Goal: Task Accomplishment & Management: Use online tool/utility

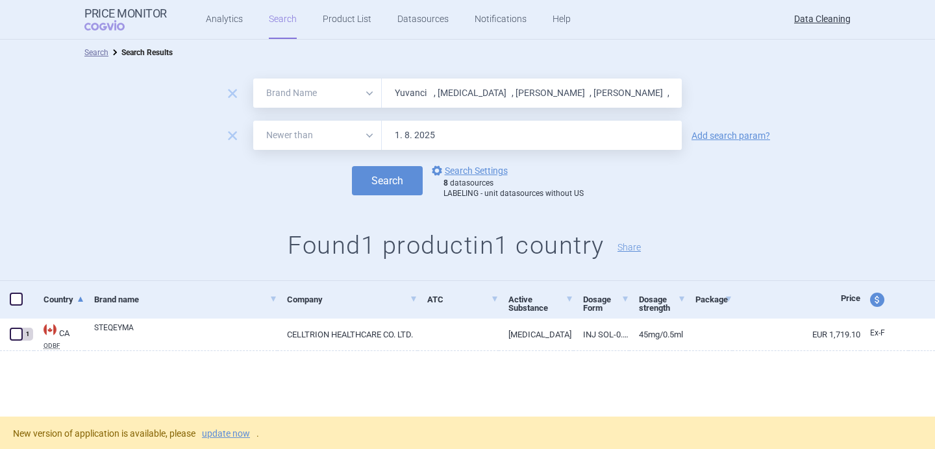
select select "brandName"
select select "newerThan"
click at [463, 166] on link "options Search Settings" at bounding box center [468, 171] width 79 height 16
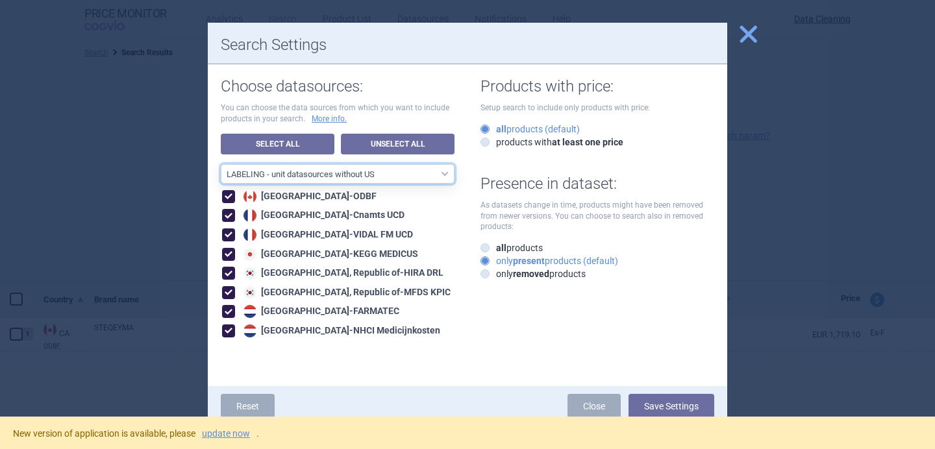
click at [395, 182] on select "All data sources LABELING - unit datasources without US LABELING - nonunit data…" at bounding box center [338, 173] width 234 height 19
select select "194b0200-cf1c-4e35-97df-3b55a106476a"
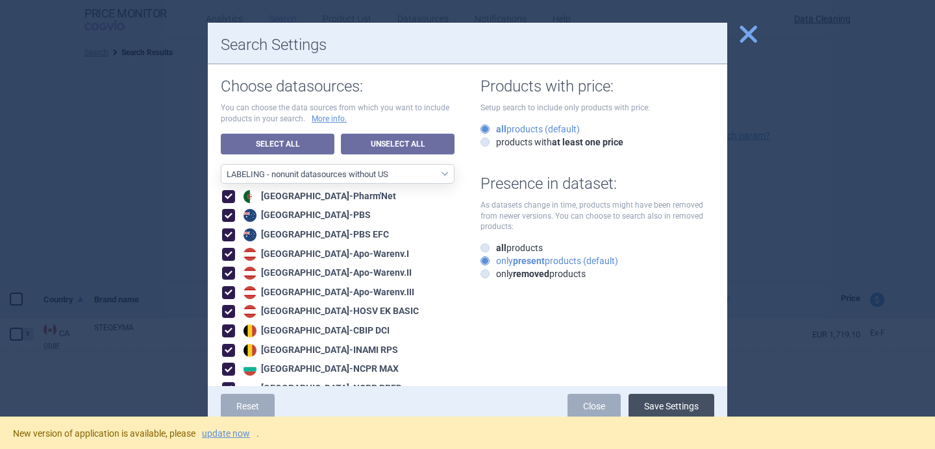
click at [676, 404] on button "Save Settings" at bounding box center [671, 406] width 86 height 25
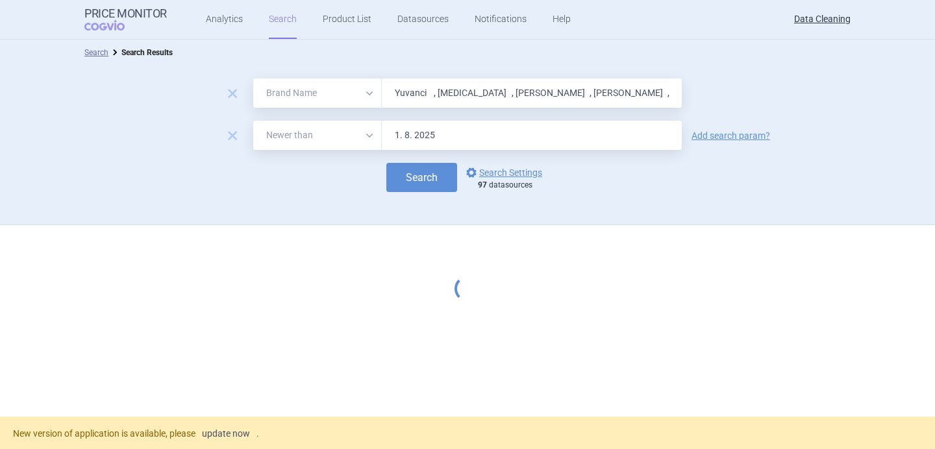
click at [248, 432] on link "update now" at bounding box center [226, 433] width 48 height 9
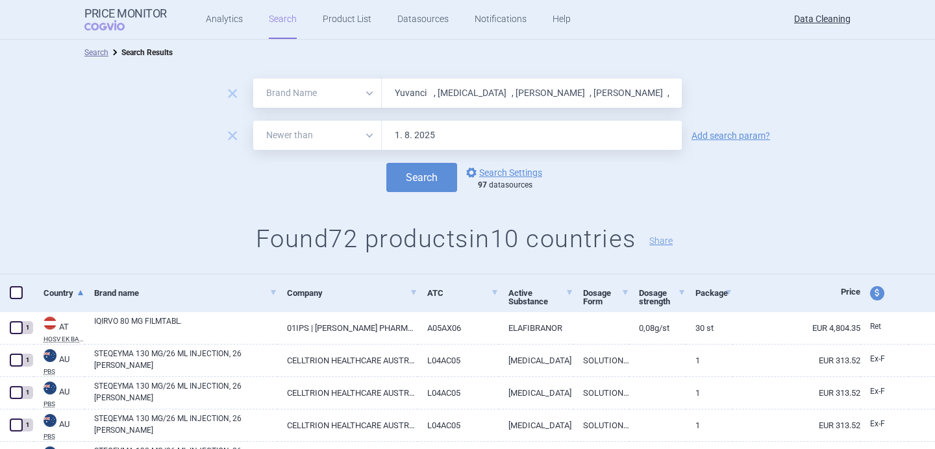
select select "brandName"
select select "newerThan"
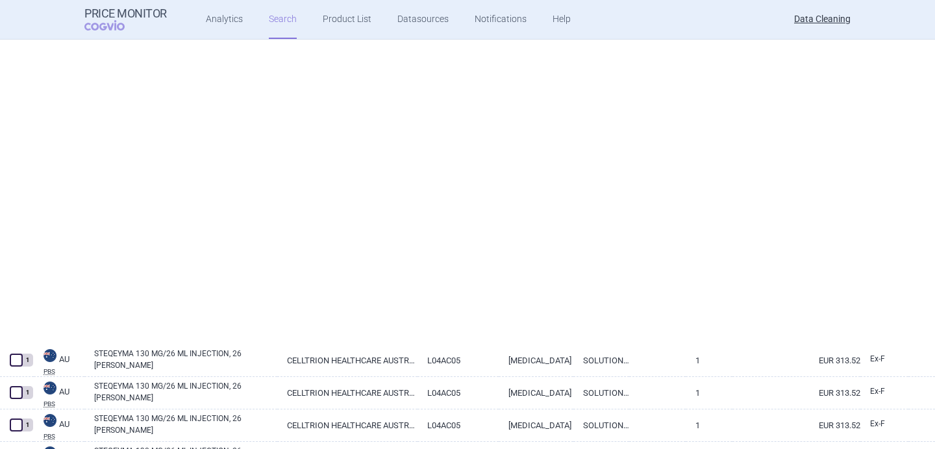
select select "brandName"
select select "newerThan"
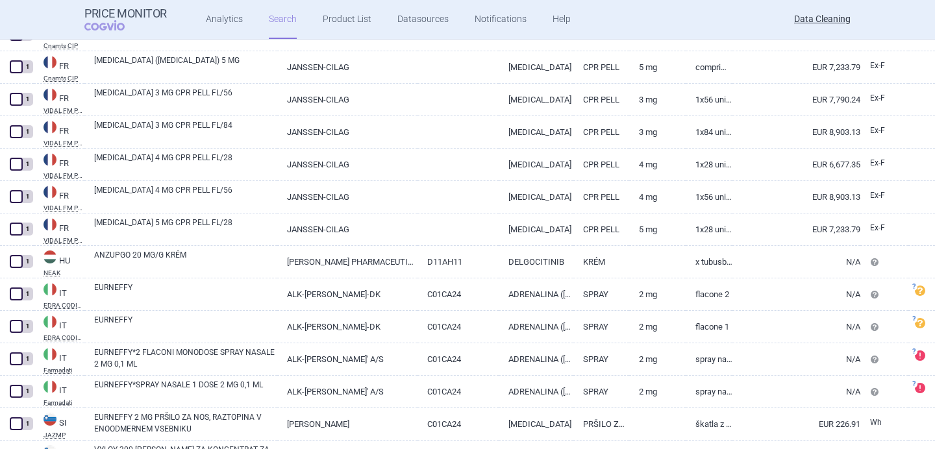
scroll to position [2241, 0]
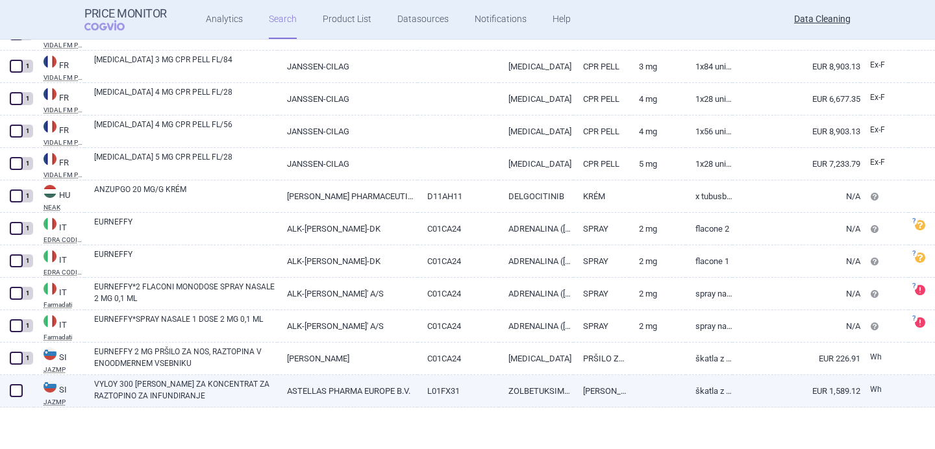
click at [138, 382] on link "VYLOY 300 MG PRAŠEK ZA KONCENTRAT ZA RAZTOPINO ZA INFUNDIRANJE" at bounding box center [185, 389] width 183 height 23
select select "EUR"
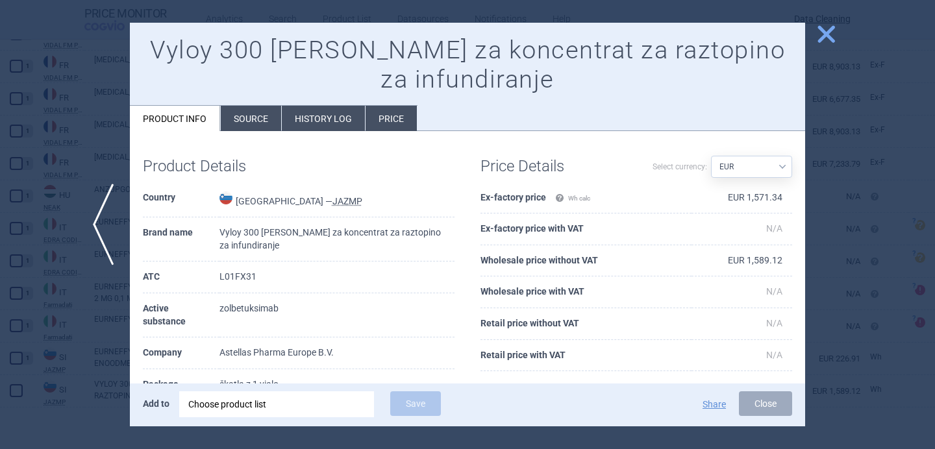
click at [237, 397] on div "Choose product list" at bounding box center [276, 404] width 177 height 26
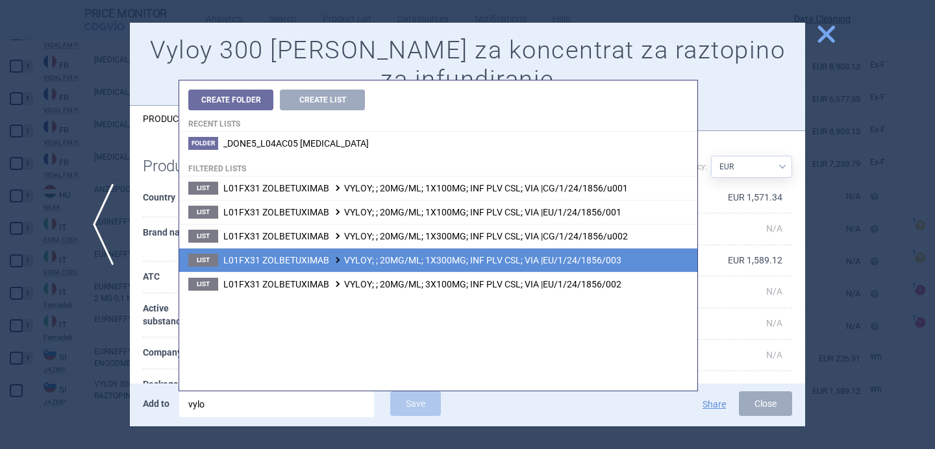
type input "vylo"
click at [374, 260] on span "L01FX31 ZOLBETUXIMAB VYLOY; ; 20MG/ML; 1X300MG; INF PLV CSL; VIA |EU/1/24/1856/…" at bounding box center [422, 260] width 398 height 10
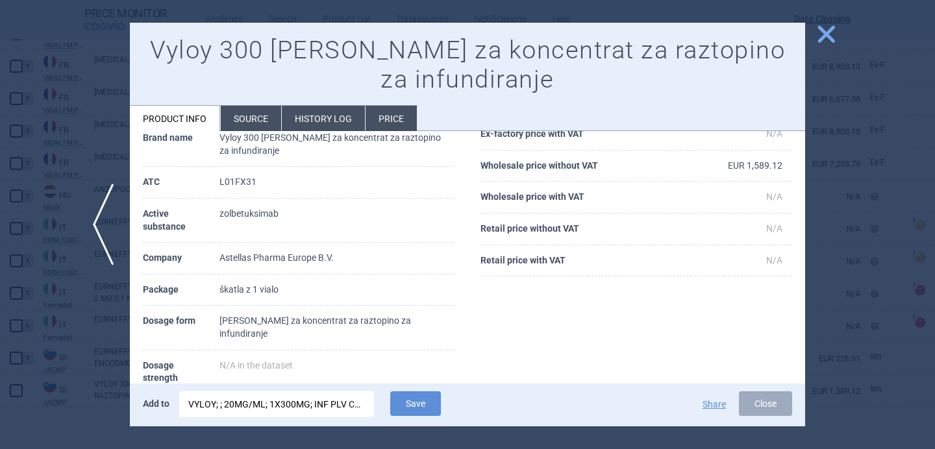
scroll to position [103, 0]
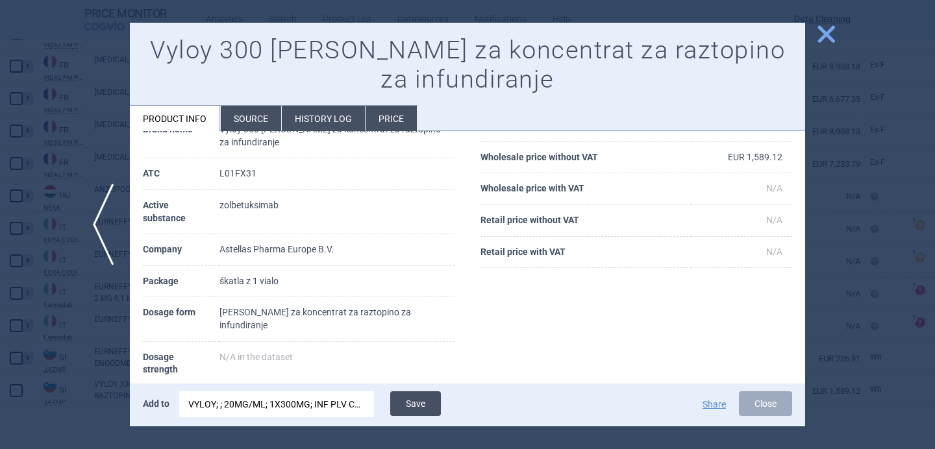
click at [415, 414] on button "Save" at bounding box center [415, 403] width 51 height 25
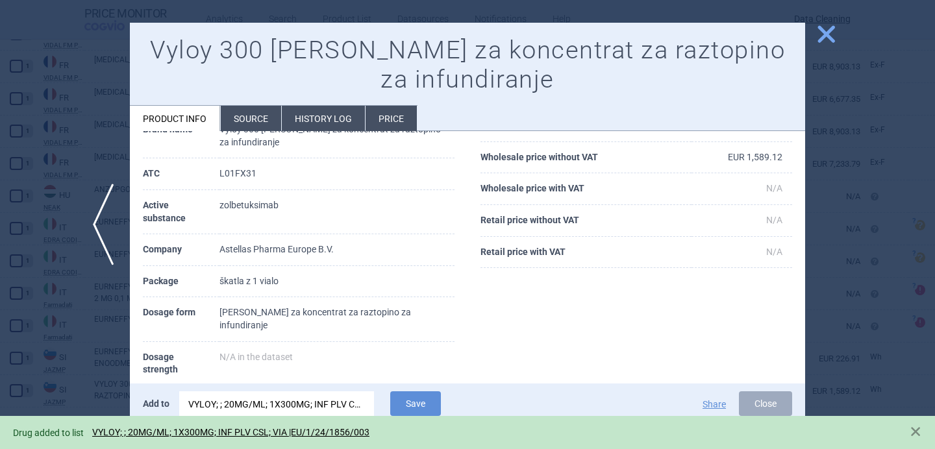
click at [105, 398] on div at bounding box center [467, 224] width 935 height 449
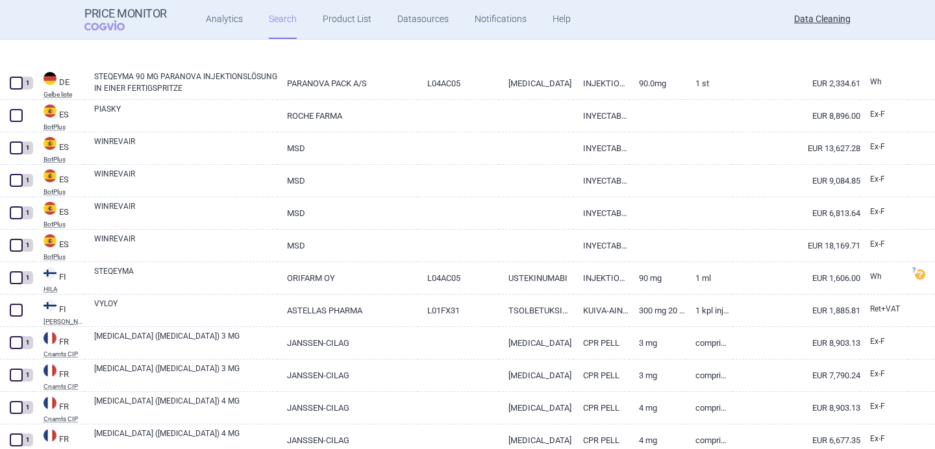
scroll to position [1734, 0]
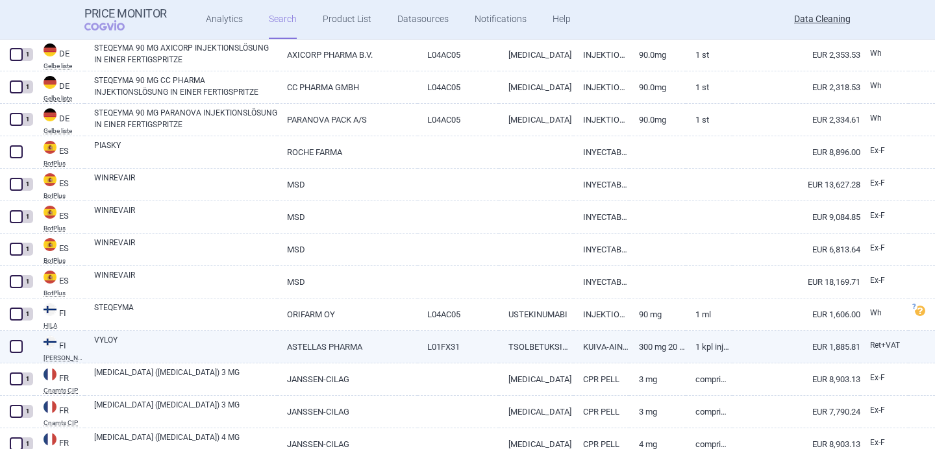
click at [139, 337] on link "VYLOY" at bounding box center [185, 345] width 183 height 23
select select "EUR"
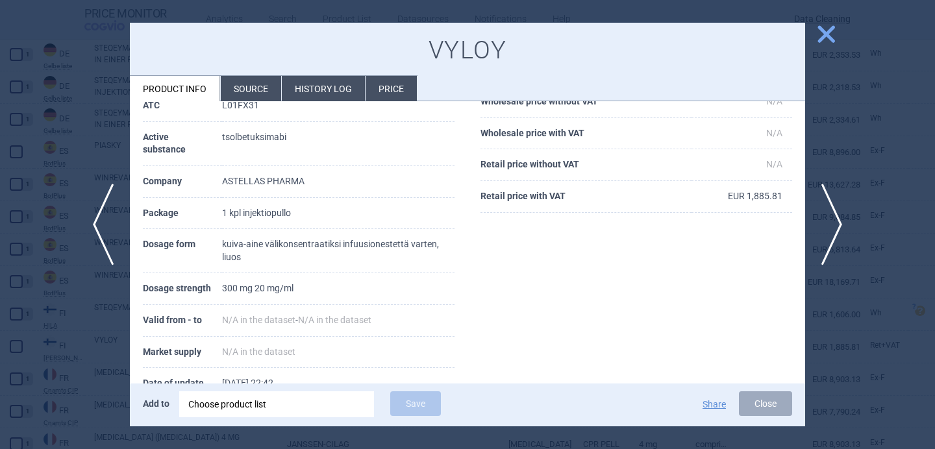
scroll to position [140, 0]
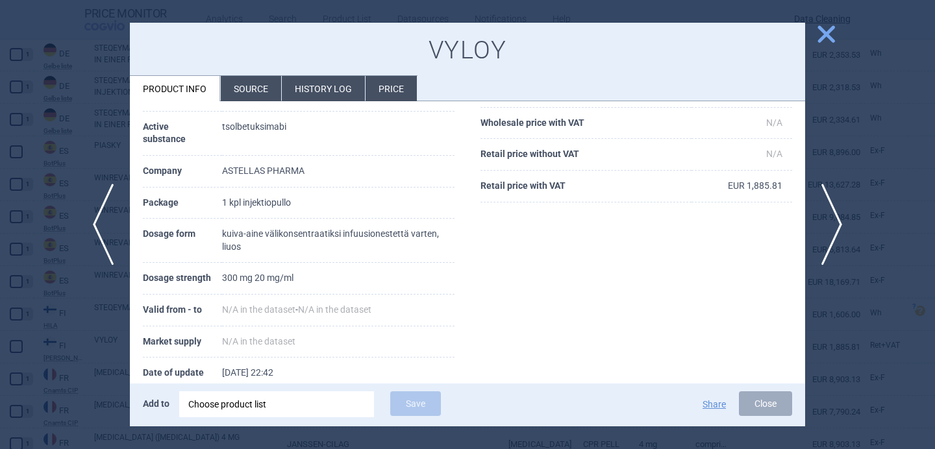
click at [257, 399] on div "Choose product list" at bounding box center [276, 404] width 177 height 26
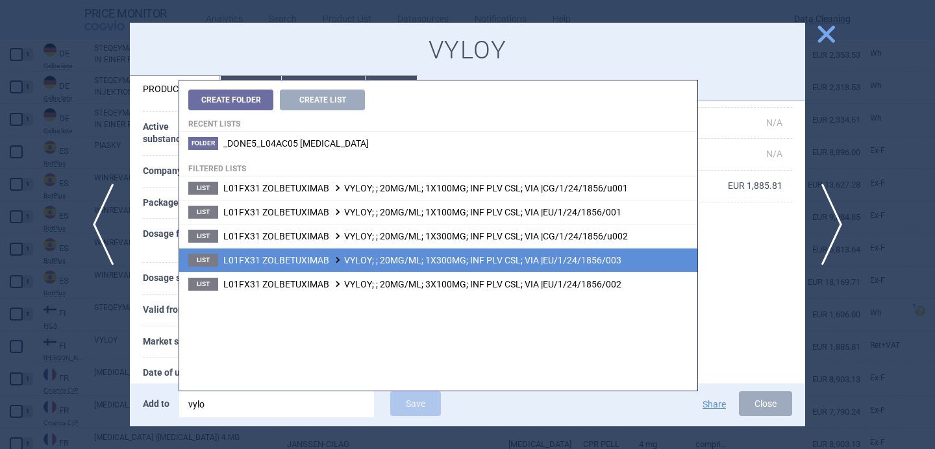
type input "vylo"
click at [462, 258] on span "L01FX31 ZOLBETUXIMAB VYLOY; ; 20MG/ML; 1X300MG; INF PLV CSL; VIA |EU/1/24/1856/…" at bounding box center [422, 260] width 398 height 10
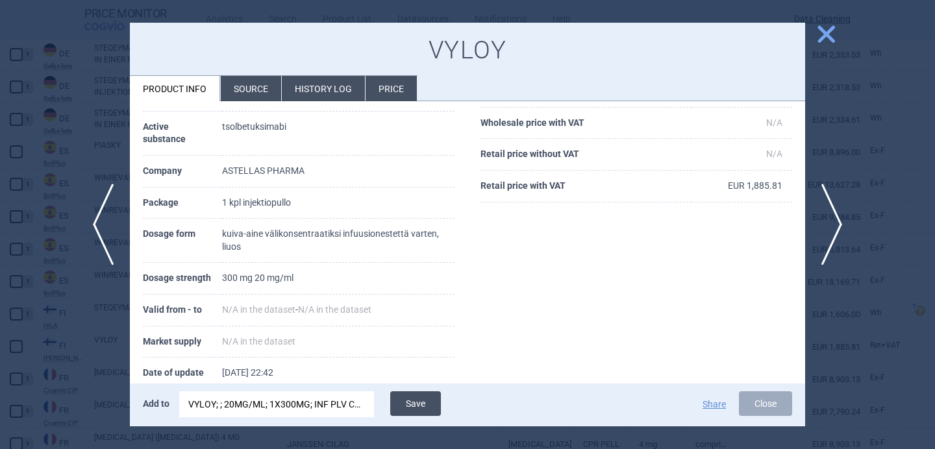
click at [421, 406] on button "Save" at bounding box center [415, 403] width 51 height 25
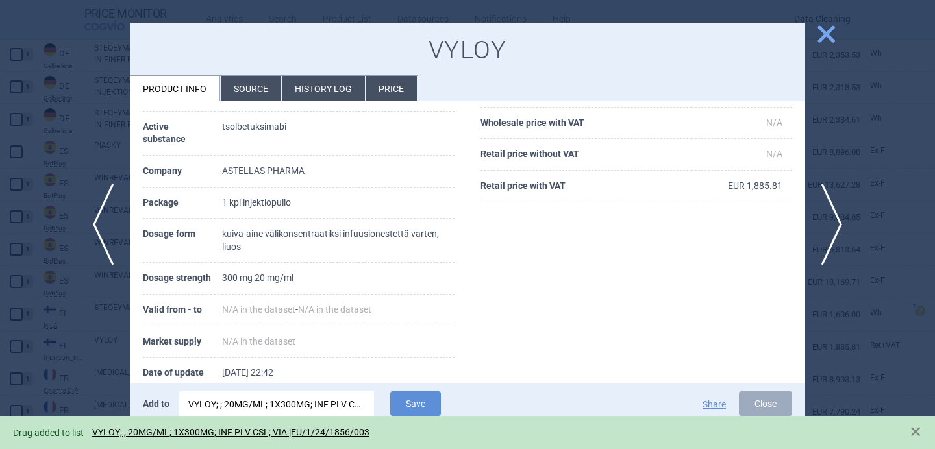
click at [69, 371] on div at bounding box center [467, 224] width 935 height 449
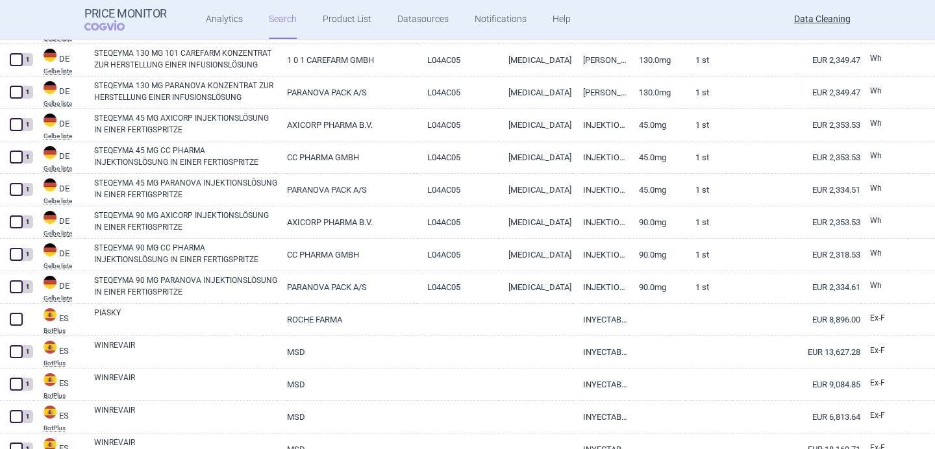
scroll to position [1596, 0]
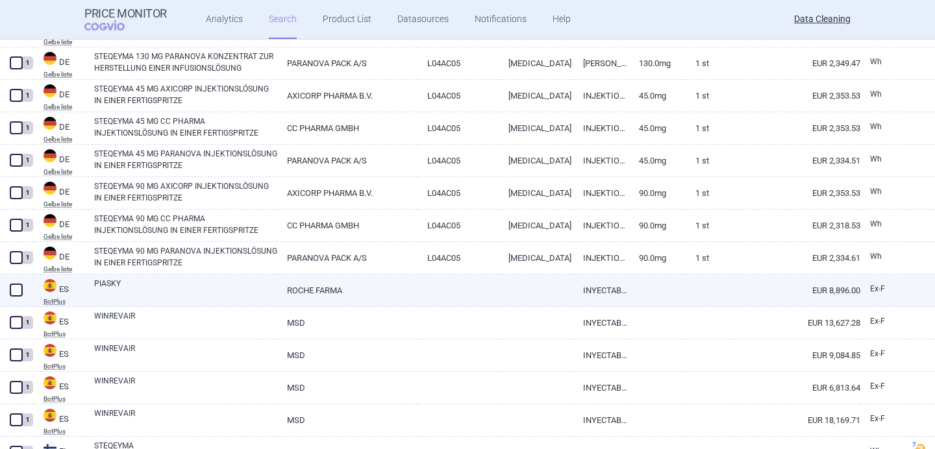
click at [162, 286] on link "PIASKY" at bounding box center [185, 289] width 183 height 23
select select "EUR"
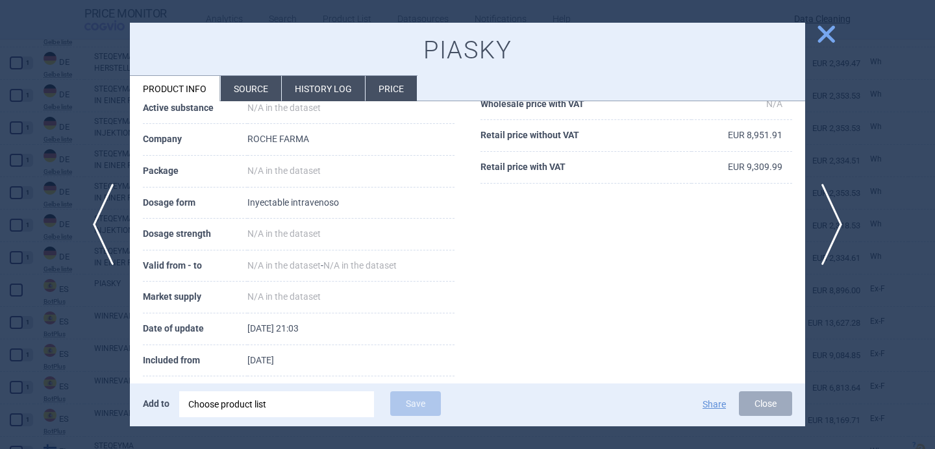
scroll to position [177, 0]
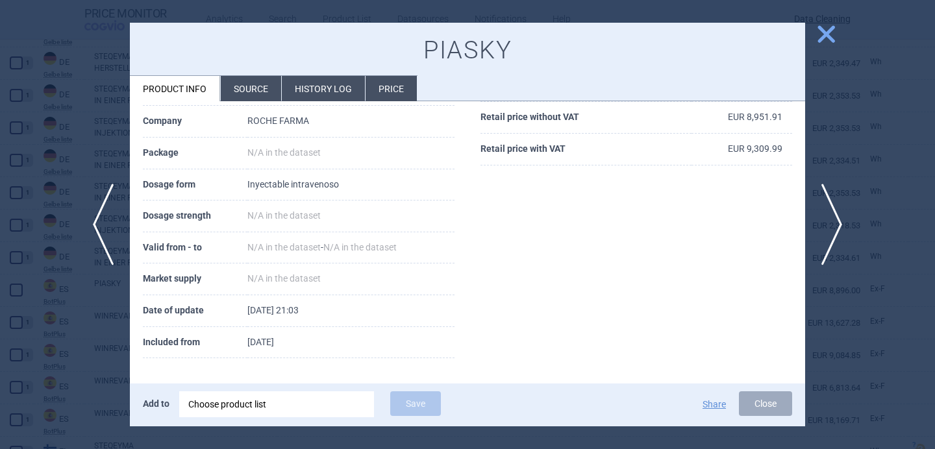
click at [253, 83] on li "Source" at bounding box center [251, 88] width 60 height 25
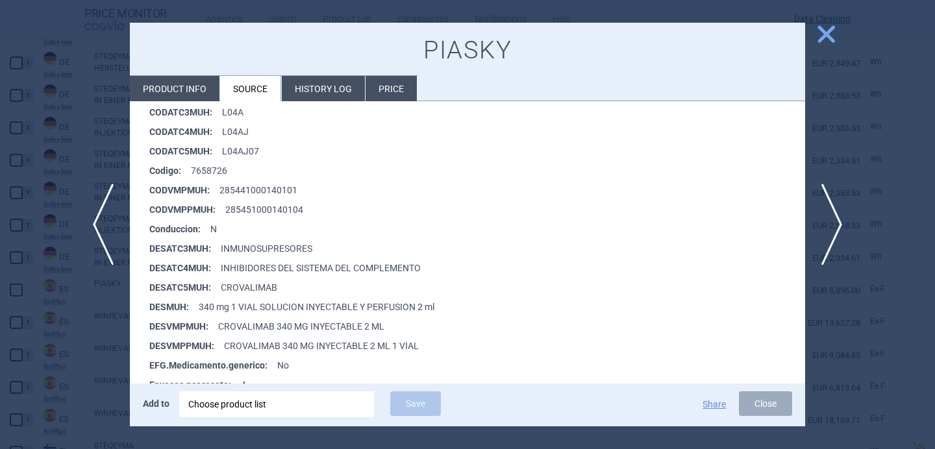
scroll to position [295, 0]
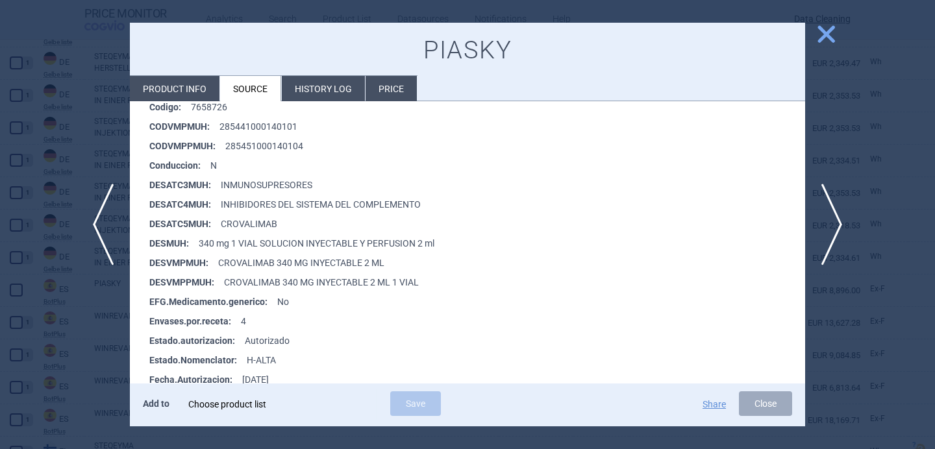
click at [264, 400] on div "Choose product list" at bounding box center [276, 404] width 177 height 26
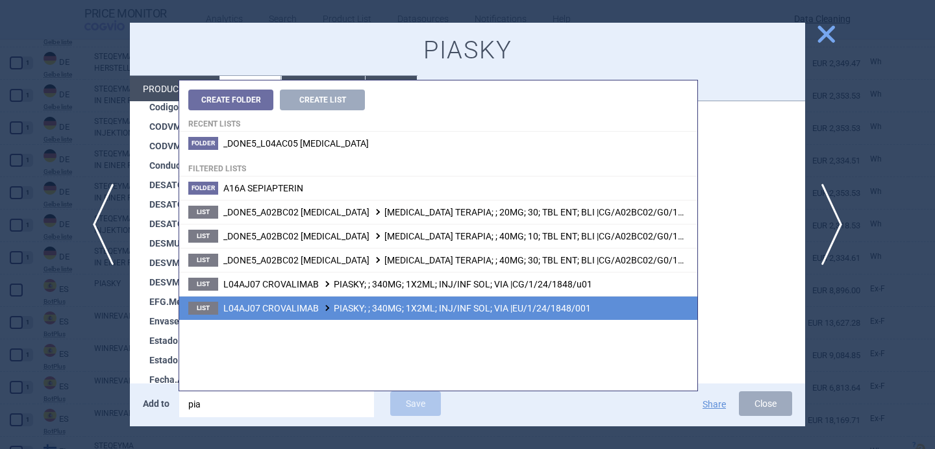
type input "pia"
click at [415, 314] on li "List L04AJ07 CROVALIMAB PIASKY; ; 340MG; 1X2ML; INJ/INF SOL; VIA |EU/1/24/1848/…" at bounding box center [438, 308] width 518 height 24
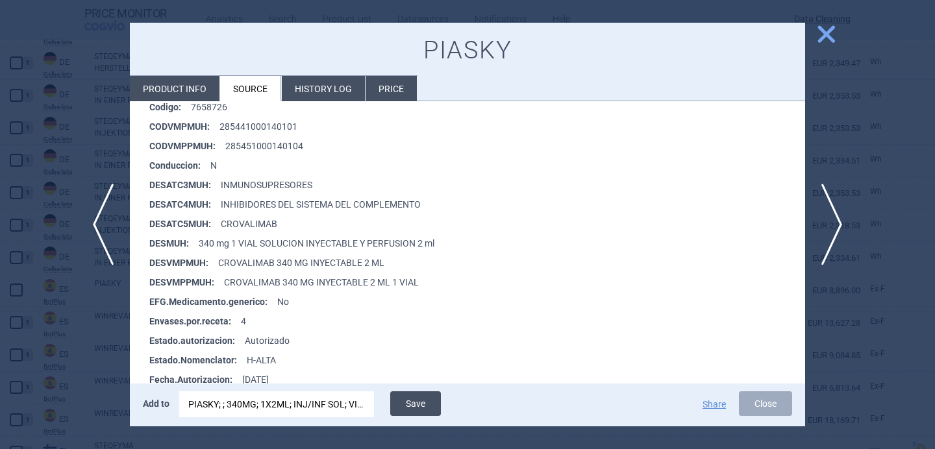
click at [411, 407] on button "Save" at bounding box center [415, 403] width 51 height 25
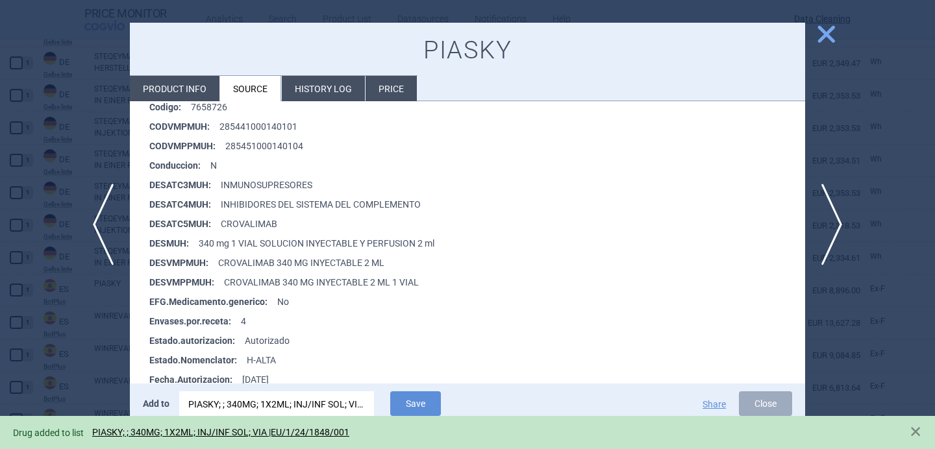
click at [70, 359] on div at bounding box center [467, 224] width 935 height 449
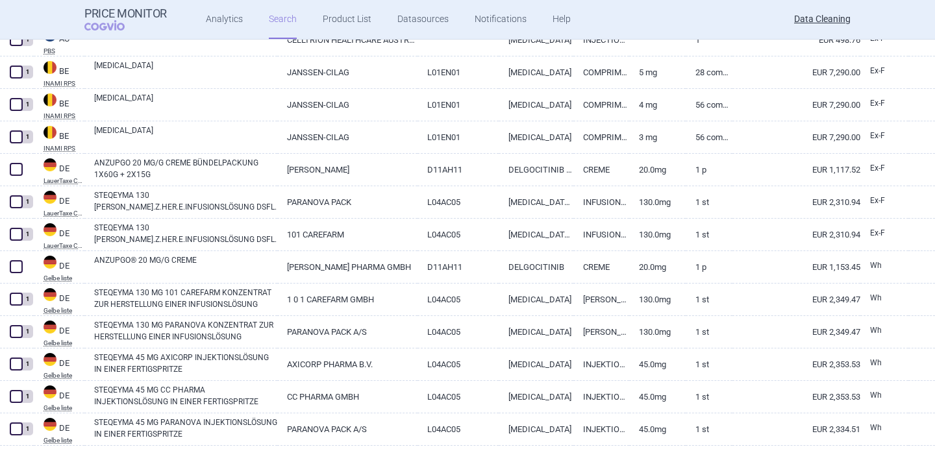
scroll to position [1327, 0]
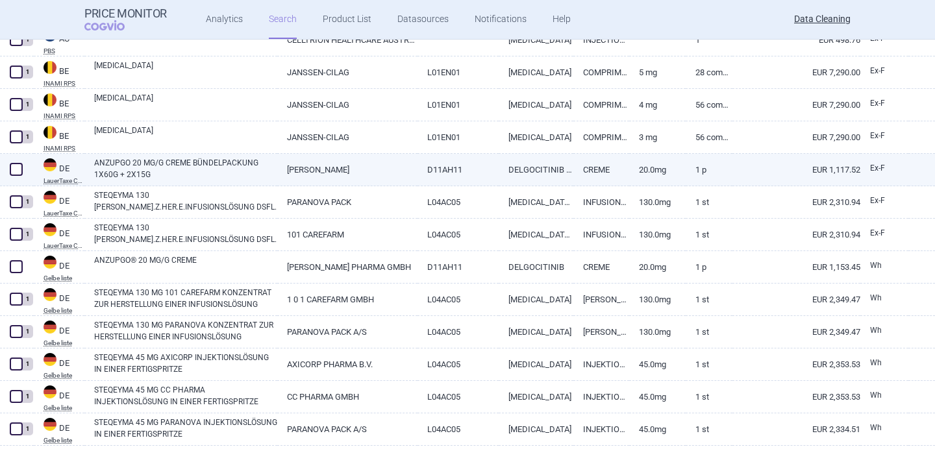
click at [180, 170] on link "ANZUPGO 20 MG/G CREME BÜNDELPACKUNG 1X60G + 2X15G" at bounding box center [185, 168] width 183 height 23
select select "EUR"
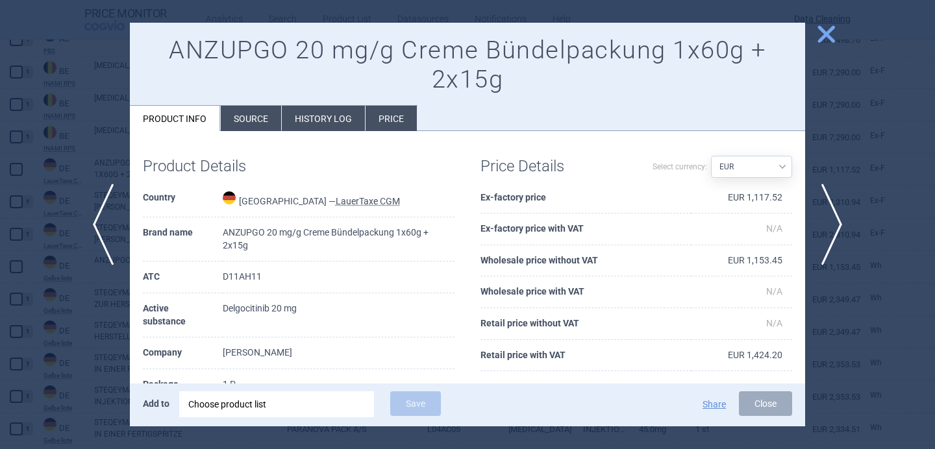
click at [271, 404] on div "Choose product list" at bounding box center [276, 404] width 177 height 26
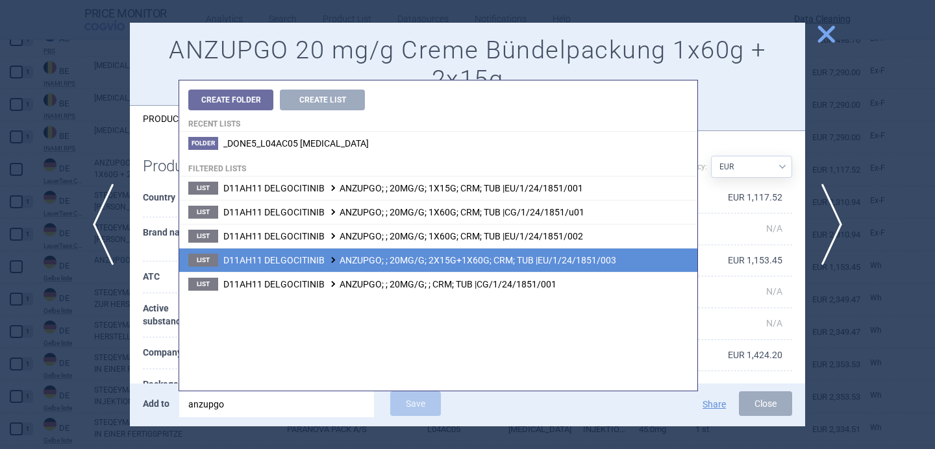
type input "anzupgo"
click at [500, 265] on li "List D11AH11 DELGOCITINIB ANZUPGO; ; 20MG/G; 2X15G+1X60G; CRM; TUB |EU/1/24/185…" at bounding box center [438, 260] width 518 height 24
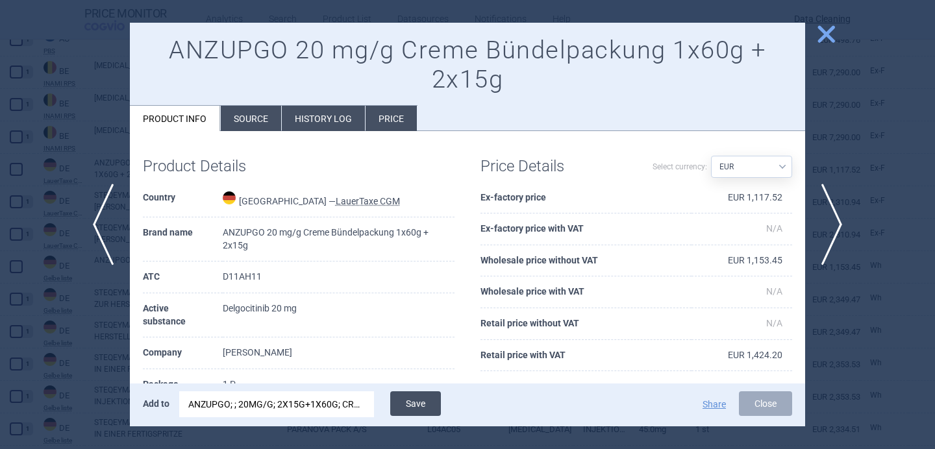
click at [421, 407] on button "Save" at bounding box center [415, 403] width 51 height 25
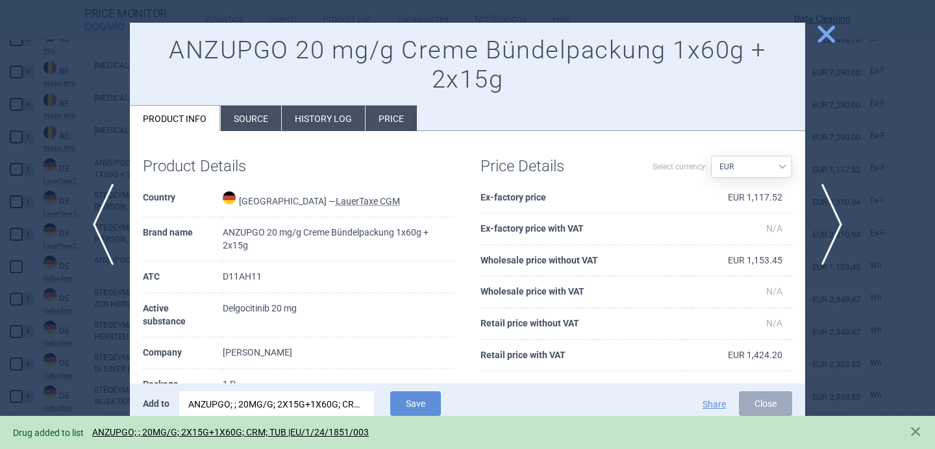
click at [50, 334] on div at bounding box center [467, 224] width 935 height 449
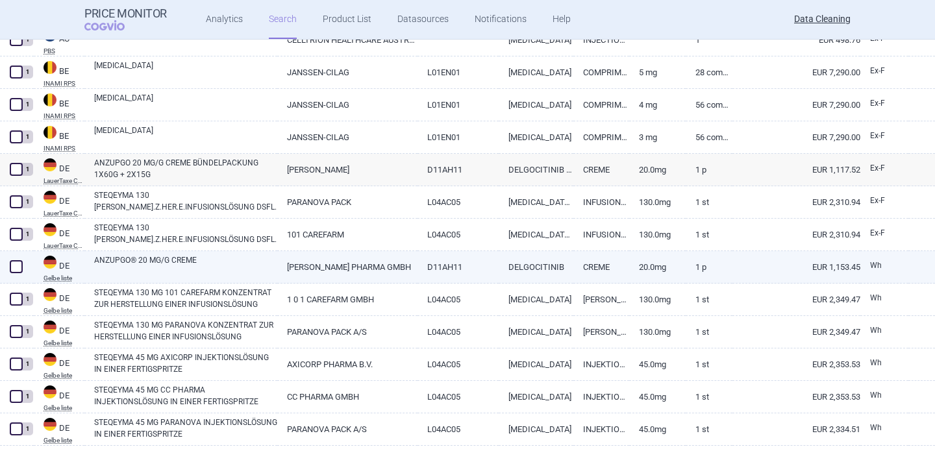
click at [184, 269] on link "ANZUPGO® 20 MG/G CREME" at bounding box center [185, 265] width 183 height 23
select select "EUR"
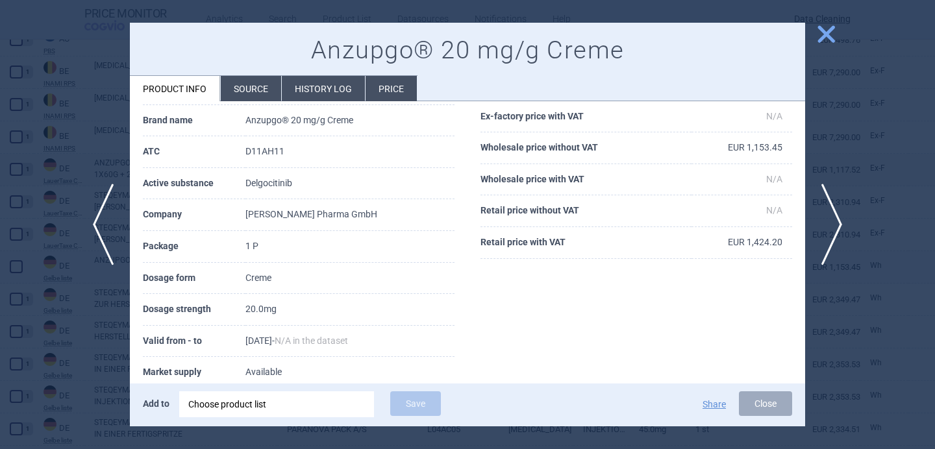
scroll to position [87, 0]
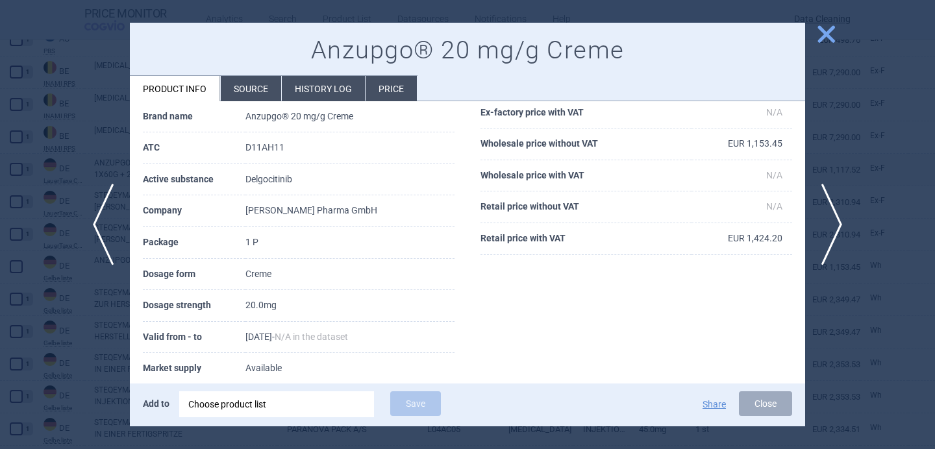
click at [260, 88] on li "Source" at bounding box center [251, 88] width 60 height 25
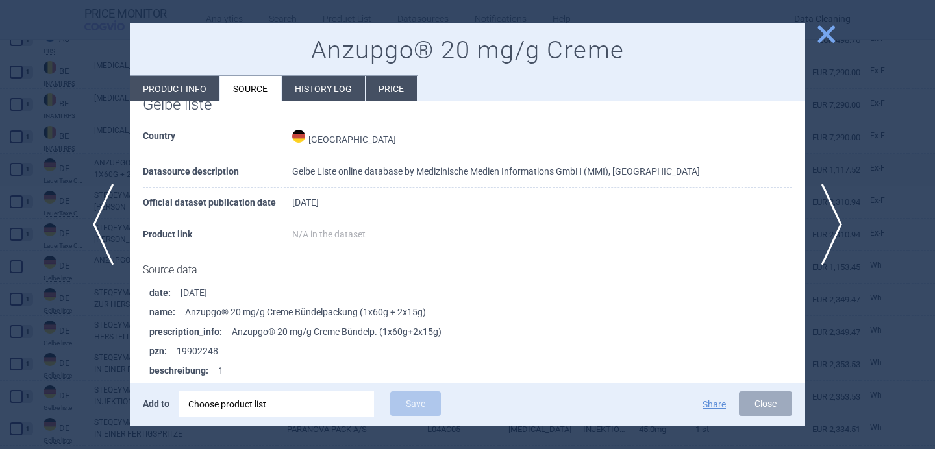
scroll to position [39, 0]
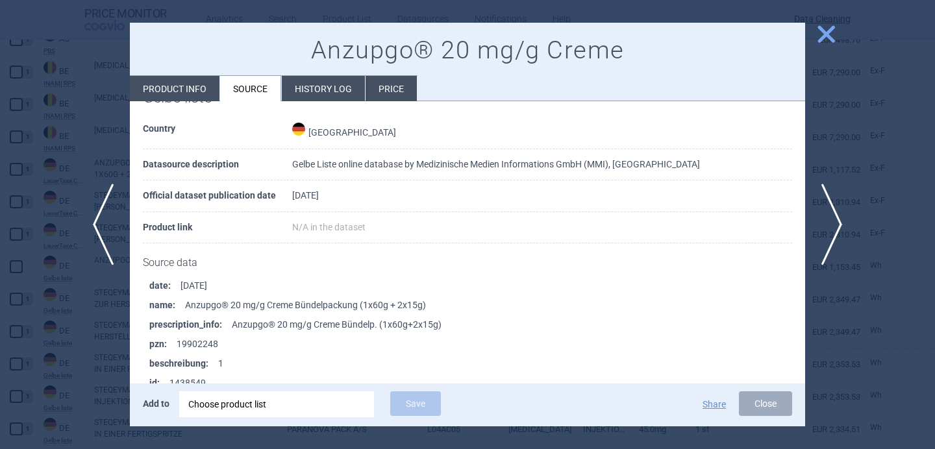
click at [232, 403] on div "Choose product list" at bounding box center [276, 404] width 177 height 26
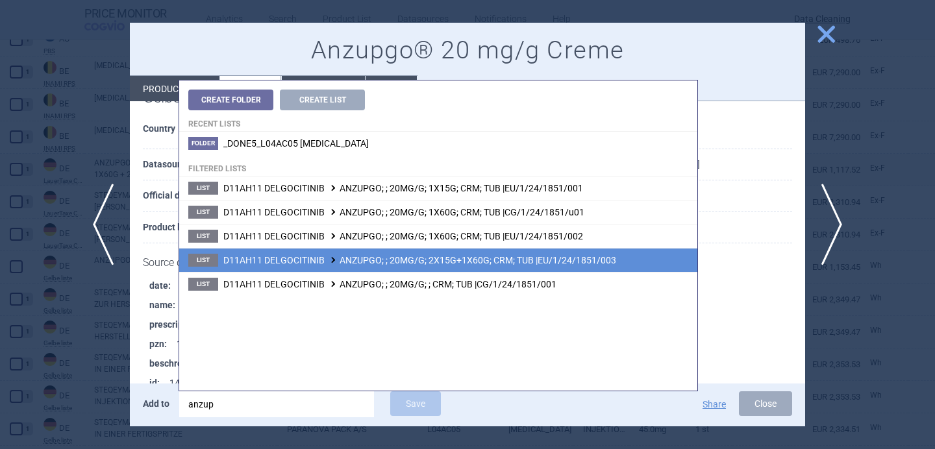
type input "anzup"
click at [418, 261] on span "D11AH11 DELGOCITINIB ANZUPGO; ; 20MG/G; 2X15G+1X60G; CRM; TUB |EU/1/24/1851/003" at bounding box center [419, 260] width 393 height 10
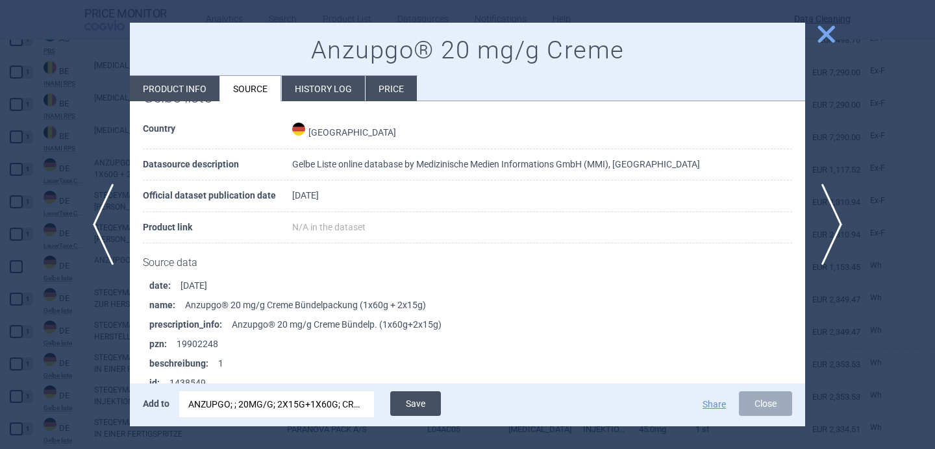
click at [411, 401] on button "Save" at bounding box center [415, 403] width 51 height 25
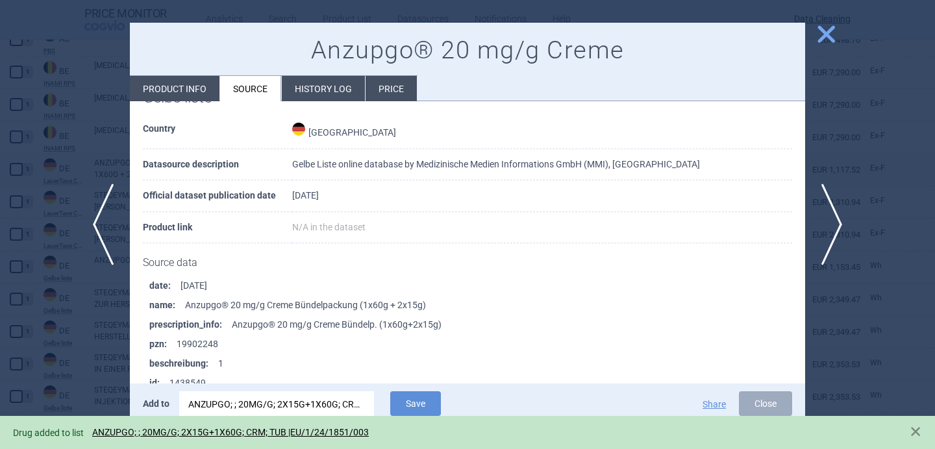
click at [103, 333] on div at bounding box center [467, 224] width 935 height 449
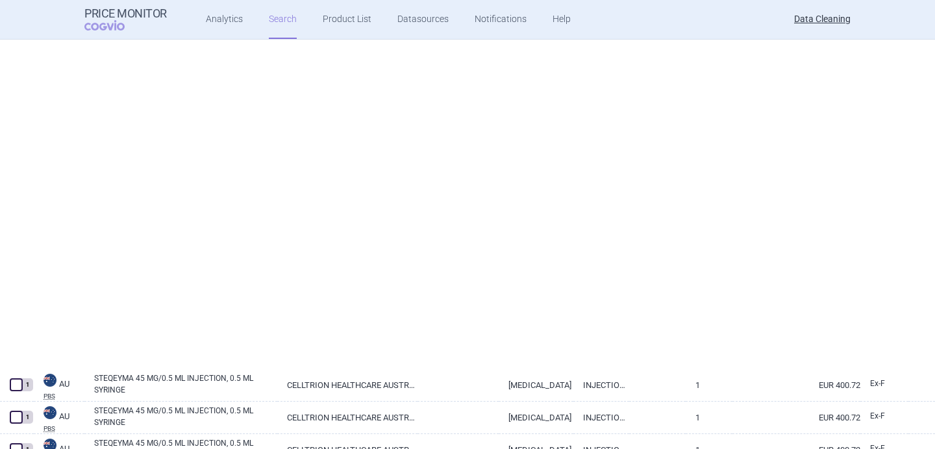
select select "brandName"
select select "newerThan"
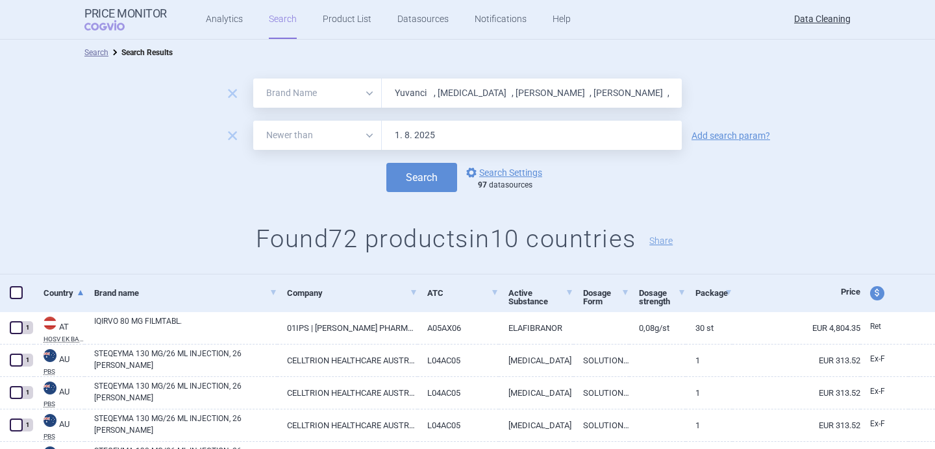
click at [423, 86] on input "Yuvanci , Tauvid , Iqirvo , Kayfanda , Vyloy , Eksunbi , Anzupgo , Loqtorzi , W…" at bounding box center [532, 93] width 300 height 29
paste input "Loqtorzi , Winrevair , Steqeyma , Tuznue , Balversa , Piasky , Eurneffy , mResv…"
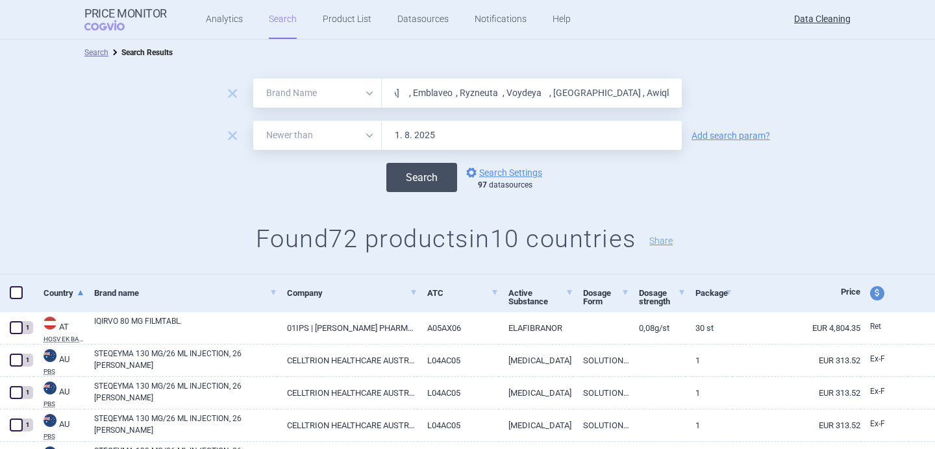
type input "Loqtorzi , Winrevair , Steqeyma , Tuznue , Balversa , Piasky , Eurneffy , mResv…"
click at [425, 175] on button "Search" at bounding box center [421, 177] width 71 height 29
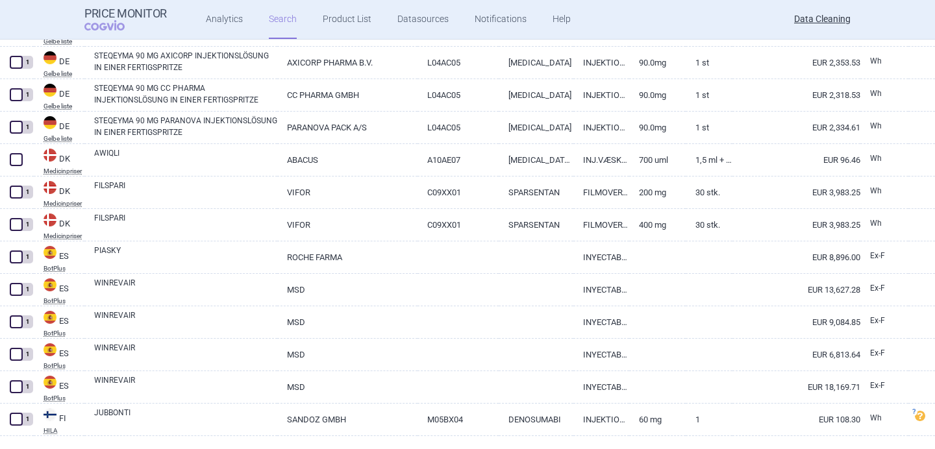
scroll to position [1791, 0]
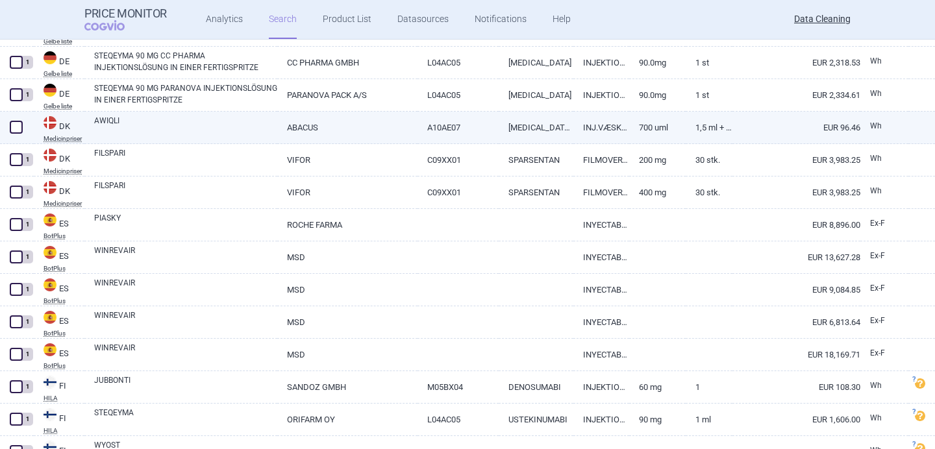
click at [140, 136] on link "AWIQLI" at bounding box center [185, 126] width 183 height 23
select select "EUR"
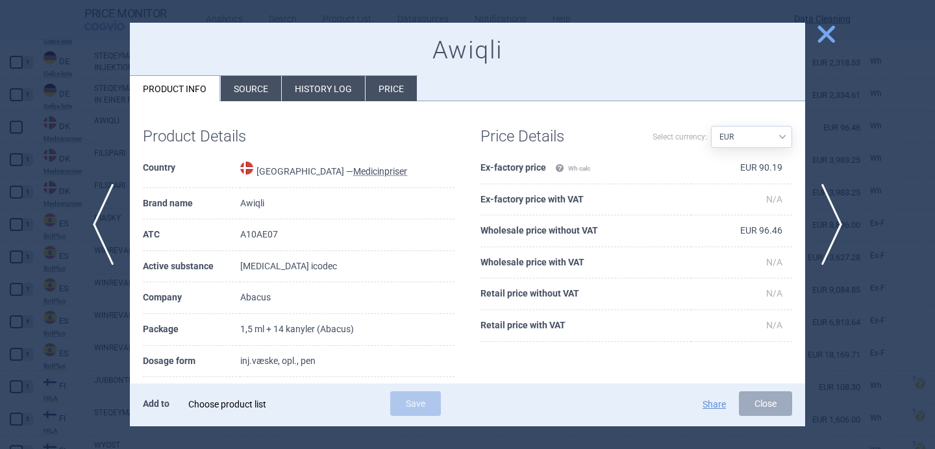
click at [224, 406] on div "Choose product list" at bounding box center [276, 404] width 177 height 26
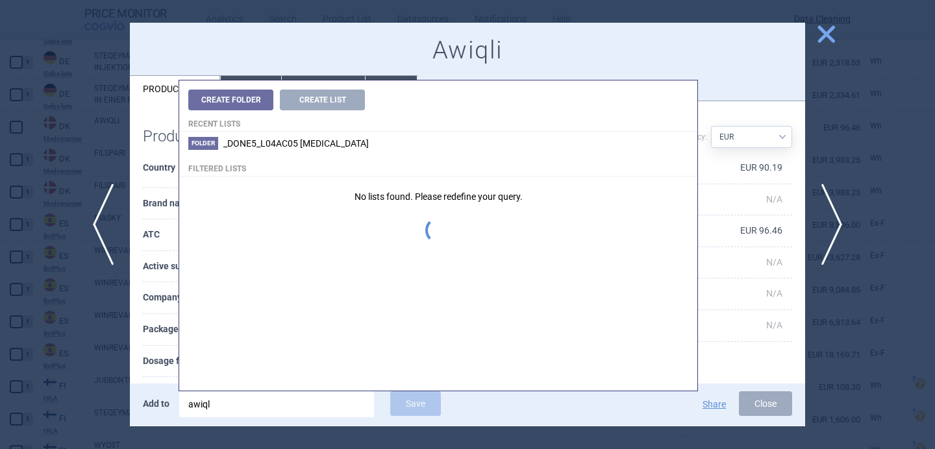
type input "awiqli"
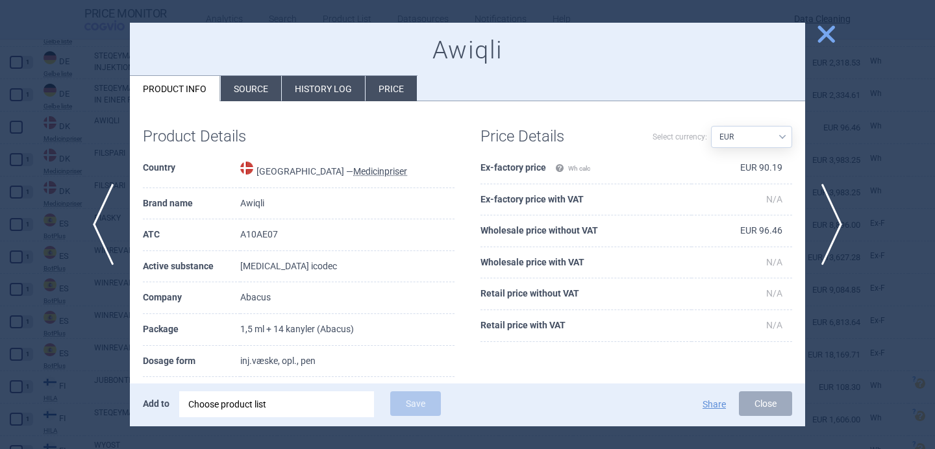
click at [154, 362] on th "Dosage form" at bounding box center [191, 362] width 97 height 32
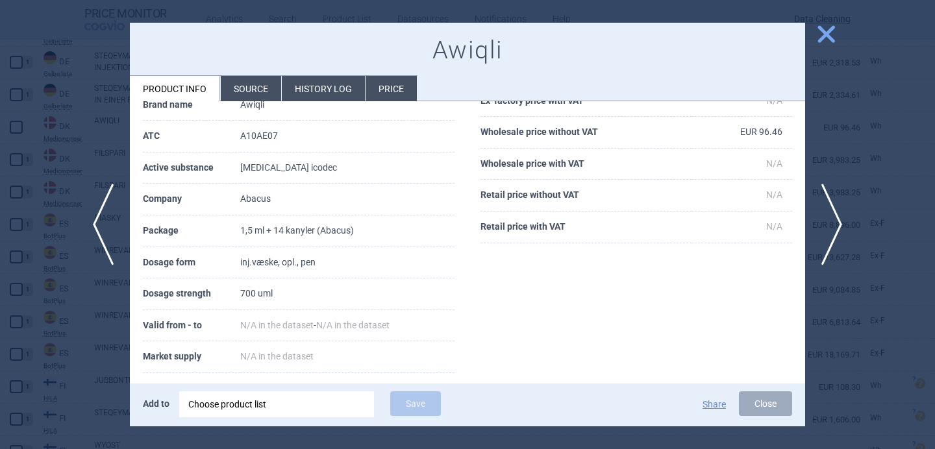
scroll to position [101, 0]
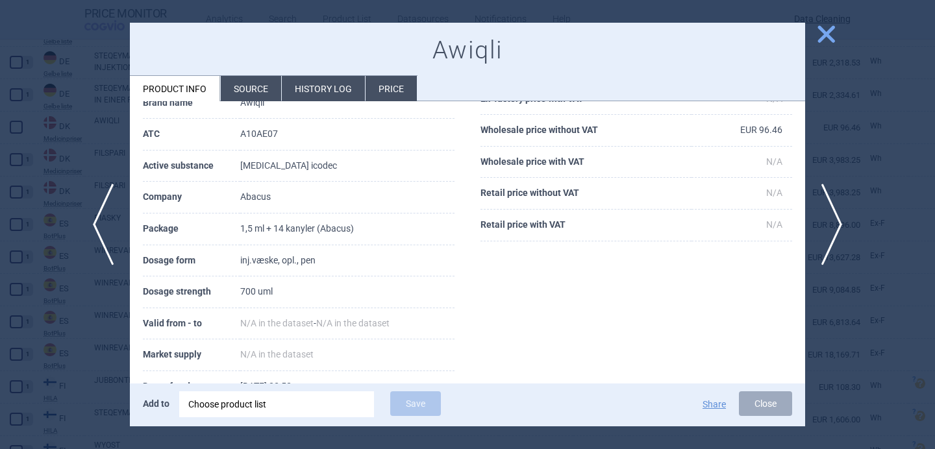
click at [222, 403] on div "Choose product list" at bounding box center [276, 404] width 177 height 26
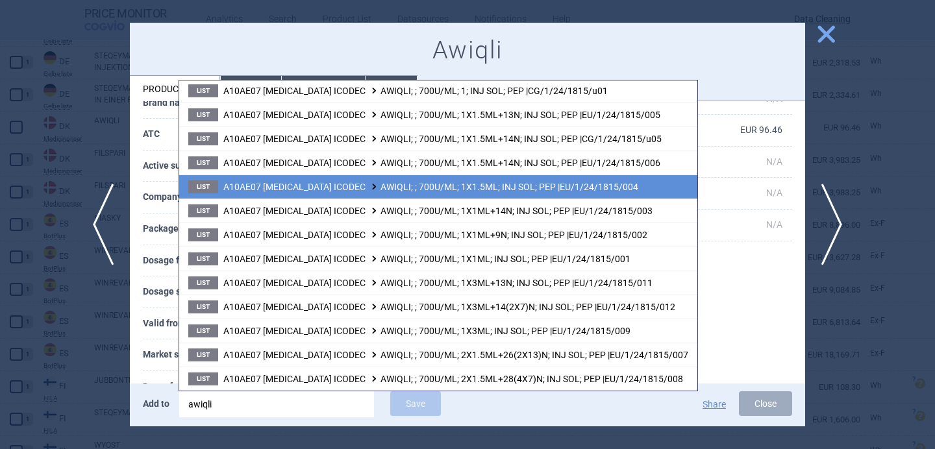
scroll to position [241, 0]
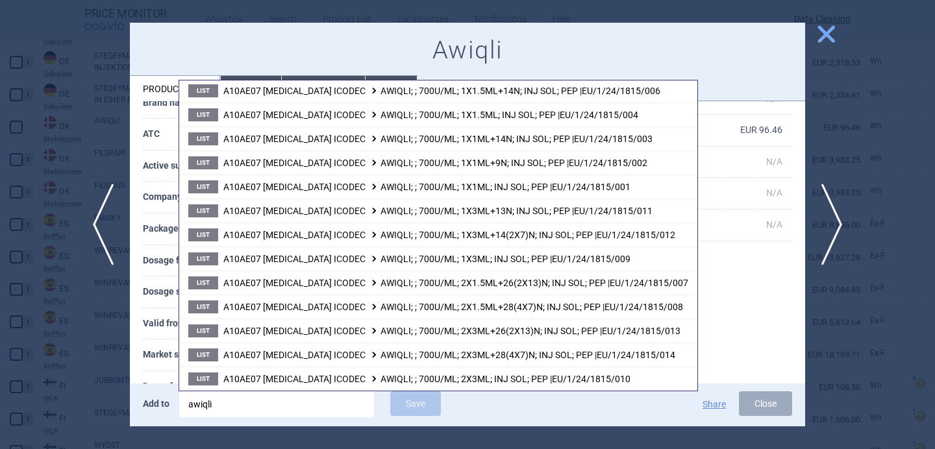
click at [159, 357] on th "Market supply" at bounding box center [191, 355] width 97 height 32
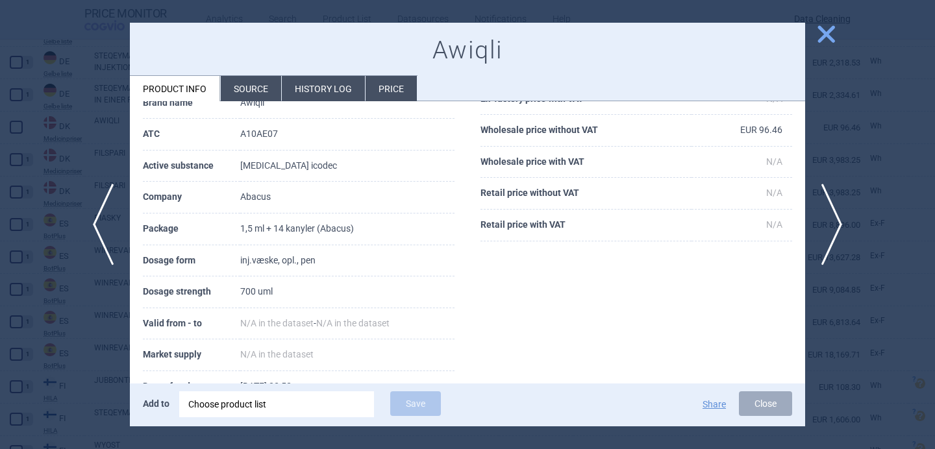
click at [276, 409] on div "Choose product list" at bounding box center [276, 404] width 177 height 26
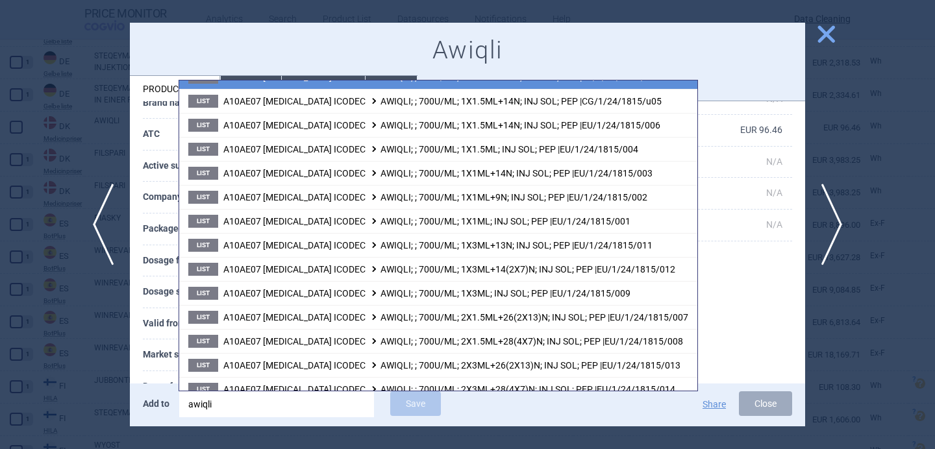
scroll to position [211, 0]
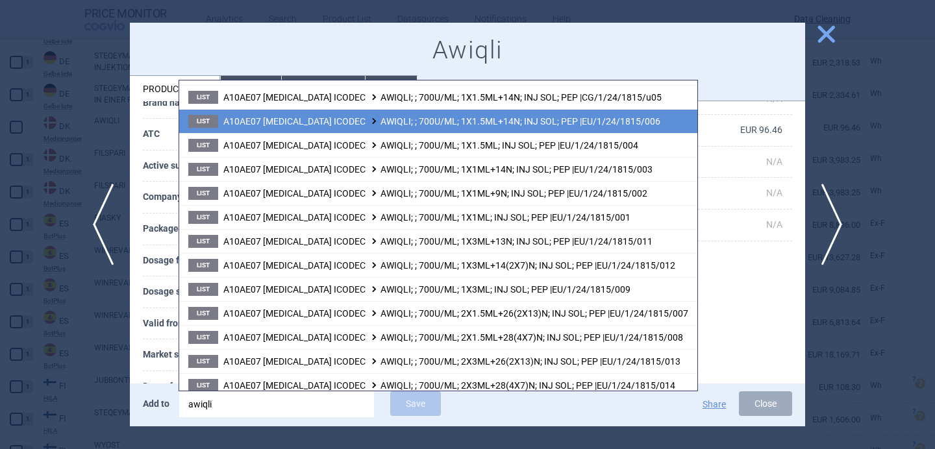
click at [534, 125] on span "A10AE07 INSULIN ICODEC AWIQLI; ; 700U/ML; 1X1.5ML+14N; INJ SOL; PEP |EU/1/24/18…" at bounding box center [441, 121] width 437 height 10
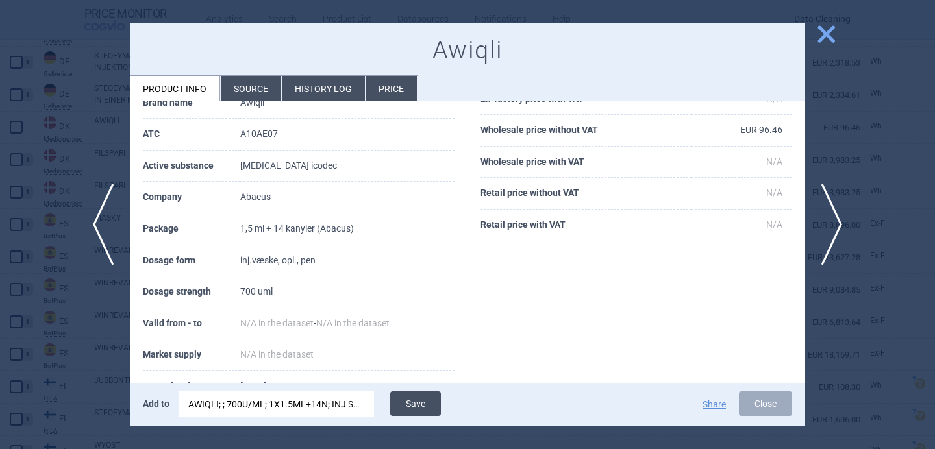
click at [413, 411] on button "Save" at bounding box center [415, 403] width 51 height 25
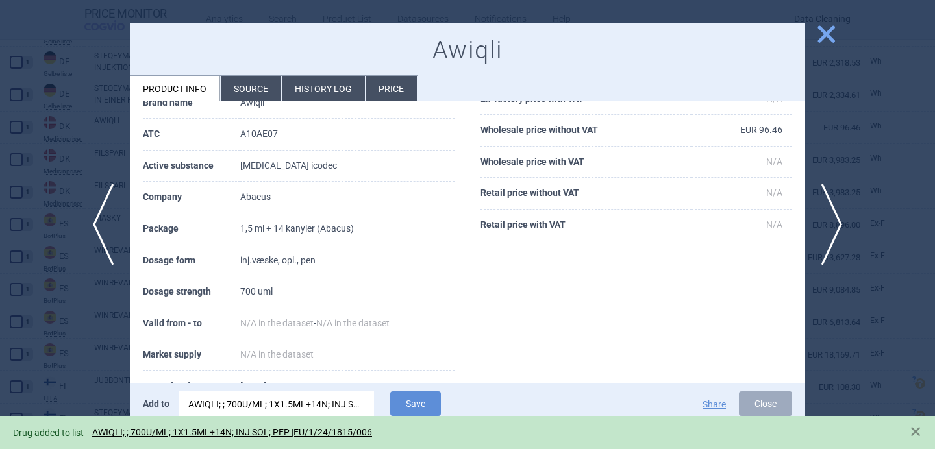
click at [103, 380] on div at bounding box center [467, 224] width 935 height 449
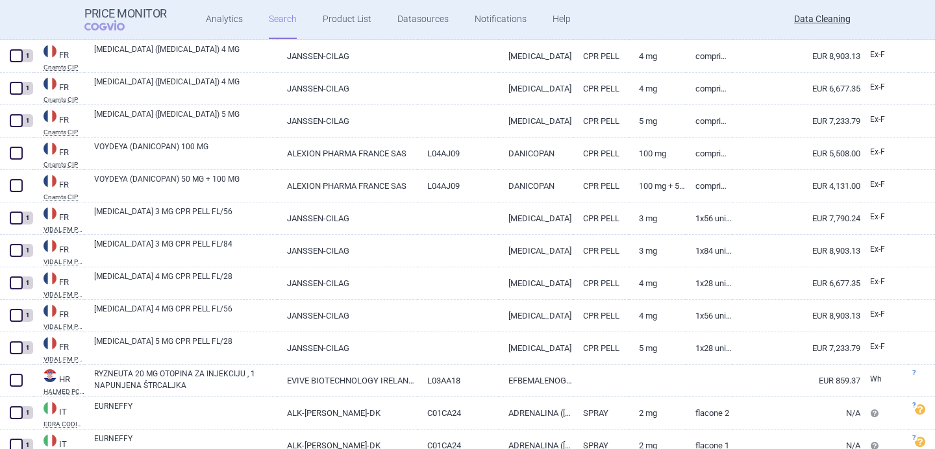
scroll to position [2293, 0]
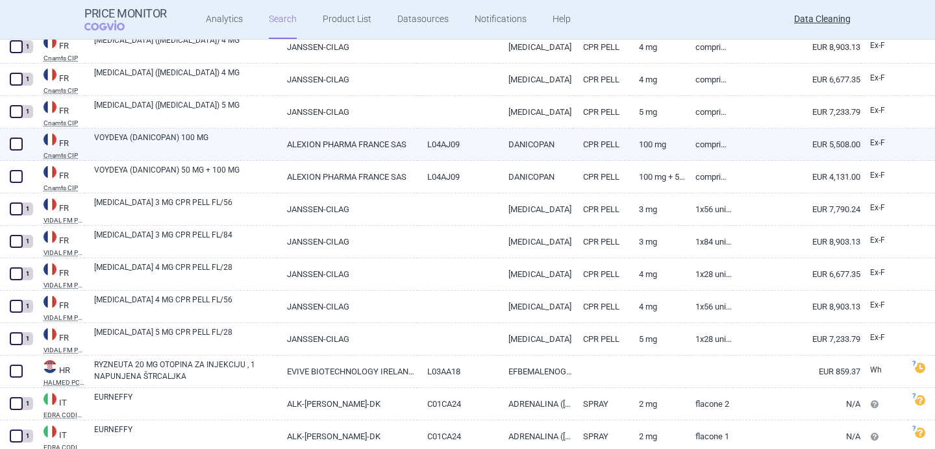
click at [210, 140] on link "VOYDEYA (DANICOPAN) 100 MG" at bounding box center [185, 143] width 183 height 23
select select "EUR"
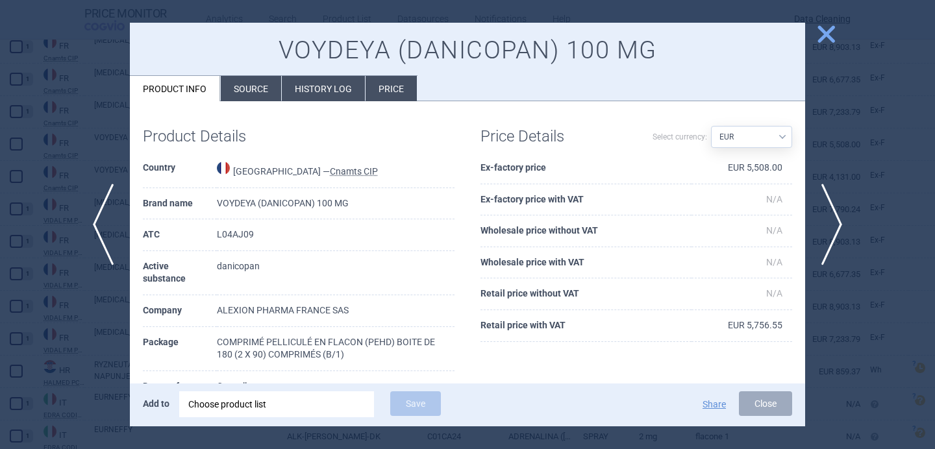
click at [249, 85] on li "Source" at bounding box center [251, 88] width 60 height 25
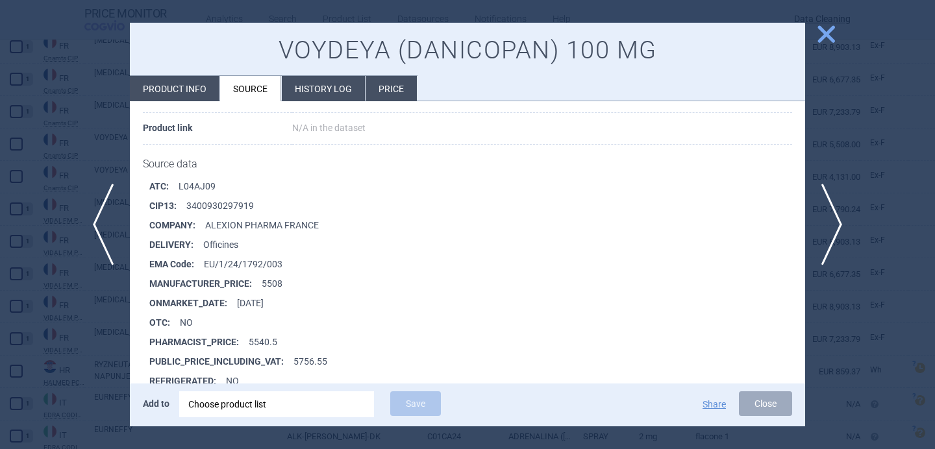
scroll to position [2465, 0]
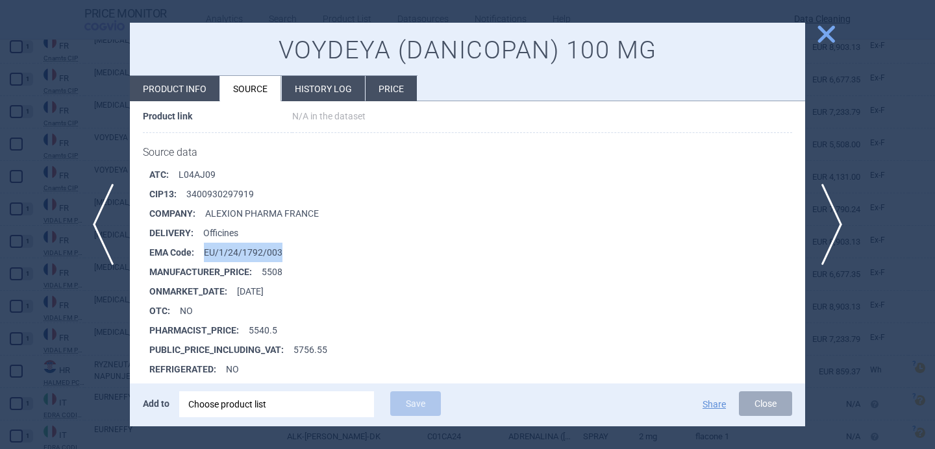
drag, startPoint x: 293, startPoint y: 257, endPoint x: 205, endPoint y: 254, distance: 87.7
click at [205, 254] on li "EMA Code : EU/1/24/1792/003" at bounding box center [477, 252] width 656 height 19
copy li "EU/1/24/1792/003"
click at [265, 407] on div "Choose product list" at bounding box center [276, 404] width 177 height 26
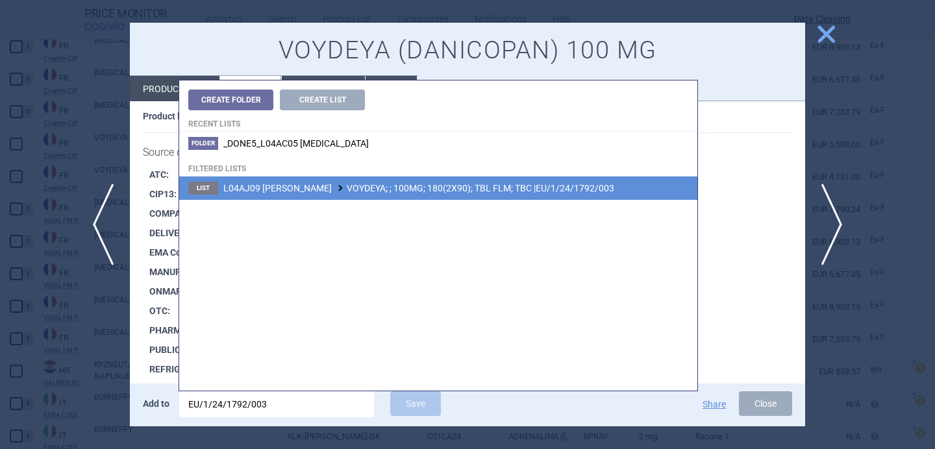
type input "EU/1/24/1792/003"
click at [460, 190] on span "L04AJ09 DANICOPAN VOYDEYA; ; 100MG; 180(2X90); TBL FLM; TBC |EU/1/24/1792/003" at bounding box center [418, 188] width 391 height 10
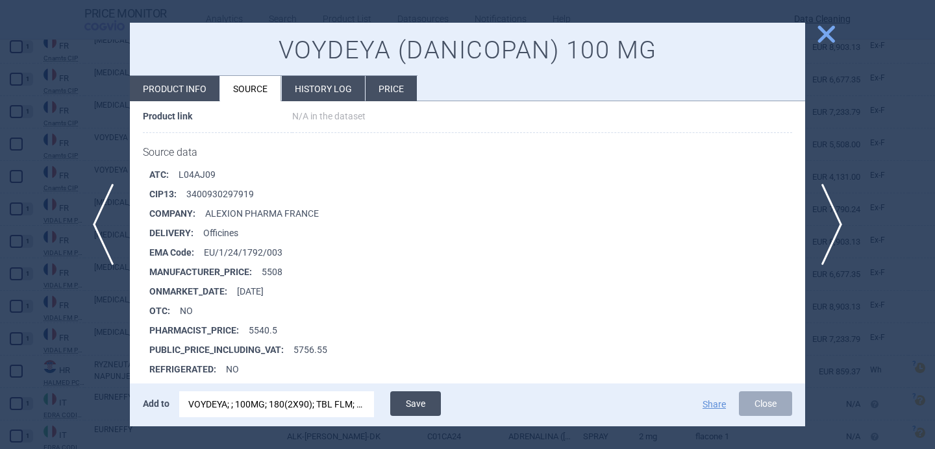
click at [424, 401] on button "Save" at bounding box center [415, 403] width 51 height 25
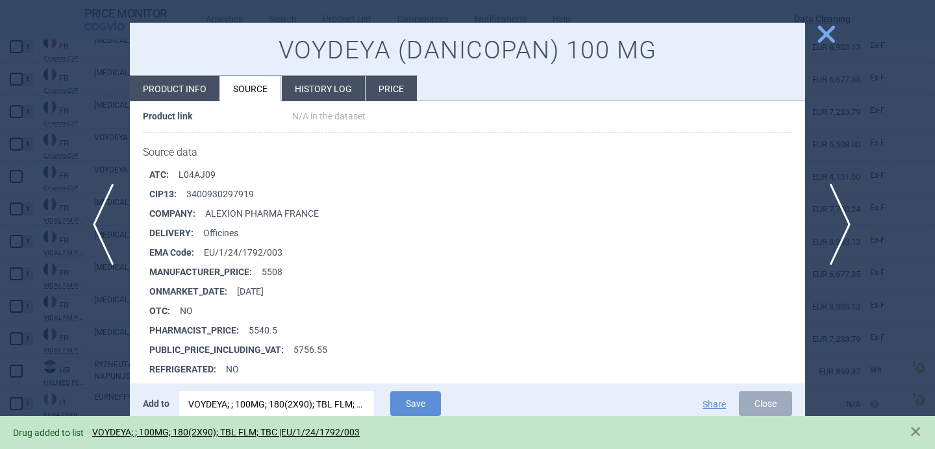
click at [836, 220] on span "next" at bounding box center [835, 225] width 29 height 82
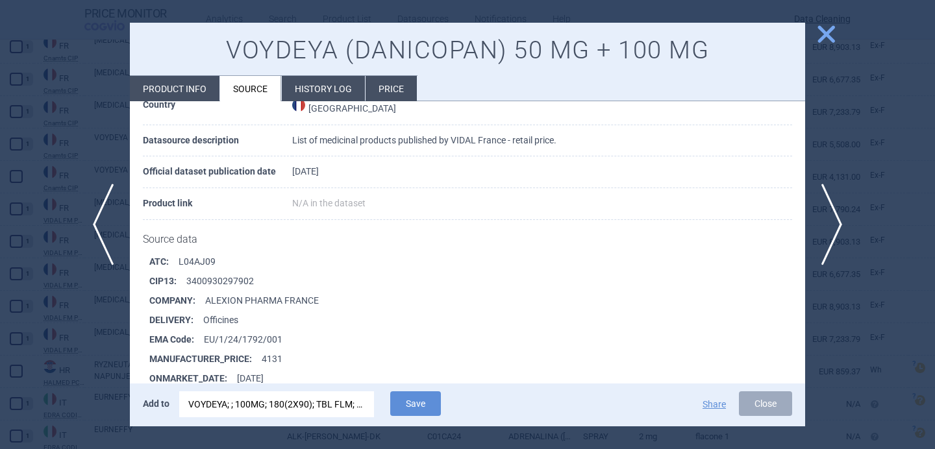
scroll to position [1657, 0]
drag, startPoint x: 290, startPoint y: 341, endPoint x: 204, endPoint y: 342, distance: 85.7
click at [204, 342] on li "EMA Code : EU/1/24/1792/001" at bounding box center [477, 338] width 656 height 19
copy li "EU/1/24/1792/001"
click at [231, 406] on div "VOYDEYA; ; 100MG; 180(2X90); TBL FLM; TBC |EU/1/24/1792/003" at bounding box center [276, 404] width 177 height 26
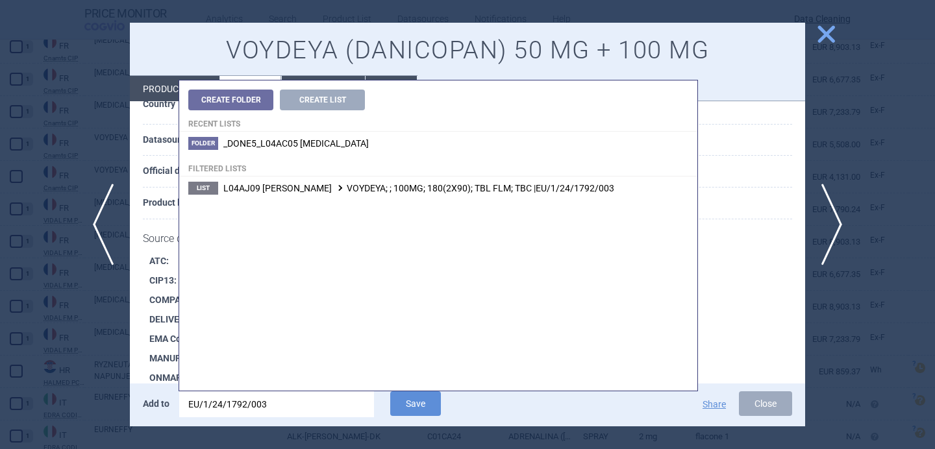
click at [231, 406] on input "EU/1/24/1792/003" at bounding box center [276, 404] width 195 height 26
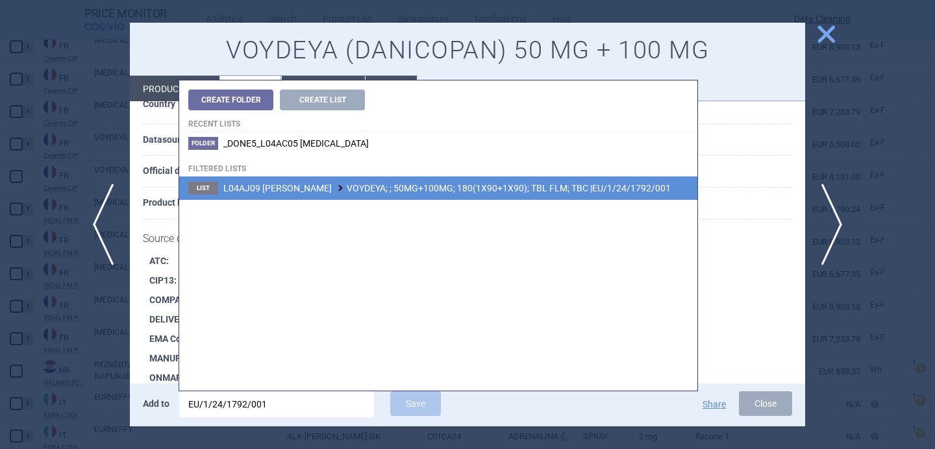
type input "EU/1/24/1792/001"
click at [419, 187] on span "L04AJ09 DANICOPAN VOYDEYA; ; 50MG+100MG; 180(1X90+1X90); TBL FLM; TBC |EU/1/24/…" at bounding box center [446, 188] width 447 height 10
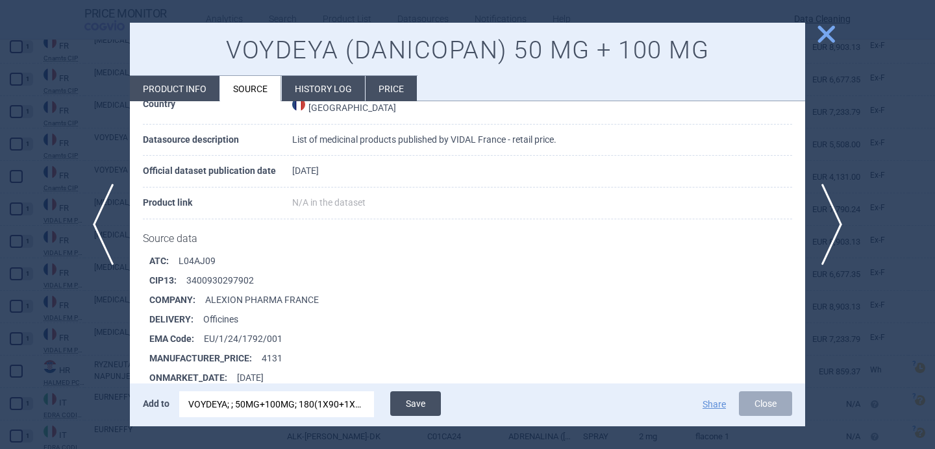
click at [423, 401] on button "Save" at bounding box center [415, 403] width 51 height 25
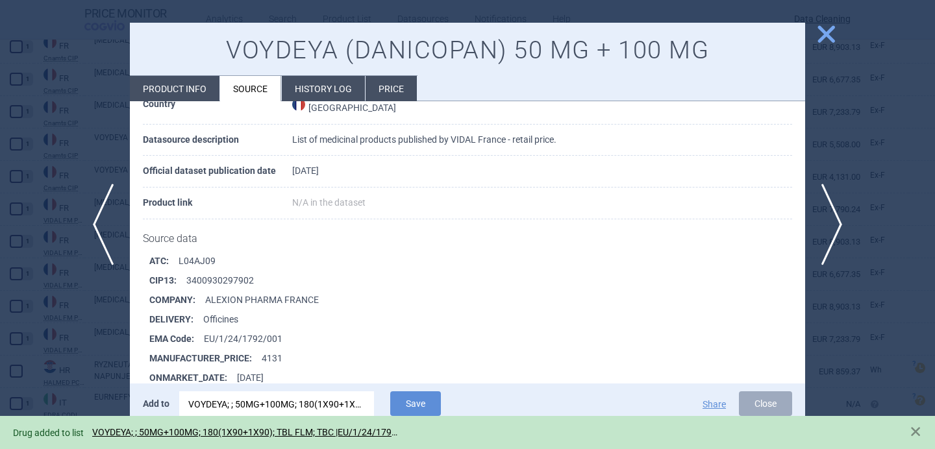
click at [101, 344] on div at bounding box center [467, 224] width 935 height 449
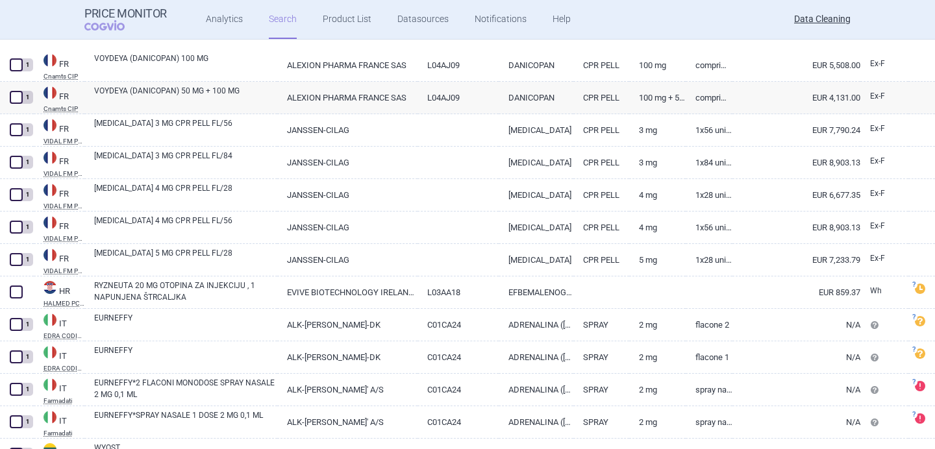
scroll to position [2421, 0]
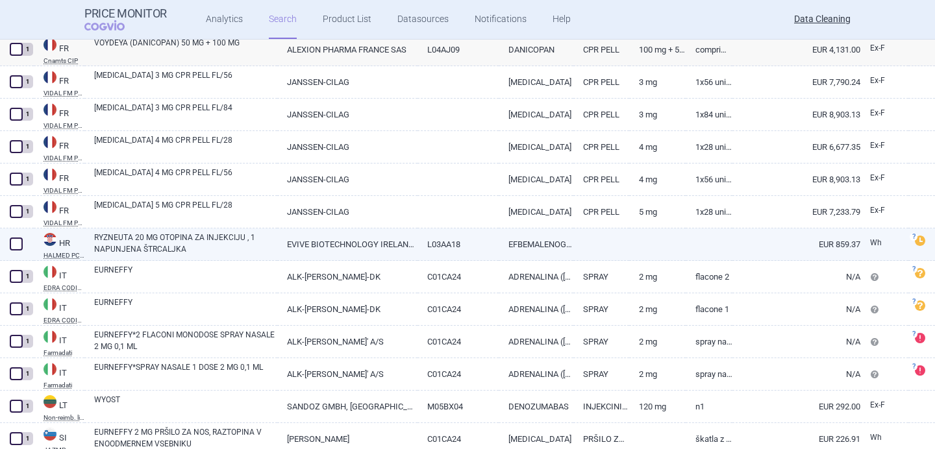
click at [175, 236] on link "RYZNEUTA 20 MG OTOPINA ZA INJEKCIJU , 1 NAPUNJENA ŠTRCALJKA" at bounding box center [185, 243] width 183 height 23
select select "EUR"
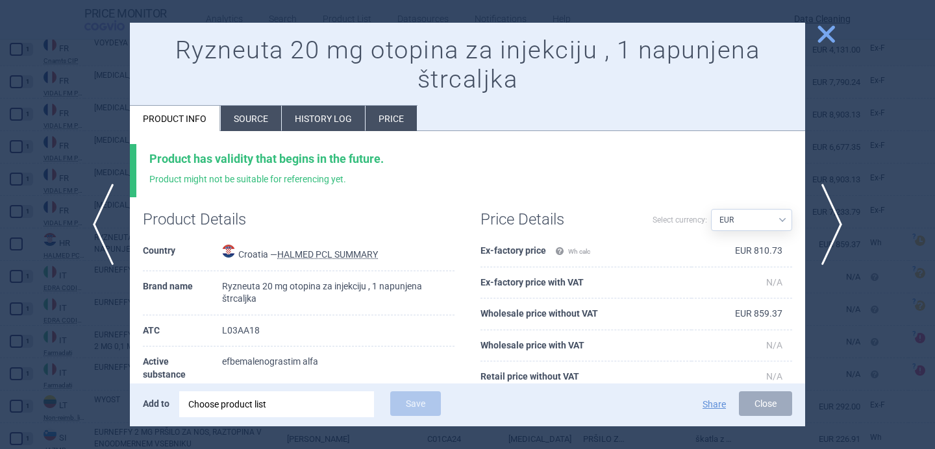
click at [246, 114] on li "Source" at bounding box center [251, 118] width 60 height 25
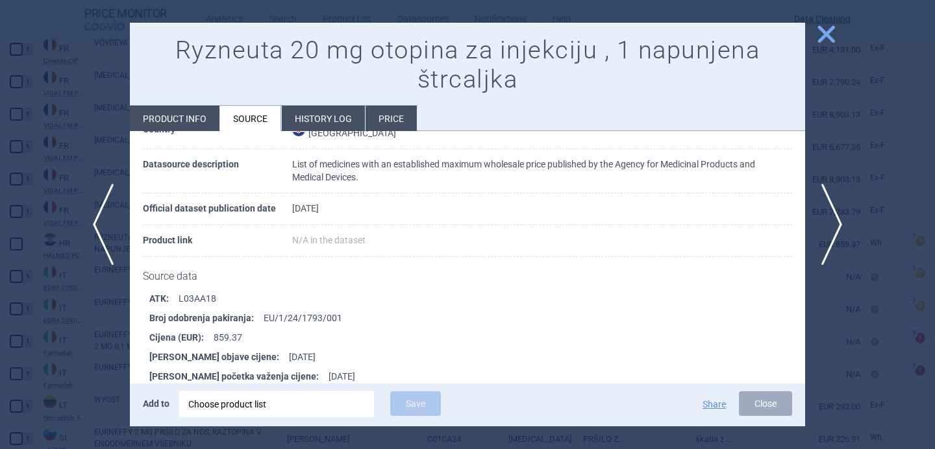
scroll to position [129, 0]
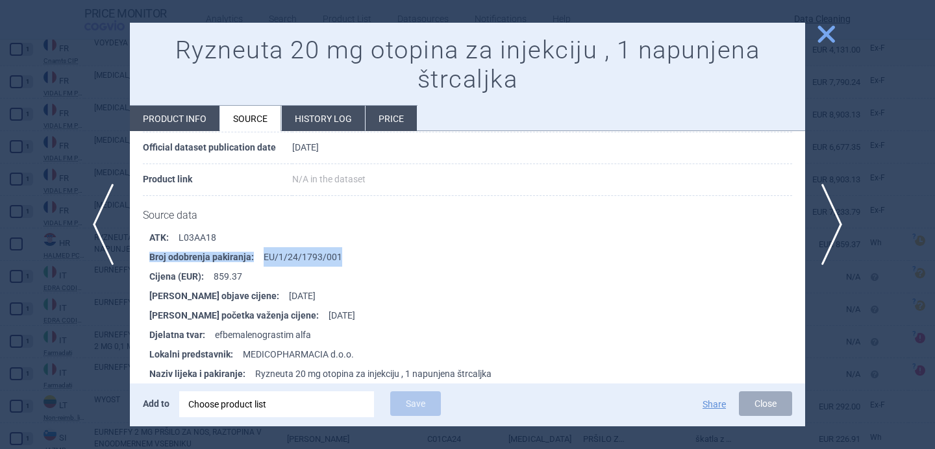
drag, startPoint x: 343, startPoint y: 252, endPoint x: 260, endPoint y: 251, distance: 83.1
click at [260, 251] on li "Broj odobrenja pakiranja : EU/1/24/1793/001" at bounding box center [477, 256] width 656 height 19
click at [264, 253] on li "Broj odobrenja pakiranja : EU/1/24/1793/001" at bounding box center [477, 256] width 656 height 19
drag, startPoint x: 264, startPoint y: 257, endPoint x: 345, endPoint y: 258, distance: 80.5
click at [345, 258] on li "Broj odobrenja pakiranja : EU/1/24/1793/001" at bounding box center [477, 256] width 656 height 19
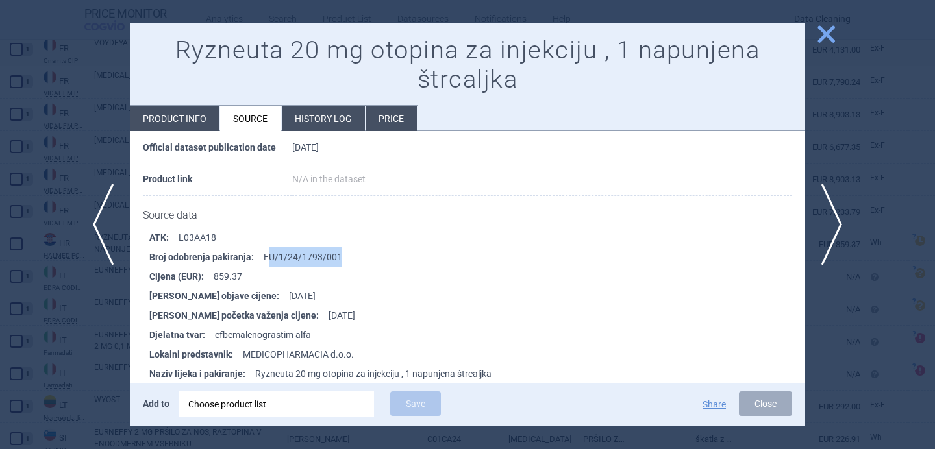
copy li "U/1/24/1793/001"
click at [303, 402] on div "Choose product list" at bounding box center [276, 404] width 177 height 26
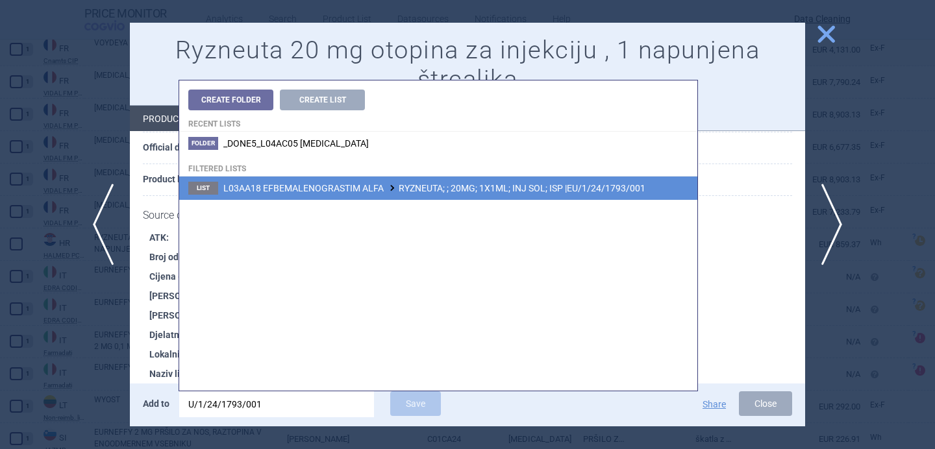
type input "U/1/24/1793/001"
click at [413, 195] on li "List L03AA18 EFBEMALENOGRASTIM ALFA RYZNEUTA; ; 20MG; 1X1ML; INJ SOL; ISP |EU/1…" at bounding box center [438, 188] width 518 height 23
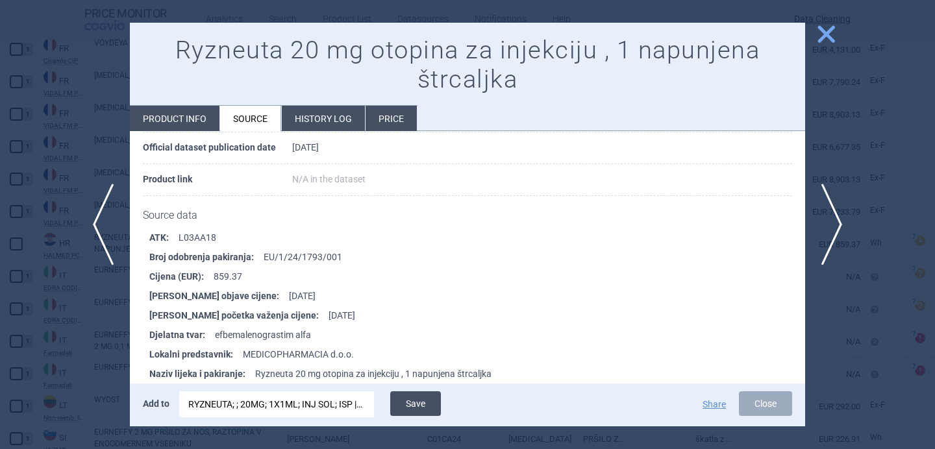
click at [407, 402] on button "Save" at bounding box center [415, 403] width 51 height 25
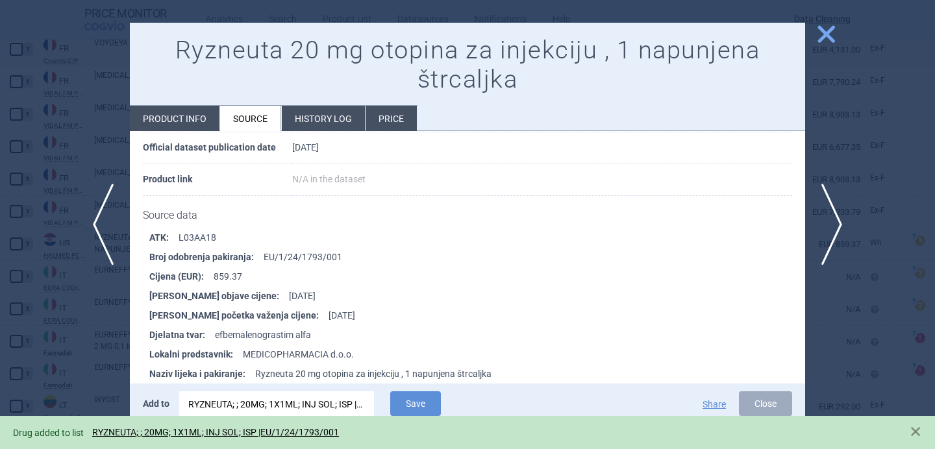
click at [114, 375] on div at bounding box center [467, 224] width 935 height 449
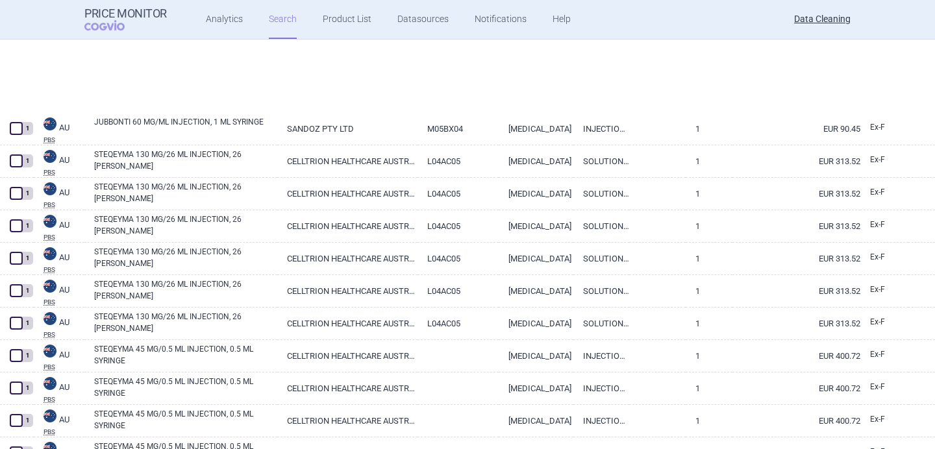
select select "brandName"
select select "newerThan"
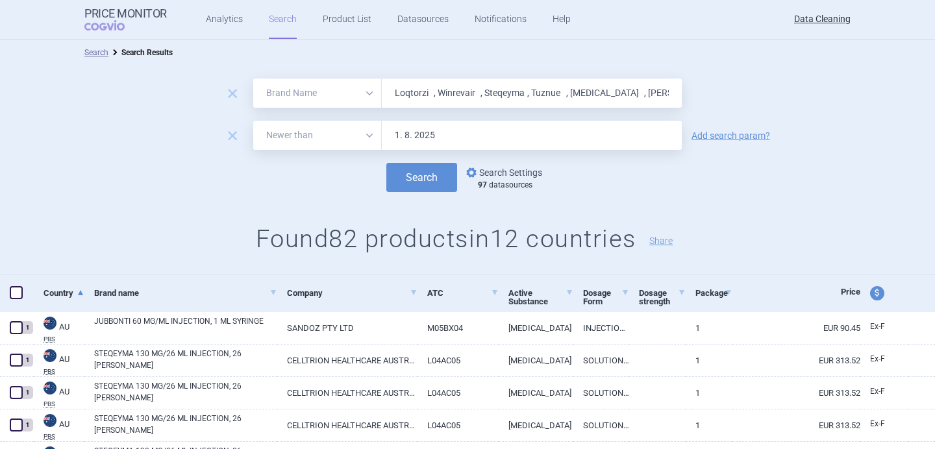
click at [490, 173] on link "options Search Settings" at bounding box center [502, 173] width 79 height 16
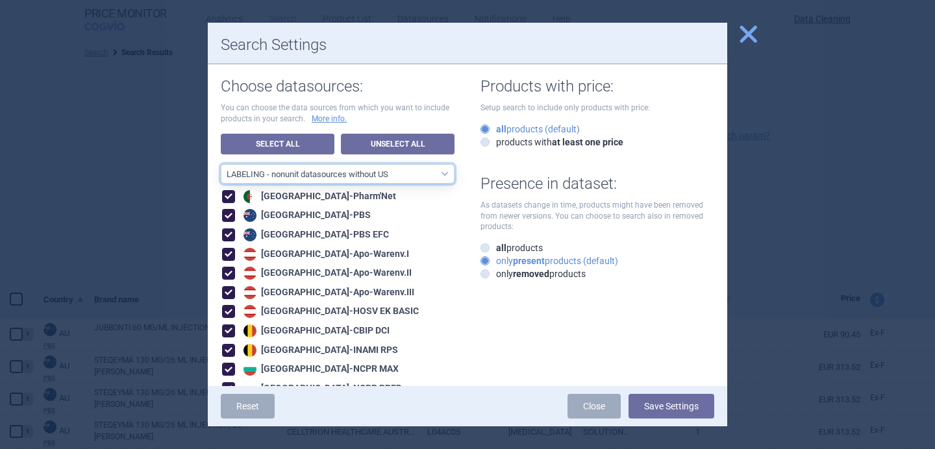
click at [425, 175] on select "All data sources LABELING - unit datasources without US LABELING - nonunit data…" at bounding box center [338, 173] width 234 height 19
select select "8989dc10-0f59-46fa-8fa1-2d950f31f8cb"
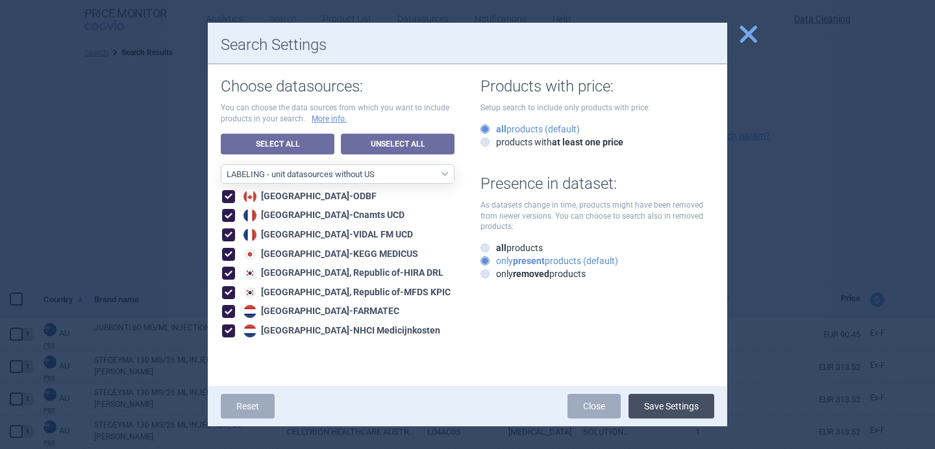
click at [661, 408] on button "Save Settings" at bounding box center [671, 406] width 86 height 25
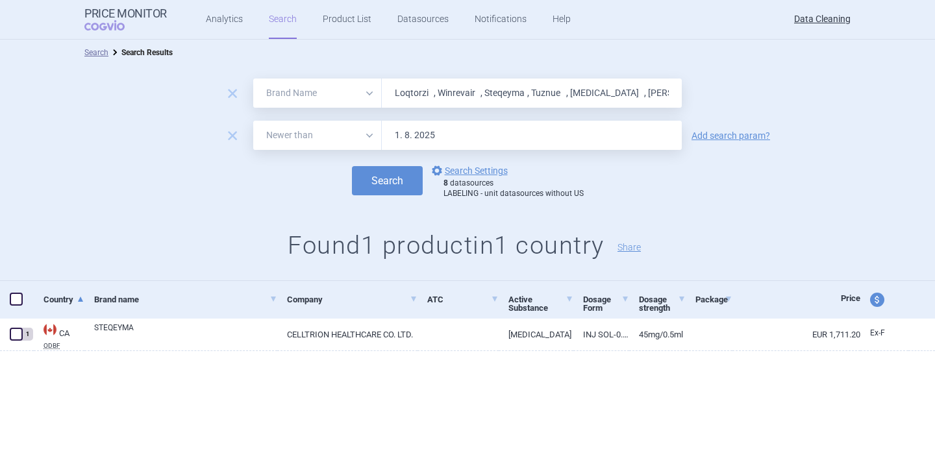
click at [426, 93] on input "Loqtorzi , Winrevair , Steqeyma , Tuznue , Balversa , Piasky , Eurneffy , mResv…" at bounding box center [532, 93] width 300 height 29
paste input "Qalsod , Tofidenc , Truqap , Agilus , Ixchiq , Fruzaqla , Beqvez , Durveqti , P…"
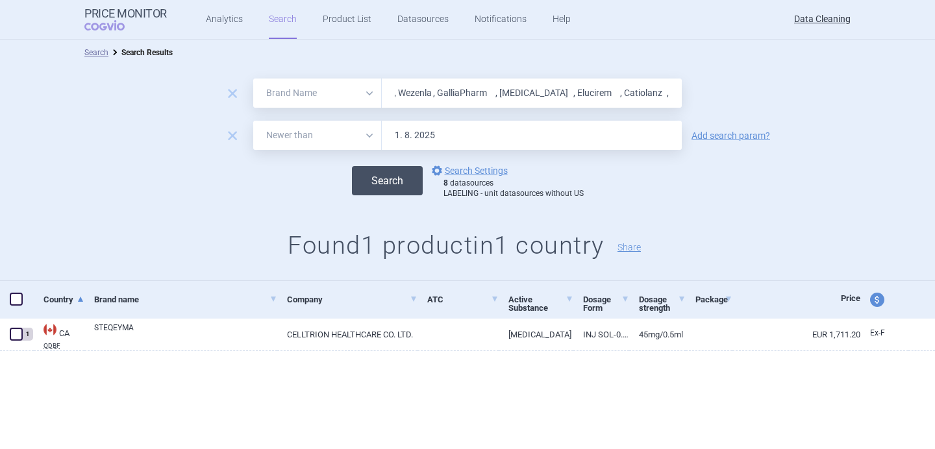
type input "Qalsod , Tofidenc , Truqap , Agilus , Ixchiq , Fruzaqla , Beqvez , Durveqti , P…"
click at [388, 180] on button "Search" at bounding box center [387, 180] width 71 height 29
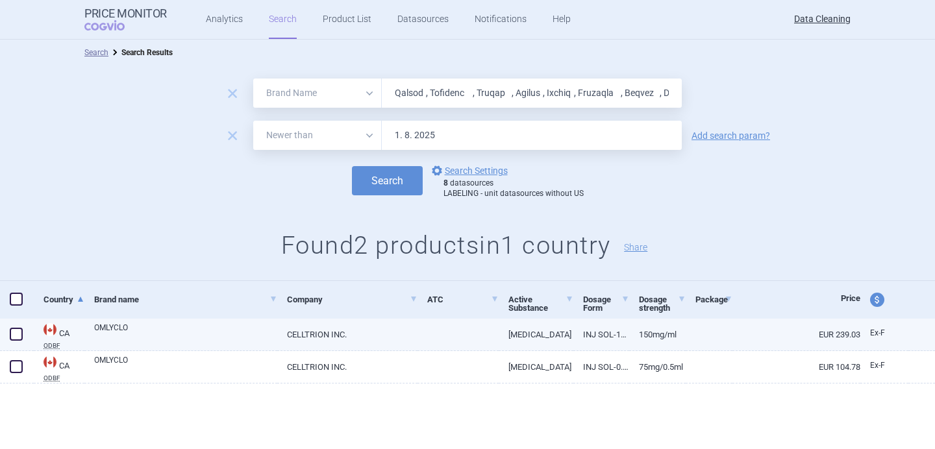
click at [163, 332] on link "OMLYCLO" at bounding box center [185, 333] width 183 height 23
select select "EUR"
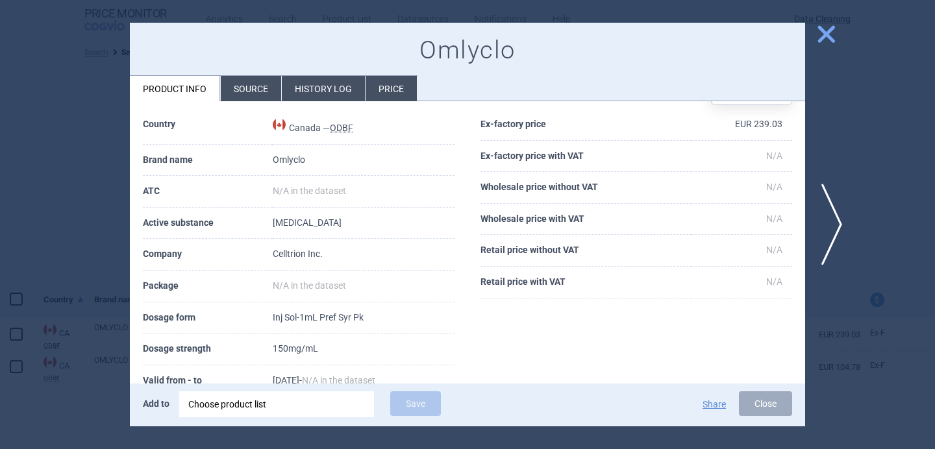
scroll to position [56, 0]
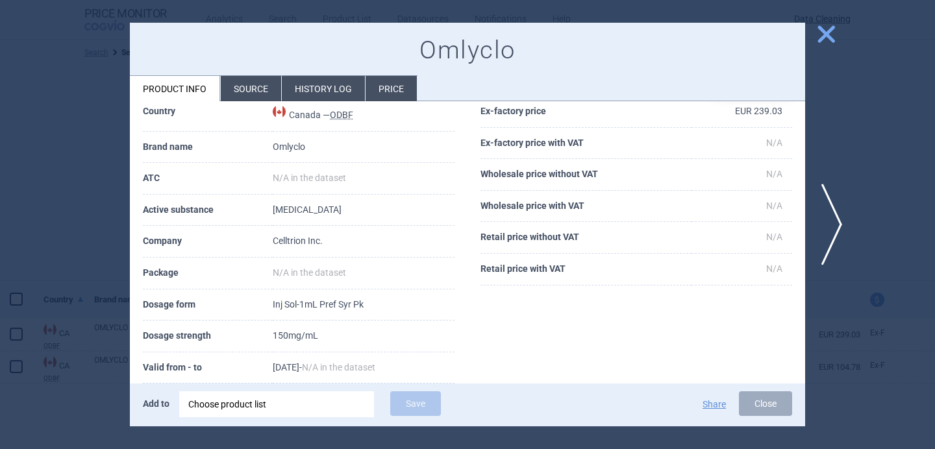
click at [230, 412] on div "Choose product list" at bounding box center [276, 404] width 177 height 26
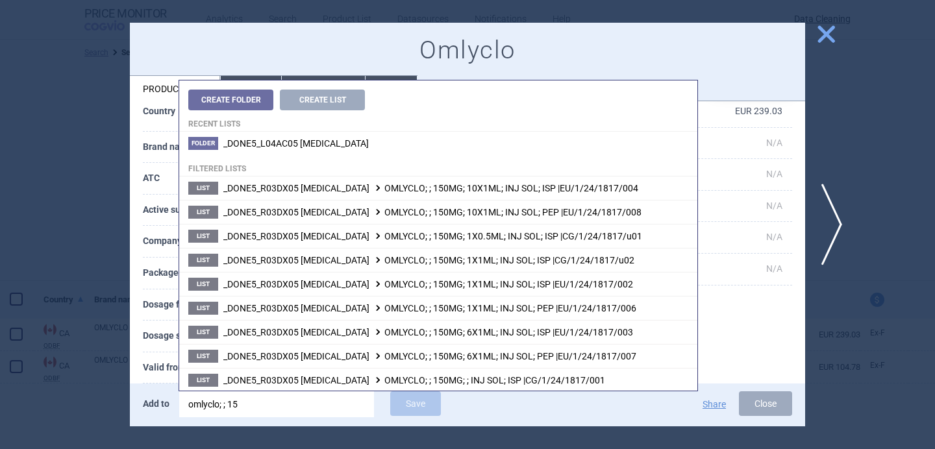
type input "omlyclo; ; 150"
click at [164, 364] on th "Valid from - to" at bounding box center [208, 368] width 130 height 32
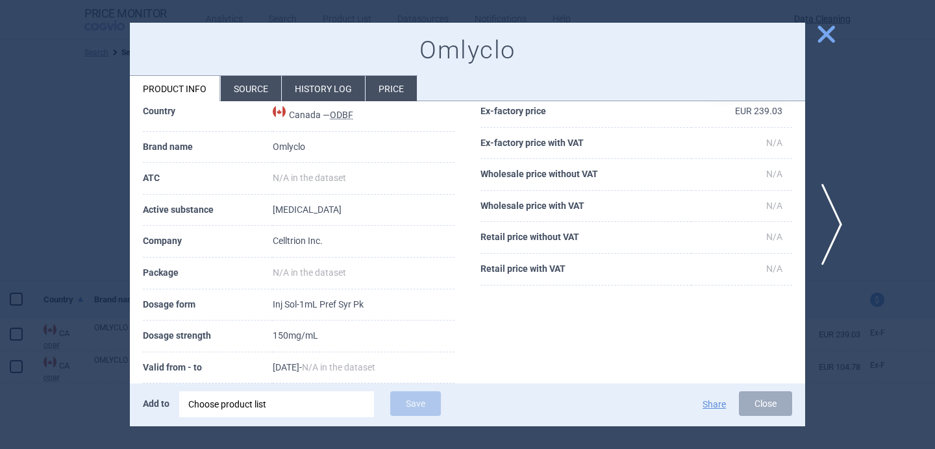
scroll to position [71, 0]
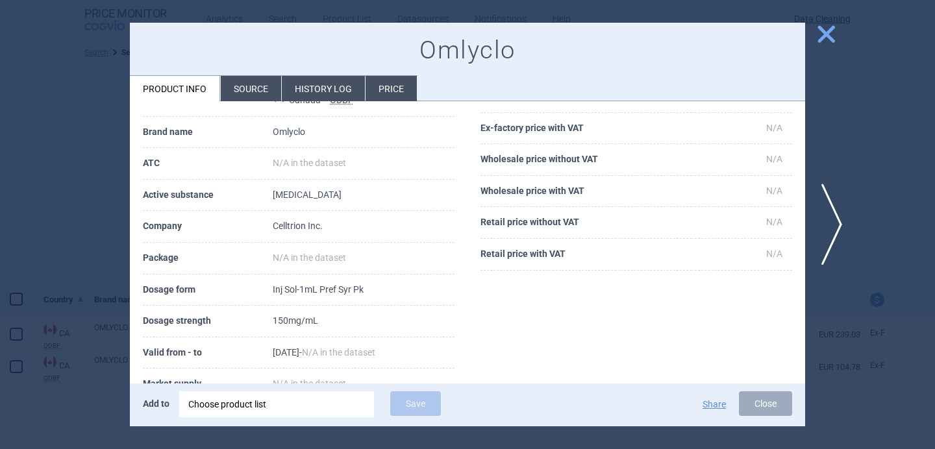
click at [221, 403] on div "Choose product list" at bounding box center [276, 404] width 177 height 26
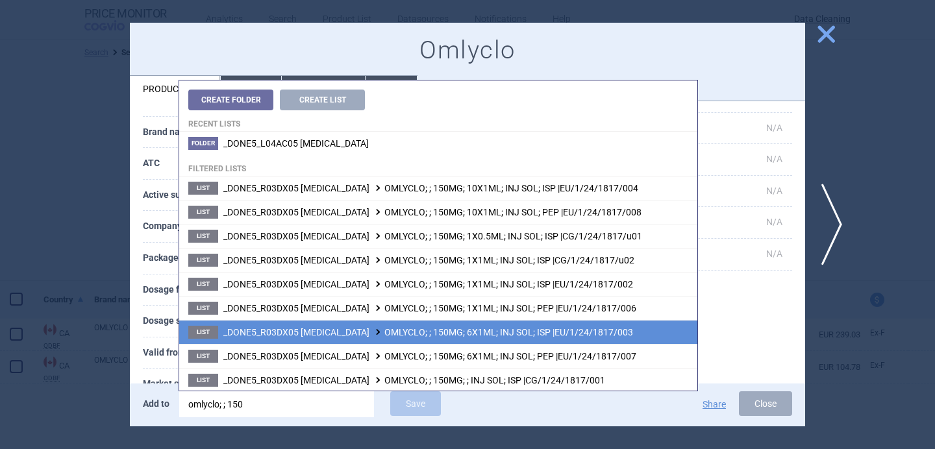
scroll to position [1, 0]
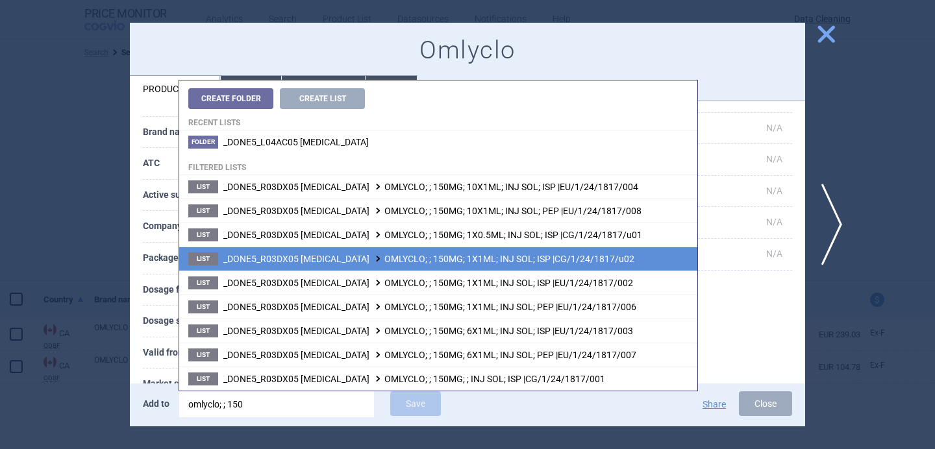
click at [371, 260] on span at bounding box center [377, 258] width 13 height 7
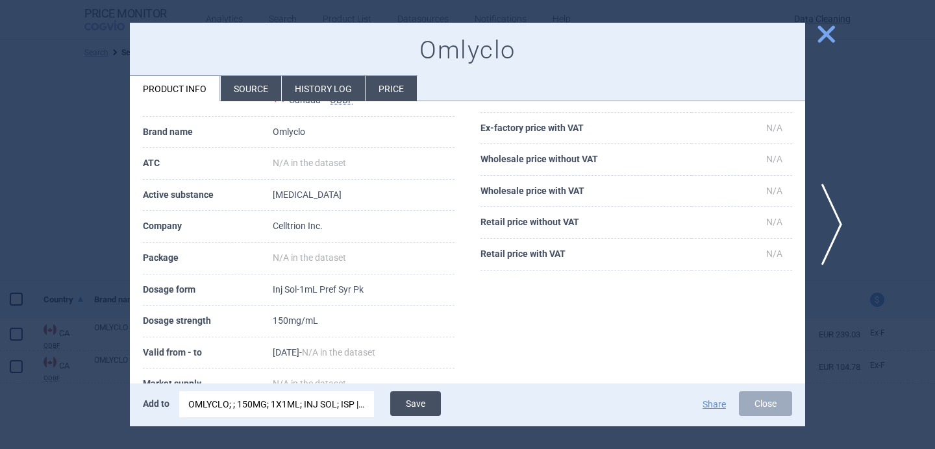
click at [408, 400] on button "Save" at bounding box center [415, 403] width 51 height 25
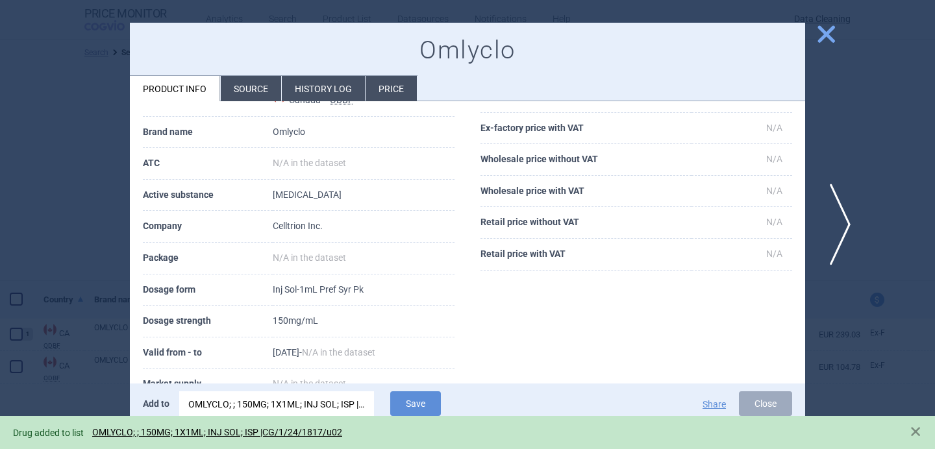
click at [834, 228] on span "next" at bounding box center [835, 225] width 29 height 82
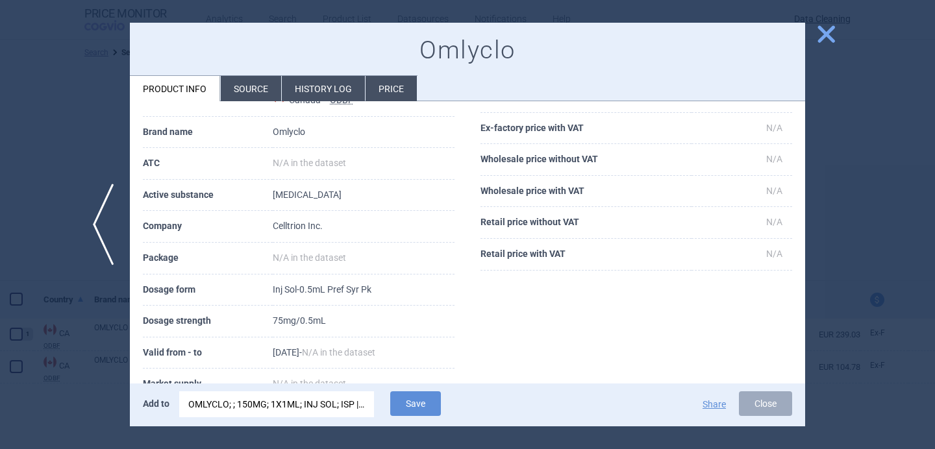
click at [323, 408] on div "OMLYCLO; ; 150MG; 1X1ML; INJ SOL; ISP |CG/1/24/1817/u02" at bounding box center [276, 404] width 177 height 26
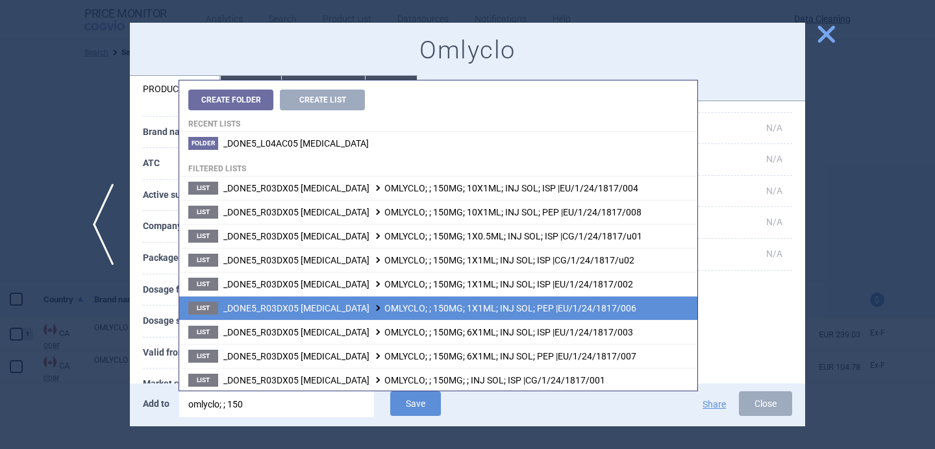
scroll to position [1, 0]
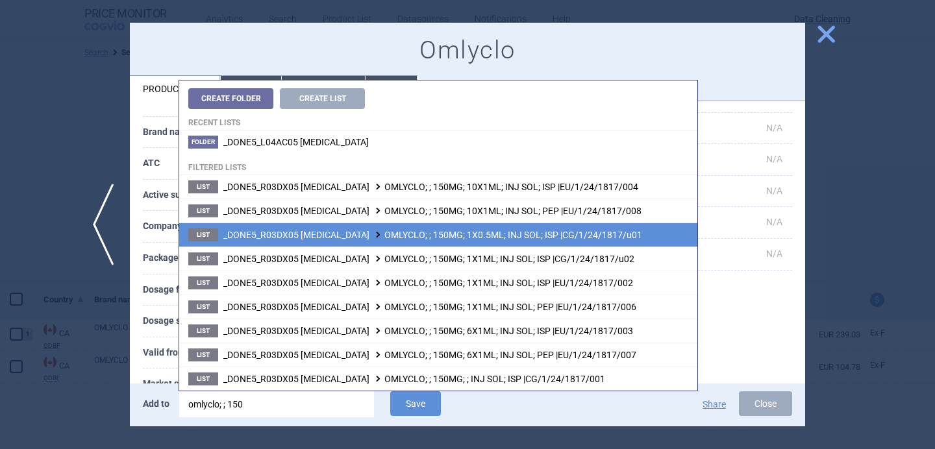
click at [378, 239] on span "_DONE5_R03DX05 OMALIZUMAB OMLYCLO; ; 150MG; 1X0.5ML; INJ SOL; ISP |CG/1/24/1817…" at bounding box center [432, 235] width 419 height 10
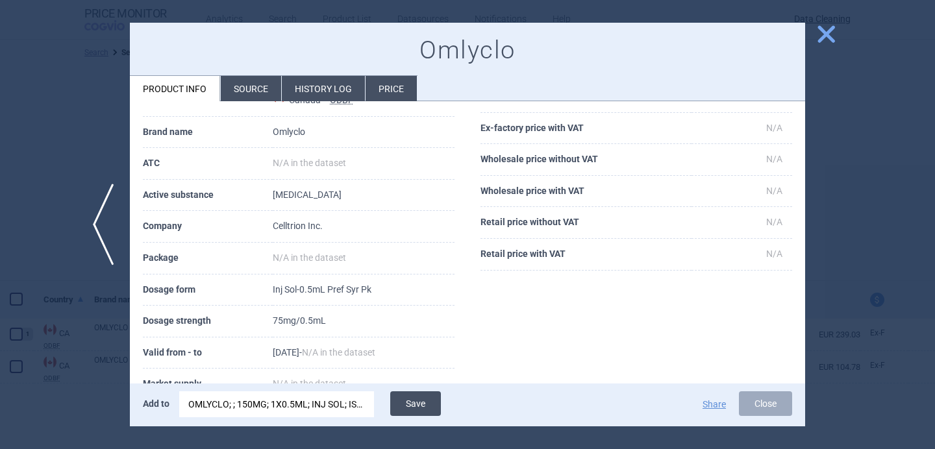
click at [419, 414] on button "Save" at bounding box center [415, 403] width 51 height 25
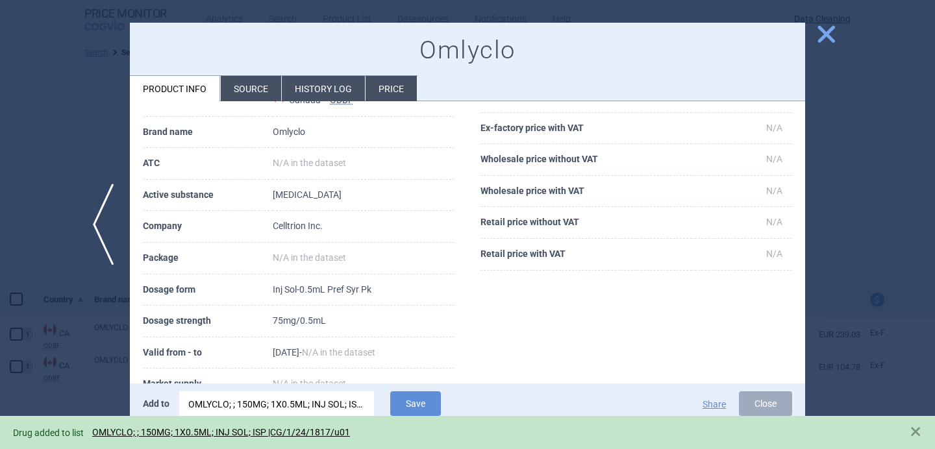
click at [97, 166] on div at bounding box center [467, 224] width 935 height 449
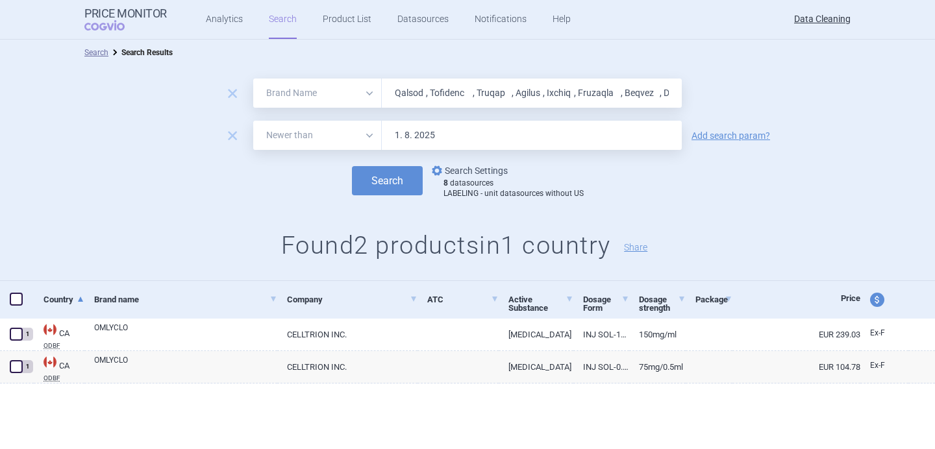
click at [460, 169] on link "options Search Settings" at bounding box center [468, 171] width 79 height 16
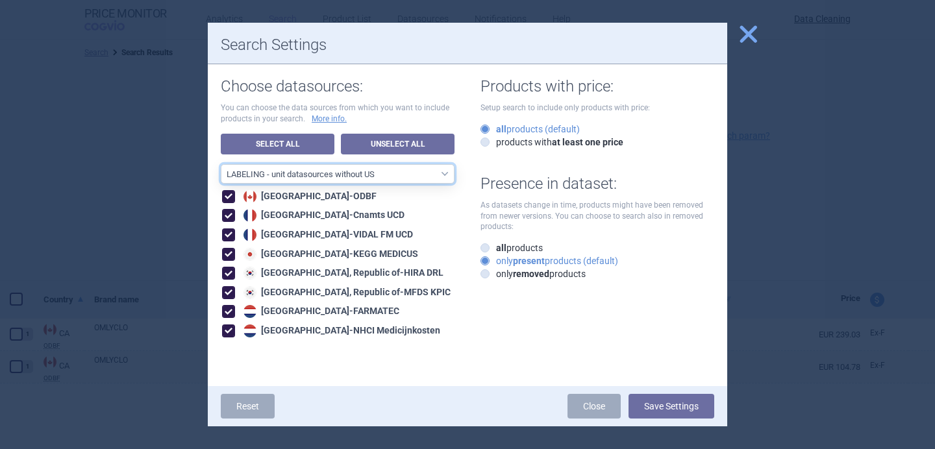
click at [406, 171] on select "All data sources LABELING - unit datasources without US LABELING - nonunit data…" at bounding box center [338, 173] width 234 height 19
select select "194b0200-cf1c-4e35-97df-3b55a106476a"
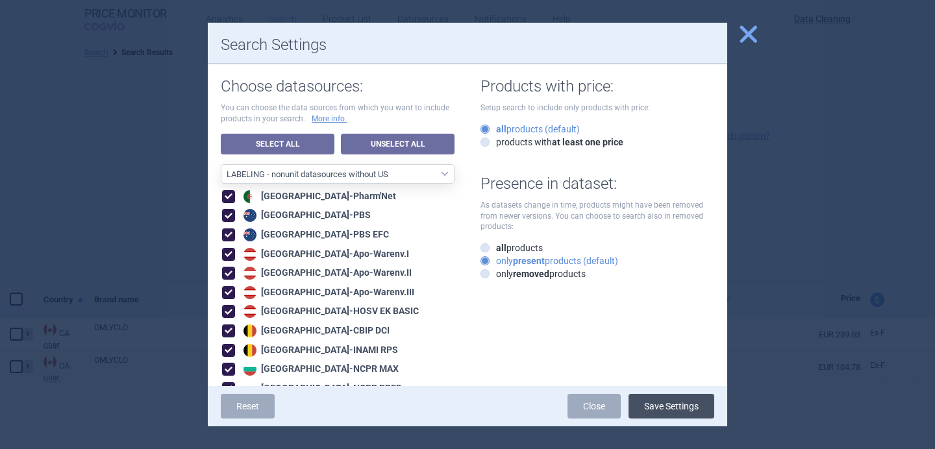
click at [669, 399] on button "Save Settings" at bounding box center [671, 406] width 86 height 25
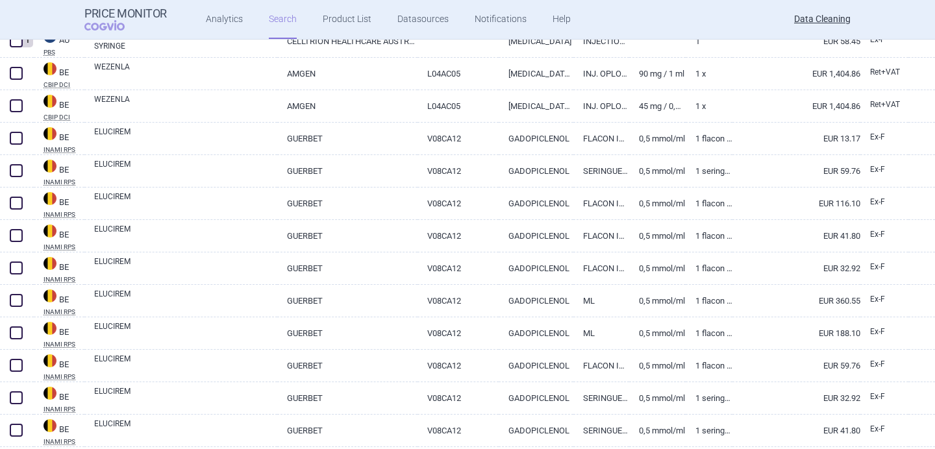
scroll to position [1495, 0]
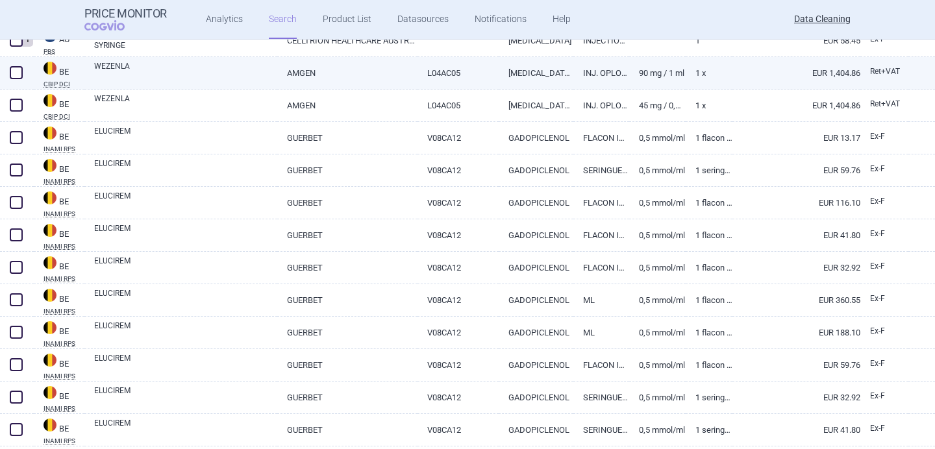
click at [194, 79] on link "WEZENLA" at bounding box center [185, 71] width 183 height 23
select select "EUR"
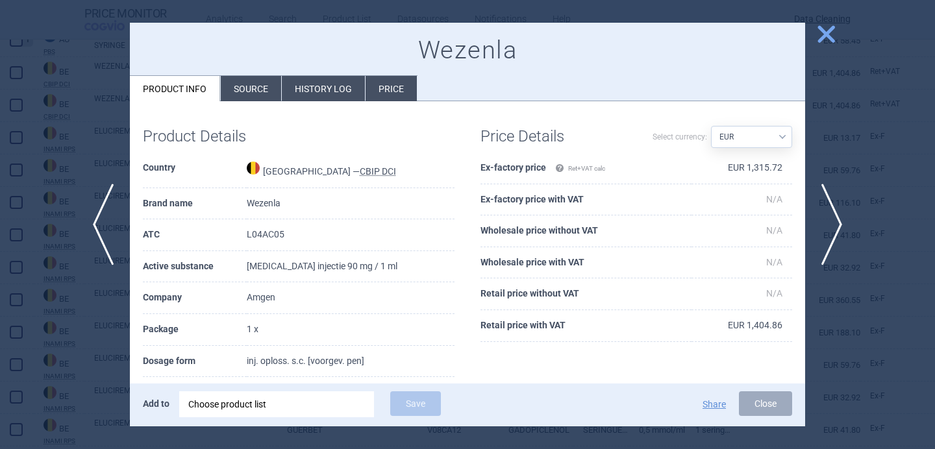
scroll to position [82, 0]
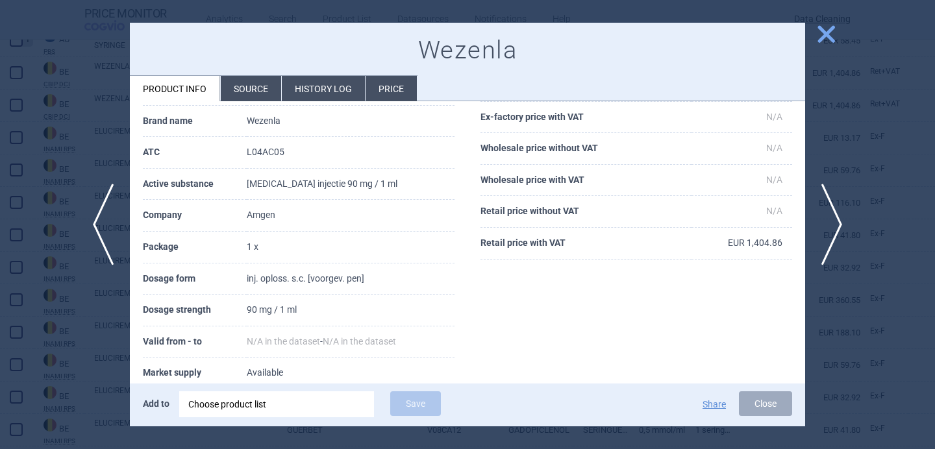
click at [262, 396] on div "Choose product list" at bounding box center [276, 404] width 177 height 26
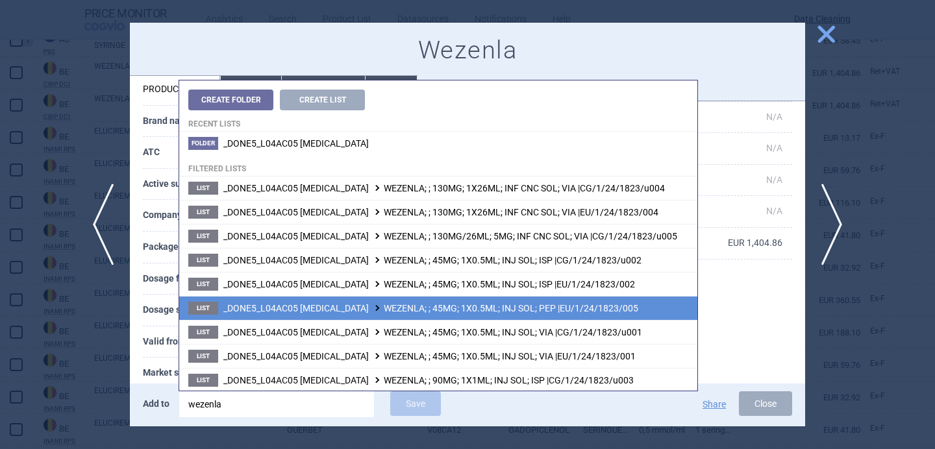
scroll to position [49, 0]
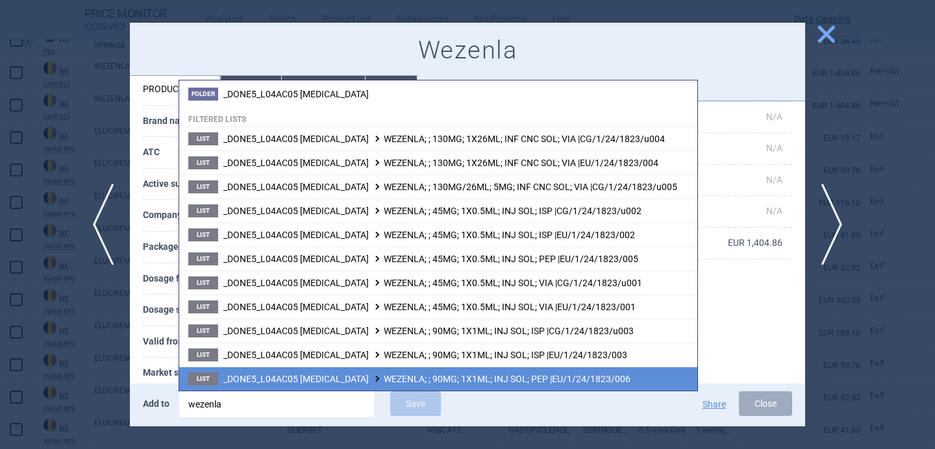
type input "wezenla"
click at [643, 383] on li "List _DONE5_L04AC05 USTEKINUMAB WEZENLA; ; 90MG; 1X1ML; INJ SOL; PEP |EU/1/24/1…" at bounding box center [438, 379] width 518 height 24
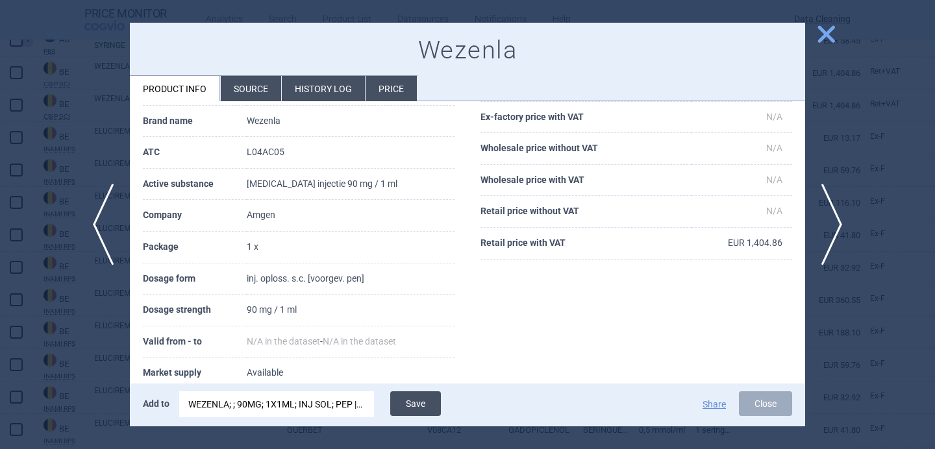
click at [436, 402] on button "Save" at bounding box center [415, 403] width 51 height 25
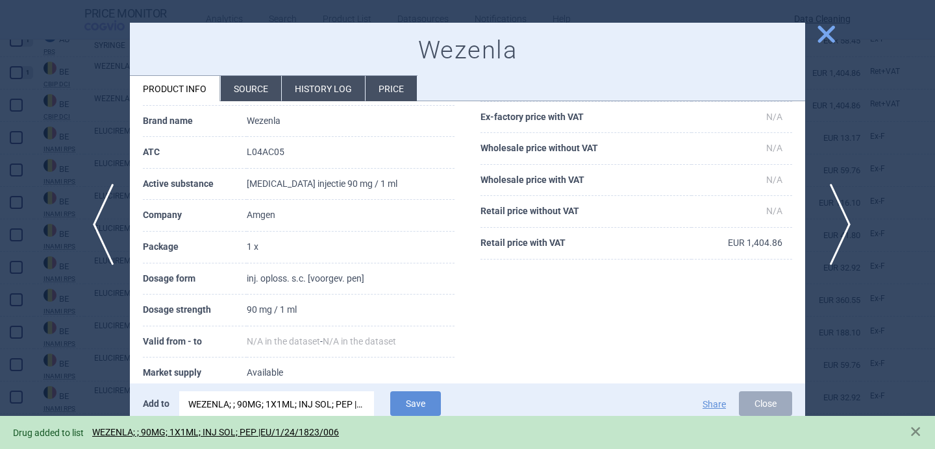
click at [838, 220] on span "next" at bounding box center [835, 225] width 29 height 82
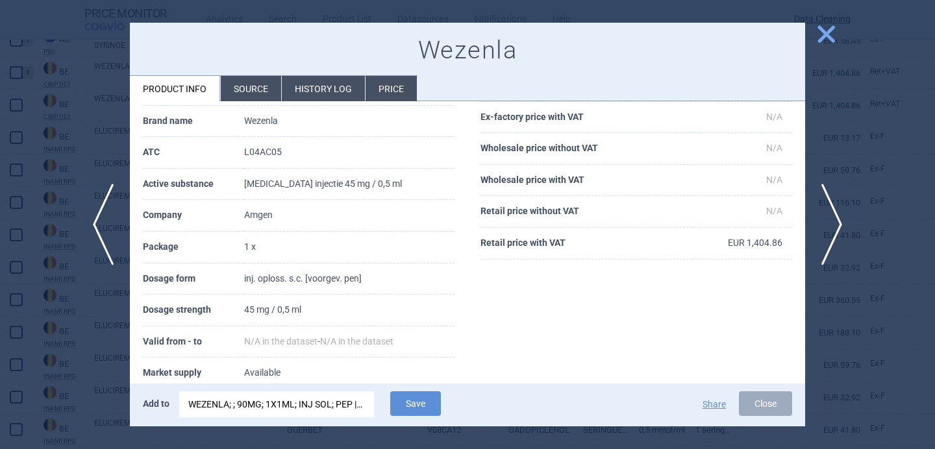
click at [334, 410] on div "WEZENLA; ; 90MG; 1X1ML; INJ SOL; PEP |EU/1/24/1823/006" at bounding box center [276, 404] width 177 height 26
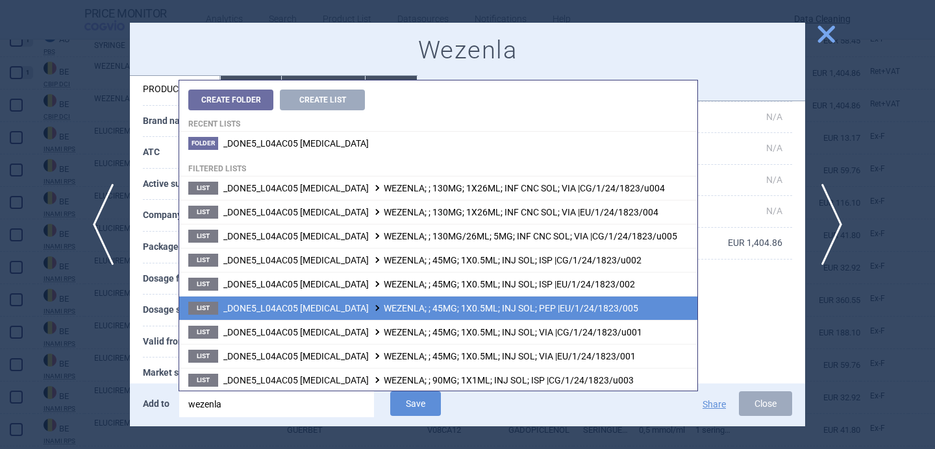
click at [443, 308] on span "_DONE5_L04AC05 USTEKINUMAB WEZENLA; ; 45MG; 1X0.5ML; INJ SOL; PEP |EU/1/24/1823…" at bounding box center [430, 308] width 415 height 10
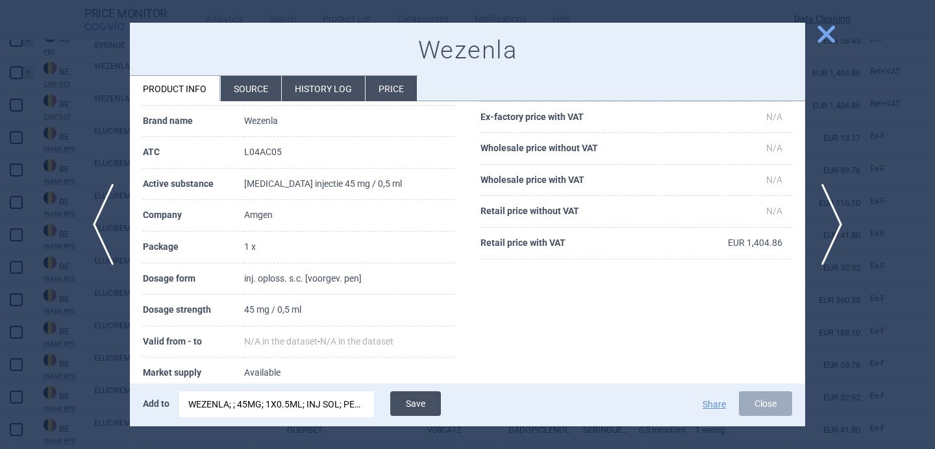
click at [420, 406] on button "Save" at bounding box center [415, 403] width 51 height 25
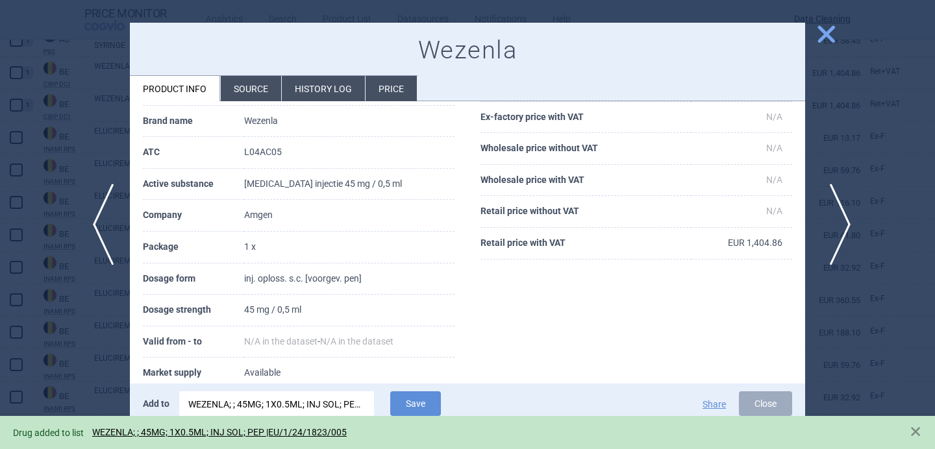
click at [839, 224] on span "next" at bounding box center [835, 225] width 29 height 82
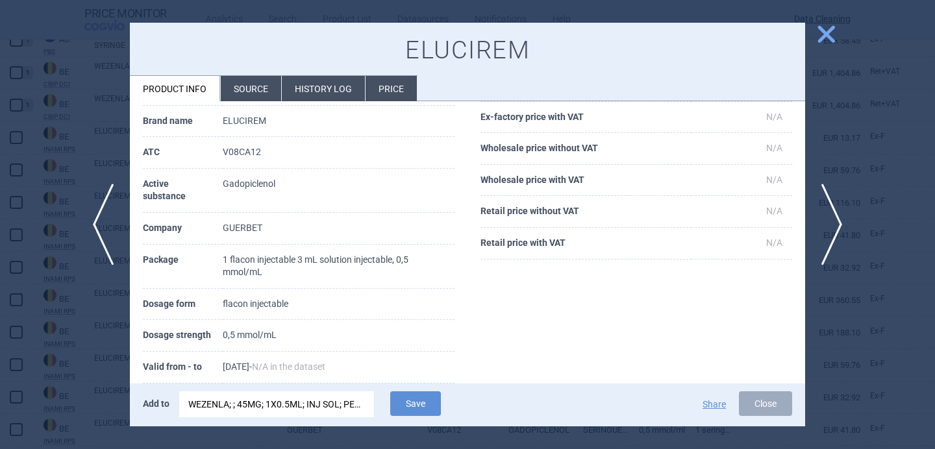
click at [302, 412] on div "WEZENLA; ; 45MG; 1X0.5ML; INJ SOL; PEP |EU/1/24/1823/005" at bounding box center [276, 404] width 177 height 26
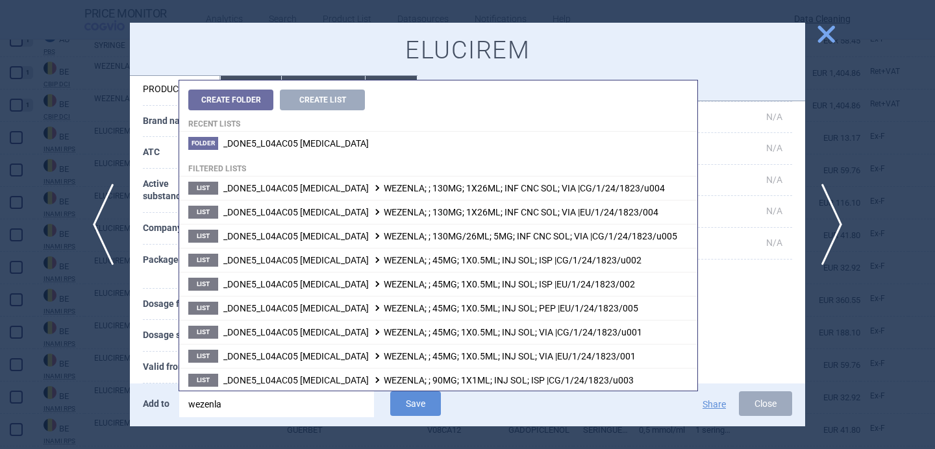
click at [302, 412] on input "wezenla" at bounding box center [276, 404] width 195 height 26
type input "elucirem"
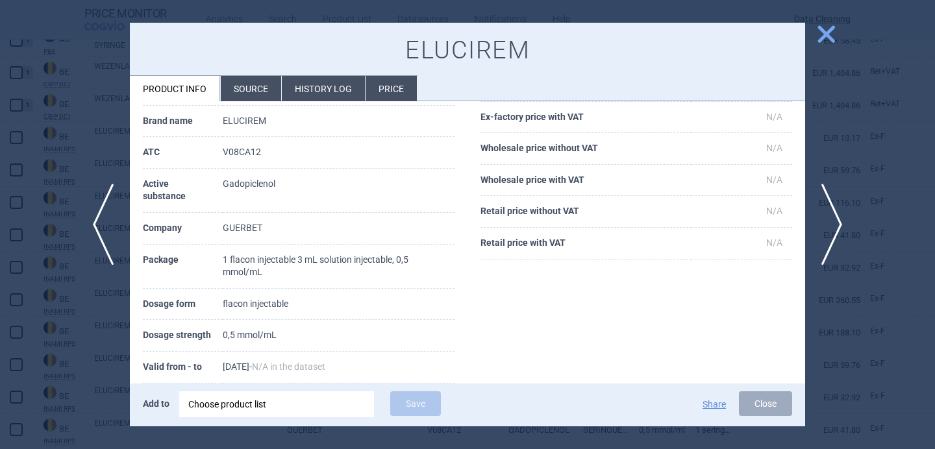
click at [160, 336] on th "Dosage strength" at bounding box center [183, 336] width 80 height 32
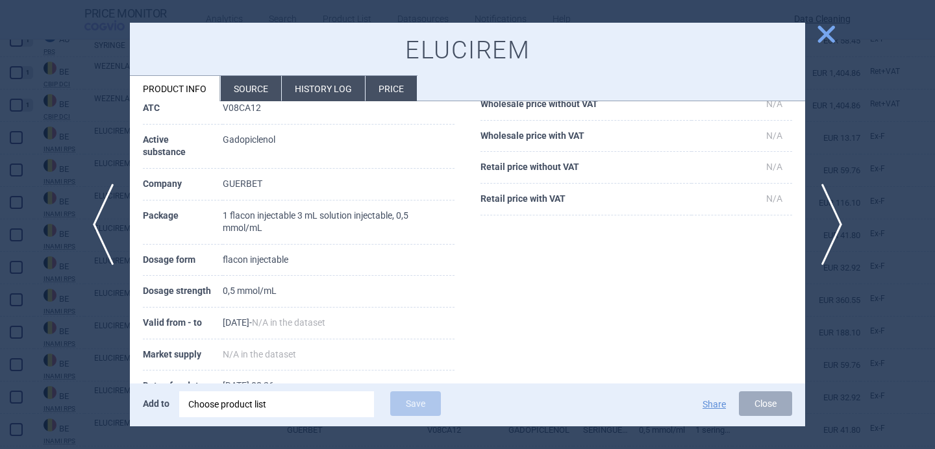
scroll to position [127, 0]
click at [308, 404] on div "Choose product list" at bounding box center [276, 404] width 177 height 26
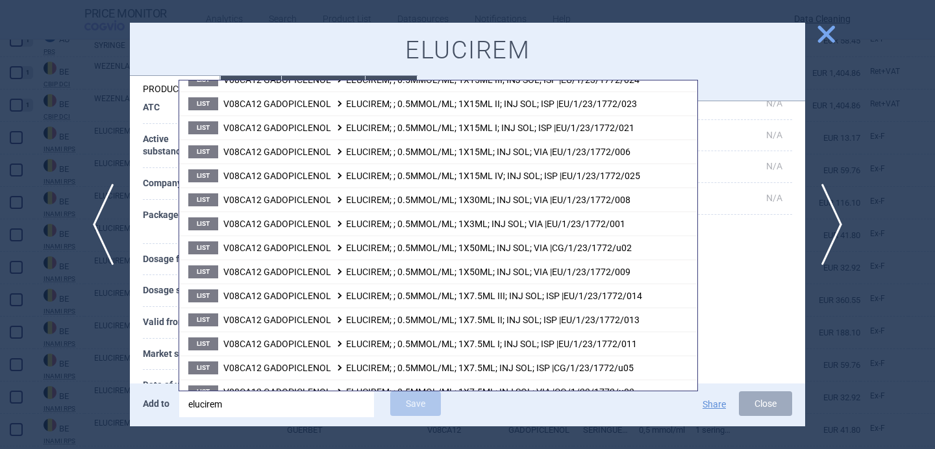
scroll to position [395, 0]
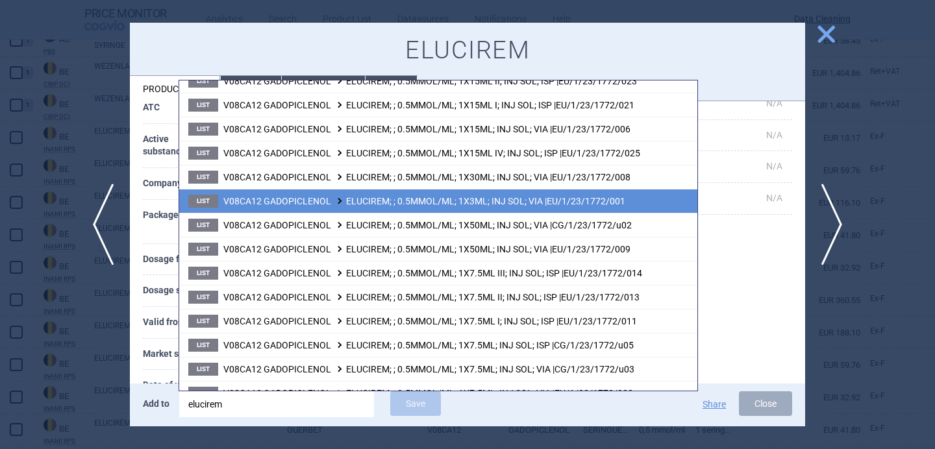
click at [442, 206] on li "List V08CA12 GADOPICLENOL ELUCIREM; ; 0.5MMOL/ML; 1X3ML; INJ SOL; VIA |EU/1/23/…" at bounding box center [438, 201] width 518 height 24
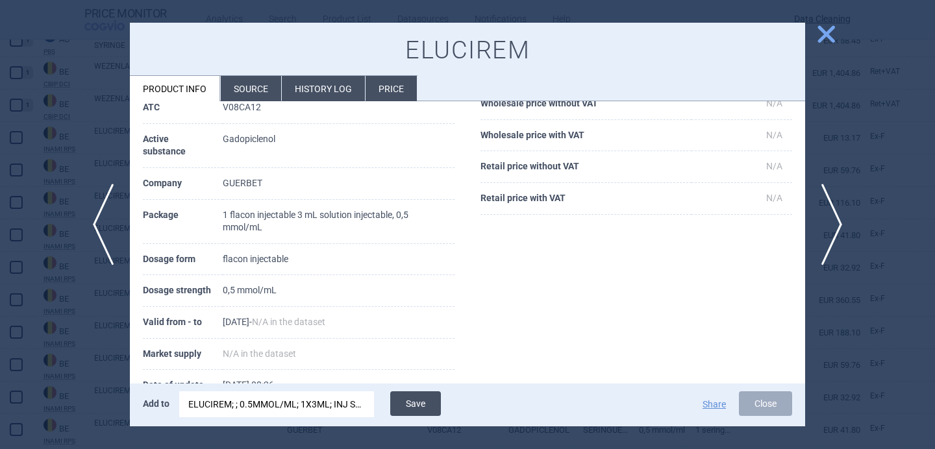
click at [421, 401] on button "Save" at bounding box center [415, 403] width 51 height 25
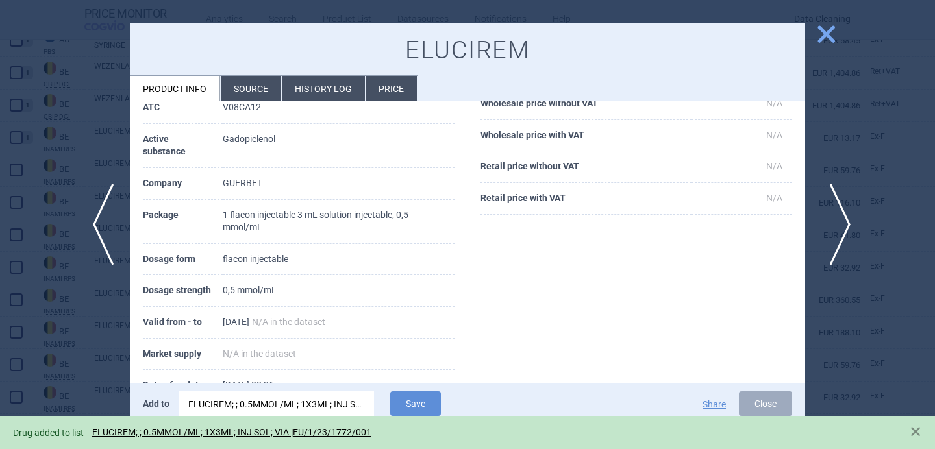
click at [832, 230] on span "next" at bounding box center [835, 225] width 29 height 82
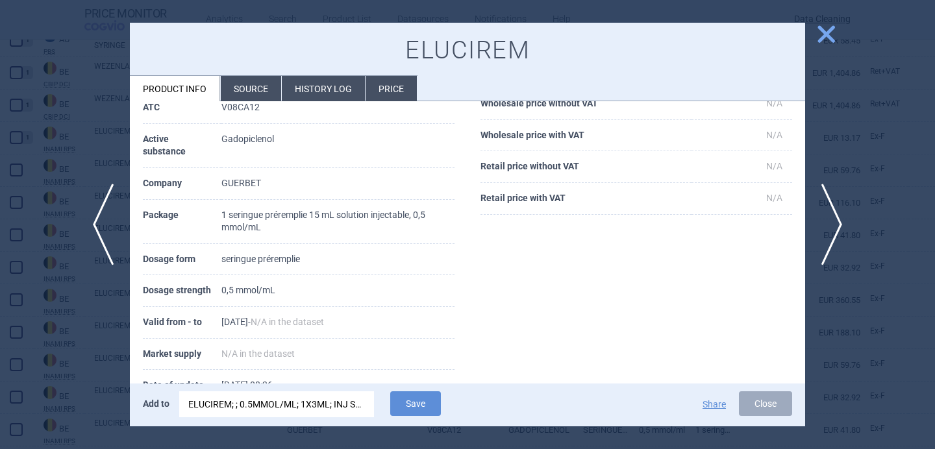
click at [258, 403] on div "ELUCIREM; ; 0.5MMOL/ML; 1X3ML; INJ SOL; VIA |EU/1/23/1772/001" at bounding box center [276, 404] width 177 height 26
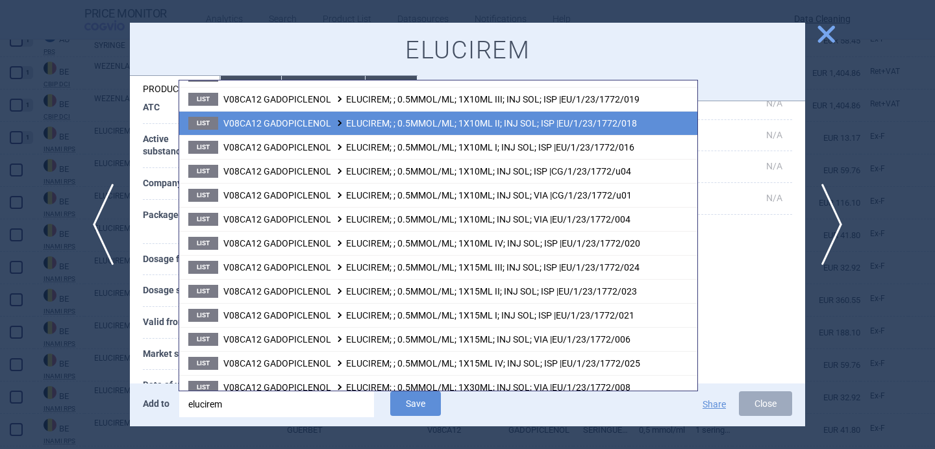
scroll to position [210, 0]
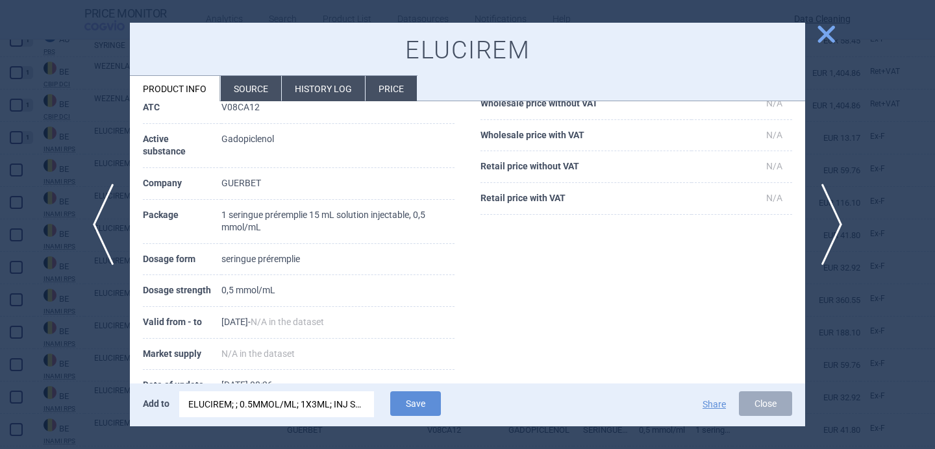
click at [153, 312] on th "Valid from - to" at bounding box center [182, 323] width 79 height 32
click at [291, 406] on div "ELUCIREM; ; 0.5MMOL/ML; 1X3ML; INJ SOL; VIA |EU/1/23/1772/001" at bounding box center [276, 404] width 177 height 26
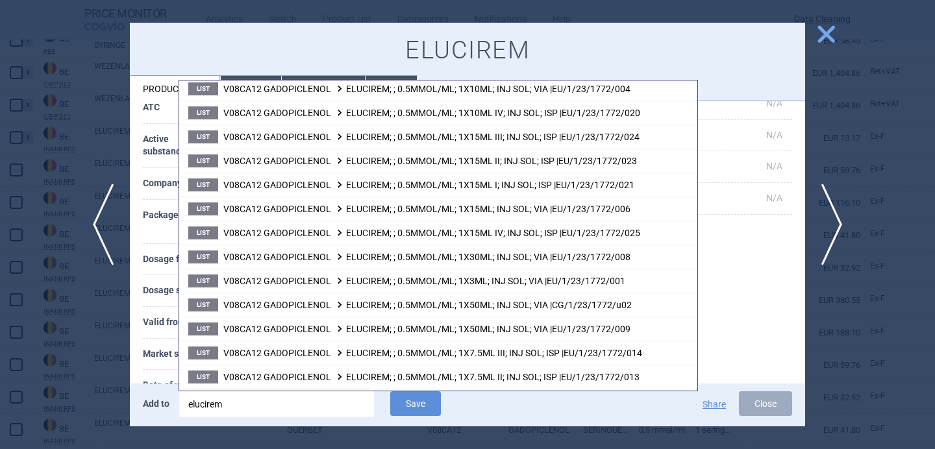
scroll to position [308, 0]
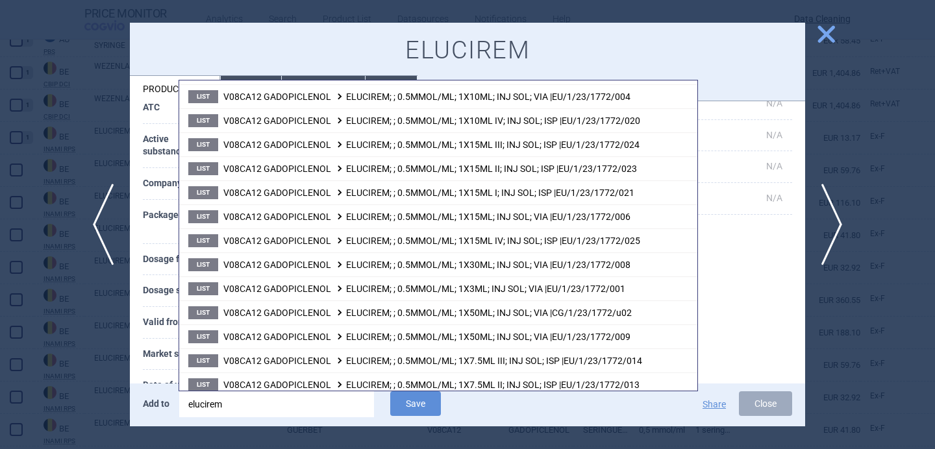
click at [90, 336] on div at bounding box center [467, 224] width 935 height 449
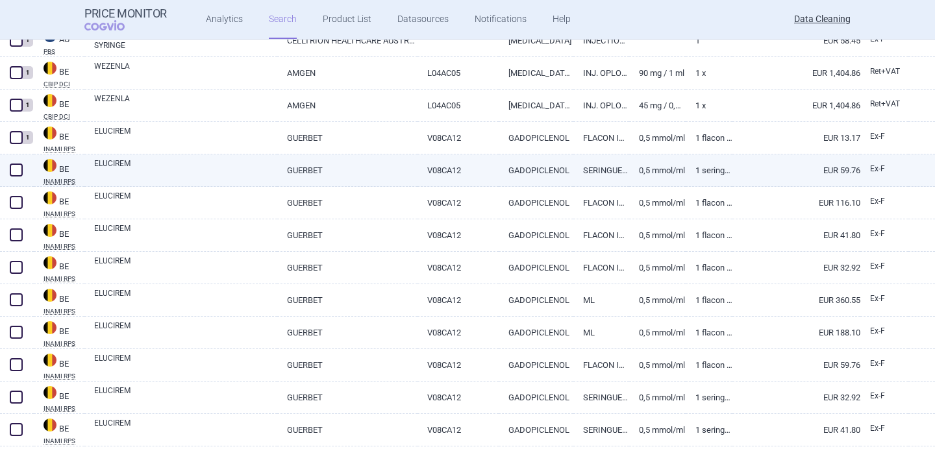
click at [249, 175] on link "ELUCIREM" at bounding box center [185, 169] width 183 height 23
select select "EUR"
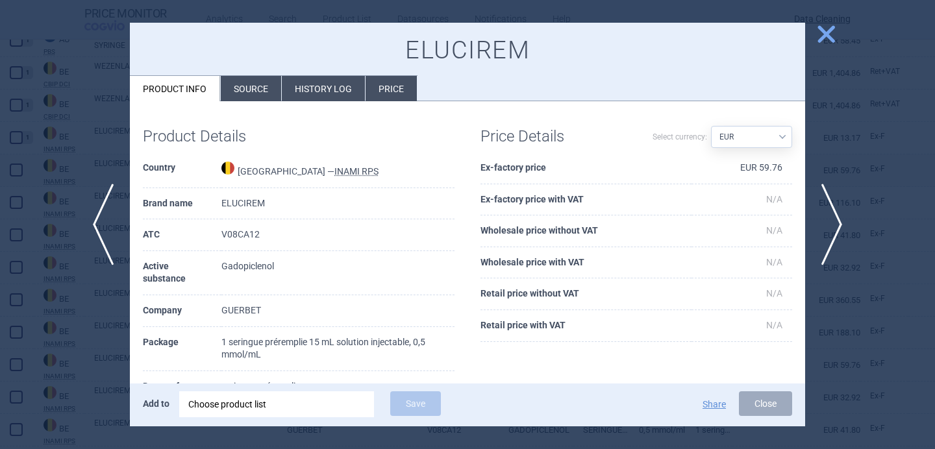
click at [435, 55] on h1 "ELUCIREM" at bounding box center [467, 51] width 649 height 30
copy h1 "ELUCIREM"
click at [256, 90] on li "Source" at bounding box center [251, 88] width 60 height 25
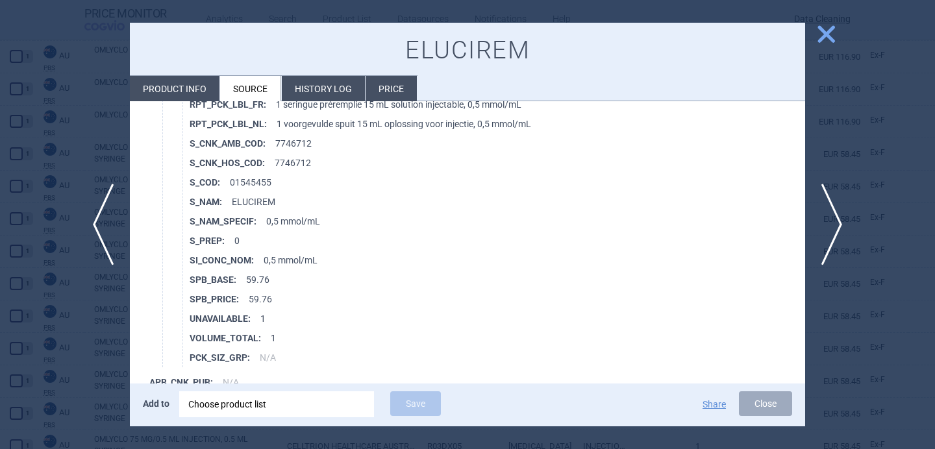
scroll to position [11996, 0]
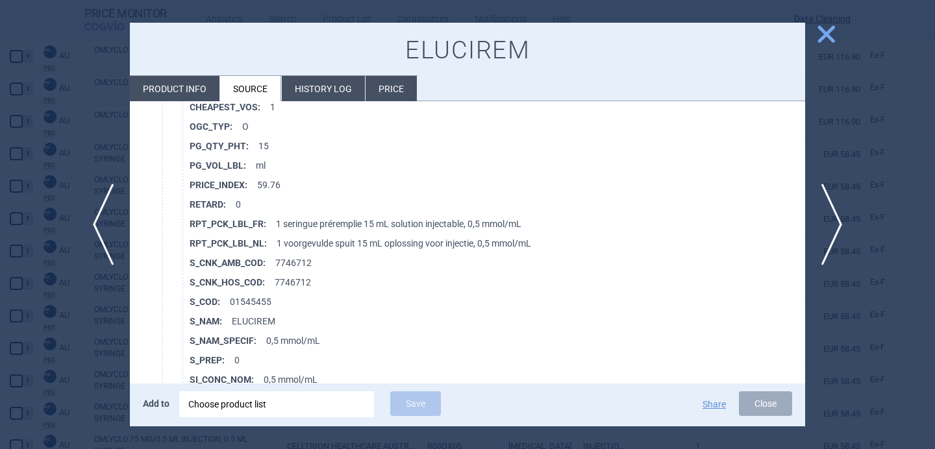
click at [103, 307] on div at bounding box center [467, 224] width 935 height 449
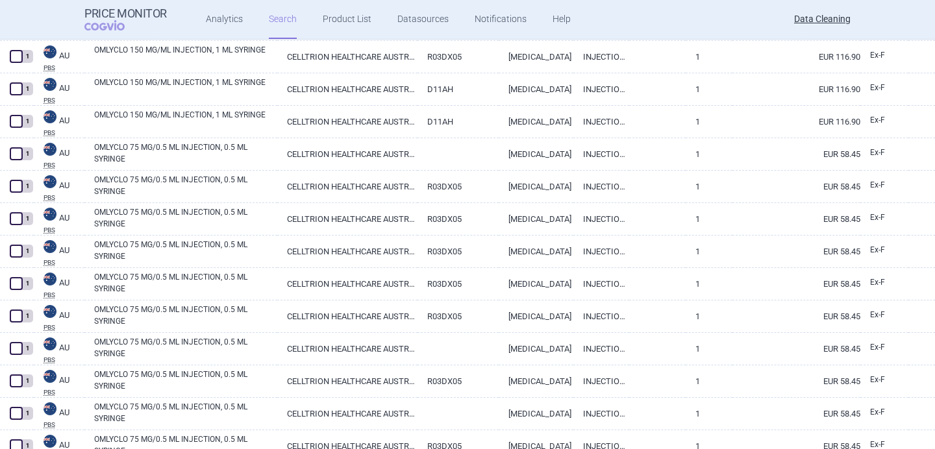
scroll to position [186, 0]
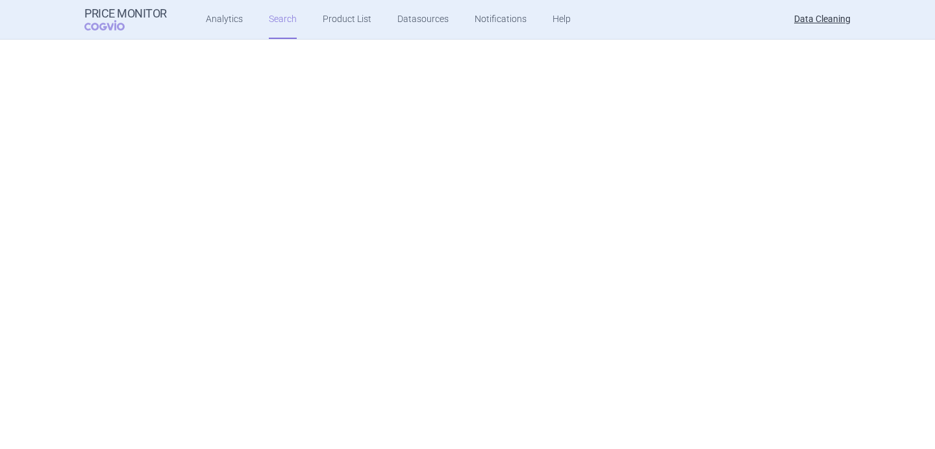
select select "brandName"
select select "newerThan"
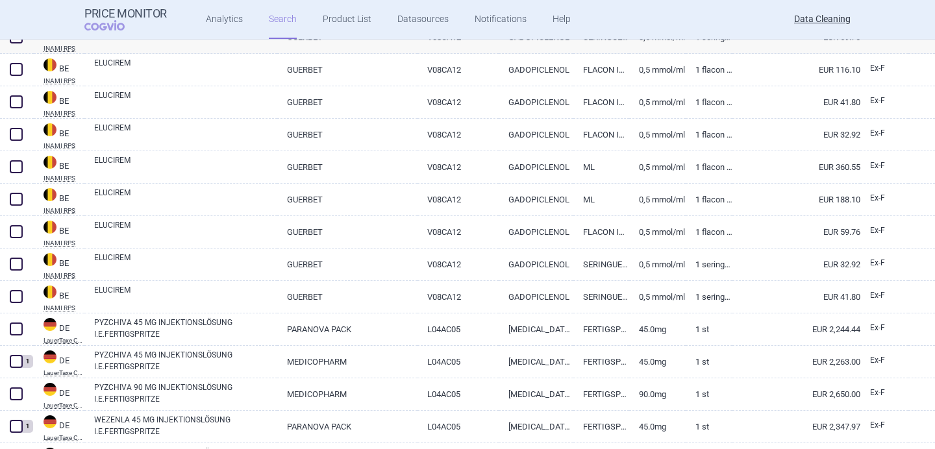
scroll to position [1629, 0]
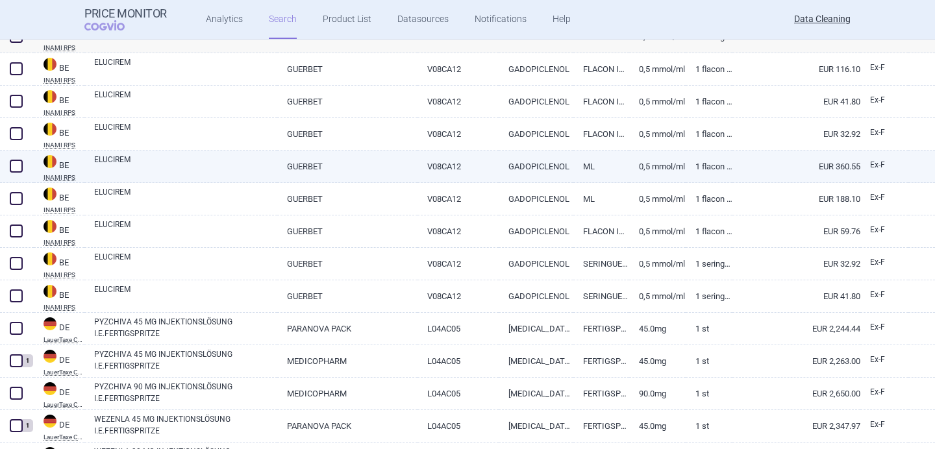
click at [169, 168] on link "ELUCIREM" at bounding box center [185, 165] width 183 height 23
select select "EUR"
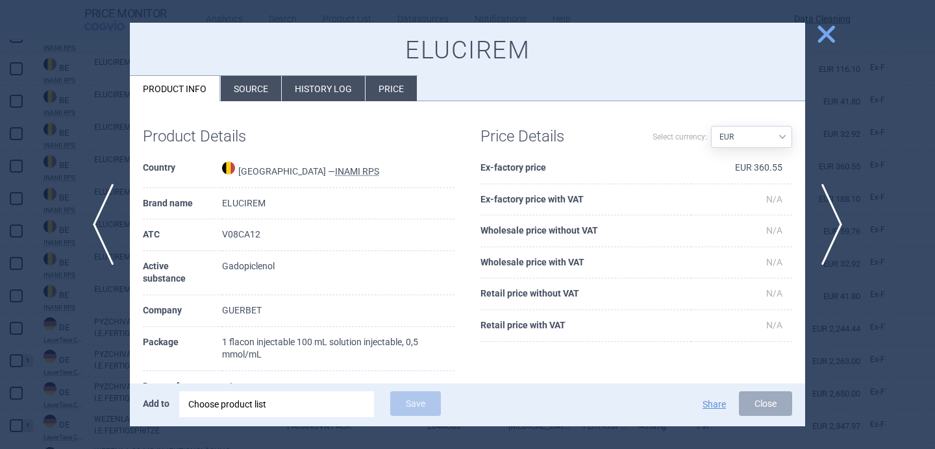
scroll to position [27, 0]
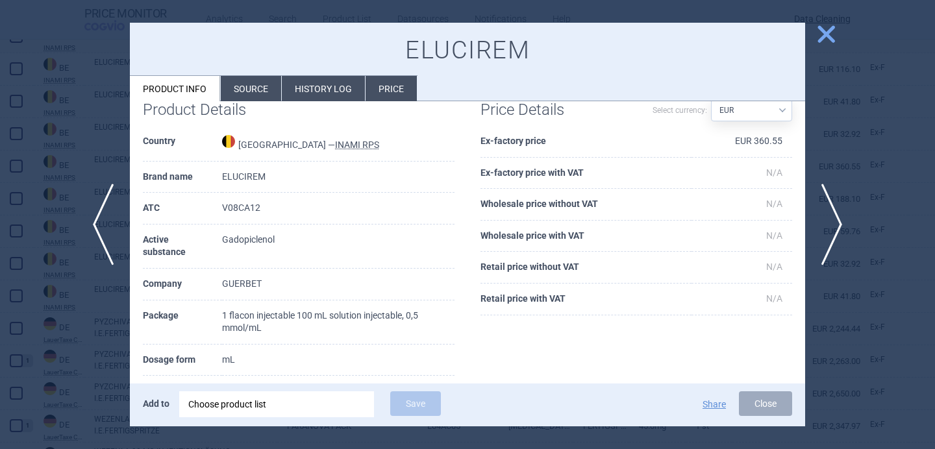
click at [51, 166] on div at bounding box center [467, 224] width 935 height 449
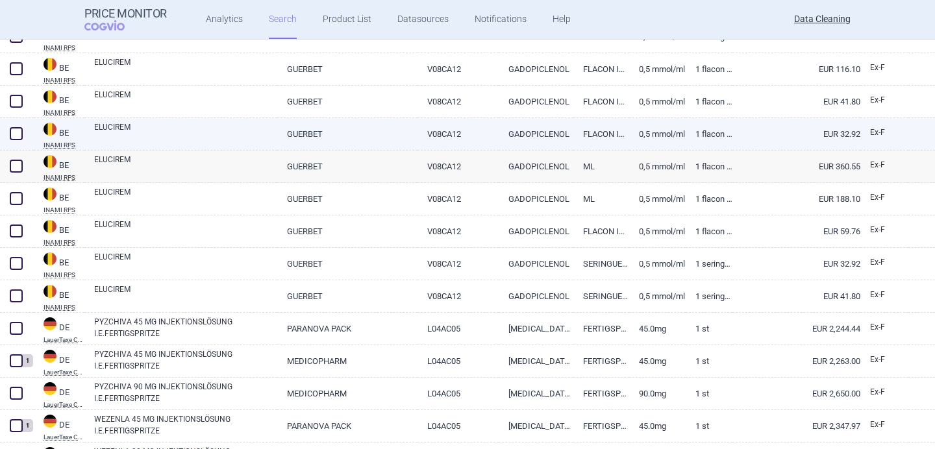
click at [168, 129] on link "ELUCIREM" at bounding box center [185, 132] width 183 height 23
select select "EUR"
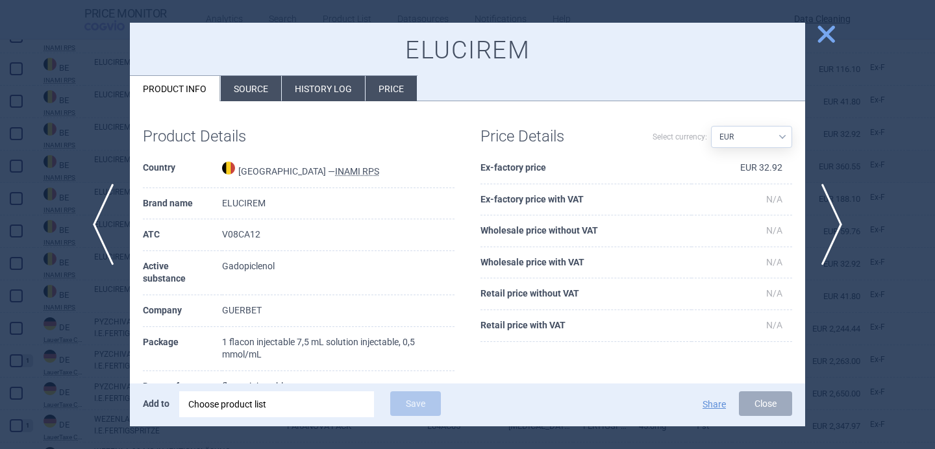
click at [246, 91] on li "Source" at bounding box center [251, 88] width 60 height 25
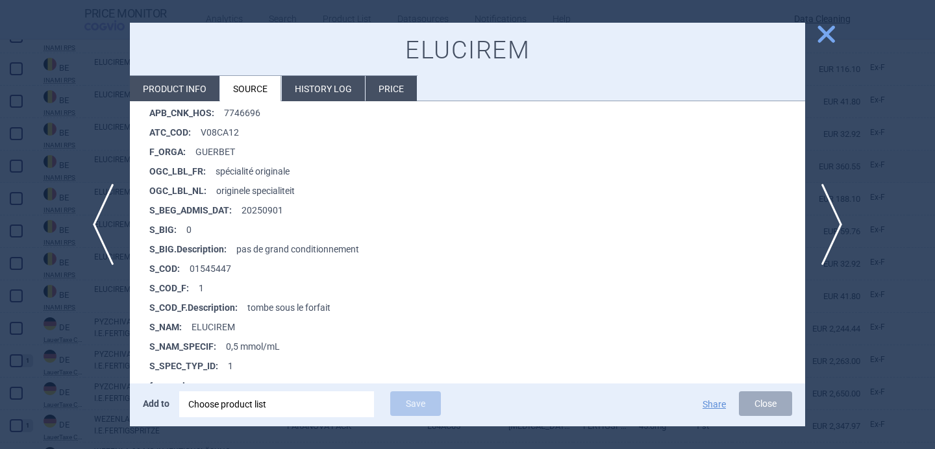
scroll to position [238, 0]
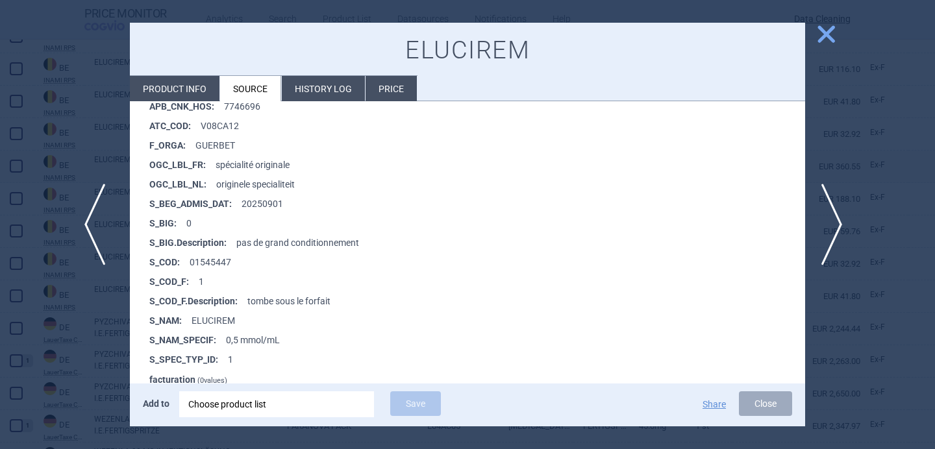
click at [91, 233] on span "previous" at bounding box center [98, 225] width 29 height 82
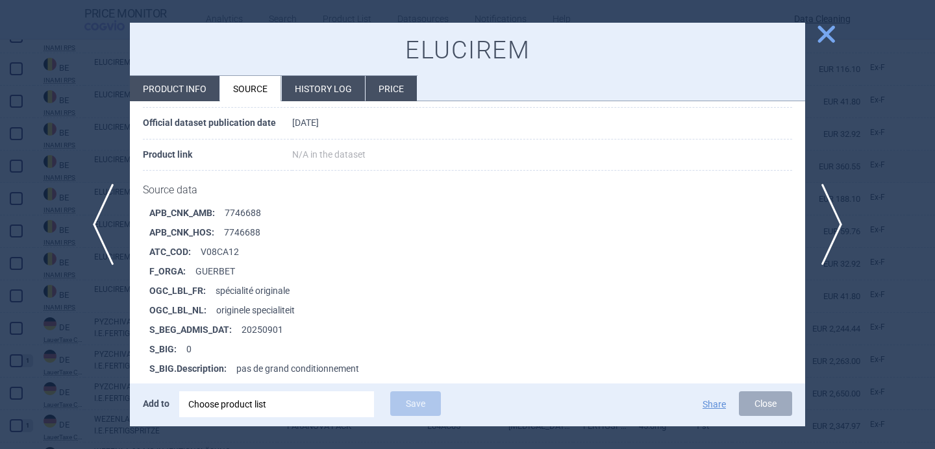
scroll to position [110, 0]
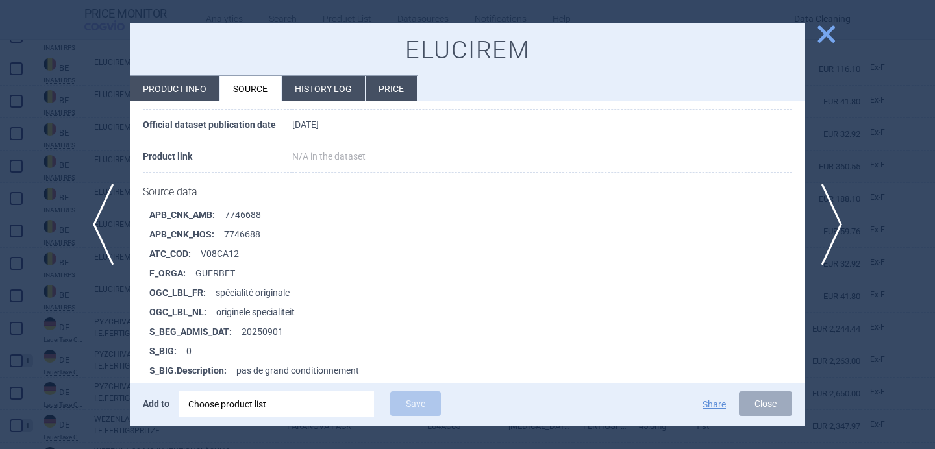
click at [209, 92] on li "Product info" at bounding box center [175, 88] width 90 height 25
select select "EUR"
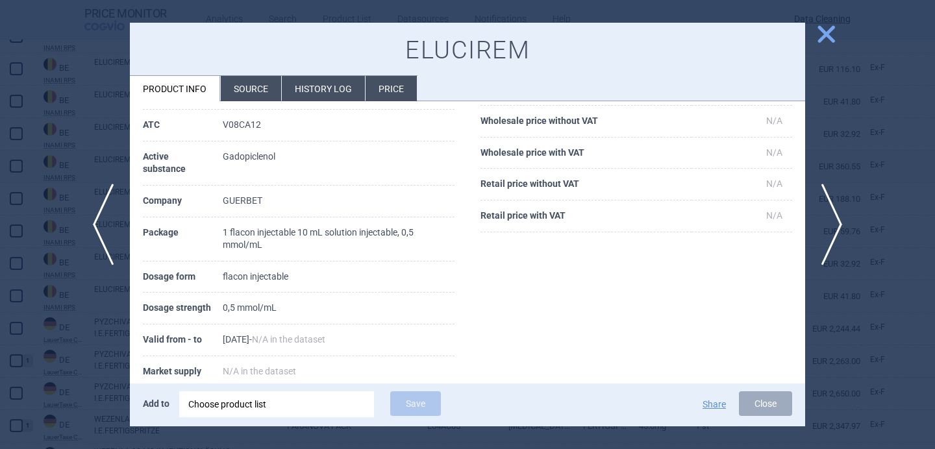
click at [244, 93] on li "Source" at bounding box center [251, 88] width 60 height 25
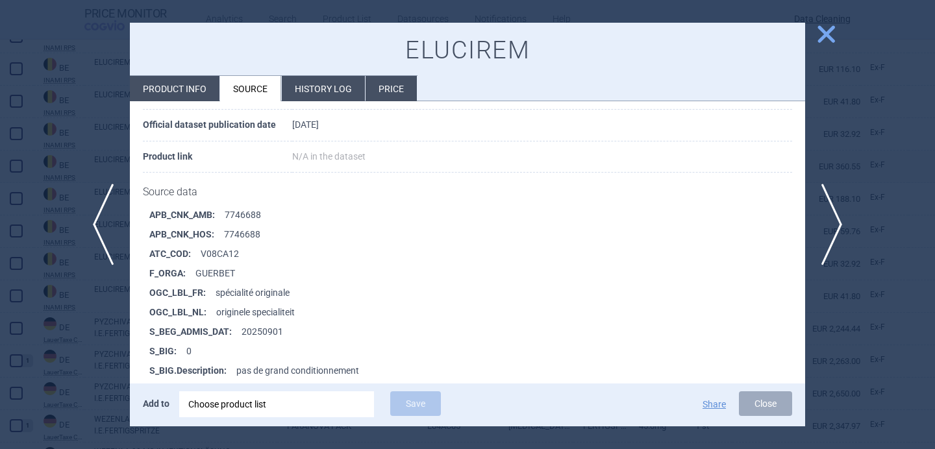
click at [378, 322] on li "S_BEG_ADMIS_DAT : 20250901" at bounding box center [477, 331] width 656 height 19
click at [82, 350] on div at bounding box center [467, 224] width 935 height 449
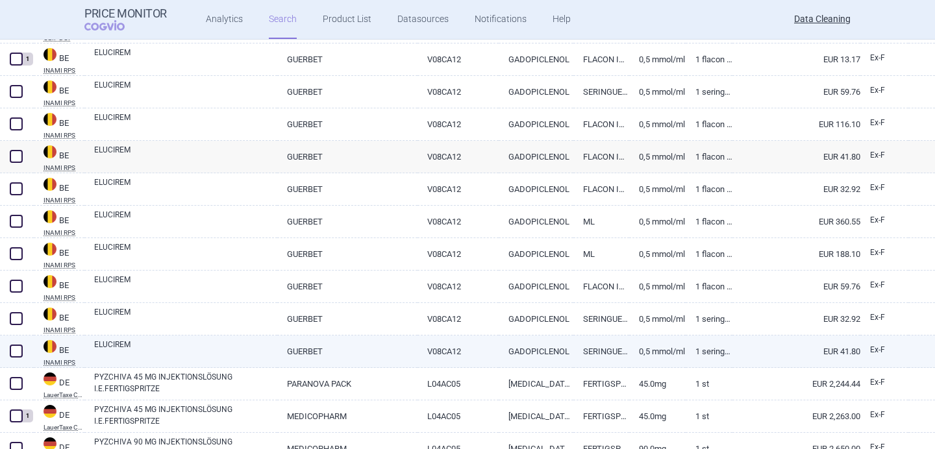
scroll to position [1575, 0]
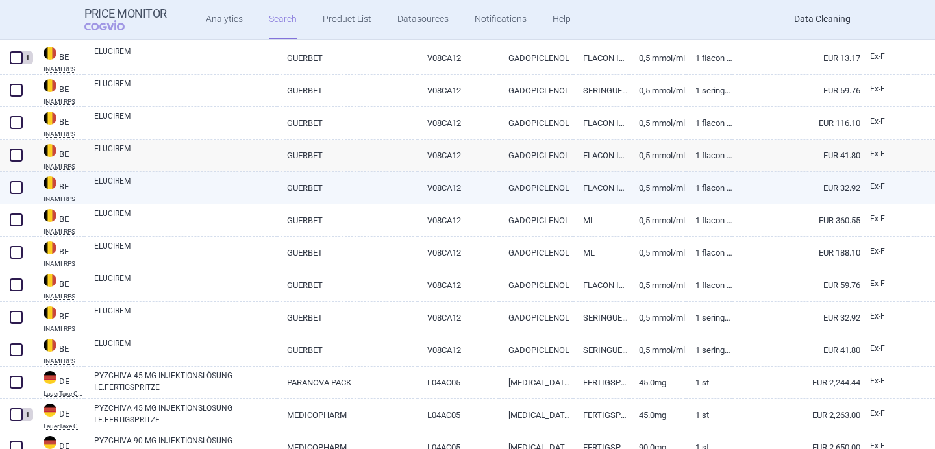
click at [134, 181] on link "ELUCIREM" at bounding box center [185, 186] width 183 height 23
select select "EUR"
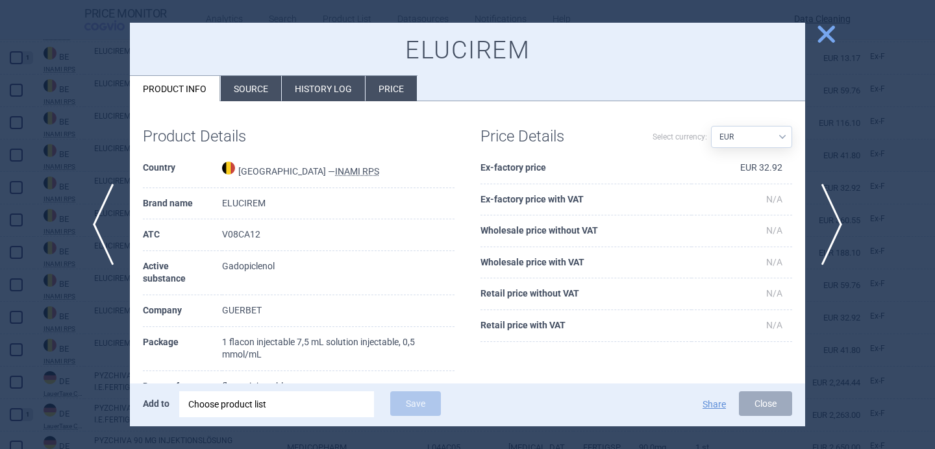
click at [101, 352] on div at bounding box center [467, 224] width 935 height 449
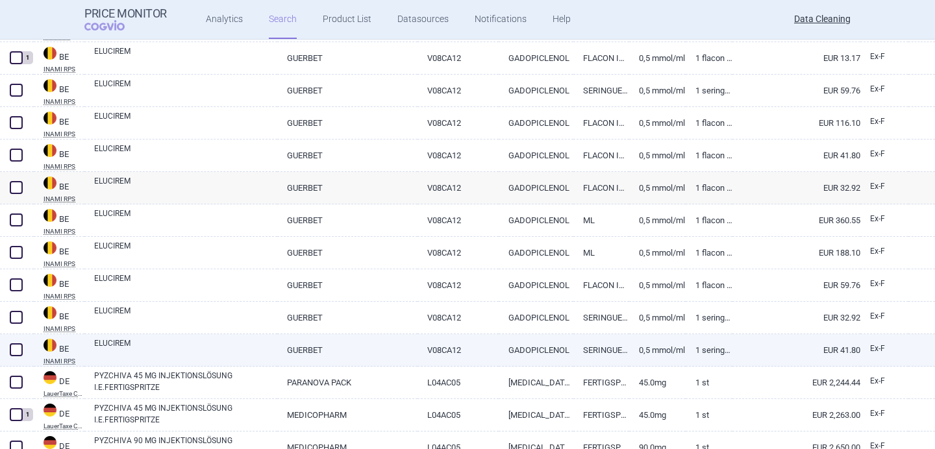
click at [139, 345] on link "ELUCIREM" at bounding box center [185, 349] width 183 height 23
select select "EUR"
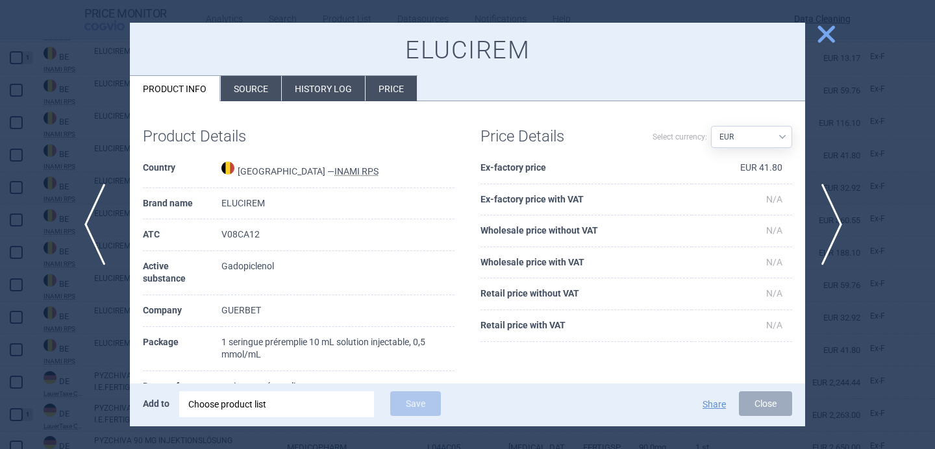
click at [92, 225] on span "previous" at bounding box center [98, 225] width 29 height 82
click at [93, 225] on span "previous" at bounding box center [98, 225] width 29 height 82
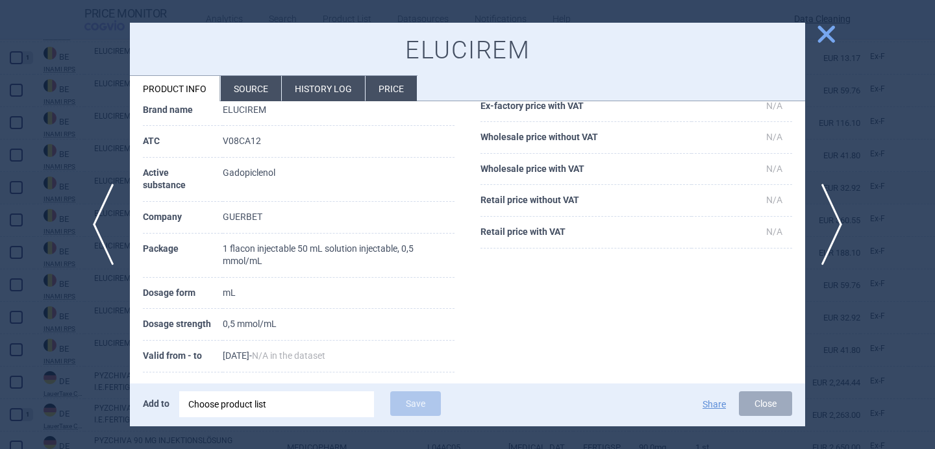
scroll to position [95, 0]
click at [226, 404] on div "Choose product list" at bounding box center [276, 404] width 177 height 26
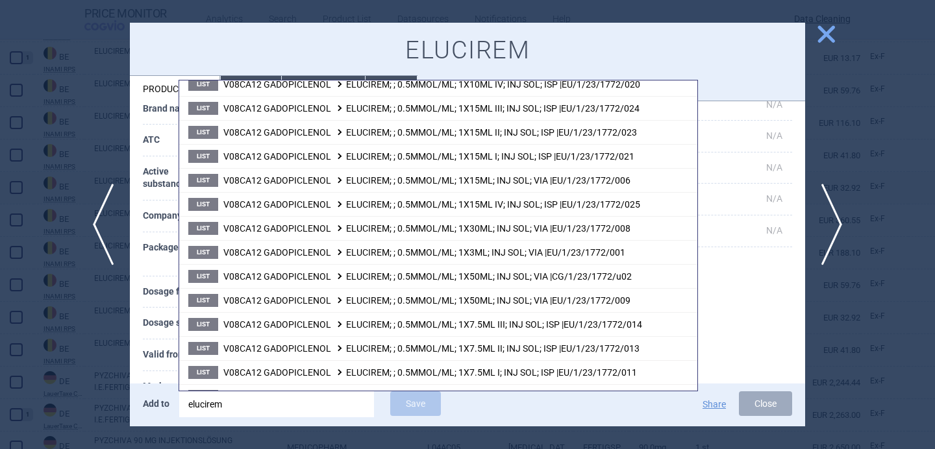
scroll to position [354, 0]
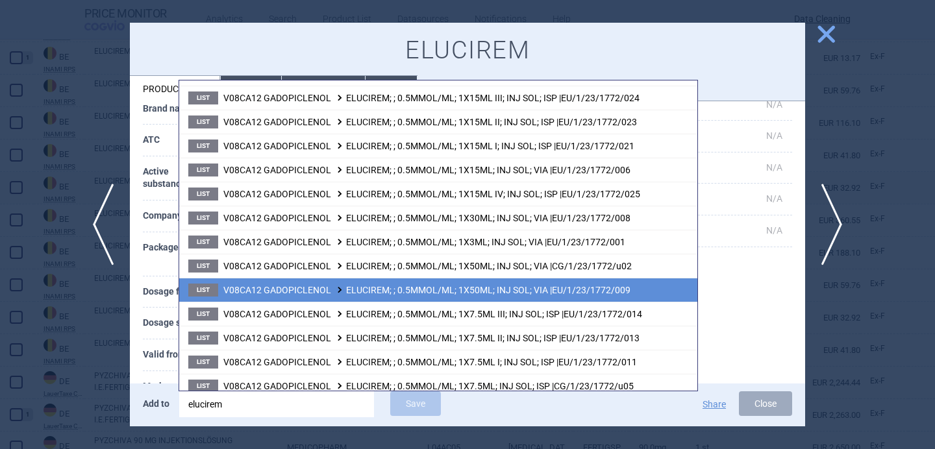
type input "elucirem"
click at [363, 291] on span "V08CA12 GADOPICLENOL ELUCIREM; ; 0.5MMOL/ML; 1X50ML; INJ SOL; VIA |EU/1/23/1772…" at bounding box center [426, 290] width 407 height 10
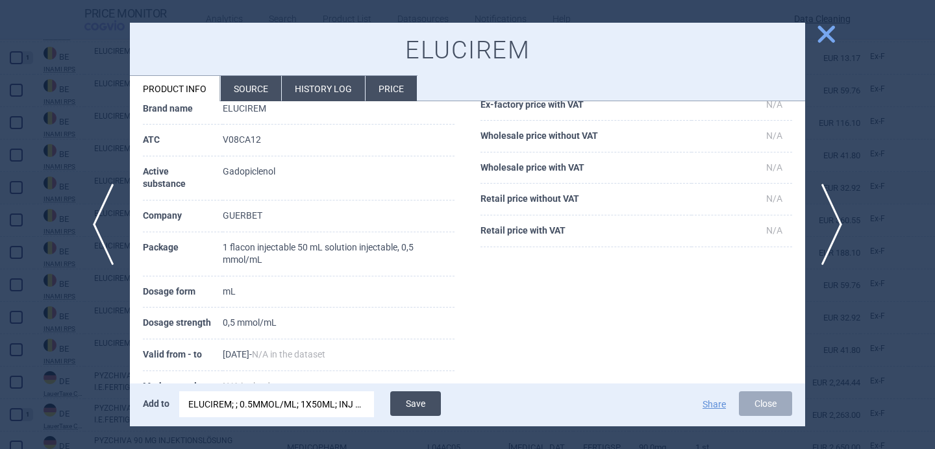
click at [419, 401] on button "Save" at bounding box center [415, 403] width 51 height 25
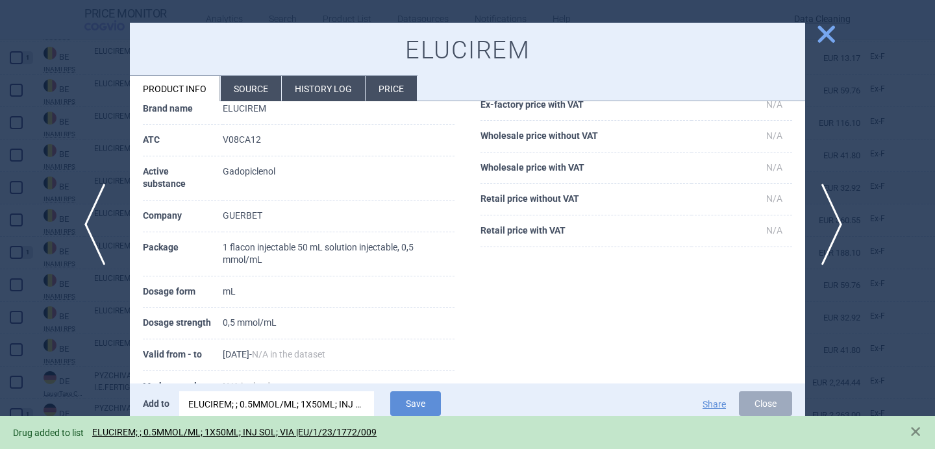
click at [109, 240] on span "previous" at bounding box center [98, 225] width 29 height 82
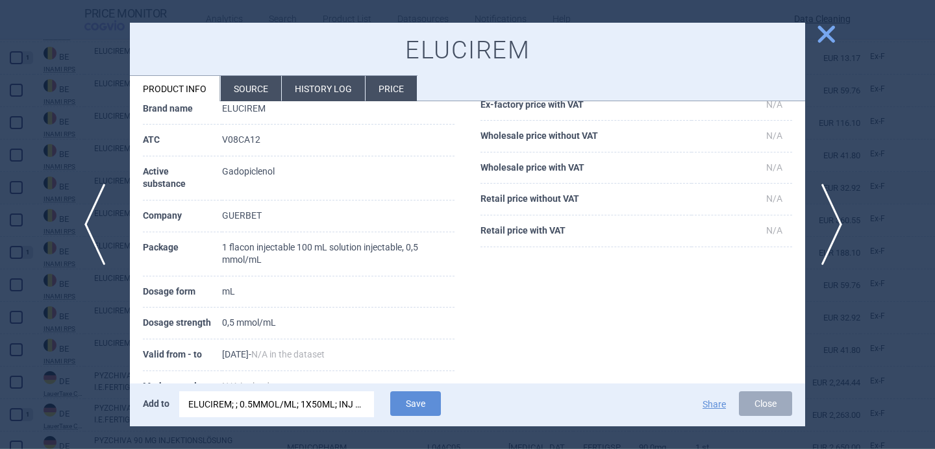
click at [108, 240] on span "previous" at bounding box center [98, 225] width 29 height 82
click at [837, 211] on span "next" at bounding box center [835, 225] width 29 height 82
click at [352, 407] on div "ELUCIREM; ; 0.5MMOL/ML; 1X50ML; INJ SOL; VIA |EU/1/23/1772/009" at bounding box center [276, 404] width 177 height 26
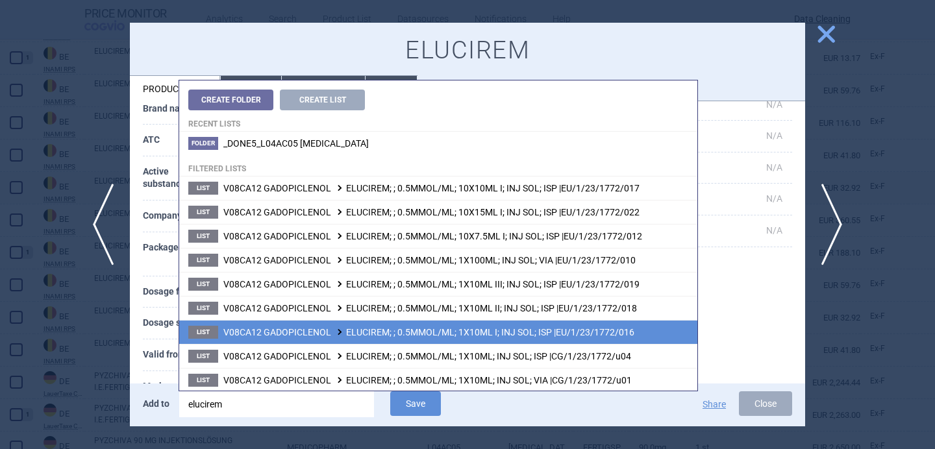
scroll to position [4, 0]
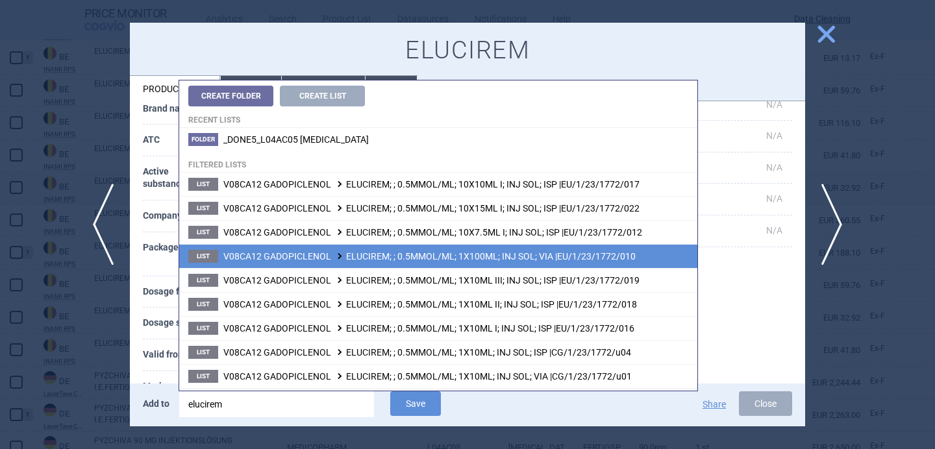
click at [399, 265] on li "List V08CA12 GADOPICLENOL ELUCIREM; ; 0.5MMOL/ML; 1X100ML; INJ SOL; VIA |EU/1/2…" at bounding box center [438, 256] width 518 height 24
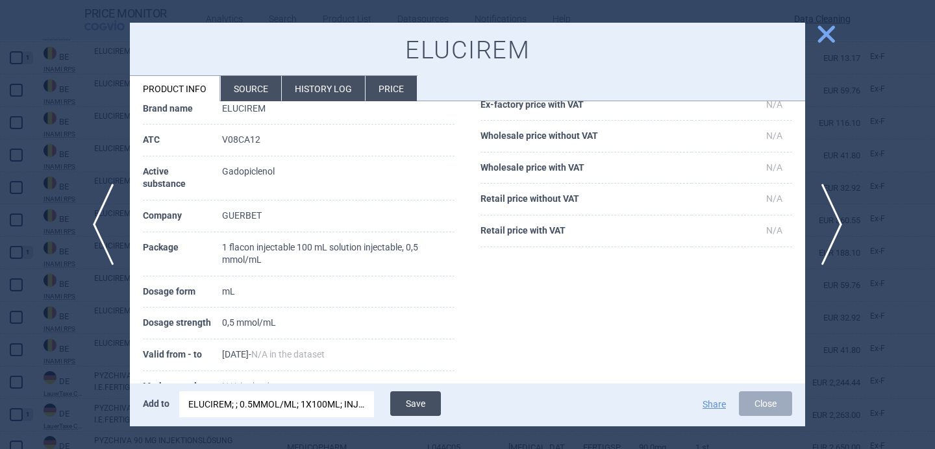
click at [411, 413] on button "Save" at bounding box center [415, 403] width 51 height 25
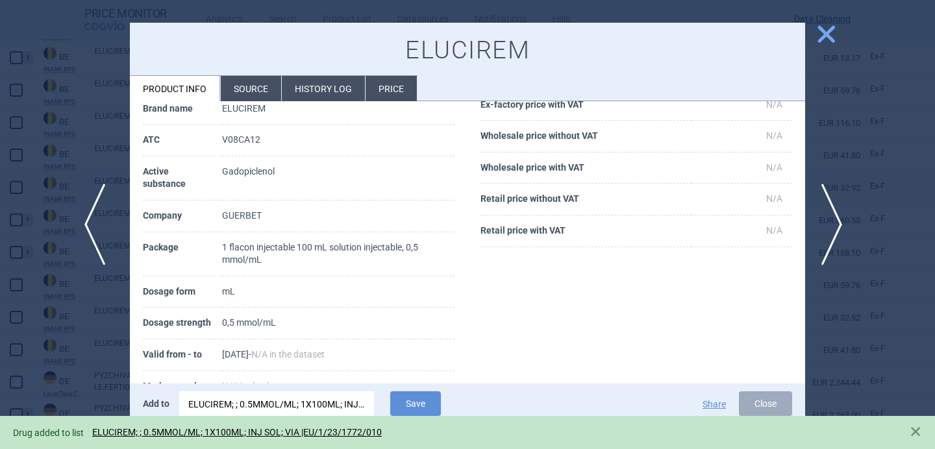
click at [96, 230] on span "previous" at bounding box center [98, 225] width 29 height 82
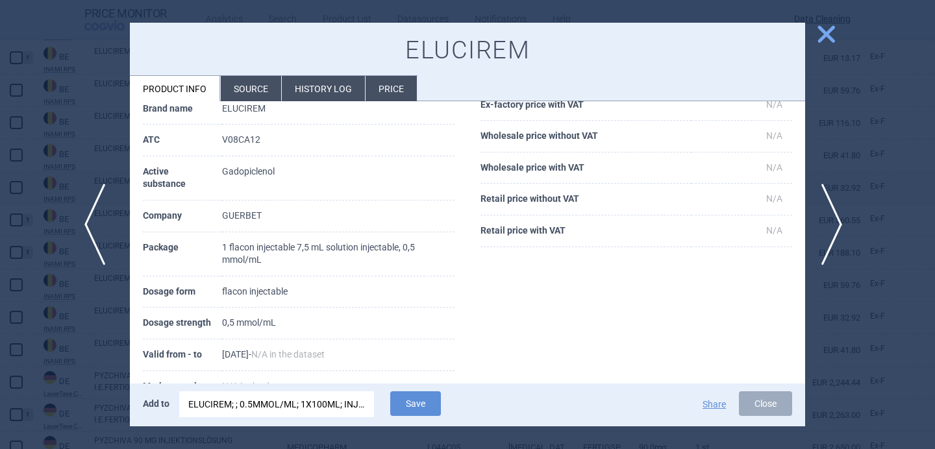
click at [96, 230] on span "previous" at bounding box center [98, 225] width 29 height 82
click at [304, 403] on div "ELUCIREM; ; 0.5MMOL/ML; 1X100ML; INJ SOL; VIA |EU/1/23/1772/010" at bounding box center [276, 404] width 177 height 26
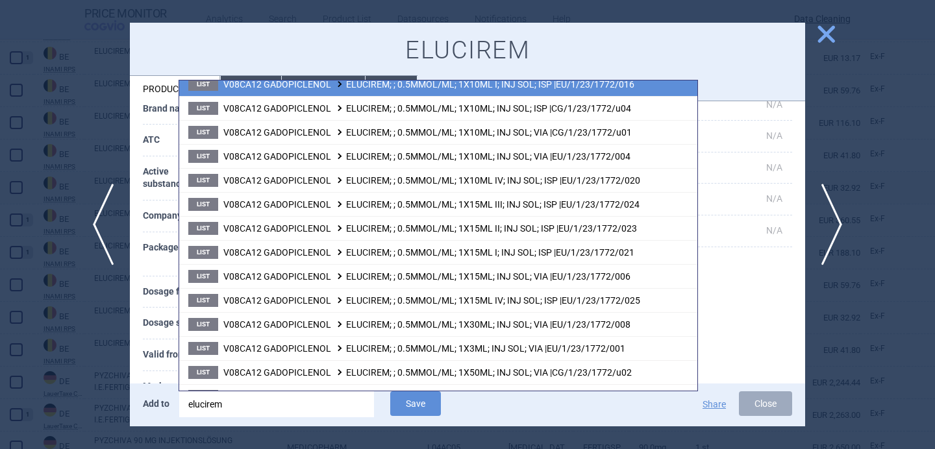
scroll to position [278, 0]
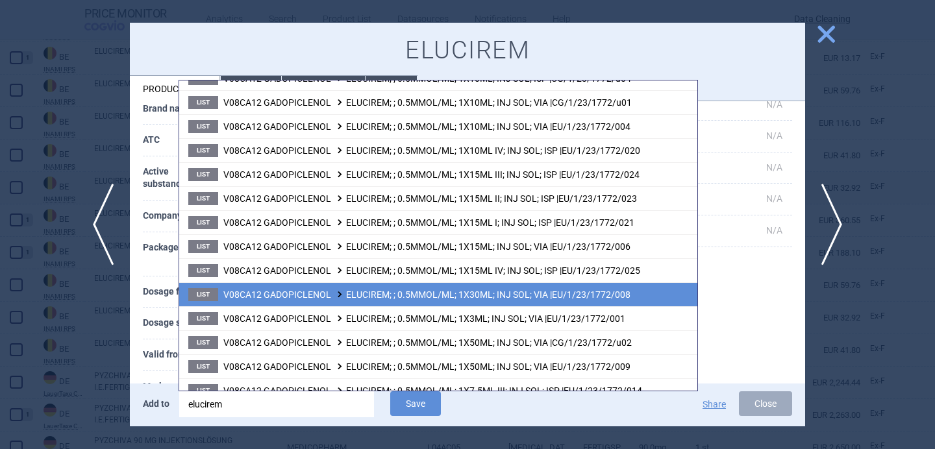
click at [362, 303] on li "List V08CA12 GADOPICLENOL ELUCIREM; ; 0.5MMOL/ML; 1X30ML; INJ SOL; VIA |EU/1/23…" at bounding box center [438, 294] width 518 height 24
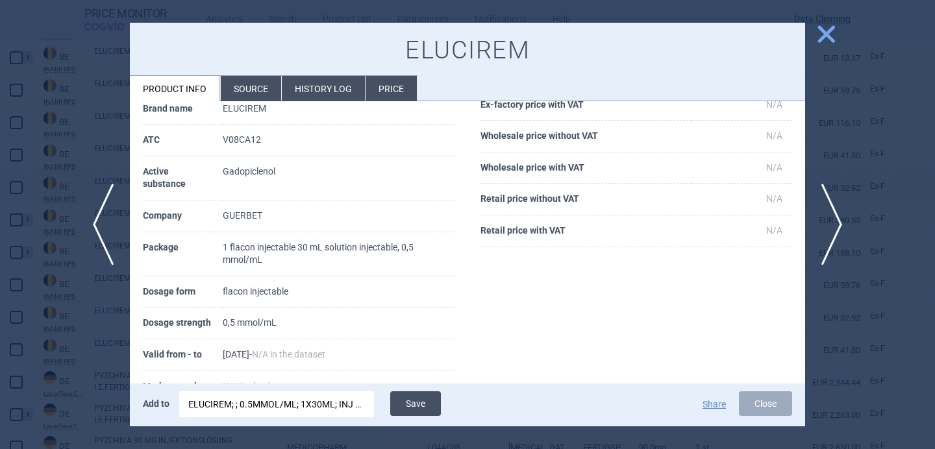
click at [415, 402] on button "Save" at bounding box center [415, 403] width 51 height 25
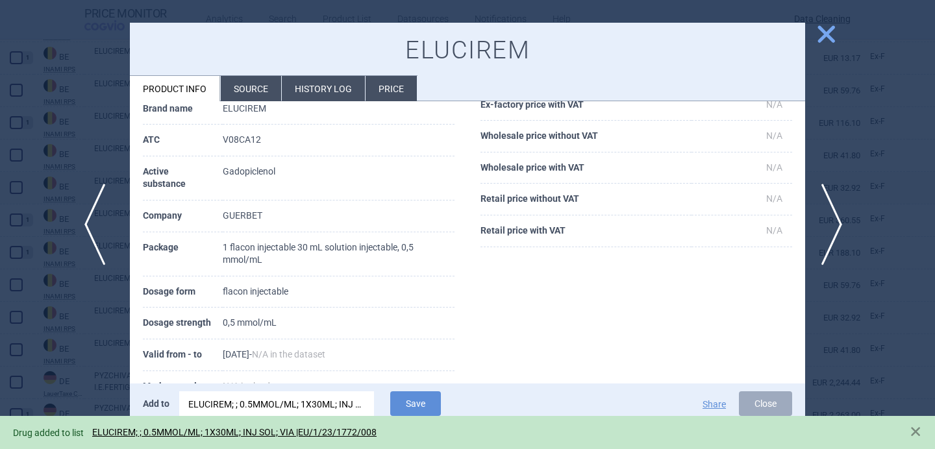
click at [106, 251] on span "previous" at bounding box center [98, 225] width 29 height 82
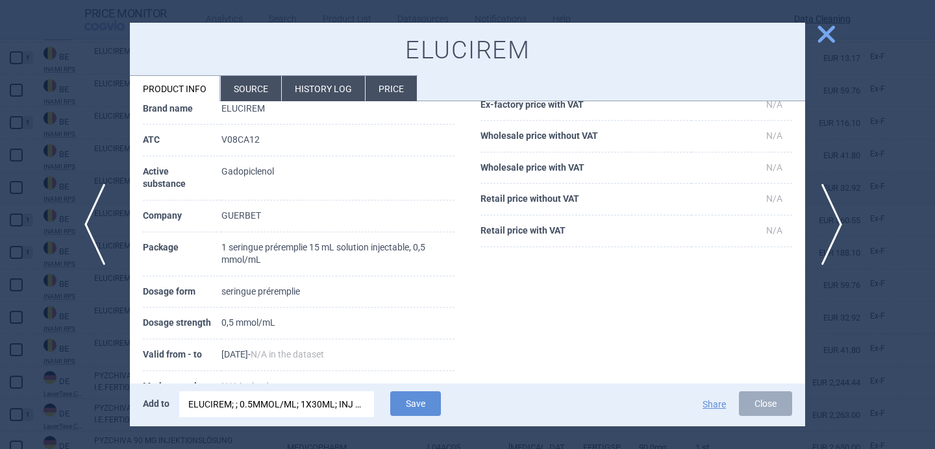
click at [106, 251] on span "previous" at bounding box center [98, 225] width 29 height 82
click at [835, 209] on span "next" at bounding box center [835, 225] width 29 height 82
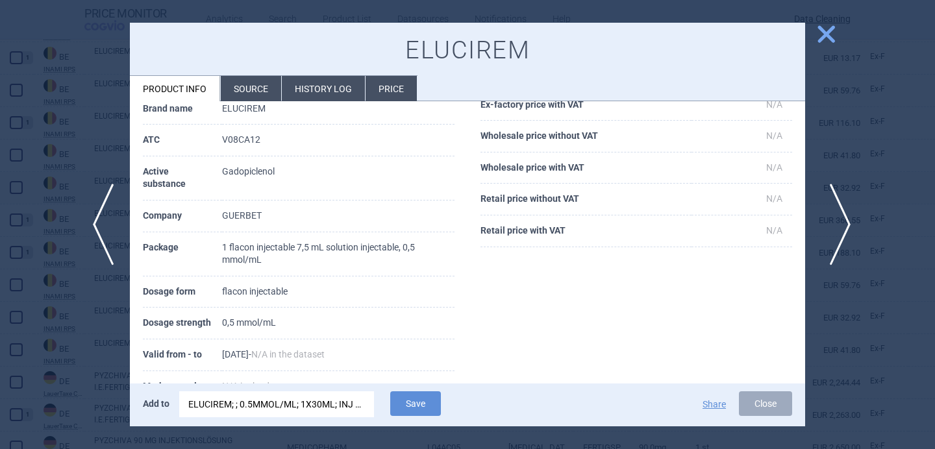
click at [835, 209] on span "next" at bounding box center [835, 225] width 29 height 82
click at [835, 210] on span "next" at bounding box center [835, 225] width 29 height 82
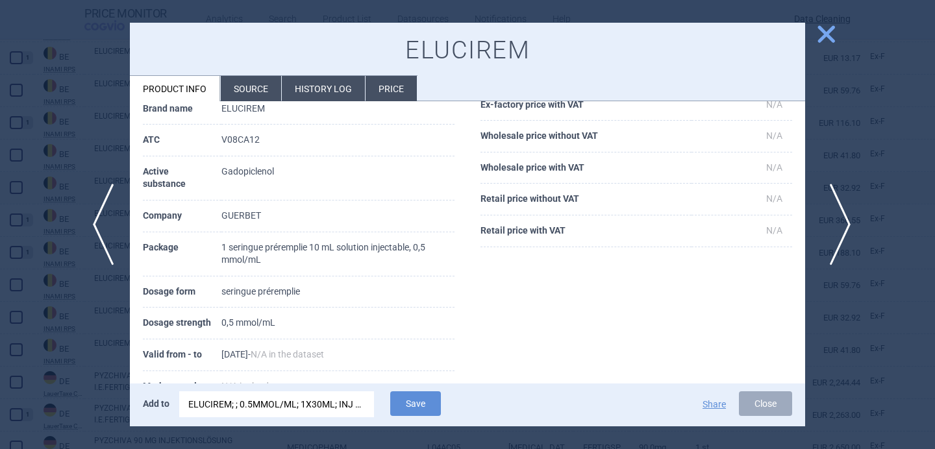
click at [835, 210] on span "next" at bounding box center [835, 225] width 29 height 82
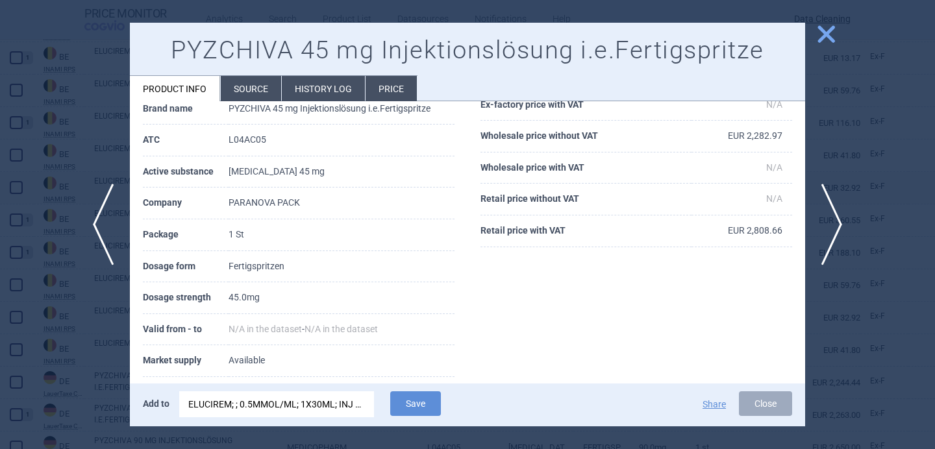
click at [90, 336] on div at bounding box center [467, 224] width 935 height 449
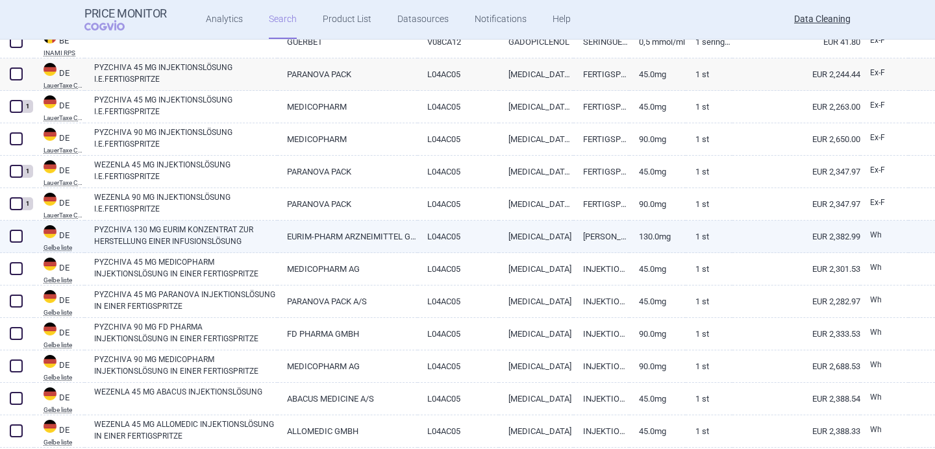
scroll to position [1895, 0]
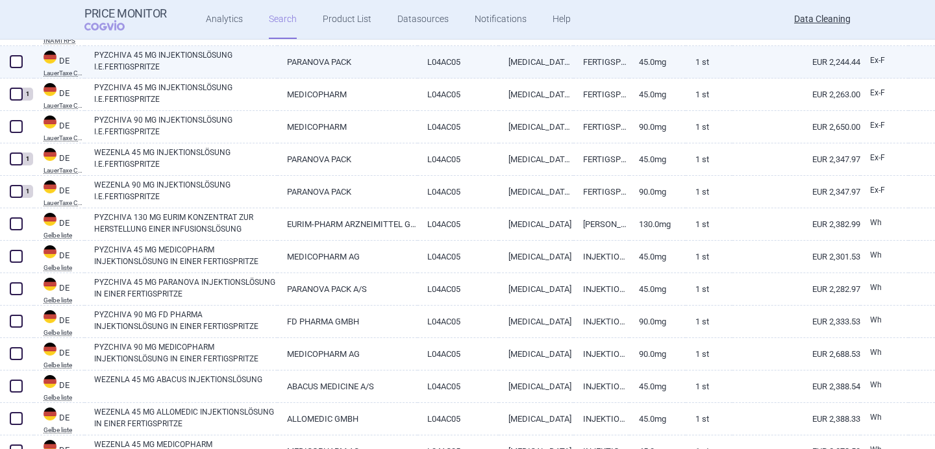
click at [175, 66] on link "PYZCHIVA 45 MG INJEKTIONSLÖSUNG I.E.FERTIGSPRITZE" at bounding box center [185, 60] width 183 height 23
select select "EUR"
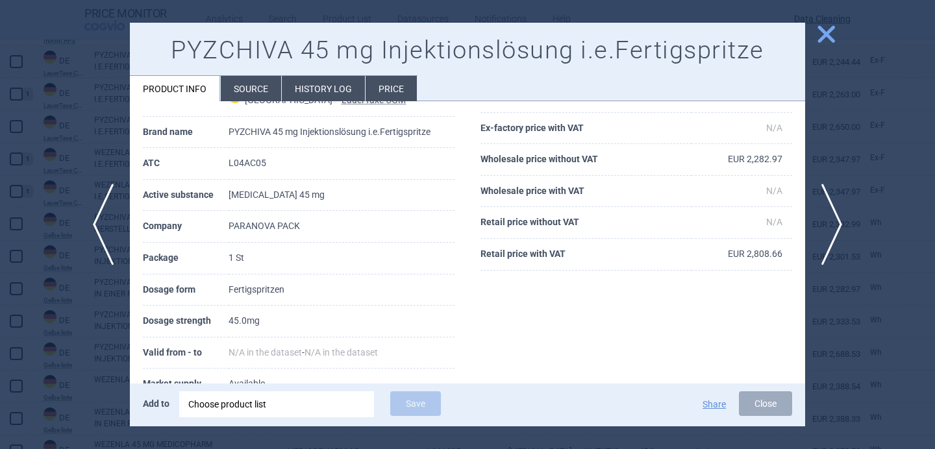
scroll to position [34, 0]
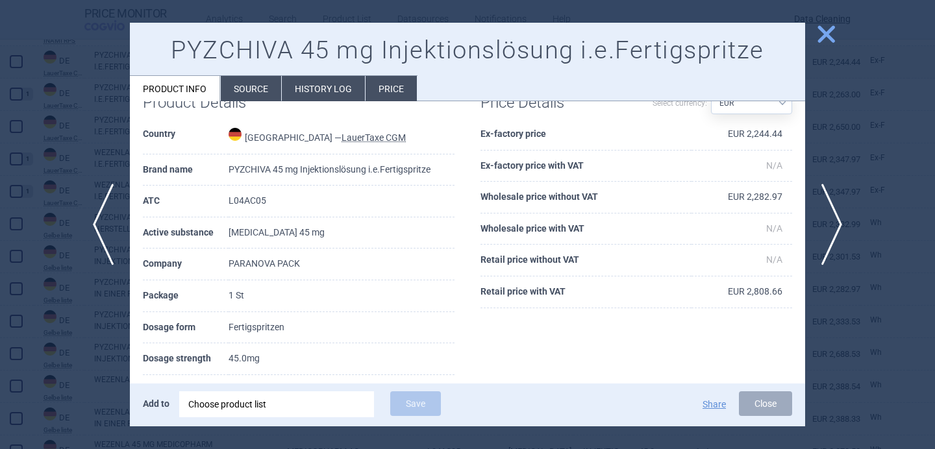
click at [282, 408] on div "Choose product list" at bounding box center [276, 404] width 177 height 26
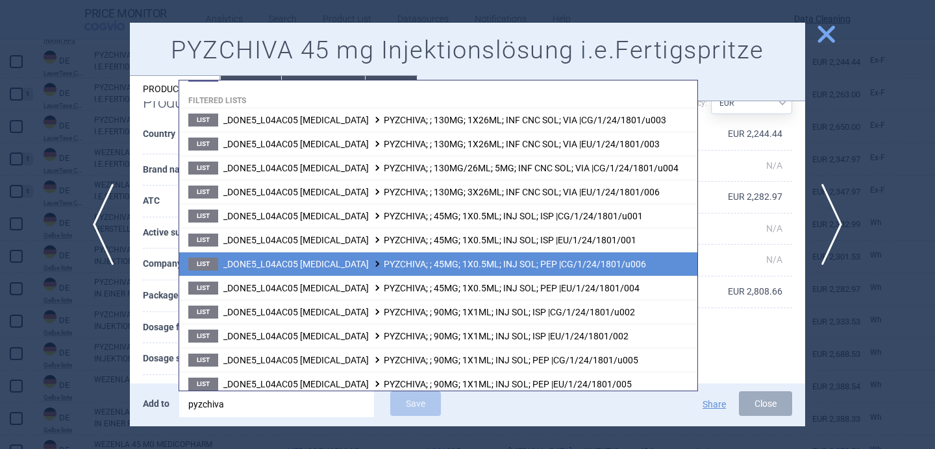
scroll to position [73, 0]
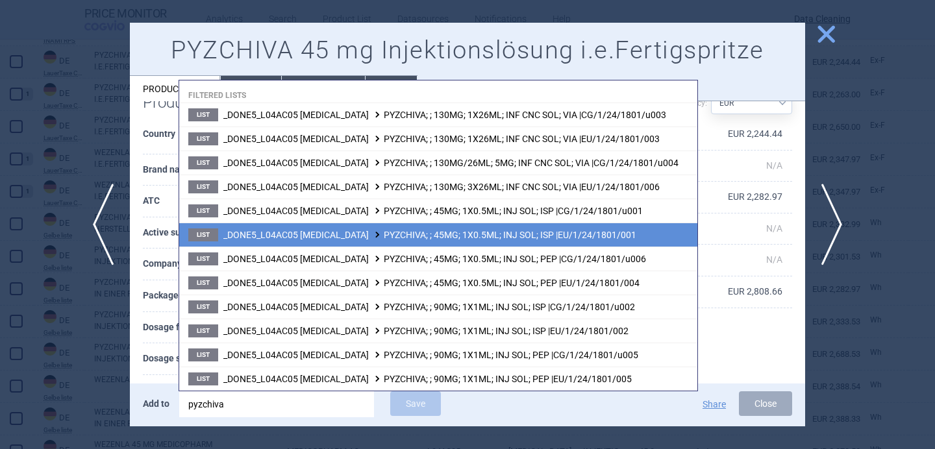
type input "pyzchiva"
click at [654, 233] on li "List _DONE5_L04AC05 USTEKINUMAB PYZCHIVA; ; 45MG; 1X0.5ML; INJ SOL; ISP |EU/1/2…" at bounding box center [438, 235] width 518 height 24
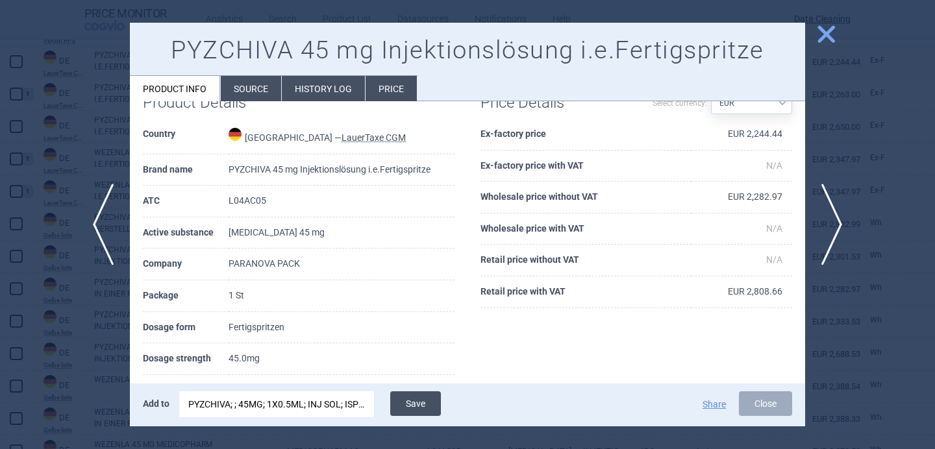
click at [418, 404] on button "Save" at bounding box center [415, 403] width 51 height 25
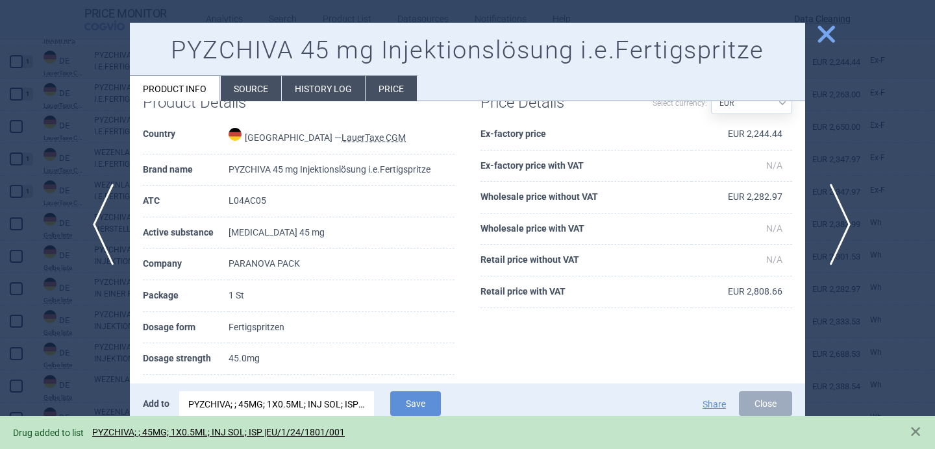
click at [839, 236] on span "next" at bounding box center [835, 225] width 29 height 82
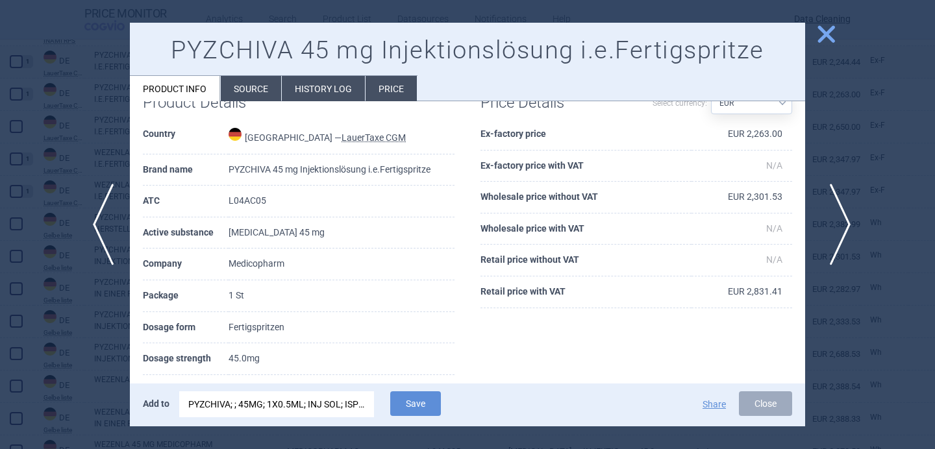
click at [839, 236] on span "next" at bounding box center [835, 225] width 29 height 82
click at [243, 419] on div "Add to PYZCHIVA; ; 45MG; 1X0.5ML; INJ SOL; ISP |EU/1/24/1801/001 Save Share Clo…" at bounding box center [467, 405] width 675 height 43
click at [247, 406] on div "PYZCHIVA; ; 45MG; 1X0.5ML; INJ SOL; ISP |EU/1/24/1801/001" at bounding box center [276, 404] width 177 height 26
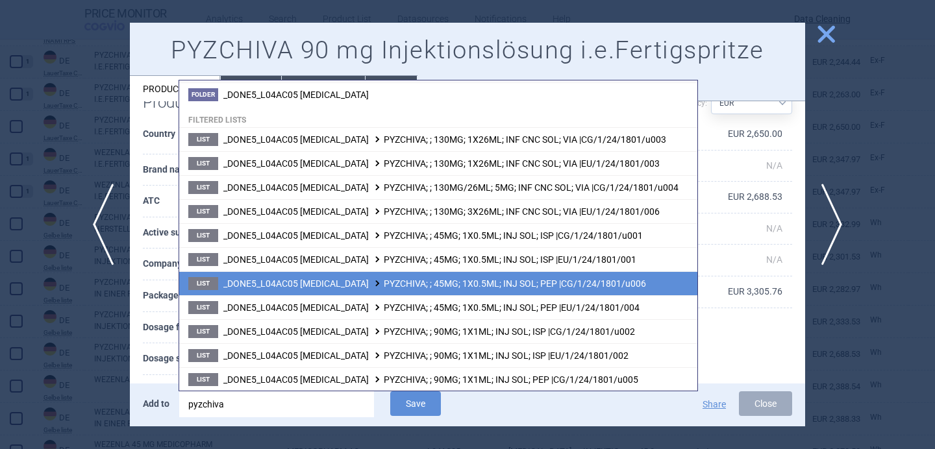
scroll to position [49, 0]
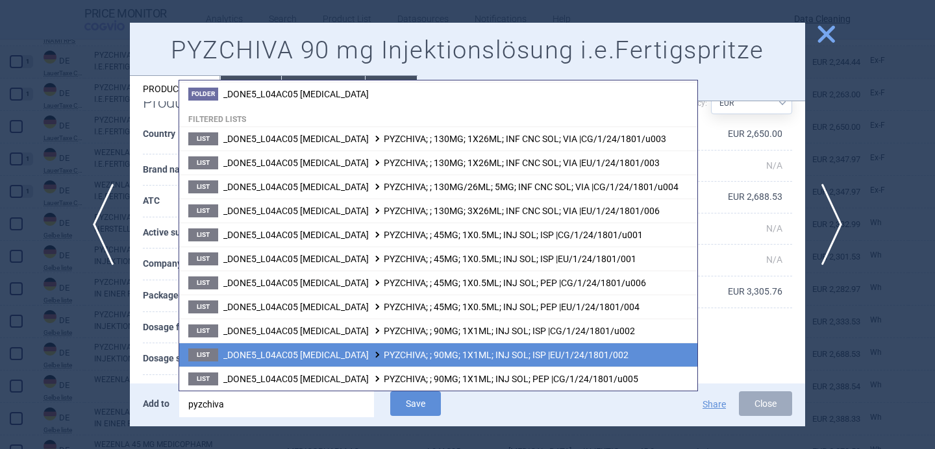
click at [340, 345] on li "List _DONE5_L04AC05 USTEKINUMAB PYZCHIVA; ; 90MG; 1X1ML; INJ SOL; ISP |EU/1/24/…" at bounding box center [438, 355] width 518 height 24
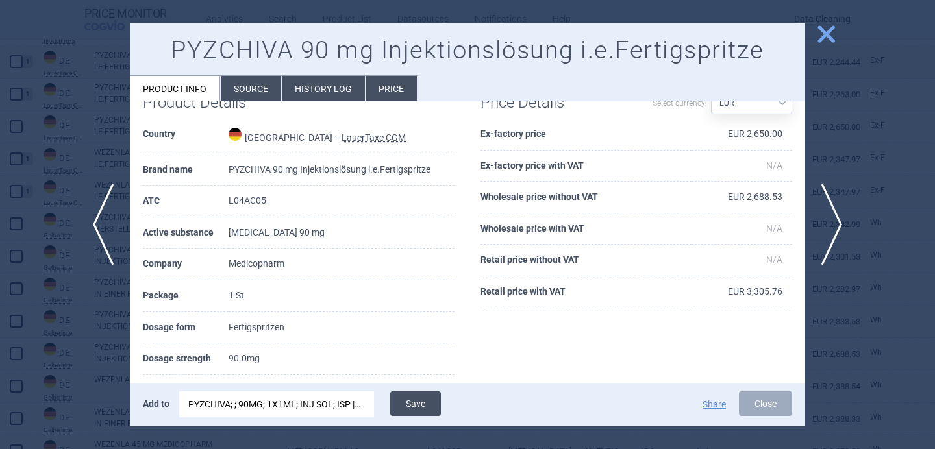
click at [419, 403] on button "Save" at bounding box center [415, 403] width 51 height 25
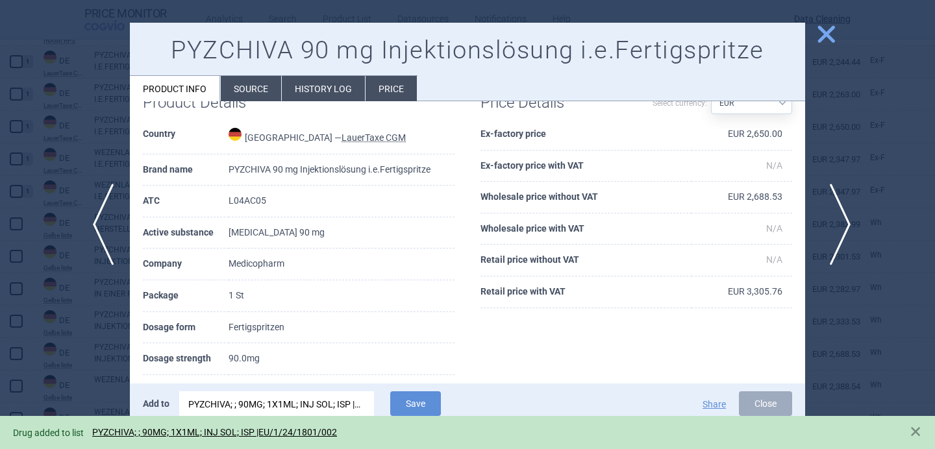
click at [835, 223] on span "next" at bounding box center [835, 225] width 29 height 82
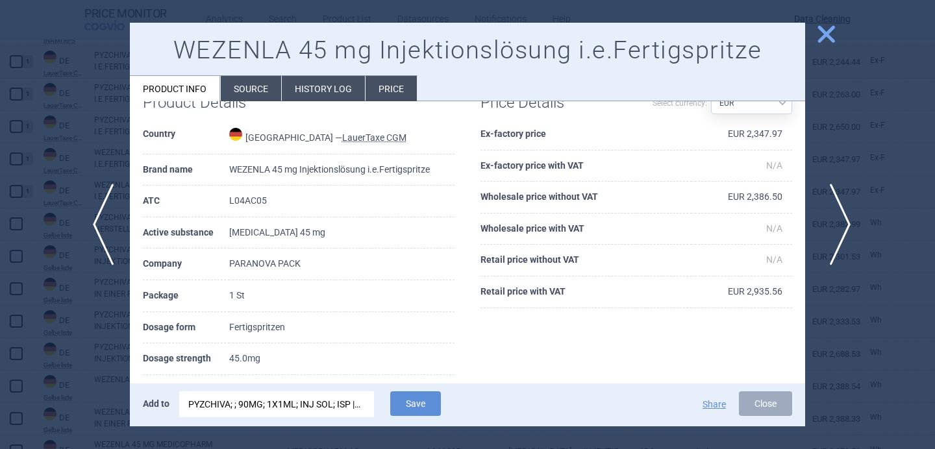
click at [835, 223] on span "next" at bounding box center [835, 225] width 29 height 82
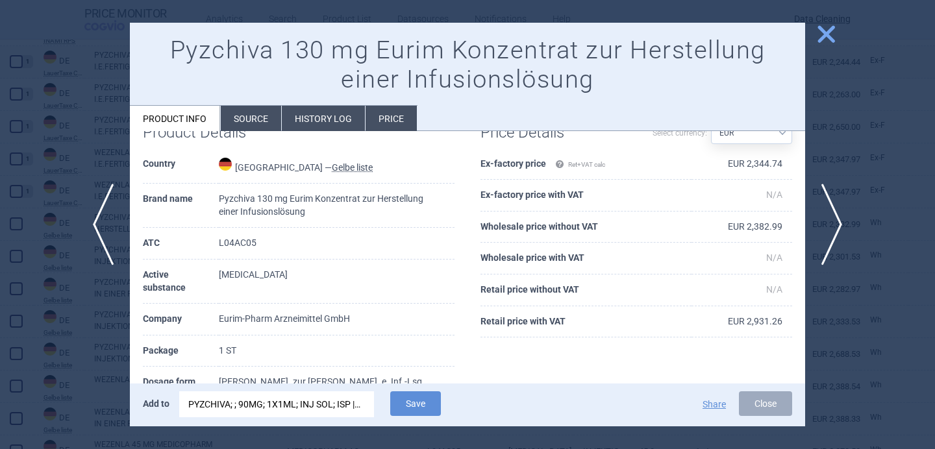
scroll to position [107, 0]
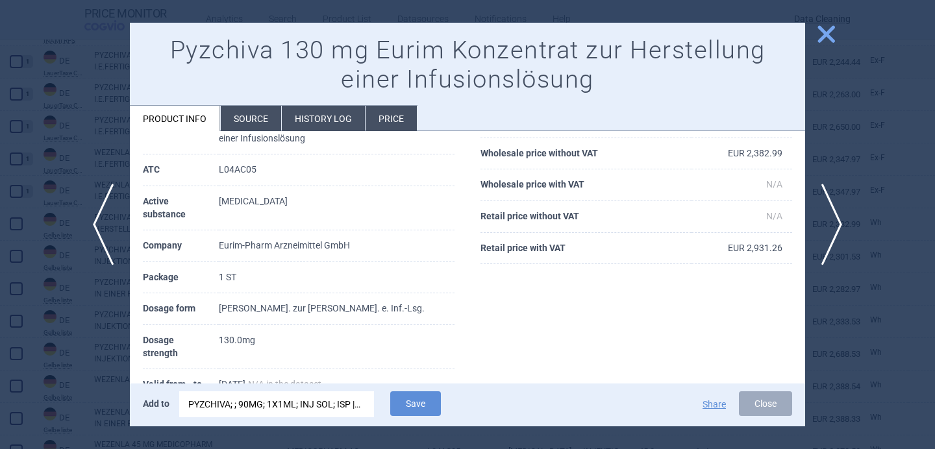
click at [274, 411] on div "PYZCHIVA; ; 90MG; 1X1ML; INJ SOL; ISP |EU/1/24/1801/002" at bounding box center [276, 404] width 177 height 26
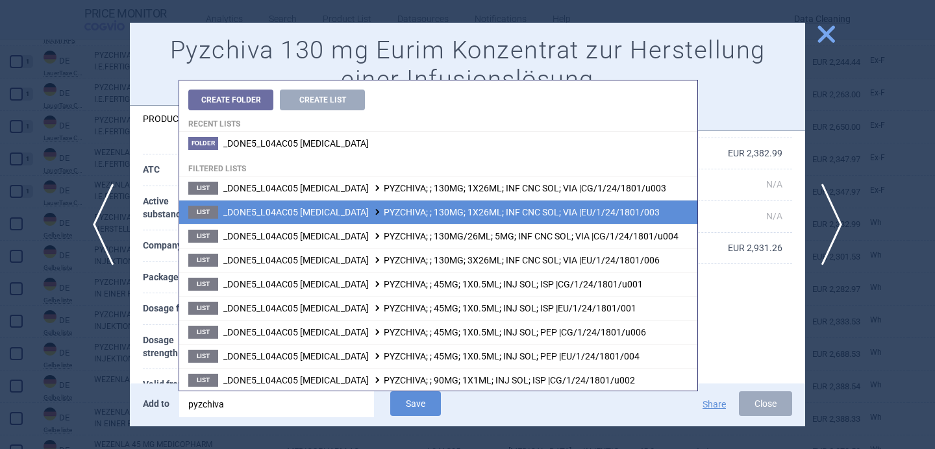
click at [391, 208] on span "_DONE5_L04AC05 USTEKINUMAB PYZCHIVA; ; 130MG; 1X26ML; INF CNC SOL; VIA |EU/1/24…" at bounding box center [441, 212] width 436 height 10
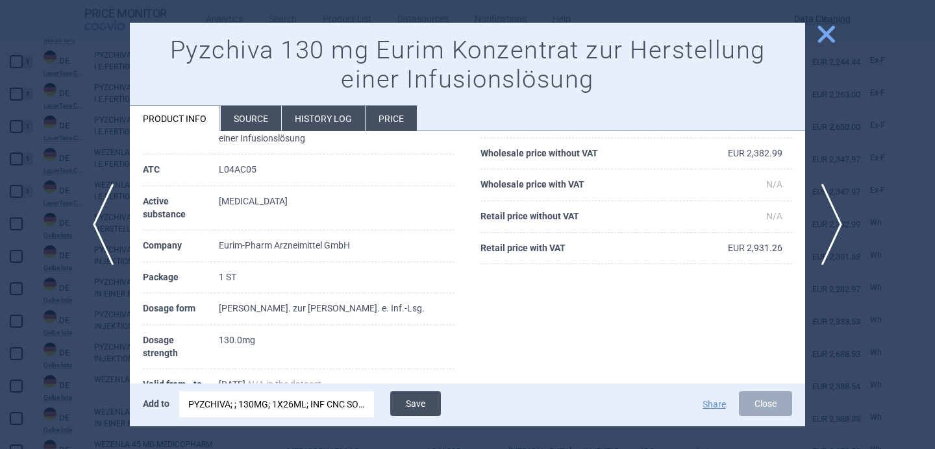
click at [426, 403] on button "Save" at bounding box center [415, 403] width 51 height 25
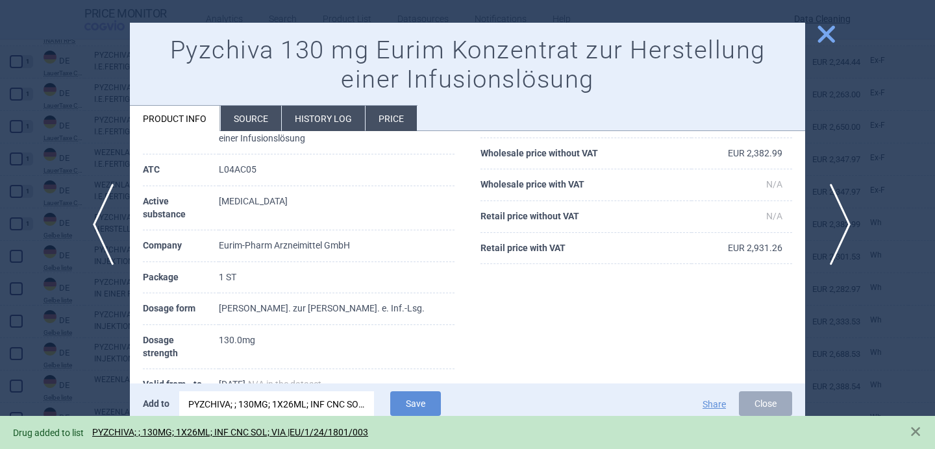
click at [837, 229] on span "next" at bounding box center [835, 225] width 29 height 82
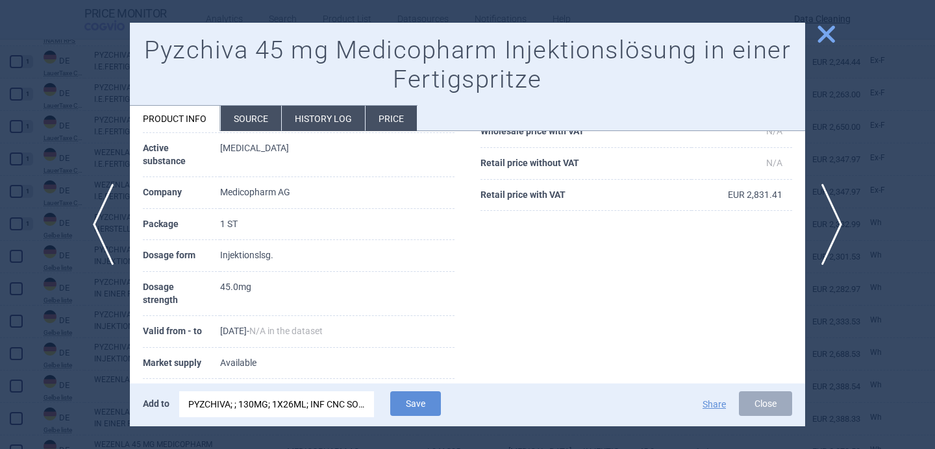
scroll to position [168, 0]
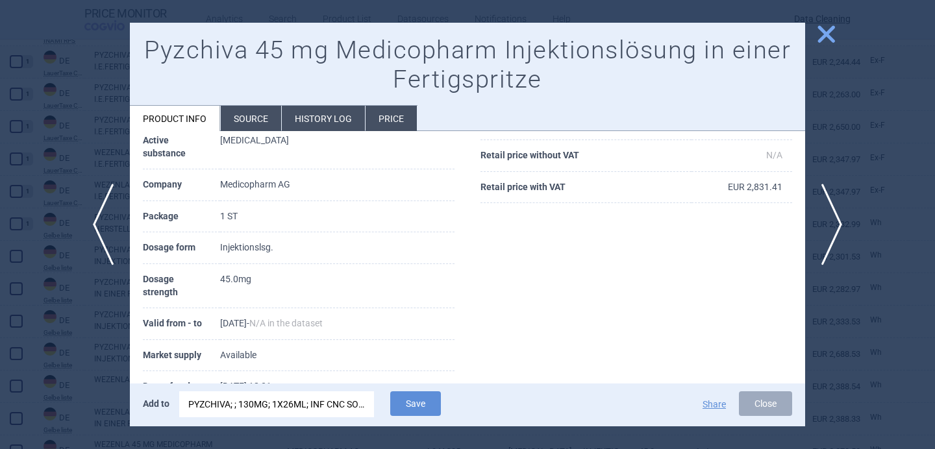
click at [275, 406] on div "PYZCHIVA; ; 130MG; 1X26ML; INF CNC SOL; VIA |EU/1/24/1801/003" at bounding box center [276, 404] width 177 height 26
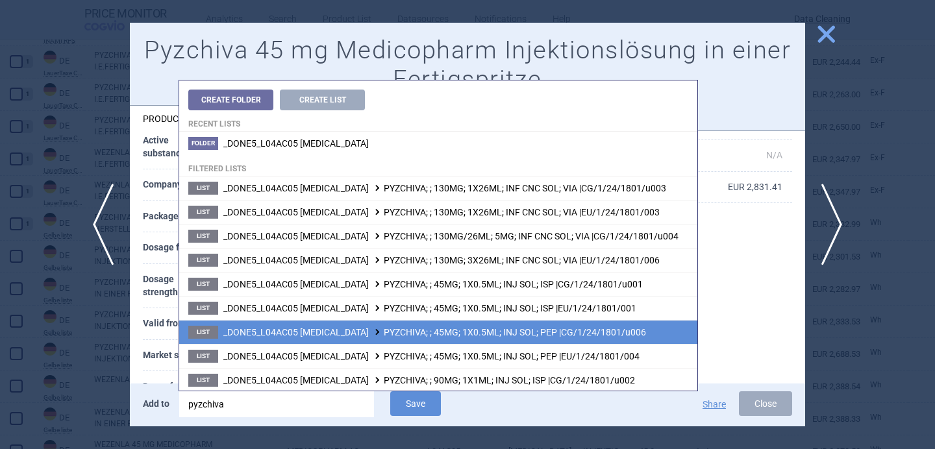
scroll to position [23, 0]
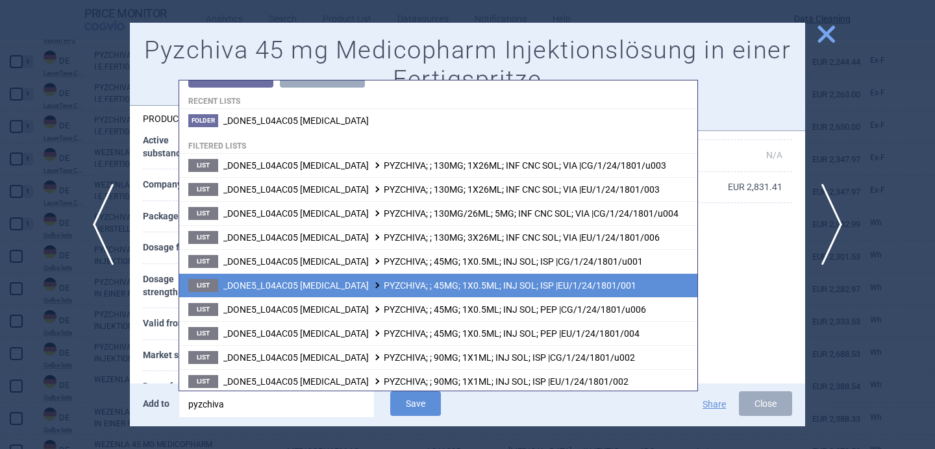
click at [359, 280] on span "_DONE5_L04AC05 USTEKINUMAB PYZCHIVA; ; 45MG; 1X0.5ML; INJ SOL; ISP |EU/1/24/180…" at bounding box center [429, 285] width 413 height 10
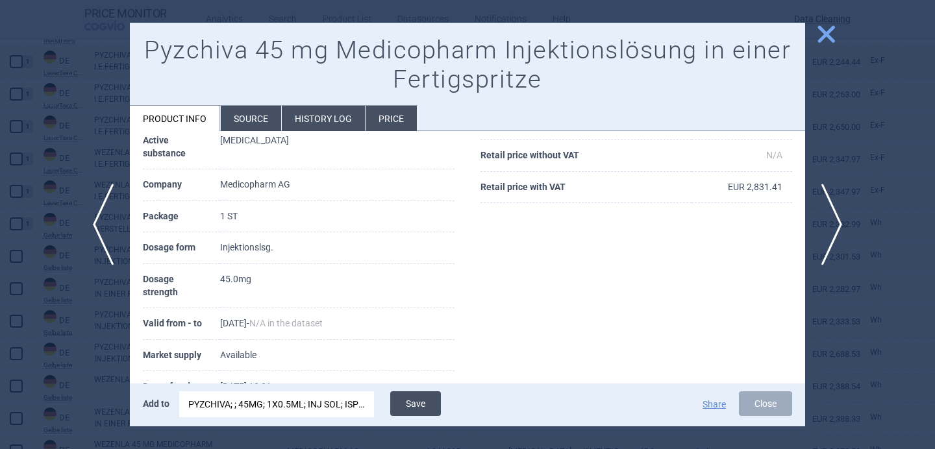
click at [425, 403] on button "Save" at bounding box center [415, 403] width 51 height 25
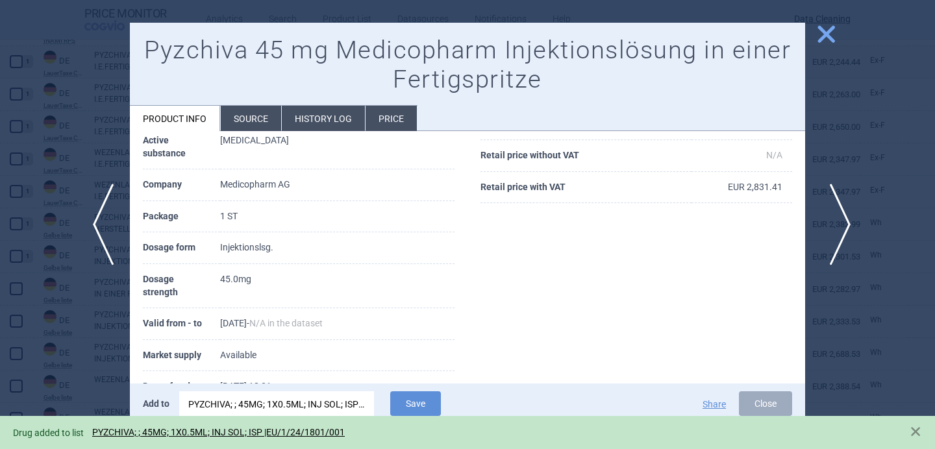
click at [841, 219] on span "next" at bounding box center [835, 225] width 29 height 82
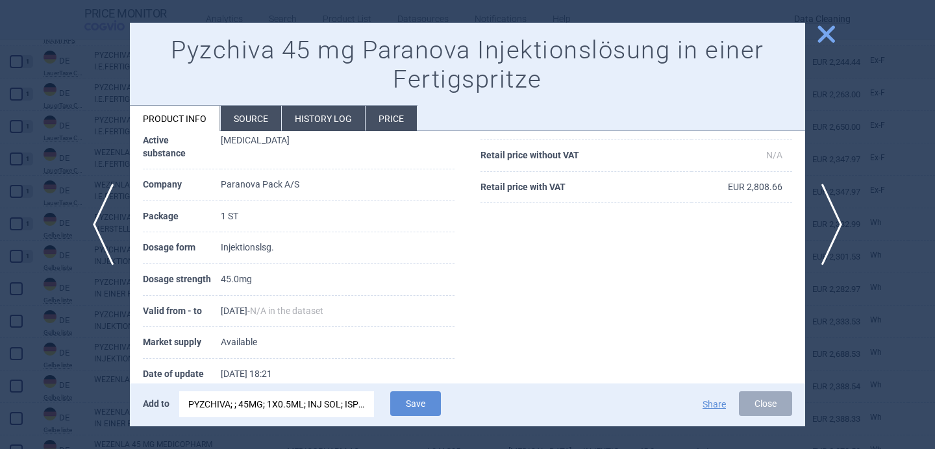
click at [302, 404] on div "PYZCHIVA; ; 45MG; 1X0.5ML; INJ SOL; ISP |EU/1/24/1801/001" at bounding box center [276, 404] width 177 height 26
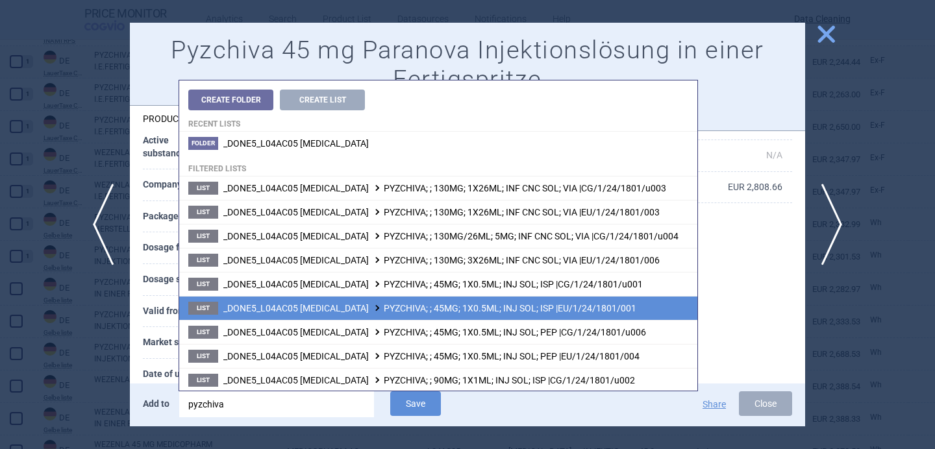
click at [480, 311] on span "_DONE5_L04AC05 USTEKINUMAB PYZCHIVA; ; 45MG; 1X0.5ML; INJ SOL; ISP |EU/1/24/180…" at bounding box center [429, 308] width 413 height 10
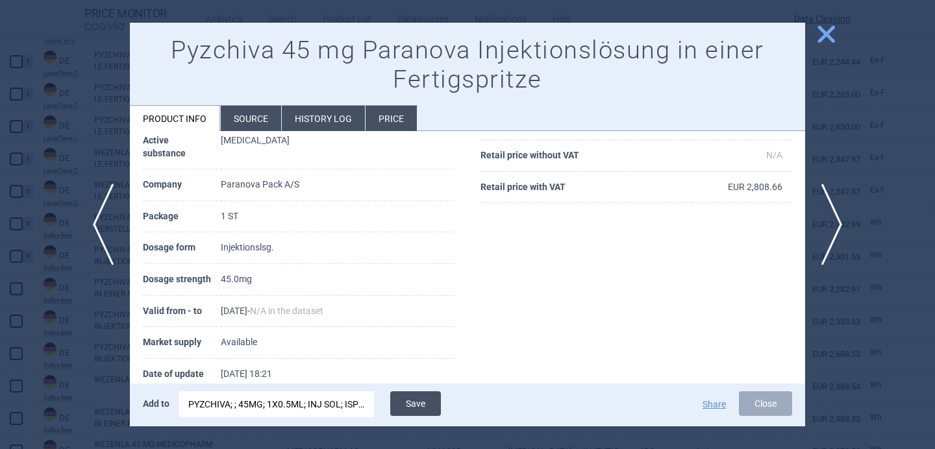
click at [426, 404] on button "Save" at bounding box center [415, 403] width 51 height 25
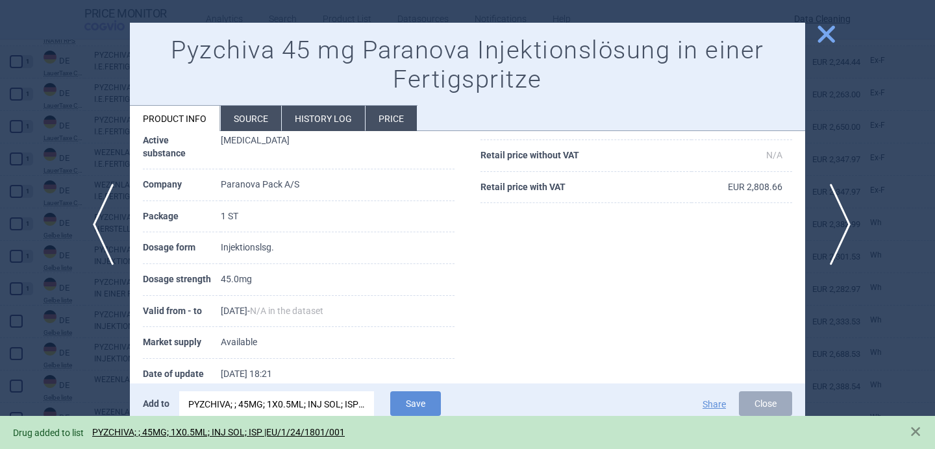
click at [842, 218] on span "next" at bounding box center [835, 225] width 29 height 82
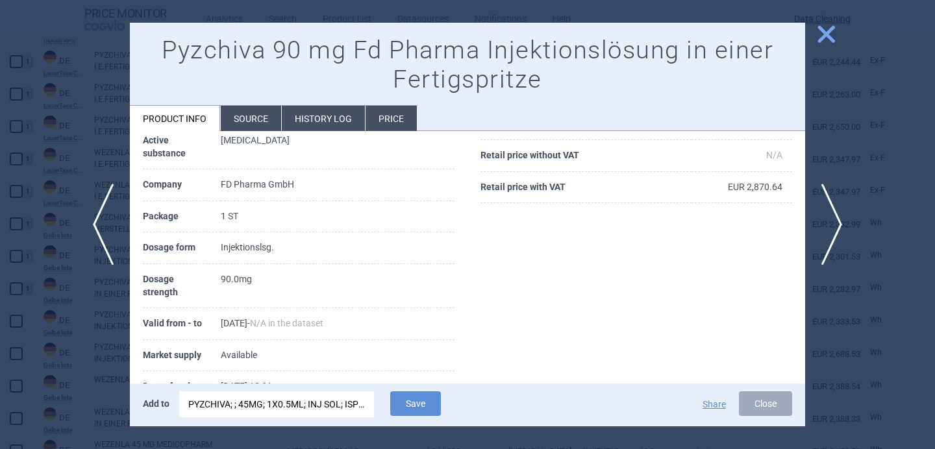
click at [353, 406] on div "PYZCHIVA; ; 45MG; 1X0.5ML; INJ SOL; ISP |EU/1/24/1801/001" at bounding box center [276, 404] width 177 height 26
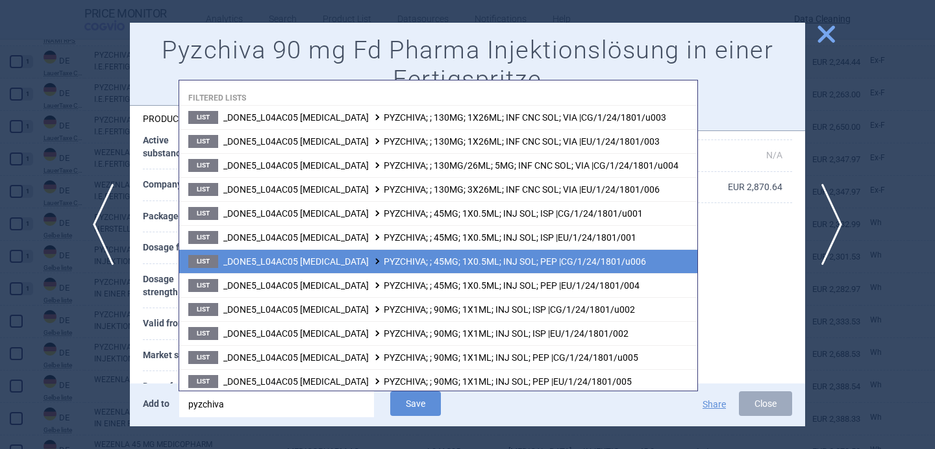
scroll to position [73, 0]
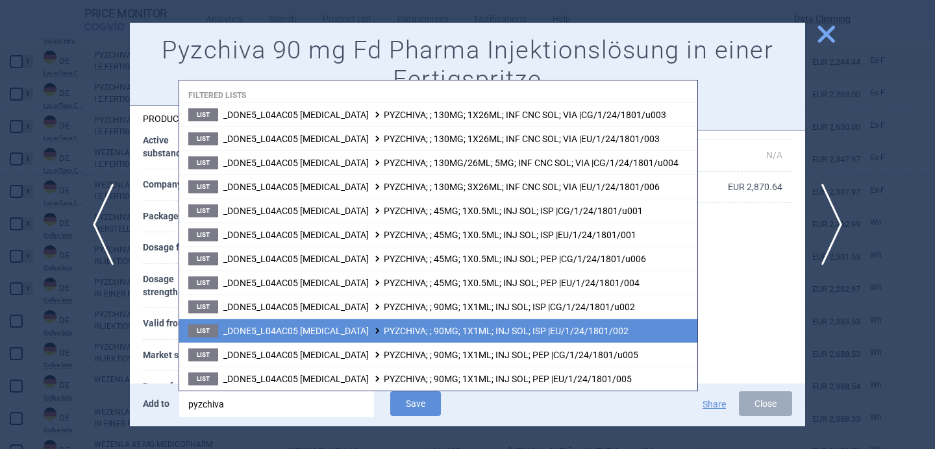
click at [363, 328] on span "_DONE5_L04AC05 USTEKINUMAB PYZCHIVA; ; 90MG; 1X1ML; INJ SOL; ISP |EU/1/24/1801/…" at bounding box center [425, 331] width 405 height 10
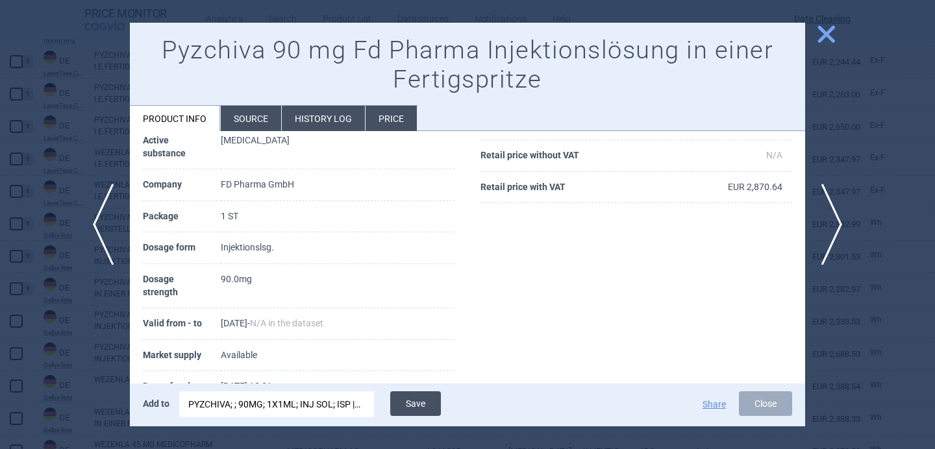
click at [415, 405] on button "Save" at bounding box center [415, 403] width 51 height 25
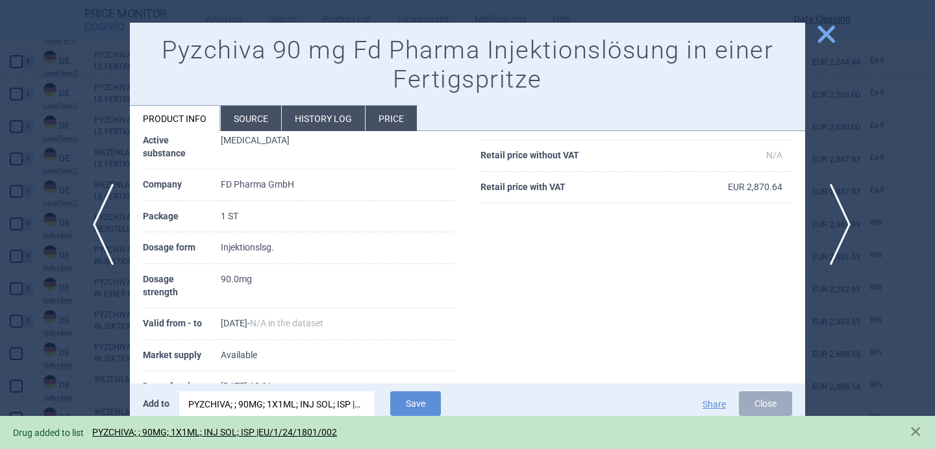
click at [843, 216] on span "next" at bounding box center [835, 225] width 29 height 82
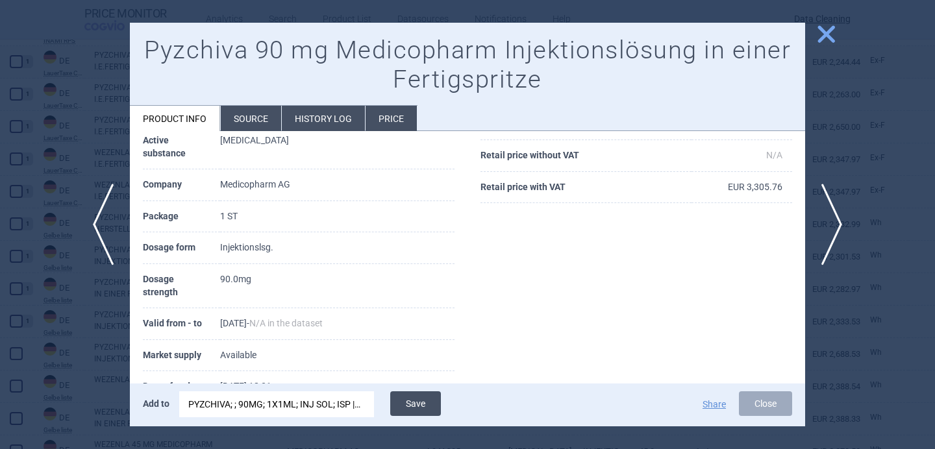
click at [421, 399] on button "Save" at bounding box center [415, 403] width 51 height 25
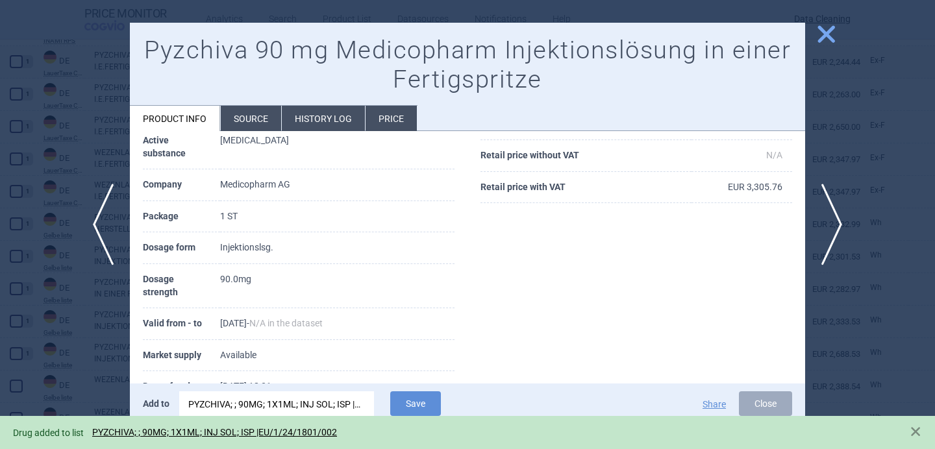
click at [51, 359] on div at bounding box center [467, 224] width 935 height 449
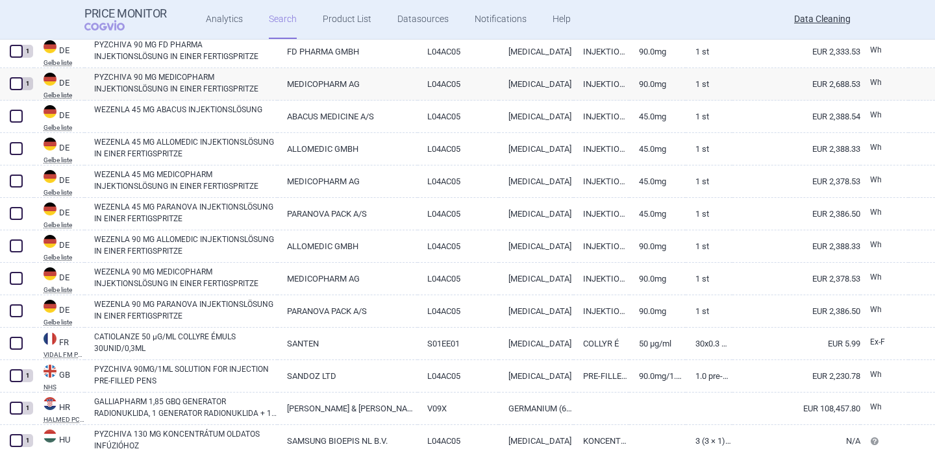
scroll to position [2184, 0]
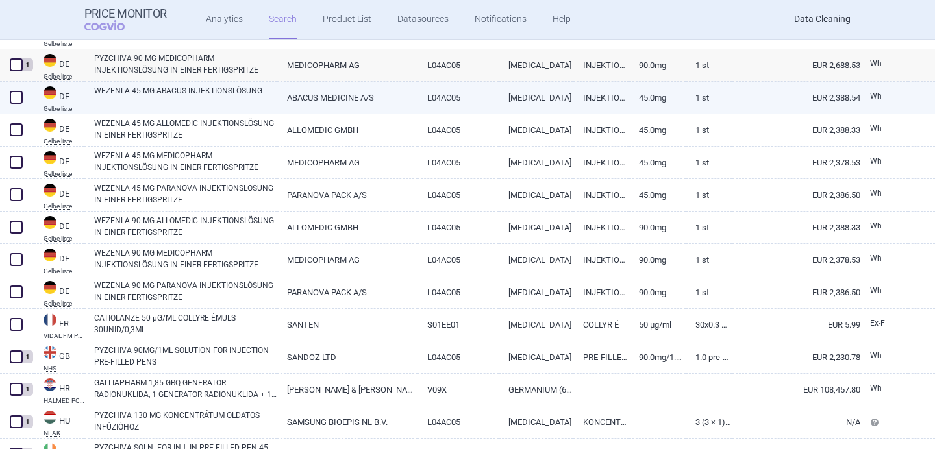
click at [190, 95] on link "WEZENLA 45 MG ABACUS INJEKTIONSLÖSUNG" at bounding box center [185, 96] width 183 height 23
select select "EUR"
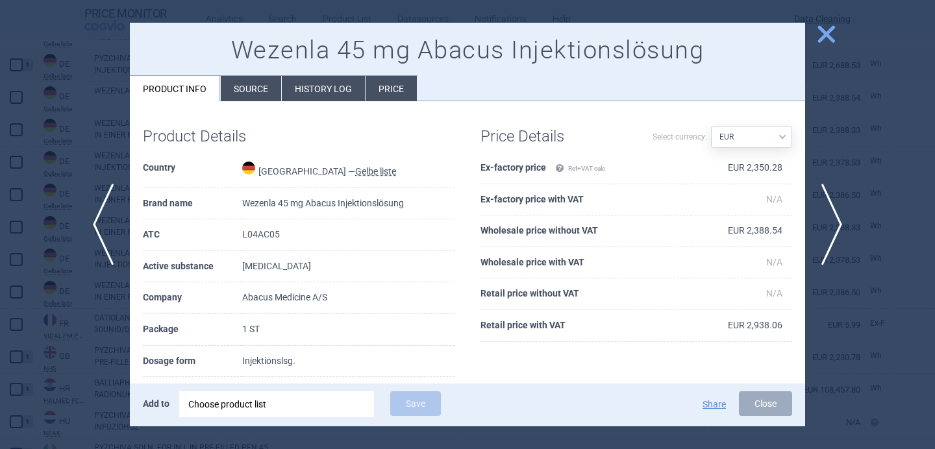
click at [285, 402] on div "Choose product list" at bounding box center [276, 404] width 177 height 26
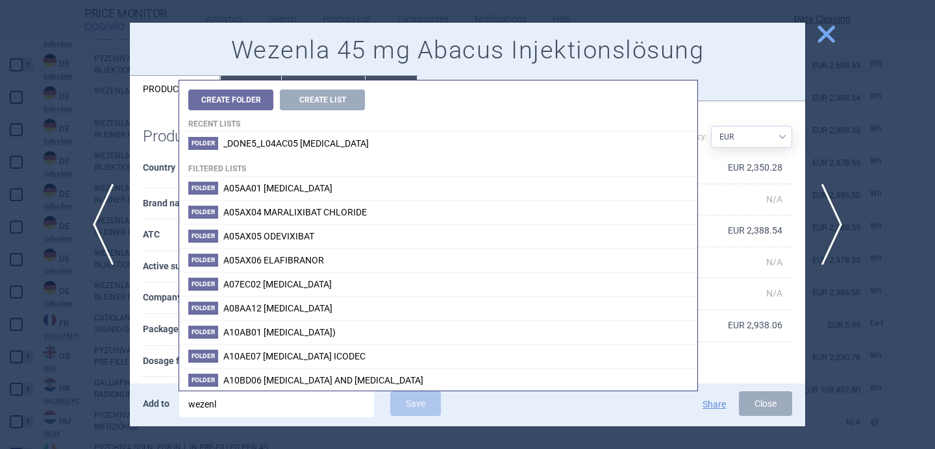
type input "wezenla"
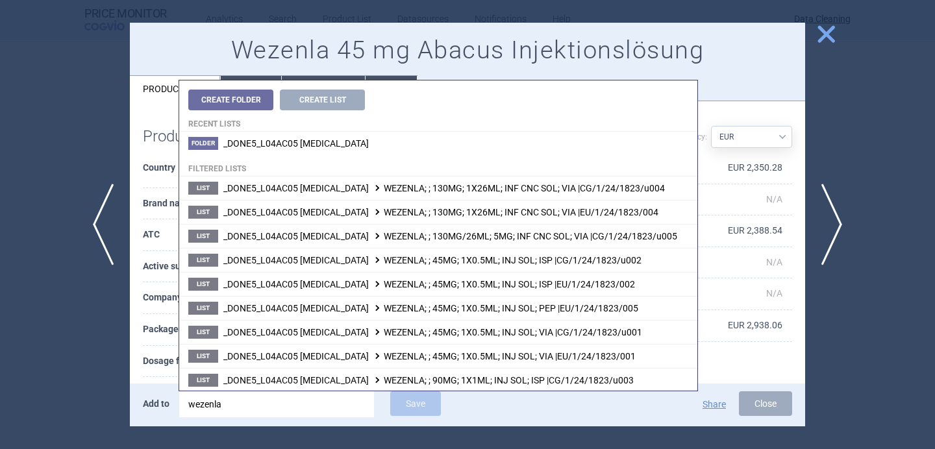
select select "EUR"
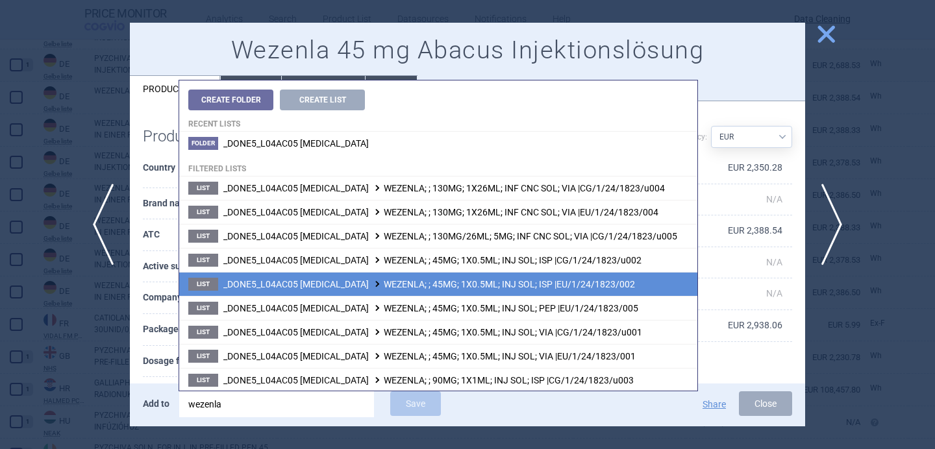
scroll to position [49, 0]
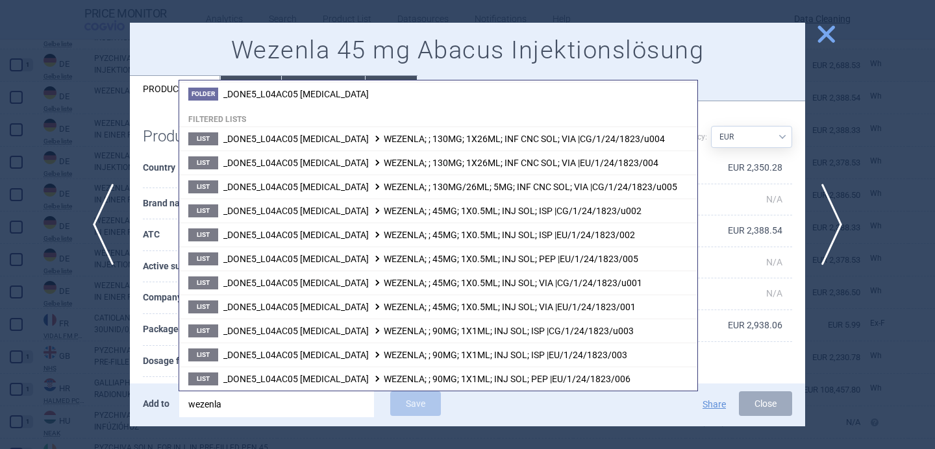
click at [157, 323] on th "Package" at bounding box center [192, 330] width 99 height 32
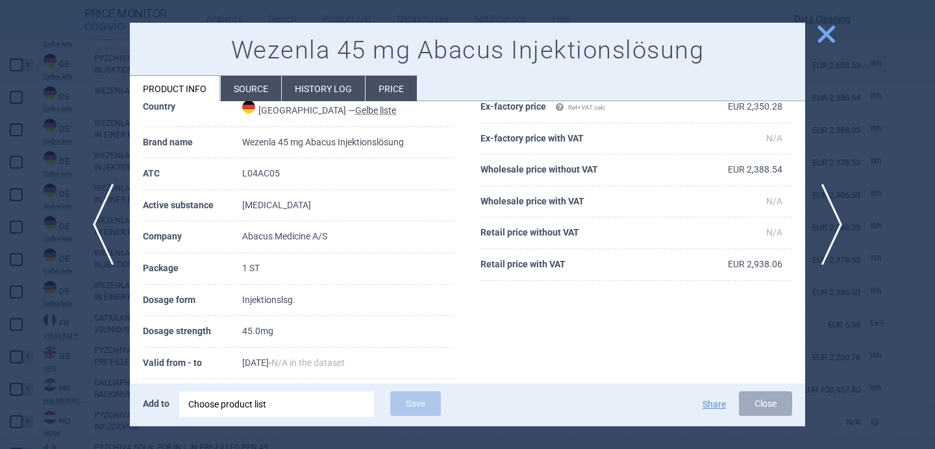
scroll to position [57, 0]
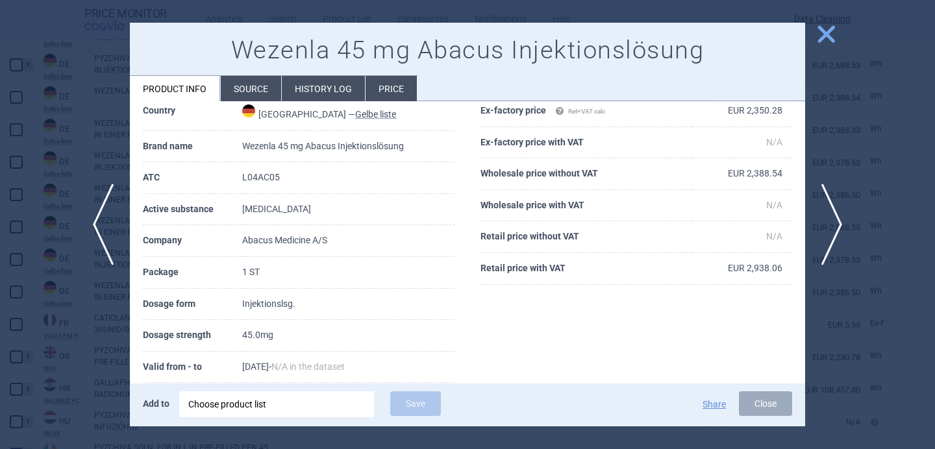
click at [251, 90] on li "Source" at bounding box center [251, 88] width 60 height 25
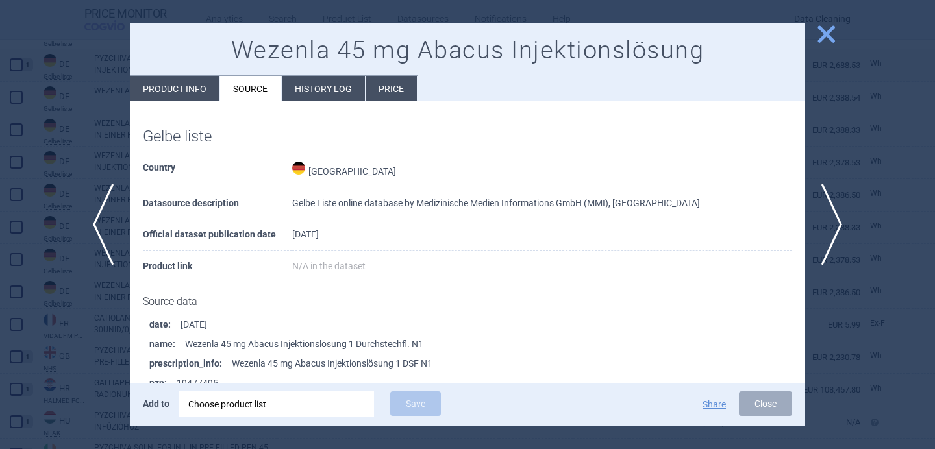
scroll to position [42, 0]
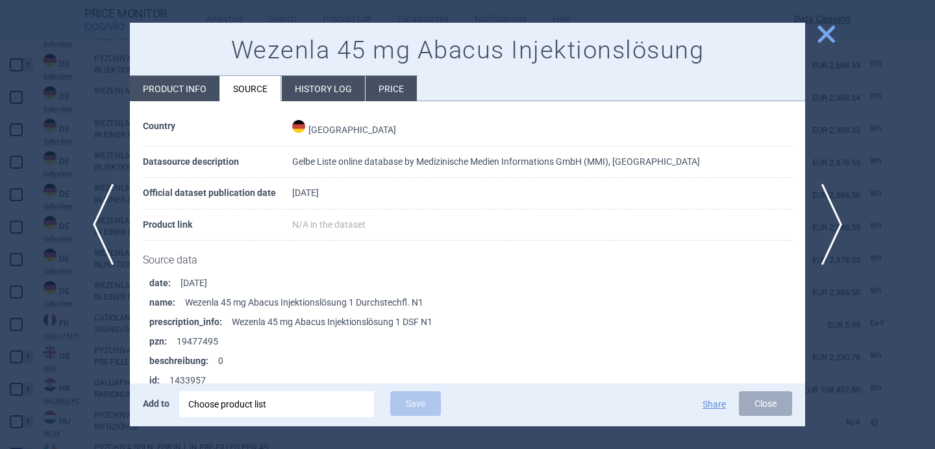
click at [253, 406] on div "Choose product list" at bounding box center [276, 404] width 177 height 26
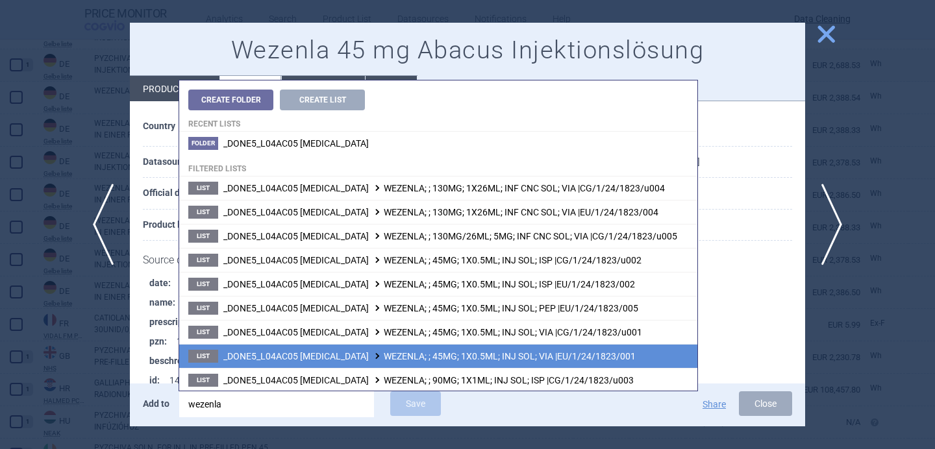
click at [336, 352] on span "_DONE5_L04AC05 USTEKINUMAB WEZENLA; ; 45MG; 1X0.5ML; INJ SOL; VIA |EU/1/24/1823…" at bounding box center [429, 356] width 412 height 10
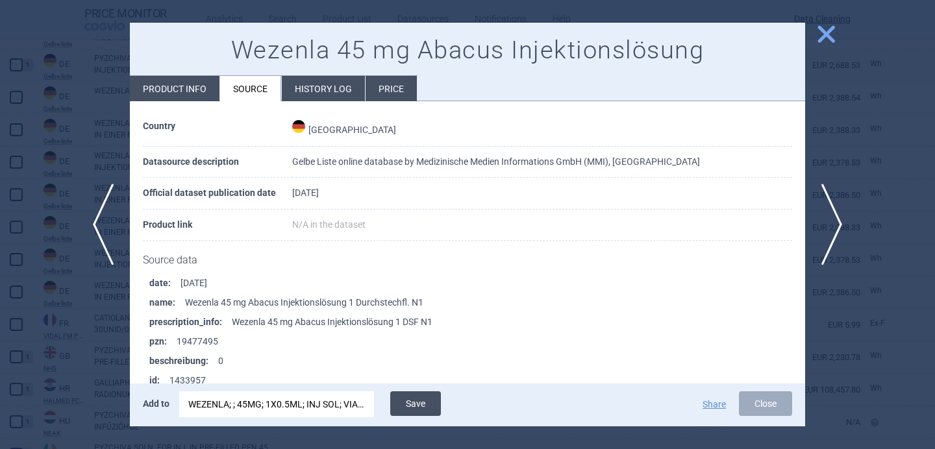
click at [426, 401] on button "Save" at bounding box center [415, 403] width 51 height 25
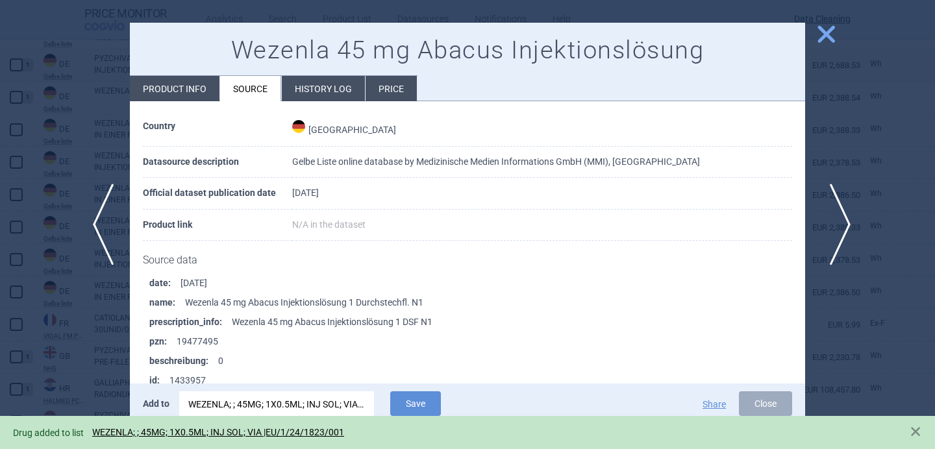
click at [841, 220] on span "next" at bounding box center [835, 225] width 29 height 82
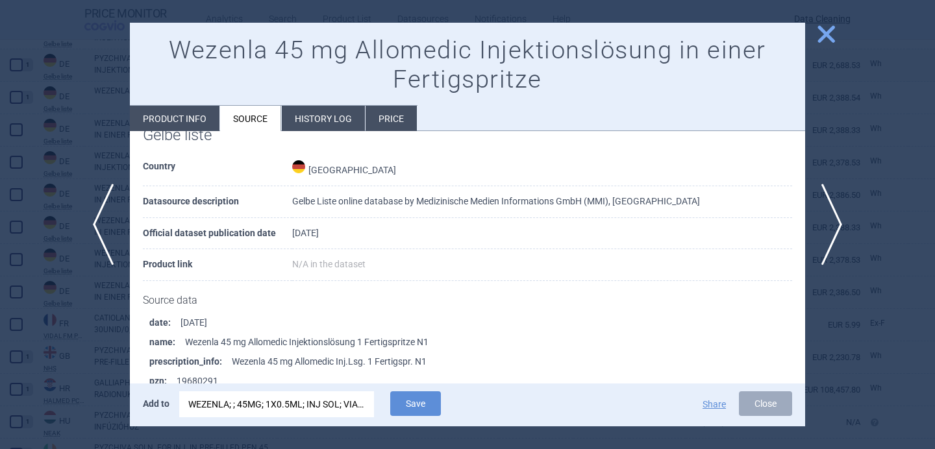
scroll to position [32, 0]
click at [326, 404] on div "WEZENLA; ; 45MG; 1X0.5ML; INJ SOL; VIA |EU/1/24/1823/001" at bounding box center [276, 404] width 177 height 26
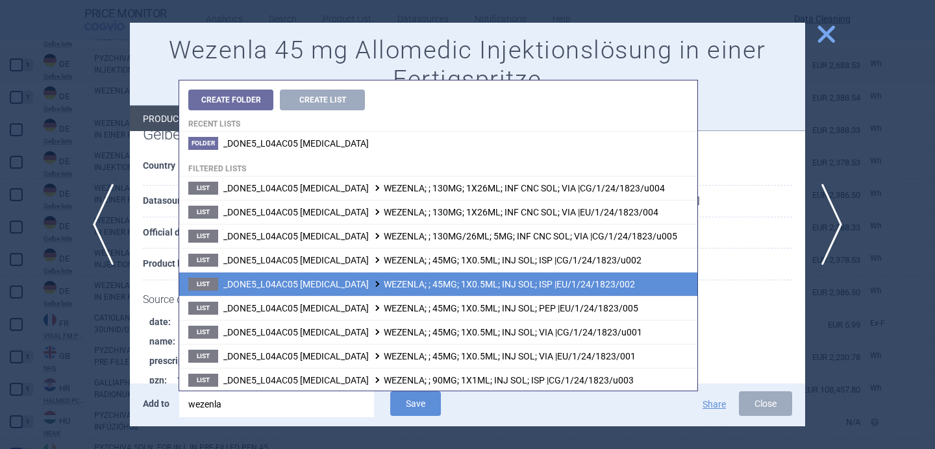
click at [376, 282] on span "_DONE5_L04AC05 USTEKINUMAB WEZENLA; ; 45MG; 1X0.5ML; INJ SOL; ISP |EU/1/24/1823…" at bounding box center [429, 284] width 412 height 10
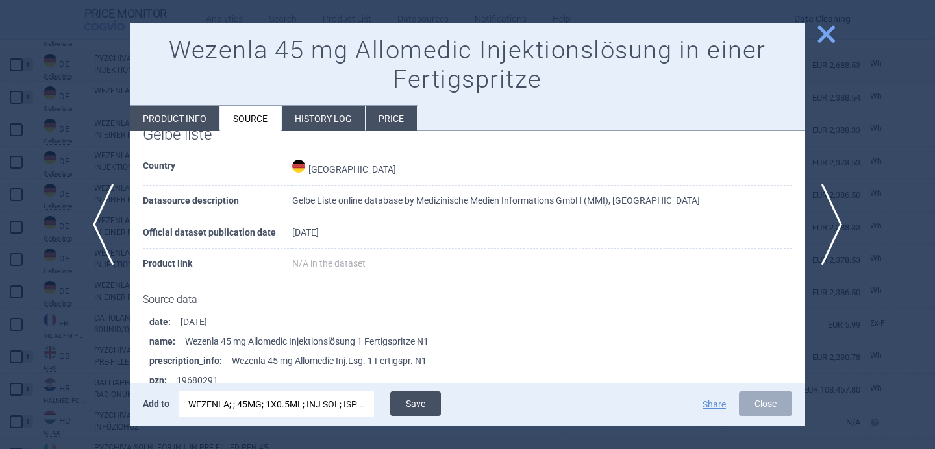
click at [429, 402] on button "Save" at bounding box center [415, 403] width 51 height 25
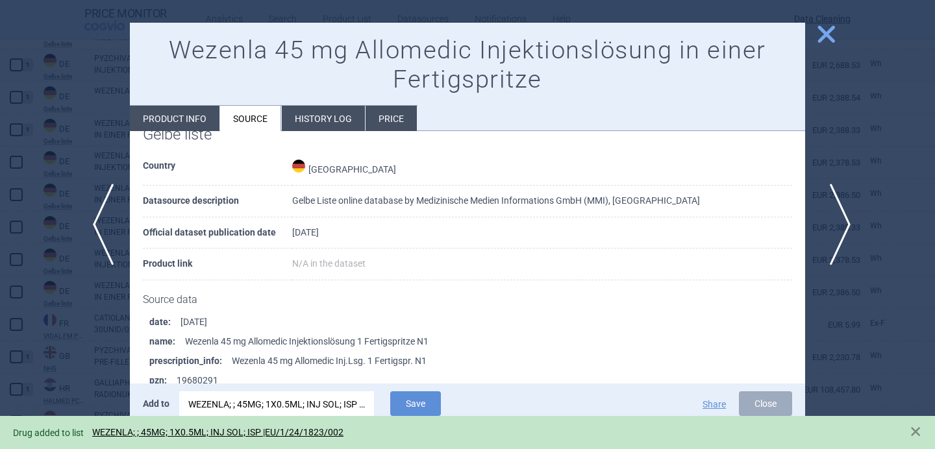
click at [833, 232] on span "next" at bounding box center [835, 225] width 29 height 82
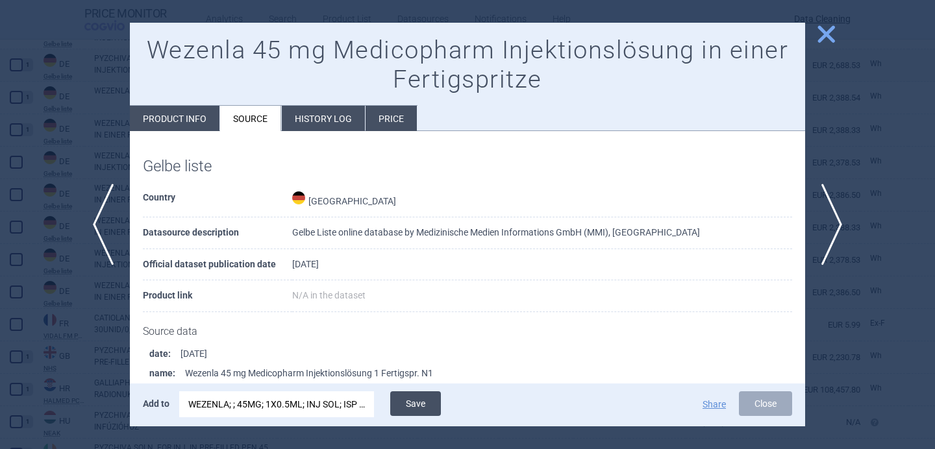
click at [406, 402] on button "Save" at bounding box center [415, 403] width 51 height 25
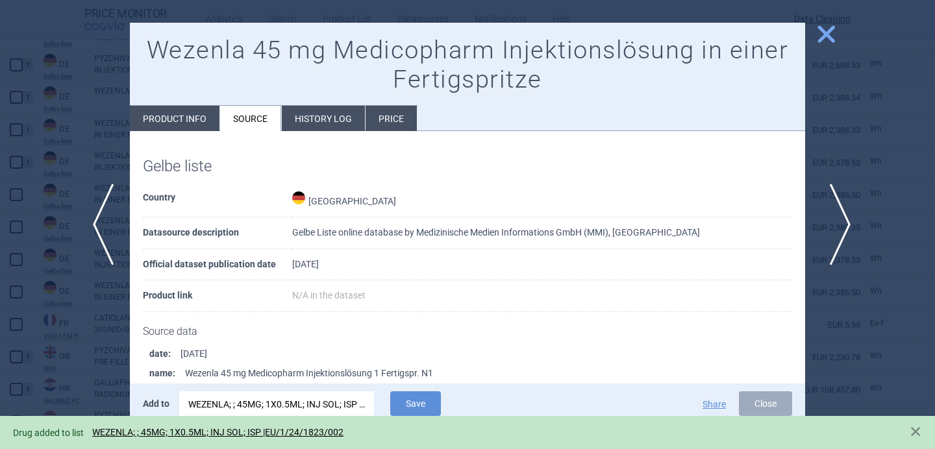
click at [837, 223] on span "next" at bounding box center [835, 225] width 29 height 82
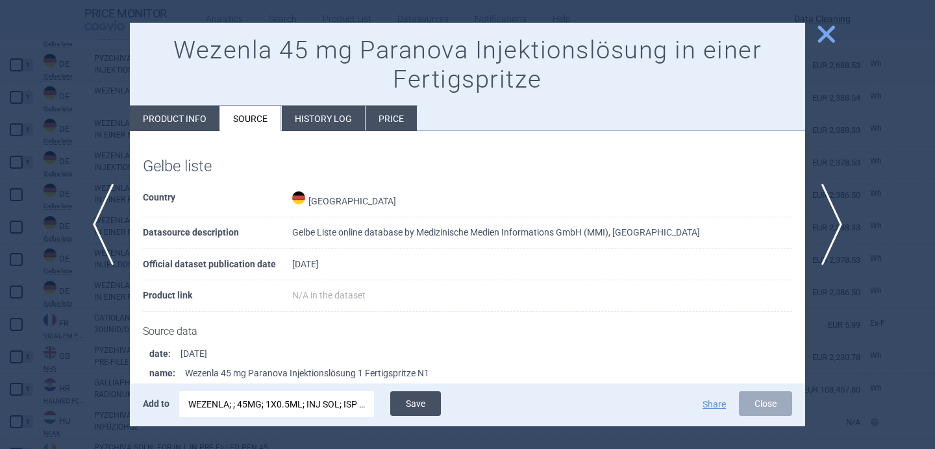
click at [426, 402] on button "Save" at bounding box center [415, 403] width 51 height 25
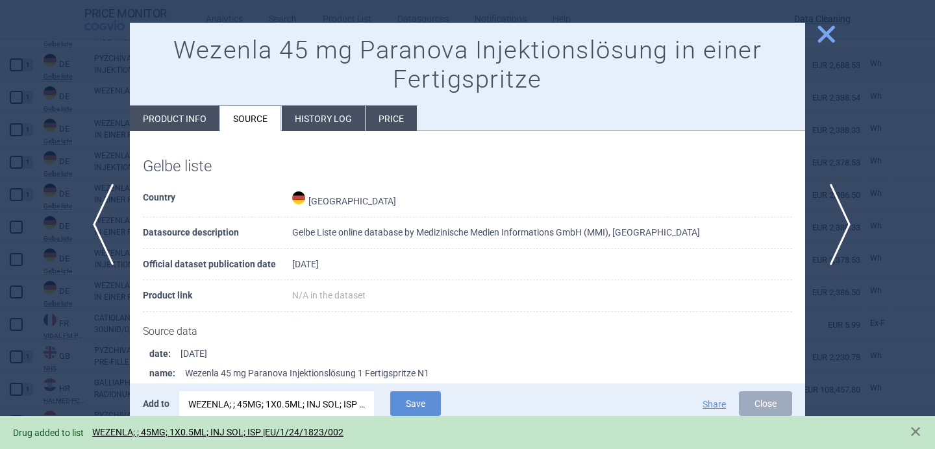
click at [846, 221] on span "next" at bounding box center [835, 225] width 29 height 82
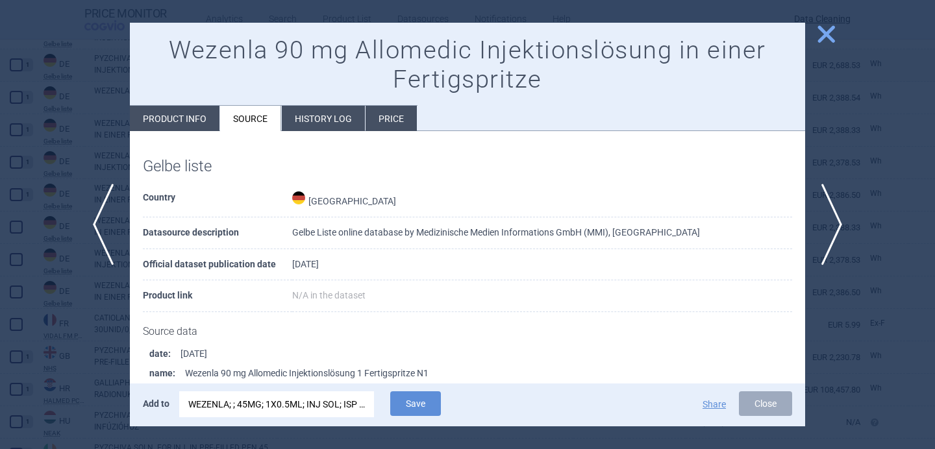
click at [325, 404] on div "WEZENLA; ; 45MG; 1X0.5ML; INJ SOL; ISP |EU/1/24/1823/002" at bounding box center [276, 404] width 177 height 26
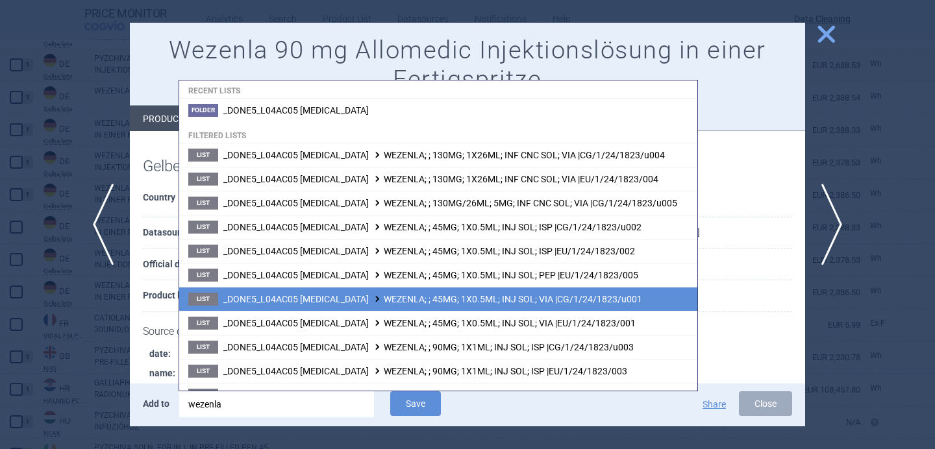
scroll to position [49, 0]
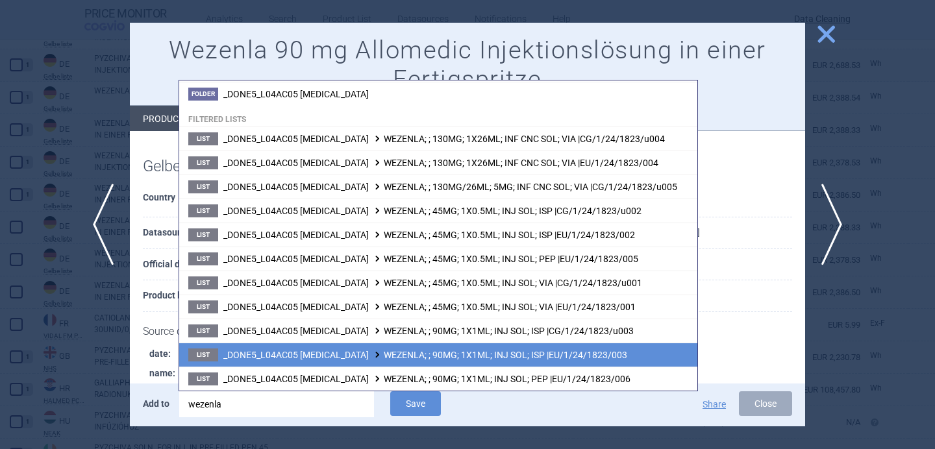
click at [371, 355] on span at bounding box center [377, 354] width 13 height 7
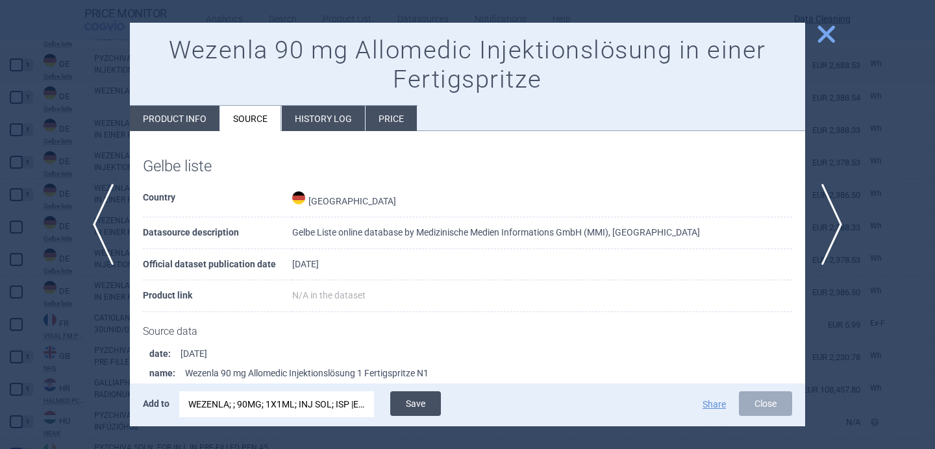
click at [417, 406] on button "Save" at bounding box center [415, 403] width 51 height 25
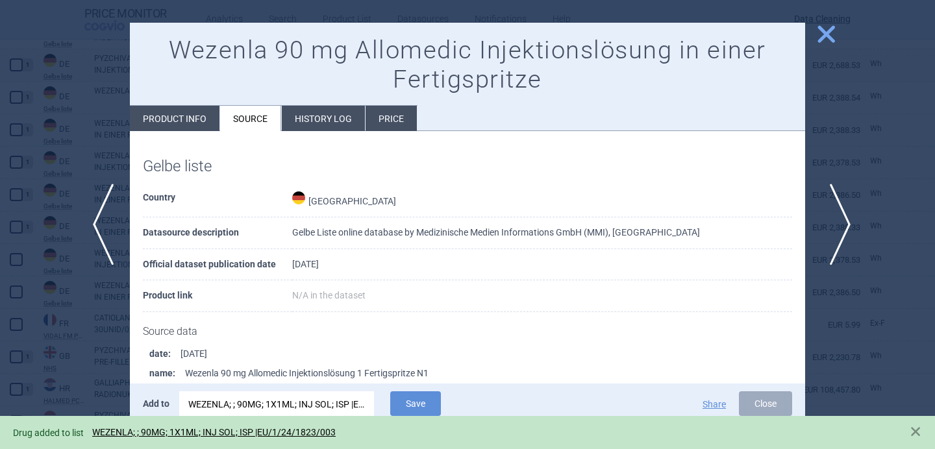
click at [836, 213] on span "next" at bounding box center [835, 225] width 29 height 82
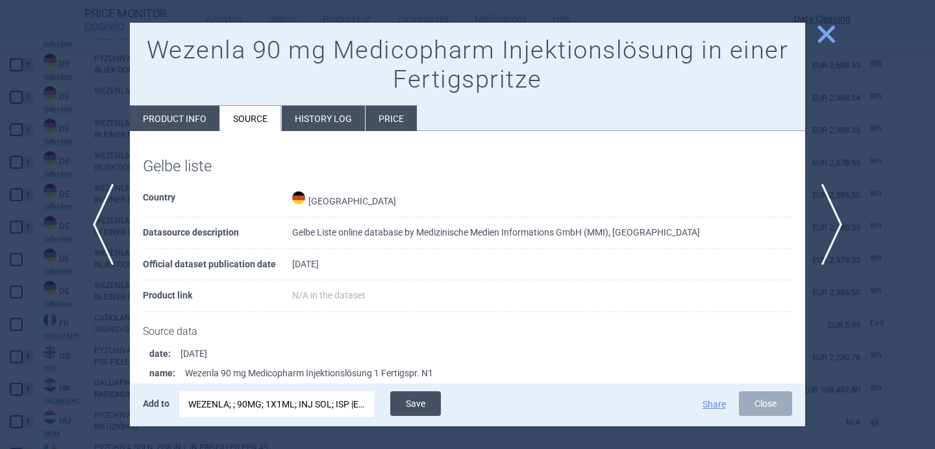
click at [424, 409] on button "Save" at bounding box center [415, 403] width 51 height 25
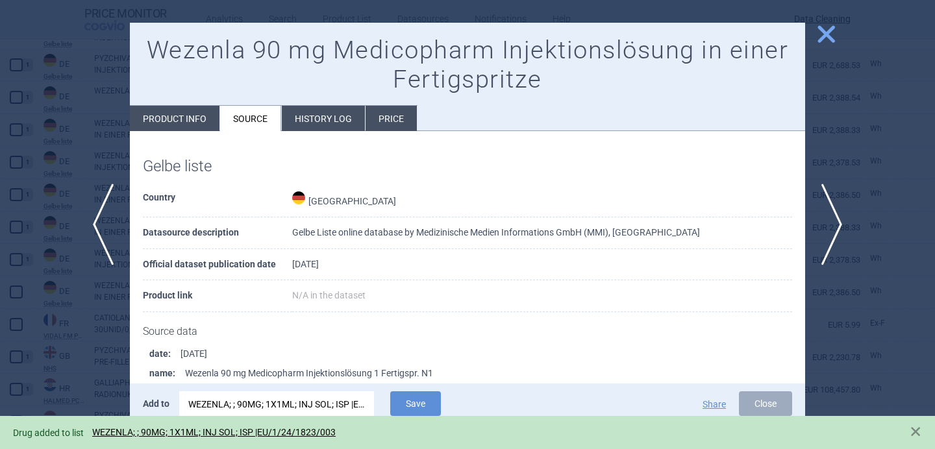
click at [853, 219] on div at bounding box center [467, 224] width 935 height 449
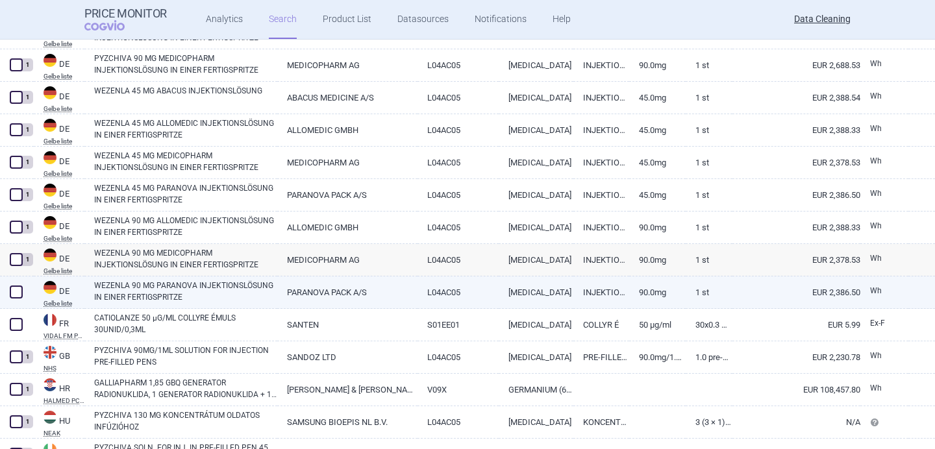
click at [204, 295] on link "WEZENLA 90 MG PARANOVA INJEKTIONSLÖSUNG IN EINER FERTIGSPRITZE" at bounding box center [185, 291] width 183 height 23
select select "EUR"
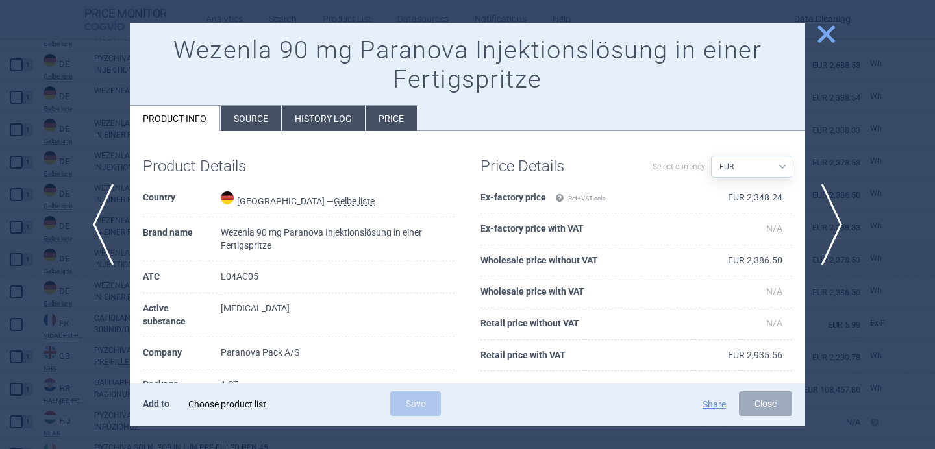
click at [273, 406] on div "Choose product list" at bounding box center [276, 404] width 177 height 26
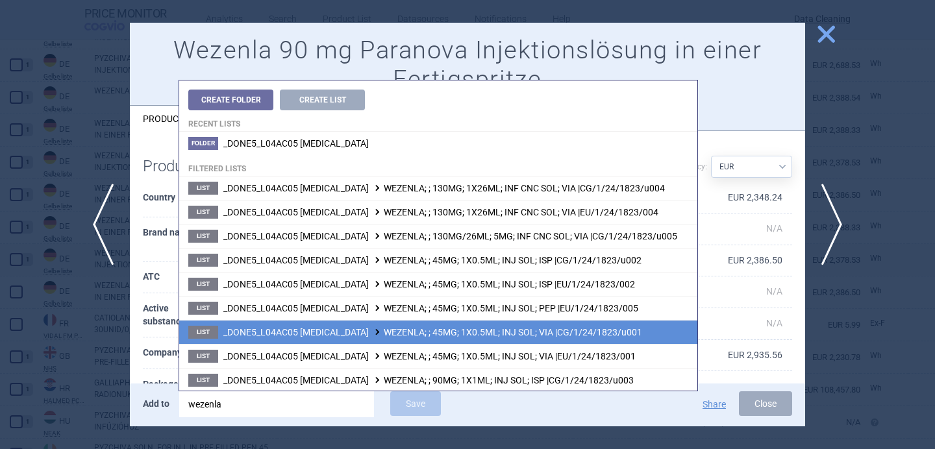
scroll to position [49, 0]
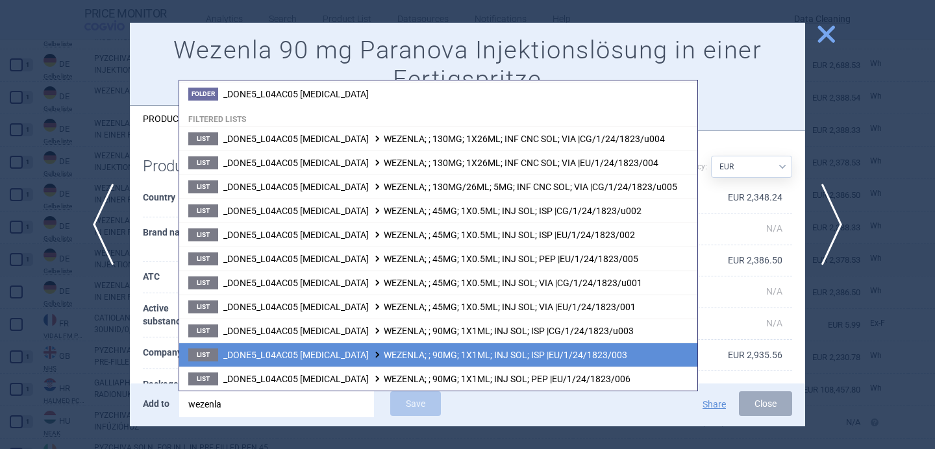
type input "wezenla"
click at [338, 356] on span "_DONE5_L04AC05 USTEKINUMAB WEZENLA; ; 90MG; 1X1ML; INJ SOL; ISP |EU/1/24/1823/0…" at bounding box center [425, 355] width 404 height 10
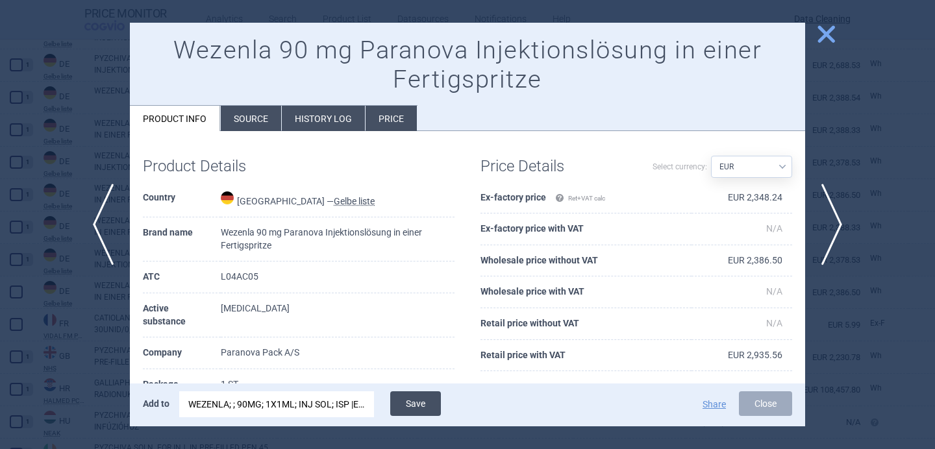
click at [431, 403] on button "Save" at bounding box center [415, 403] width 51 height 25
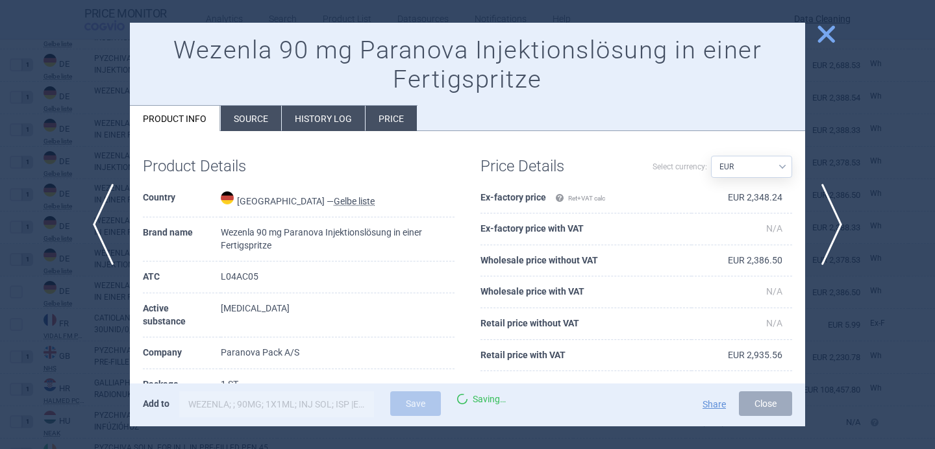
click at [98, 319] on div at bounding box center [467, 224] width 935 height 449
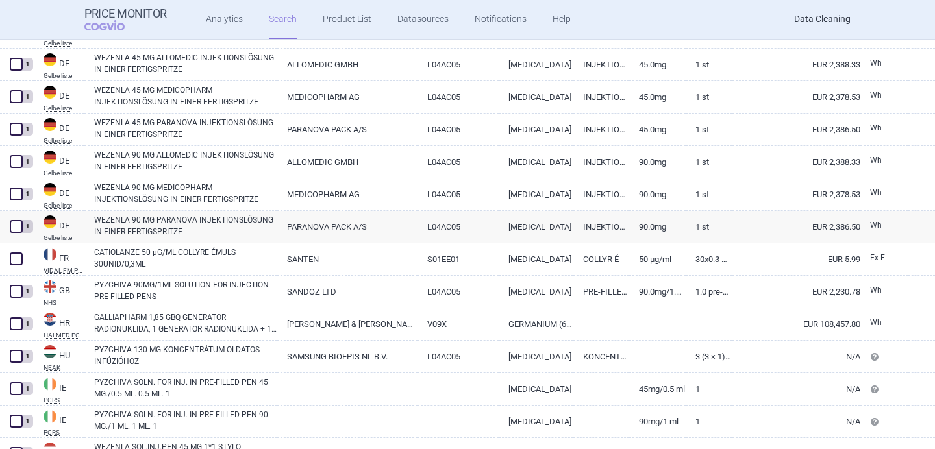
scroll to position [2328, 0]
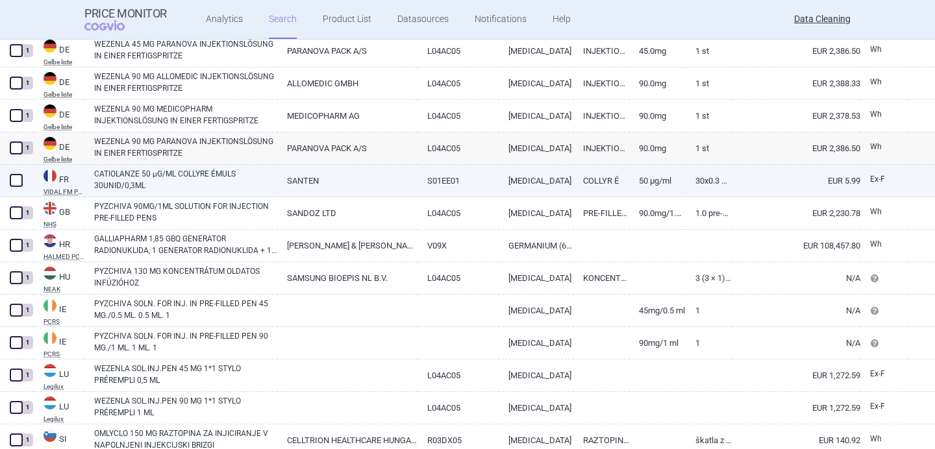
click at [198, 177] on link "CATIOLANZE 50 µG/ML COLLYRE ÉMULS 30UNID/0,3ML" at bounding box center [185, 179] width 183 height 23
select select "EUR"
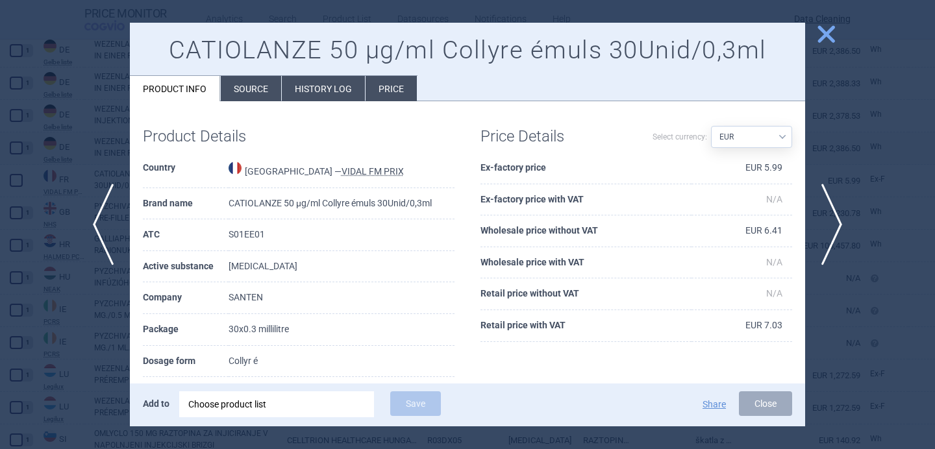
click at [271, 79] on li "Source" at bounding box center [251, 88] width 60 height 25
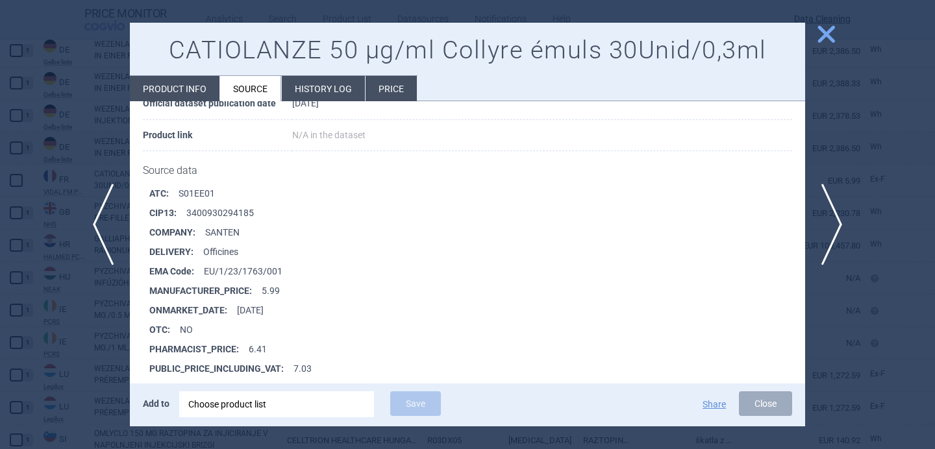
scroll to position [208, 0]
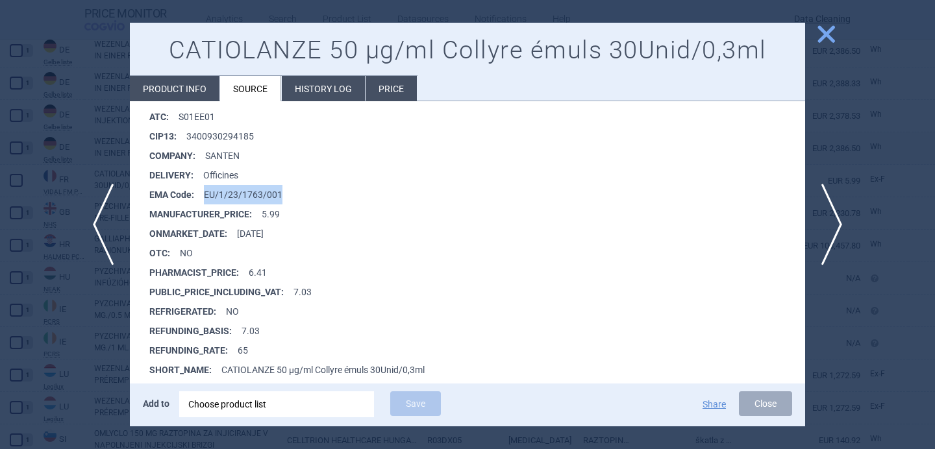
drag, startPoint x: 285, startPoint y: 195, endPoint x: 206, endPoint y: 195, distance: 79.2
click at [206, 195] on li "EMA Code : EU/1/23/1763/001" at bounding box center [477, 194] width 656 height 19
copy li "EU/1/23/1763/001"
click at [251, 406] on div "Choose product list" at bounding box center [276, 404] width 177 height 26
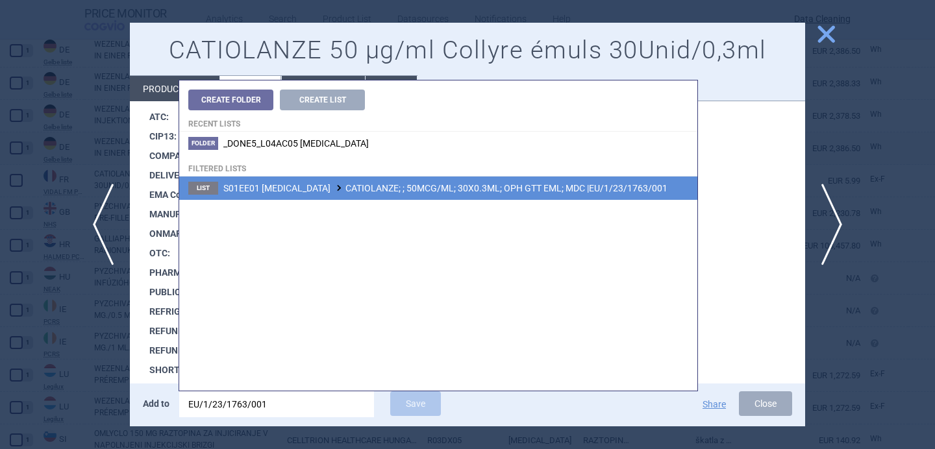
type input "EU/1/23/1763/001"
click at [513, 193] on span "S01EE01 LATANOPROST CATIOLANZE; ; 50MCG/ML; 30X0.3ML; OPH GTT EML; MDC |EU/1/23…" at bounding box center [445, 188] width 444 height 10
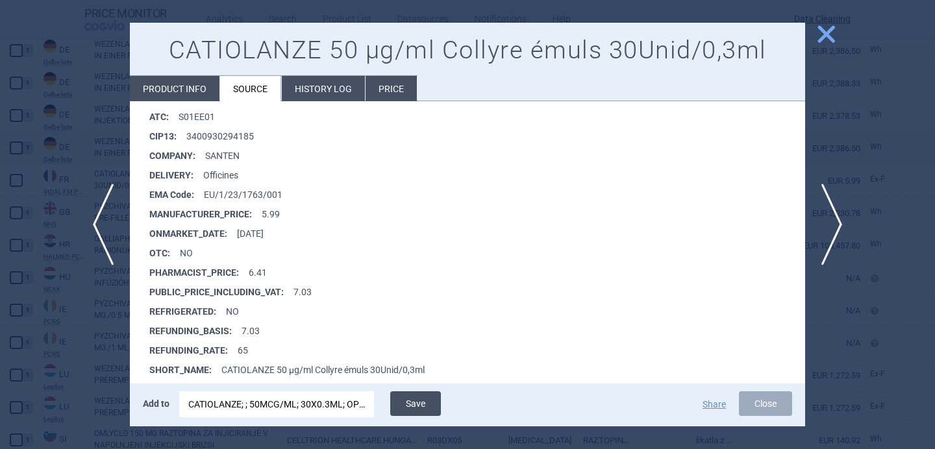
click at [418, 402] on button "Save" at bounding box center [415, 403] width 51 height 25
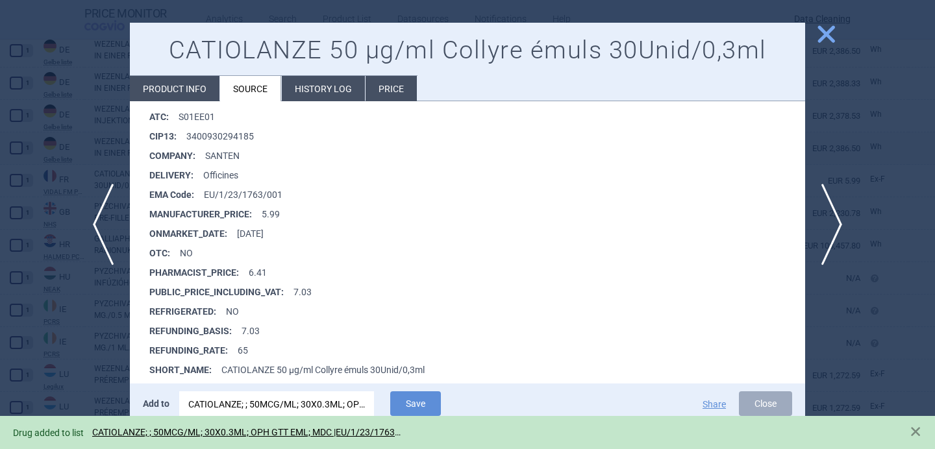
click at [80, 363] on div at bounding box center [467, 224] width 935 height 449
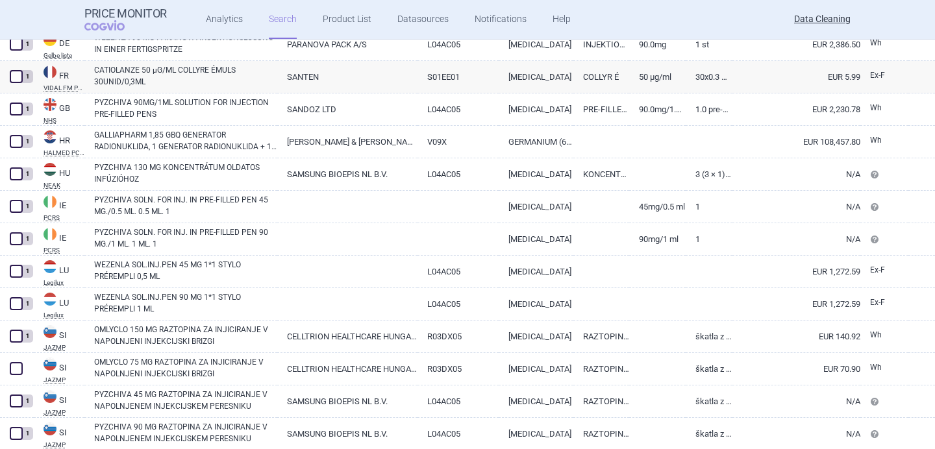
scroll to position [2541, 0]
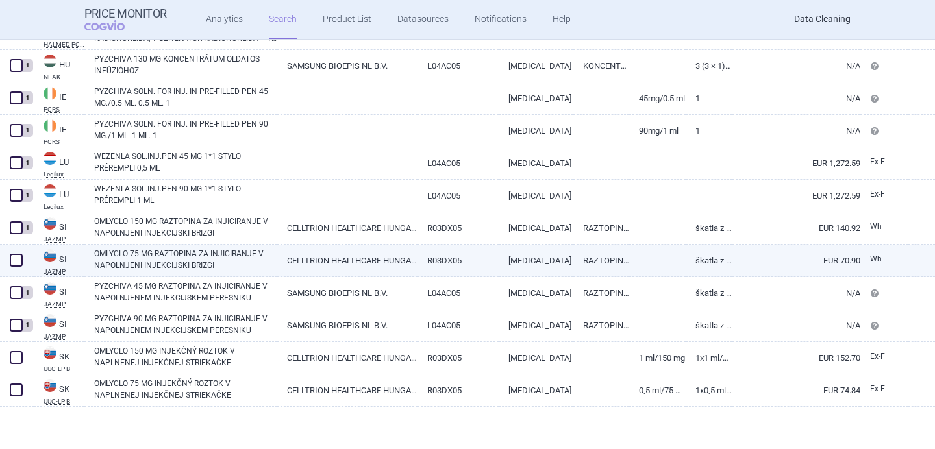
click at [175, 263] on link "OMLYCLO 75 MG RAZTOPINA ZA INJICIRANJE V NAPOLNJENI INJEKCIJSKI BRIZGI" at bounding box center [185, 259] width 183 height 23
select select "EUR"
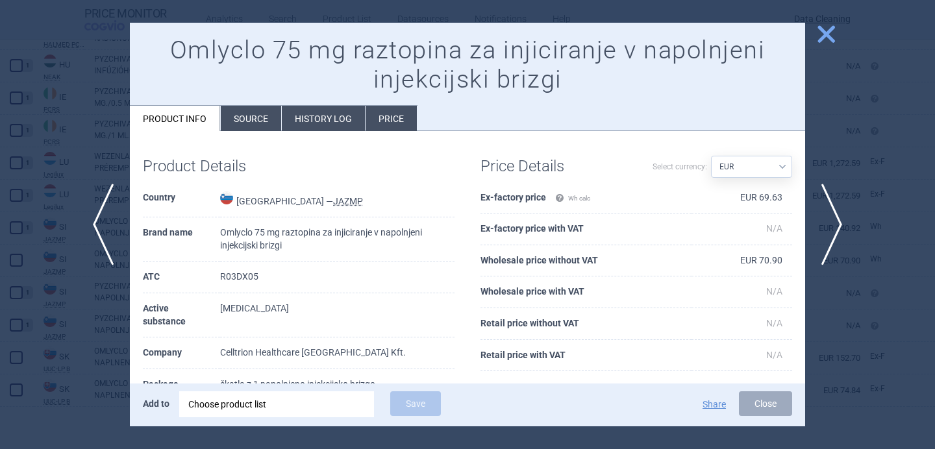
click at [256, 409] on div "Choose product list" at bounding box center [276, 404] width 177 height 26
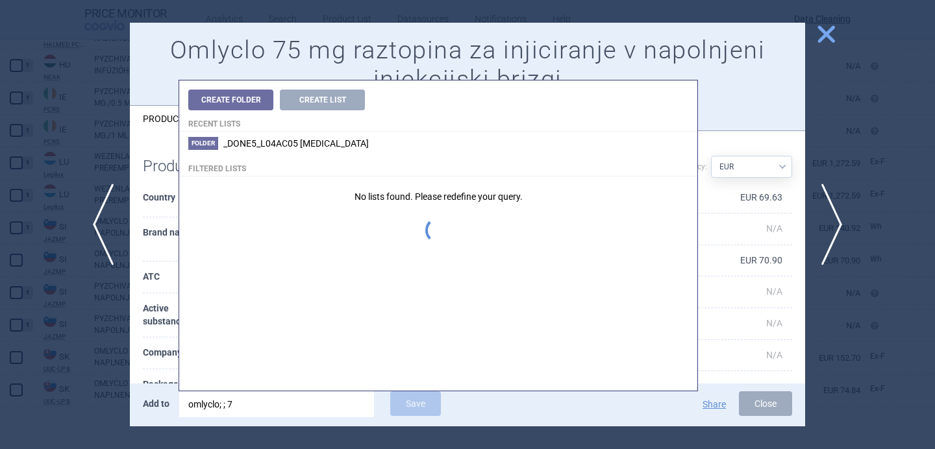
type input "omlyclo; ; 75"
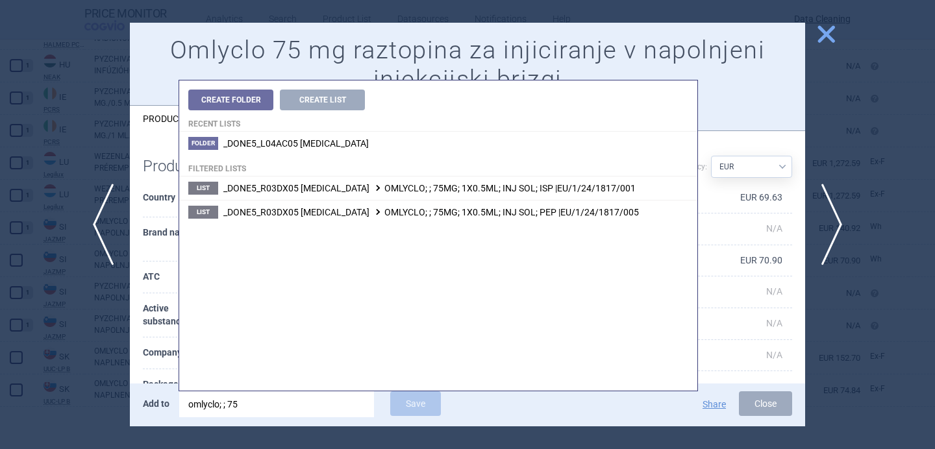
click at [154, 350] on th "Company" at bounding box center [181, 354] width 77 height 32
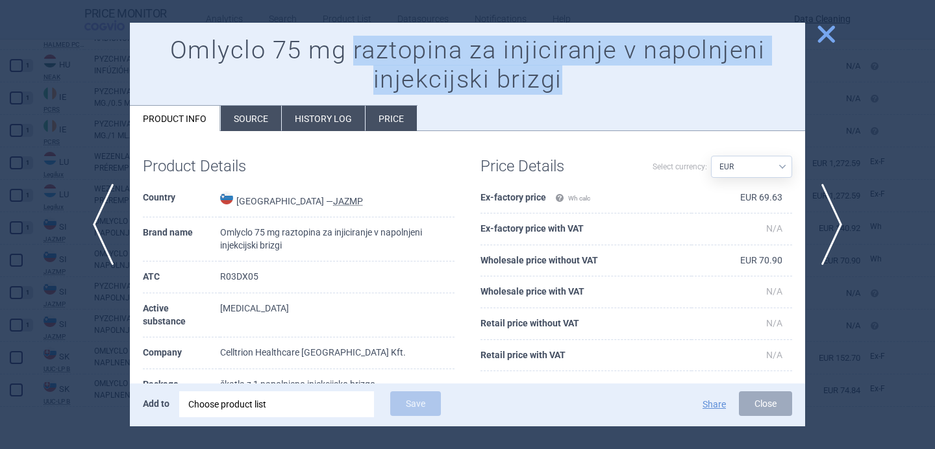
drag, startPoint x: 517, startPoint y: 73, endPoint x: 356, endPoint y: 50, distance: 162.7
click at [356, 50] on h1 "Omlyclo 75 mg raztopina za injiciranje v napolnjeni injekcijski brizgi" at bounding box center [467, 65] width 649 height 59
copy h1 "raztopina za injiciranje v napolnjeni injekcijski brizgi"
click at [306, 406] on div "Choose product list" at bounding box center [276, 404] width 177 height 26
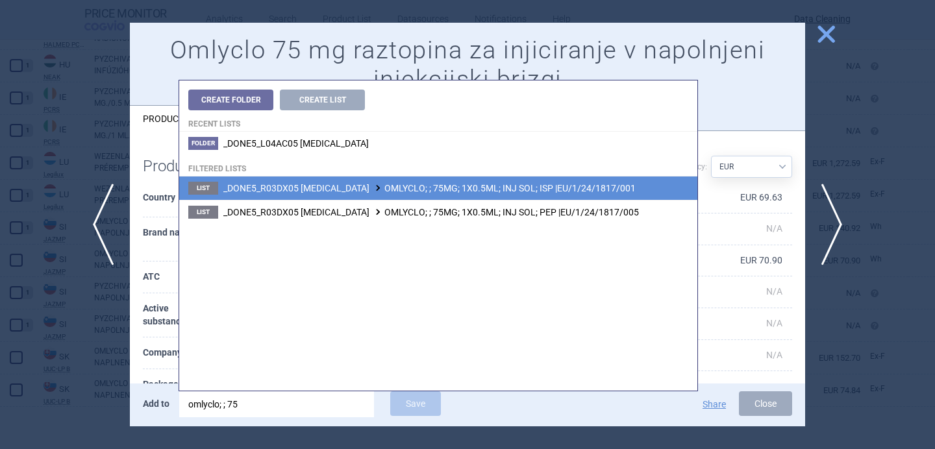
click at [428, 195] on li "List _DONE5_R03DX05 OMALIZUMAB OMLYCLO; ; 75MG; 1X0.5ML; INJ SOL; ISP |EU/1/24/…" at bounding box center [438, 188] width 518 height 23
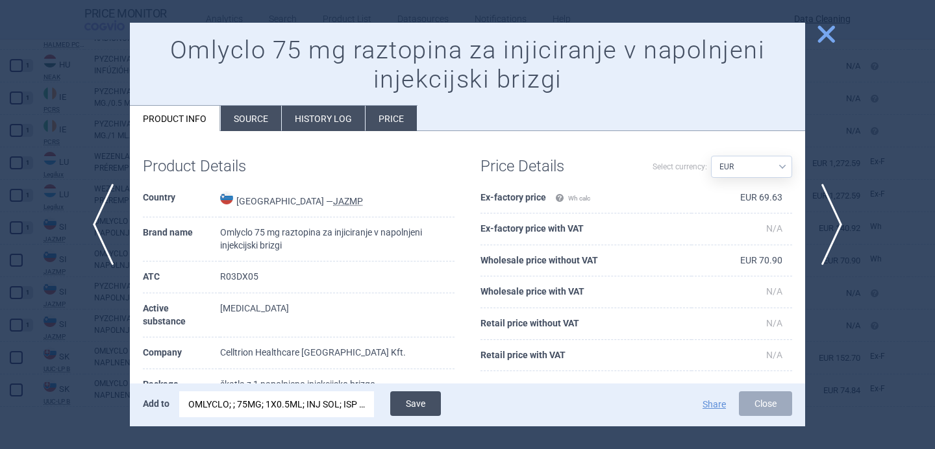
click at [412, 404] on button "Save" at bounding box center [415, 403] width 51 height 25
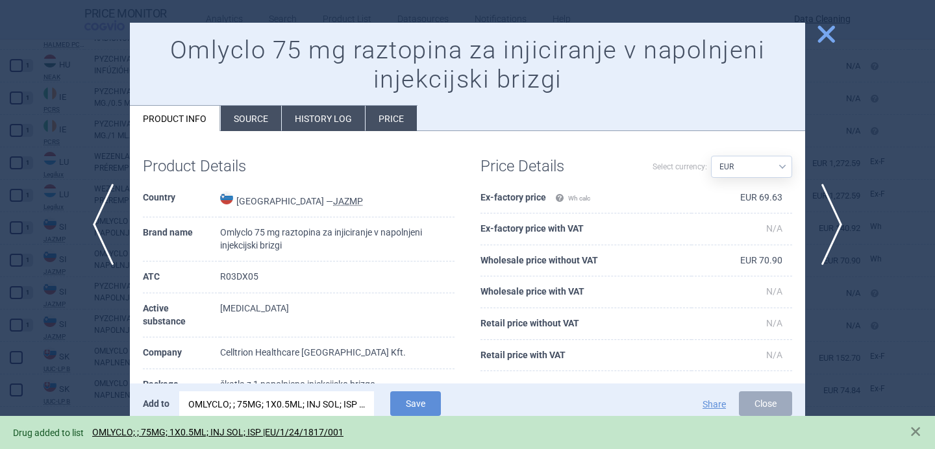
click at [74, 376] on div at bounding box center [467, 224] width 935 height 449
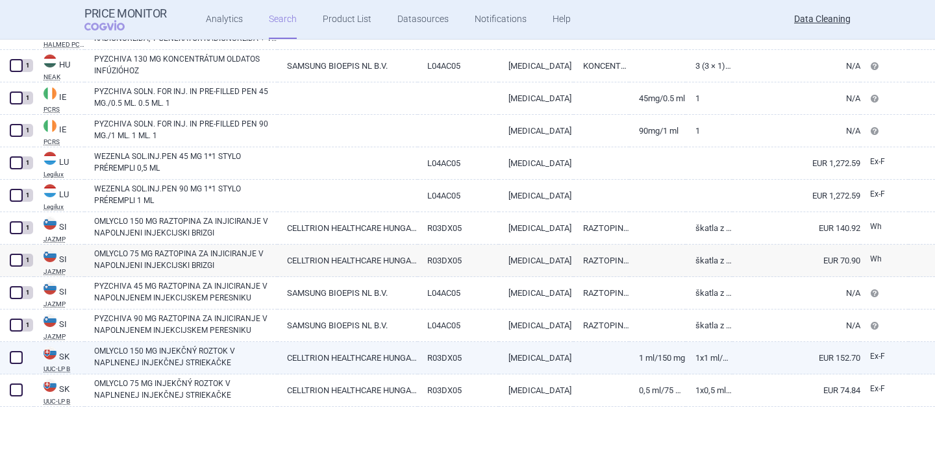
click at [140, 358] on link "OMLYCLO 150 MG INJEKČNÝ ROZTOK V NAPLNENEJ INJEKČNEJ STRIEKAČKE" at bounding box center [185, 356] width 183 height 23
select select "EUR"
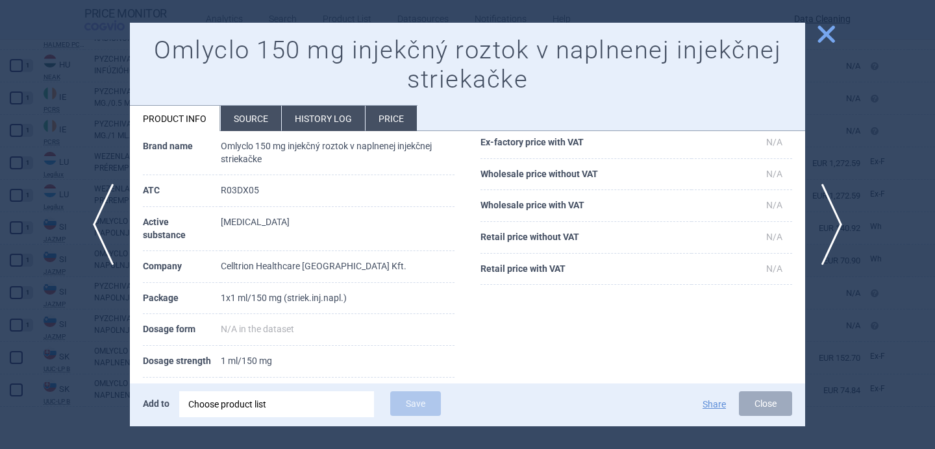
scroll to position [92, 0]
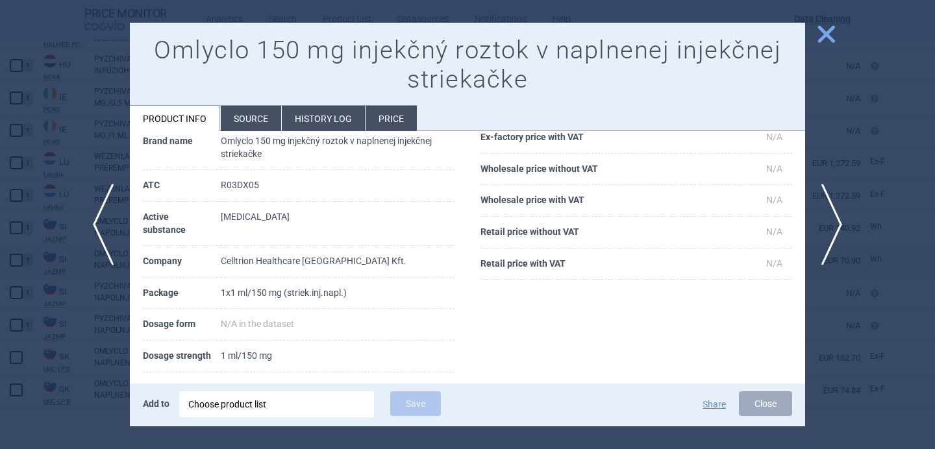
click at [271, 406] on div "Choose product list" at bounding box center [276, 404] width 177 height 26
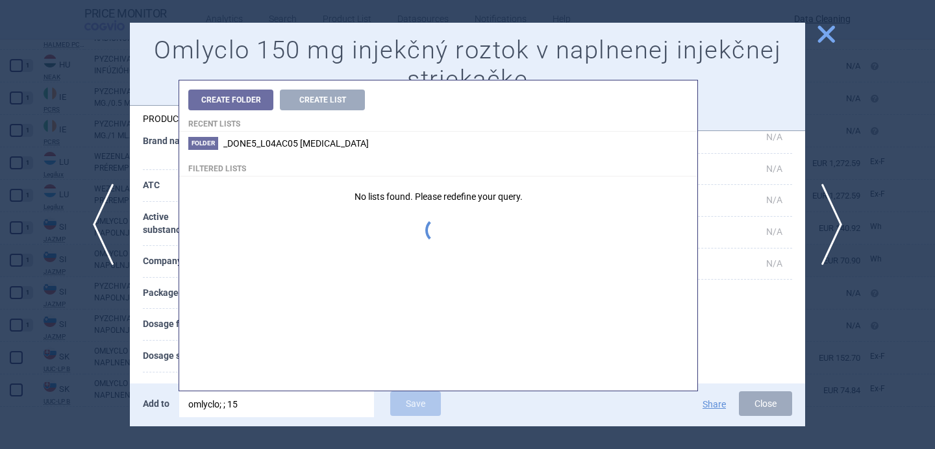
type input "omlyclo; ; 150"
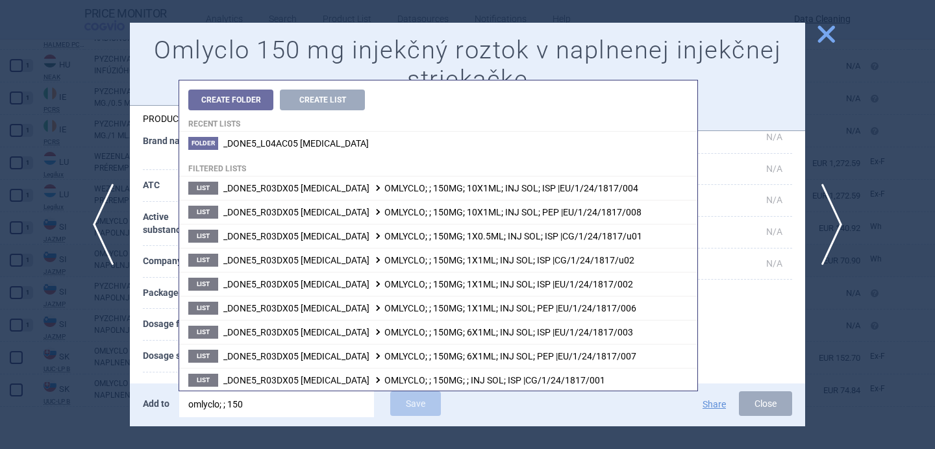
click at [166, 343] on th "Dosage strength" at bounding box center [182, 357] width 78 height 32
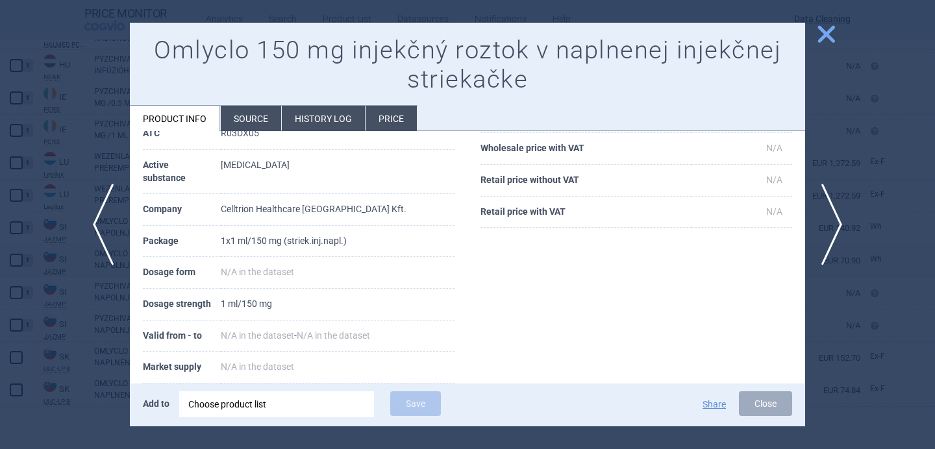
scroll to position [145, 0]
click at [250, 408] on div "Choose product list" at bounding box center [276, 404] width 177 height 26
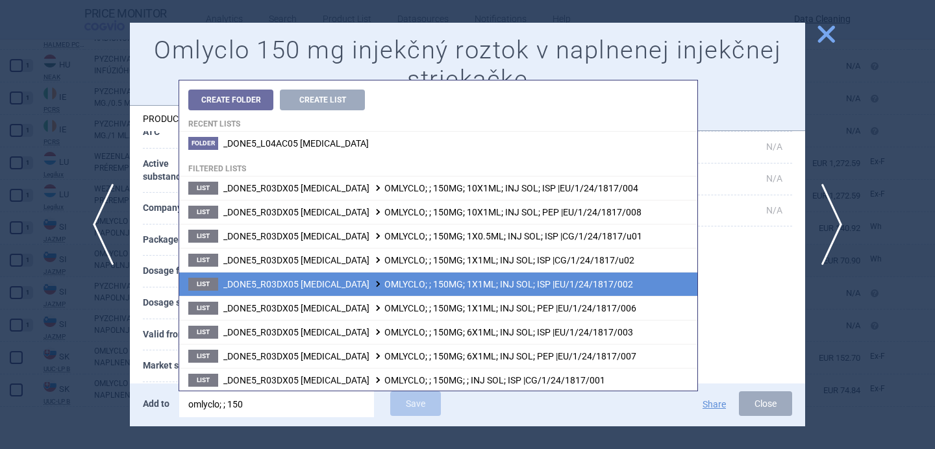
click at [360, 283] on span "_DONE5_R03DX05 OMALIZUMAB OMLYCLO; ; 150MG; 1X1ML; INJ SOL; ISP |EU/1/24/1817/0…" at bounding box center [428, 284] width 410 height 10
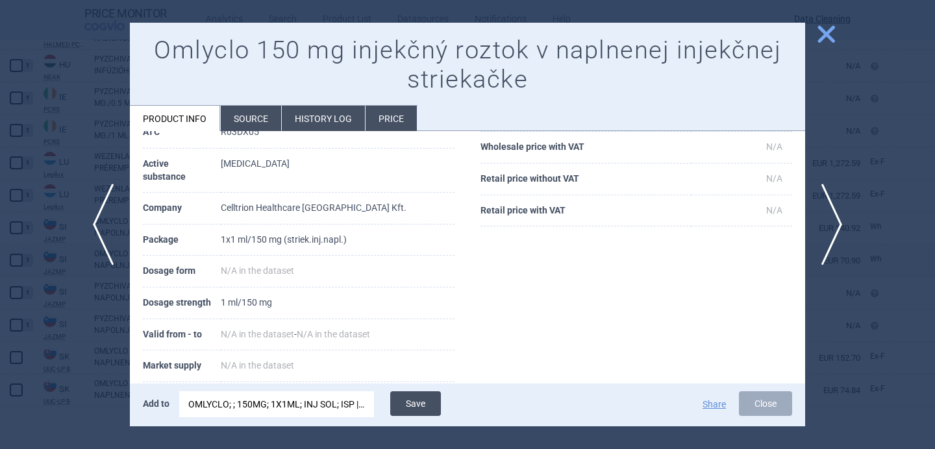
click at [412, 400] on button "Save" at bounding box center [415, 403] width 51 height 25
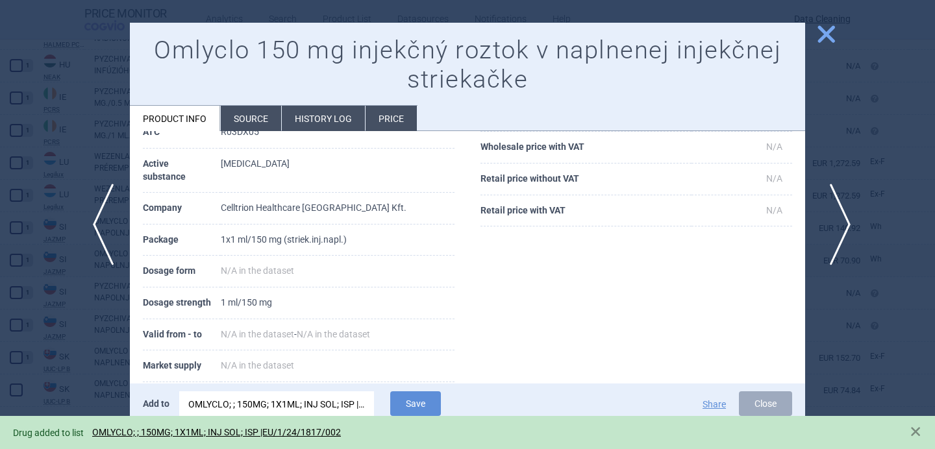
click at [842, 216] on span "next" at bounding box center [835, 225] width 29 height 82
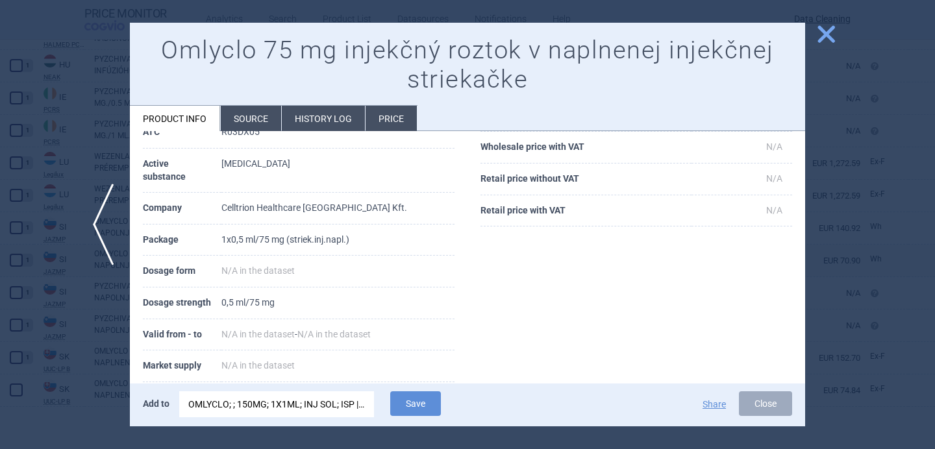
click at [238, 123] on li "Source" at bounding box center [251, 118] width 60 height 25
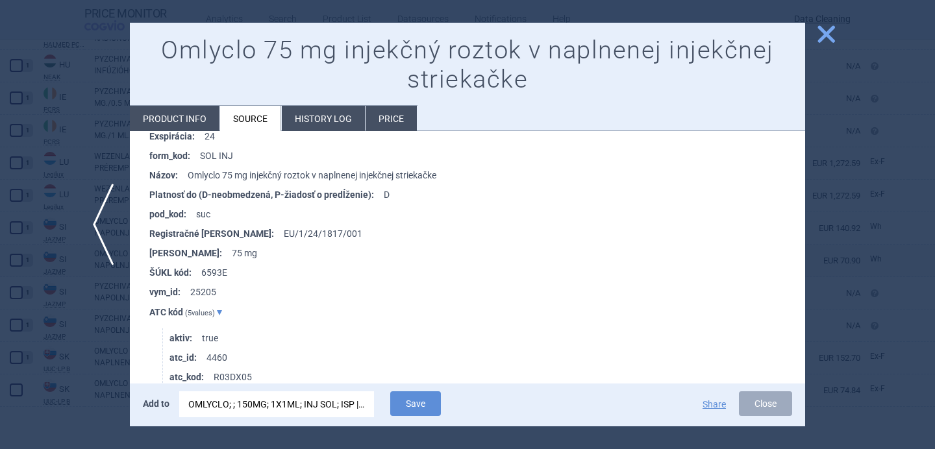
scroll to position [702, 0]
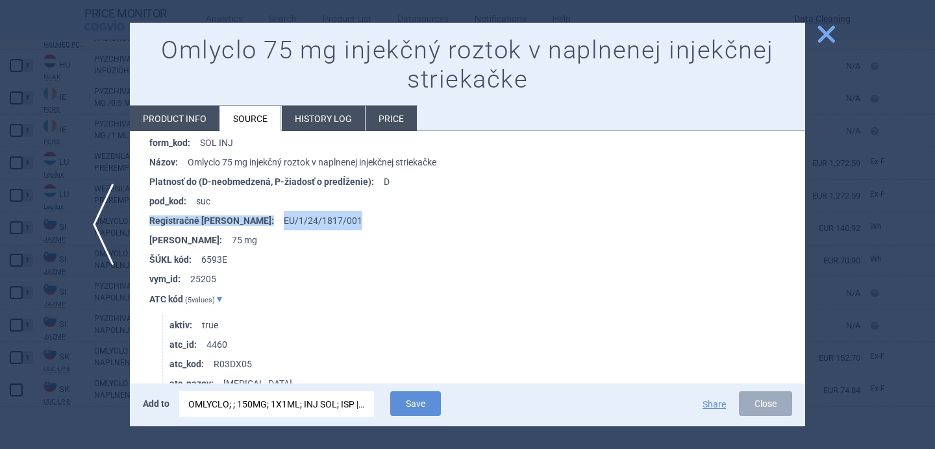
drag, startPoint x: 323, startPoint y: 212, endPoint x: 231, endPoint y: 213, distance: 91.5
click at [231, 213] on li "Registračné číslo : EU/1/24/1817/001" at bounding box center [477, 220] width 656 height 19
click at [238, 216] on li "Registračné číslo : EU/1/24/1817/001" at bounding box center [477, 220] width 656 height 19
drag, startPoint x: 235, startPoint y: 216, endPoint x: 319, endPoint y: 215, distance: 83.7
click at [319, 215] on li "Registračné číslo : EU/1/24/1817/001" at bounding box center [477, 220] width 656 height 19
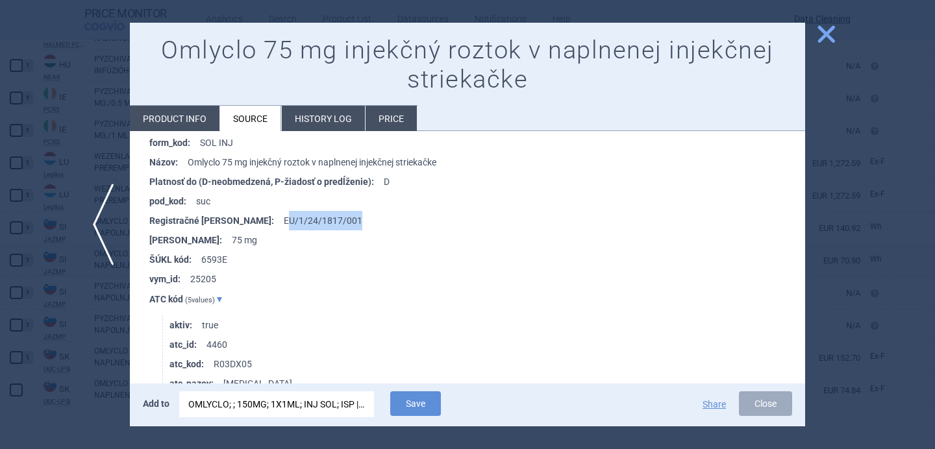
copy li "U/1/24/1817/001"
click at [292, 408] on div "OMLYCLO; ; 150MG; 1X1ML; INJ SOL; ISP |EU/1/24/1817/002" at bounding box center [276, 404] width 177 height 26
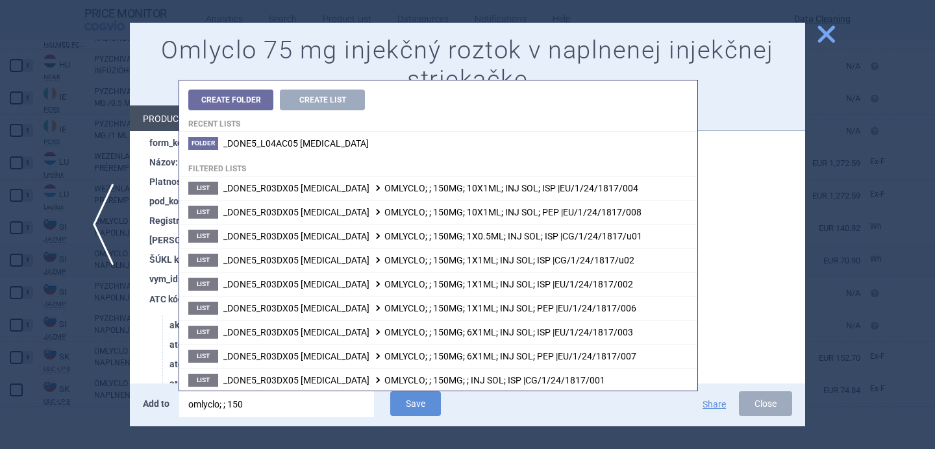
click at [292, 408] on input "omlyclo; ; 150" at bounding box center [276, 404] width 195 height 26
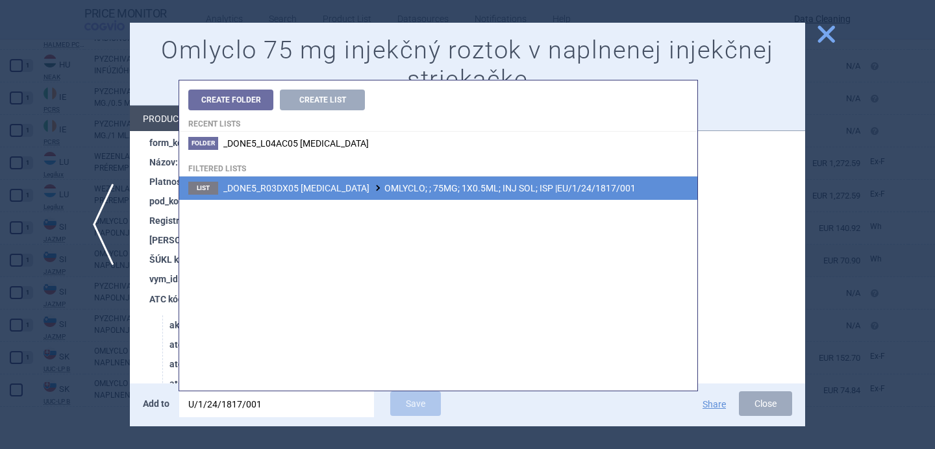
type input "U/1/24/1817/001"
click at [448, 195] on li "List _DONE5_R03DX05 OMALIZUMAB OMLYCLO; ; 75MG; 1X0.5ML; INJ SOL; ISP |EU/1/24/…" at bounding box center [438, 188] width 518 height 23
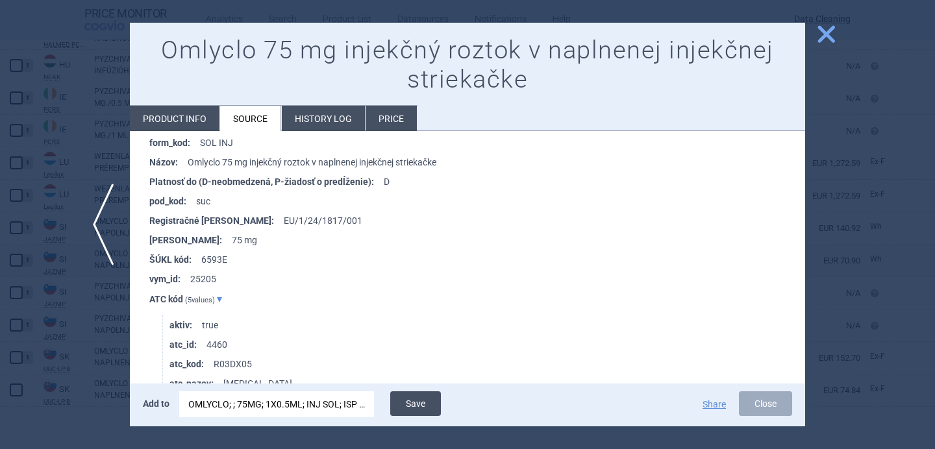
click at [425, 403] on button "Save" at bounding box center [415, 403] width 51 height 25
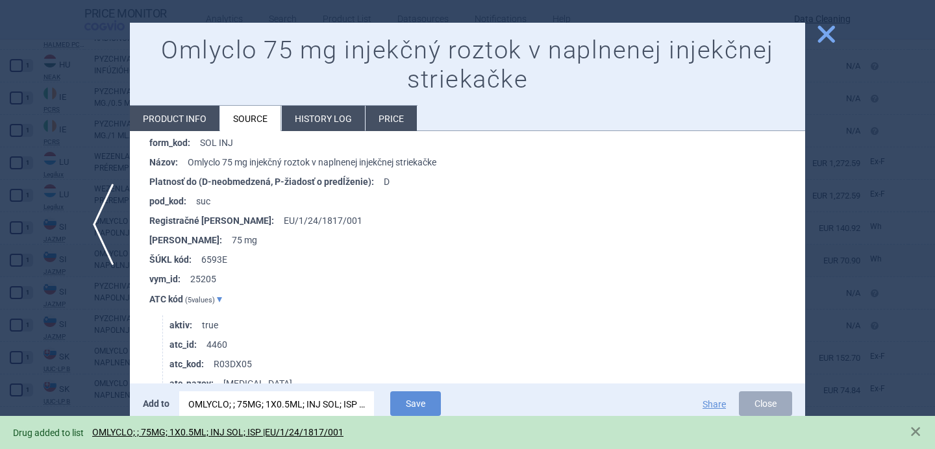
click at [122, 358] on div at bounding box center [467, 224] width 935 height 449
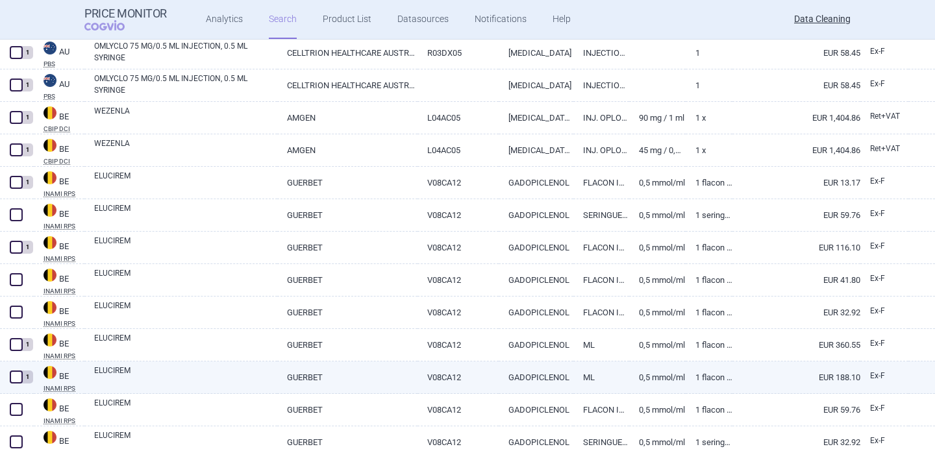
scroll to position [1447, 0]
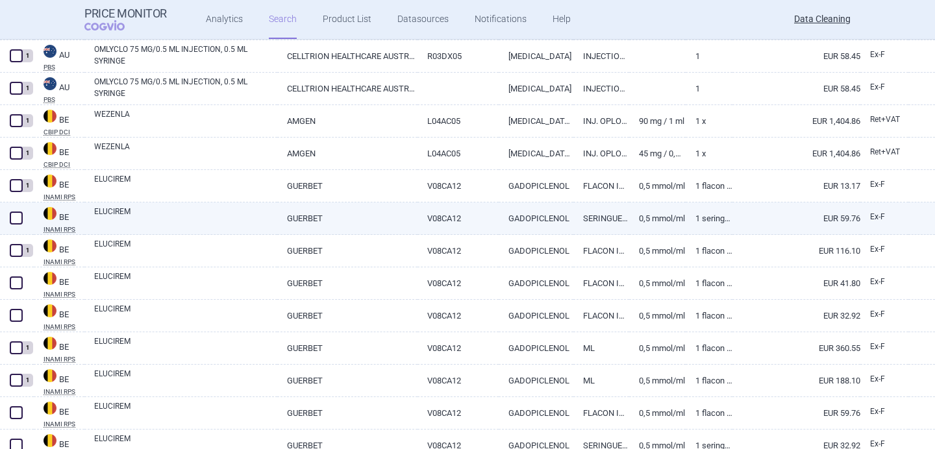
click at [198, 219] on link "ELUCIREM" at bounding box center [185, 217] width 183 height 23
select select "EUR"
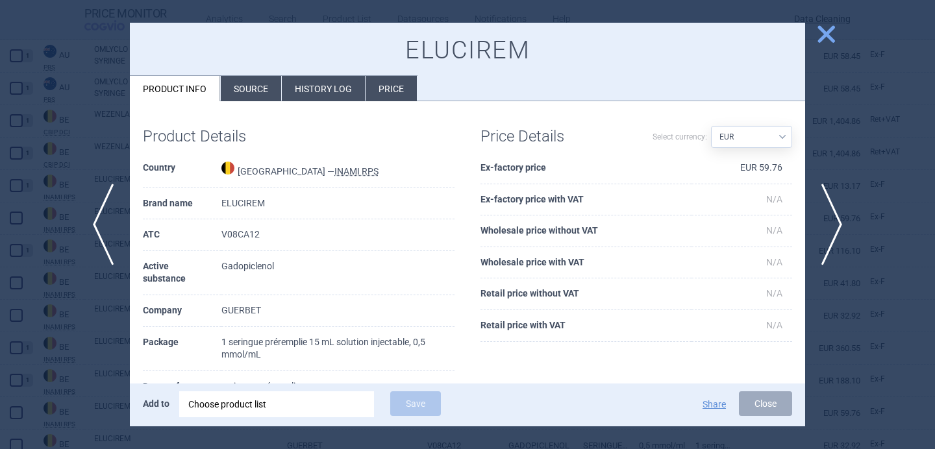
click at [254, 90] on li "Source" at bounding box center [251, 88] width 60 height 25
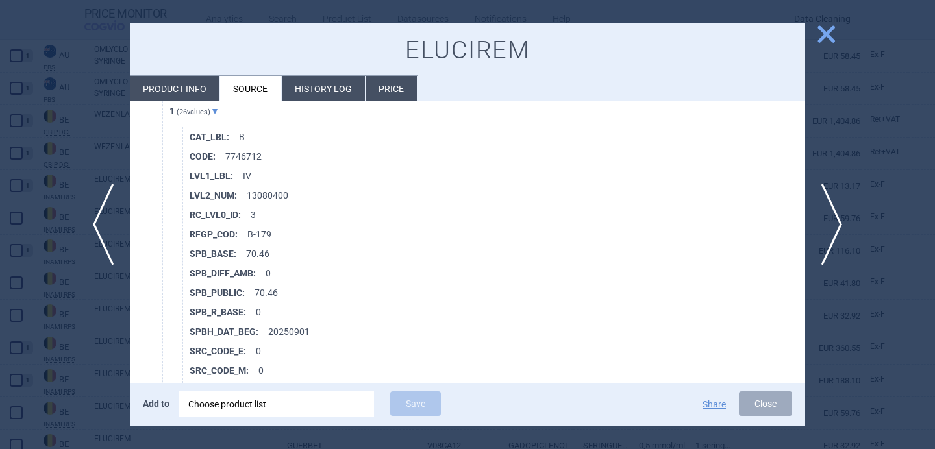
scroll to position [2104, 0]
click at [99, 345] on div at bounding box center [467, 224] width 935 height 449
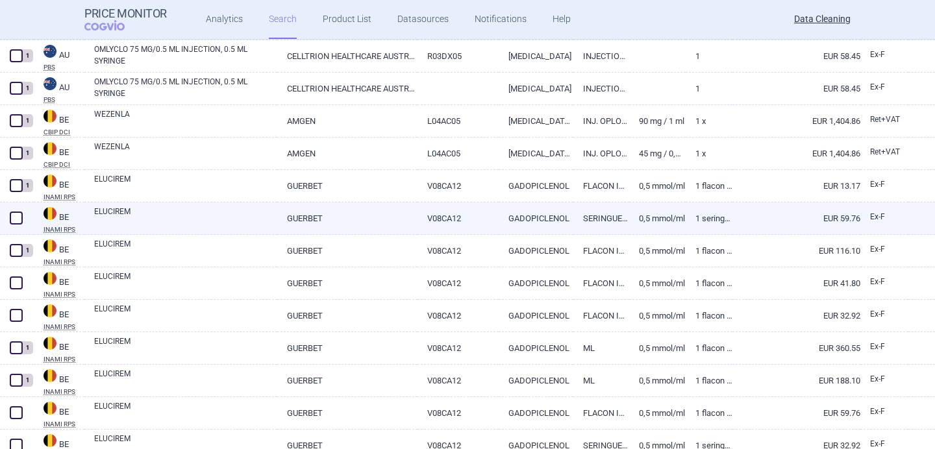
click at [166, 223] on link "ELUCIREM" at bounding box center [185, 217] width 183 height 23
select select "EUR"
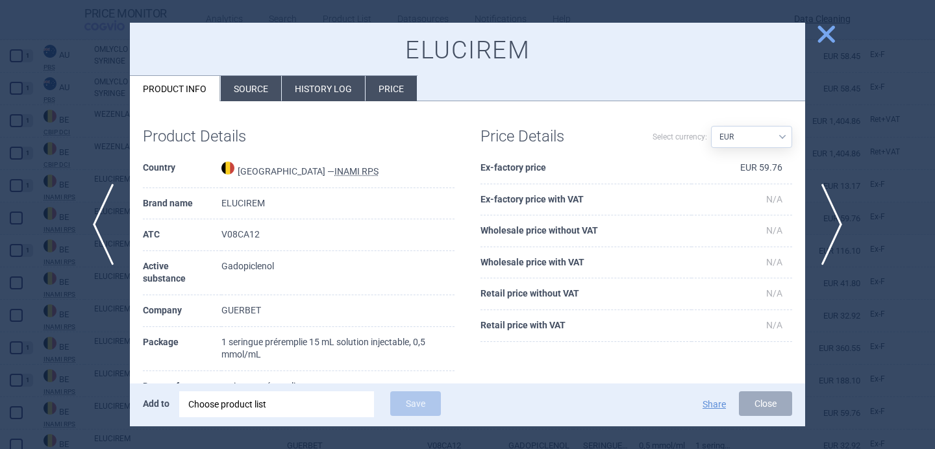
click at [273, 404] on div "Choose product list" at bounding box center [276, 404] width 177 height 26
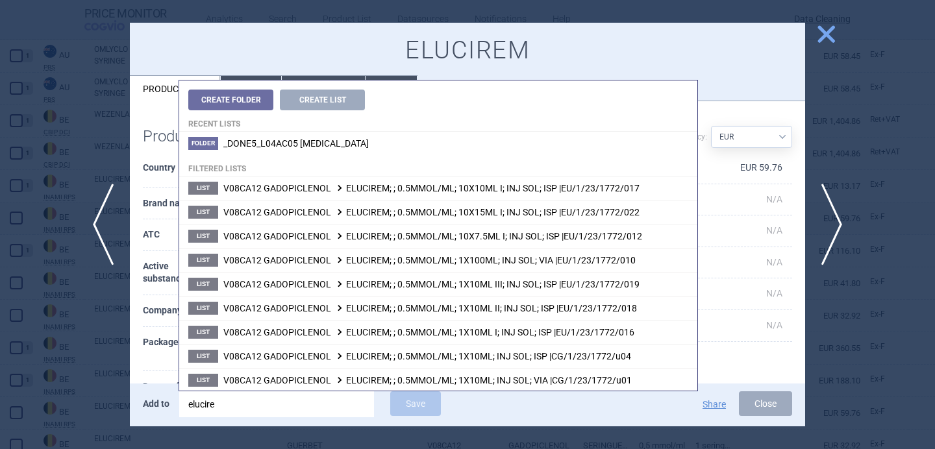
type input "elucirem"
click at [155, 347] on th "Package" at bounding box center [182, 349] width 79 height 44
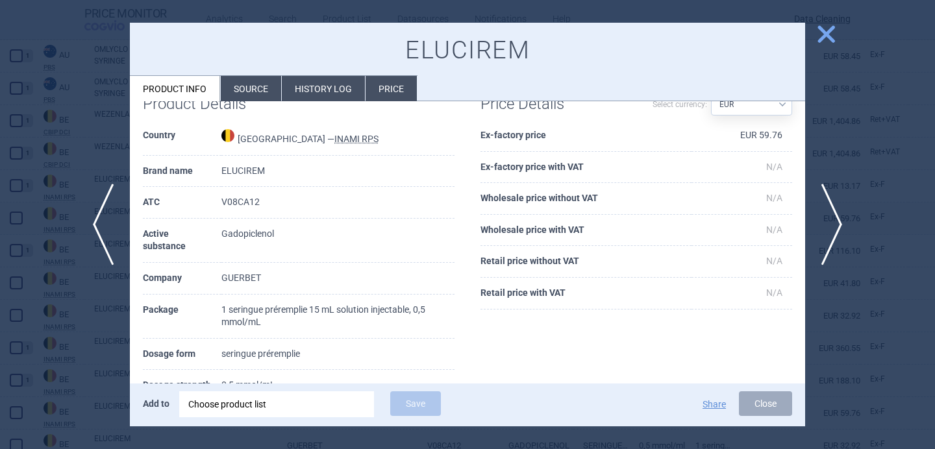
scroll to position [33, 0]
click at [254, 397] on div "Choose product list" at bounding box center [276, 404] width 177 height 26
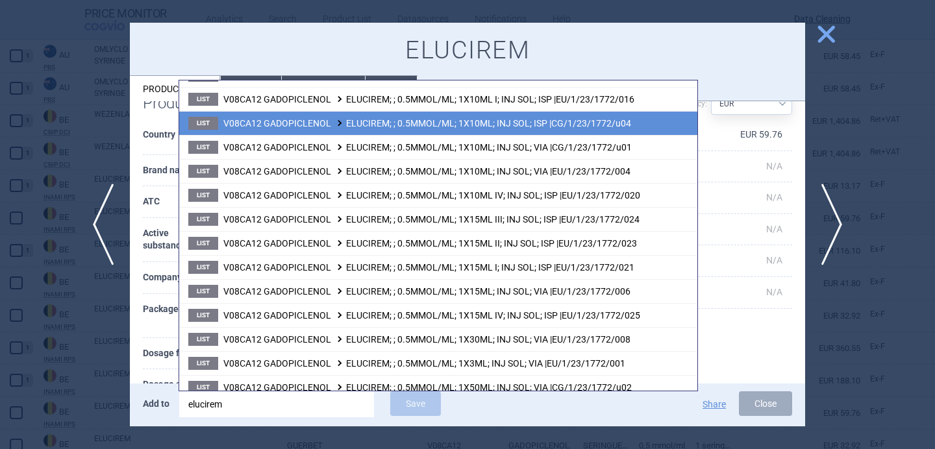
scroll to position [238, 0]
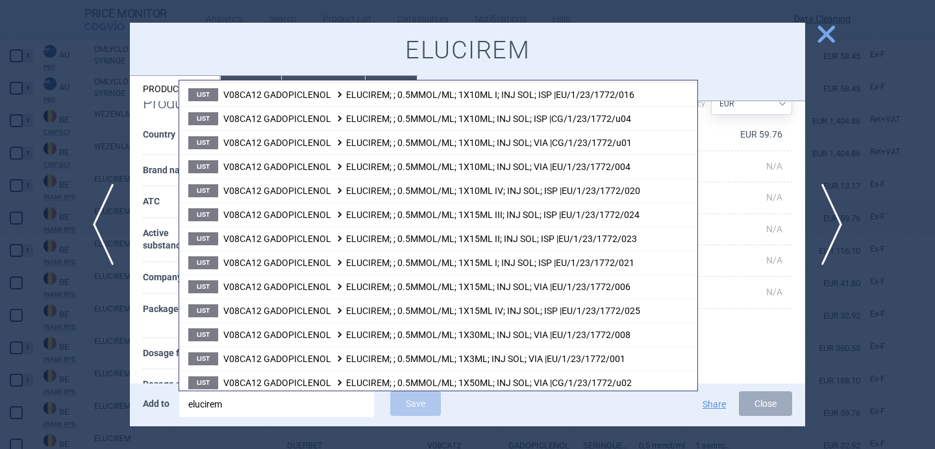
click at [154, 323] on th "Package" at bounding box center [182, 316] width 79 height 44
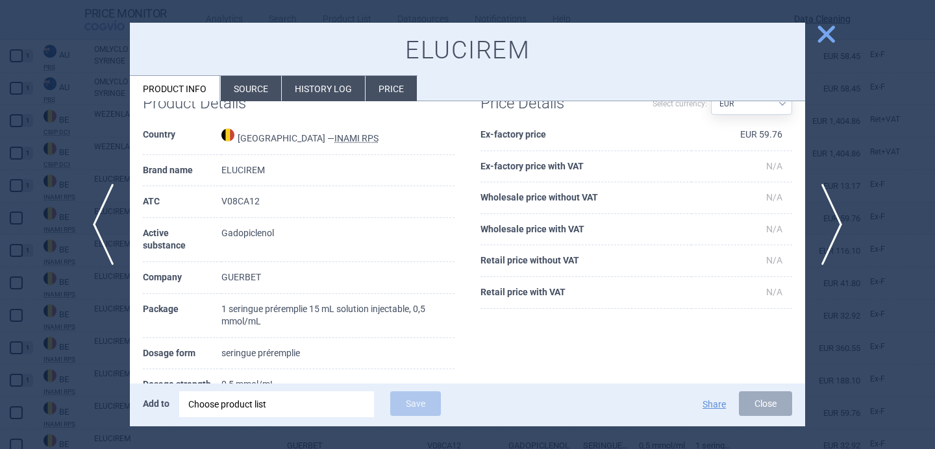
click at [282, 401] on div "Choose product list" at bounding box center [276, 404] width 177 height 26
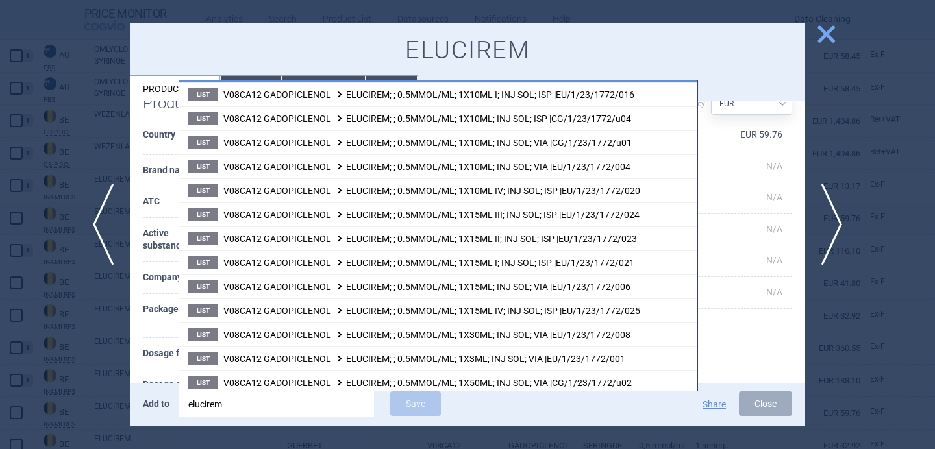
scroll to position [238, 0]
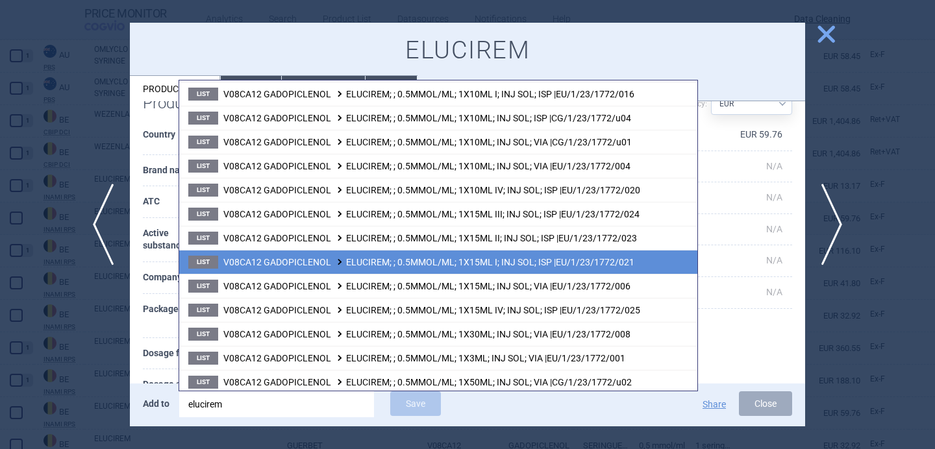
click at [568, 266] on span "V08CA12 GADOPICLENOL ELUCIREM; ; 0.5MMOL/ML; 1X15ML I; INJ SOL; ISP |EU/1/23/17…" at bounding box center [428, 262] width 411 height 10
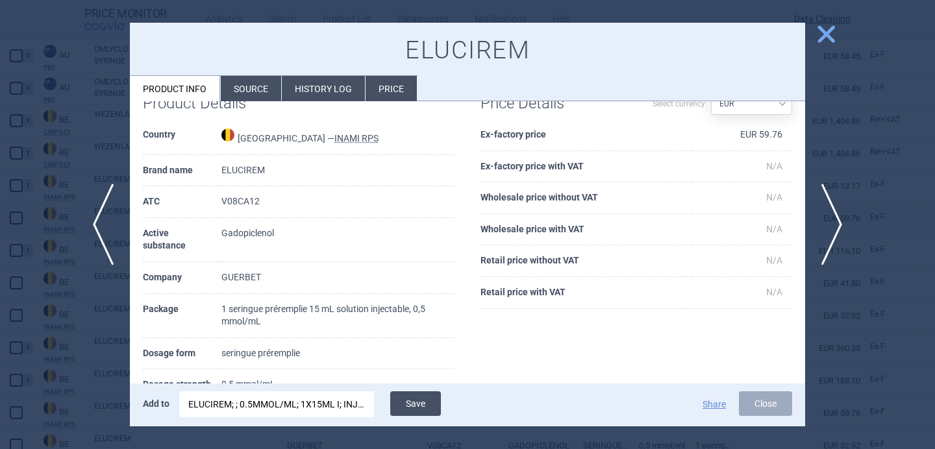
click at [398, 404] on button "Save" at bounding box center [415, 403] width 51 height 25
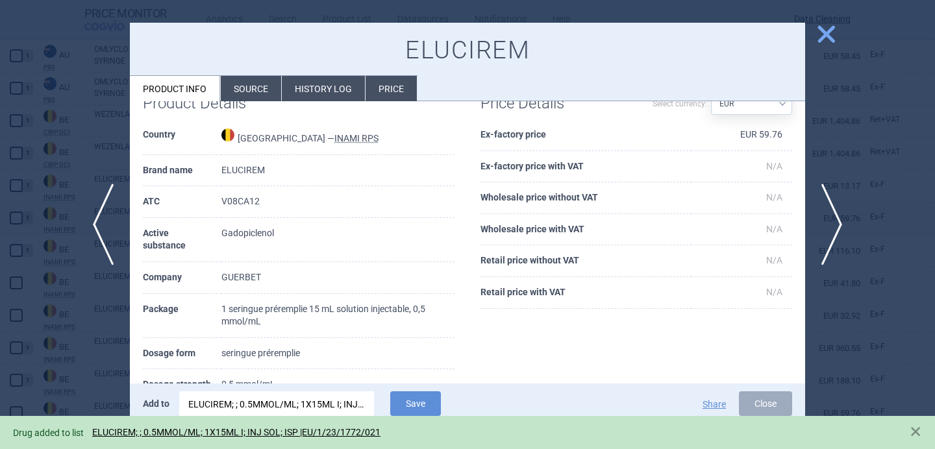
click at [65, 339] on div at bounding box center [467, 224] width 935 height 449
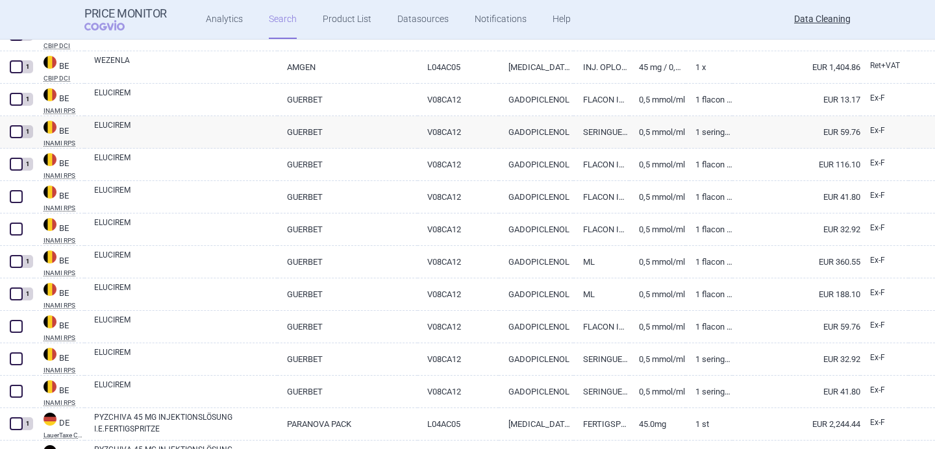
scroll to position [1579, 0]
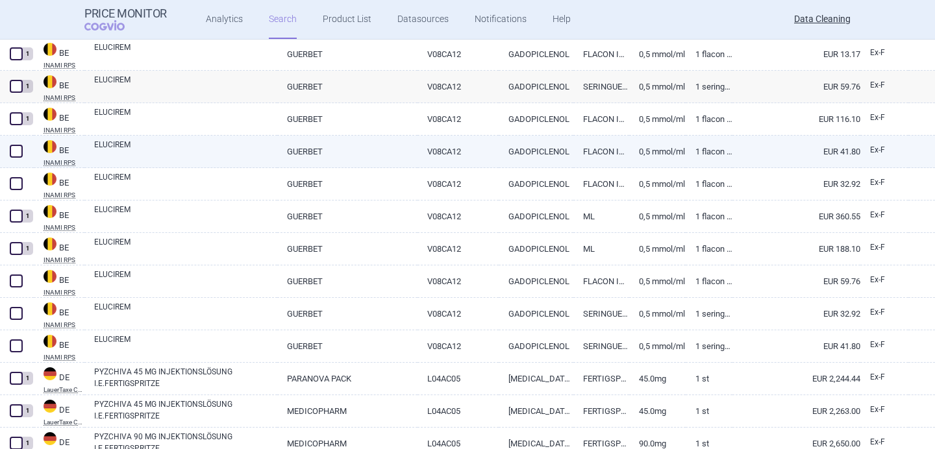
click at [151, 154] on link "ELUCIREM" at bounding box center [185, 150] width 183 height 23
select select "EUR"
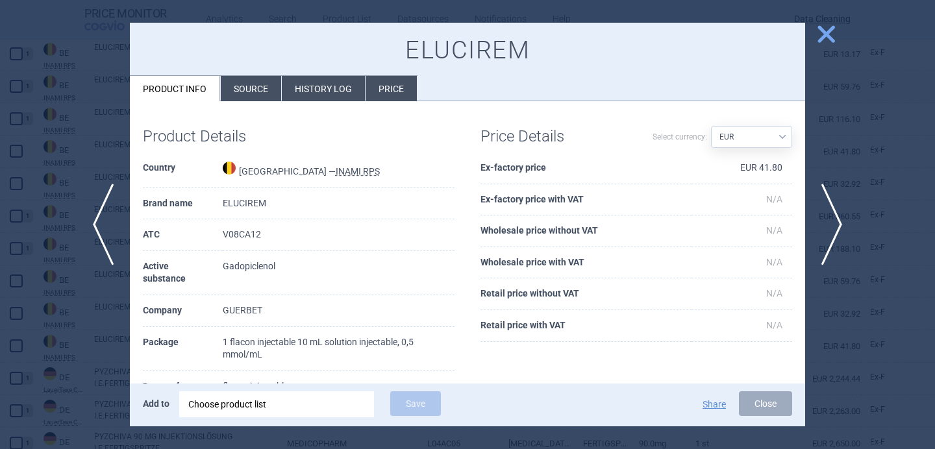
scroll to position [17, 0]
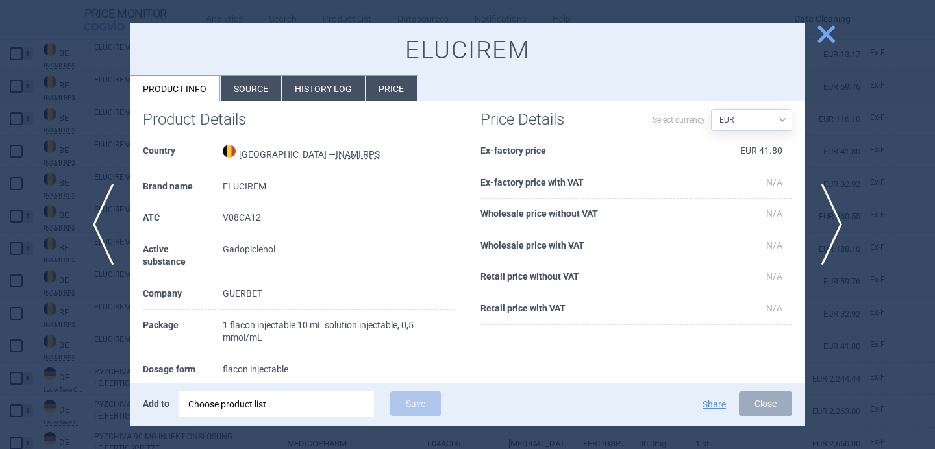
click at [279, 408] on div "Choose product list" at bounding box center [276, 404] width 177 height 26
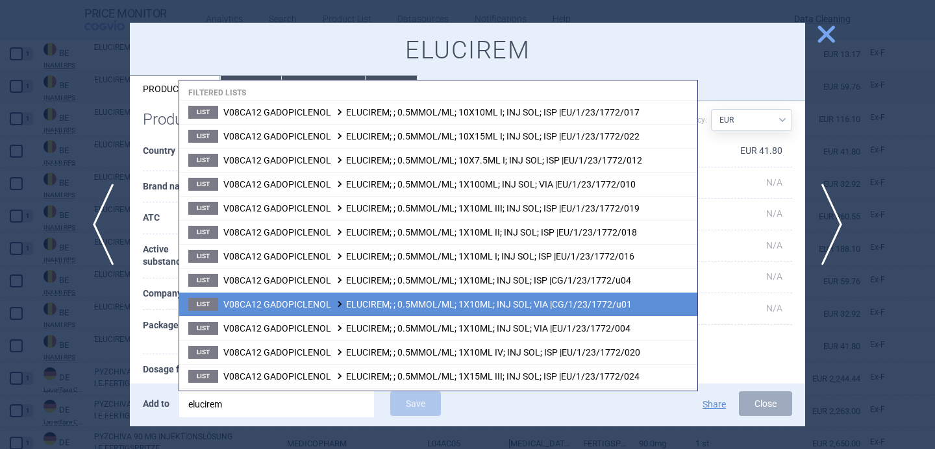
scroll to position [78, 0]
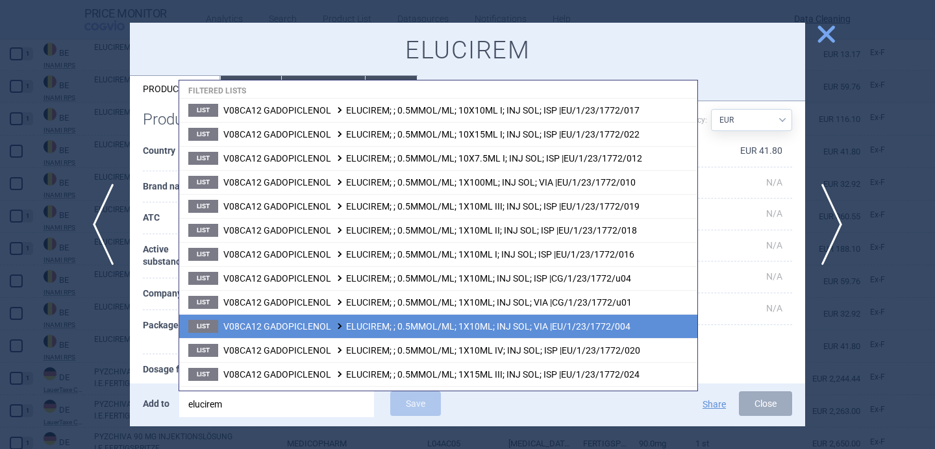
type input "elucirem"
click at [380, 323] on span "V08CA12 GADOPICLENOL ELUCIREM; ; 0.5MMOL/ML; 1X10ML; INJ SOL; VIA |EU/1/23/1772…" at bounding box center [426, 326] width 407 height 10
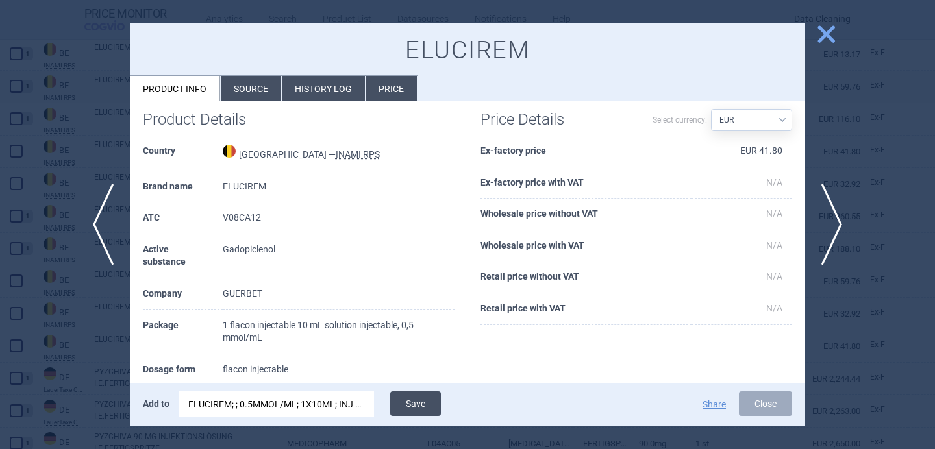
click at [426, 406] on button "Save" at bounding box center [415, 403] width 51 height 25
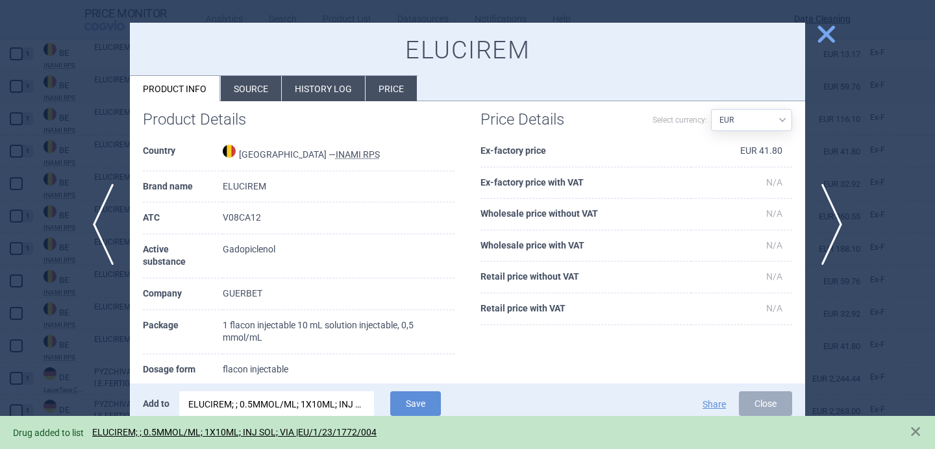
click at [833, 305] on div at bounding box center [467, 224] width 935 height 449
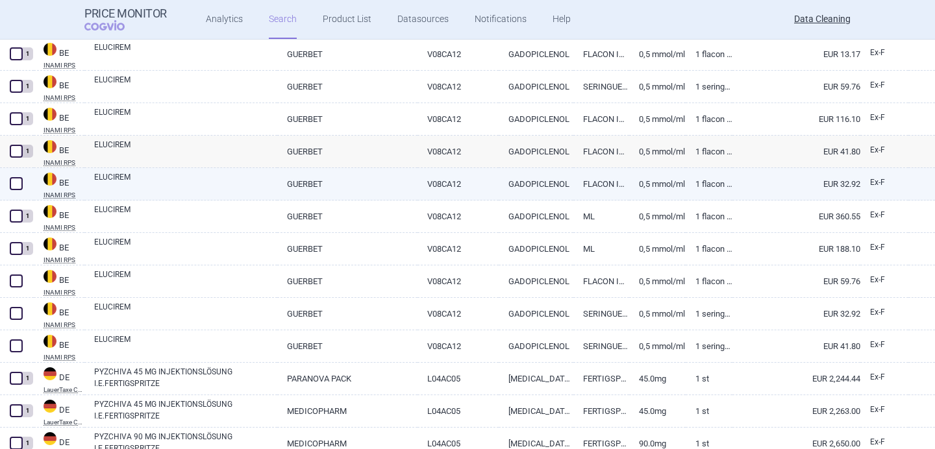
click at [203, 190] on link "ELUCIREM" at bounding box center [185, 182] width 183 height 23
select select "EUR"
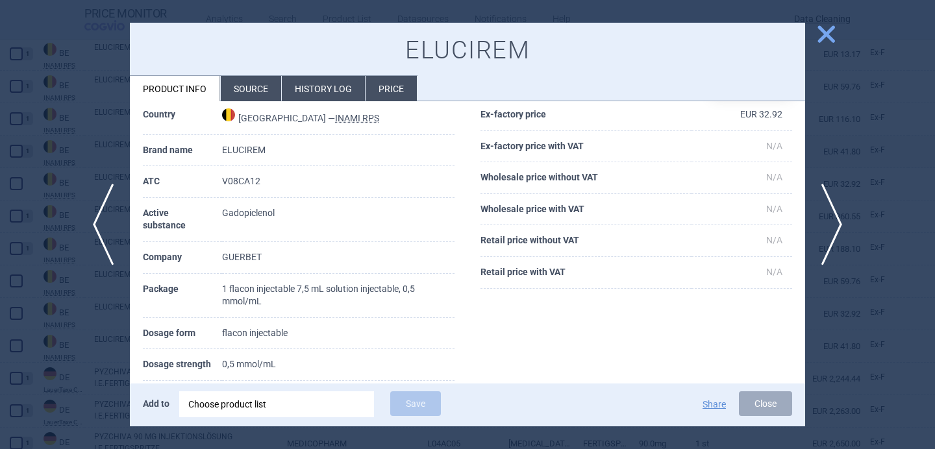
scroll to position [55, 0]
click at [273, 412] on div "Choose product list" at bounding box center [276, 404] width 177 height 26
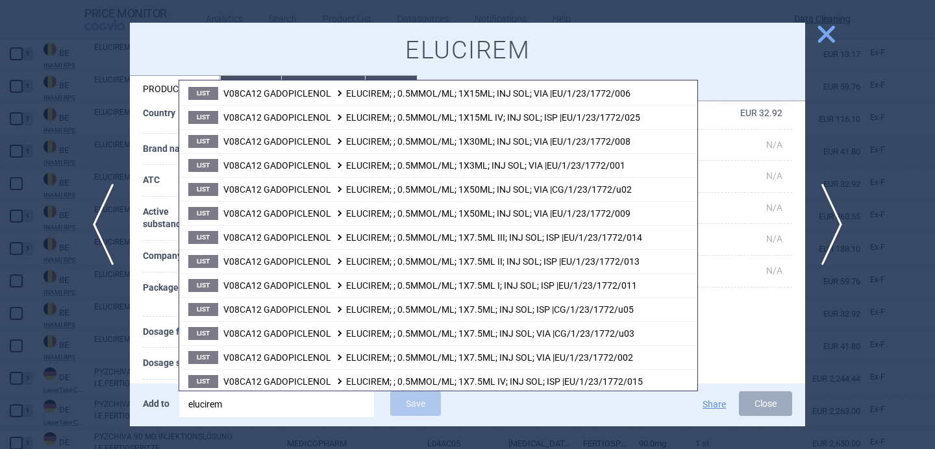
scroll to position [554, 0]
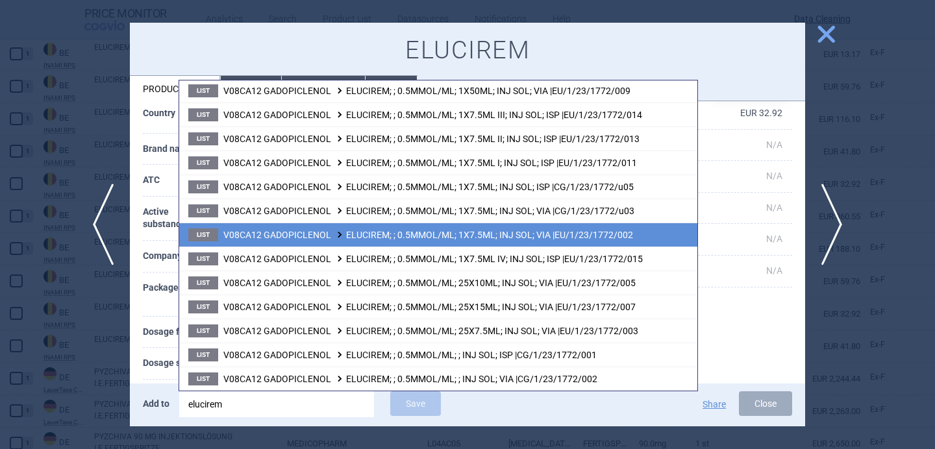
type input "elucirem"
click at [619, 235] on span "V08CA12 GADOPICLENOL ELUCIREM; ; 0.5MMOL/ML; 1X7.5ML; INJ SOL; VIA |EU/1/23/177…" at bounding box center [428, 235] width 410 height 10
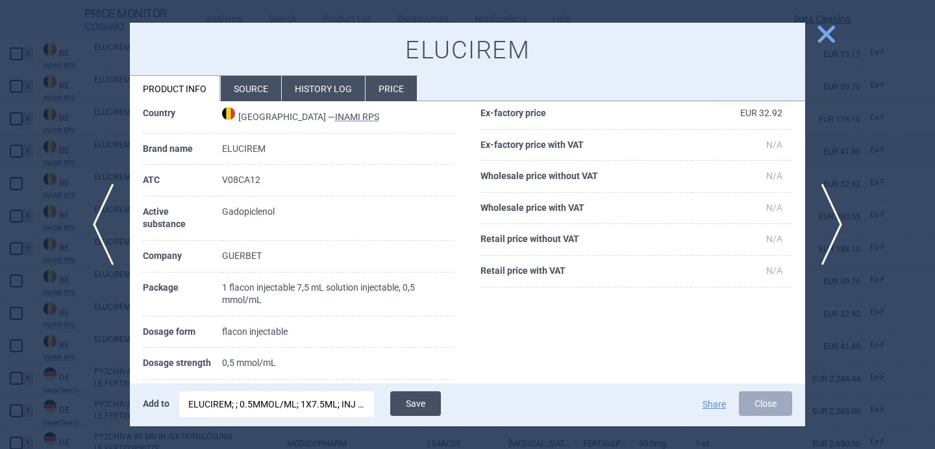
click at [415, 406] on button "Save" at bounding box center [415, 403] width 51 height 25
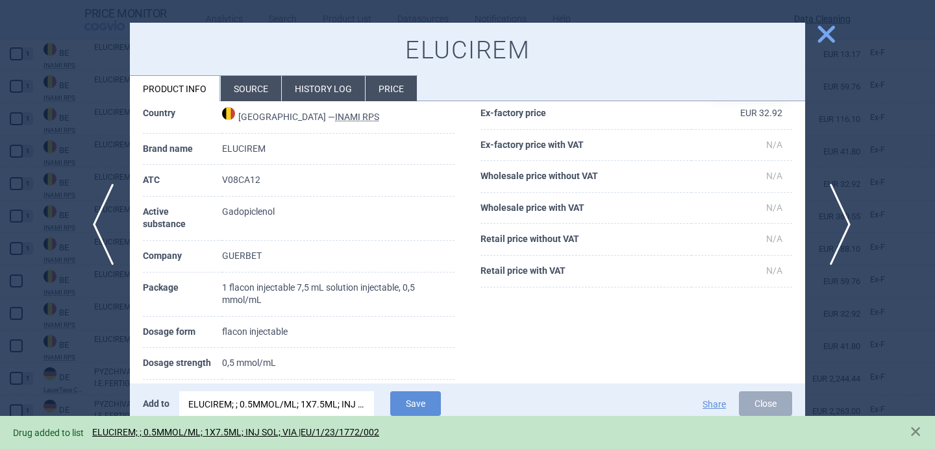
click at [832, 227] on span "next" at bounding box center [835, 225] width 29 height 82
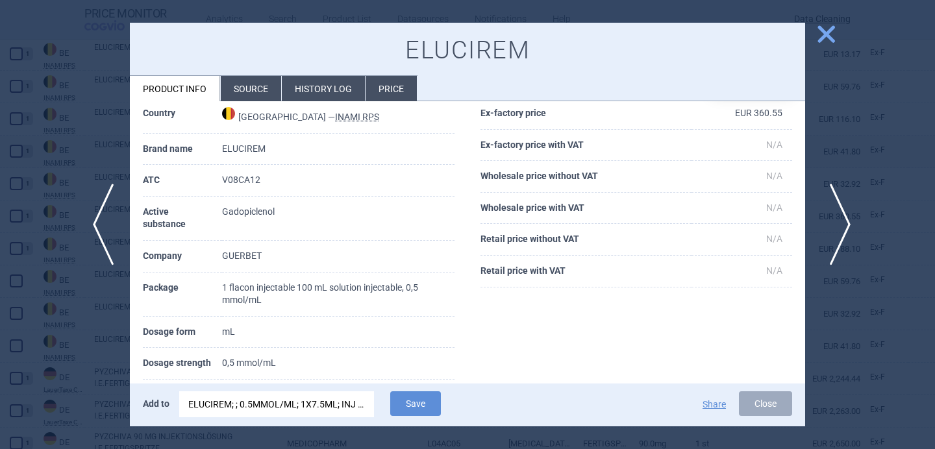
click at [832, 227] on span "next" at bounding box center [835, 225] width 29 height 82
click at [322, 406] on div "ELUCIREM; ; 0.5MMOL/ML; 1X7.5ML; INJ SOL; VIA |EU/1/23/1772/002" at bounding box center [276, 404] width 177 height 26
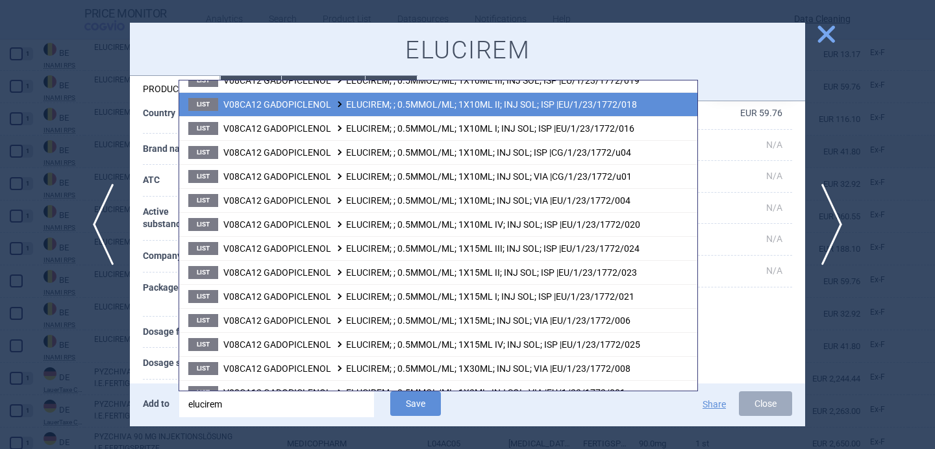
scroll to position [204, 0]
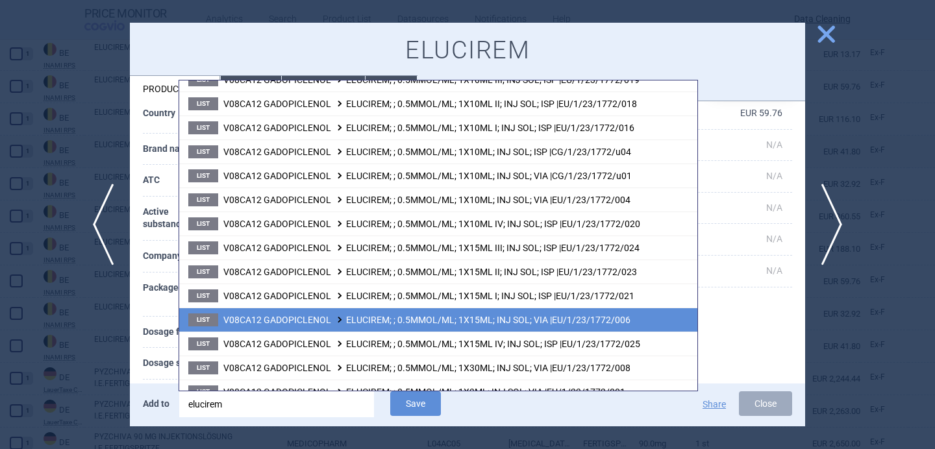
click at [421, 323] on span "V08CA12 GADOPICLENOL ELUCIREM; ; 0.5MMOL/ML; 1X15ML; INJ SOL; VIA |EU/1/23/1772…" at bounding box center [426, 320] width 407 height 10
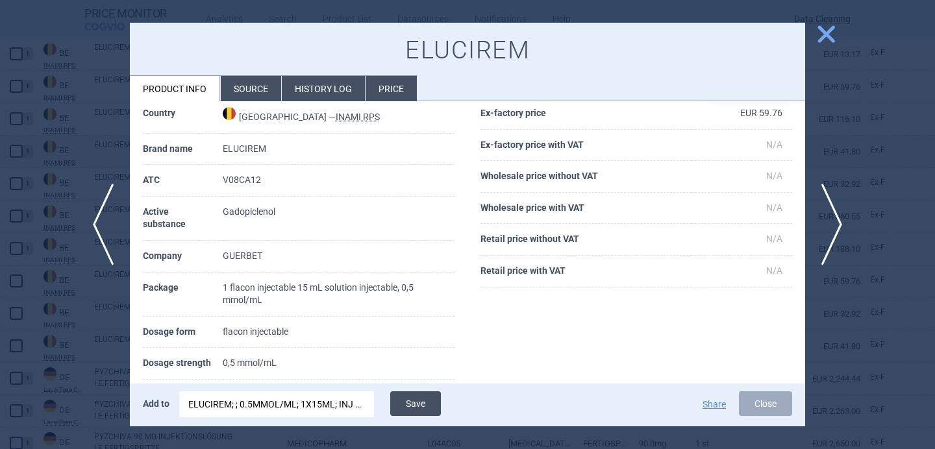
click at [423, 407] on button "Save" at bounding box center [415, 403] width 51 height 25
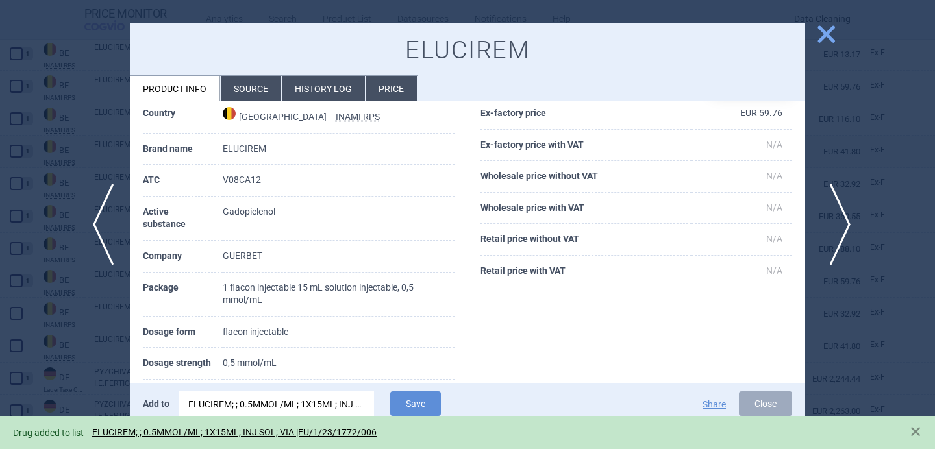
click at [831, 204] on span "next" at bounding box center [835, 225] width 29 height 82
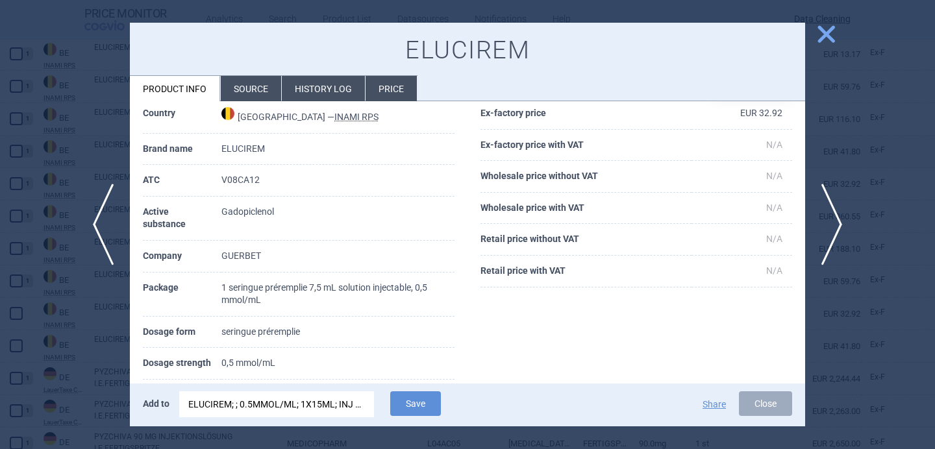
click at [312, 407] on div "ELUCIREM; ; 0.5MMOL/ML; 1X15ML; INJ SOL; VIA |EU/1/23/1772/006" at bounding box center [276, 404] width 177 height 26
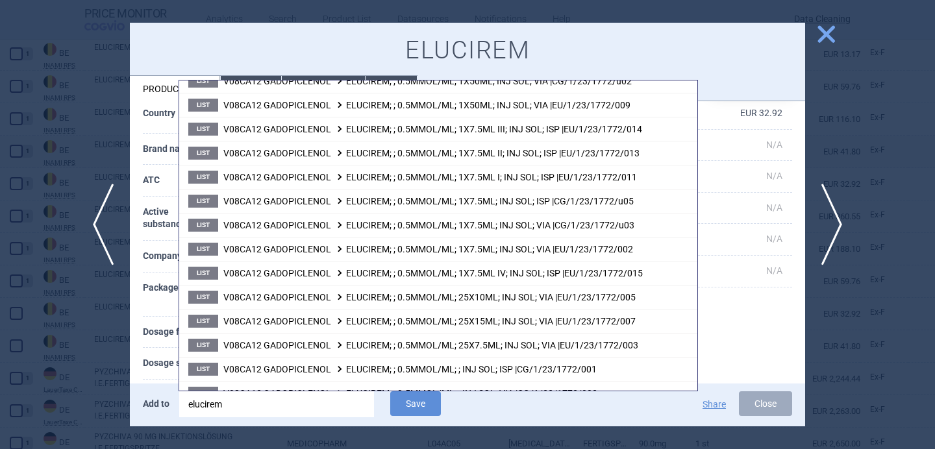
scroll to position [554, 0]
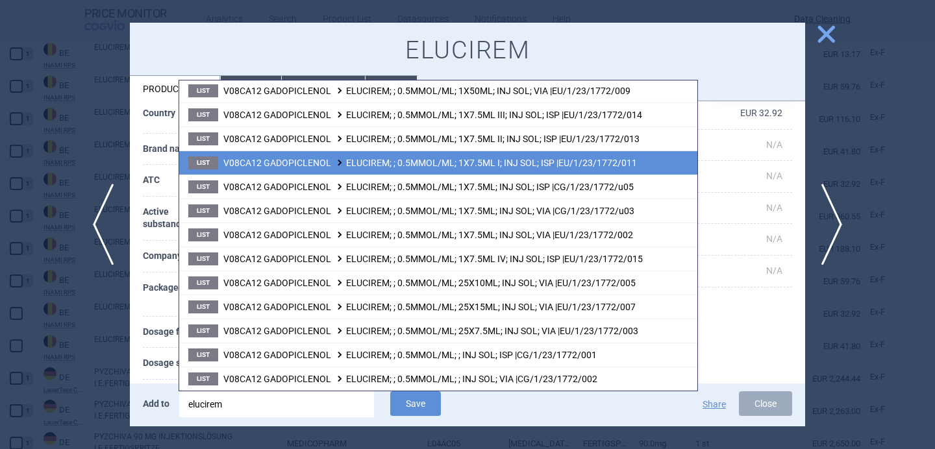
click at [576, 162] on span "V08CA12 GADOPICLENOL ELUCIREM; ; 0.5MMOL/ML; 1X7.5ML I; INJ SOL; ISP |EU/1/23/1…" at bounding box center [429, 163] width 413 height 10
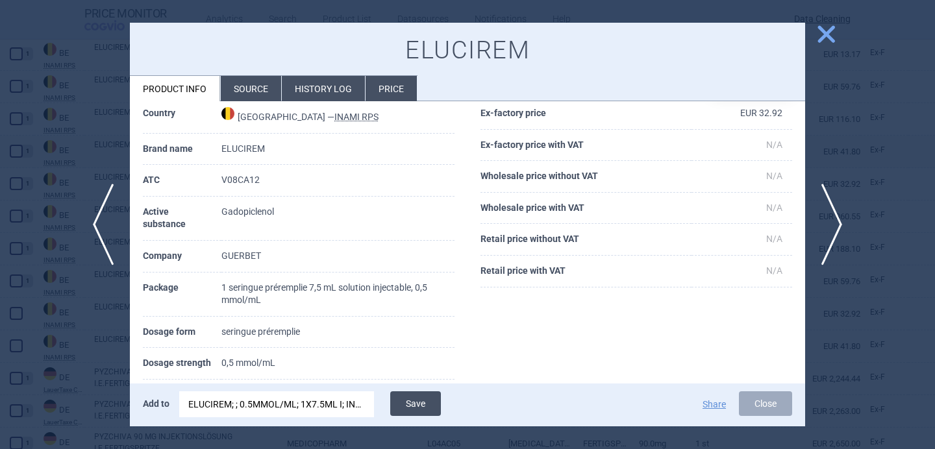
click at [423, 403] on button "Save" at bounding box center [415, 403] width 51 height 25
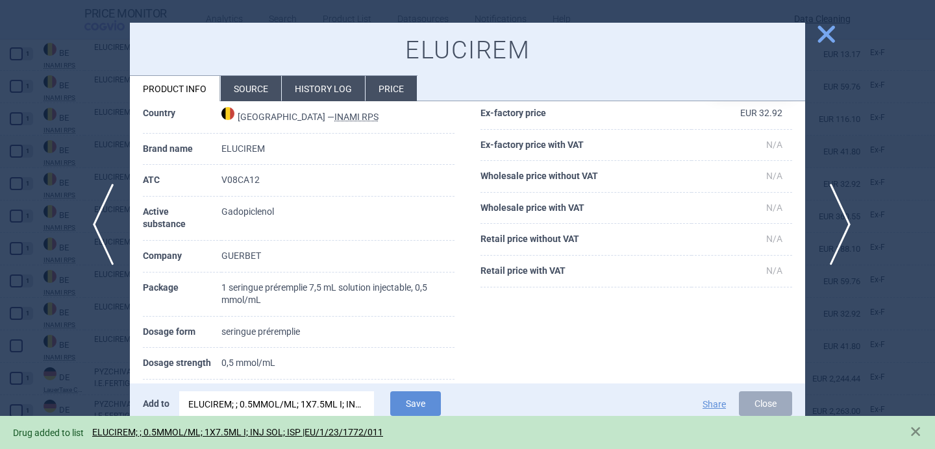
click at [832, 208] on span "next" at bounding box center [835, 225] width 29 height 82
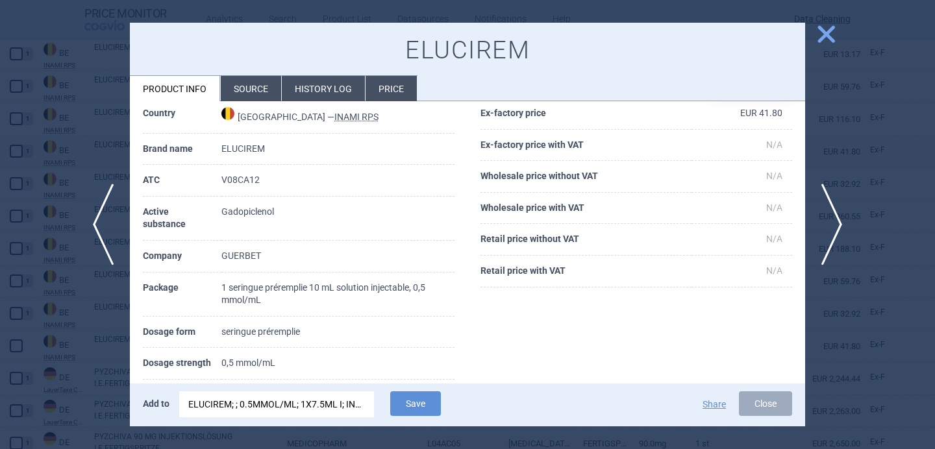
click at [297, 408] on div "ELUCIREM; ; 0.5MMOL/ML; 1X7.5ML I; INJ SOL; ISP |EU/1/23/1772/011" at bounding box center [276, 404] width 177 height 26
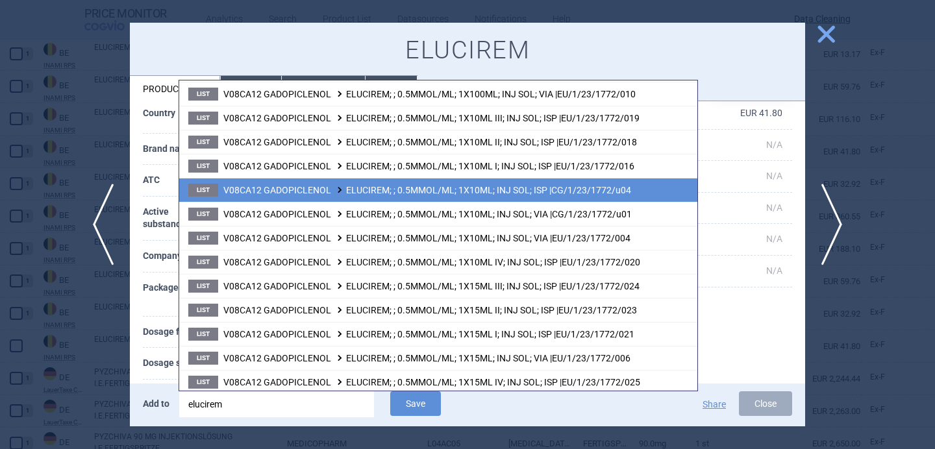
scroll to position [173, 0]
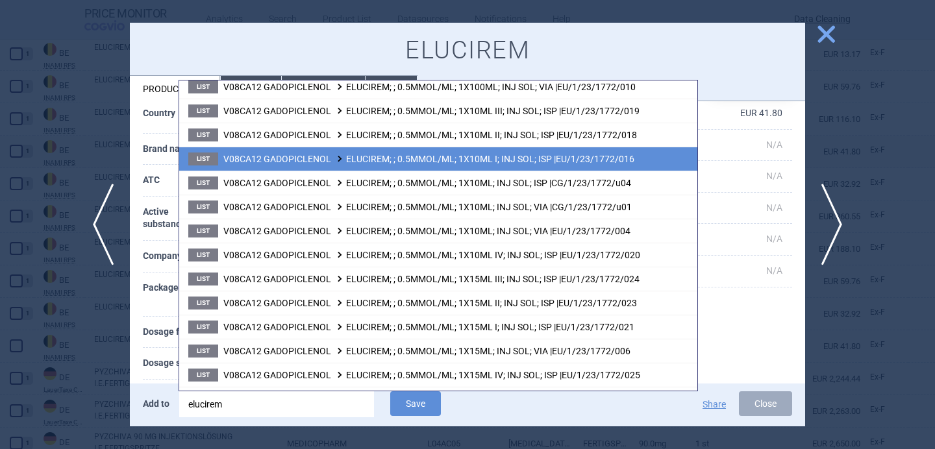
click at [449, 165] on li "List V08CA12 GADOPICLENOL ELUCIREM; ; 0.5MMOL/ML; 1X10ML I; INJ SOL; ISP |EU/1/…" at bounding box center [438, 159] width 518 height 24
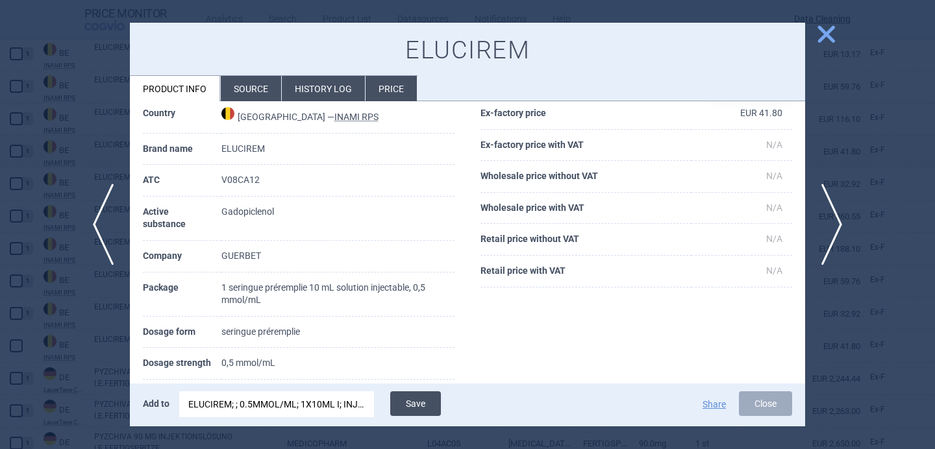
click at [425, 406] on button "Save" at bounding box center [415, 403] width 51 height 25
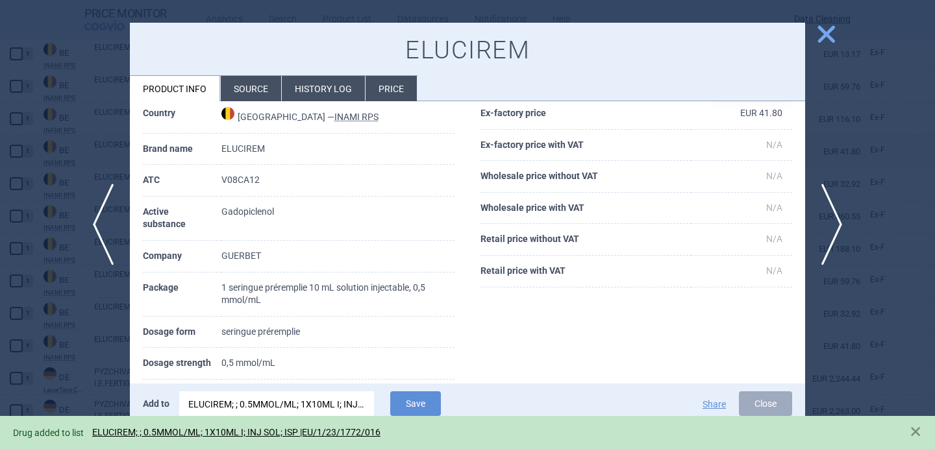
click at [101, 375] on div at bounding box center [467, 224] width 935 height 449
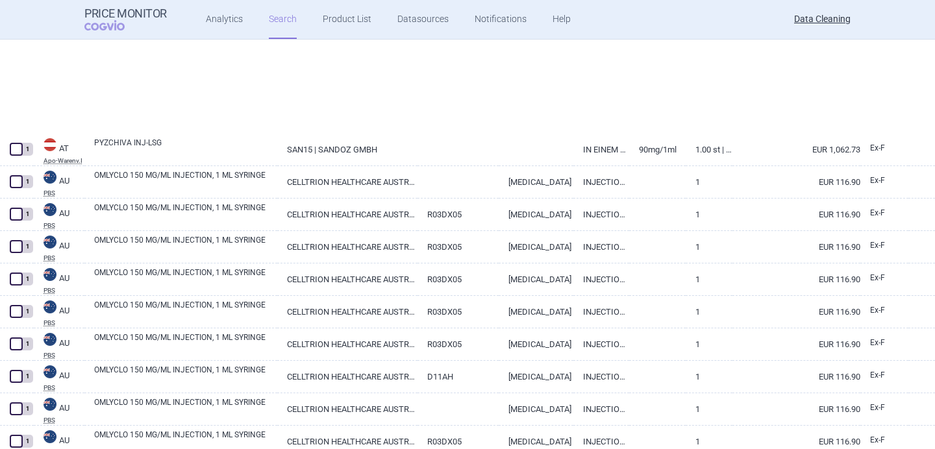
select select "brandName"
select select "newerThan"
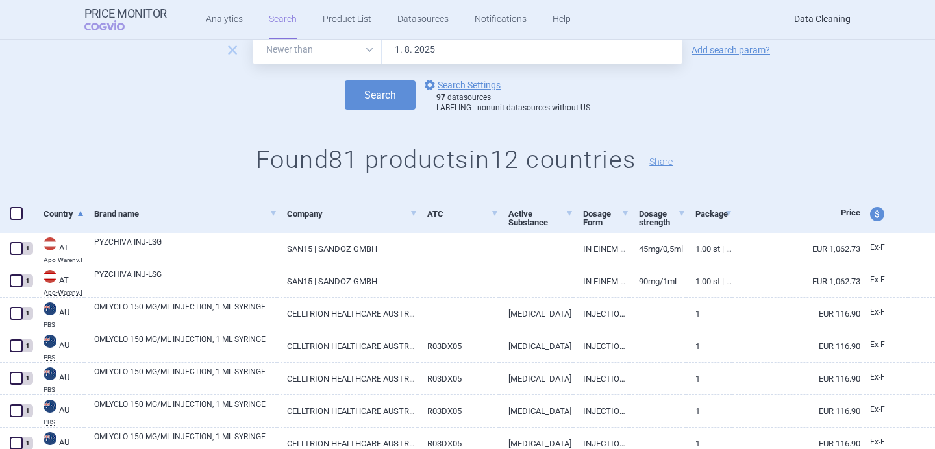
scroll to position [47, 0]
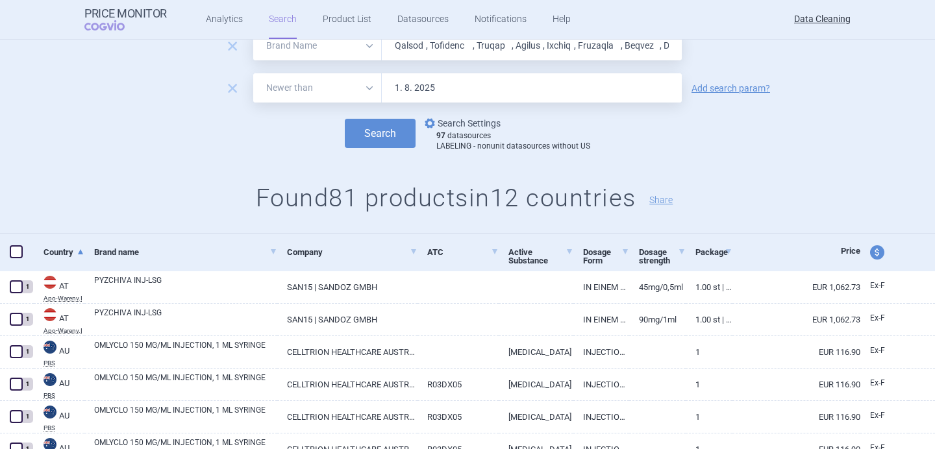
click at [465, 129] on link "options Search Settings" at bounding box center [461, 124] width 79 height 16
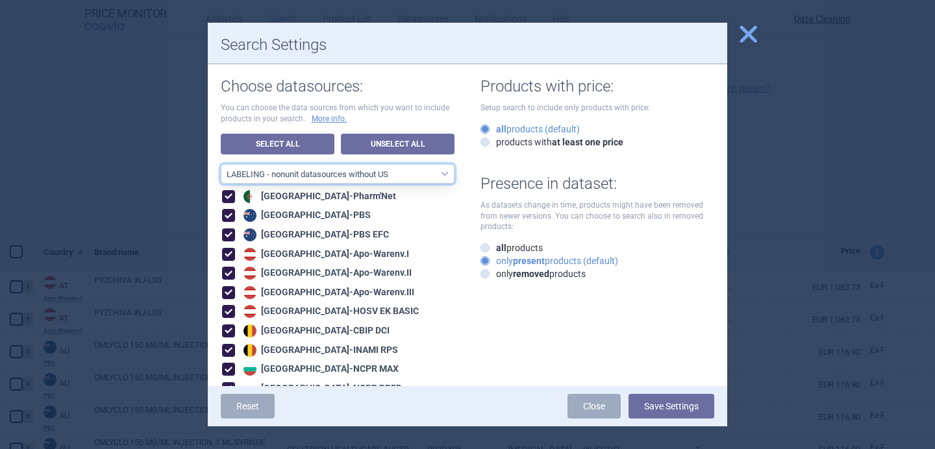
click at [415, 175] on select "All data sources LABELING - unit datasources without US LABELING - nonunit data…" at bounding box center [338, 173] width 234 height 19
select select "8989dc10-0f59-46fa-8fa1-2d950f31f8cb"
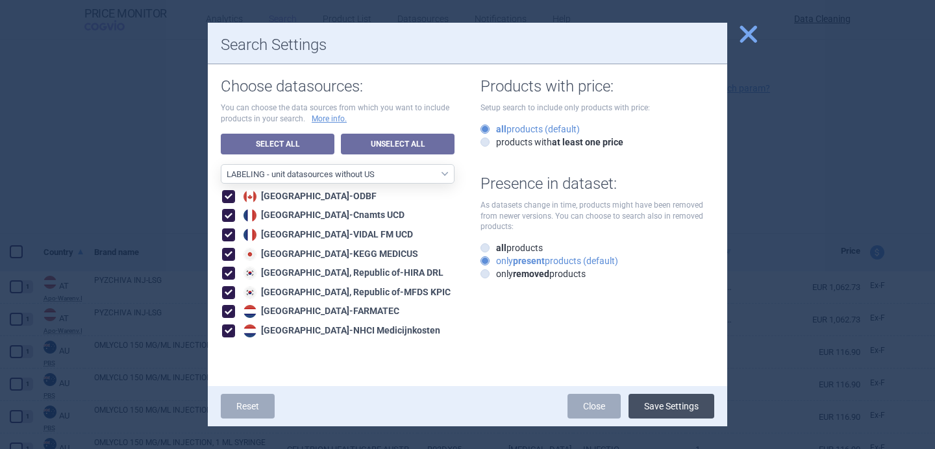
click at [680, 406] on button "Save Settings" at bounding box center [671, 406] width 86 height 25
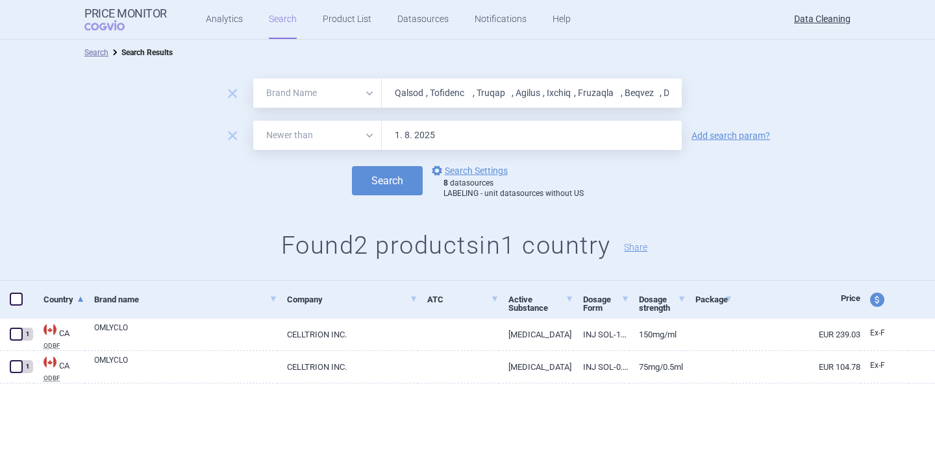
click at [442, 85] on input "Qalsod , Tofidenc , Truqap , Agilus , Ixchiq , Fruzaqla , Beqvez , Durveqti , P…" at bounding box center [532, 93] width 300 height 29
paste input "Veoza , Elrexfio , Yorvipath , Finle , Vueway , Adzynma , Obgemsa , Altuvoct , …"
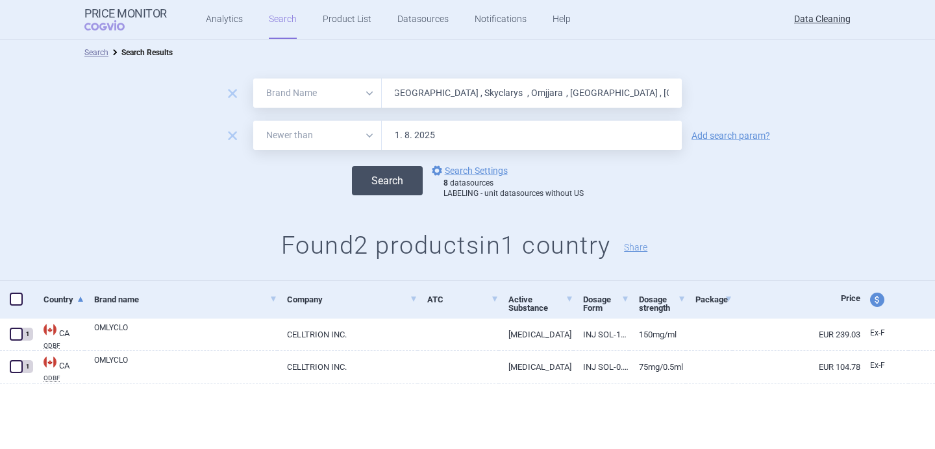
type input "Veoza , Elrexfio , Yorvipath , Finle , Vueway , Adzynma , Obgemsa , Altuvoct , …"
click at [410, 184] on button "Search" at bounding box center [387, 180] width 71 height 29
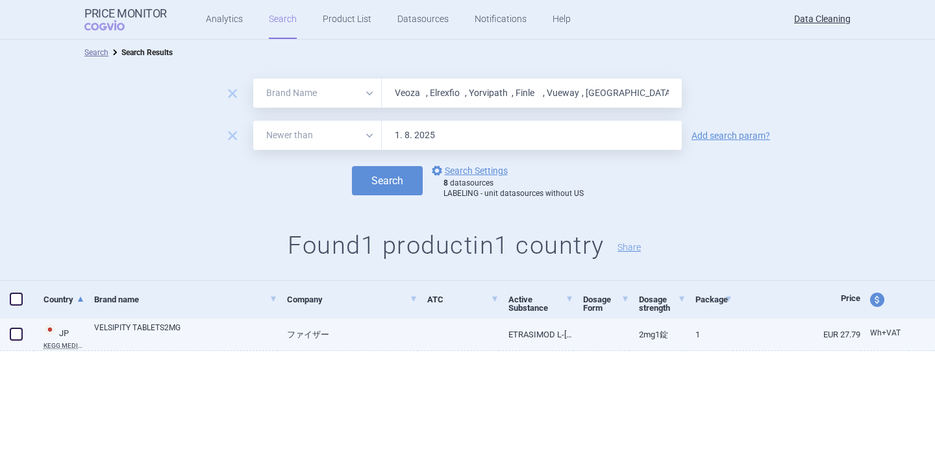
click at [145, 334] on link "VELSIPITY TABLETS2MG" at bounding box center [185, 333] width 183 height 23
select select "EUR"
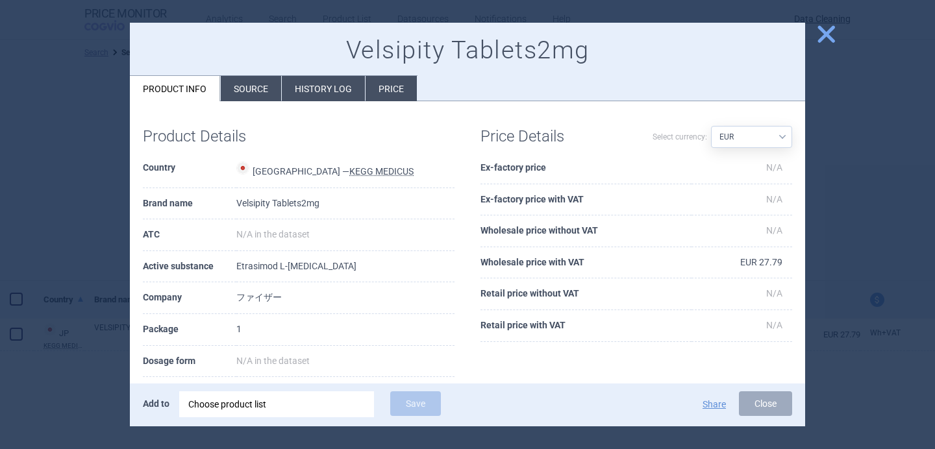
click at [231, 406] on div "Choose product list" at bounding box center [276, 404] width 177 height 26
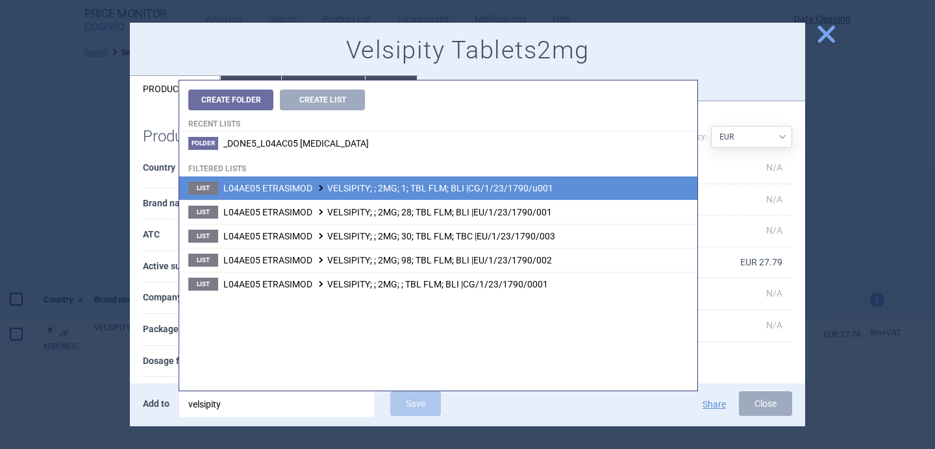
type input "velsipity"
click at [375, 196] on li "List L04AE05 ETRASIMOD VELSIPITY; ; 2MG; 1; TBL FLM; BLI |CG/1/23/1790/u001" at bounding box center [438, 188] width 518 height 23
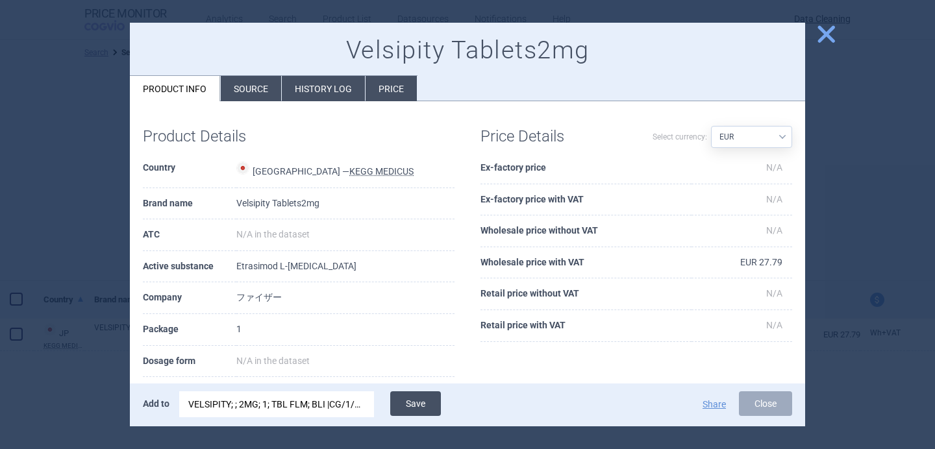
click at [413, 393] on button "Save" at bounding box center [415, 403] width 51 height 25
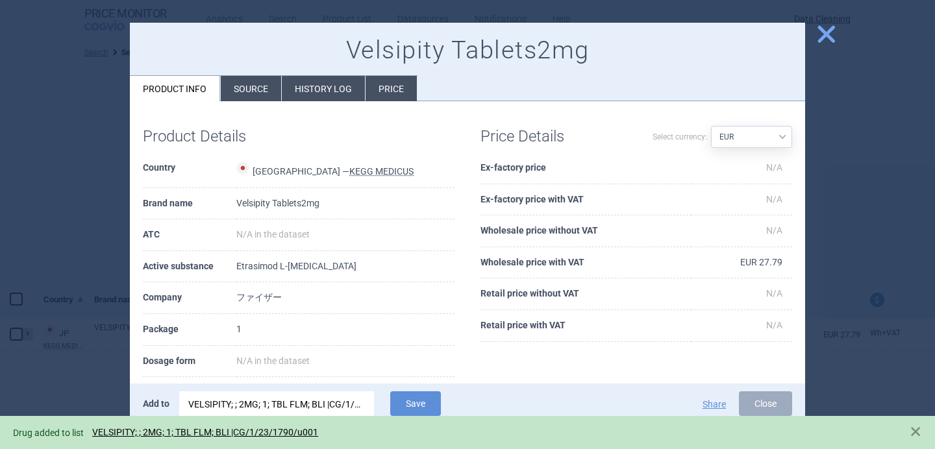
click at [110, 225] on div at bounding box center [467, 224] width 935 height 449
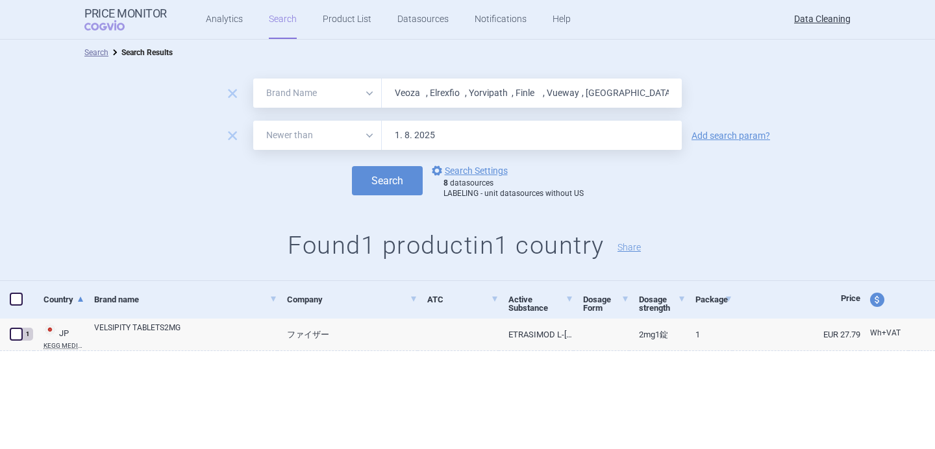
click at [485, 180] on div "8 datasources LABELING - unit datasources without US" at bounding box center [513, 189] width 140 height 20
click at [484, 174] on link "options Search Settings" at bounding box center [468, 171] width 79 height 16
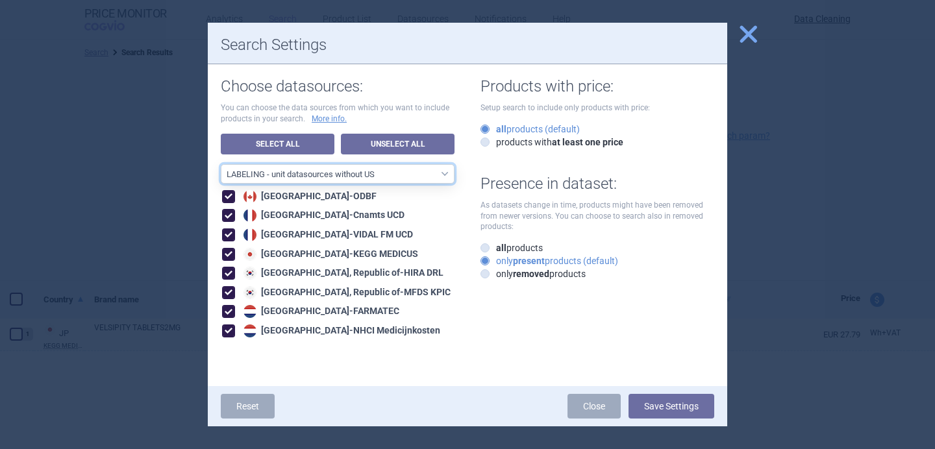
click at [431, 174] on select "All data sources LABELING - unit datasources without US LABELING - nonunit data…" at bounding box center [338, 173] width 234 height 19
select select "194b0200-cf1c-4e35-97df-3b55a106476a"
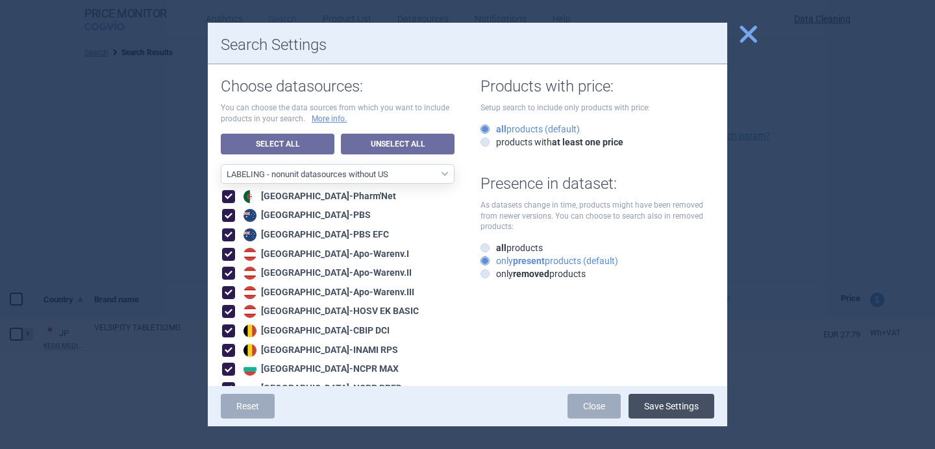
click at [681, 413] on button "Save Settings" at bounding box center [671, 406] width 86 height 25
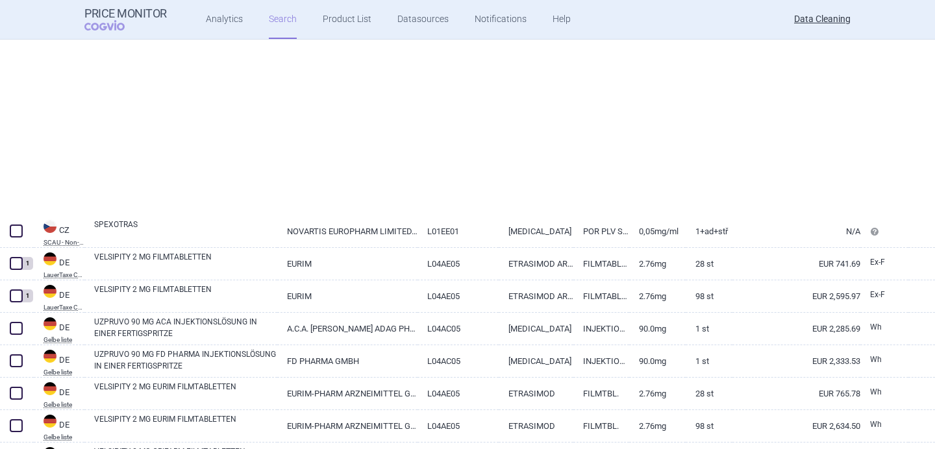
scroll to position [114, 0]
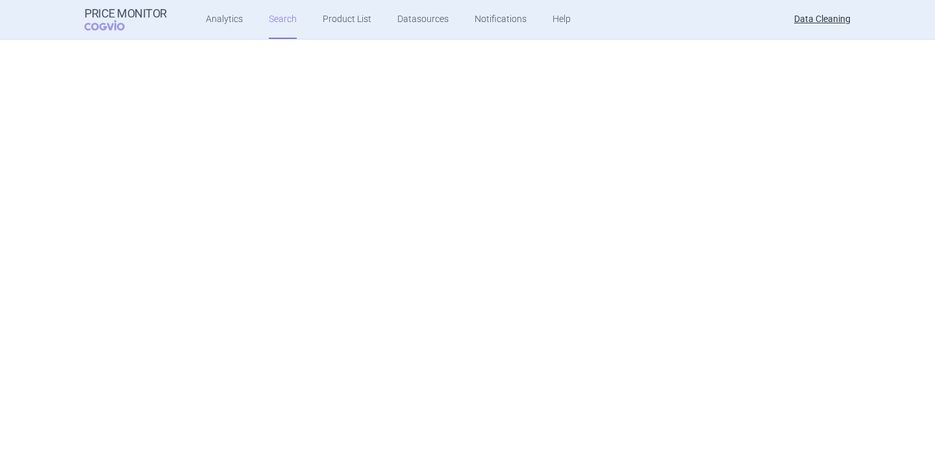
select select "brandName"
select select "newerThan"
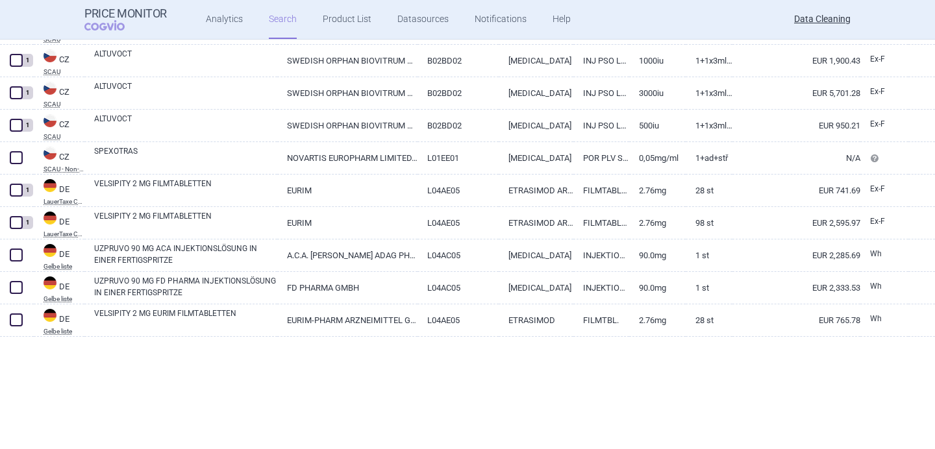
scroll to position [0, 0]
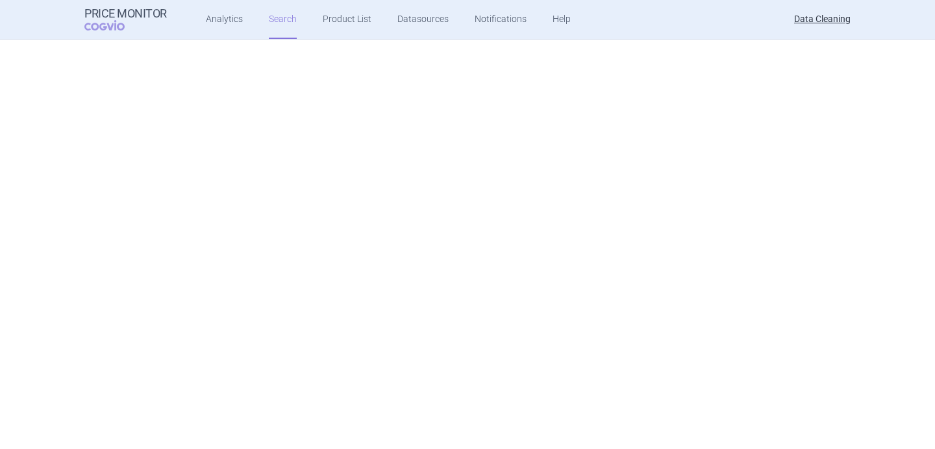
select select "brandName"
select select "newerThan"
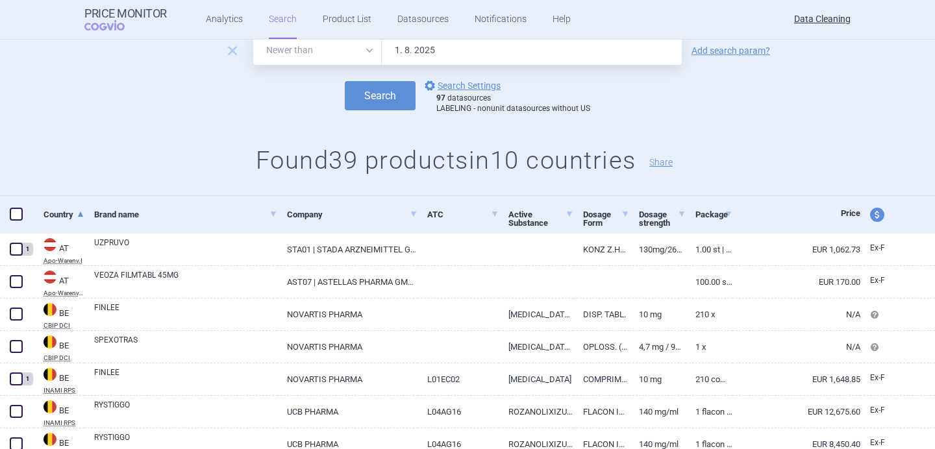
scroll to position [92, 0]
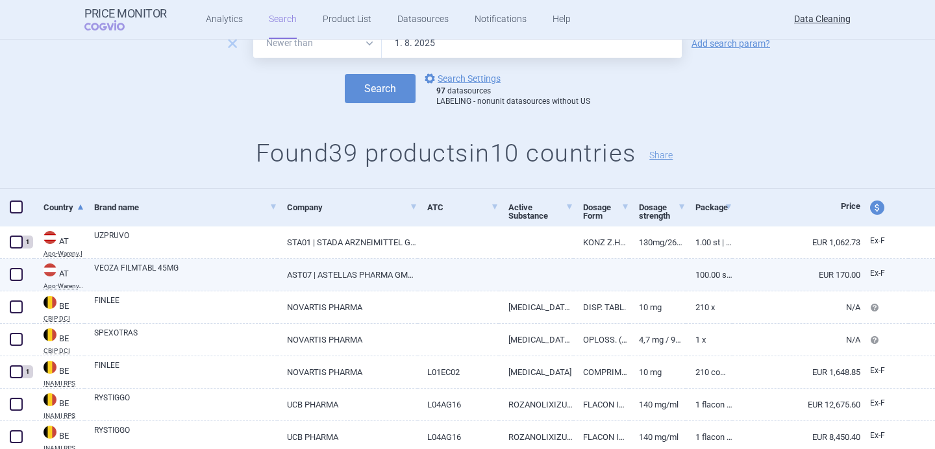
click at [144, 285] on link "VEOZA FILMTABL 45MG" at bounding box center [185, 273] width 183 height 23
select select "EUR"
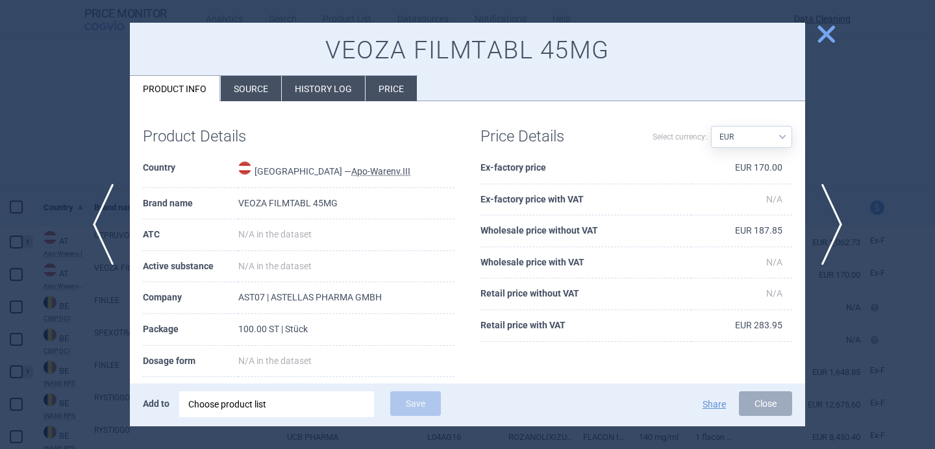
click at [326, 411] on div "Choose product list" at bounding box center [276, 404] width 177 height 26
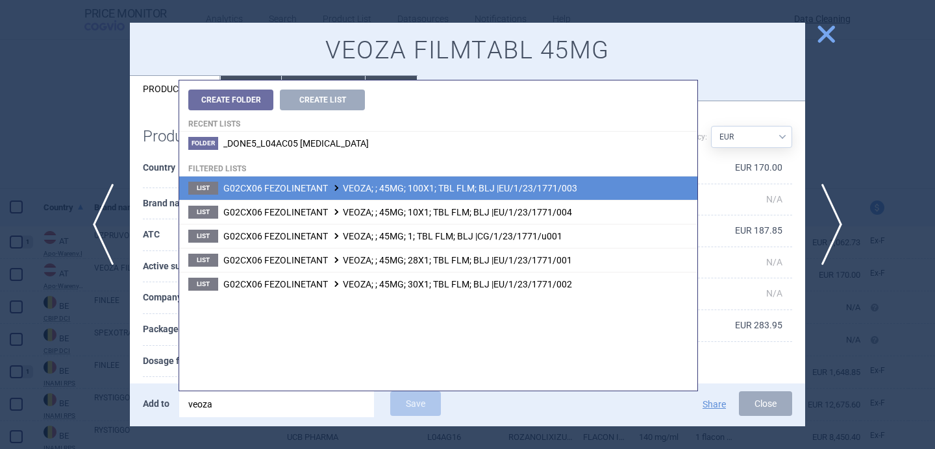
type input "veoza"
click at [472, 186] on span "G02CX06 FEZOLINETANT VEOZA; ; 45MG; 100X1; TBL FLM; BLJ |EU/1/23/1771/003" at bounding box center [400, 188] width 354 height 10
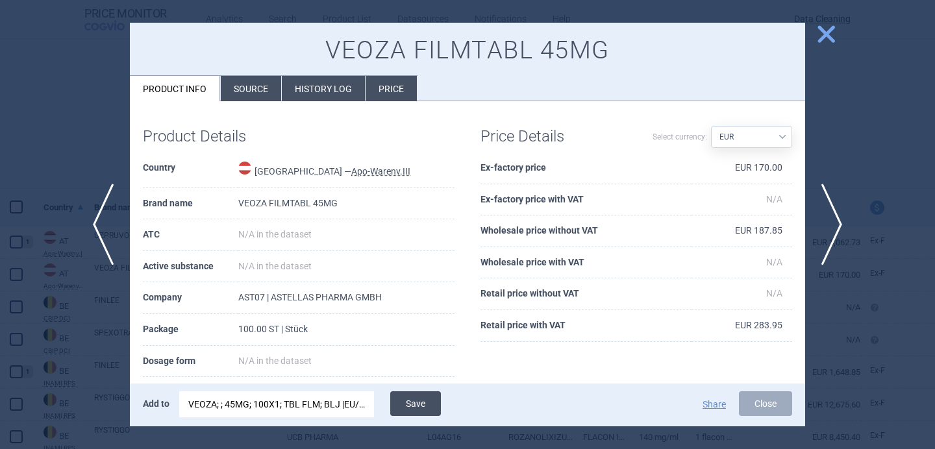
click at [429, 398] on button "Save" at bounding box center [415, 403] width 51 height 25
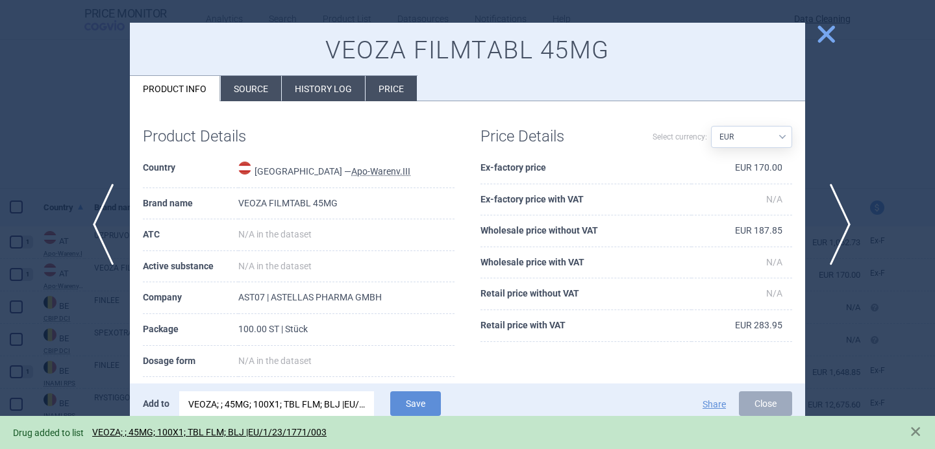
click at [833, 227] on span "next" at bounding box center [835, 225] width 29 height 82
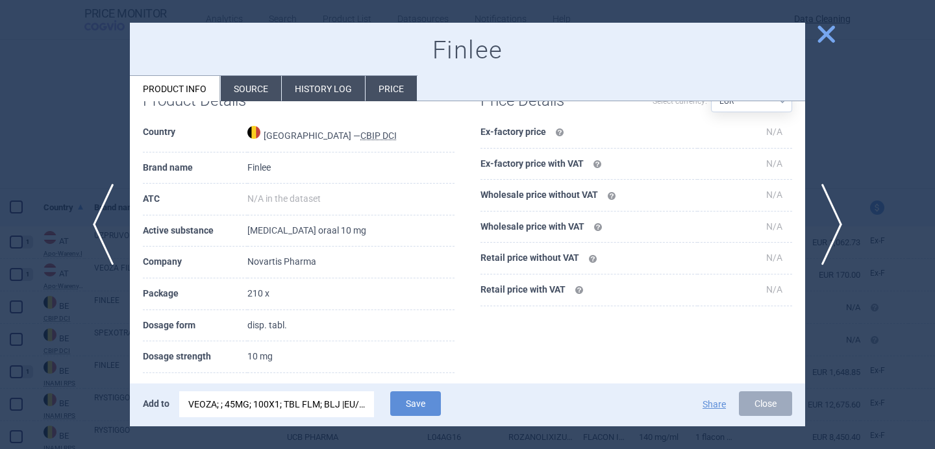
scroll to position [49, 0]
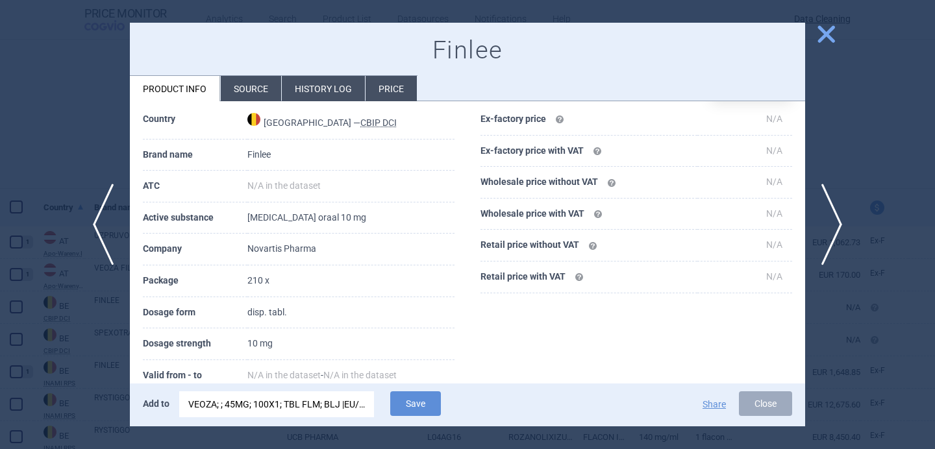
click at [322, 398] on div "VEOZA; ; 45MG; 100X1; TBL FLM; BLJ |EU/1/23/1771/003" at bounding box center [276, 404] width 177 height 26
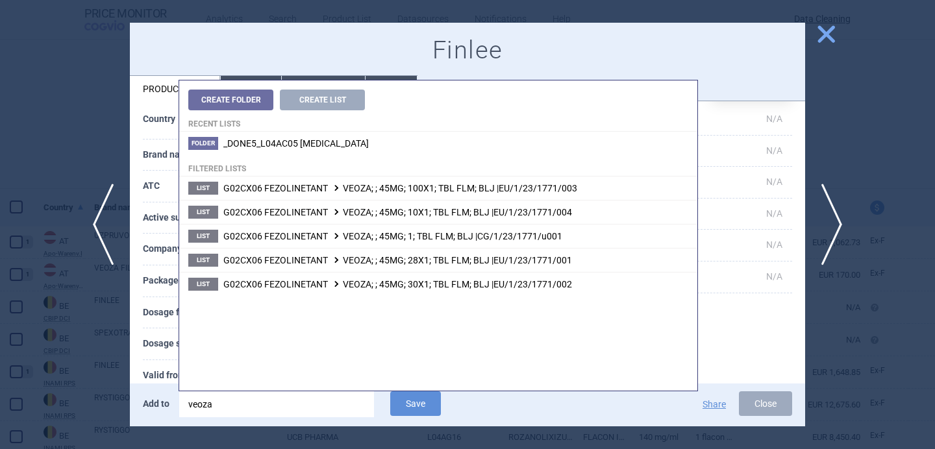
click at [322, 398] on input "veoza" at bounding box center [276, 404] width 195 height 26
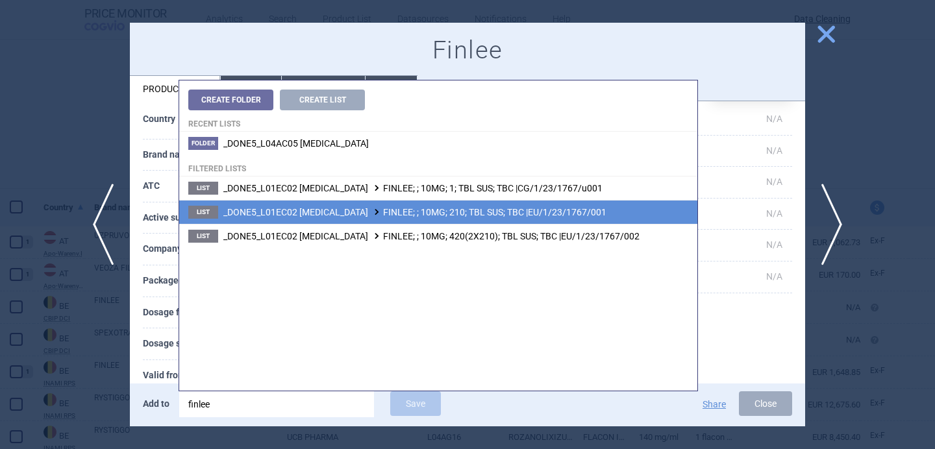
type input "finlee"
click at [445, 215] on span "_DONE5_L01EC02 DABRAFENIB FINLEE; ; 10MG; 210; TBL SUS; TBC |EU/1/23/1767/001" at bounding box center [414, 212] width 383 height 10
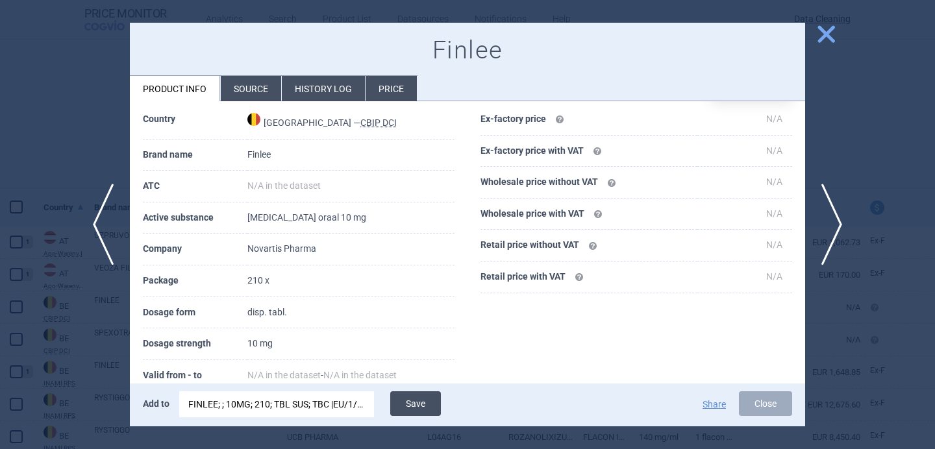
click at [410, 402] on button "Save" at bounding box center [415, 403] width 51 height 25
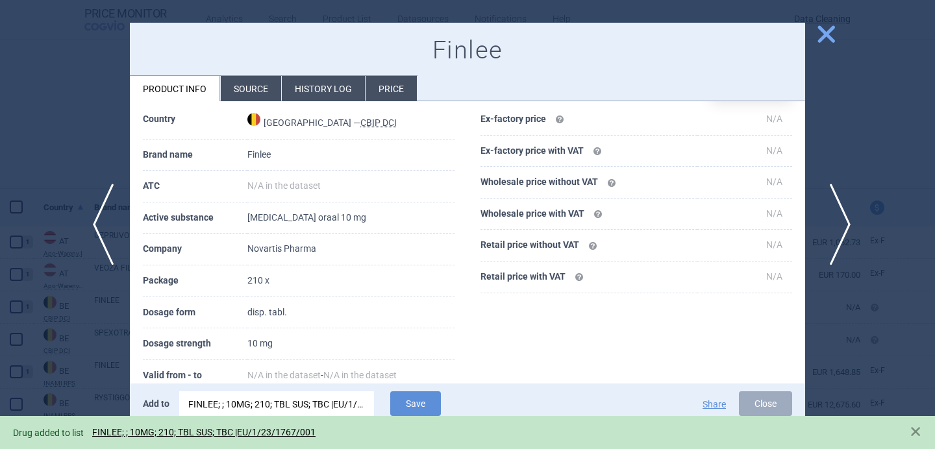
click at [839, 227] on span "next" at bounding box center [835, 225] width 29 height 82
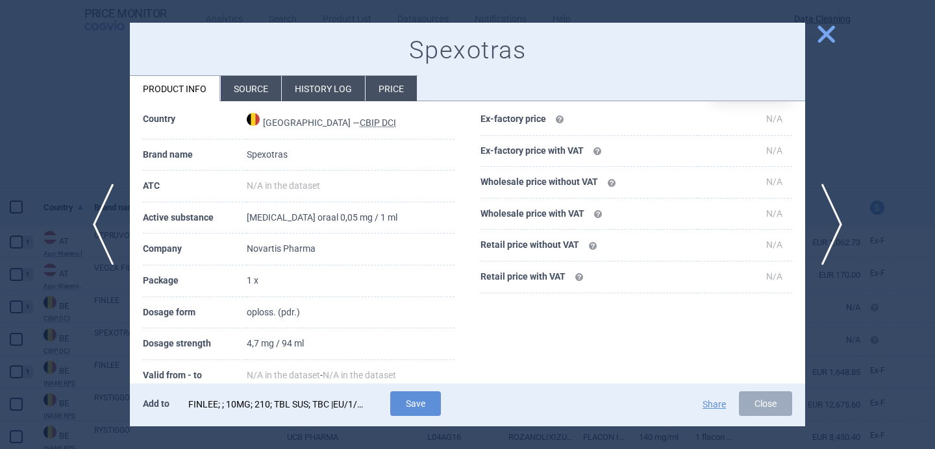
click at [279, 410] on div "FINLEE; ; 10MG; 210; TBL SUS; TBC |EU/1/23/1767/001" at bounding box center [276, 404] width 177 height 26
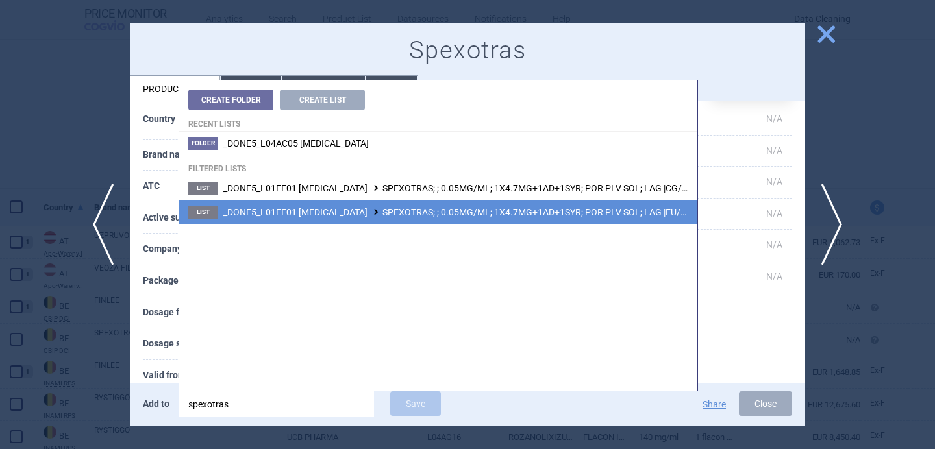
type input "spexotras"
click at [435, 218] on li "List _DONE5_L01EE01 TRAMETINIB SPEXOTRAS; ; 0.05MG/ML; 1X4.7MG+1AD+1SYR; POR PL…" at bounding box center [438, 212] width 518 height 24
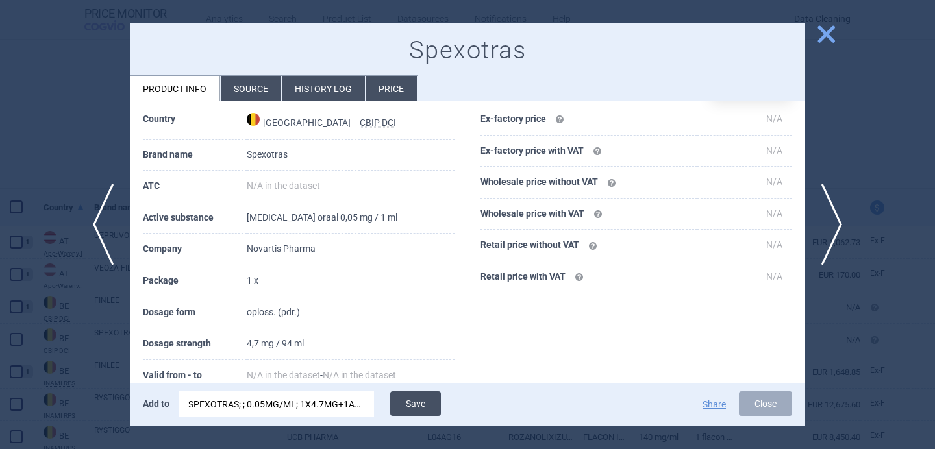
click at [425, 399] on button "Save" at bounding box center [415, 403] width 51 height 25
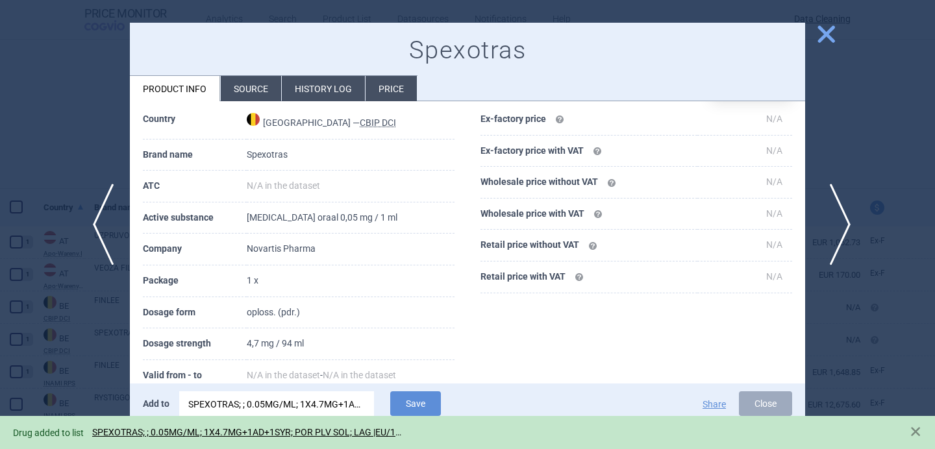
click at [841, 227] on span "next" at bounding box center [835, 225] width 29 height 82
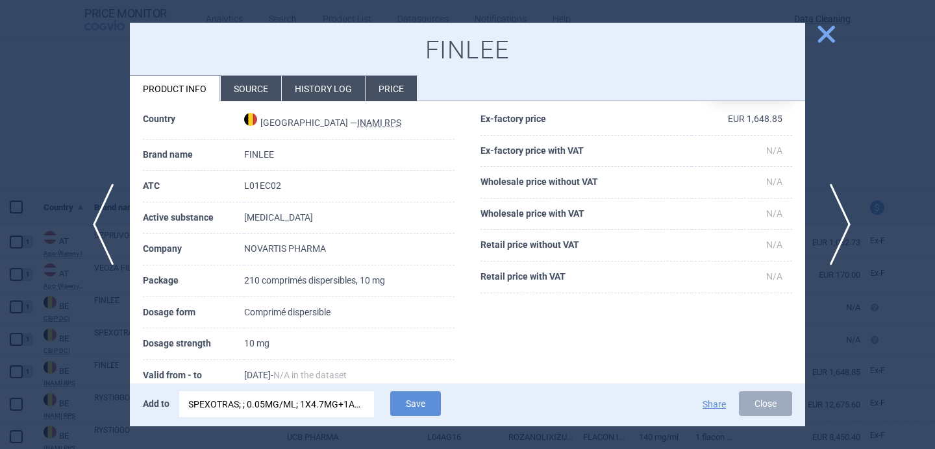
click at [841, 227] on span "next" at bounding box center [835, 225] width 29 height 82
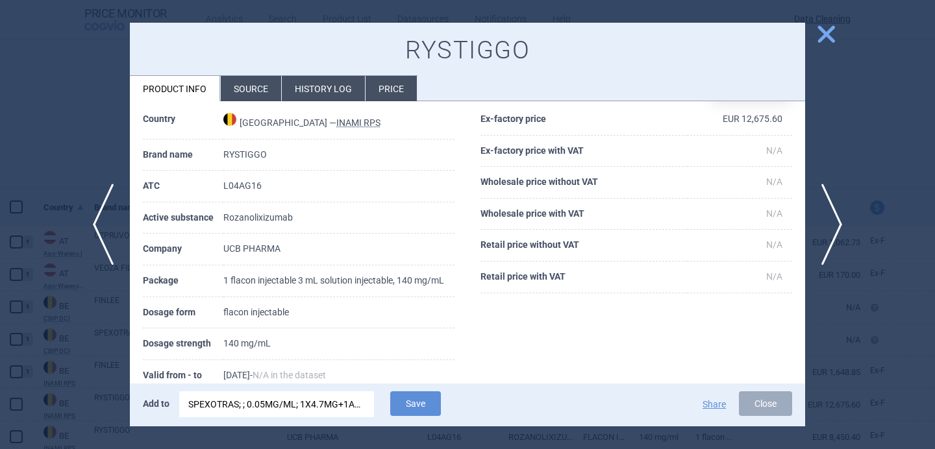
click at [306, 401] on div "SPEXOTRAS; ; 0.05MG/ML; 1X4.7MG+1AD+1SYR; POR PLV SOL; LAG |EU/1/23/1781/001" at bounding box center [276, 404] width 177 height 26
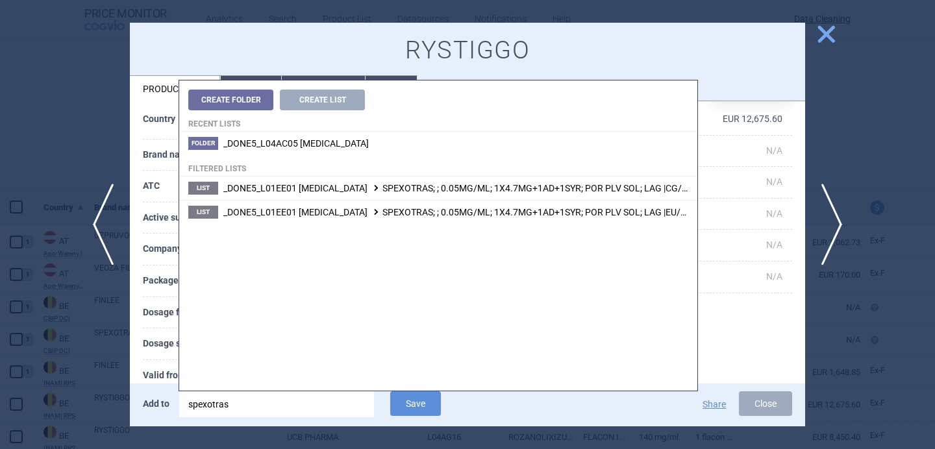
click at [306, 401] on input "spexotras" at bounding box center [276, 404] width 195 height 26
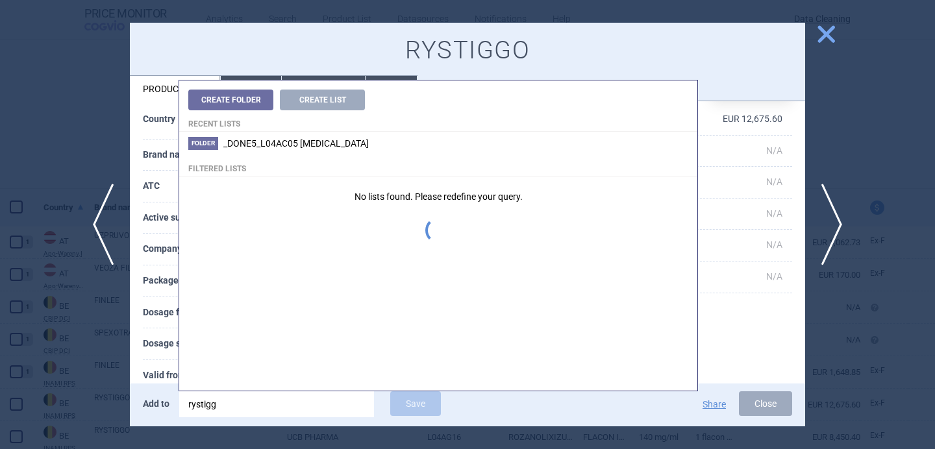
type input "rystiggo"
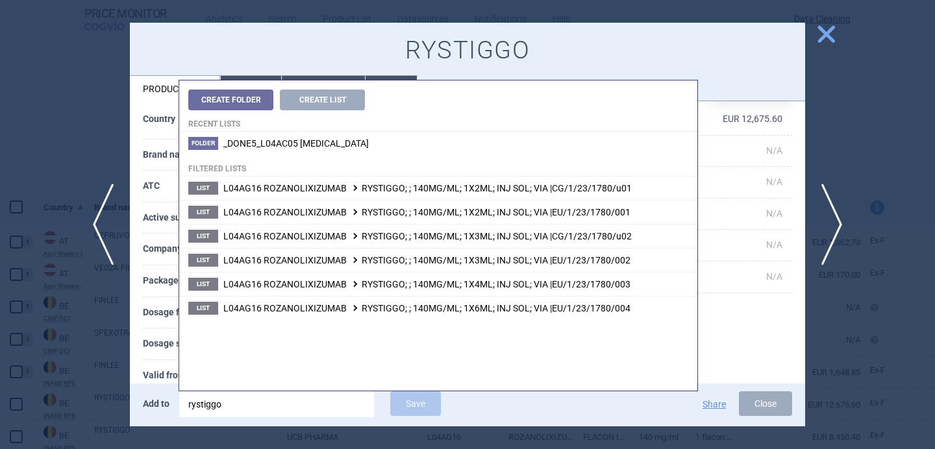
click at [156, 329] on th "Dosage form" at bounding box center [183, 313] width 80 height 32
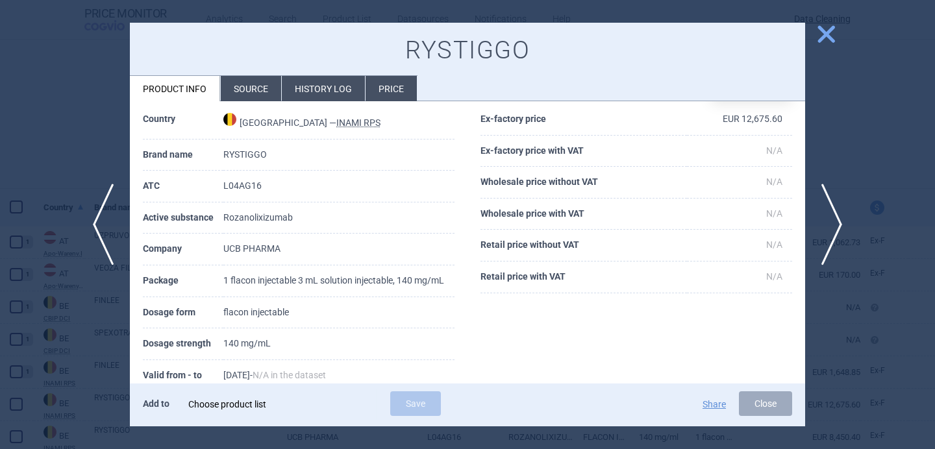
click at [336, 404] on div "Choose product list" at bounding box center [276, 404] width 177 height 26
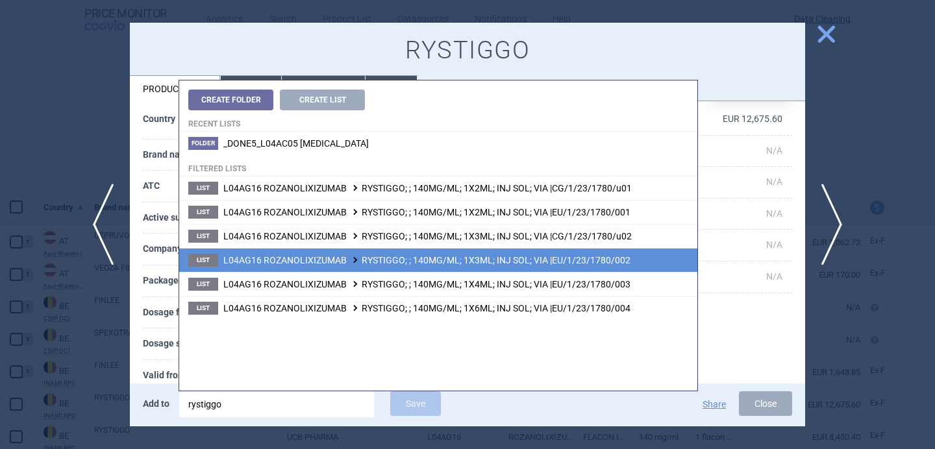
click at [405, 264] on span "L04AG16 ROZANOLIXIZUMAB RYSTIGGO; ; 140MG/ML; 1X3ML; INJ SOL; VIA |EU/1/23/1780…" at bounding box center [426, 260] width 407 height 10
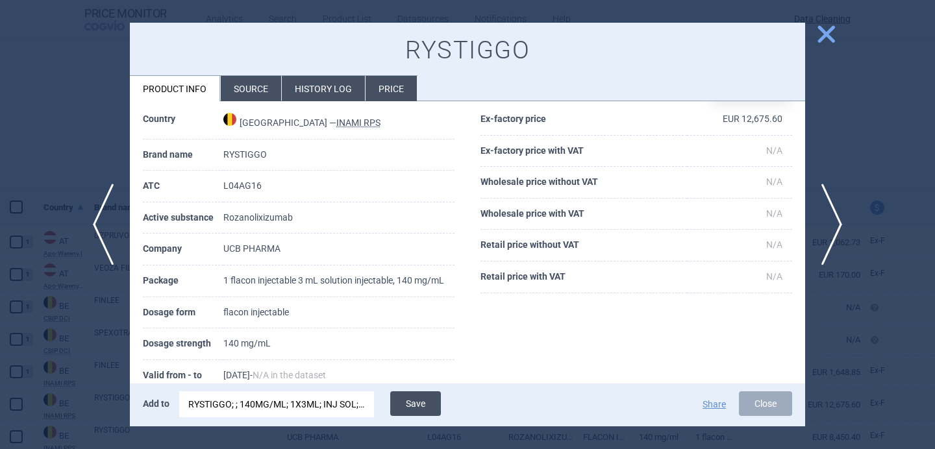
click at [413, 401] on button "Save" at bounding box center [415, 403] width 51 height 25
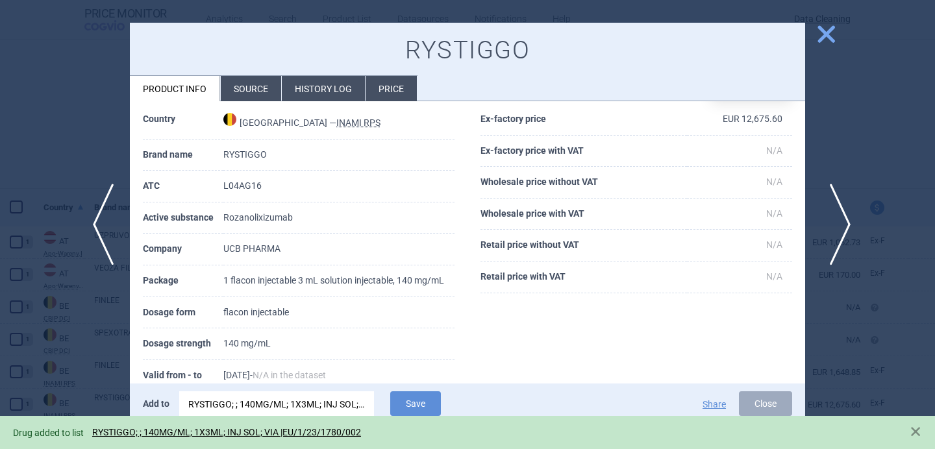
click at [842, 215] on span "next" at bounding box center [835, 225] width 29 height 82
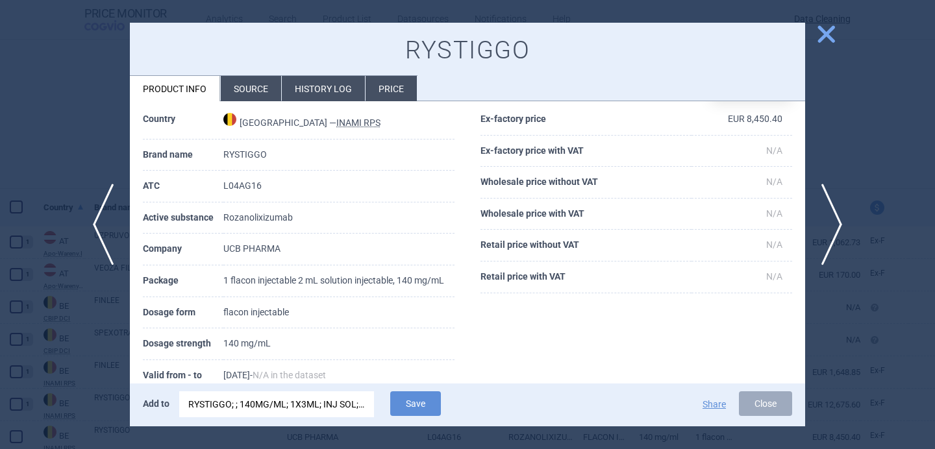
click at [329, 408] on div "RYSTIGGO; ; 140MG/ML; 1X3ML; INJ SOL; VIA |EU/1/23/1780/002" at bounding box center [276, 404] width 177 height 26
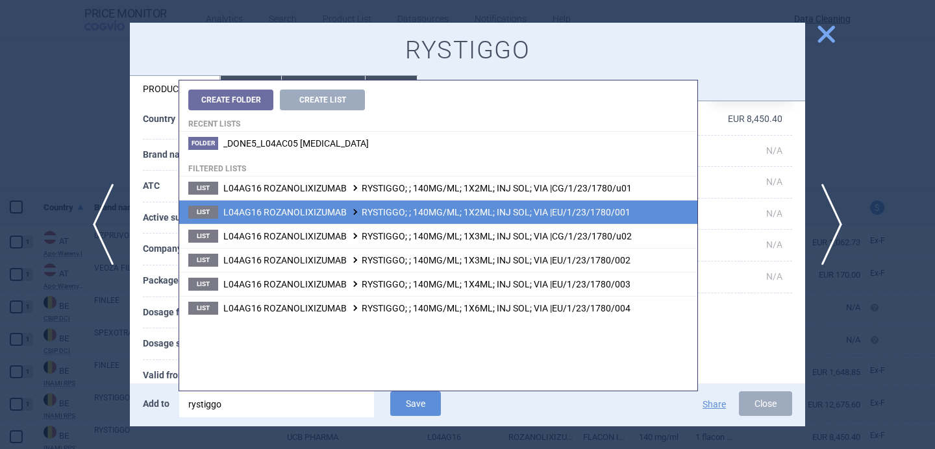
click at [458, 217] on span "L04AG16 ROZANOLIXIZUMAB RYSTIGGO; ; 140MG/ML; 1X2ML; INJ SOL; VIA |EU/1/23/1780…" at bounding box center [426, 212] width 407 height 10
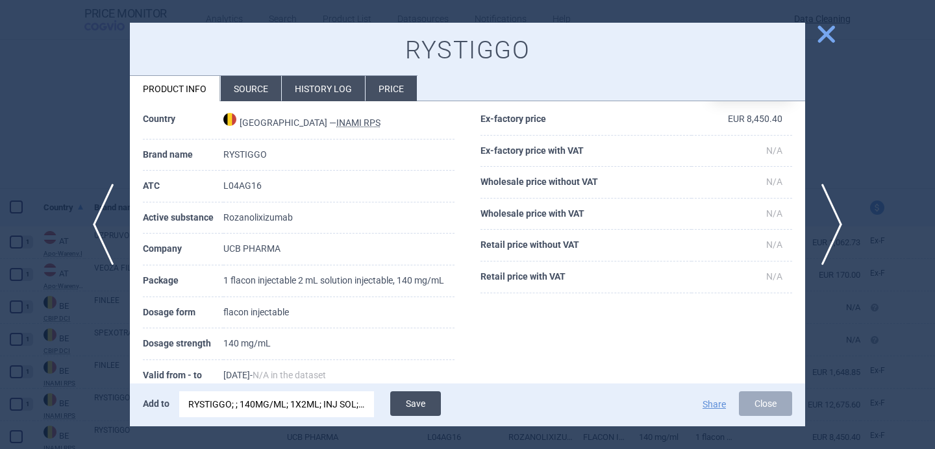
click at [428, 403] on button "Save" at bounding box center [415, 403] width 51 height 25
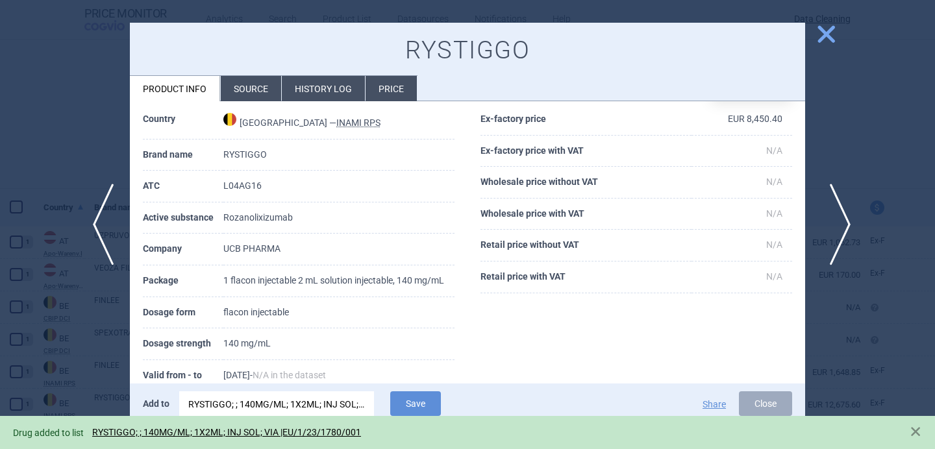
click at [834, 229] on span "next" at bounding box center [835, 225] width 29 height 82
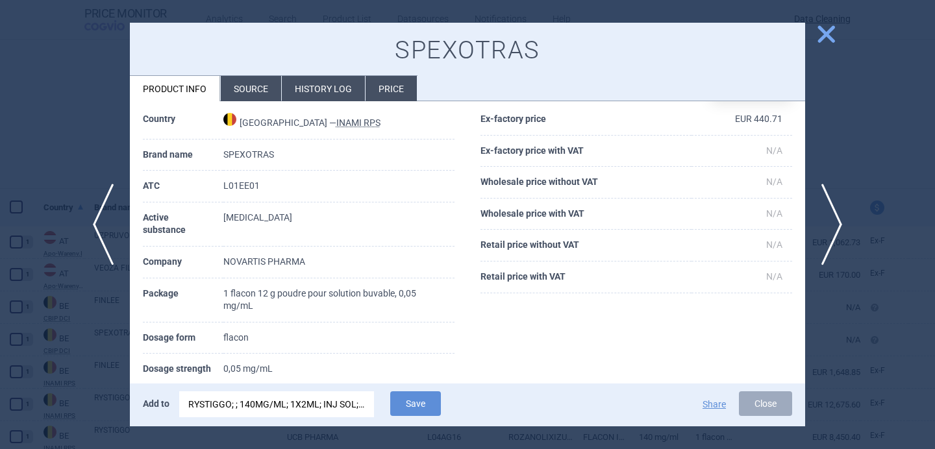
click at [819, 325] on div at bounding box center [467, 224] width 935 height 449
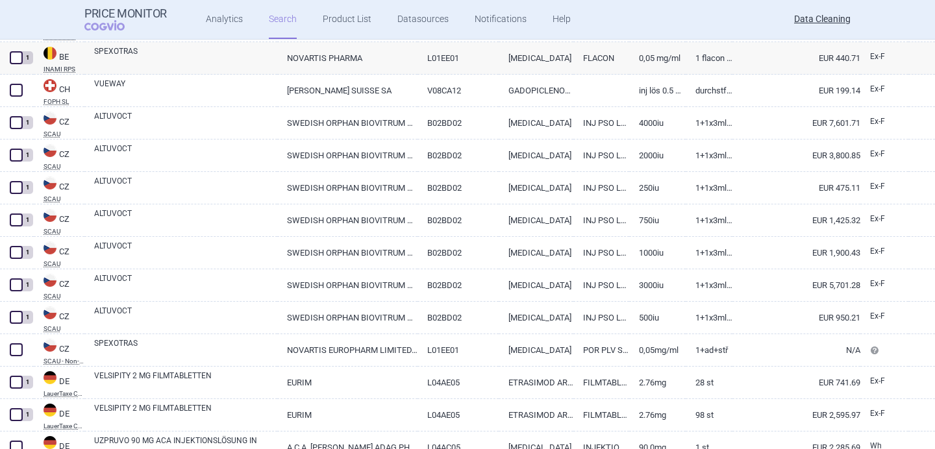
scroll to position [505, 0]
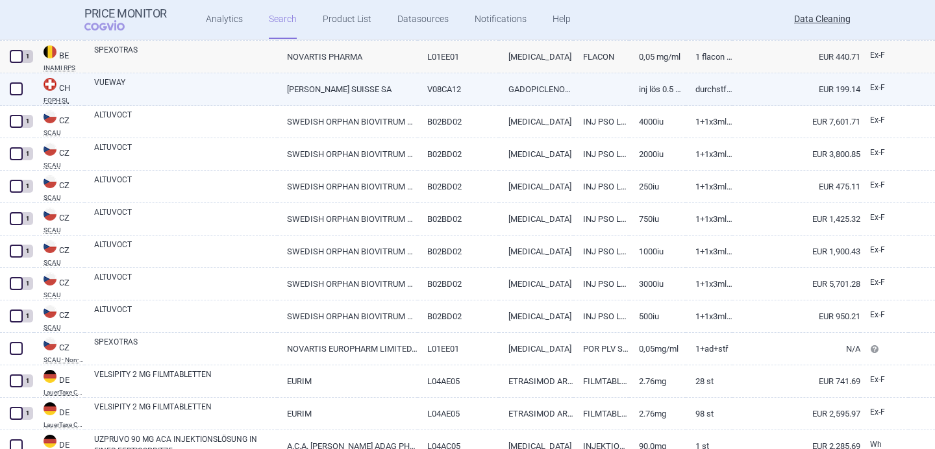
click at [242, 78] on link "VUEWAY" at bounding box center [185, 88] width 183 height 23
select select "EUR"
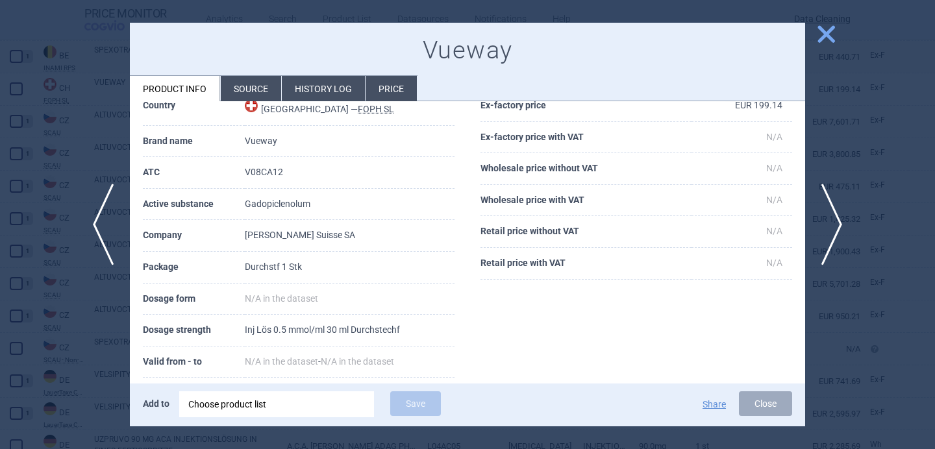
scroll to position [64, 0]
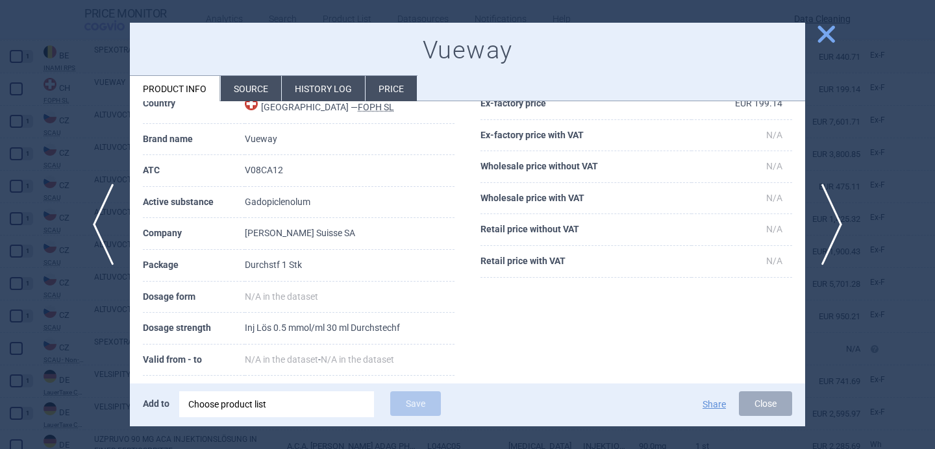
click at [264, 408] on div "Choose product list" at bounding box center [276, 404] width 177 height 26
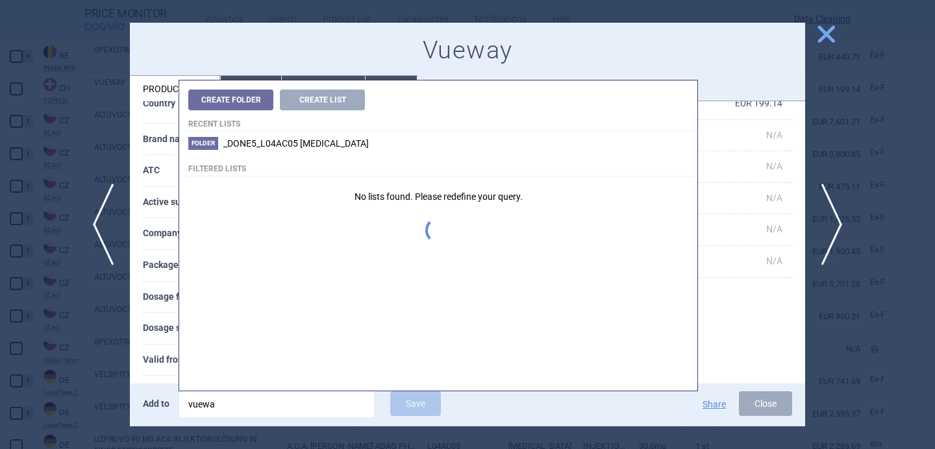
type input "vueway"
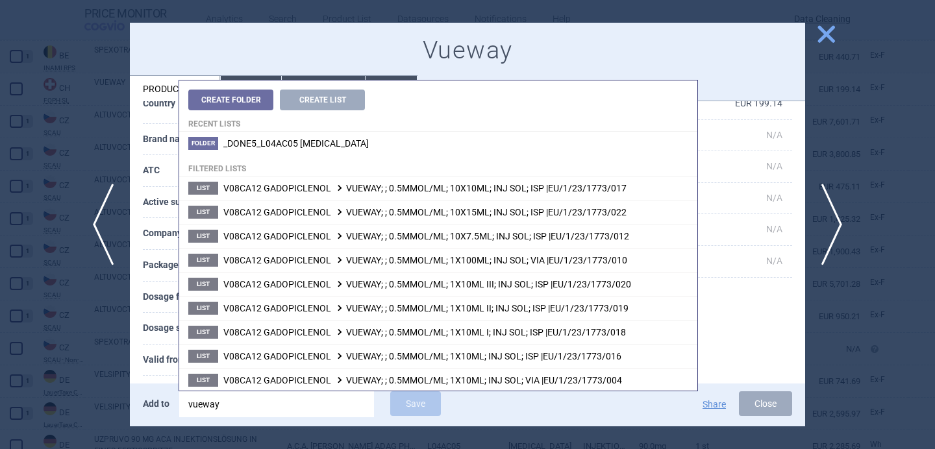
click at [151, 302] on th "Dosage form" at bounding box center [194, 298] width 102 height 32
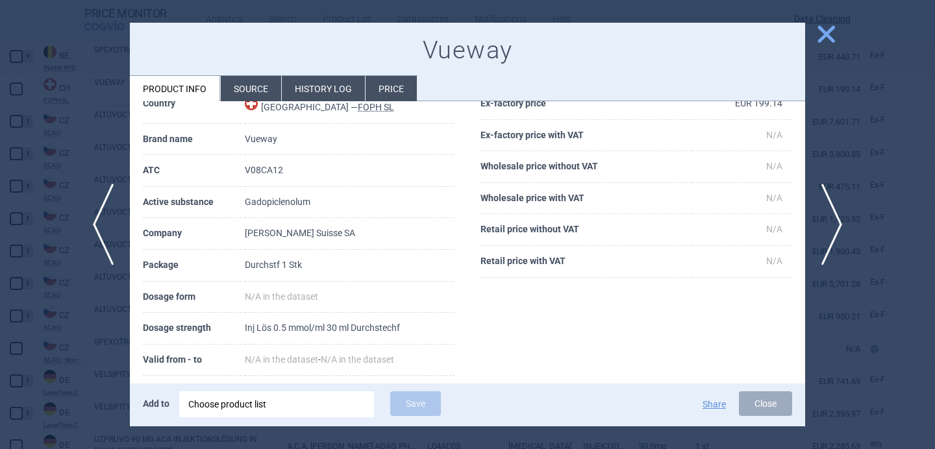
click at [306, 406] on div "Choose product list" at bounding box center [276, 404] width 177 height 26
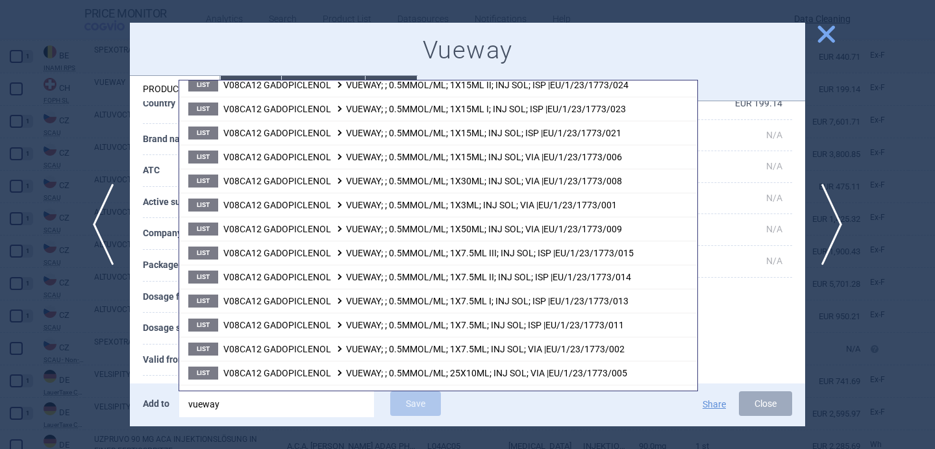
scroll to position [345, 0]
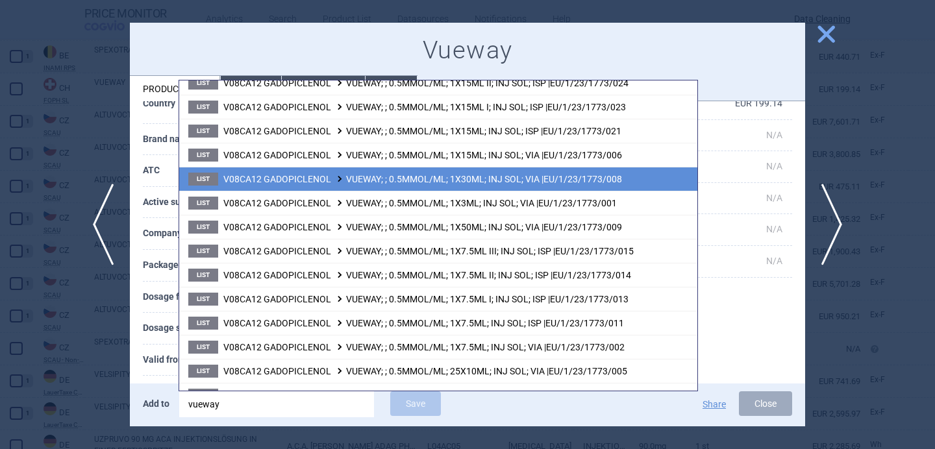
click at [413, 184] on span "V08CA12 GADOPICLENOL VUEWAY; ; 0.5MMOL/ML; 1X30ML; INJ SOL; VIA |EU/1/23/1773/0…" at bounding box center [422, 179] width 399 height 10
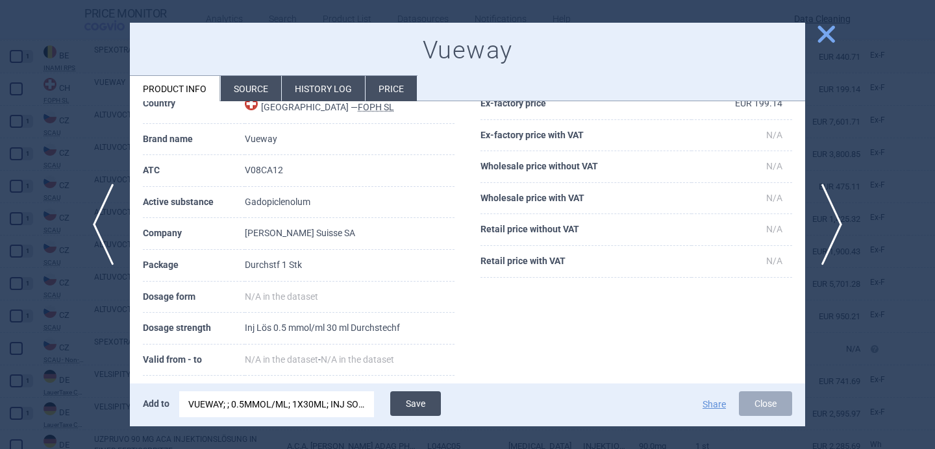
click at [423, 409] on button "Save" at bounding box center [415, 403] width 51 height 25
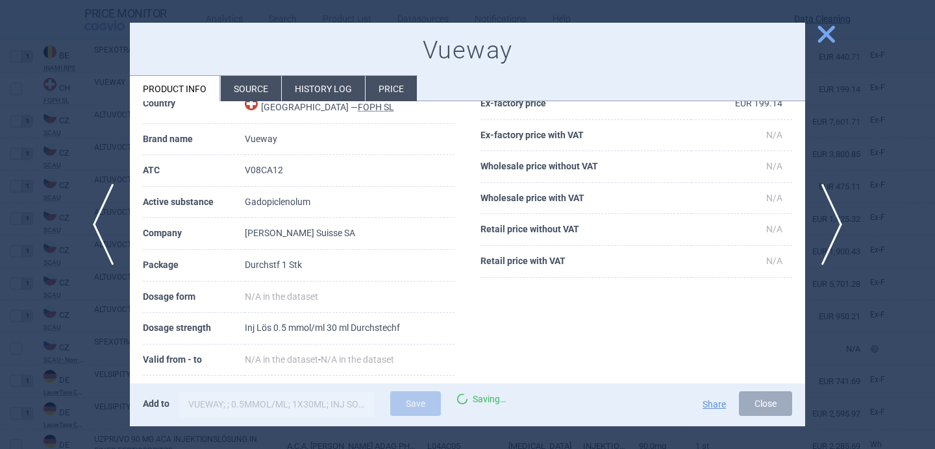
click at [86, 370] on div at bounding box center [467, 224] width 935 height 449
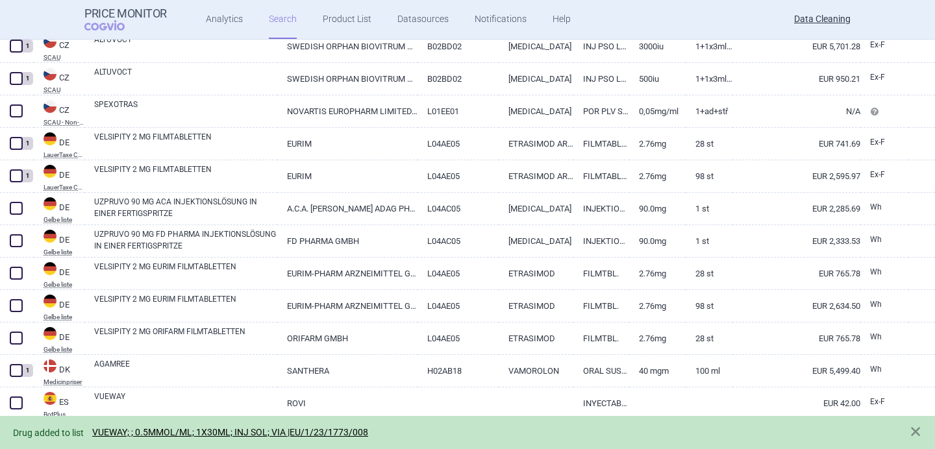
scroll to position [756, 0]
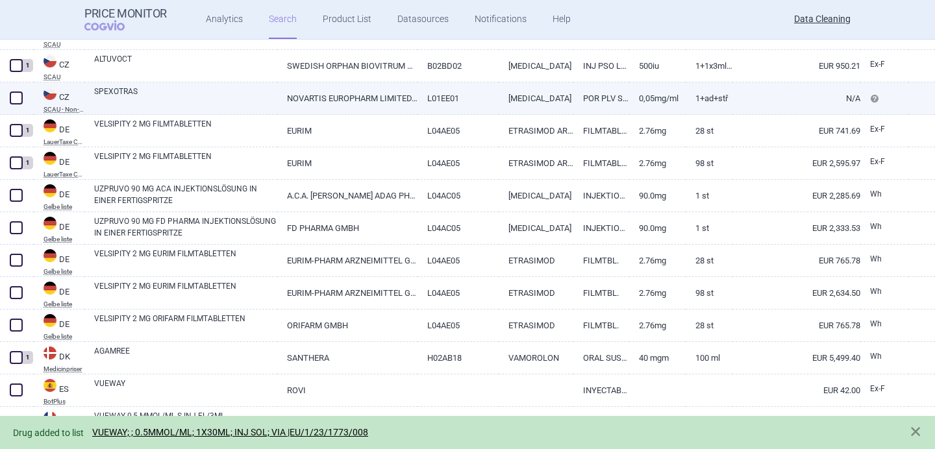
click at [190, 89] on link "SPEXOTRAS" at bounding box center [185, 97] width 183 height 23
select select "EUR"
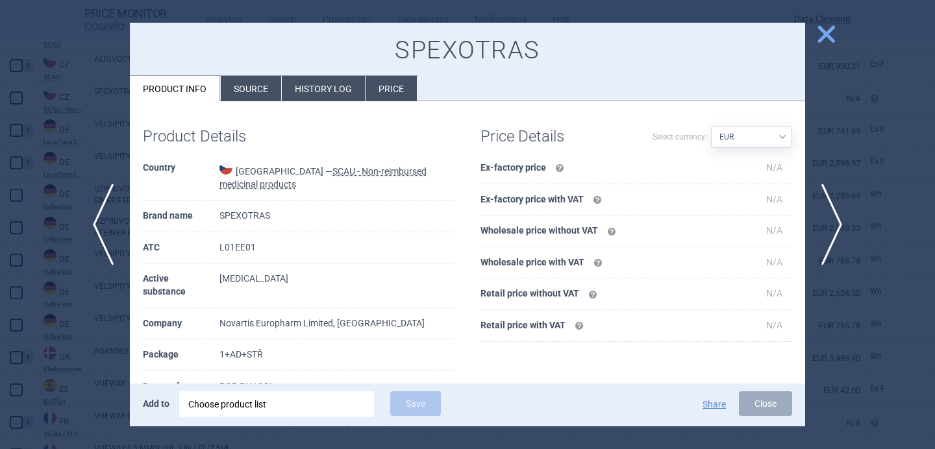
click at [256, 85] on li "Source" at bounding box center [251, 88] width 60 height 25
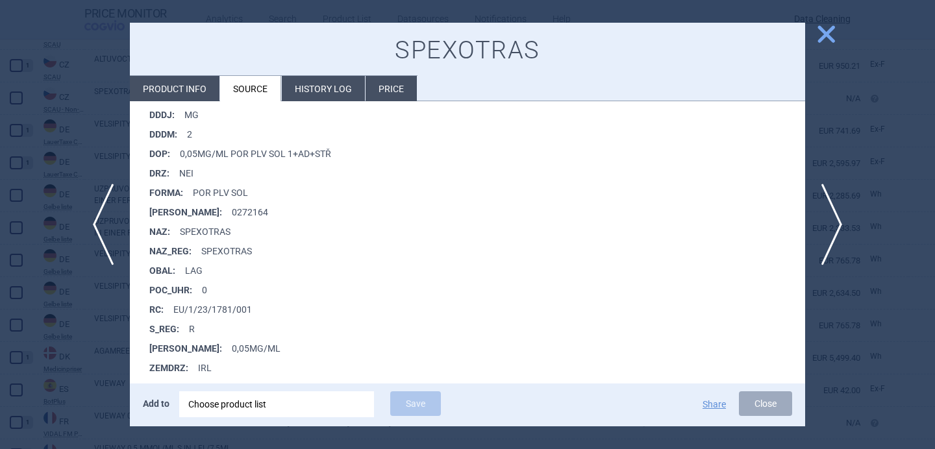
scroll to position [304, 0]
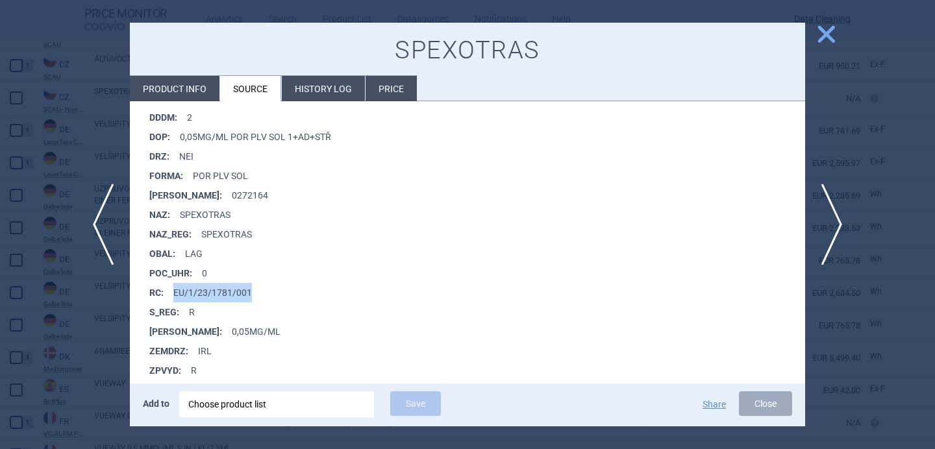
drag, startPoint x: 251, startPoint y: 290, endPoint x: 175, endPoint y: 290, distance: 75.9
click at [175, 290] on li "RC : EU/1/23/1781/001" at bounding box center [477, 292] width 656 height 19
copy li "EU/1/23/1781/001"
click at [282, 402] on div "Choose product list" at bounding box center [276, 404] width 177 height 26
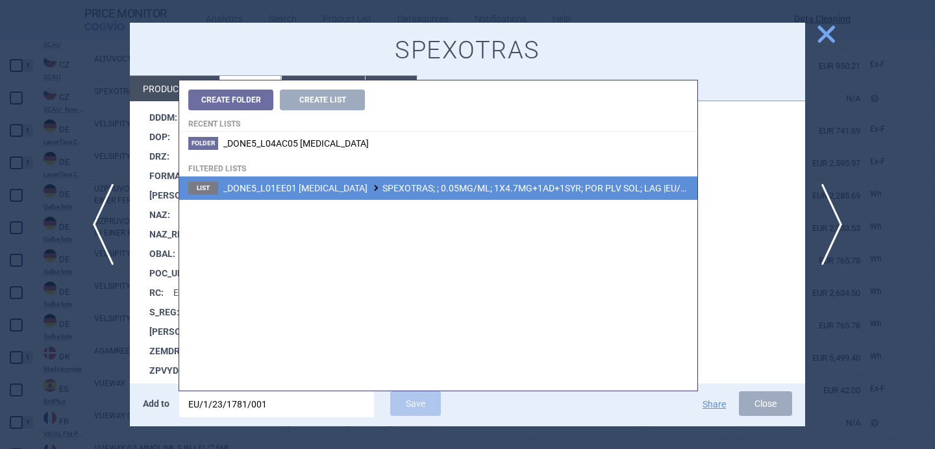
type input "EU/1/23/1781/001"
click at [385, 196] on li "List _DONE5_L01EE01 TRAMETINIB SPEXOTRAS; ; 0.05MG/ML; 1X4.7MG+1AD+1SYR; POR PL…" at bounding box center [438, 188] width 518 height 23
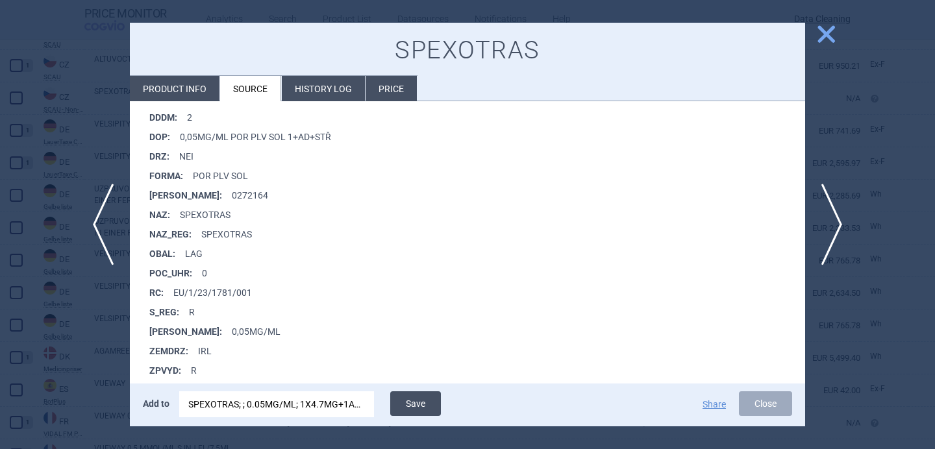
click at [418, 401] on button "Save" at bounding box center [415, 403] width 51 height 25
click at [85, 358] on div at bounding box center [467, 224] width 935 height 449
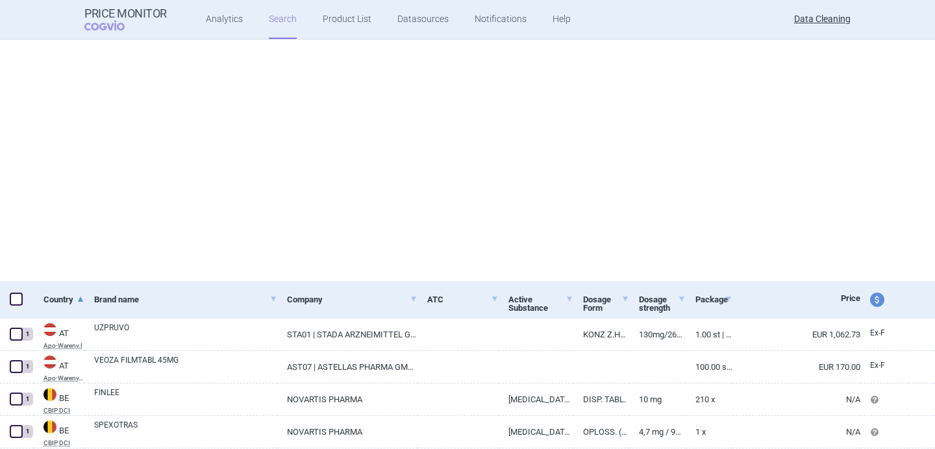
select select "brandName"
select select "newerThan"
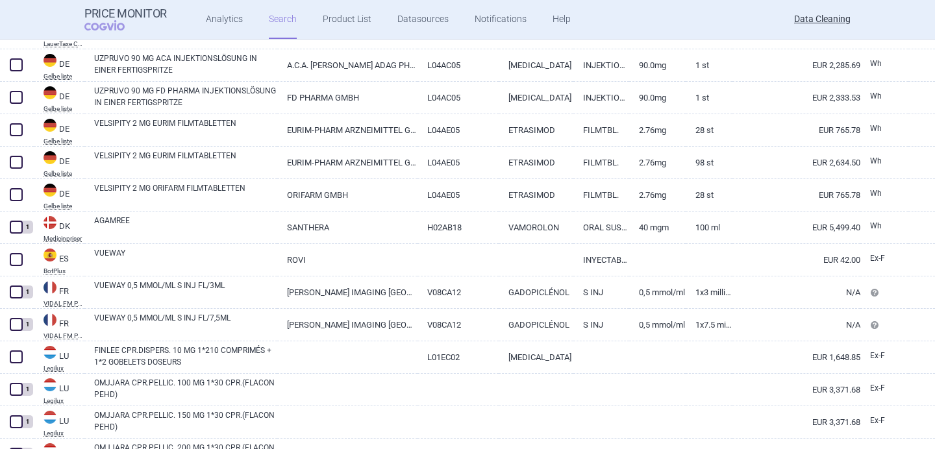
scroll to position [889, 0]
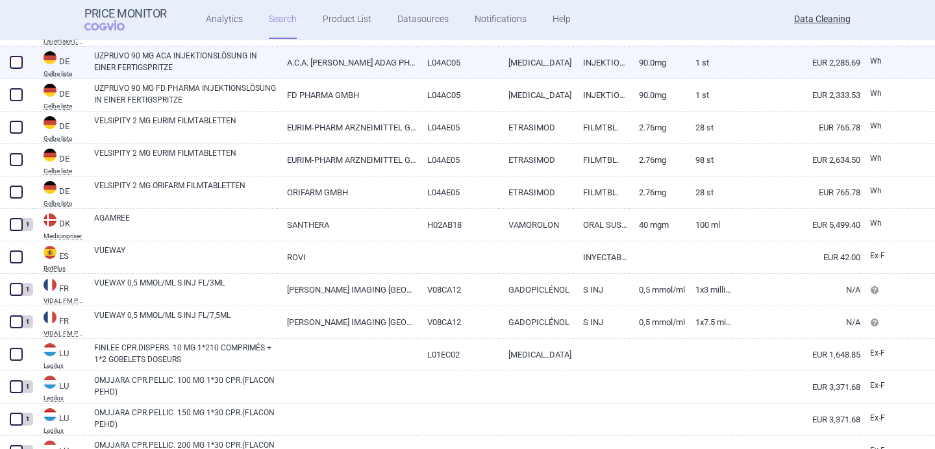
click at [16, 62] on span at bounding box center [16, 62] width 13 height 13
checkbox input "true"
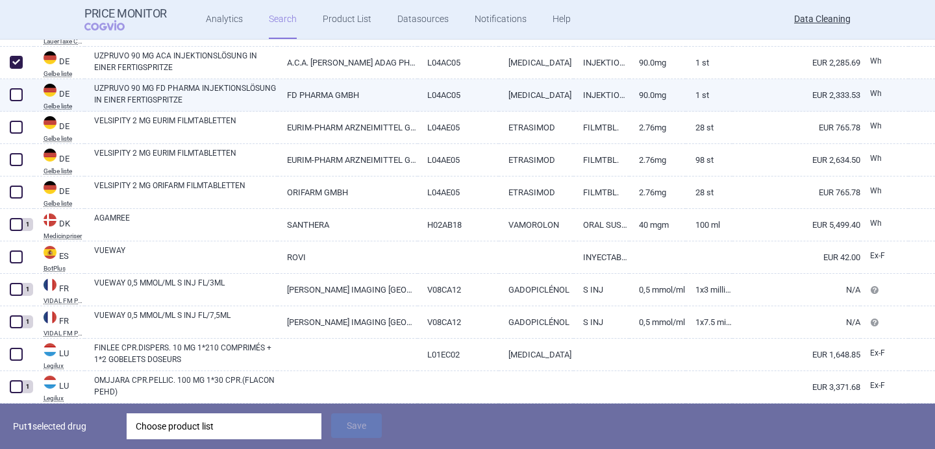
click at [19, 96] on span at bounding box center [16, 94] width 13 height 13
checkbox input "true"
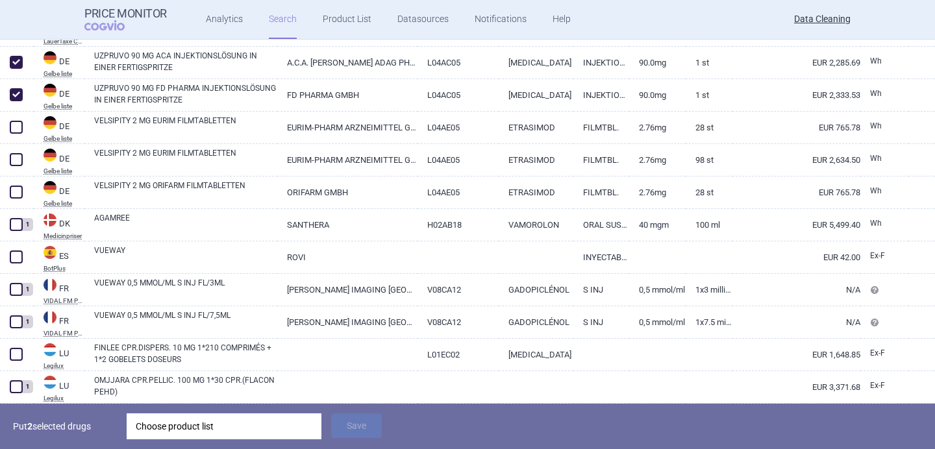
click at [209, 434] on div "Choose product list" at bounding box center [224, 426] width 177 height 26
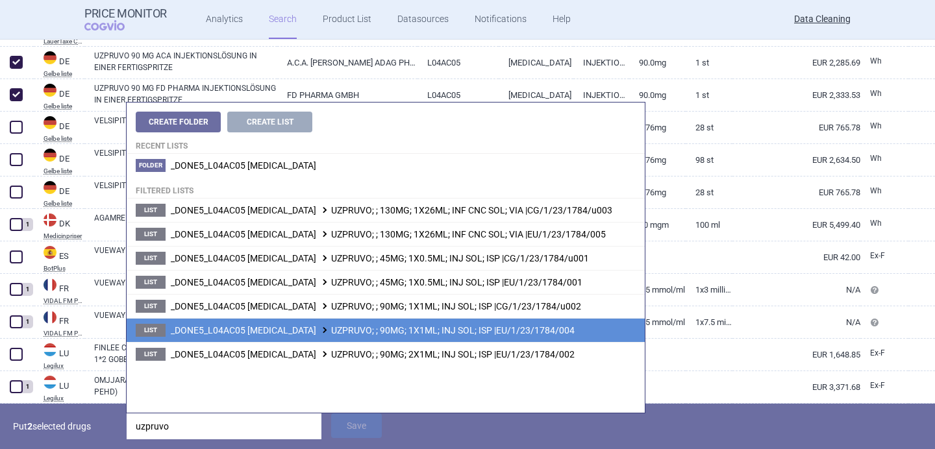
type input "uzpruvo"
click at [375, 329] on span "_DONE5_L04AC05 USTEKINUMAB UZPRUVO; ; 90MG; 1X1ML; INJ SOL; ISP |EU/1/23/1784/0…" at bounding box center [373, 330] width 404 height 10
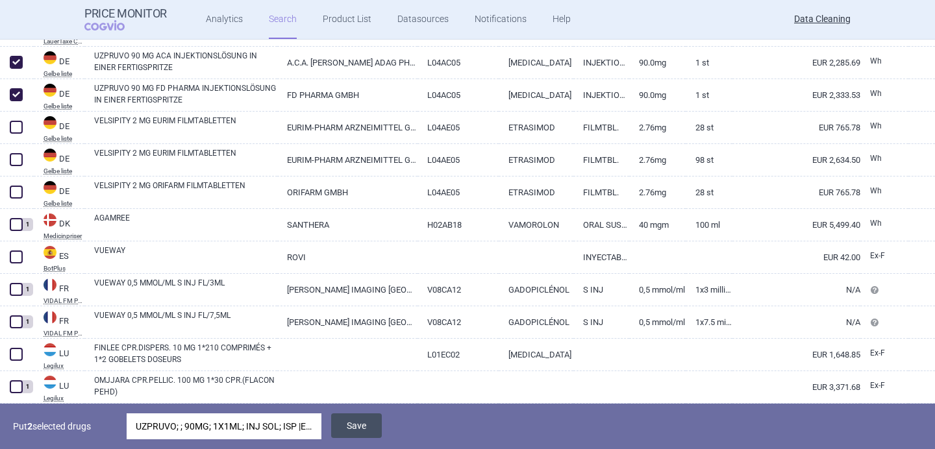
click at [371, 427] on button "Save" at bounding box center [356, 425] width 51 height 25
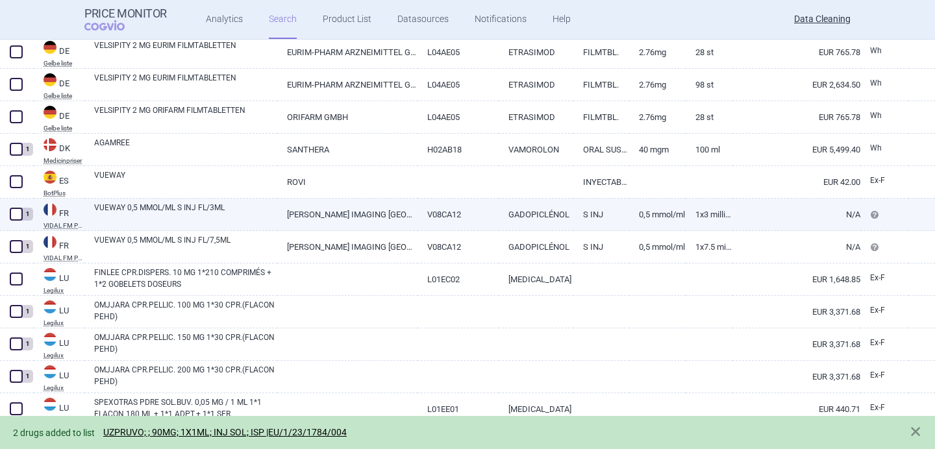
scroll to position [959, 0]
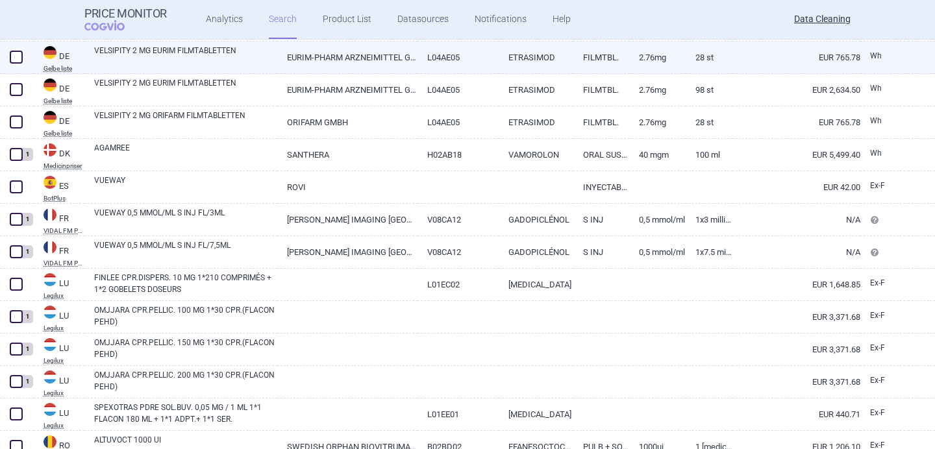
click at [14, 58] on span at bounding box center [16, 57] width 13 height 13
checkbox input "true"
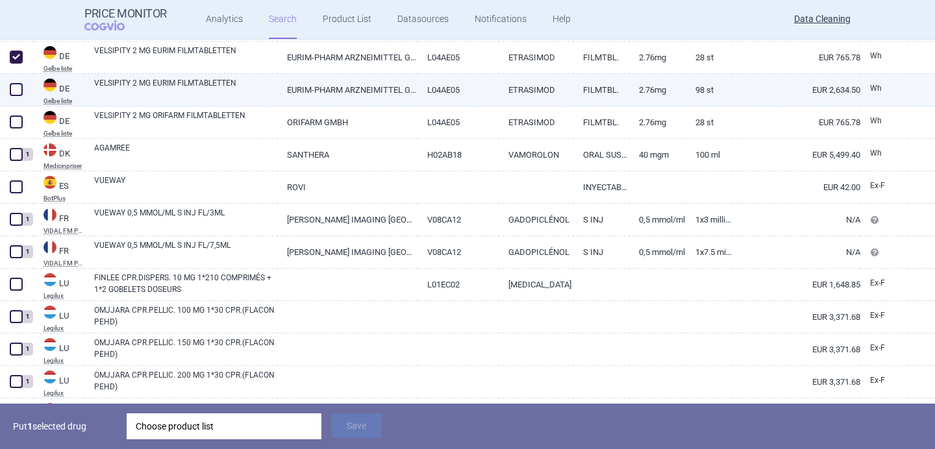
click at [15, 88] on span at bounding box center [16, 89] width 13 height 13
checkbox input "true"
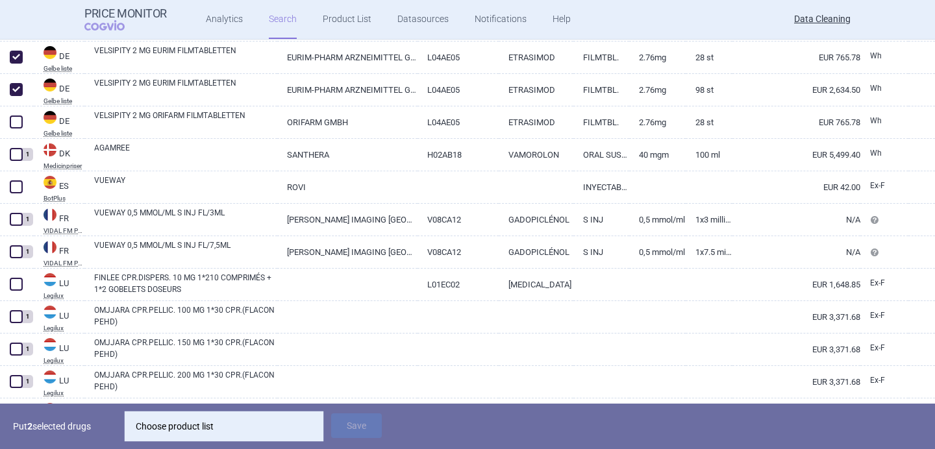
click at [178, 433] on div "Choose product list" at bounding box center [224, 426] width 177 height 26
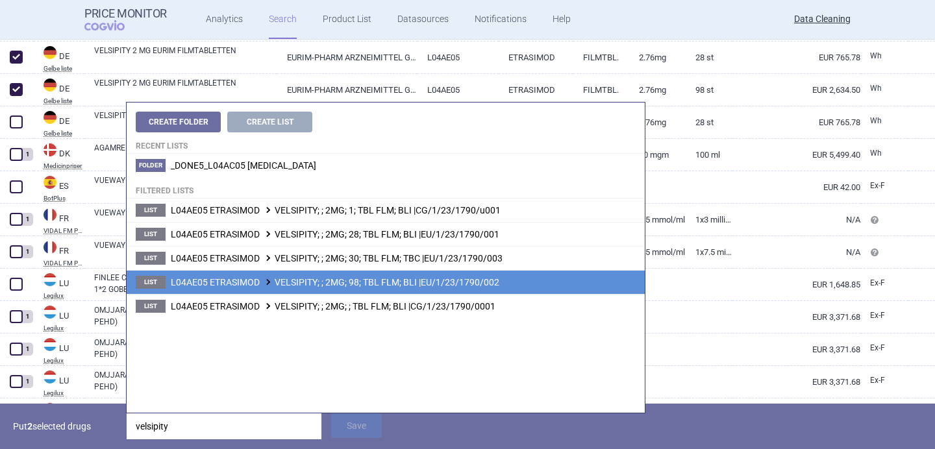
type input "velsipity"
click at [283, 288] on li "List L04AE05 ETRASIMOD VELSIPITY; ; 2MG; 98; TBL FLM; BLI |EU/1/23/1790/002" at bounding box center [386, 282] width 518 height 24
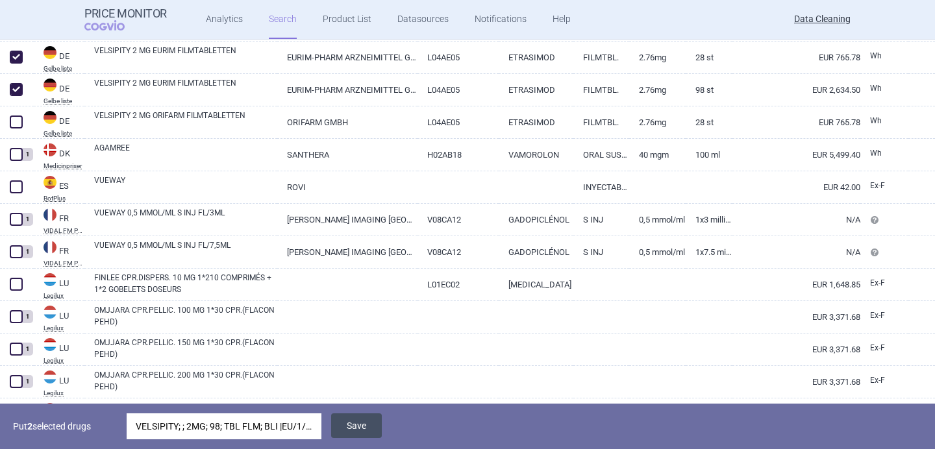
click at [353, 421] on button "Save" at bounding box center [356, 425] width 51 height 25
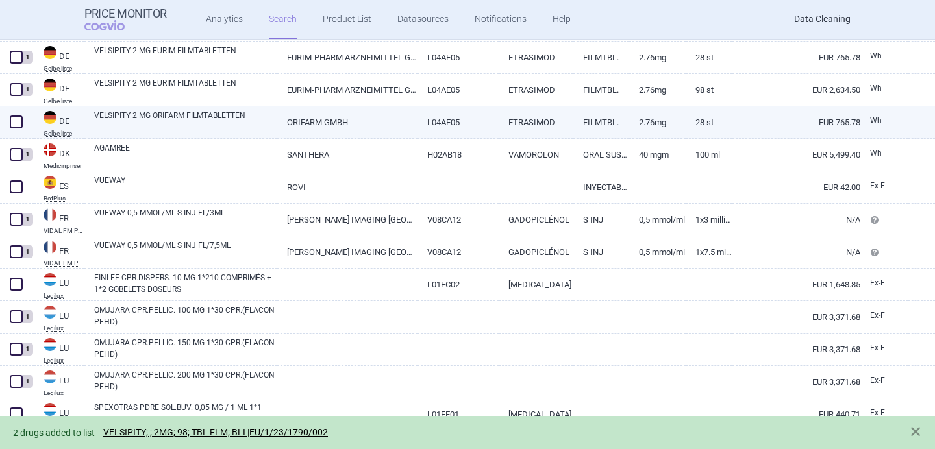
click at [10, 122] on span at bounding box center [16, 122] width 13 height 13
checkbox input "true"
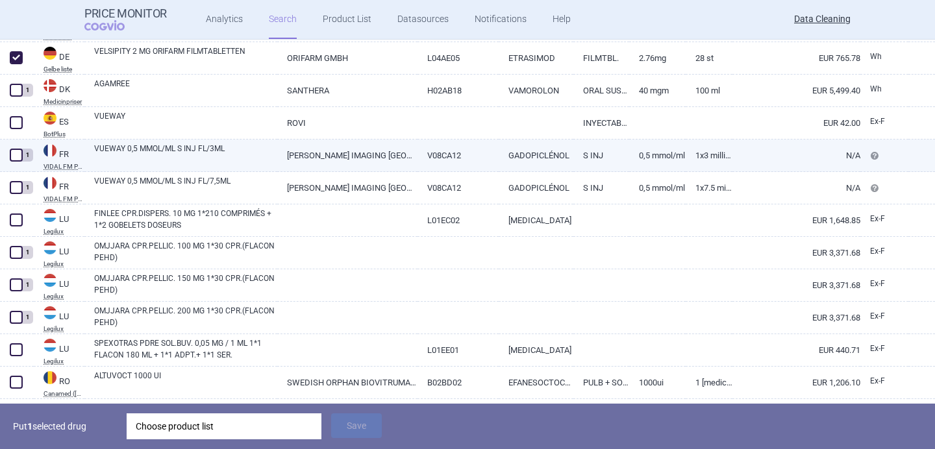
scroll to position [1026, 0]
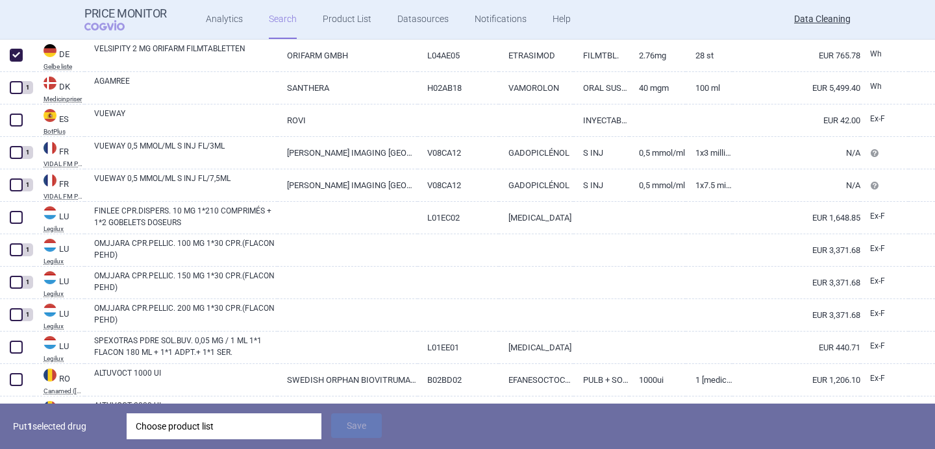
click at [182, 433] on div "Choose product list" at bounding box center [224, 426] width 177 height 26
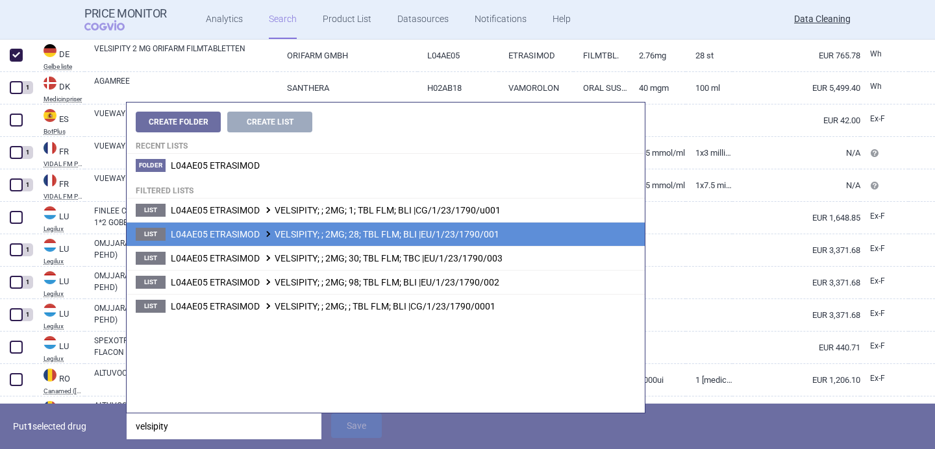
type input "velsipity"
click at [386, 235] on span "L04AE05 ETRASIMOD VELSIPITY; ; 2MG; 28; TBL FLM; BLI |EU/1/23/1790/001" at bounding box center [335, 234] width 328 height 10
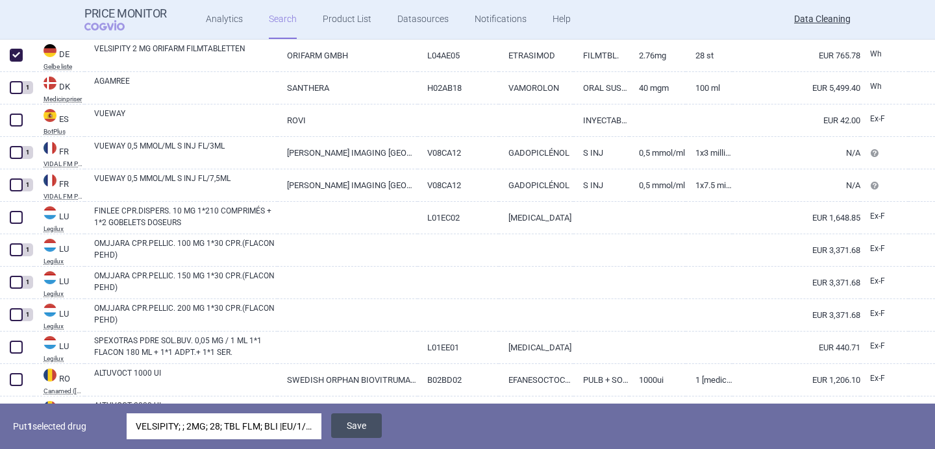
click at [369, 428] on button "Save" at bounding box center [356, 425] width 51 height 25
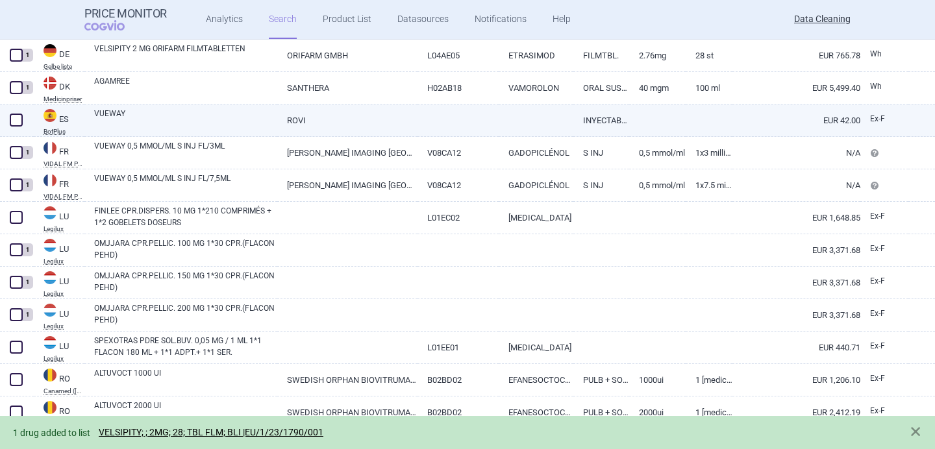
click at [159, 114] on link "VUEWAY" at bounding box center [185, 119] width 183 height 23
select select "EUR"
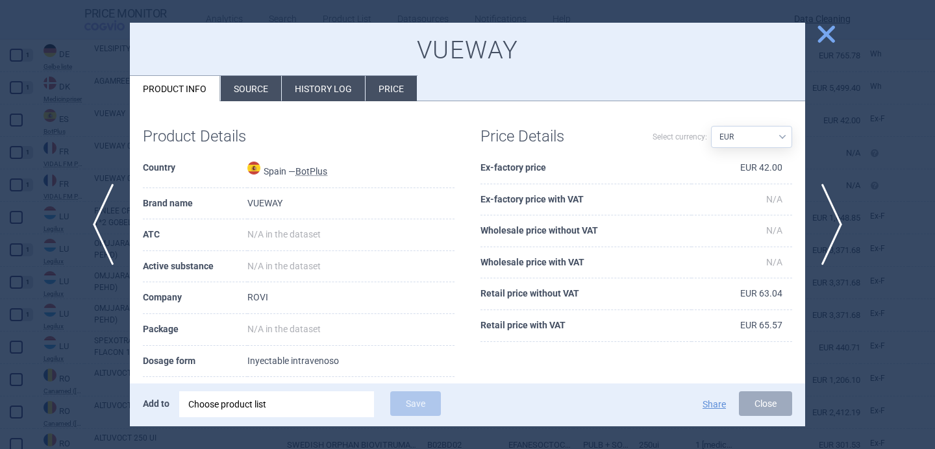
click at [247, 90] on li "Source" at bounding box center [251, 88] width 60 height 25
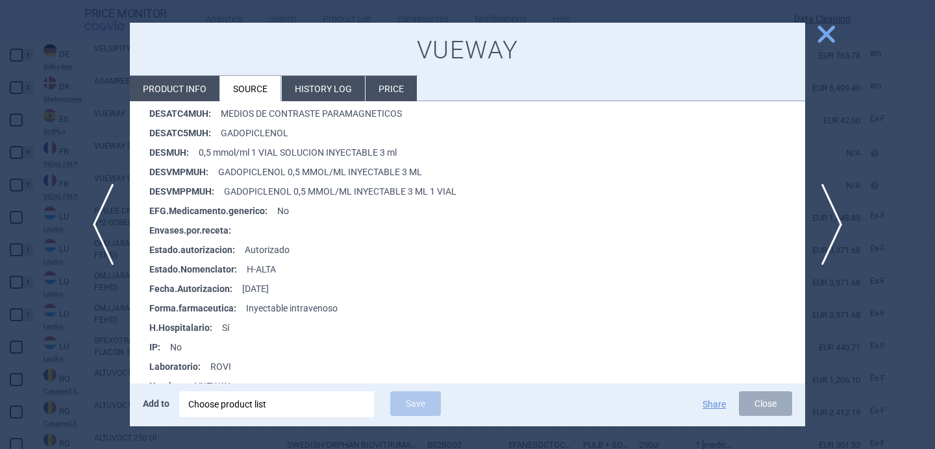
scroll to position [388, 0]
click at [234, 404] on div "Choose product list" at bounding box center [276, 404] width 177 height 26
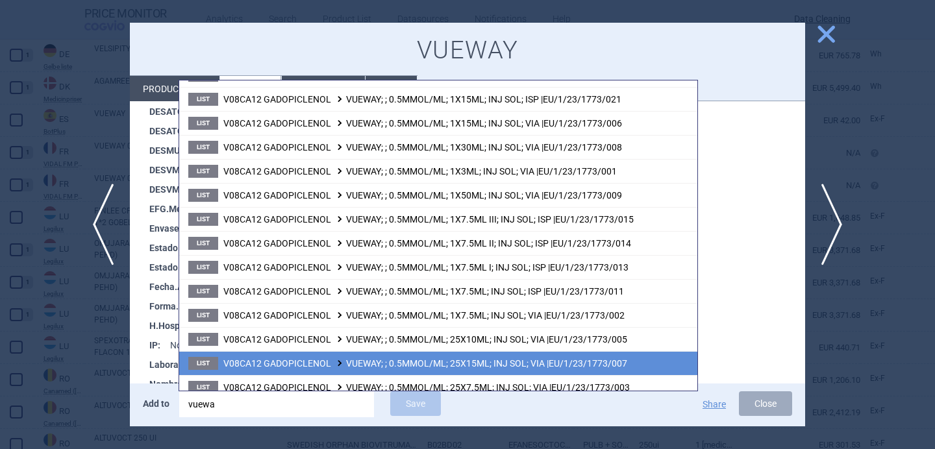
scroll to position [369, 0]
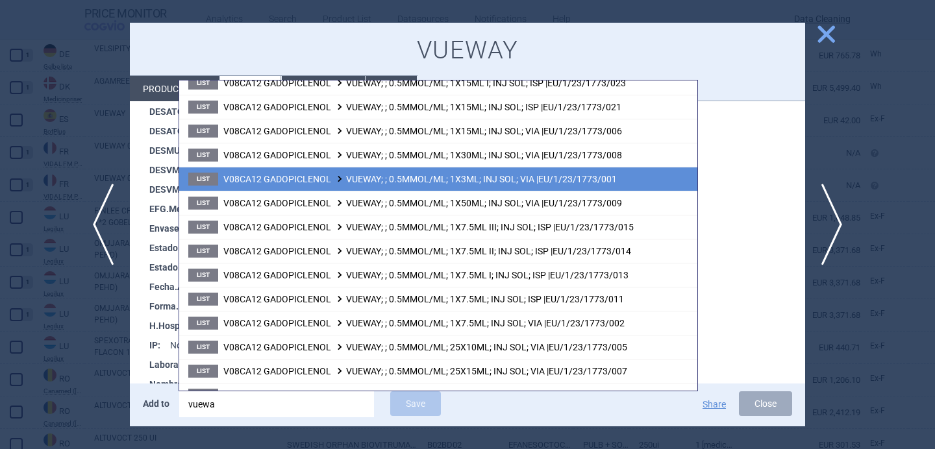
type input "vuewa"
click at [432, 186] on li "List V08CA12 GADOPICLENOL VUEWAY; ; 0.5MMOL/ML; 1X3ML; INJ SOL; VIA |EU/1/23/17…" at bounding box center [438, 179] width 518 height 24
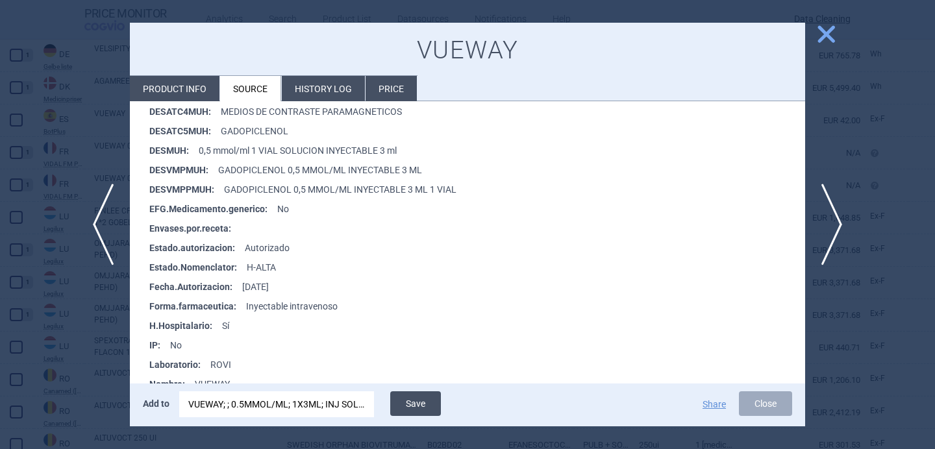
click at [426, 397] on button "Save" at bounding box center [415, 403] width 51 height 25
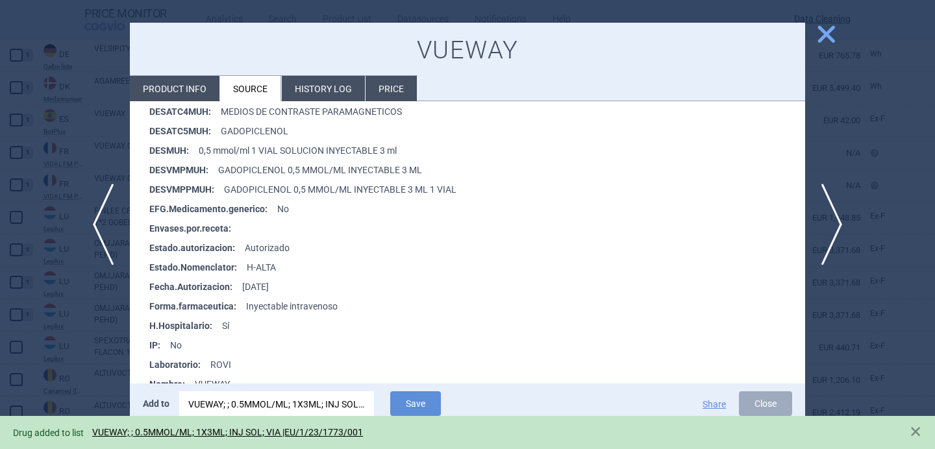
click at [86, 362] on div at bounding box center [467, 224] width 935 height 449
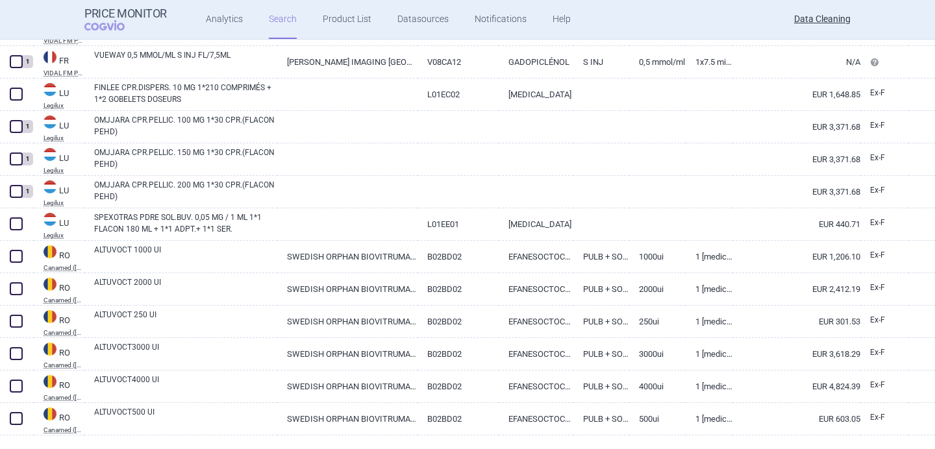
scroll to position [1157, 0]
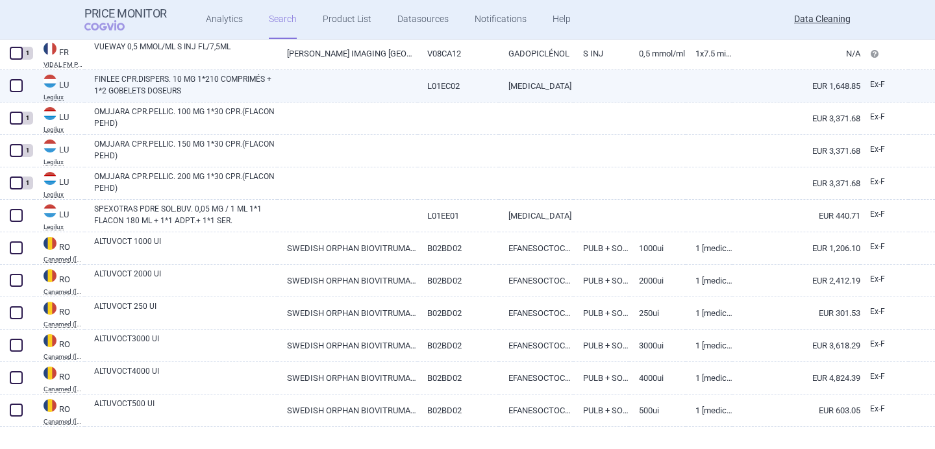
click at [189, 91] on link "FINLEE CPR.DISPERS. 10 MG 1*210 COMPRIMÉS + 1*2 GOBELETS DOSEURS" at bounding box center [185, 84] width 183 height 23
select select "EUR"
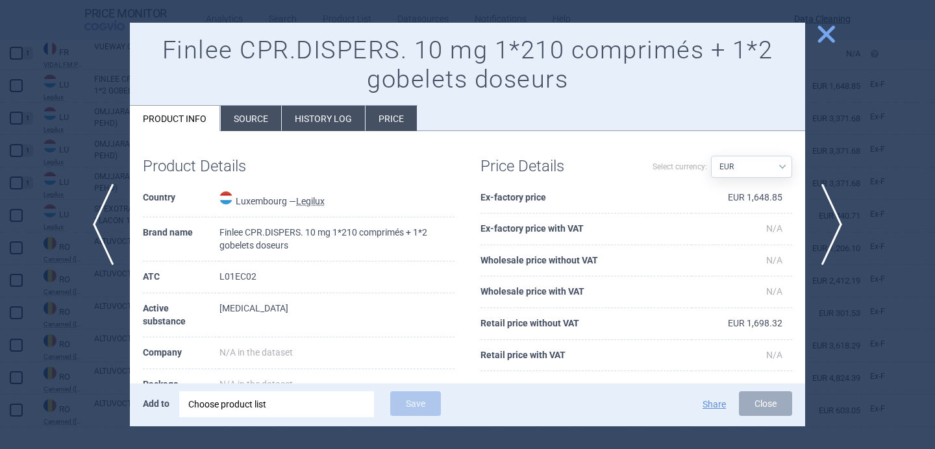
click at [245, 412] on div "Choose product list" at bounding box center [276, 404] width 177 height 26
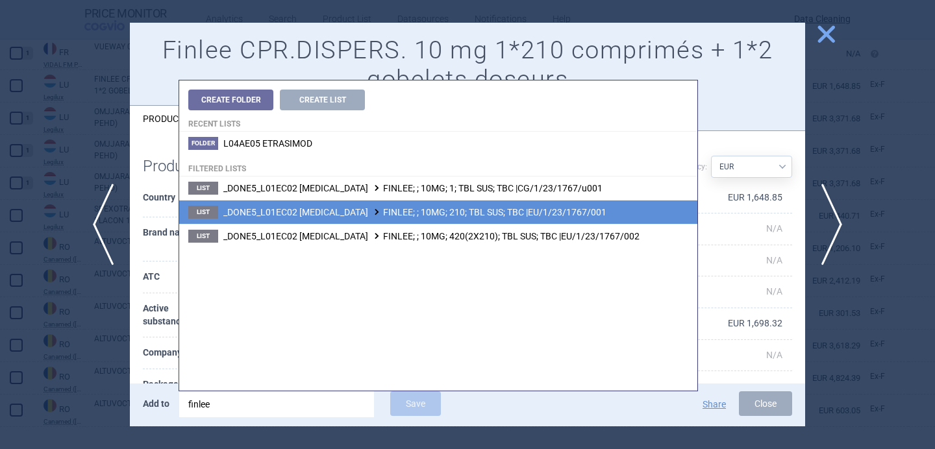
type input "finlee"
click at [370, 214] on span at bounding box center [376, 211] width 13 height 7
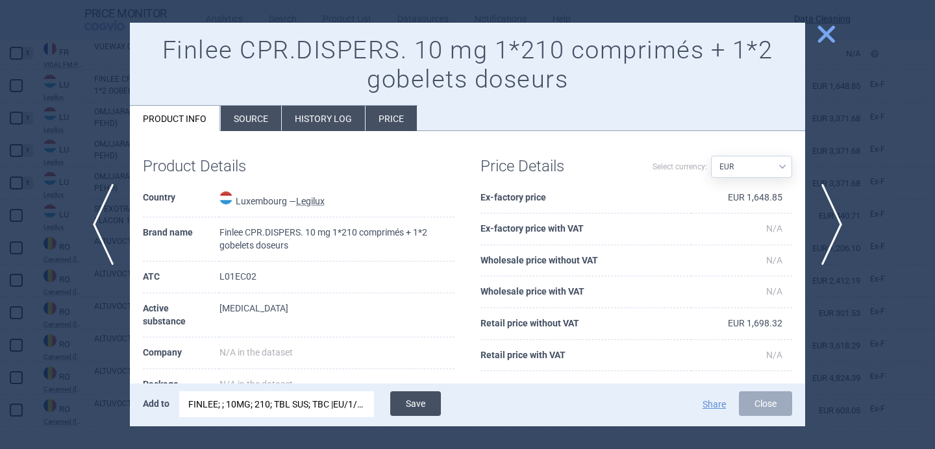
click at [410, 405] on button "Save" at bounding box center [415, 403] width 51 height 25
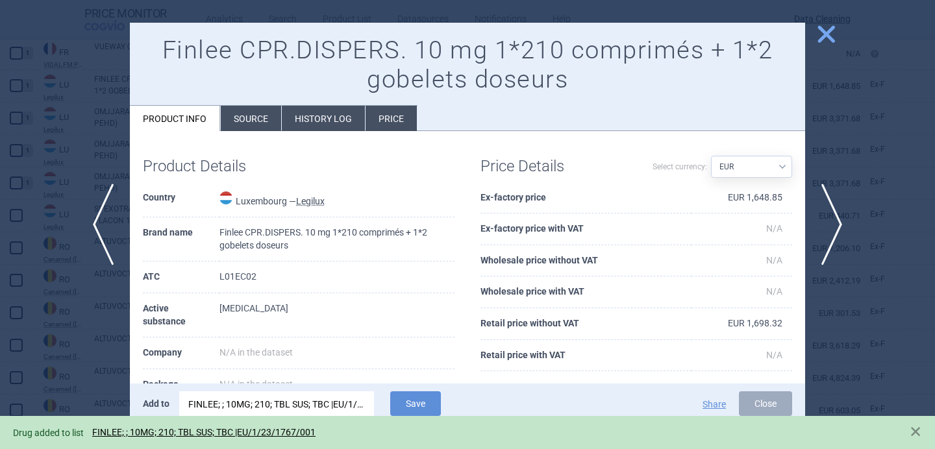
click at [76, 346] on div at bounding box center [467, 224] width 935 height 449
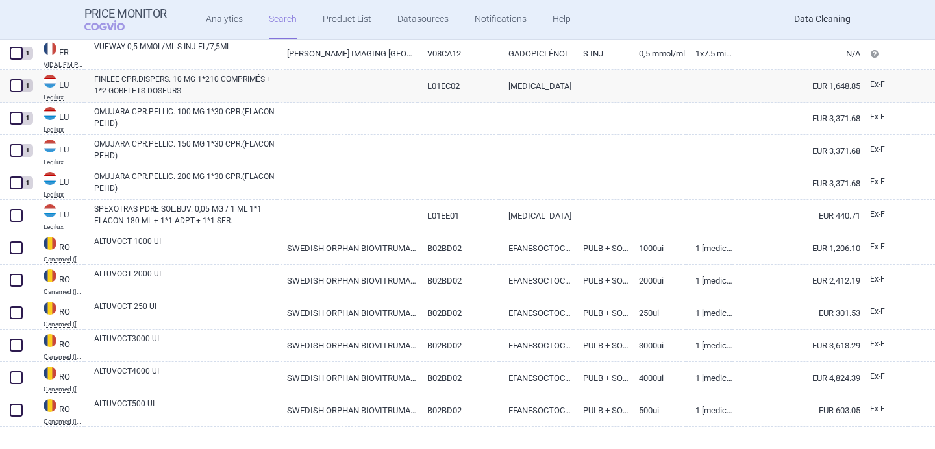
scroll to position [1177, 0]
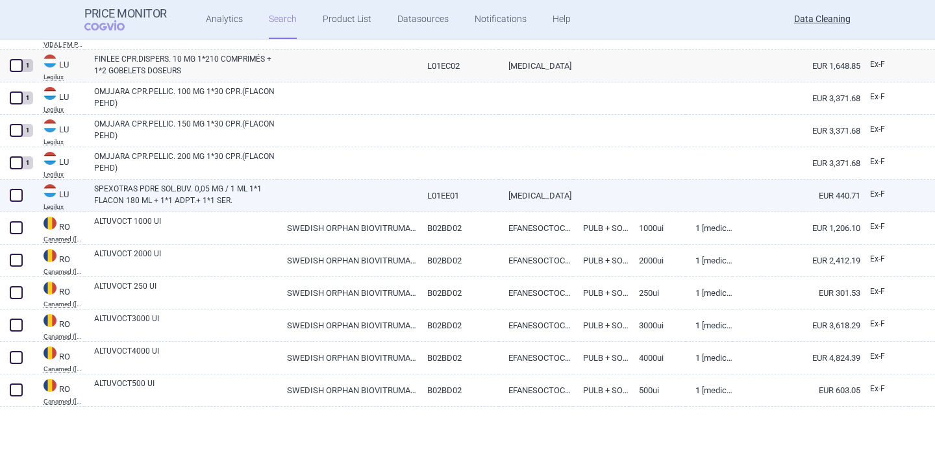
click at [195, 195] on link "SPEXOTRAS PDRE SOL.BUV. 0,05 MG / 1 ML 1*1 FLACON 180 ML + 1*1 ADPT.+ 1*1 SER." at bounding box center [185, 194] width 183 height 23
select select "EUR"
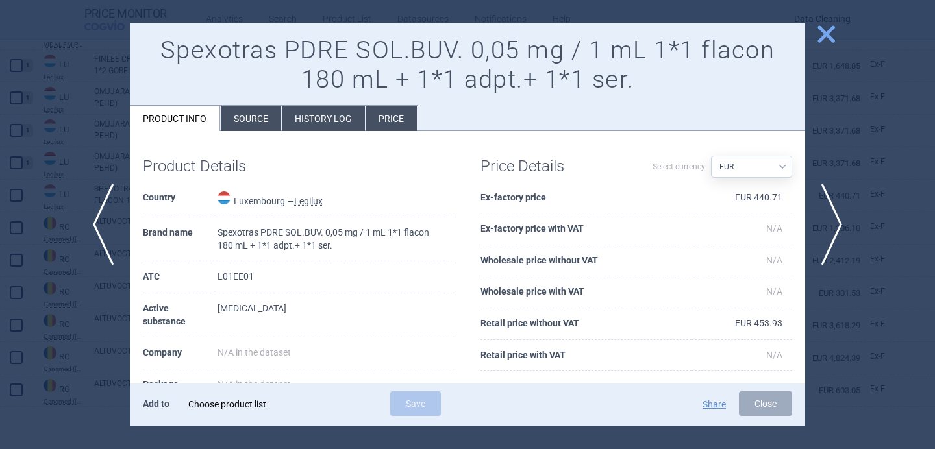
click at [295, 415] on div "Choose product list" at bounding box center [276, 404] width 177 height 26
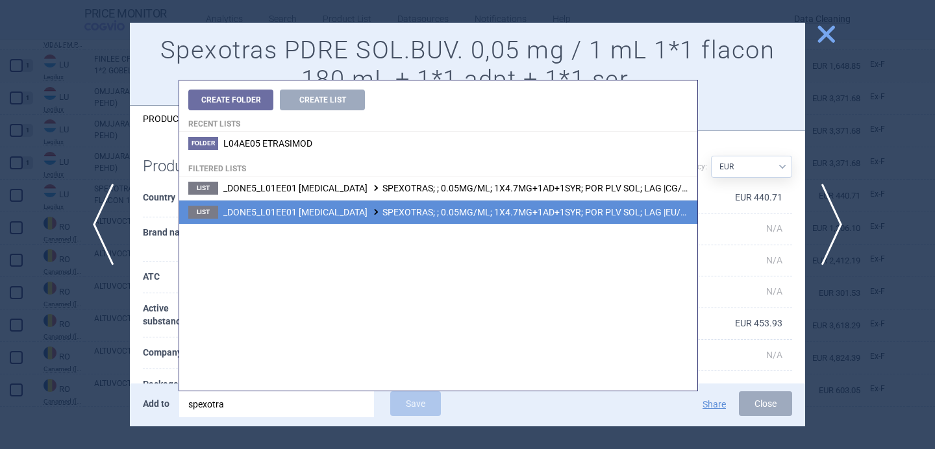
type input "spexotra"
click at [459, 211] on span "_DONE5_L01EE01 TRAMETINIB SPEXOTRAS; ; 0.05MG/ML; 1X4.7MG+1AD+1SYR; POR PLV SOL…" at bounding box center [483, 212] width 521 height 10
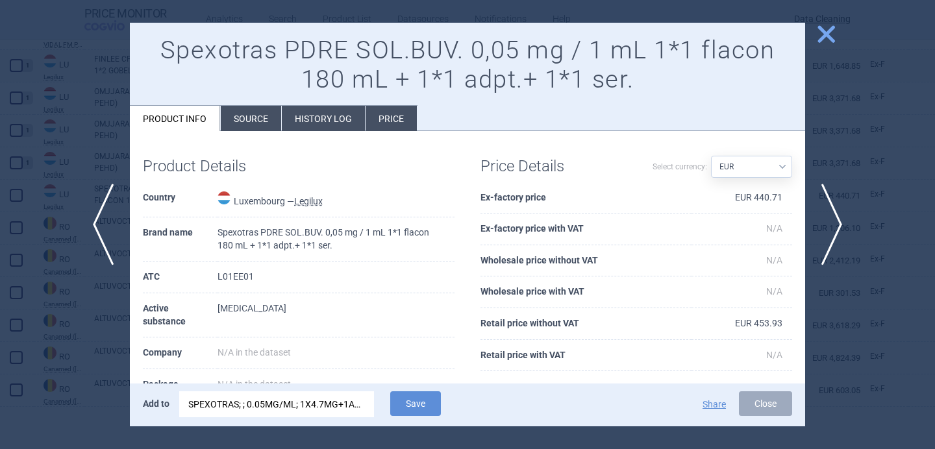
click at [343, 402] on div "SPEXOTRAS; ; 0.05MG/ML; 1X4.7MG+1AD+1SYR; POR PLV SOL; LAG |EU/1/23/1781/001" at bounding box center [276, 404] width 177 height 26
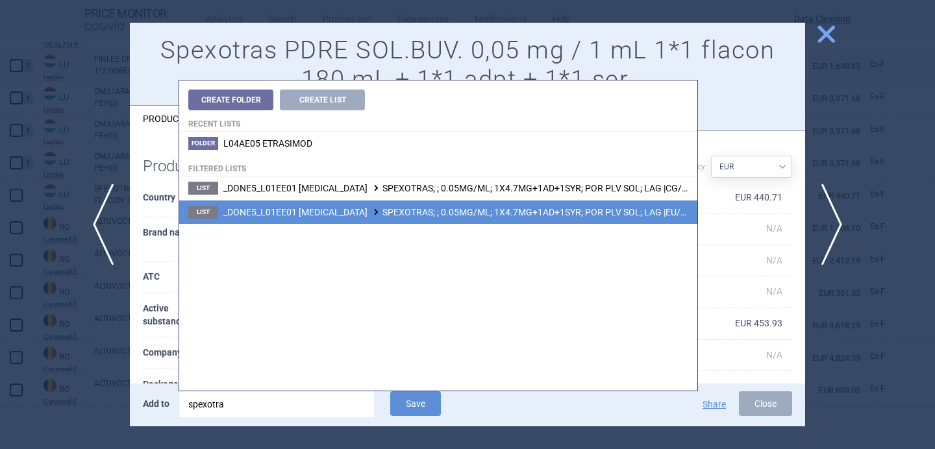
click at [573, 212] on span "_DONE5_L01EE01 TRAMETINIB SPEXOTRAS; ; 0.05MG/ML; 1X4.7MG+1AD+1SYR; POR PLV SOL…" at bounding box center [483, 212] width 521 height 10
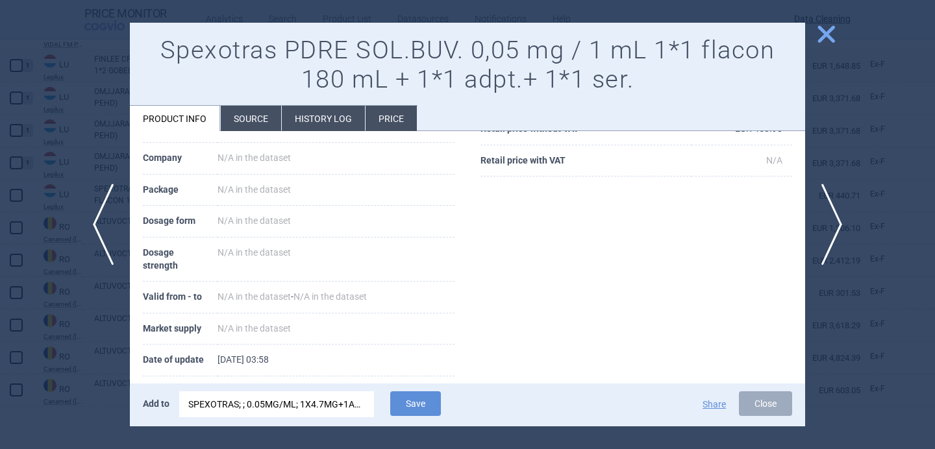
scroll to position [244, 0]
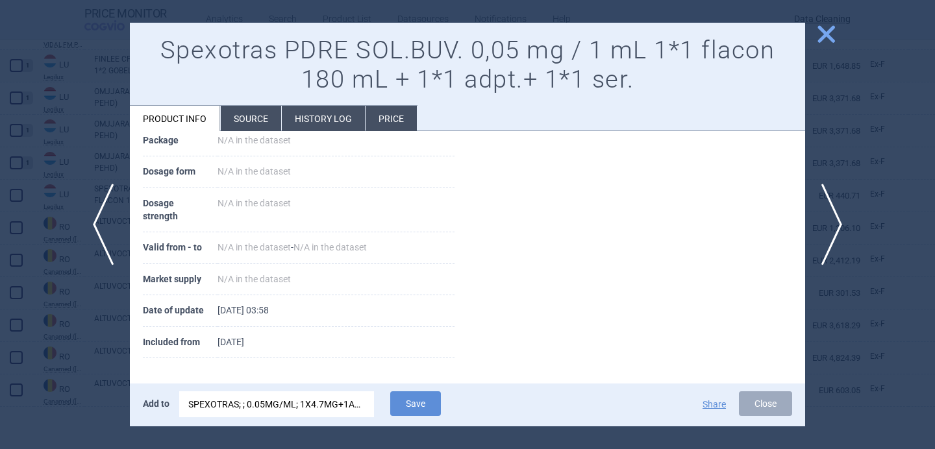
click at [258, 123] on li "Source" at bounding box center [251, 118] width 60 height 25
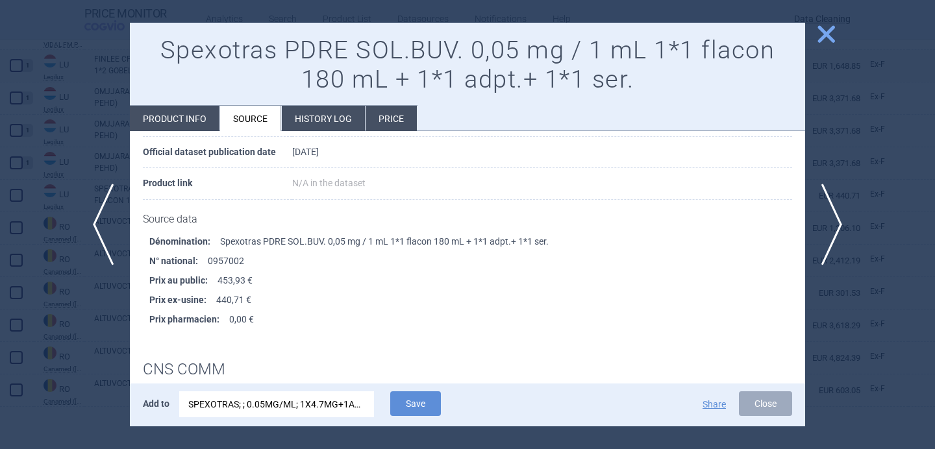
scroll to position [141, 0]
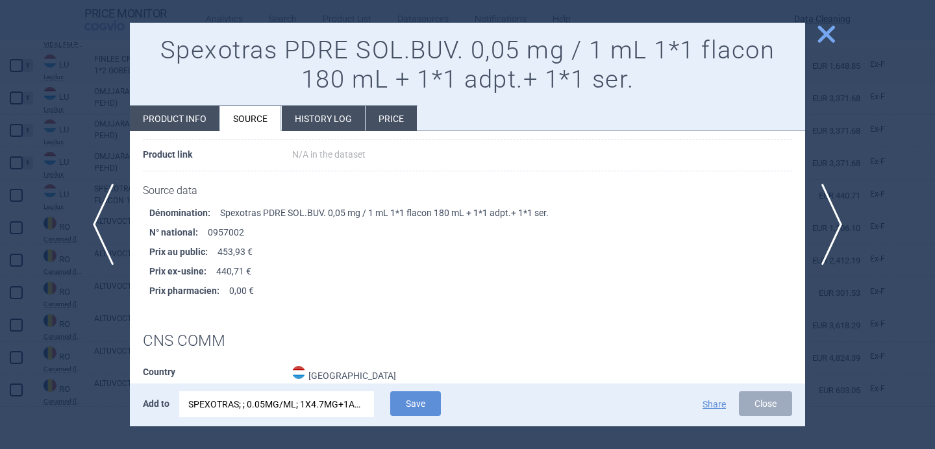
click at [340, 408] on div "SPEXOTRAS; ; 0.05MG/ML; 1X4.7MG+1AD+1SYR; POR PLV SOL; LAG |EU/1/23/1781/001" at bounding box center [276, 404] width 177 height 26
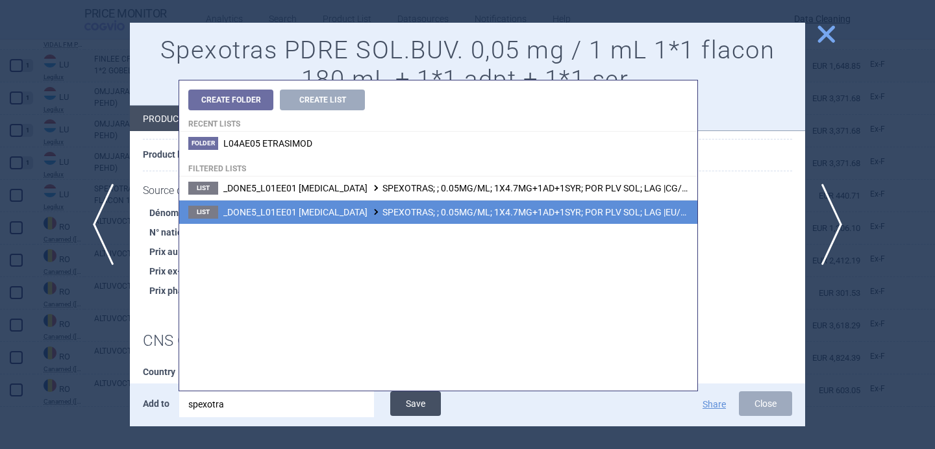
click at [402, 395] on button "Save" at bounding box center [415, 403] width 51 height 25
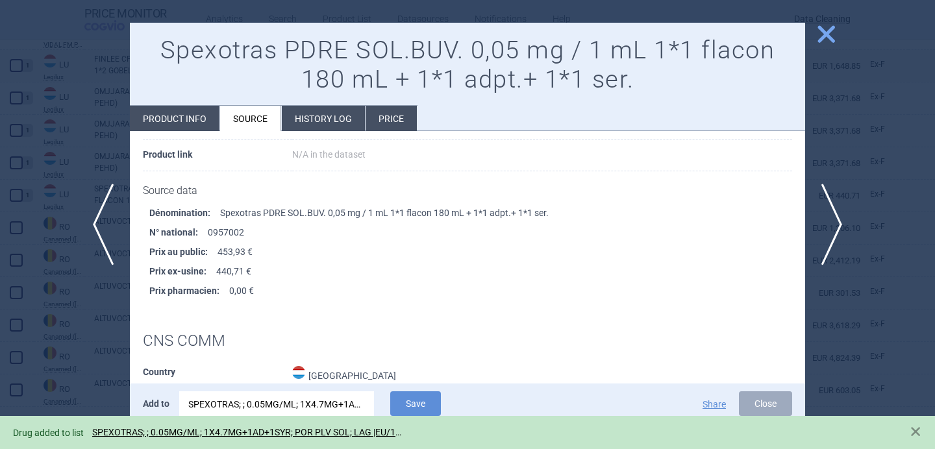
click at [100, 365] on div at bounding box center [467, 224] width 935 height 449
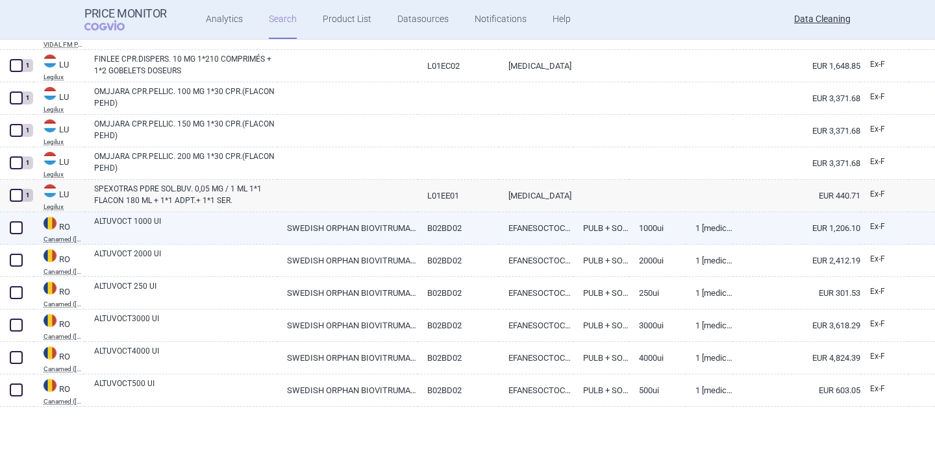
click at [185, 227] on link "ALTUVOCT 1000 UI" at bounding box center [185, 227] width 183 height 23
select select "EUR"
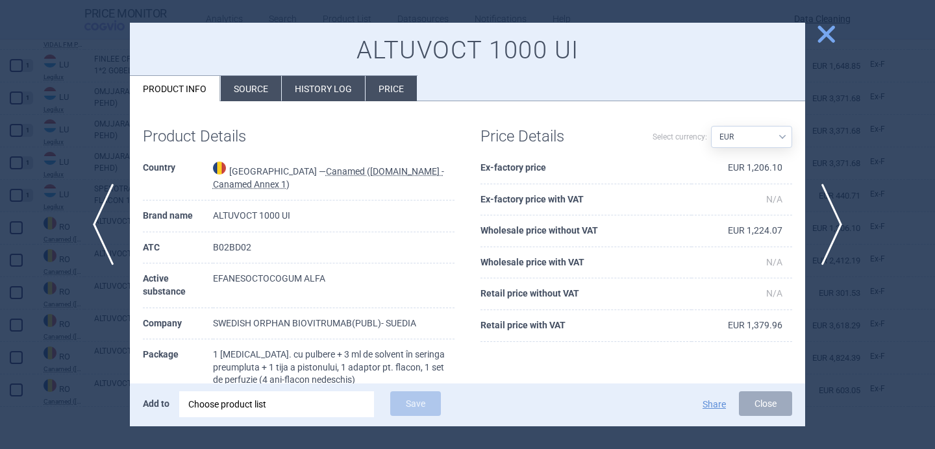
click at [258, 402] on div "Choose product list" at bounding box center [276, 404] width 177 height 26
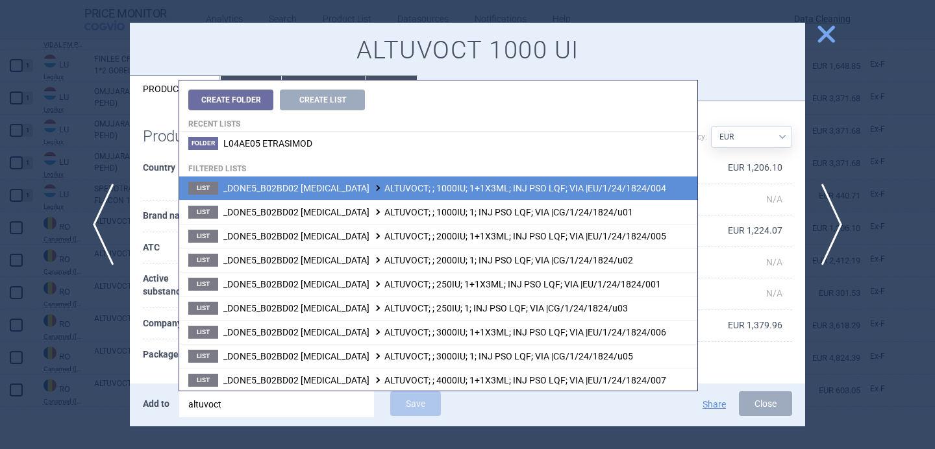
type input "altuvoct"
click at [371, 182] on li "List _DONE5_B02BD02 COAGULATION FACTOR VIII ALTUVOCT; ; 1000IU; 1+1X3ML; INJ PS…" at bounding box center [438, 188] width 518 height 23
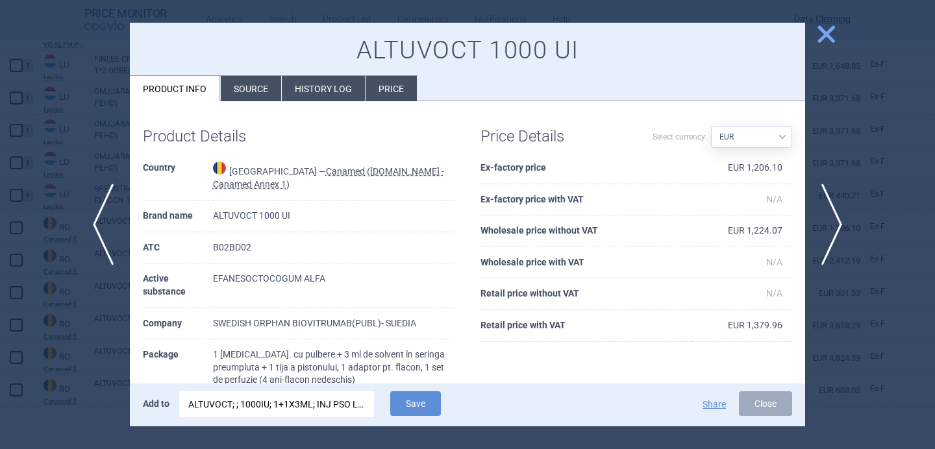
click at [443, 418] on span "Save" at bounding box center [416, 414] width 64 height 12
click at [432, 402] on button "Save" at bounding box center [415, 403] width 51 height 25
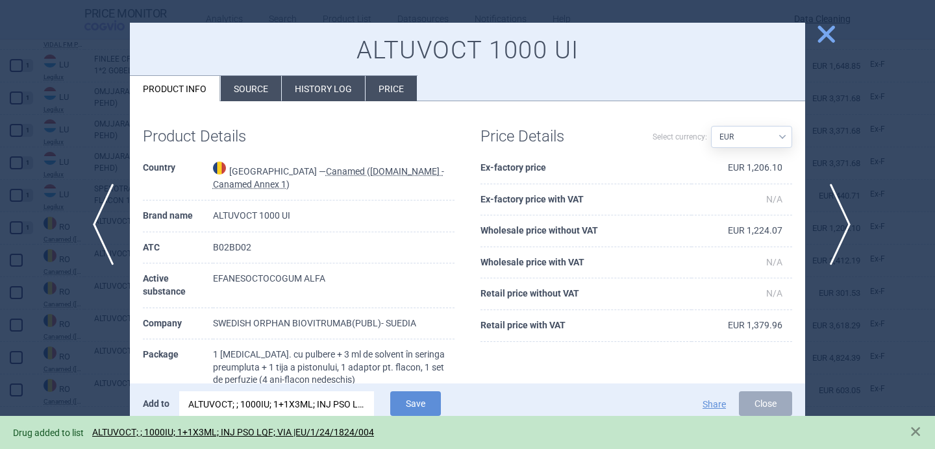
click at [828, 207] on span "next" at bounding box center [835, 225] width 29 height 82
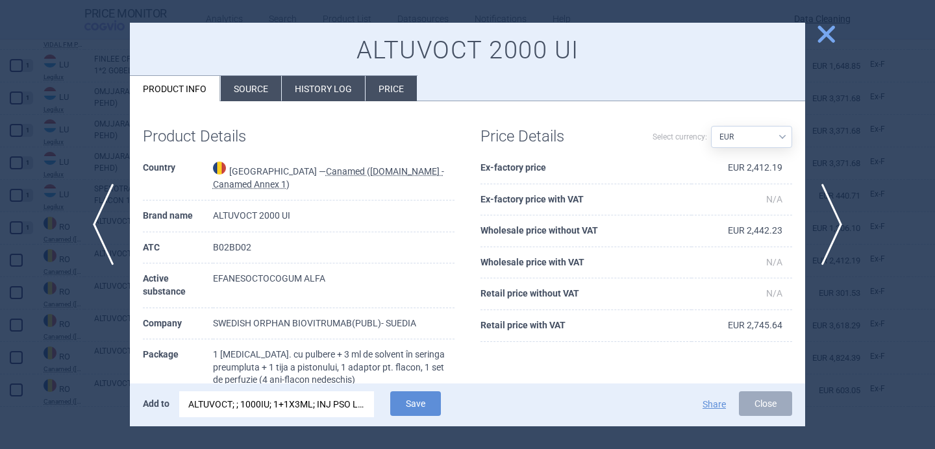
click at [322, 398] on div "ALTUVOCT; ; 1000IU; 1+1X3ML; INJ PSO LQF; VIA |EU/1/24/1824/004" at bounding box center [276, 404] width 177 height 26
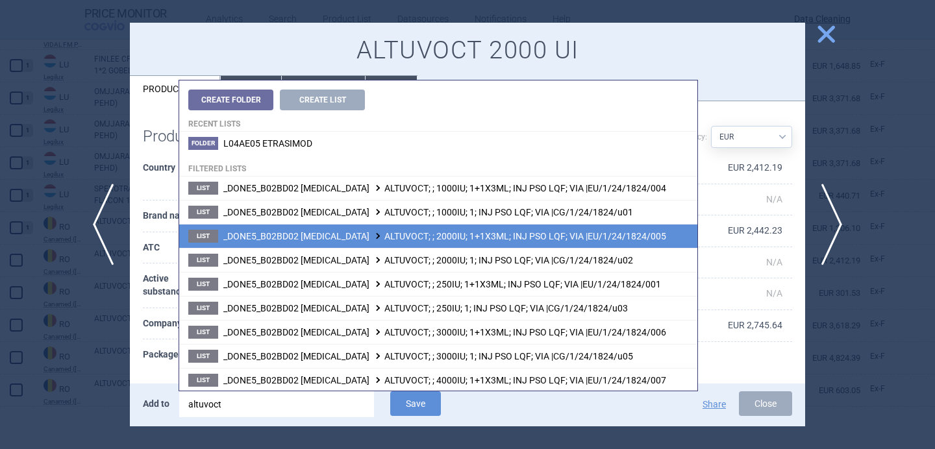
click at [393, 246] on li "List _DONE5_B02BD02 COAGULATION FACTOR VIII ALTUVOCT; ; 2000IU; 1+1X3ML; INJ PS…" at bounding box center [438, 236] width 518 height 24
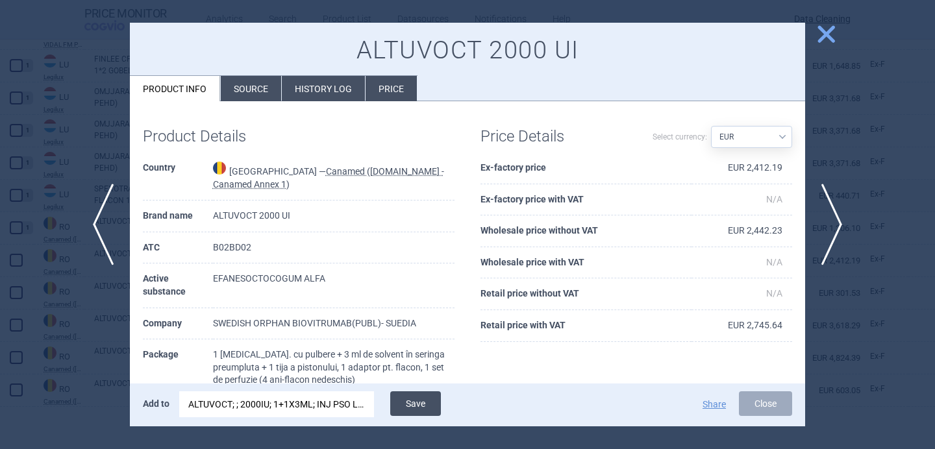
click at [428, 406] on button "Save" at bounding box center [415, 403] width 51 height 25
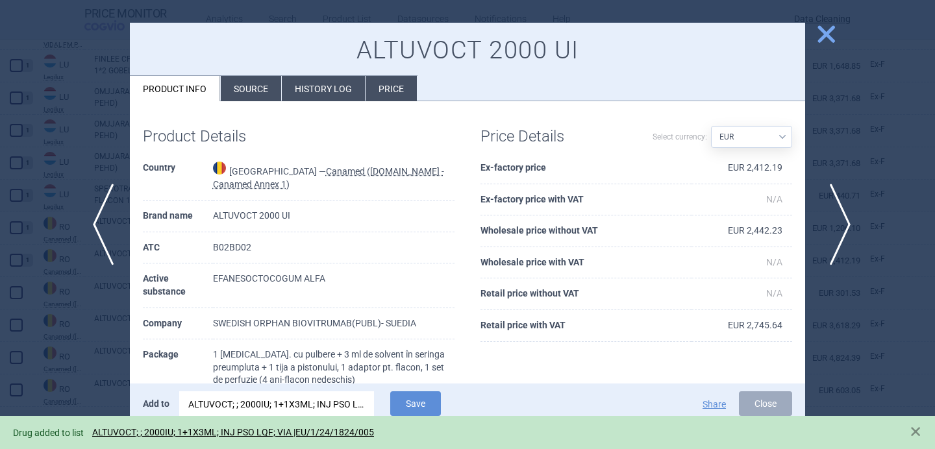
click at [838, 222] on span "next" at bounding box center [835, 225] width 29 height 82
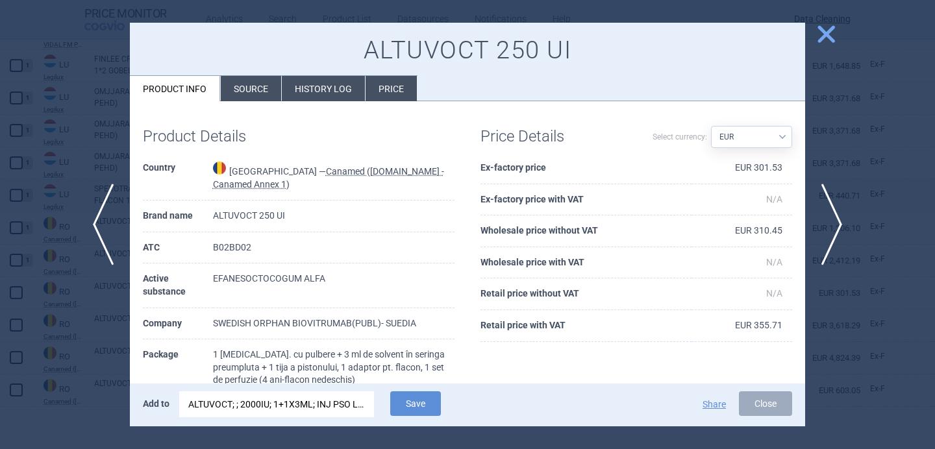
click at [331, 401] on div "ALTUVOCT; ; 2000IU; 1+1X3ML; INJ PSO LQF; VIA |EU/1/24/1824/005" at bounding box center [276, 404] width 177 height 26
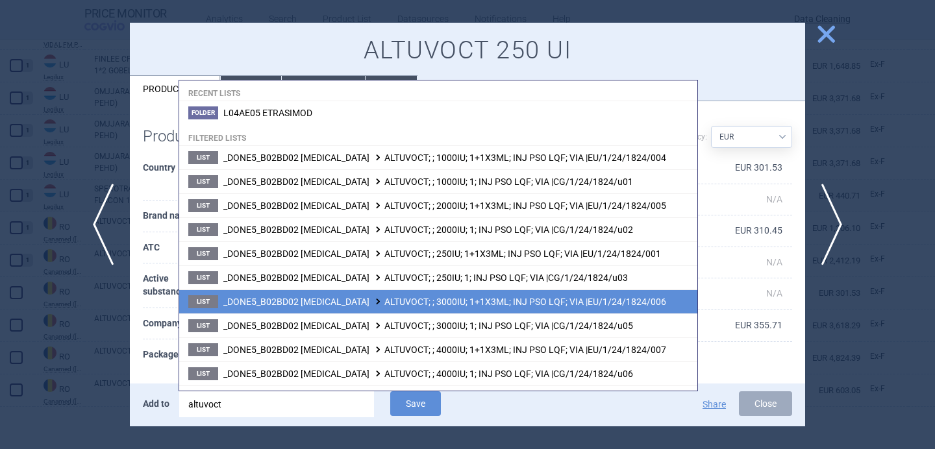
scroll to position [66, 0]
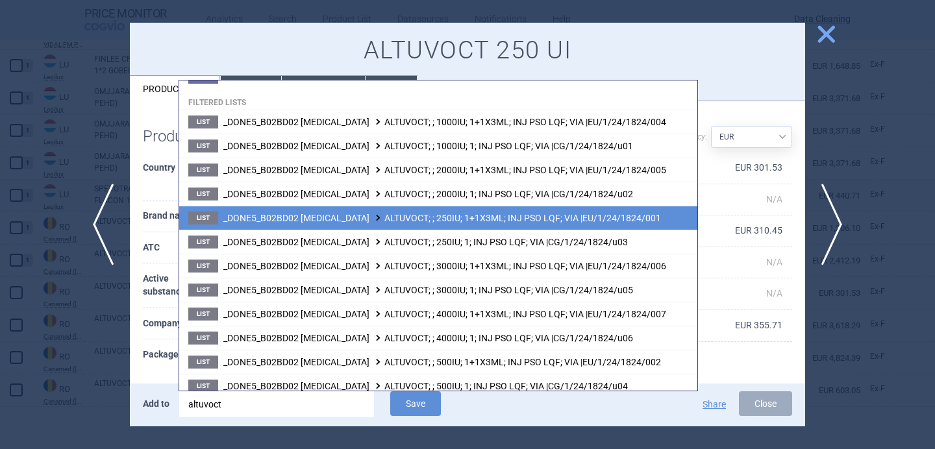
click at [419, 224] on li "List _DONE5_B02BD02 COAGULATION FACTOR VIII ALTUVOCT; ; 250IU; 1+1X3ML; INJ PSO…" at bounding box center [438, 218] width 518 height 24
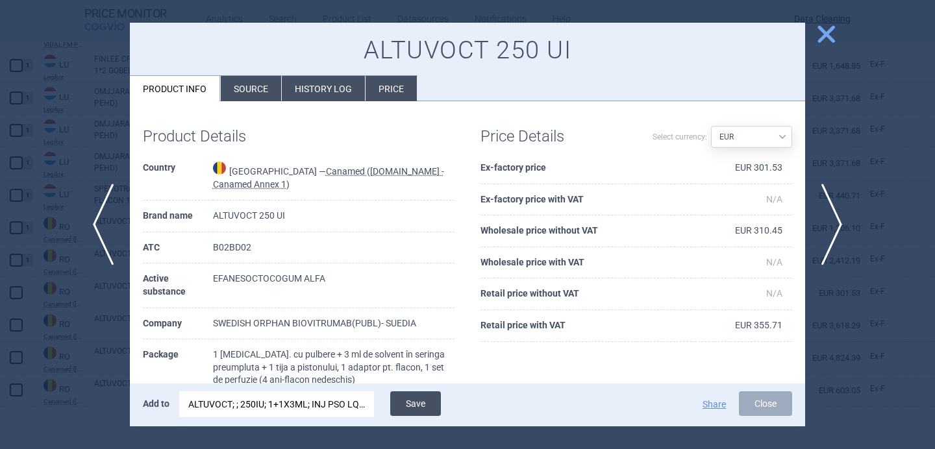
click at [425, 405] on button "Save" at bounding box center [415, 403] width 51 height 25
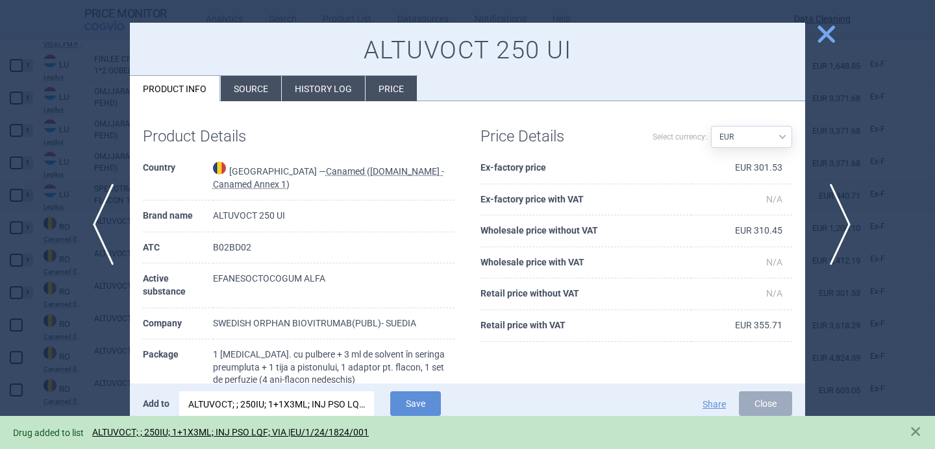
click at [843, 221] on span "next" at bounding box center [835, 225] width 29 height 82
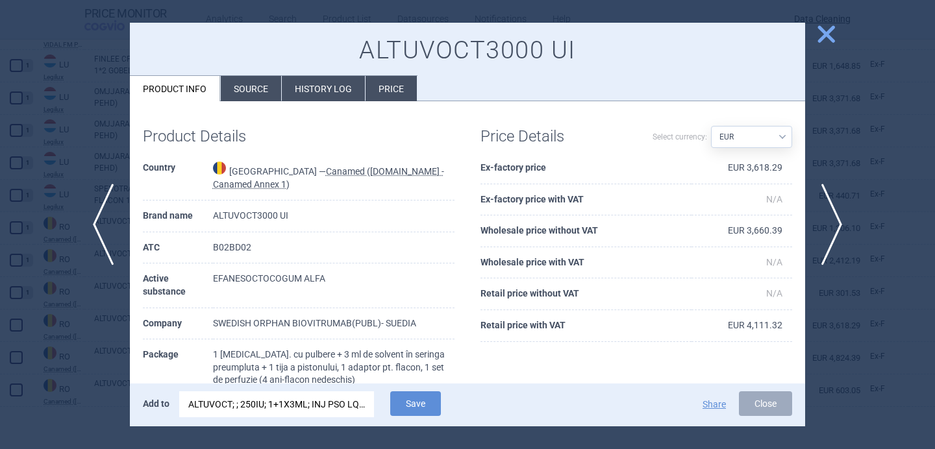
click at [346, 405] on div "ALTUVOCT; ; 250IU; 1+1X3ML; INJ PSO LQF; VIA |EU/1/24/1824/001" at bounding box center [276, 404] width 177 height 26
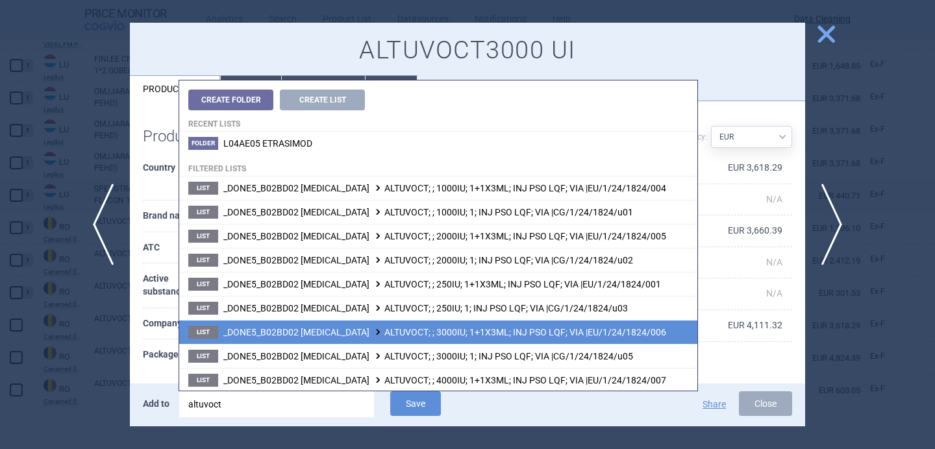
click at [401, 331] on span "_DONE5_B02BD02 COAGULATION FACTOR VIII ALTUVOCT; ; 3000IU; 1+1X3ML; INJ PSO LQF…" at bounding box center [444, 332] width 443 height 10
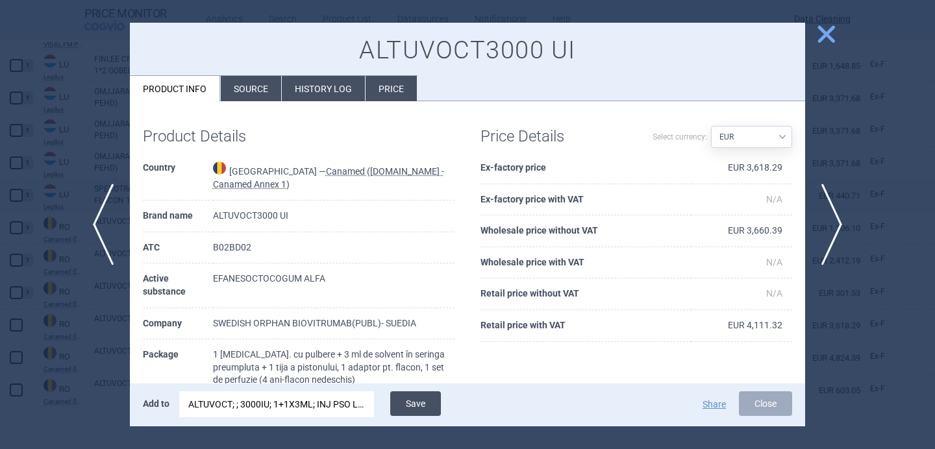
click at [425, 397] on button "Save" at bounding box center [415, 403] width 51 height 25
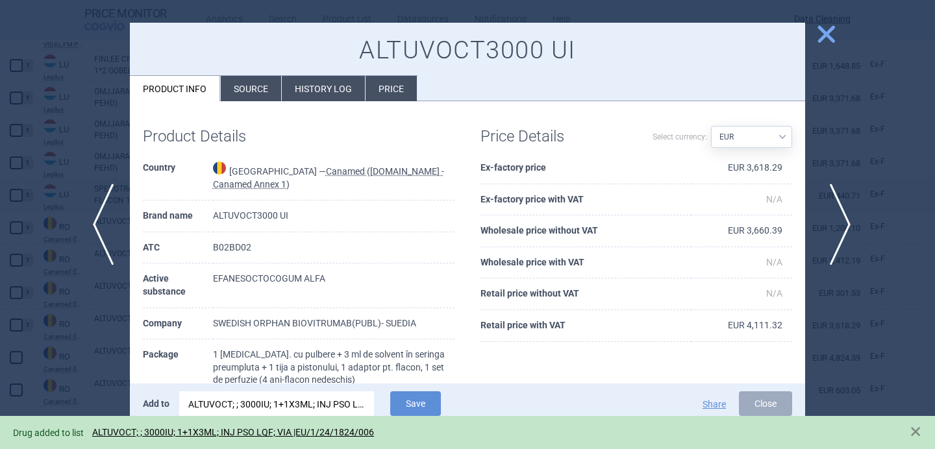
click at [836, 221] on span "next" at bounding box center [835, 225] width 29 height 82
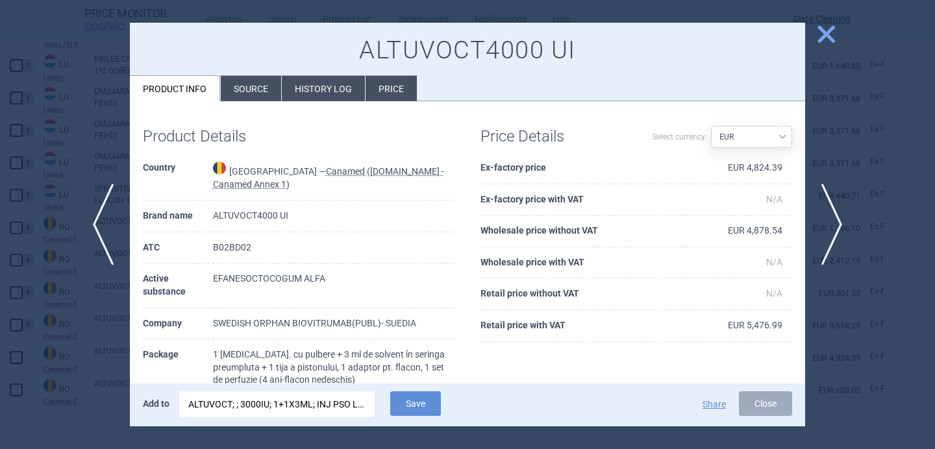
click at [347, 402] on div "ALTUVOCT; ; 3000IU; 1+1X3ML; INJ PSO LQF; VIA |EU/1/24/1824/006" at bounding box center [276, 404] width 177 height 26
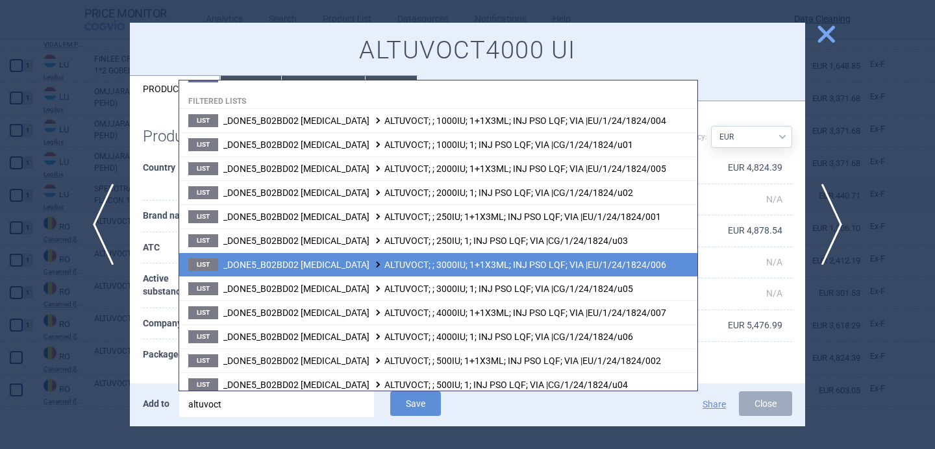
scroll to position [69, 0]
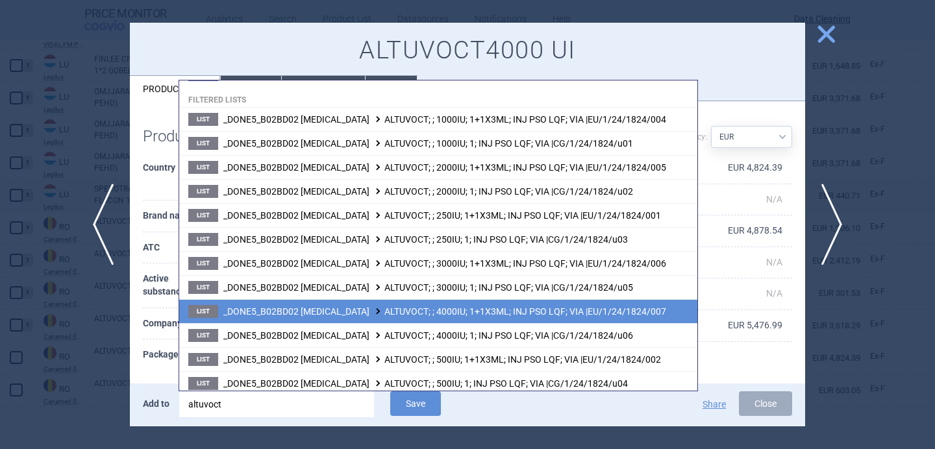
click at [395, 312] on span "_DONE5_B02BD02 COAGULATION FACTOR VIII ALTUVOCT; ; 4000IU; 1+1X3ML; INJ PSO LQF…" at bounding box center [444, 311] width 443 height 10
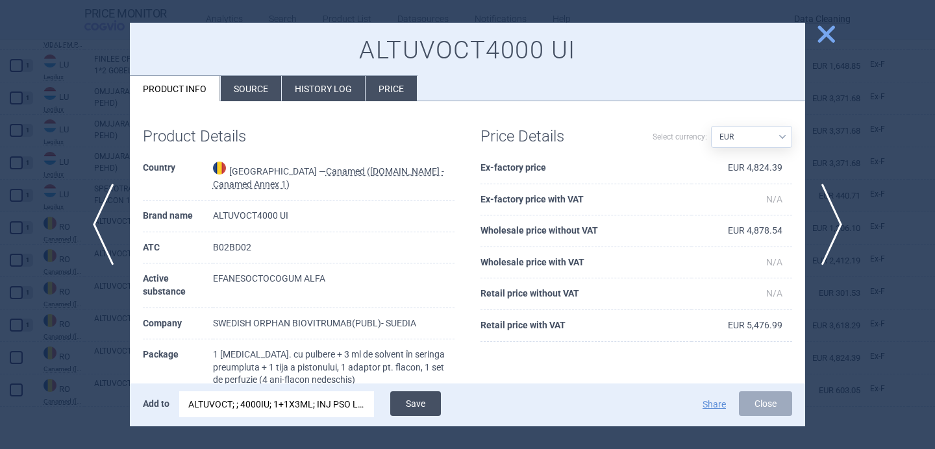
click at [421, 401] on button "Save" at bounding box center [415, 403] width 51 height 25
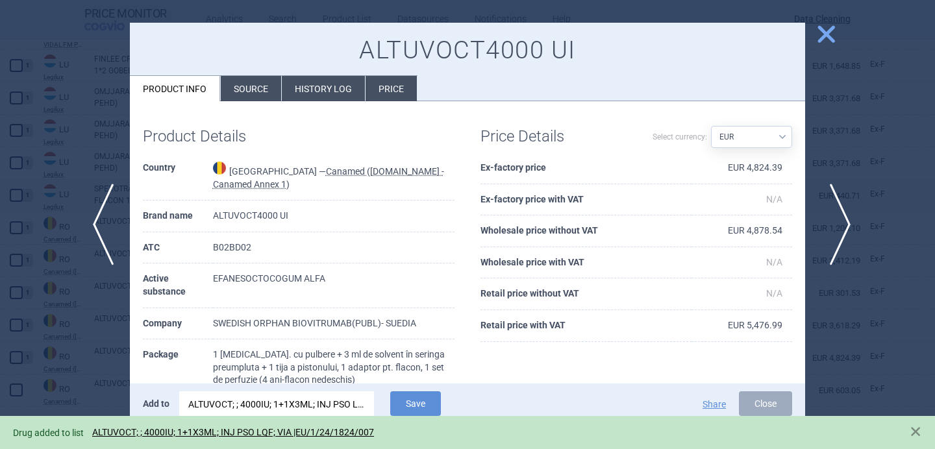
click at [836, 224] on span "next" at bounding box center [835, 225] width 29 height 82
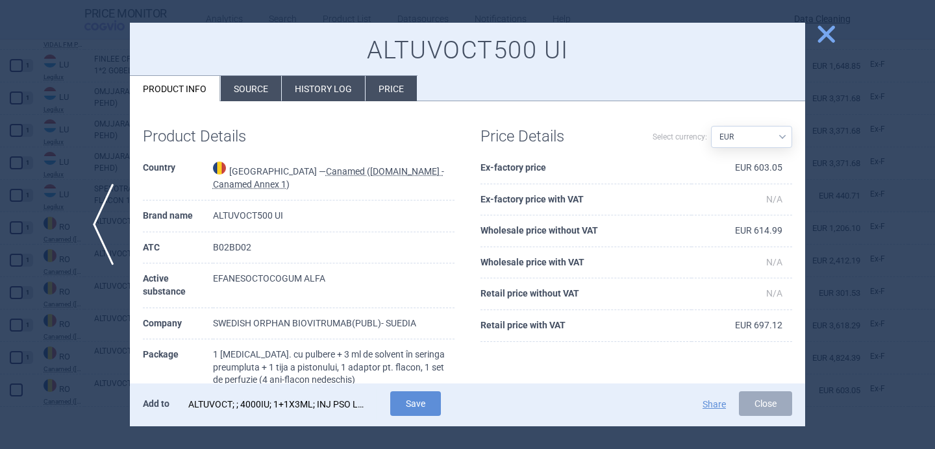
click at [342, 405] on div "ALTUVOCT; ; 4000IU; 1+1X3ML; INJ PSO LQF; VIA |EU/1/24/1824/007" at bounding box center [276, 404] width 177 height 26
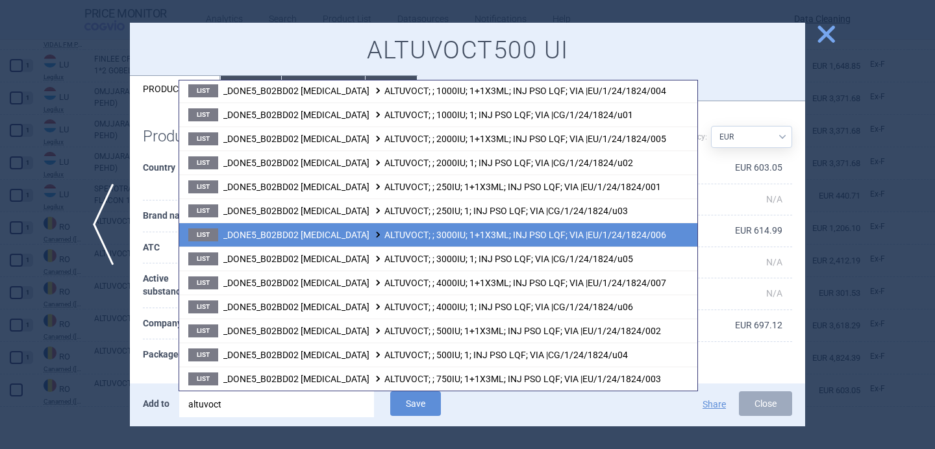
scroll to position [97, 0]
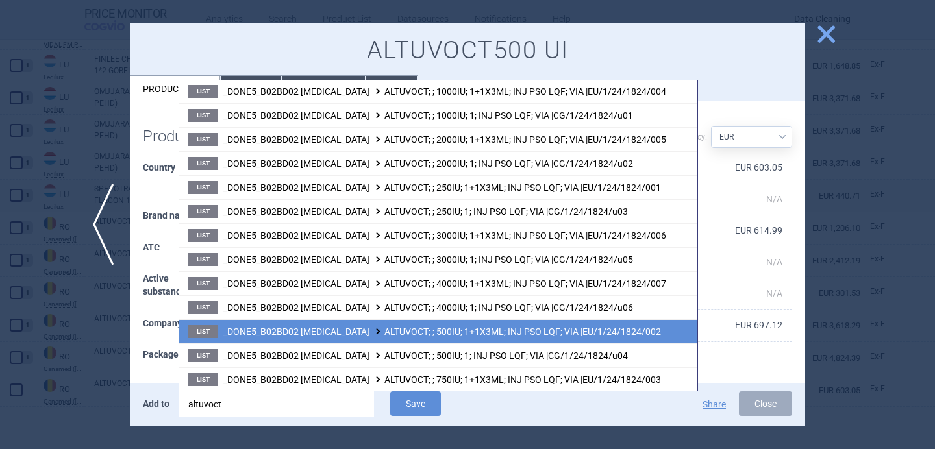
click at [384, 334] on span at bounding box center [377, 331] width 13 height 7
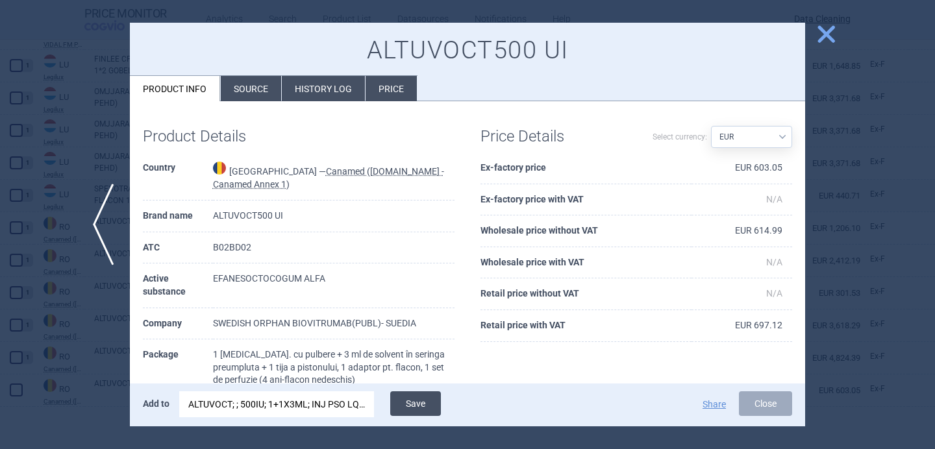
click at [418, 399] on button "Save" at bounding box center [415, 403] width 51 height 25
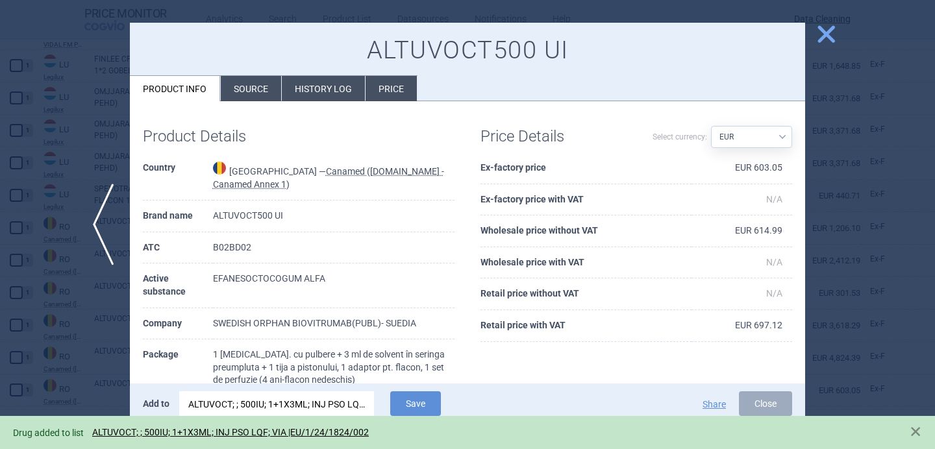
click at [64, 381] on div at bounding box center [467, 224] width 935 height 449
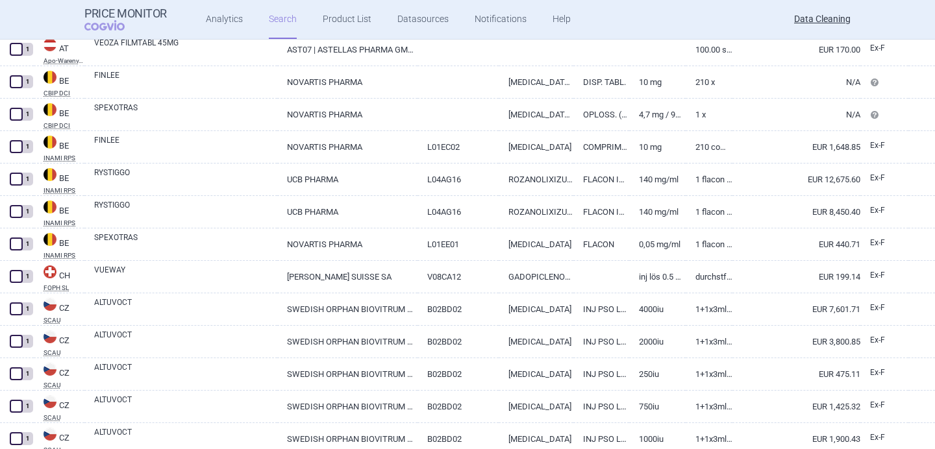
select select "brandName"
select select "newerThan"
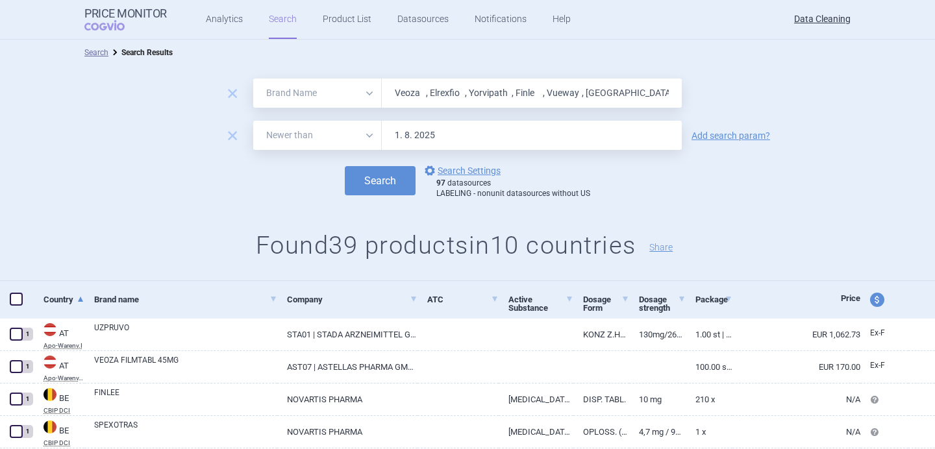
click at [482, 179] on div "97 datasources LABELING - nonunit datasources without US" at bounding box center [513, 189] width 154 height 20
click at [482, 171] on link "options Search Settings" at bounding box center [461, 171] width 79 height 16
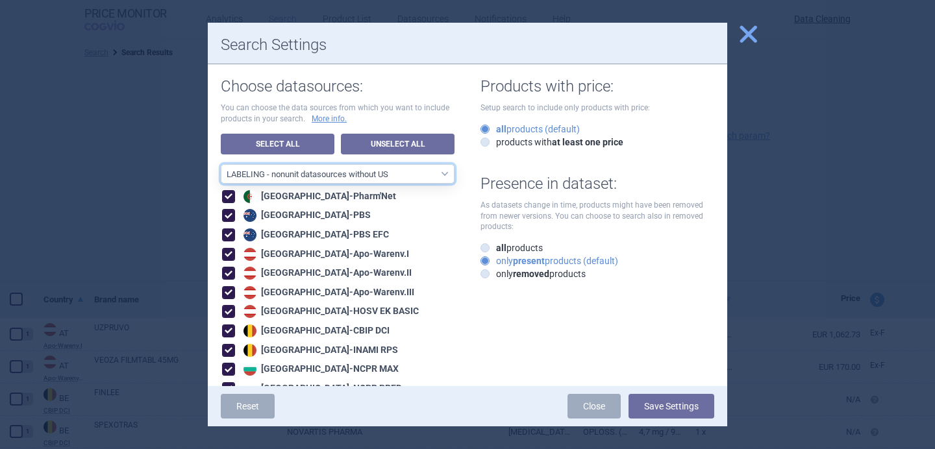
click at [439, 176] on select "All data sources LABELING - unit datasources without US LABELING - nonunit data…" at bounding box center [338, 173] width 234 height 19
select select "8989dc10-0f59-46fa-8fa1-2d950f31f8cb"
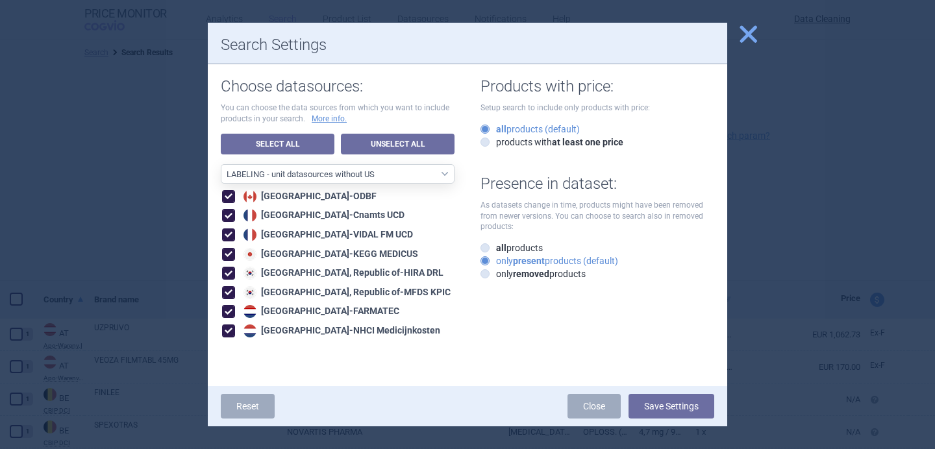
click at [659, 403] on button "Save Settings" at bounding box center [671, 406] width 86 height 25
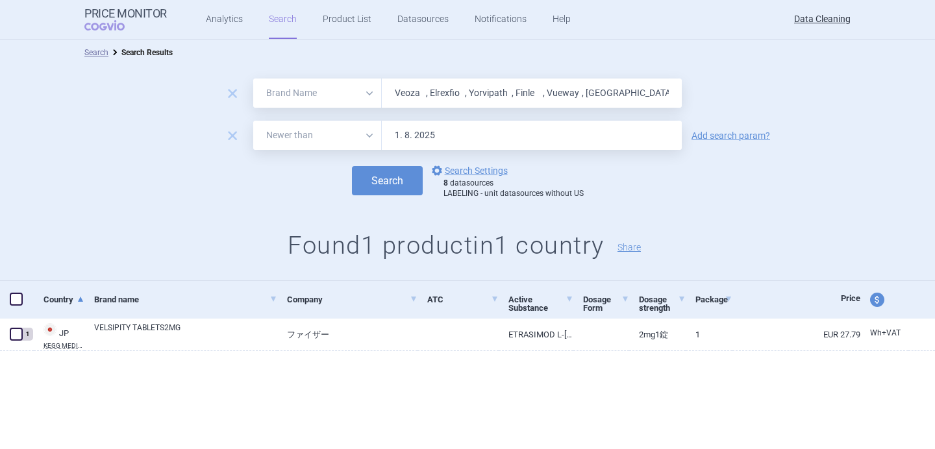
click at [466, 92] on input "Veoza , Elrexfio , Yorvipath , Finle , Vueway , Adzynma , Obgemsa , Altuvoct , …" at bounding box center [532, 93] width 300 height 29
paste input "Inaqovi , Jaypirca , Vanflyta , Aqumeld , Herwenda , Ebglyss , Lyfnua , Tevimbr…"
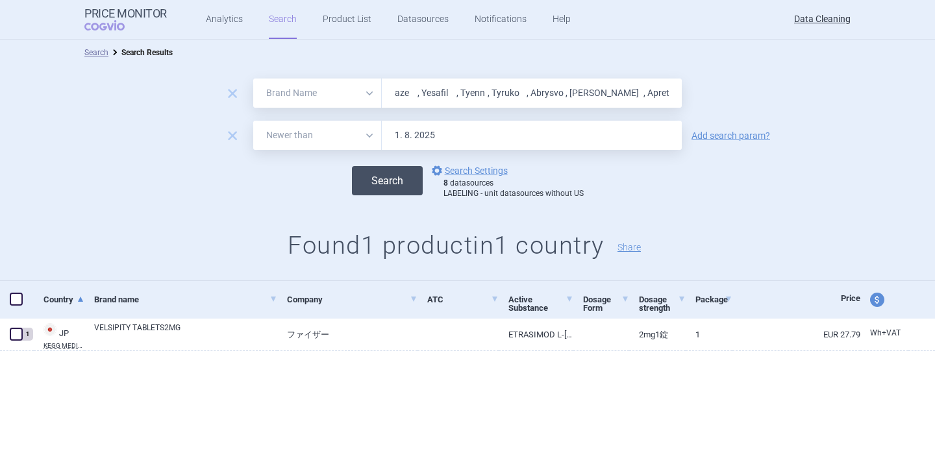
type input "Inaqovi , Jaypirca , Vanflyta , Aqumeld , [PERSON_NAME] , Ebglyss , Lyfnua , Te…"
click at [388, 175] on button "Search" at bounding box center [387, 180] width 71 height 29
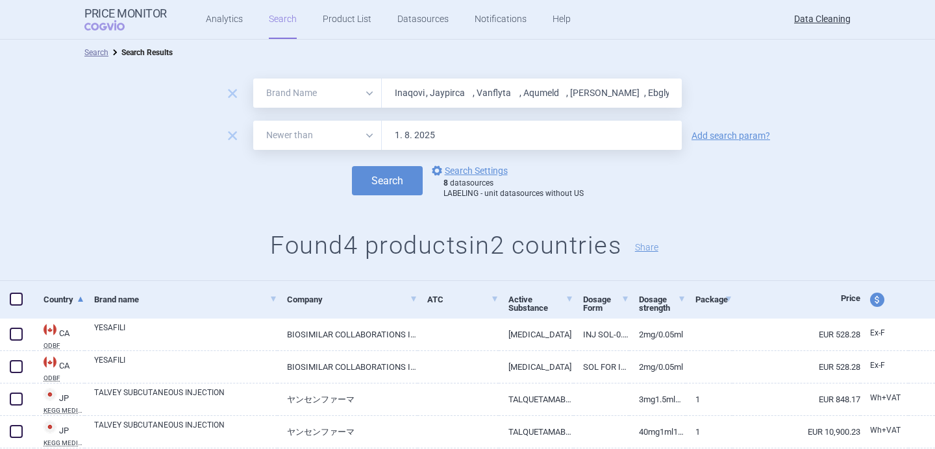
scroll to position [42, 0]
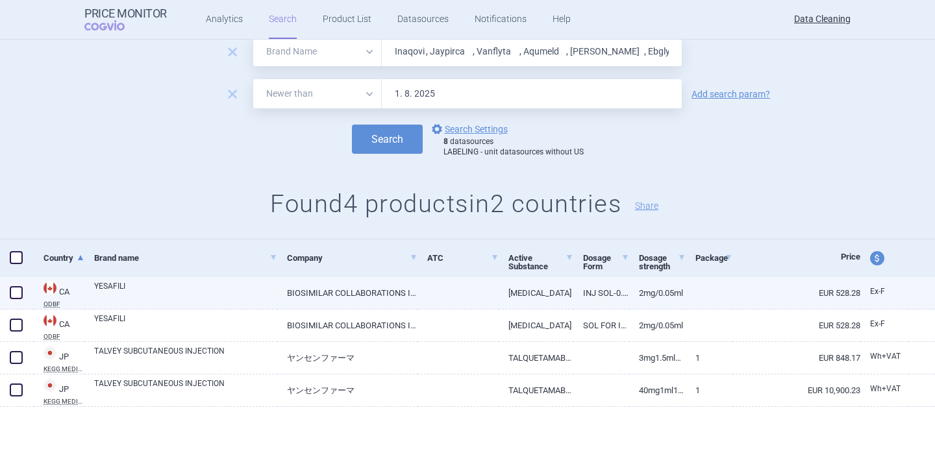
click at [193, 294] on link "YESAFILI" at bounding box center [185, 291] width 183 height 23
select select "EUR"
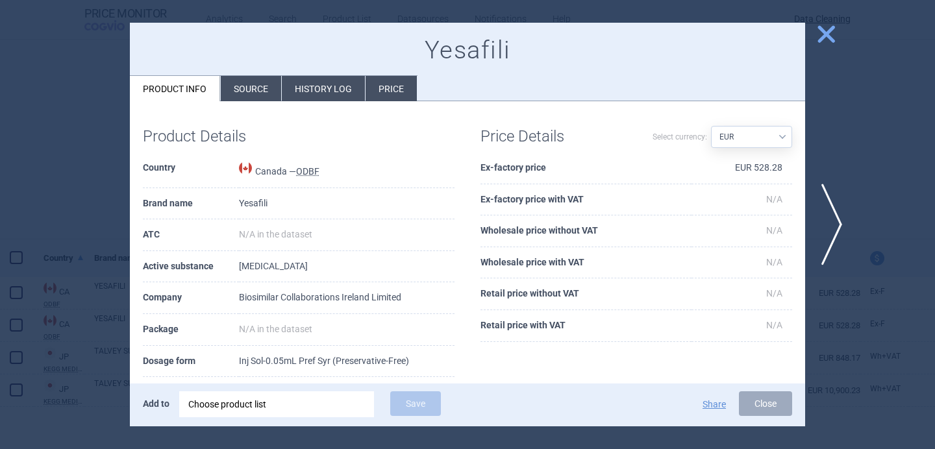
scroll to position [92, 0]
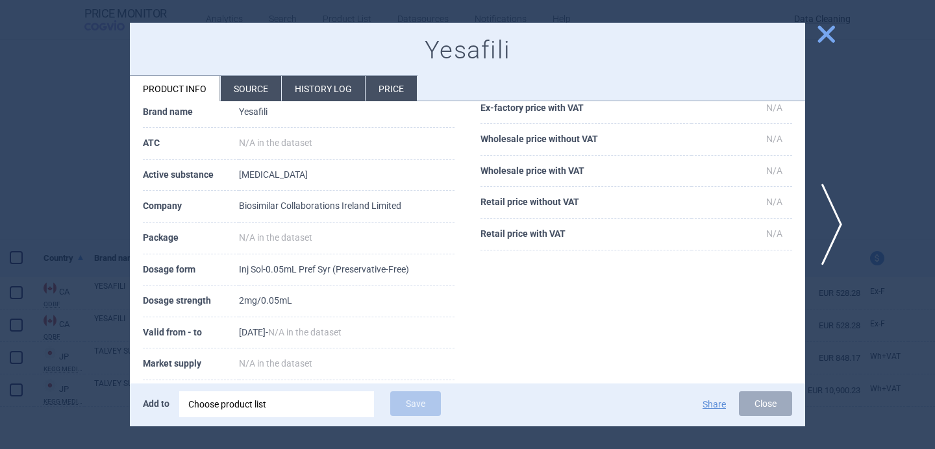
click at [239, 406] on div "Choose product list" at bounding box center [276, 404] width 177 height 26
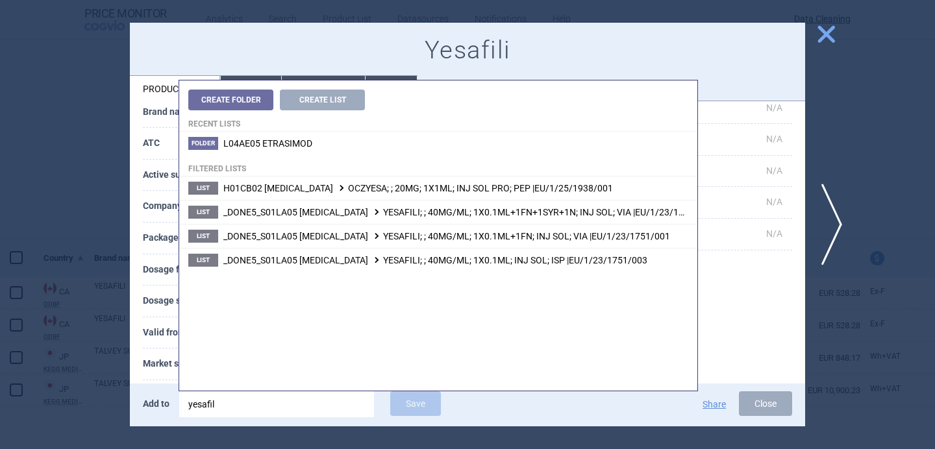
type input "yesafili"
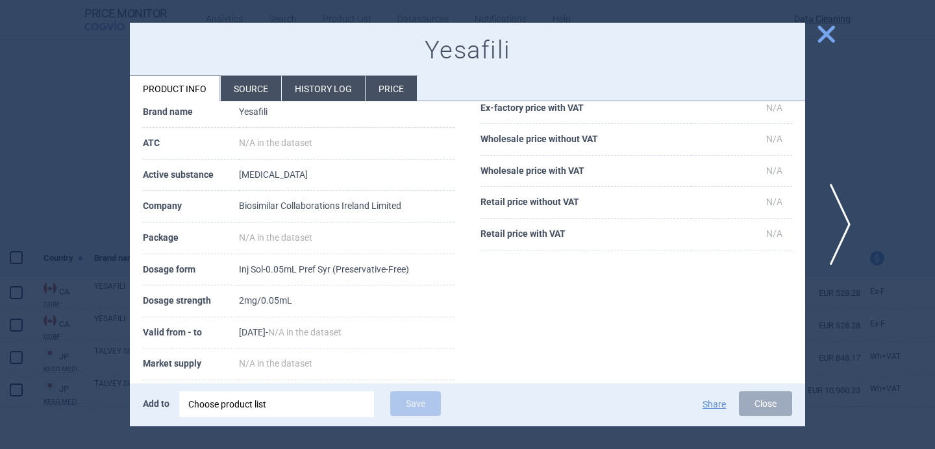
click at [837, 223] on span "next" at bounding box center [835, 225] width 29 height 82
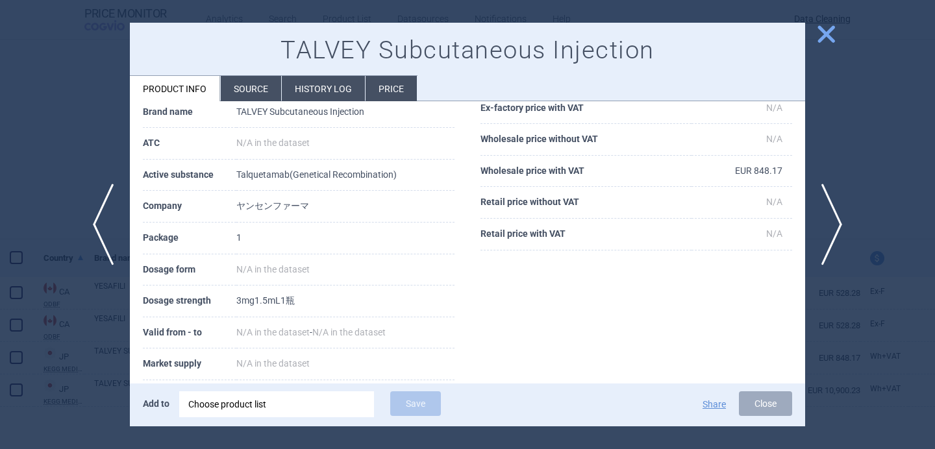
click at [308, 402] on div "Choose product list" at bounding box center [276, 404] width 177 height 26
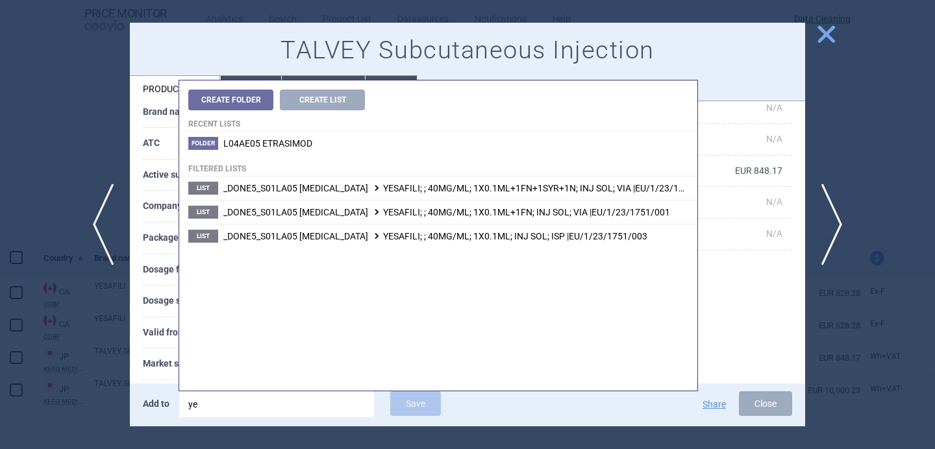
type input "y"
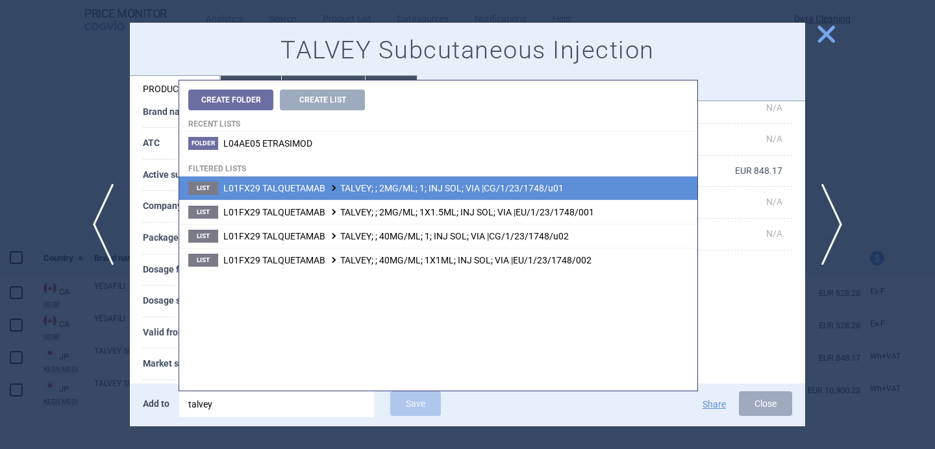
type input "talvey"
click at [426, 188] on span "L01FX29 TALQUETAMAB TALVEY; ; 2MG/ML; 1; INJ SOL; VIA |CG/1/23/1748/u01" at bounding box center [393, 188] width 340 height 10
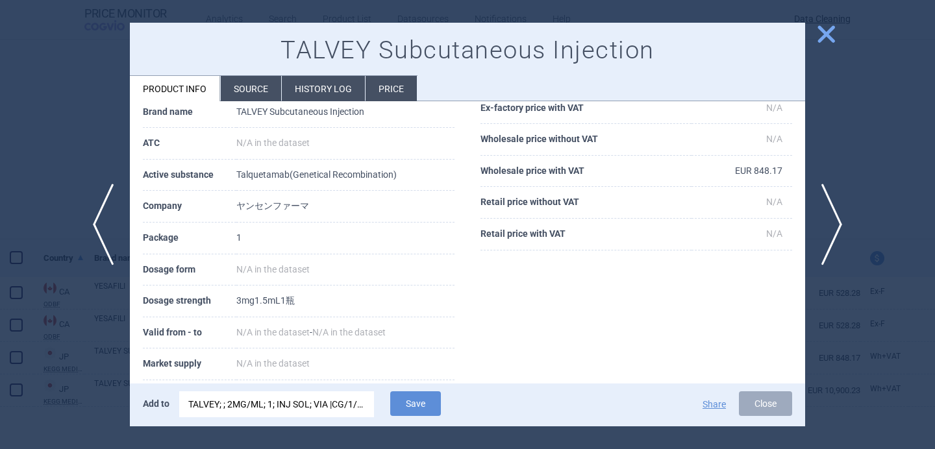
click at [334, 404] on div "TALVEY; ; 2MG/ML; 1; INJ SOL; VIA |CG/1/23/1748/u01" at bounding box center [276, 404] width 177 height 26
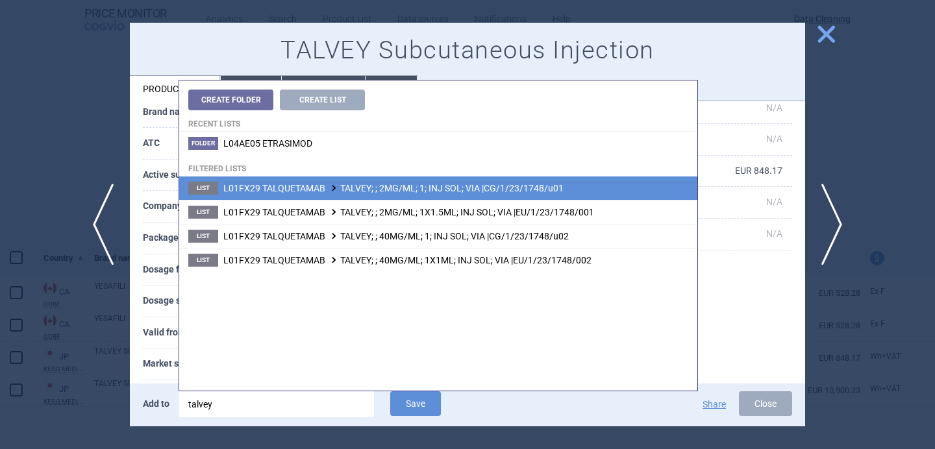
click at [160, 365] on th "Market supply" at bounding box center [189, 365] width 93 height 32
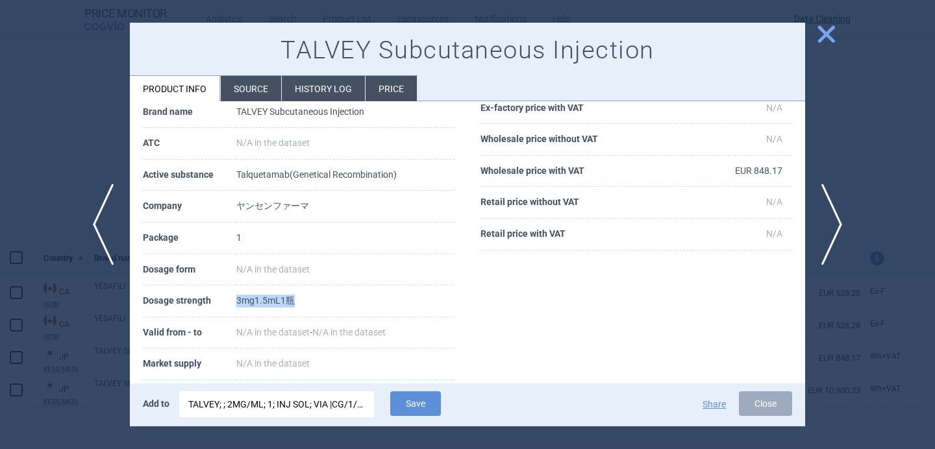
drag, startPoint x: 243, startPoint y: 299, endPoint x: 324, endPoint y: 297, distance: 80.5
click at [324, 297] on td "3mg1.5mL1瓶" at bounding box center [345, 302] width 218 height 32
click at [839, 220] on span "next" at bounding box center [835, 225] width 29 height 82
click at [282, 396] on div "TALVEY; ; 2MG/ML; 1; INJ SOL; VIA |CG/1/23/1748/u01" at bounding box center [276, 404] width 177 height 26
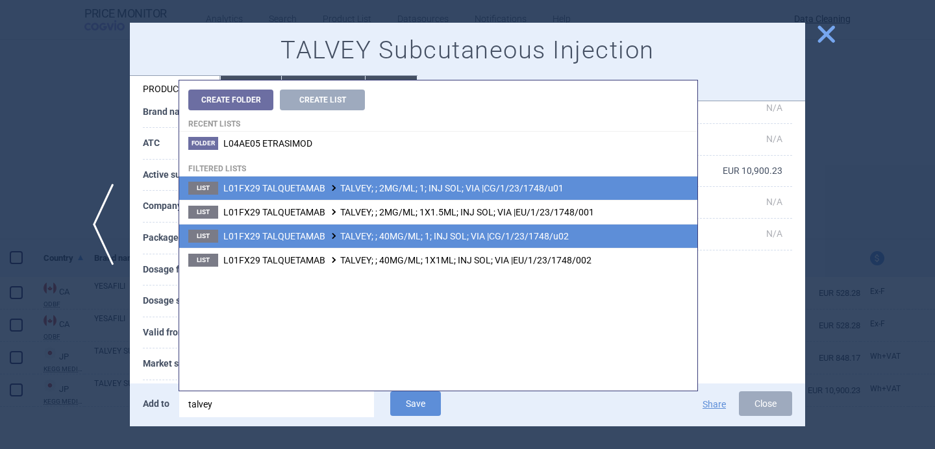
click at [380, 239] on span "L01FX29 TALQUETAMAB TALVEY; ; 40MG/ML; 1; INJ SOL; VIA |CG/1/23/1748/u02" at bounding box center [395, 236] width 345 height 10
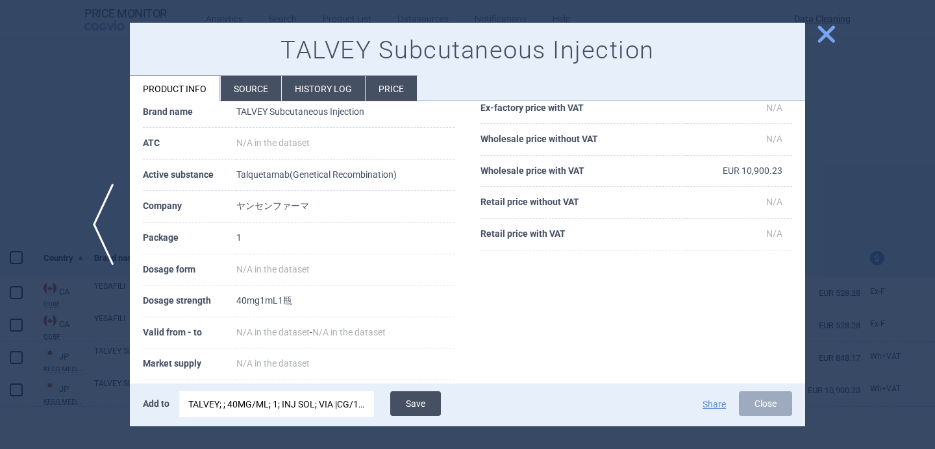
click at [421, 404] on button "Save" at bounding box center [415, 403] width 51 height 25
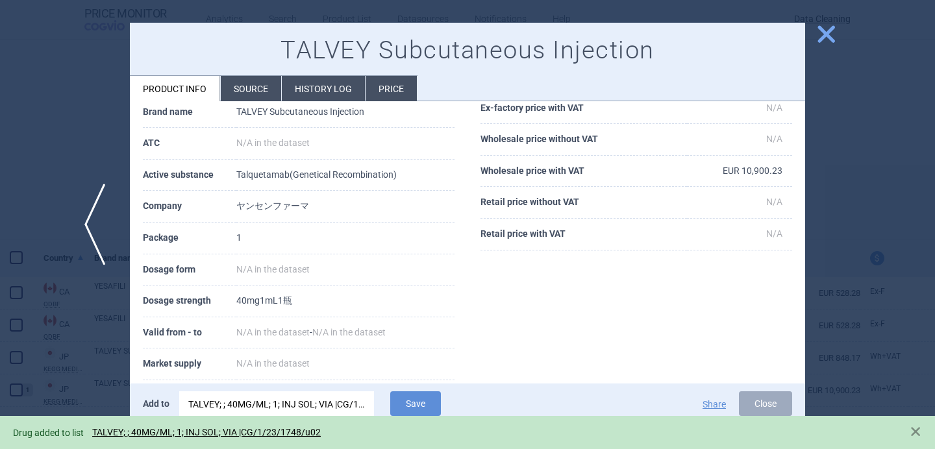
click at [99, 230] on span "previous" at bounding box center [98, 225] width 29 height 82
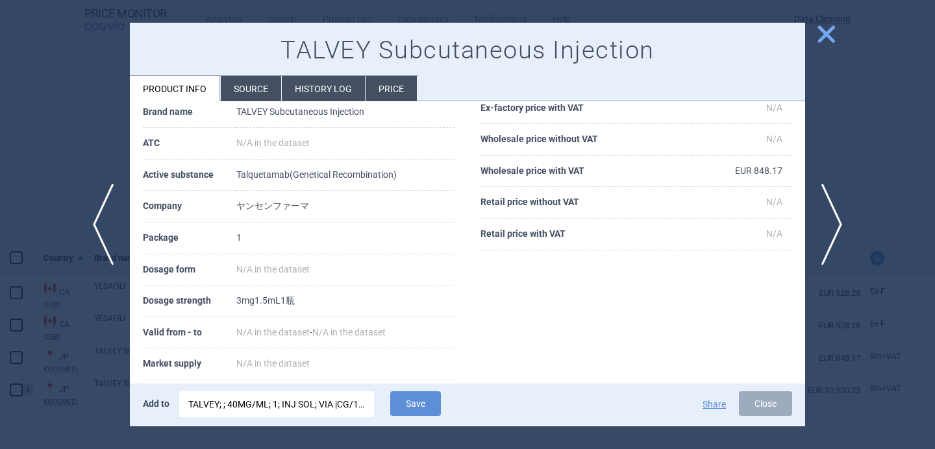
click at [274, 404] on div "TALVEY; ; 40MG/ML; 1; INJ SOL; VIA |CG/1/23/1748/u02" at bounding box center [276, 404] width 177 height 26
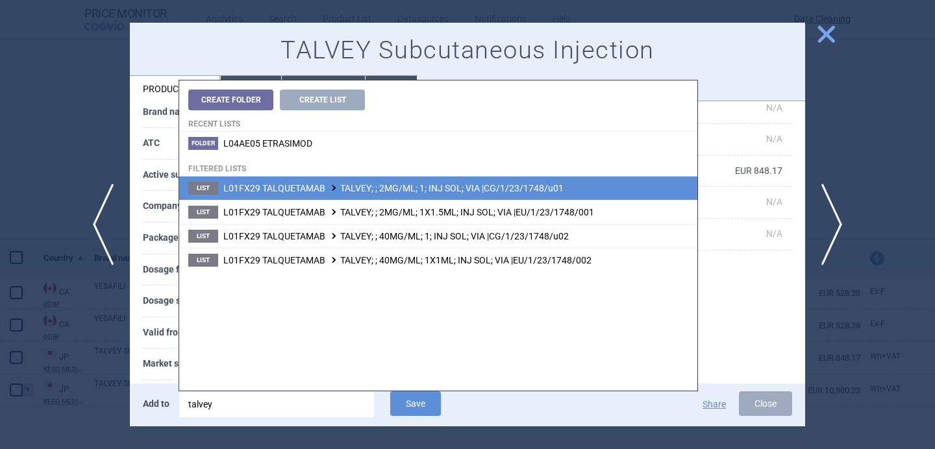
click at [397, 191] on span "L01FX29 TALQUETAMAB TALVEY; ; 2MG/ML; 1; INJ SOL; VIA |CG/1/23/1748/u01" at bounding box center [393, 188] width 340 height 10
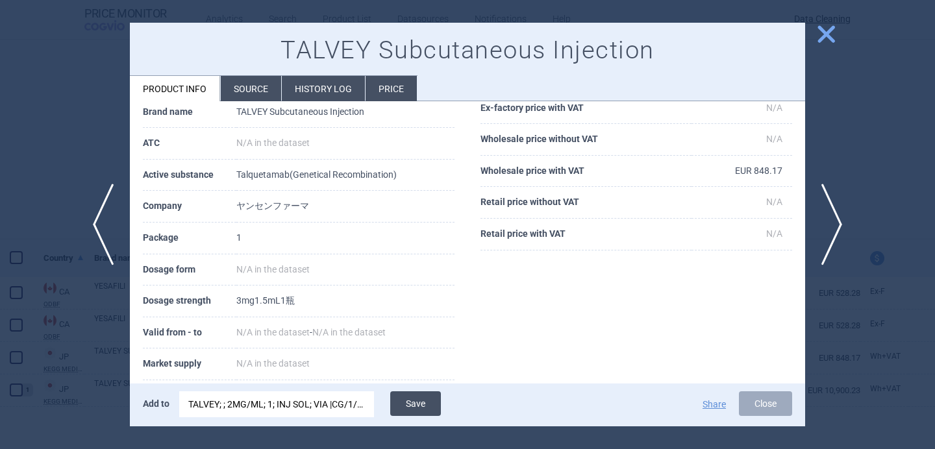
click at [419, 400] on button "Save" at bounding box center [415, 403] width 51 height 25
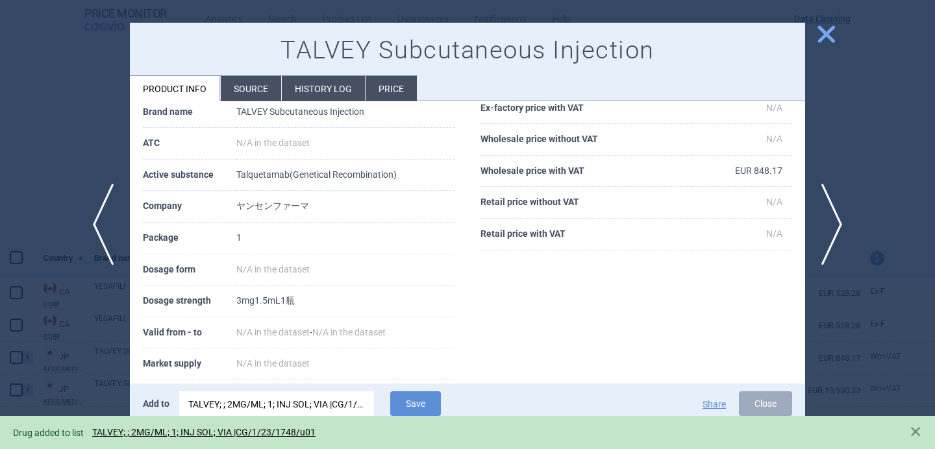
click at [86, 339] on div at bounding box center [467, 224] width 935 height 449
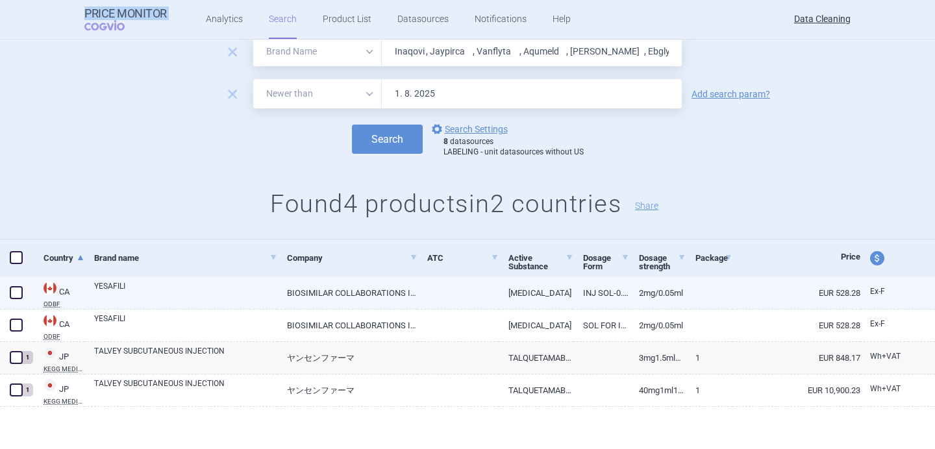
click at [105, 301] on link "YESAFILI" at bounding box center [185, 291] width 183 height 23
select select "EUR"
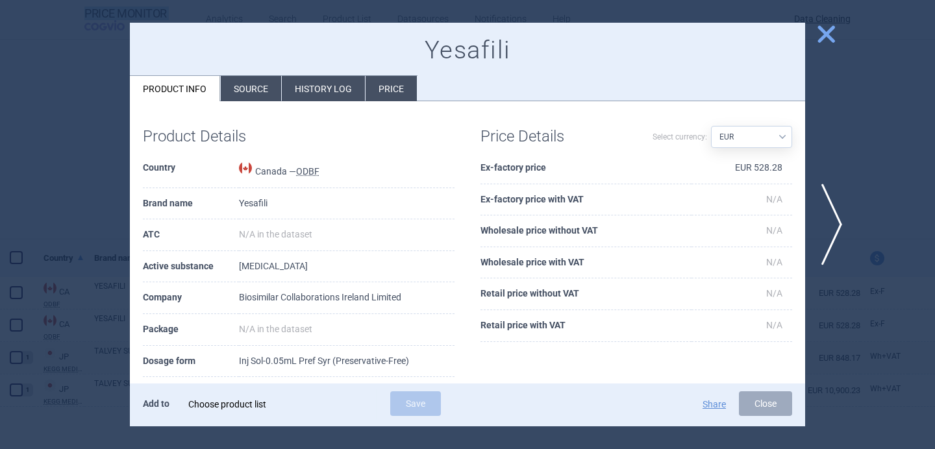
click at [237, 409] on div "Choose product list" at bounding box center [276, 404] width 177 height 26
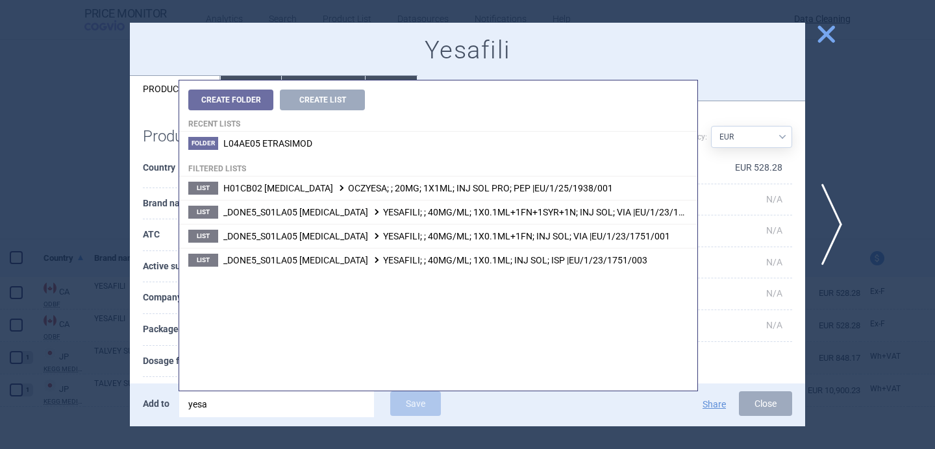
type input "yesa"
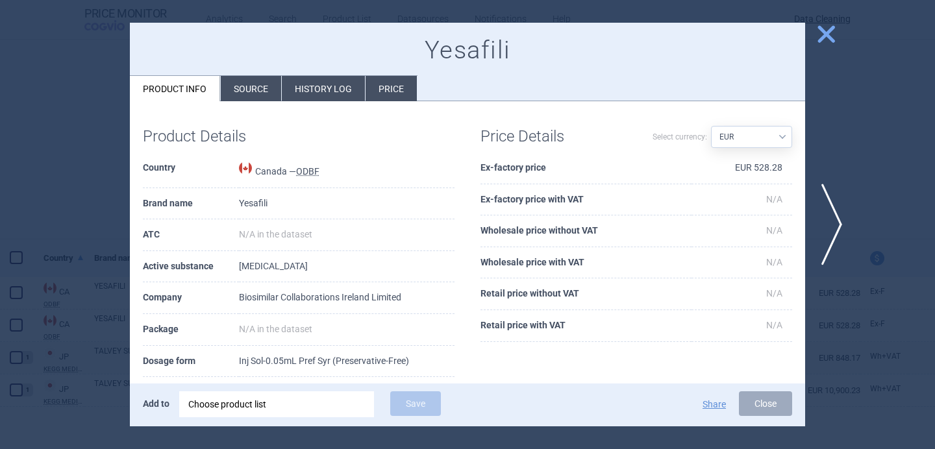
click at [147, 334] on th "Package" at bounding box center [191, 330] width 96 height 32
click at [93, 352] on div at bounding box center [467, 224] width 935 height 449
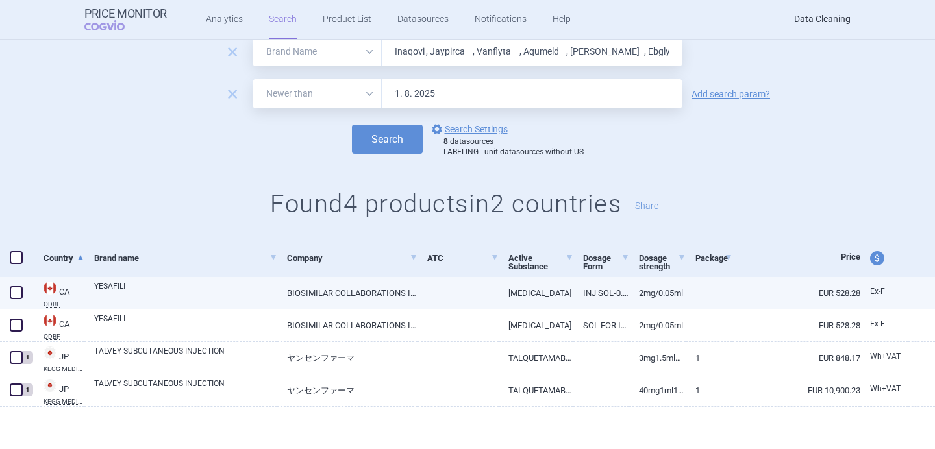
click at [175, 299] on link "YESAFILI" at bounding box center [185, 291] width 183 height 23
select select "EUR"
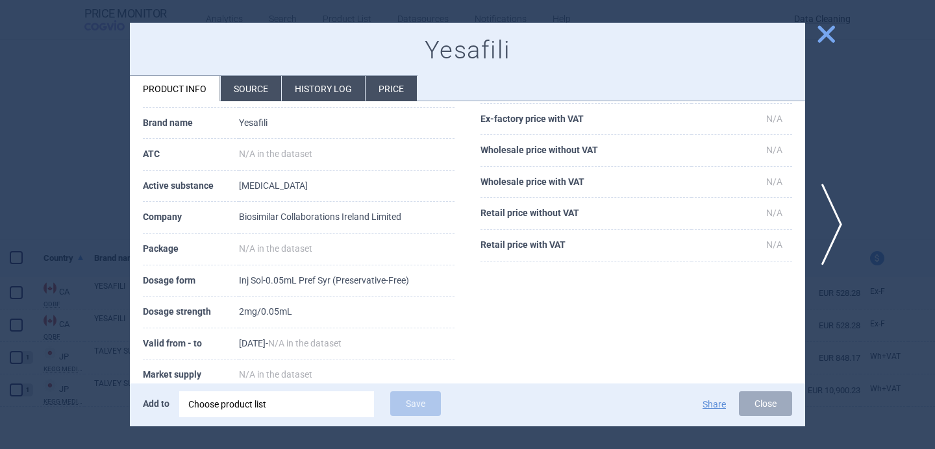
scroll to position [86, 0]
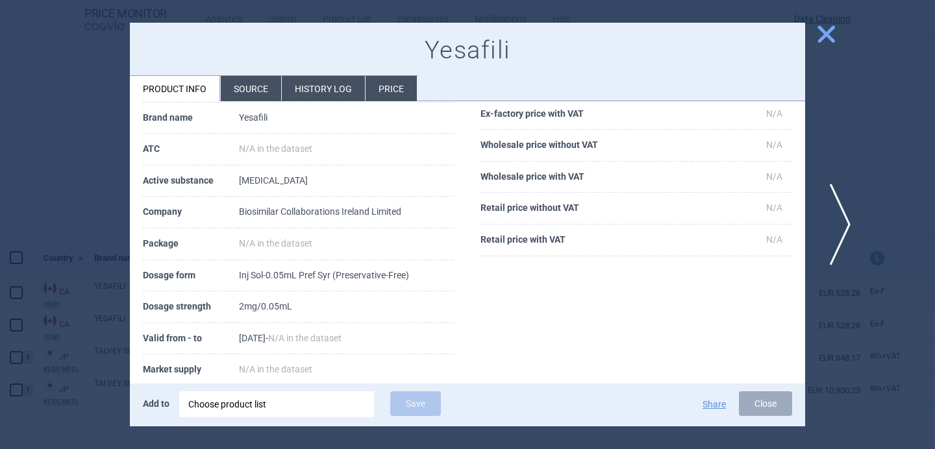
click at [840, 220] on span "next" at bounding box center [835, 225] width 29 height 82
click at [835, 223] on span "next" at bounding box center [835, 225] width 29 height 82
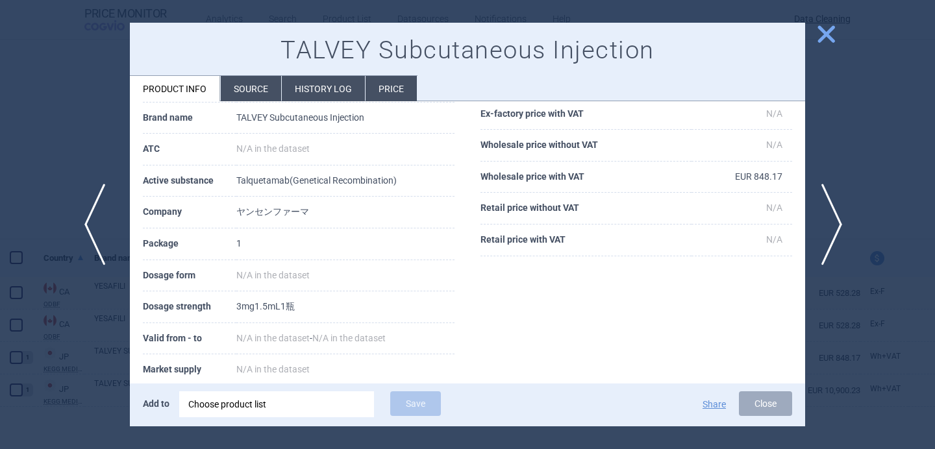
click at [94, 236] on span "previous" at bounding box center [98, 225] width 29 height 82
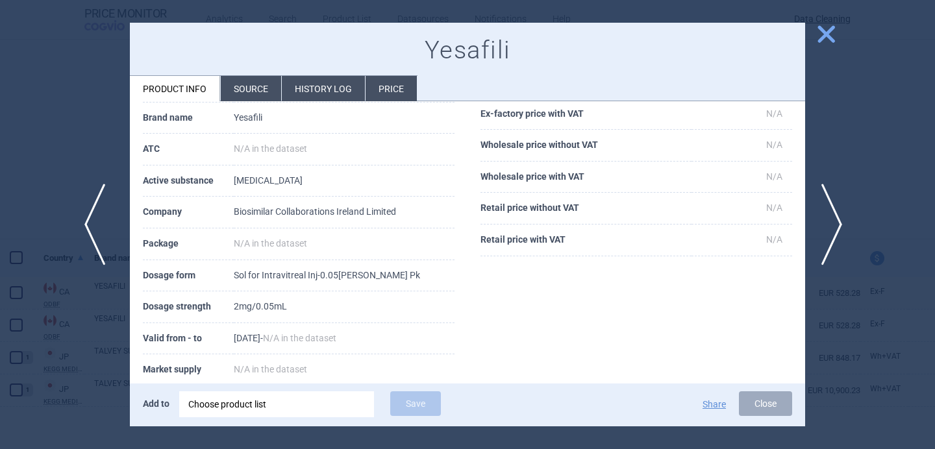
click at [94, 236] on span "previous" at bounding box center [98, 225] width 29 height 82
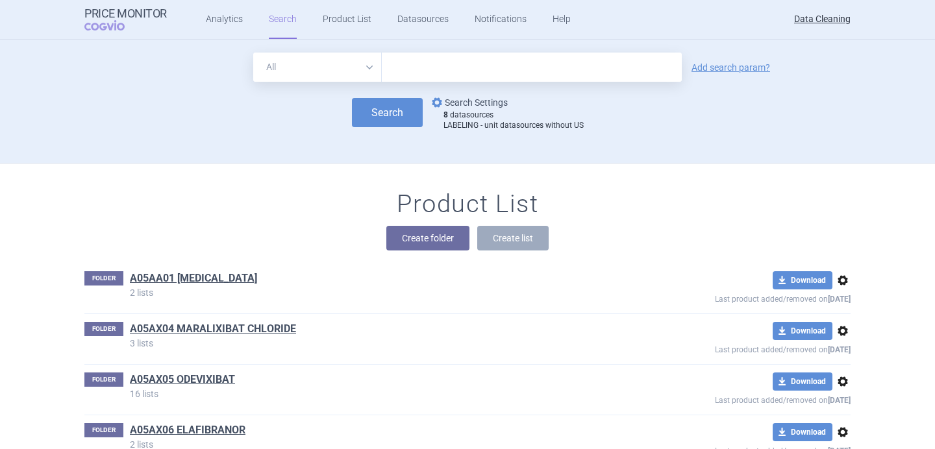
scroll to position [28653, 0]
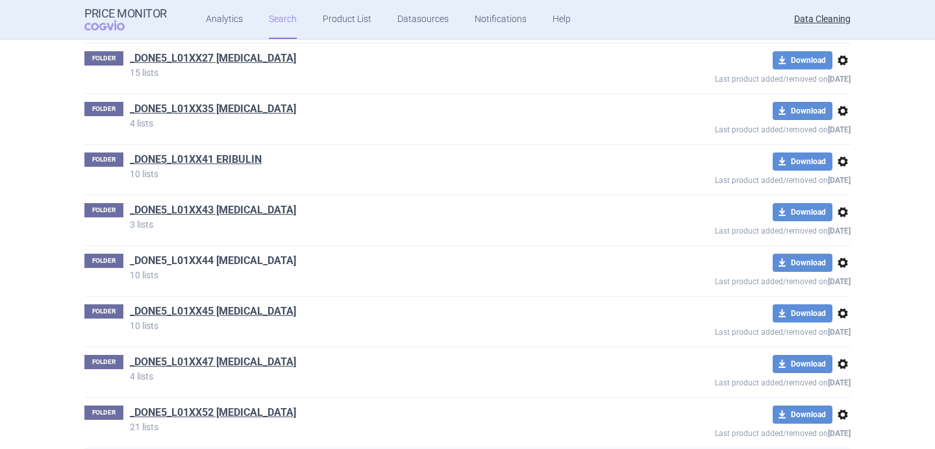
click at [259, 254] on link "_DONE5_L01XX44 [MEDICAL_DATA]" at bounding box center [213, 261] width 166 height 14
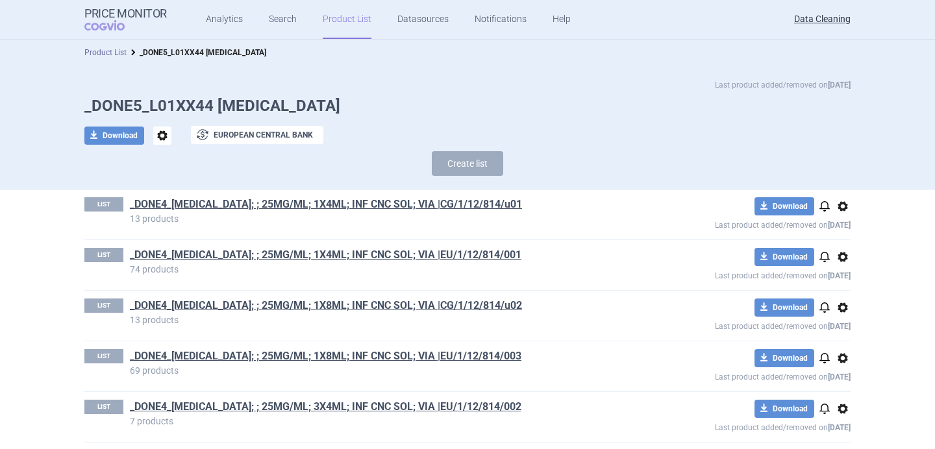
click at [118, 55] on link "Product List" at bounding box center [105, 52] width 42 height 9
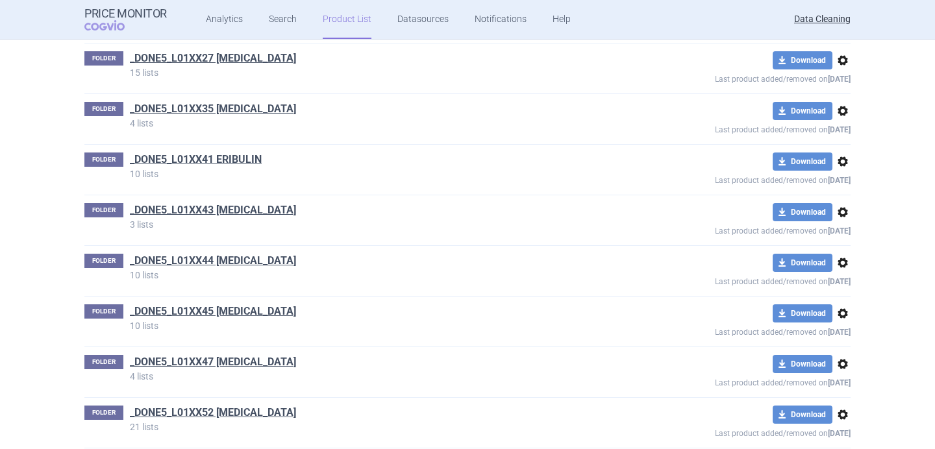
scroll to position [35894, 0]
click at [275, 254] on link "_DONE5_S01LA05 [MEDICAL_DATA]" at bounding box center [213, 261] width 167 height 14
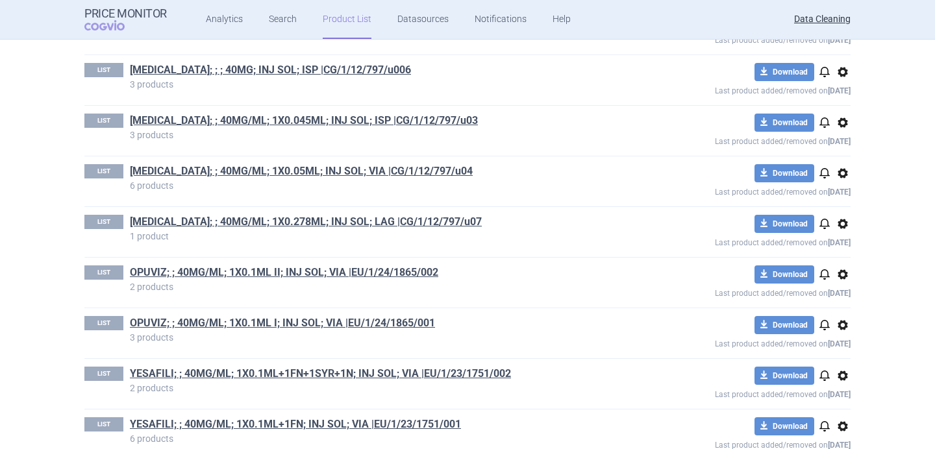
scroll to position [867, 0]
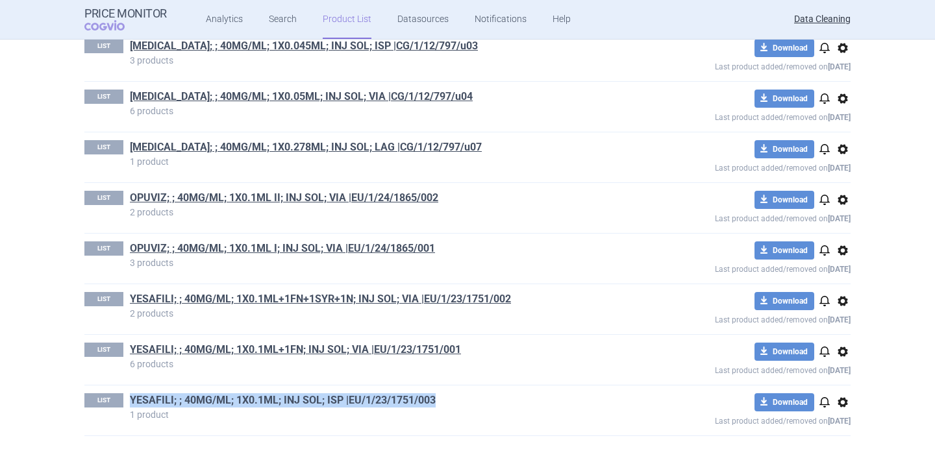
drag, startPoint x: 457, startPoint y: 400, endPoint x: 132, endPoint y: 395, distance: 325.2
click at [132, 395] on h1 "YESAFILI; ; 40MG/ML; 1X0.1ML; INJ SOL; ISP |EU/1/23/1751/003" at bounding box center [375, 401] width 491 height 17
copy link "YESAFILI; ; 40MG/ML; 1X0.1ML; INJ SOL; ISP |EU/1/23/1751/003"
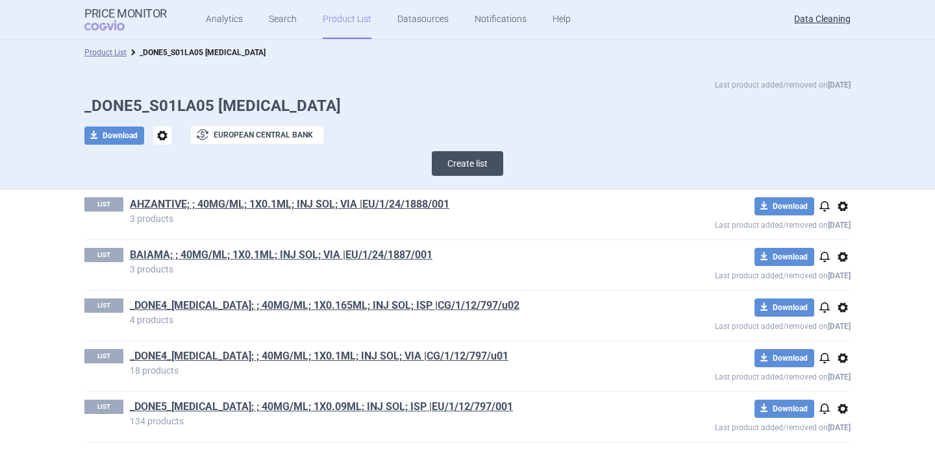
click at [487, 167] on button "Create list" at bounding box center [467, 163] width 71 height 25
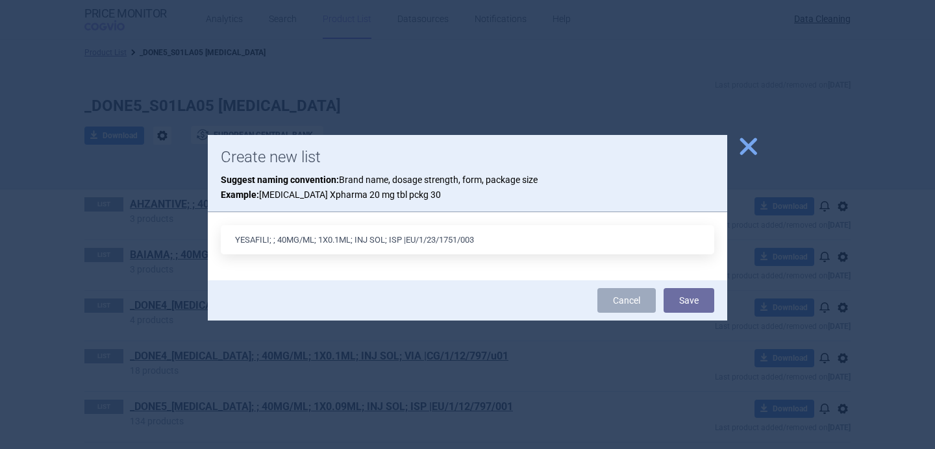
click at [411, 242] on input "YESAFILI; ; 40MG/ML; 1X0.1ML; INJ SOL; ISP |EU/1/23/1751/003" at bounding box center [467, 239] width 493 height 29
click at [469, 241] on input "YESAFILI; ; 40MG/ML; 1X0.1ML; INJ SOL; ISP |CG/1/23/1751/003" at bounding box center [467, 239] width 493 height 29
click at [500, 242] on input "YESAFILI; ; 40MG/ML; 1X0.1ML; INJ SOL; ISP |CG/1/23/1751/u03" at bounding box center [467, 239] width 493 height 29
drag, startPoint x: 486, startPoint y: 238, endPoint x: 402, endPoint y: 238, distance: 84.4
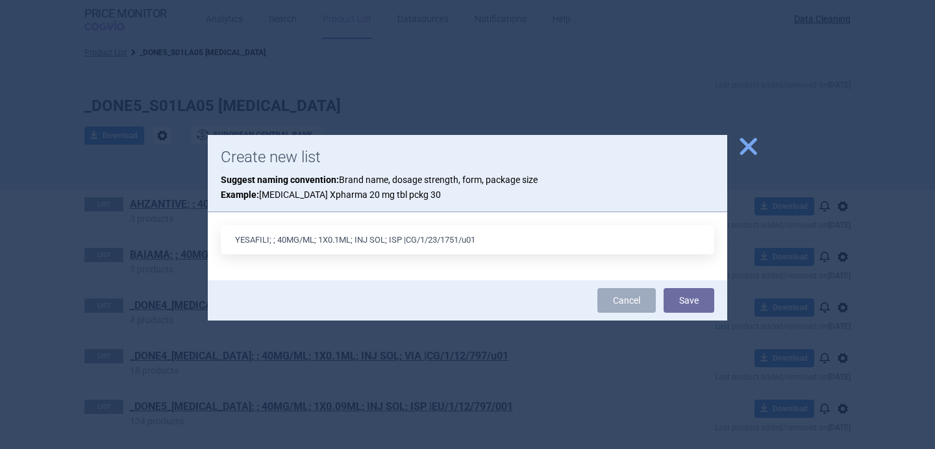
click at [402, 238] on input "YESAFILI; ; 40MG/ML; 1X0.1ML; INJ SOL; ISP |CG/1/23/1751/u01" at bounding box center [467, 239] width 493 height 29
type input "YESAFILI; ; 40MG/ML; 1X0.1ML; INJ SOL; ISP |CG/1/23/1751/u01"
click at [691, 302] on button "Save" at bounding box center [688, 300] width 51 height 25
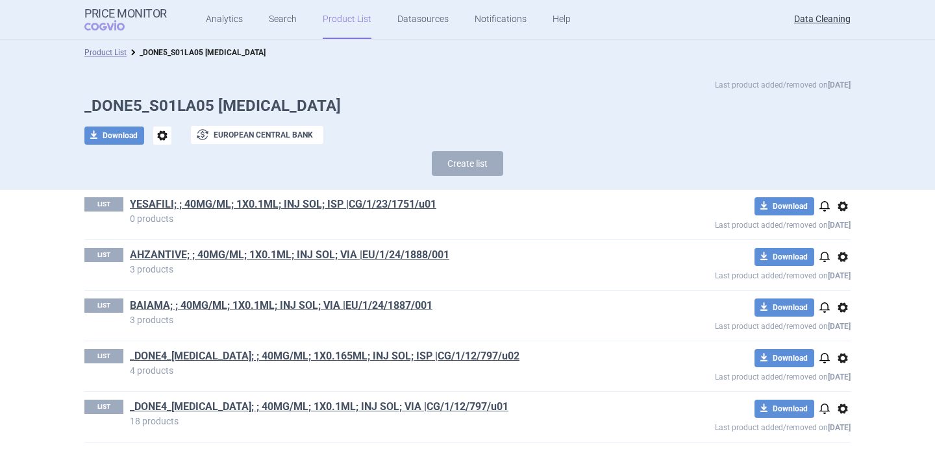
click at [844, 214] on span "options" at bounding box center [843, 207] width 16 height 16
click at [843, 258] on button "Rename" at bounding box center [843, 258] width 42 height 19
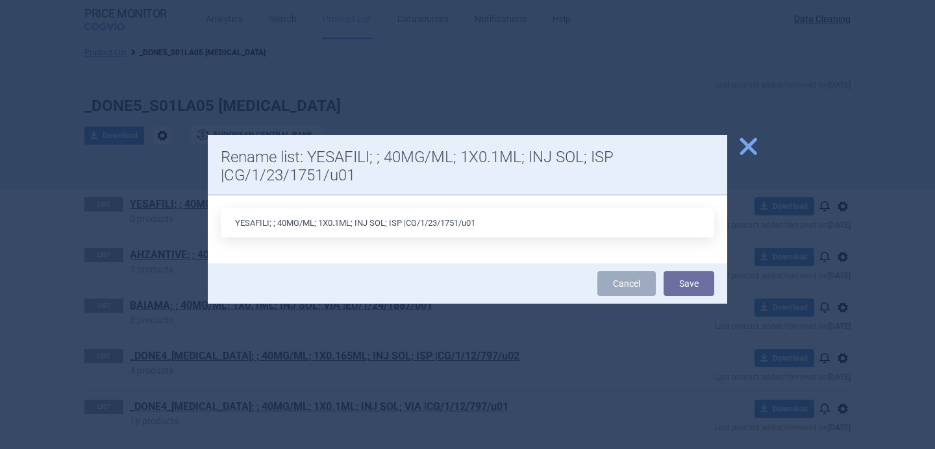
drag, startPoint x: 278, startPoint y: 221, endPoint x: 351, endPoint y: 222, distance: 72.1
click at [351, 222] on input "YESAFILI; ; 40MG/ML; 1X0.1ML; INJ SOL; ISP |CG/1/23/1751/u01" at bounding box center [467, 222] width 493 height 29
click at [332, 243] on div "YESAFILI; ; 40MG/ML; 1X0.1ML; INJ SOL; ISP |CG/1/23/1751/u01" at bounding box center [467, 229] width 493 height 42
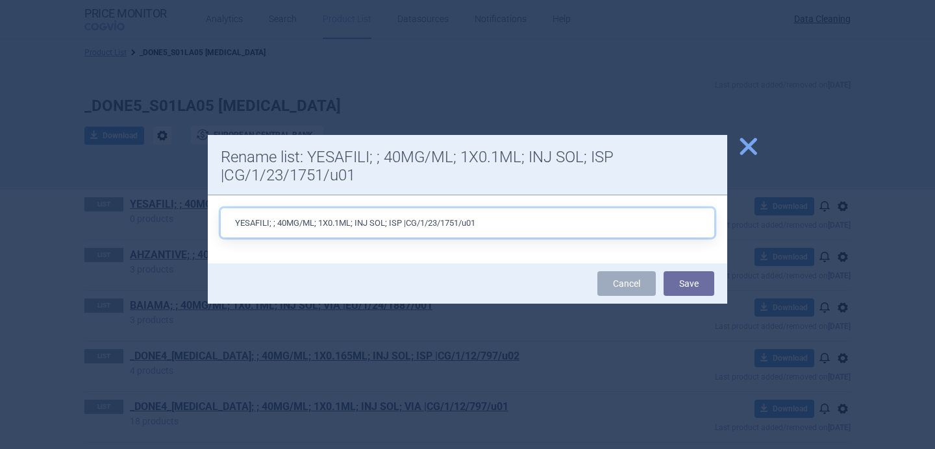
drag, startPoint x: 313, startPoint y: 223, endPoint x: 277, endPoint y: 223, distance: 35.7
click at [277, 223] on input "YESAFILI; ; 40MG/ML; 1X0.1ML; INJ SOL; ISP |CG/1/23/1751/u01" at bounding box center [467, 222] width 493 height 29
click at [361, 224] on input "YESAFILI; ; 2MG/0.05ML; 1X0.1ML; INJ SOL; ISP |CG/1/23/1751/u01" at bounding box center [467, 222] width 493 height 29
type input "YESAFILI; ; 2MG/0.05ML; 1; INJ SOL; ISP |CG/1/23/1751/u01"
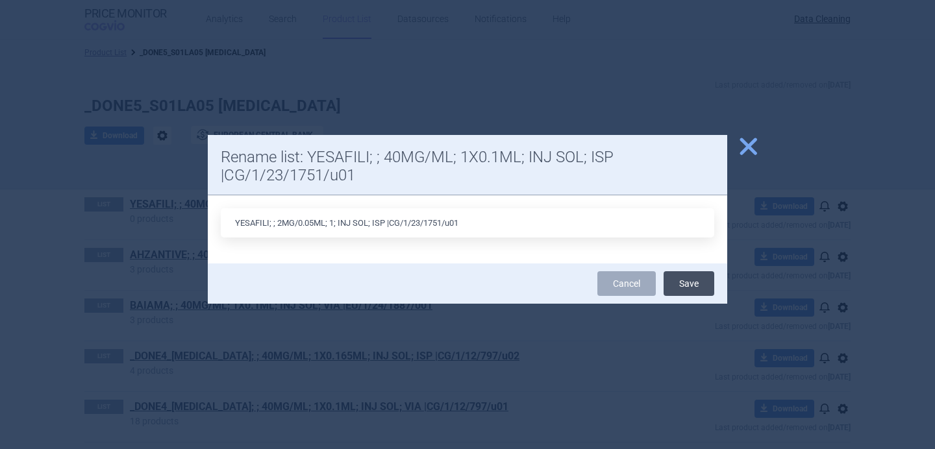
click at [685, 282] on button "Save" at bounding box center [688, 283] width 51 height 25
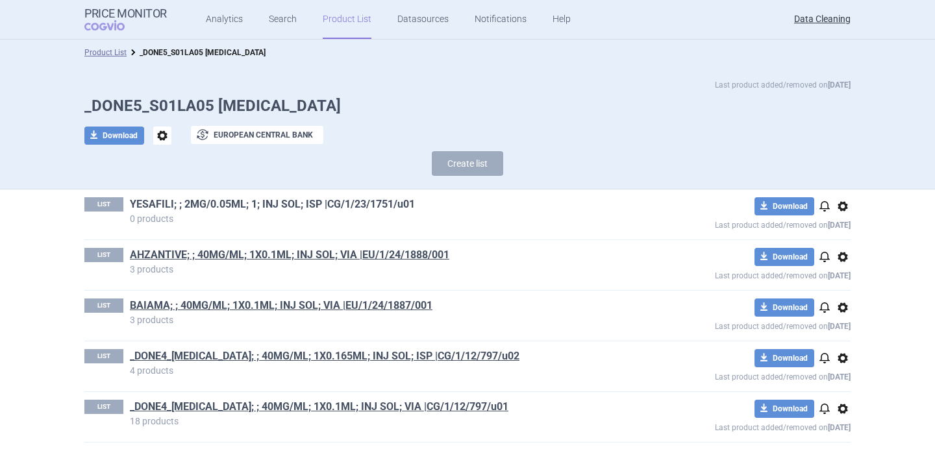
click at [413, 199] on link "YESAFILI; ; 2MG/0.05ML; 1; INJ SOL; ISP |CG/1/23/1751/u01" at bounding box center [272, 204] width 285 height 14
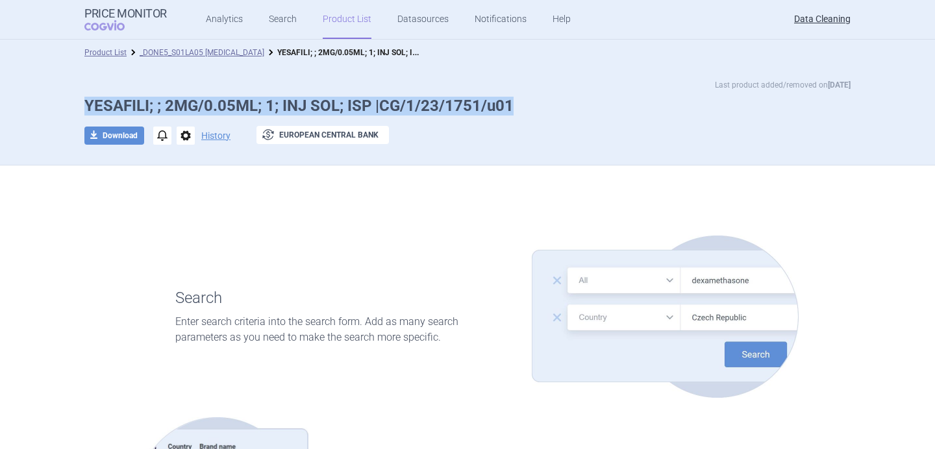
drag, startPoint x: 516, startPoint y: 104, endPoint x: 88, endPoint y: 104, distance: 427.8
click at [88, 104] on h1 "YESAFILI; ; 2MG/0.05ML; 1; INJ SOL; ISP |CG/1/23/1751/u01" at bounding box center [467, 106] width 766 height 19
copy h1 "YESAFILI; ; 2MG/0.05ML; 1; INJ SOL; ISP |CG/1/23/1751/u01"
click at [216, 53] on link "_DONE5_S01LA05 [MEDICAL_DATA]" at bounding box center [202, 52] width 125 height 9
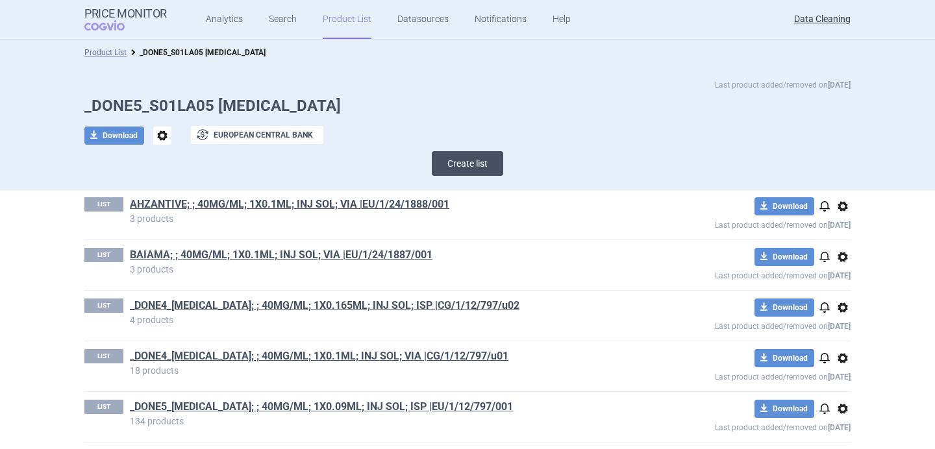
click at [452, 162] on button "Create list" at bounding box center [467, 163] width 71 height 25
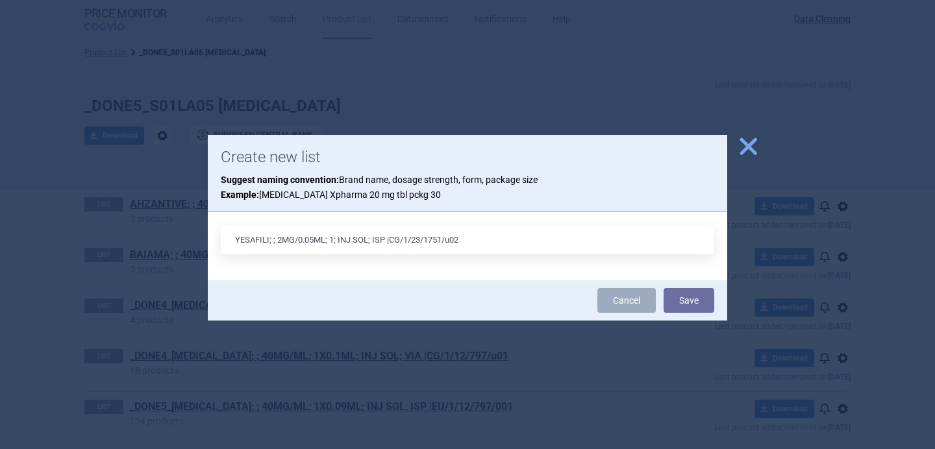
click at [378, 241] on input "YESAFILI; ; 2MG/0.05ML; 1; INJ SOL; ISP |CG/1/23/1751/u02" at bounding box center [467, 239] width 493 height 29
type input "YESAFILI; ; 2MG/0.05ML; 1; INJ SOL; VIA |CG/1/23/1751/u02"
click at [698, 296] on button "Save" at bounding box center [688, 300] width 51 height 25
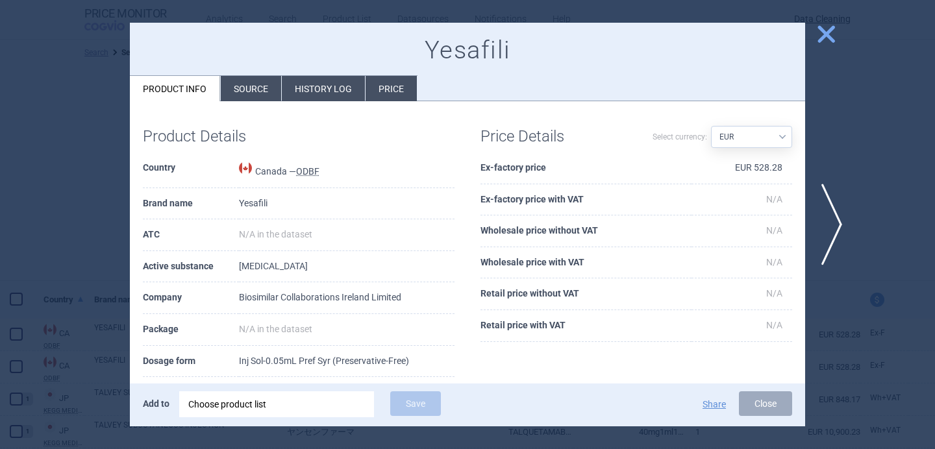
select select "brandName"
select select "newerThan"
select select "EUR"
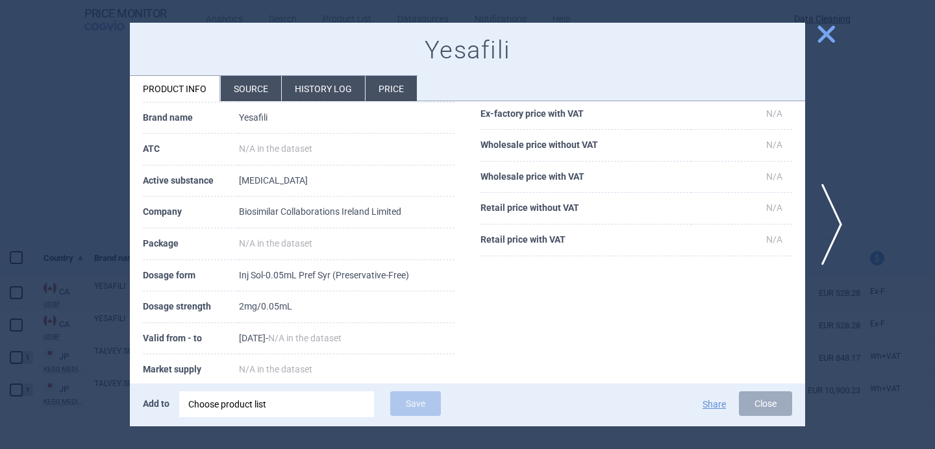
click at [94, 228] on div at bounding box center [467, 224] width 935 height 449
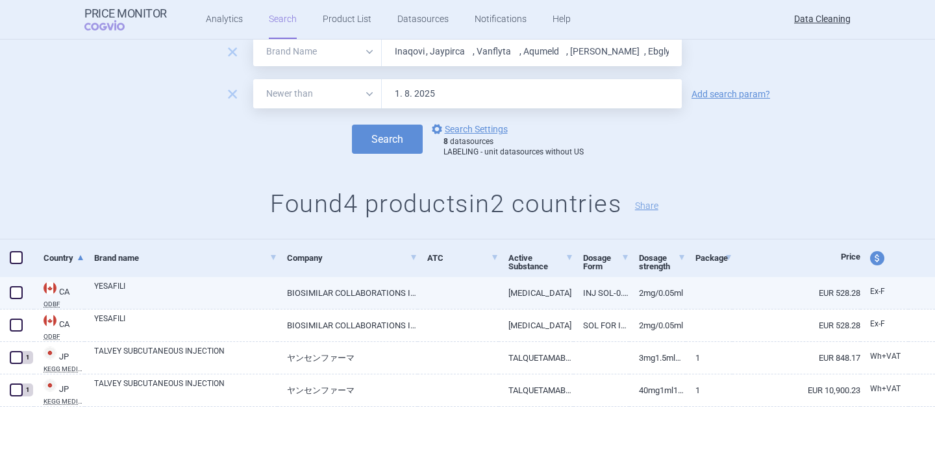
click at [189, 295] on link "YESAFILI" at bounding box center [185, 291] width 183 height 23
select select "EUR"
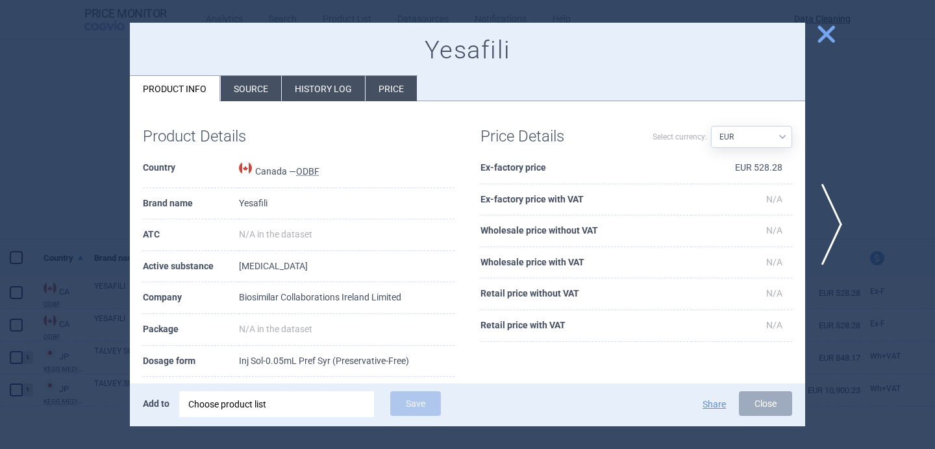
scroll to position [52, 0]
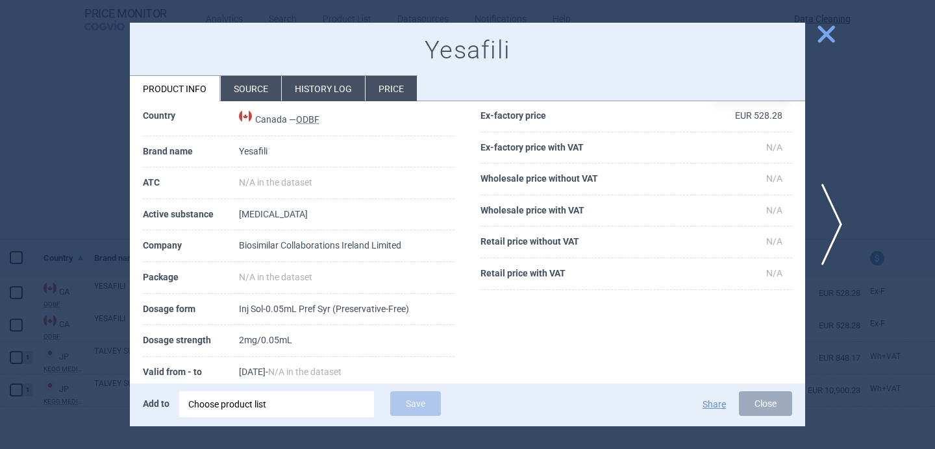
click at [280, 401] on div "Choose product list" at bounding box center [276, 404] width 177 height 26
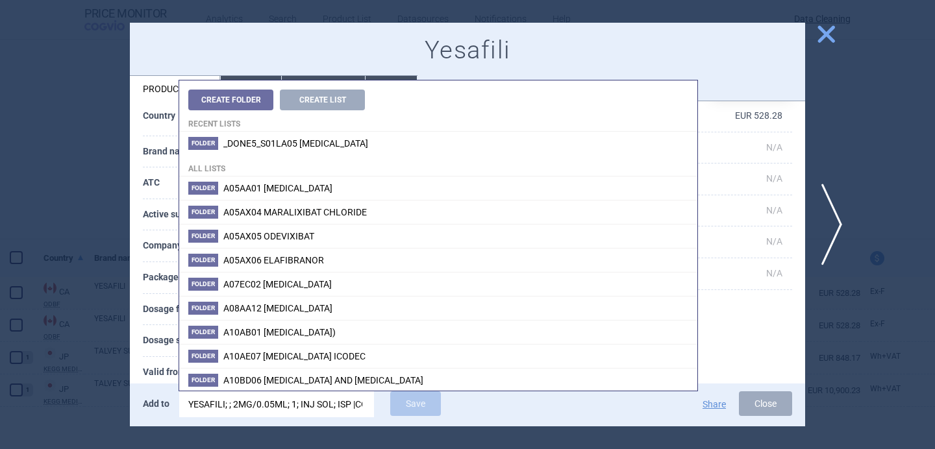
scroll to position [0, 71]
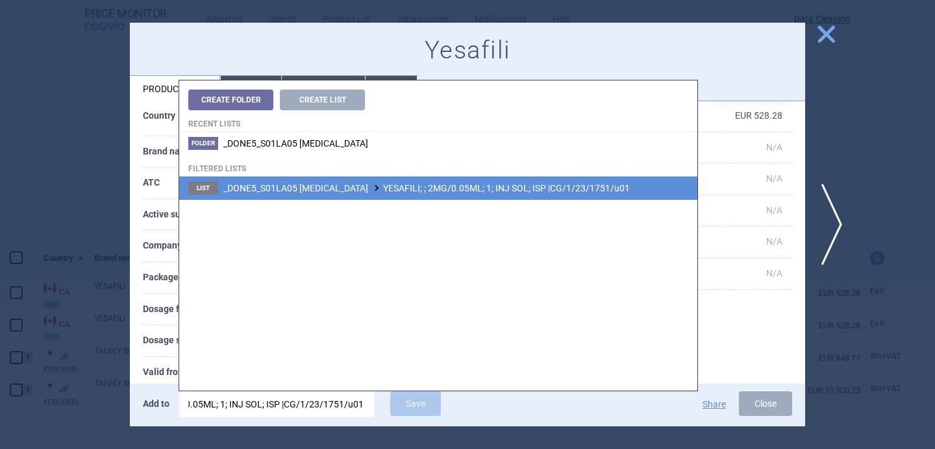
type input "YESAFILI; ; 2MG/0.05ML; 1; INJ SOL; ISP |CG/1/23/1751/u01"
click at [516, 188] on span "_DONE5_S01LA05 [MEDICAL_DATA] YESAFILI; ; 2MG/0.05ML; 1; INJ SOL; ISP |CG/1/23/…" at bounding box center [426, 188] width 406 height 10
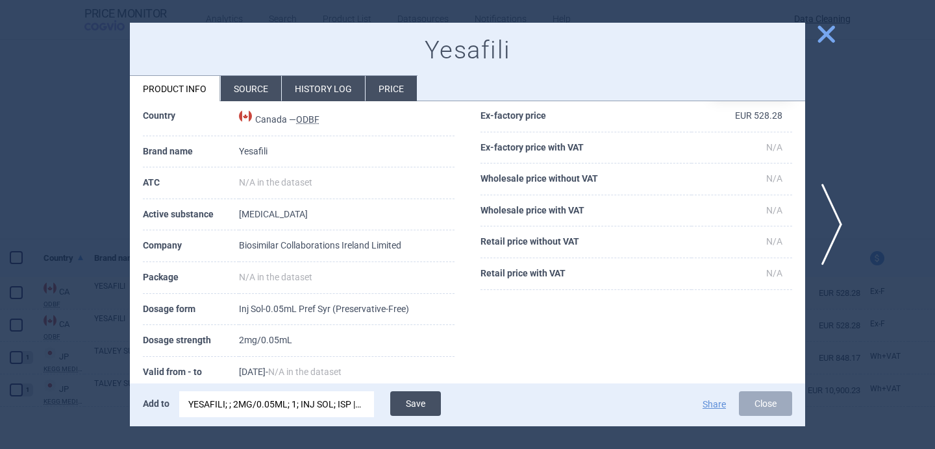
click at [421, 403] on button "Save" at bounding box center [415, 403] width 51 height 25
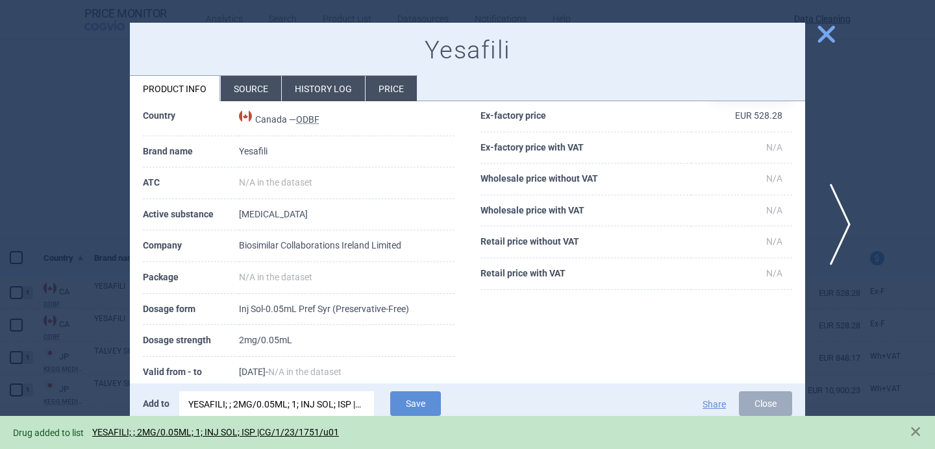
click at [838, 223] on span "next" at bounding box center [835, 225] width 29 height 82
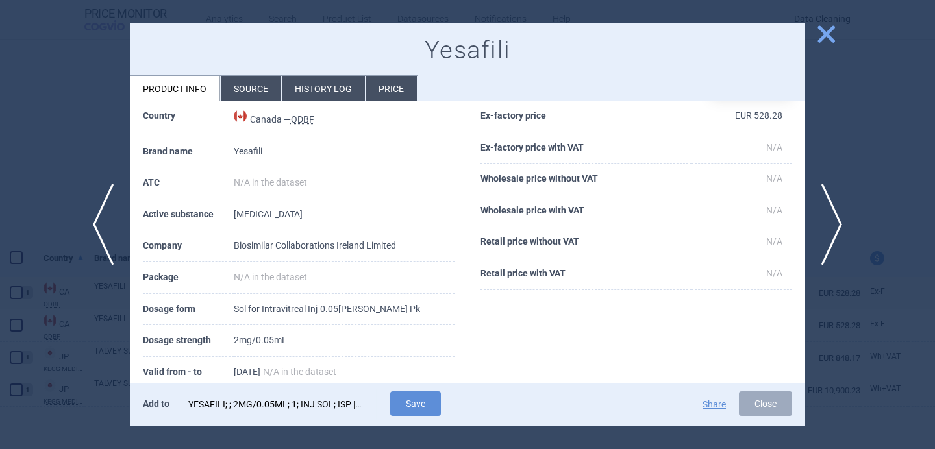
click at [234, 408] on div "YESAFILI; ; 2MG/0.05ML; 1; INJ SOL; ISP |CG/1/23/1751/u01" at bounding box center [276, 404] width 177 height 26
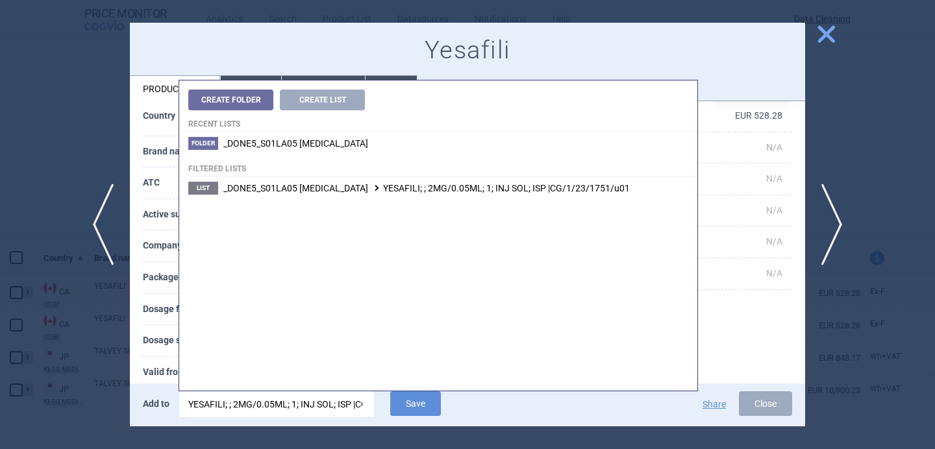
click at [234, 408] on input "YESAFILI; ; 2MG/0.05ML; 1; INJ SOL; ISP |CG/1/23/1751/u01" at bounding box center [276, 404] width 195 height 26
drag, startPoint x: 282, startPoint y: 404, endPoint x: 0, endPoint y: 405, distance: 281.7
click at [0, 449] on div "previous next close Yesafili Product info Source History log Price Product Deta…" at bounding box center [467, 449] width 935 height 0
click at [310, 409] on input "|CG/1/23/1751/u01" at bounding box center [276, 404] width 195 height 26
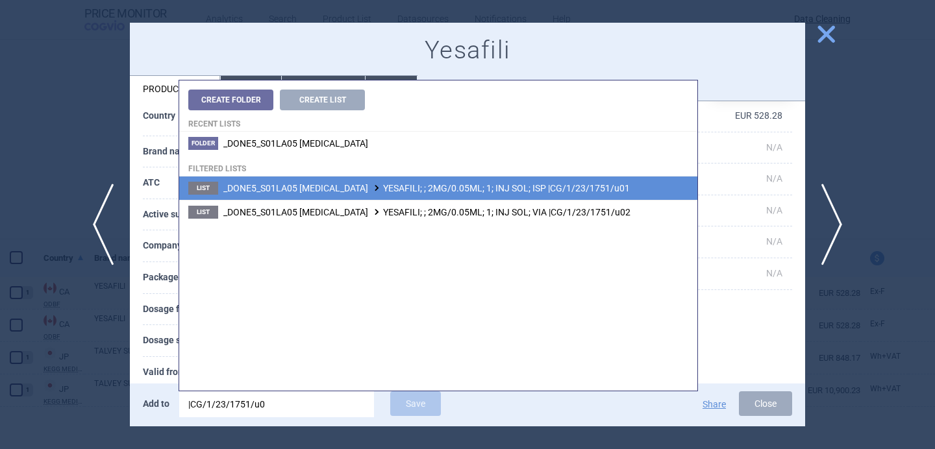
type input "|CG/1/23/1751/u0"
click at [470, 195] on li "List _DONE5_S01LA05 [MEDICAL_DATA] YESAFILI; ; 2MG/0.05ML; 1; INJ SOL; ISP |CG/…" at bounding box center [438, 188] width 518 height 23
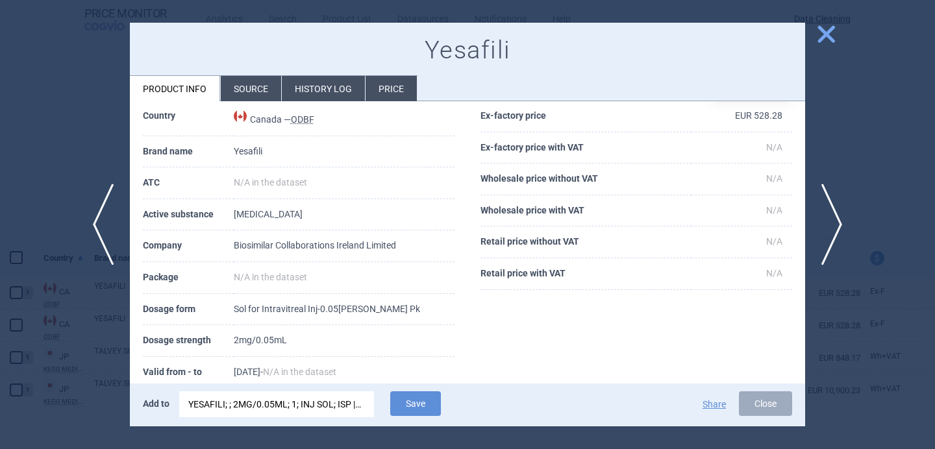
click at [338, 403] on div "YESAFILI; ; 2MG/0.05ML; 1; INJ SOL; ISP |CG/1/23/1751/u01" at bounding box center [276, 404] width 177 height 26
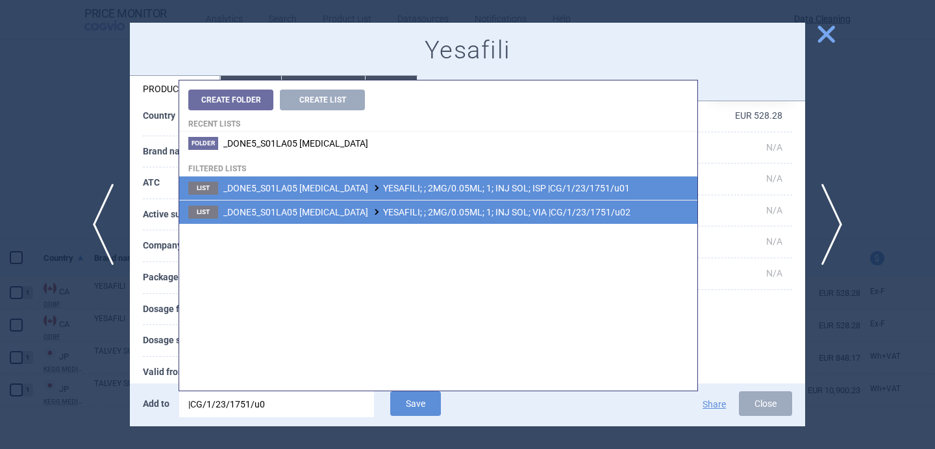
click at [458, 215] on span "_DONE5_S01LA05 [MEDICAL_DATA] YESAFILI; ; 2MG/0.05ML; 1; INJ SOL; VIA |CG/1/23/…" at bounding box center [426, 212] width 407 height 10
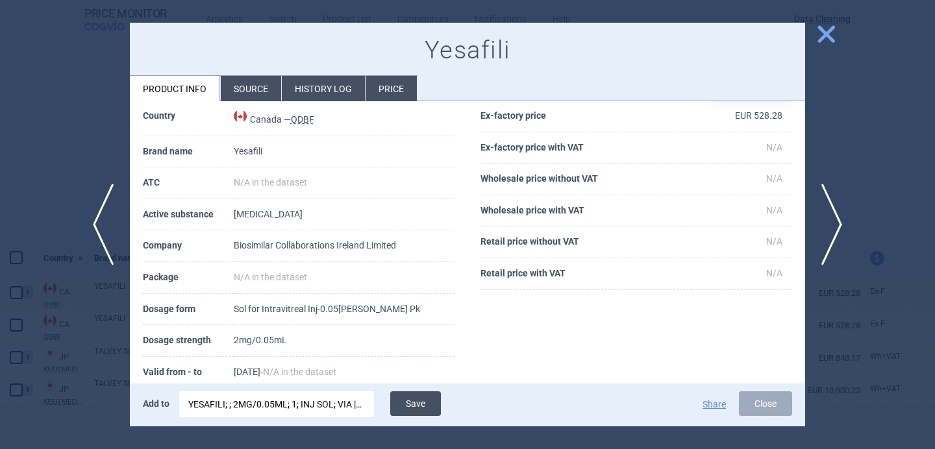
click at [421, 401] on button "Save" at bounding box center [415, 403] width 51 height 25
click at [42, 364] on div at bounding box center [467, 224] width 935 height 449
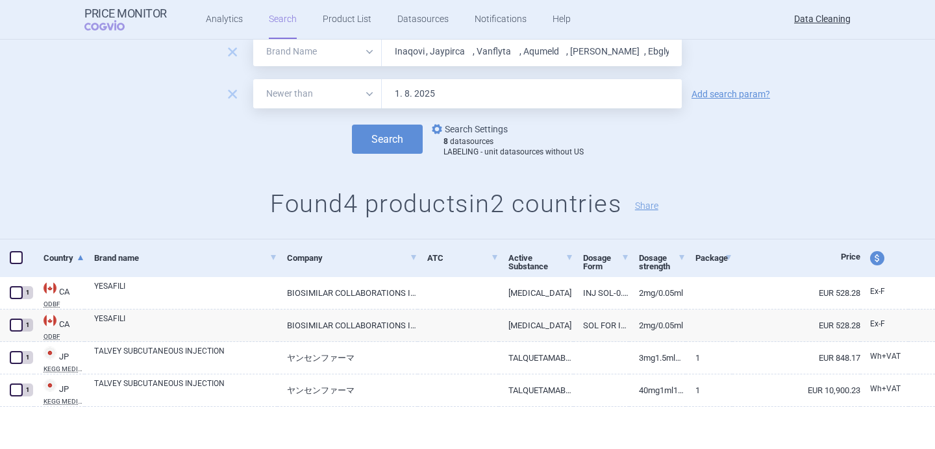
click at [483, 123] on link "options Search Settings" at bounding box center [468, 129] width 79 height 16
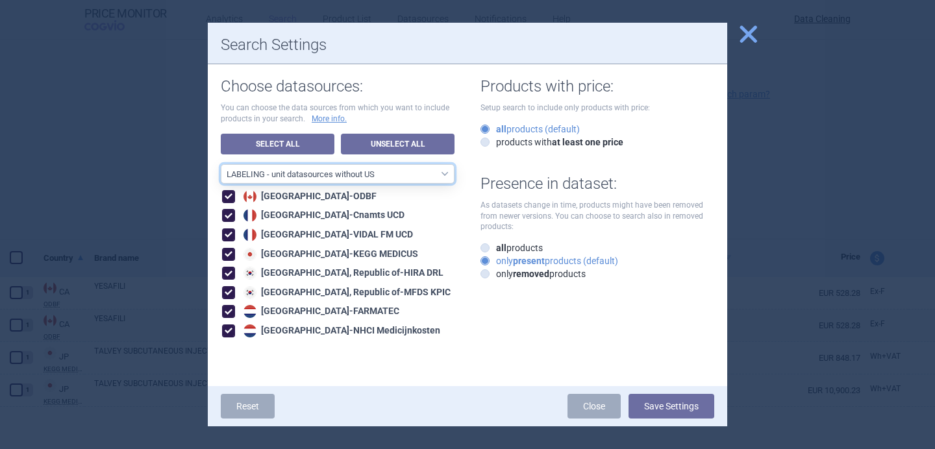
click at [396, 173] on select "All data sources LABELING - unit datasources without US LABELING - nonunit data…" at bounding box center [338, 173] width 234 height 19
select select "194b0200-cf1c-4e35-97df-3b55a106476a"
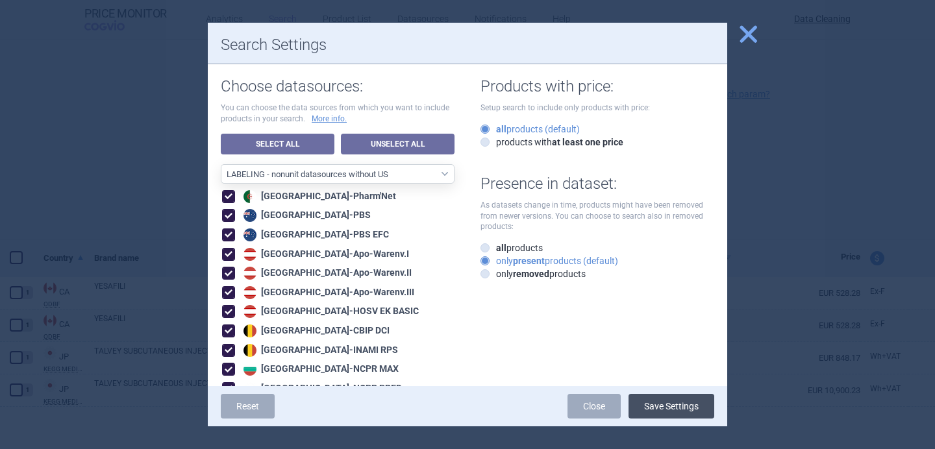
click at [672, 410] on button "Save Settings" at bounding box center [671, 406] width 86 height 25
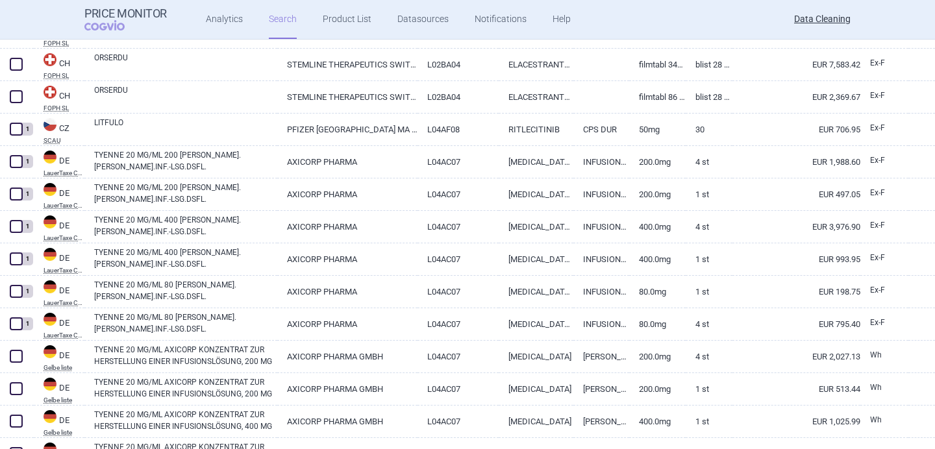
scroll to position [188, 0]
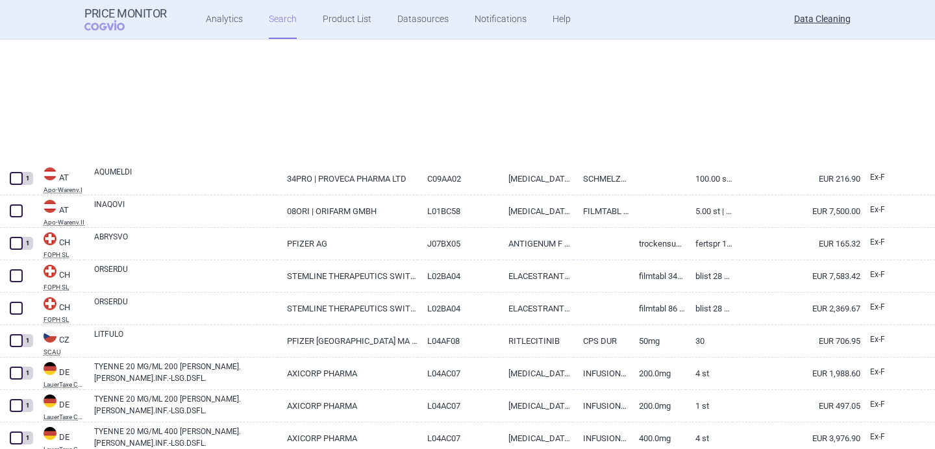
select select "brandName"
select select "newerThan"
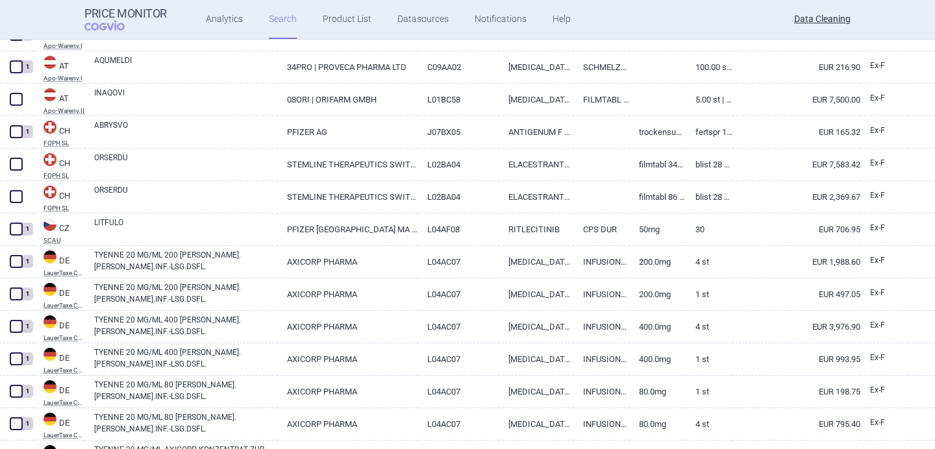
scroll to position [301, 0]
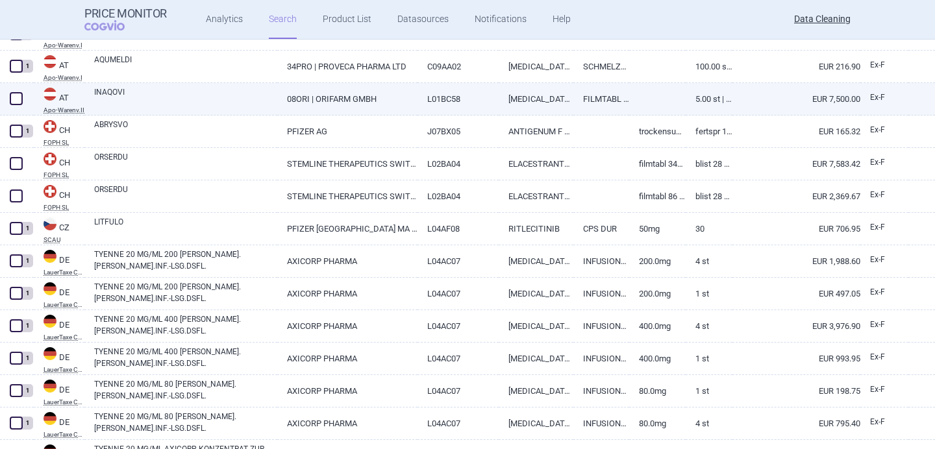
click at [142, 91] on link "INAQOVI" at bounding box center [185, 97] width 183 height 23
select select "EUR"
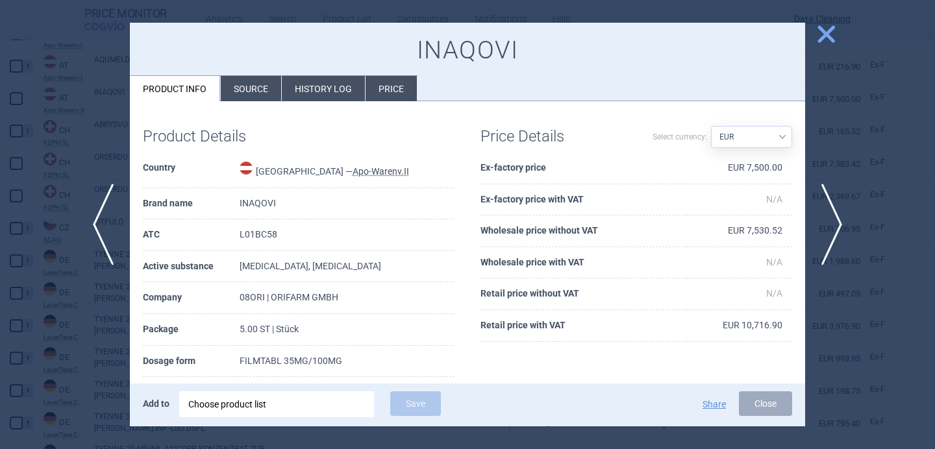
scroll to position [71, 0]
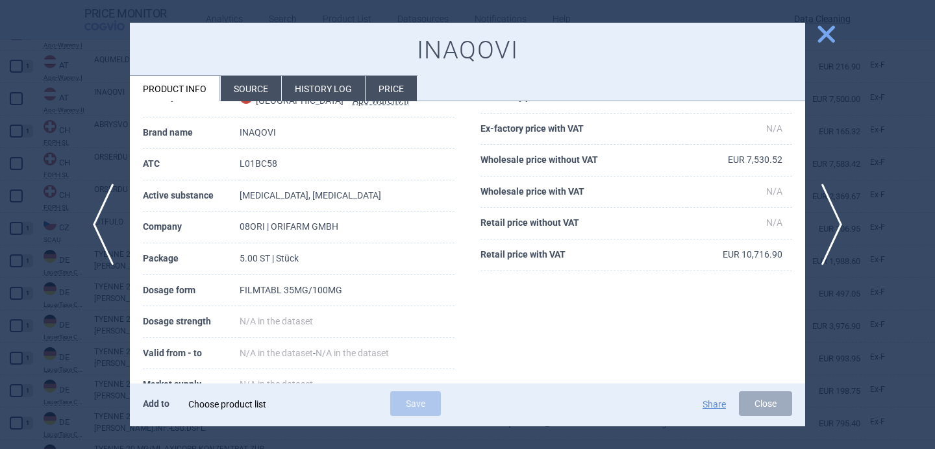
click at [241, 406] on div "Choose product list" at bounding box center [276, 404] width 177 height 26
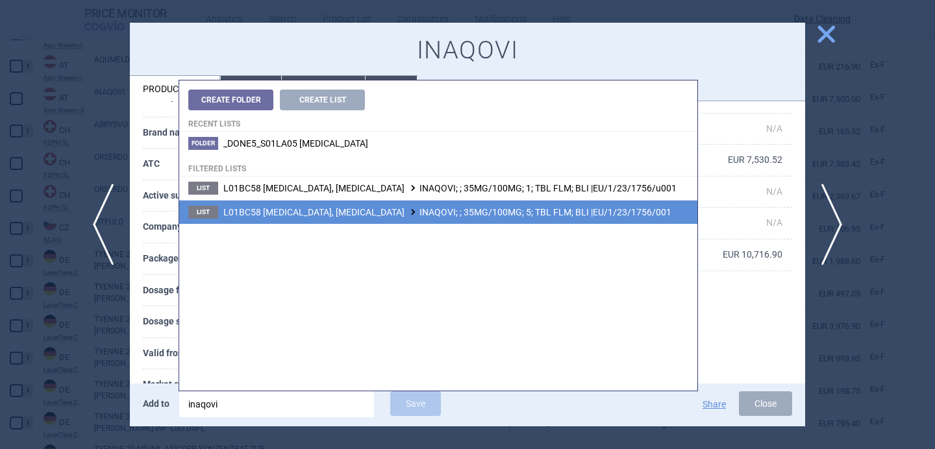
type input "inaqovi"
click at [426, 217] on span "L01BC58 [MEDICAL_DATA], [MEDICAL_DATA] INAQOVI; ; 35MG/100MG; 5; TBL FLM; BLI |…" at bounding box center [447, 212] width 448 height 10
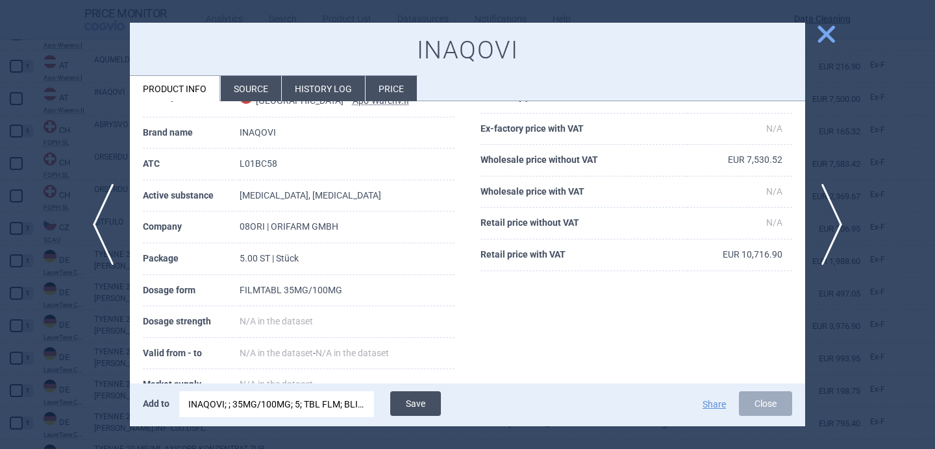
click at [436, 402] on button "Save" at bounding box center [415, 403] width 51 height 25
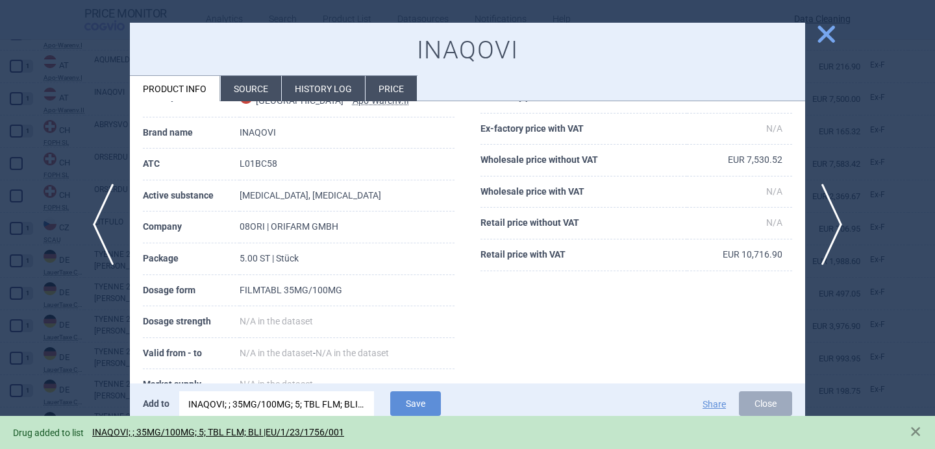
click at [80, 356] on div at bounding box center [467, 224] width 935 height 449
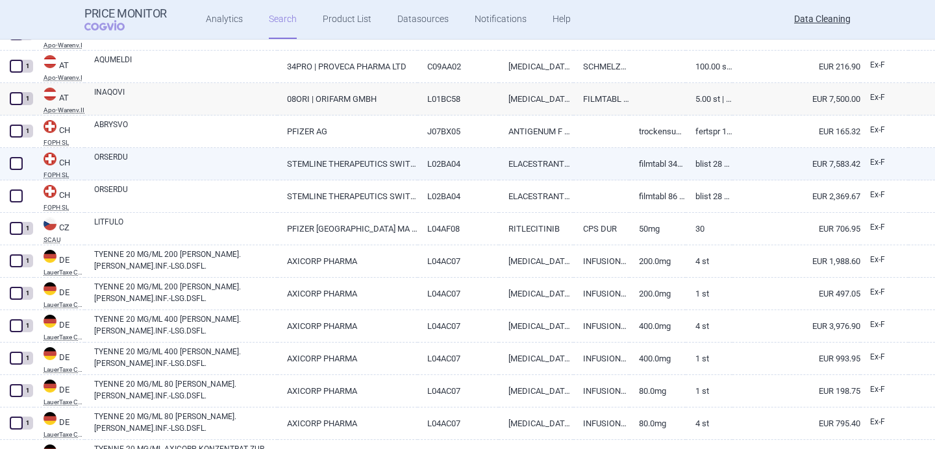
click at [212, 160] on link "ORSERDU" at bounding box center [185, 162] width 183 height 23
select select "EUR"
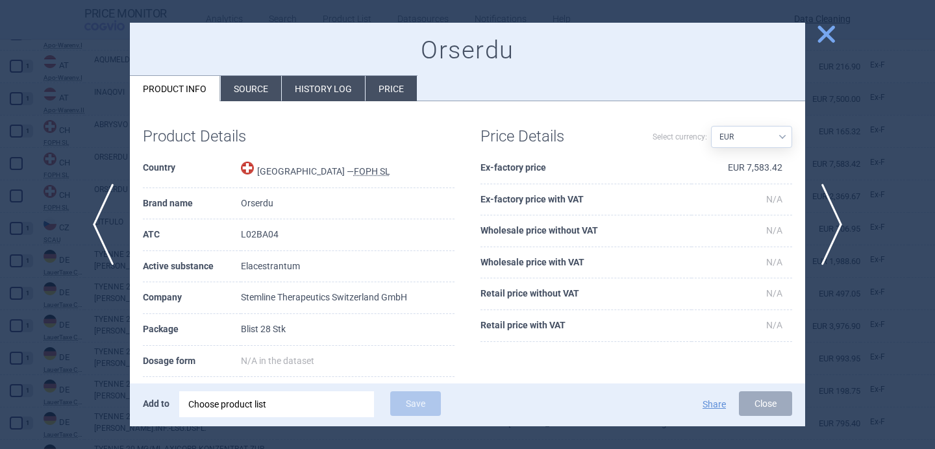
click at [262, 402] on div "Choose product list" at bounding box center [276, 404] width 177 height 26
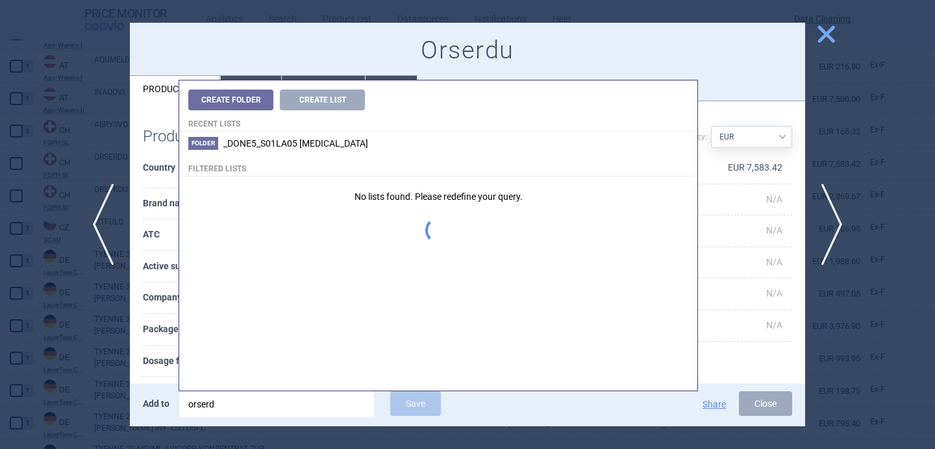
type input "orserdu"
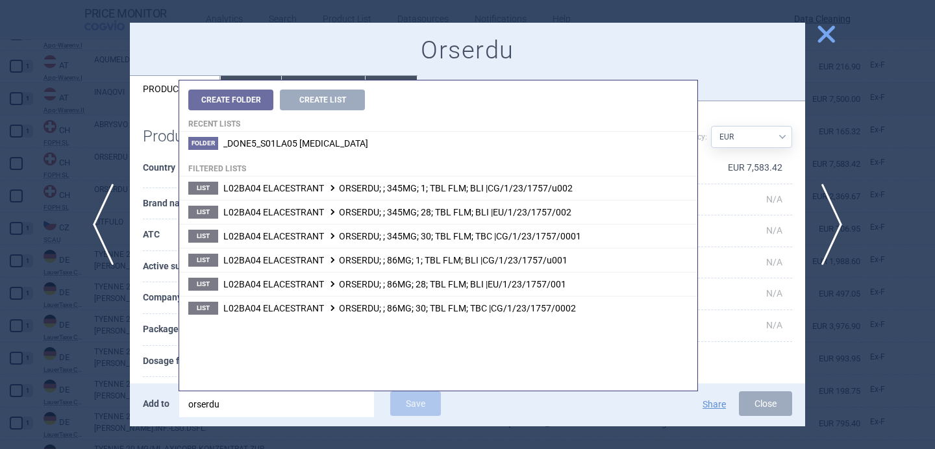
click at [158, 327] on th "Package" at bounding box center [192, 330] width 98 height 32
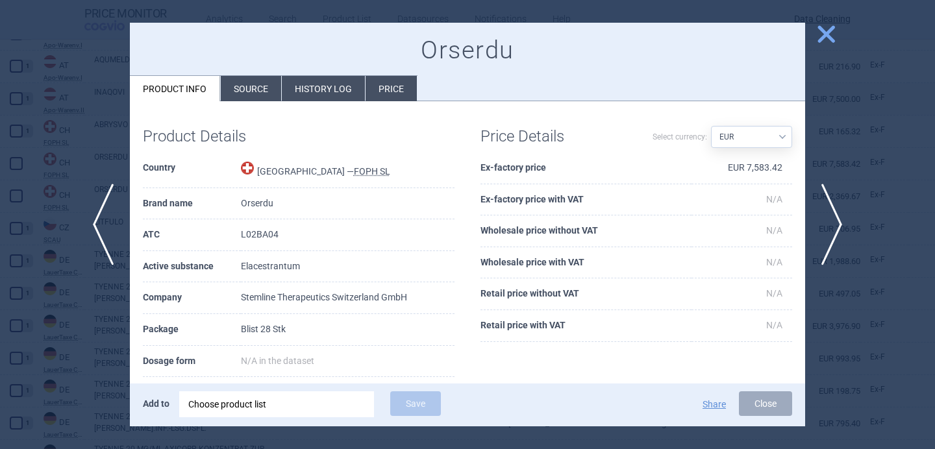
click at [286, 413] on div "Choose product list" at bounding box center [276, 404] width 177 height 26
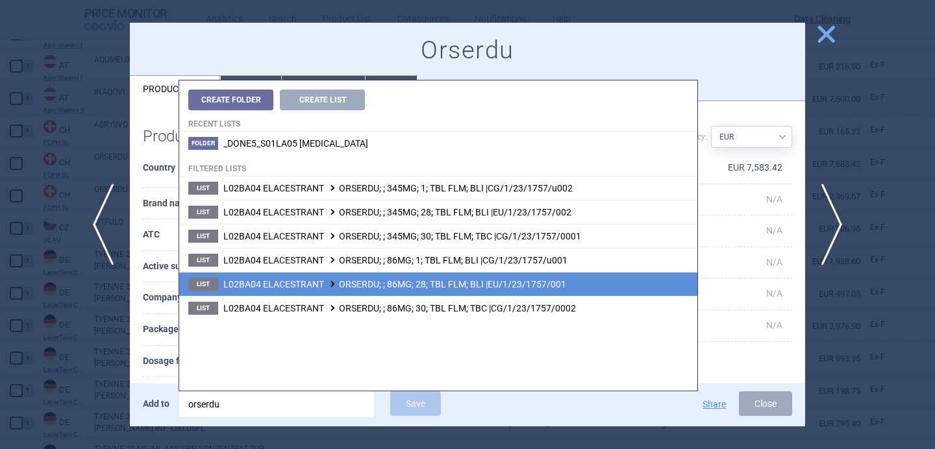
click at [378, 288] on span "L02BA04 ELACESTRANT ORSERDU; ; 86MG; 28; TBL FLM; BLI |EU/1/23/1757/001" at bounding box center [394, 284] width 343 height 10
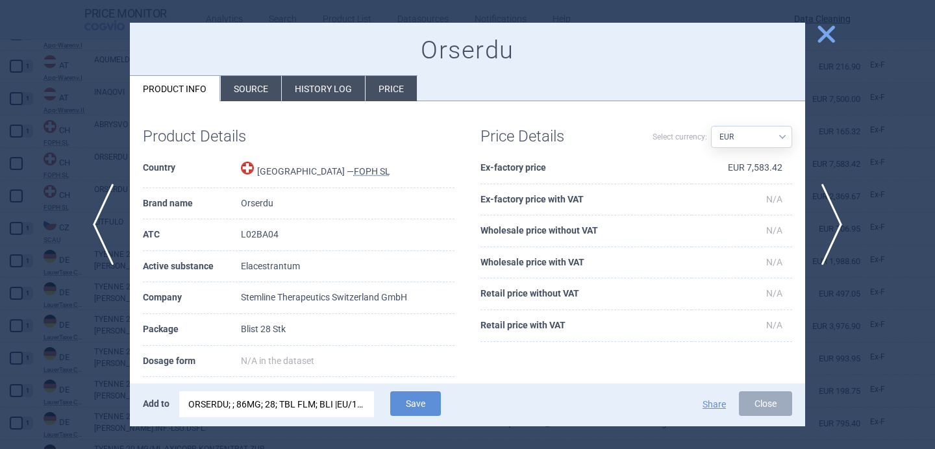
scroll to position [48, 0]
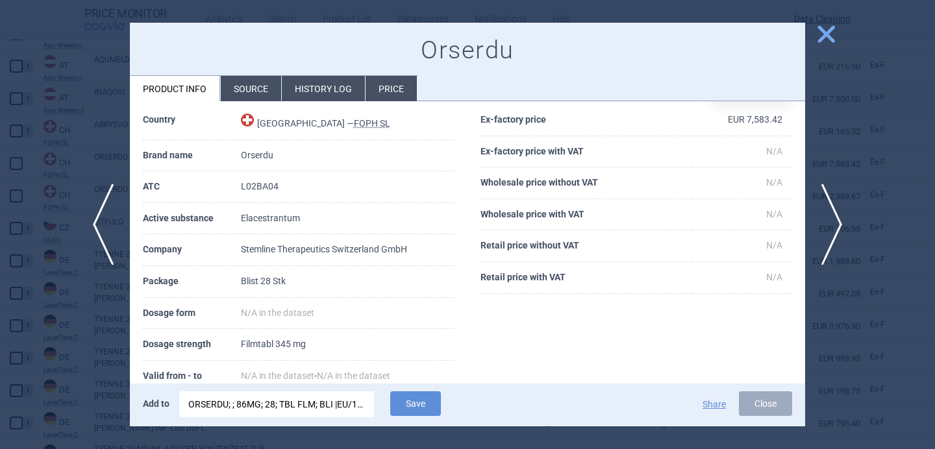
click at [332, 408] on div "ORSERDU; ; 86MG; 28; TBL FLM; BLI |EU/1/23/1757/001" at bounding box center [276, 404] width 177 height 26
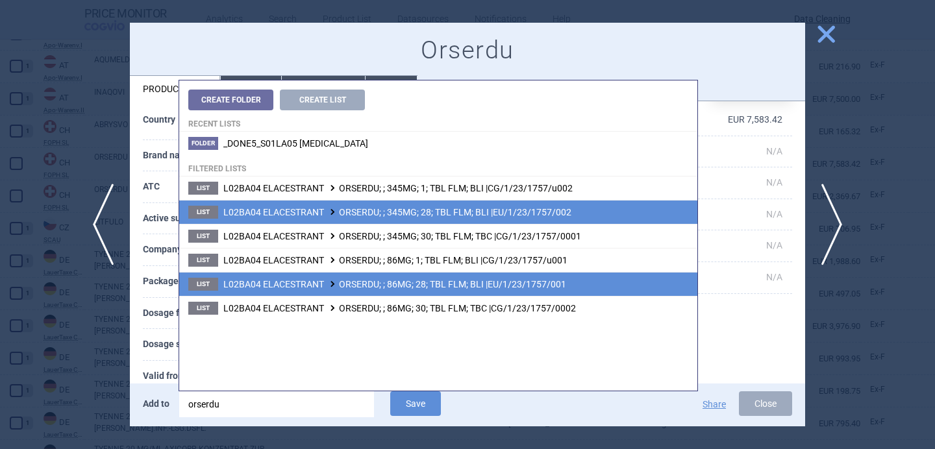
click at [434, 214] on span "L02BA04 ELACESTRANT ORSERDU; ; 345MG; 28; TBL FLM; BLI |EU/1/23/1757/002" at bounding box center [397, 212] width 348 height 10
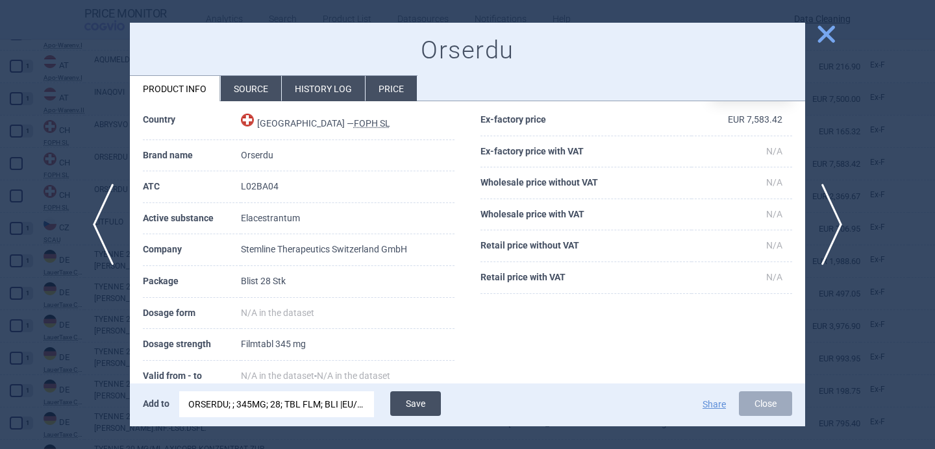
click at [417, 403] on button "Save" at bounding box center [415, 403] width 51 height 25
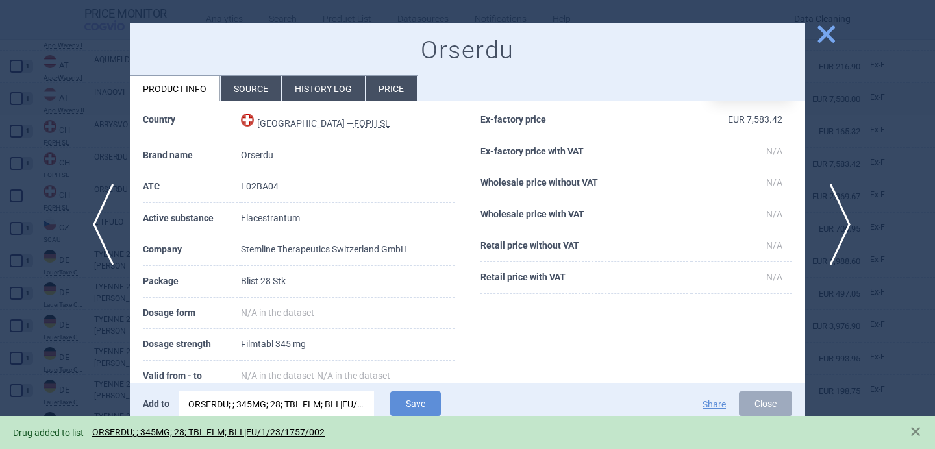
click at [835, 217] on span "next" at bounding box center [835, 225] width 29 height 82
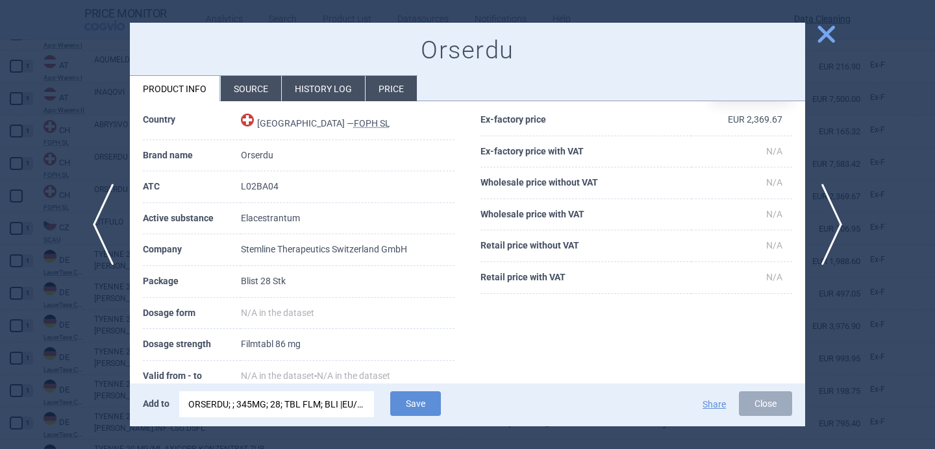
click at [290, 400] on div "ORSERDU; ; 345MG; 28; TBL FLM; BLI |EU/1/23/1757/002" at bounding box center [276, 404] width 177 height 26
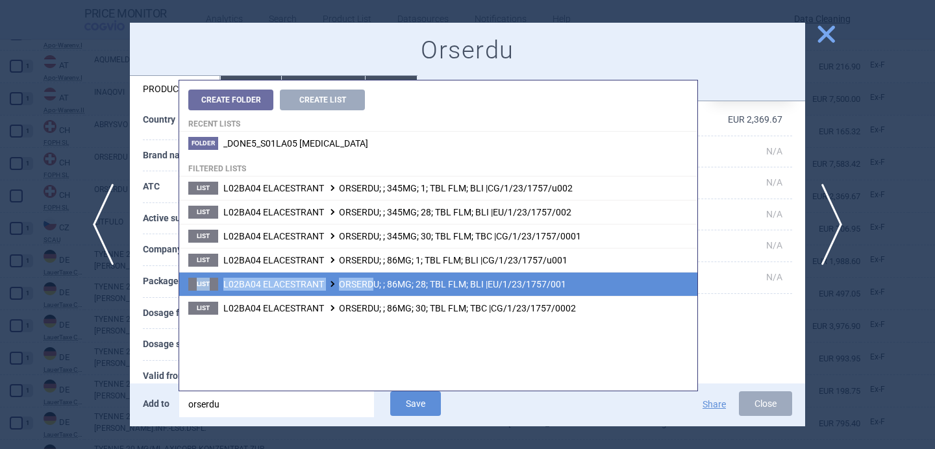
click at [373, 278] on li "List L02BA04 ELACESTRANT ORSERDU; ; 86MG; 28; TBL FLM; BLI |EU/1/23/1757/001" at bounding box center [438, 284] width 518 height 24
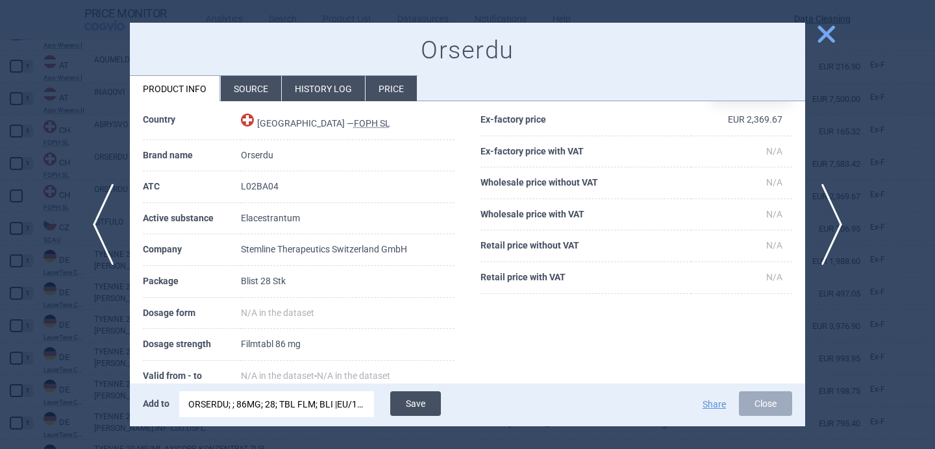
click at [415, 401] on button "Save" at bounding box center [415, 403] width 51 height 25
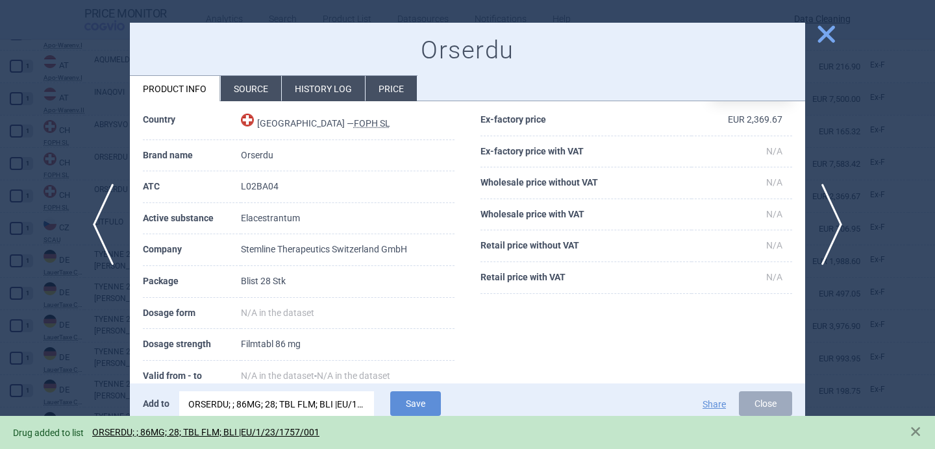
click at [96, 325] on div at bounding box center [467, 224] width 935 height 449
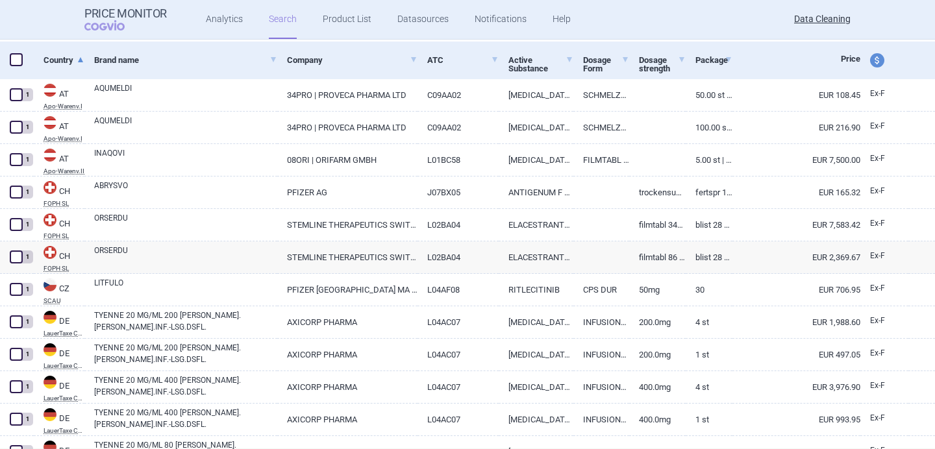
select select "brandName"
select select "newerThan"
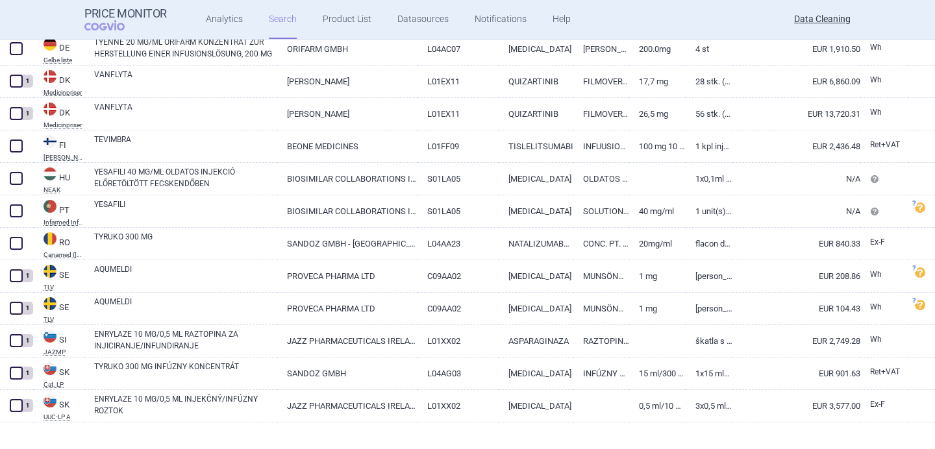
scroll to position [1111, 0]
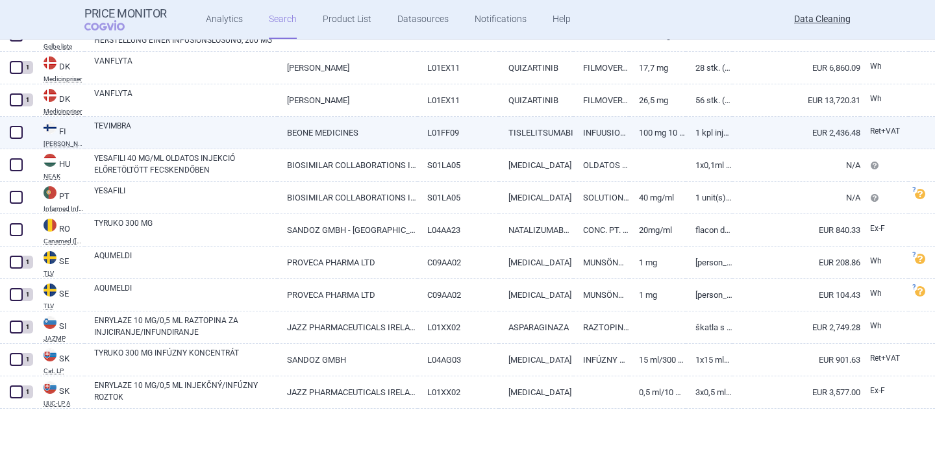
click at [159, 126] on link "TEVIMBRA" at bounding box center [185, 131] width 183 height 23
select select "EUR"
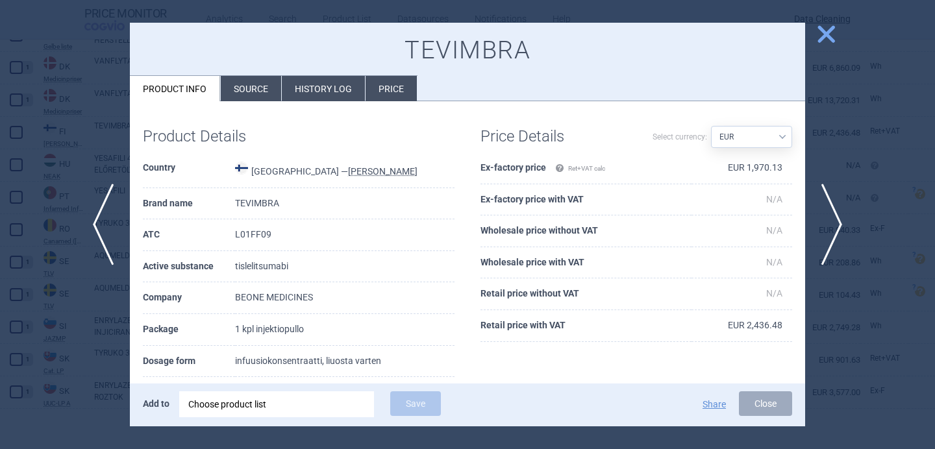
scroll to position [155, 0]
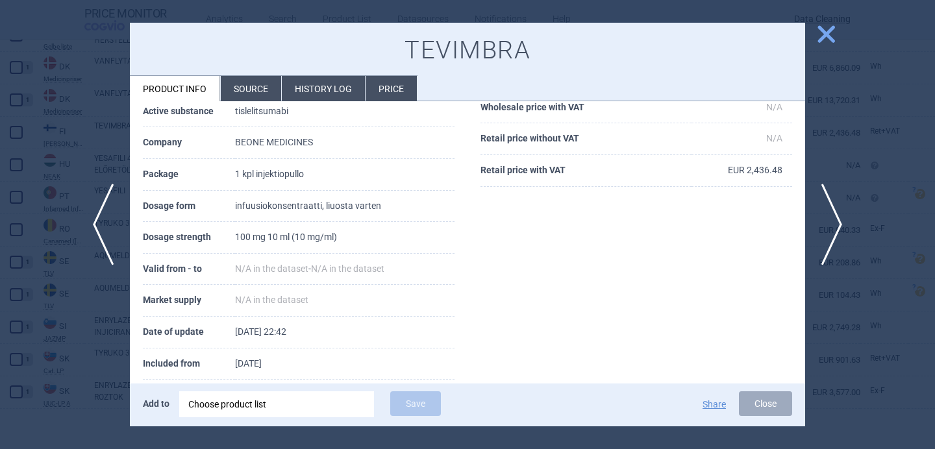
click at [252, 397] on div "Choose product list" at bounding box center [276, 404] width 177 height 26
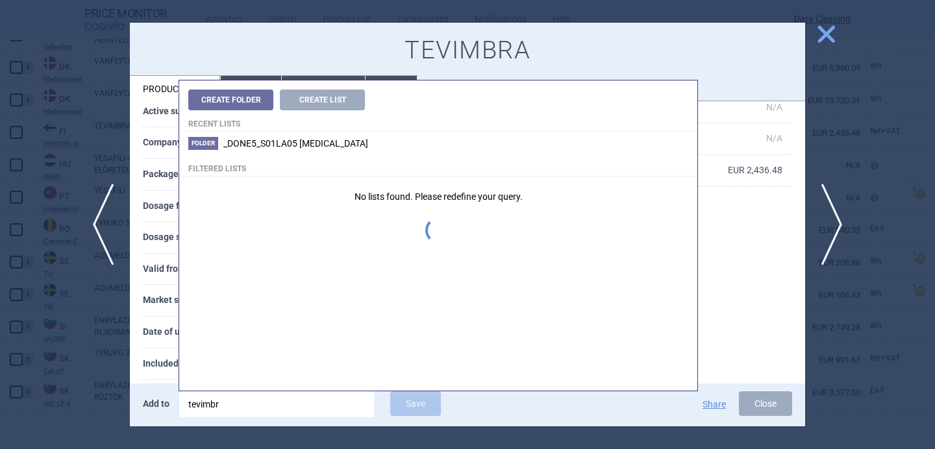
type input "tevimbra"
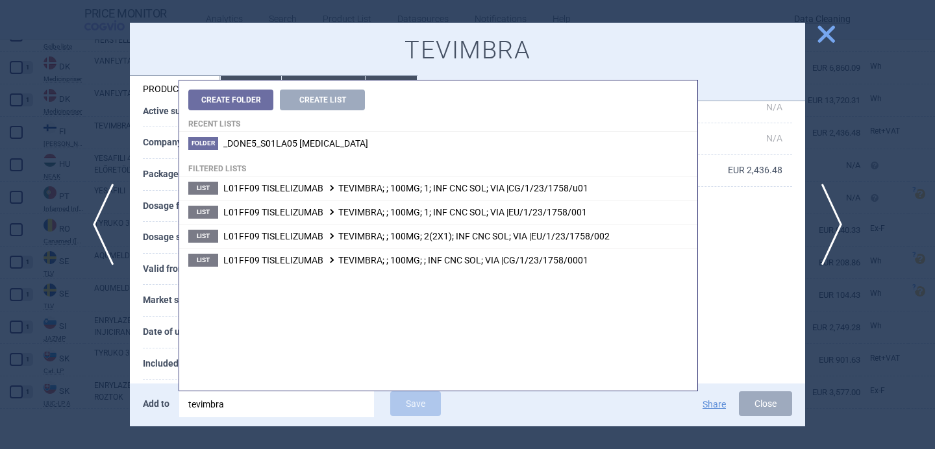
click at [163, 352] on th "Included from" at bounding box center [189, 365] width 92 height 32
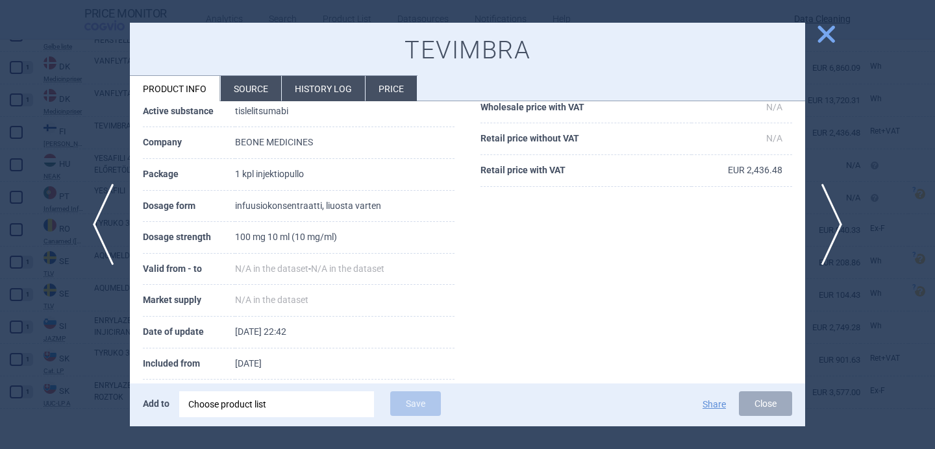
click at [92, 171] on div at bounding box center [467, 224] width 935 height 449
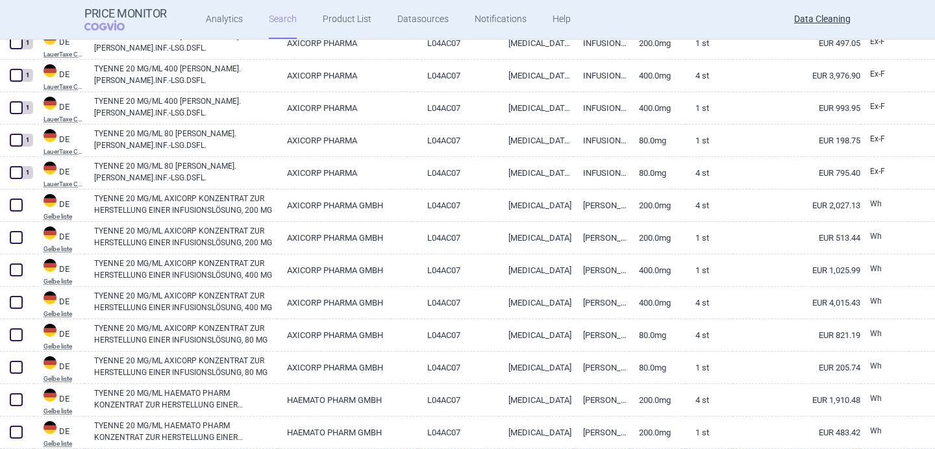
scroll to position [267, 0]
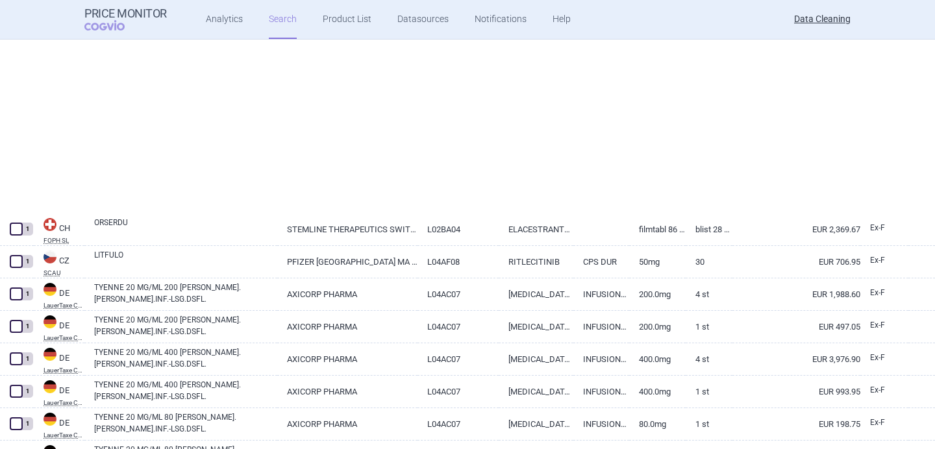
select select "brandName"
select select "newerThan"
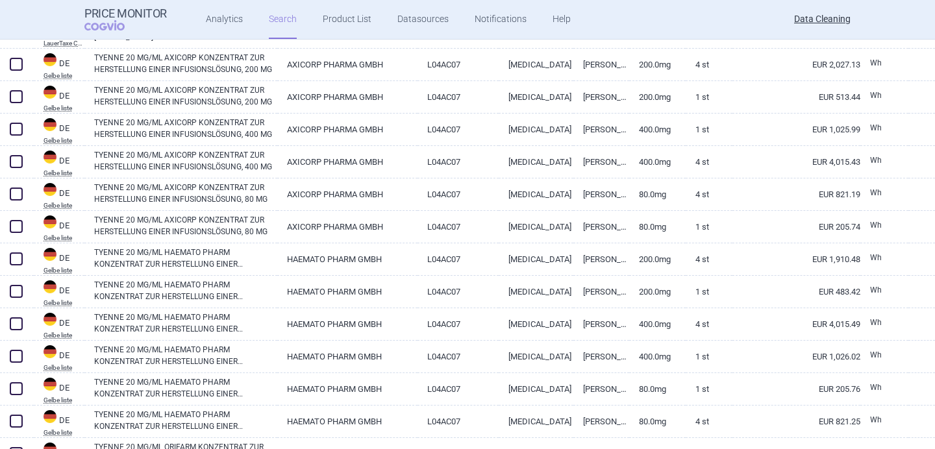
scroll to position [694, 0]
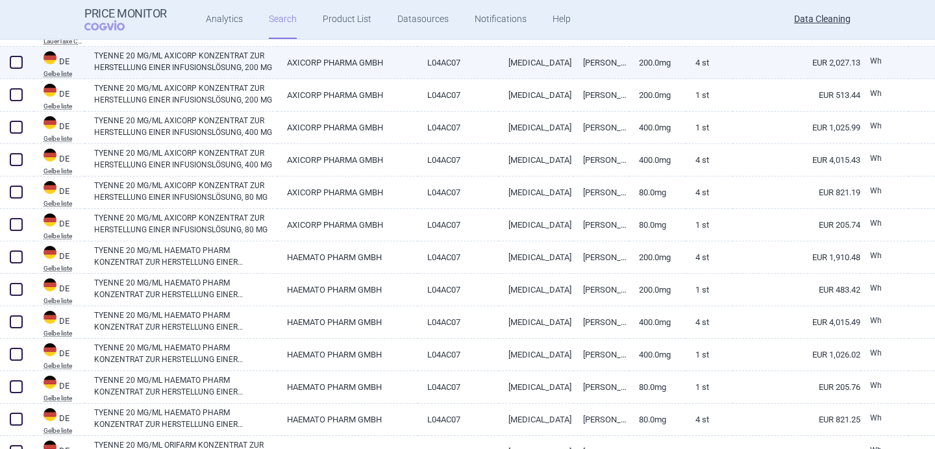
click at [240, 69] on link "TYENNE 20 MG/ML AXICORP KONZENTRAT ZUR HERSTELLUNG EINER INFUSIONSLÖSUNG, 200 MG" at bounding box center [185, 61] width 183 height 23
select select "EUR"
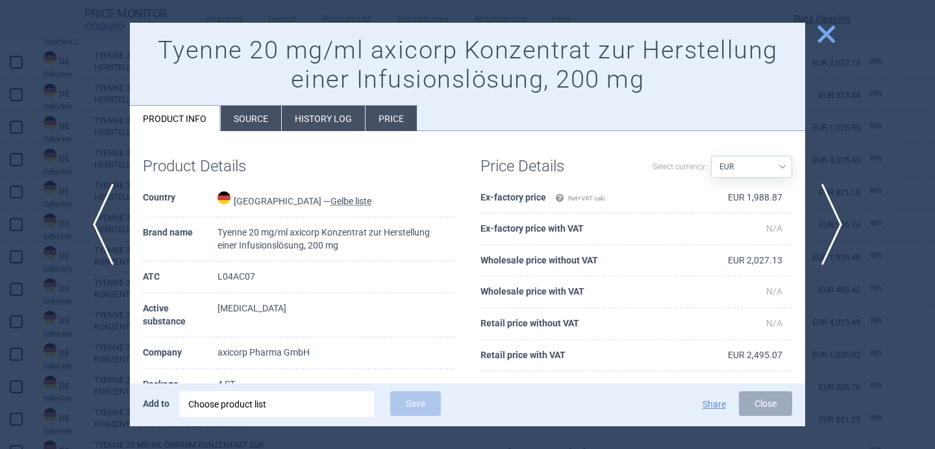
click at [296, 411] on div "Choose product list" at bounding box center [276, 404] width 177 height 26
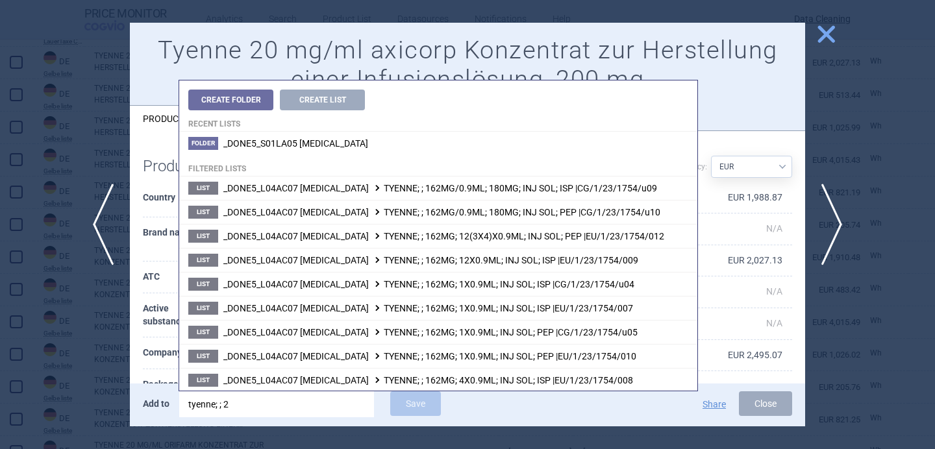
type input "tyenne; ; 20"
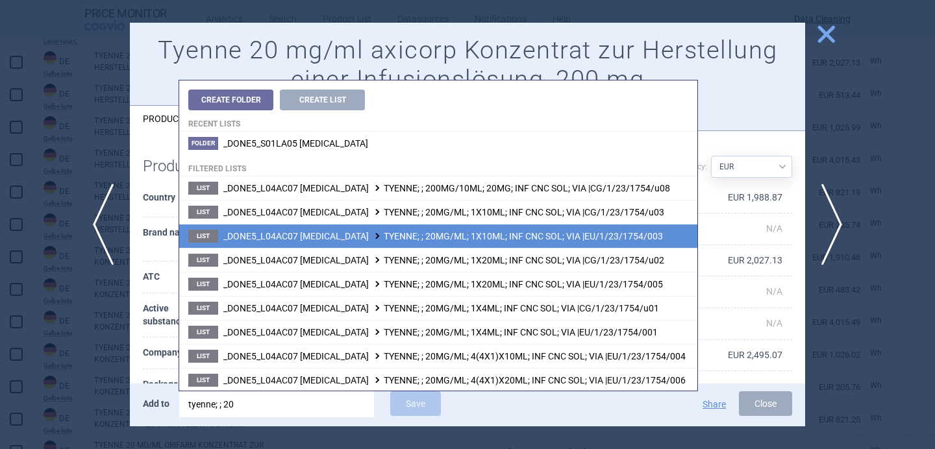
scroll to position [25, 0]
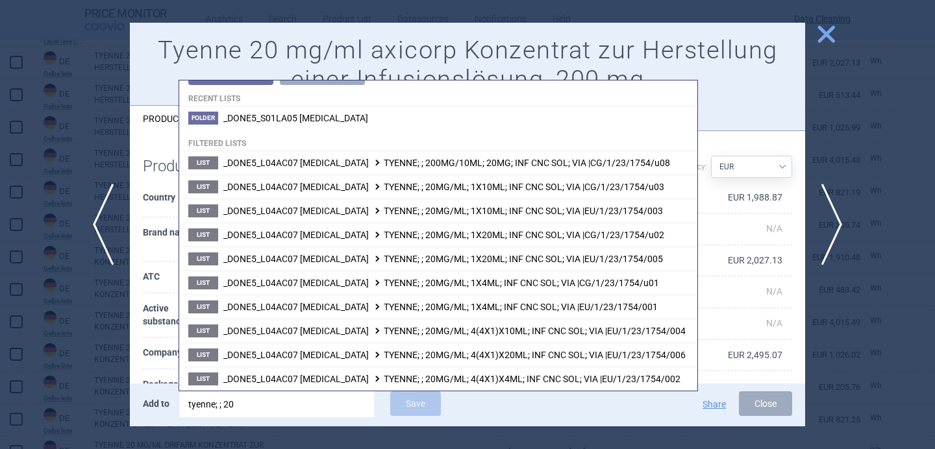
click at [168, 329] on th "Active substance" at bounding box center [180, 315] width 75 height 44
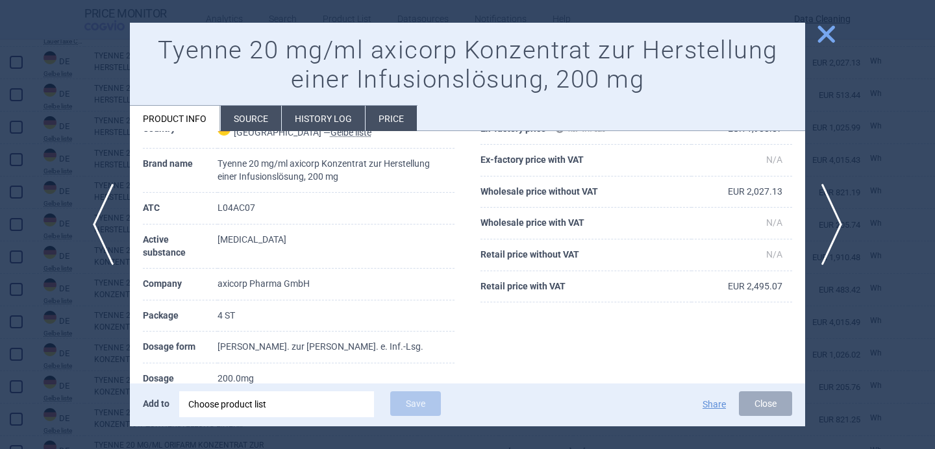
scroll to position [71, 0]
click at [216, 398] on div "Choose product list" at bounding box center [276, 404] width 177 height 26
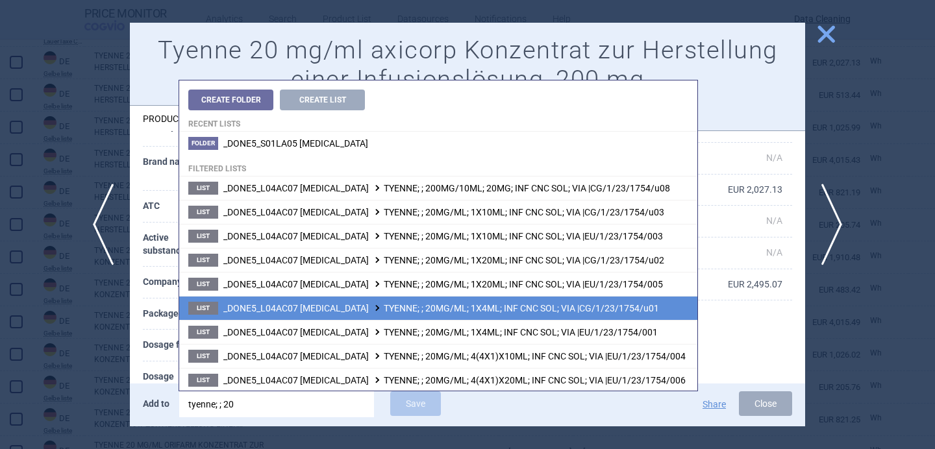
scroll to position [25, 0]
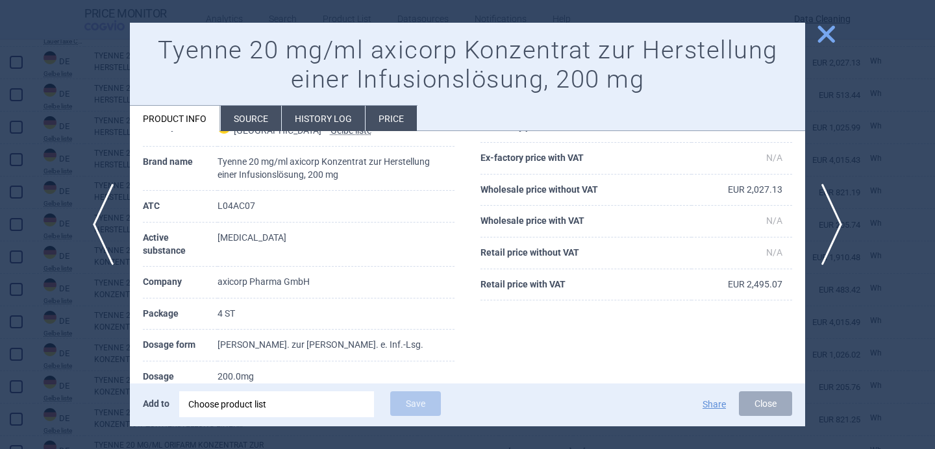
click at [165, 340] on th "Dosage form" at bounding box center [180, 346] width 75 height 32
click at [259, 120] on li "Source" at bounding box center [251, 118] width 60 height 25
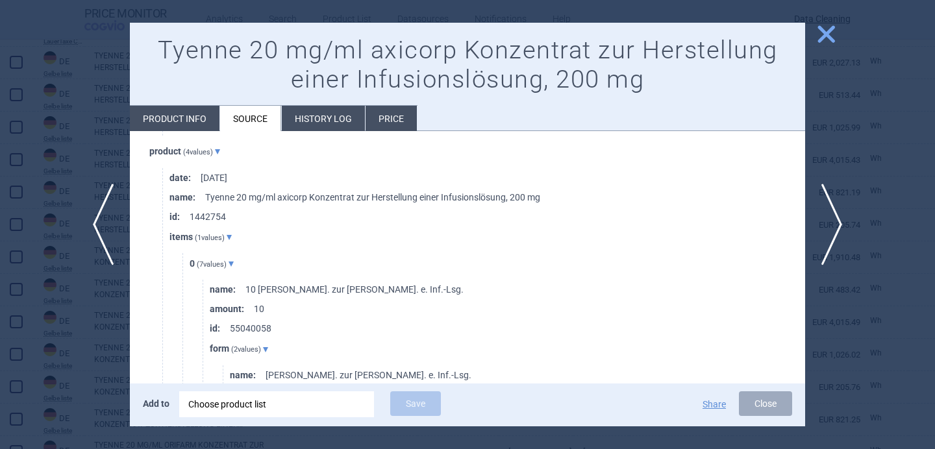
scroll to position [720, 0]
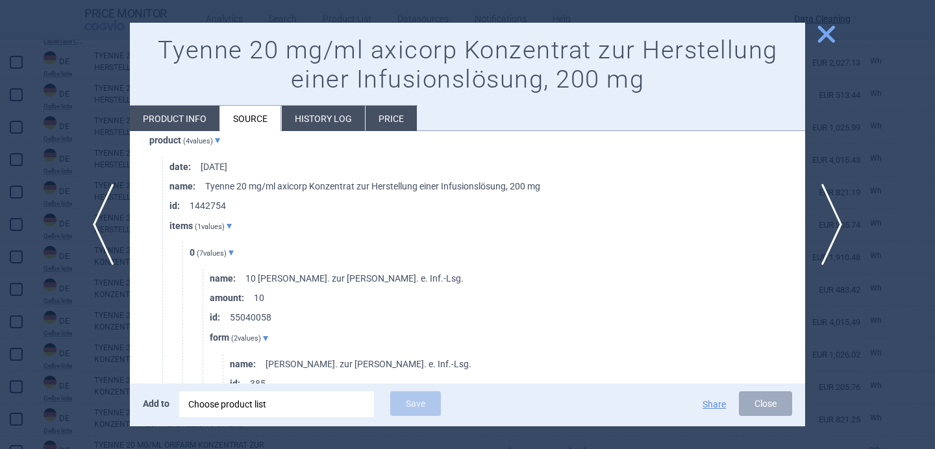
click at [255, 403] on div "Choose product list" at bounding box center [276, 404] width 177 height 26
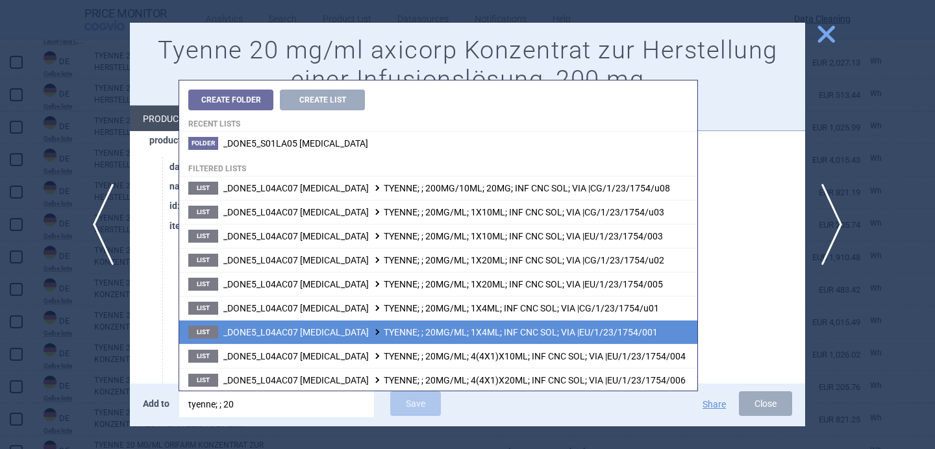
scroll to position [25, 0]
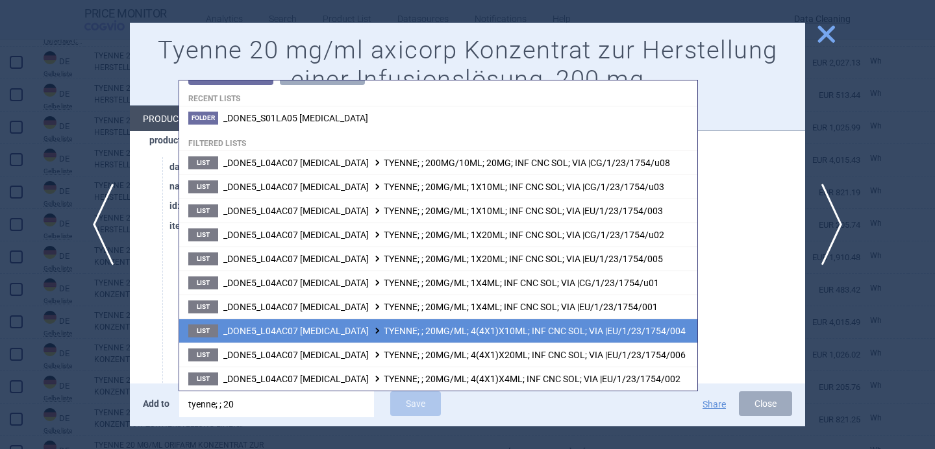
click at [342, 330] on span "_DONE5_L04AC07 [MEDICAL_DATA] TYENNE; ; 20MG/ML; 4(4X1)X10ML; INF CNC SOL; VIA …" at bounding box center [454, 331] width 462 height 10
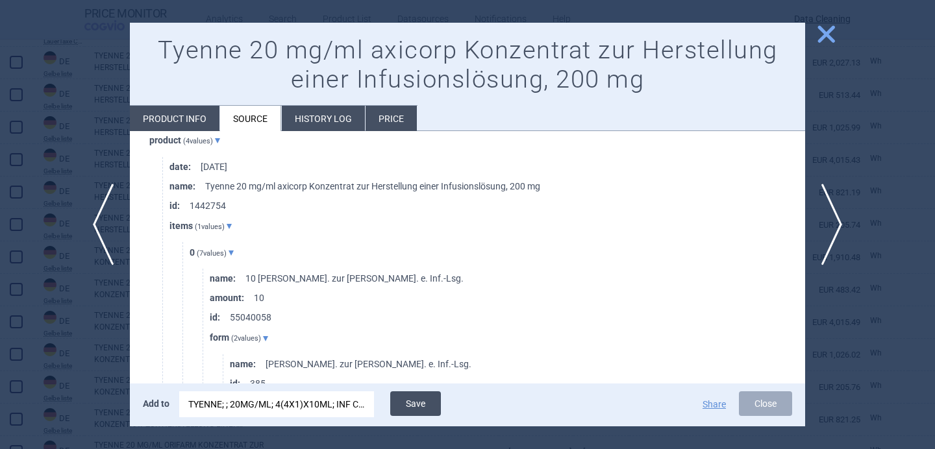
click at [413, 401] on button "Save" at bounding box center [415, 403] width 51 height 25
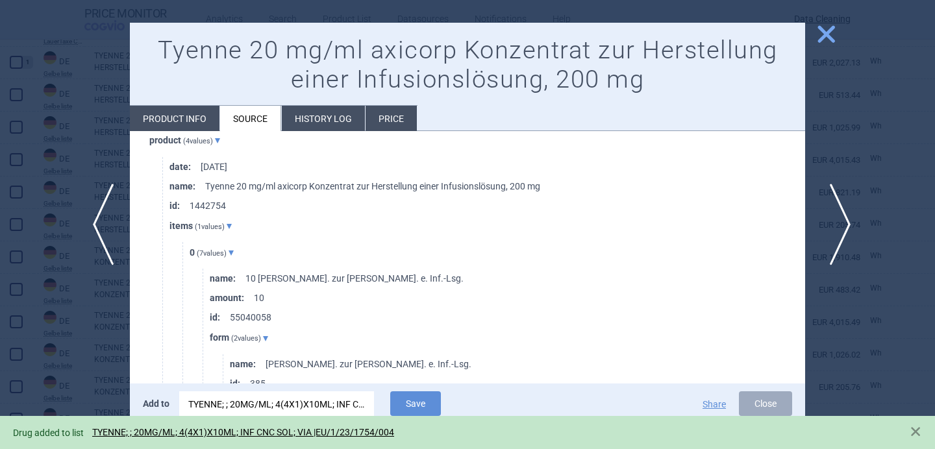
click at [834, 221] on span "next" at bounding box center [835, 225] width 29 height 82
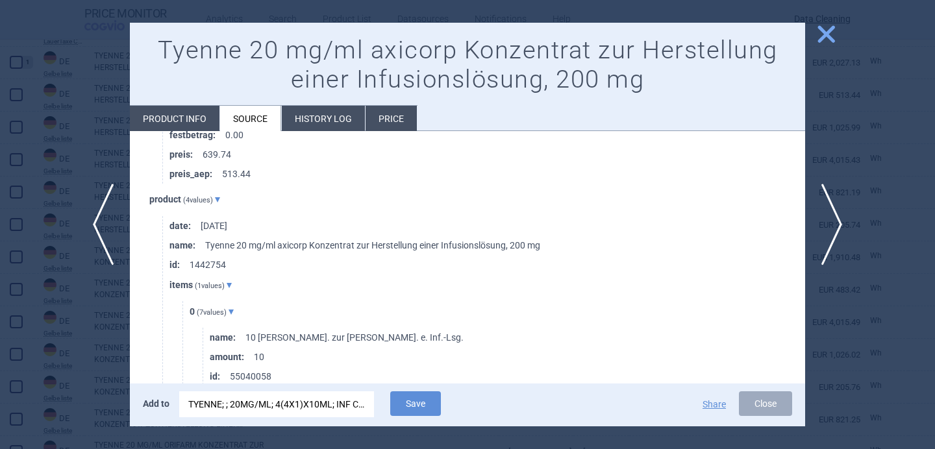
scroll to position [704, 0]
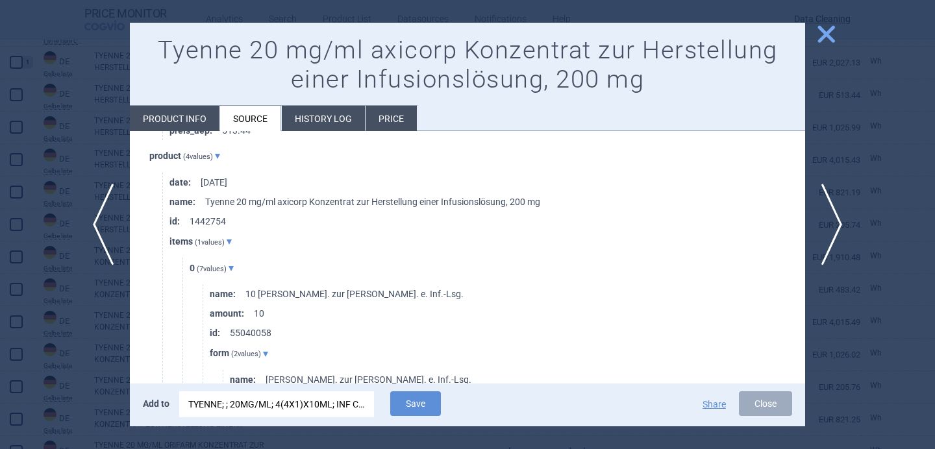
click at [201, 115] on li "Product info" at bounding box center [175, 118] width 90 height 25
select select "EUR"
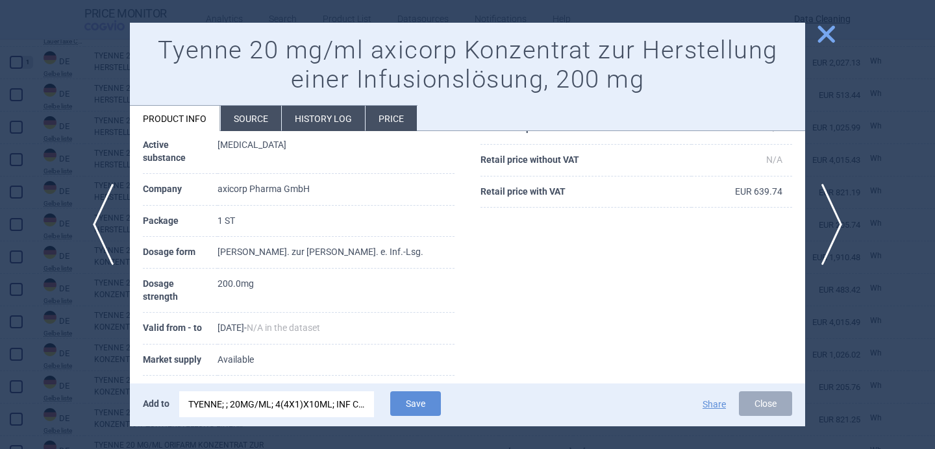
scroll to position [150, 0]
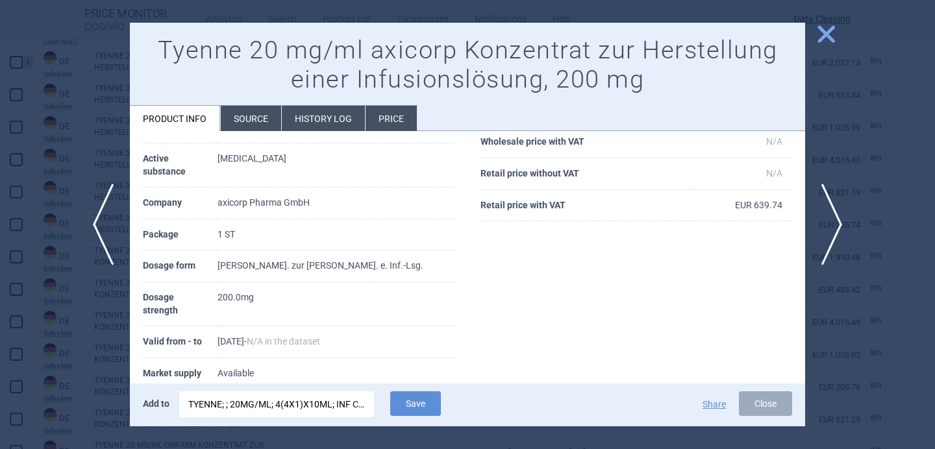
click at [282, 400] on div "TYENNE; ; 20MG/ML; 4(4X1)X10ML; INF CNC SOL; VIA |EU/1/23/1754/004" at bounding box center [276, 404] width 177 height 26
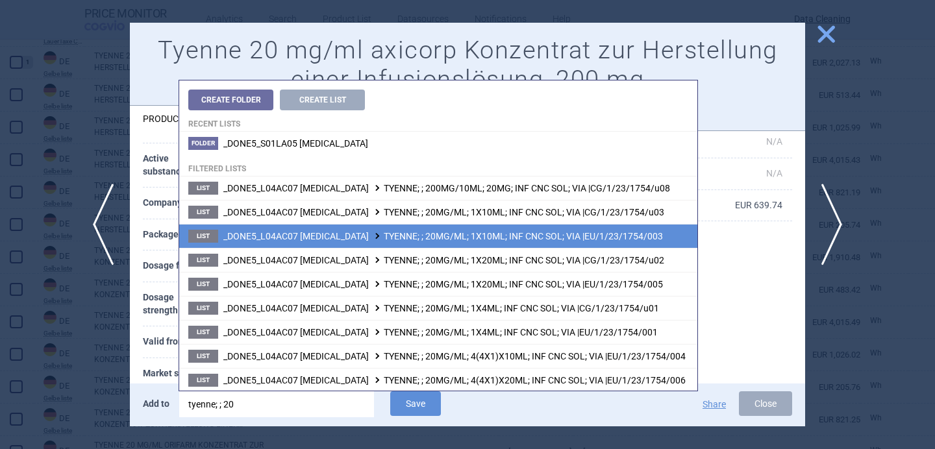
click at [371, 238] on span at bounding box center [377, 235] width 13 height 7
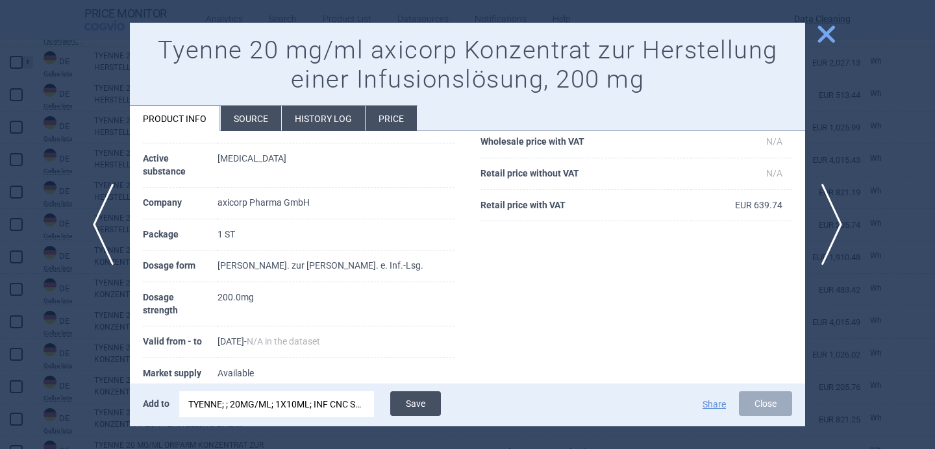
click at [423, 409] on button "Save" at bounding box center [415, 403] width 51 height 25
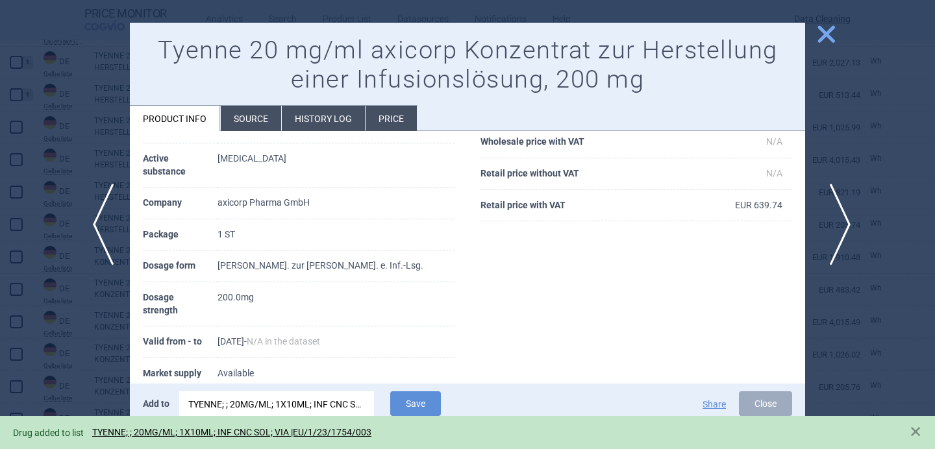
click at [830, 217] on span "next" at bounding box center [835, 225] width 29 height 82
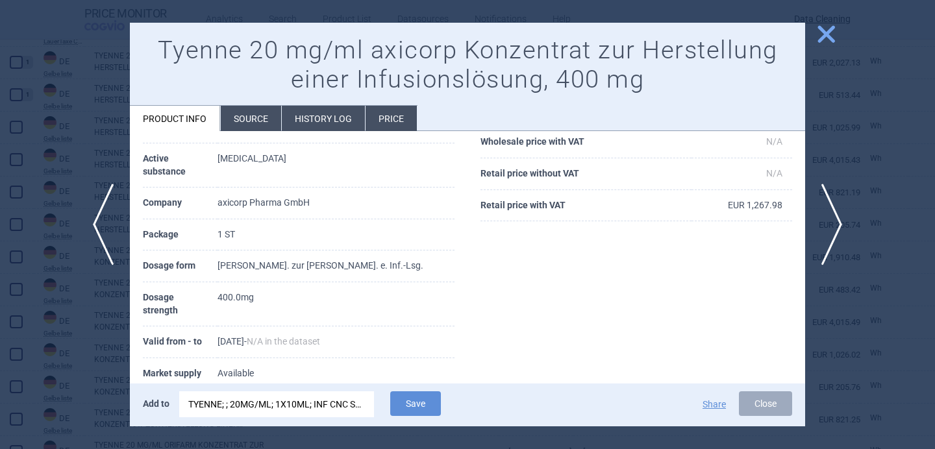
click at [257, 123] on li "Source" at bounding box center [251, 118] width 60 height 25
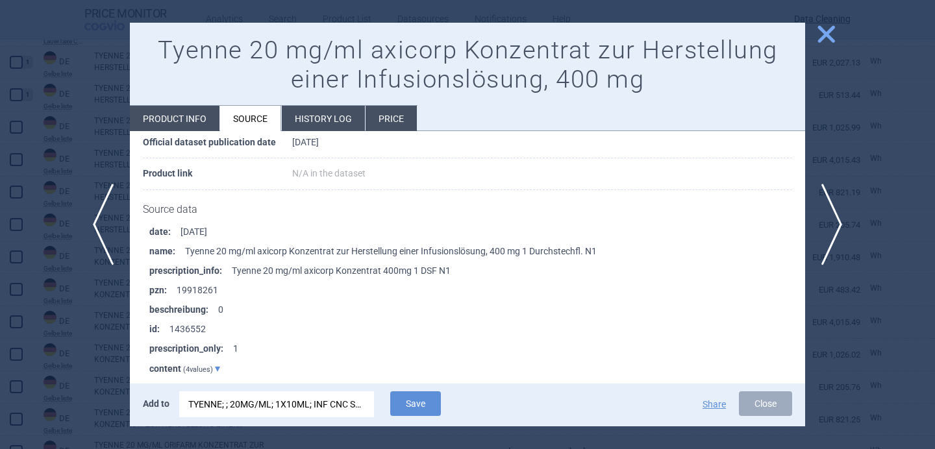
scroll to position [138, 0]
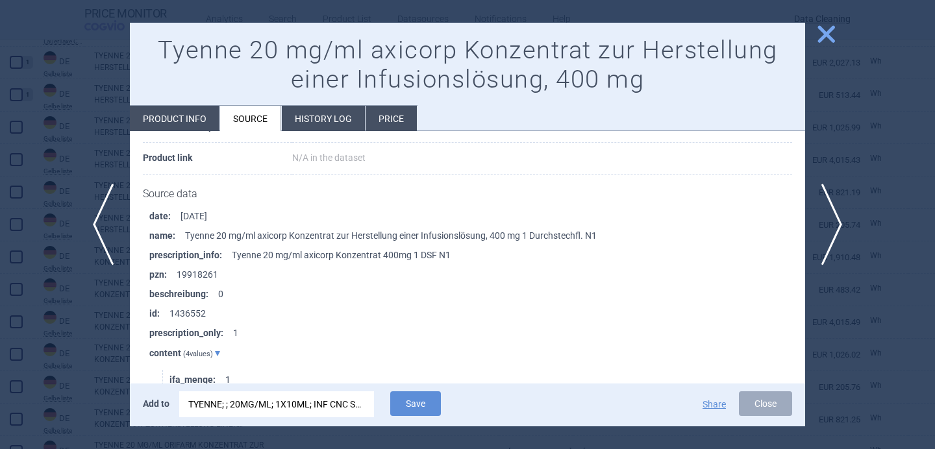
click at [188, 121] on li "Product info" at bounding box center [175, 118] width 90 height 25
select select "EUR"
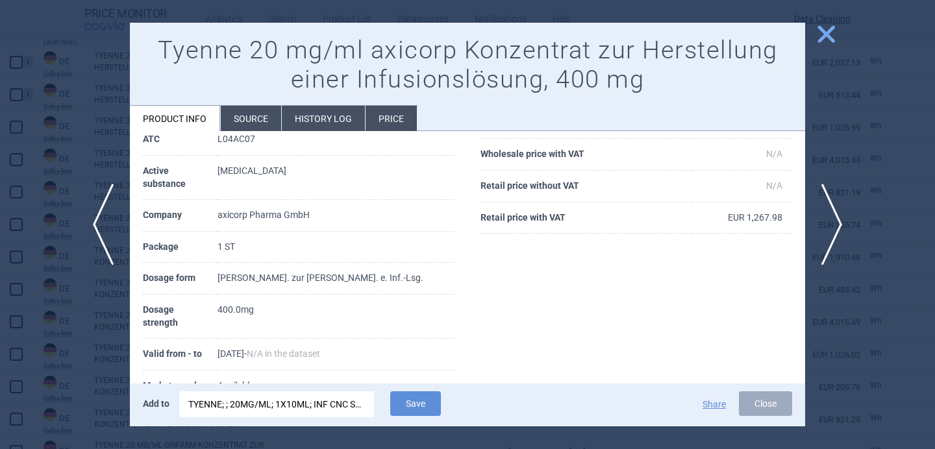
click at [245, 399] on div "TYENNE; ; 20MG/ML; 1X10ML; INF CNC SOL; VIA |EU/1/23/1754/003" at bounding box center [276, 404] width 177 height 26
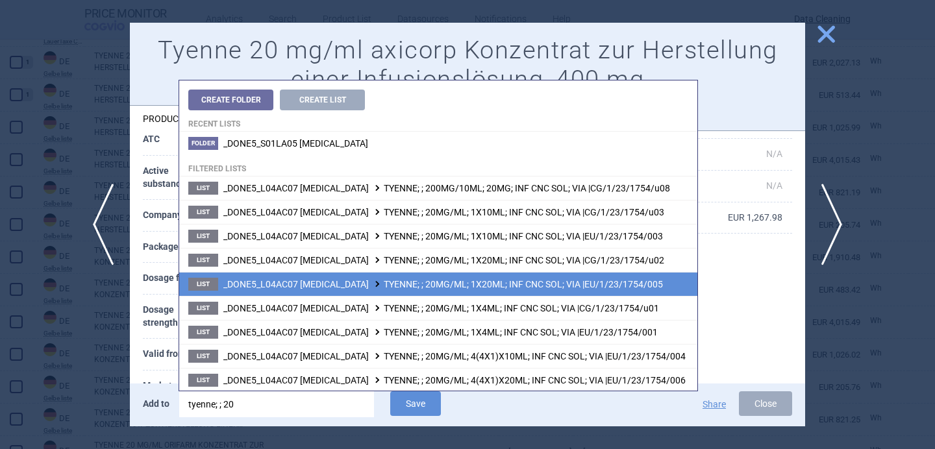
click at [347, 287] on span "_DONE5_L04AC07 [MEDICAL_DATA] TYENNE; ; 20MG/ML; 1X20ML; INF CNC SOL; VIA |EU/1…" at bounding box center [442, 284] width 439 height 10
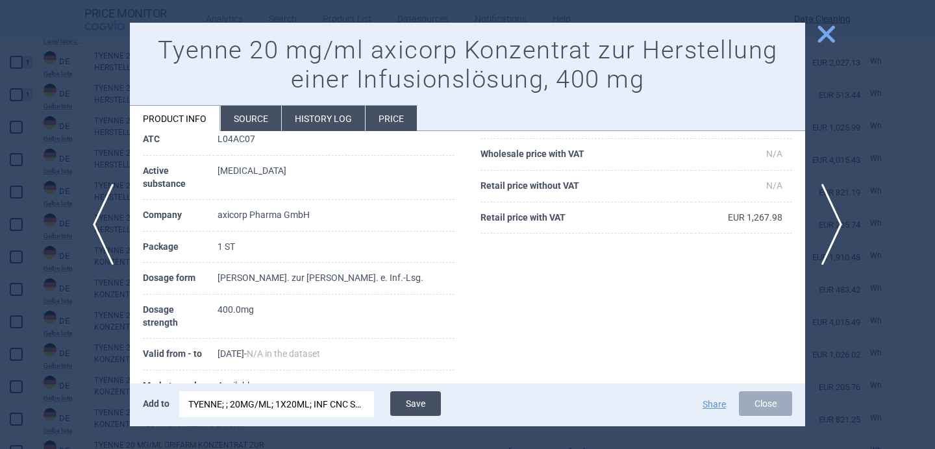
click at [421, 405] on button "Save" at bounding box center [415, 403] width 51 height 25
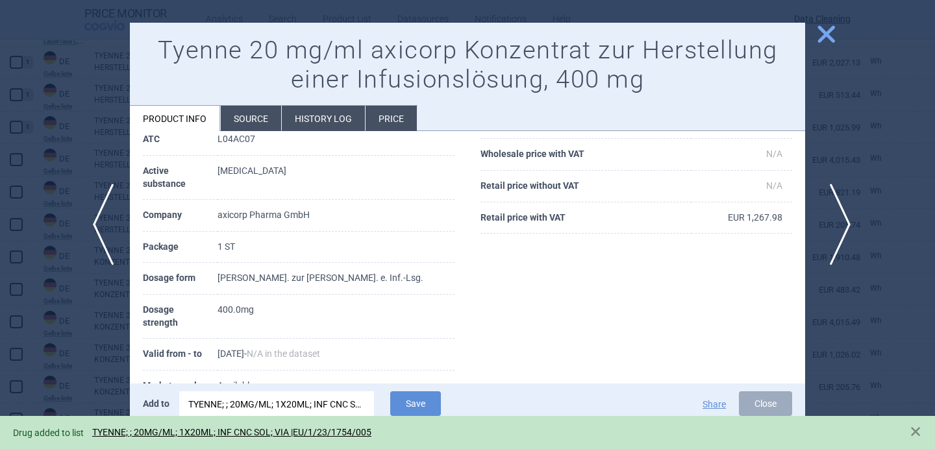
click at [839, 215] on span "next" at bounding box center [835, 225] width 29 height 82
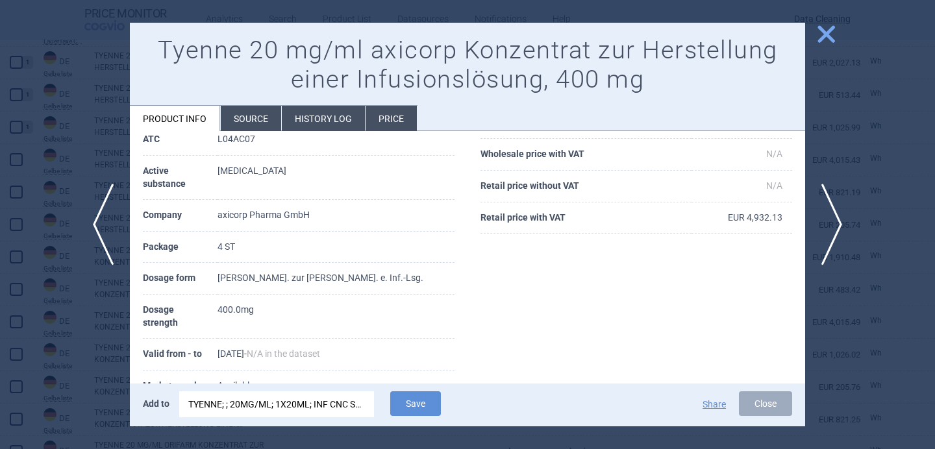
click at [333, 406] on div "TYENNE; ; 20MG/ML; 1X20ML; INF CNC SOL; VIA |EU/1/23/1754/005" at bounding box center [276, 404] width 177 height 26
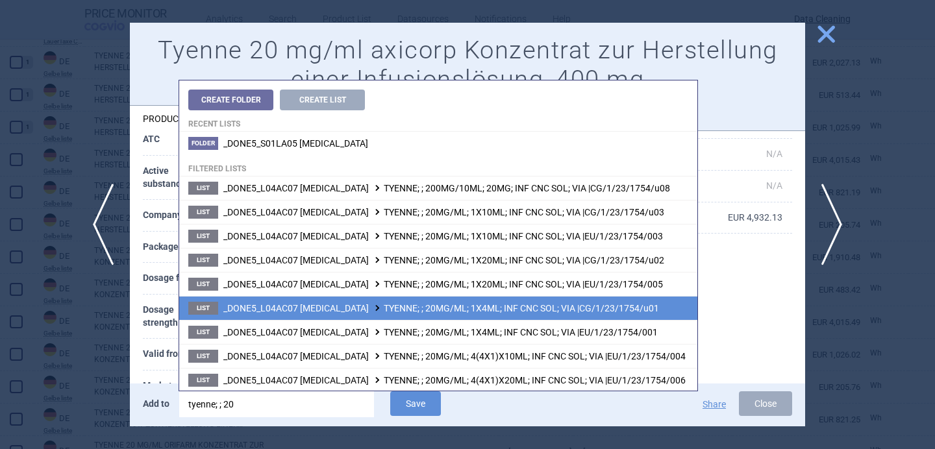
scroll to position [25, 0]
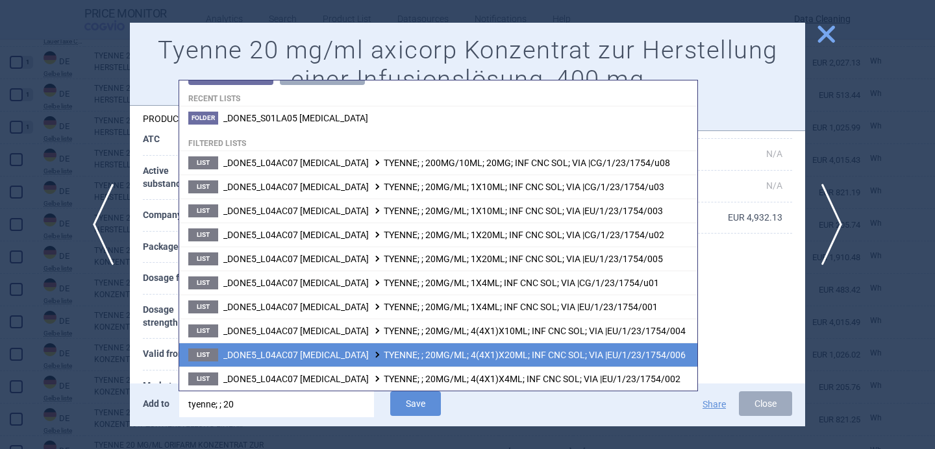
click at [379, 350] on span "_DONE5_L04AC07 [MEDICAL_DATA] TYENNE; ; 20MG/ML; 4(4X1)X20ML; INF CNC SOL; VIA …" at bounding box center [454, 355] width 462 height 10
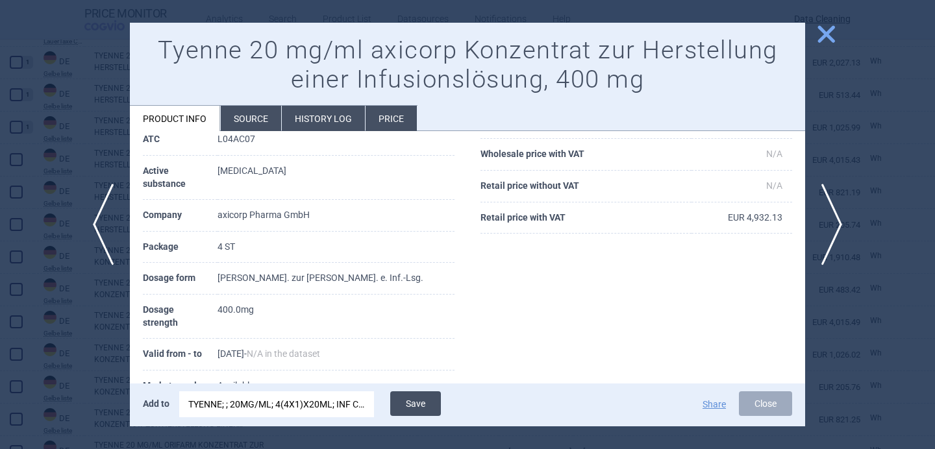
click at [417, 402] on button "Save" at bounding box center [415, 403] width 51 height 25
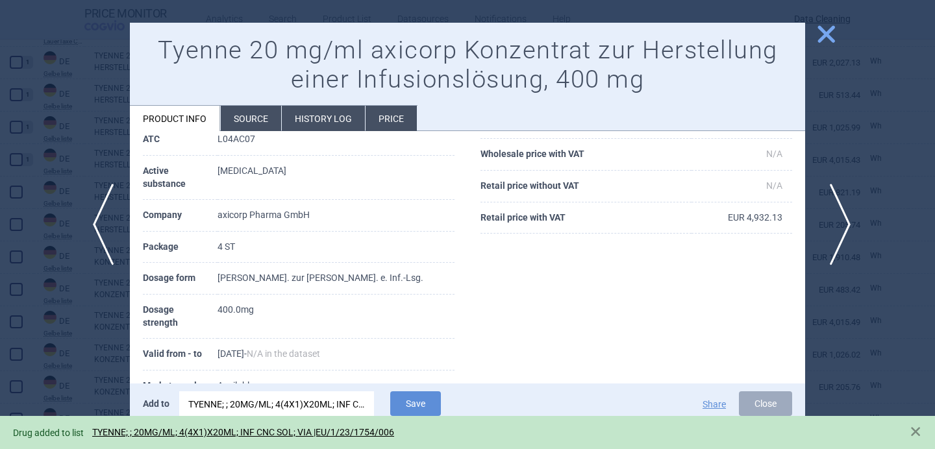
click at [834, 217] on span "next" at bounding box center [835, 225] width 29 height 82
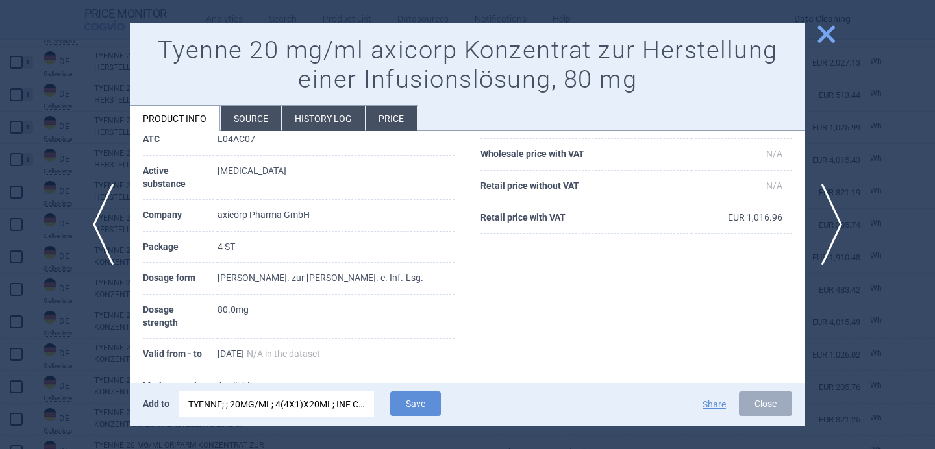
click at [245, 123] on li "Source" at bounding box center [251, 118] width 60 height 25
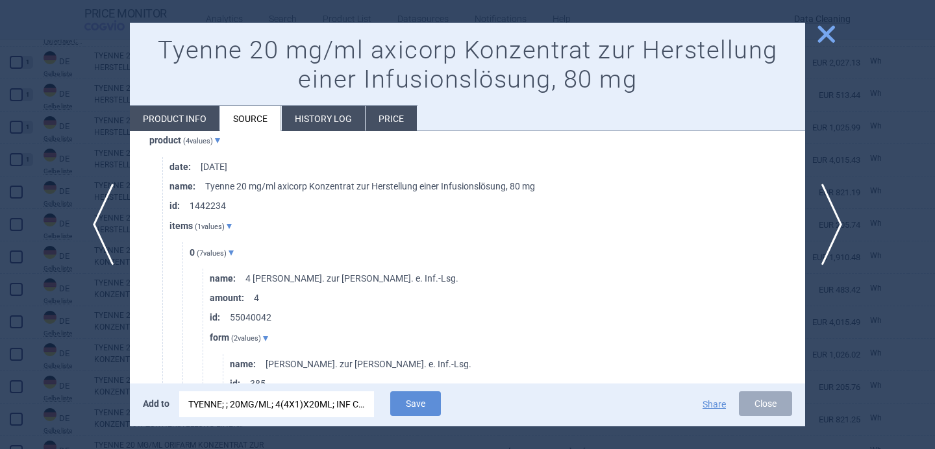
scroll to position [737, 0]
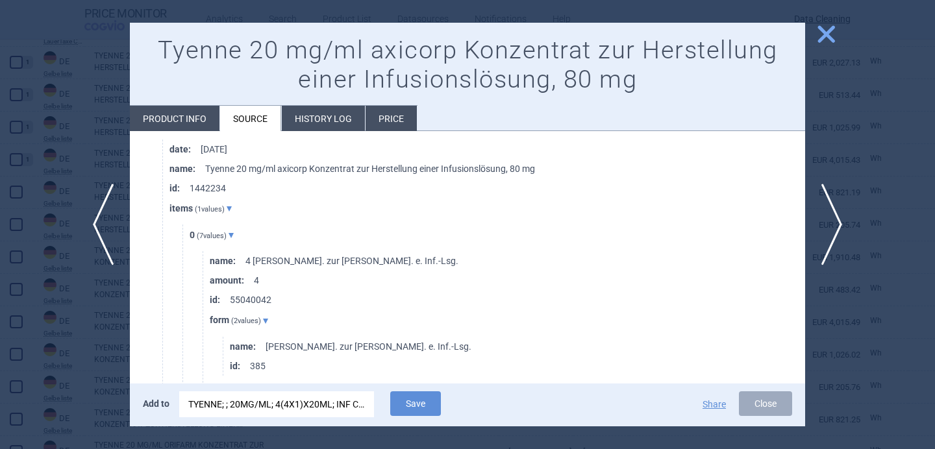
click at [205, 119] on li "Product info" at bounding box center [175, 118] width 90 height 25
select select "EUR"
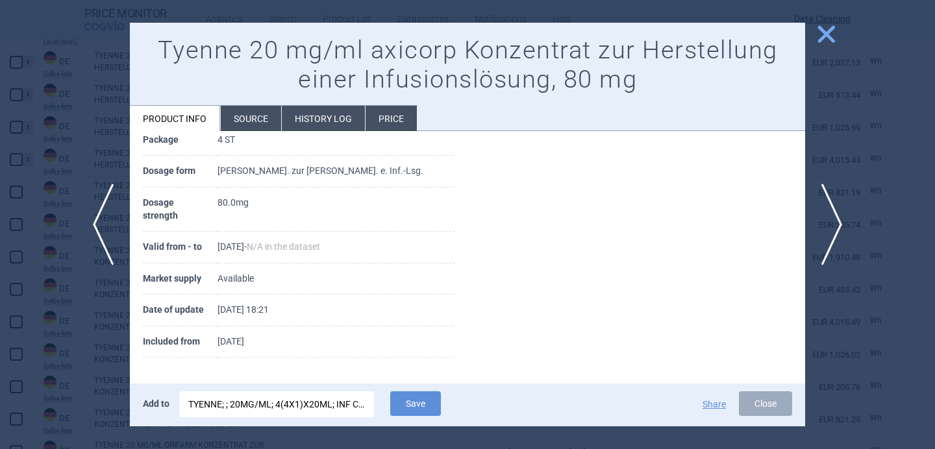
scroll to position [174, 0]
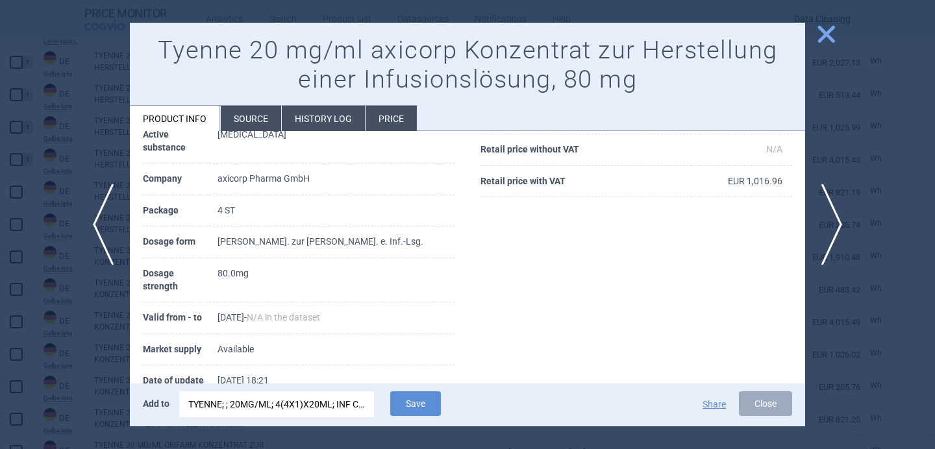
click at [274, 405] on div "TYENNE; ; 20MG/ML; 4(4X1)X20ML; INF CNC SOL; VIA |EU/1/23/1754/006" at bounding box center [276, 404] width 177 height 26
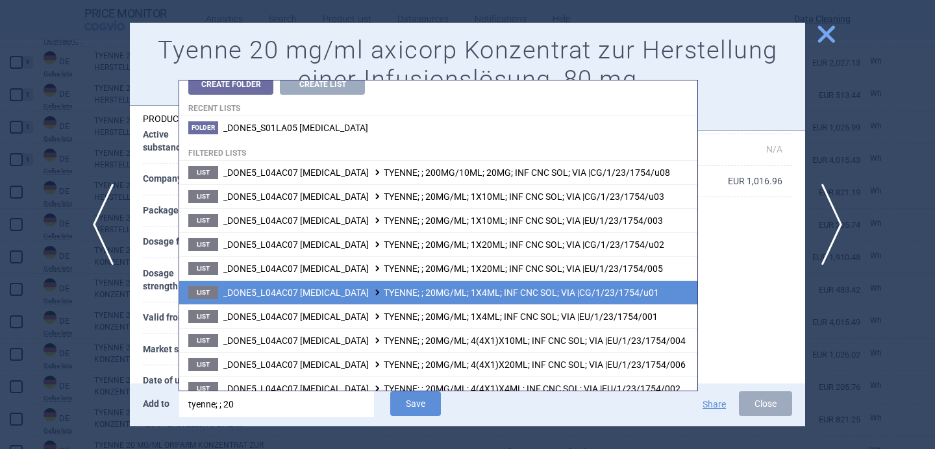
scroll to position [25, 0]
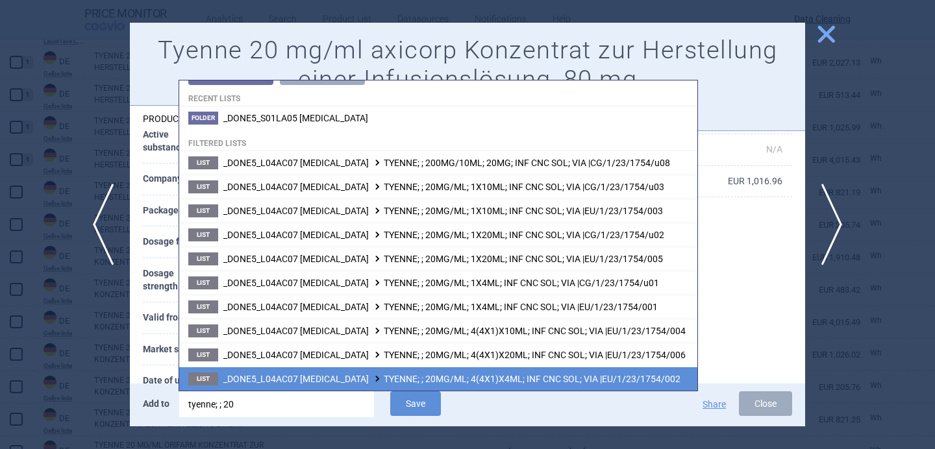
click at [359, 376] on span "_DONE5_L04AC07 [MEDICAL_DATA] TYENNE; ; 20MG/ML; 4(4X1)X4ML; INF CNC SOL; VIA |…" at bounding box center [451, 379] width 457 height 10
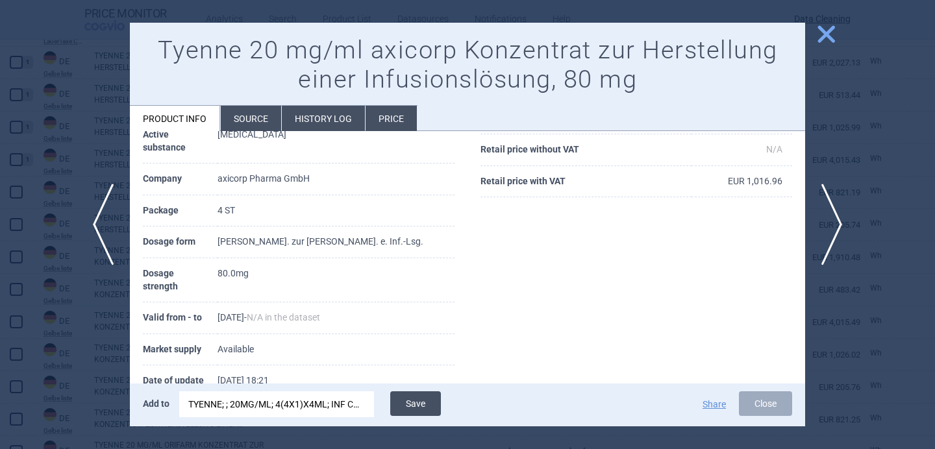
click at [401, 403] on button "Save" at bounding box center [415, 403] width 51 height 25
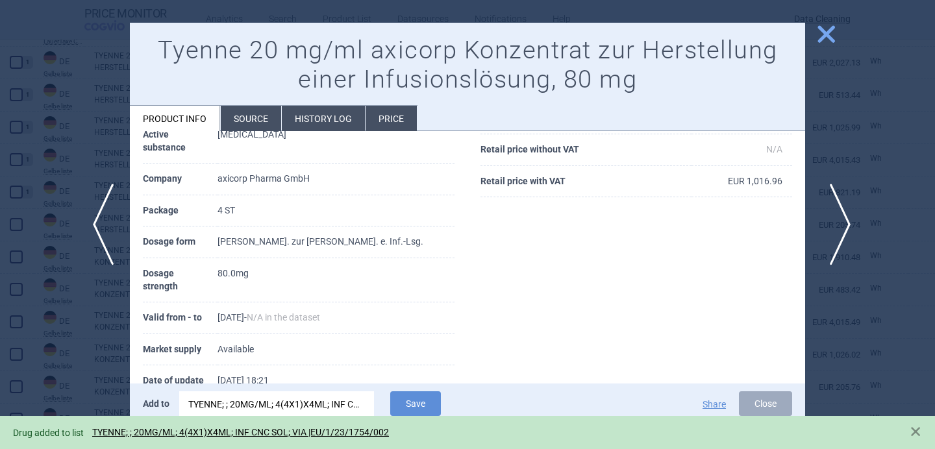
click at [839, 220] on span "next" at bounding box center [835, 225] width 29 height 82
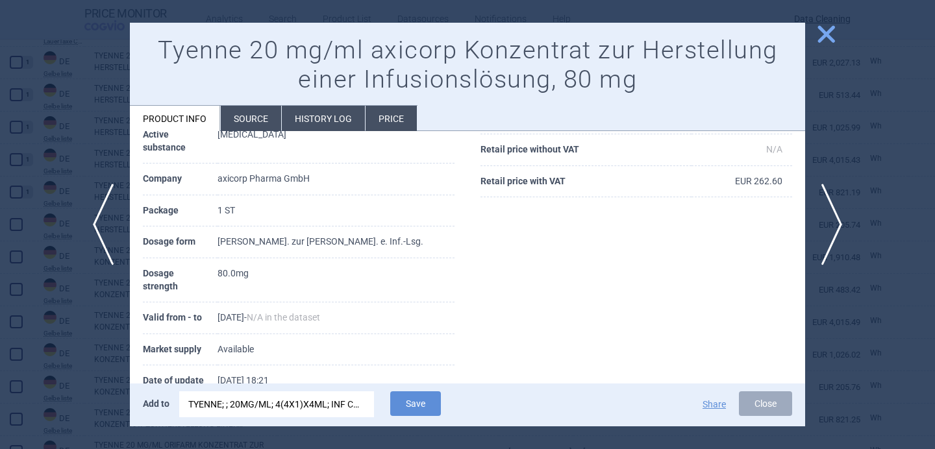
click at [307, 407] on div "TYENNE; ; 20MG/ML; 4(4X1)X4ML; INF CNC SOL; VIA |EU/1/23/1754/002" at bounding box center [276, 404] width 177 height 26
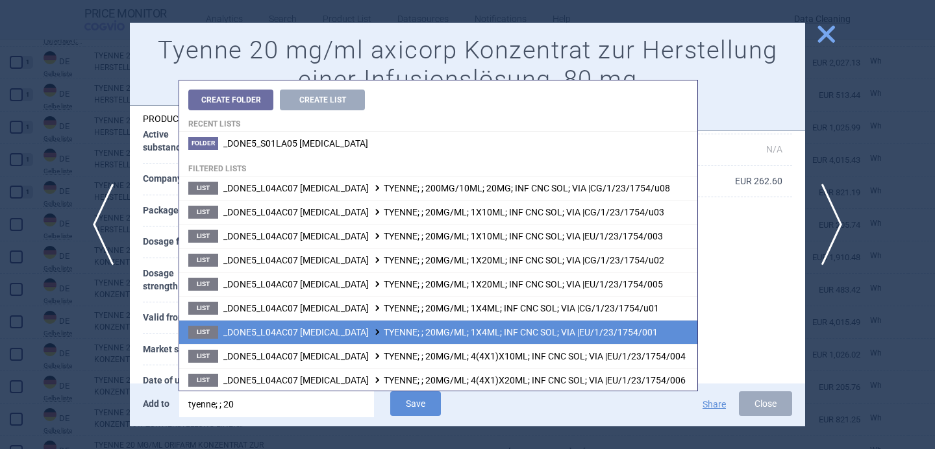
click at [352, 336] on span "_DONE5_L04AC07 [MEDICAL_DATA] TYENNE; ; 20MG/ML; 1X4ML; INF CNC SOL; VIA |EU/1/…" at bounding box center [440, 332] width 434 height 10
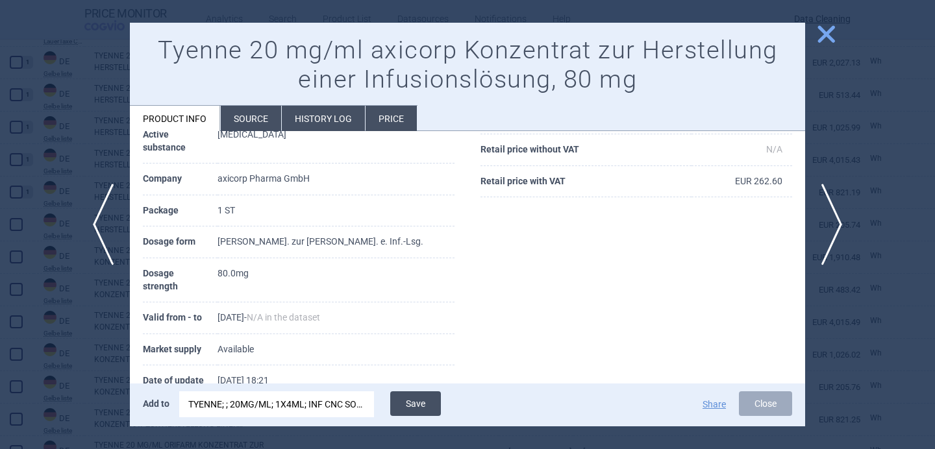
click at [429, 401] on button "Save" at bounding box center [415, 403] width 51 height 25
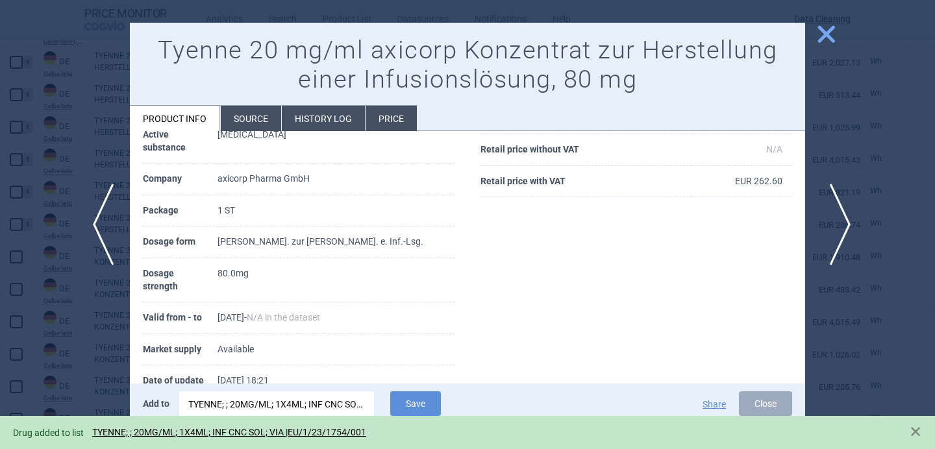
click at [841, 236] on span "next" at bounding box center [835, 225] width 29 height 82
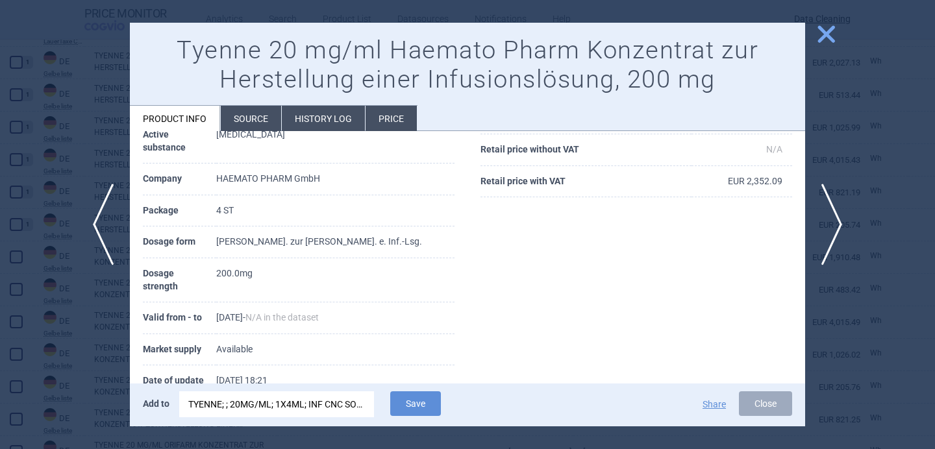
click at [327, 401] on div "TYENNE; ; 20MG/ML; 1X4ML; INF CNC SOL; VIA |EU/1/23/1754/001" at bounding box center [276, 404] width 177 height 26
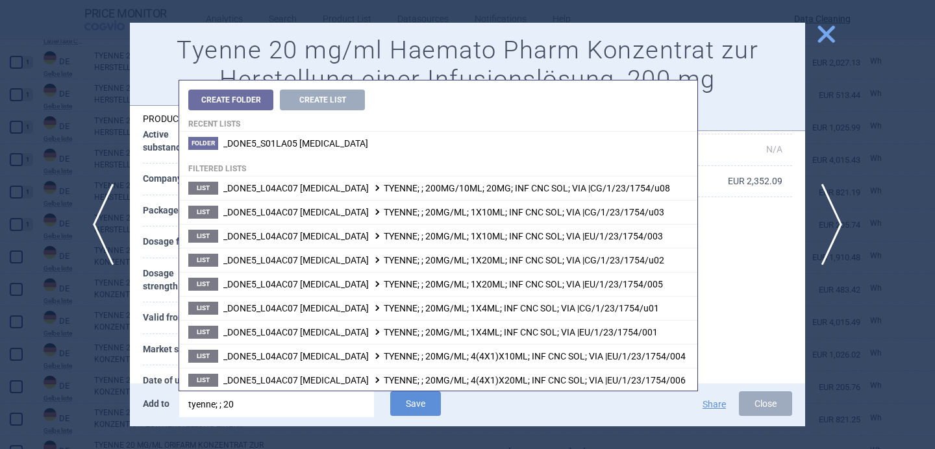
click at [166, 249] on th "Dosage form" at bounding box center [179, 243] width 73 height 32
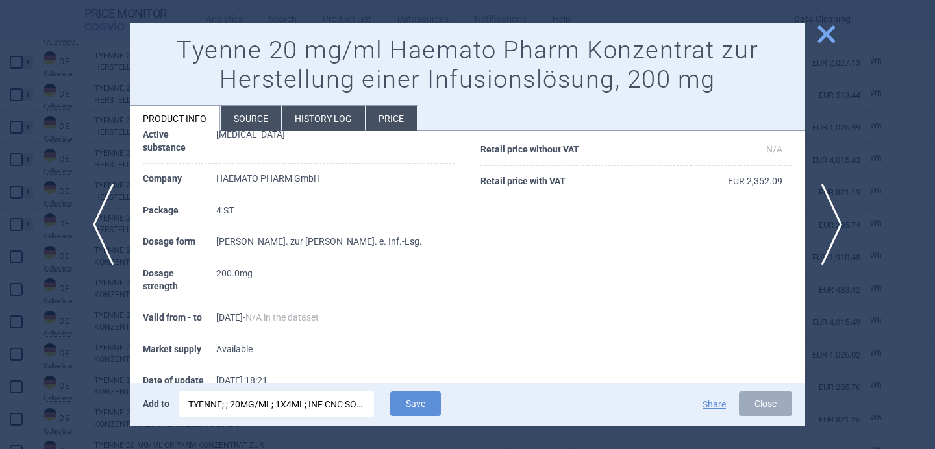
click at [252, 120] on li "Source" at bounding box center [251, 118] width 60 height 25
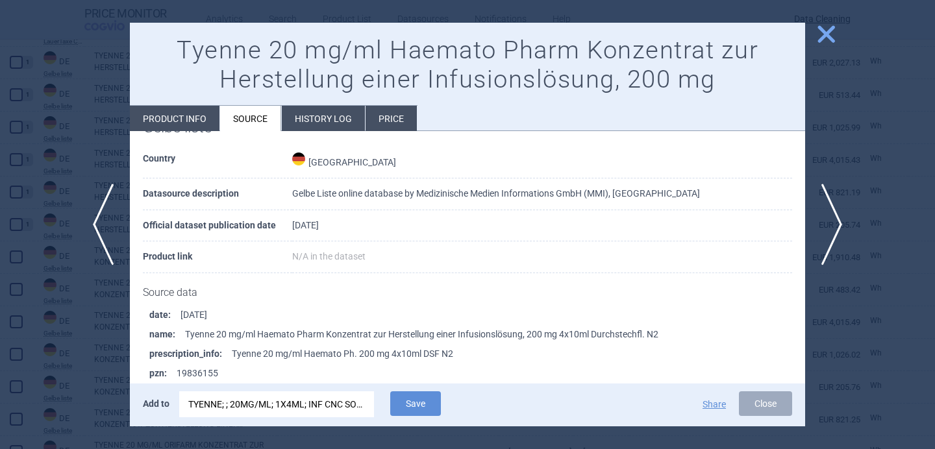
scroll to position [37, 0]
click at [203, 121] on li "Product info" at bounding box center [175, 118] width 90 height 25
select select "EUR"
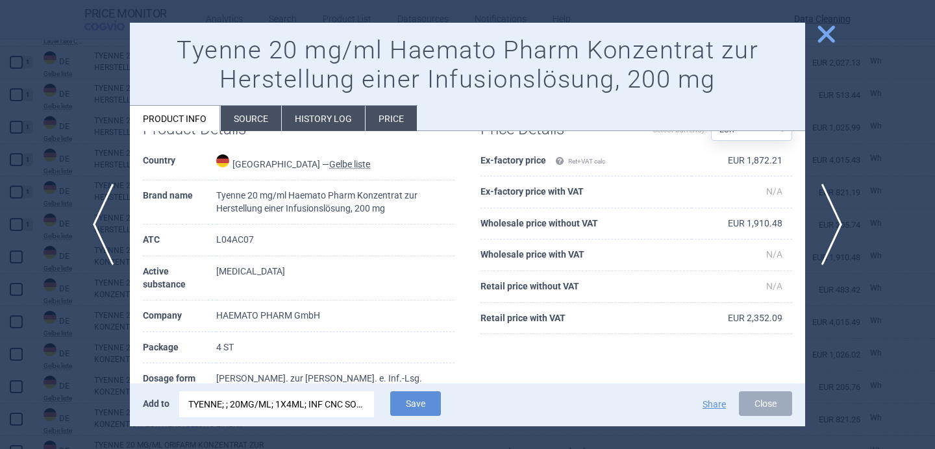
click at [305, 410] on div "TYENNE; ; 20MG/ML; 1X4ML; INF CNC SOL; VIA |EU/1/23/1754/001" at bounding box center [276, 404] width 177 height 26
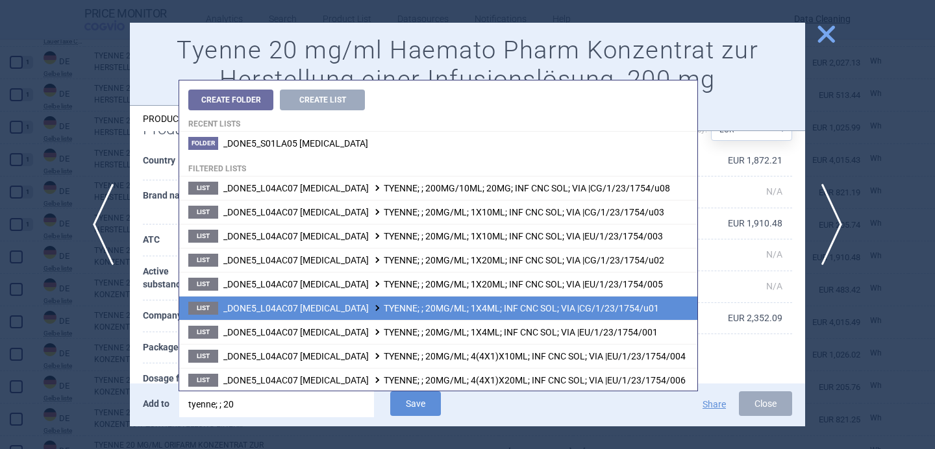
scroll to position [25, 0]
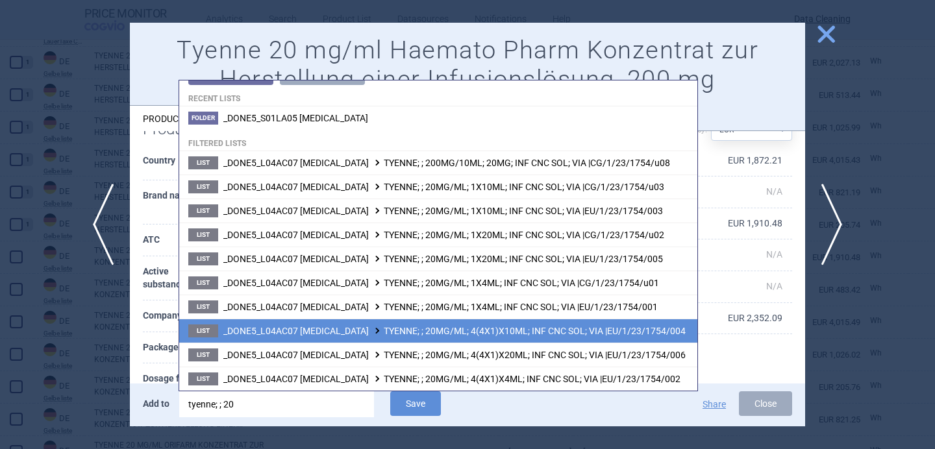
click at [359, 328] on span "_DONE5_L04AC07 [MEDICAL_DATA] TYENNE; ; 20MG/ML; 4(4X1)X10ML; INF CNC SOL; VIA …" at bounding box center [454, 331] width 462 height 10
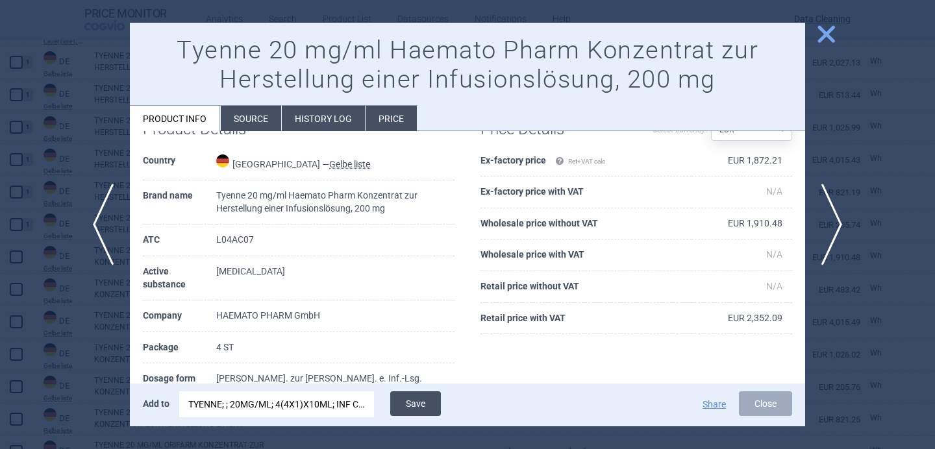
click at [410, 408] on button "Save" at bounding box center [415, 403] width 51 height 25
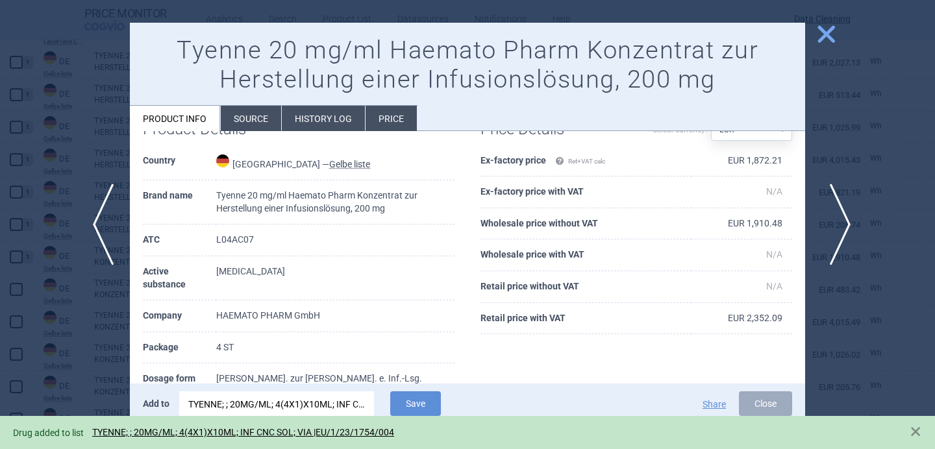
click at [841, 217] on span "next" at bounding box center [835, 225] width 29 height 82
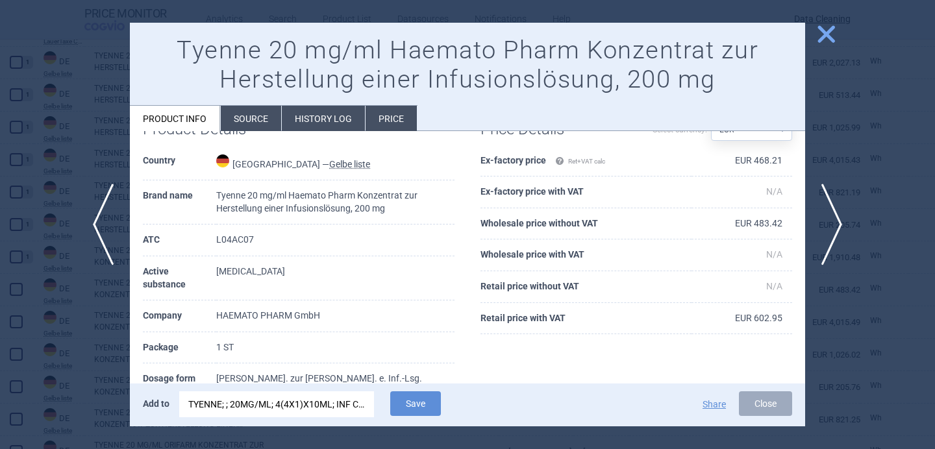
click at [353, 407] on div "TYENNE; ; 20MG/ML; 4(4X1)X10ML; INF CNC SOL; VIA |EU/1/23/1754/004" at bounding box center [276, 404] width 177 height 26
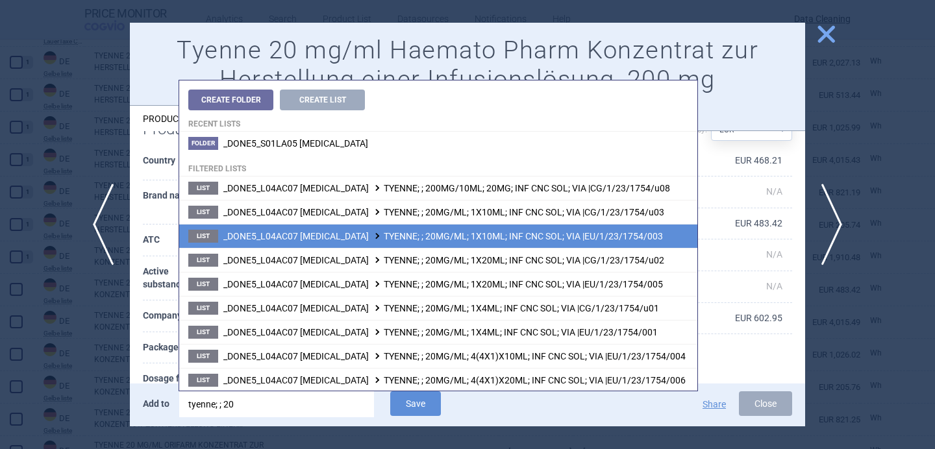
click at [426, 241] on span "_DONE5_L04AC07 TOCILIZUMAB TYENNE; ; 20MG/ML; 1X10ML; INF CNC SOL; VIA |EU/1/23…" at bounding box center [442, 236] width 439 height 10
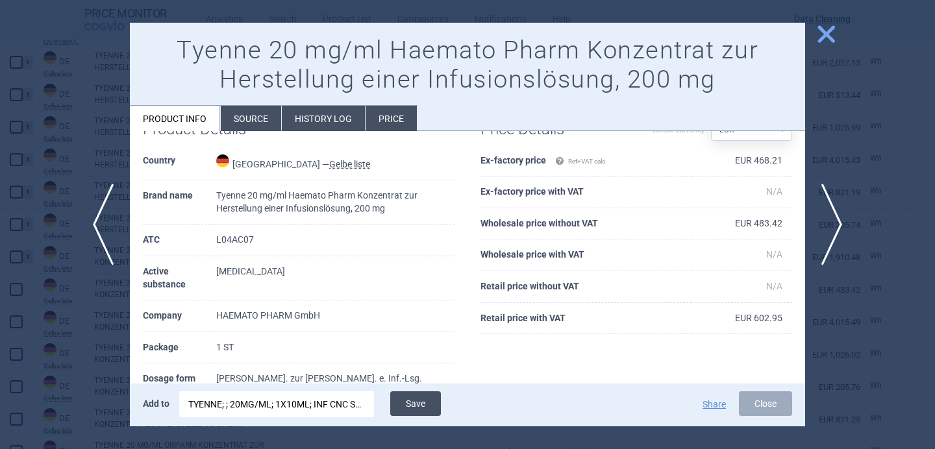
click at [426, 404] on button "Save" at bounding box center [415, 403] width 51 height 25
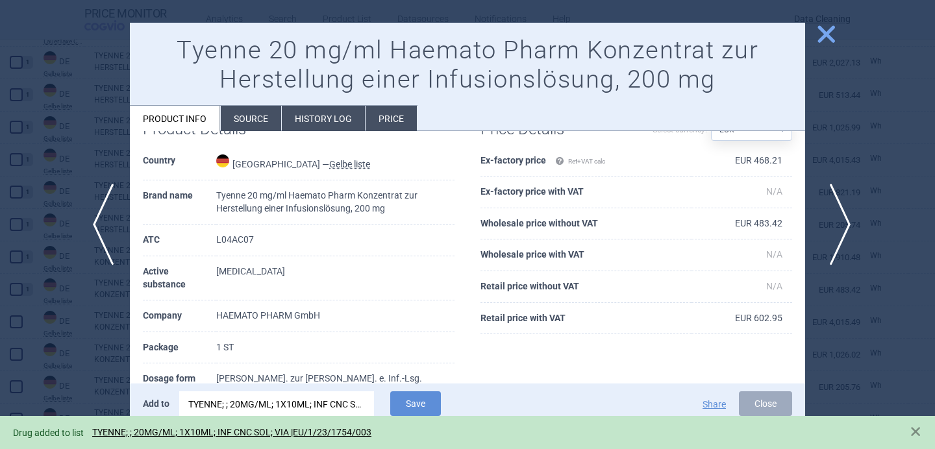
click at [838, 219] on span "next" at bounding box center [835, 225] width 29 height 82
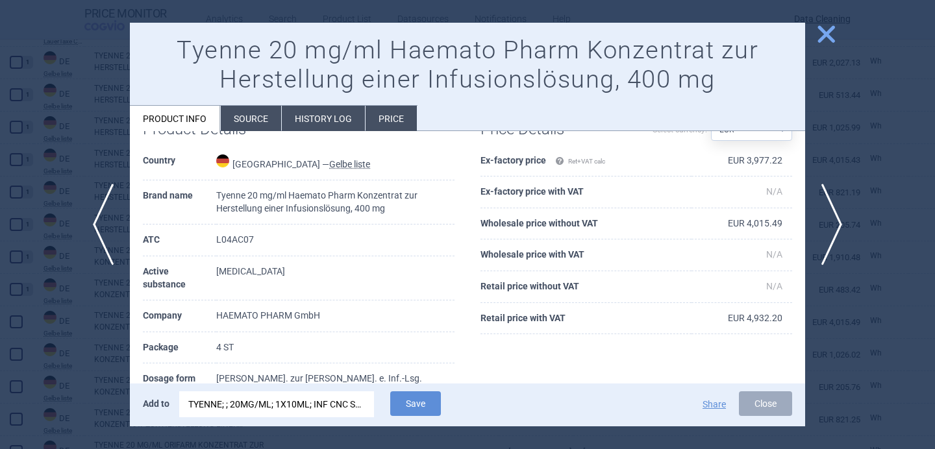
click at [254, 404] on div "TYENNE; ; 20MG/ML; 1X10ML; INF CNC SOL; VIA |EU/1/23/1754/003" at bounding box center [276, 404] width 177 height 26
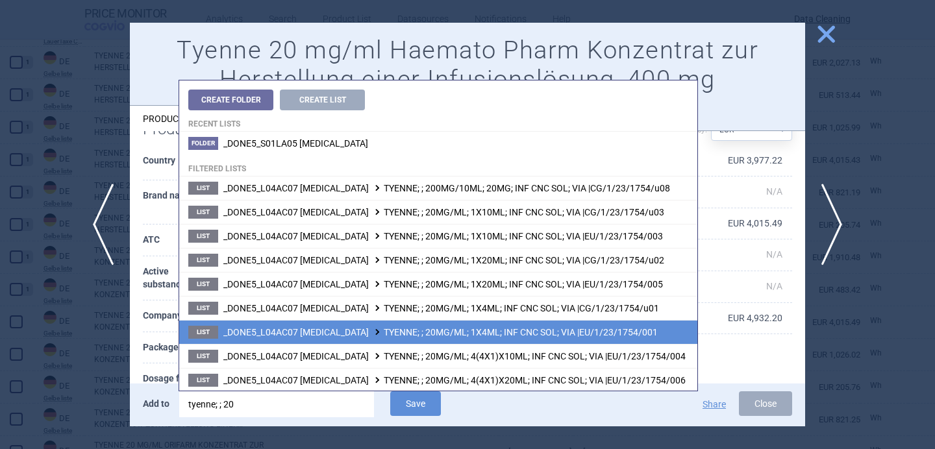
scroll to position [25, 0]
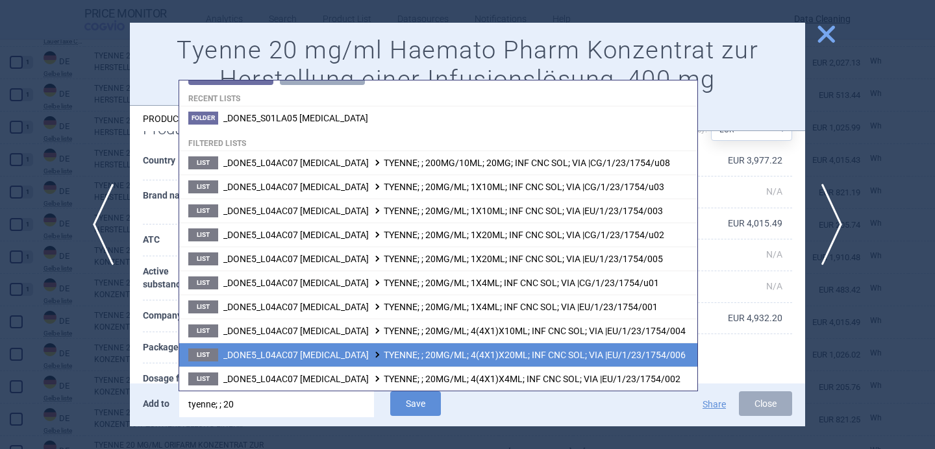
click at [286, 351] on span "_DONE5_L04AC07 TOCILIZUMAB TYENNE; ; 20MG/ML; 4(4X1)X20ML; INF CNC SOL; VIA |EU…" at bounding box center [454, 355] width 462 height 10
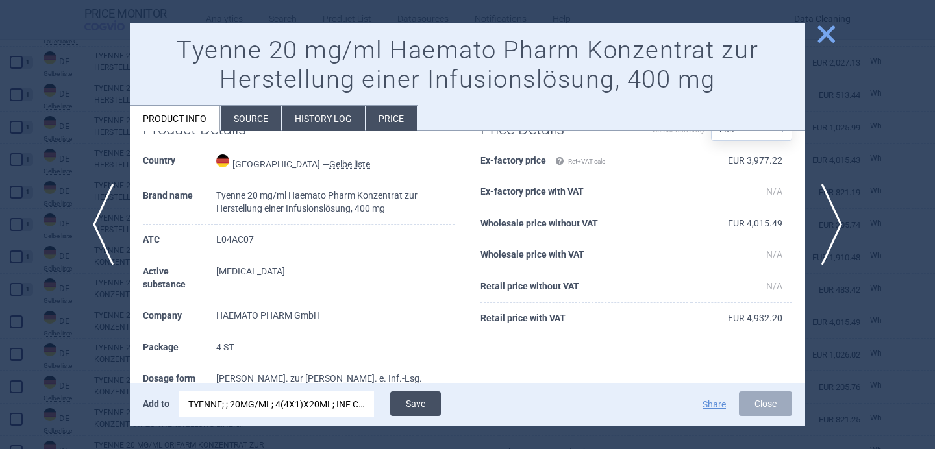
click at [427, 402] on button "Save" at bounding box center [415, 403] width 51 height 25
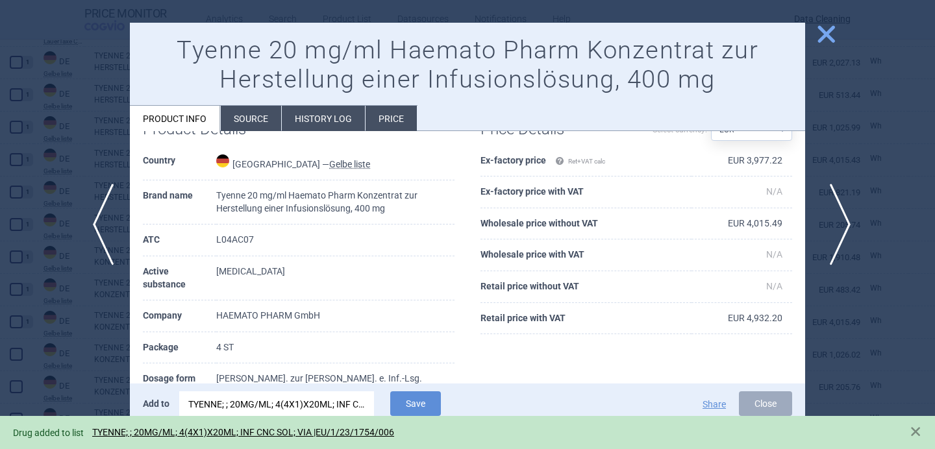
click at [833, 227] on span "next" at bounding box center [835, 225] width 29 height 82
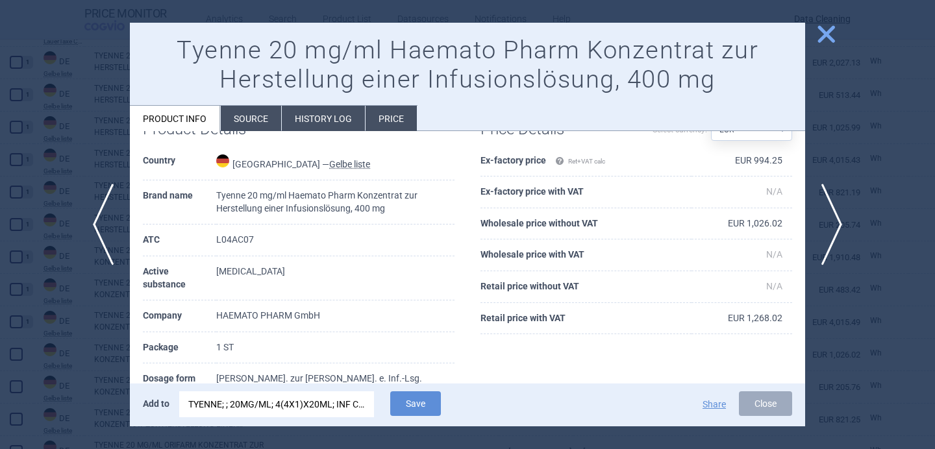
click at [301, 398] on div "TYENNE; ; 20MG/ML; 4(4X1)X20ML; INF CNC SOL; VIA |EU/1/23/1754/006" at bounding box center [276, 404] width 177 height 26
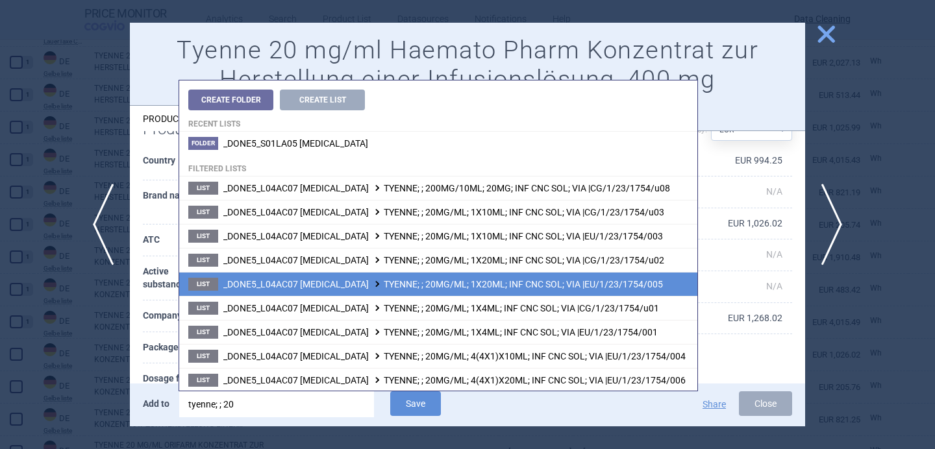
click at [352, 284] on span "_DONE5_L04AC07 TOCILIZUMAB TYENNE; ; 20MG/ML; 1X20ML; INF CNC SOL; VIA |EU/1/23…" at bounding box center [442, 284] width 439 height 10
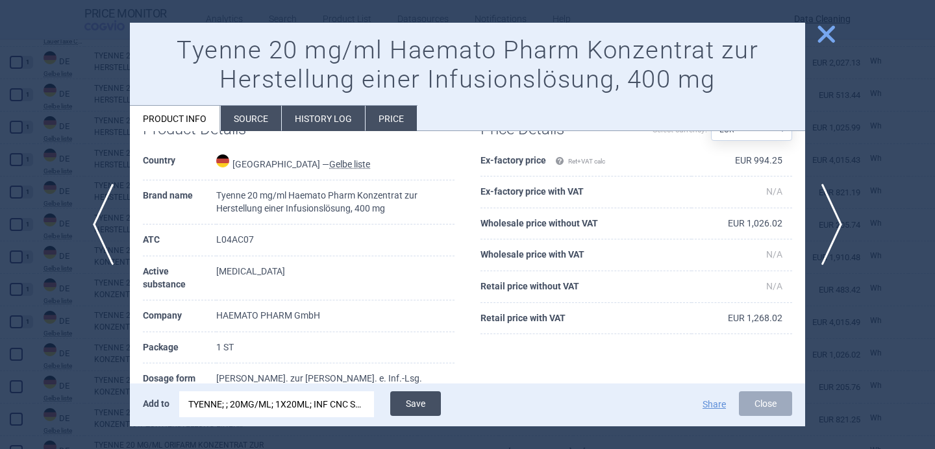
click at [420, 397] on button "Save" at bounding box center [415, 403] width 51 height 25
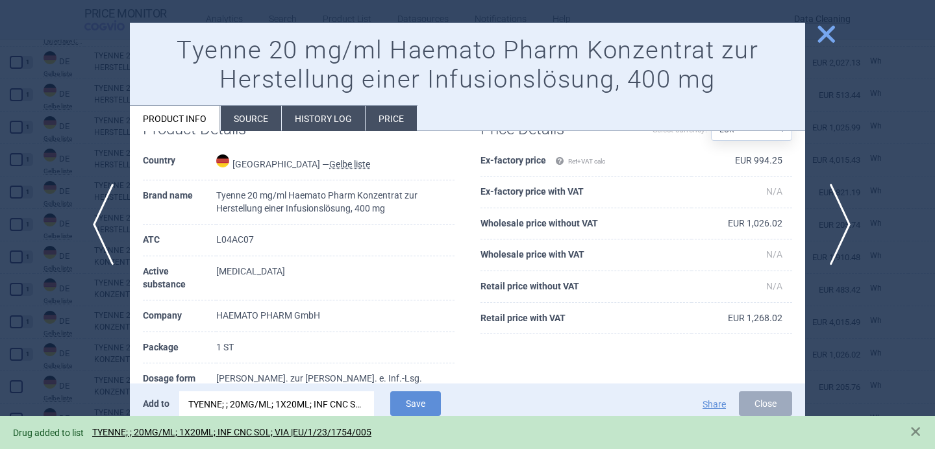
click at [841, 224] on span "next" at bounding box center [835, 225] width 29 height 82
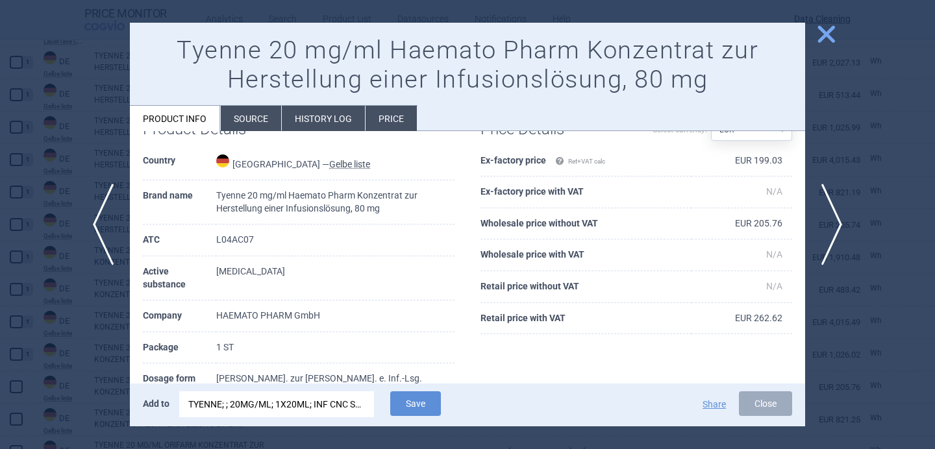
click at [308, 402] on div "TYENNE; ; 20MG/ML; 1X20ML; INF CNC SOL; VIA |EU/1/23/1754/005" at bounding box center [276, 404] width 177 height 26
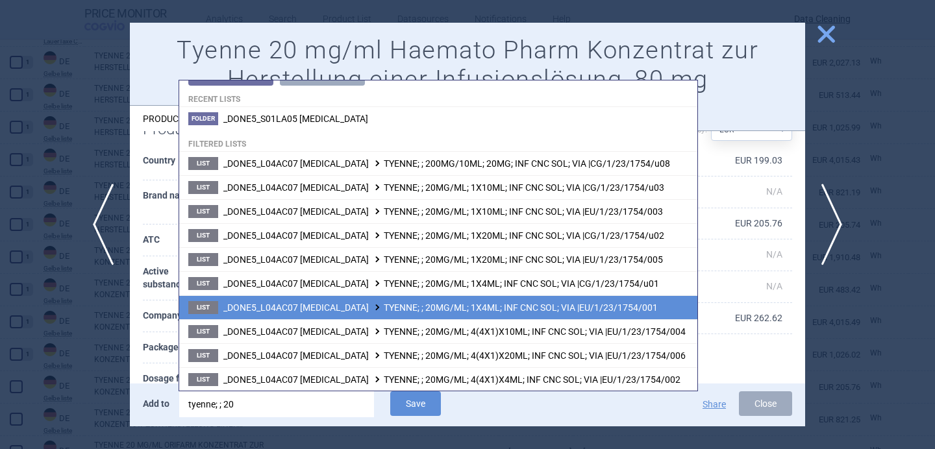
scroll to position [25, 0]
click at [375, 302] on span "_DONE5_L04AC07 TOCILIZUMAB TYENNE; ; 20MG/ML; 1X4ML; INF CNC SOL; VIA |EU/1/23/…" at bounding box center [440, 307] width 434 height 10
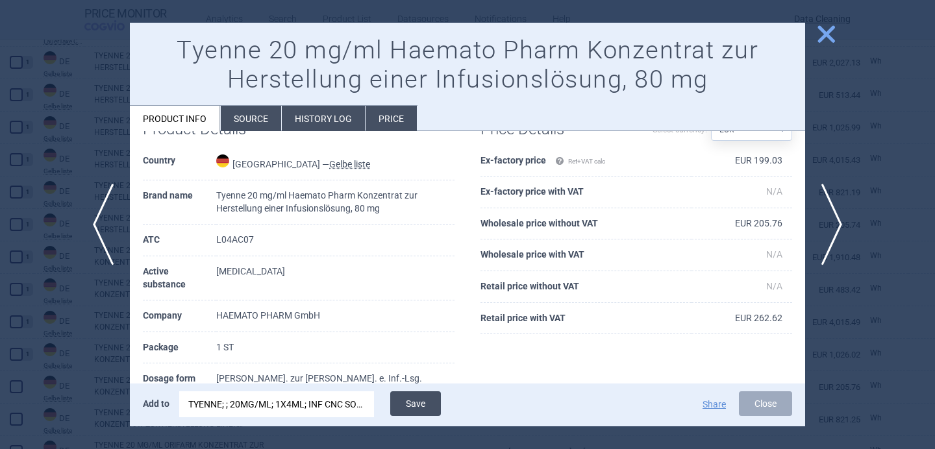
click at [412, 401] on button "Save" at bounding box center [415, 403] width 51 height 25
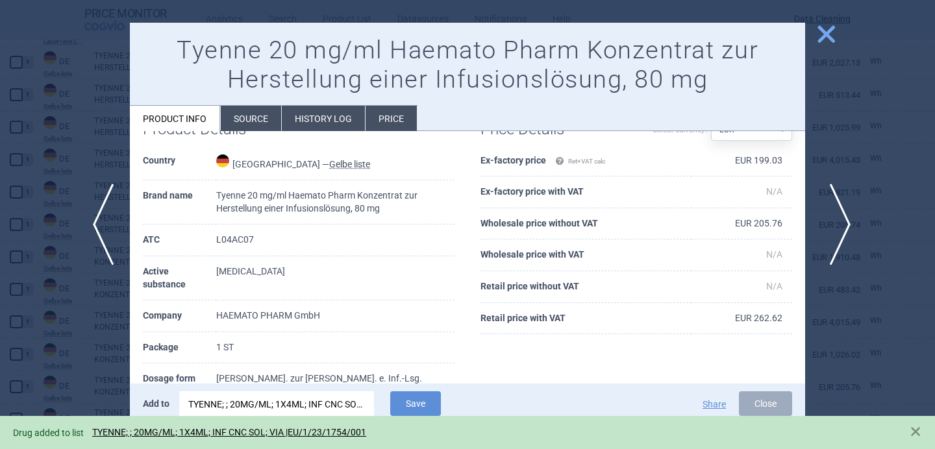
click at [843, 220] on span "next" at bounding box center [835, 225] width 29 height 82
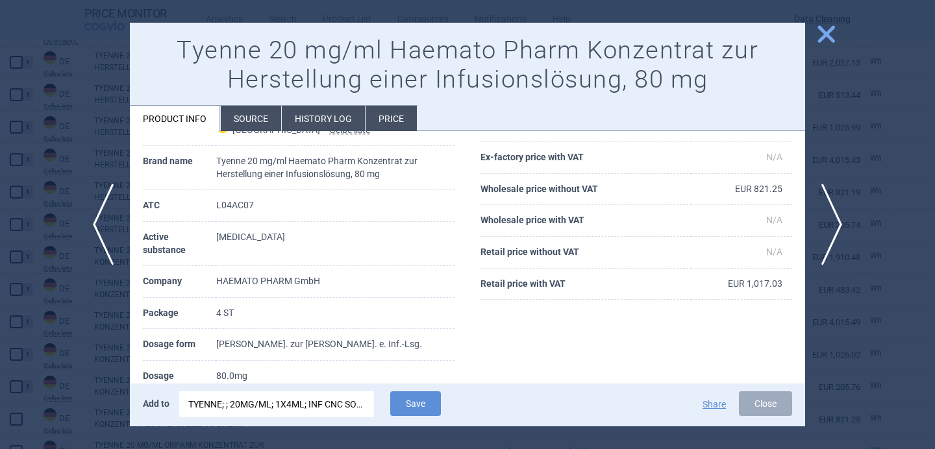
scroll to position [82, 0]
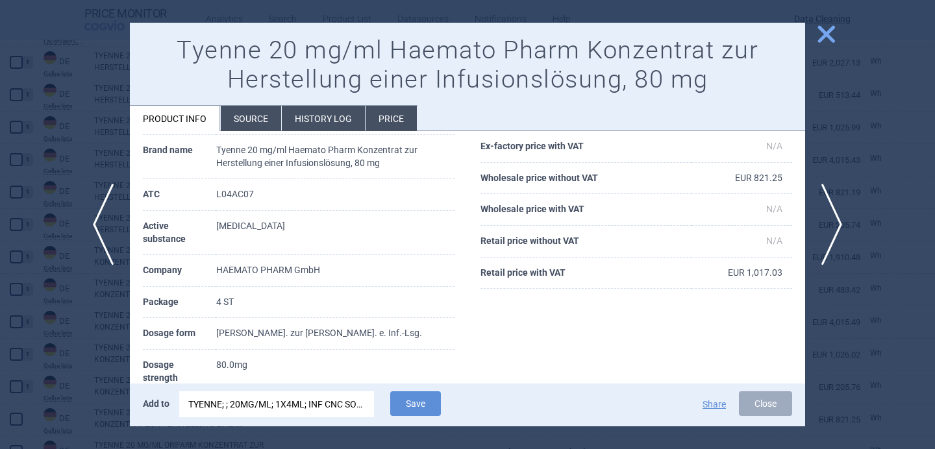
click at [343, 404] on div "TYENNE; ; 20MG/ML; 1X4ML; INF CNC SOL; VIA |EU/1/23/1754/001" at bounding box center [276, 404] width 177 height 26
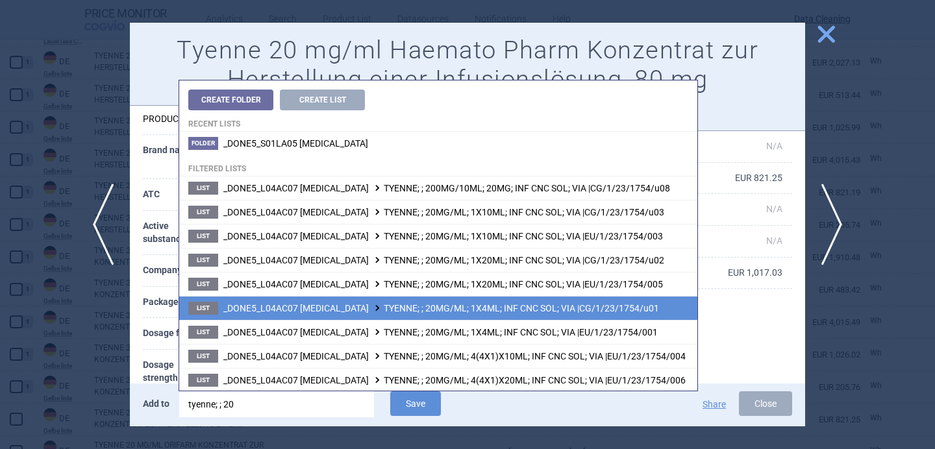
scroll to position [25, 0]
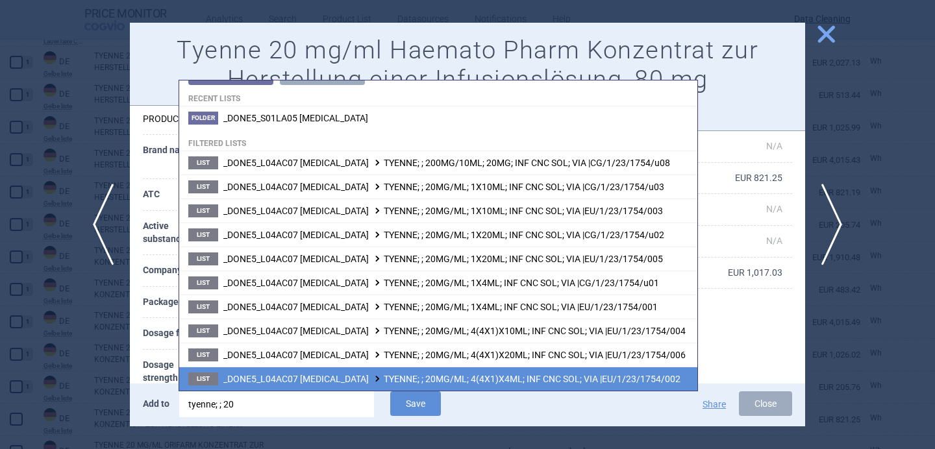
click at [376, 385] on li "List _DONE5_L04AC07 TOCILIZUMAB TYENNE; ; 20MG/ML; 4(4X1)X4ML; INF CNC SOL; VIA…" at bounding box center [438, 379] width 518 height 24
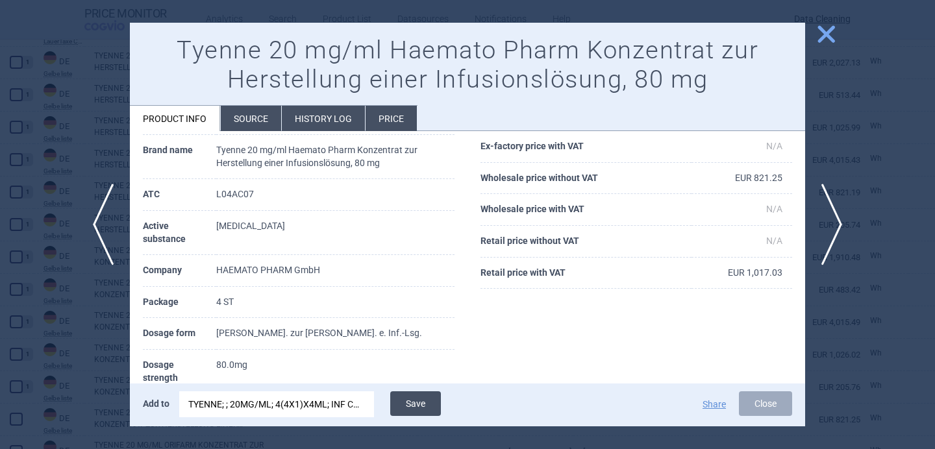
click at [412, 399] on button "Save" at bounding box center [415, 403] width 51 height 25
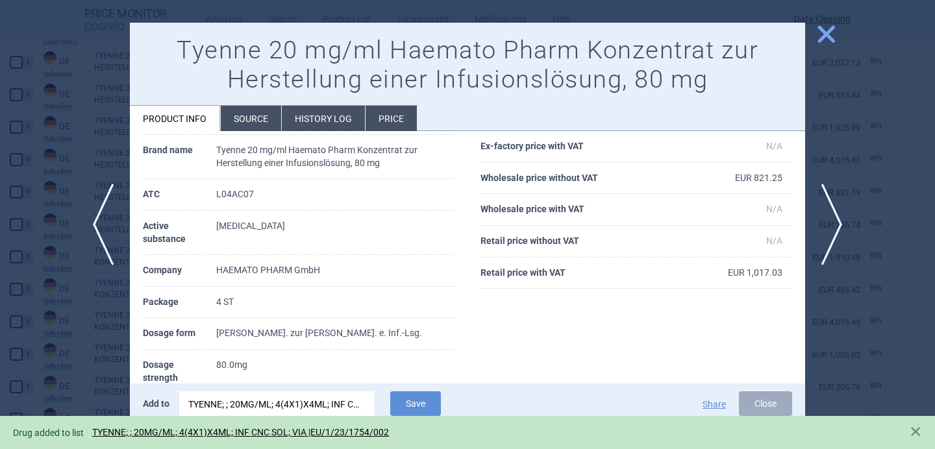
click at [80, 389] on div at bounding box center [467, 224] width 935 height 449
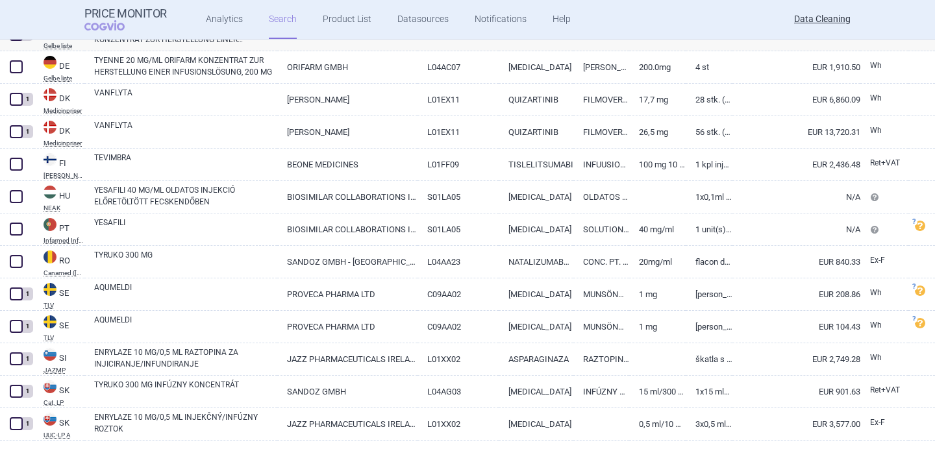
scroll to position [1087, 0]
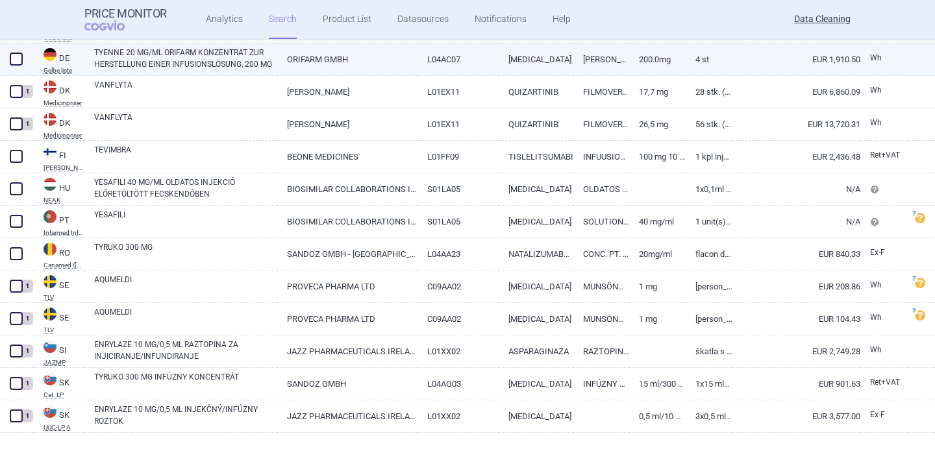
click at [227, 58] on link "TYENNE 20 MG/ML ORIFARM KONZENTRAT ZUR HERSTELLUNG EINER INFUSIONSLÖSUNG, 200 MG" at bounding box center [185, 58] width 183 height 23
select select "EUR"
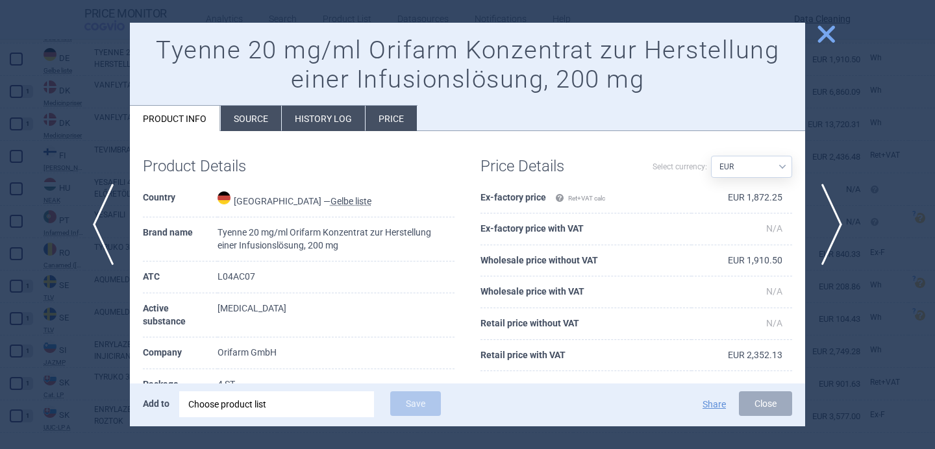
click at [256, 125] on li "Source" at bounding box center [251, 118] width 60 height 25
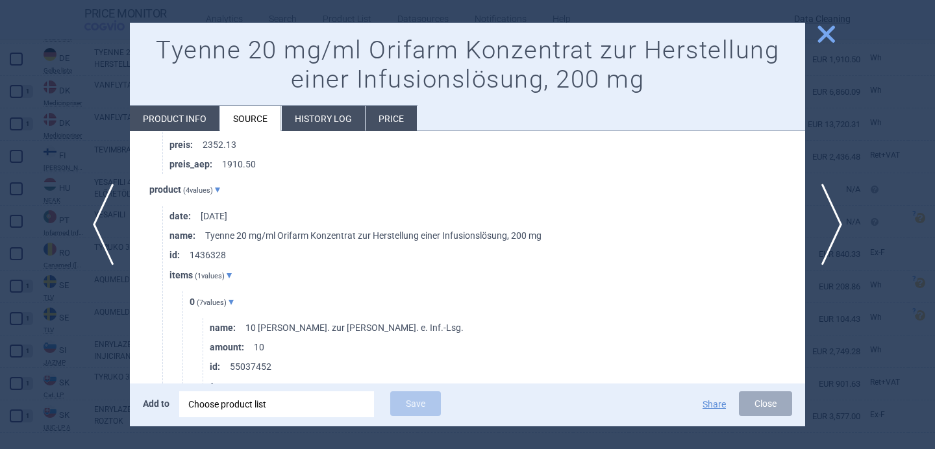
scroll to position [686, 0]
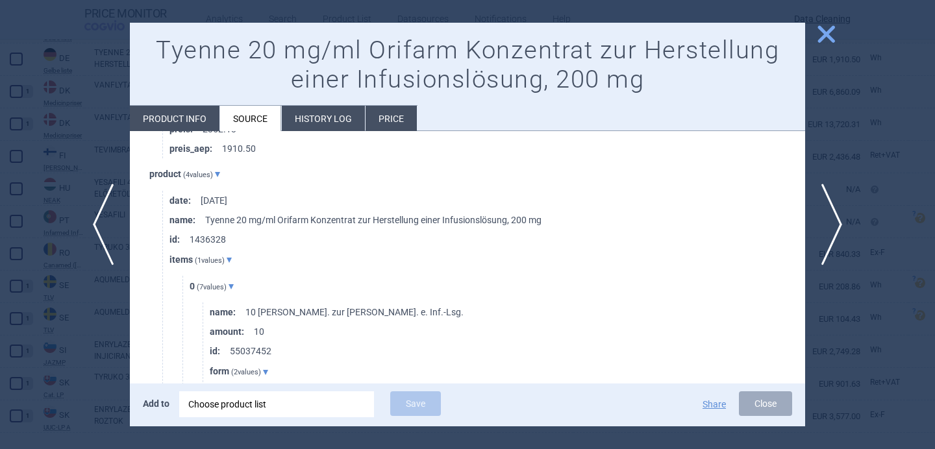
click at [269, 404] on div "Choose product list" at bounding box center [276, 404] width 177 height 26
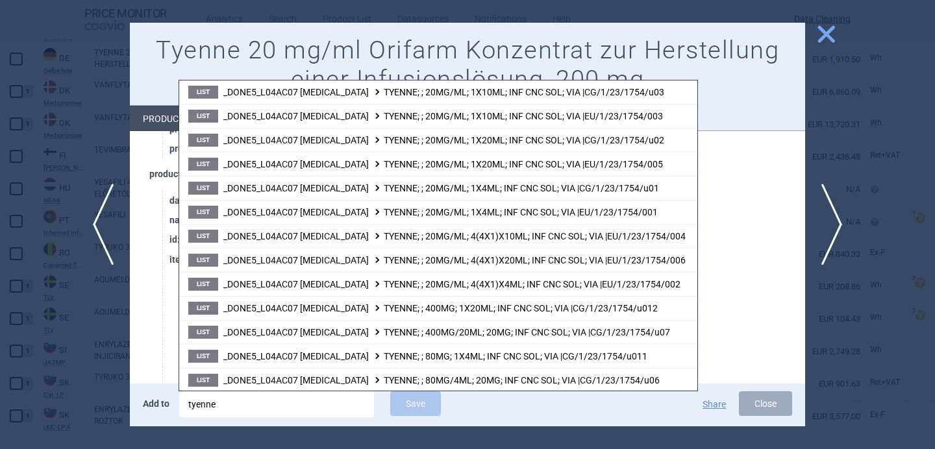
scroll to position [361, 0]
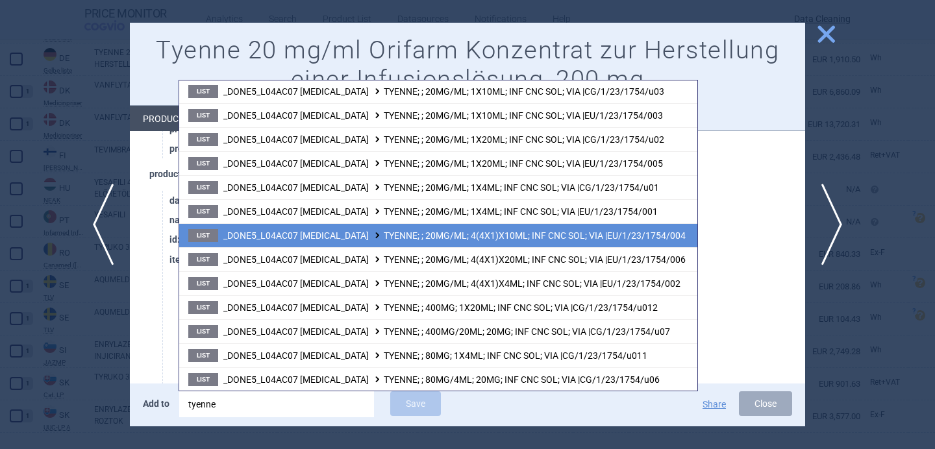
type input "tyenne"
click at [445, 236] on span "_DONE5_L04AC07 TOCILIZUMAB TYENNE; ; 20MG/ML; 4(4X1)X10ML; INF CNC SOL; VIA |EU…" at bounding box center [454, 235] width 462 height 10
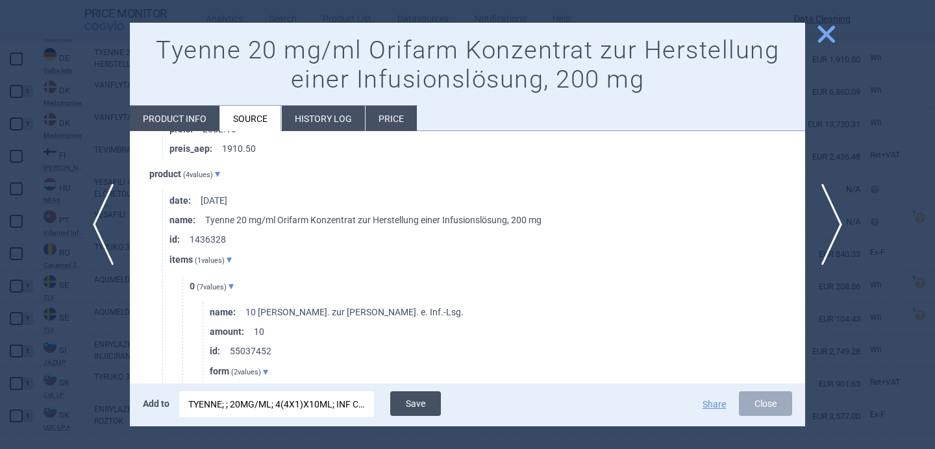
click at [428, 415] on button "Save" at bounding box center [415, 403] width 51 height 25
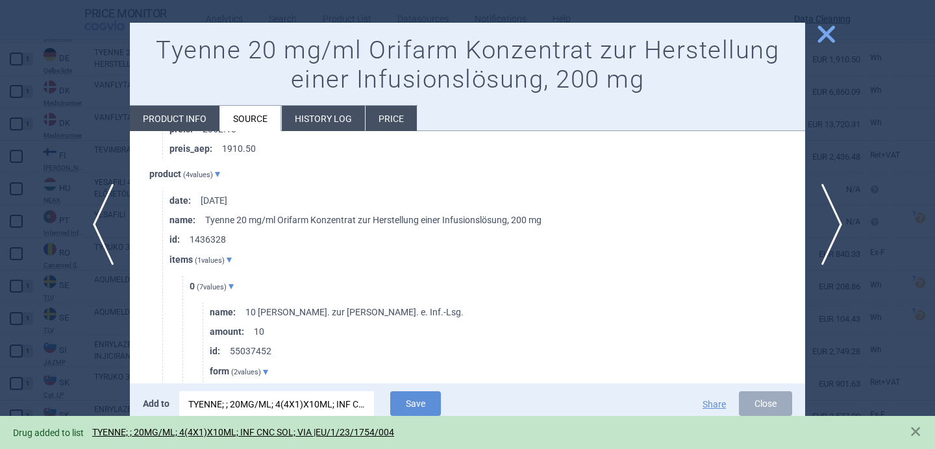
click at [108, 402] on div at bounding box center [467, 224] width 935 height 449
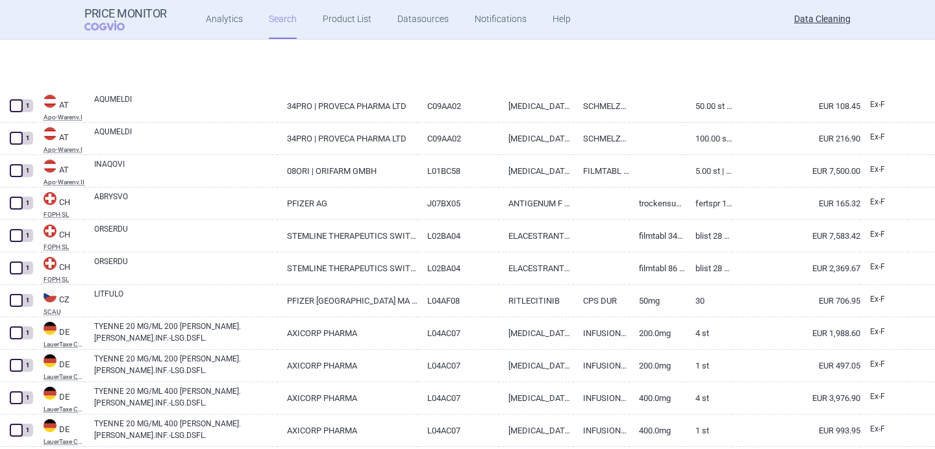
select select "brandName"
select select "newerThan"
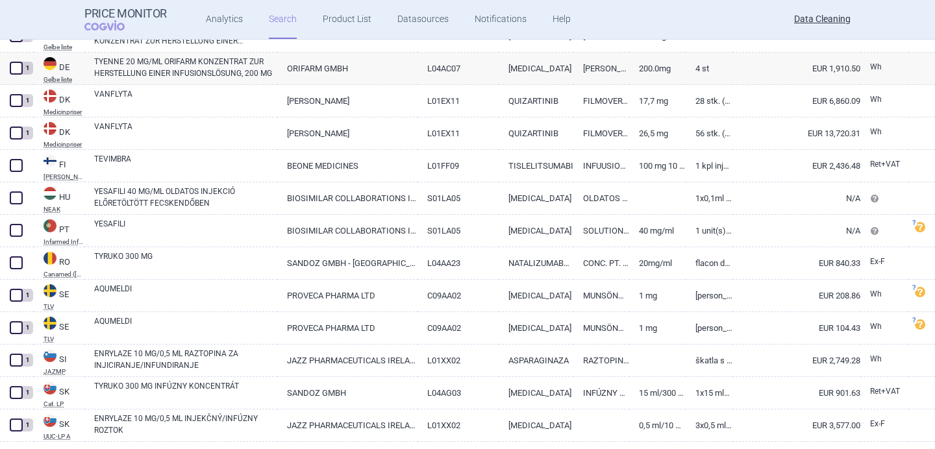
scroll to position [1113, 0]
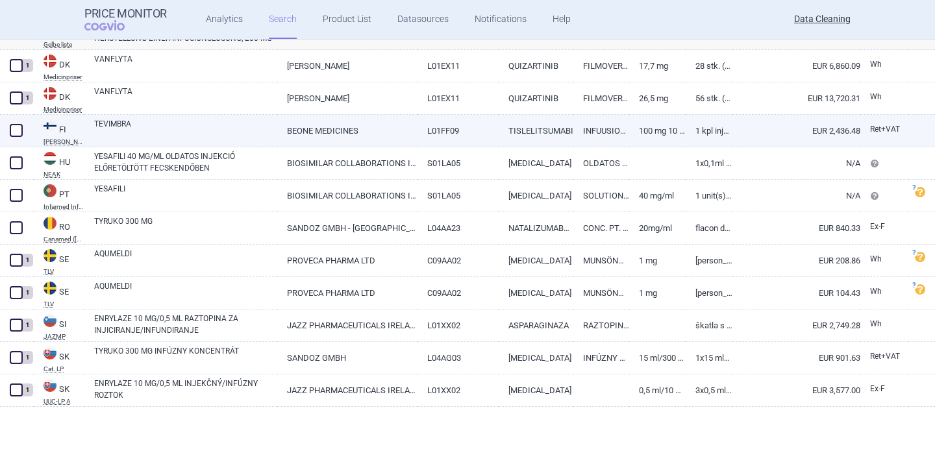
click at [192, 126] on link "TEVIMBRA" at bounding box center [185, 129] width 183 height 23
select select "EUR"
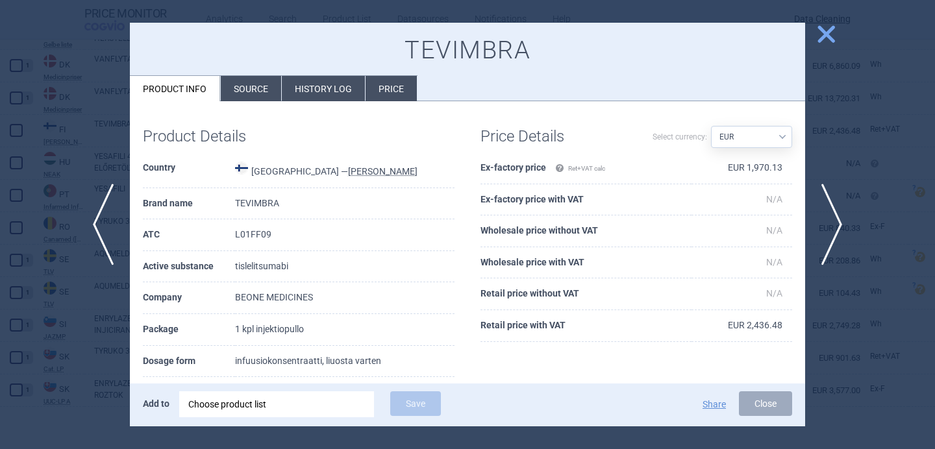
scroll to position [51, 0]
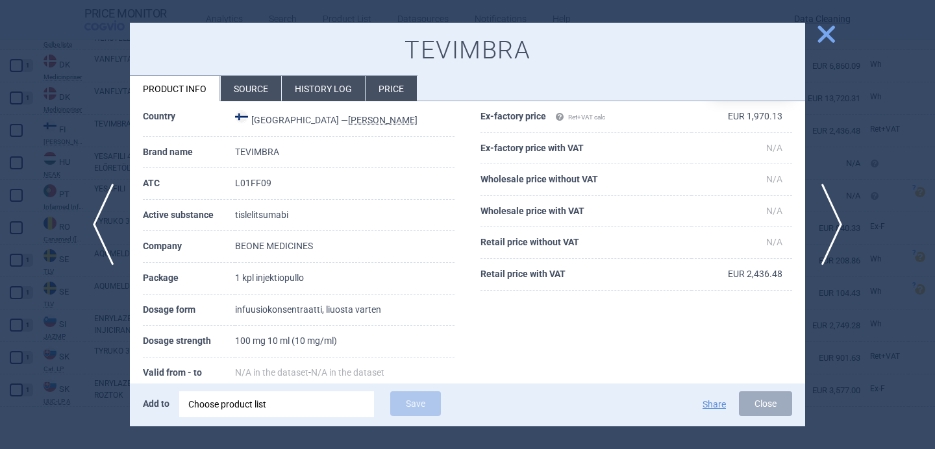
click at [251, 411] on div "Choose product list" at bounding box center [276, 404] width 177 height 26
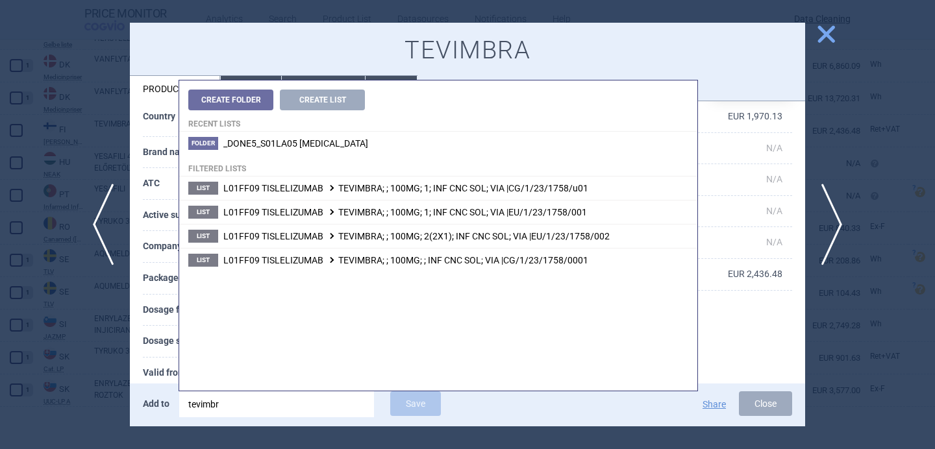
type input "tevimbra"
click at [164, 369] on th "Valid from - to" at bounding box center [189, 374] width 92 height 32
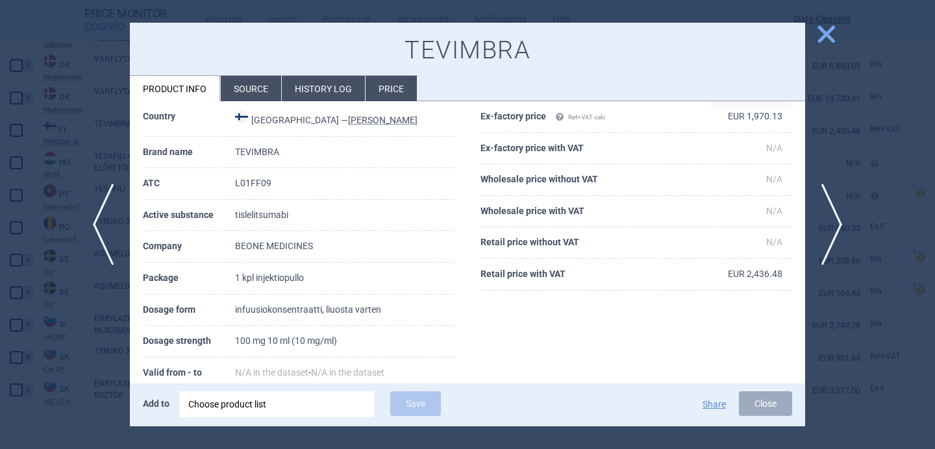
click at [292, 403] on div "Choose product list" at bounding box center [276, 404] width 177 height 26
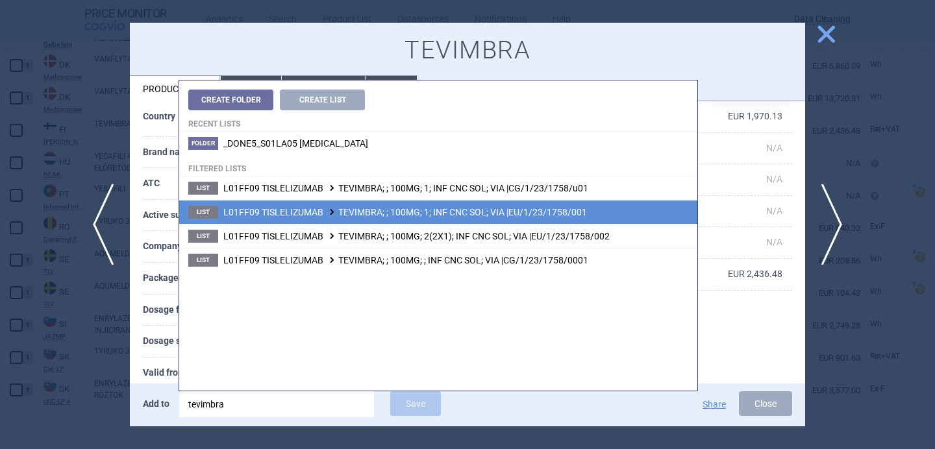
click at [449, 215] on span "L01FF09 TISLELIZUMAB TEVIMBRA; ; 100MG; 1; INF CNC SOL; VIA |EU/1/23/1758/001" at bounding box center [405, 212] width 364 height 10
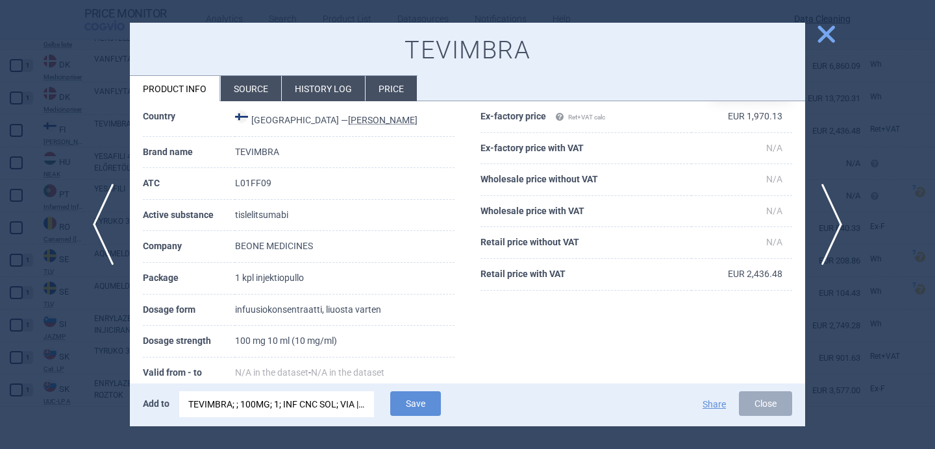
click at [329, 399] on div "TEVIMBRA; ; 100MG; 1; INF CNC SOL; VIA |EU/1/23/1758/001" at bounding box center [276, 404] width 177 height 26
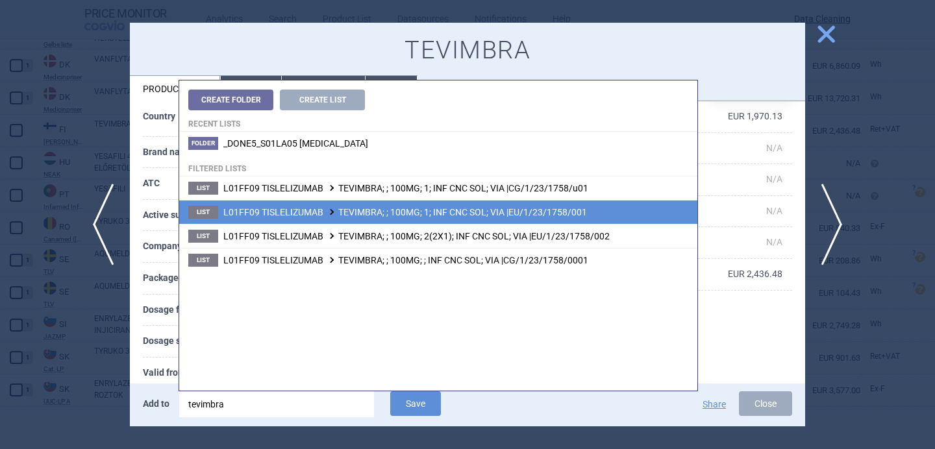
click at [424, 212] on span "L01FF09 TISLELIZUMAB TEVIMBRA; ; 100MG; 1; INF CNC SOL; VIA |EU/1/23/1758/001" at bounding box center [405, 212] width 364 height 10
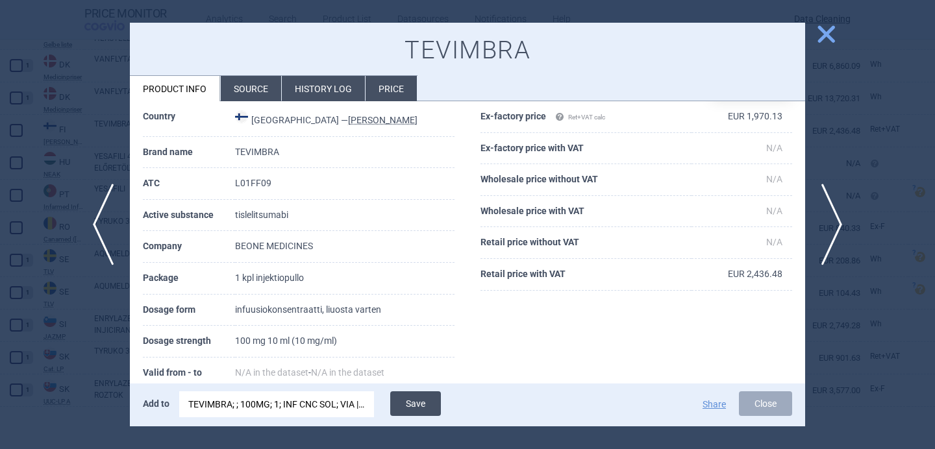
click at [411, 402] on button "Save" at bounding box center [415, 403] width 51 height 25
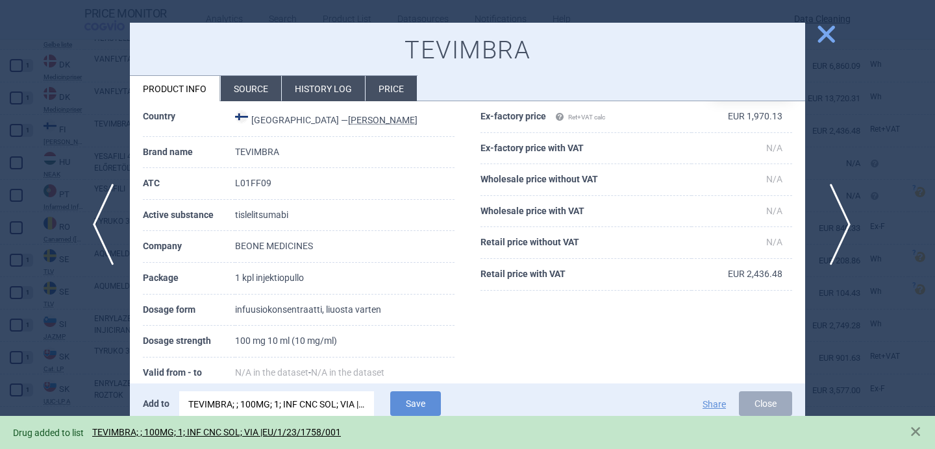
click at [839, 210] on span "next" at bounding box center [835, 225] width 29 height 82
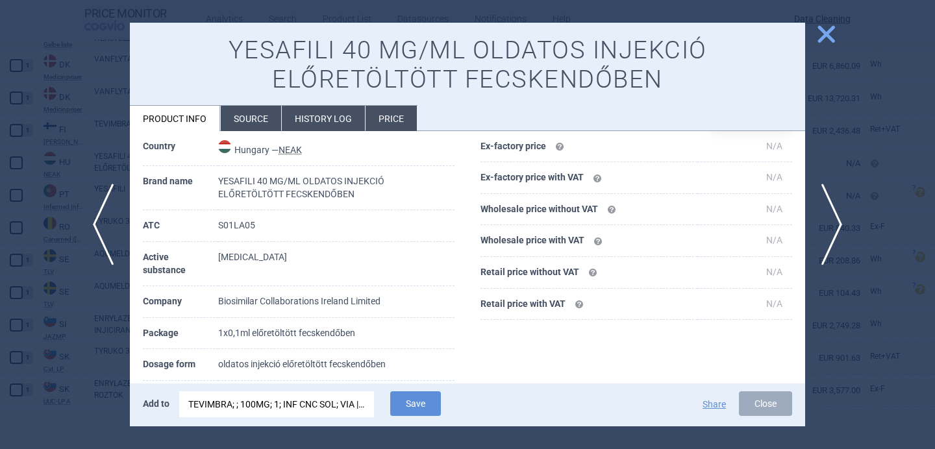
click at [251, 116] on li "Source" at bounding box center [251, 118] width 60 height 25
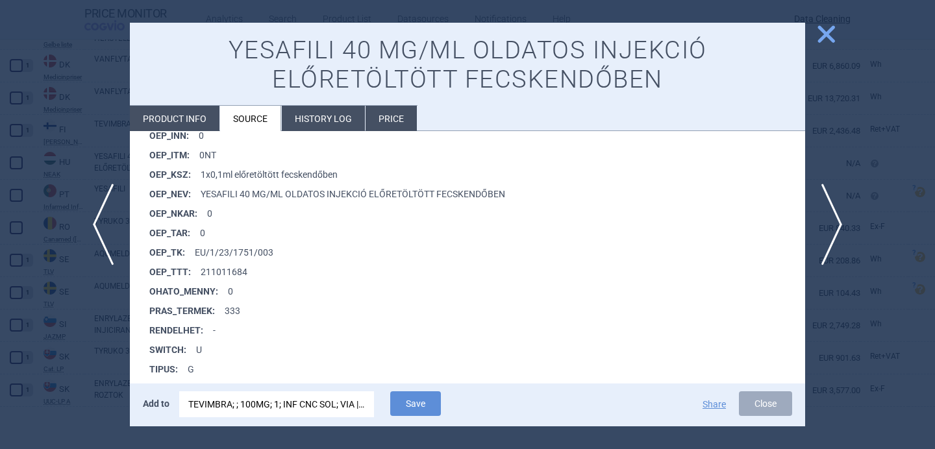
scroll to position [1088, 0]
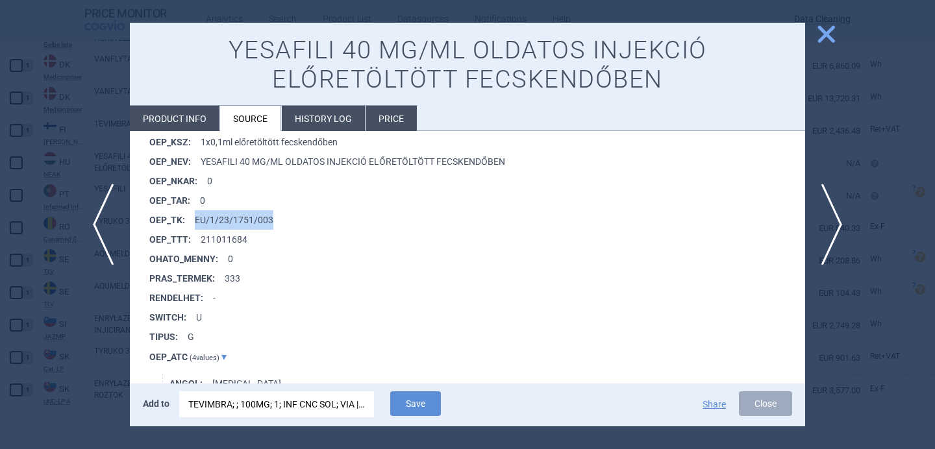
drag, startPoint x: 279, startPoint y: 219, endPoint x: 196, endPoint y: 221, distance: 83.1
click at [196, 221] on li "OEP_TK : EU/1/23/1751/003" at bounding box center [477, 219] width 656 height 19
copy li "EU/1/23/1751/003"
click at [238, 405] on div "TEVIMBRA; ; 100MG; 1; INF CNC SOL; VIA |EU/1/23/1758/001" at bounding box center [276, 404] width 177 height 26
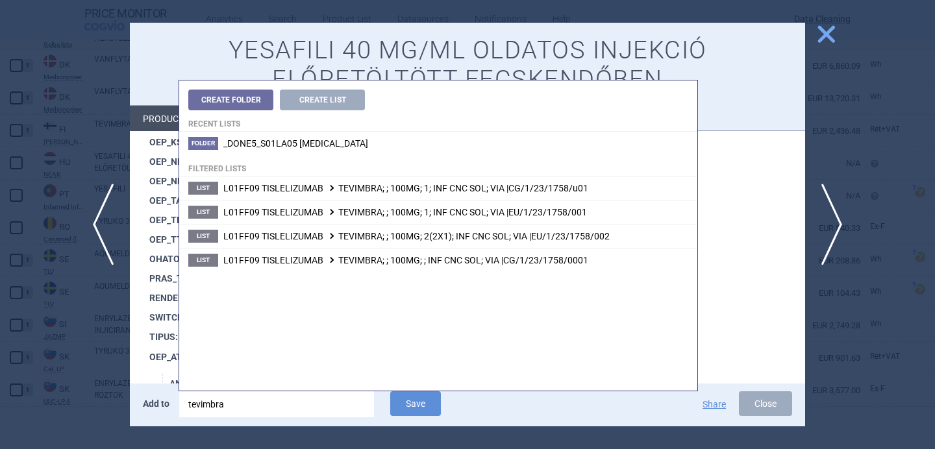
click at [238, 405] on input "tevimbra" at bounding box center [276, 404] width 195 height 26
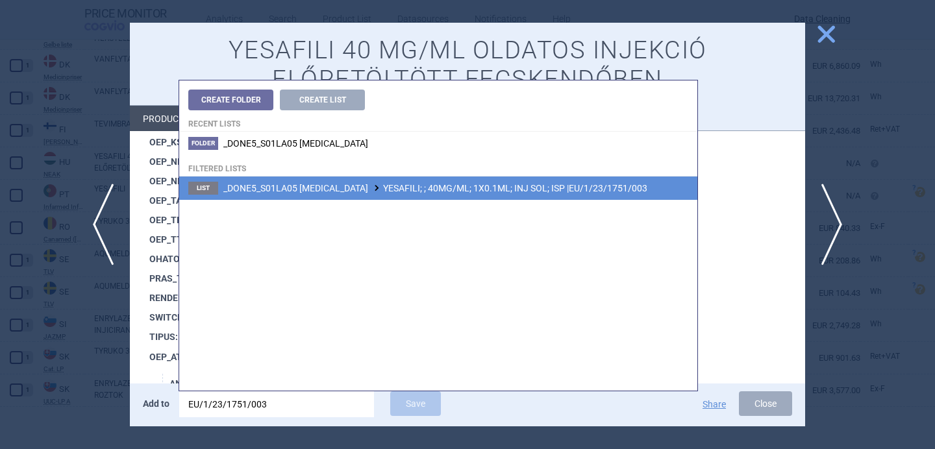
type input "EU/1/23/1751/003"
click at [402, 195] on li "List _DONE5_S01LA05 AFLIBERCEPT YESAFILI; ; 40MG/ML; 1X0.1ML; INJ SOL; ISP |EU/…" at bounding box center [438, 188] width 518 height 23
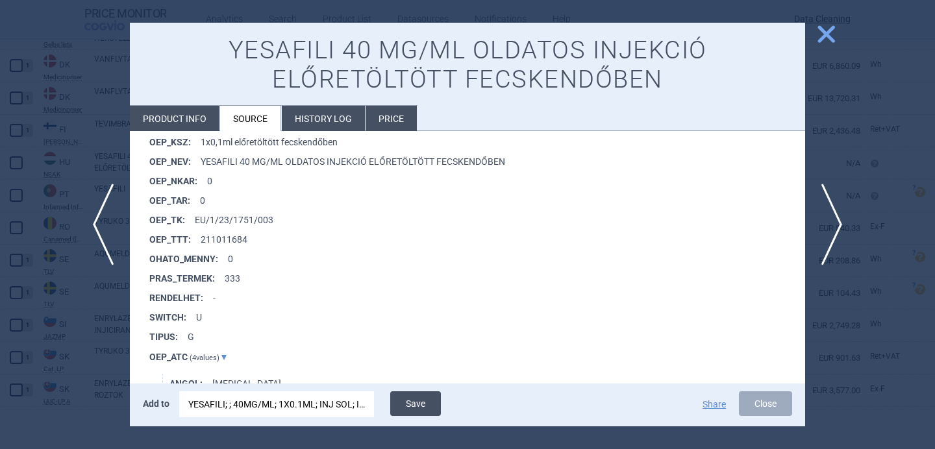
click at [425, 402] on button "Save" at bounding box center [415, 403] width 51 height 25
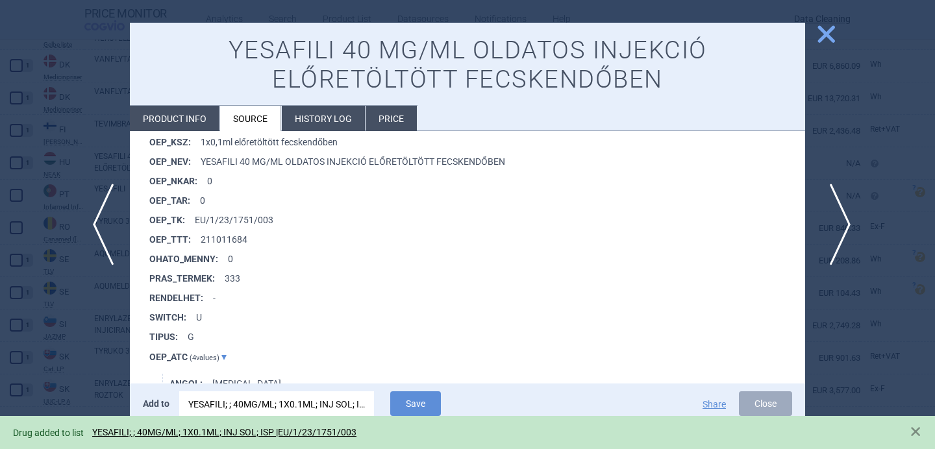
click at [834, 225] on span "next" at bounding box center [835, 225] width 29 height 82
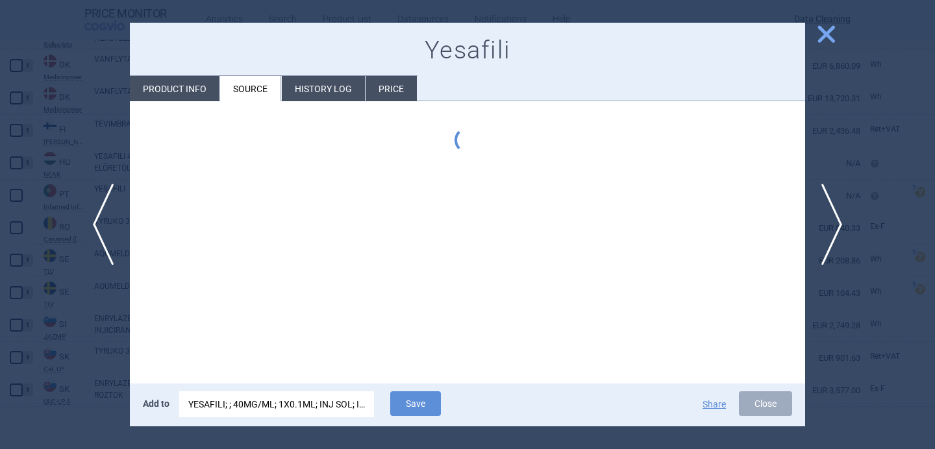
click at [194, 91] on li "Product info" at bounding box center [175, 88] width 90 height 25
select select "EUR"
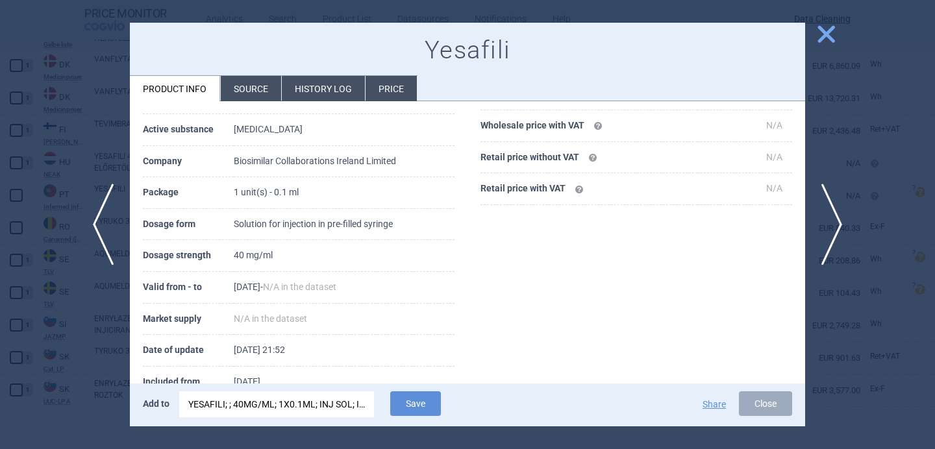
scroll to position [245, 0]
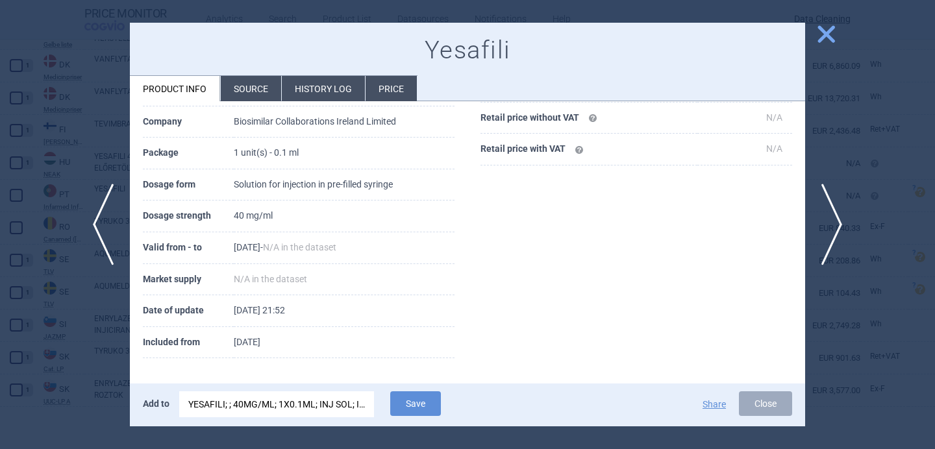
click at [250, 403] on div "YESAFILI; ; 40MG/ML; 1X0.1ML; INJ SOL; ISP |EU/1/23/1751/003" at bounding box center [276, 404] width 177 height 26
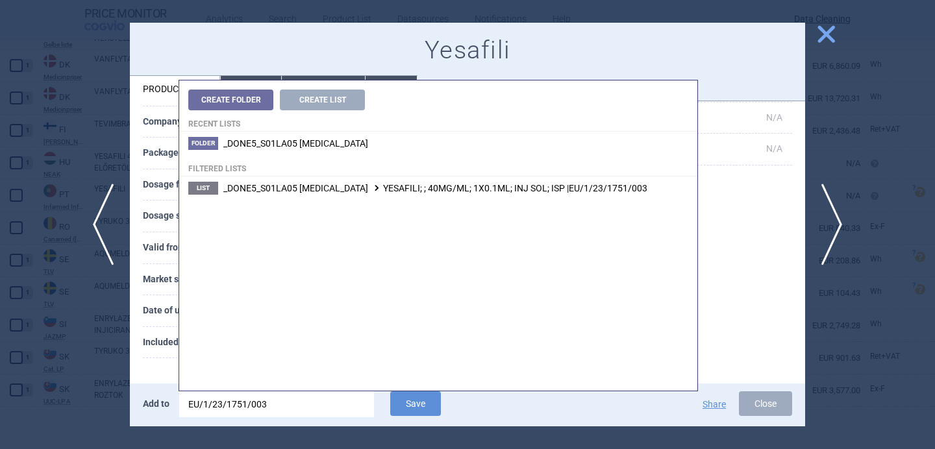
click at [250, 403] on input "EU/1/23/1751/003" at bounding box center [276, 404] width 195 height 26
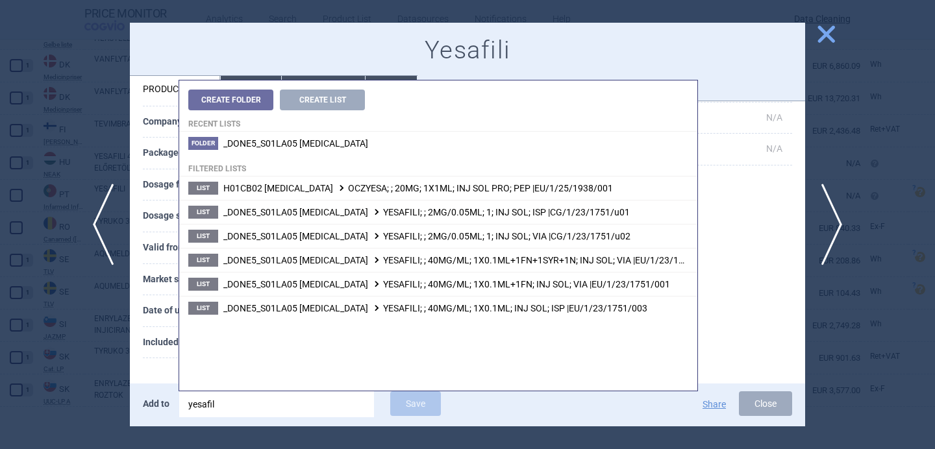
type input "yesafili"
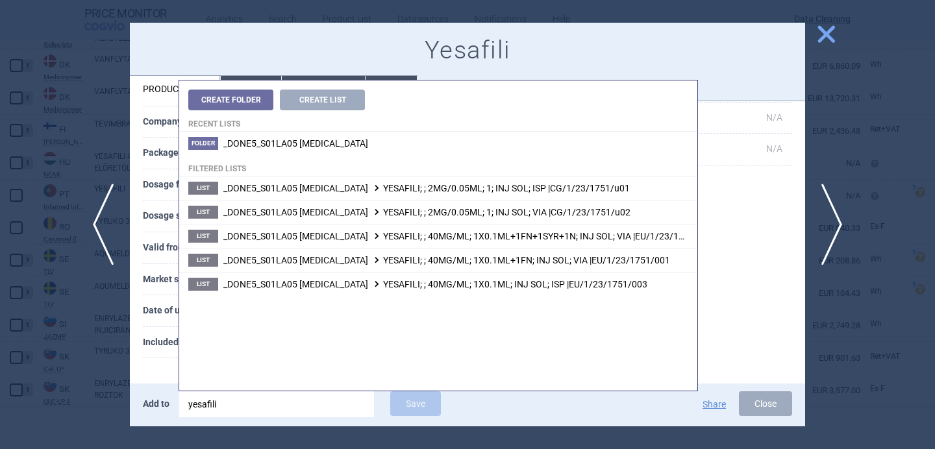
click at [165, 358] on th "Included from" at bounding box center [188, 343] width 91 height 32
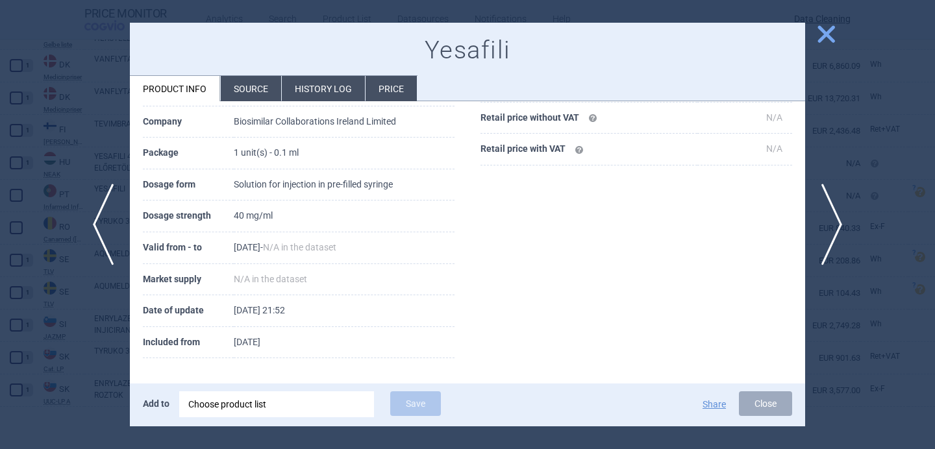
click at [260, 417] on div "Choose product list" at bounding box center [276, 404] width 177 height 26
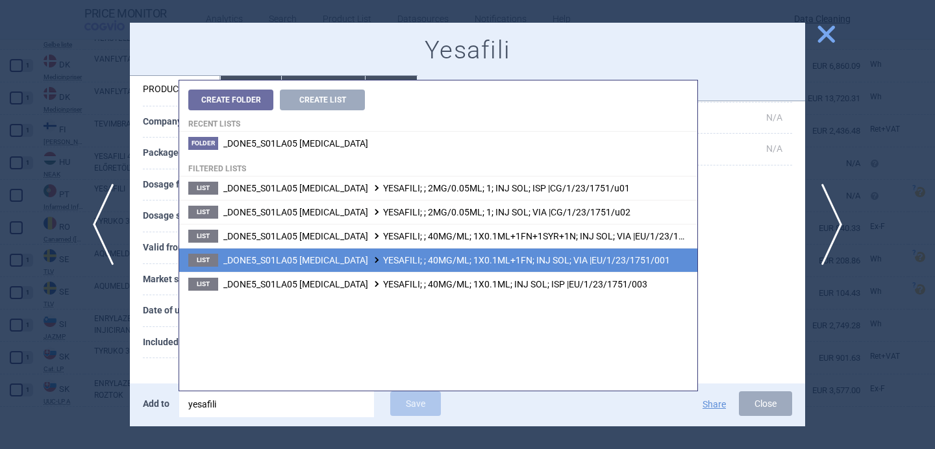
click at [402, 264] on span "_DONE5_S01LA05 AFLIBERCEPT YESAFILI; ; 40MG/ML; 1X0.1ML+1FN; INJ SOL; VIA |EU/1…" at bounding box center [446, 260] width 447 height 10
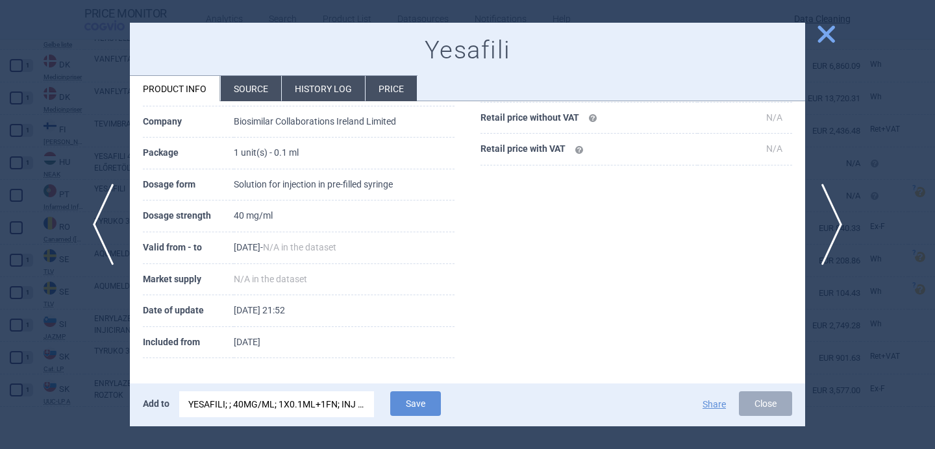
click at [339, 409] on div "YESAFILI; ; 40MG/ML; 1X0.1ML+1FN; INJ SOL; VIA |EU/1/23/1751/001" at bounding box center [276, 404] width 177 height 26
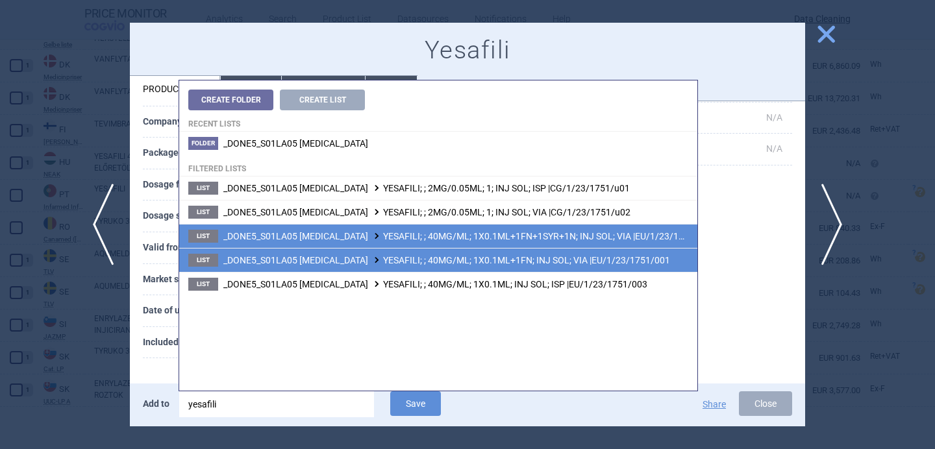
click at [433, 235] on span "_DONE5_S01LA05 AFLIBERCEPT YESAFILI; ; 40MG/ML; 1X0.1ML+1FN+1SYR+1N; INJ SOL; V…" at bounding box center [468, 236] width 490 height 10
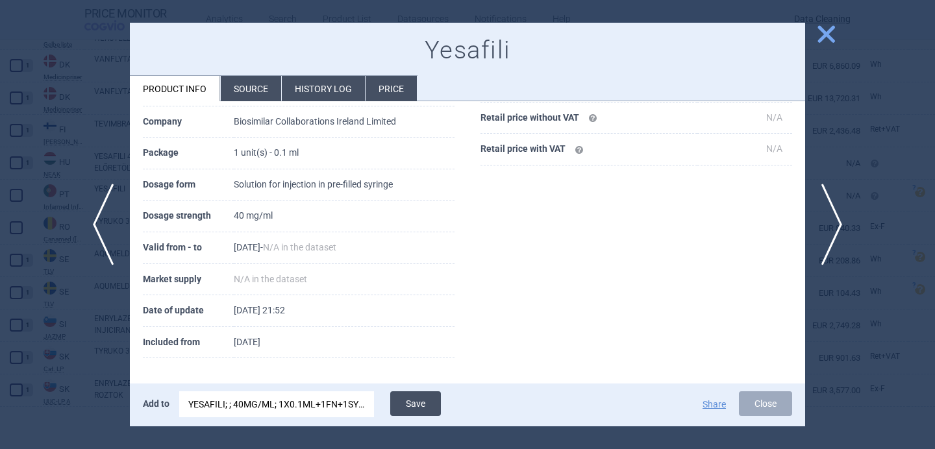
click at [423, 407] on button "Save" at bounding box center [415, 403] width 51 height 25
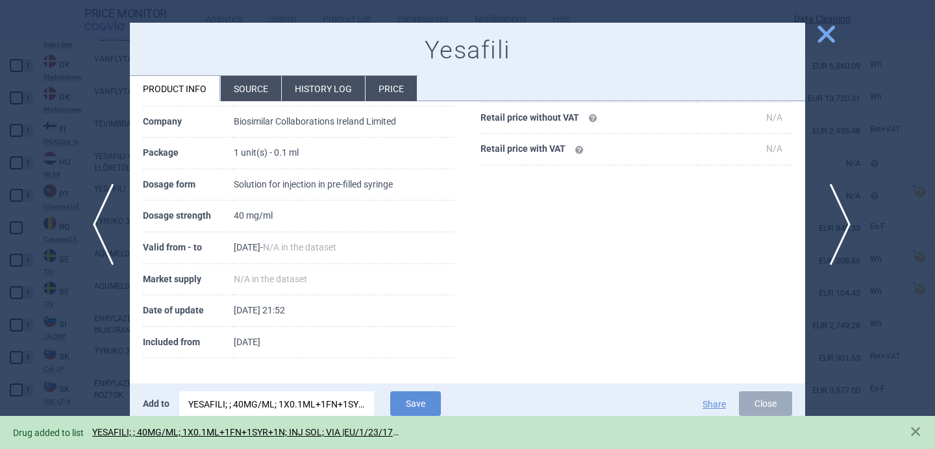
click at [844, 206] on span "next" at bounding box center [835, 225] width 29 height 82
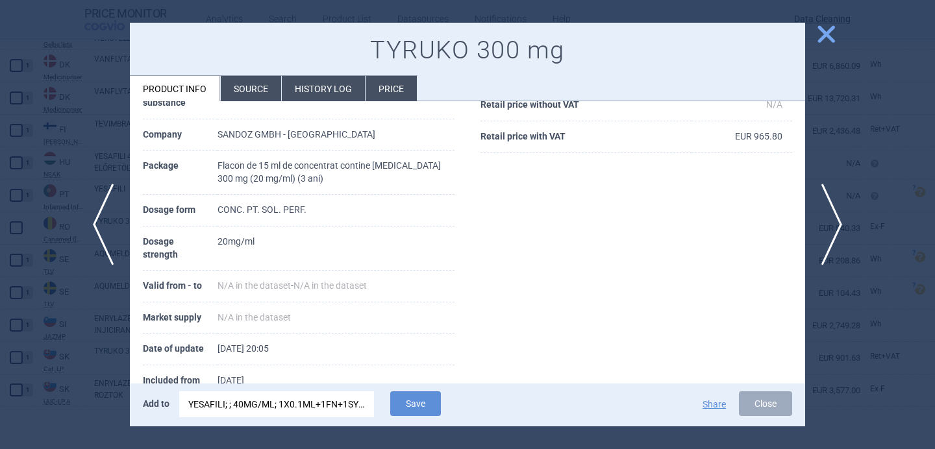
click at [332, 407] on div "YESAFILI; ; 40MG/ML; 1X0.1ML+1FN+1SYR+1N; INJ SOL; VIA |EU/1/23/1751/002" at bounding box center [276, 404] width 177 height 26
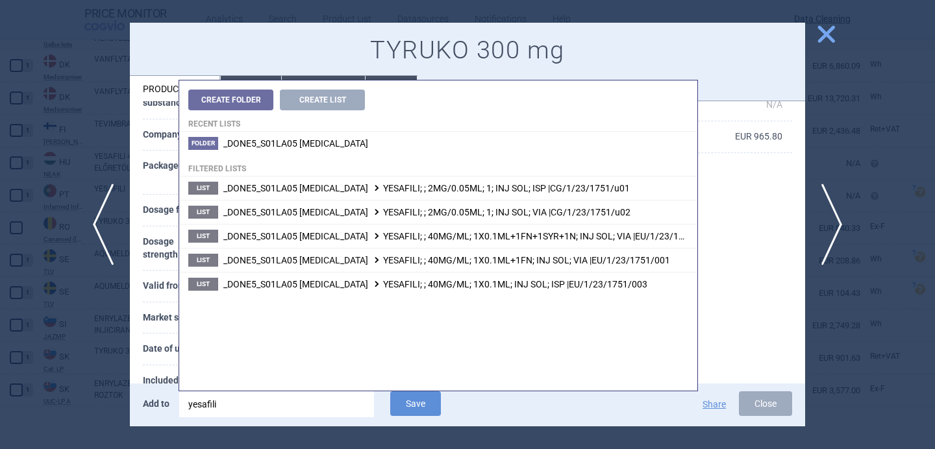
click at [332, 407] on input "yesafili" at bounding box center [276, 404] width 195 height 26
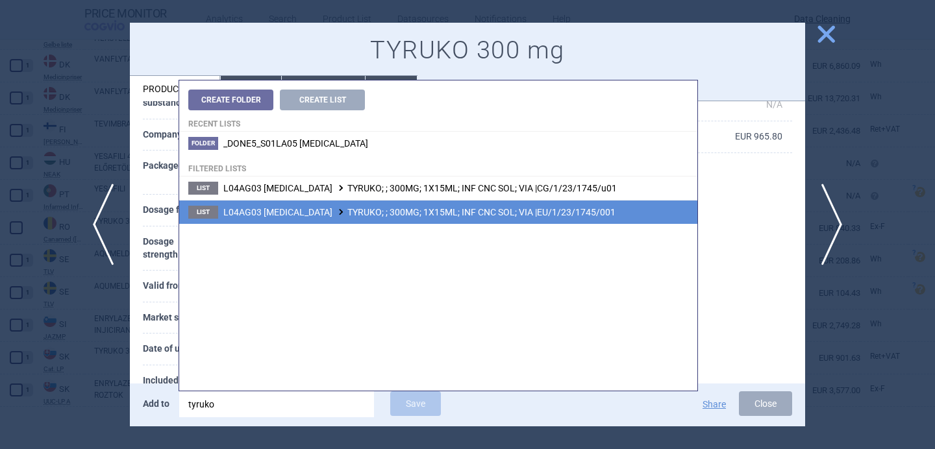
type input "tyruko"
click at [423, 217] on span "L04AG03 NATALIZUMAB TYRUKO; ; 300MG; 1X15ML; INF CNC SOL; VIA |EU/1/23/1745/001" at bounding box center [419, 212] width 392 height 10
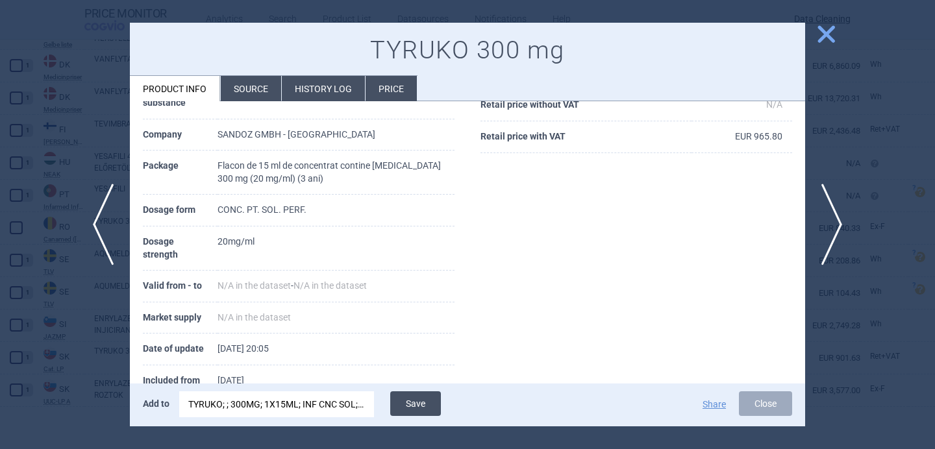
click at [419, 403] on button "Save" at bounding box center [415, 403] width 51 height 25
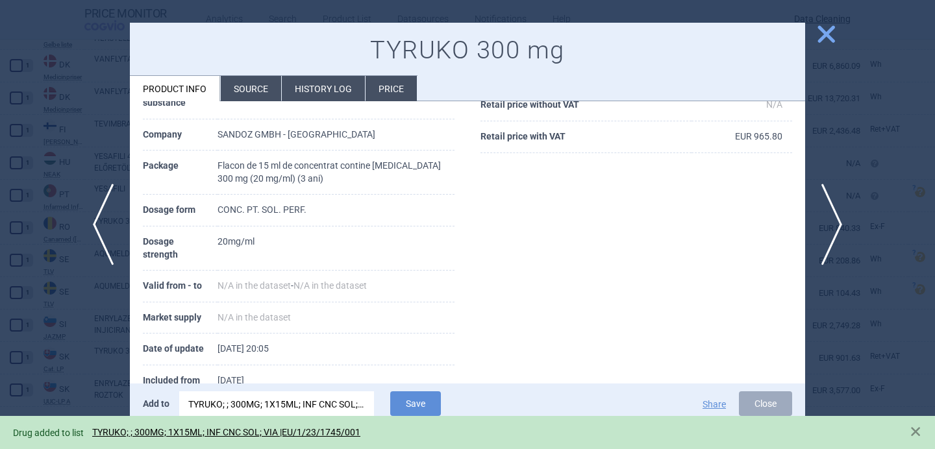
click at [121, 348] on div at bounding box center [467, 224] width 935 height 449
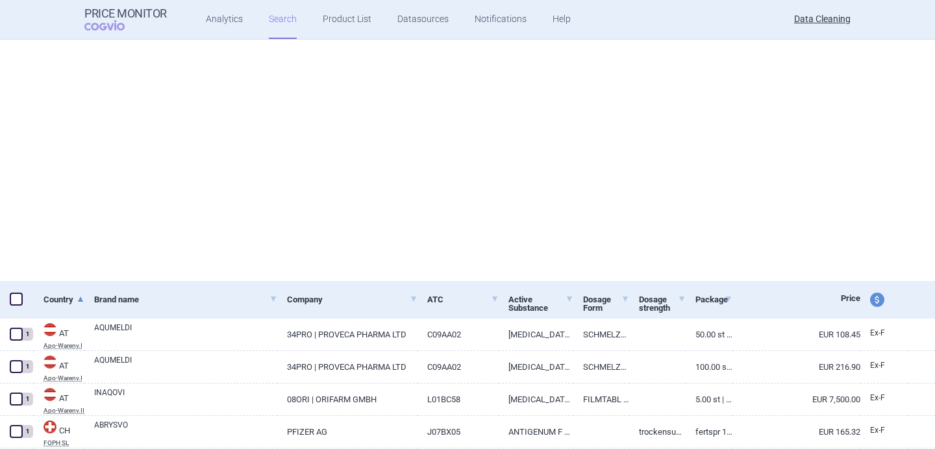
select select "brandName"
select select "newerThan"
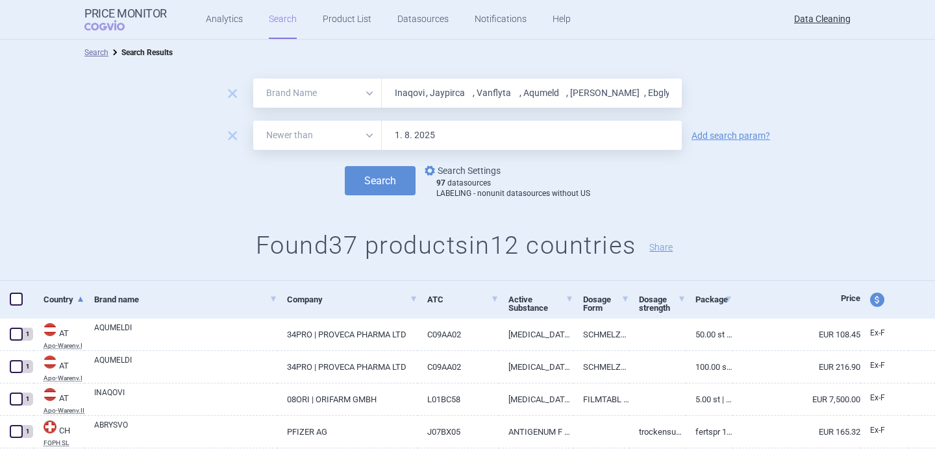
click at [456, 169] on link "options Search Settings" at bounding box center [461, 171] width 79 height 16
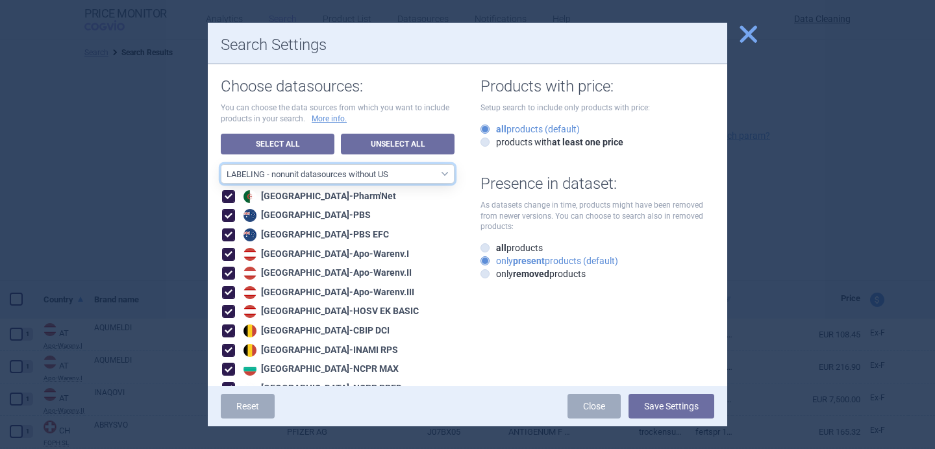
click at [420, 179] on select "All data sources LABELING - unit datasources without US LABELING - nonunit data…" at bounding box center [338, 173] width 234 height 19
select select "8989dc10-0f59-46fa-8fa1-2d950f31f8cb"
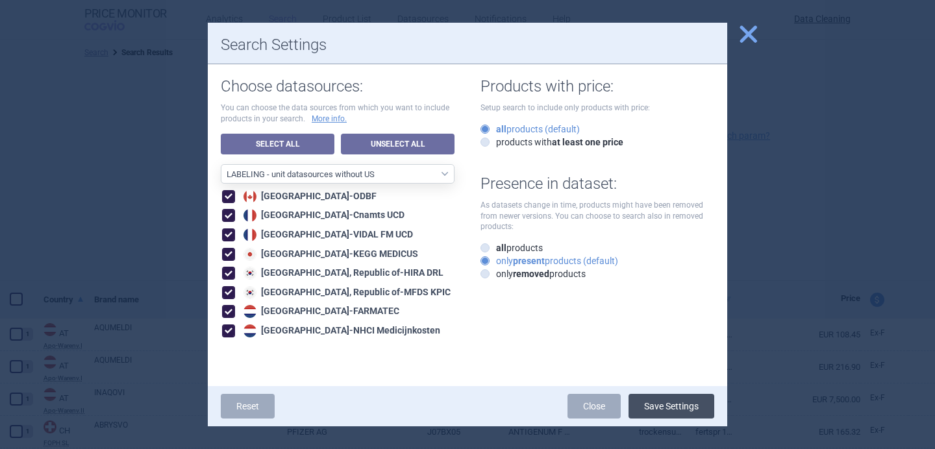
drag, startPoint x: 419, startPoint y: 162, endPoint x: 674, endPoint y: 414, distance: 358.5
click at [674, 414] on button "Save Settings" at bounding box center [671, 406] width 86 height 25
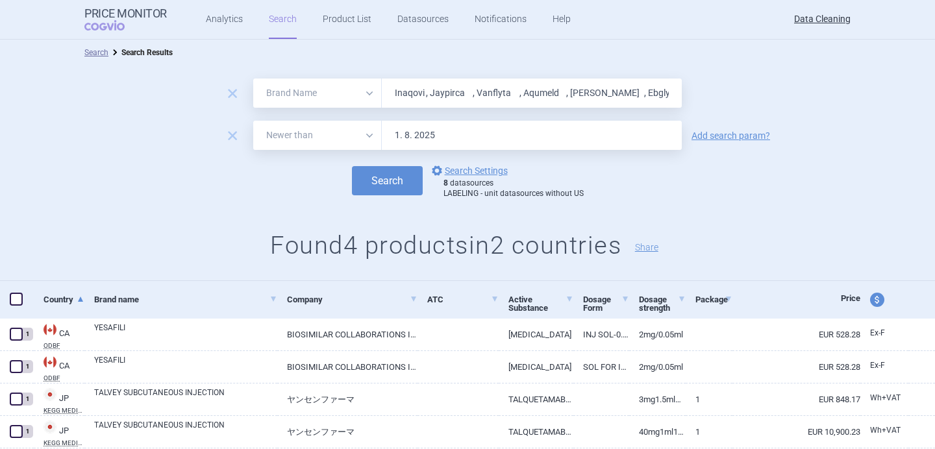
click at [419, 103] on input "Inaqovi , Jaypirca , Vanflyta , Aqumeld , Herwenda , Ebglyss , Lyfnua , Tevimbr…" at bounding box center [532, 93] width 300 height 29
paste input "Aquipta , Qaialdo , Camzyos , Ztalmy , Pylclar , Skytrofa , Tabrecta , Cavenfac…"
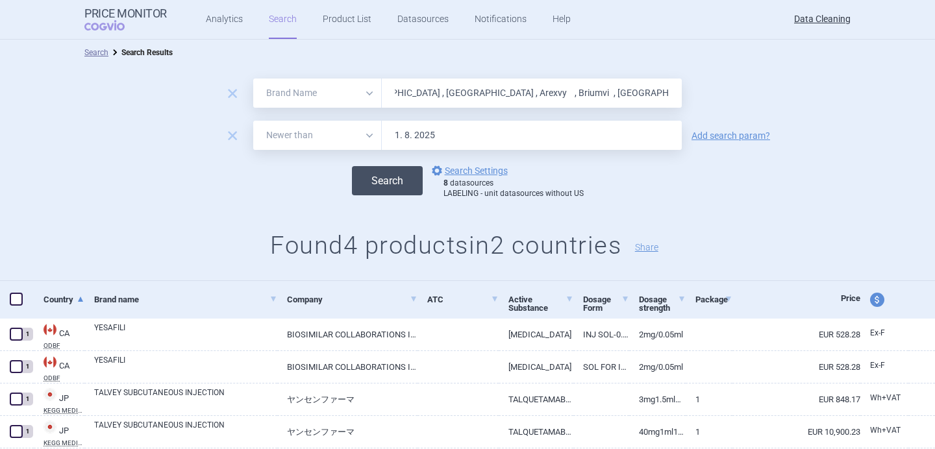
type input "Aquipta , Qaialdo , Camzyos , Ztalmy , Pylclar , Skytrofa , Tabrecta , Cavenfac…"
click at [384, 182] on button "Search" at bounding box center [387, 180] width 71 height 29
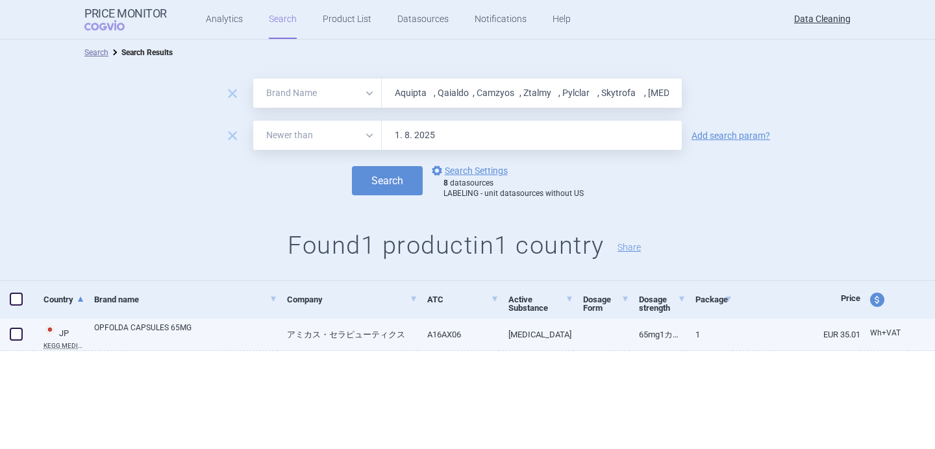
click at [202, 345] on div "OPFOLDA CAPSULES 65MG" at bounding box center [180, 335] width 193 height 32
click at [203, 332] on link "OPFOLDA CAPSULES 65MG" at bounding box center [185, 333] width 183 height 23
select select "EUR"
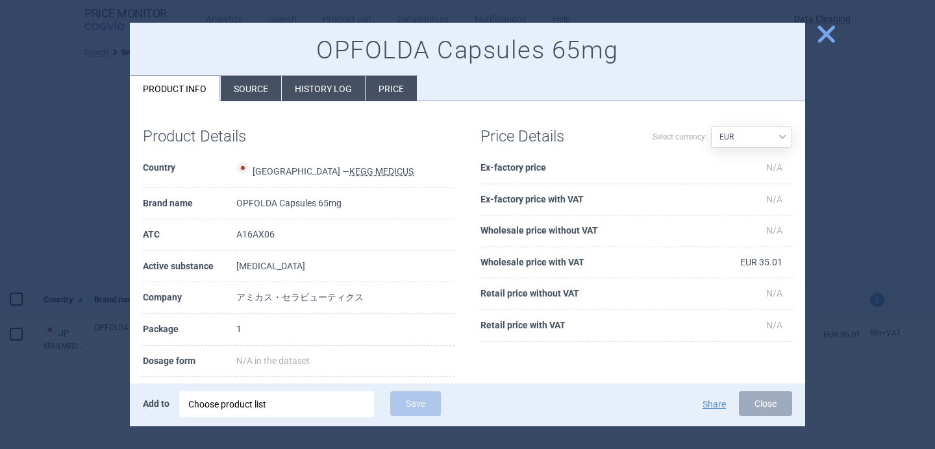
click at [260, 404] on div "Choose product list" at bounding box center [276, 404] width 177 height 26
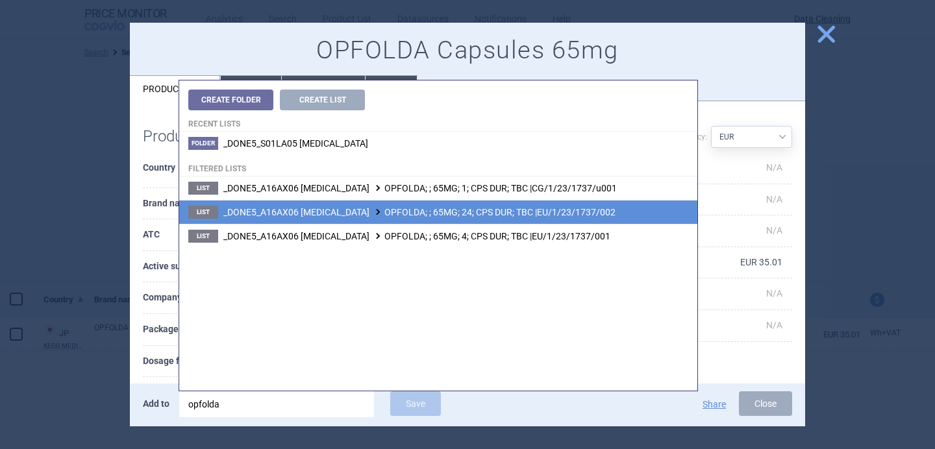
type input "opfolda"
click at [423, 220] on li "List _DONE5_A16AX06 MIGLUSTAT OPFOLDA; ; 65MG; 24; CPS DUR; TBC |EU/1/23/1737/0…" at bounding box center [438, 212] width 518 height 24
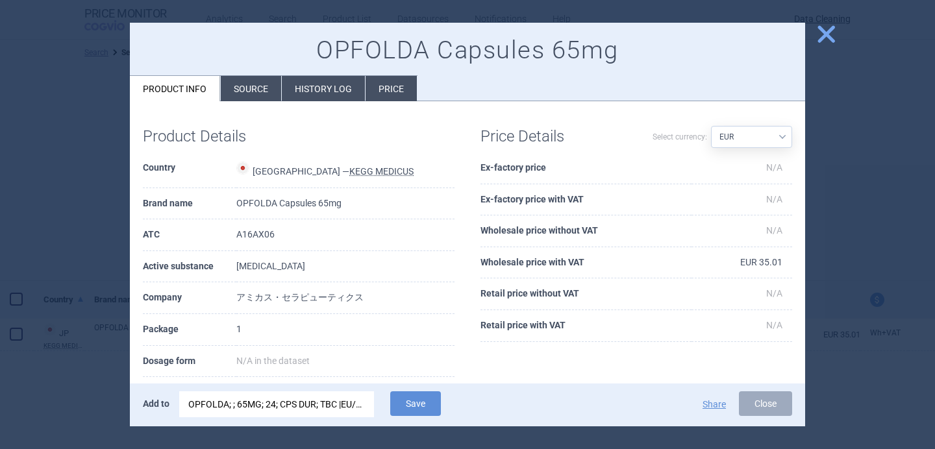
click at [326, 417] on div "OPFOLDA; ; 65MG; 24; CPS DUR; TBC |EU/1/23/1737/002" at bounding box center [276, 404] width 177 height 26
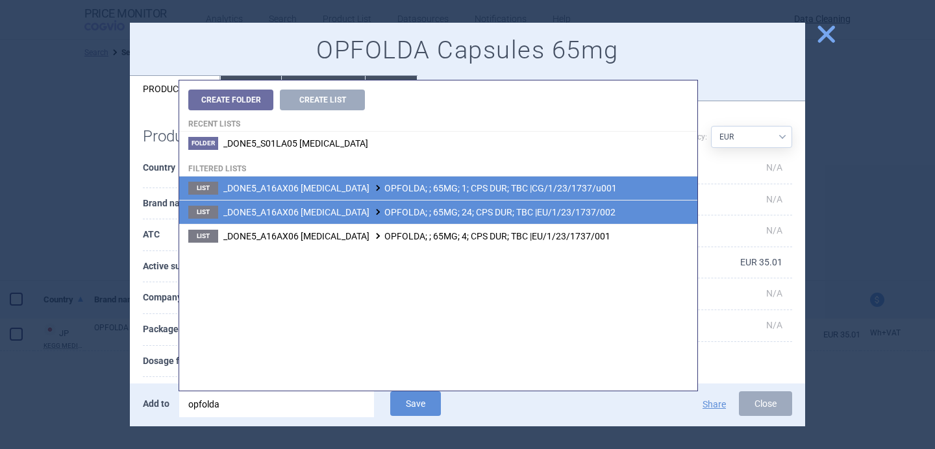
click at [430, 191] on span "_DONE5_A16AX06 MIGLUSTAT OPFOLDA; ; 65MG; 1; CPS DUR; TBC |CG/1/23/1737/u001" at bounding box center [419, 188] width 393 height 10
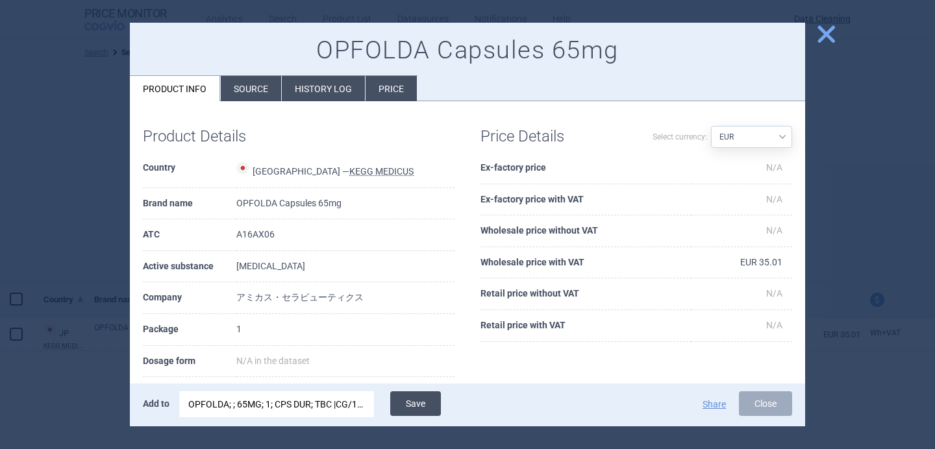
click at [412, 401] on button "Save" at bounding box center [415, 403] width 51 height 25
click at [56, 402] on div at bounding box center [467, 224] width 935 height 449
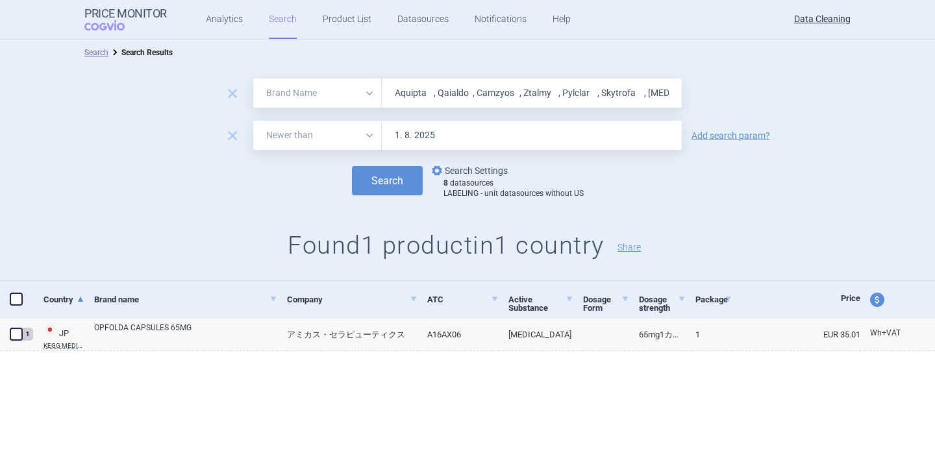
click at [478, 169] on link "options Search Settings" at bounding box center [468, 171] width 79 height 16
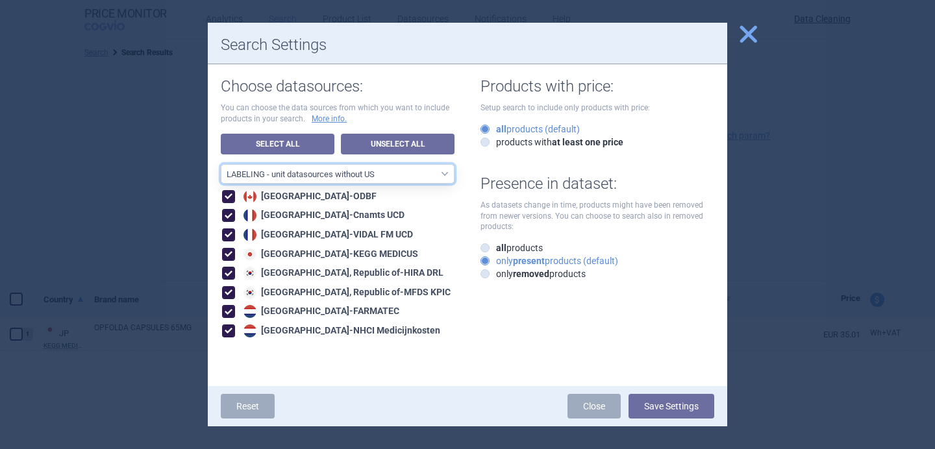
click at [439, 171] on select "All data sources LABELING - unit datasources without US LABELING - nonunit data…" at bounding box center [338, 173] width 234 height 19
select select "194b0200-cf1c-4e35-97df-3b55a106476a"
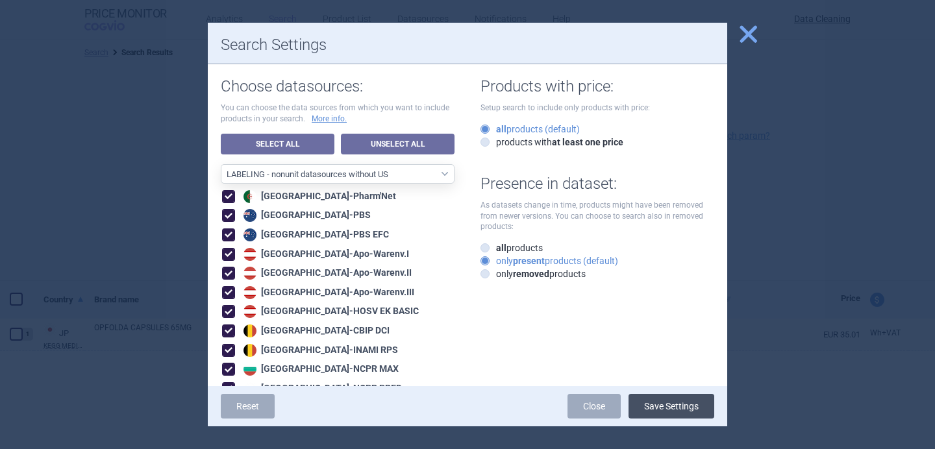
click at [660, 406] on button "Save Settings" at bounding box center [671, 406] width 86 height 25
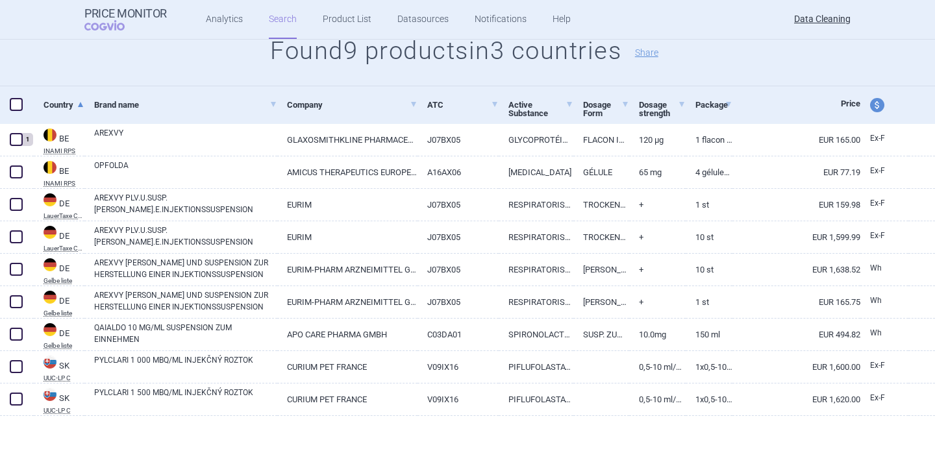
scroll to position [204, 0]
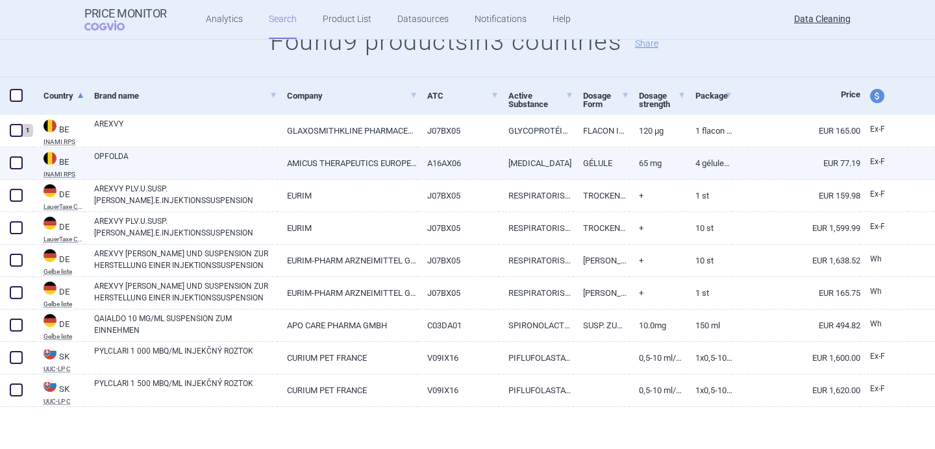
click at [158, 161] on link "OPFOLDA" at bounding box center [185, 162] width 183 height 23
select select "EUR"
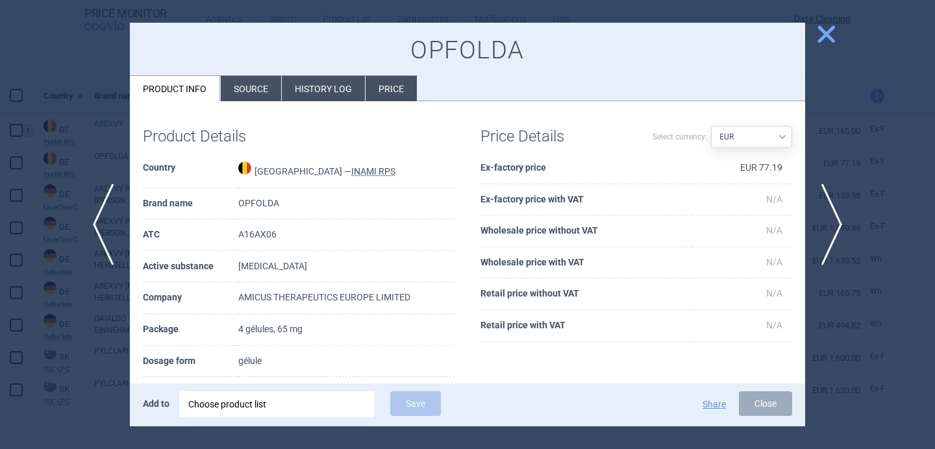
scroll to position [34, 0]
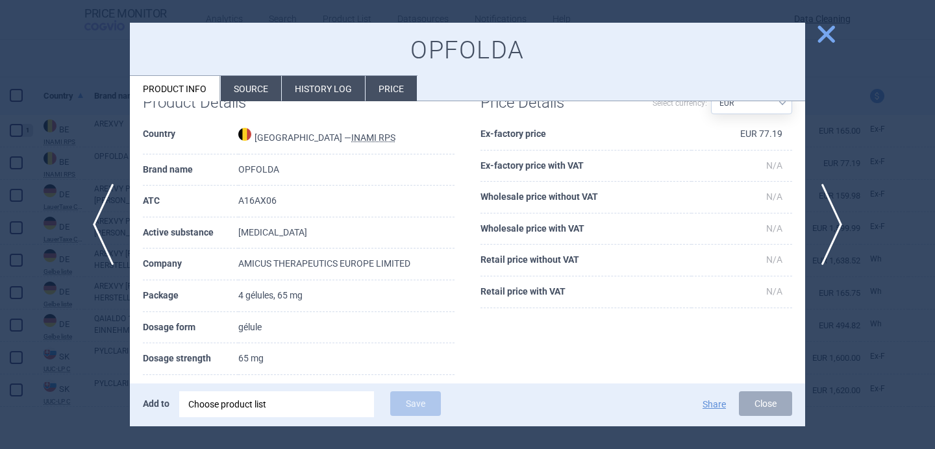
click at [271, 404] on div "Choose product list" at bounding box center [276, 404] width 177 height 26
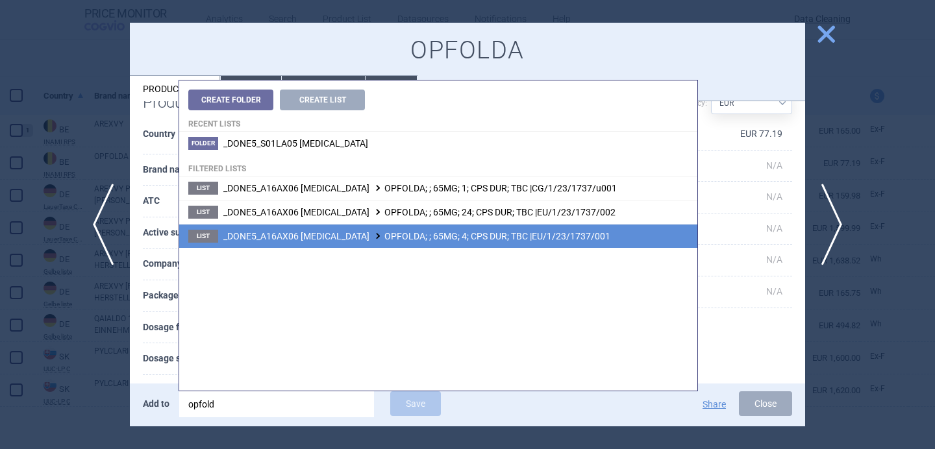
type input "opfold"
click at [476, 236] on span "_DONE5_A16AX06 MIGLUSTAT OPFOLDA; ; 65MG; 4; CPS DUR; TBC |EU/1/23/1737/001" at bounding box center [416, 236] width 387 height 10
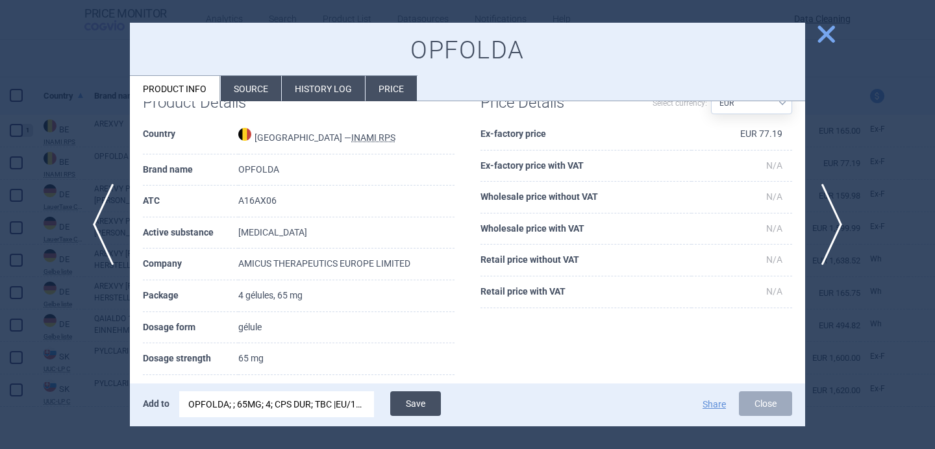
click at [426, 406] on button "Save" at bounding box center [415, 403] width 51 height 25
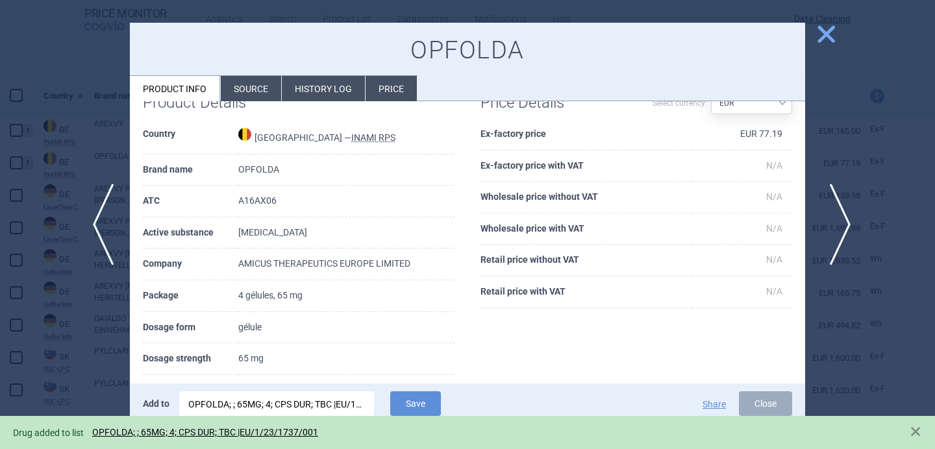
click at [838, 212] on span "next" at bounding box center [835, 225] width 29 height 82
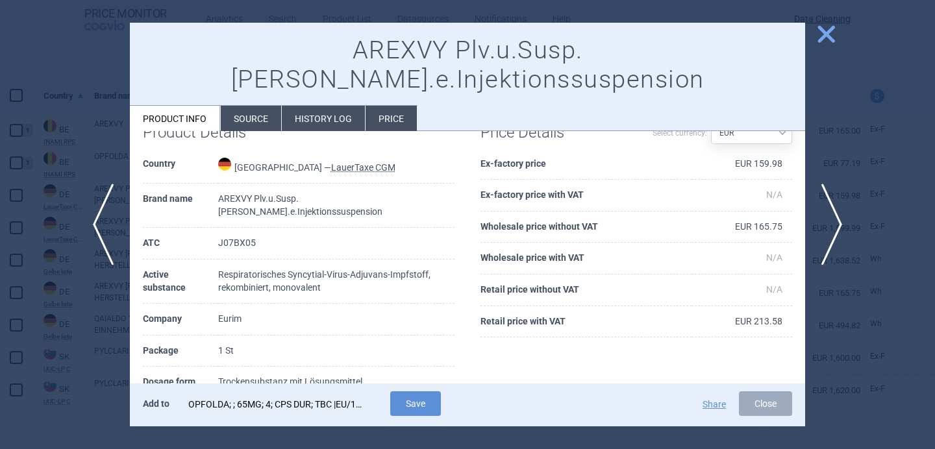
click at [317, 402] on div "OPFOLDA; ; 65MG; 4; CPS DUR; TBC |EU/1/23/1737/001" at bounding box center [276, 404] width 177 height 26
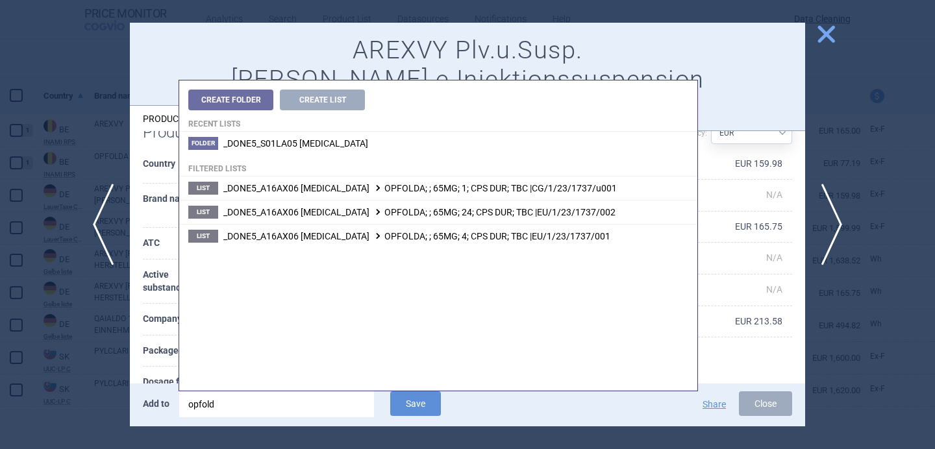
click at [317, 402] on input "opfold" at bounding box center [276, 404] width 195 height 26
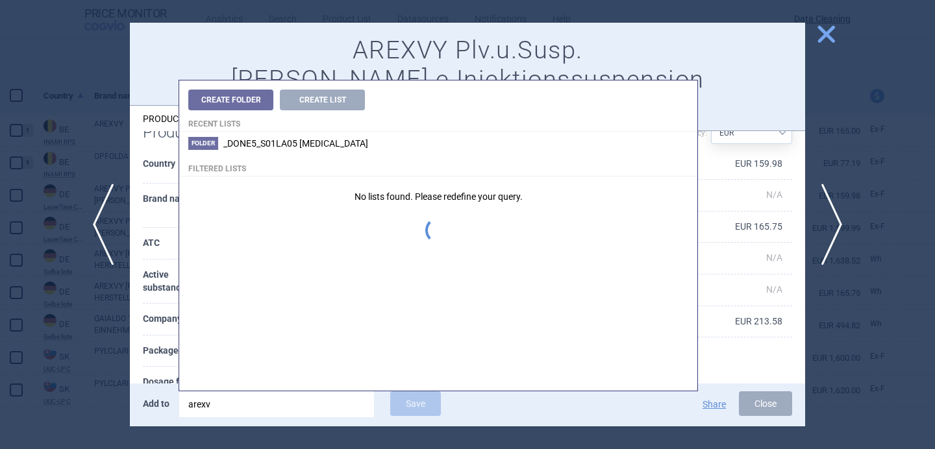
type input "arexvy"
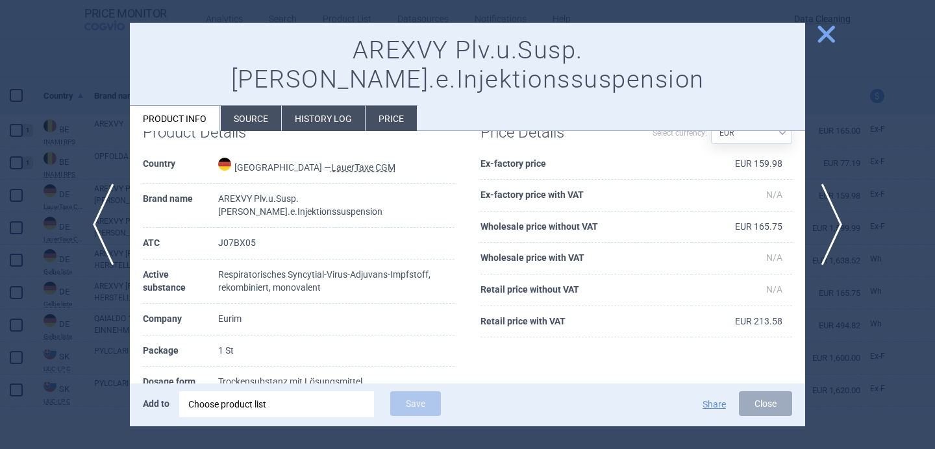
click at [155, 367] on th "Dosage form" at bounding box center [180, 383] width 75 height 32
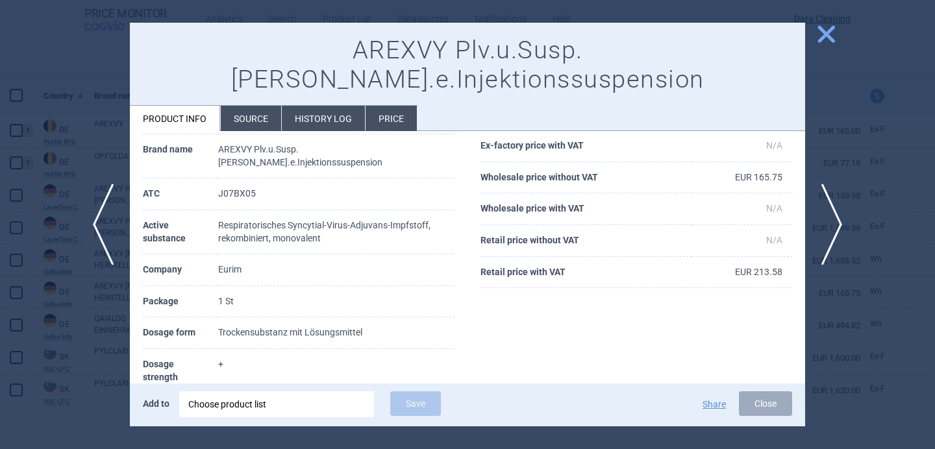
scroll to position [84, 0]
click at [210, 397] on div "Choose product list" at bounding box center [276, 404] width 177 height 26
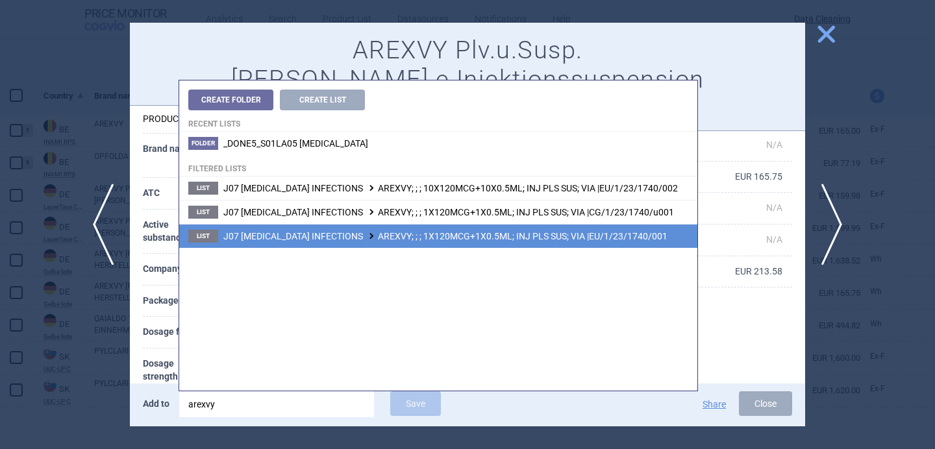
click at [384, 232] on span "J07 RESPIRATORY SYNCYTIAL VIRUS INFECTIONS AREXVY; ; ; 1X120MCG+1X0.5ML; INJ PL…" at bounding box center [445, 236] width 444 height 10
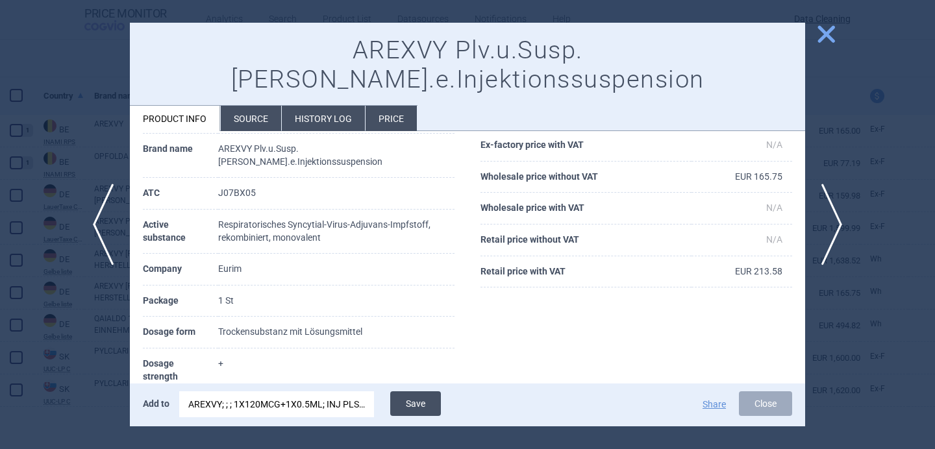
click at [426, 401] on button "Save" at bounding box center [415, 403] width 51 height 25
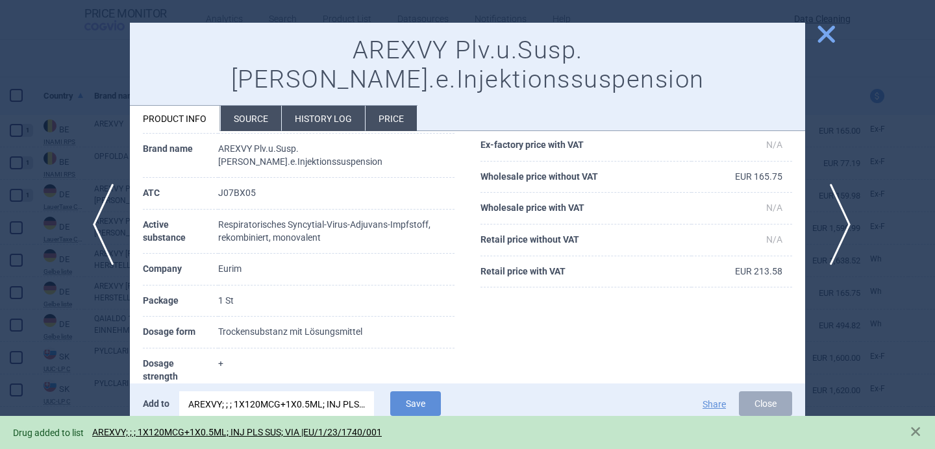
click at [844, 218] on span "next" at bounding box center [835, 225] width 29 height 82
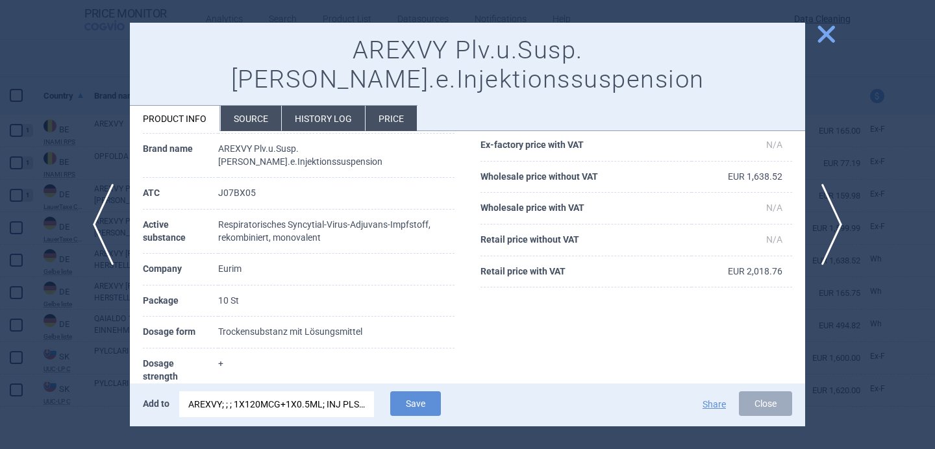
click at [316, 408] on div "AREXVY; ; ; 1X120MCG+1X0.5ML; INJ PLS SUS; VIA |EU/1/23/1740/001" at bounding box center [276, 404] width 177 height 26
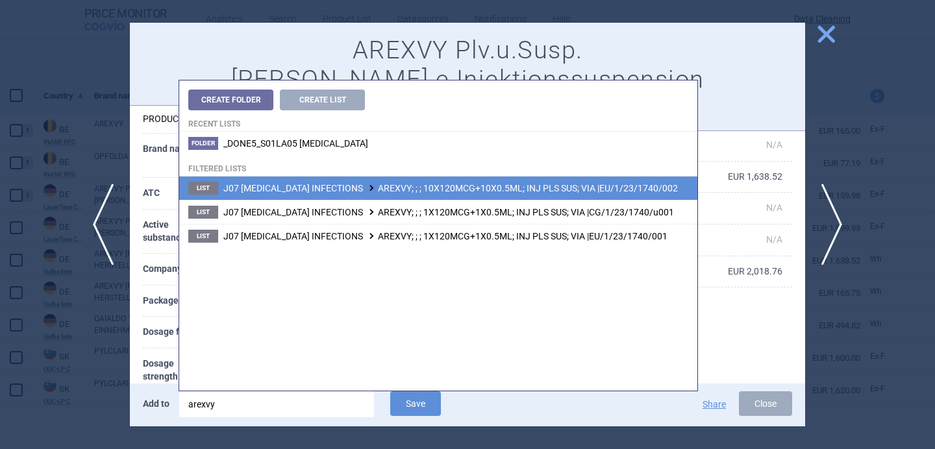
click at [492, 187] on span "J07 RESPIRATORY SYNCYTIAL VIRUS INFECTIONS AREXVY; ; ; 10X120MCG+10X0.5ML; INJ …" at bounding box center [450, 188] width 454 height 10
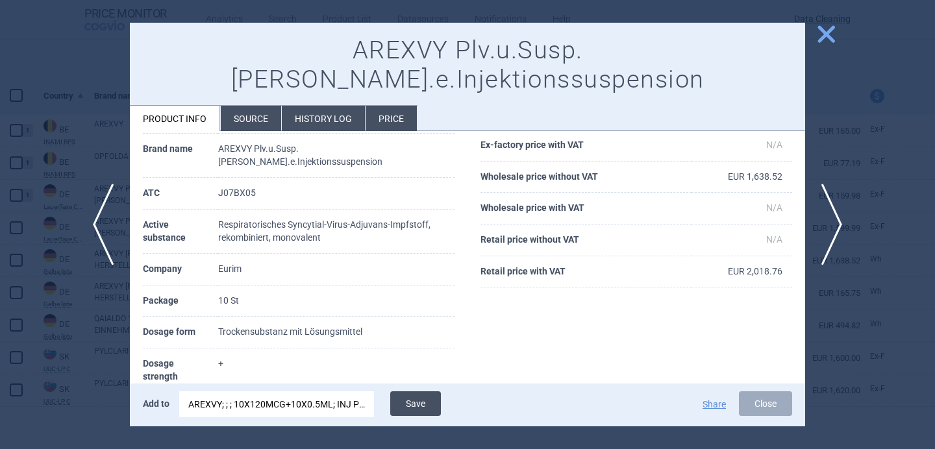
click at [415, 404] on button "Save" at bounding box center [415, 403] width 51 height 25
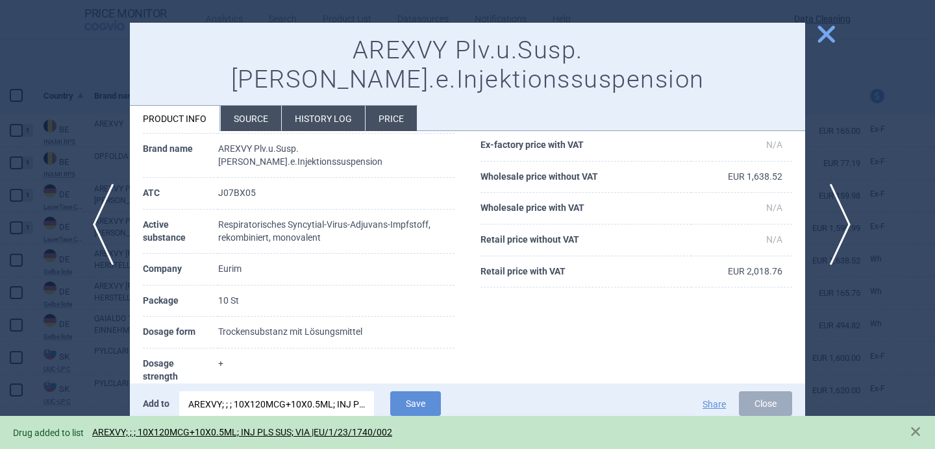
click at [828, 228] on span "next" at bounding box center [835, 225] width 29 height 82
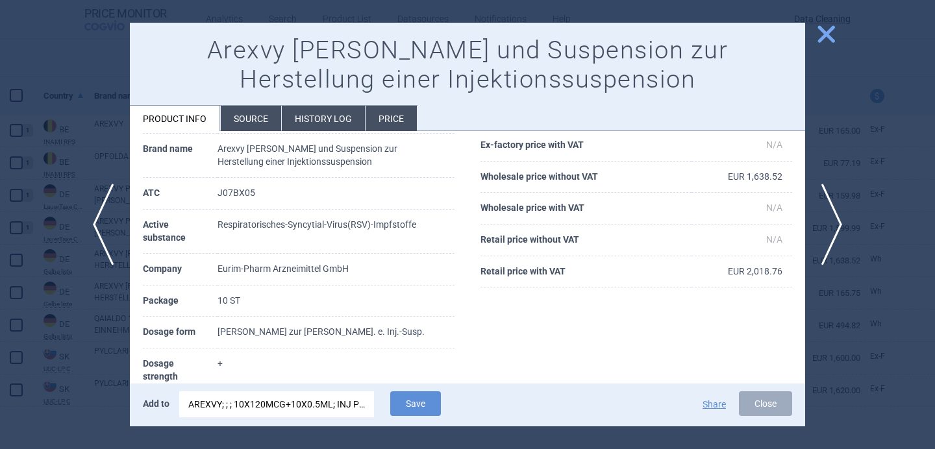
click at [315, 404] on div "AREXVY; ; ; 10X120MCG+10X0.5ML; INJ PLS SUS; VIA |EU/1/23/1740/002" at bounding box center [276, 404] width 177 height 26
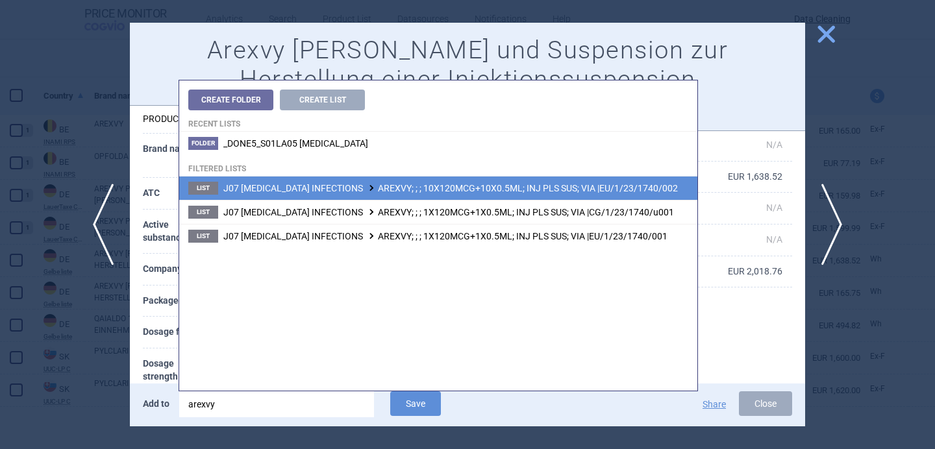
click at [475, 191] on span "J07 RESPIRATORY SYNCYTIAL VIRUS INFECTIONS AREXVY; ; ; 10X120MCG+10X0.5ML; INJ …" at bounding box center [450, 188] width 454 height 10
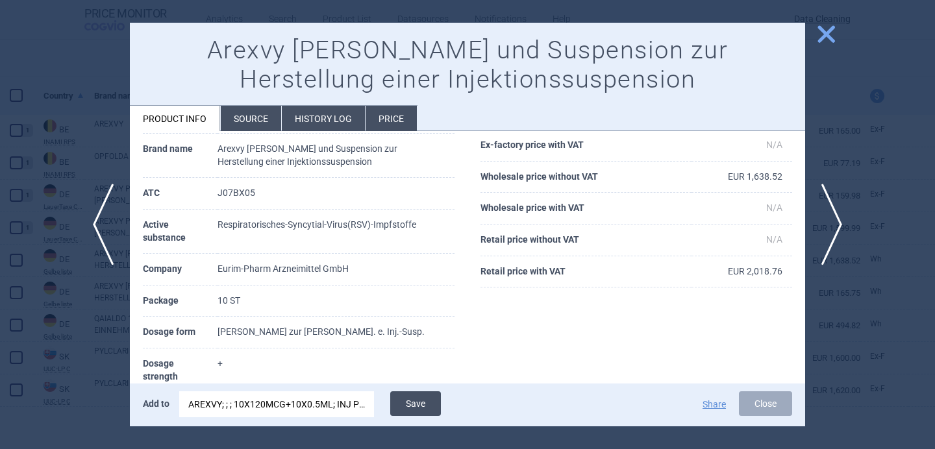
click at [422, 401] on button "Save" at bounding box center [415, 403] width 51 height 25
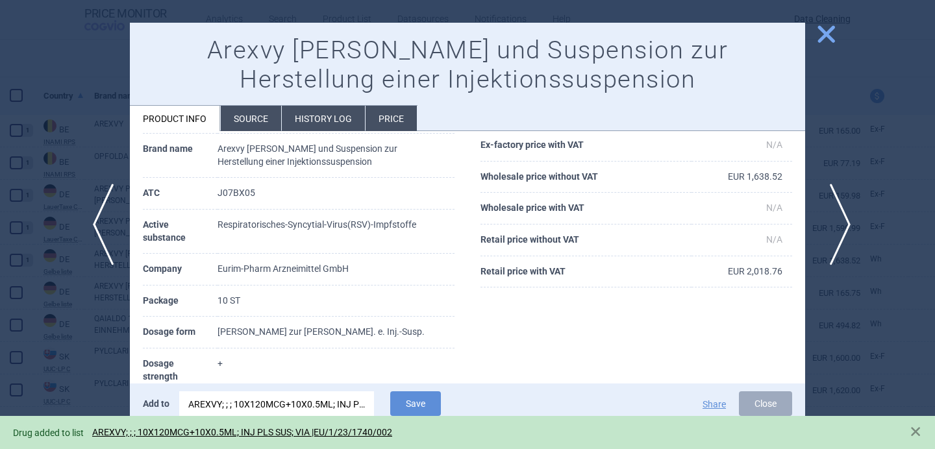
click at [839, 221] on span "next" at bounding box center [835, 225] width 29 height 82
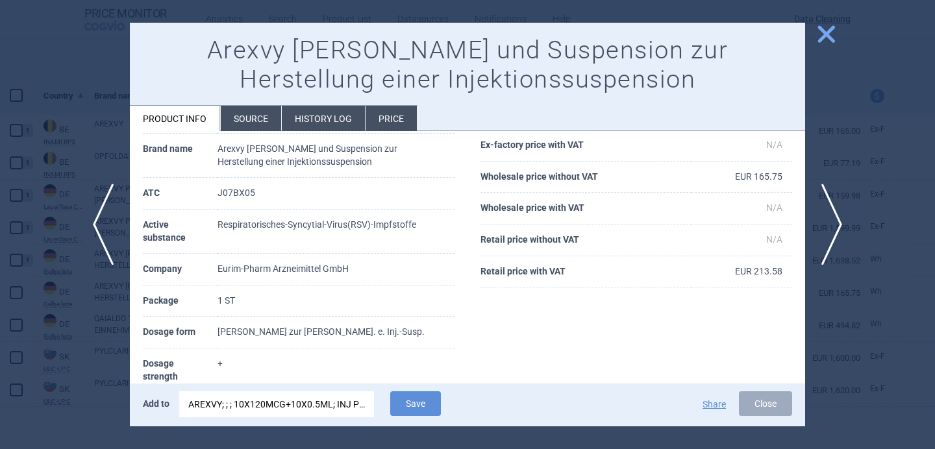
click at [347, 410] on div "AREXVY; ; ; 10X120MCG+10X0.5ML; INJ PLS SUS; VIA |EU/1/23/1740/002" at bounding box center [276, 404] width 177 height 26
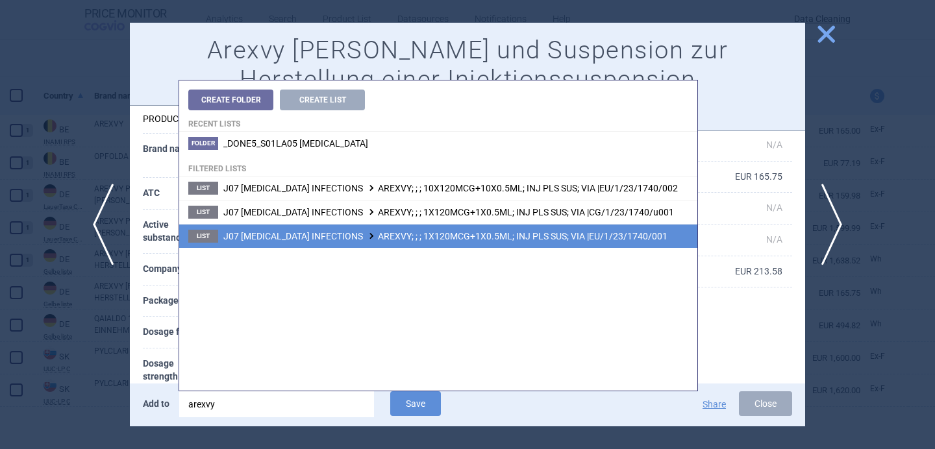
click at [502, 245] on li "List J07 RESPIRATORY SYNCYTIAL VIRUS INFECTIONS AREXVY; ; ; 1X120MCG+1X0.5ML; I…" at bounding box center [438, 236] width 518 height 24
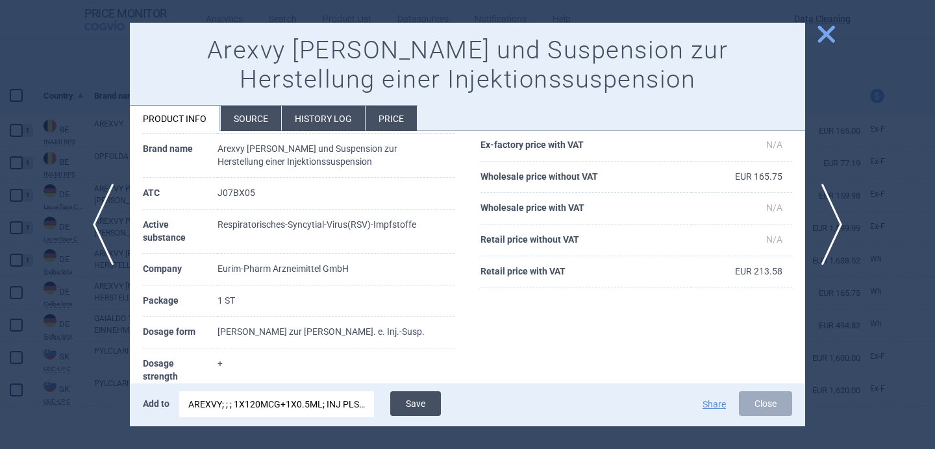
click at [423, 406] on button "Save" at bounding box center [415, 403] width 51 height 25
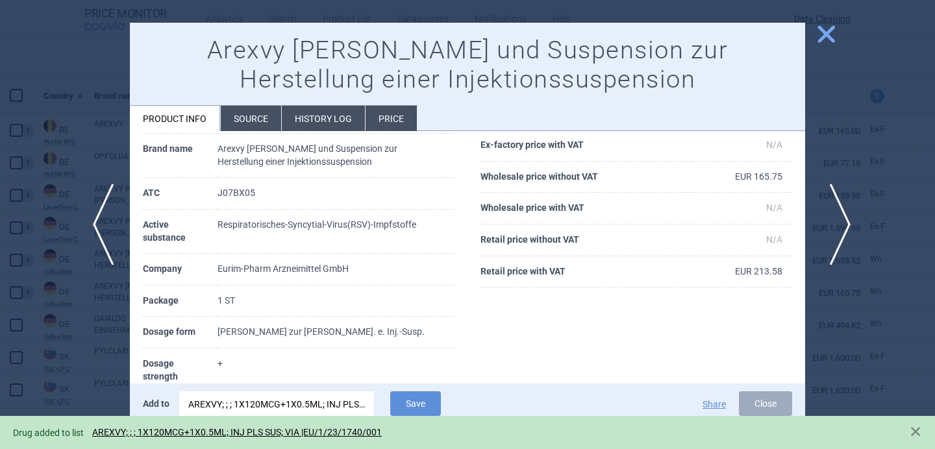
click at [829, 214] on span "next" at bounding box center [835, 225] width 29 height 82
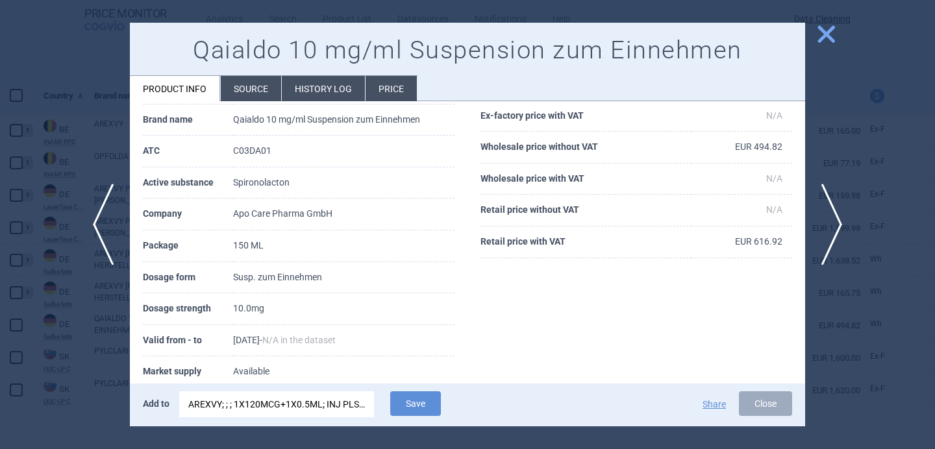
click at [322, 407] on div "AREXVY; ; ; 1X120MCG+1X0.5ML; INJ PLS SUS; VIA |EU/1/23/1740/001" at bounding box center [276, 404] width 177 height 26
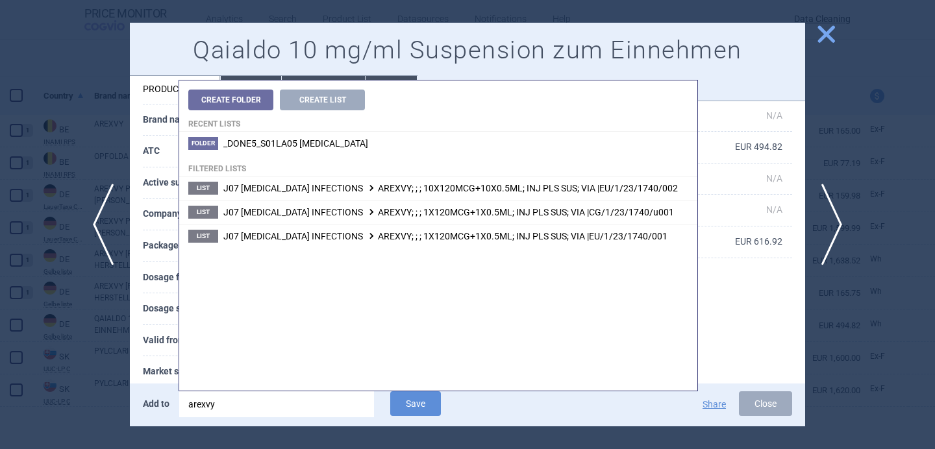
click at [322, 407] on input "arexvy" at bounding box center [276, 404] width 195 height 26
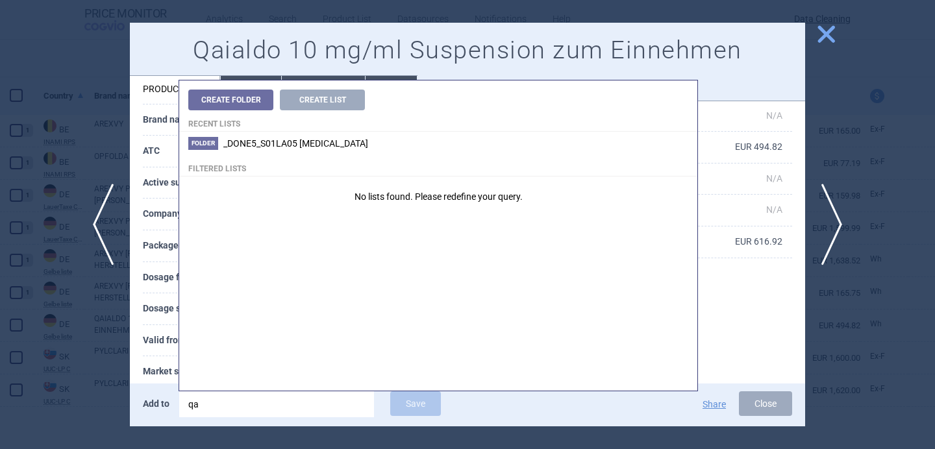
type input "q"
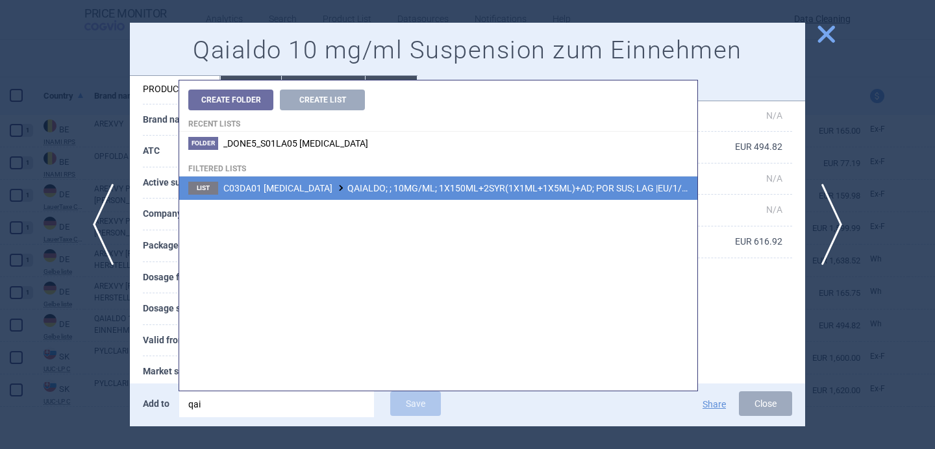
type input "qai"
click at [528, 188] on span "C03DA01 SPIRONOLACTONE QAIALDO; ; 10MG/ML; 1X150ML+2SYR(1X1ML+1X5ML)+AD; POR SU…" at bounding box center [479, 188] width 513 height 10
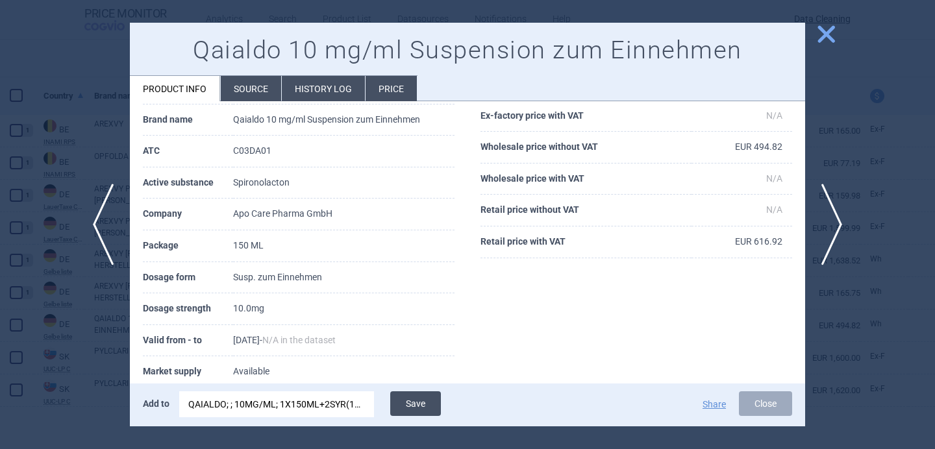
click at [425, 402] on button "Save" at bounding box center [415, 403] width 51 height 25
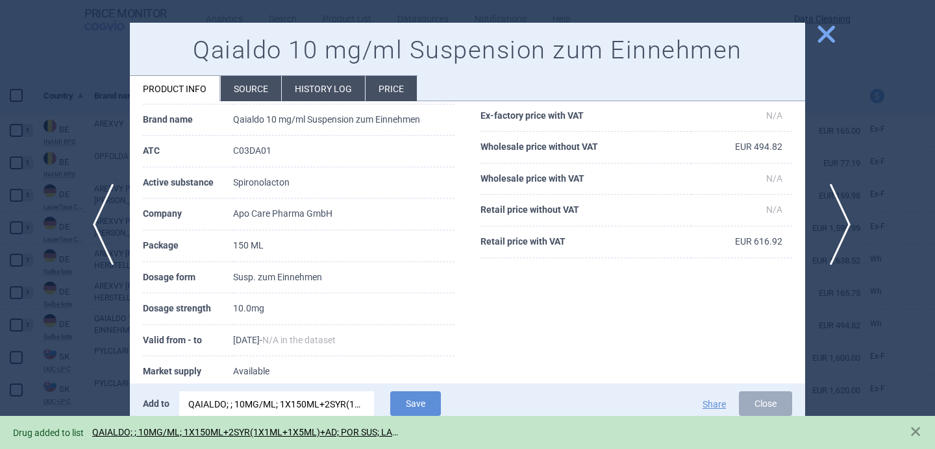
click at [834, 216] on span "next" at bounding box center [835, 225] width 29 height 82
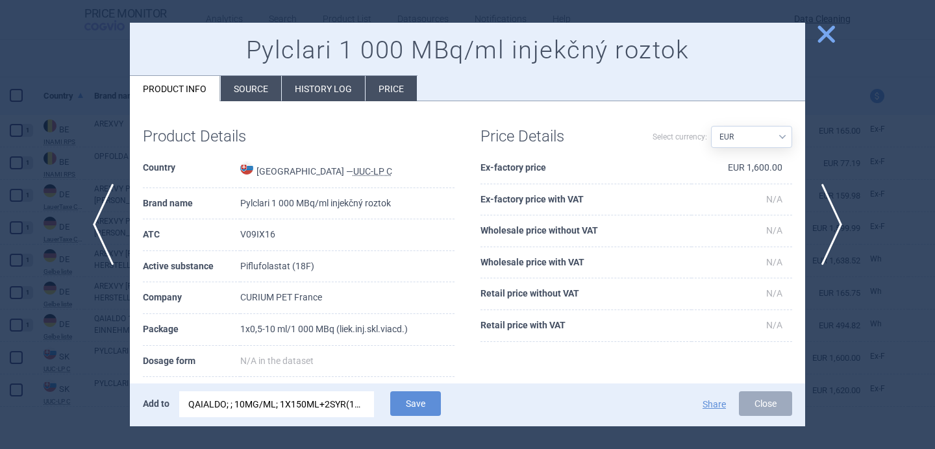
click at [253, 88] on li "Source" at bounding box center [251, 88] width 60 height 25
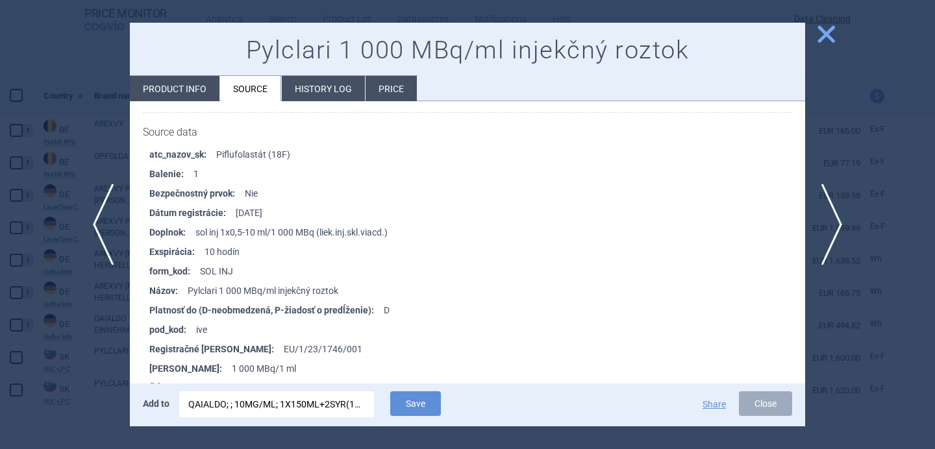
scroll to position [1404, 0]
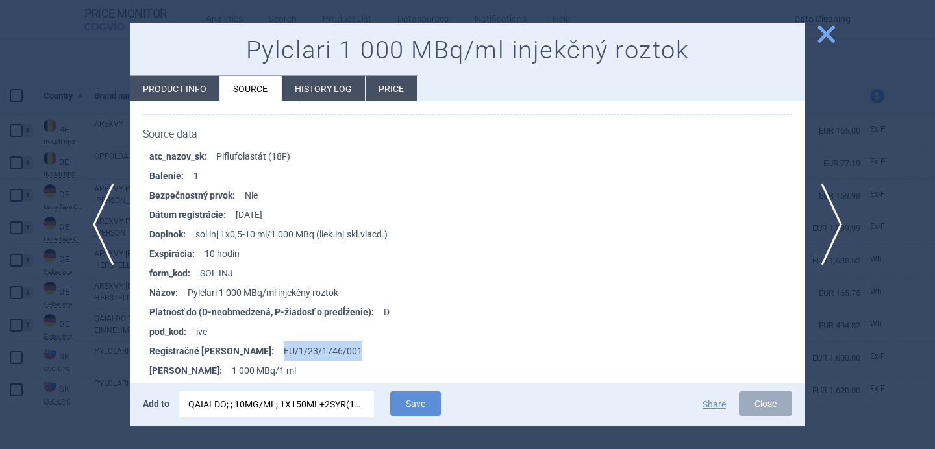
drag, startPoint x: 312, startPoint y: 349, endPoint x: 232, endPoint y: 349, distance: 79.8
click at [232, 349] on li "Registračné číslo : EU/1/23/1746/001" at bounding box center [477, 350] width 656 height 19
copy li "EU/1/23/1746/001"
click at [241, 406] on div "QAIALDO; ; 10MG/ML; 1X150ML+2SYR(1X1ML+1X5ML)+AD; POR SUS; LAG |EU/1/23/1731/001" at bounding box center [276, 404] width 177 height 26
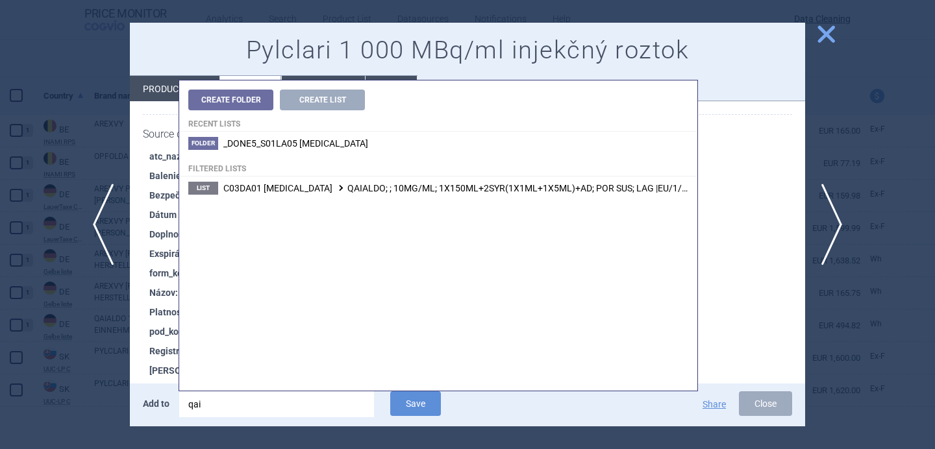
click at [241, 406] on input "qai" at bounding box center [276, 404] width 195 height 26
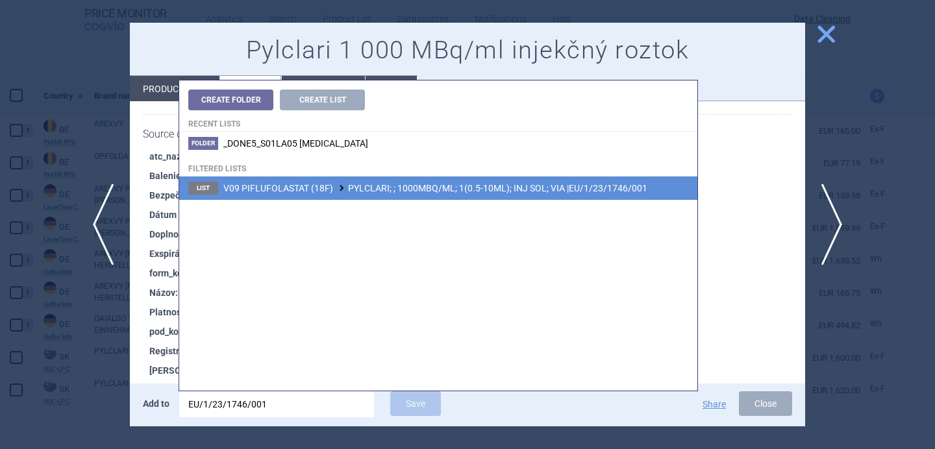
type input "EU/1/23/1746/001"
click at [384, 193] on li "List V09 PIFLUFOLASTAT (18F) PYLCLARI; ; 1000MBQ/ML; 1(0.5-10ML); INJ SOL; VIA …" at bounding box center [438, 188] width 518 height 23
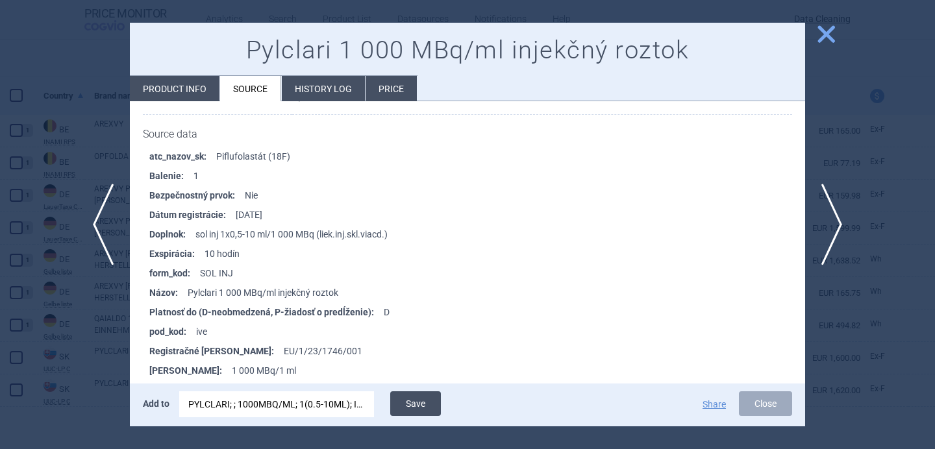
click at [404, 401] on button "Save" at bounding box center [415, 403] width 51 height 25
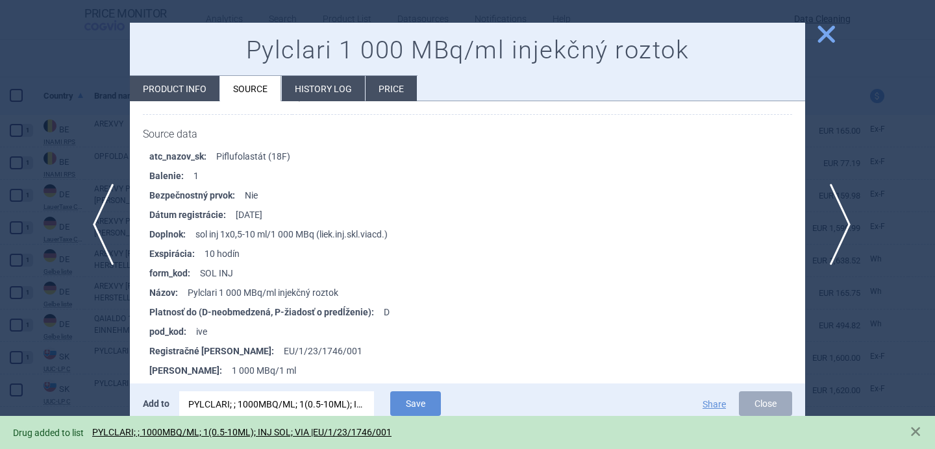
click at [837, 210] on span "next" at bounding box center [835, 225] width 29 height 82
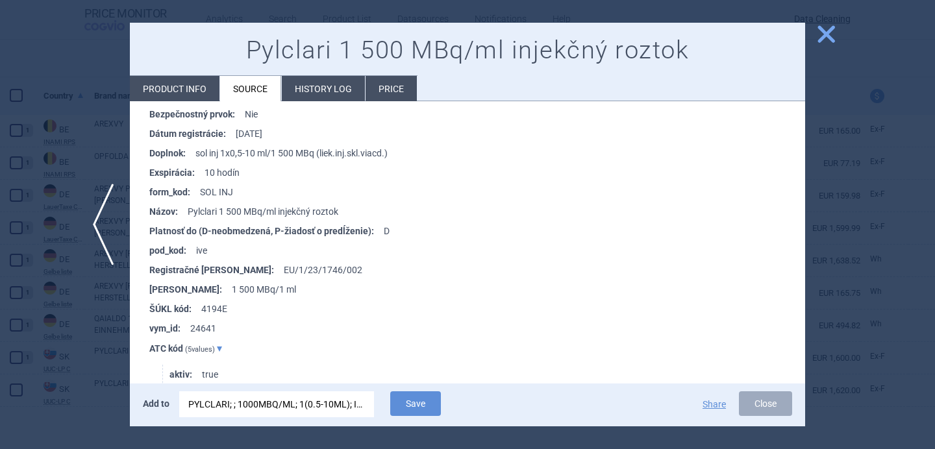
scroll to position [1488, 0]
drag, startPoint x: 315, startPoint y: 263, endPoint x: 235, endPoint y: 263, distance: 79.8
click at [235, 263] on li "Registračné číslo : EU/1/23/1746/002" at bounding box center [477, 267] width 656 height 19
copy li "U/1/23/1746/002"
click at [252, 408] on div "PYLCLARI; ; 1000MBQ/ML; 1(0.5-10ML); INJ SOL; VIA |EU/1/23/1746/001" at bounding box center [276, 404] width 177 height 26
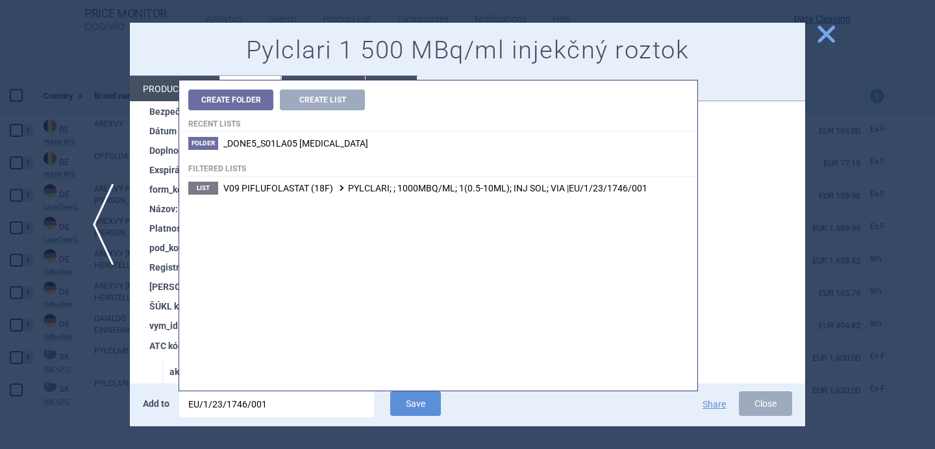
click at [252, 408] on input "EU/1/23/1746/001" at bounding box center [276, 404] width 195 height 26
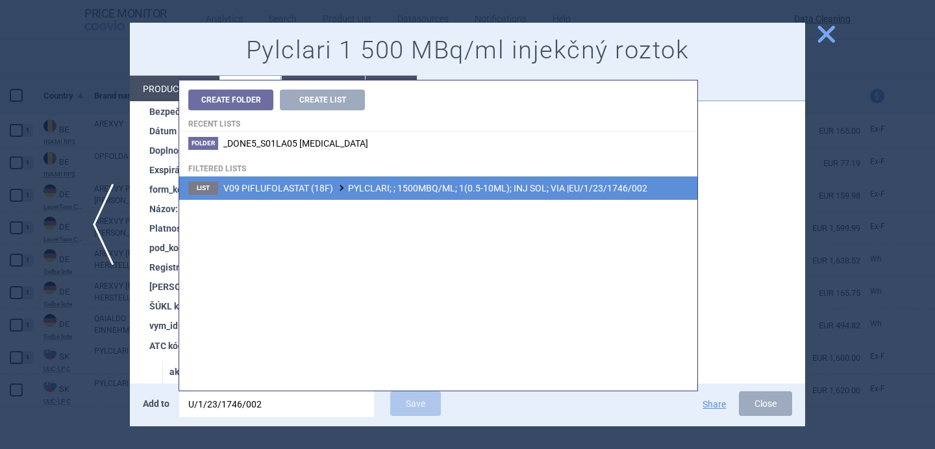
type input "U/1/23/1746/002"
click at [410, 193] on span "V09 PIFLUFOLASTAT (18F) PYLCLARI; ; 1500MBQ/ML; 1(0.5-10ML); INJ SOL; VIA |EU/1…" at bounding box center [435, 188] width 424 height 10
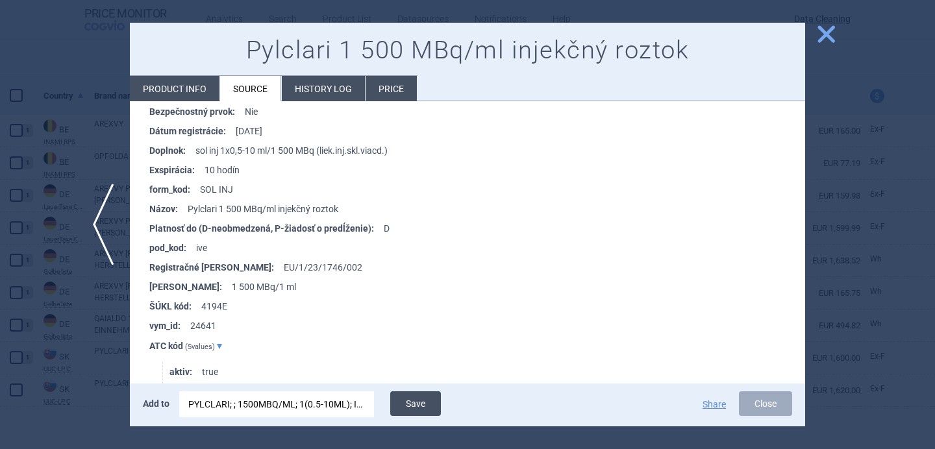
click at [417, 405] on button "Save" at bounding box center [415, 403] width 51 height 25
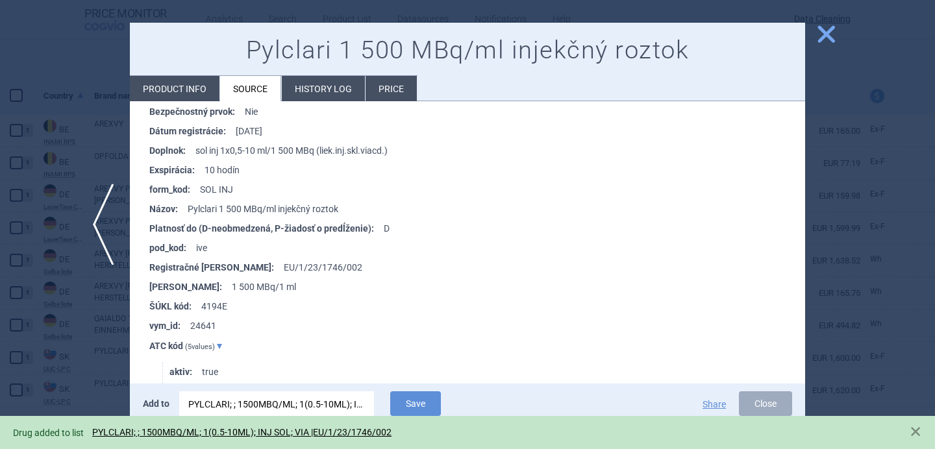
click at [99, 356] on div at bounding box center [467, 224] width 935 height 449
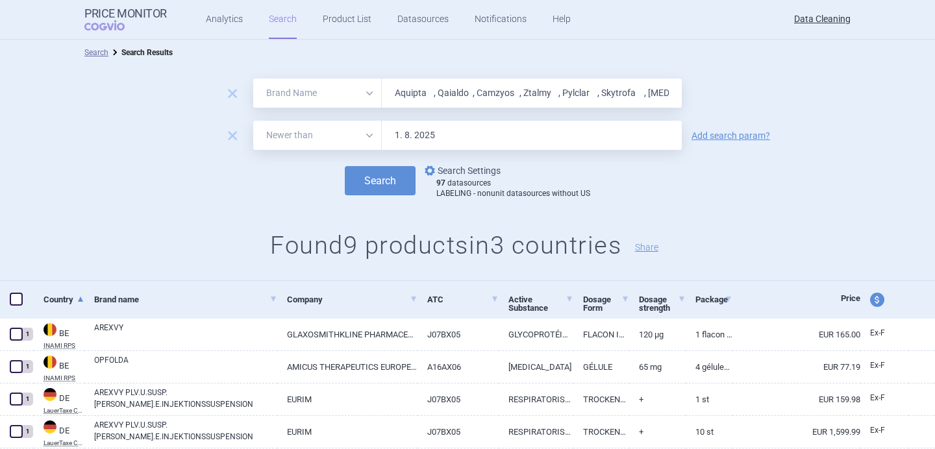
click at [454, 171] on link "options Search Settings" at bounding box center [461, 171] width 79 height 16
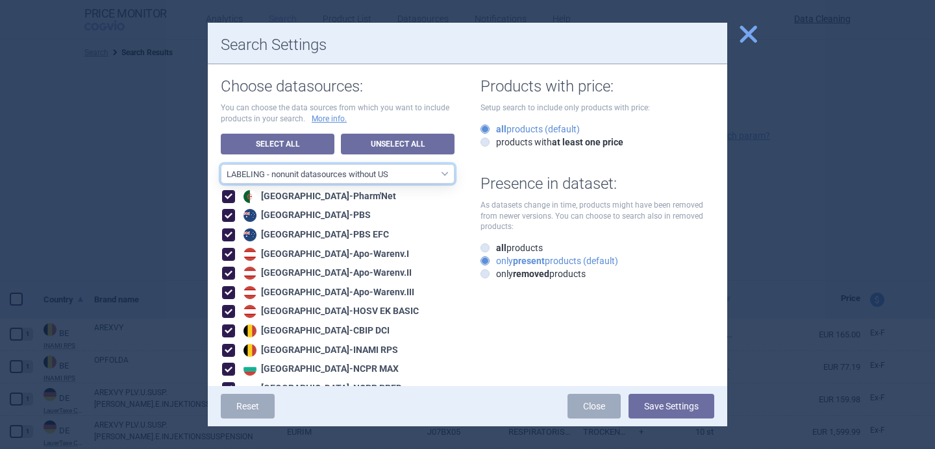
click at [408, 175] on select "All data sources LABELING - unit datasources without US LABELING - nonunit data…" at bounding box center [338, 173] width 234 height 19
select select "8989dc10-0f59-46fa-8fa1-2d950f31f8cb"
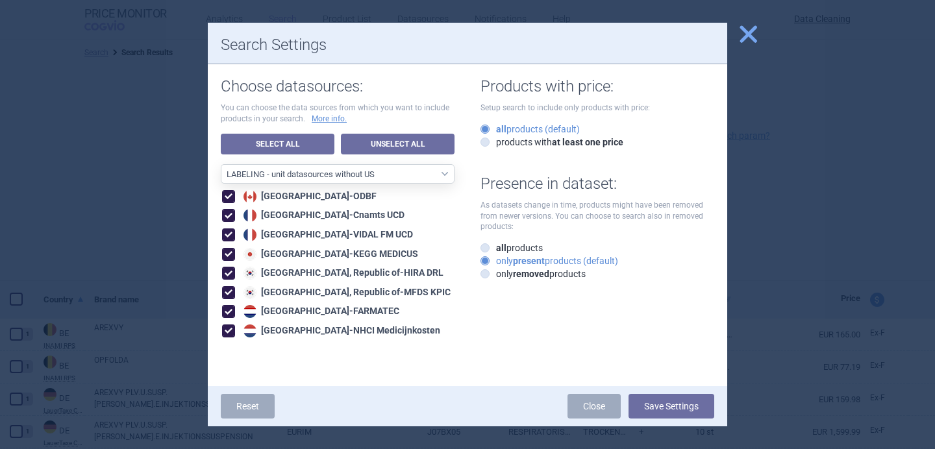
click at [672, 412] on button "Save Settings" at bounding box center [671, 406] width 86 height 25
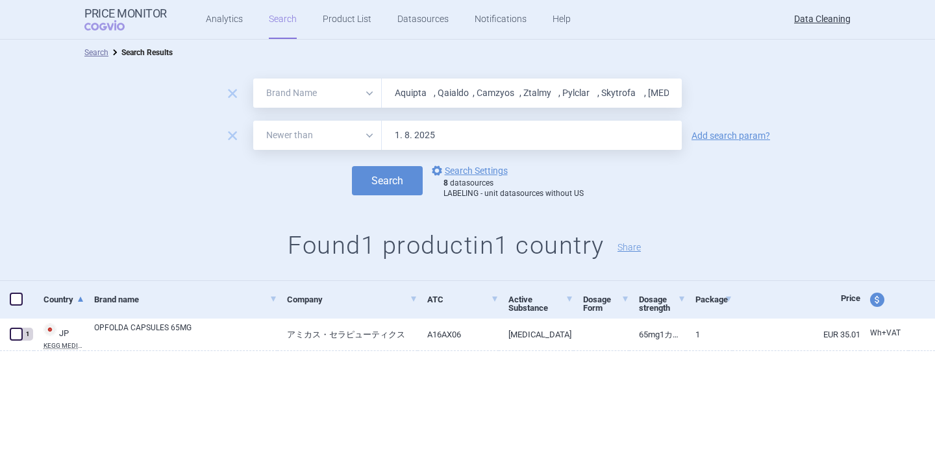
click at [441, 95] on input "Aquipta , Qaialdo , Camzyos , Ztalmy , Pylclar , Skytrofa , Tabrecta , Cavenfac…" at bounding box center [532, 93] width 300 height 29
paste input "Elfabrio , Vafseo , Bekemv , Akeega , Opzelura , Bimervax , Sotyktu , Pombiliti…"
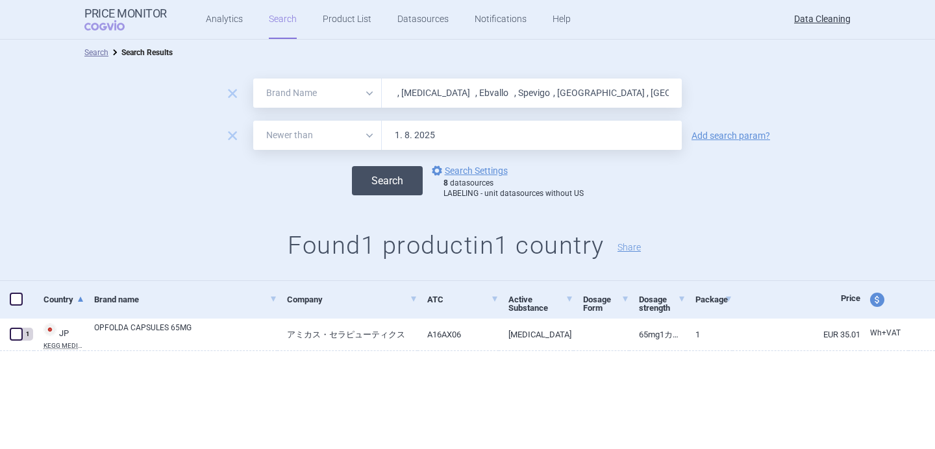
type input "Elfabrio , Vafseo , Bekemv , Akeega , Opzelura , Bimervax , Sotyktu , Pombiliti…"
click at [408, 168] on button "Search" at bounding box center [387, 180] width 71 height 29
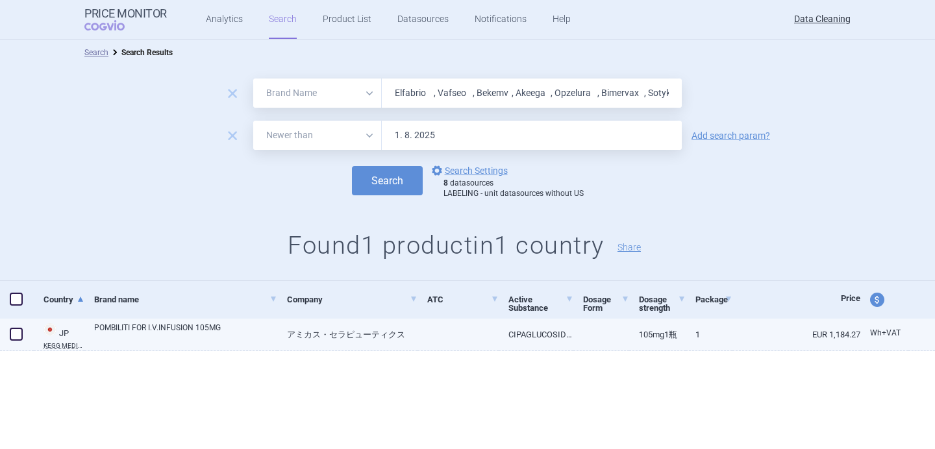
click at [169, 338] on link "POMBILITI FOR I.V.INFUSION 105MG" at bounding box center [185, 333] width 183 height 23
select select "EUR"
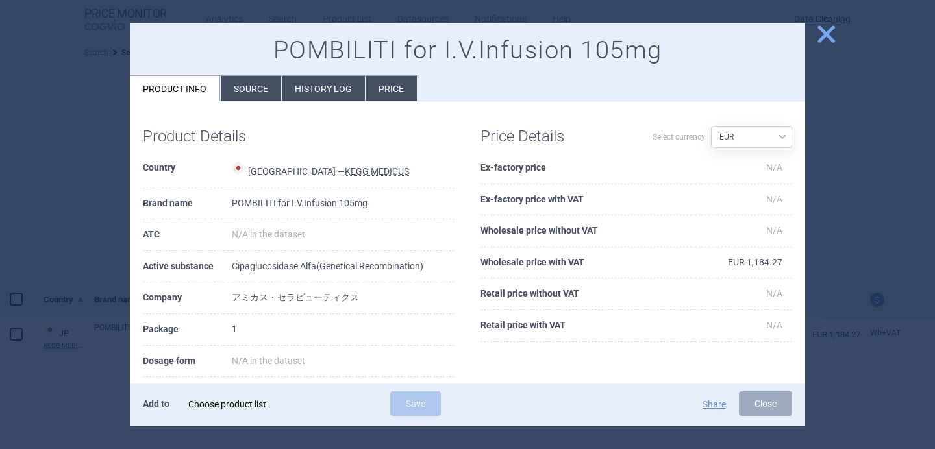
click at [260, 410] on div "Choose product list" at bounding box center [276, 404] width 177 height 26
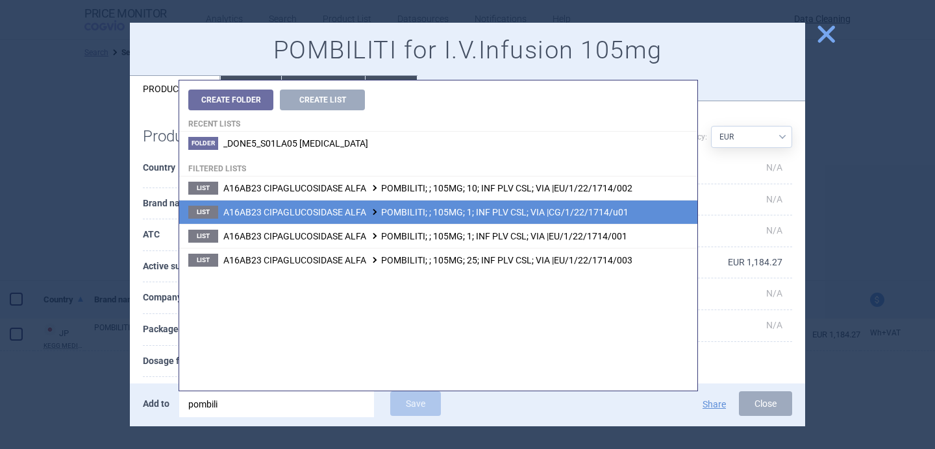
type input "pombili"
click at [473, 210] on span "A16AB23 CIPAGLUCOSIDASE ALFA POMBILITI; ; 105MG; 1; INF PLV CSL; VIA |CG/1/22/1…" at bounding box center [425, 212] width 405 height 10
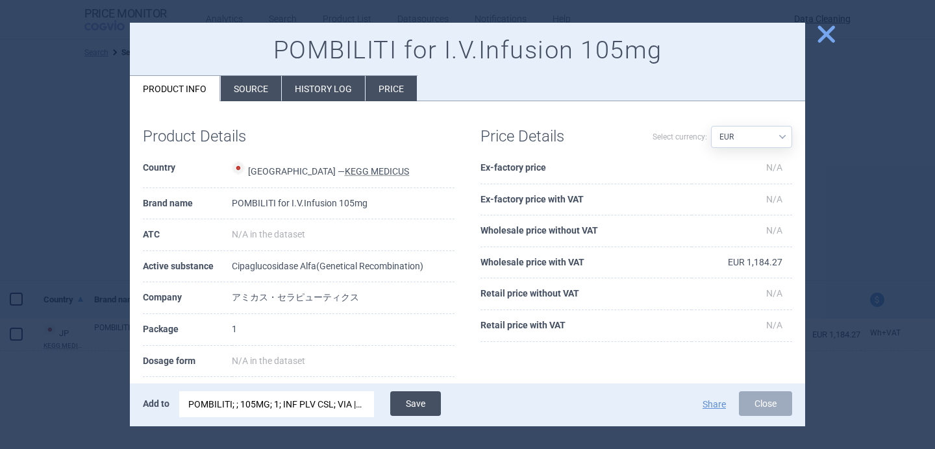
click at [415, 398] on button "Save" at bounding box center [415, 403] width 51 height 25
click at [63, 404] on div at bounding box center [467, 224] width 935 height 449
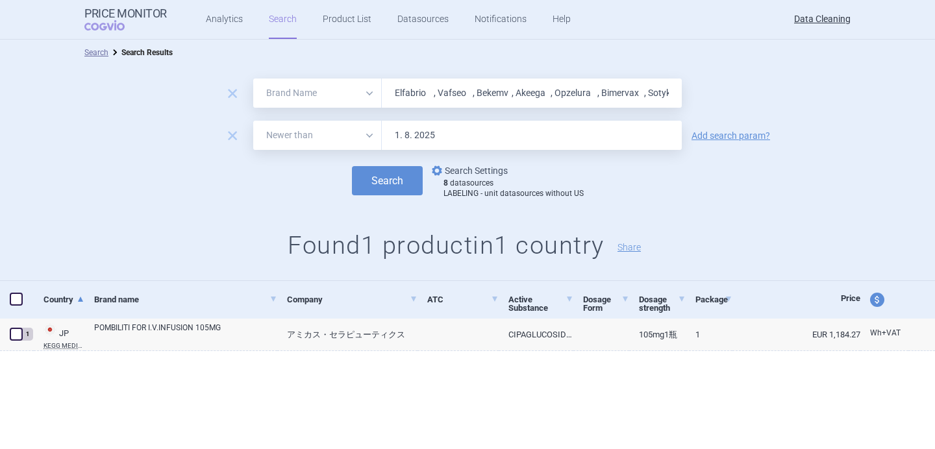
click at [449, 177] on link "options Search Settings" at bounding box center [468, 171] width 79 height 16
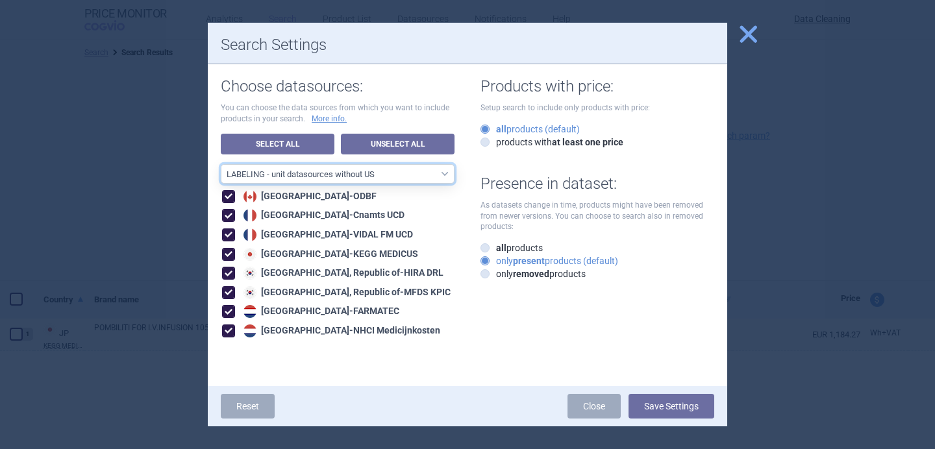
click at [438, 175] on select "All data sources LABELING - unit datasources without US LABELING - nonunit data…" at bounding box center [338, 173] width 234 height 19
select select "194b0200-cf1c-4e35-97df-3b55a106476a"
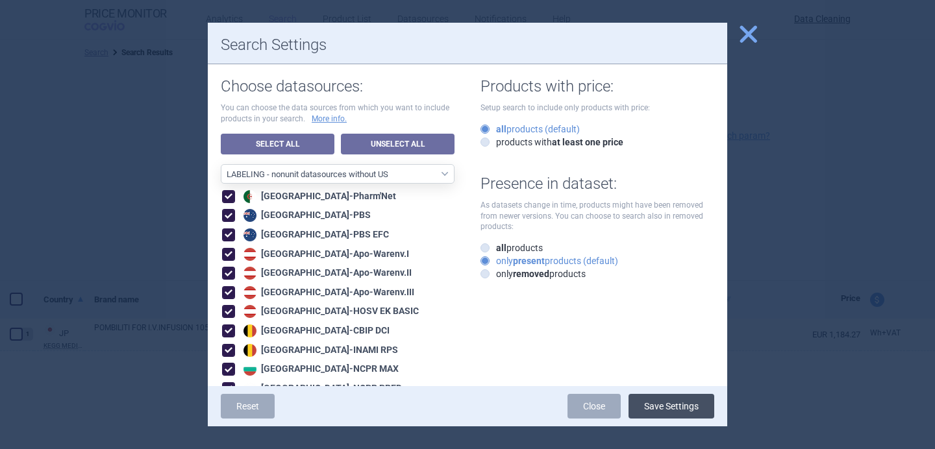
click at [654, 409] on button "Save Settings" at bounding box center [671, 406] width 86 height 25
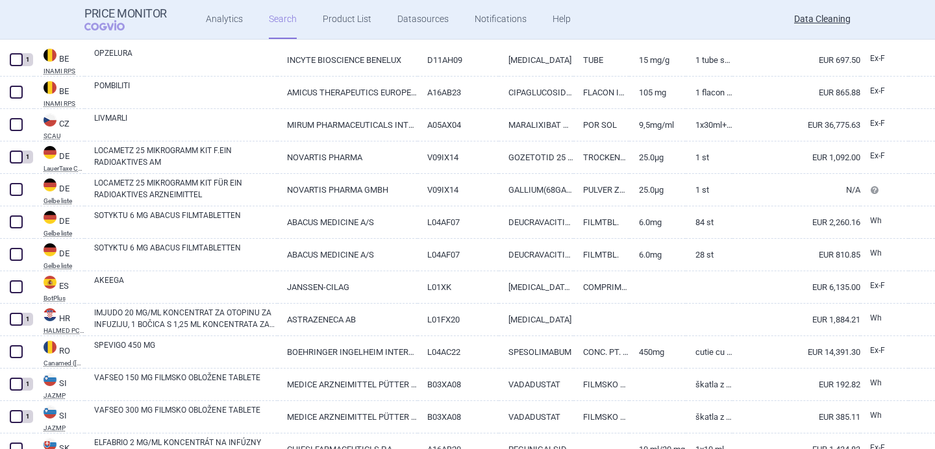
scroll to position [399, 0]
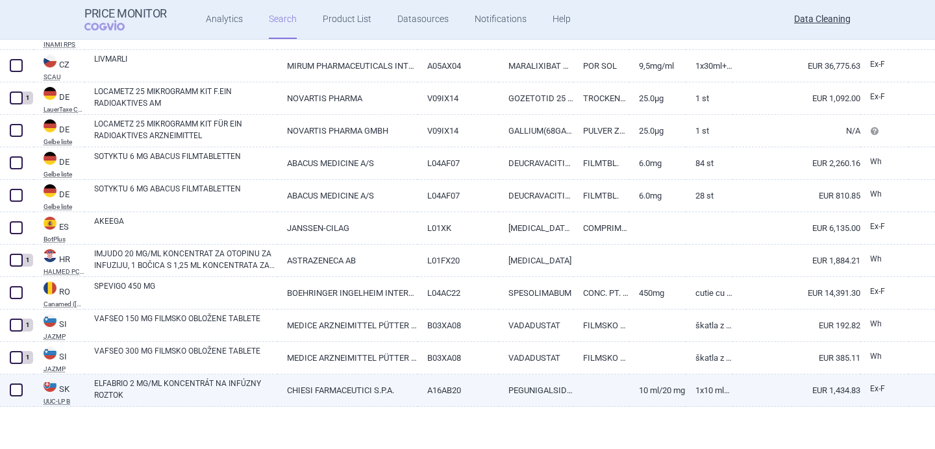
click at [197, 393] on link "ELFABRIO 2 MG/ML KONCENTRÁT NA INFÚZNY ROZTOK" at bounding box center [185, 389] width 183 height 23
select select "EUR"
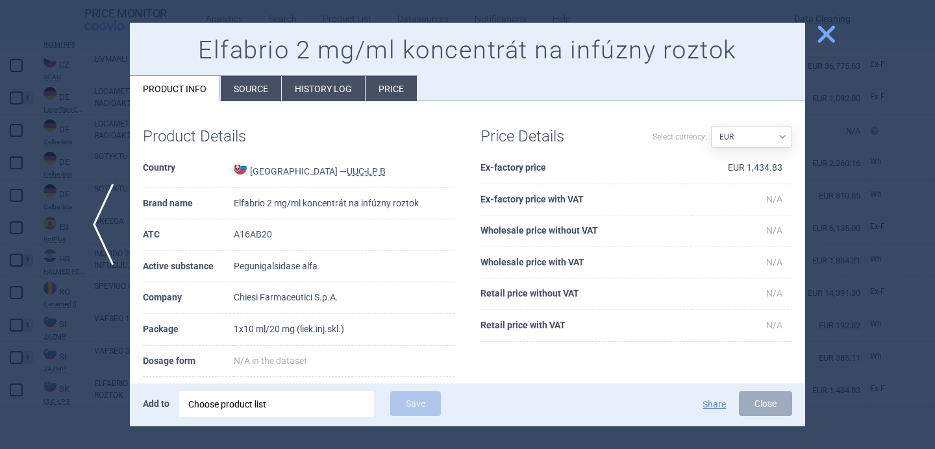
click at [250, 100] on li "Source" at bounding box center [251, 88] width 60 height 25
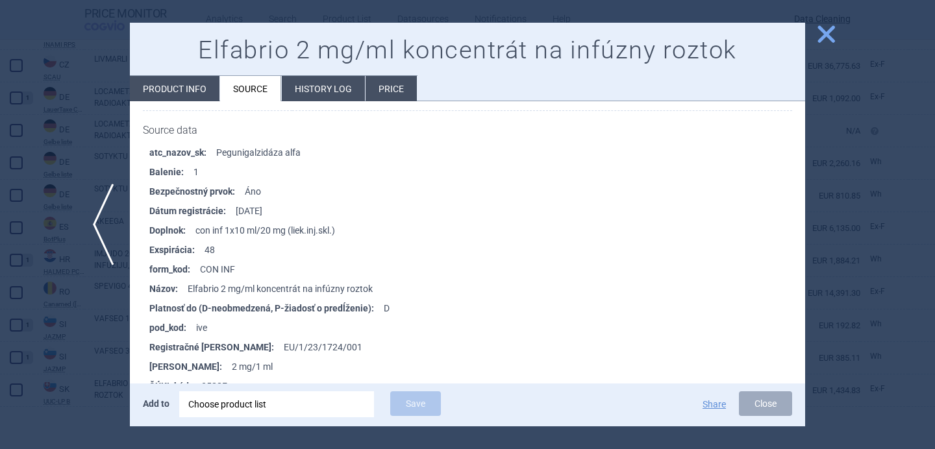
scroll to position [1431, 0]
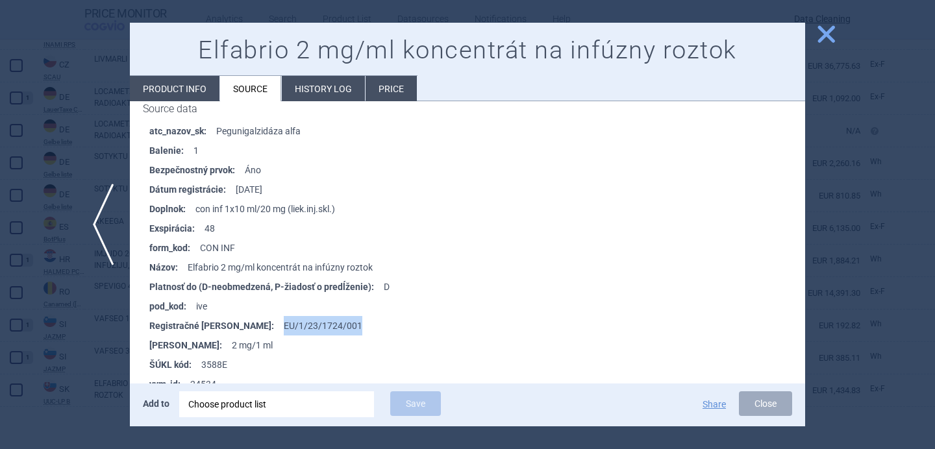
drag, startPoint x: 315, startPoint y: 322, endPoint x: 232, endPoint y: 320, distance: 83.8
click at [232, 320] on li "Registračné číslo : EU/1/23/1724/001" at bounding box center [477, 325] width 656 height 19
copy li "EU/1/23/1724/001"
click at [251, 412] on div "Choose product list" at bounding box center [276, 404] width 177 height 26
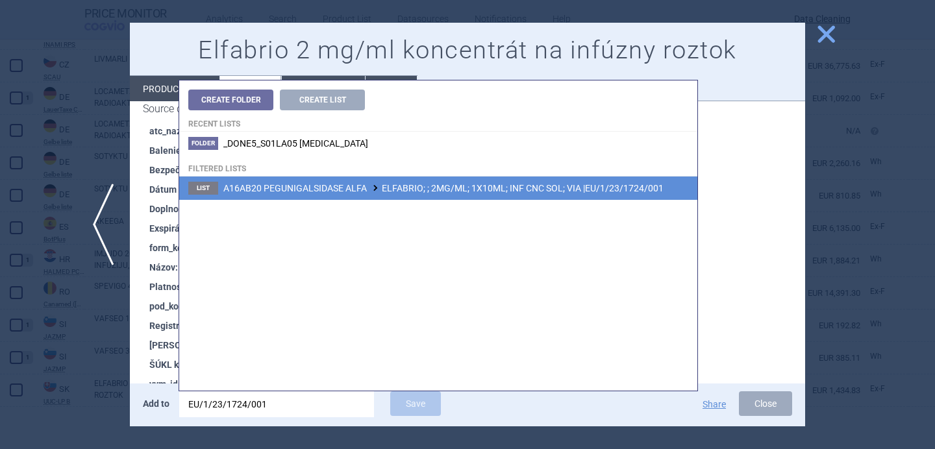
type input "EU/1/23/1724/001"
click at [356, 191] on span "A16AB20 PEGUNIGALSIDASE ALFA ELFABRIO; ; 2MG/ML; 1X10ML; INF CNC SOL; VIA |EU/1…" at bounding box center [443, 188] width 440 height 10
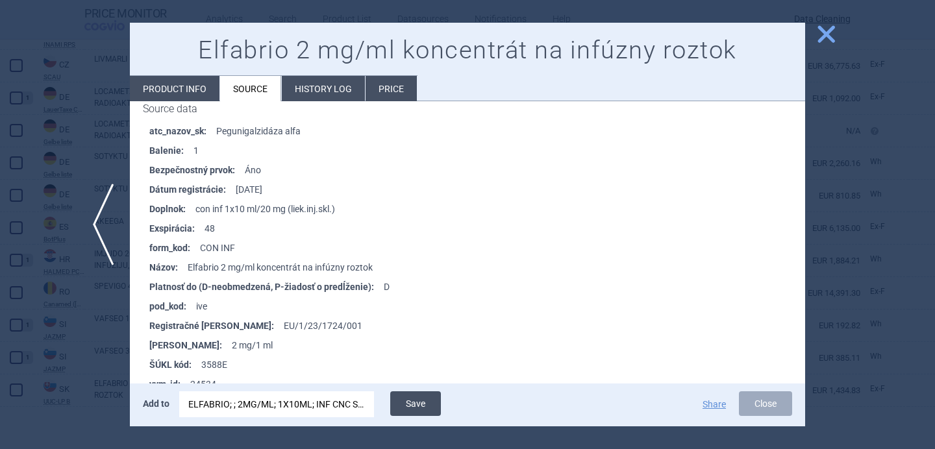
click at [420, 396] on button "Save" at bounding box center [415, 403] width 51 height 25
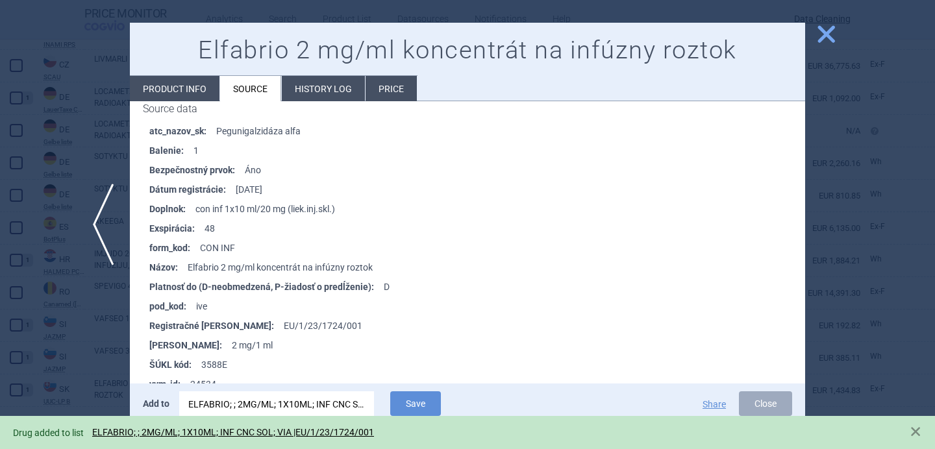
click at [116, 333] on div at bounding box center [467, 224] width 935 height 449
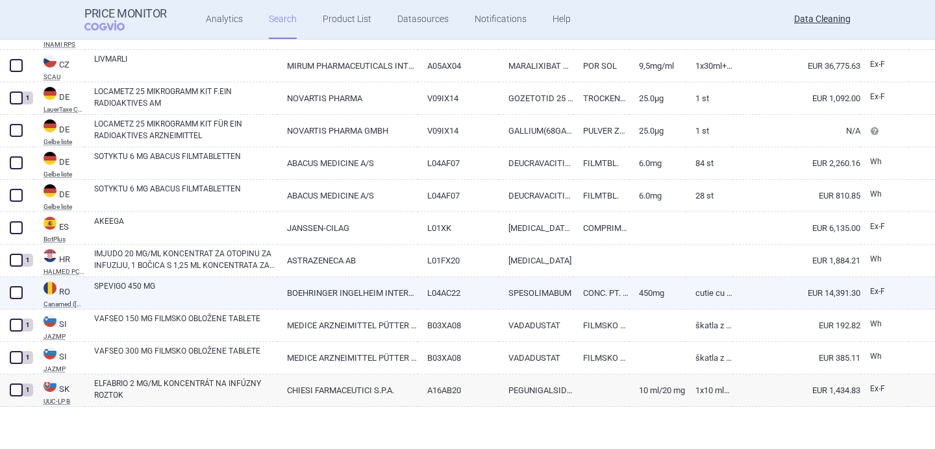
click at [165, 291] on link "SPEVIGO 450 MG" at bounding box center [185, 291] width 183 height 23
select select "EUR"
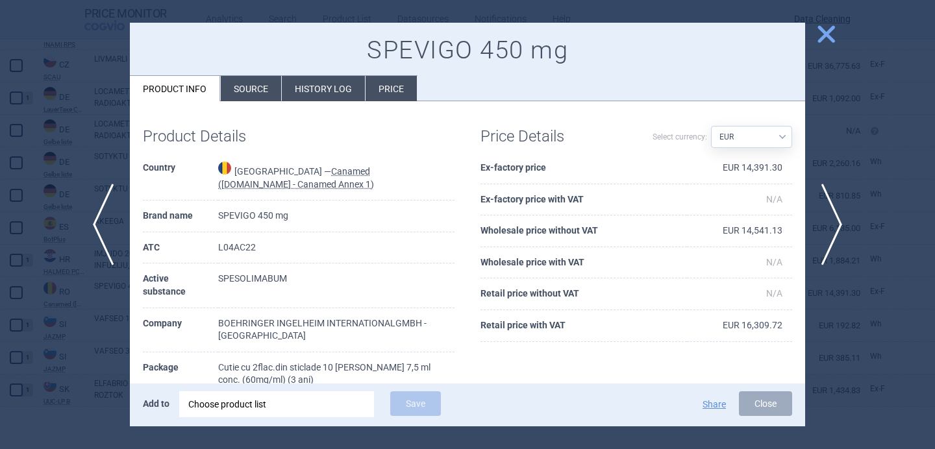
click at [216, 396] on div "Choose product list" at bounding box center [276, 404] width 177 height 26
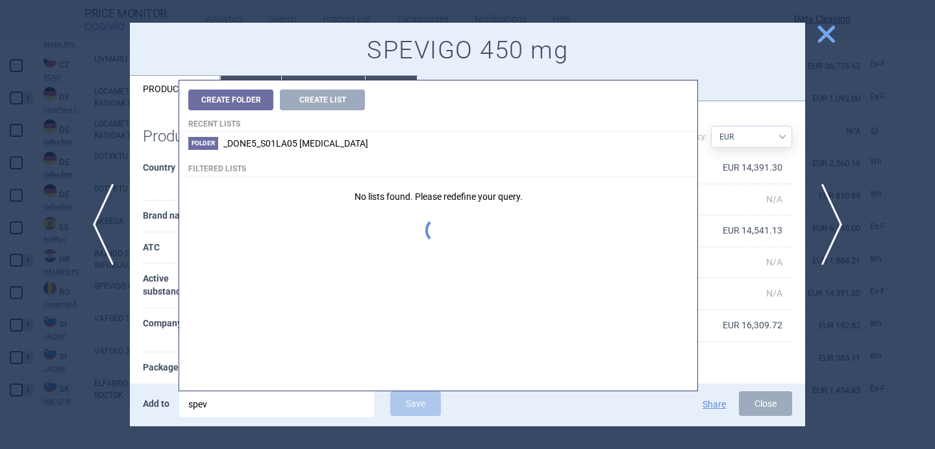
type input "spevi"
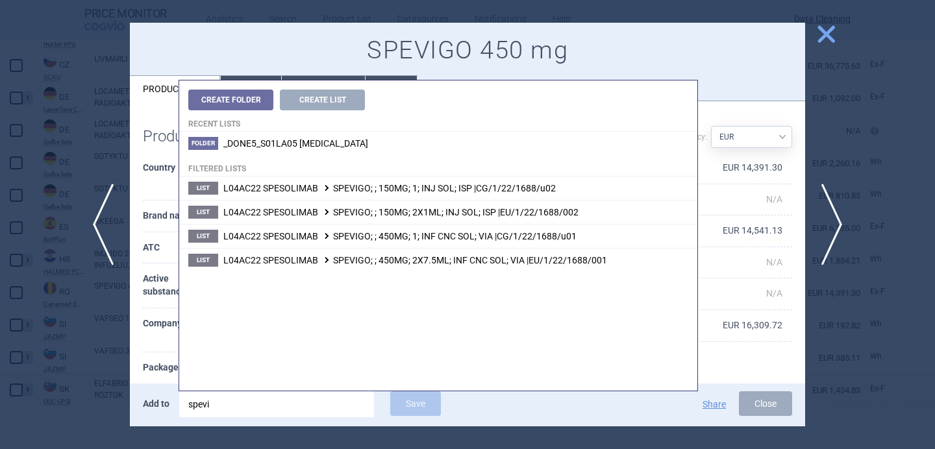
click at [137, 331] on div "Product Details Country Romania — Canamed (Legislatie.just.ro - Canamed Annex 1…" at bounding box center [299, 362] width 338 height 497
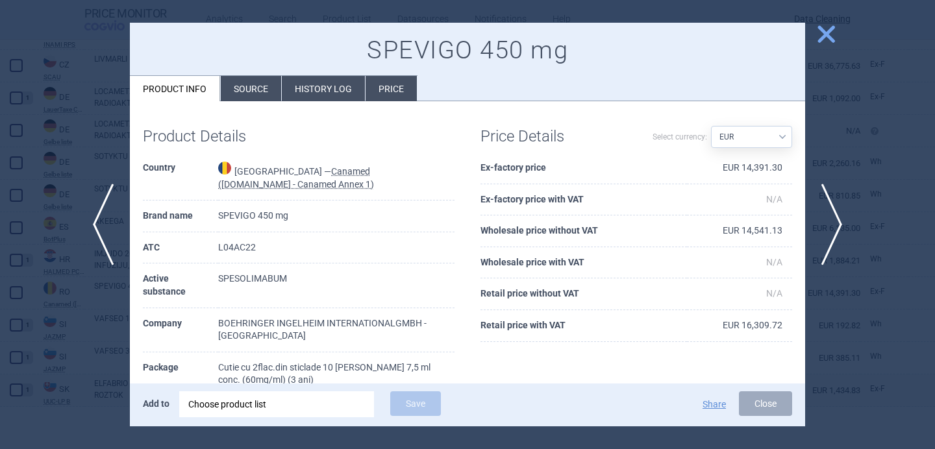
click at [307, 411] on div "Choose product list" at bounding box center [276, 404] width 177 height 26
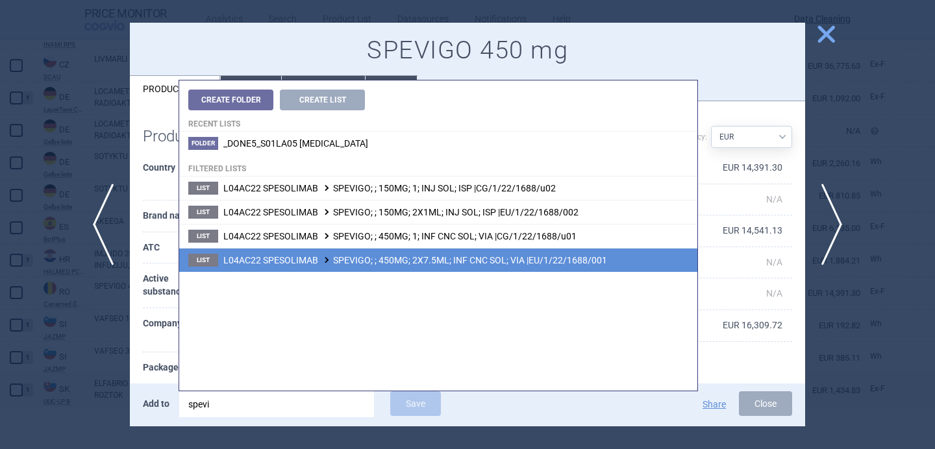
click at [394, 260] on span "L04AC22 SPESOLIMAB SPEVIGO; ; 450MG; 2X7.5ML; INF CNC SOL; VIA |EU/1/22/1688/001" at bounding box center [415, 260] width 384 height 10
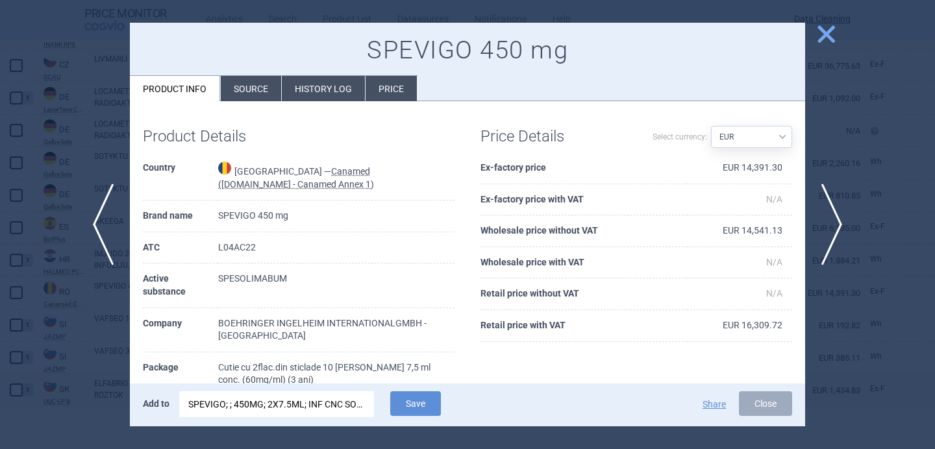
click at [417, 421] on div "Add to SPEVIGO; ; 450MG; 2X7.5ML; INF CNC SOL; VIA |EU/1/22/1688/001 Save Share…" at bounding box center [467, 405] width 675 height 43
click at [417, 409] on button "Save" at bounding box center [415, 403] width 51 height 25
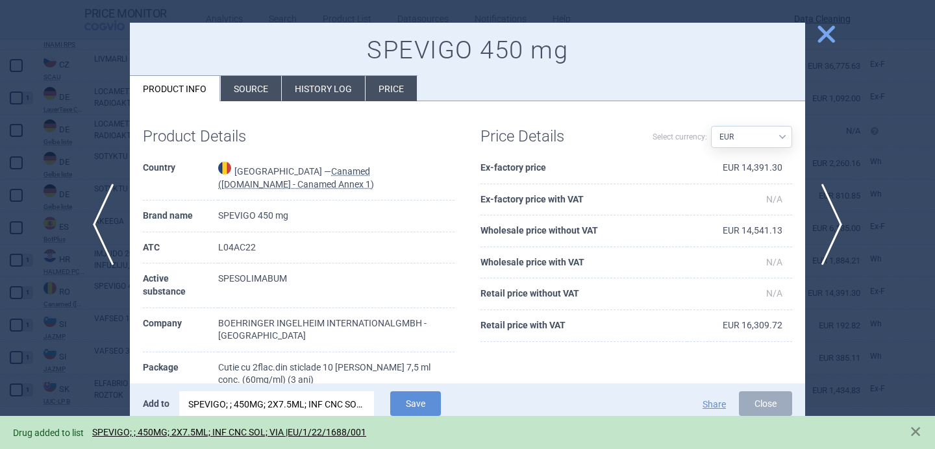
click at [76, 355] on div at bounding box center [467, 224] width 935 height 449
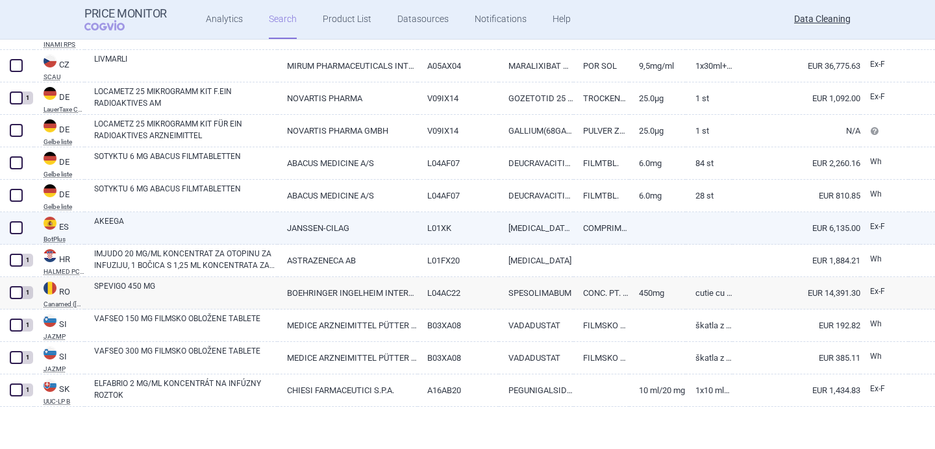
click at [170, 219] on link "AKEEGA" at bounding box center [185, 227] width 183 height 23
select select "EUR"
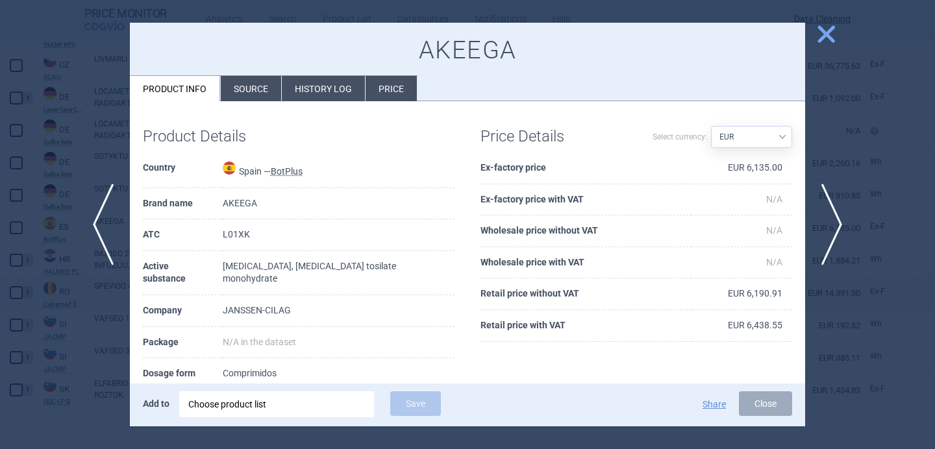
click at [253, 87] on li "Source" at bounding box center [251, 88] width 60 height 25
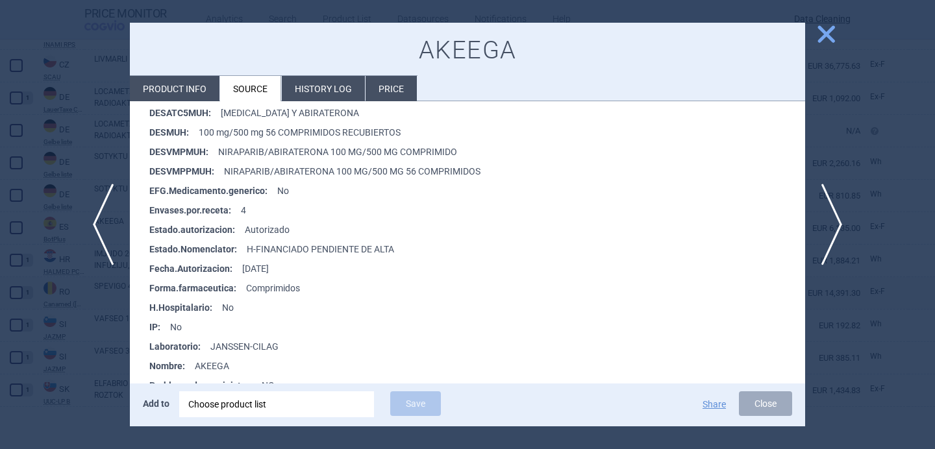
scroll to position [411, 0]
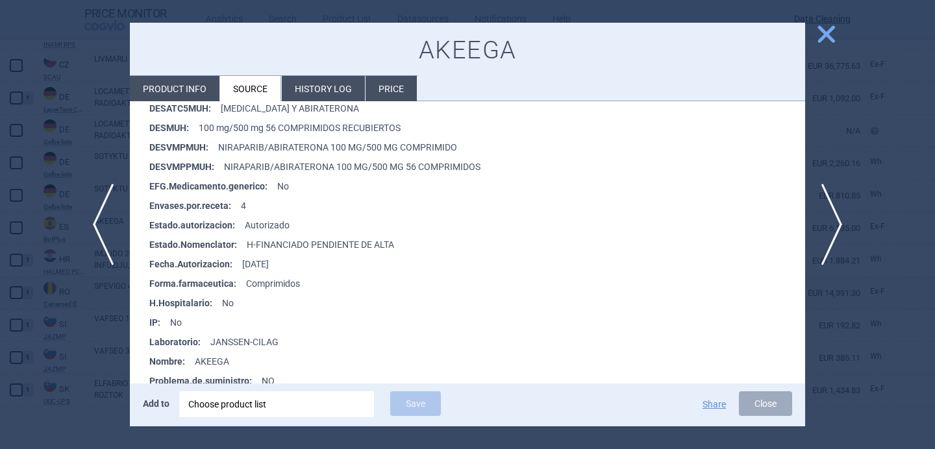
click at [225, 406] on div "Choose product list" at bounding box center [276, 404] width 177 height 26
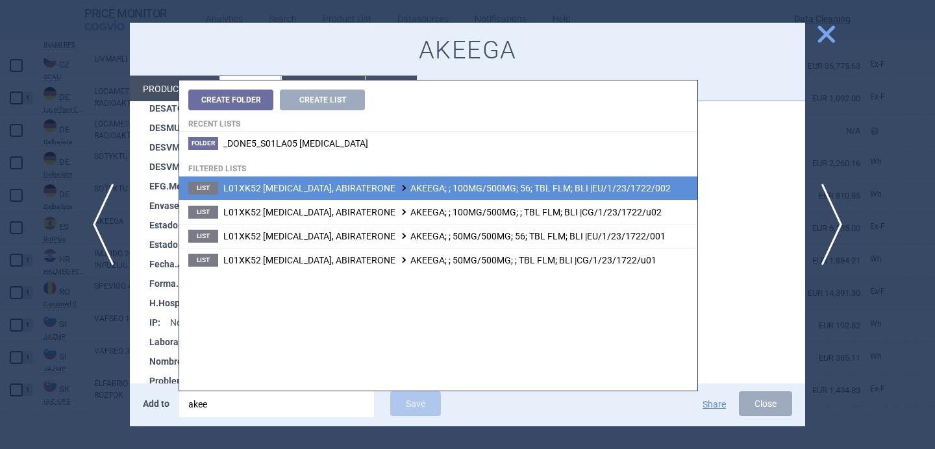
type input "akee"
click at [342, 184] on span "L01XK52 NIRAPARIB, ABIRATERONE AKEEGA; ; 100MG/500MG; 56; TBL FLM; BLI |EU/1/23…" at bounding box center [446, 188] width 447 height 10
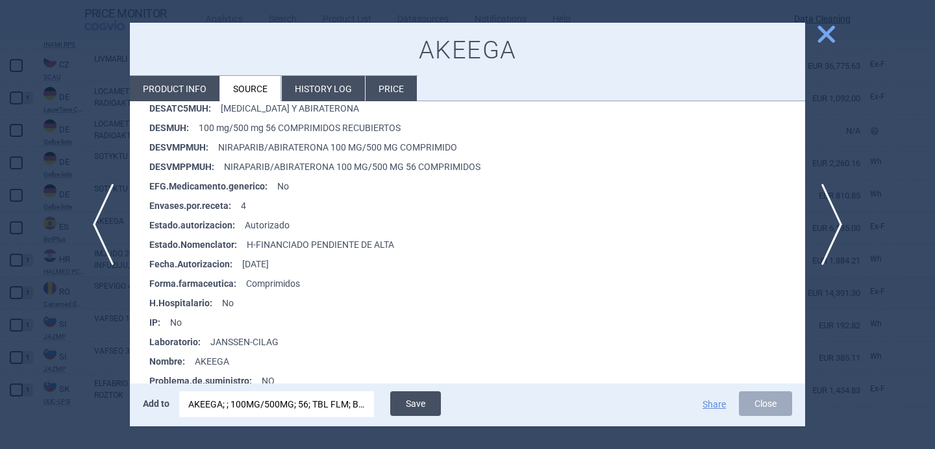
click at [417, 404] on button "Save" at bounding box center [415, 403] width 51 height 25
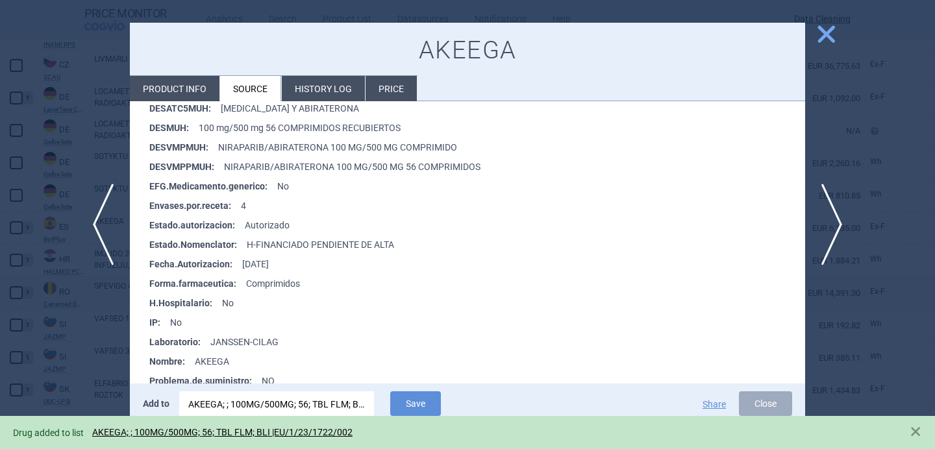
click at [77, 362] on div at bounding box center [467, 224] width 935 height 449
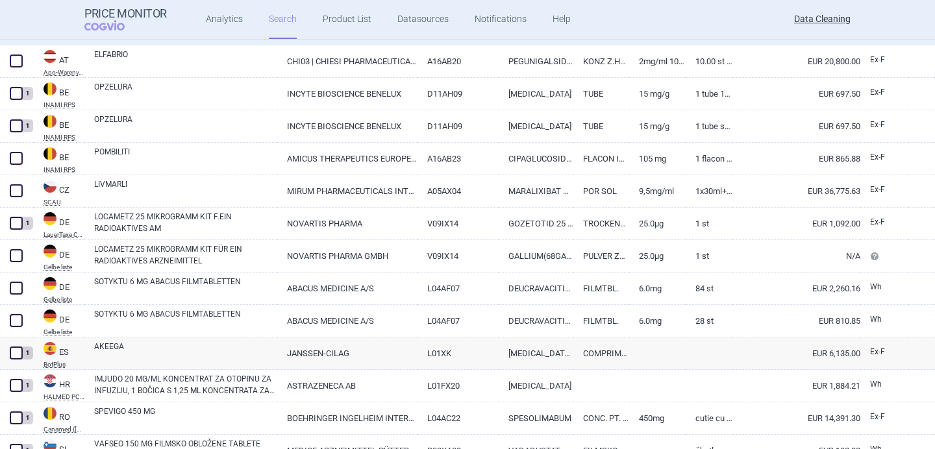
select select "brandName"
select select "newerThan"
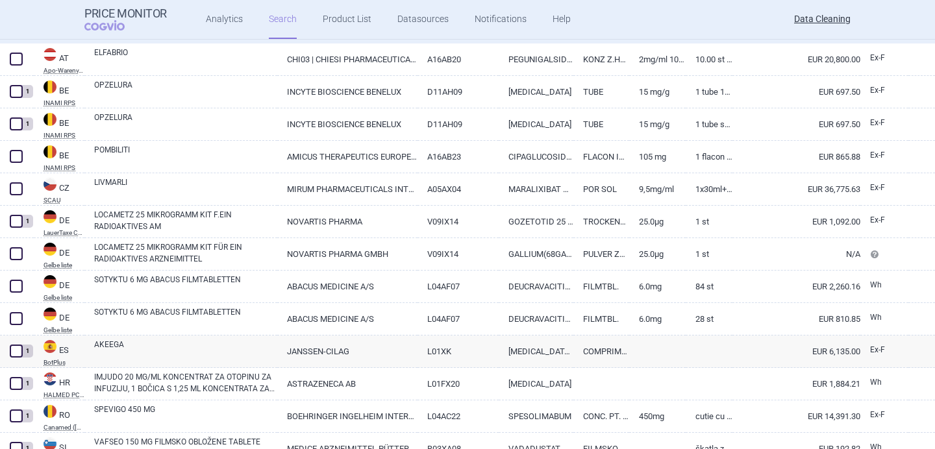
scroll to position [274, 0]
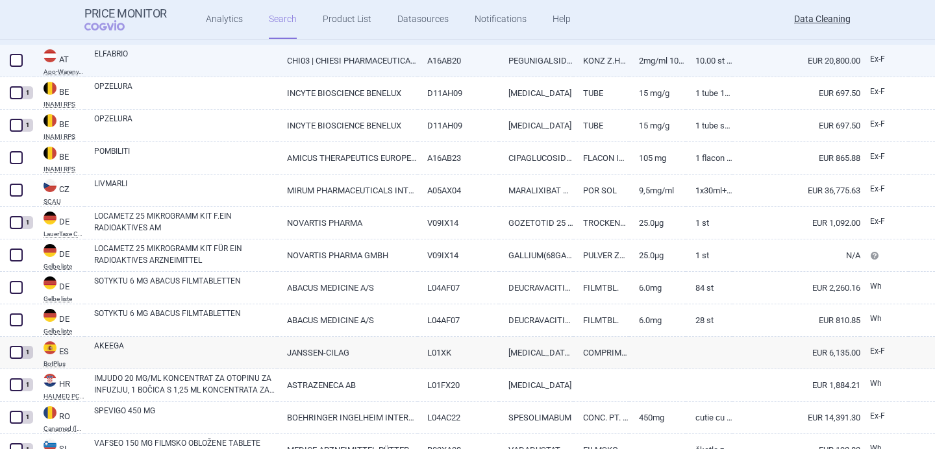
click at [186, 60] on link "ELFABRIO" at bounding box center [185, 59] width 183 height 23
select select "EUR"
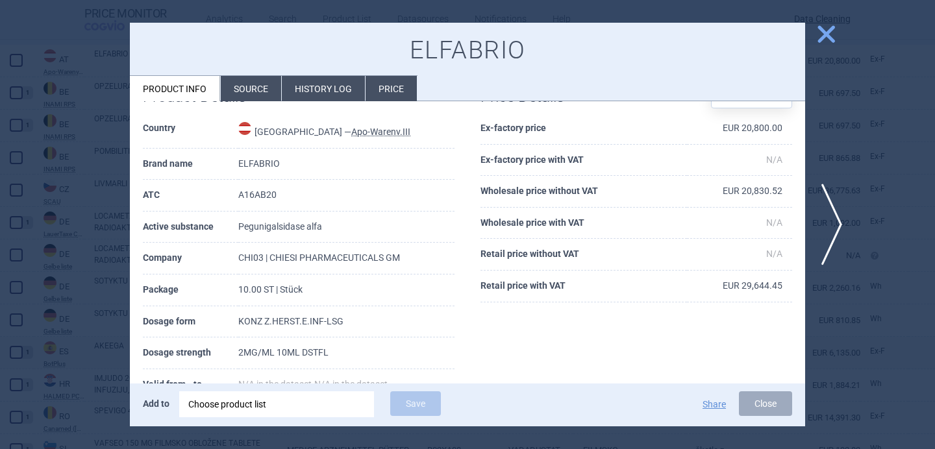
scroll to position [44, 0]
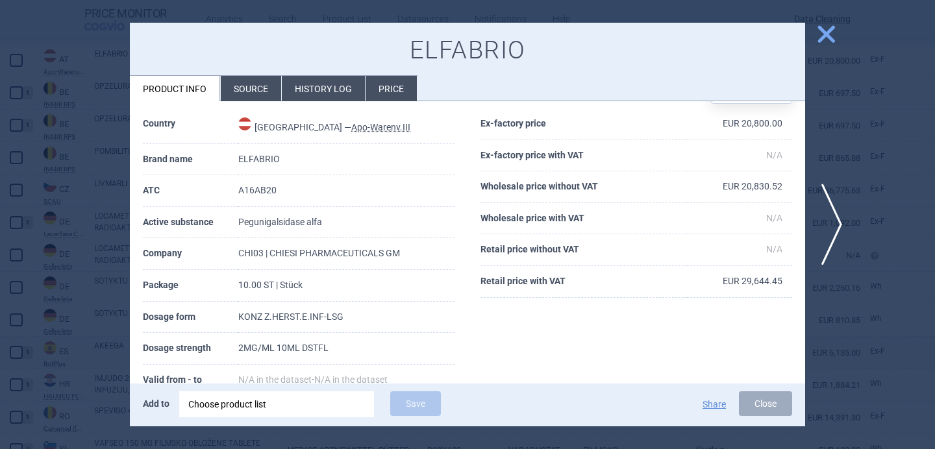
click at [232, 408] on div "Choose product list" at bounding box center [276, 404] width 177 height 26
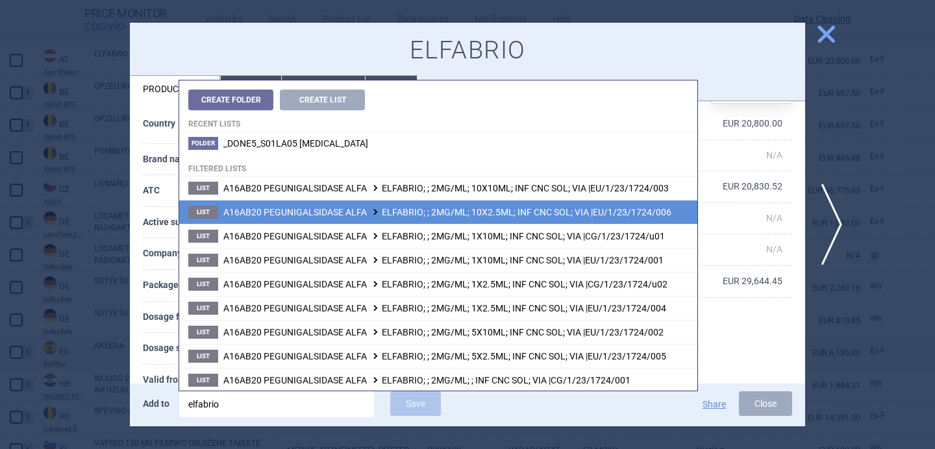
type input "elfabrio"
click at [341, 214] on span "A16AB20 PEGUNIGALSIDASE ALFA ELFABRIO; ; 2MG/ML; 10X2.5ML; INF CNC SOL; VIA |EU…" at bounding box center [447, 212] width 448 height 10
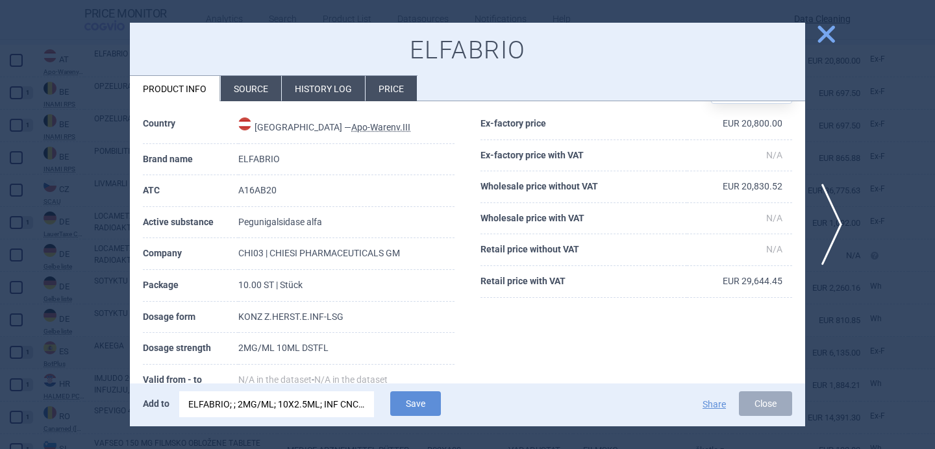
click at [319, 408] on div "ELFABRIO; ; 2MG/ML; 10X2.5ML; INF CNC SOL; VIA |EU/1/23/1724/006" at bounding box center [276, 404] width 177 height 26
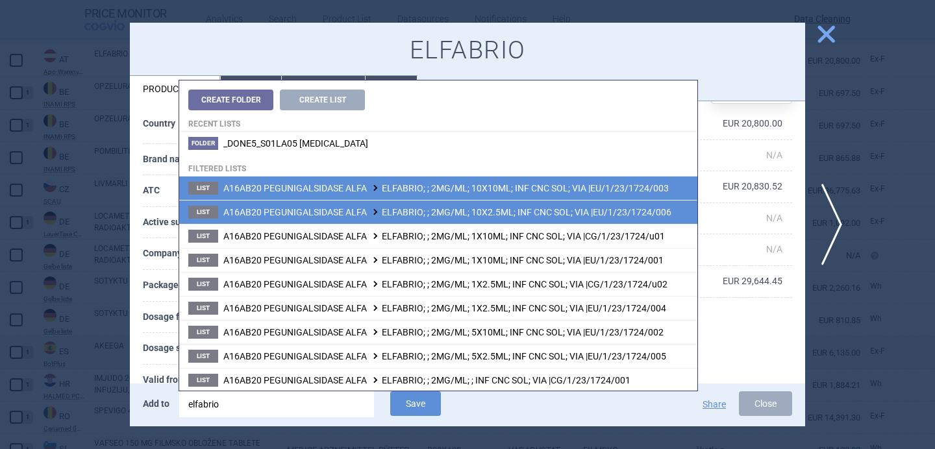
click at [412, 185] on span "A16AB20 PEGUNIGALSIDASE ALFA ELFABRIO; ; 2MG/ML; 10X10ML; INF CNC SOL; VIA |EU/…" at bounding box center [445, 188] width 445 height 10
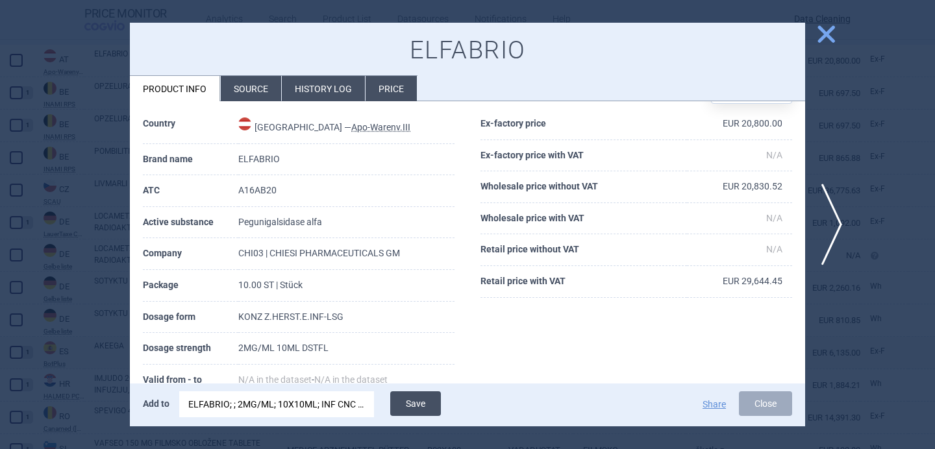
click at [413, 399] on button "Save" at bounding box center [415, 403] width 51 height 25
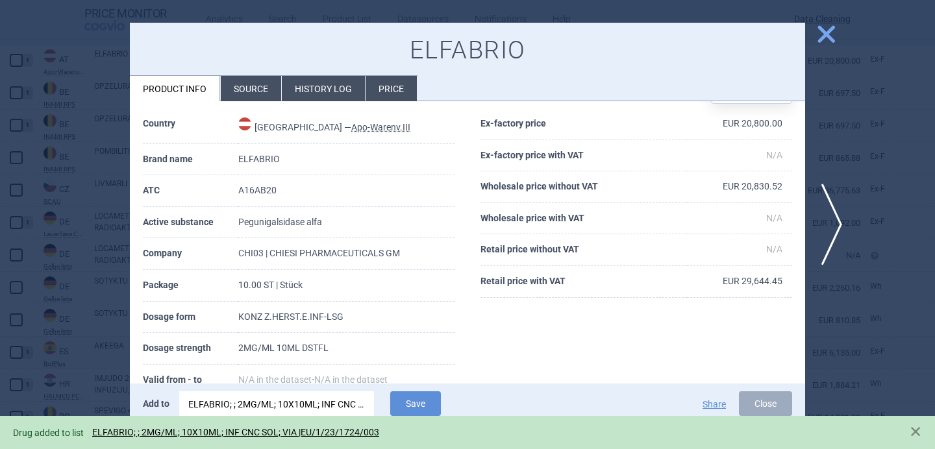
click at [99, 361] on div at bounding box center [467, 224] width 935 height 449
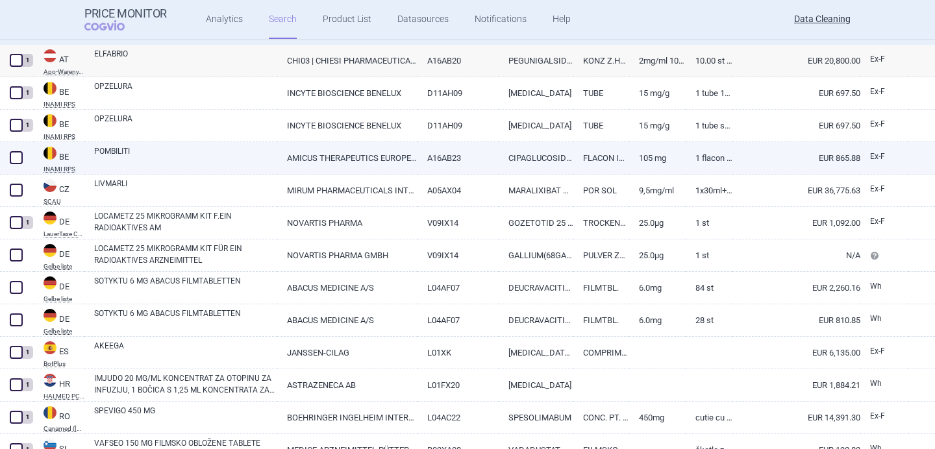
click at [227, 161] on link "POMBILITI" at bounding box center [185, 156] width 183 height 23
select select "EUR"
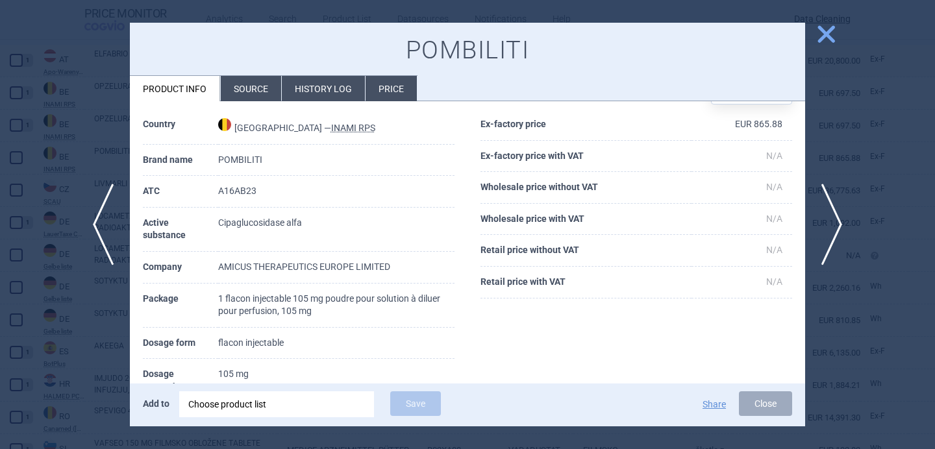
scroll to position [49, 0]
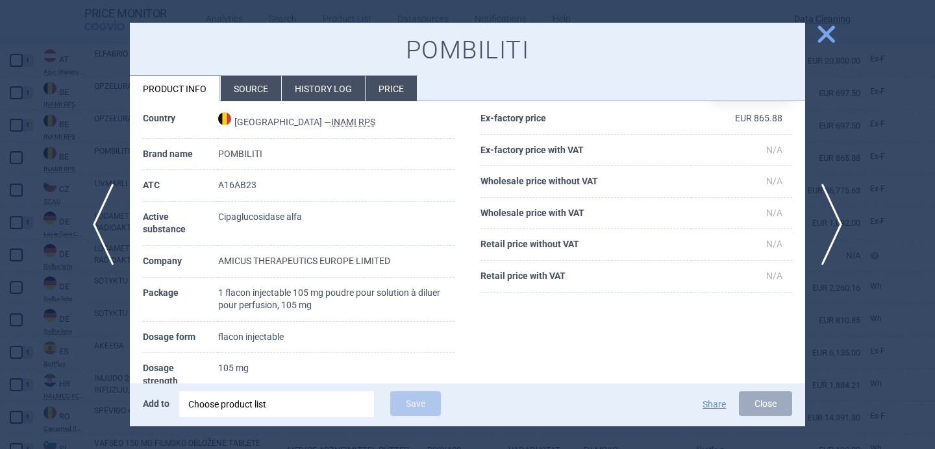
click at [227, 407] on div "Choose product list" at bounding box center [276, 404] width 177 height 26
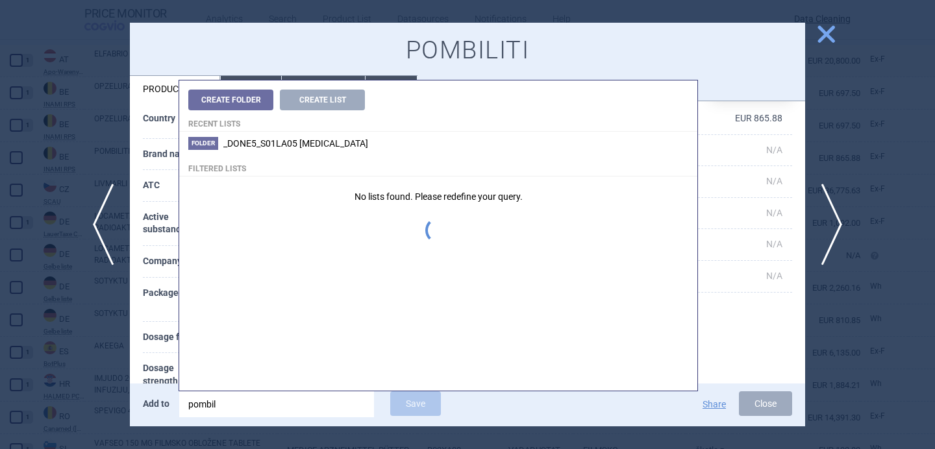
type input "pombili"
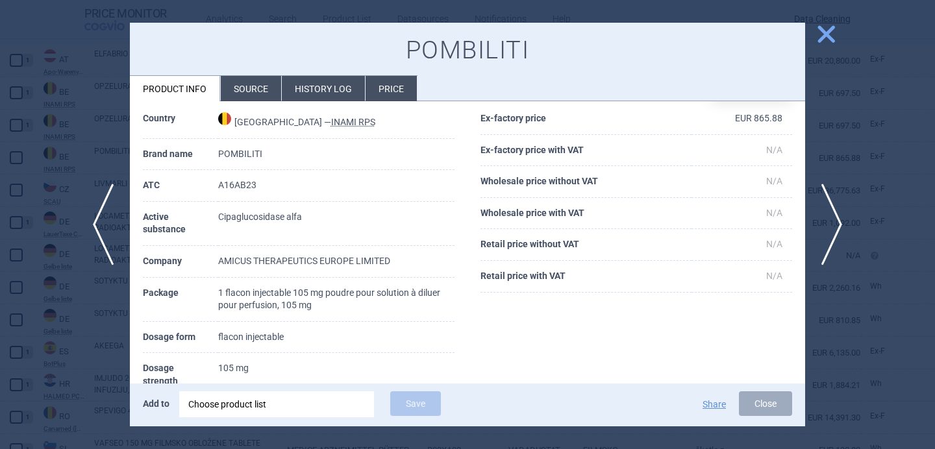
click at [145, 349] on th "Dosage form" at bounding box center [180, 338] width 75 height 32
drag, startPoint x: 254, startPoint y: 290, endPoint x: 320, endPoint y: 310, distance: 69.4
click at [320, 310] on td "1 flacon injectable 105 mg poudre pour solution à diluer pour perfusion, 105 mg" at bounding box center [336, 300] width 236 height 44
click at [303, 406] on div "Choose product list" at bounding box center [276, 404] width 177 height 26
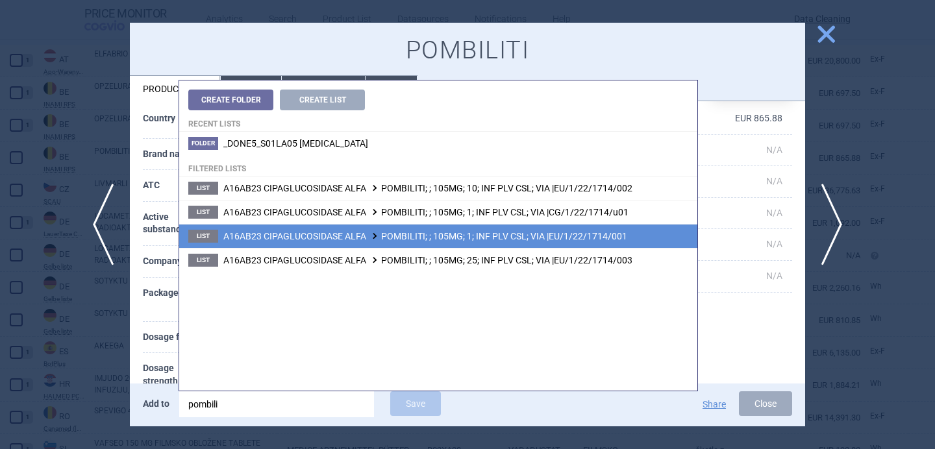
click at [431, 237] on span "A16AB23 CIPAGLUCOSIDASE ALFA POMBILITI; ; 105MG; 1; INF PLV CSL; VIA |EU/1/22/1…" at bounding box center [425, 236] width 404 height 10
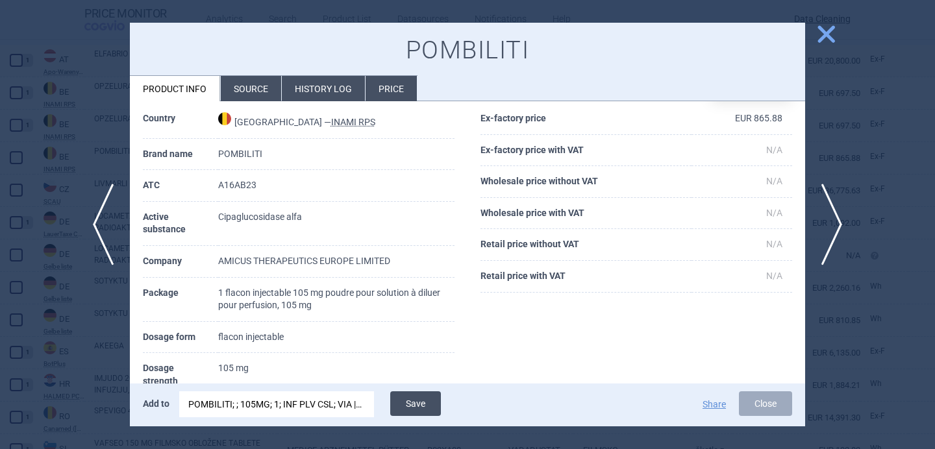
click at [421, 404] on button "Save" at bounding box center [415, 403] width 51 height 25
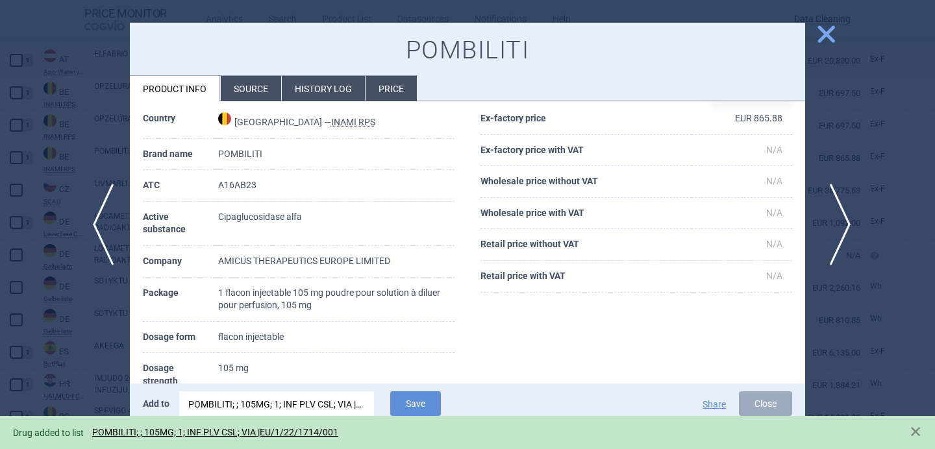
click at [831, 236] on span "next" at bounding box center [835, 225] width 29 height 82
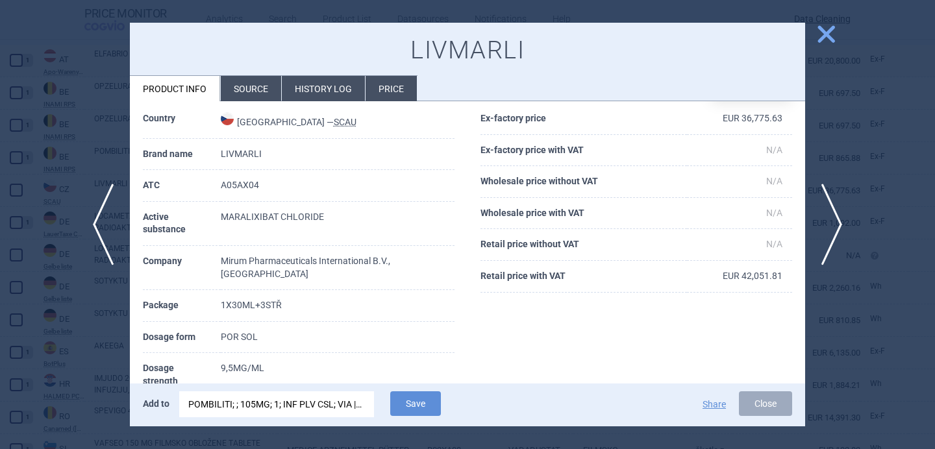
click at [251, 92] on li "Source" at bounding box center [251, 88] width 60 height 25
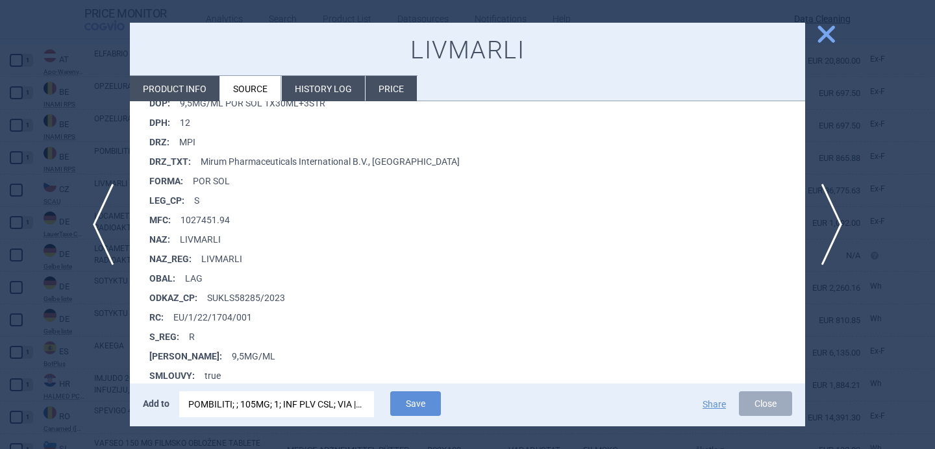
scroll to position [378, 0]
drag, startPoint x: 270, startPoint y: 321, endPoint x: 177, endPoint y: 317, distance: 92.9
click at [177, 317] on li "RC : EU/1/22/1704/001" at bounding box center [477, 315] width 656 height 19
copy li "U/1/22/1704/001"
click at [211, 401] on div "POMBILITI; ; 105MG; 1; INF PLV CSL; VIA |EU/1/22/1714/001" at bounding box center [276, 404] width 177 height 26
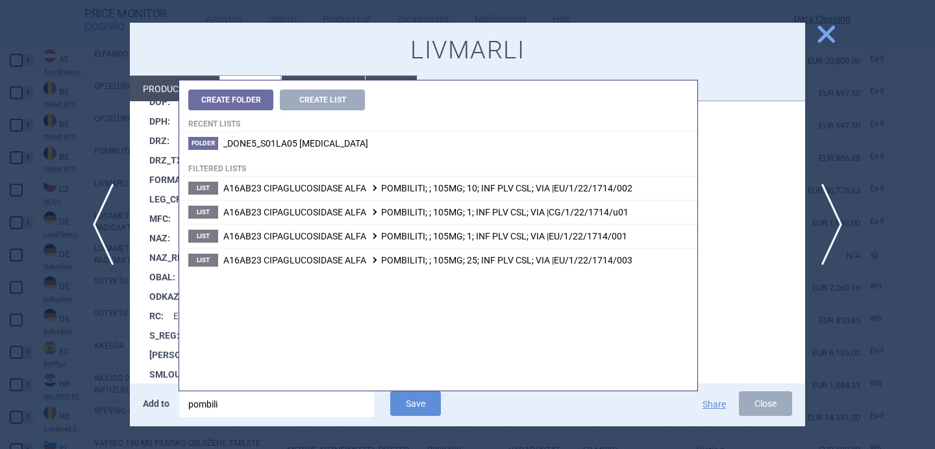
click at [211, 401] on input "pombili" at bounding box center [276, 404] width 195 height 26
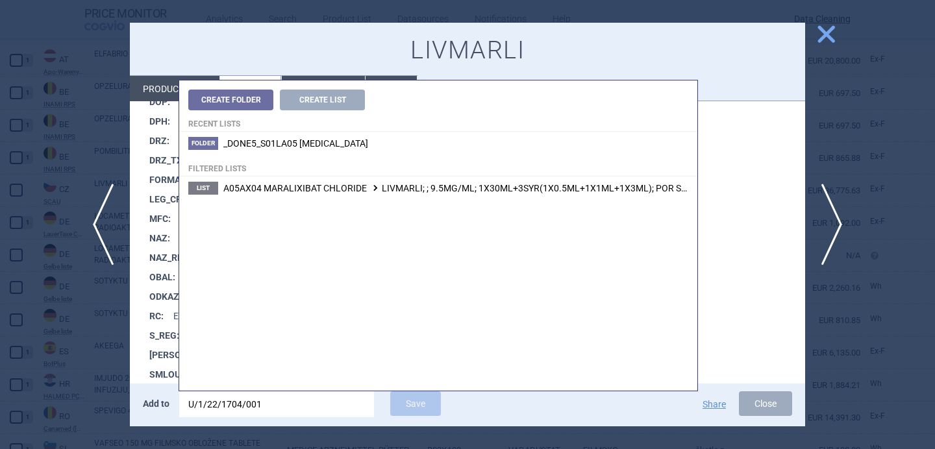
type input "U/1/22/1704/001"
click at [412, 196] on li "List A05AX04 MARALIXIBAT CHLORIDE LIVMARLI; ; 9.5MG/ML; 1X30ML+3SYR(1X0.5ML+1X1…" at bounding box center [438, 188] width 518 height 23
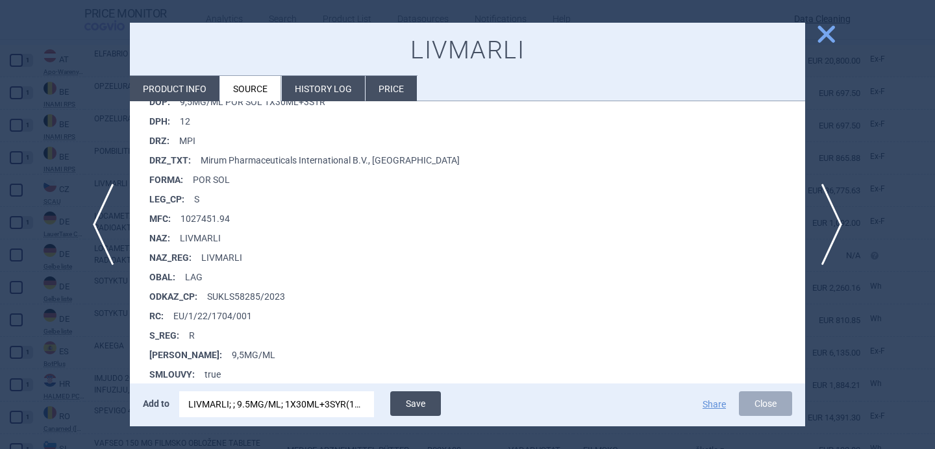
click at [425, 403] on button "Save" at bounding box center [415, 403] width 51 height 25
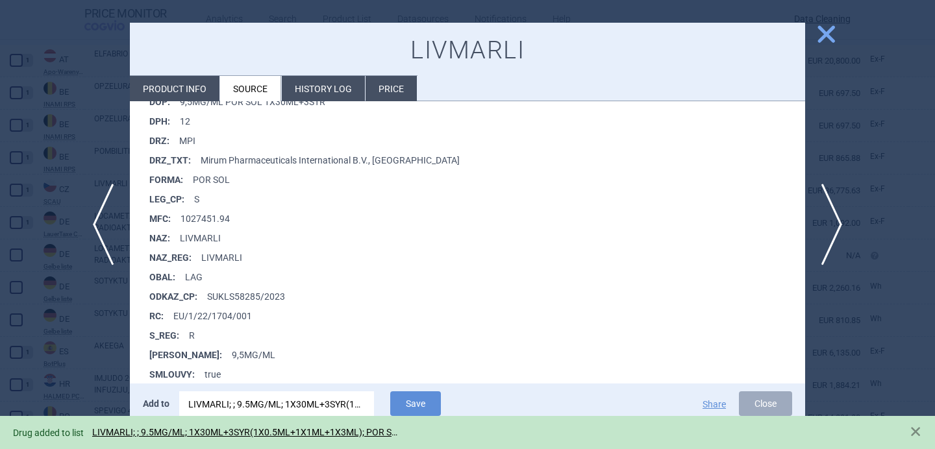
click at [100, 345] on div at bounding box center [467, 224] width 935 height 449
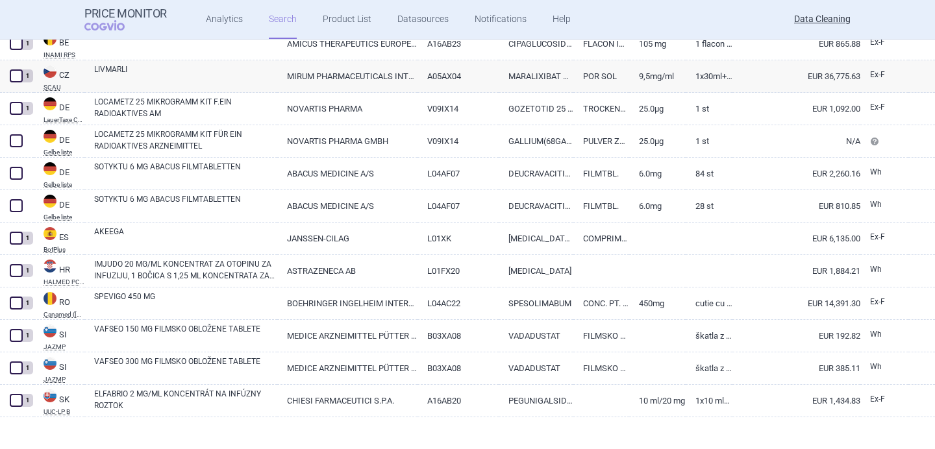
scroll to position [389, 0]
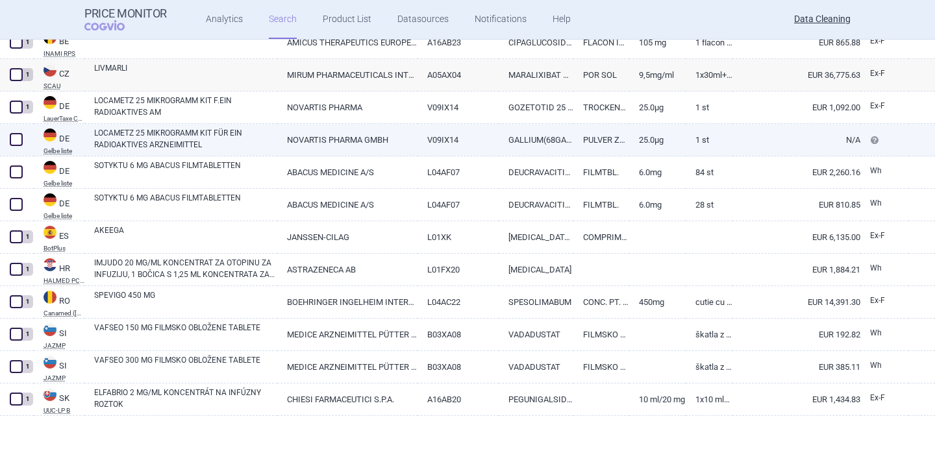
click at [187, 138] on link "LOCAMETZ 25 MIKROGRAMM KIT FÜR EIN RADIOAKTIVES ARZNEIMITTEL" at bounding box center [185, 138] width 183 height 23
select select "EUR"
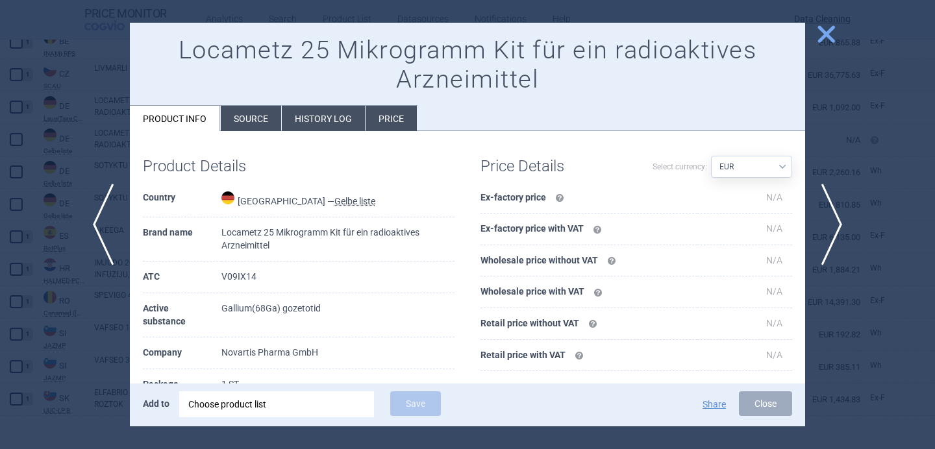
click at [228, 412] on div "Choose product list" at bounding box center [276, 404] width 177 height 26
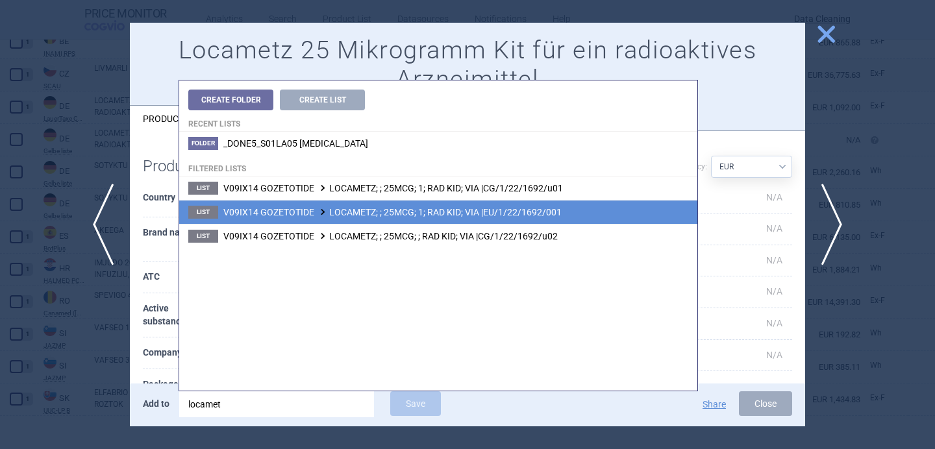
type input "locamet"
click at [373, 211] on span "V09IX14 GOZETOTIDE LOCAMETZ; ; 25MCG; 1; RAD KID; VIA |EU/1/22/1692/001" at bounding box center [392, 212] width 338 height 10
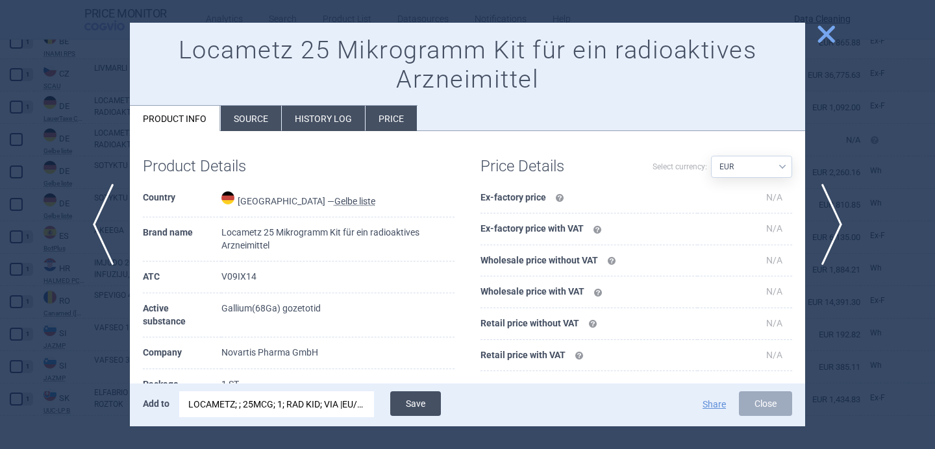
click at [415, 401] on button "Save" at bounding box center [415, 403] width 51 height 25
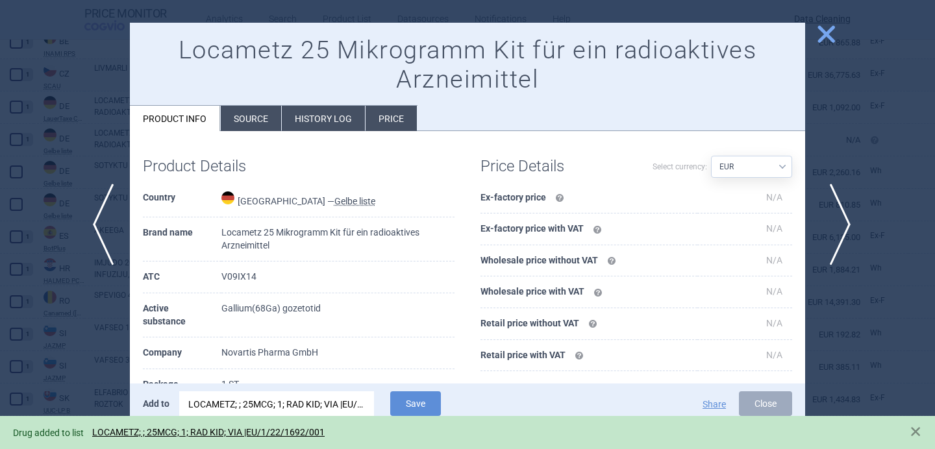
click at [834, 221] on span "next" at bounding box center [835, 225] width 29 height 82
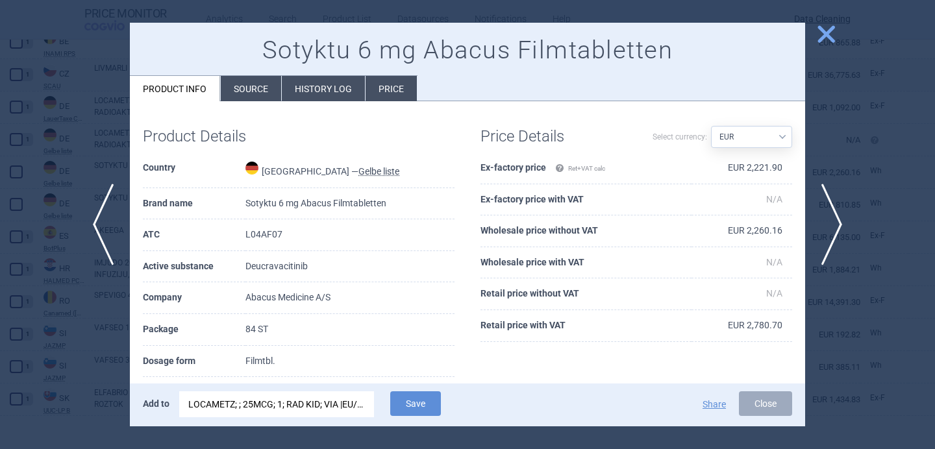
click at [314, 399] on div "LOCAMETZ; ; 25MCG; 1; RAD KID; VIA |EU/1/22/1692/001" at bounding box center [276, 404] width 177 height 26
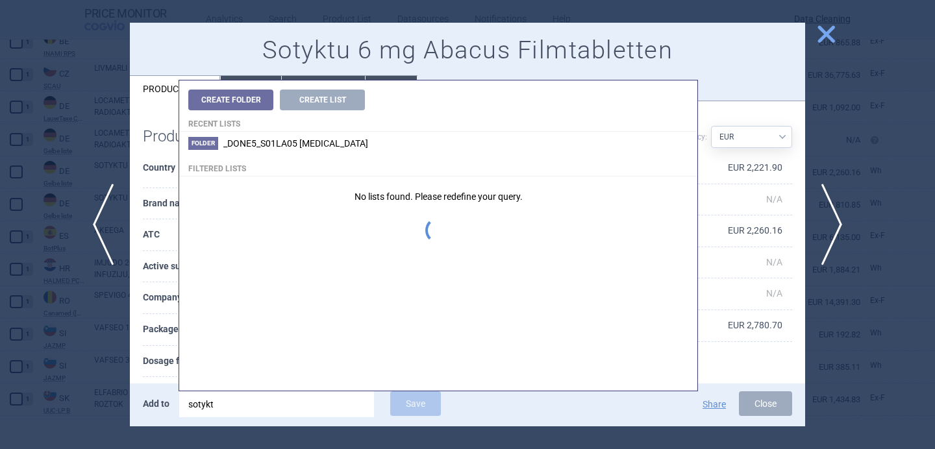
type input "sotyktu"
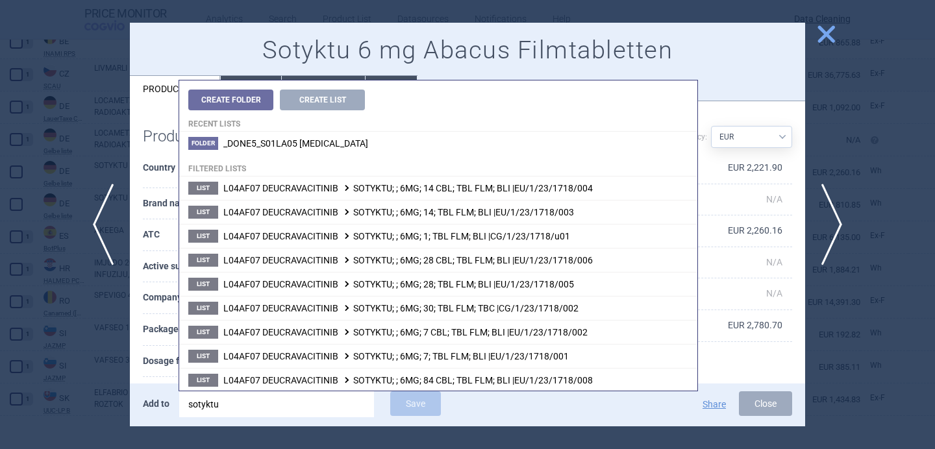
click at [163, 358] on th "Dosage form" at bounding box center [194, 362] width 103 height 32
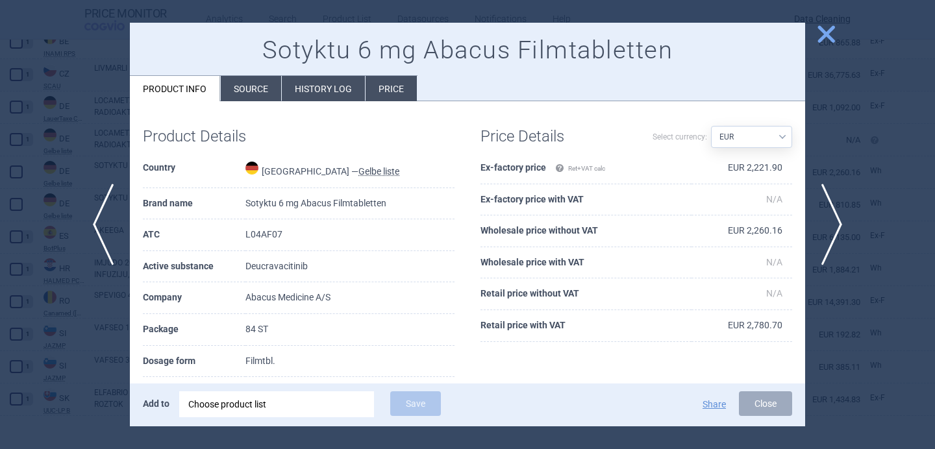
click at [243, 406] on div "Choose product list" at bounding box center [276, 404] width 177 height 26
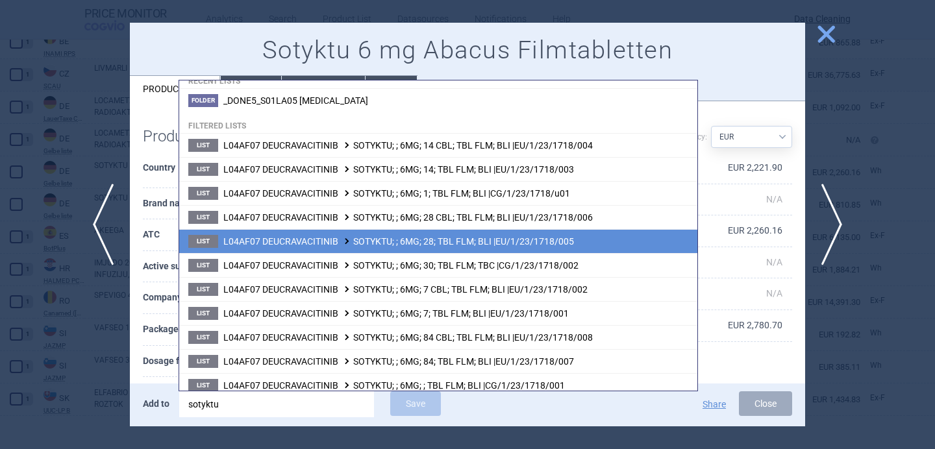
scroll to position [45, 0]
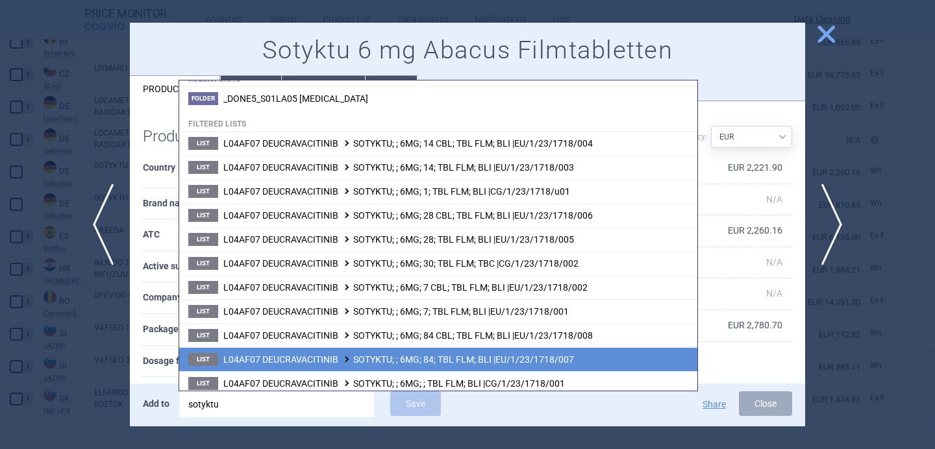
click at [364, 353] on li "List L04AF07 DEUCRAVACITINIB SOTYKTU; ; 6MG; 84; TBL FLM; BLI |EU/1/23/1718/007" at bounding box center [438, 359] width 518 height 24
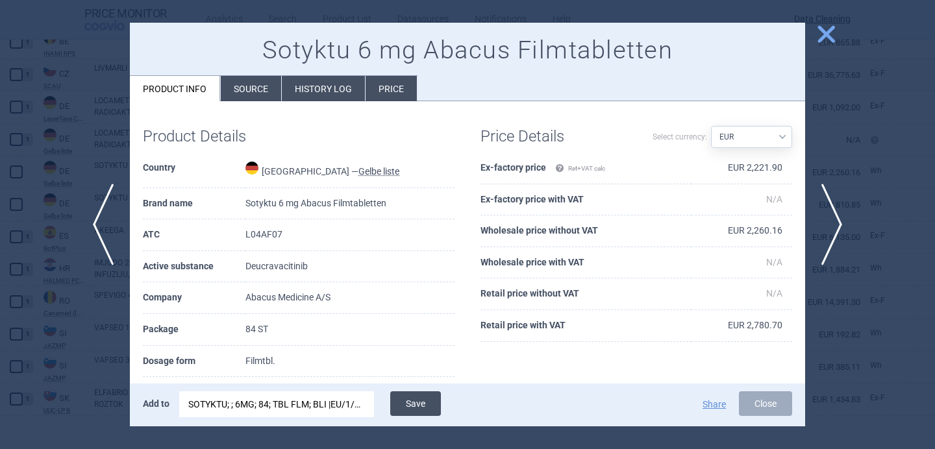
click at [430, 410] on button "Save" at bounding box center [415, 403] width 51 height 25
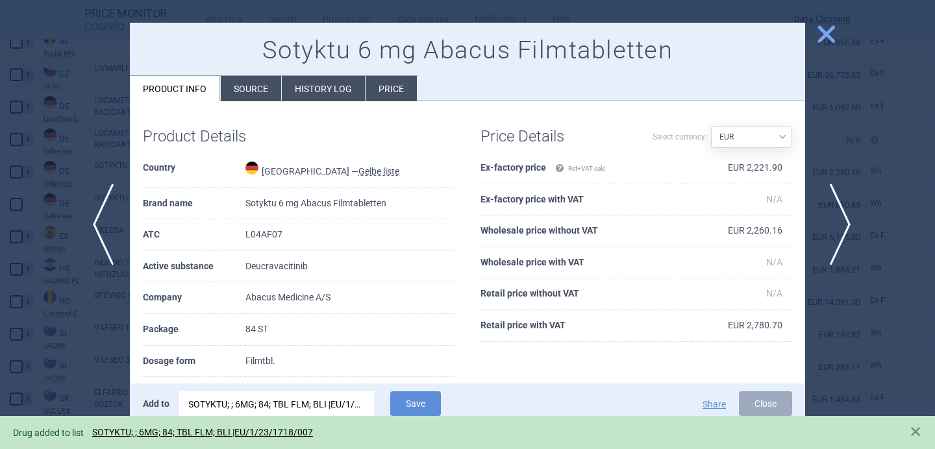
click at [841, 224] on span "next" at bounding box center [835, 225] width 29 height 82
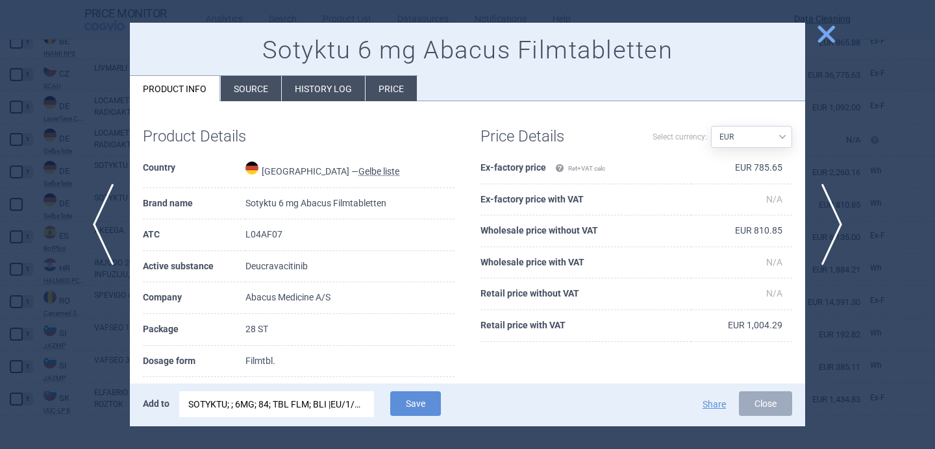
click at [295, 406] on div "SOTYKTU; ; 6MG; 84; TBL FLM; BLI |EU/1/23/1718/007" at bounding box center [276, 404] width 177 height 26
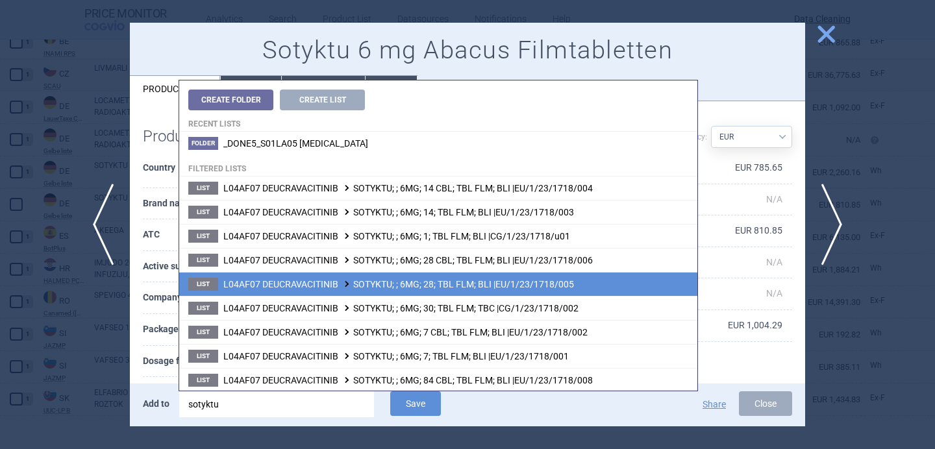
click at [344, 287] on span at bounding box center [346, 283] width 13 height 7
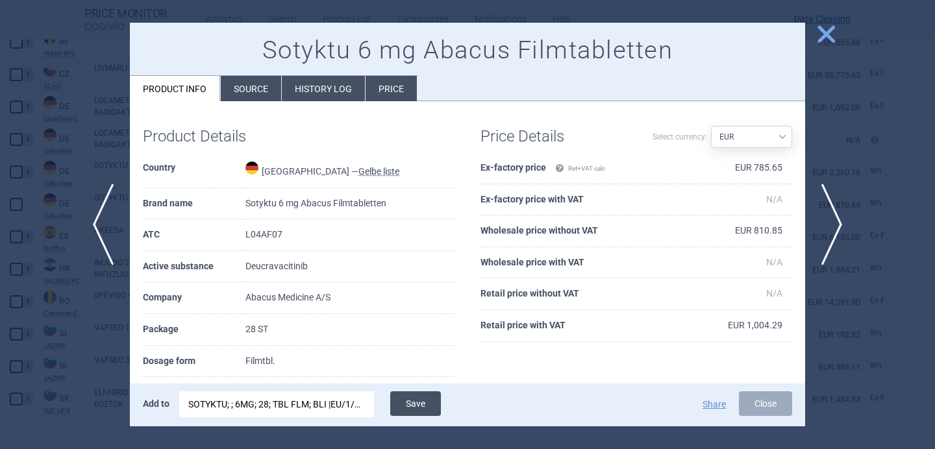
click at [425, 407] on button "Save" at bounding box center [415, 403] width 51 height 25
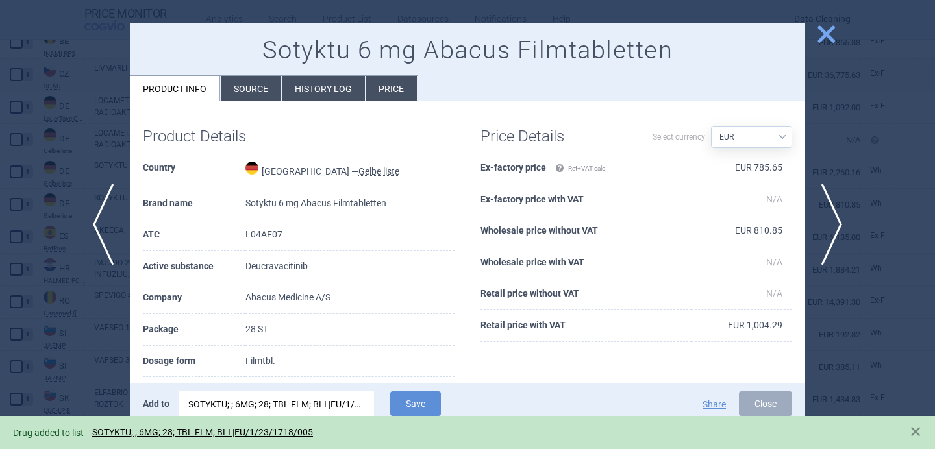
click at [72, 327] on div at bounding box center [467, 224] width 935 height 449
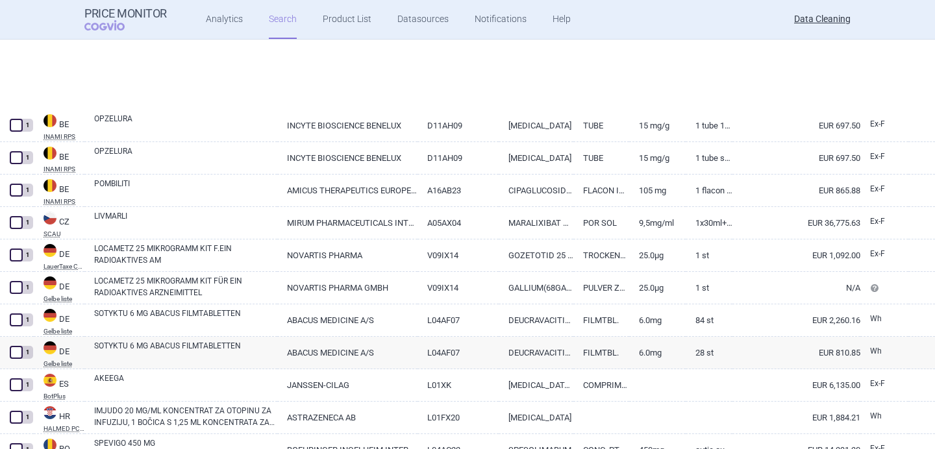
select select "brandName"
select select "newerThan"
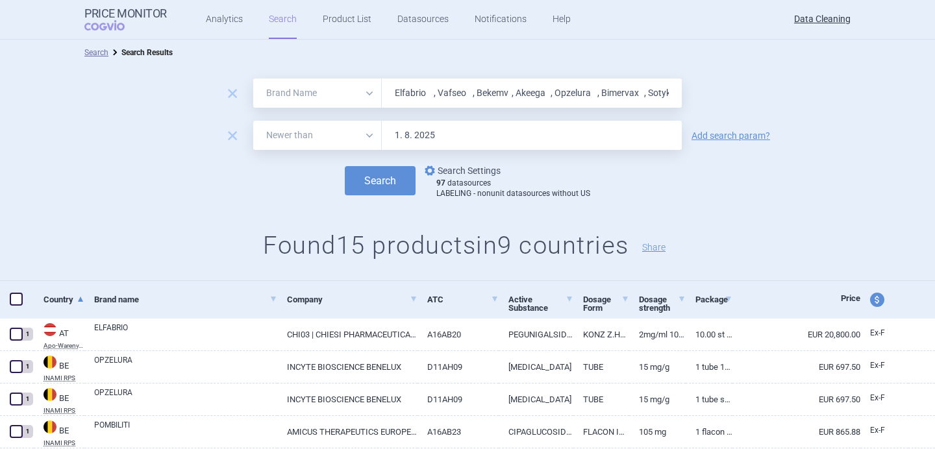
click at [473, 169] on link "options Search Settings" at bounding box center [461, 171] width 79 height 16
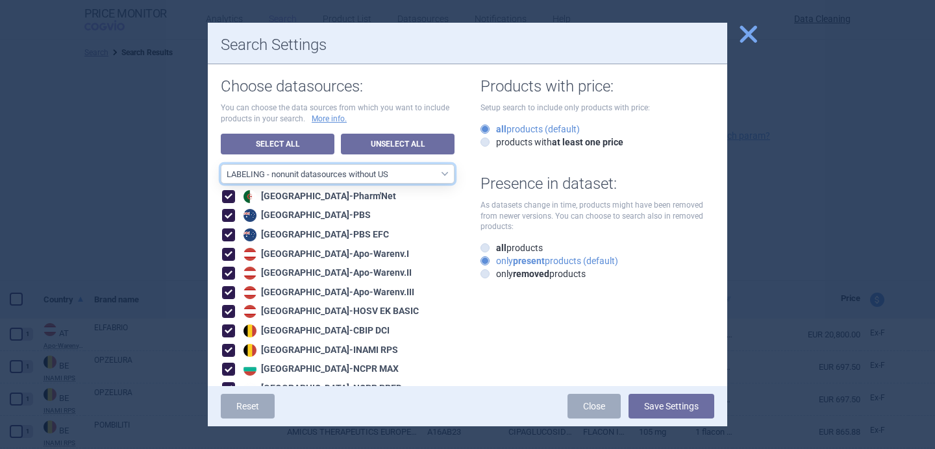
click at [405, 178] on select "All data sources LABELING - unit datasources without US LABELING - nonunit data…" at bounding box center [338, 173] width 234 height 19
select select "8989dc10-0f59-46fa-8fa1-2d950f31f8cb"
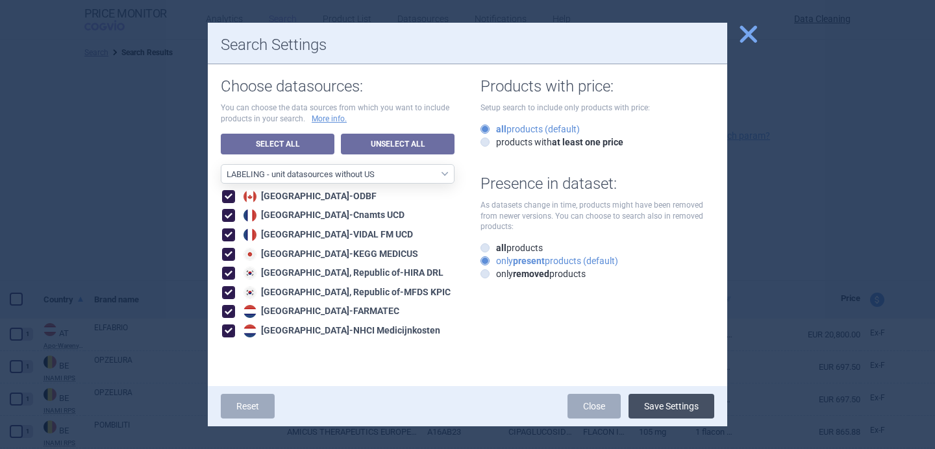
click at [663, 407] on button "Save Settings" at bounding box center [671, 406] width 86 height 25
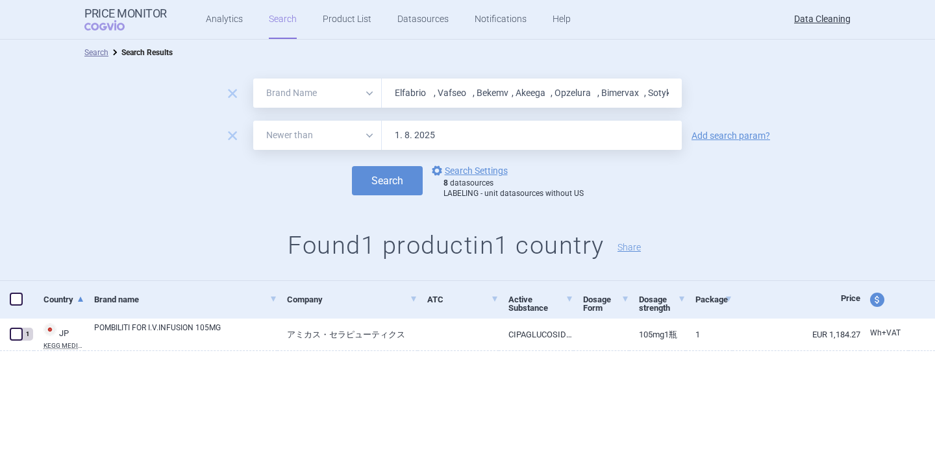
click at [449, 98] on input "Elfabrio , Vafseo , Bekemv , Akeega , Opzelura , Bimervax , Sotyktu , Pombiliti…" at bounding box center [532, 93] width 300 height 29
paste input "Qdenga , Mycapssa , Enjaymo , Livtencity , Pyrukynd , Ximluci , Beyfortus , Ill…"
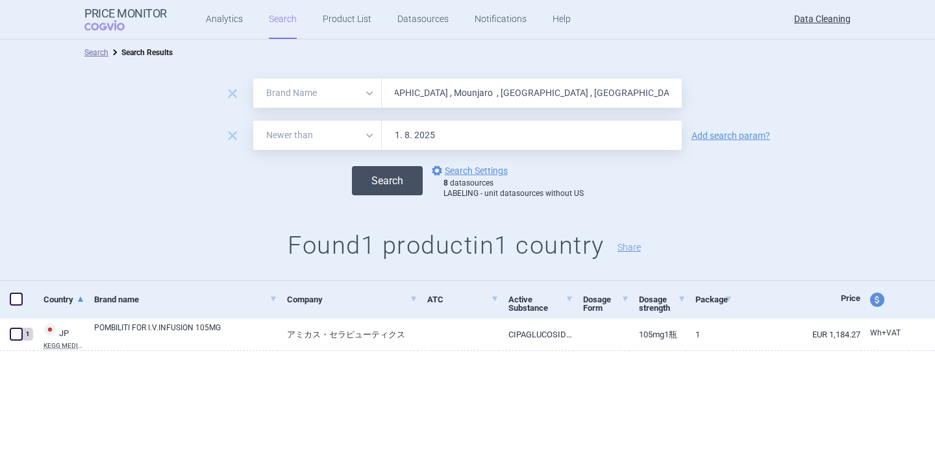
type input "Qdenga , Mycapssa , Enjaymo , Livtencity , Pyrukynd , Ximluci , Beyfortus , Ill…"
click at [399, 177] on button "Search" at bounding box center [387, 180] width 71 height 29
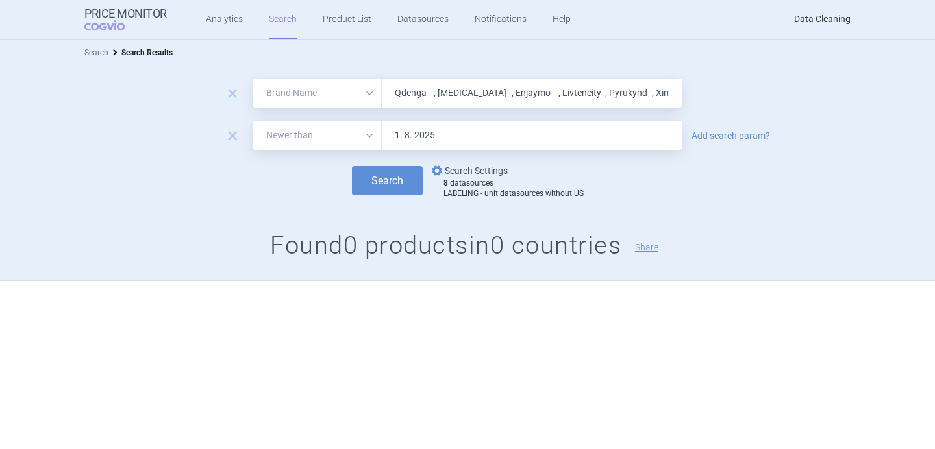
click at [456, 174] on link "options Search Settings" at bounding box center [468, 171] width 79 height 16
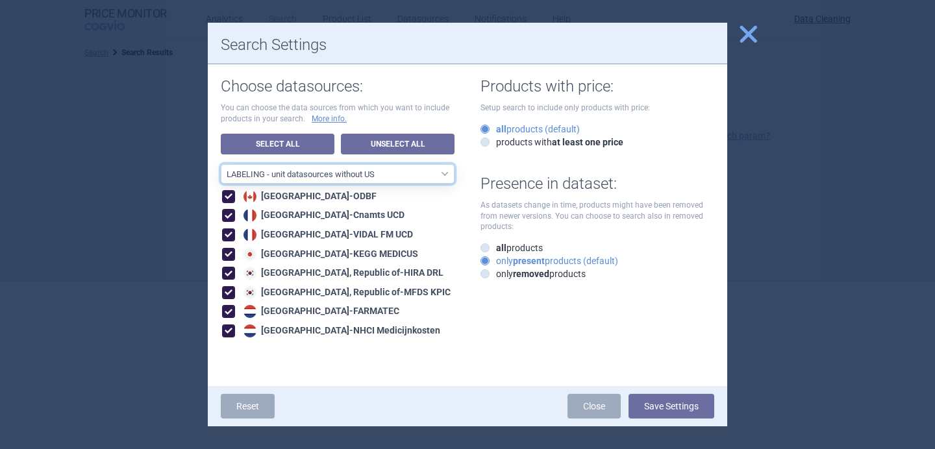
click at [429, 175] on select "All data sources LABELING - unit datasources without US LABELING - nonunit data…" at bounding box center [338, 173] width 234 height 19
select select "194b0200-cf1c-4e35-97df-3b55a106476a"
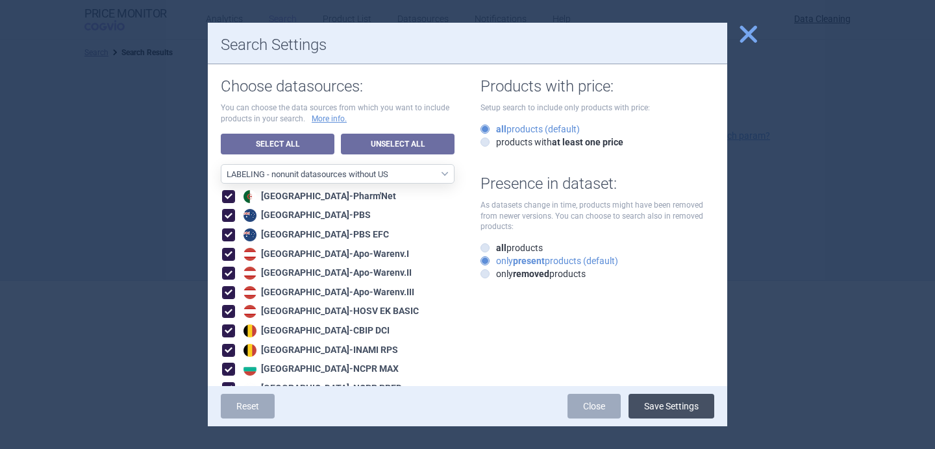
click at [671, 404] on button "Save Settings" at bounding box center [671, 406] width 86 height 25
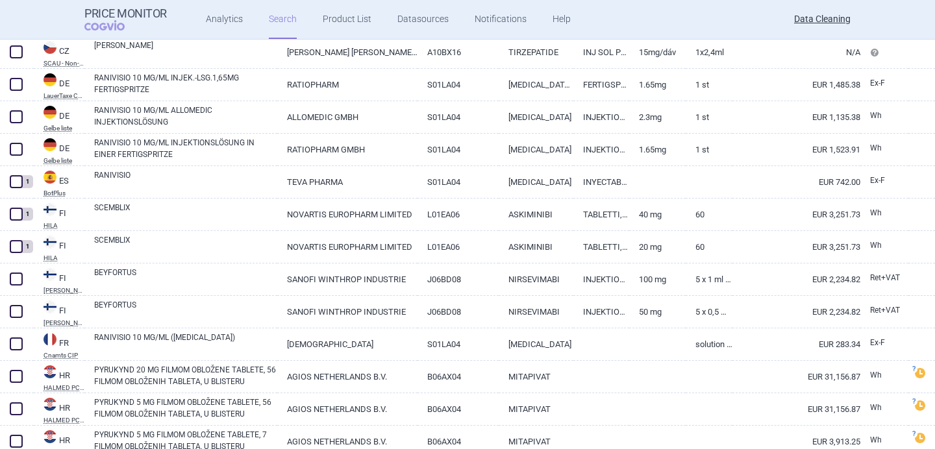
scroll to position [552, 0]
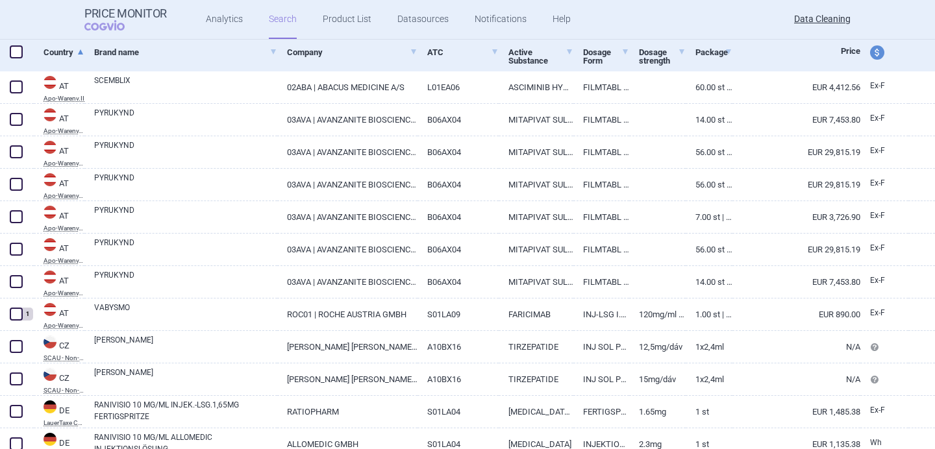
select select "brandName"
select select "newerThan"
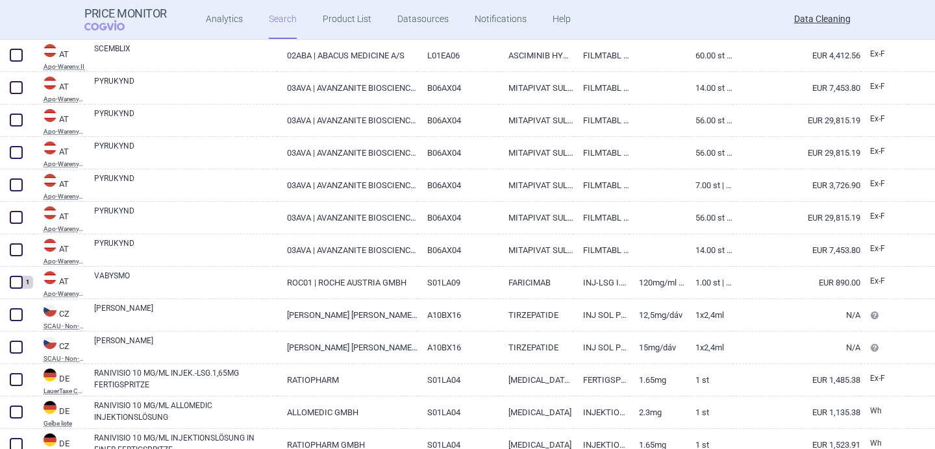
select select "brandName"
select select "newerThan"
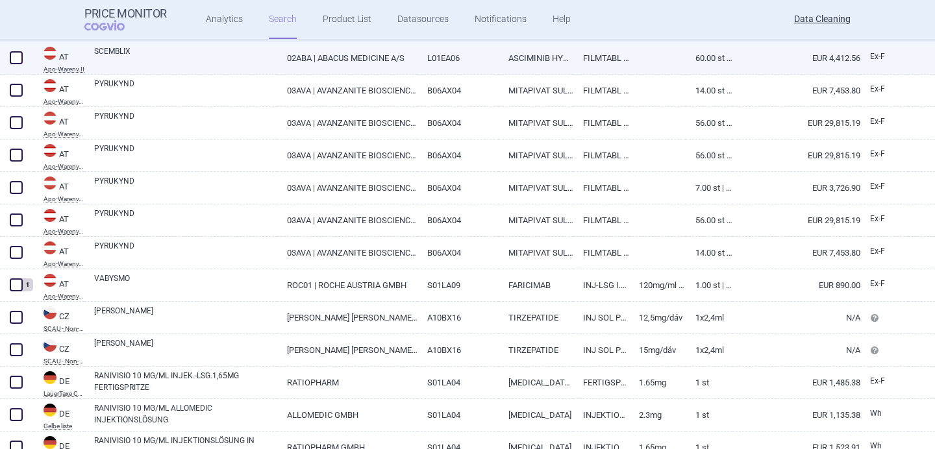
click at [173, 59] on link "SCEMBLIX" at bounding box center [185, 56] width 183 height 23
select select "EUR"
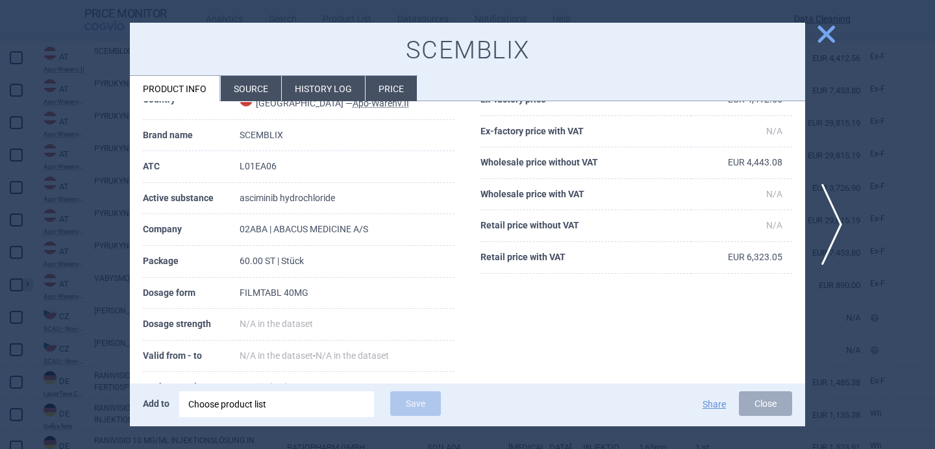
scroll to position [85, 0]
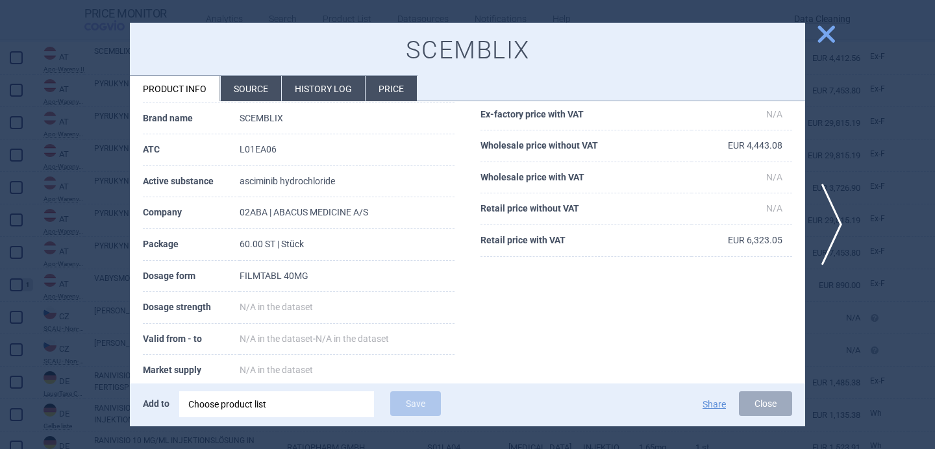
click at [243, 407] on div "Choose product list" at bounding box center [276, 404] width 177 height 26
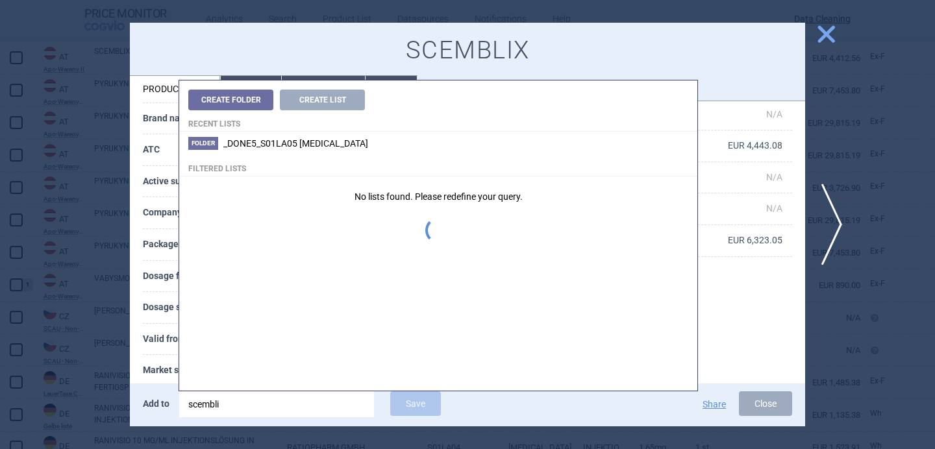
type input "scemblix"
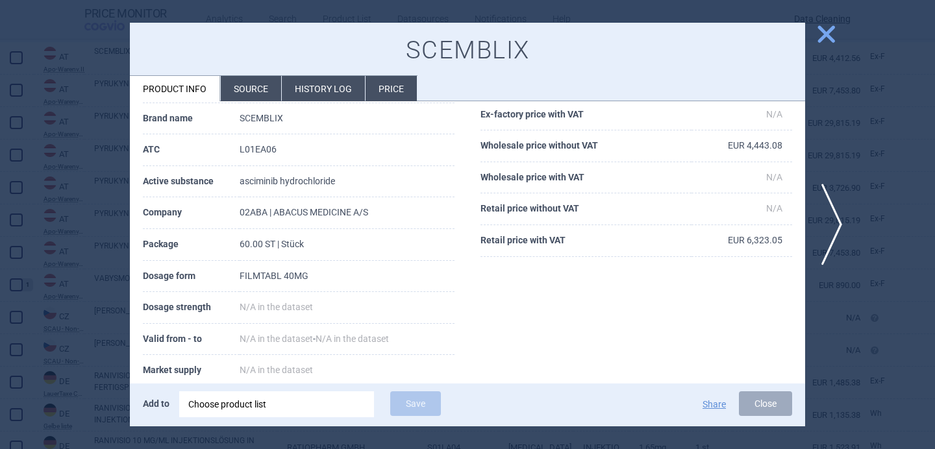
click at [164, 347] on th "Valid from - to" at bounding box center [191, 340] width 97 height 32
click at [259, 410] on div "Choose product list" at bounding box center [276, 404] width 177 height 26
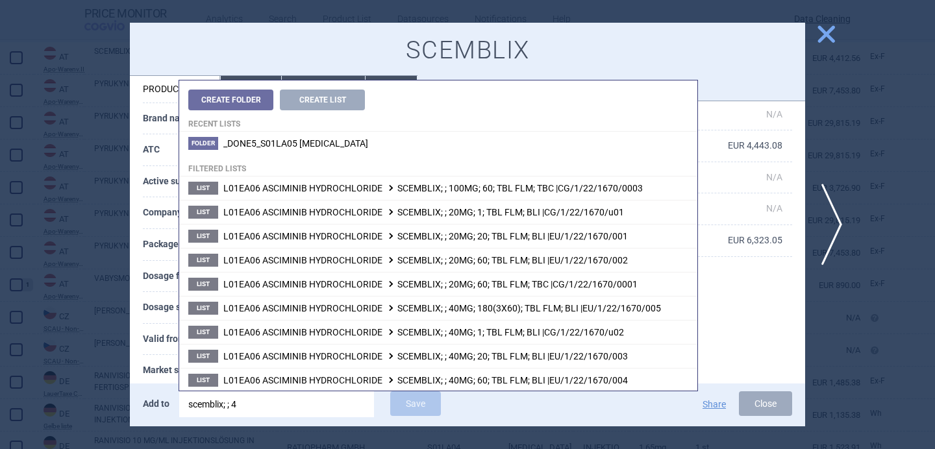
type input "scemblix; ; 40"
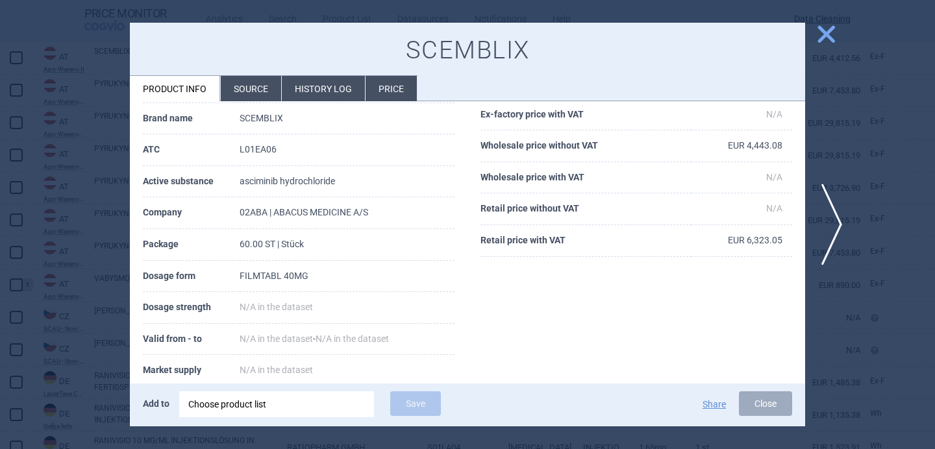
click at [157, 347] on th "Valid from - to" at bounding box center [191, 340] width 97 height 32
click at [271, 411] on div "Choose product list" at bounding box center [276, 404] width 177 height 26
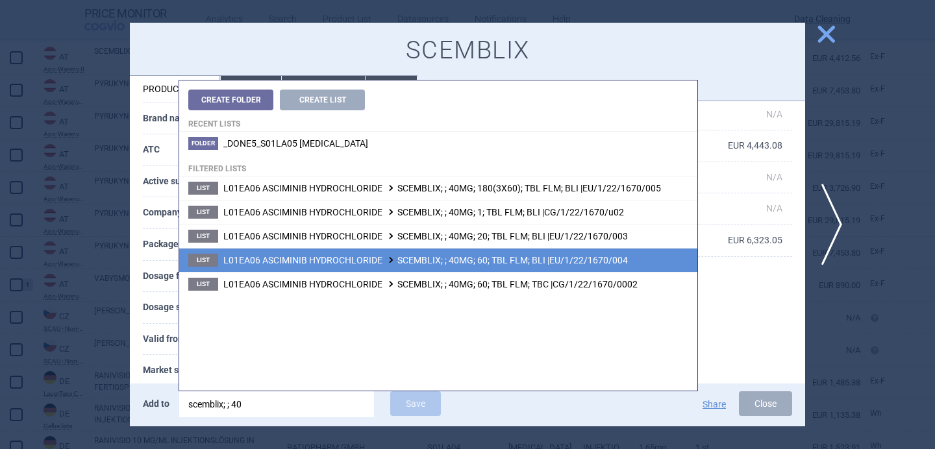
click at [391, 264] on span "L01EA06 ASCIMINIB HYDROCHLORIDE SCEMBLIX; ; 40MG; 60; TBL FLM; BLI |EU/1/22/167…" at bounding box center [425, 260] width 404 height 10
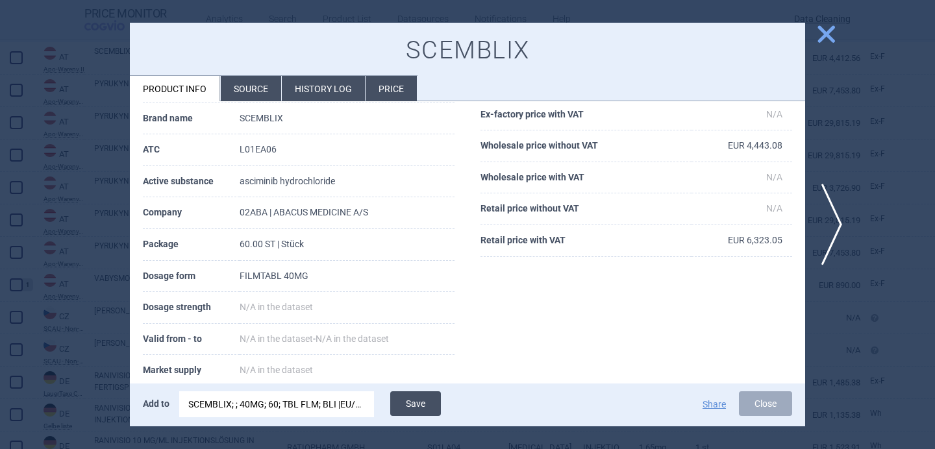
click at [426, 400] on button "Save" at bounding box center [415, 403] width 51 height 25
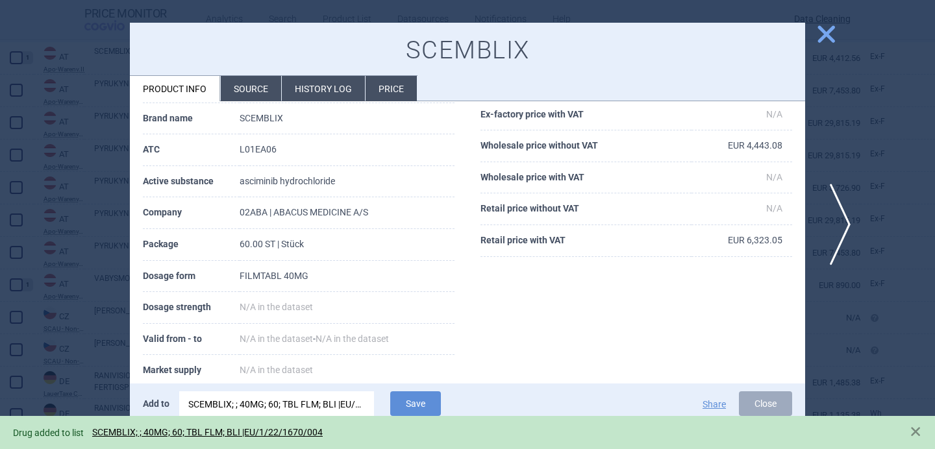
click at [845, 221] on span "next" at bounding box center [835, 225] width 29 height 82
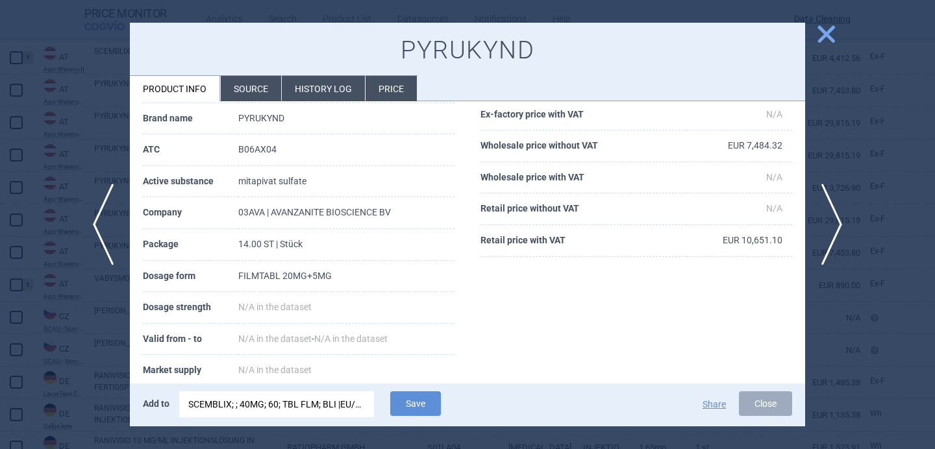
click at [334, 403] on div "SCEMBLIX; ; 40MG; 60; TBL FLM; BLI |EU/1/22/1670/004" at bounding box center [276, 404] width 177 height 26
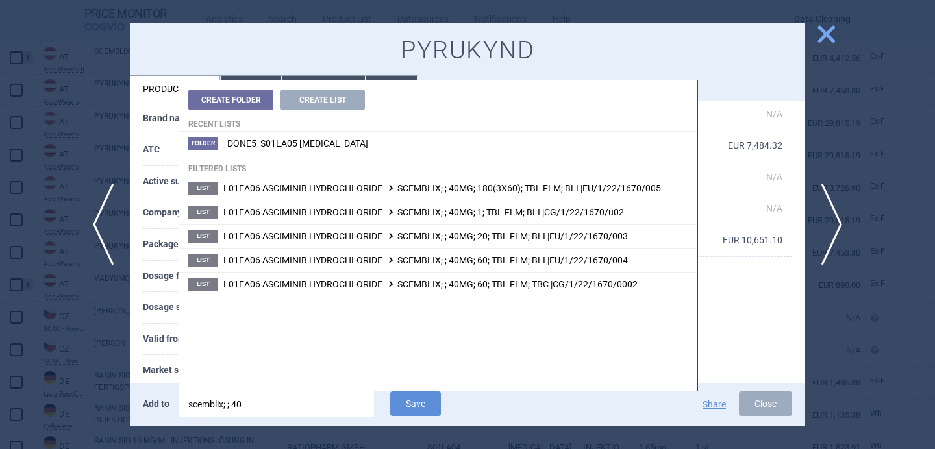
click at [334, 403] on input "scemblix; ; 40" at bounding box center [276, 404] width 195 height 26
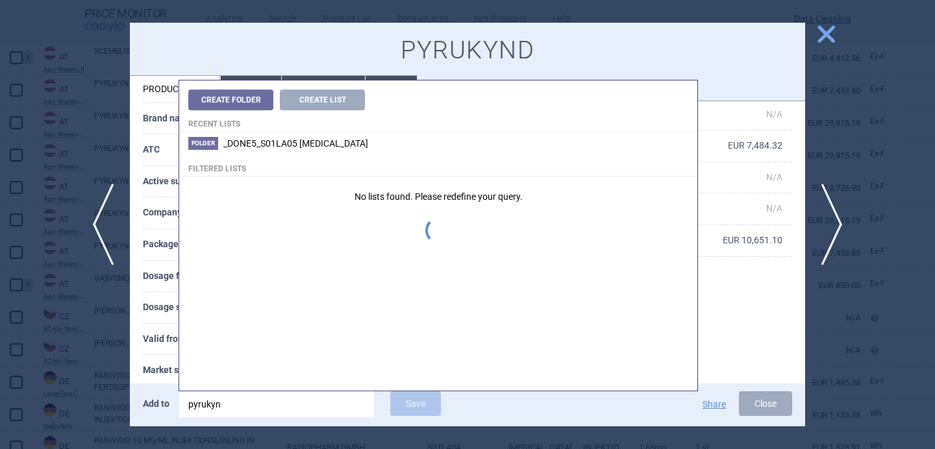
type input "pyrukynd"
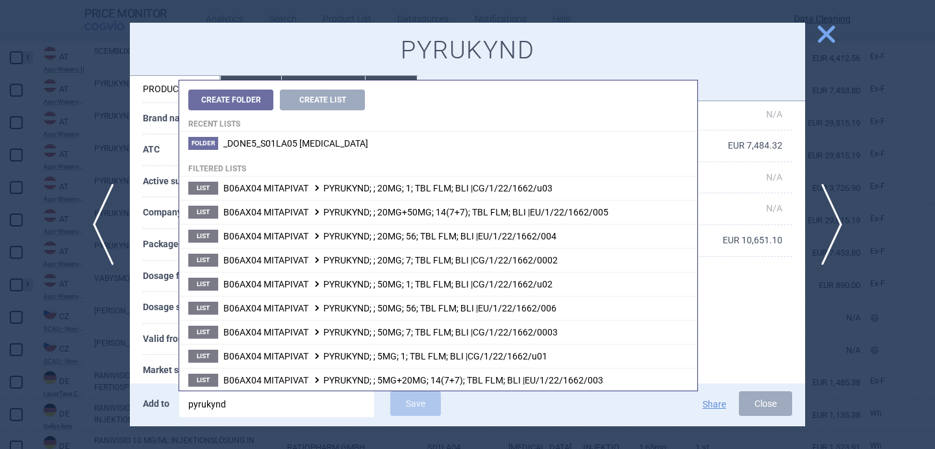
click at [171, 350] on th "Valid from - to" at bounding box center [190, 340] width 95 height 32
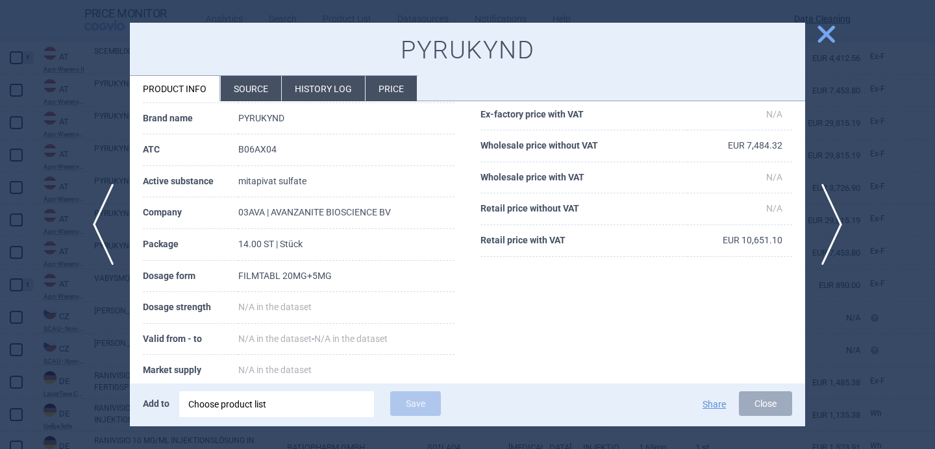
click at [273, 404] on div "Choose product list" at bounding box center [276, 404] width 177 height 26
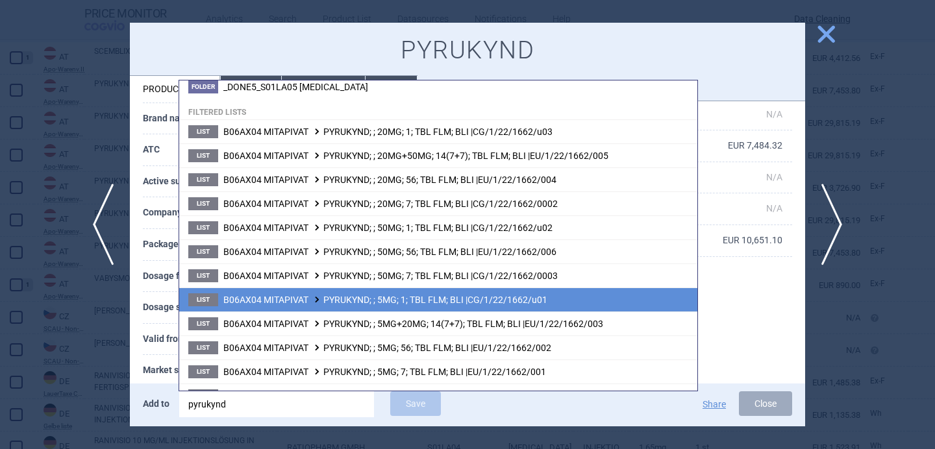
scroll to position [73, 0]
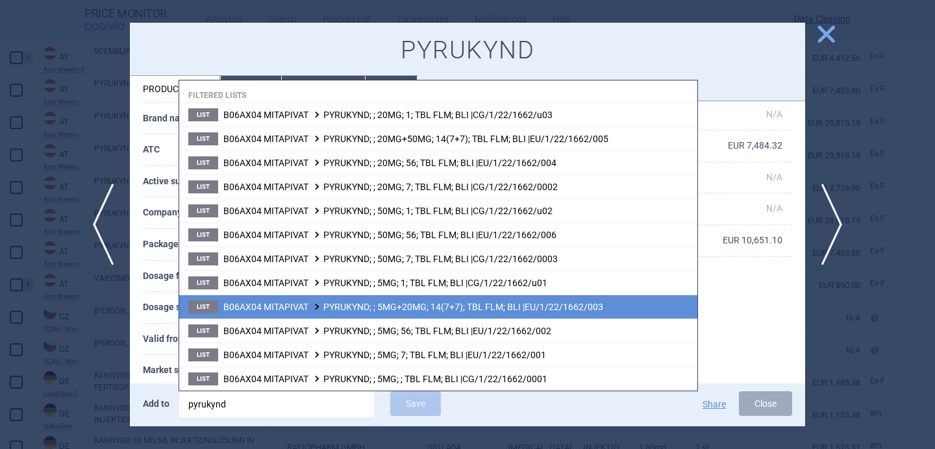
click at [330, 306] on span "B06AX04 MITAPIVAT PYRUKYND; ; 5MG+20MG; 14(7+7); TBL FLM; BLI |EU/1/22/1662/003" at bounding box center [413, 307] width 380 height 10
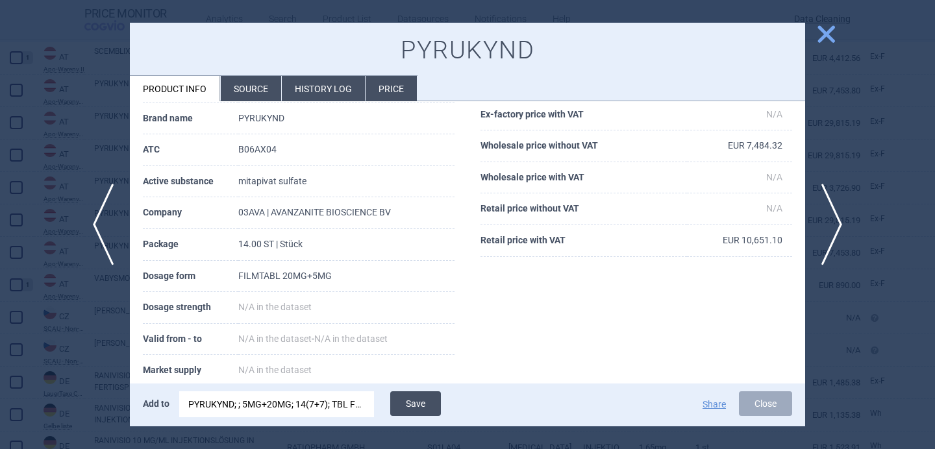
click at [402, 412] on button "Save" at bounding box center [415, 403] width 51 height 25
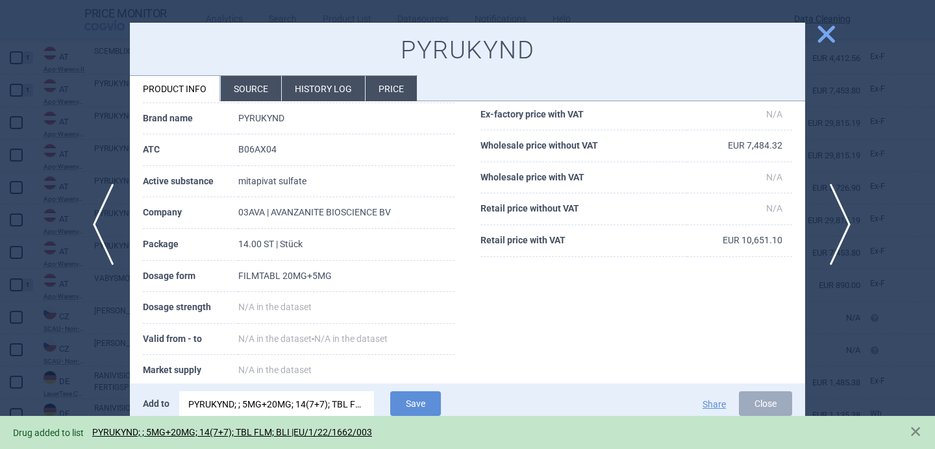
click at [841, 219] on span "next" at bounding box center [835, 225] width 29 height 82
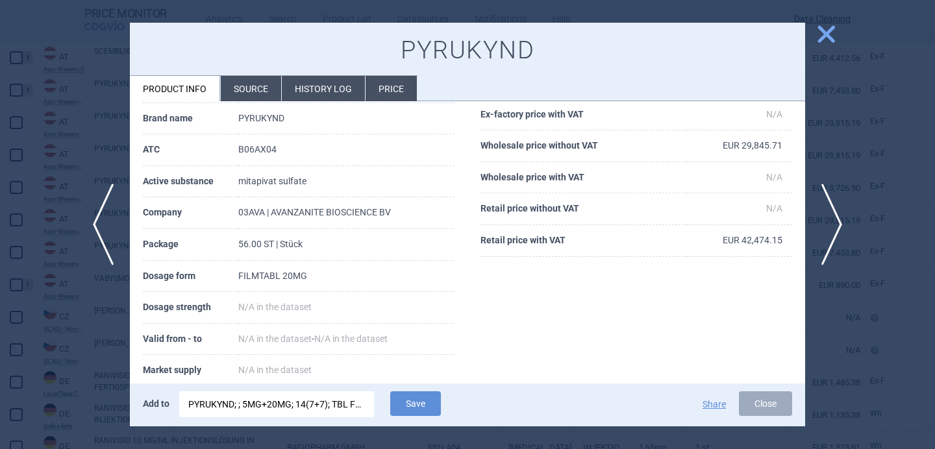
click at [307, 405] on div "PYRUKYND; ; 5MG+20MG; 14(7+7); TBL FLM; BLI |EU/1/22/1662/003" at bounding box center [276, 404] width 177 height 26
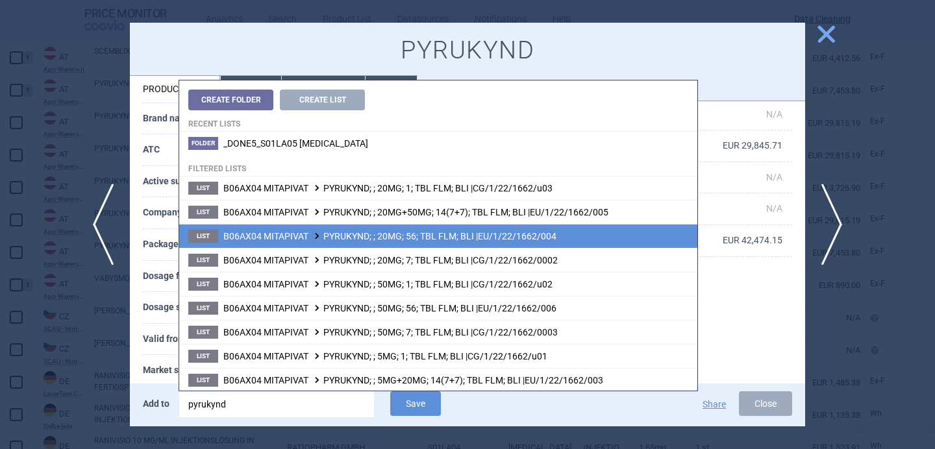
click at [390, 236] on span "B06AX04 MITAPIVAT PYRUKYND; ; 20MG; 56; TBL FLM; BLI |EU/1/22/1662/004" at bounding box center [389, 236] width 333 height 10
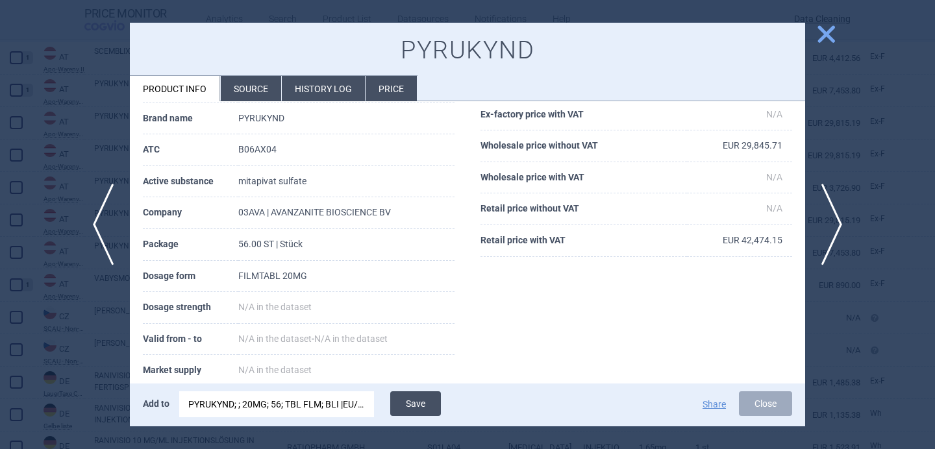
click at [418, 408] on button "Save" at bounding box center [415, 403] width 51 height 25
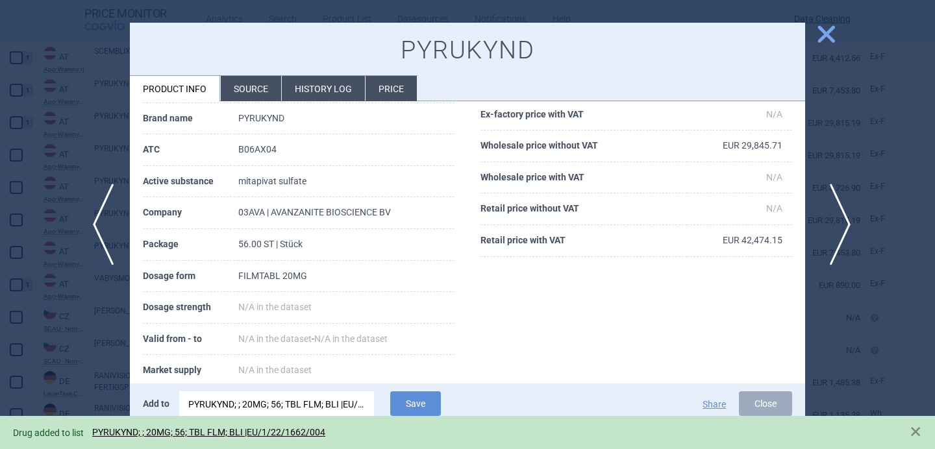
click at [833, 227] on span "next" at bounding box center [835, 225] width 29 height 82
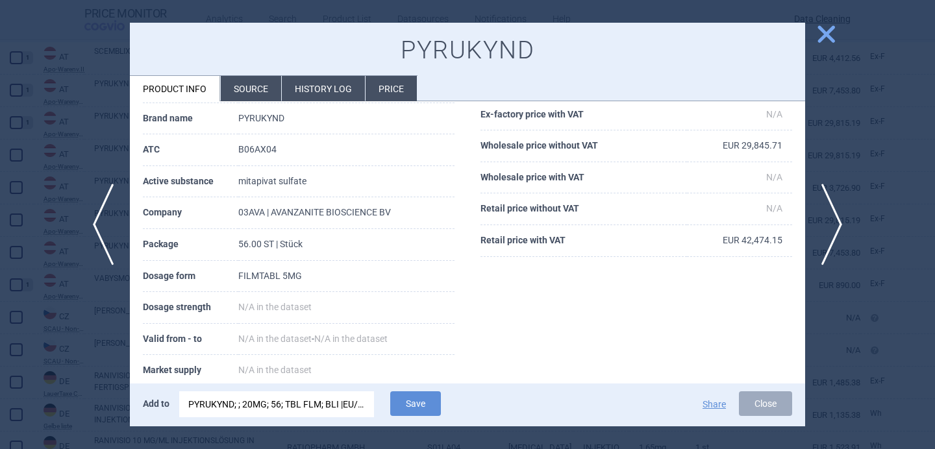
click at [316, 407] on div "PYRUKYND; ; 20MG; 56; TBL FLM; BLI |EU/1/22/1662/004" at bounding box center [276, 404] width 177 height 26
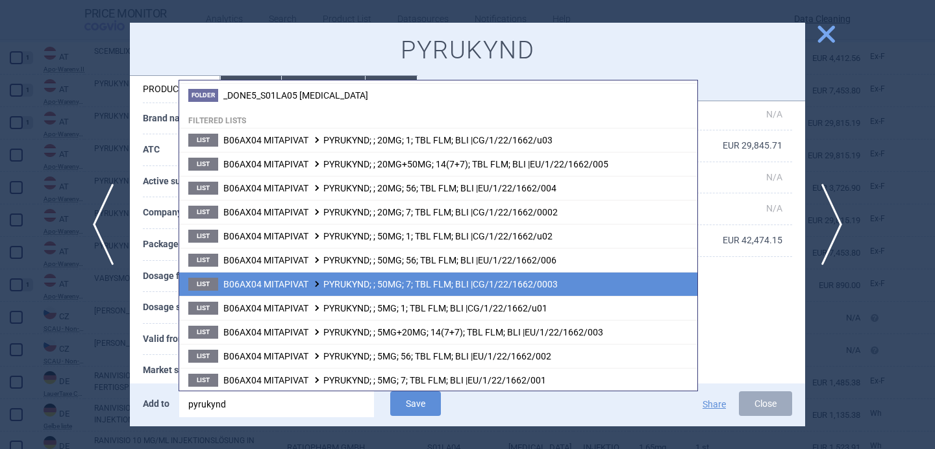
scroll to position [49, 0]
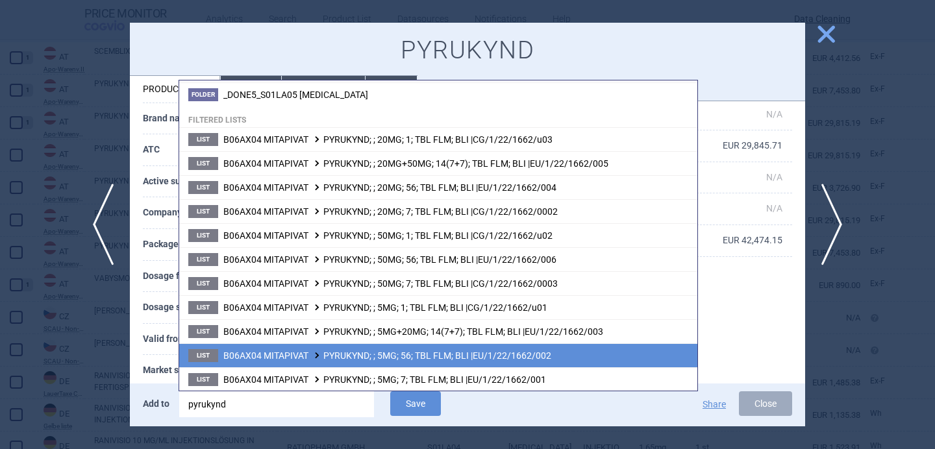
click at [356, 355] on span "B06AX04 MITAPIVAT PYRUKYND; ; 5MG; 56; TBL FLM; BLI |EU/1/22/1662/002" at bounding box center [387, 356] width 328 height 10
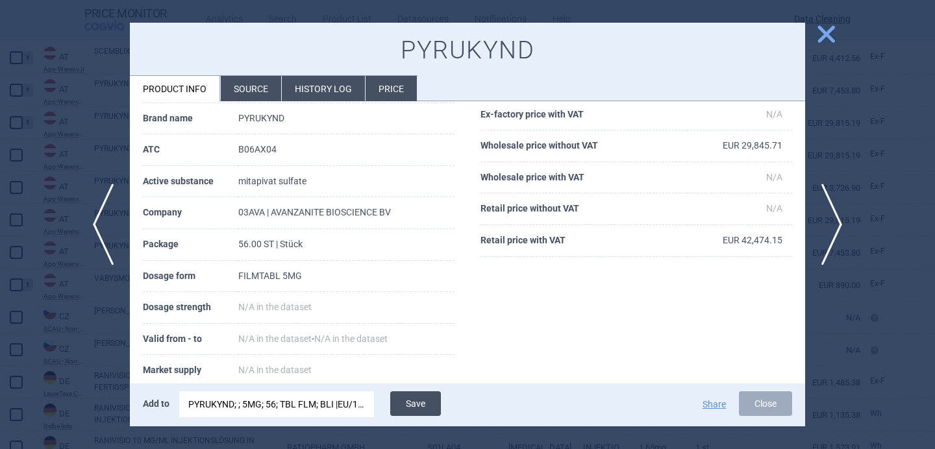
click at [407, 401] on button "Save" at bounding box center [415, 403] width 51 height 25
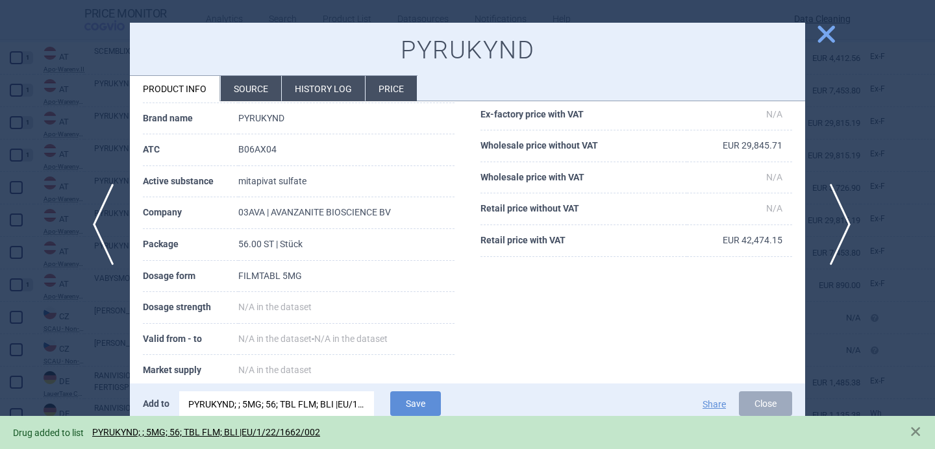
click at [843, 216] on span "next" at bounding box center [835, 225] width 29 height 82
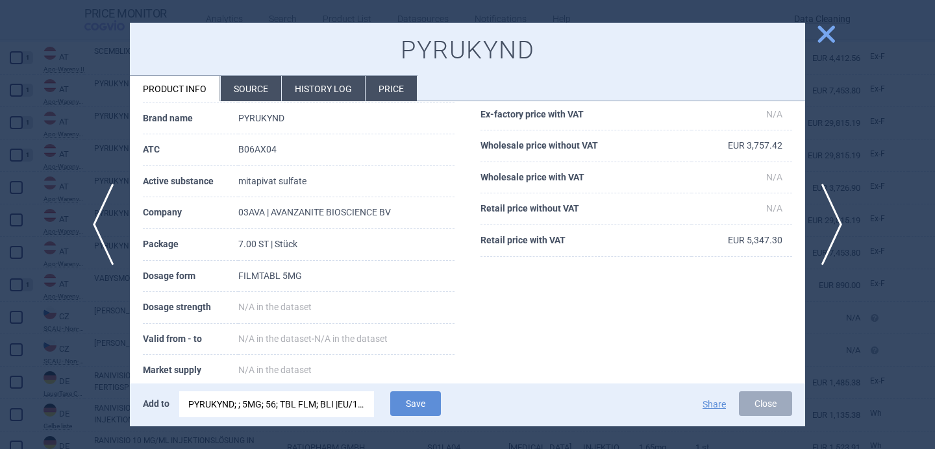
click at [294, 401] on div "PYRUKYND; ; 5MG; 56; TBL FLM; BLI |EU/1/22/1662/002" at bounding box center [276, 404] width 177 height 26
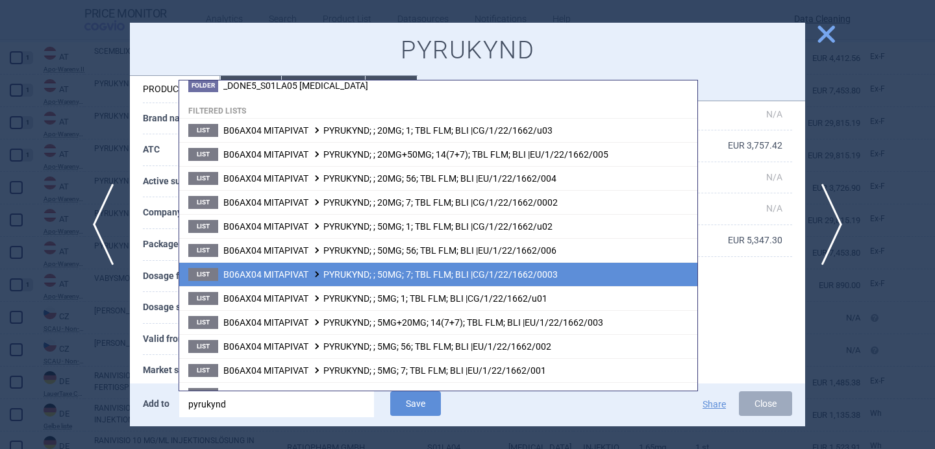
scroll to position [72, 0]
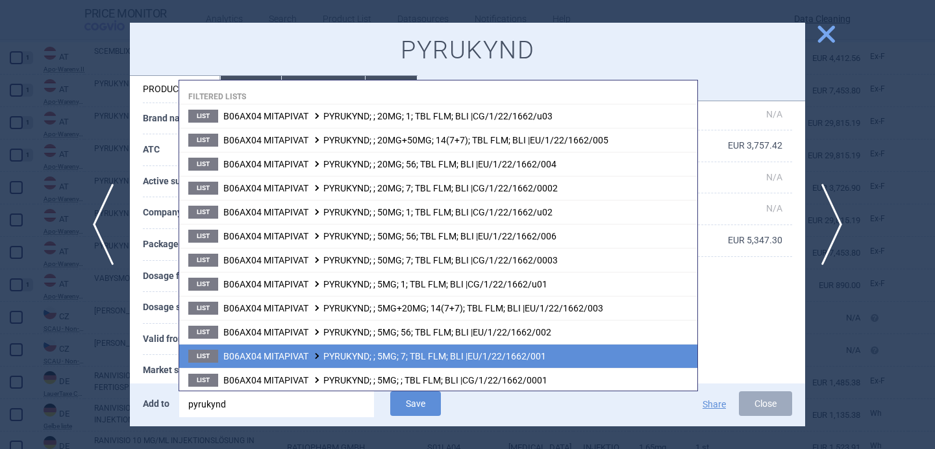
click at [315, 353] on span at bounding box center [316, 355] width 13 height 7
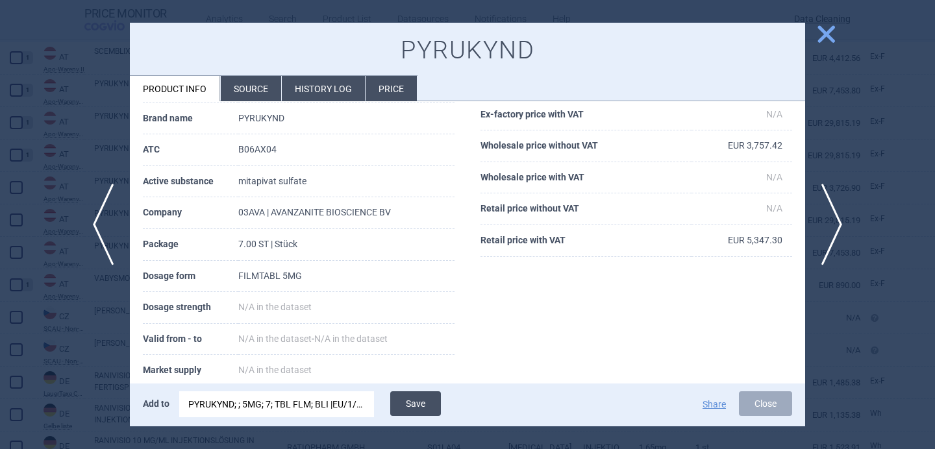
click at [416, 402] on button "Save" at bounding box center [415, 403] width 51 height 25
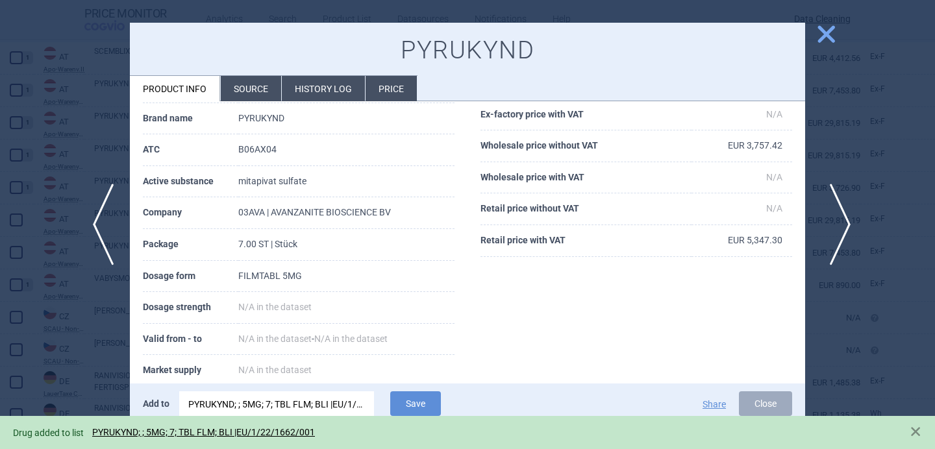
click at [839, 221] on span "next" at bounding box center [835, 225] width 29 height 82
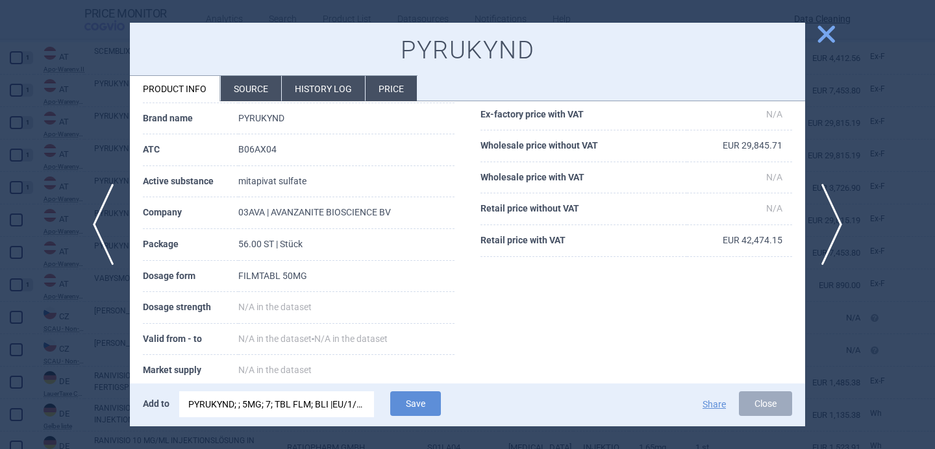
click at [331, 415] on div "PYRUKYND; ; 5MG; 7; TBL FLM; BLI |EU/1/22/1662/001" at bounding box center [276, 404] width 177 height 26
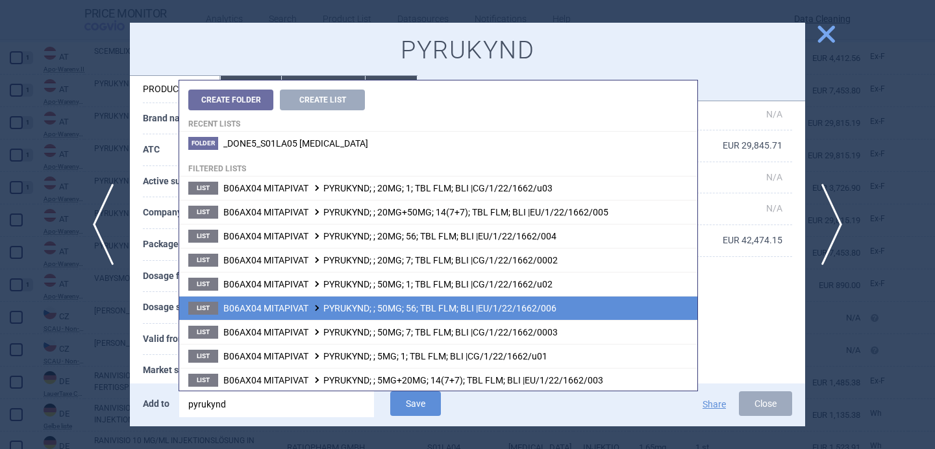
click at [373, 310] on span "B06AX04 MITAPIVAT PYRUKYND; ; 50MG; 56; TBL FLM; BLI |EU/1/22/1662/006" at bounding box center [389, 308] width 333 height 10
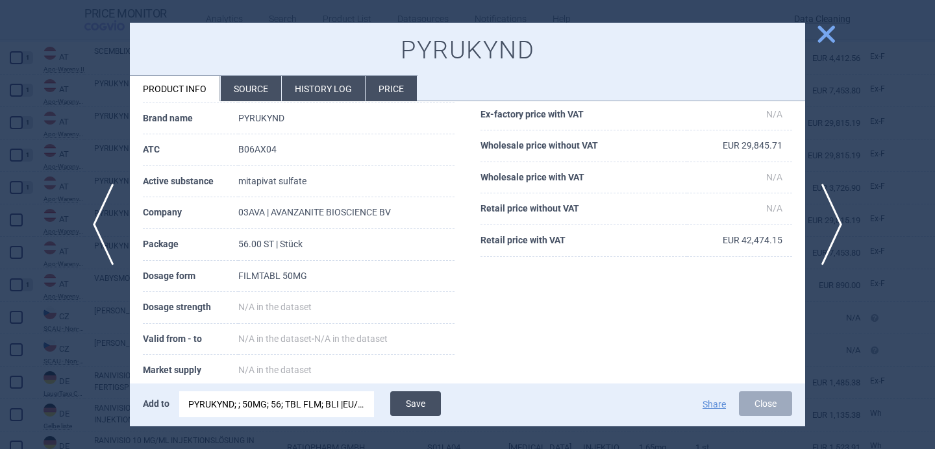
click at [428, 414] on button "Save" at bounding box center [415, 403] width 51 height 25
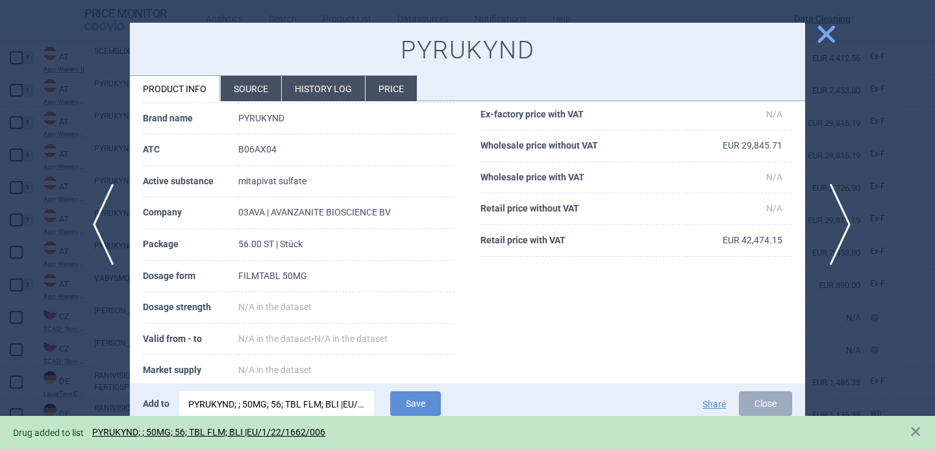
click at [834, 210] on span "next" at bounding box center [835, 225] width 29 height 82
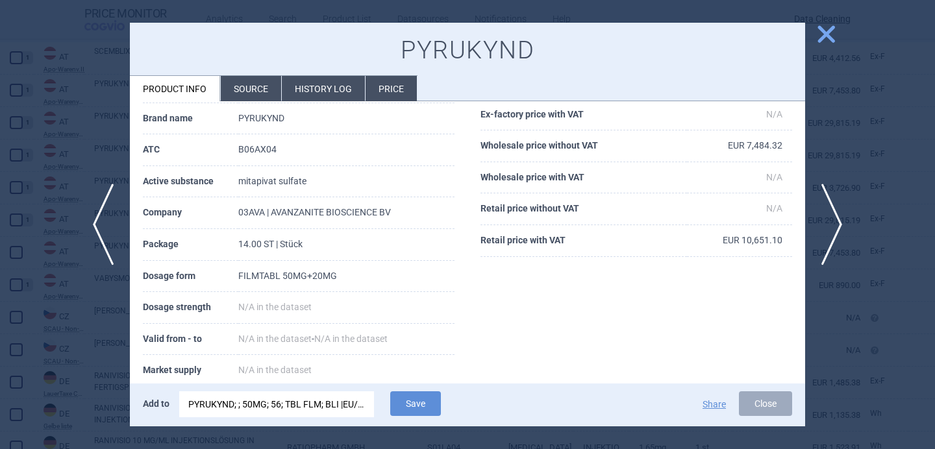
click at [291, 408] on div "PYRUKYND; ; 50MG; 56; TBL FLM; BLI |EU/1/22/1662/006" at bounding box center [276, 404] width 177 height 26
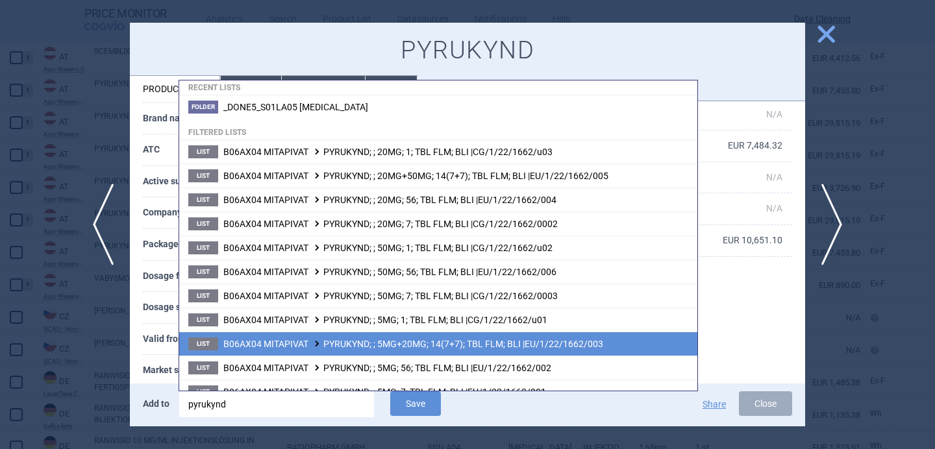
scroll to position [37, 0]
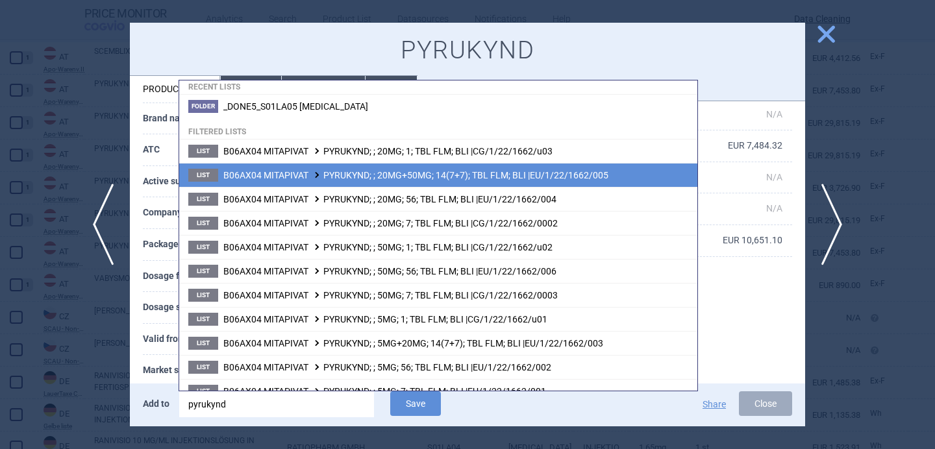
click at [373, 179] on span "B06AX04 MITAPIVAT PYRUKYND; ; 20MG+50MG; 14(7+7); TBL FLM; BLI |EU/1/22/1662/005" at bounding box center [415, 175] width 385 height 10
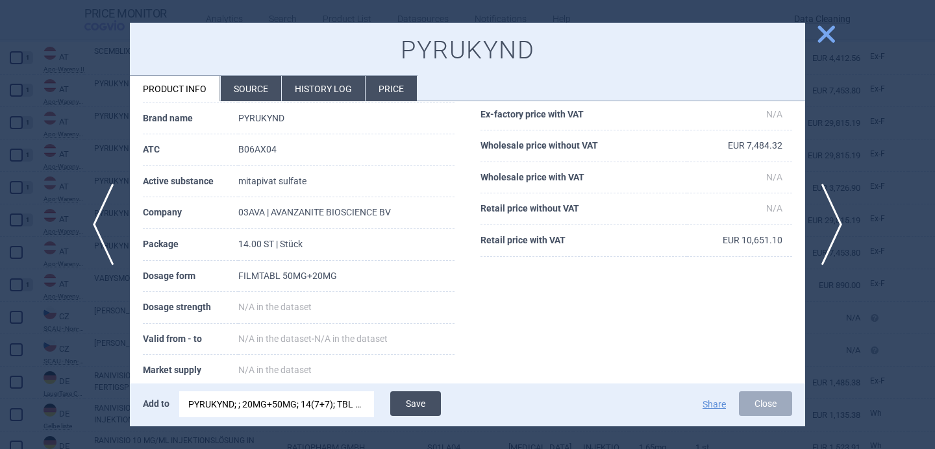
click at [421, 404] on button "Save" at bounding box center [415, 403] width 51 height 25
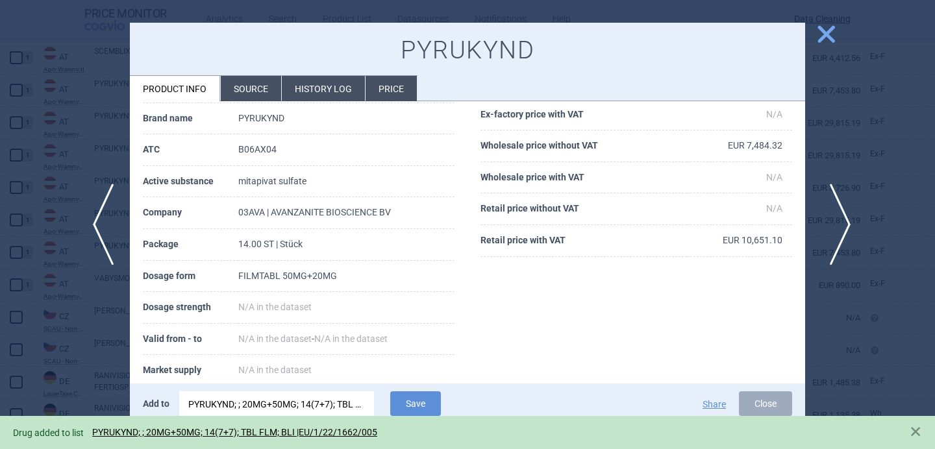
click at [841, 214] on span "next" at bounding box center [835, 225] width 29 height 82
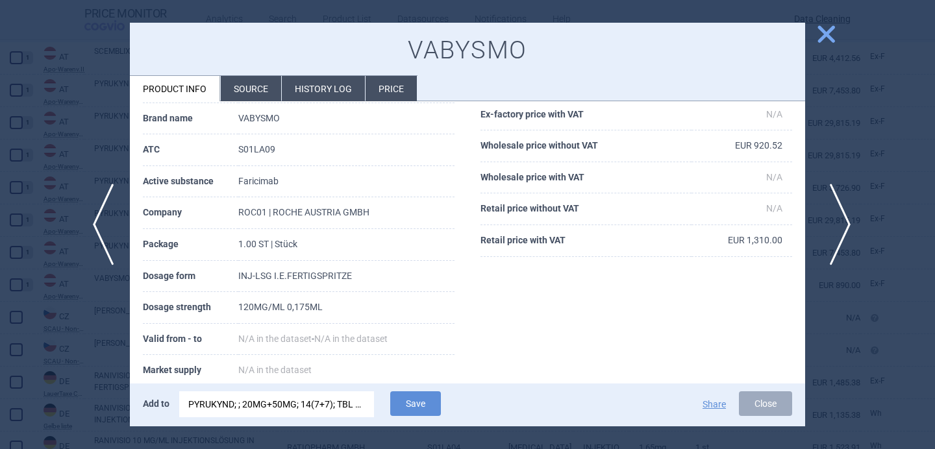
click at [841, 214] on span "next" at bounding box center [835, 225] width 29 height 82
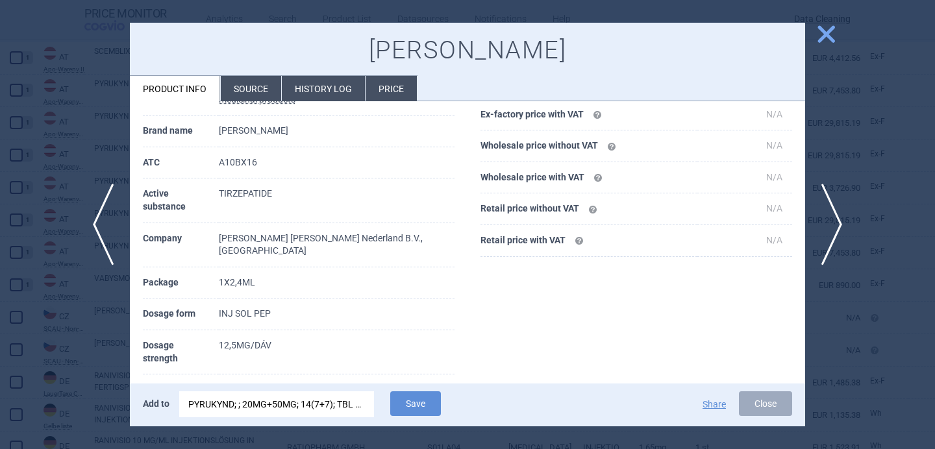
click at [257, 90] on li "Source" at bounding box center [251, 88] width 60 height 25
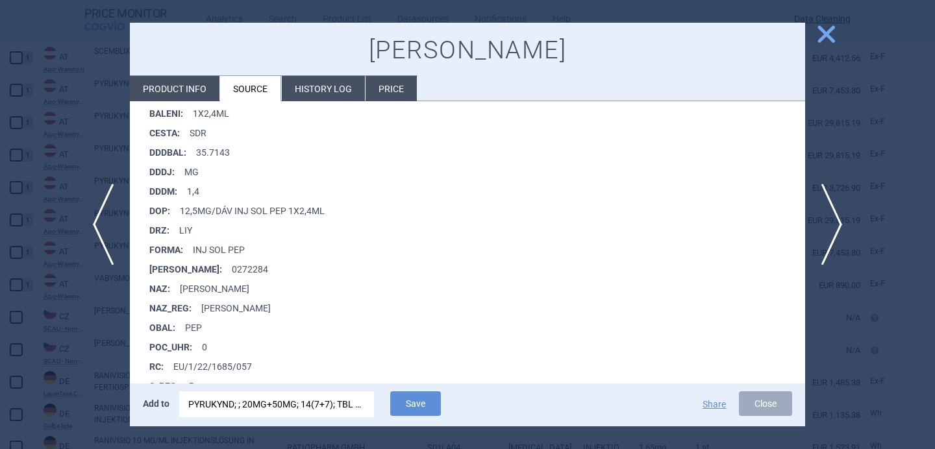
scroll to position [232, 0]
drag, startPoint x: 258, startPoint y: 364, endPoint x: 177, endPoint y: 363, distance: 81.8
click at [177, 363] on li "RC : EU/1/22/1685/057" at bounding box center [477, 364] width 656 height 19
copy li "U/1/22/1685/057"
click at [251, 408] on div "PYRUKYND; ; 20MG+50MG; 14(7+7); TBL FLM; BLI |EU/1/22/1662/005" at bounding box center [276, 404] width 177 height 26
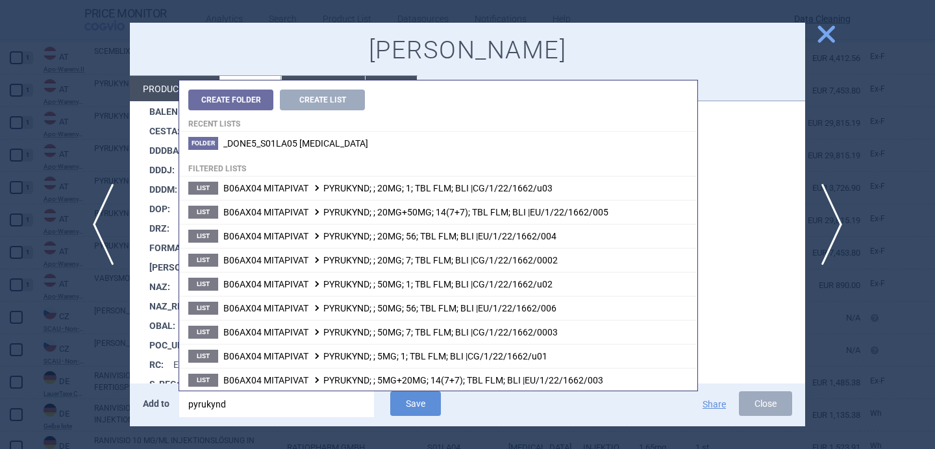
click at [251, 408] on input "pyrukynd" at bounding box center [276, 404] width 195 height 26
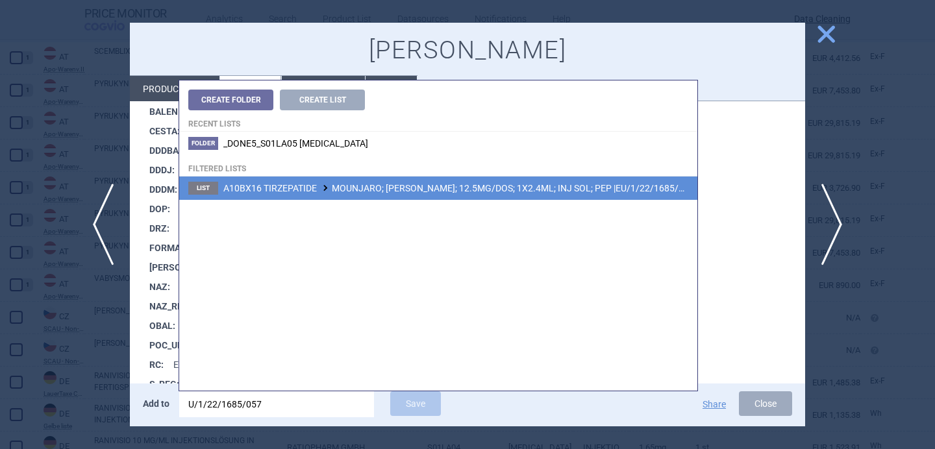
type input "U/1/22/1685/057"
click at [469, 185] on span "A10BX16 TIRZEPATIDE MOUNJARO; MOUNJARO KWIKPEN; 12.5MG/DOS; 1X2.4ML; INJ SOL; P…" at bounding box center [458, 188] width 471 height 10
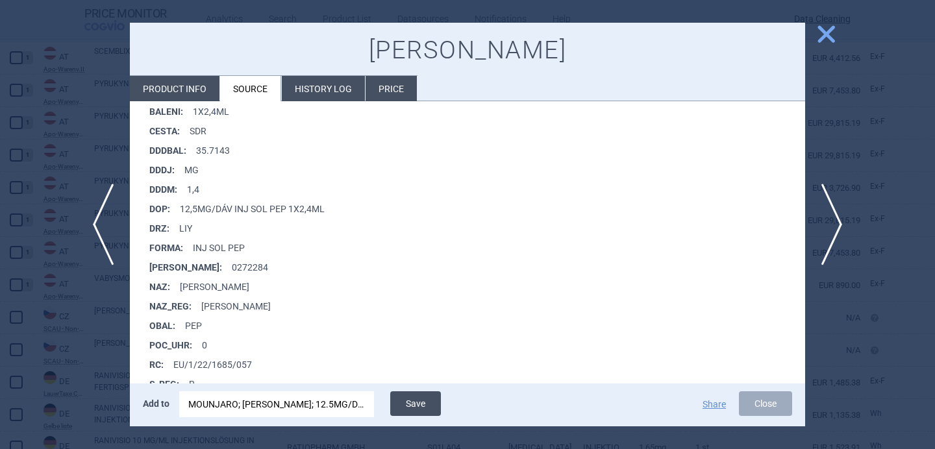
click at [420, 407] on button "Save" at bounding box center [415, 403] width 51 height 25
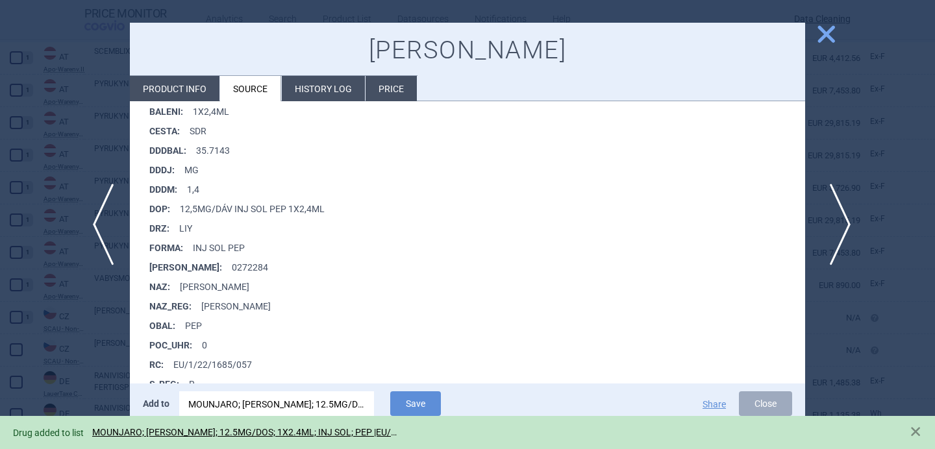
click at [839, 223] on span "next" at bounding box center [835, 225] width 29 height 82
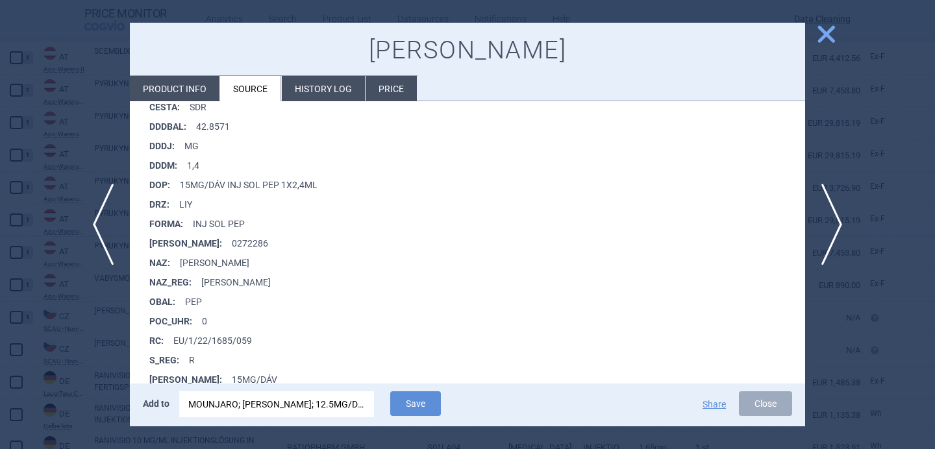
scroll to position [307, 0]
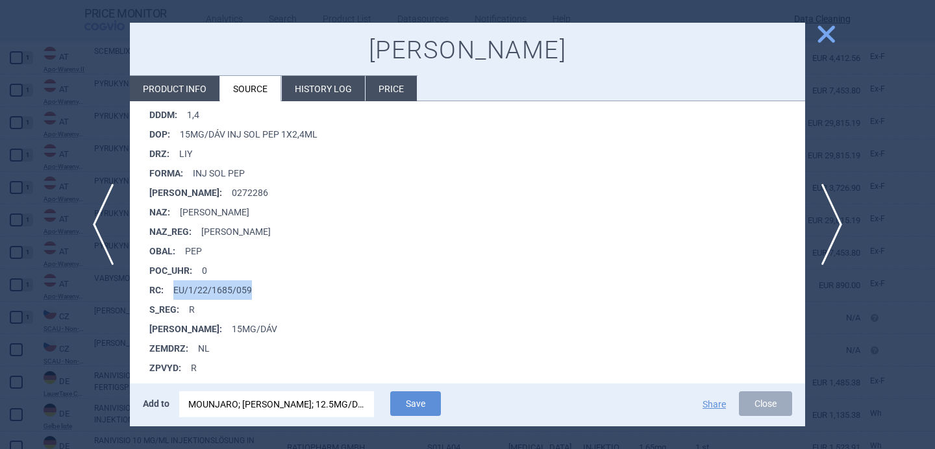
drag, startPoint x: 260, startPoint y: 293, endPoint x: 175, endPoint y: 292, distance: 85.7
click at [175, 292] on li "RC : EU/1/22/1685/059" at bounding box center [477, 289] width 656 height 19
copy li "EU/1/22/1685/059"
click at [217, 404] on div "MOUNJARO; MOUNJARO KWIKPEN; 12.5MG/DOS; 1X2.4ML; INJ SOL; PEP |EU/1/22/1685/057" at bounding box center [276, 404] width 177 height 26
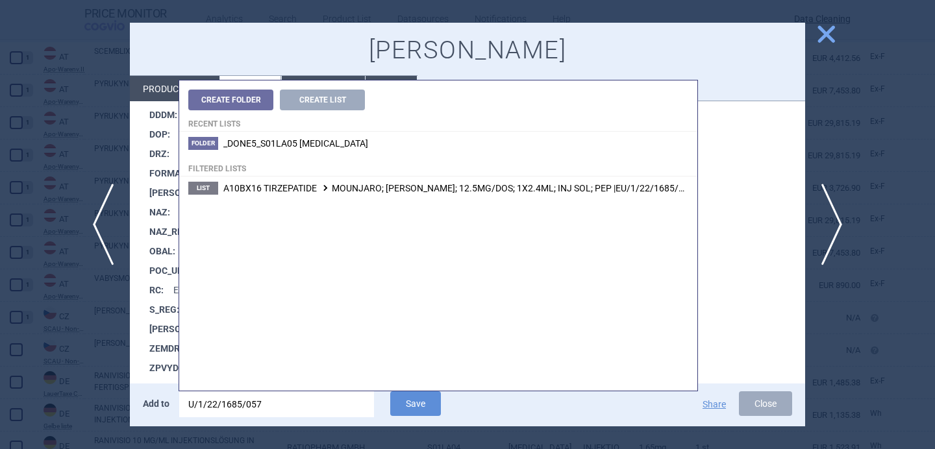
click at [217, 404] on input "U/1/22/1685/057" at bounding box center [276, 404] width 195 height 26
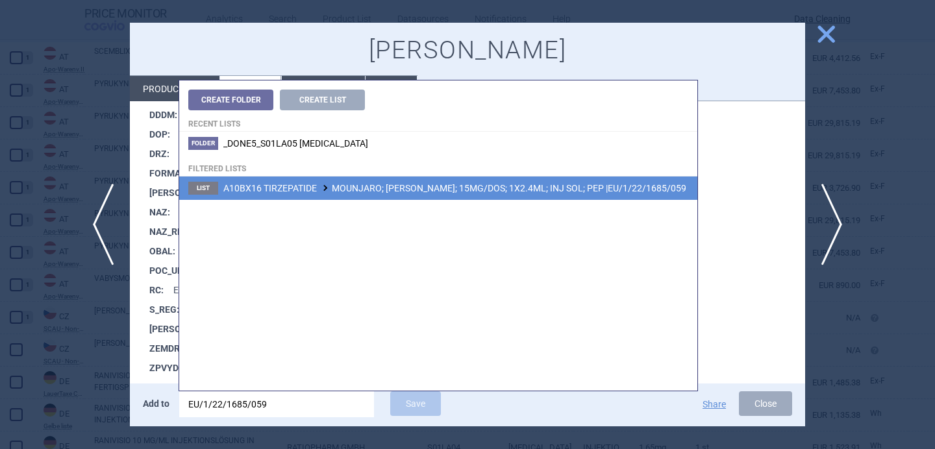
type input "EU/1/22/1685/059"
click at [406, 186] on span "A10BX16 TIRZEPATIDE MOUNJARO; MOUNJARO KWIKPEN; 15MG/DOS; 1X2.4ML; INJ SOL; PEP…" at bounding box center [454, 188] width 463 height 10
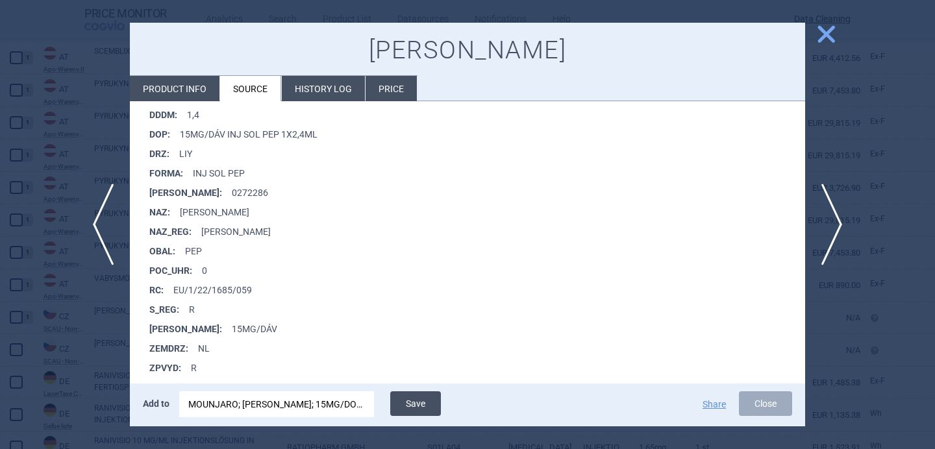
click at [419, 398] on button "Save" at bounding box center [415, 403] width 51 height 25
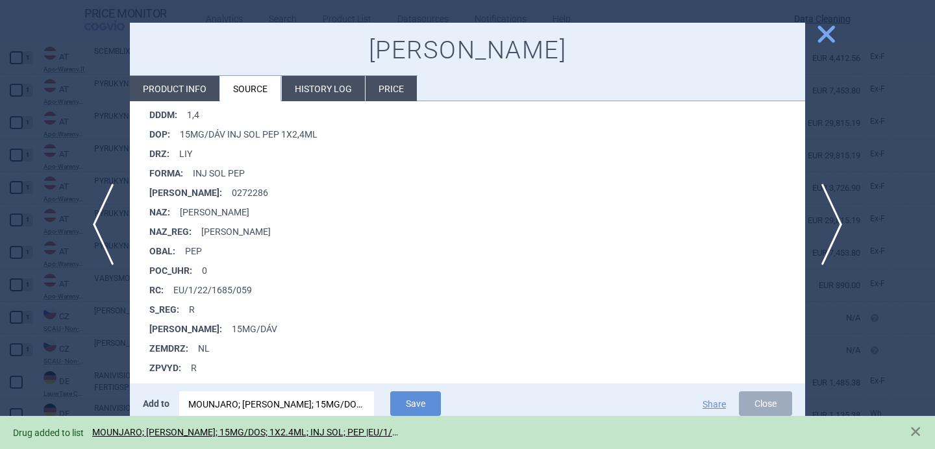
click at [102, 347] on div at bounding box center [467, 224] width 935 height 449
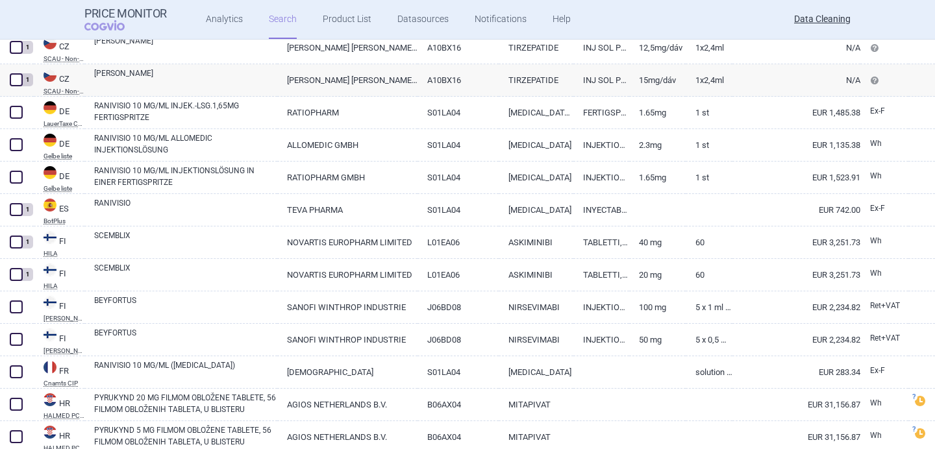
scroll to position [563, 0]
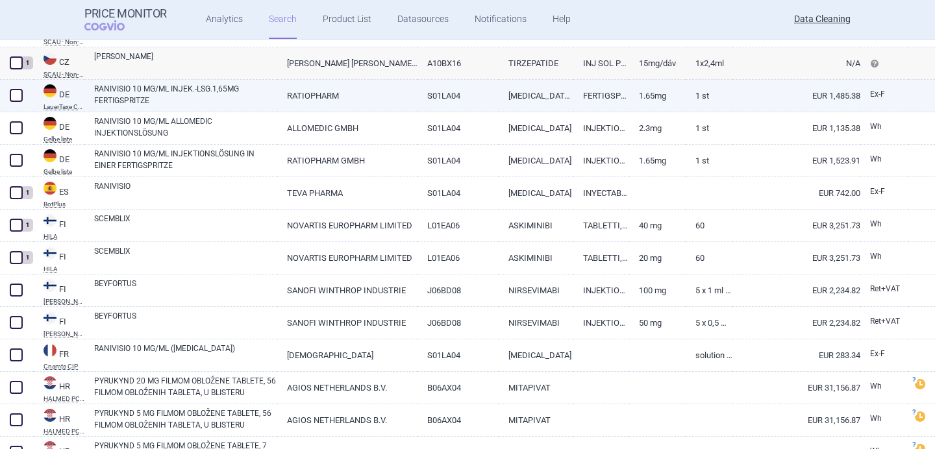
click at [212, 97] on link "RANIVISIO 10 MG/ML INJEK.-LSG.1,65MG FERTIGSPRITZE" at bounding box center [185, 94] width 183 height 23
select select "EUR"
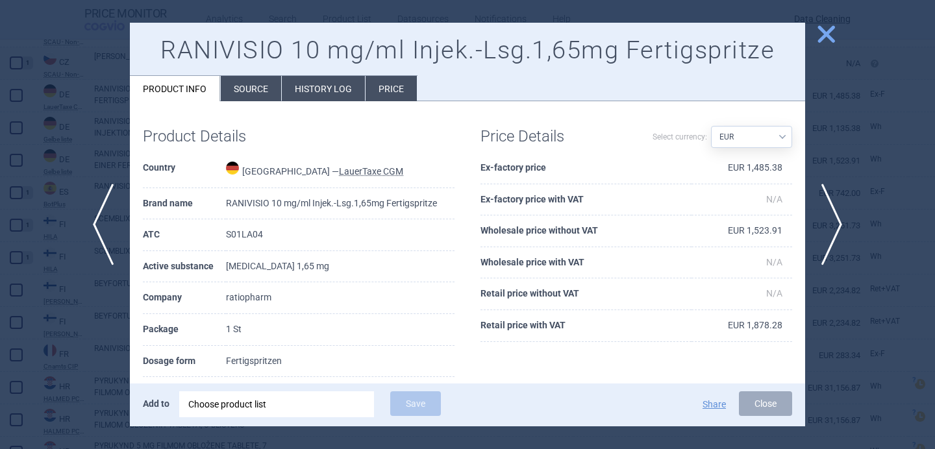
click at [266, 405] on div "Choose product list" at bounding box center [276, 404] width 177 height 26
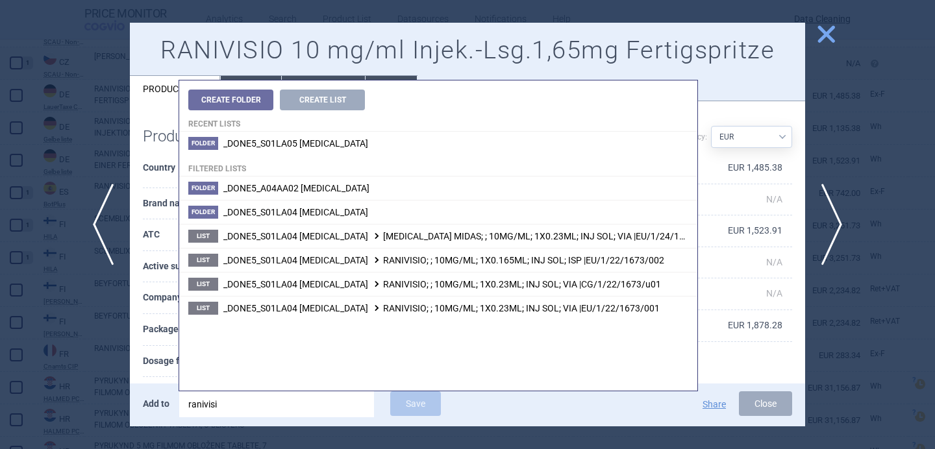
type input "ranivisio"
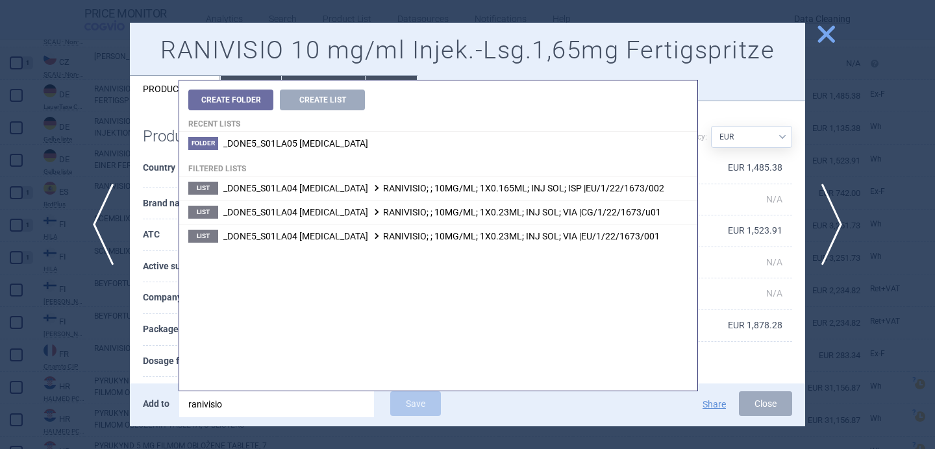
click at [132, 358] on div "Product Details Country Germany — LauerTaxe CGM Brand name RANIVISIO 10 mg/ml I…" at bounding box center [299, 331] width 338 height 434
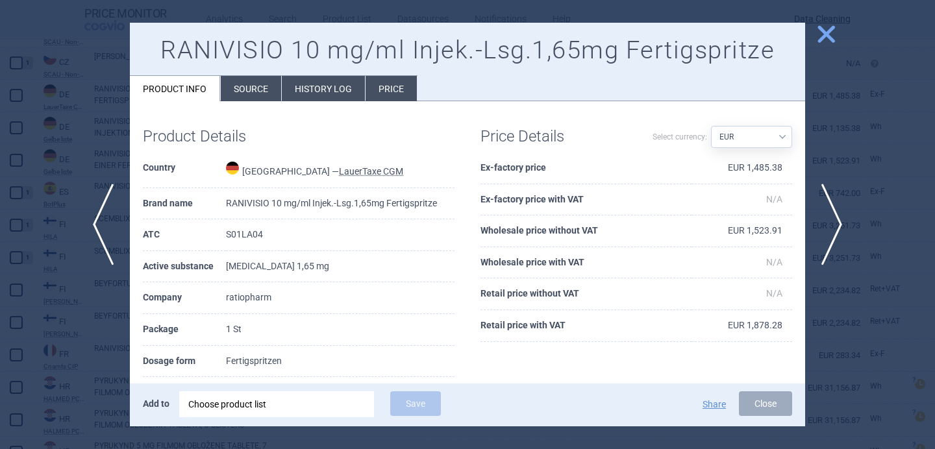
click at [279, 409] on div "Choose product list" at bounding box center [276, 404] width 177 height 26
click at [143, 277] on th "Active substance" at bounding box center [184, 267] width 83 height 32
click at [265, 88] on li "Source" at bounding box center [251, 88] width 60 height 25
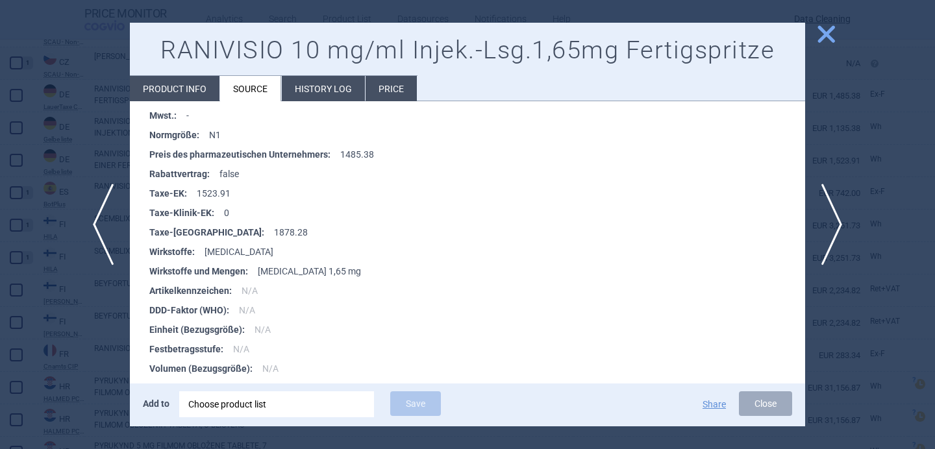
scroll to position [673, 0]
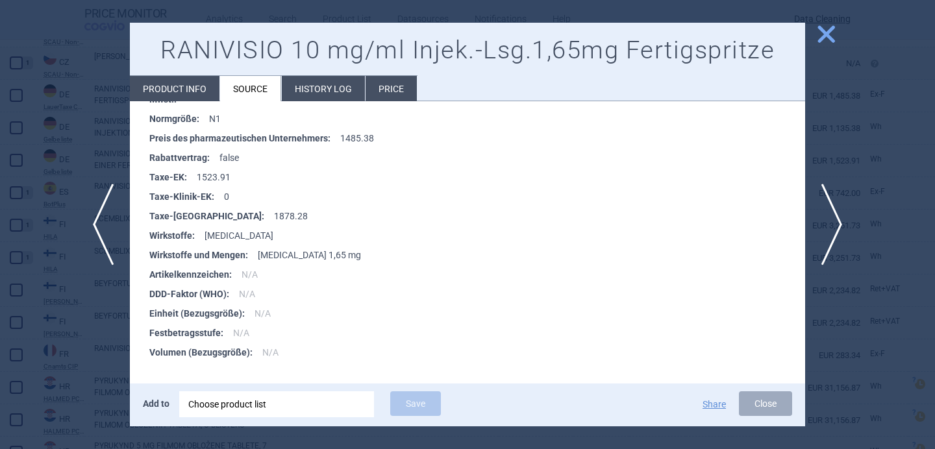
click at [278, 402] on div "Choose product list" at bounding box center [276, 404] width 177 height 26
click at [164, 340] on strong "Festbetragsstufe :" at bounding box center [191, 332] width 84 height 19
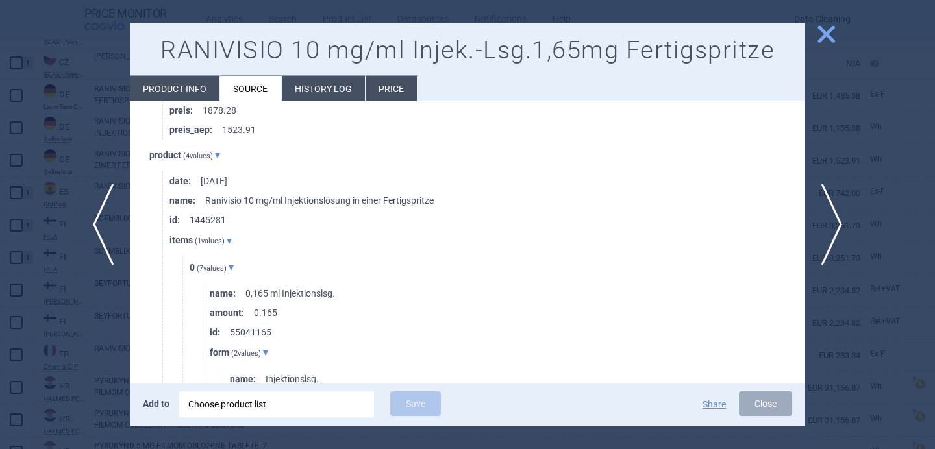
scroll to position [1619, 0]
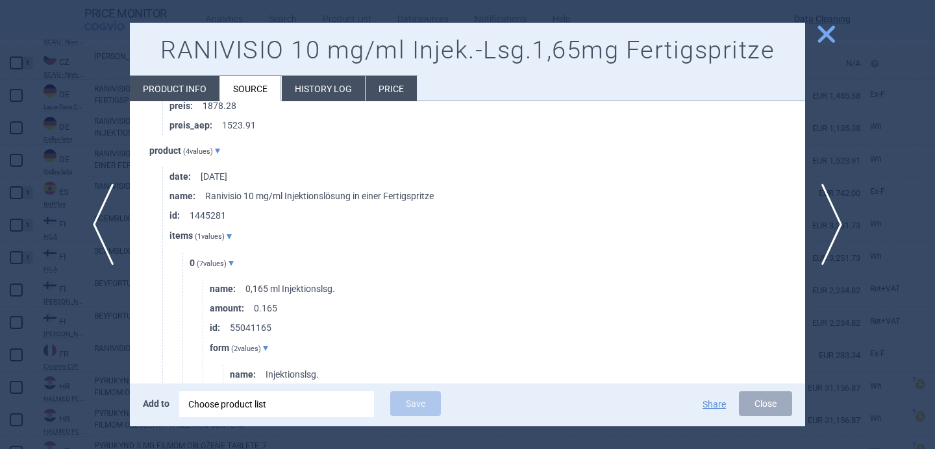
click at [228, 404] on div "Choose product list" at bounding box center [276, 404] width 177 height 26
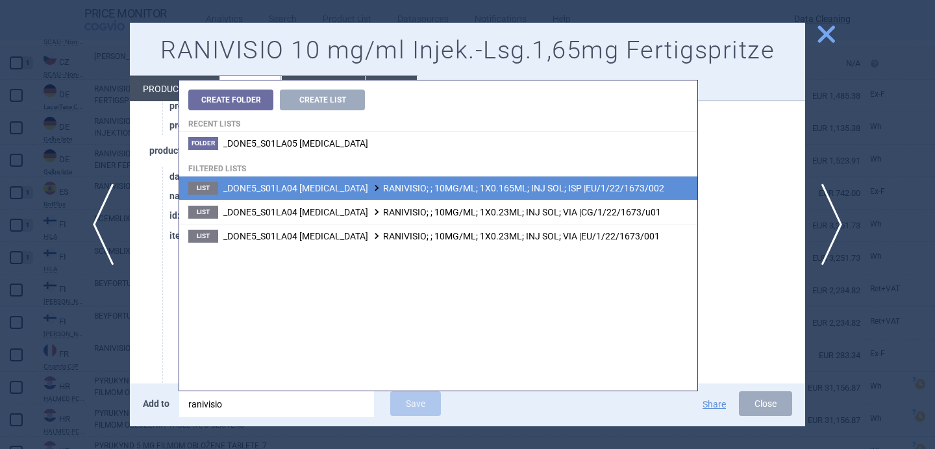
click at [429, 189] on span "_DONE5_S01LA04 RANIBIZUMAB RANIVISIO; ; 10MG/ML; 1X0.165ML; INJ SOL; ISP |EU/1/…" at bounding box center [443, 188] width 441 height 10
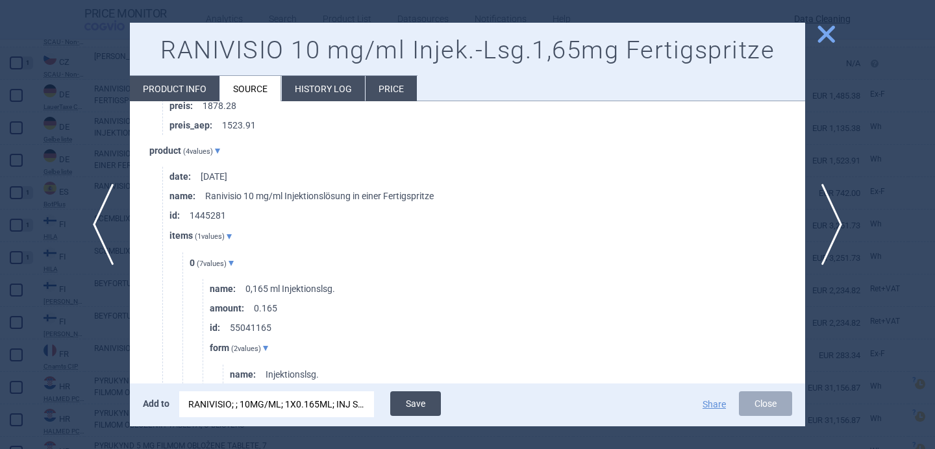
click at [418, 402] on button "Save" at bounding box center [415, 403] width 51 height 25
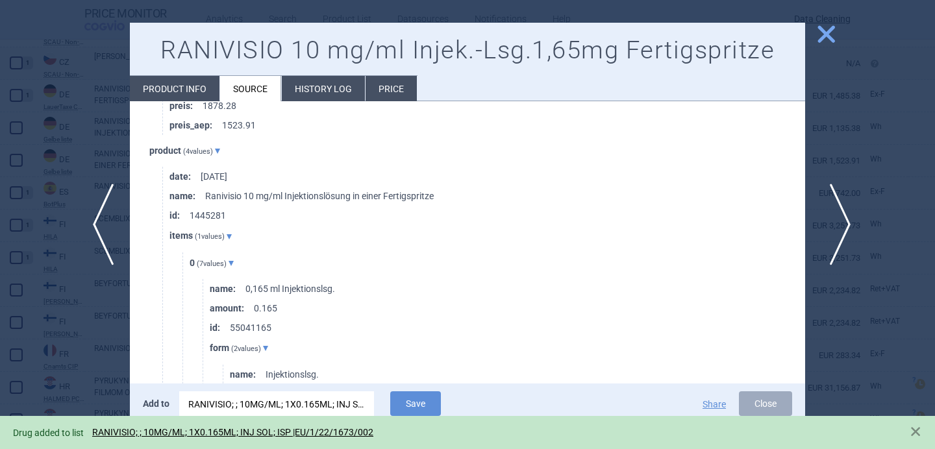
click at [835, 218] on span "next" at bounding box center [835, 225] width 29 height 82
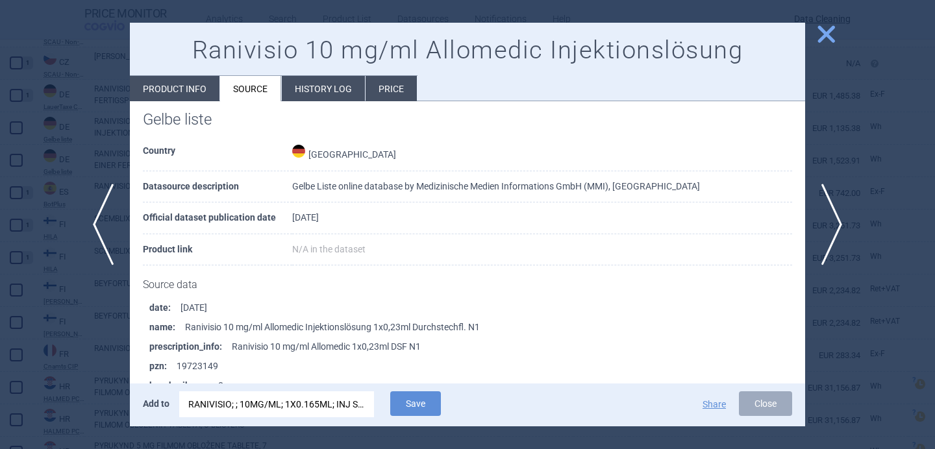
scroll to position [18, 0]
click at [316, 415] on div "RANIVISIO; ; 10MG/ML; 1X0.165ML; INJ SOL; ISP |EU/1/22/1673/002" at bounding box center [276, 404] width 177 height 26
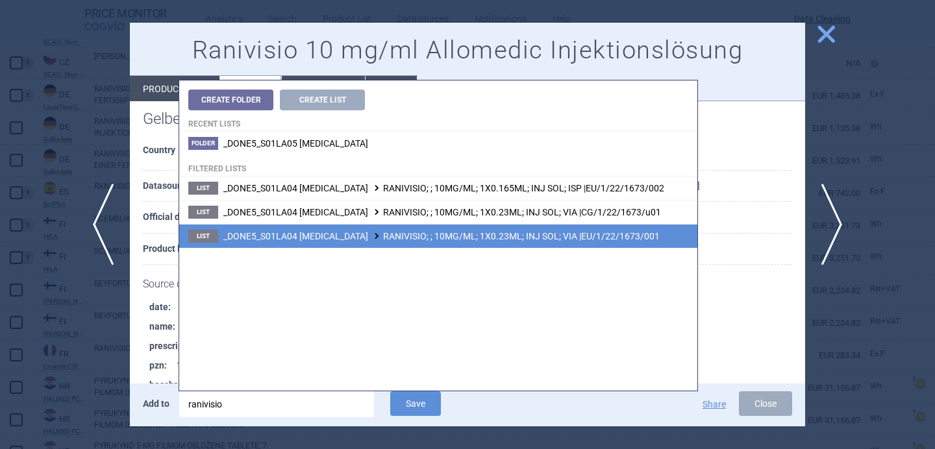
click at [419, 241] on span "_DONE5_S01LA04 RANIBIZUMAB RANIVISIO; ; 10MG/ML; 1X0.23ML; INJ SOL; VIA |EU/1/2…" at bounding box center [441, 236] width 436 height 10
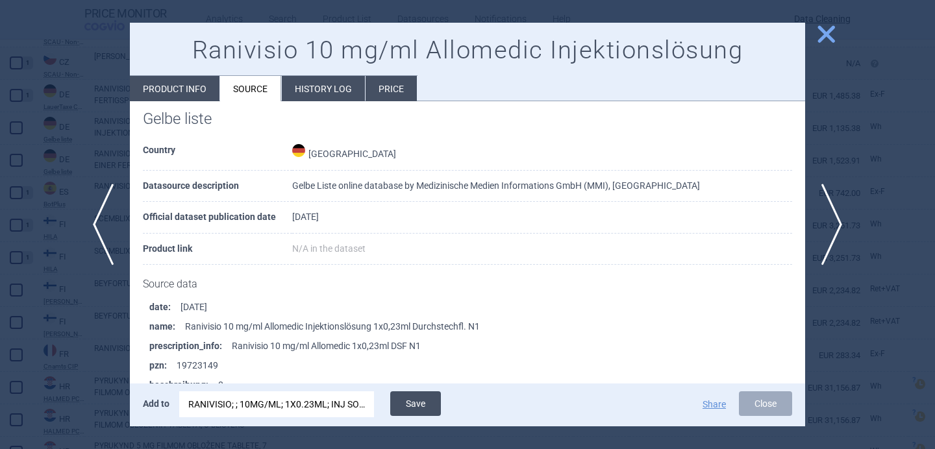
click at [423, 405] on button "Save" at bounding box center [415, 403] width 51 height 25
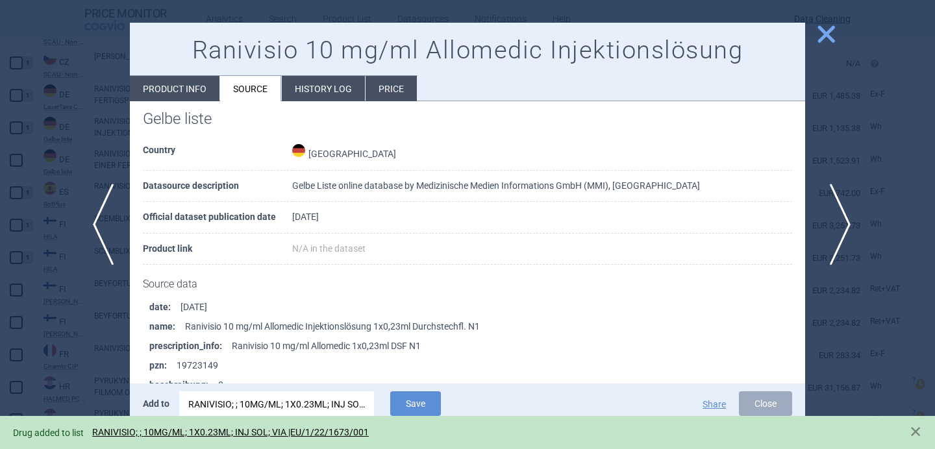
click at [843, 208] on span "next" at bounding box center [835, 225] width 29 height 82
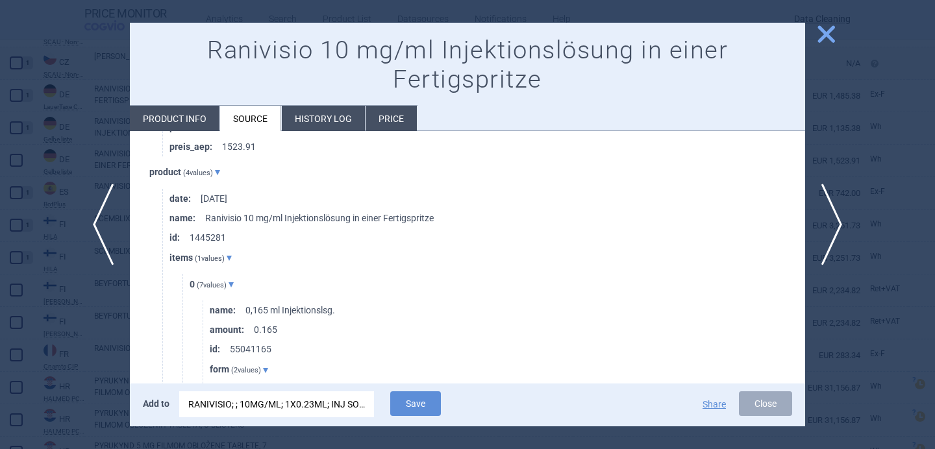
scroll to position [689, 0]
click at [324, 403] on div "RANIVISIO; ; 10MG/ML; 1X0.23ML; INJ SOL; VIA |EU/1/22/1673/001" at bounding box center [276, 404] width 177 height 26
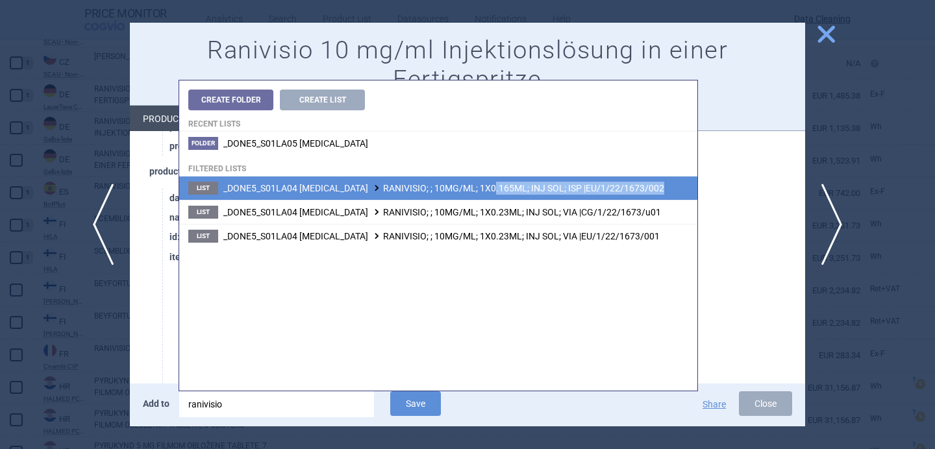
click at [486, 195] on li "List _DONE5_S01LA04 RANIBIZUMAB RANIVISIO; ; 10MG/ML; 1X0.165ML; INJ SOL; ISP |…" at bounding box center [438, 188] width 518 height 23
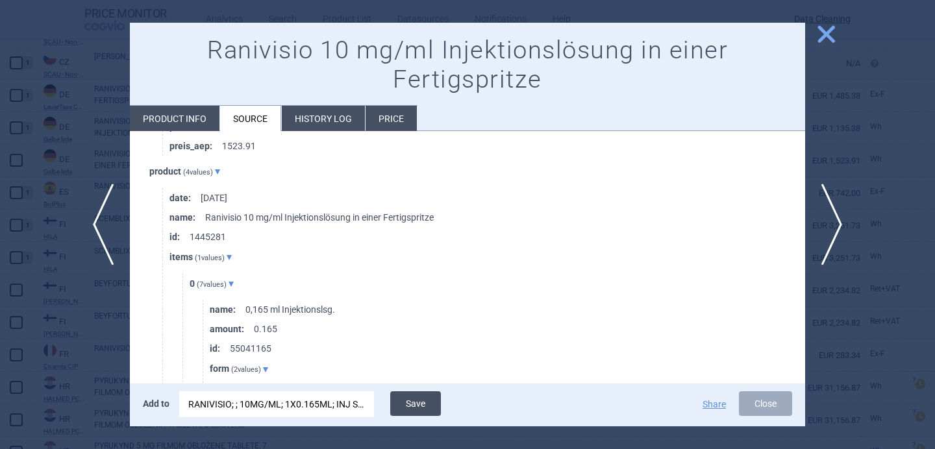
click at [417, 399] on button "Save" at bounding box center [415, 403] width 51 height 25
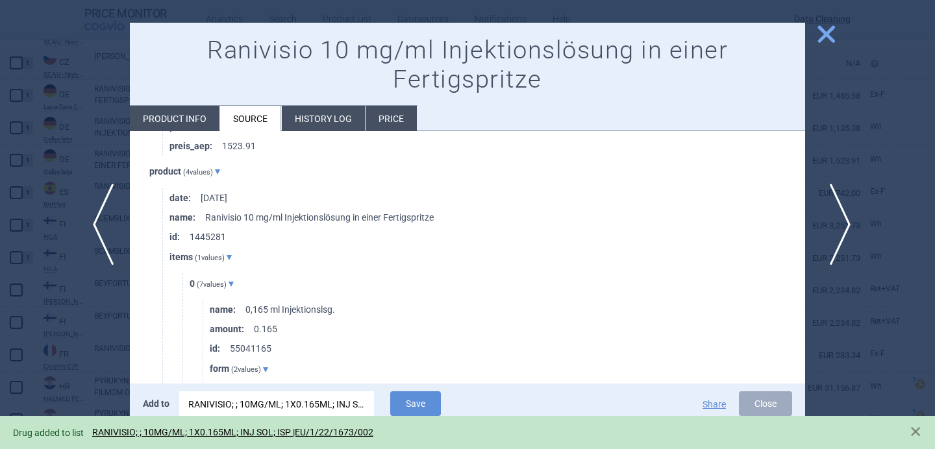
click at [842, 216] on span "next" at bounding box center [835, 225] width 29 height 82
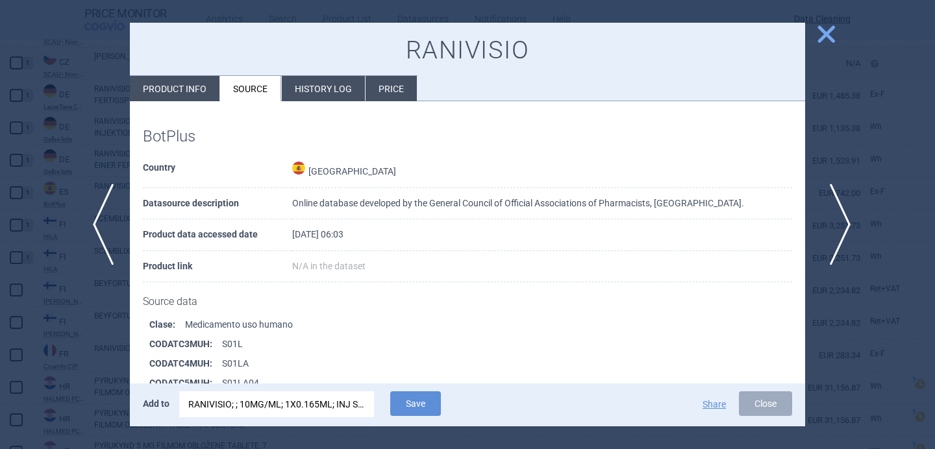
click at [842, 217] on span "next" at bounding box center [835, 225] width 29 height 82
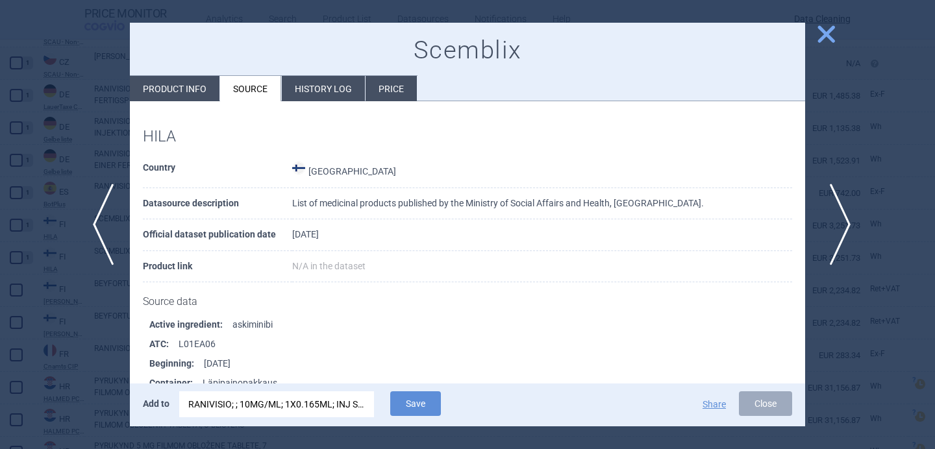
click at [842, 217] on span "next" at bounding box center [835, 225] width 29 height 82
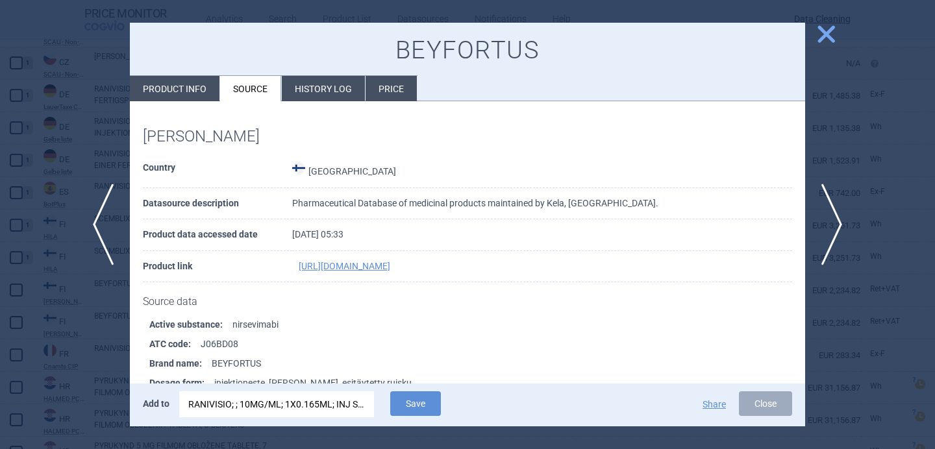
scroll to position [79, 0]
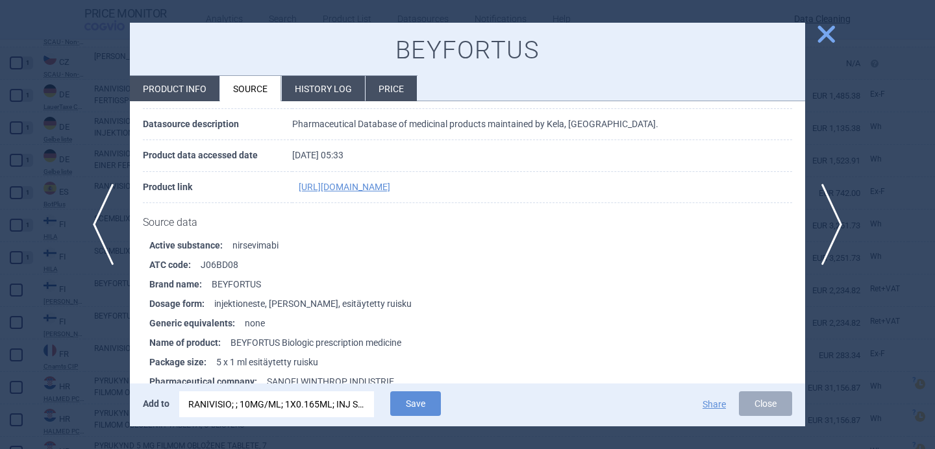
click at [195, 99] on li "Product info" at bounding box center [175, 88] width 90 height 25
select select "EUR"
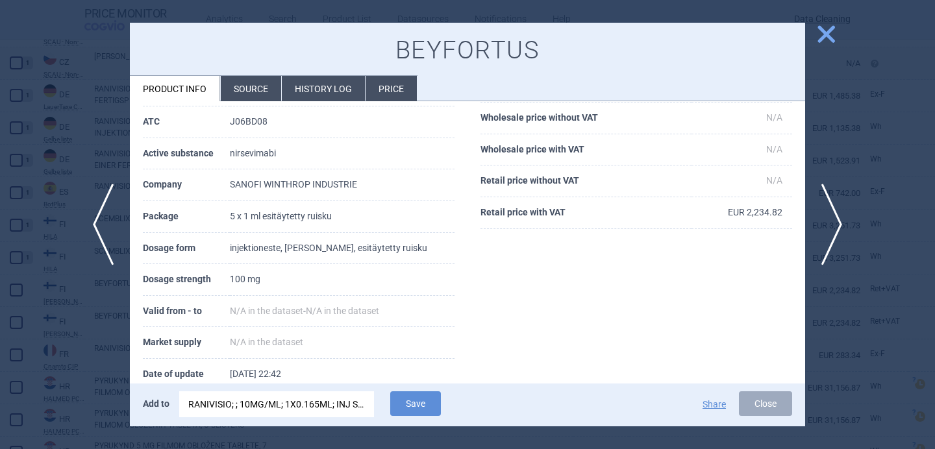
scroll to position [129, 0]
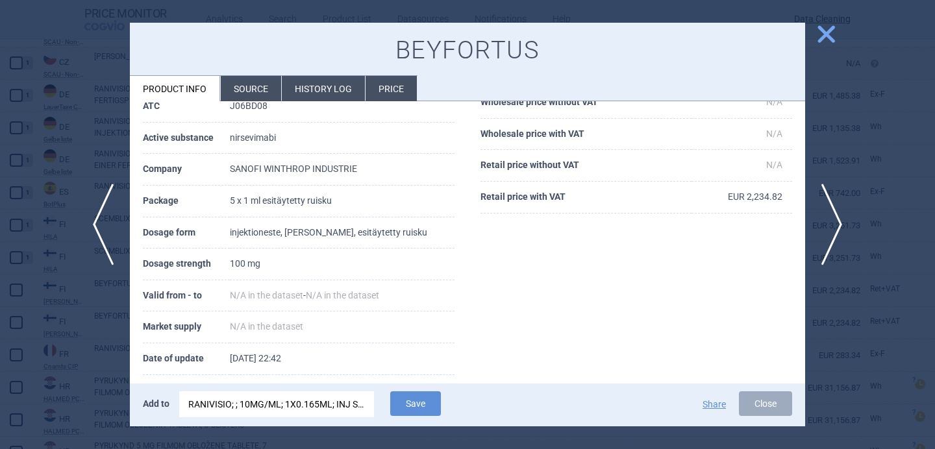
click at [234, 410] on div "RANIVISIO; ; 10MG/ML; 1X0.165ML; INJ SOL; ISP |EU/1/22/1673/002" at bounding box center [276, 404] width 177 height 26
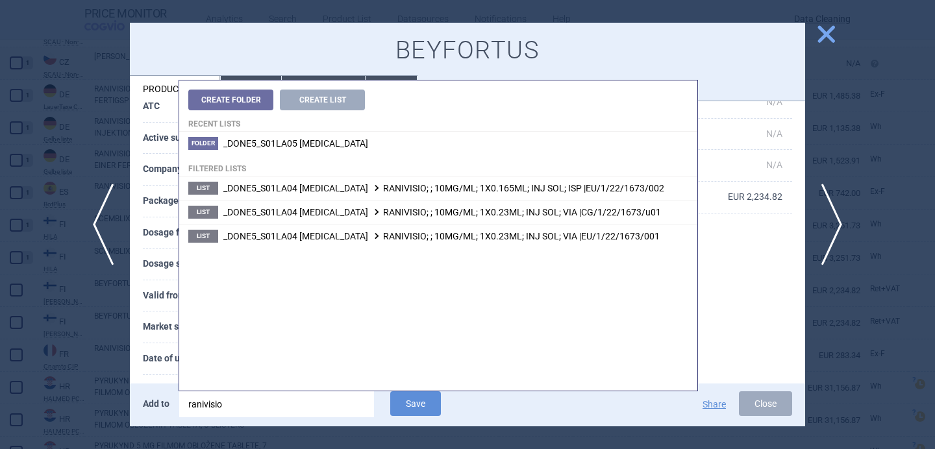
click at [234, 410] on input "ranivisio" at bounding box center [276, 404] width 195 height 26
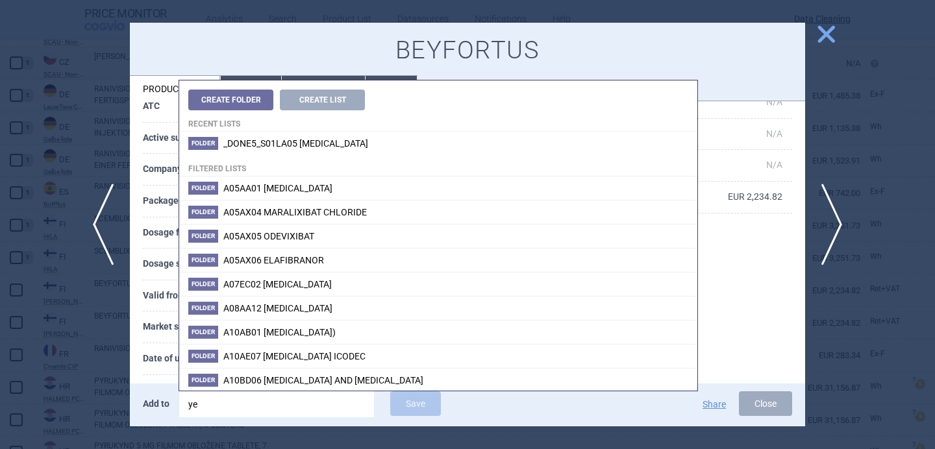
type input "y"
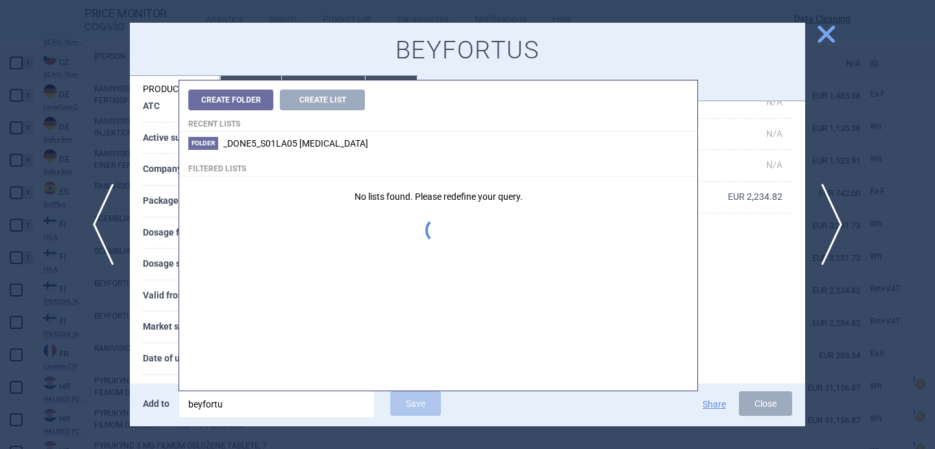
type input "beyfortus"
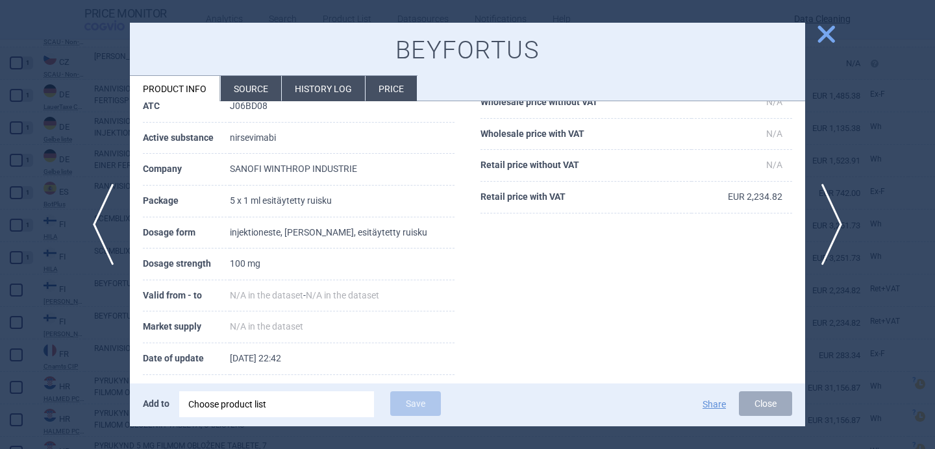
click at [160, 333] on th "Market supply" at bounding box center [186, 328] width 87 height 32
click at [247, 408] on div "Choose product list" at bounding box center [276, 404] width 177 height 26
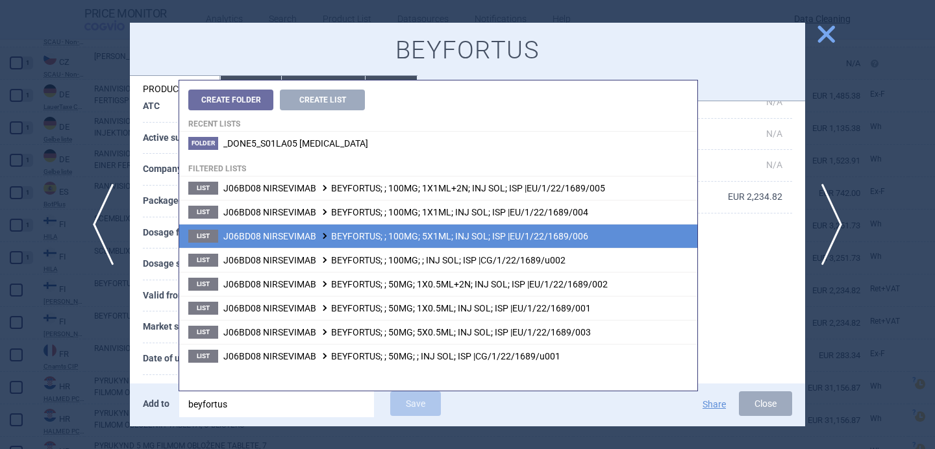
click at [425, 234] on span "J06BD08 NIRSEVIMAB BEYFORTUS; ; 100MG; 5X1ML; INJ SOL; ISP |EU/1/22/1689/006" at bounding box center [405, 236] width 365 height 10
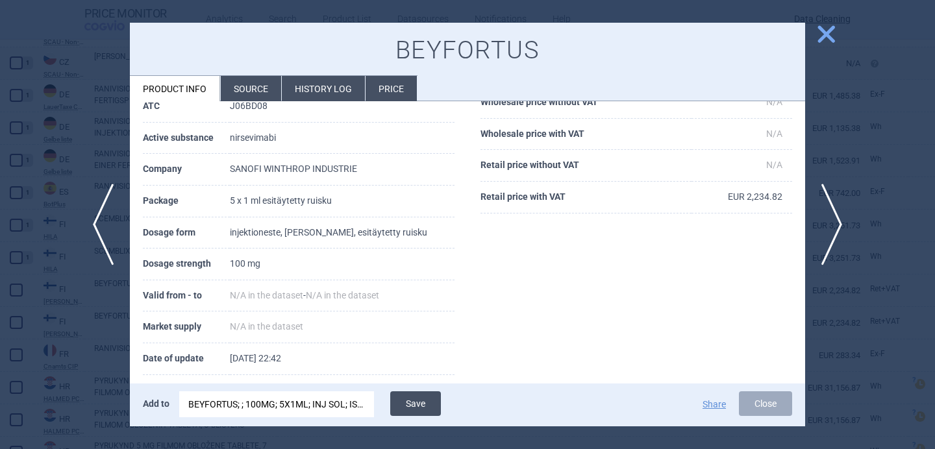
click at [415, 403] on button "Save" at bounding box center [415, 403] width 51 height 25
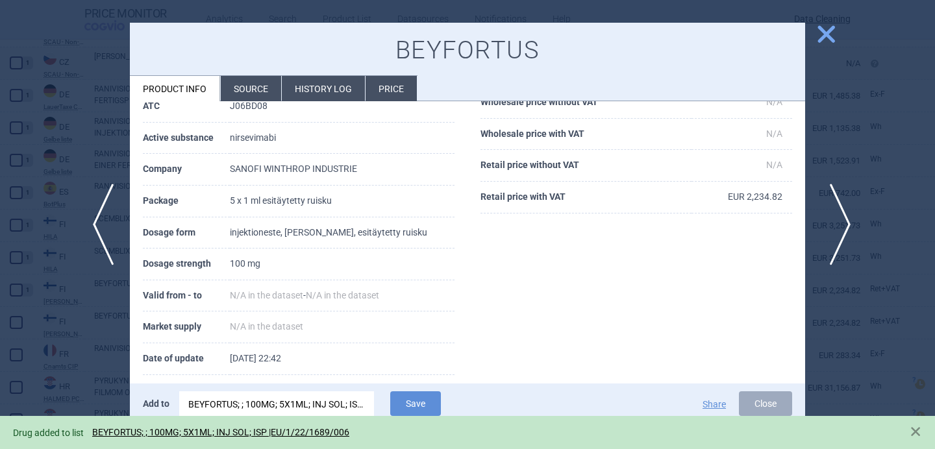
click at [836, 219] on span "next" at bounding box center [835, 225] width 29 height 82
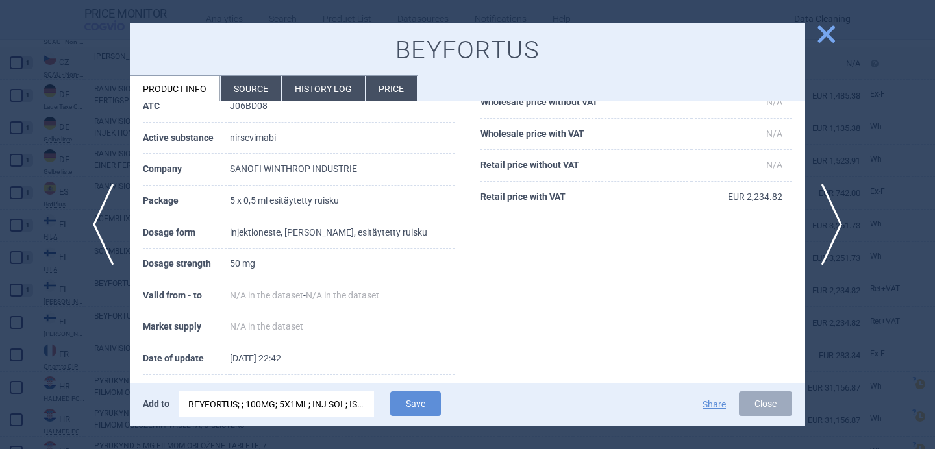
click at [321, 401] on div "BEYFORTUS; ; 100MG; 5X1ML; INJ SOL; ISP |EU/1/22/1689/006" at bounding box center [276, 404] width 177 height 26
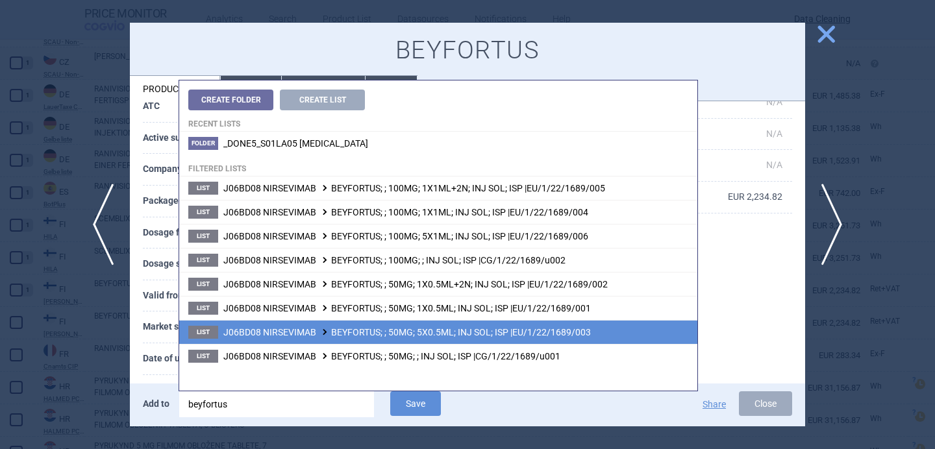
click at [373, 335] on span "J06BD08 NIRSEVIMAB BEYFORTUS; ; 50MG; 5X0.5ML; INJ SOL; ISP |EU/1/22/1689/003" at bounding box center [406, 332] width 367 height 10
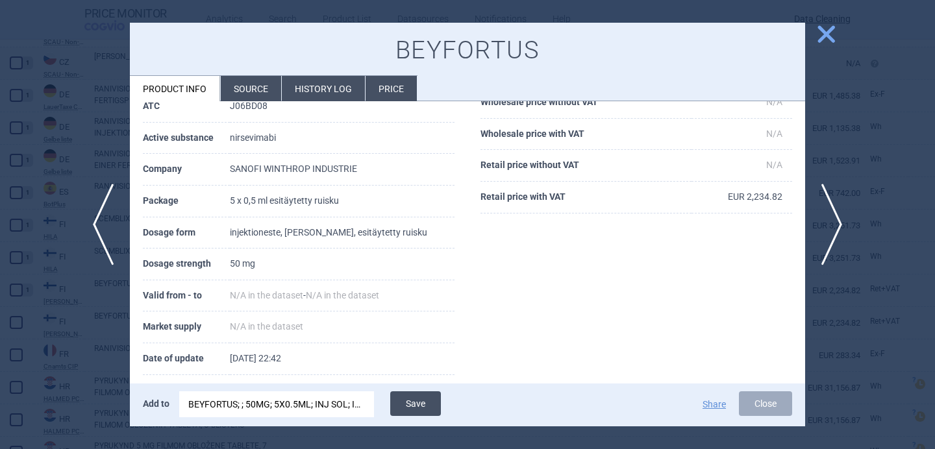
click at [423, 401] on button "Save" at bounding box center [415, 403] width 51 height 25
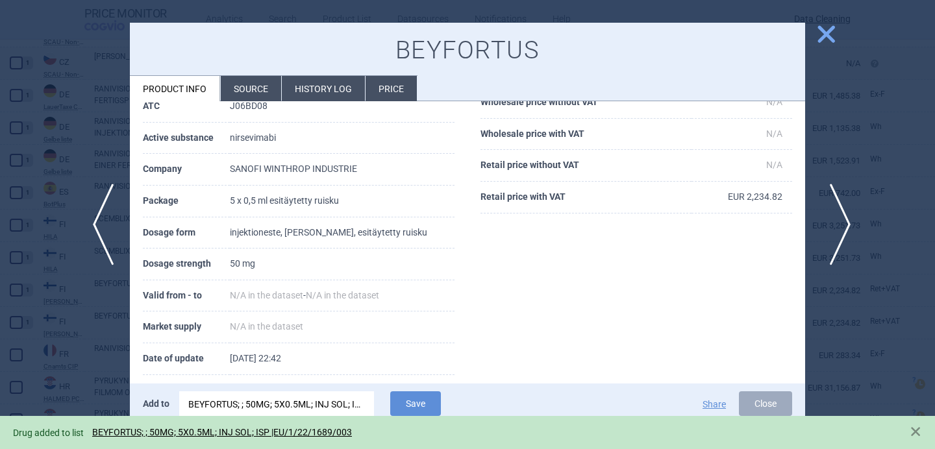
click at [830, 223] on span "next" at bounding box center [835, 225] width 29 height 82
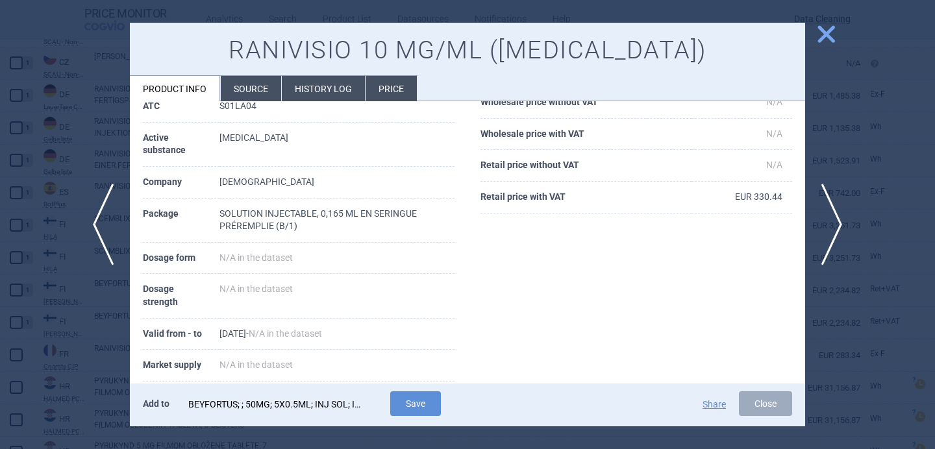
click at [302, 406] on div "BEYFORTUS; ; 50MG; 5X0.5ML; INJ SOL; ISP |EU/1/22/1689/003" at bounding box center [276, 404] width 177 height 26
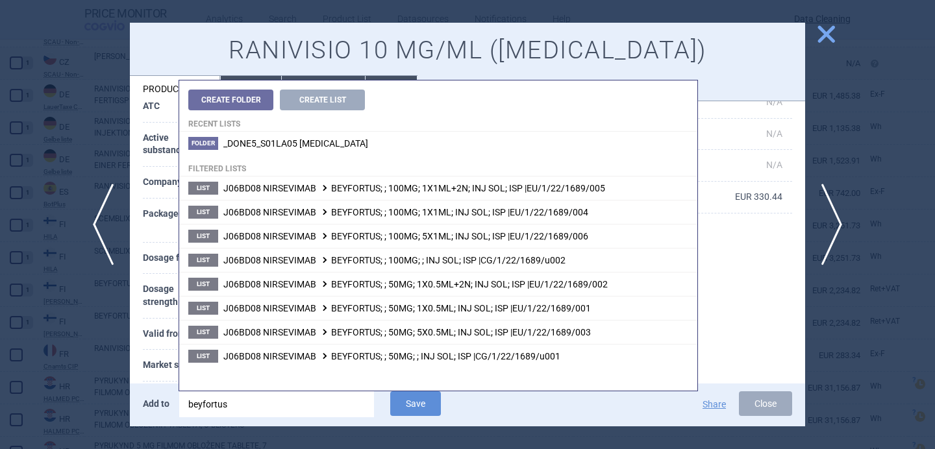
click at [302, 406] on input "beyfortus" at bounding box center [276, 404] width 195 height 26
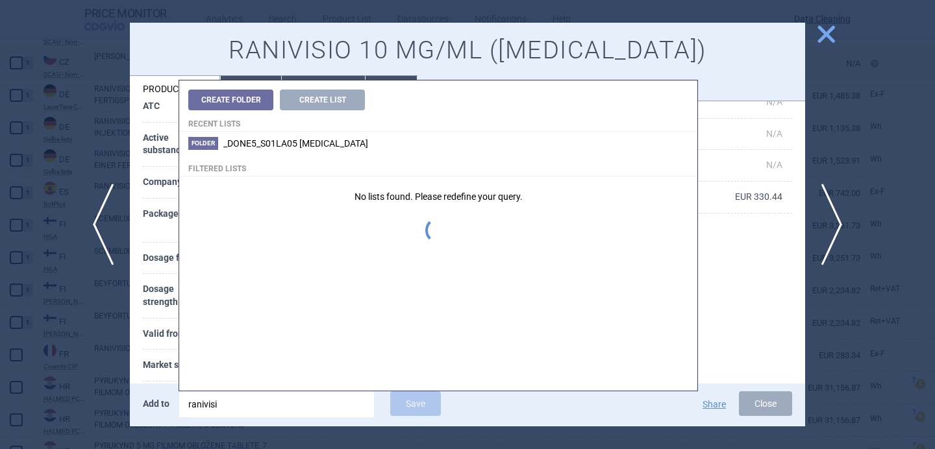
type input "ranivisio"
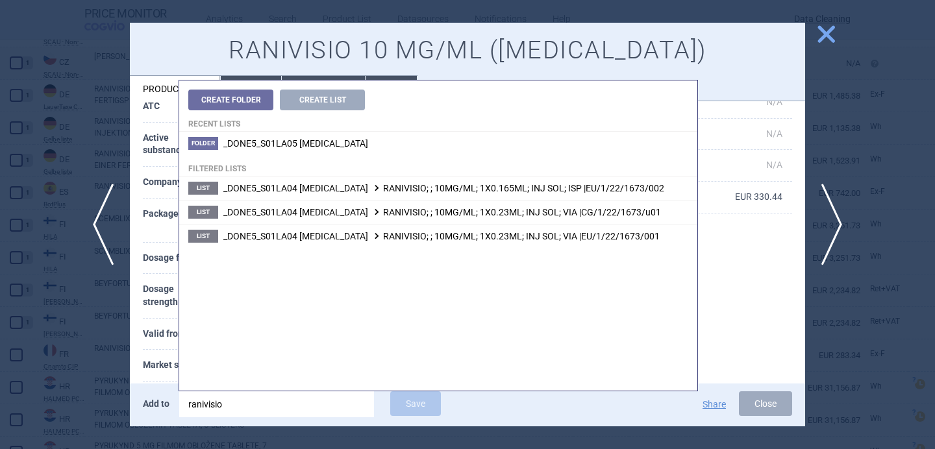
click at [153, 357] on th "Market supply" at bounding box center [181, 366] width 77 height 32
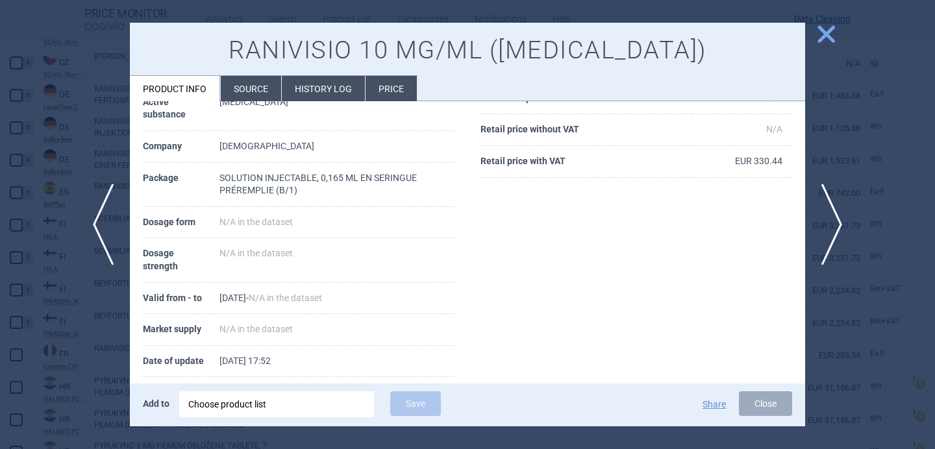
scroll to position [167, 0]
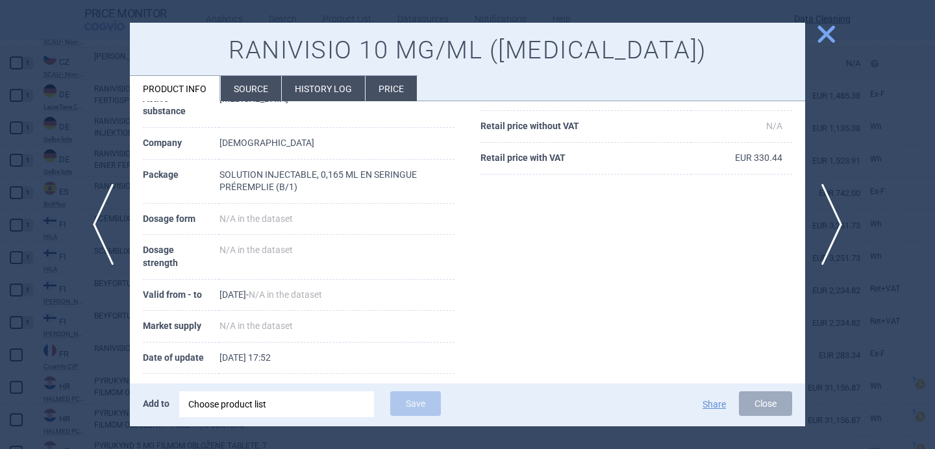
click at [243, 402] on div "Choose product list" at bounding box center [276, 404] width 177 height 26
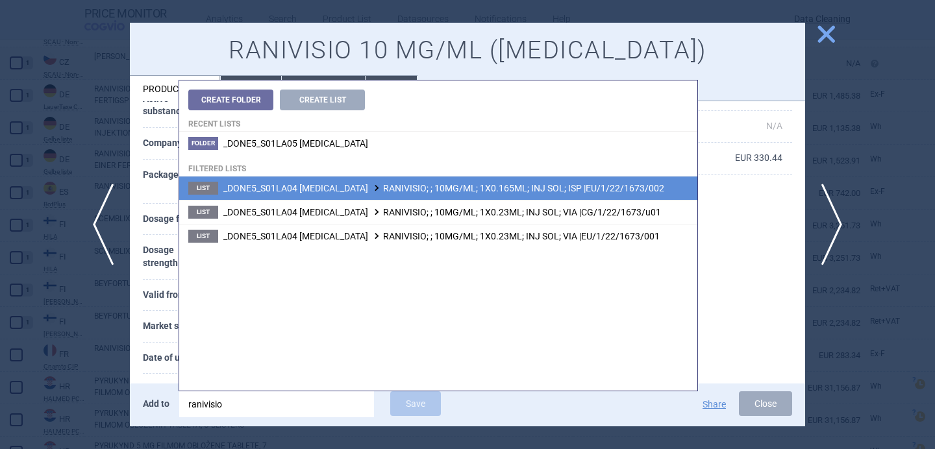
click at [427, 187] on span "_DONE5_S01LA04 RANIBIZUMAB RANIVISIO; ; 10MG/ML; 1X0.165ML; INJ SOL; ISP |EU/1/…" at bounding box center [443, 188] width 441 height 10
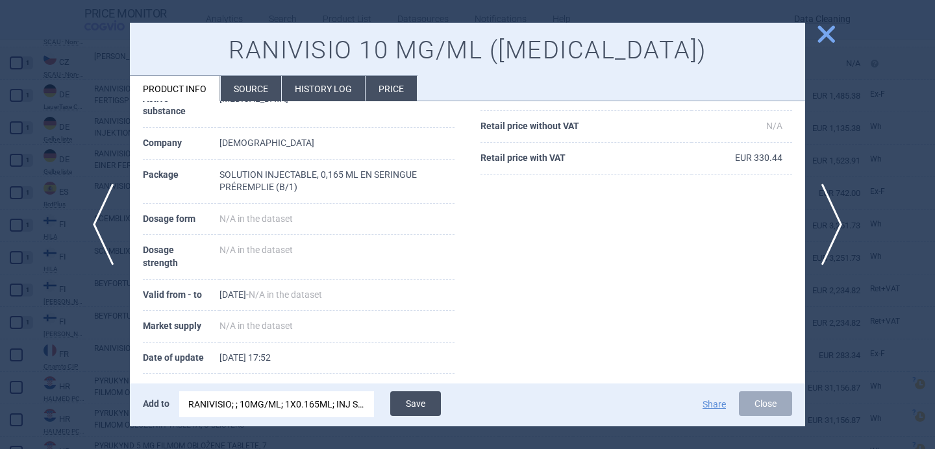
click at [414, 400] on button "Save" at bounding box center [415, 403] width 51 height 25
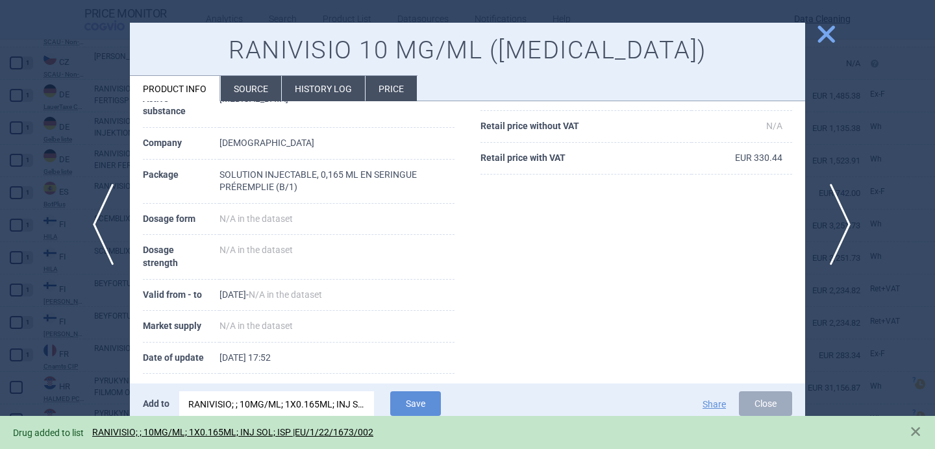
click at [846, 222] on span "next" at bounding box center [835, 225] width 29 height 82
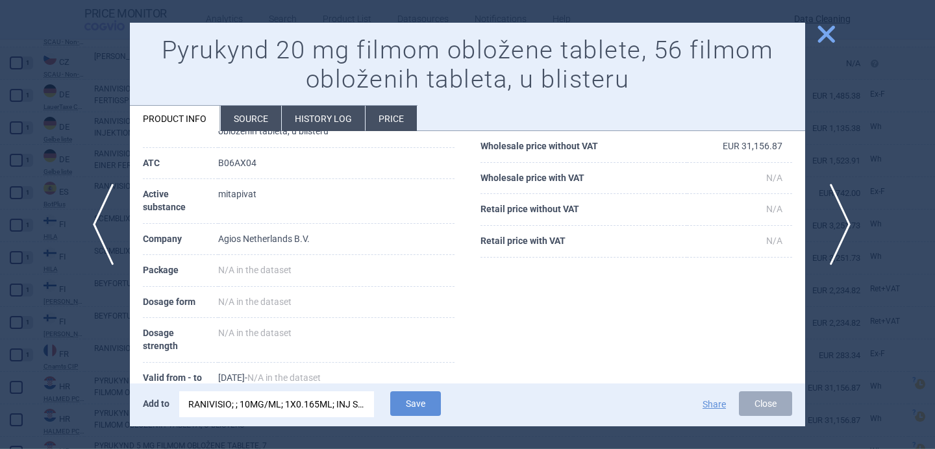
scroll to position [234, 0]
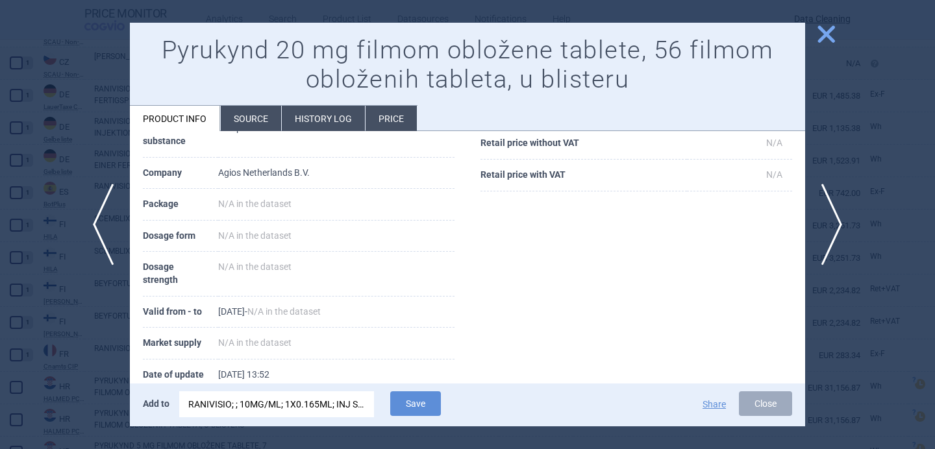
click at [247, 117] on li "Source" at bounding box center [251, 118] width 60 height 25
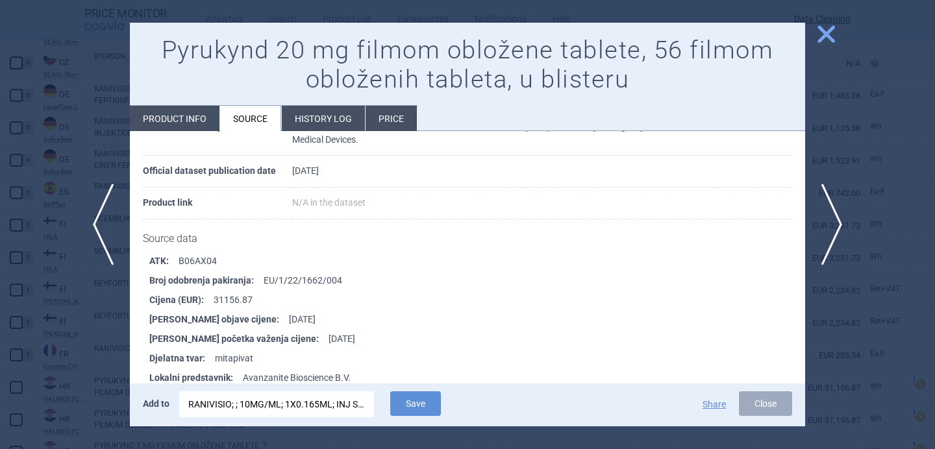
scroll to position [113, 0]
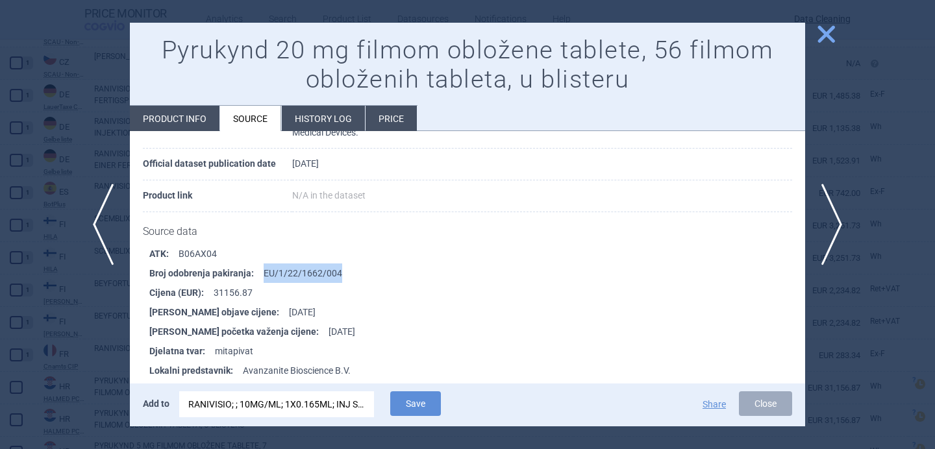
drag, startPoint x: 352, startPoint y: 267, endPoint x: 262, endPoint y: 267, distance: 90.9
click at [262, 267] on li "Broj odobrenja pakiranja : EU/1/22/1662/004" at bounding box center [477, 273] width 656 height 19
copy li "EU/1/22/1662/004"
click at [255, 399] on div "RANIVISIO; ; 10MG/ML; 1X0.165ML; INJ SOL; ISP |EU/1/22/1673/002" at bounding box center [276, 404] width 177 height 26
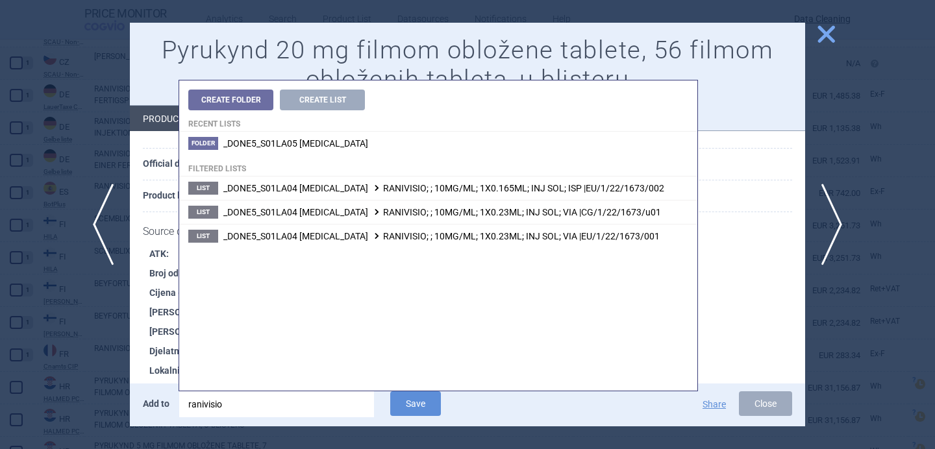
click at [255, 399] on input "ranivisio" at bounding box center [276, 404] width 195 height 26
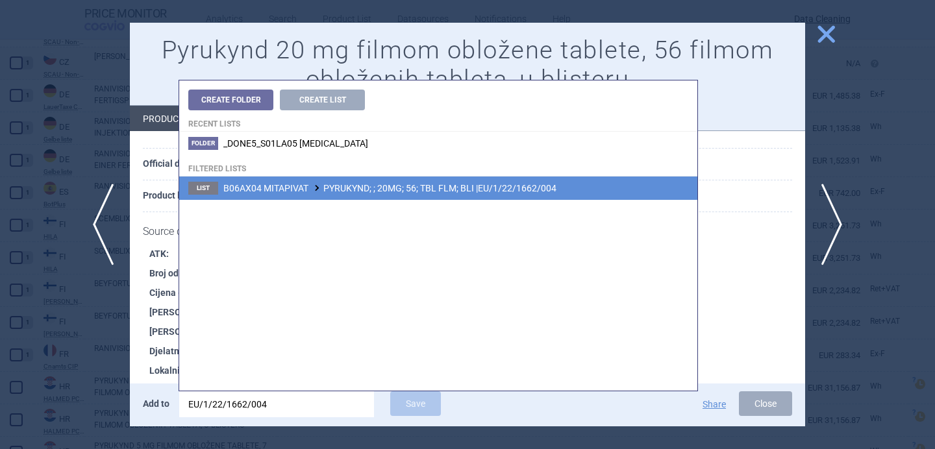
type input "EU/1/22/1662/004"
click at [395, 191] on span "B06AX04 MITAPIVAT PYRUKYND; ; 20MG; 56; TBL FLM; BLI |EU/1/22/1662/004" at bounding box center [389, 188] width 333 height 10
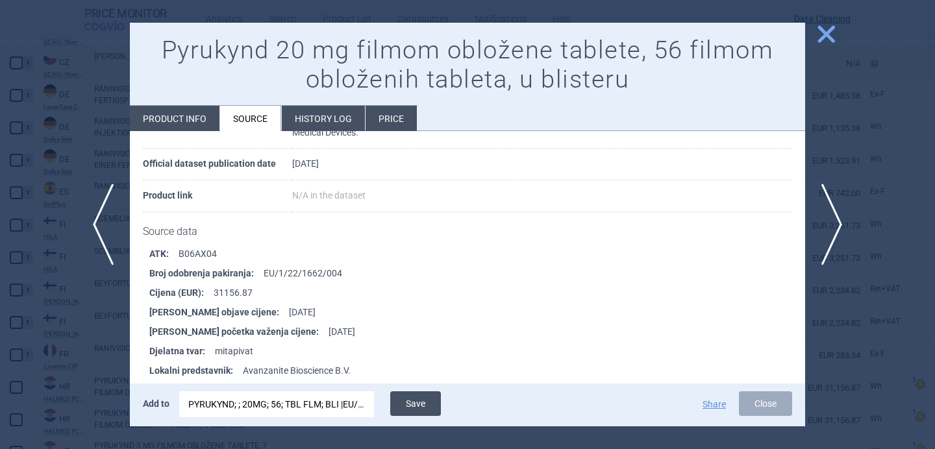
click at [419, 404] on button "Save" at bounding box center [415, 403] width 51 height 25
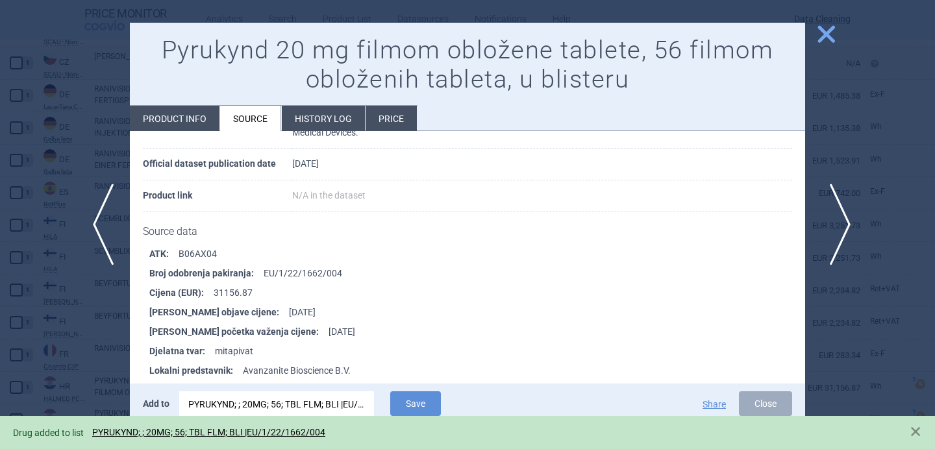
click at [836, 224] on span "next" at bounding box center [835, 225] width 29 height 82
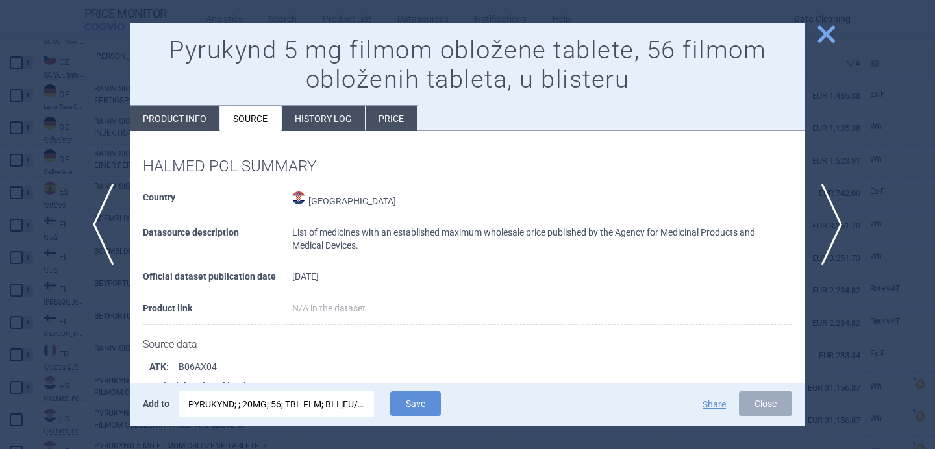
scroll to position [86, 0]
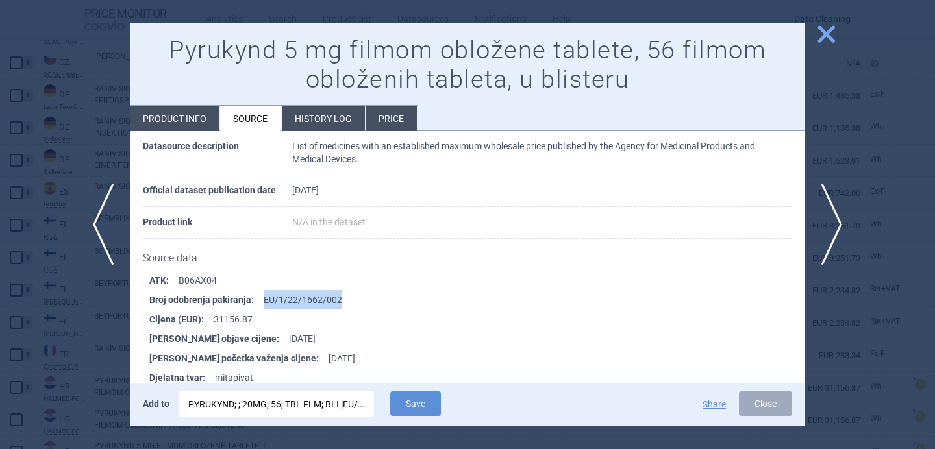
drag, startPoint x: 347, startPoint y: 296, endPoint x: 264, endPoint y: 294, distance: 83.1
click at [264, 294] on li "Broj odobrenja pakiranja : EU/1/22/1662/002" at bounding box center [477, 299] width 656 height 19
copy li "EU/1/22/1662/002"
click at [271, 402] on div "PYRUKYND; ; 20MG; 56; TBL FLM; BLI |EU/1/22/1662/004" at bounding box center [276, 404] width 177 height 26
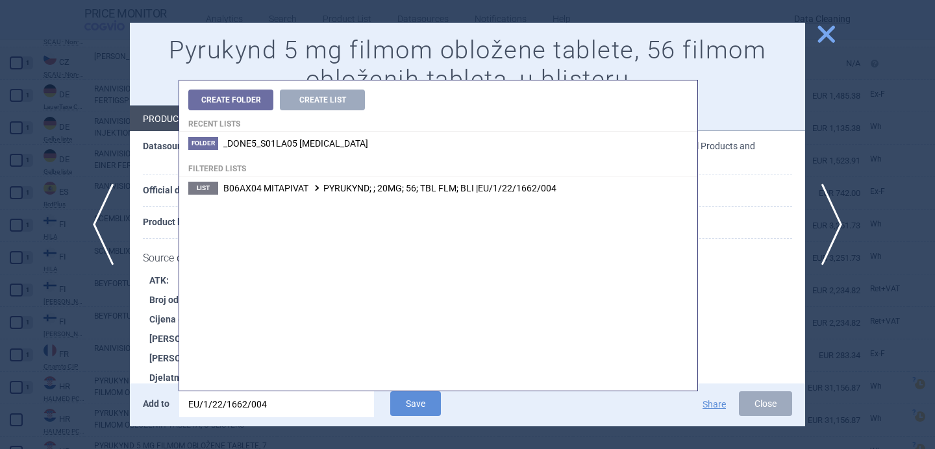
click at [271, 402] on input "EU/1/22/1662/004" at bounding box center [276, 404] width 195 height 26
type input "EU/1/22/1662/002"
click at [399, 193] on span "B06AX04 MITAPIVAT PYRUKYND; ; 5MG; 56; TBL FLM; BLI |EU/1/22/1662/002" at bounding box center [387, 188] width 328 height 10
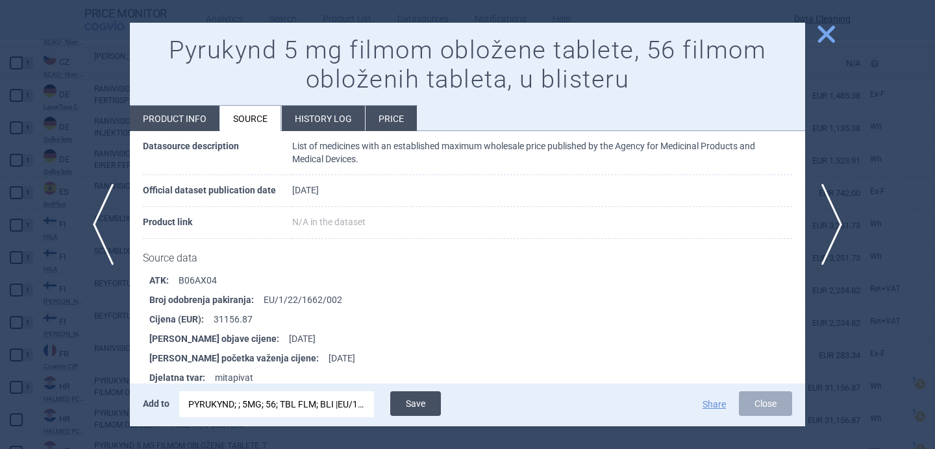
click at [412, 399] on button "Save" at bounding box center [415, 403] width 51 height 25
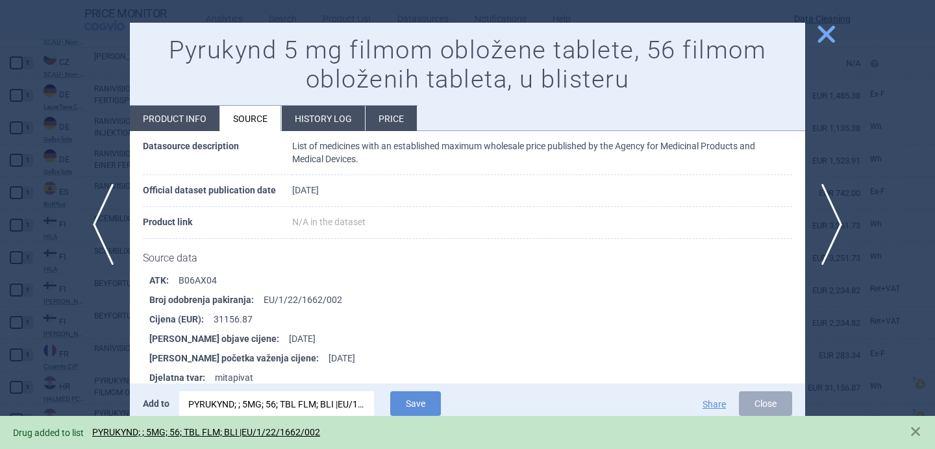
click at [40, 348] on div at bounding box center [467, 224] width 935 height 449
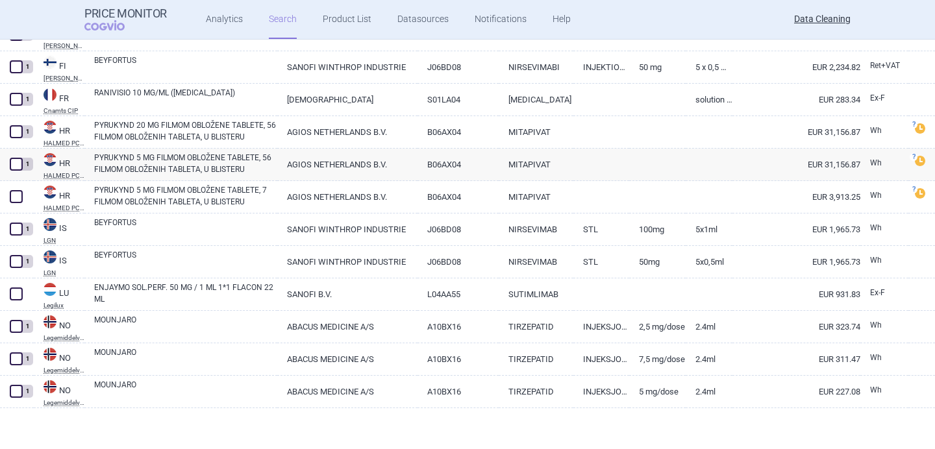
scroll to position [820, 0]
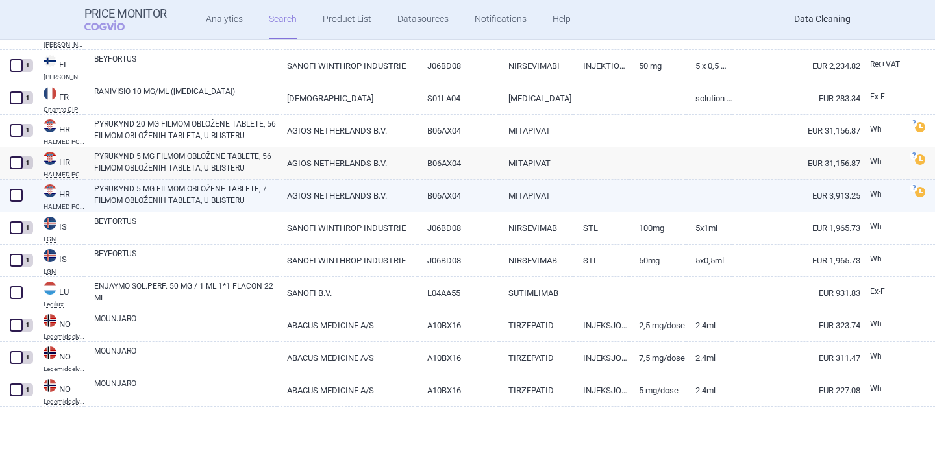
click at [197, 196] on link "PYRUKYND 5 MG FILMOM OBLOŽENE TABLETE, 7 FILMOM OBLOŽENIH TABLETA, U BLISTERU" at bounding box center [185, 194] width 183 height 23
select select "EUR"
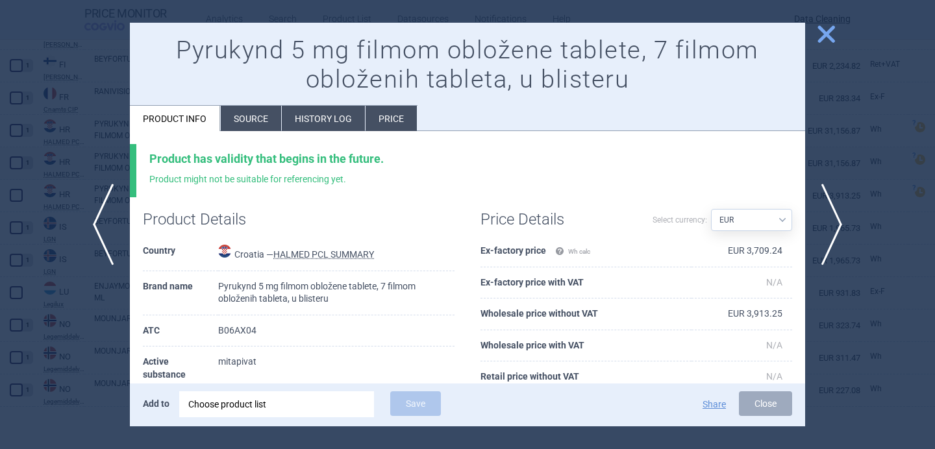
click at [244, 116] on li "Source" at bounding box center [251, 118] width 60 height 25
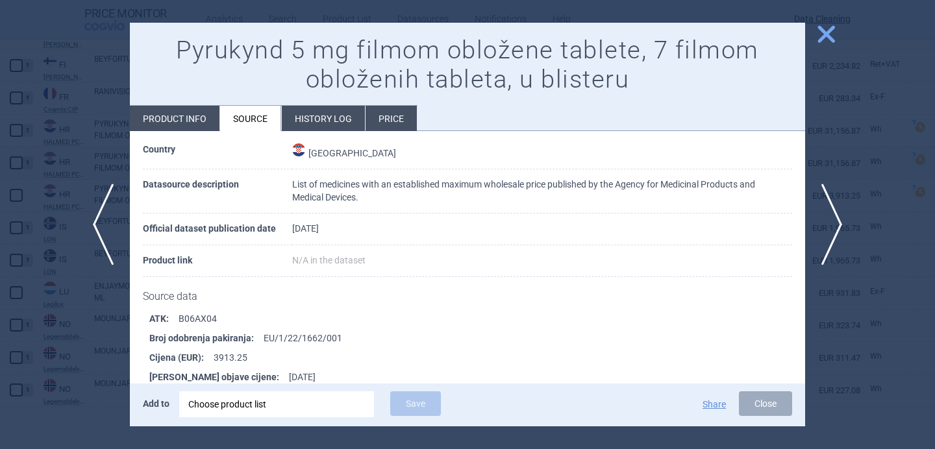
scroll to position [97, 0]
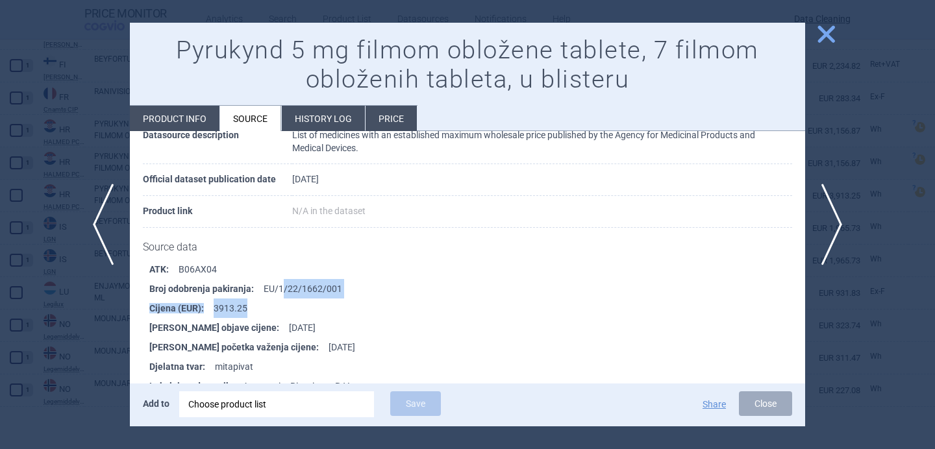
drag, startPoint x: 347, startPoint y: 299, endPoint x: 281, endPoint y: 288, distance: 66.5
click at [281, 288] on ul "ATK : B06AX04 Broj odobrenja pakiranja : EU/1/22/1662/001 Cijena (EUR) : 3913.2…" at bounding box center [474, 367] width 662 height 214
click at [281, 288] on li "Broj odobrenja pakiranja : EU/1/22/1662/001" at bounding box center [477, 288] width 656 height 19
drag, startPoint x: 267, startPoint y: 288, endPoint x: 344, endPoint y: 287, distance: 77.2
click at [344, 287] on li "Broj odobrenja pakiranja : EU/1/22/1662/001" at bounding box center [477, 288] width 656 height 19
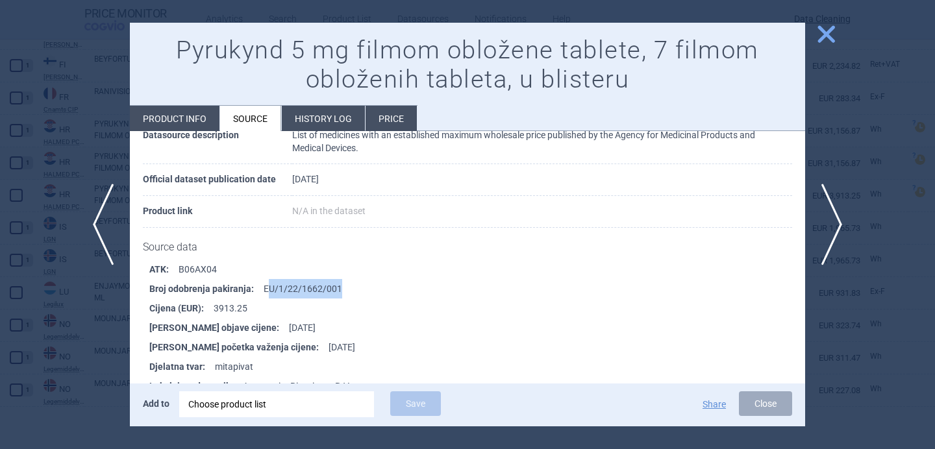
copy li "U/1/22/1662/001"
click at [304, 407] on div "Choose product list" at bounding box center [276, 404] width 177 height 26
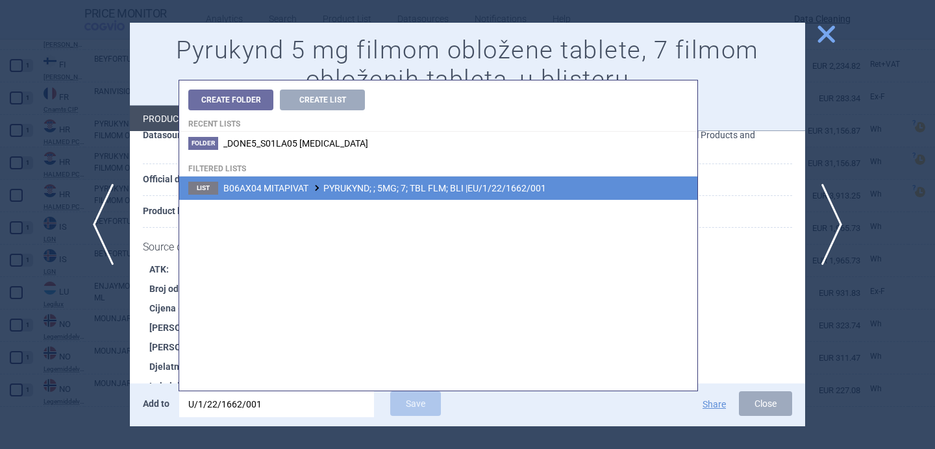
type input "U/1/22/1662/001"
click at [432, 194] on li "List B06AX04 MITAPIVAT PYRUKYND; ; 5MG; 7; TBL FLM; BLI |EU/1/22/1662/001" at bounding box center [438, 188] width 518 height 23
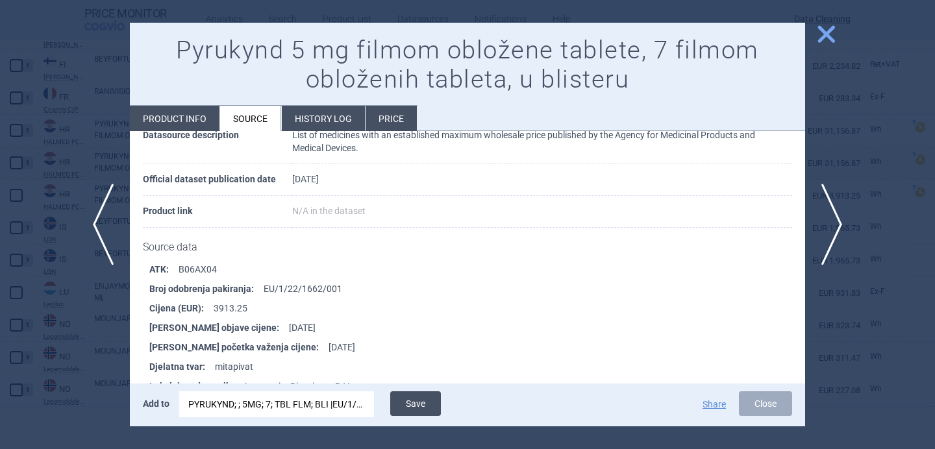
click at [419, 404] on button "Save" at bounding box center [415, 403] width 51 height 25
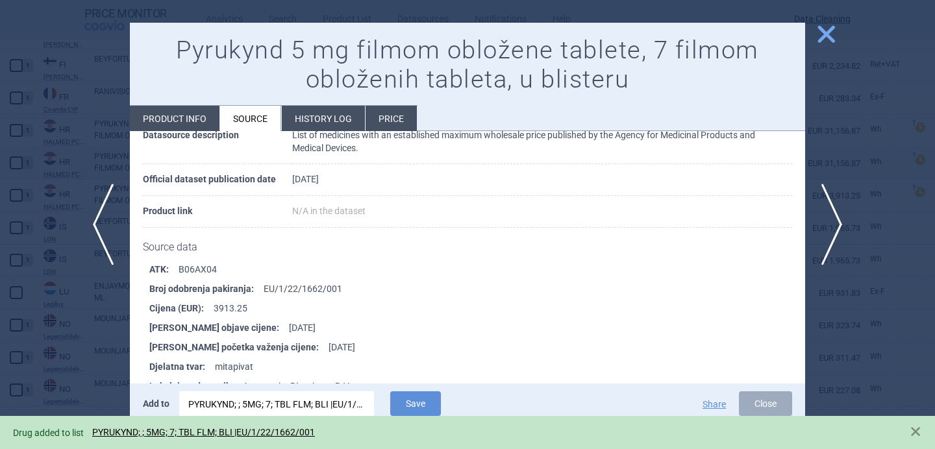
click at [118, 356] on div at bounding box center [467, 224] width 935 height 449
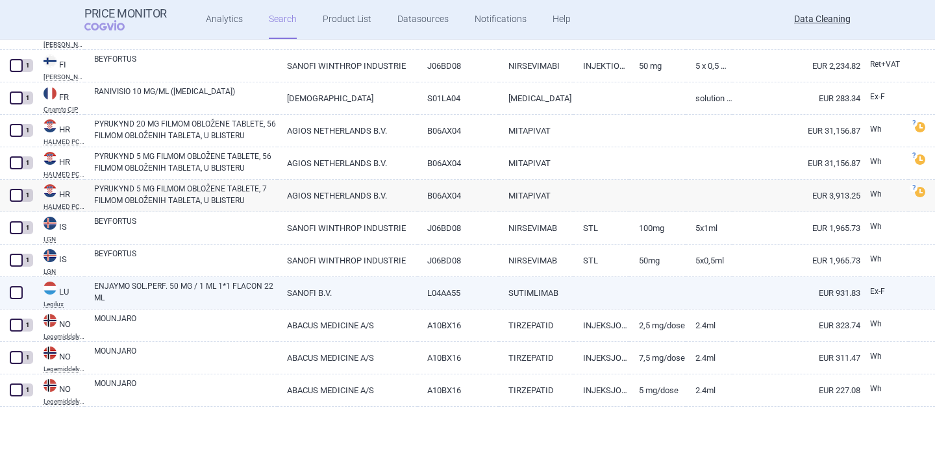
click at [186, 289] on link "ENJAYMO SOL.PERF. 50 MG / 1 ML 1*1 FLACON 22 ML" at bounding box center [185, 291] width 183 height 23
select select "EUR"
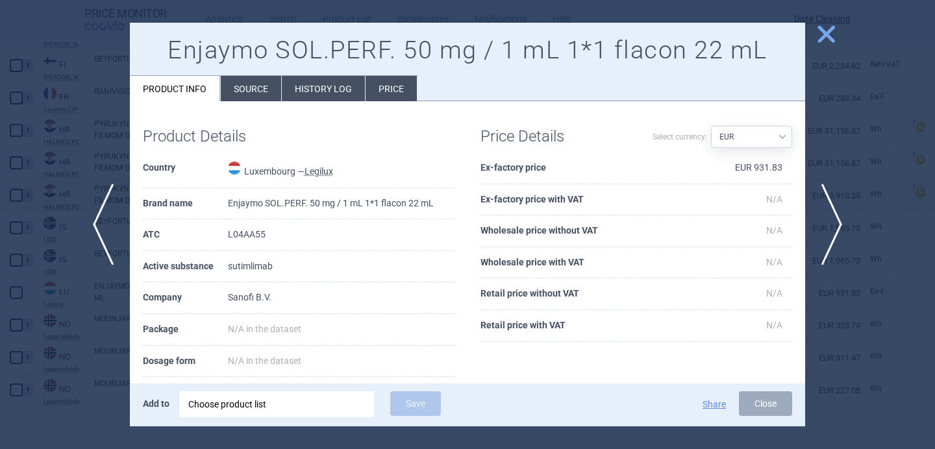
click at [257, 401] on div "Choose product list" at bounding box center [276, 404] width 177 height 26
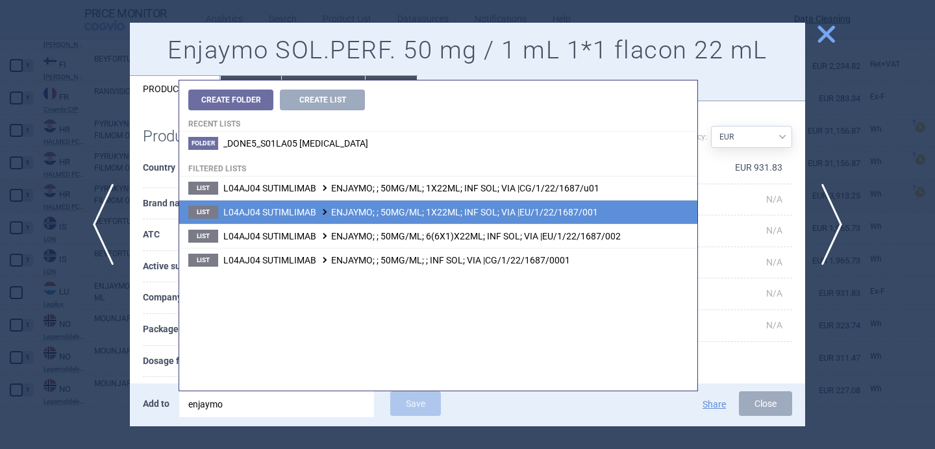
type input "enjaymo"
click at [663, 211] on li "List L04AJ04 SUTIMLIMAB ENJAYMO; ; 50MG/ML; 1X22ML; INF SOL; VIA |EU/1/22/1687/…" at bounding box center [438, 212] width 518 height 24
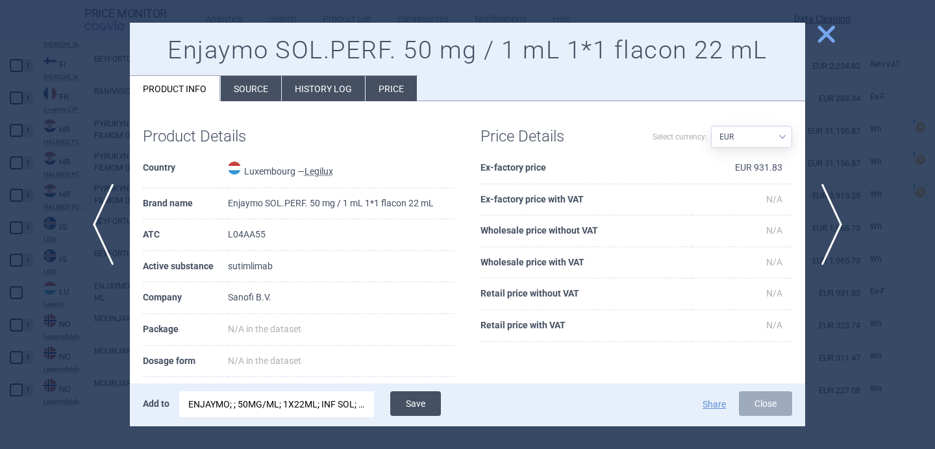
click at [410, 404] on button "Save" at bounding box center [415, 403] width 51 height 25
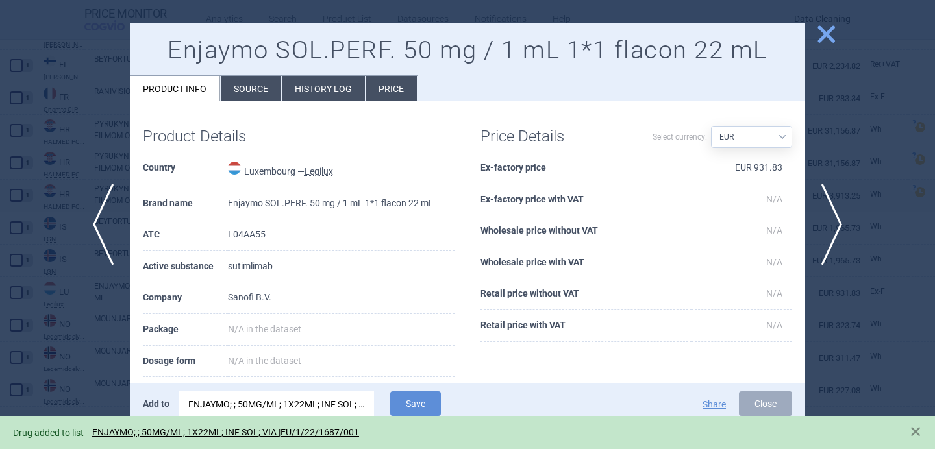
click at [105, 349] on div at bounding box center [467, 224] width 935 height 449
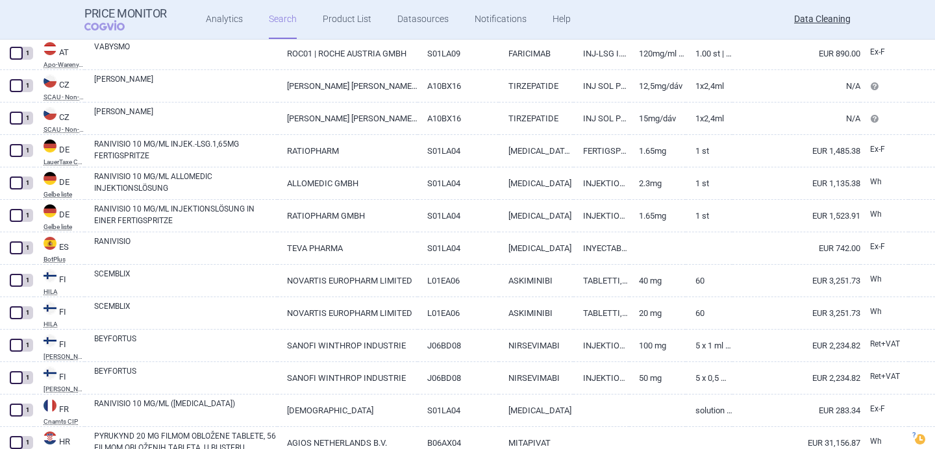
scroll to position [282, 0]
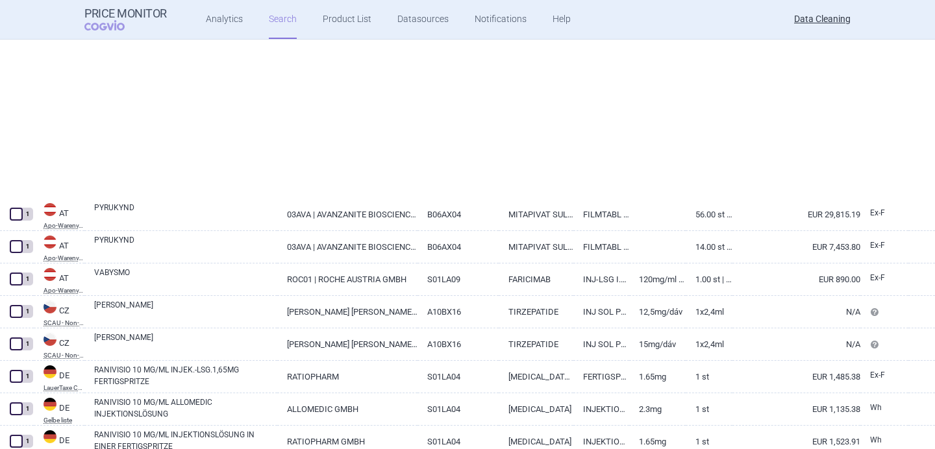
select select "brandName"
select select "newerThan"
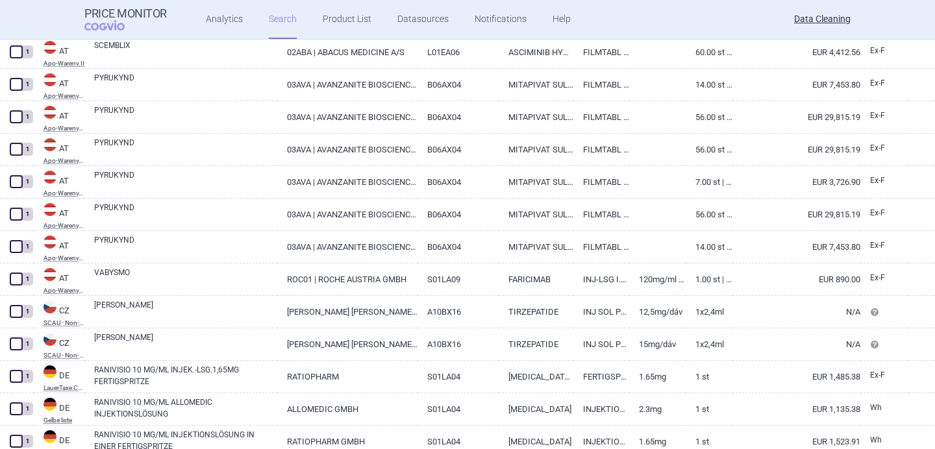
scroll to position [0, 0]
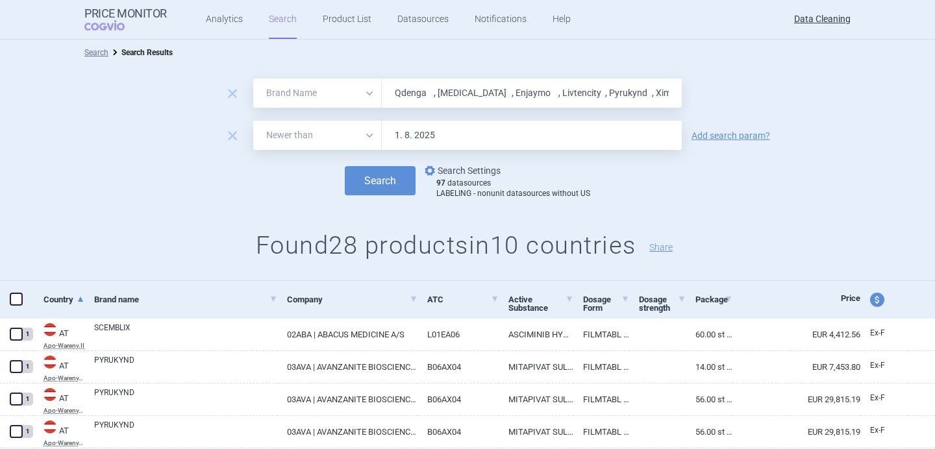
click at [468, 173] on link "options Search Settings" at bounding box center [461, 171] width 79 height 16
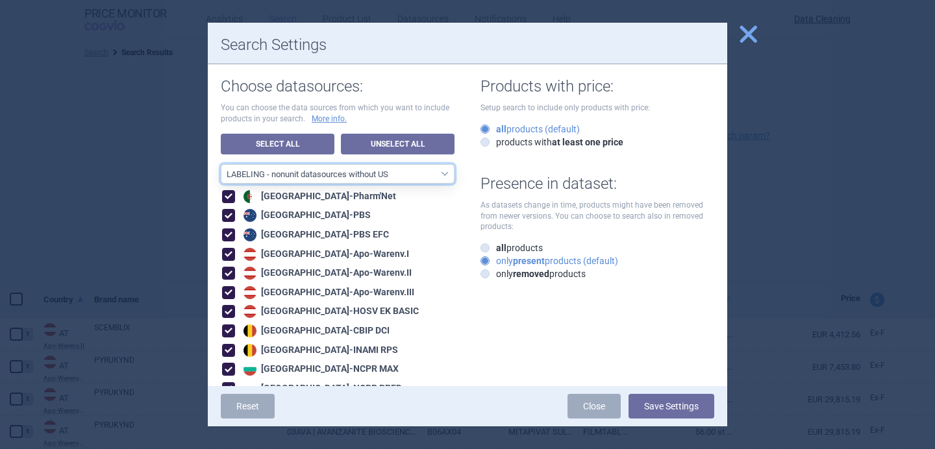
click at [419, 174] on select "All data sources LABELING - unit datasources without US LABELING - nonunit data…" at bounding box center [338, 173] width 234 height 19
select select "8989dc10-0f59-46fa-8fa1-2d950f31f8cb"
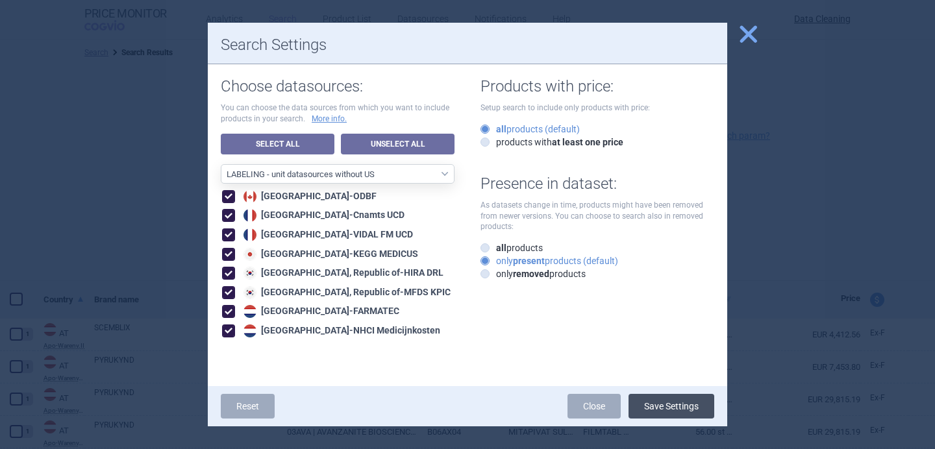
click at [635, 402] on button "Save Settings" at bounding box center [671, 406] width 86 height 25
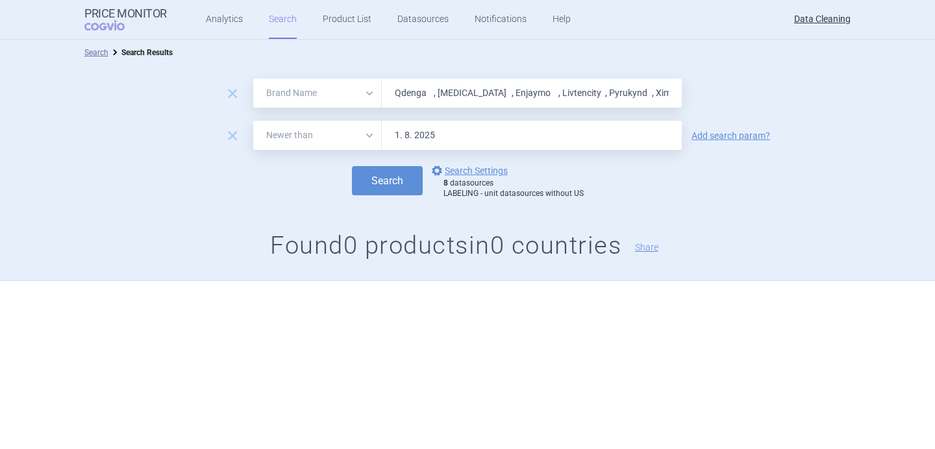
click at [445, 92] on input "Qdenga , Mycapssa , Enjaymo , Livtencity , Pyrukynd , Ximluci , Beyfortus , Ill…" at bounding box center [532, 93] width 300 height 29
paste input "Tecvayli , Pepaxt , Rayvow , Sunlenca , Vegzelma , Vyvgart , Zokinvy , Upstaza …"
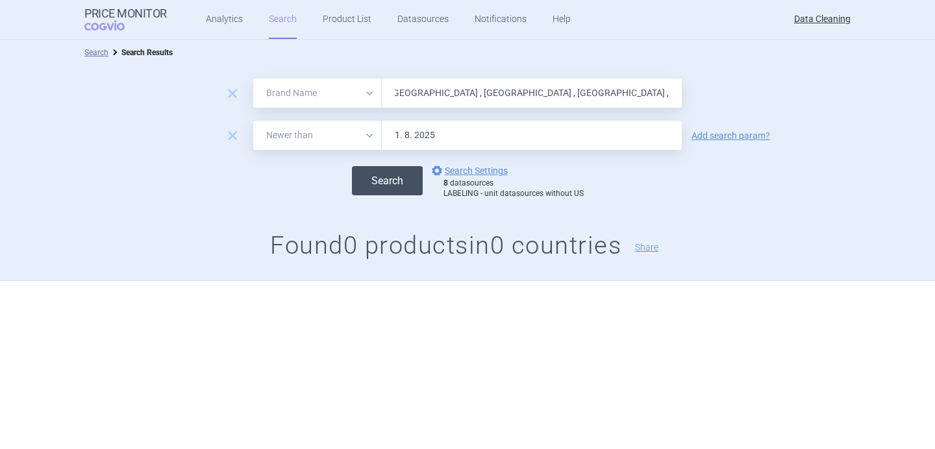
type input "Tecvayli , Pepaxt , Rayvow , Sunlenca , Vegzelma , [GEOGRAPHIC_DATA] , [MEDICAL…"
click at [382, 173] on button "Search" at bounding box center [387, 180] width 71 height 29
click at [441, 167] on span "options" at bounding box center [437, 171] width 16 height 16
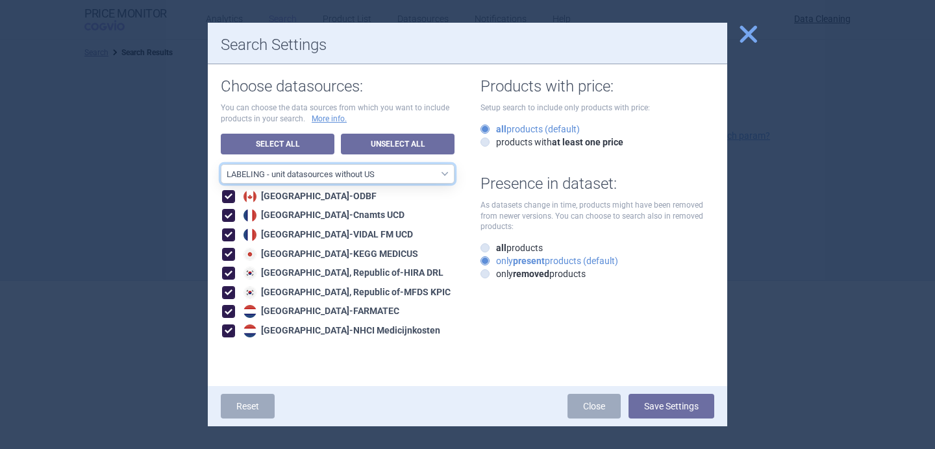
click at [413, 169] on select "All data sources LABELING - unit datasources without US LABELING - nonunit data…" at bounding box center [338, 173] width 234 height 19
select select "194b0200-cf1c-4e35-97df-3b55a106476a"
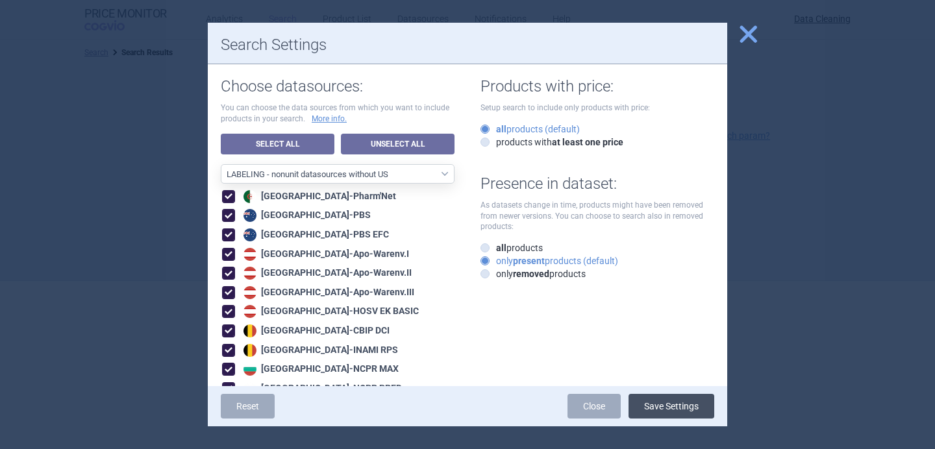
click at [661, 405] on button "Save Settings" at bounding box center [671, 406] width 86 height 25
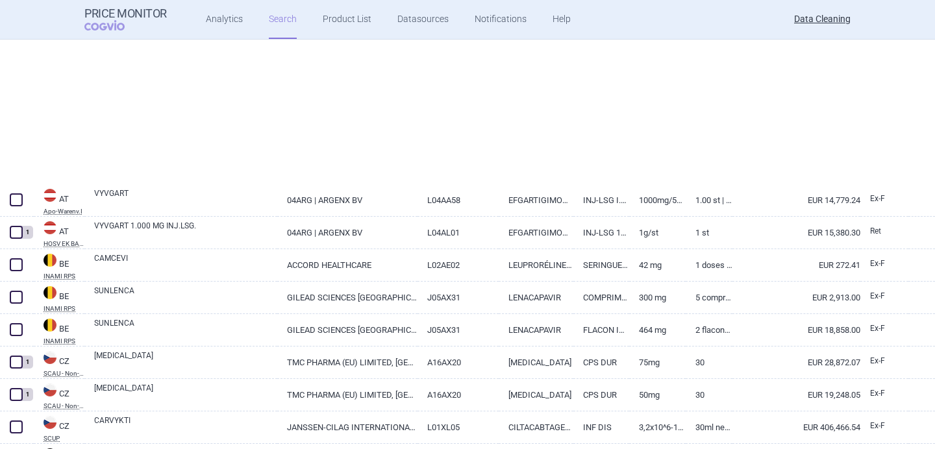
select select "brandName"
select select "newerThan"
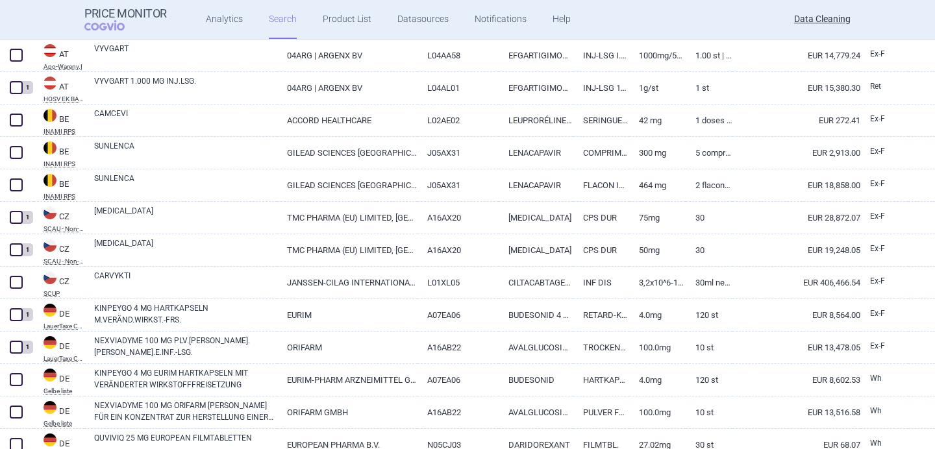
select select "brandName"
select select "newerThan"
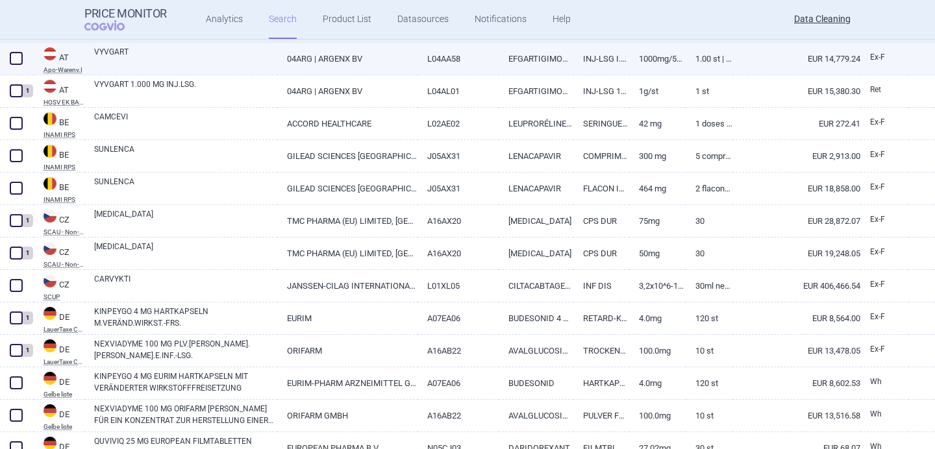
click at [213, 56] on link "VYVGART" at bounding box center [185, 57] width 183 height 23
select select "EUR"
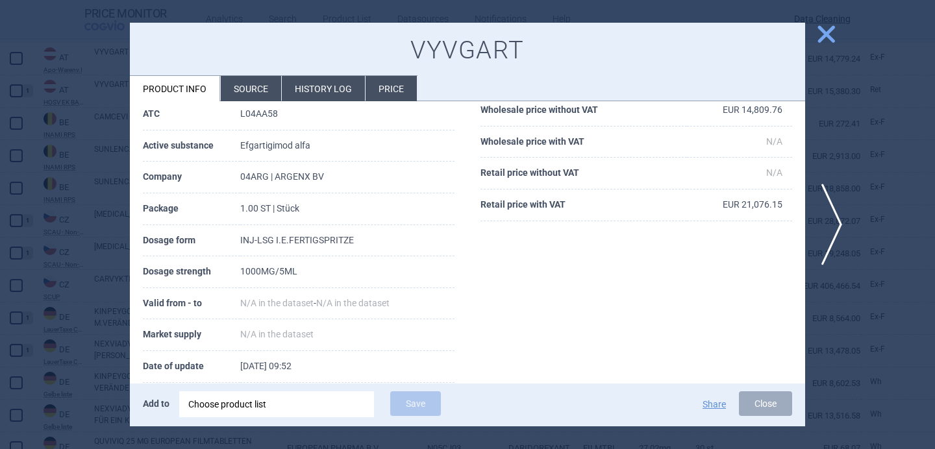
scroll to position [132, 0]
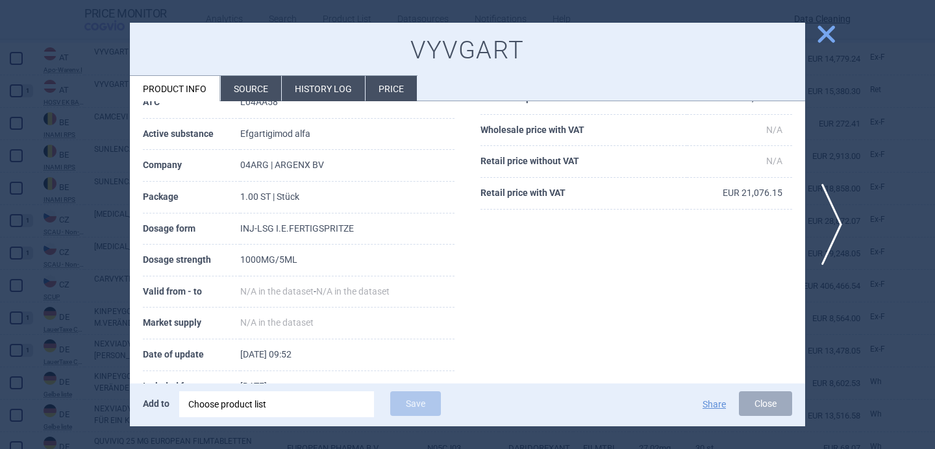
click at [252, 405] on div "Choose product list" at bounding box center [276, 404] width 177 height 26
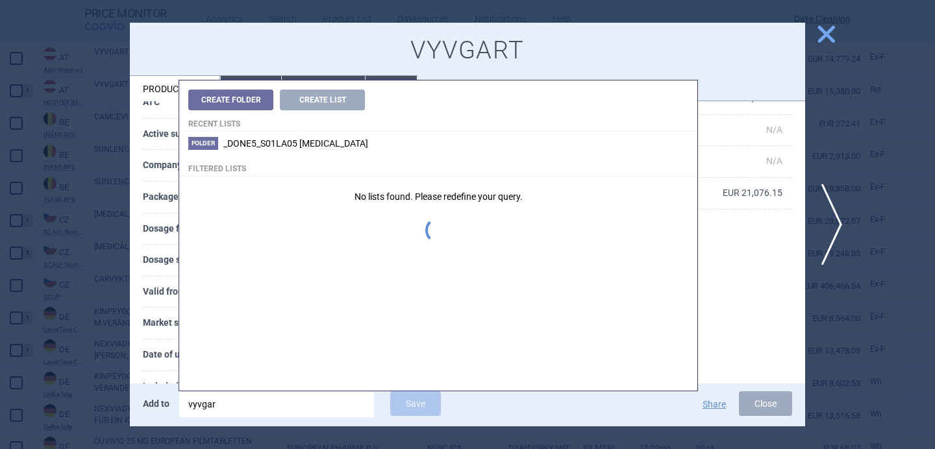
type input "vyvgart"
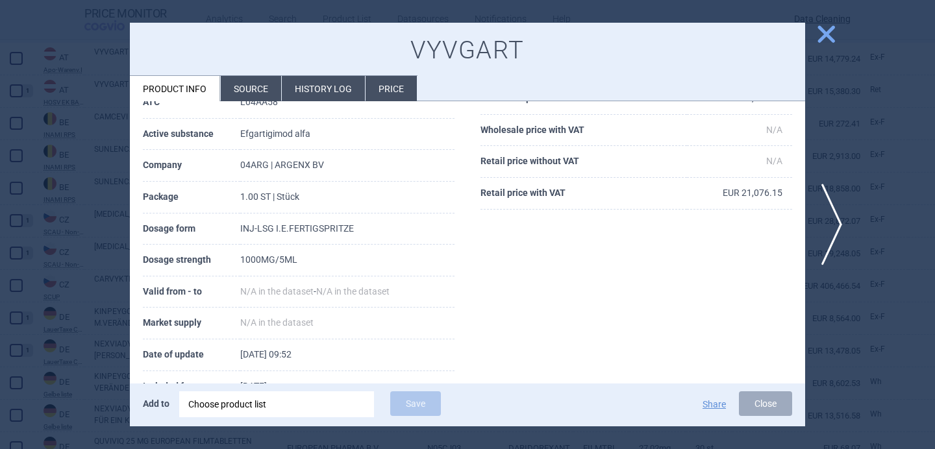
click at [156, 323] on th "Market supply" at bounding box center [191, 324] width 97 height 32
click at [262, 404] on div "Choose product list" at bounding box center [276, 404] width 177 height 26
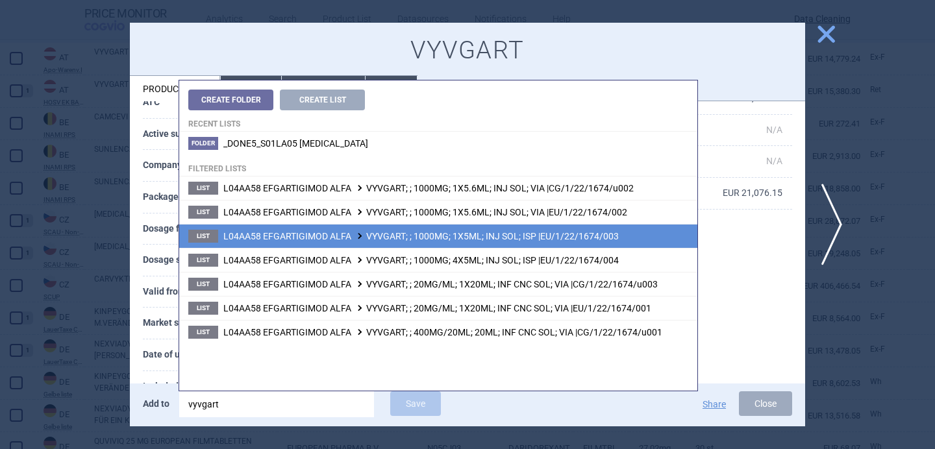
click at [656, 238] on li "List L04AA58 EFGARTIGIMOD ALFA VYVGART; ; 1000MG; 1X5ML; INJ SOL; ISP |EU/1/22/…" at bounding box center [438, 236] width 518 height 24
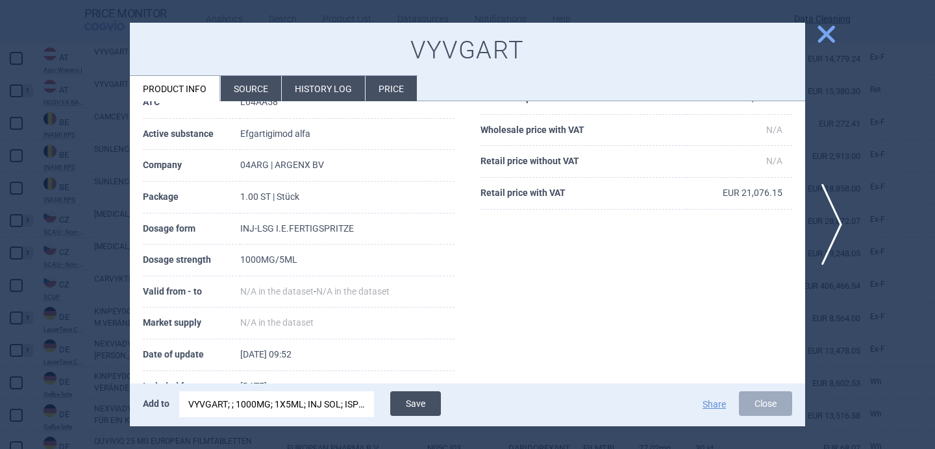
click at [415, 398] on button "Save" at bounding box center [415, 403] width 51 height 25
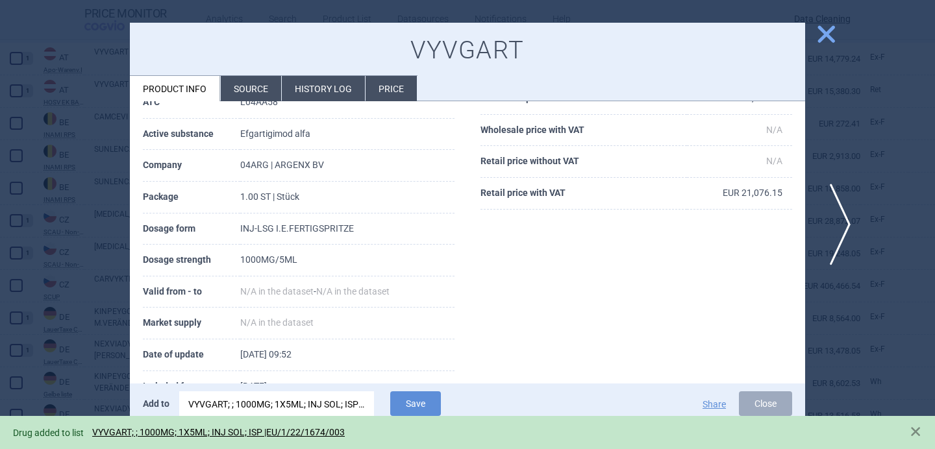
click at [839, 230] on span "next" at bounding box center [835, 225] width 29 height 82
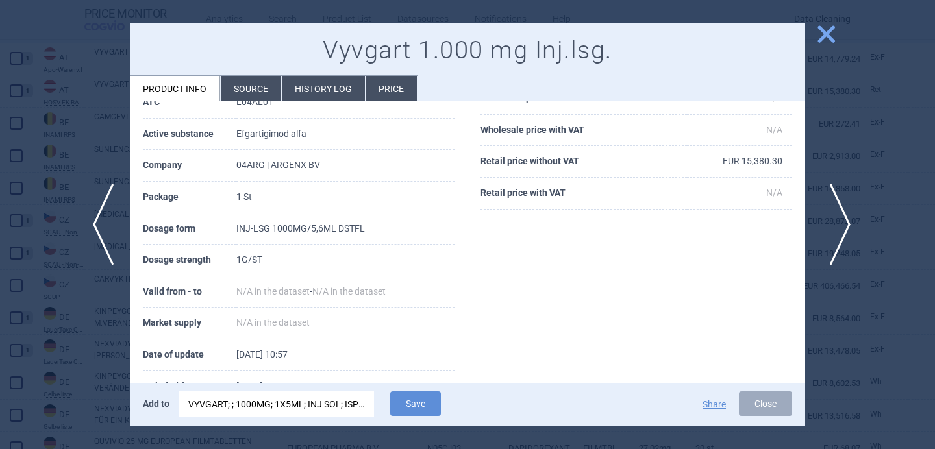
click at [839, 230] on span "next" at bounding box center [835, 225] width 29 height 82
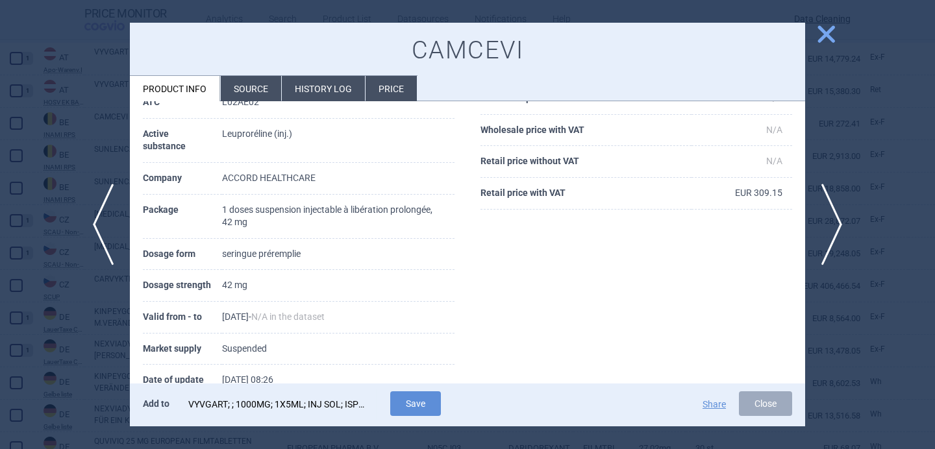
click at [328, 415] on div "VYVGART; ; 1000MG; 1X5ML; INJ SOL; ISP |EU/1/22/1674/003" at bounding box center [276, 404] width 177 height 26
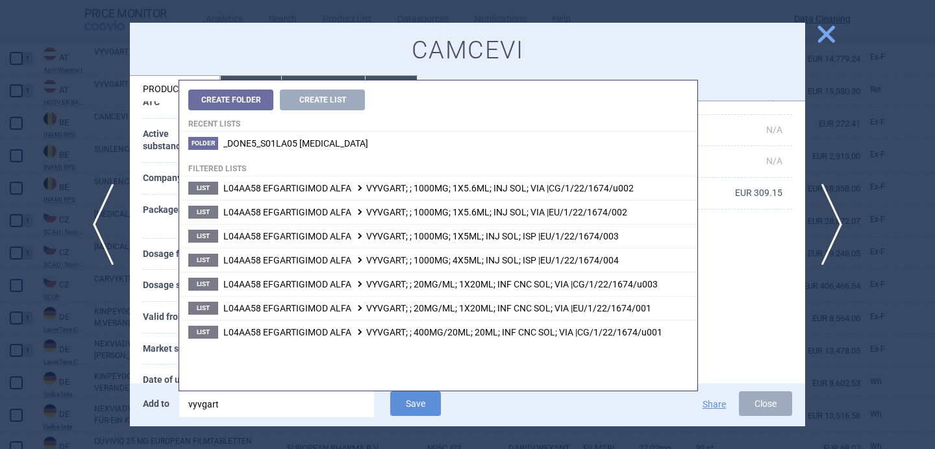
click at [328, 415] on input "vyvgart" at bounding box center [276, 404] width 195 height 26
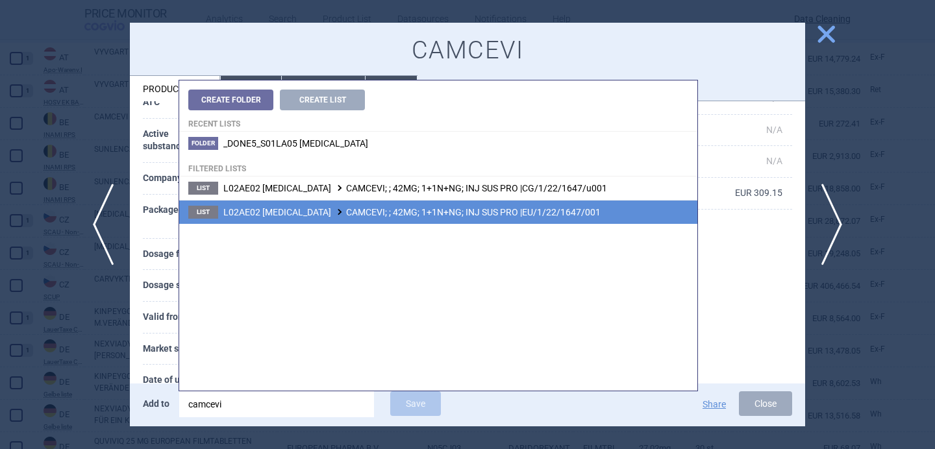
type input "camcevi"
click at [415, 215] on span "L02AE02 LEUPRORELIN CAMCEVI; ; 42MG; 1+1N+NG; INJ SUS PRO |EU/1/22/1647/001" at bounding box center [411, 212] width 377 height 10
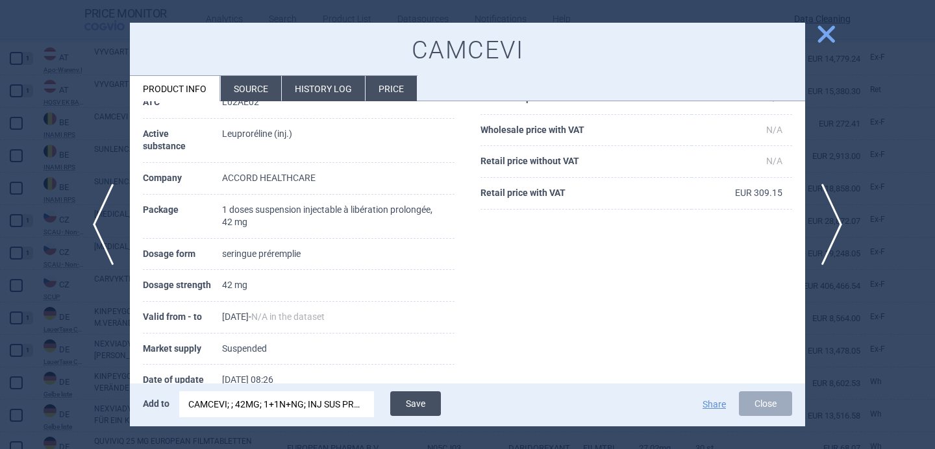
click at [413, 405] on button "Save" at bounding box center [415, 403] width 51 height 25
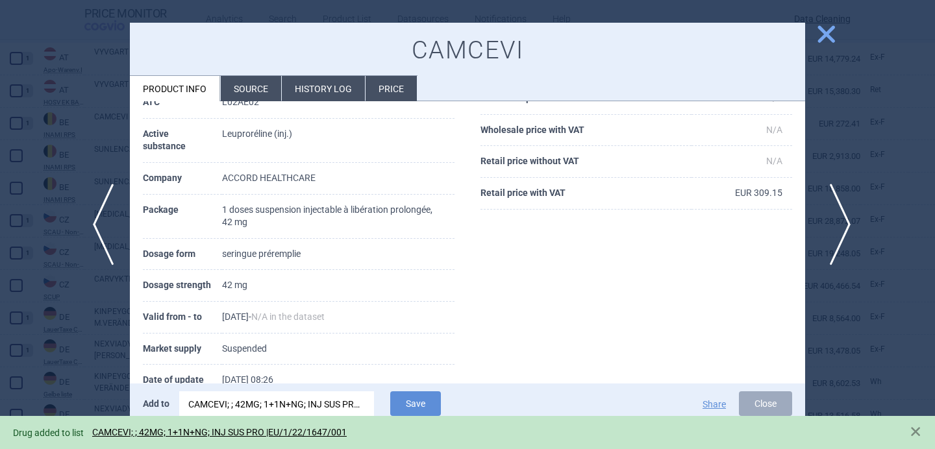
click at [844, 219] on span "next" at bounding box center [835, 225] width 29 height 82
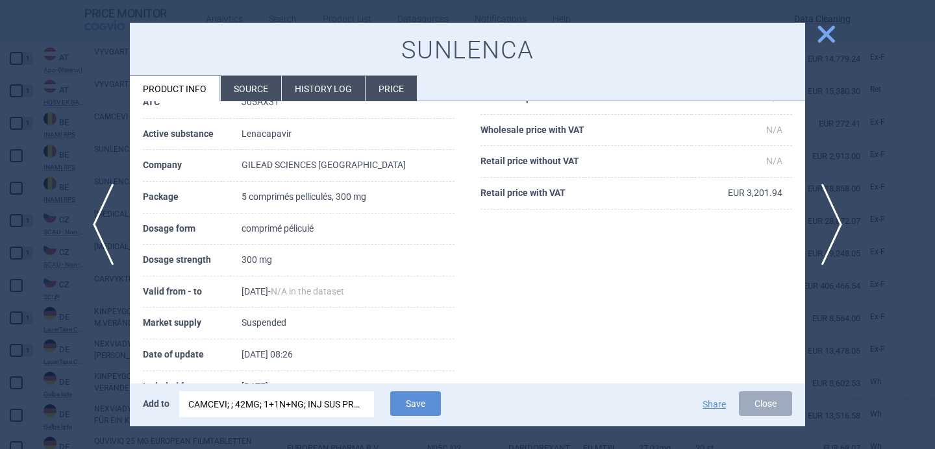
click at [300, 406] on div "CAMCEVI; ; 42MG; 1+1N+NG; INJ SUS PRO |EU/1/22/1647/001" at bounding box center [276, 404] width 177 height 26
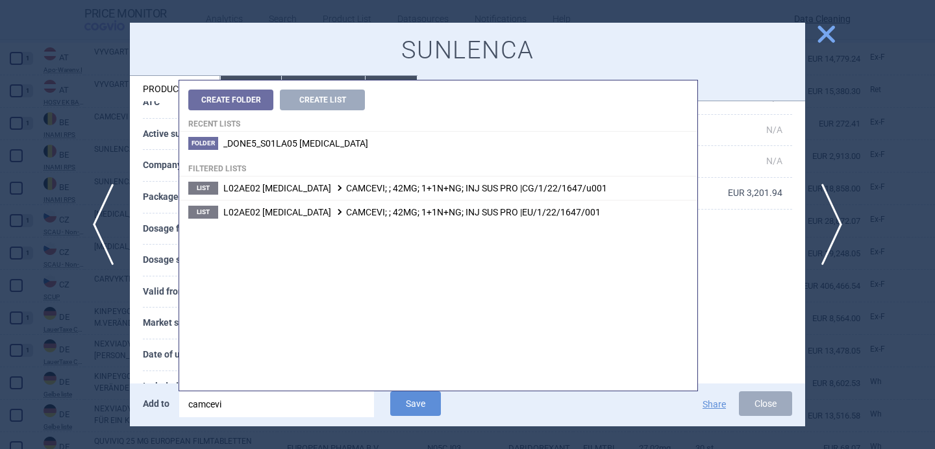
click at [300, 406] on input "camcevi" at bounding box center [276, 404] width 195 height 26
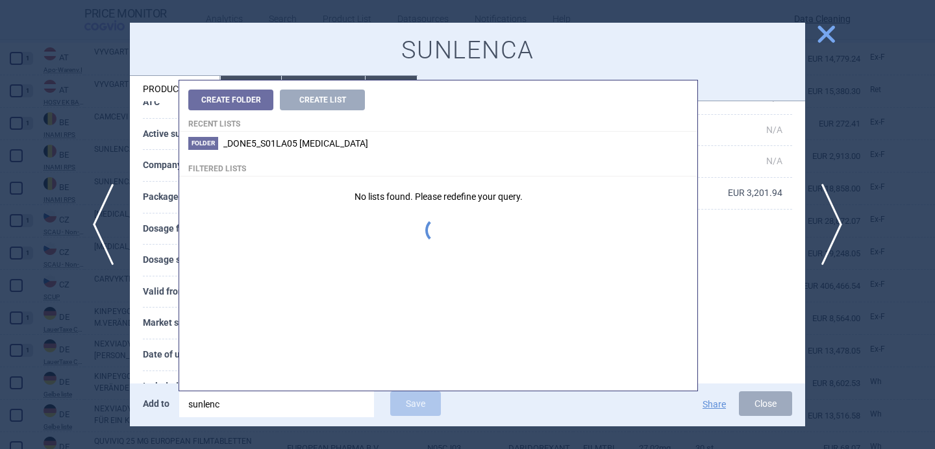
type input "sunlenca"
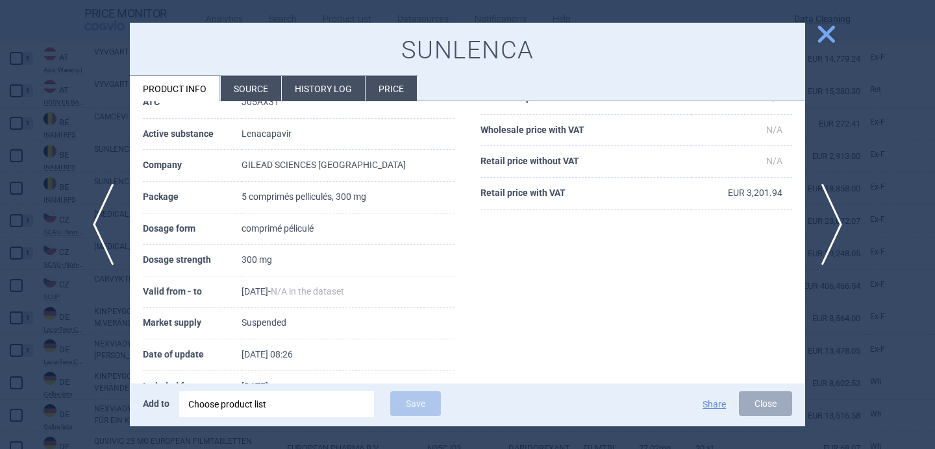
click at [162, 350] on th "Date of update" at bounding box center [192, 355] width 99 height 32
click at [324, 399] on div "Choose product list" at bounding box center [276, 404] width 177 height 26
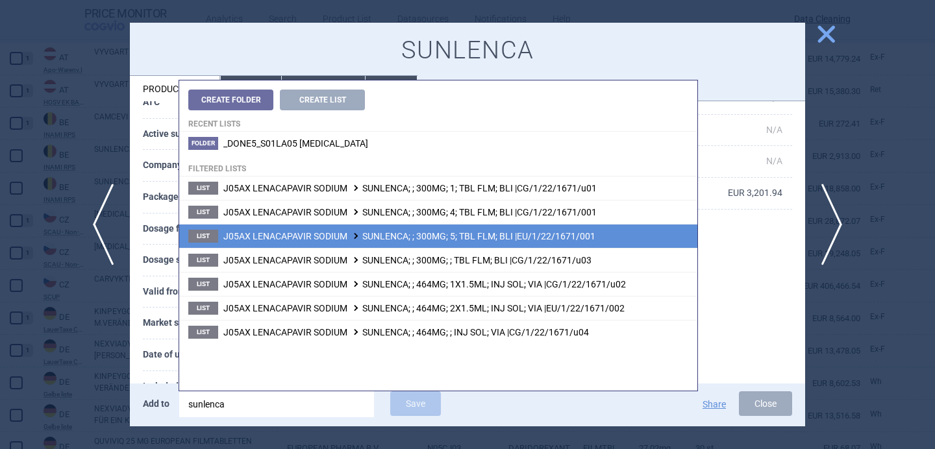
click at [393, 234] on span "J05AX LENACAPAVIR SODIUM SUNLENCA; ; 300MG; 5; TBL FLM; BLI |EU/1/22/1671/001" at bounding box center [409, 236] width 372 height 10
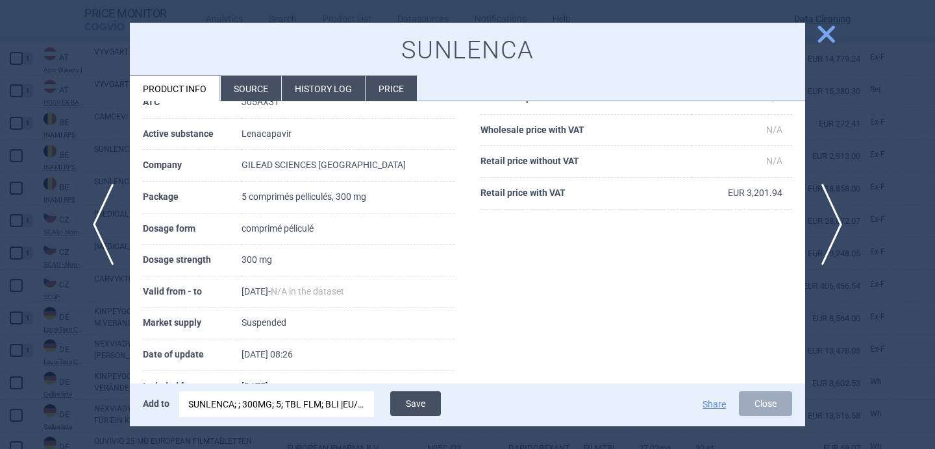
click at [422, 396] on button "Save" at bounding box center [415, 403] width 51 height 25
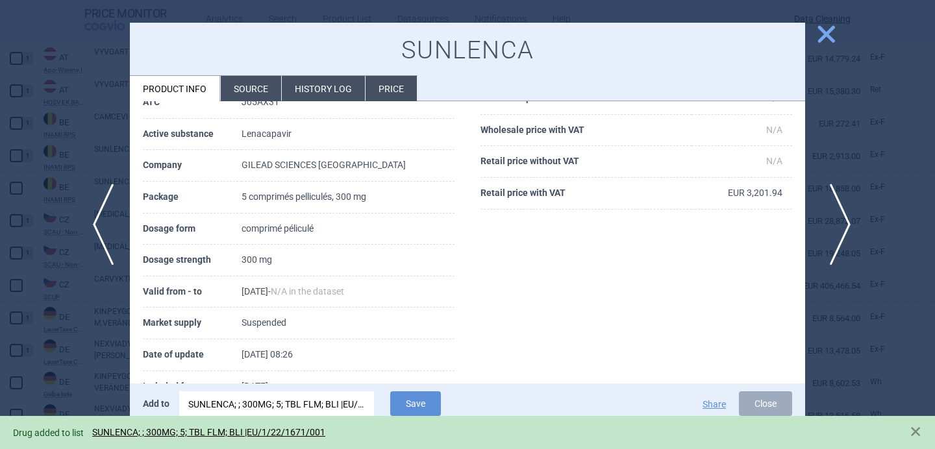
click at [839, 219] on span "next" at bounding box center [835, 225] width 29 height 82
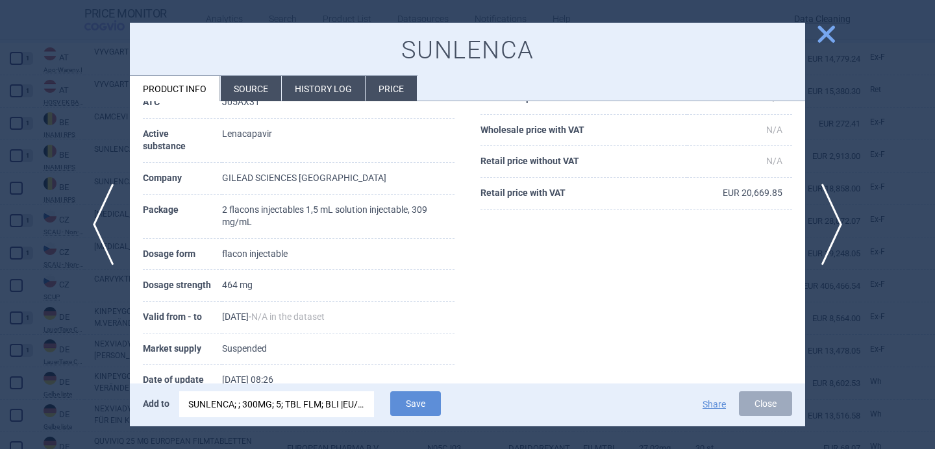
click at [284, 405] on div "SUNLENCA; ; 300MG; 5; TBL FLM; BLI |EU/1/22/1671/001" at bounding box center [276, 404] width 177 height 26
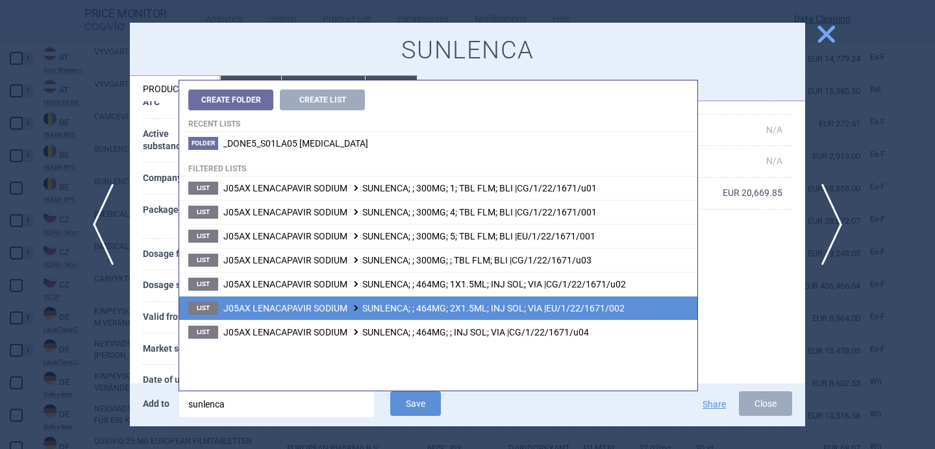
click at [361, 309] on span at bounding box center [355, 307] width 13 height 7
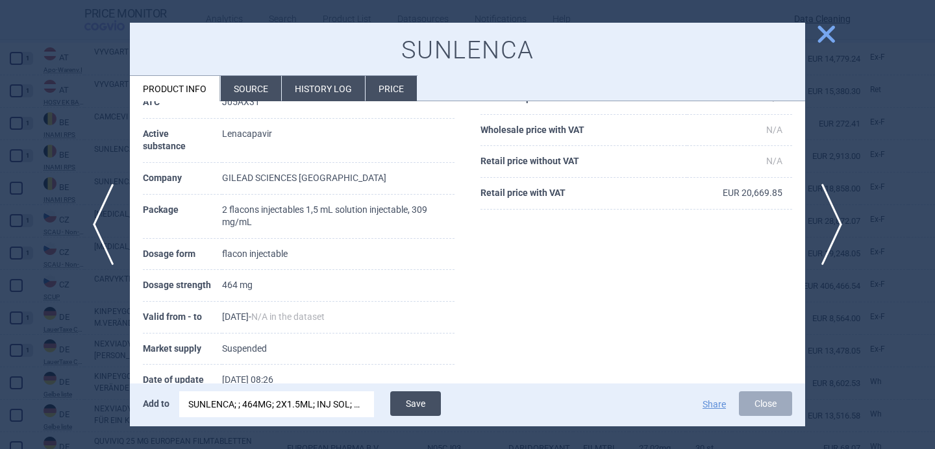
click at [427, 399] on button "Save" at bounding box center [415, 403] width 51 height 25
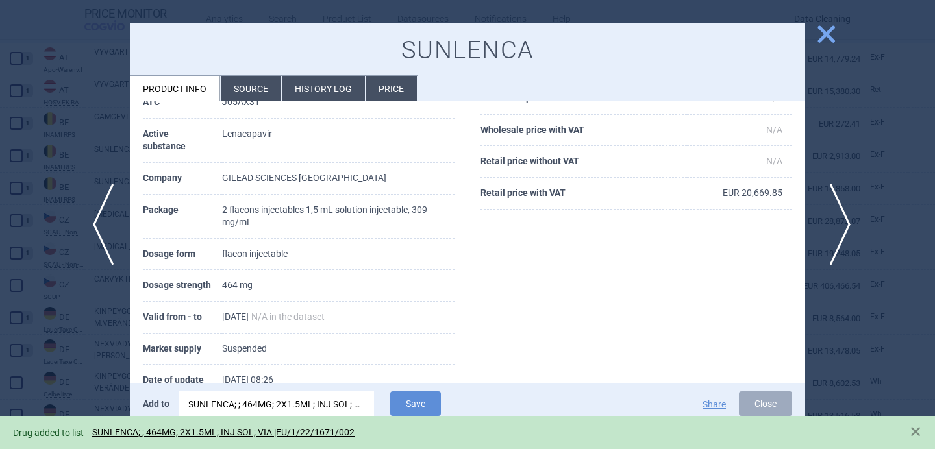
click at [850, 216] on span "next" at bounding box center [835, 225] width 29 height 82
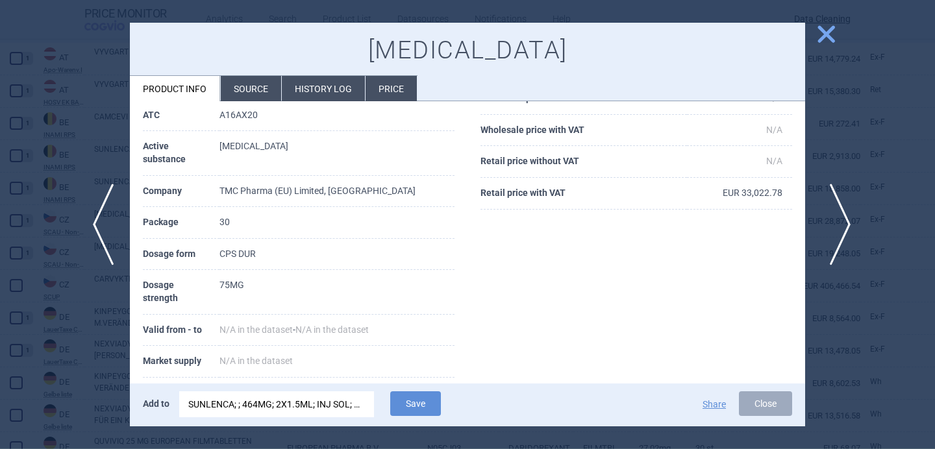
scroll to position [145, 0]
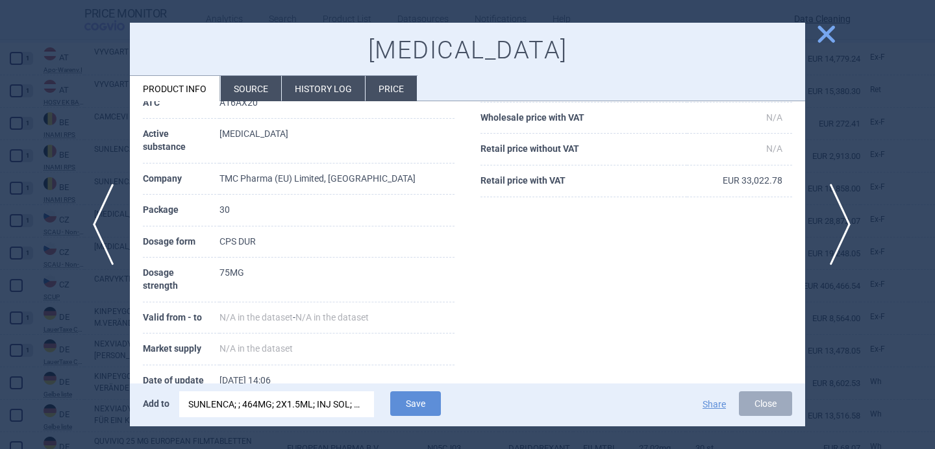
click at [850, 216] on span "next" at bounding box center [835, 225] width 29 height 82
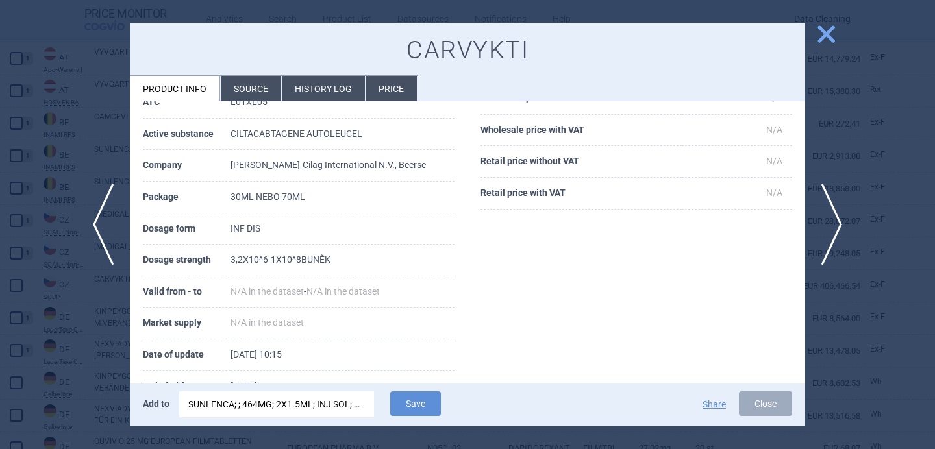
click at [251, 88] on li "Source" at bounding box center [251, 88] width 60 height 25
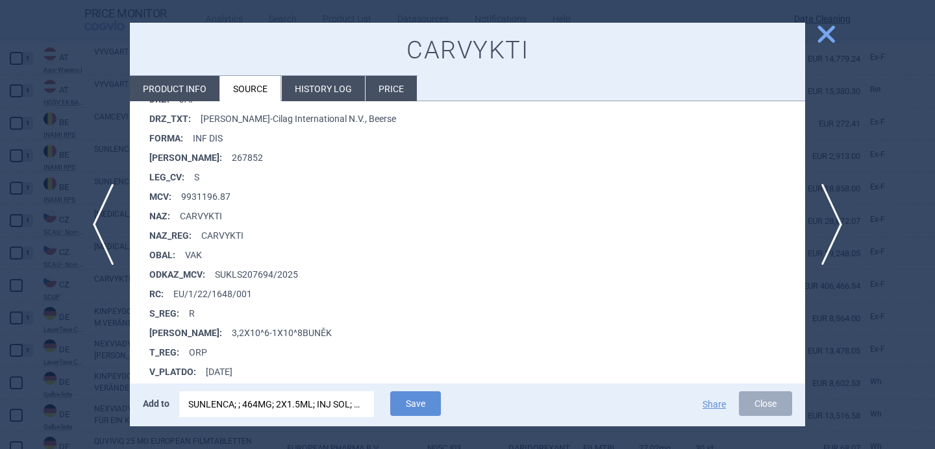
scroll to position [380, 0]
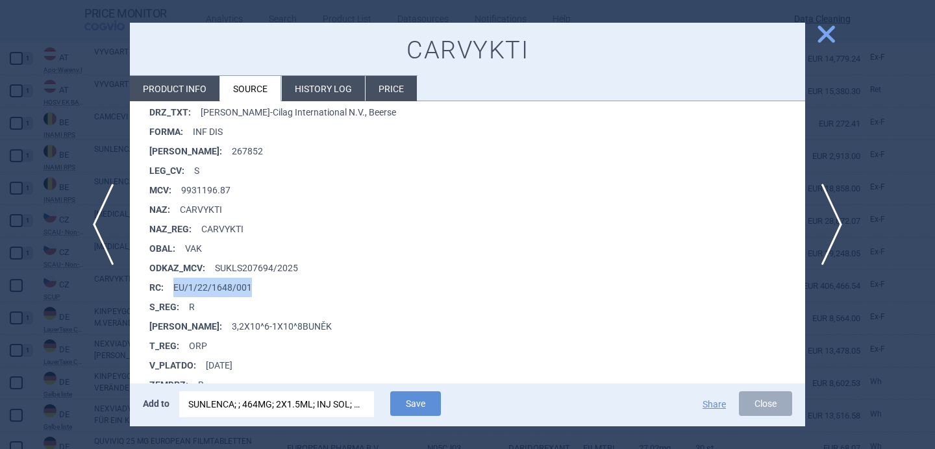
drag, startPoint x: 258, startPoint y: 285, endPoint x: 174, endPoint y: 285, distance: 84.4
click at [174, 285] on li "RC : EU/1/22/1648/001" at bounding box center [477, 287] width 656 height 19
click at [246, 402] on div "SUNLENCA; ; 464MG; 2X1.5ML; INJ SOL; VIA |EU/1/22/1671/002" at bounding box center [276, 404] width 177 height 26
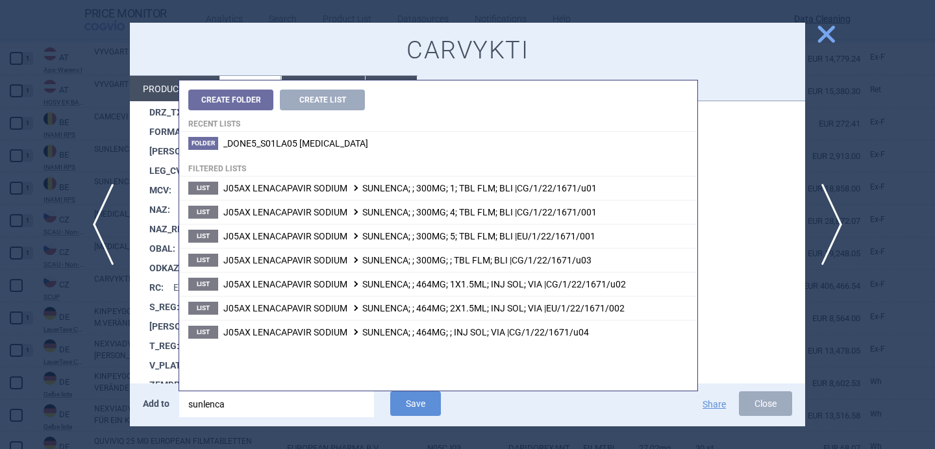
click at [246, 402] on input "sunlenca" at bounding box center [276, 404] width 195 height 26
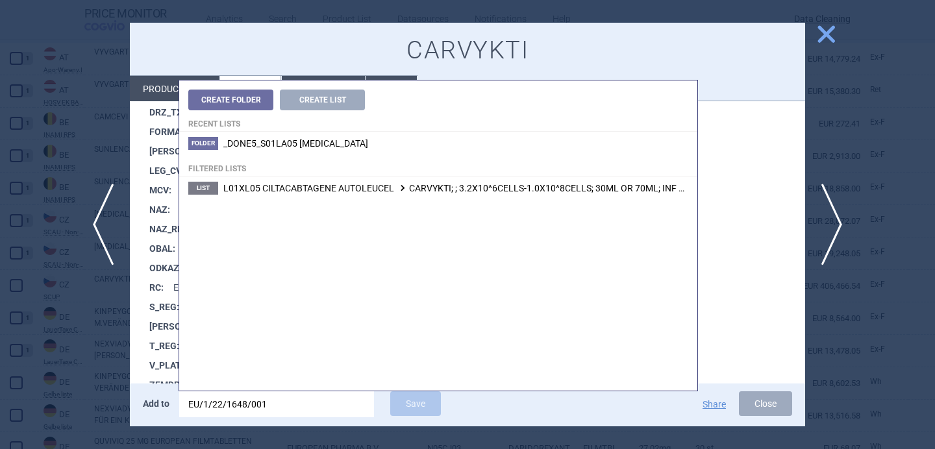
type input "EU/1/22/1648/001"
click at [431, 197] on li "List L01XL05 CILTACABTAGENE AUTOLEUCEL CARVYKTI; ; 3.2X10^6CELLS-1.0X10^8CELLS;…" at bounding box center [438, 188] width 518 height 23
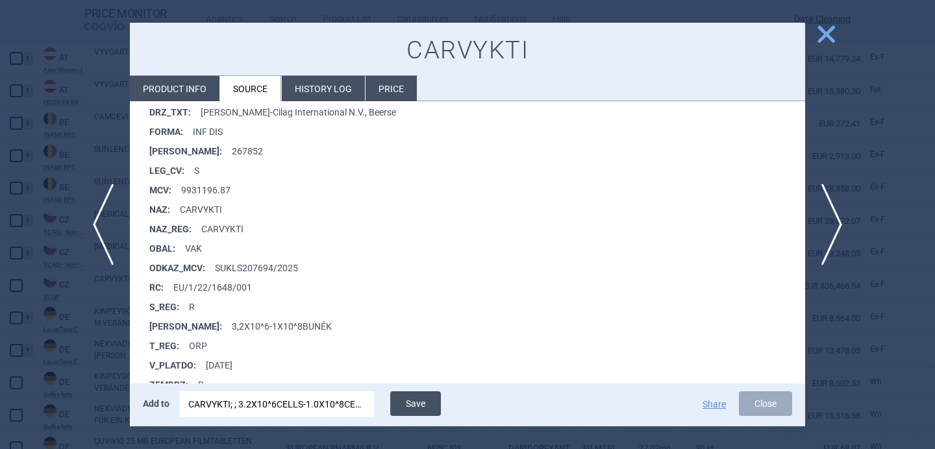
click at [423, 406] on button "Save" at bounding box center [415, 403] width 51 height 25
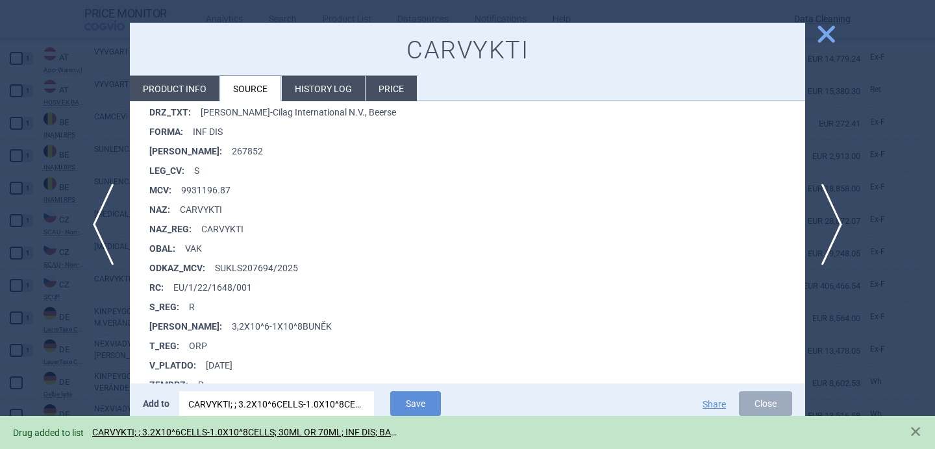
click at [105, 331] on div at bounding box center [467, 224] width 935 height 449
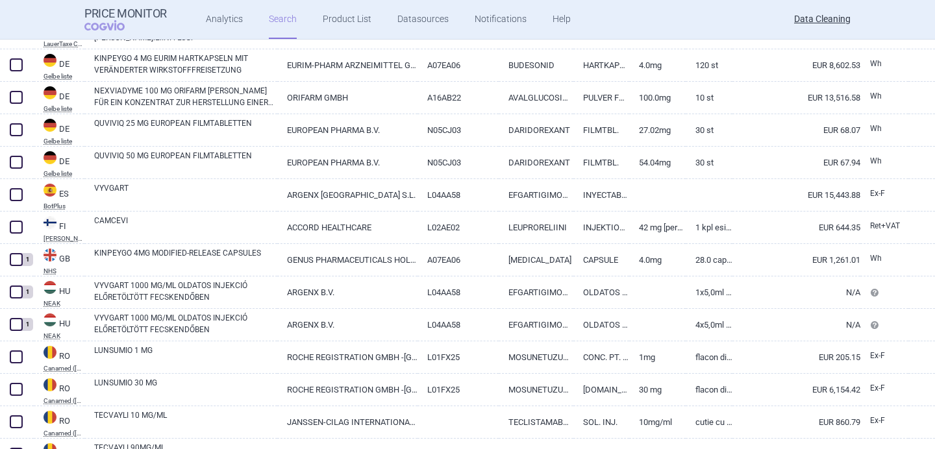
scroll to position [602, 0]
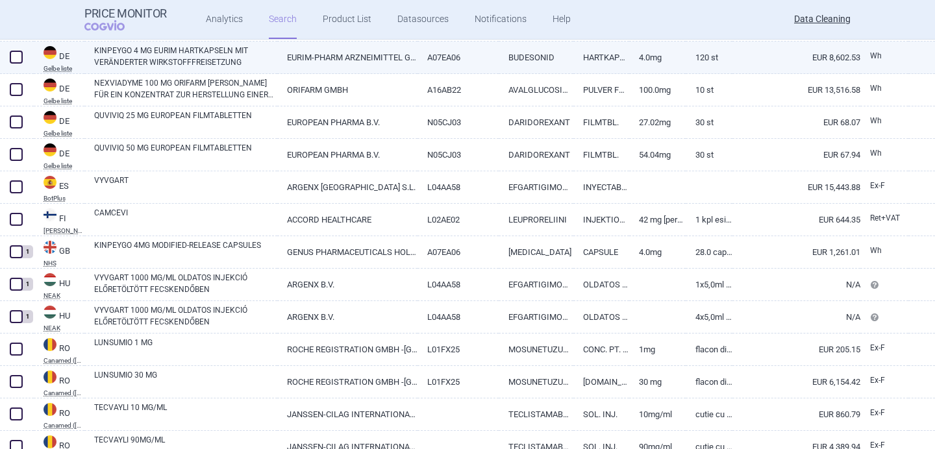
click at [193, 60] on link "KINPEYGO 4 MG EURIM HARTKAPSELN MIT VERÄNDERTER WIRKSTOFFFREISETZUNG" at bounding box center [185, 56] width 183 height 23
select select "EUR"
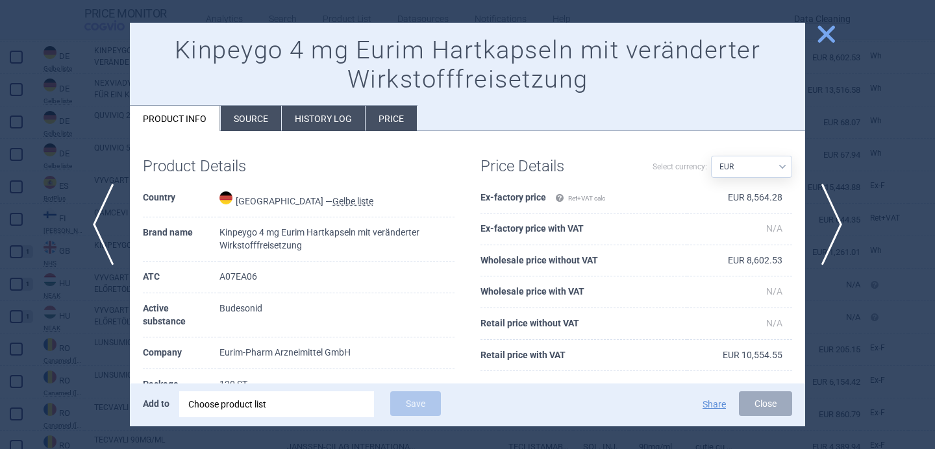
click at [234, 391] on div "Choose product list" at bounding box center [276, 404] width 177 height 26
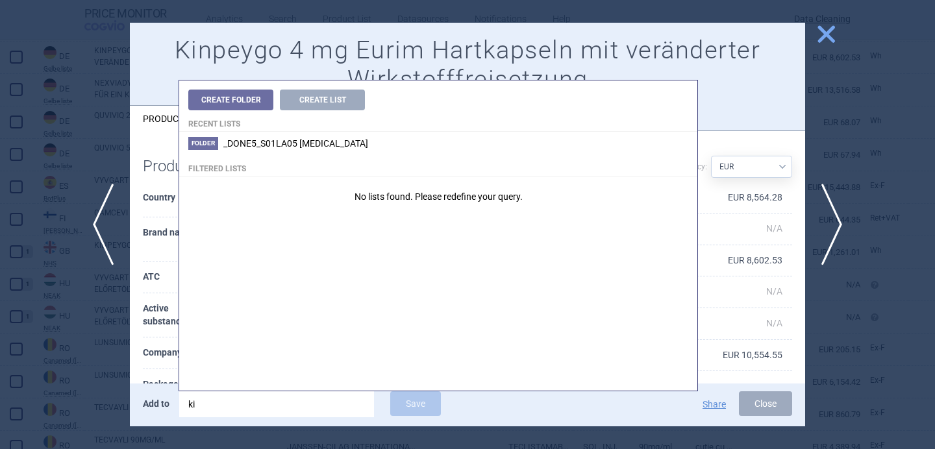
type input "k"
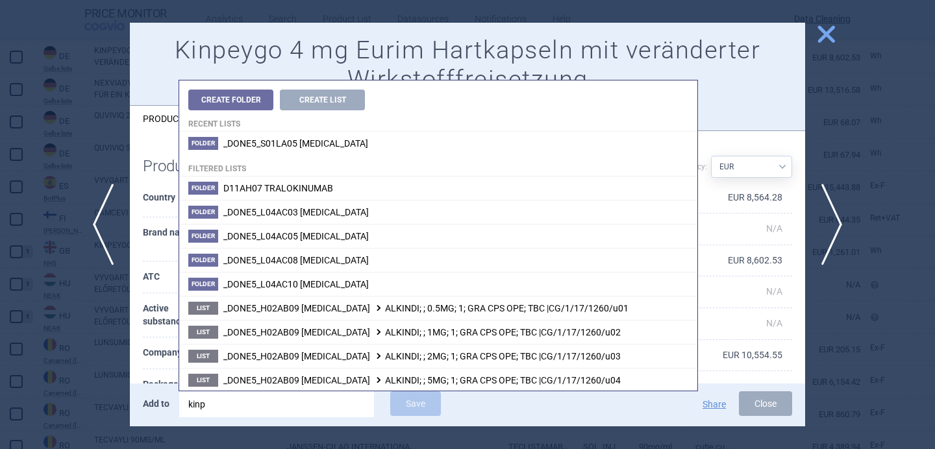
type input "kinpe"
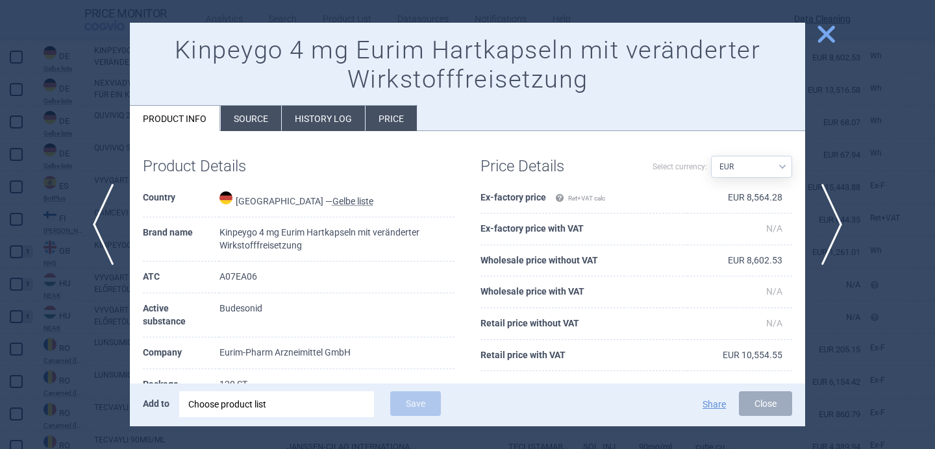
click at [151, 342] on th "Company" at bounding box center [181, 354] width 77 height 32
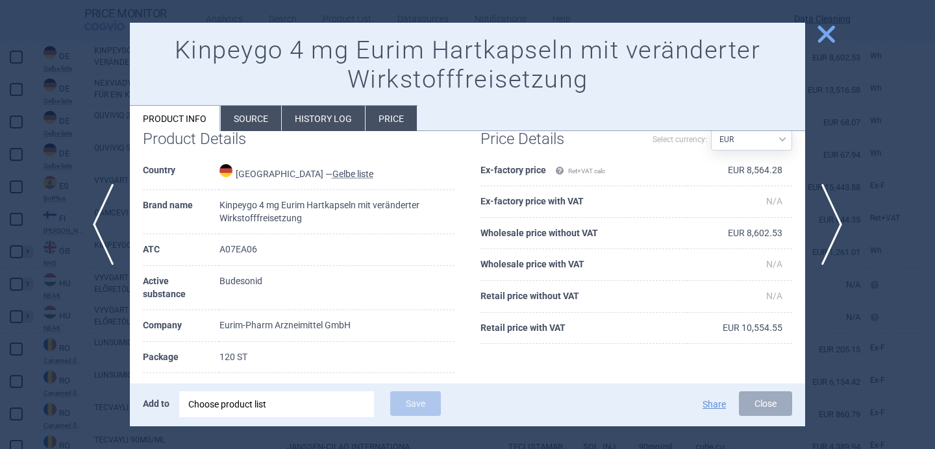
scroll to position [32, 0]
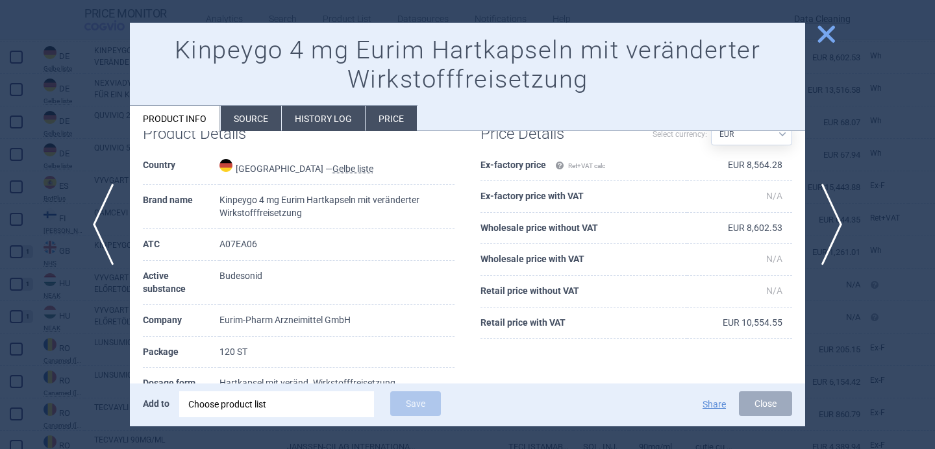
click at [232, 403] on div "Choose product list" at bounding box center [276, 404] width 177 height 26
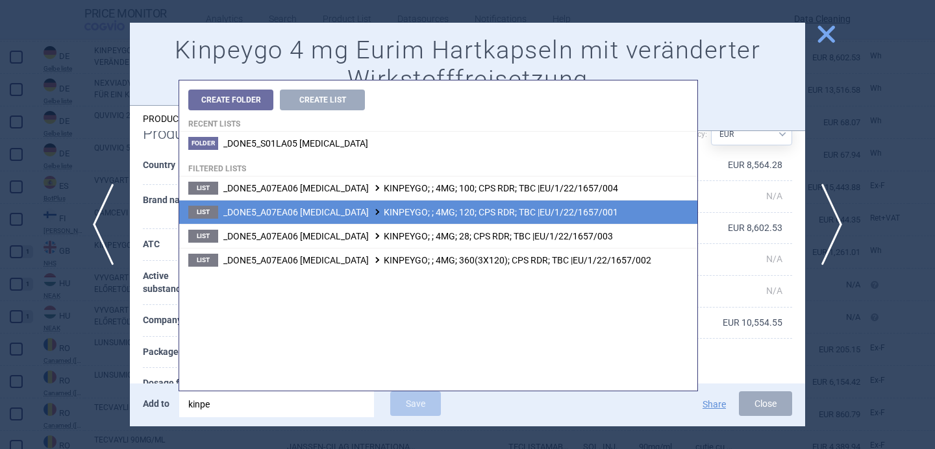
click at [390, 208] on span "_DONE5_A07EA06 BUDESONIDE KINPEYGO; ; 4MG; 120; CPS RDR; TBC |EU/1/22/1657/001" at bounding box center [420, 212] width 395 height 10
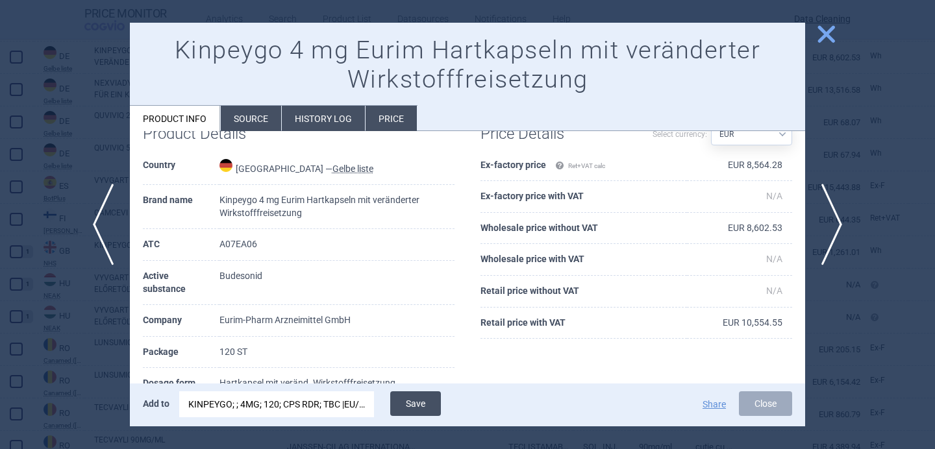
click at [420, 408] on button "Save" at bounding box center [415, 403] width 51 height 25
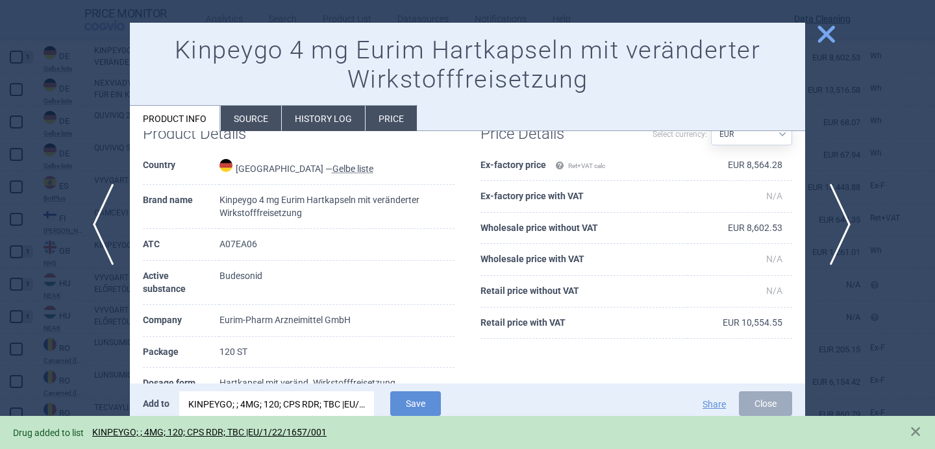
click at [841, 215] on span "next" at bounding box center [835, 225] width 29 height 82
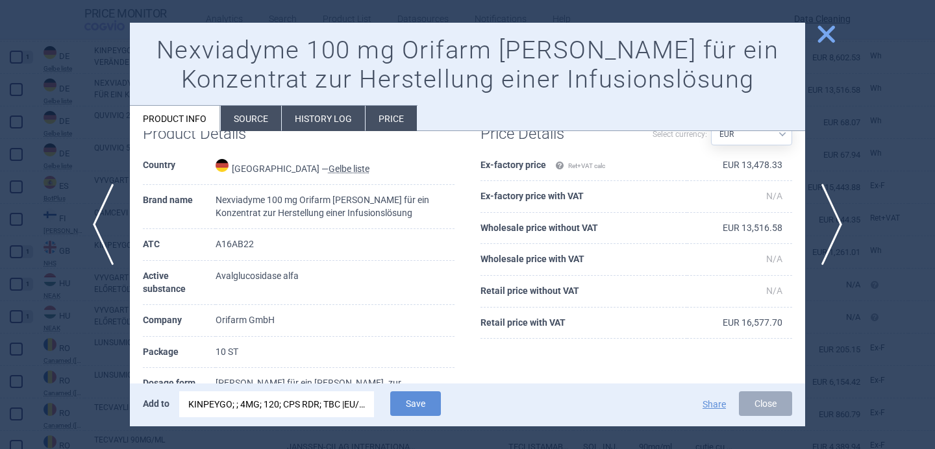
click at [297, 410] on div "KINPEYGO; ; 4MG; 120; CPS RDR; TBC |EU/1/22/1657/001" at bounding box center [276, 404] width 177 height 26
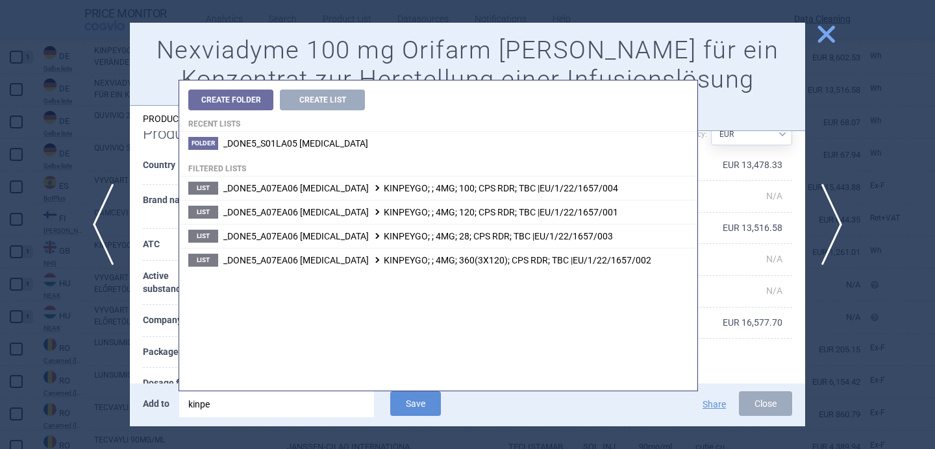
click at [297, 410] on input "kinpe" at bounding box center [276, 404] width 195 height 26
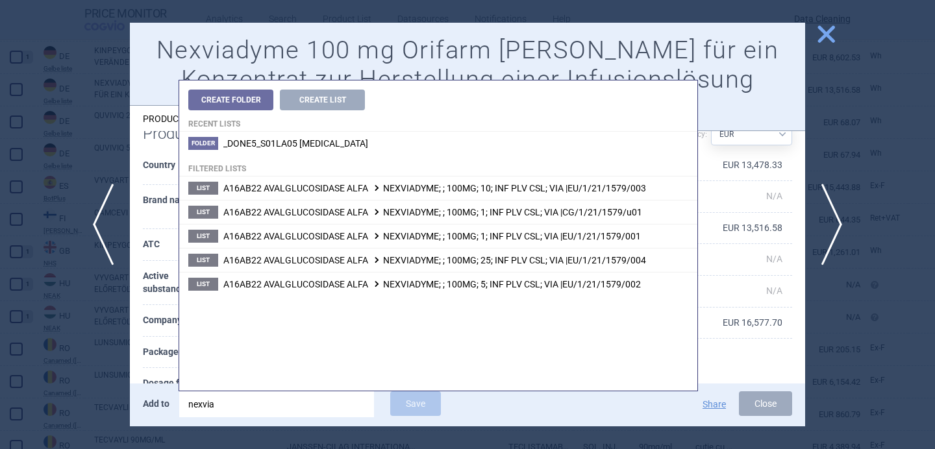
type input "nexviad"
click at [160, 351] on th "Package" at bounding box center [179, 353] width 73 height 32
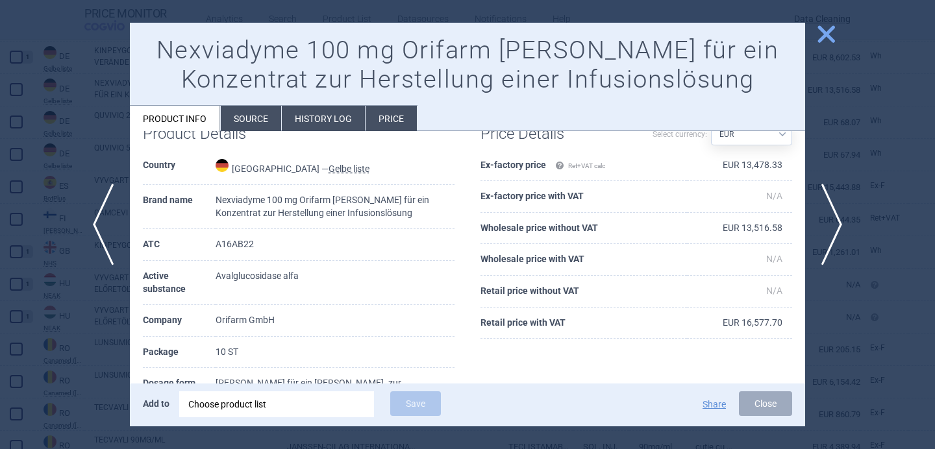
click at [288, 416] on div "Choose product list" at bounding box center [276, 404] width 177 height 26
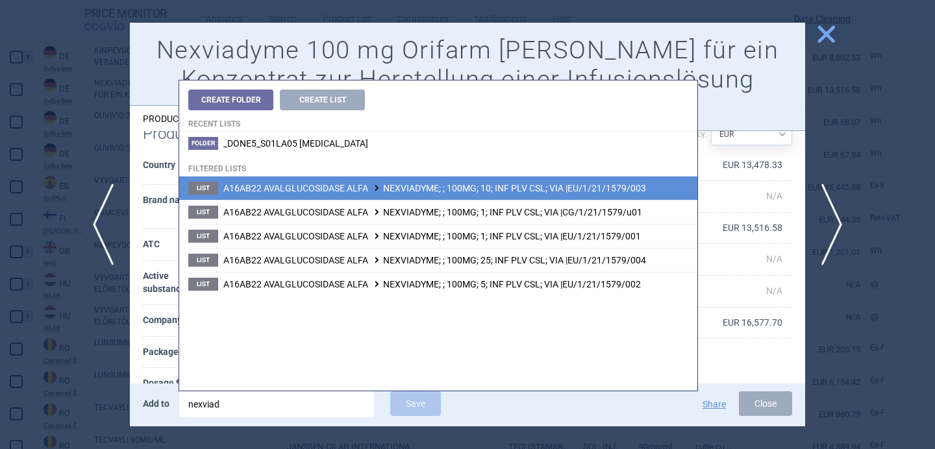
click at [441, 188] on span "A16AB22 AVALGLUCOSIDASE ALFA NEXVIADYME; ; 100MG; 10; INF PLV CSL; VIA |EU/1/21…" at bounding box center [434, 188] width 423 height 10
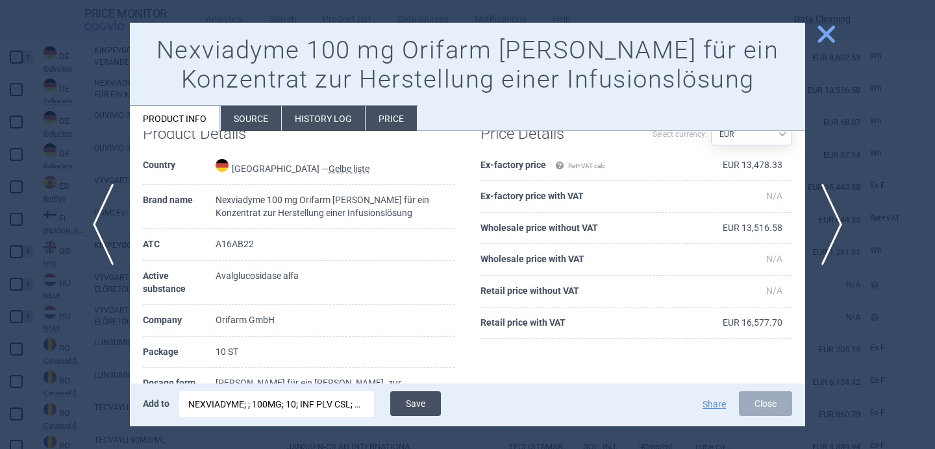
click at [424, 408] on button "Save" at bounding box center [415, 403] width 51 height 25
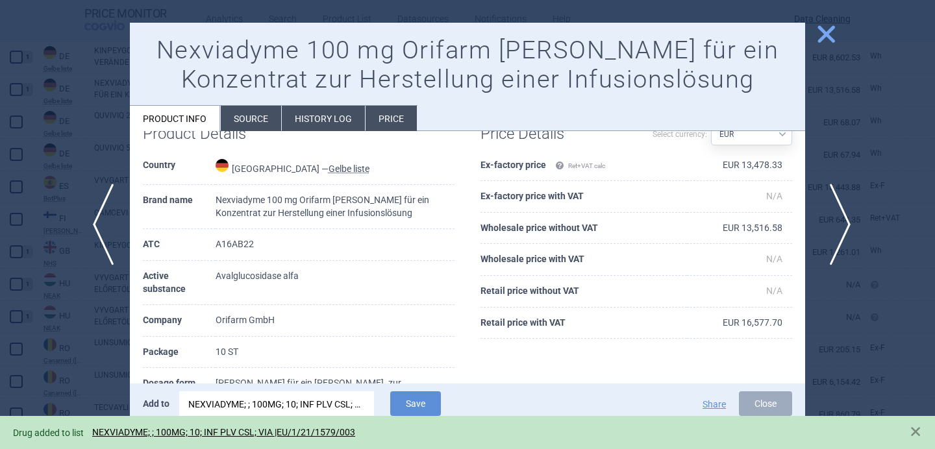
click at [834, 210] on span "next" at bounding box center [835, 225] width 29 height 82
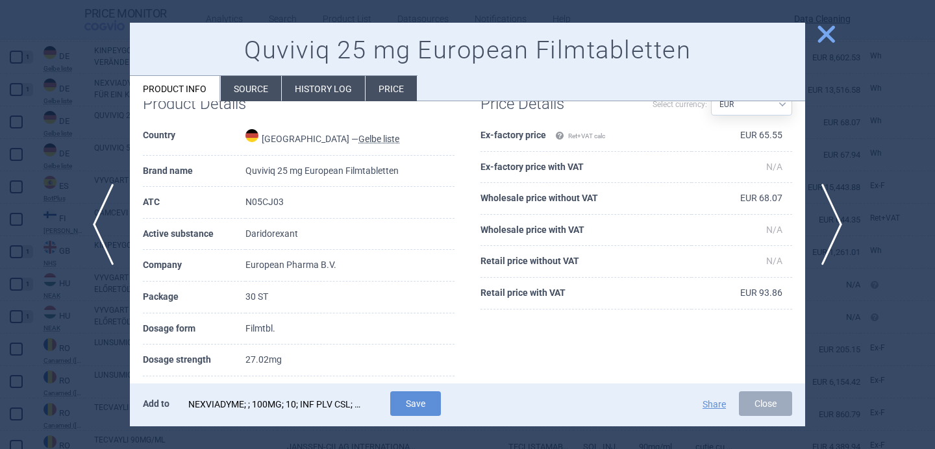
click at [338, 416] on div "NEXVIADYME; ; 100MG; 10; INF PLV CSL; VIA |EU/1/21/1579/003" at bounding box center [276, 404] width 177 height 26
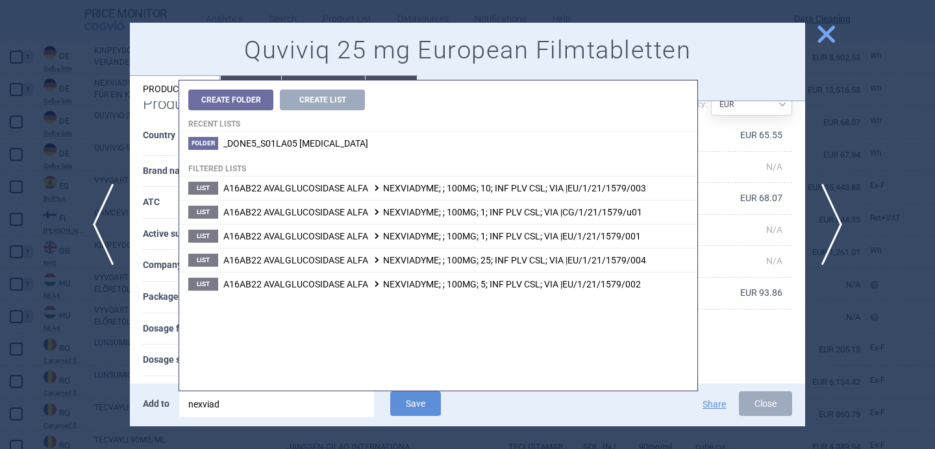
click at [338, 416] on input "nexviad" at bounding box center [276, 404] width 195 height 26
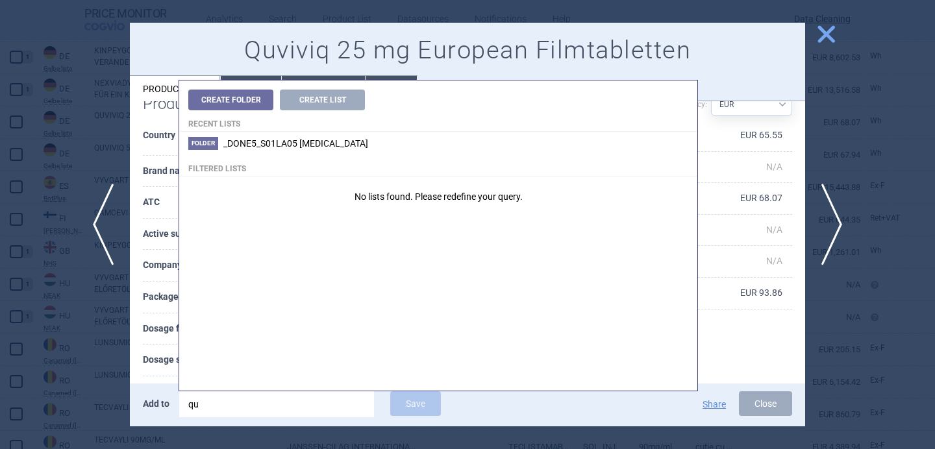
type input "q"
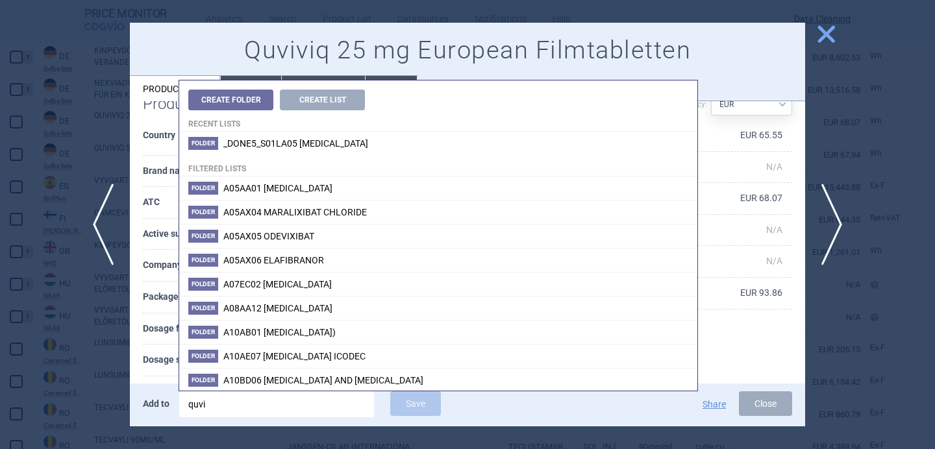
type input "quviv"
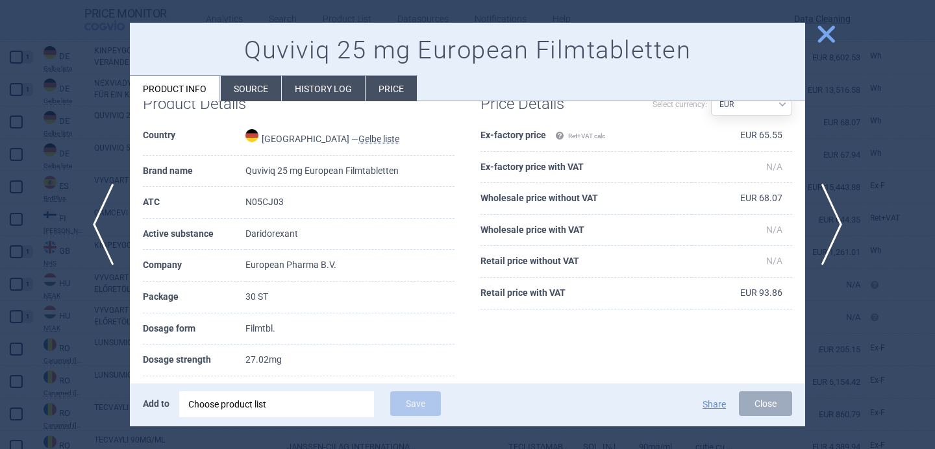
click at [166, 354] on th "Dosage strength" at bounding box center [194, 361] width 103 height 32
click at [278, 404] on div "Choose product list" at bounding box center [276, 404] width 177 height 26
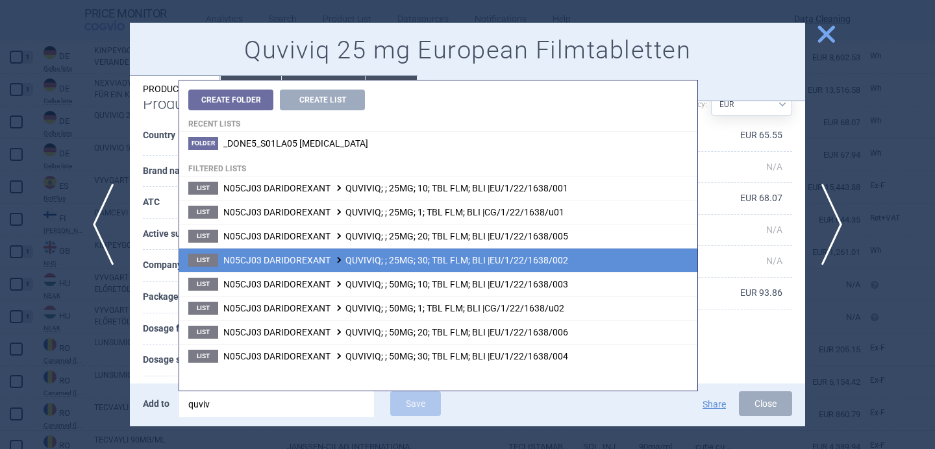
click at [472, 262] on span "N05CJ03 DARIDOREXANT QUVIVIQ; ; 25MG; 30; TBL FLM; BLI |EU/1/22/1638/002" at bounding box center [395, 260] width 345 height 10
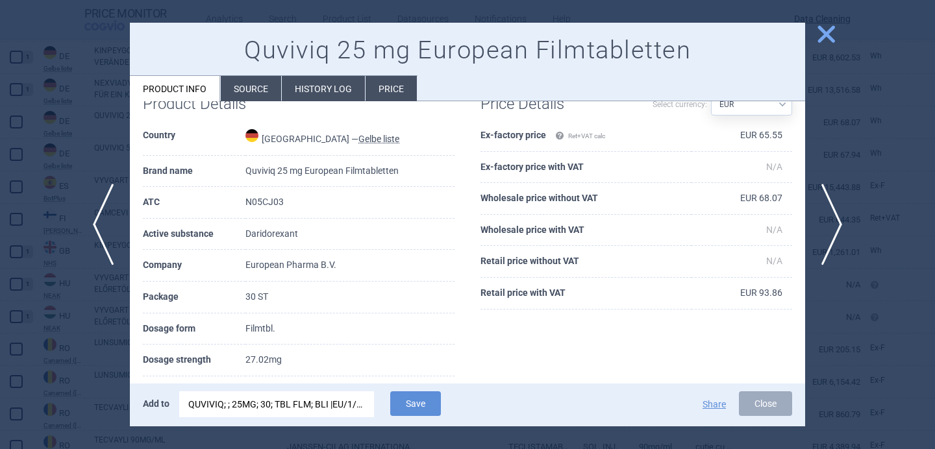
click at [313, 402] on div "QUVIVIQ; ; 25MG; 30; TBL FLM; BLI |EU/1/22/1638/002" at bounding box center [276, 404] width 177 height 26
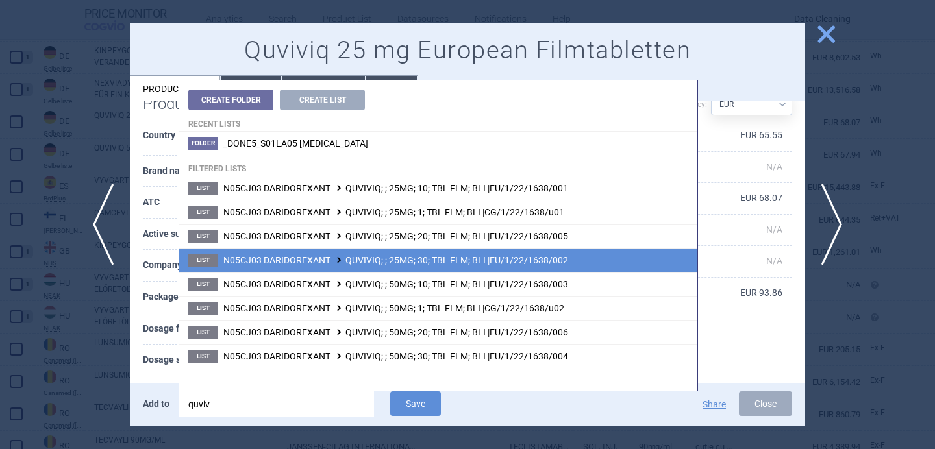
click at [445, 258] on span "N05CJ03 DARIDOREXANT QUVIVIQ; ; 25MG; 30; TBL FLM; BLI |EU/1/22/1638/002" at bounding box center [395, 260] width 345 height 10
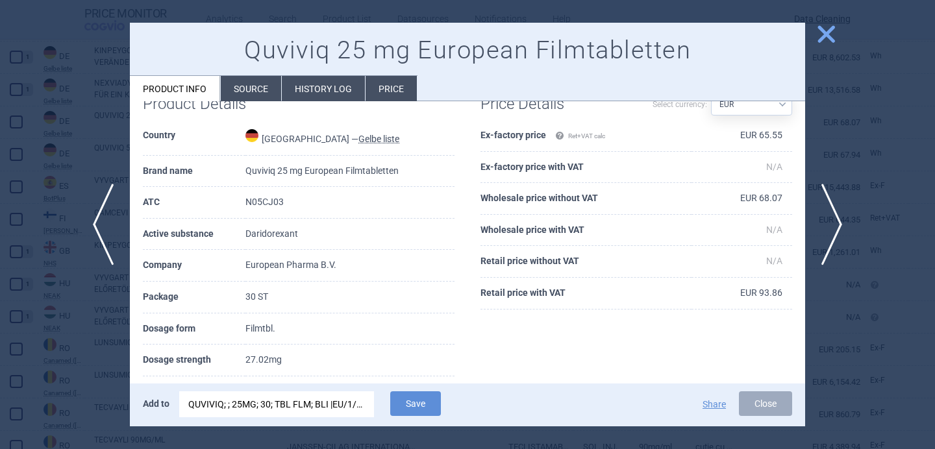
click at [420, 421] on div "Add to QUVIVIQ; ; 25MG; 30; TBL FLM; BLI |EU/1/22/1638/002 Save Share Close" at bounding box center [467, 405] width 675 height 43
click at [420, 409] on button "Save" at bounding box center [415, 403] width 51 height 25
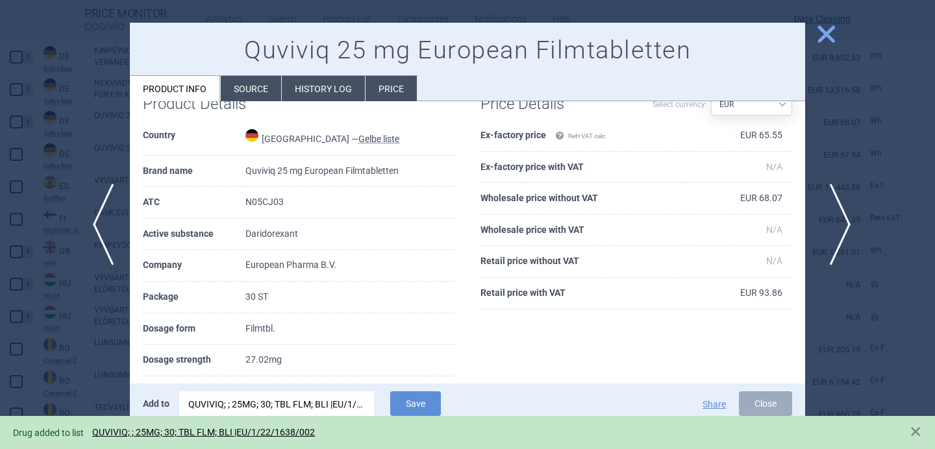
click at [843, 211] on span "next" at bounding box center [835, 225] width 29 height 82
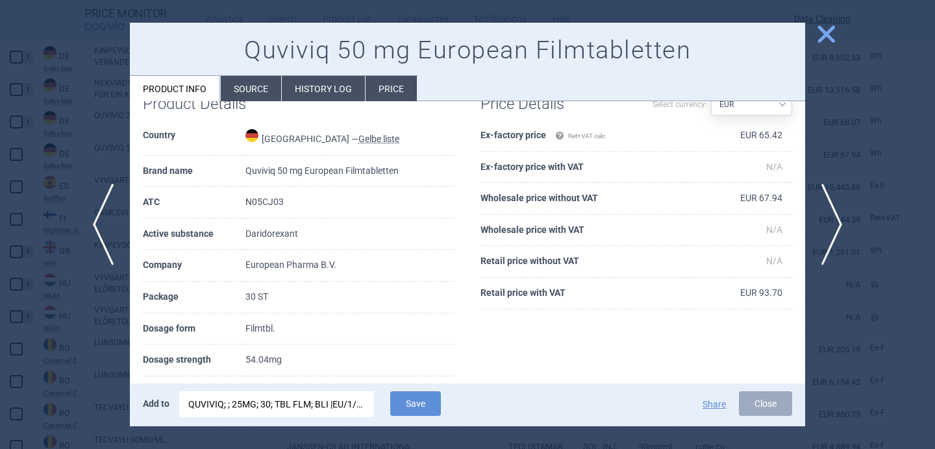
click at [319, 405] on div "QUVIVIQ; ; 25MG; 30; TBL FLM; BLI |EU/1/22/1638/002" at bounding box center [276, 404] width 177 height 26
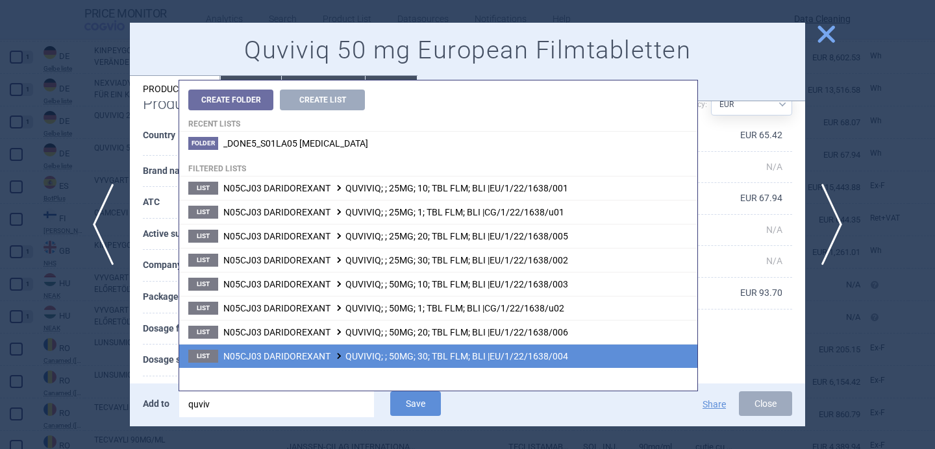
click at [374, 355] on span "N05CJ03 DARIDOREXANT QUVIVIQ; ; 50MG; 30; TBL FLM; BLI |EU/1/22/1638/004" at bounding box center [395, 356] width 345 height 10
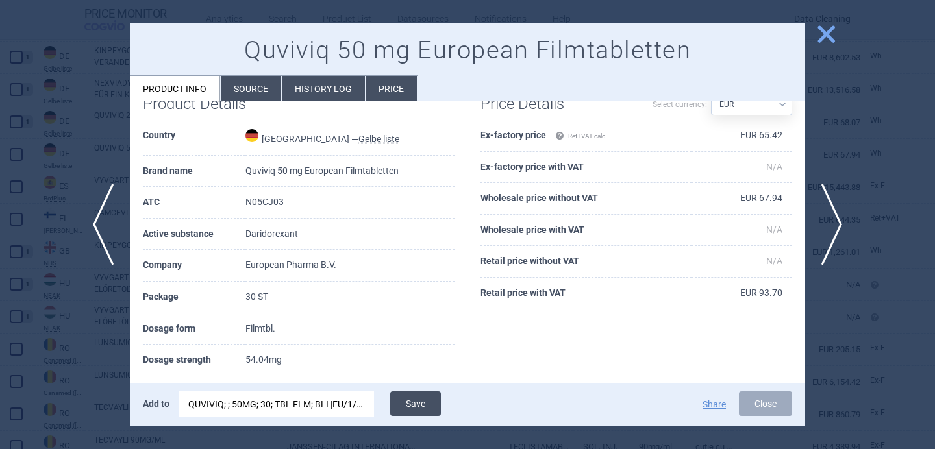
click at [415, 408] on button "Save" at bounding box center [415, 403] width 51 height 25
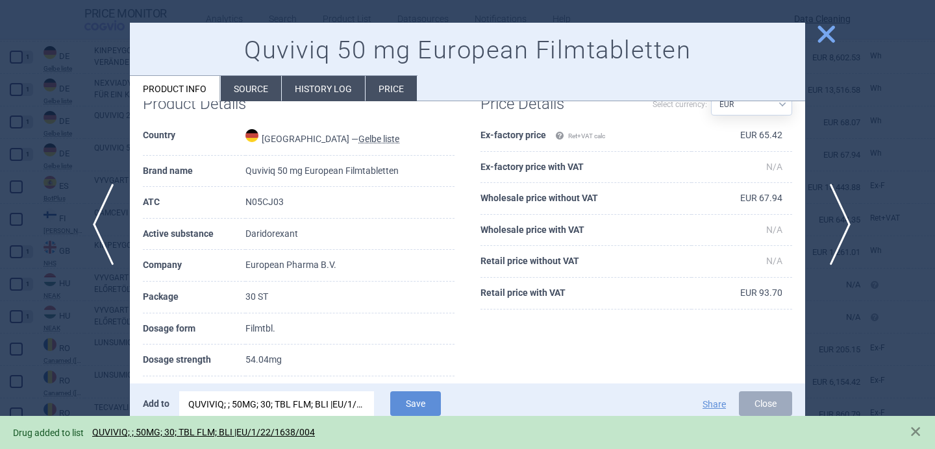
click at [836, 214] on span "next" at bounding box center [835, 225] width 29 height 82
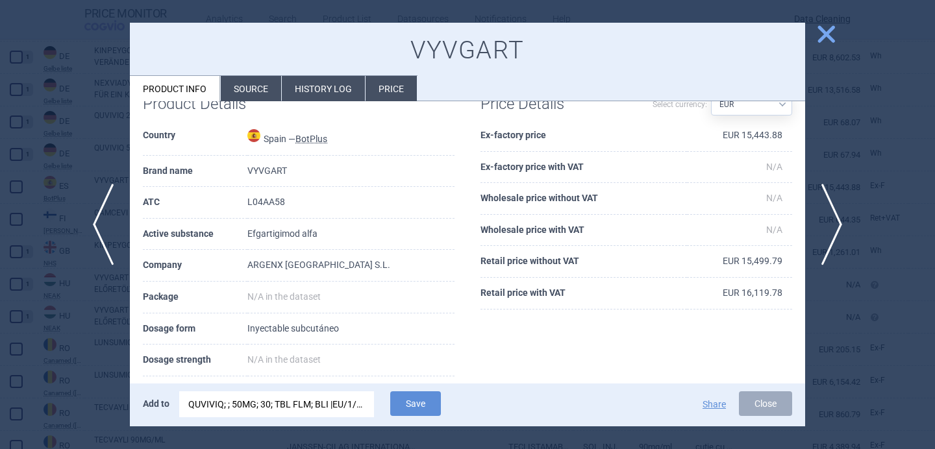
click at [260, 84] on li "Source" at bounding box center [251, 88] width 60 height 25
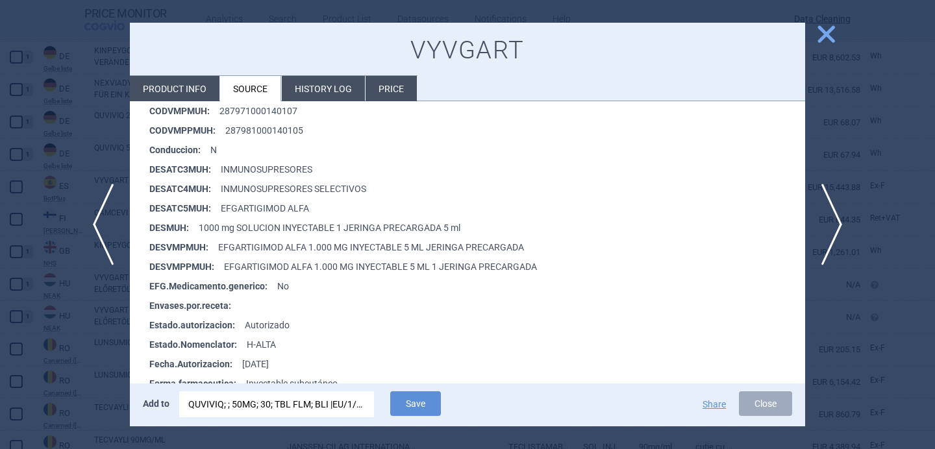
scroll to position [360, 0]
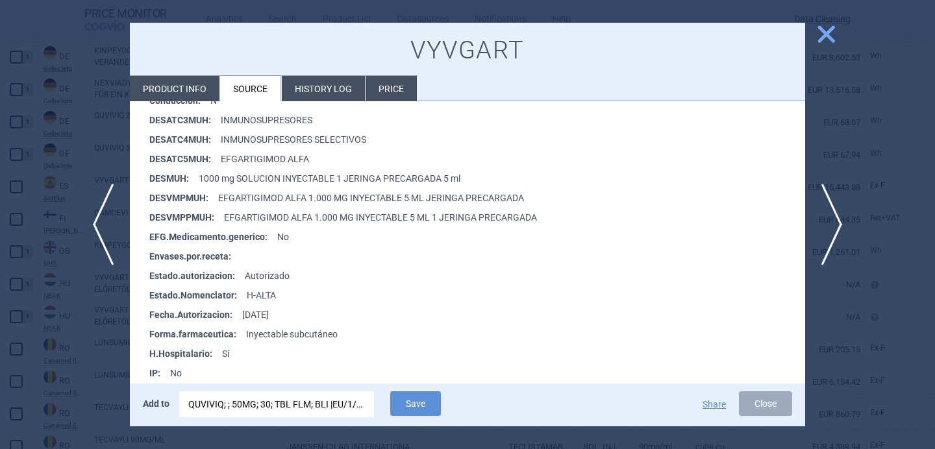
click at [247, 401] on div "QUVIVIQ; ; 50MG; 30; TBL FLM; BLI |EU/1/22/1638/004" at bounding box center [276, 404] width 177 height 26
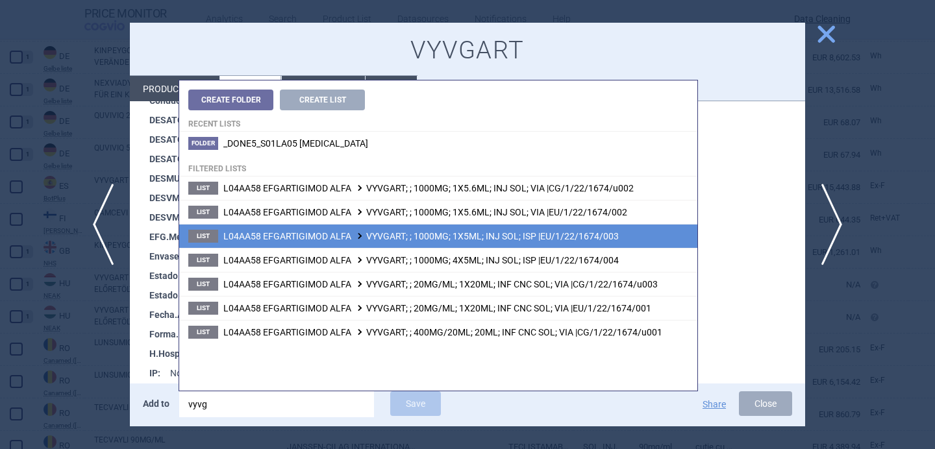
type input "vyvg"
click at [391, 238] on span "L04AA58 EFGARTIGIMOD ALFA VYVGART; ; 1000MG; 1X5ML; INJ SOL; ISP |EU/1/22/1674/…" at bounding box center [420, 236] width 395 height 10
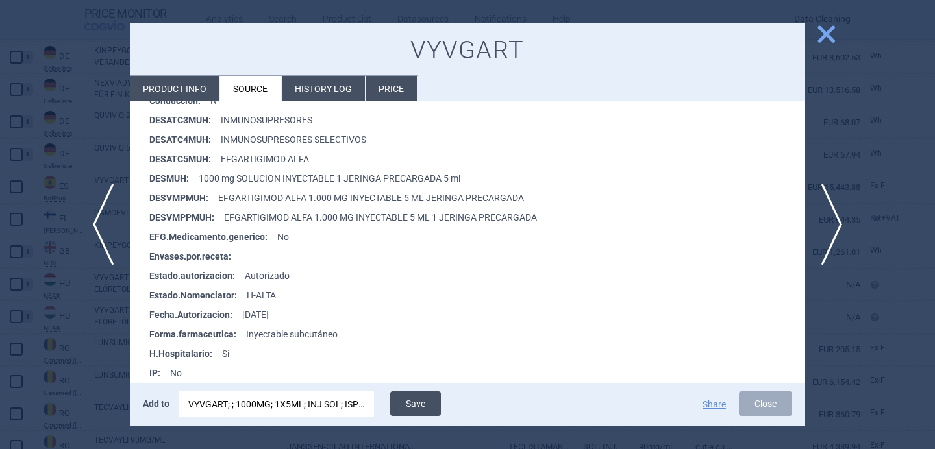
click at [419, 412] on button "Save" at bounding box center [415, 403] width 51 height 25
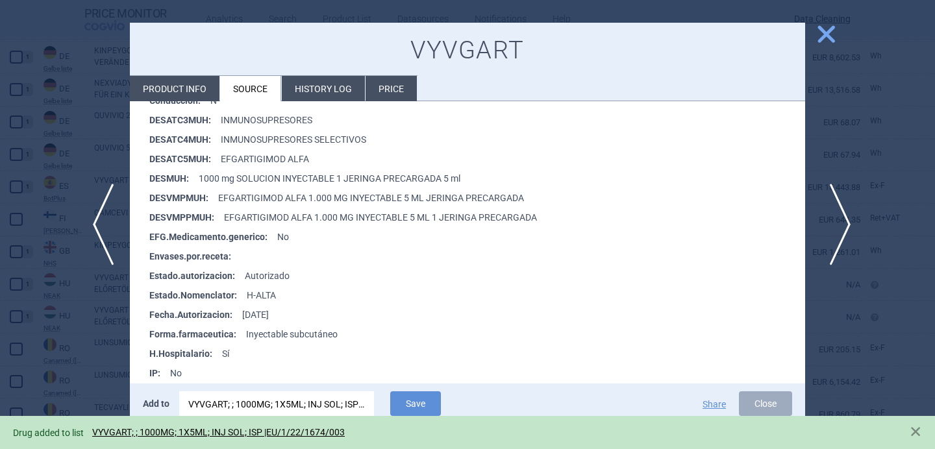
click at [845, 223] on span "next" at bounding box center [835, 225] width 29 height 82
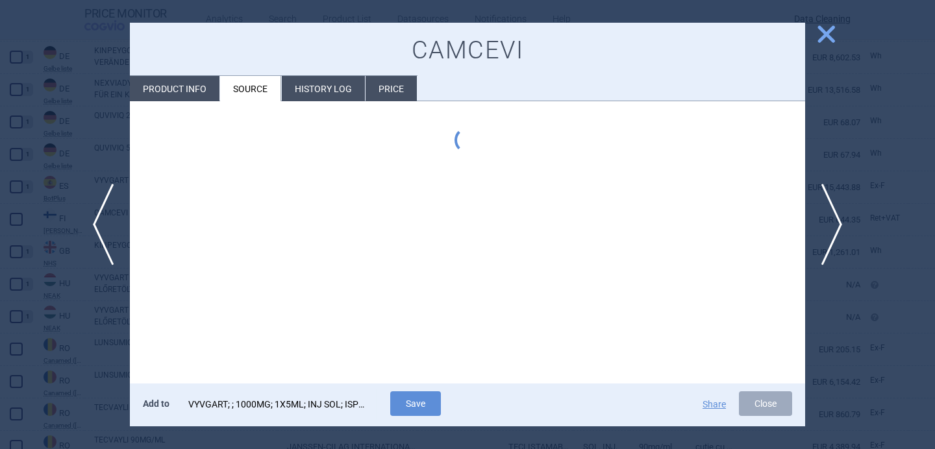
click at [295, 402] on div "VYVGART; ; 1000MG; 1X5ML; INJ SOL; ISP |EU/1/22/1674/003" at bounding box center [276, 404] width 177 height 26
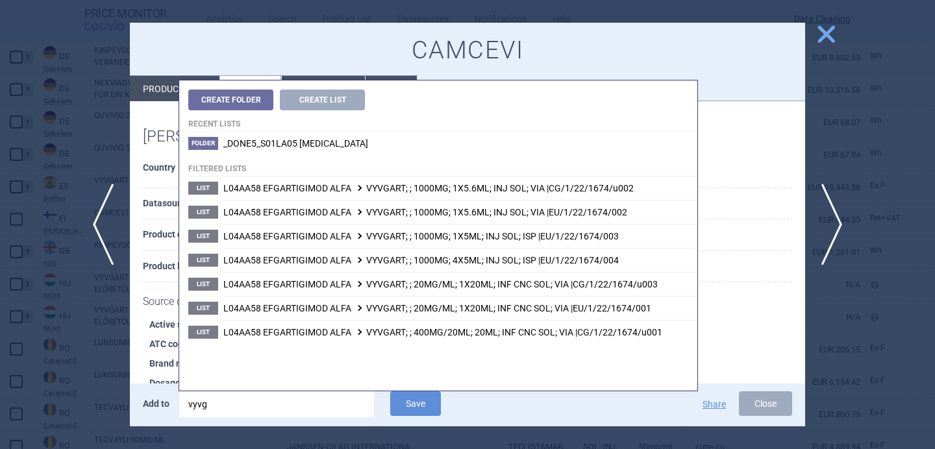
click at [295, 402] on input "vyvg" at bounding box center [276, 404] width 195 height 26
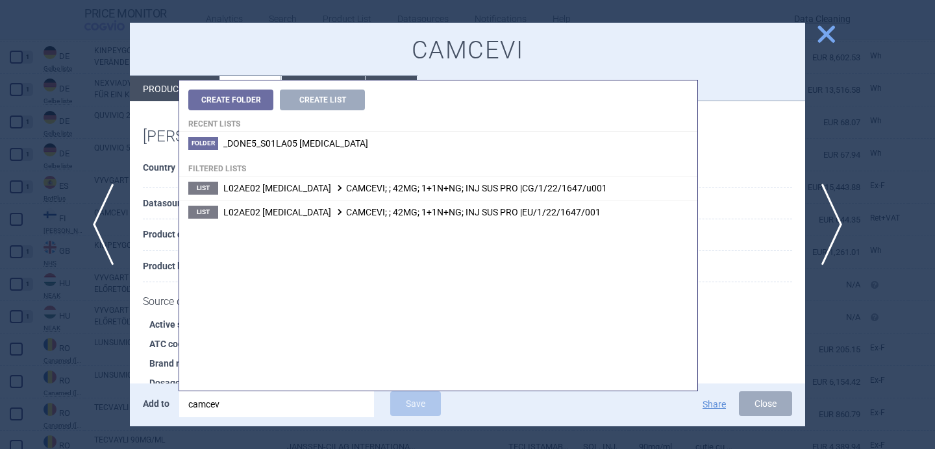
type input "camcevi"
click at [458, 220] on li "List L02AE02 [MEDICAL_DATA] CAMCEVI; ; 42MG; 1+1N+NG; INJ SUS PRO |EU/1/22/1647…" at bounding box center [438, 212] width 518 height 24
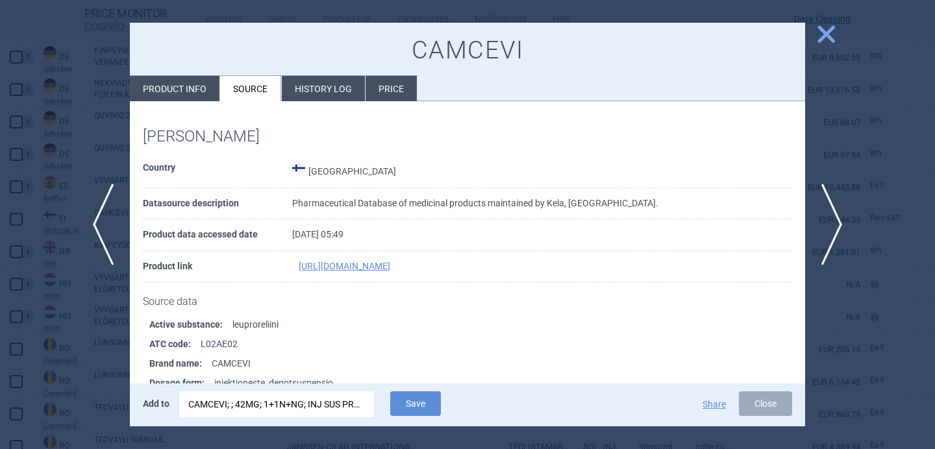
click at [177, 90] on li "Product info" at bounding box center [175, 88] width 90 height 25
select select "EUR"
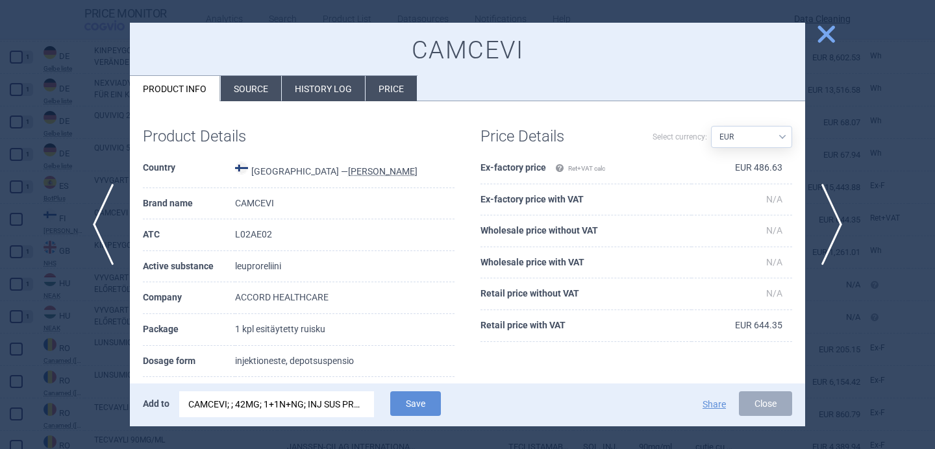
scroll to position [28, 0]
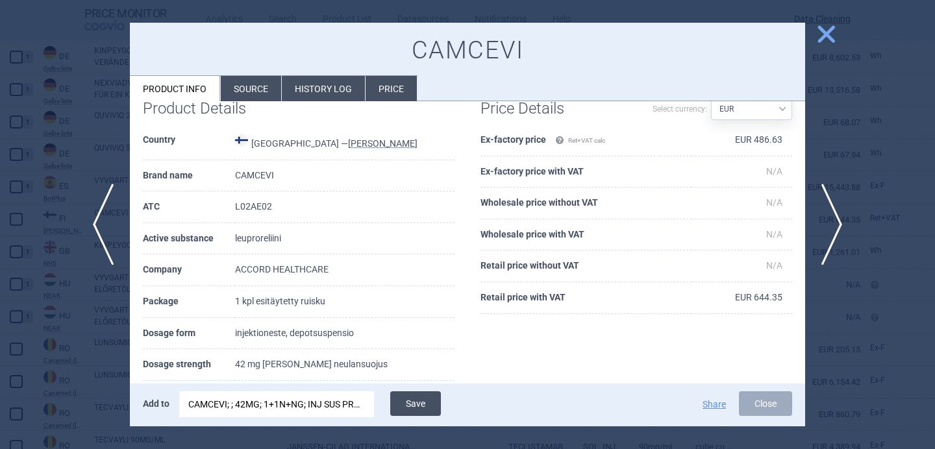
click at [426, 405] on button "Save" at bounding box center [415, 403] width 51 height 25
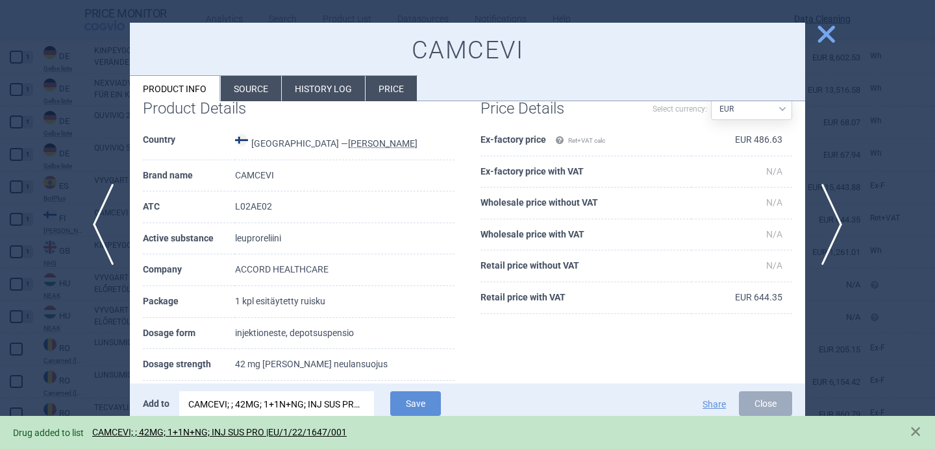
click at [94, 322] on div at bounding box center [467, 224] width 935 height 449
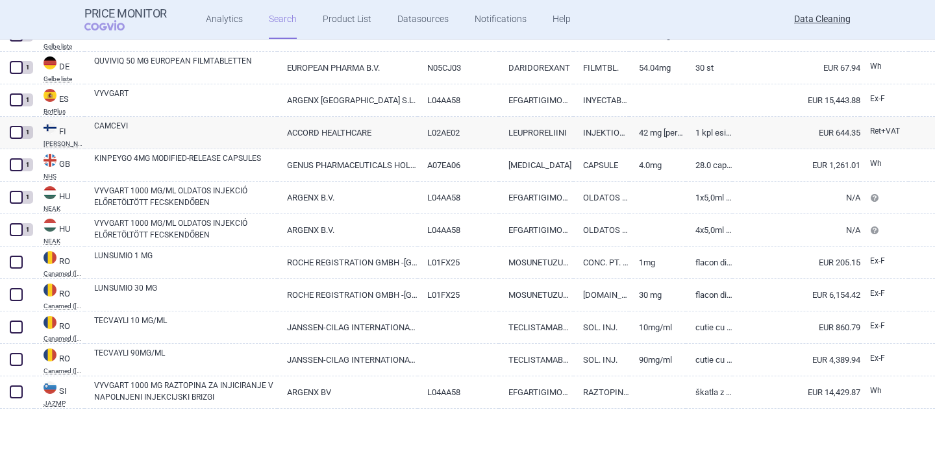
scroll to position [691, 0]
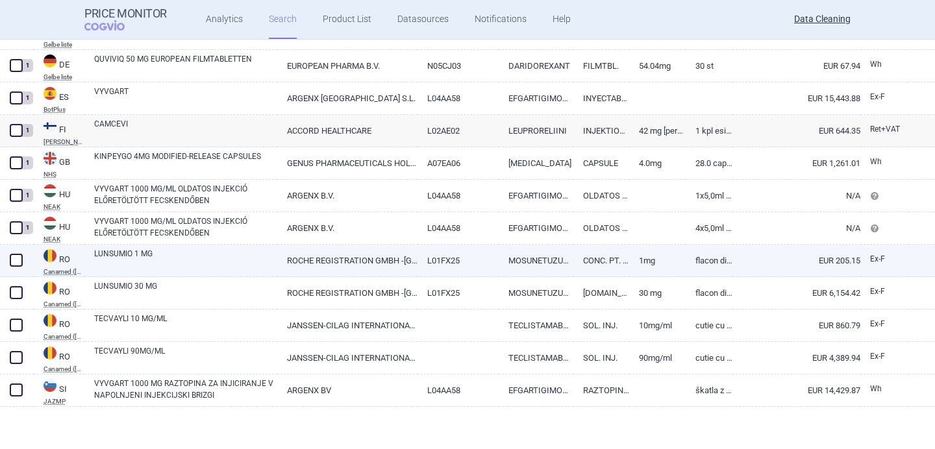
click at [149, 255] on link "LUNSUMIO 1 MG" at bounding box center [185, 259] width 183 height 23
select select "EUR"
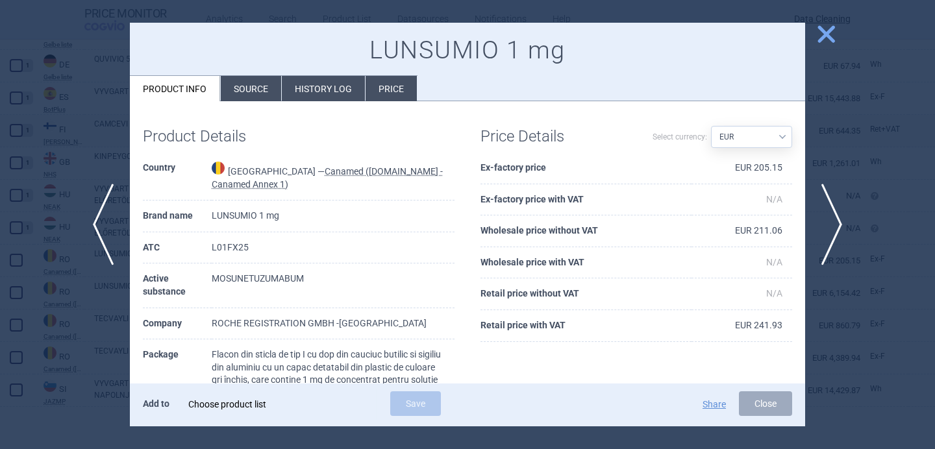
click at [254, 411] on div "Choose product list" at bounding box center [276, 404] width 177 height 26
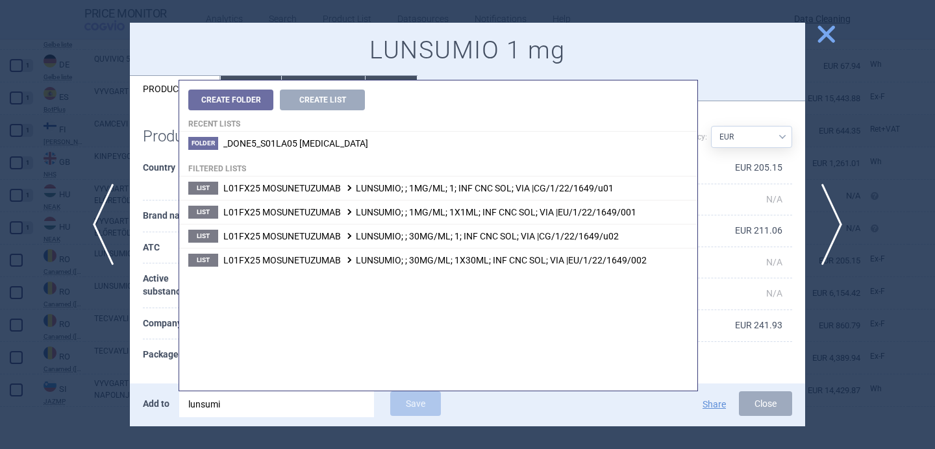
type input "lunsumio"
click at [156, 356] on th "Package" at bounding box center [177, 373] width 69 height 69
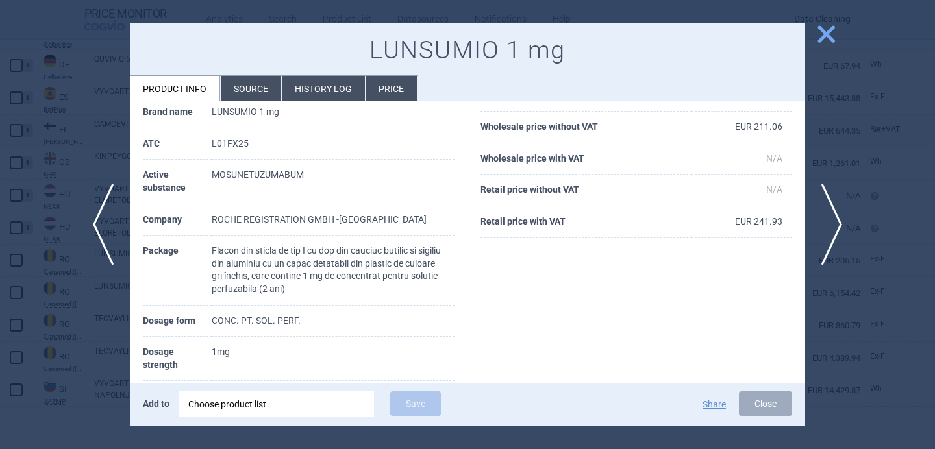
scroll to position [106, 0]
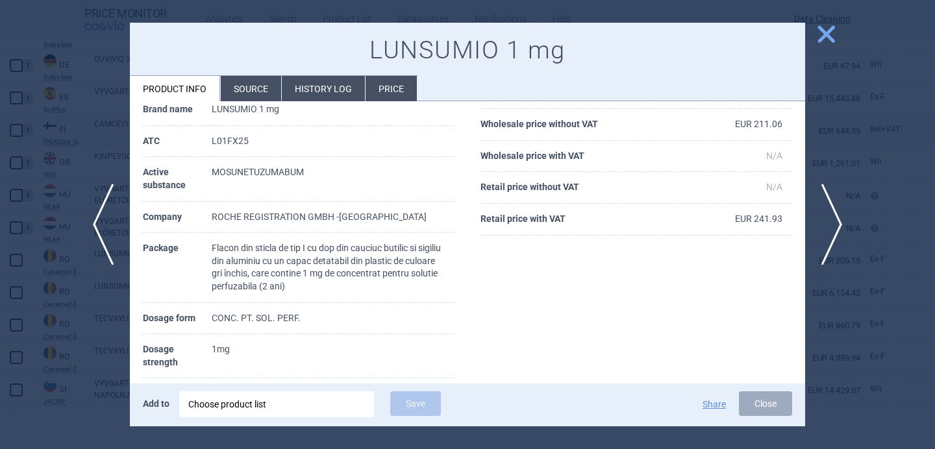
click at [239, 404] on div "Choose product list" at bounding box center [276, 404] width 177 height 26
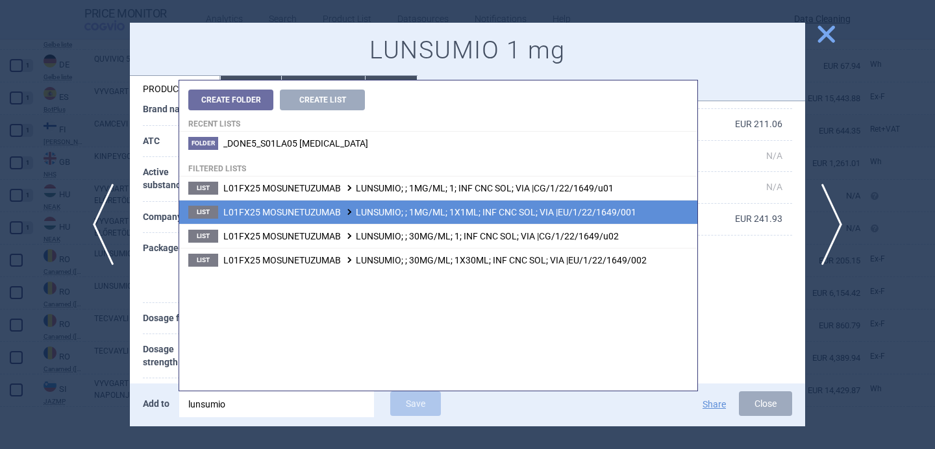
click at [444, 211] on span "L01FX25 MOSUNETUZUMAB LUNSUMIO; ; 1MG/ML; 1X1ML; INF CNC SOL; VIA |EU/1/22/1649…" at bounding box center [429, 212] width 413 height 10
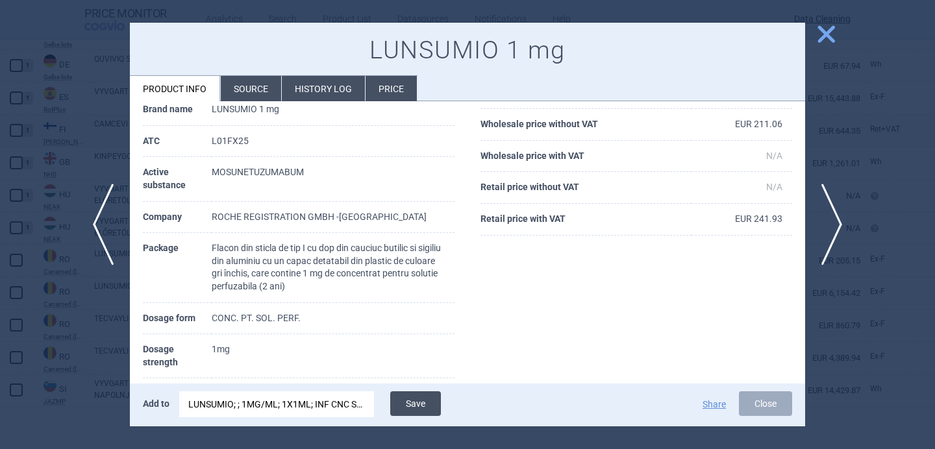
click at [429, 396] on button "Save" at bounding box center [415, 403] width 51 height 25
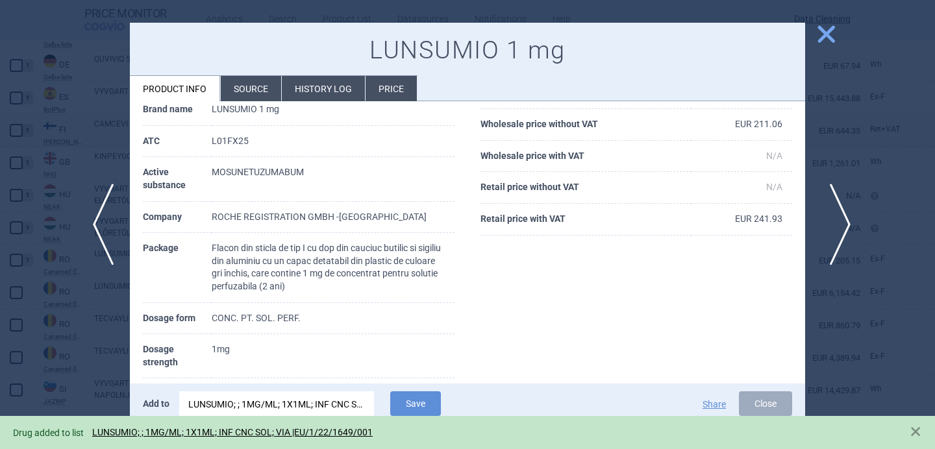
click at [833, 221] on span "next" at bounding box center [835, 225] width 29 height 82
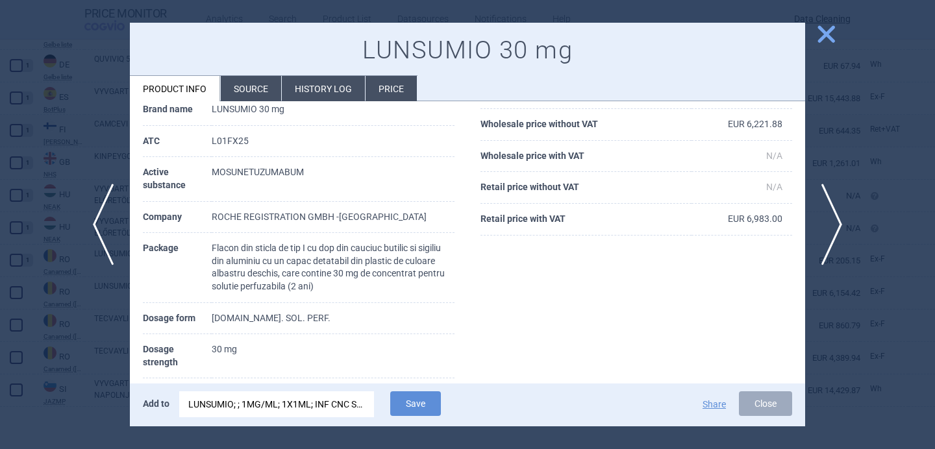
click at [330, 400] on div "LUNSUMIO; ; 1MG/ML; 1X1ML; INF CNC SOL; VIA |EU/1/22/1649/001" at bounding box center [276, 404] width 177 height 26
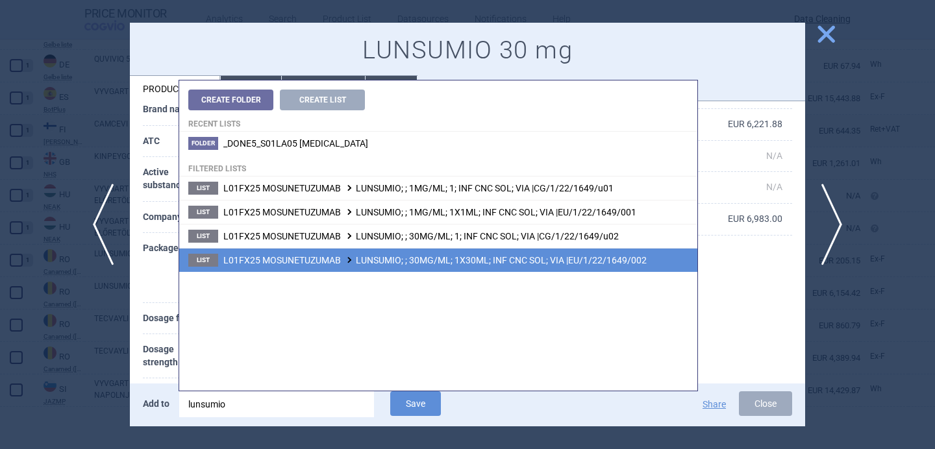
click at [445, 260] on span "L01FX25 MOSUNETUZUMAB LUNSUMIO; ; 30MG/ML; 1X30ML; INF CNC SOL; VIA |EU/1/22/16…" at bounding box center [434, 260] width 423 height 10
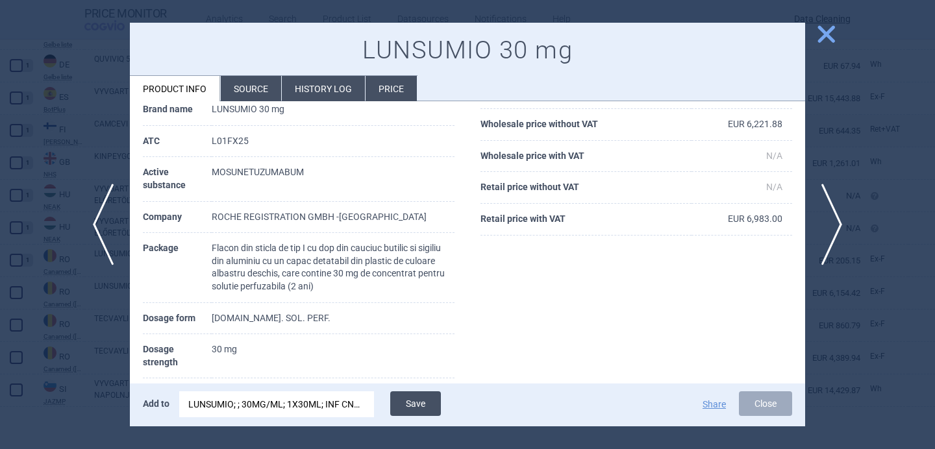
click at [428, 402] on button "Save" at bounding box center [415, 403] width 51 height 25
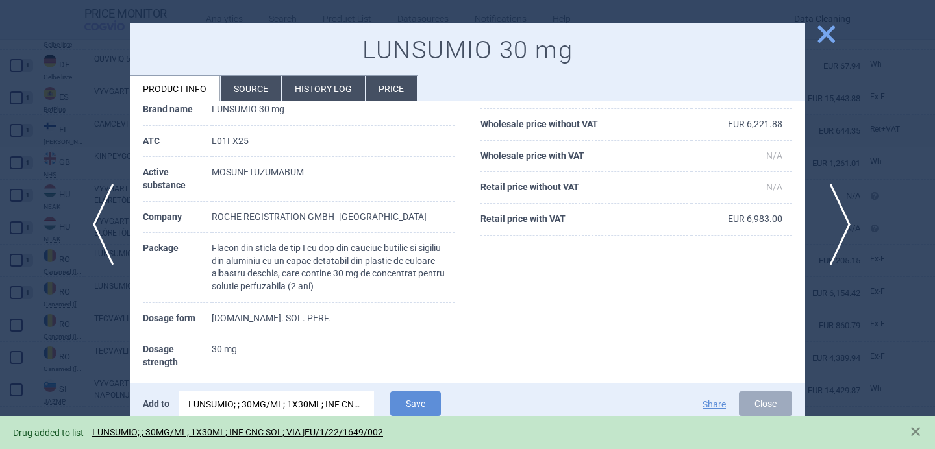
click at [839, 225] on span "next" at bounding box center [835, 225] width 29 height 82
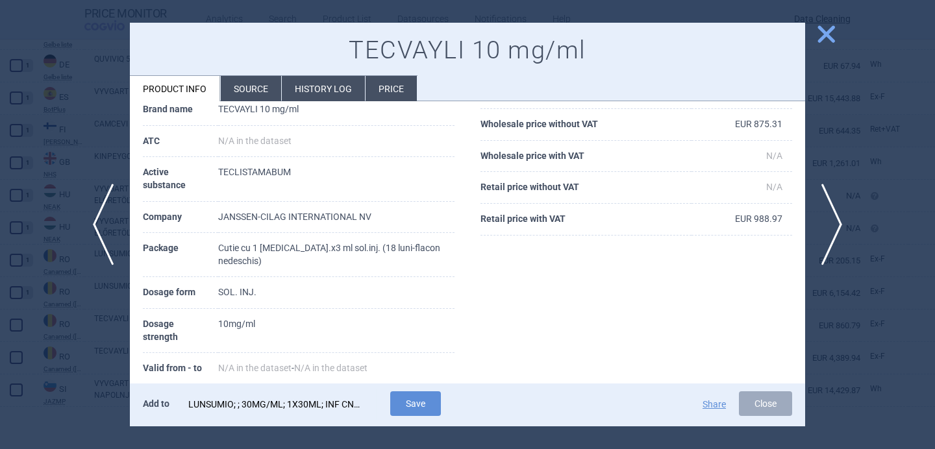
click at [330, 412] on div "LUNSUMIO; ; 30MG/ML; 1X30ML; INF CNC SOL; VIA |EU/1/22/1649/002" at bounding box center [276, 404] width 177 height 26
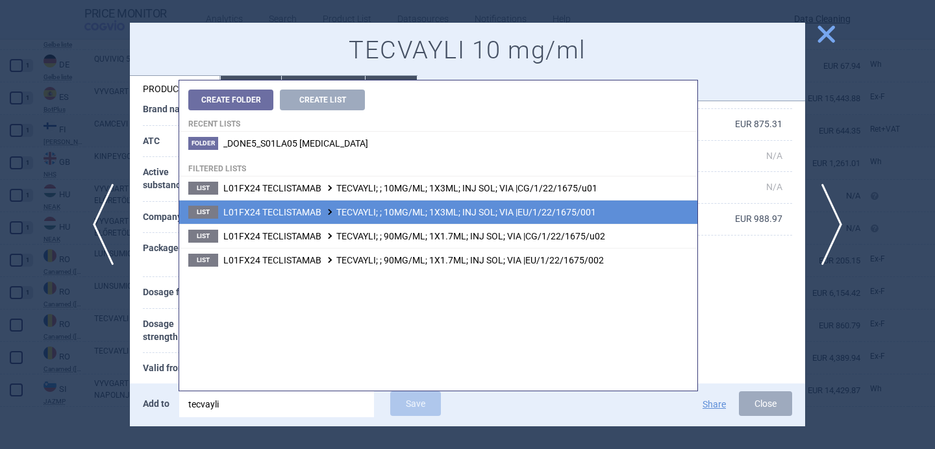
type input "tecvayli"
click at [444, 215] on span "L01FX24 TECLISTAMAB TECVAYLI; ; 10MG/ML; 1X3ML; INJ SOL; VIA |EU/1/22/1675/001" at bounding box center [409, 212] width 373 height 10
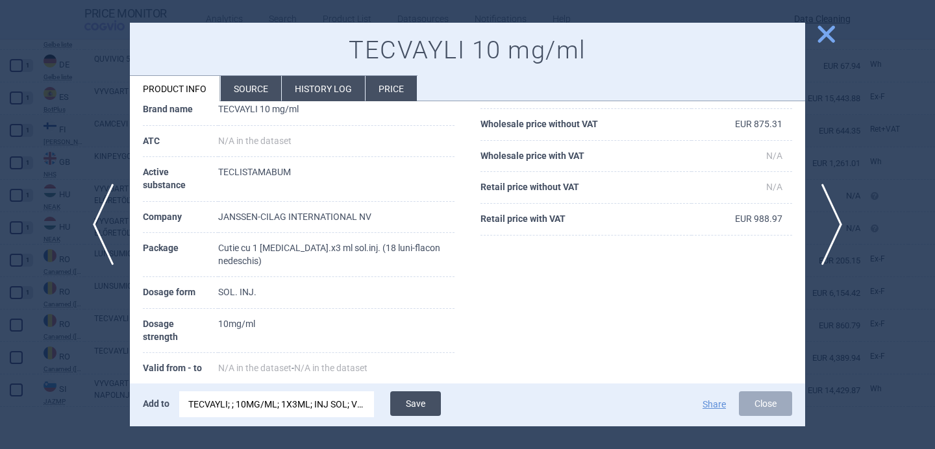
click at [413, 402] on button "Save" at bounding box center [415, 403] width 51 height 25
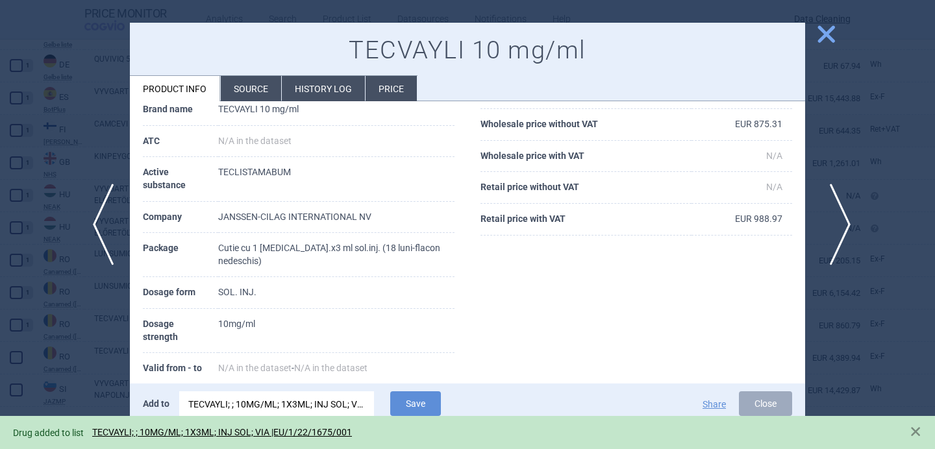
click at [829, 216] on span "next" at bounding box center [835, 225] width 29 height 82
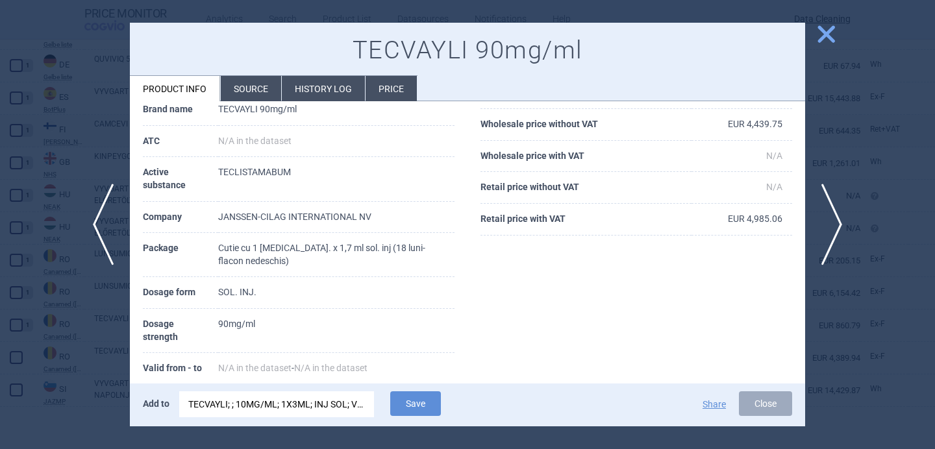
click at [297, 404] on div "TECVAYLI; ; 10MG/ML; 1X3ML; INJ SOL; VIA |EU/1/22/1675/001" at bounding box center [276, 404] width 177 height 26
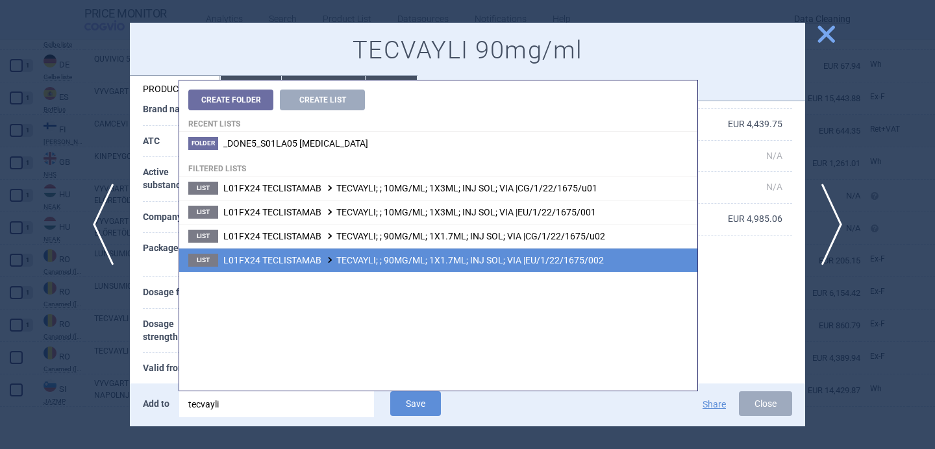
click at [439, 263] on span "L01FX24 TECLISTAMAB TECVAYLI; ; 90MG/ML; 1X1.7ML; INJ SOL; VIA |EU/1/22/1675/002" at bounding box center [413, 260] width 380 height 10
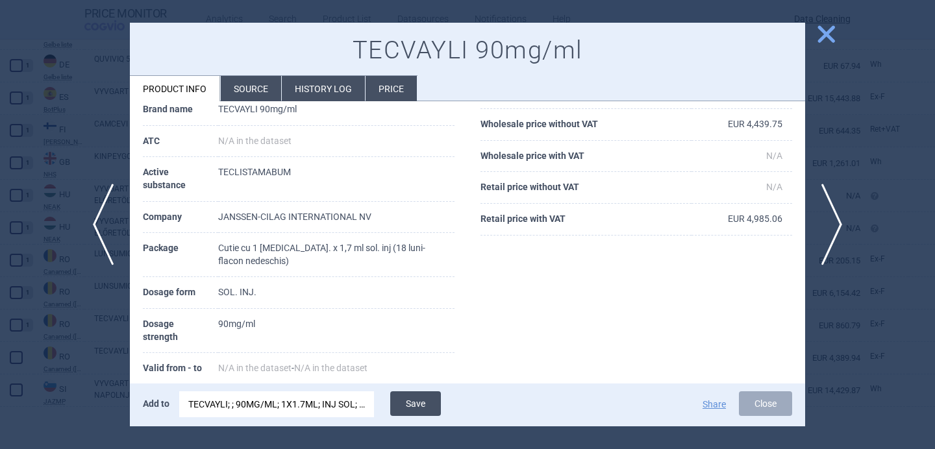
click at [434, 407] on button "Save" at bounding box center [415, 403] width 51 height 25
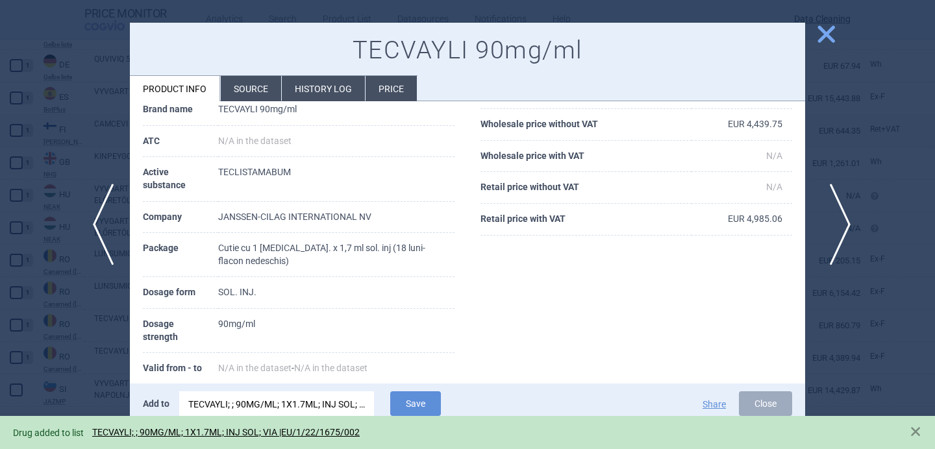
click at [835, 226] on span "next" at bounding box center [835, 225] width 29 height 82
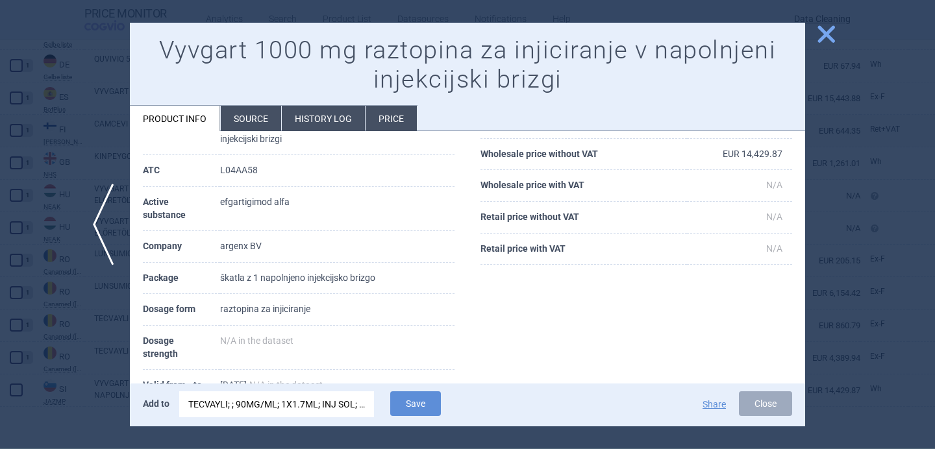
scroll to position [93, 0]
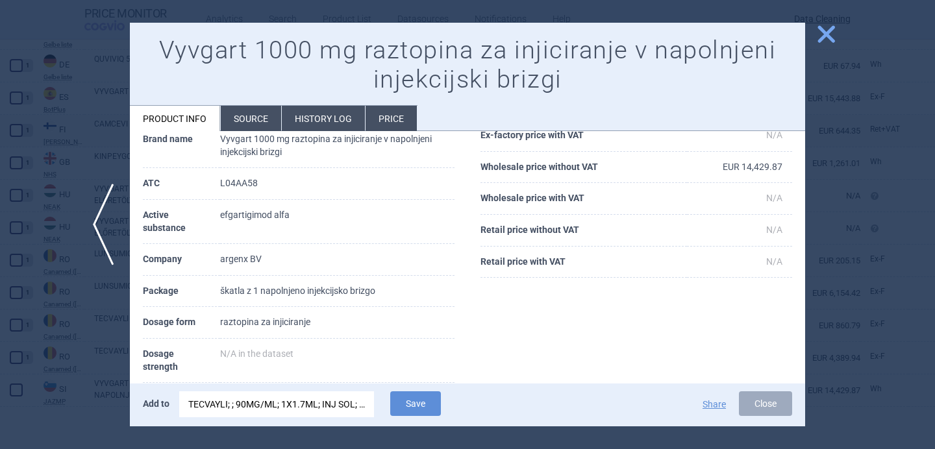
click at [314, 403] on div "TECVAYLI; ; 90MG/ML; 1X1.7ML; INJ SOL; VIA |EU/1/22/1675/002" at bounding box center [276, 404] width 177 height 26
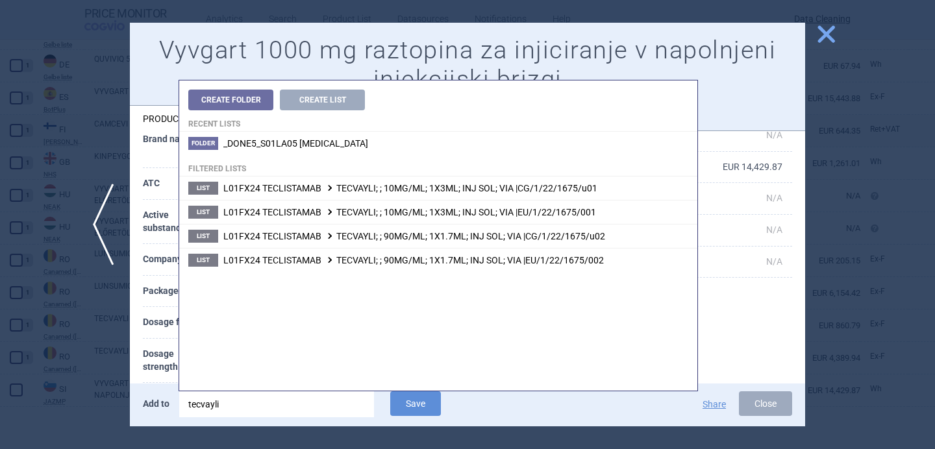
click at [314, 403] on input "tecvayli" at bounding box center [276, 404] width 195 height 26
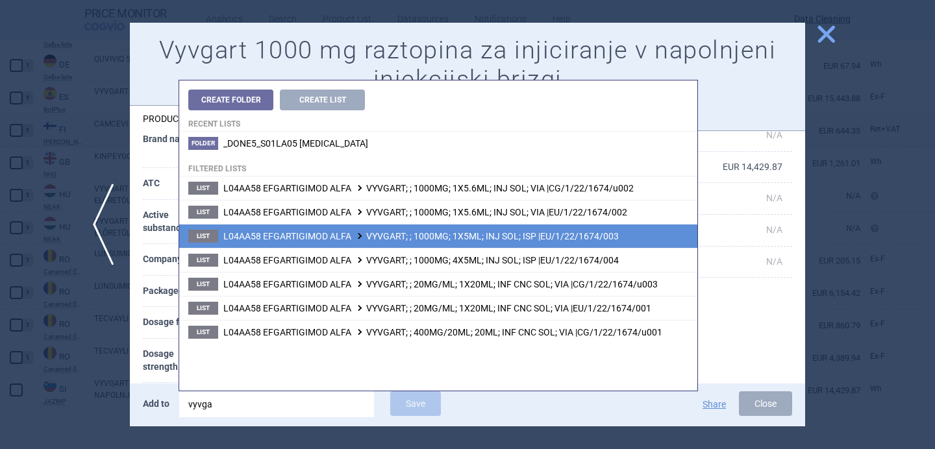
type input "vyvga"
click at [473, 228] on li "List L04AA58 EFGARTIGIMOD ALFA VYVGART; ; 1000MG; 1X5ML; INJ SOL; ISP |EU/1/22/…" at bounding box center [438, 236] width 518 height 24
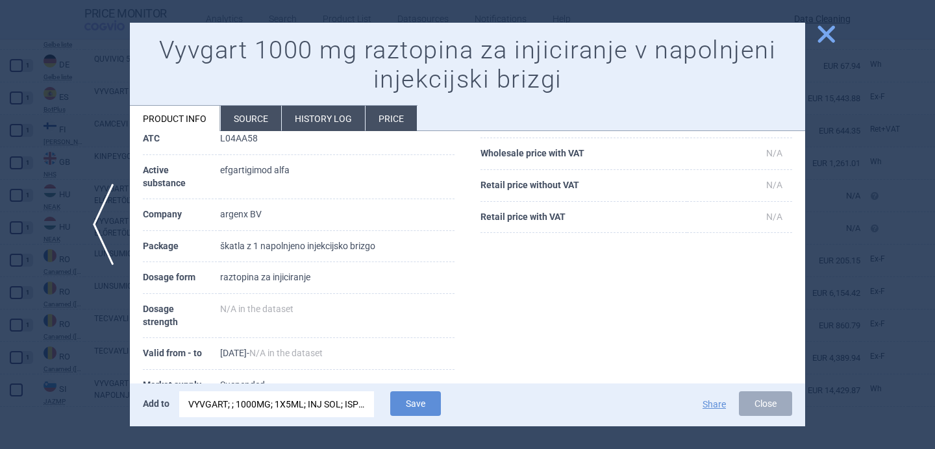
scroll to position [142, 0]
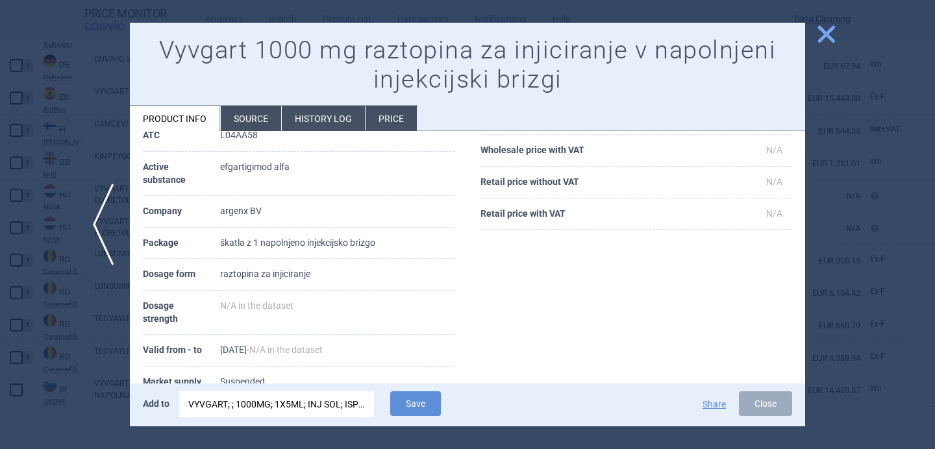
click at [241, 121] on li "Source" at bounding box center [251, 118] width 60 height 25
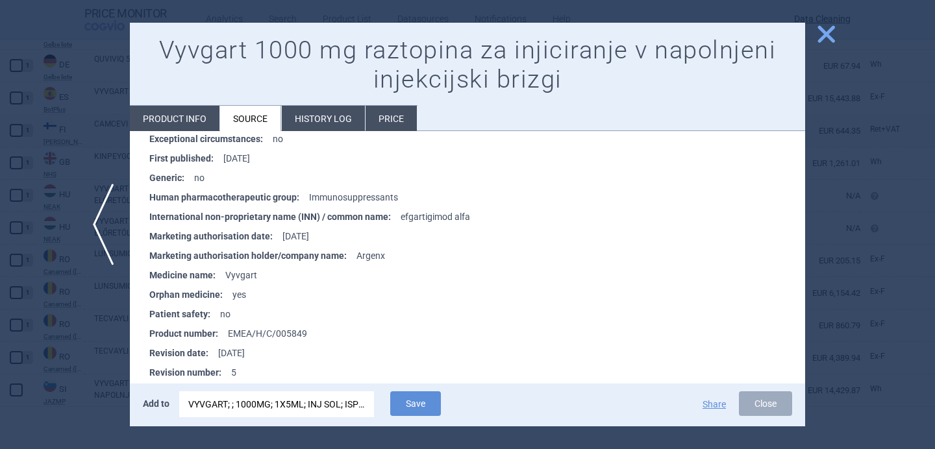
scroll to position [2764, 0]
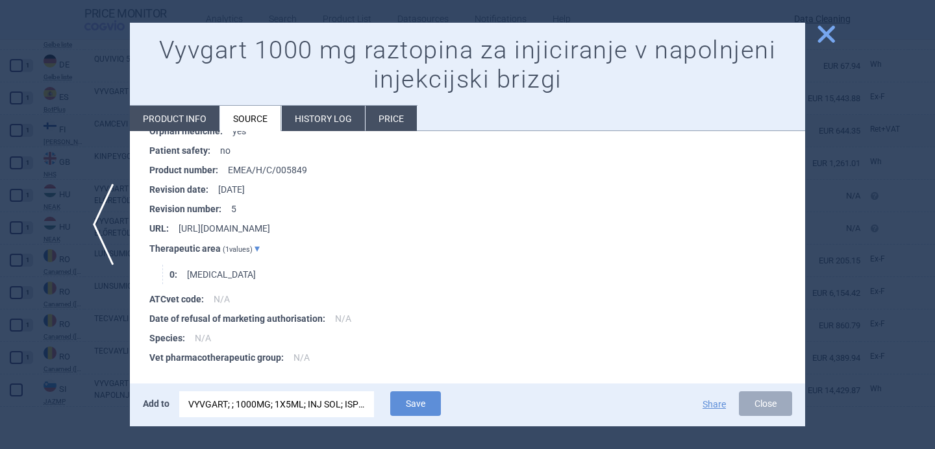
click at [247, 406] on div "VYVGART; ; 1000MG; 1X5ML; INJ SOL; ISP |EU/1/22/1674/003" at bounding box center [276, 404] width 177 height 26
click at [410, 410] on button "Save" at bounding box center [415, 403] width 51 height 25
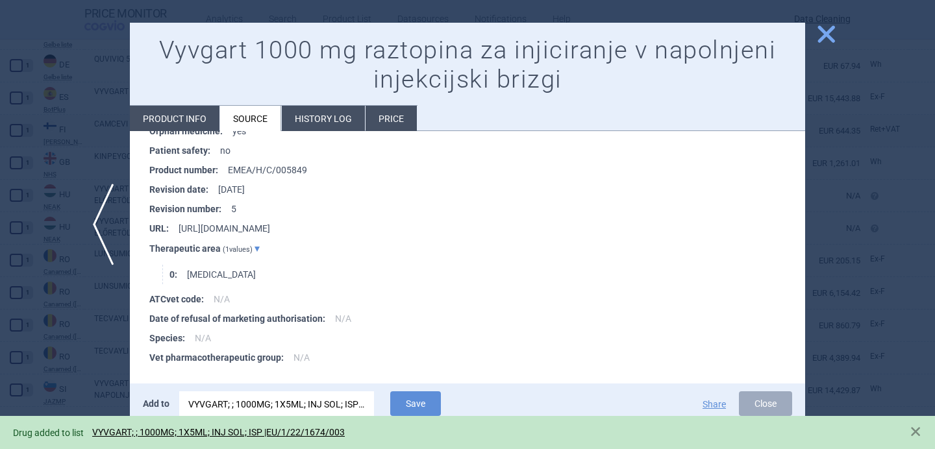
click at [76, 368] on div at bounding box center [467, 224] width 935 height 449
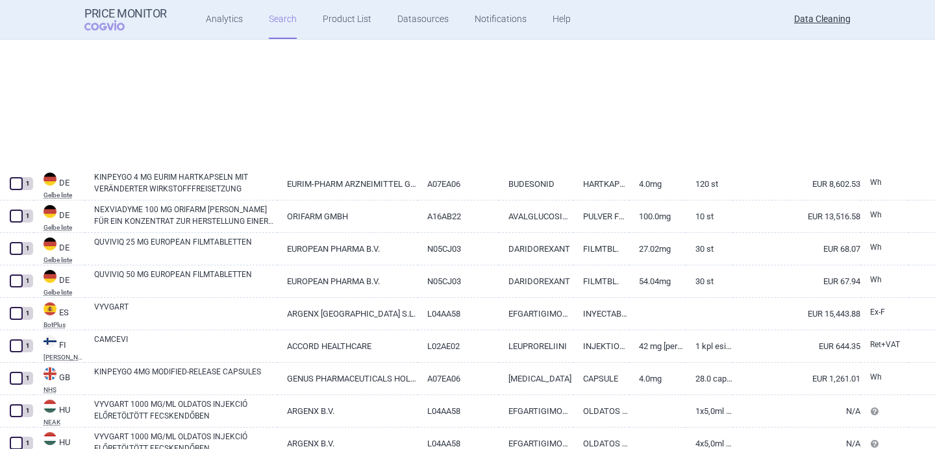
select select "brandName"
select select "newerThan"
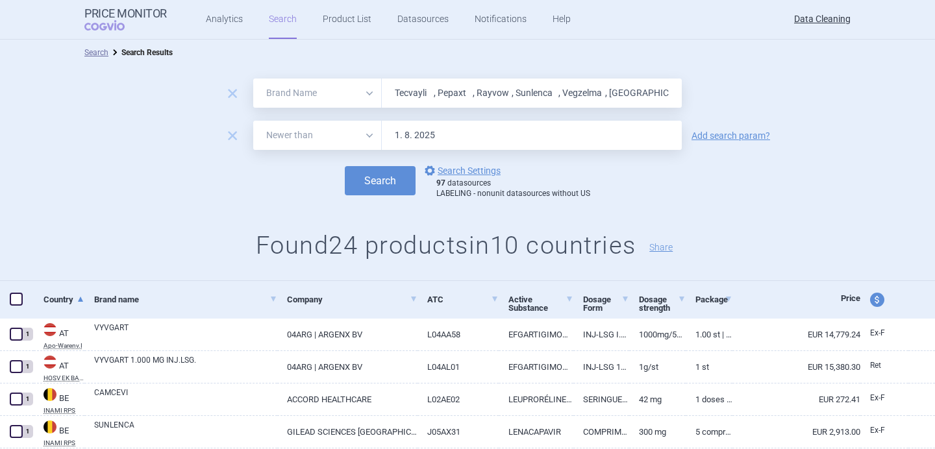
click at [468, 185] on div "97 datasources LABELING - nonunit datasources without US" at bounding box center [513, 189] width 154 height 20
click at [469, 172] on link "options Search Settings" at bounding box center [461, 171] width 79 height 16
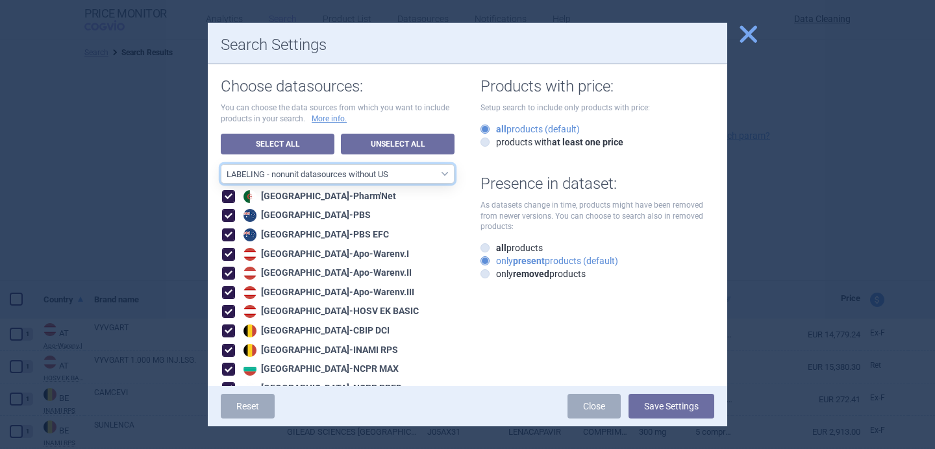
click at [416, 171] on select "All data sources LABELING - unit datasources without US LABELING - nonunit data…" at bounding box center [338, 173] width 234 height 19
select select "8989dc10-0f59-46fa-8fa1-2d950f31f8cb"
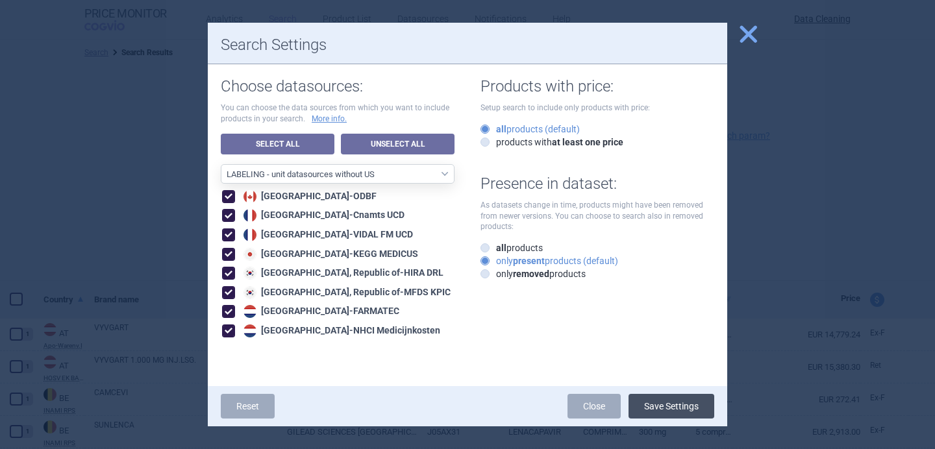
click at [667, 406] on button "Save Settings" at bounding box center [671, 406] width 86 height 25
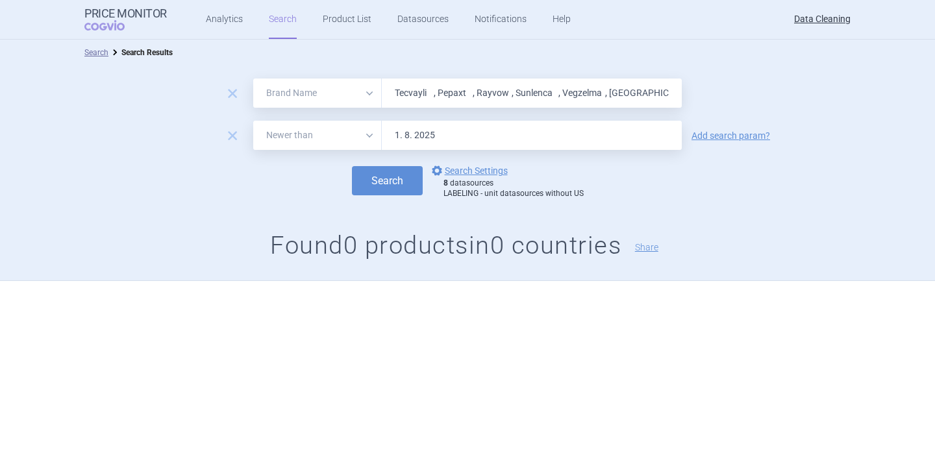
click at [452, 97] on input "Tecvayli , Pepaxt , Rayvow , Sunlenca , Vegzelma , [GEOGRAPHIC_DATA] , [MEDICAL…" at bounding box center [532, 93] width 300 height 29
paste input "[MEDICAL_DATA] , Vydura , [MEDICAL_DATA] , PreHevbri , [GEOGRAPHIC_DATA] , [GEO…"
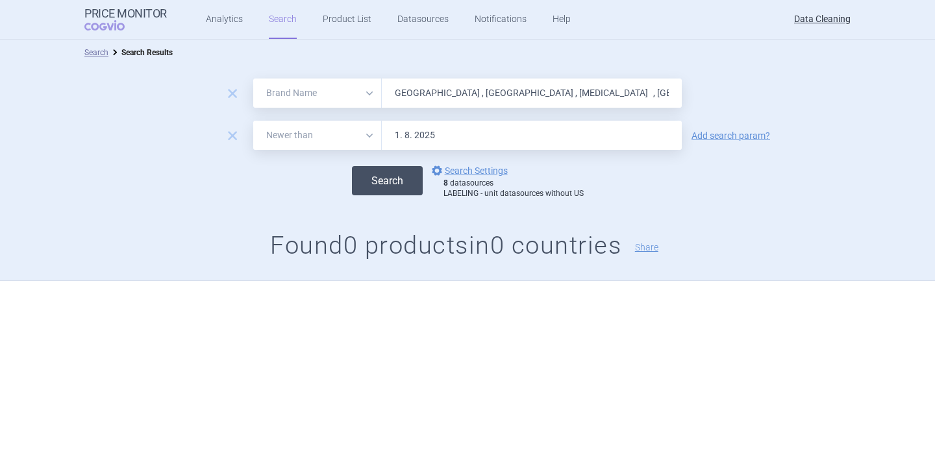
type input "[MEDICAL_DATA] , Vydura , [MEDICAL_DATA] , PreHevbri , [GEOGRAPHIC_DATA] , [GEO…"
click at [393, 187] on button "Search" at bounding box center [387, 180] width 71 height 29
click at [449, 166] on link "options Search Settings" at bounding box center [468, 171] width 79 height 16
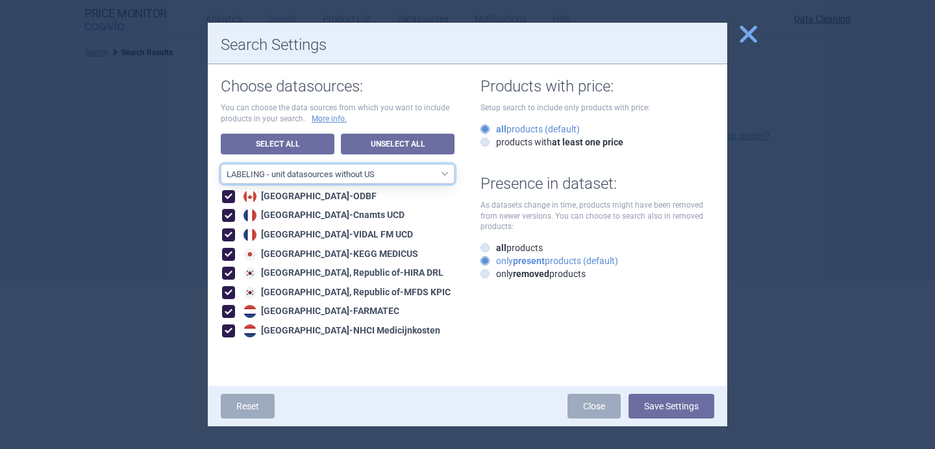
click at [414, 175] on select "All data sources LABELING - unit datasources without US LABELING - nonunit data…" at bounding box center [338, 173] width 234 height 19
select select "194b0200-cf1c-4e35-97df-3b55a106476a"
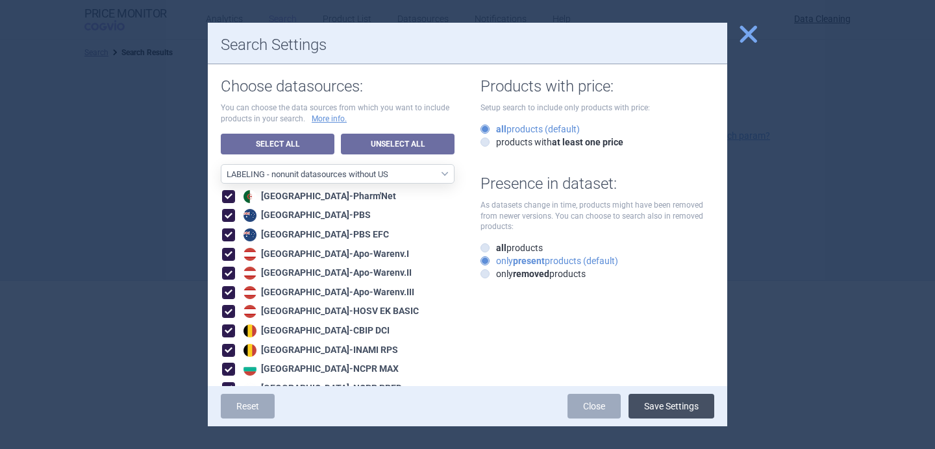
click at [684, 407] on button "Save Settings" at bounding box center [671, 406] width 86 height 25
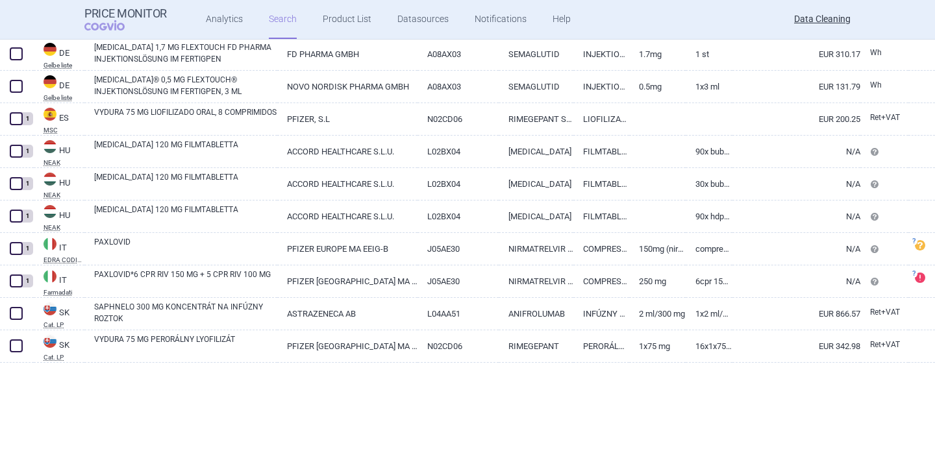
scroll to position [983, 0]
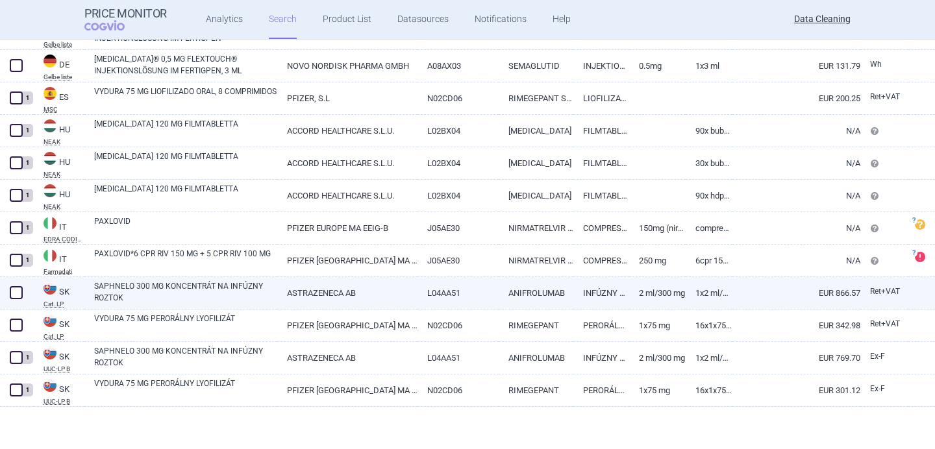
click at [123, 297] on link "SAPHNELO 300 MG KONCENTRÁT NA INFÚZNY ROZTOK" at bounding box center [185, 291] width 183 height 23
select select "EUR"
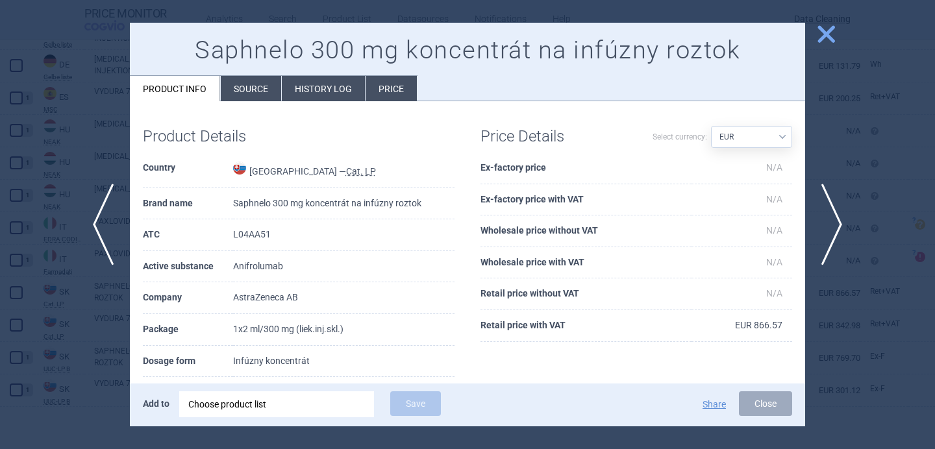
click at [256, 93] on li "Source" at bounding box center [251, 88] width 60 height 25
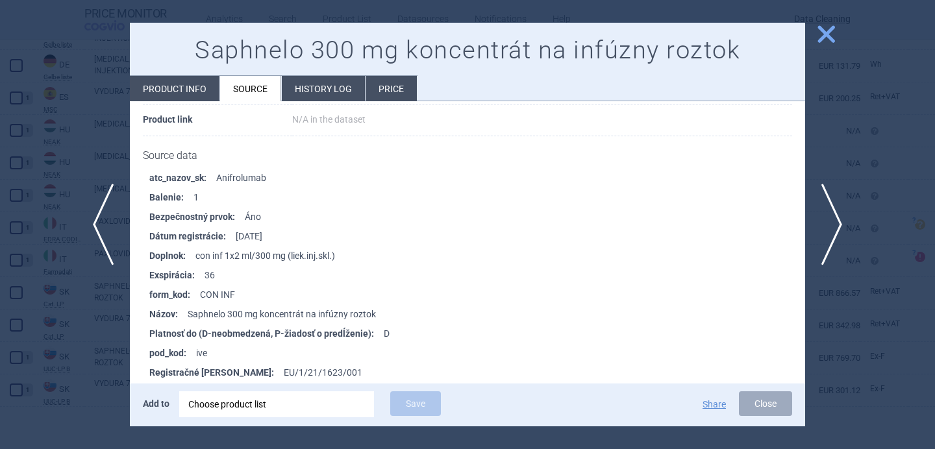
scroll to position [1265, 0]
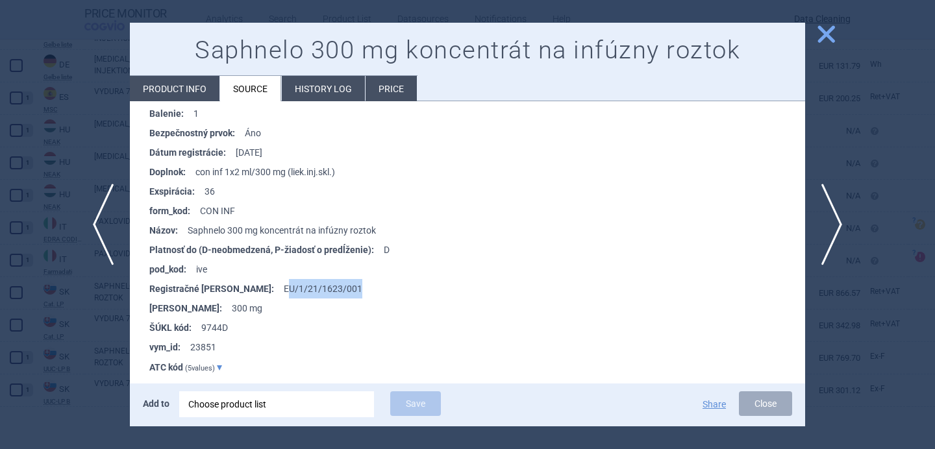
drag, startPoint x: 316, startPoint y: 283, endPoint x: 236, endPoint y: 284, distance: 80.5
click at [236, 284] on li "Registračné [PERSON_NAME] : EU/1/21/1623/001" at bounding box center [477, 288] width 656 height 19
copy li "U/1/21/1623/001"
click at [238, 413] on div "Choose product list" at bounding box center [276, 404] width 177 height 26
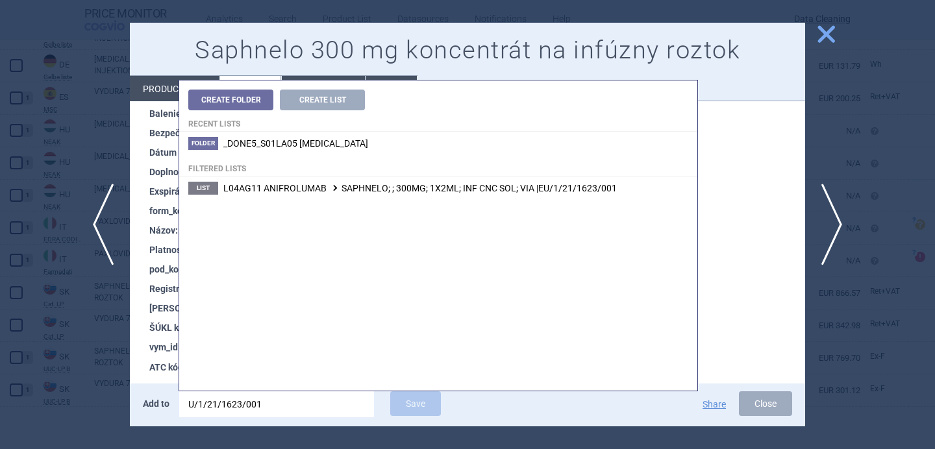
type input "U/1/21/1623/001"
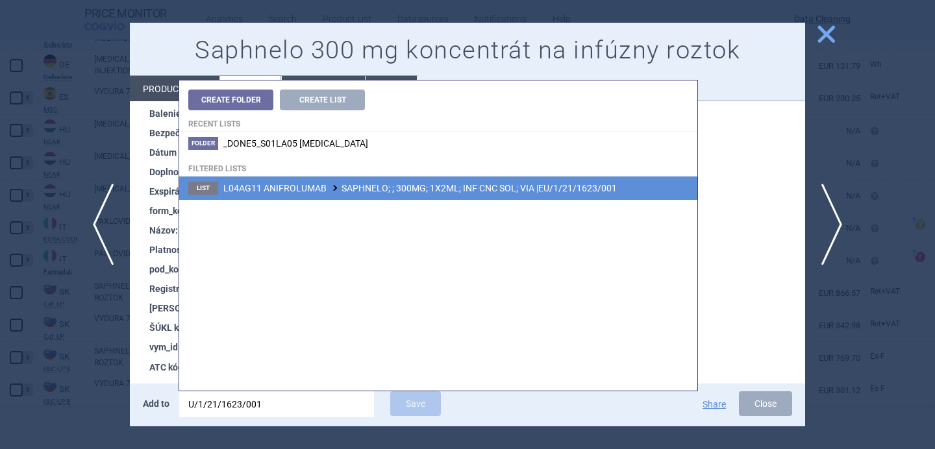
click at [397, 199] on li "List L04AG11 ANIFROLUMAB SAPHNELO; ; 300MG; 1X2ML; INF CNC SOL; VIA |EU/1/21/16…" at bounding box center [438, 188] width 518 height 23
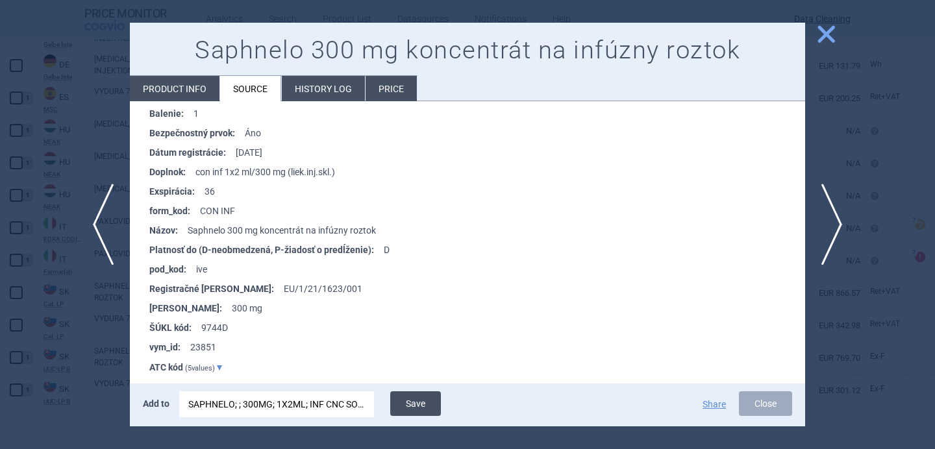
click at [424, 414] on button "Save" at bounding box center [415, 403] width 51 height 25
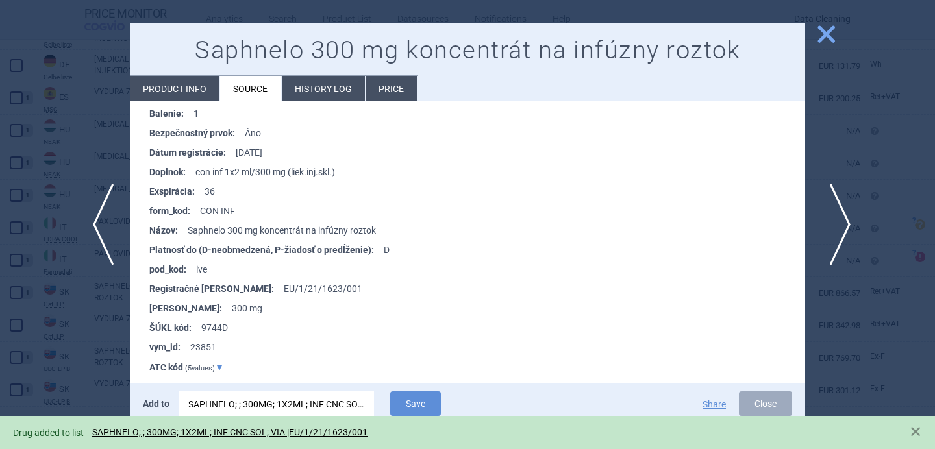
click at [826, 244] on span "next" at bounding box center [835, 225] width 29 height 82
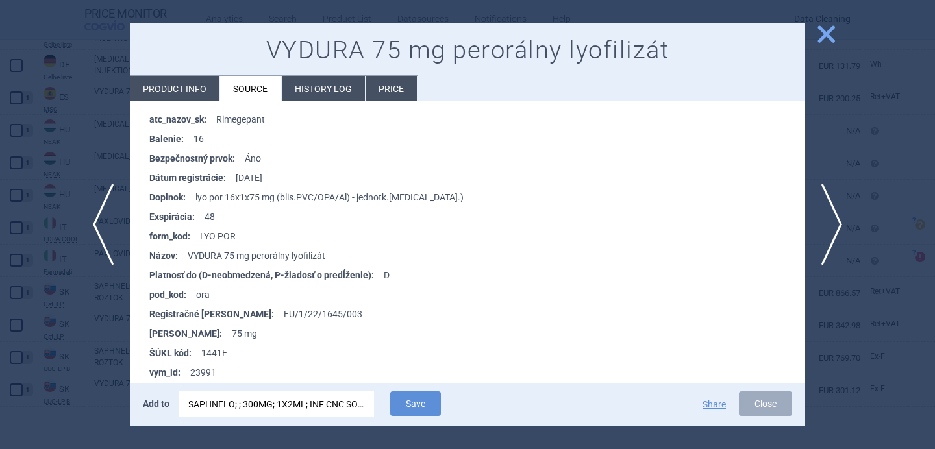
scroll to position [1242, 0]
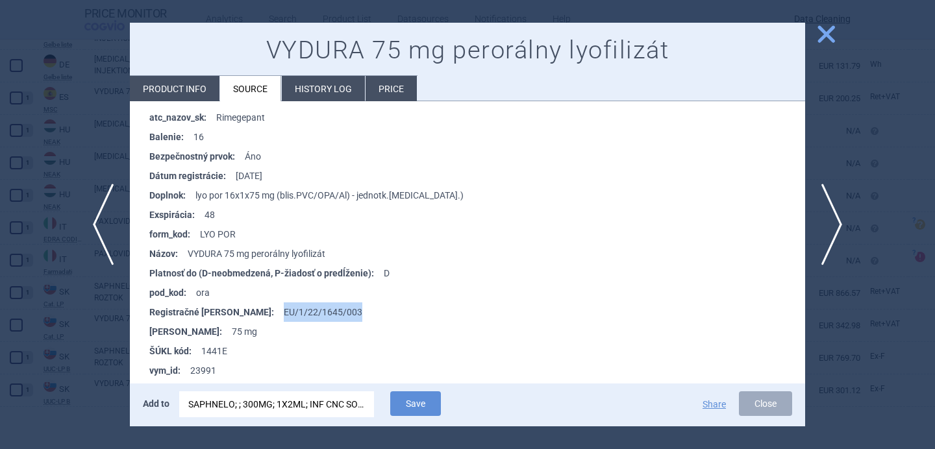
drag, startPoint x: 323, startPoint y: 310, endPoint x: 233, endPoint y: 308, distance: 90.2
click at [233, 308] on li "Registračné [PERSON_NAME] : EU/1/22/1645/003" at bounding box center [477, 311] width 656 height 19
copy li "EU/1/22/1645/003"
click at [258, 392] on div "SAPHNELO; ; 300MG; 1X2ML; INF CNC SOL; VIA |EU/1/21/1623/001" at bounding box center [276, 404] width 177 height 26
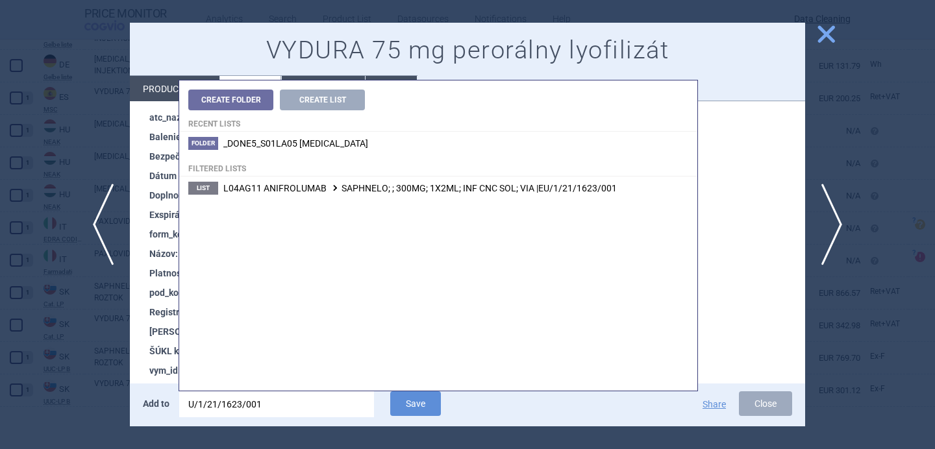
click at [258, 393] on input "U/1/21/1623/001" at bounding box center [276, 404] width 195 height 26
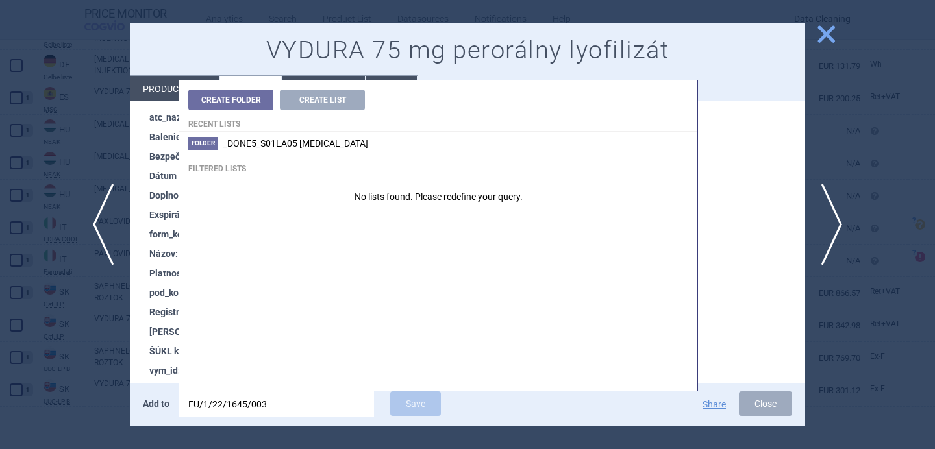
drag, startPoint x: 208, startPoint y: 406, endPoint x: 176, endPoint y: 406, distance: 31.8
click at [176, 406] on div "Add to EU/1/22/1645/003 Save" at bounding box center [337, 404] width 389 height 27
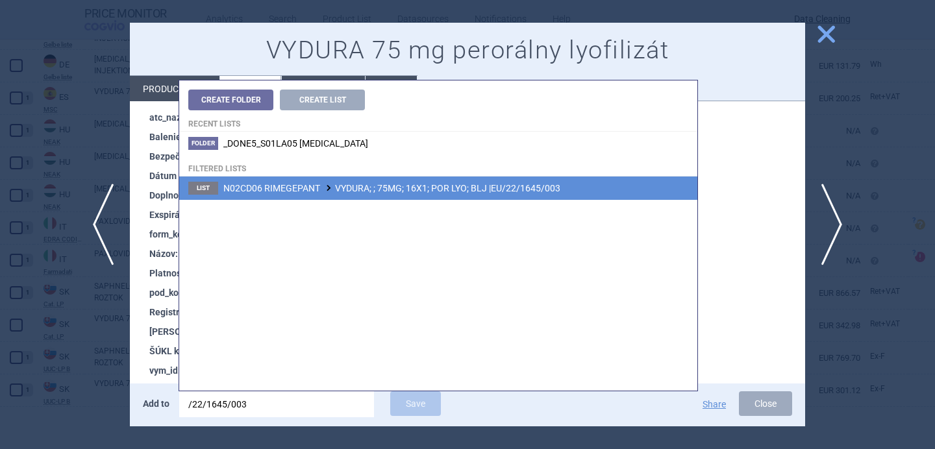
type input "/22/1645/003"
click at [329, 178] on li "List N02CD06 RIMEGEPANT VYDURA; ; 75MG; 16X1; POR LYO; BLJ |EU/22/1645/003" at bounding box center [438, 188] width 518 height 23
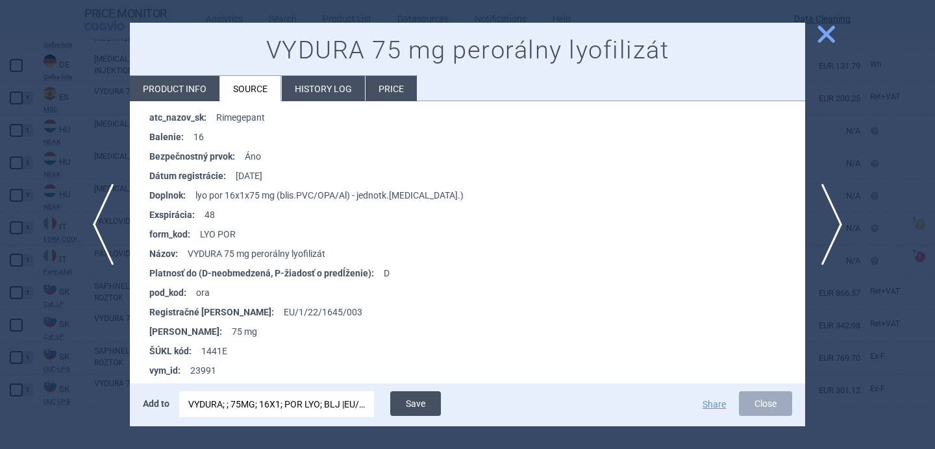
click at [419, 397] on button "Save" at bounding box center [415, 403] width 51 height 25
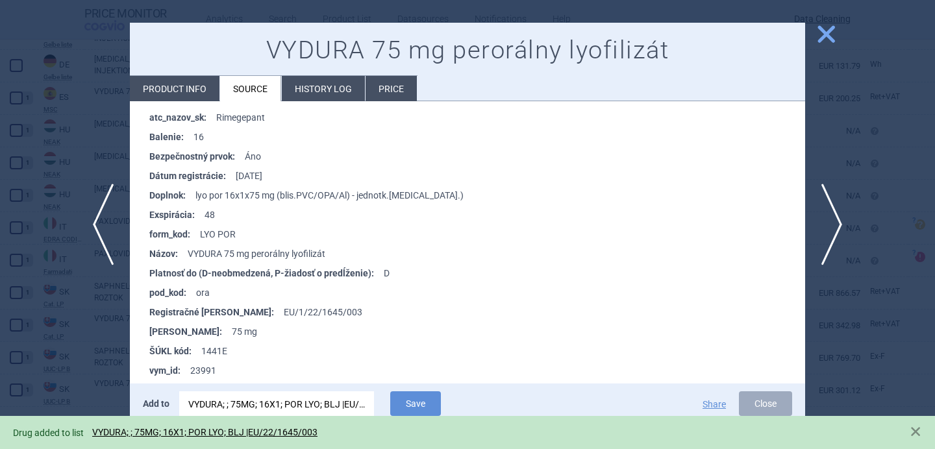
click at [80, 319] on div at bounding box center [467, 224] width 935 height 449
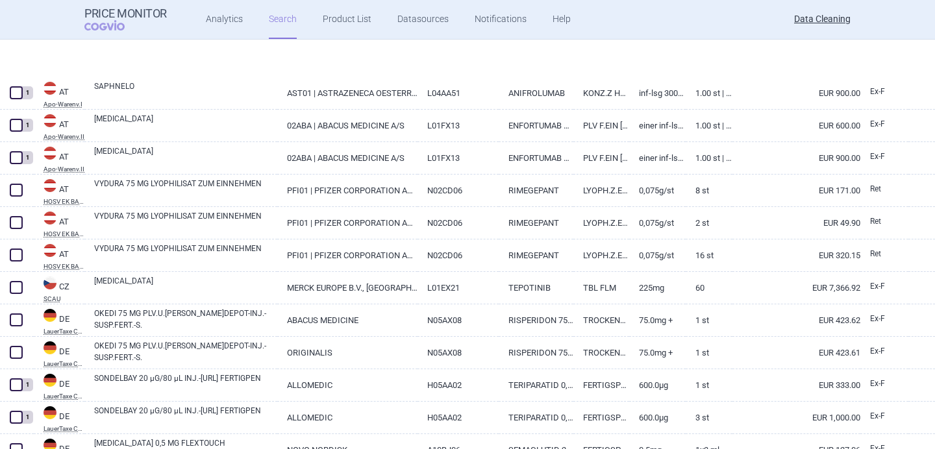
select select "brandName"
select select "newerThan"
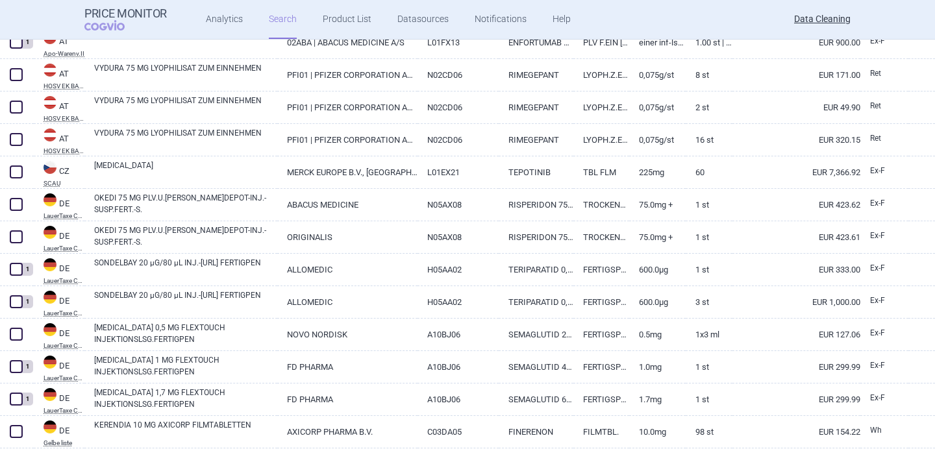
scroll to position [369, 0]
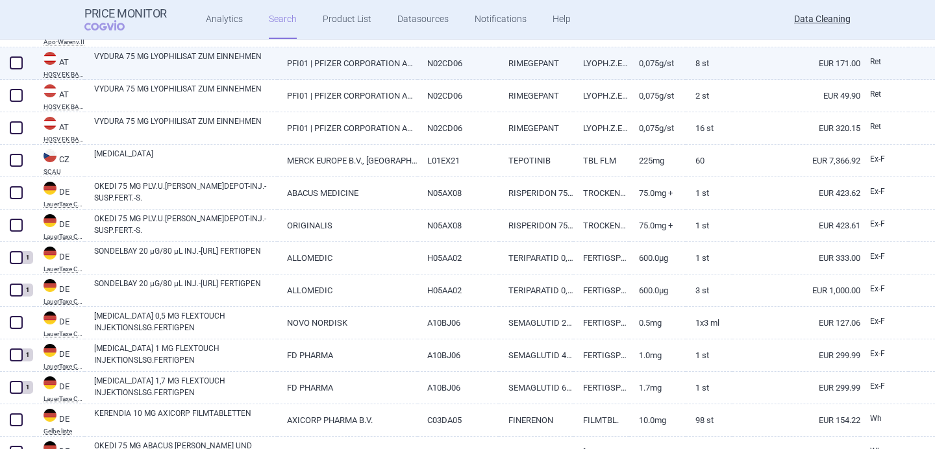
click at [197, 69] on link "VYDURA 75 MG LYOPHILISAT ZUM EINNEHMEN" at bounding box center [185, 62] width 183 height 23
select select "EUR"
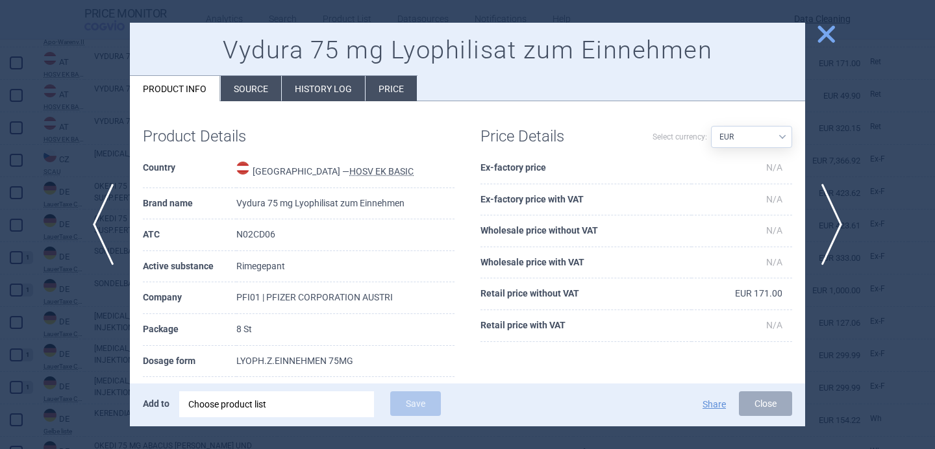
click at [257, 399] on div "Choose product list" at bounding box center [276, 404] width 177 height 26
click at [57, 375] on div at bounding box center [467, 224] width 935 height 449
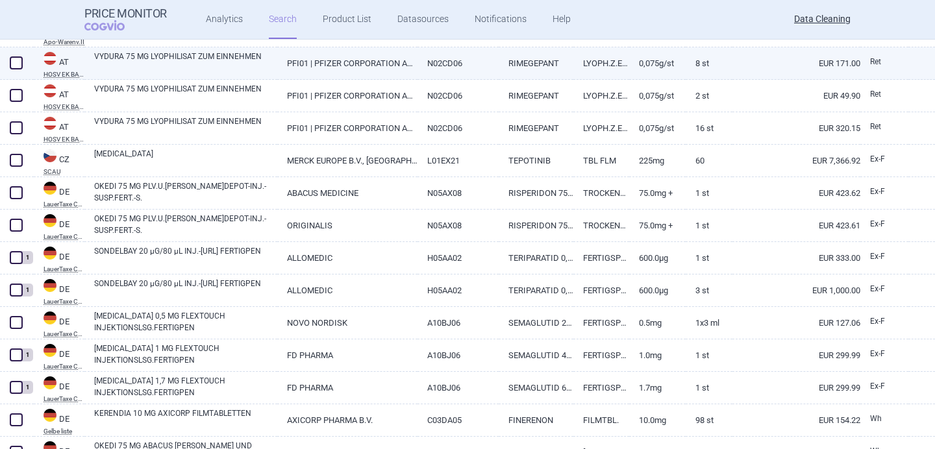
click at [21, 64] on span at bounding box center [16, 62] width 13 height 13
checkbox input "true"
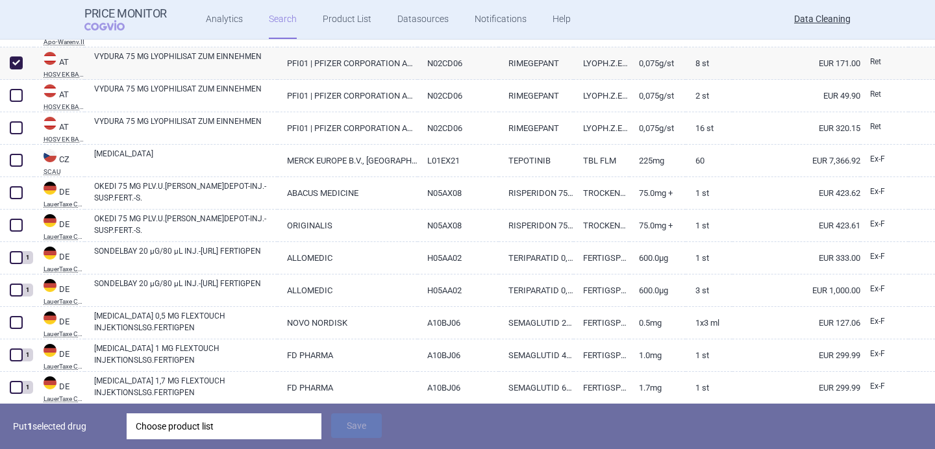
click at [247, 427] on div "Choose product list" at bounding box center [224, 426] width 177 height 26
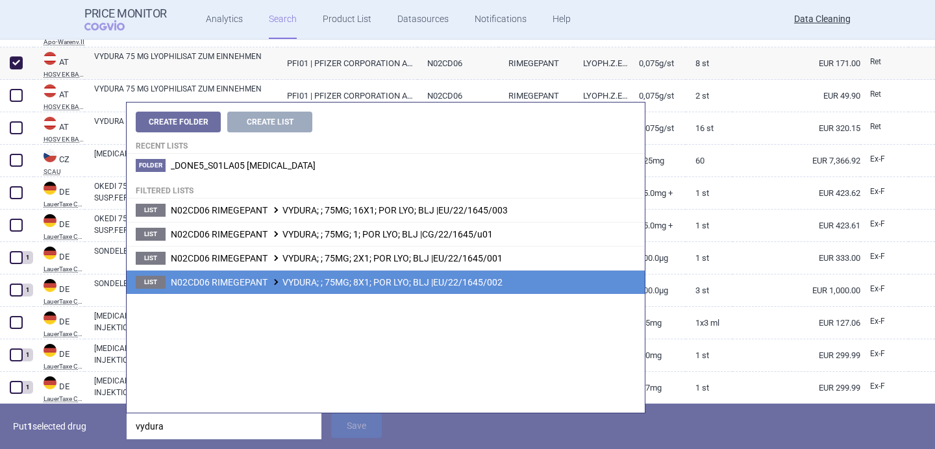
type input "vydura"
click at [358, 278] on span "N02CD06 RIMEGEPANT VYDURA; ; 75MG; 8X1; POR LYO; BLJ |EU/22/1645/002" at bounding box center [337, 282] width 332 height 10
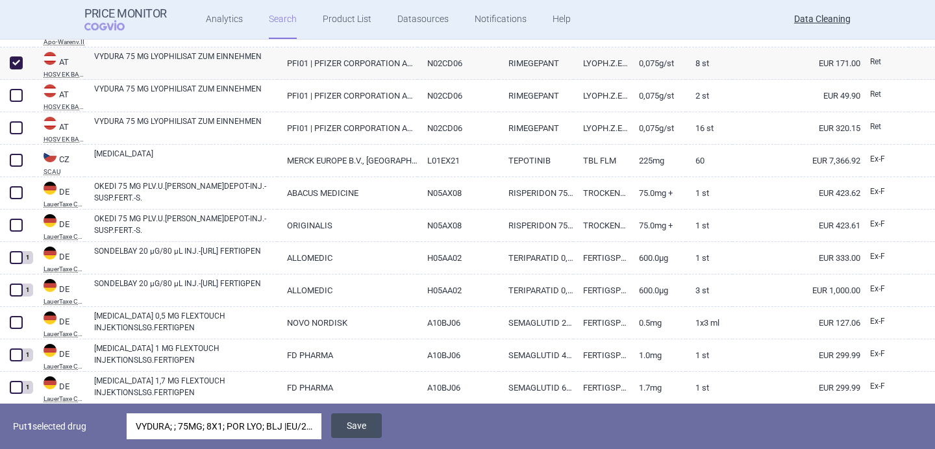
click at [354, 426] on button "Save" at bounding box center [356, 425] width 51 height 25
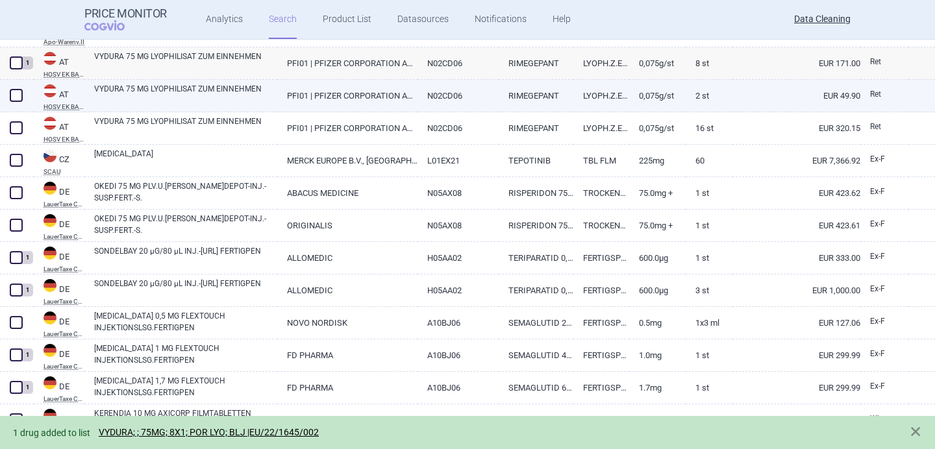
click at [20, 99] on span at bounding box center [16, 95] width 13 height 13
checkbox input "true"
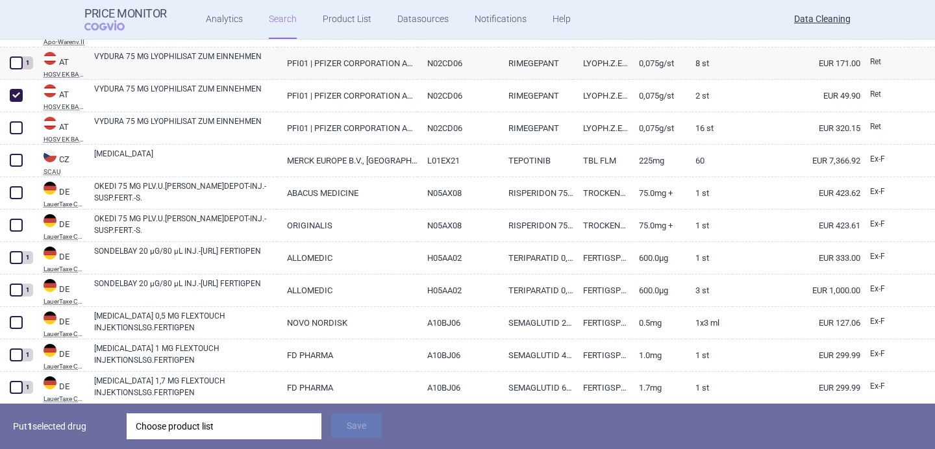
click at [223, 432] on div "Choose product list" at bounding box center [224, 426] width 177 height 26
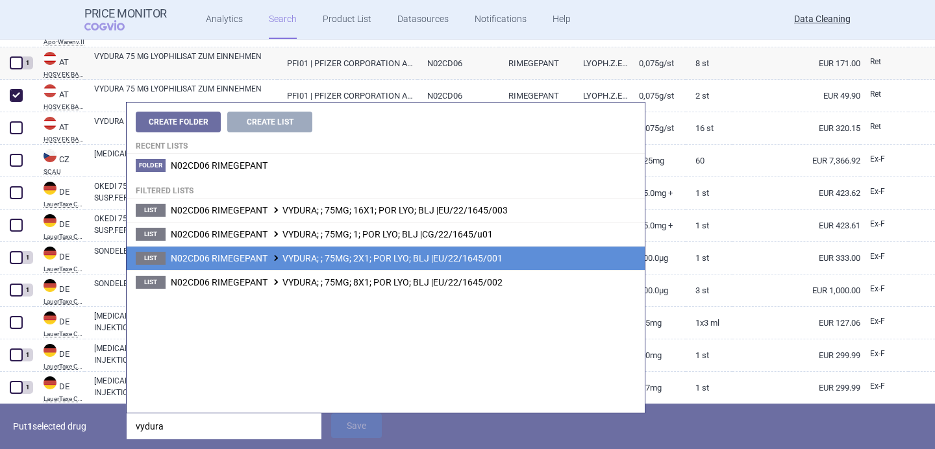
type input "vydura"
click at [321, 262] on span "N02CD06 RIMEGEPANT VYDURA; ; 75MG; 2X1; POR LYO; BLJ |EU/22/1645/001" at bounding box center [337, 258] width 332 height 10
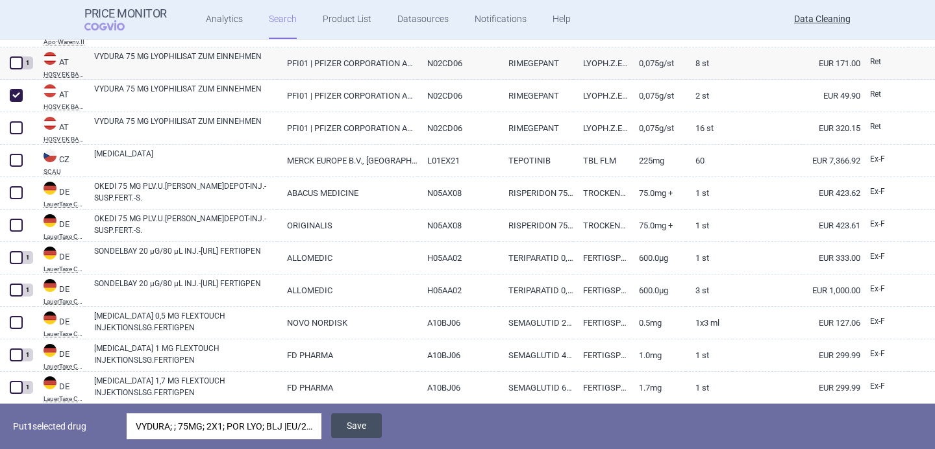
click at [360, 426] on button "Save" at bounding box center [356, 425] width 51 height 25
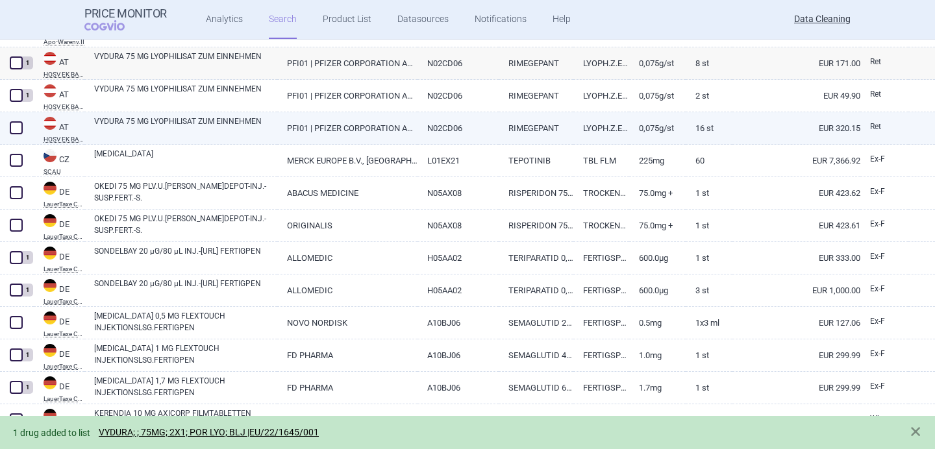
click at [10, 128] on span at bounding box center [16, 127] width 13 height 13
checkbox input "true"
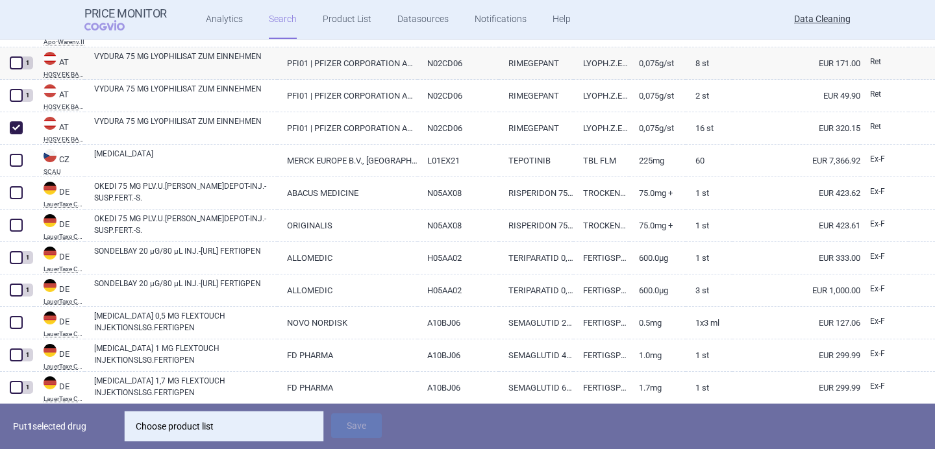
click at [247, 434] on div "Choose product list" at bounding box center [224, 426] width 177 height 26
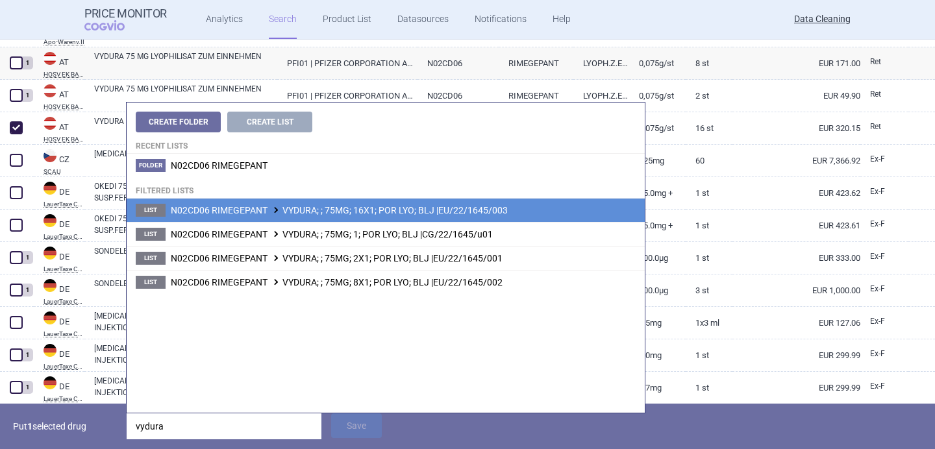
type input "vydura"
click at [384, 215] on span "N02CD06 RIMEGEPANT VYDURA; ; 75MG; 16X1; POR LYO; BLJ |EU/22/1645/003" at bounding box center [339, 210] width 337 height 10
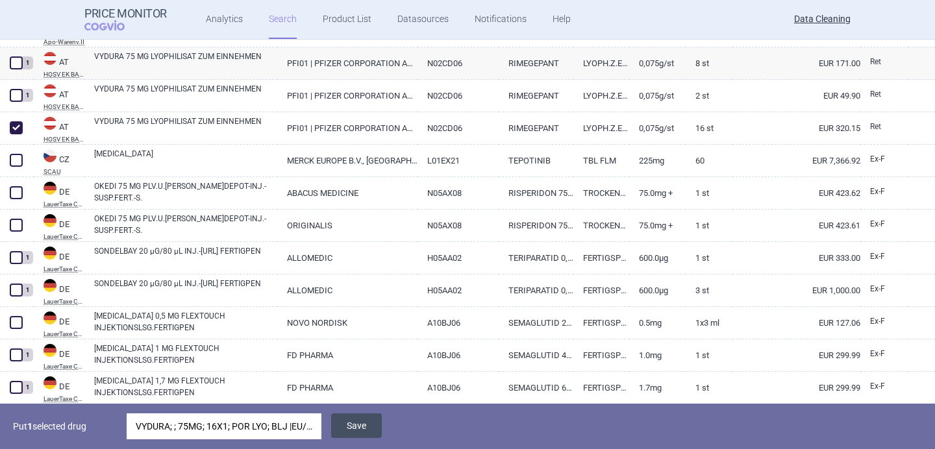
click at [367, 424] on button "Save" at bounding box center [356, 425] width 51 height 25
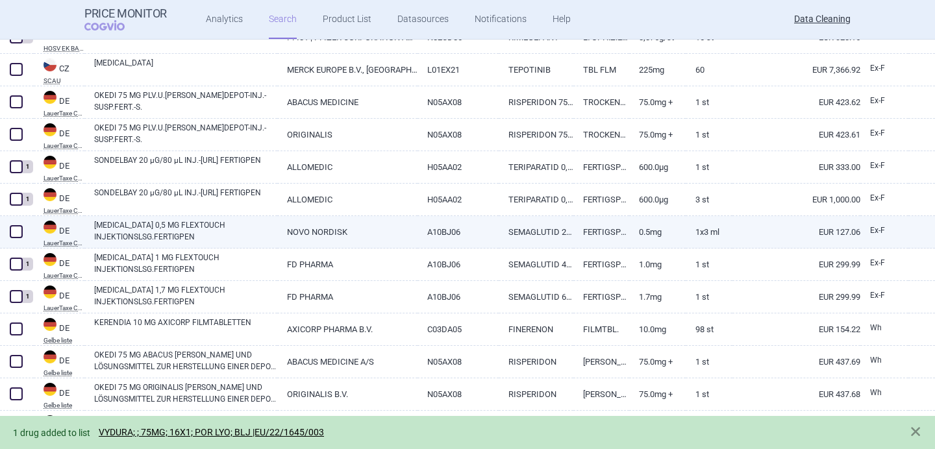
scroll to position [460, 0]
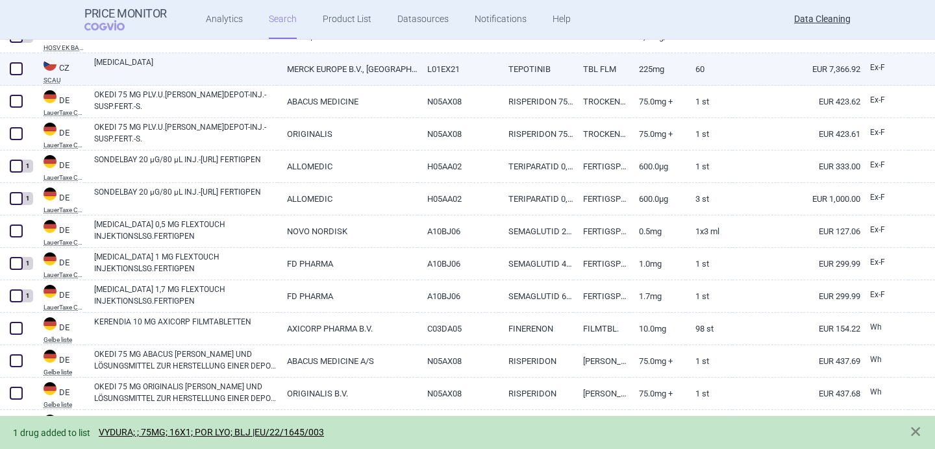
click at [203, 71] on link "[MEDICAL_DATA]" at bounding box center [185, 67] width 183 height 23
select select "EUR"
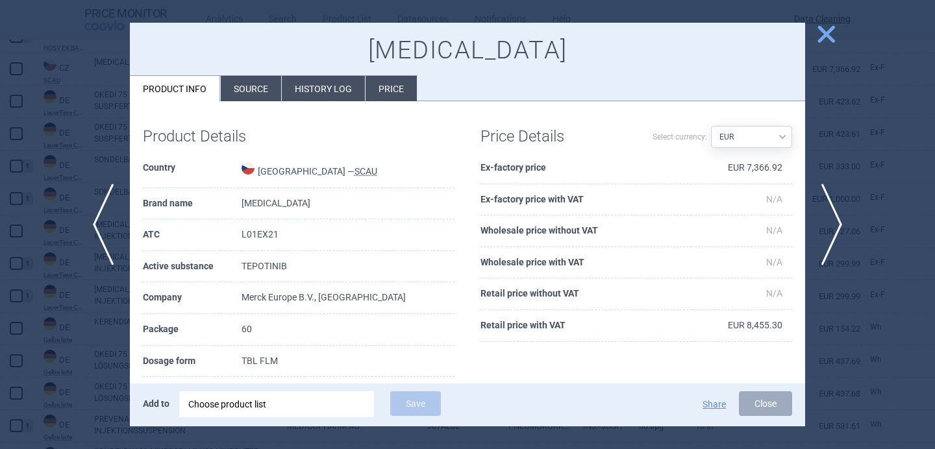
click at [238, 93] on li "Source" at bounding box center [251, 88] width 60 height 25
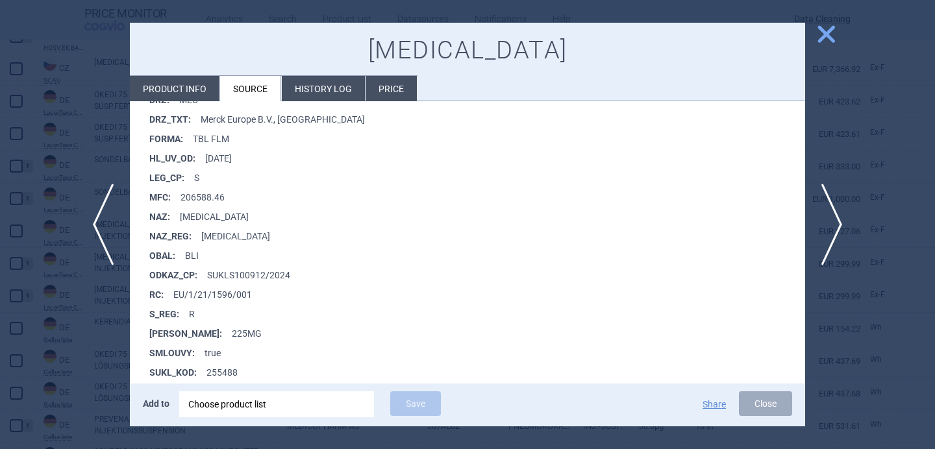
scroll to position [487, 0]
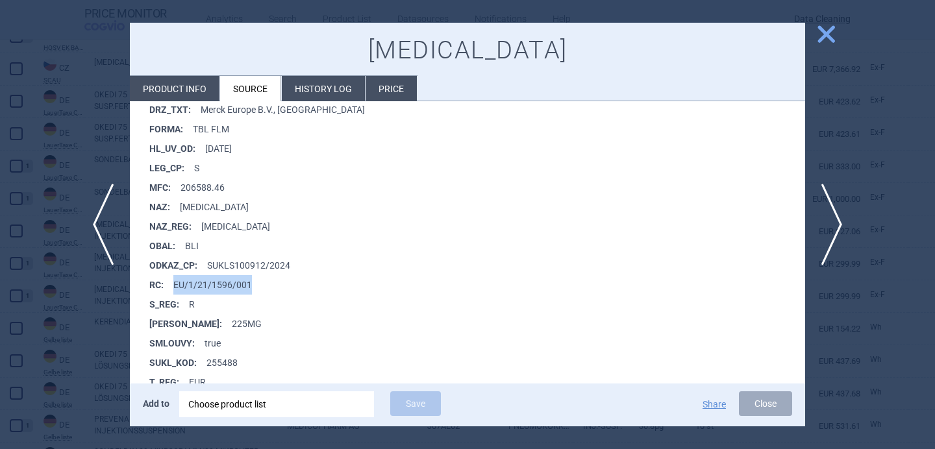
drag, startPoint x: 253, startPoint y: 283, endPoint x: 175, endPoint y: 282, distance: 77.9
click at [175, 282] on li "RC : EU/1/21/1596/001" at bounding box center [477, 284] width 656 height 19
copy li "EU/1/21/1596/001"
click at [221, 417] on div "Add to Choose product list Save" at bounding box center [337, 404] width 389 height 27
click at [221, 404] on div "Choose product list" at bounding box center [276, 404] width 177 height 26
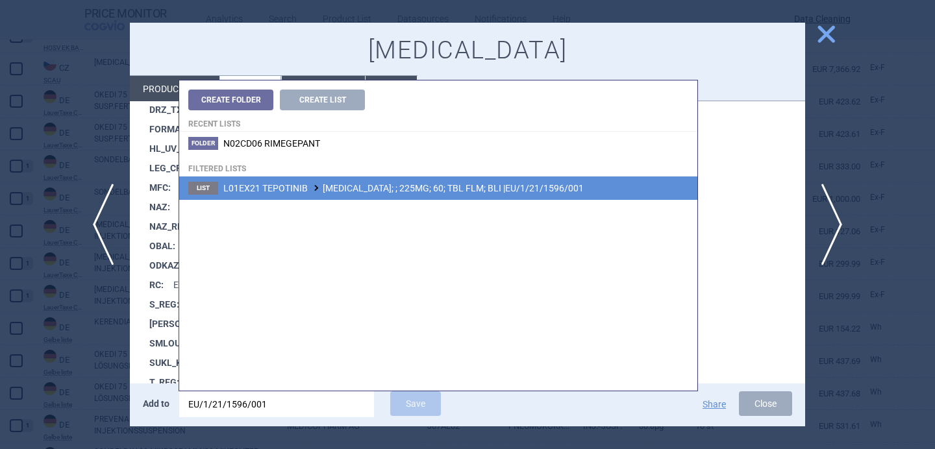
type input "EU/1/21/1596/001"
click at [411, 198] on li "List L01EX21 TEPOTINIB [MEDICAL_DATA]; ; 225MG; 60; TBL FLM; BLI |EU/1/21/1596/…" at bounding box center [438, 188] width 518 height 23
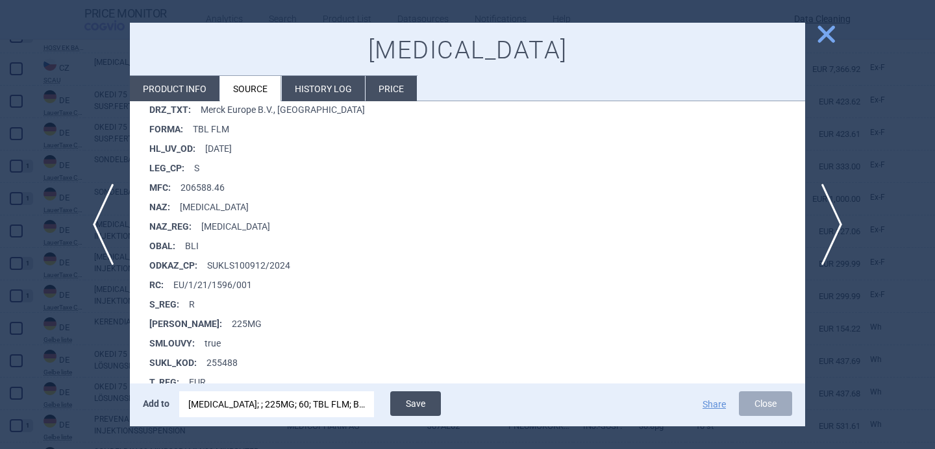
click at [425, 402] on button "Save" at bounding box center [415, 403] width 51 height 25
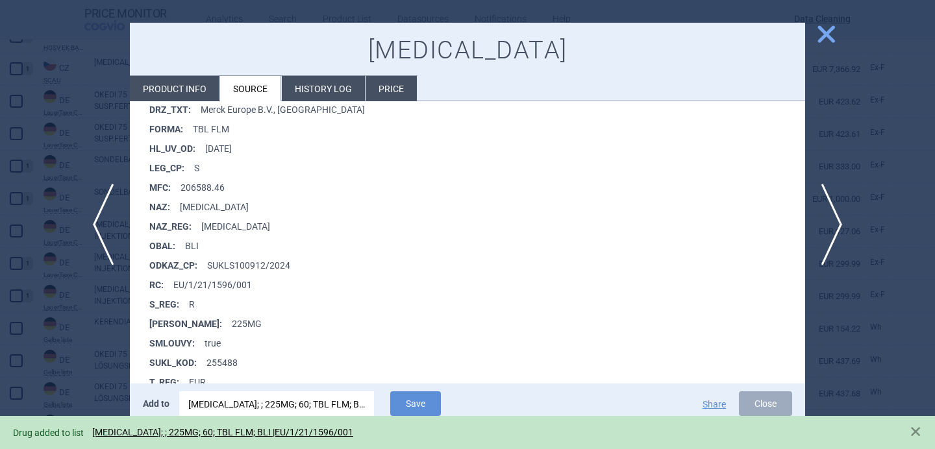
click at [110, 330] on div at bounding box center [467, 224] width 935 height 449
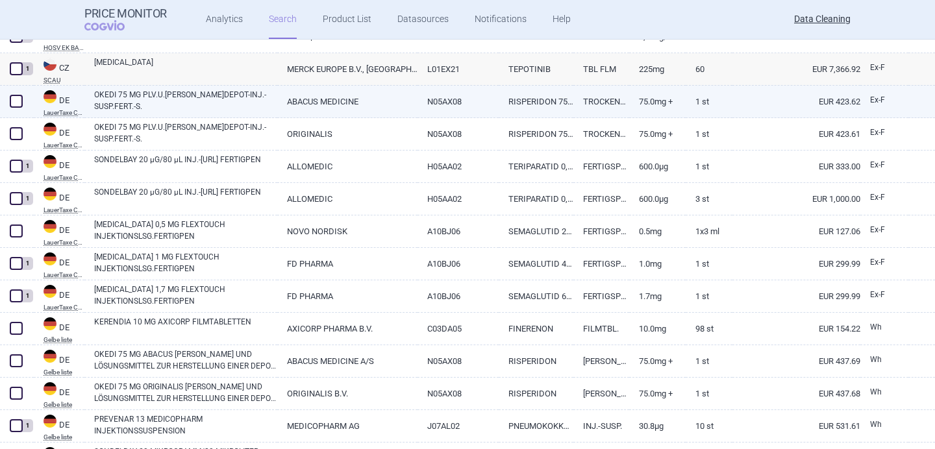
click at [194, 99] on link "OKEDI 75 MG PLV.U.[PERSON_NAME]DEPOT-INJ.-SUSP.FERT.-S." at bounding box center [185, 100] width 183 height 23
select select "EUR"
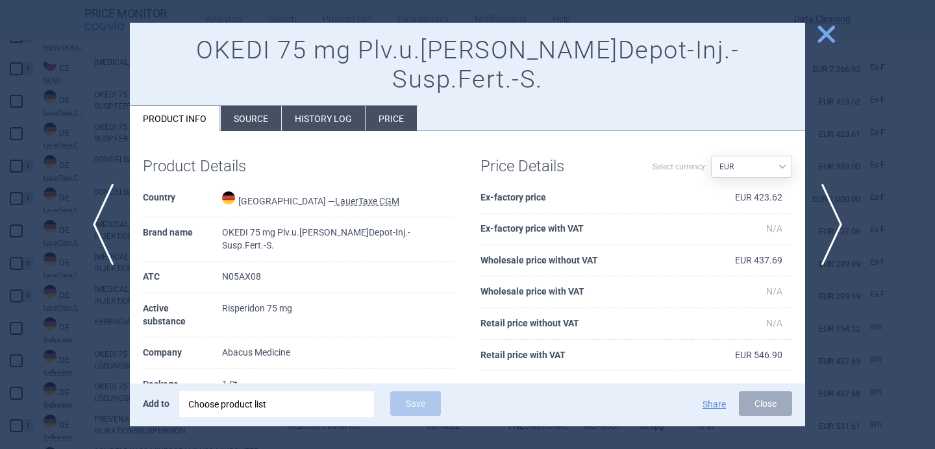
click at [236, 410] on div "Choose product list" at bounding box center [276, 404] width 177 height 26
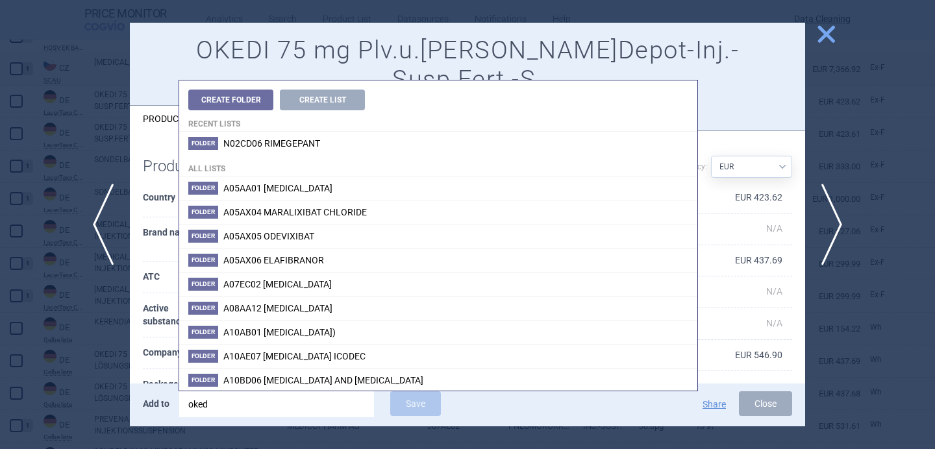
type input "okedi"
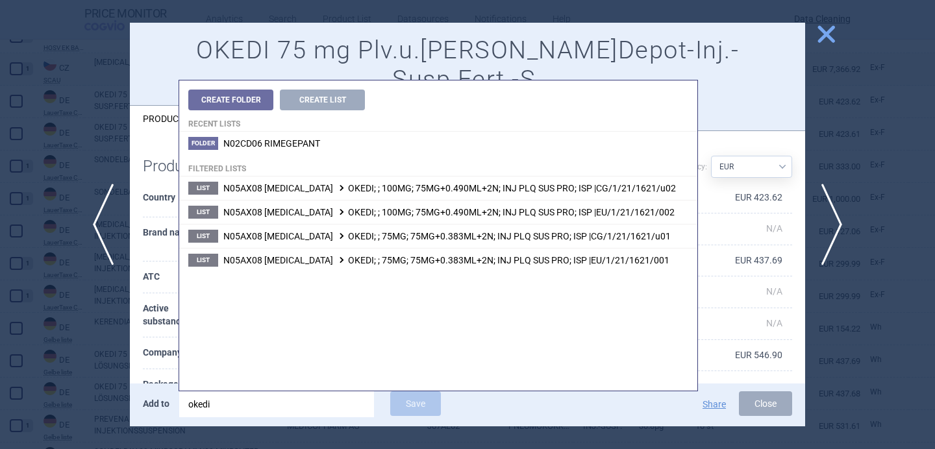
click at [154, 401] on th "Dosage form" at bounding box center [182, 417] width 79 height 32
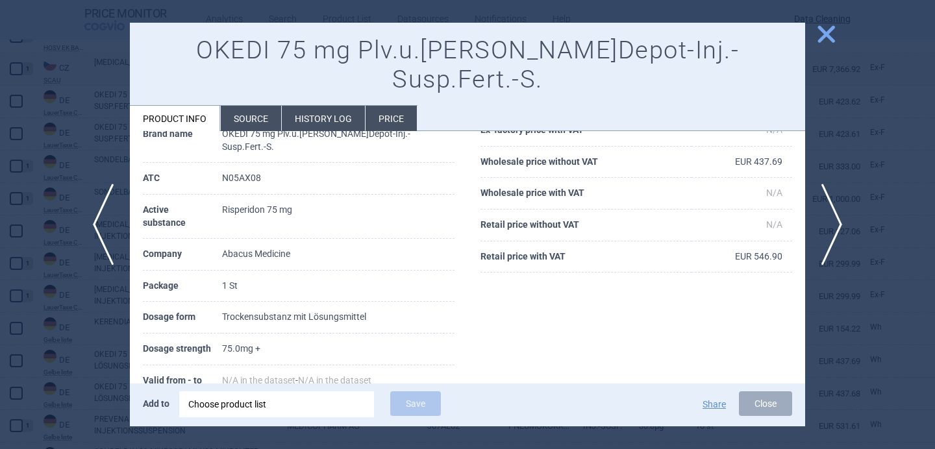
scroll to position [102, 0]
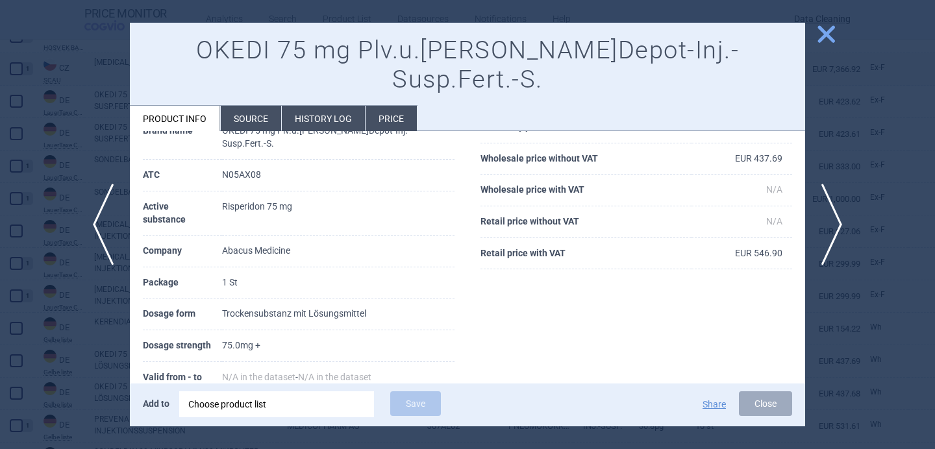
click at [248, 106] on li "Source" at bounding box center [251, 118] width 60 height 25
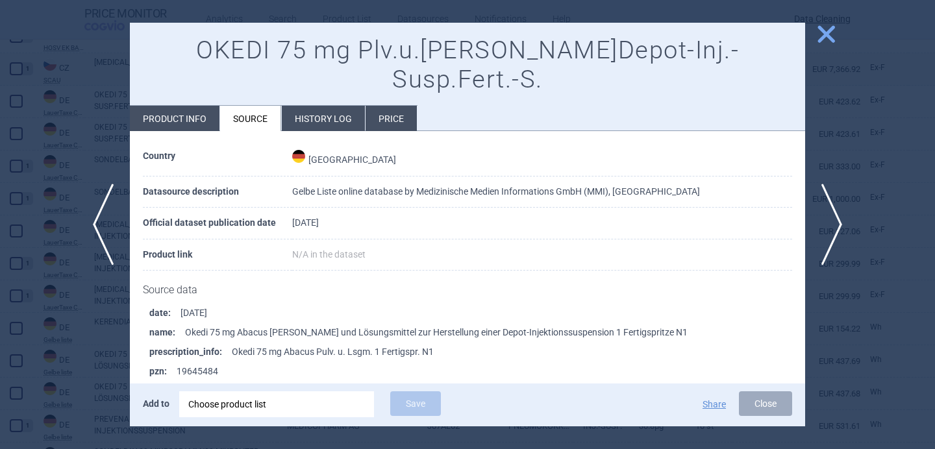
scroll to position [992, 0]
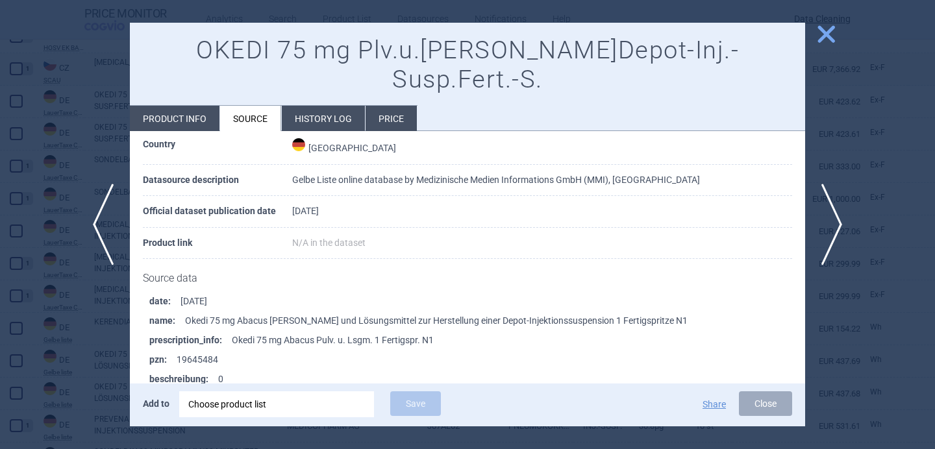
click at [303, 407] on div "Choose product list" at bounding box center [276, 404] width 177 height 26
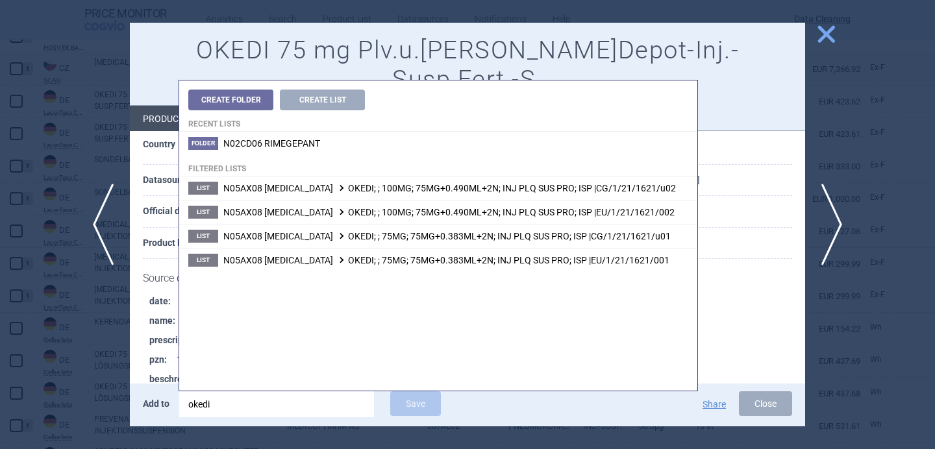
click at [168, 369] on strong "beschreibung :" at bounding box center [183, 378] width 69 height 19
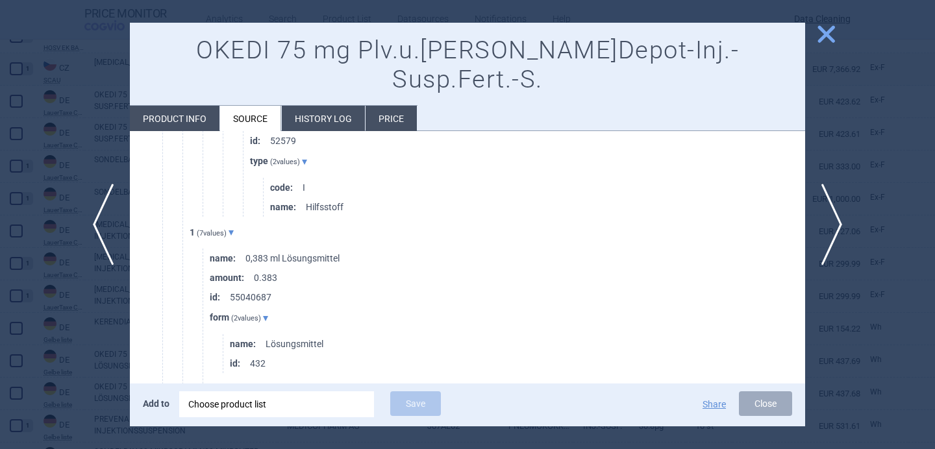
scroll to position [2366, 0]
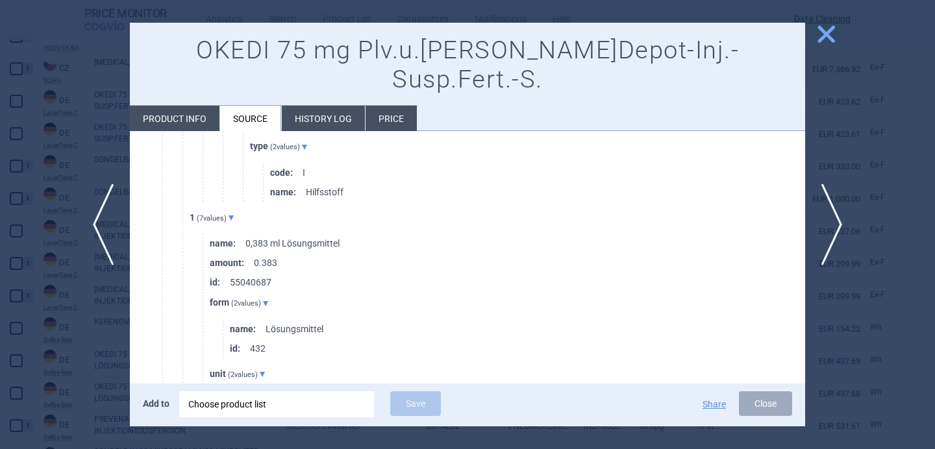
click at [254, 402] on div "Choose product list" at bounding box center [276, 404] width 177 height 26
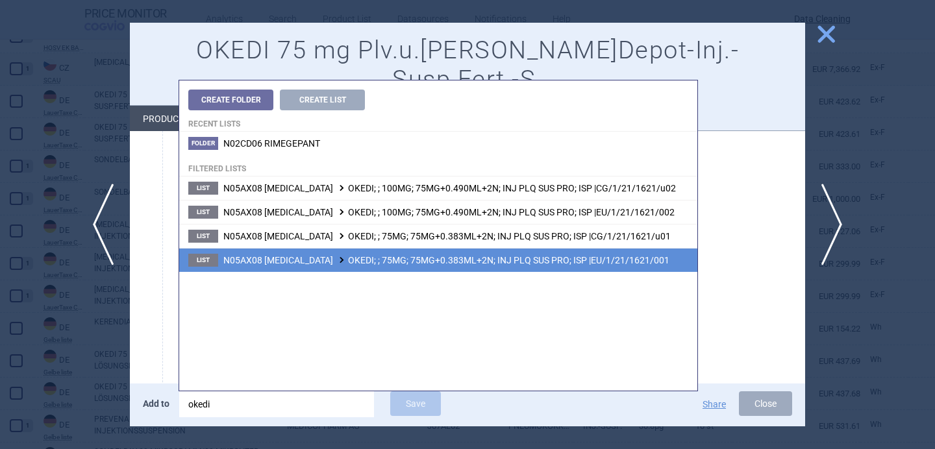
click at [381, 265] on span "N05AX08 [MEDICAL_DATA] OKEDI; ; 75MG; 75MG+0.383ML+2N; INJ PLQ SUS PRO; ISP |EU…" at bounding box center [446, 260] width 446 height 10
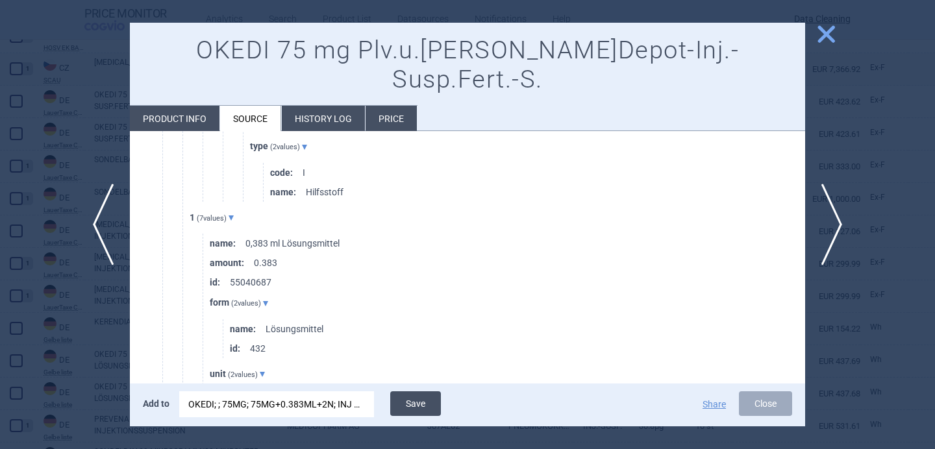
click at [421, 401] on button "Save" at bounding box center [415, 403] width 51 height 25
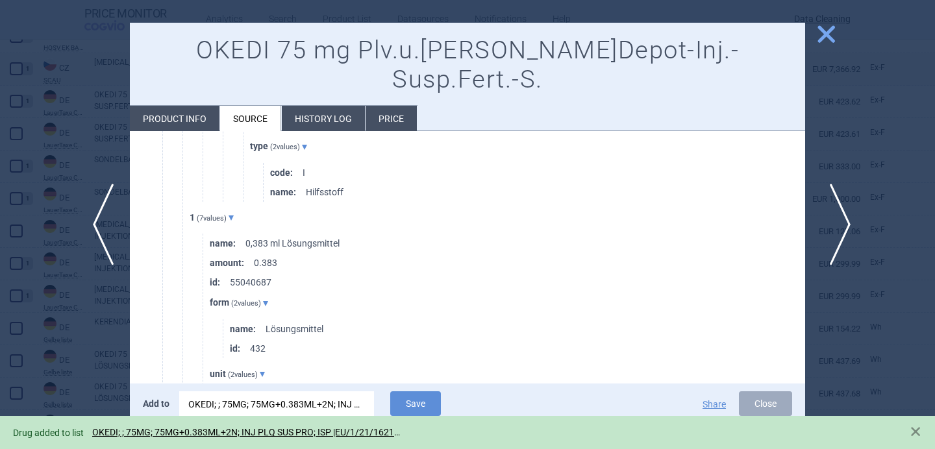
click at [837, 232] on span "next" at bounding box center [835, 225] width 29 height 82
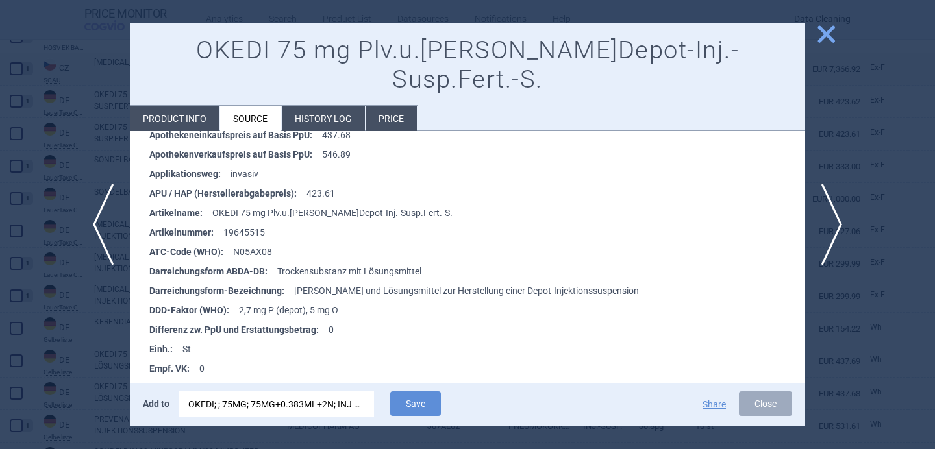
scroll to position [279, 0]
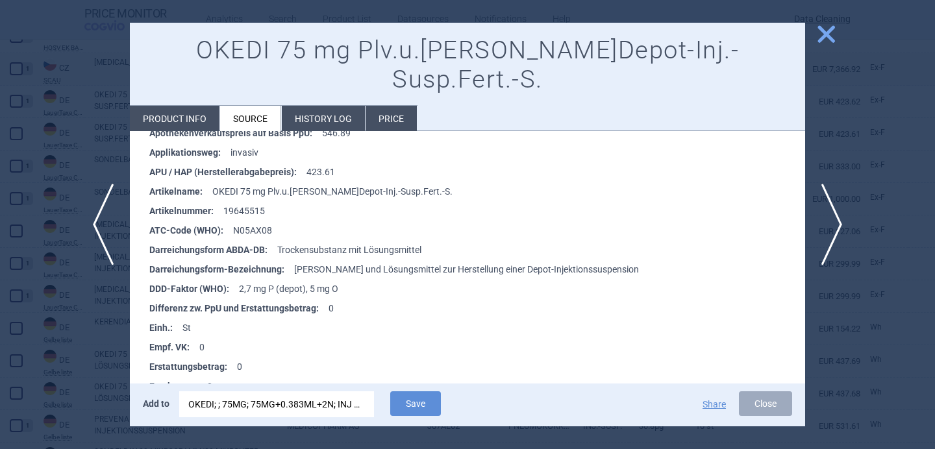
click at [338, 412] on div "OKEDI; ; 75MG; 75MG+0.383ML+2N; INJ PLQ SUS PRO; ISP |EU/1/21/1621/001" at bounding box center [276, 404] width 177 height 26
click at [145, 355] on ul "Abgabebestimmung : Rx Anbietername : Originalis Apothekeneinkaufspreis auf Basi…" at bounding box center [474, 425] width 662 height 721
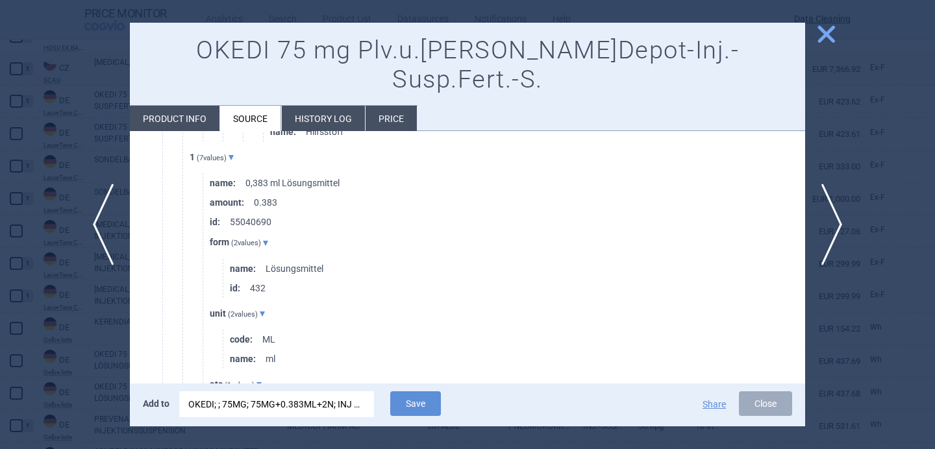
scroll to position [2428, 0]
click at [409, 402] on button "Save" at bounding box center [415, 403] width 51 height 25
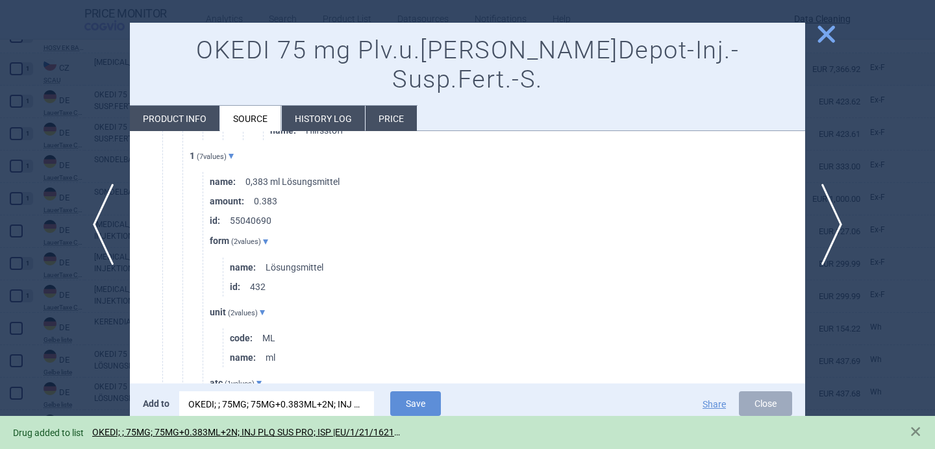
click at [117, 352] on div at bounding box center [467, 224] width 935 height 449
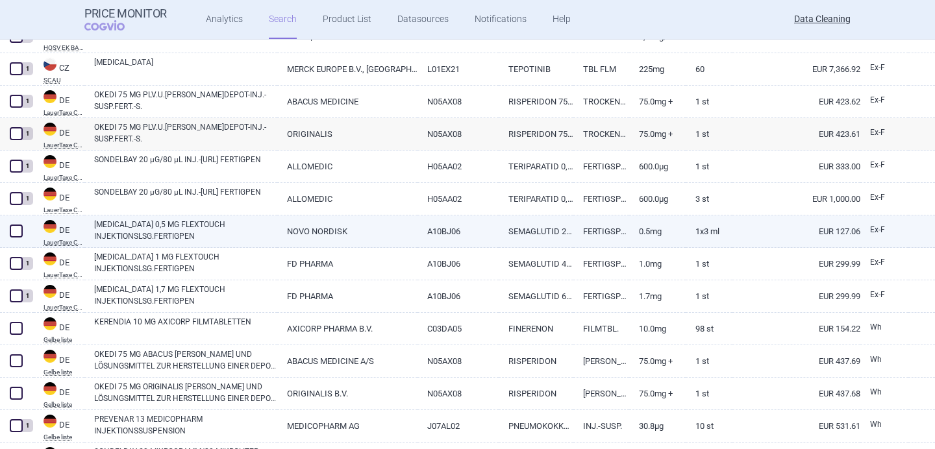
click at [182, 231] on link "[MEDICAL_DATA] 0,5 MG FLEXTOUCH INJEKTIONSLSG.FERTIGPEN" at bounding box center [185, 230] width 183 height 23
select select "EUR"
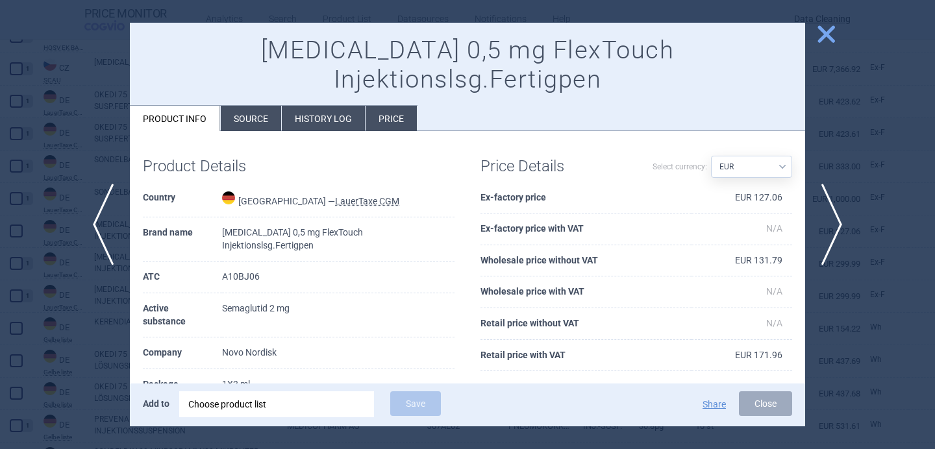
click at [231, 402] on div "Choose product list" at bounding box center [276, 404] width 177 height 26
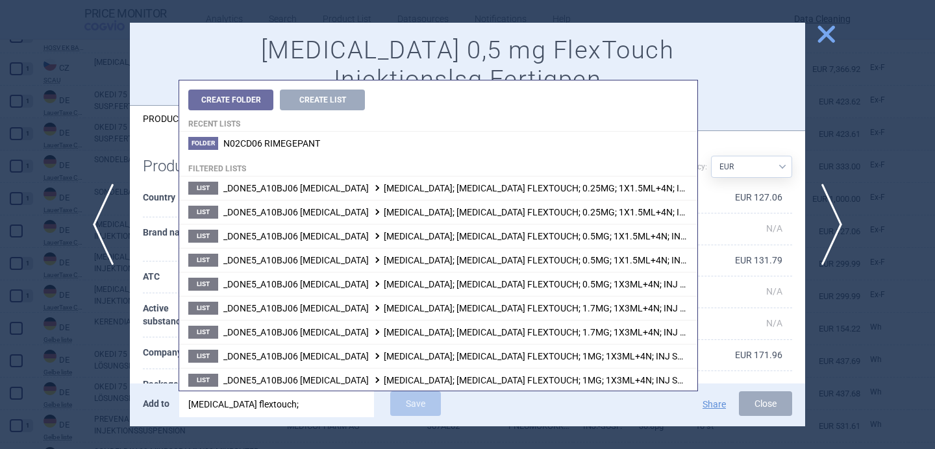
type input "[MEDICAL_DATA] flextouch;"
click at [169, 369] on th "Package" at bounding box center [182, 385] width 79 height 32
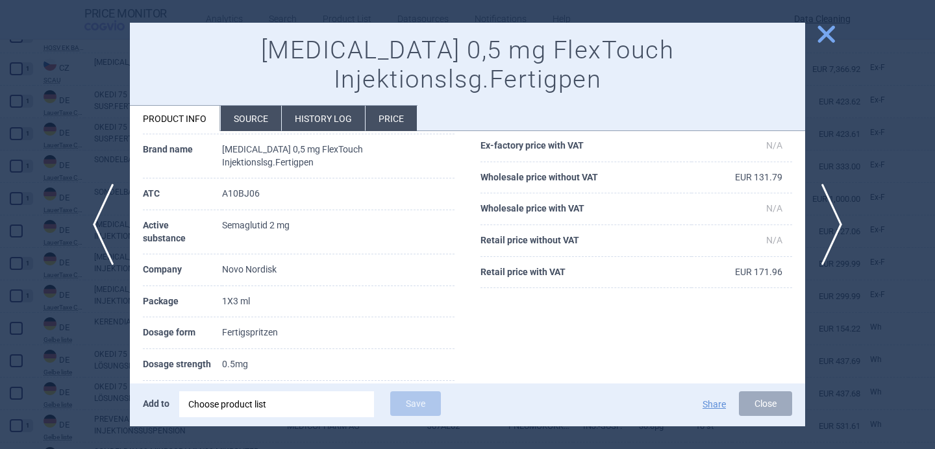
scroll to position [99, 0]
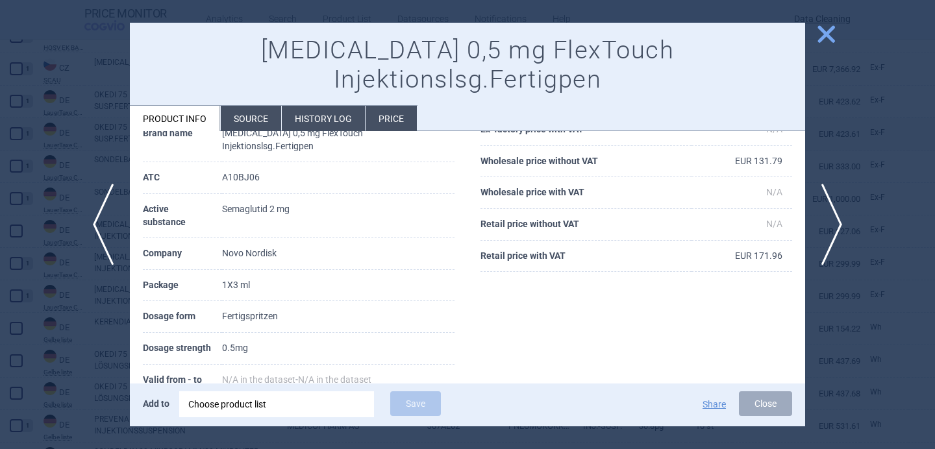
click at [252, 414] on div "Choose product list" at bounding box center [276, 404] width 177 height 26
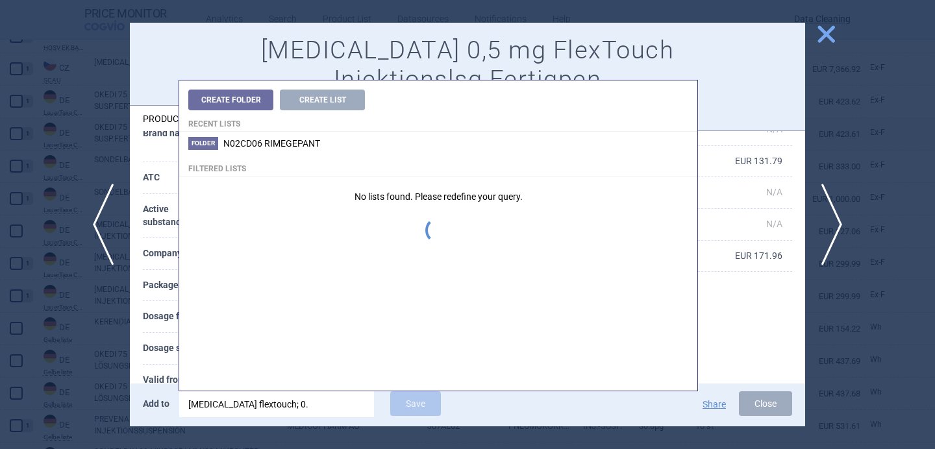
type input "[MEDICAL_DATA] flextouch; 0.5"
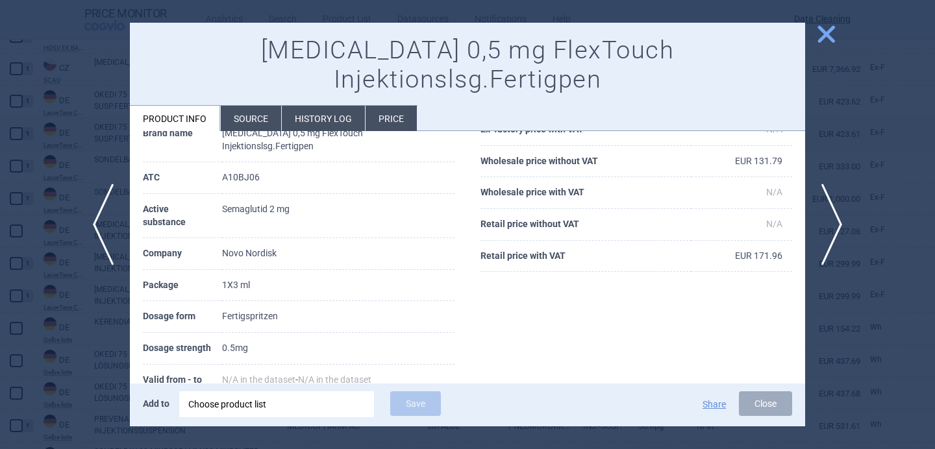
click at [159, 365] on th "Valid from - to" at bounding box center [182, 381] width 79 height 32
click at [262, 393] on div "Choose product list" at bounding box center [276, 404] width 177 height 26
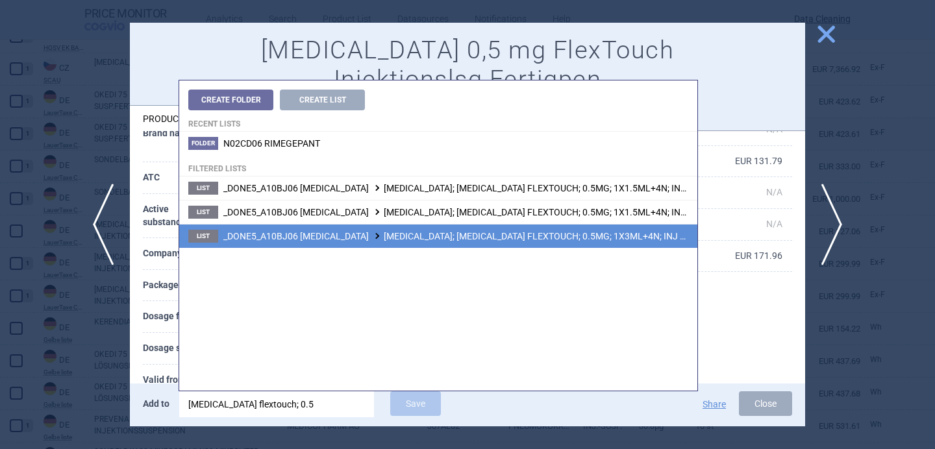
click at [461, 232] on span "_DONE5_A10BJ06 [MEDICAL_DATA] [MEDICAL_DATA]; [MEDICAL_DATA] FLEXTOUCH; 0.5MG; …" at bounding box center [511, 236] width 576 height 10
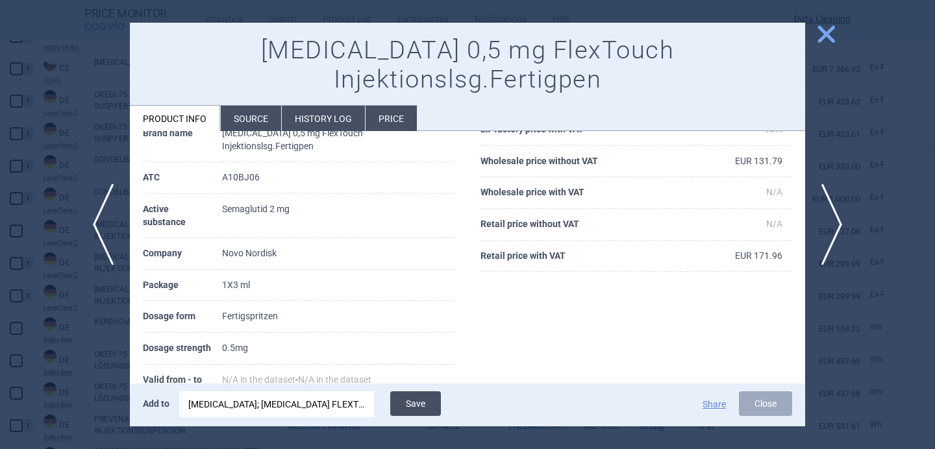
click at [409, 402] on button "Save" at bounding box center [415, 403] width 51 height 25
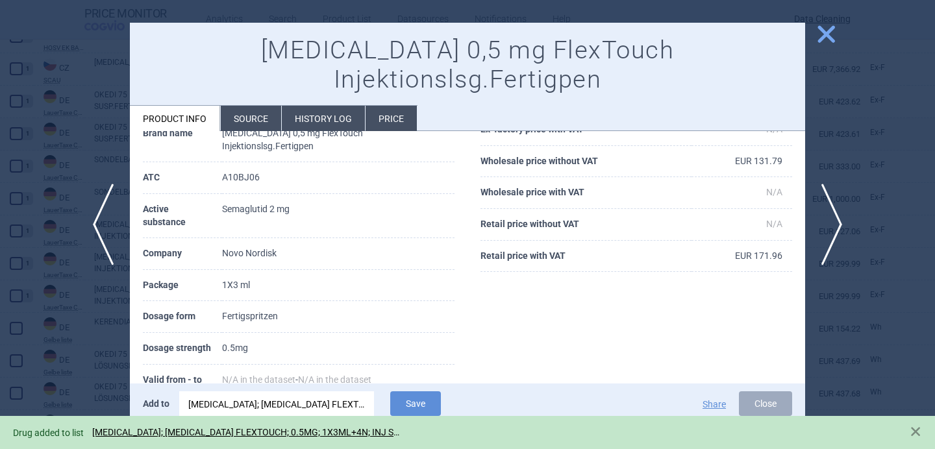
click at [87, 386] on div at bounding box center [467, 224] width 935 height 449
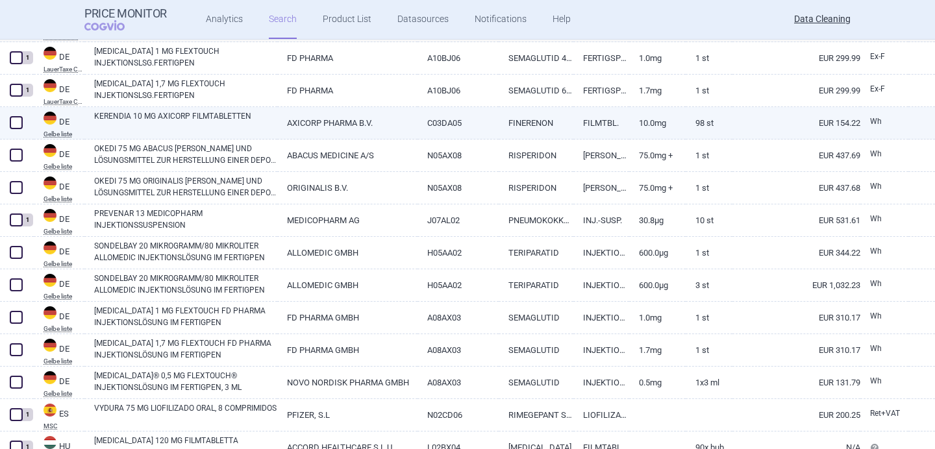
scroll to position [676, 0]
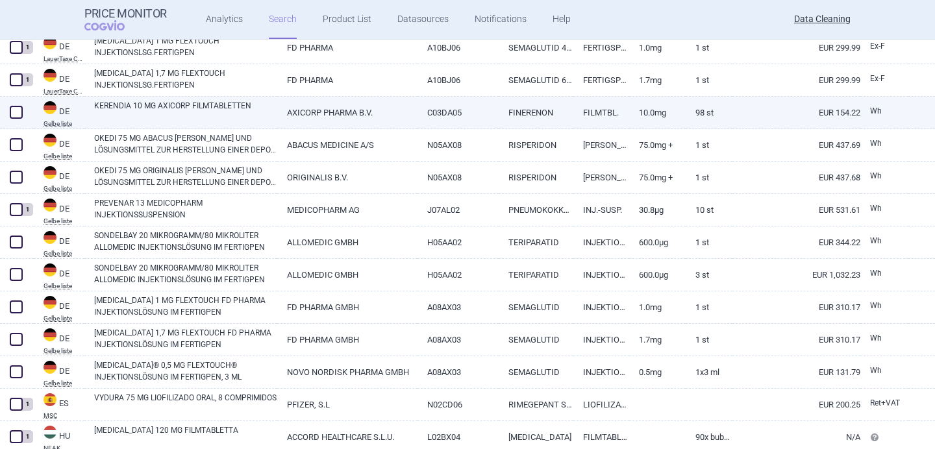
click at [208, 106] on link "KERENDIA 10 MG AXICORP FILMTABLETTEN" at bounding box center [185, 111] width 183 height 23
select select "EUR"
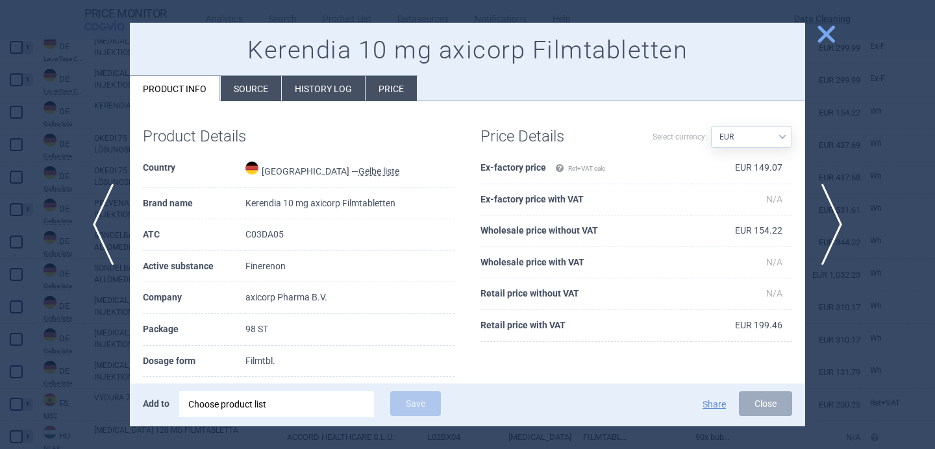
click at [238, 410] on div "Choose product list" at bounding box center [276, 404] width 177 height 26
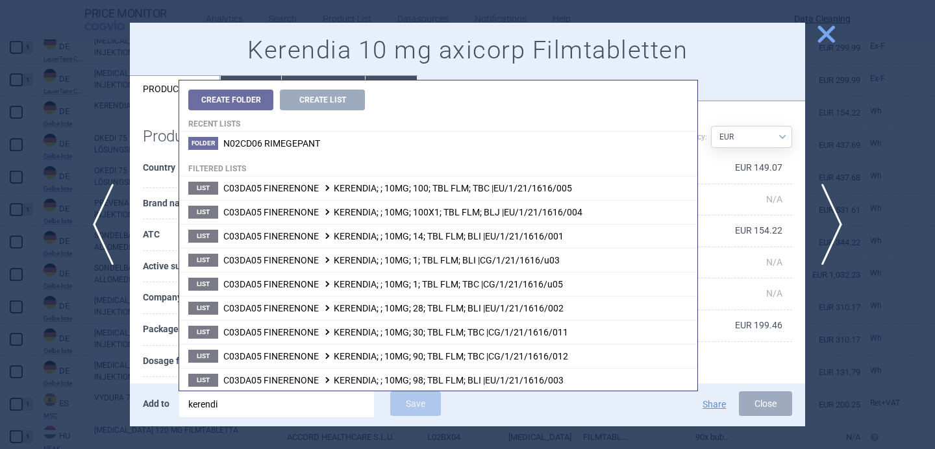
type input "kerendia"
click at [156, 362] on th "Dosage form" at bounding box center [194, 362] width 103 height 32
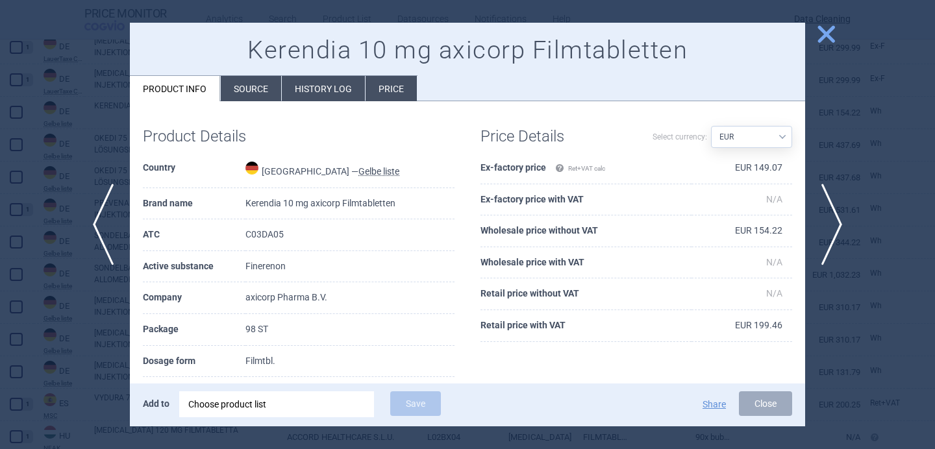
click at [245, 404] on div "Choose product list" at bounding box center [276, 404] width 177 height 26
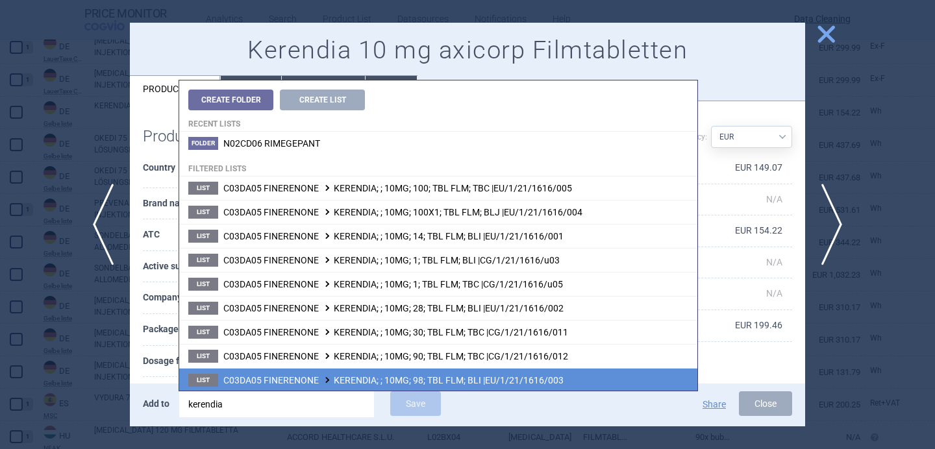
click at [349, 369] on li "List C03DA05 FINERENONE KERENDIA; ; 10MG; 98; TBL FLM; BLI |EU/1/21/1616/003" at bounding box center [438, 380] width 518 height 24
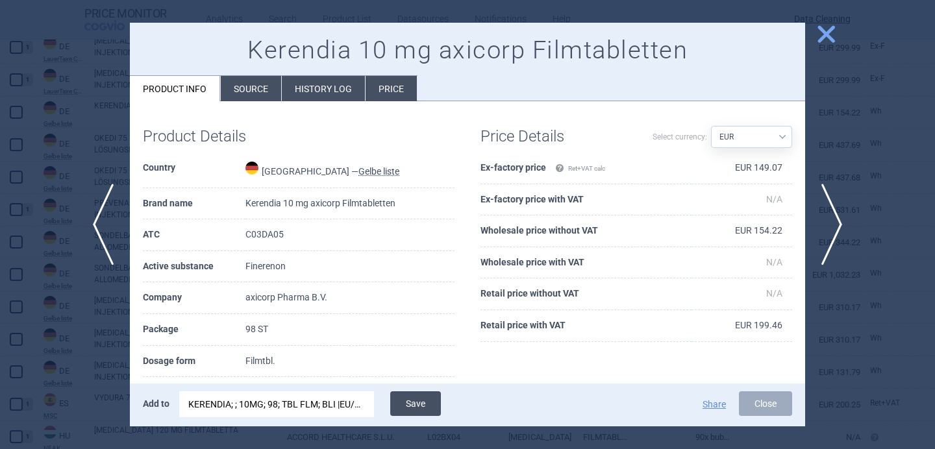
click at [408, 402] on button "Save" at bounding box center [415, 403] width 51 height 25
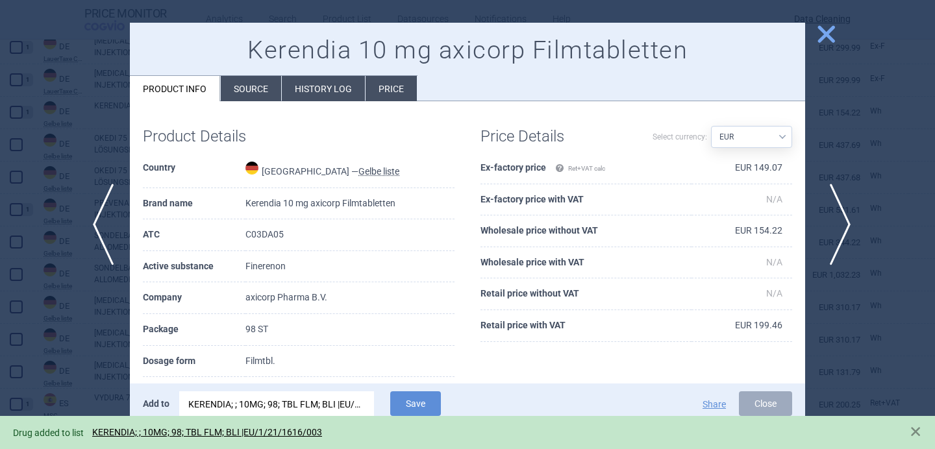
click at [826, 218] on span "next" at bounding box center [835, 225] width 29 height 82
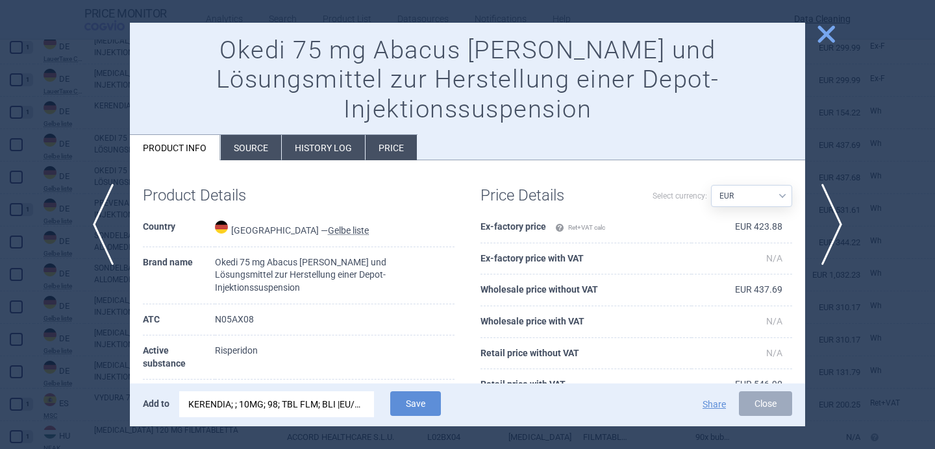
click at [324, 399] on div "KERENDIA; ; 10MG; 98; TBL FLM; BLI |EU/1/21/1616/003" at bounding box center [276, 404] width 177 height 26
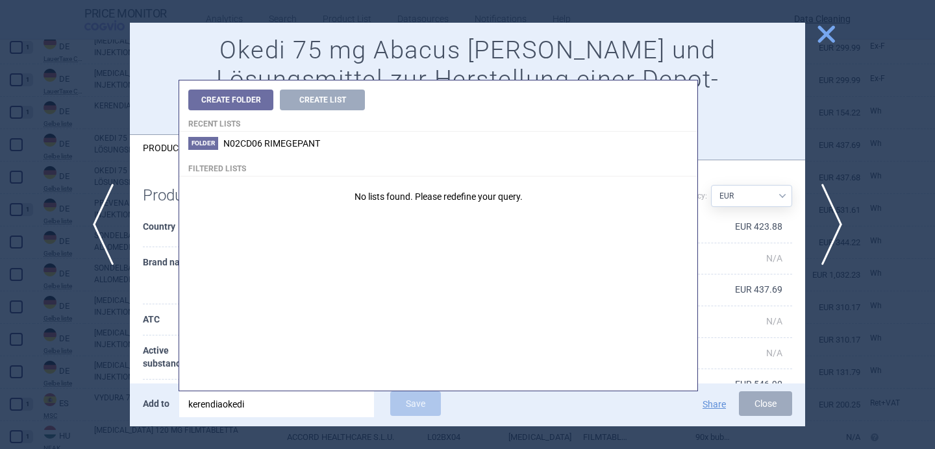
click at [241, 404] on input "kerendiaokedi" at bounding box center [276, 404] width 195 height 26
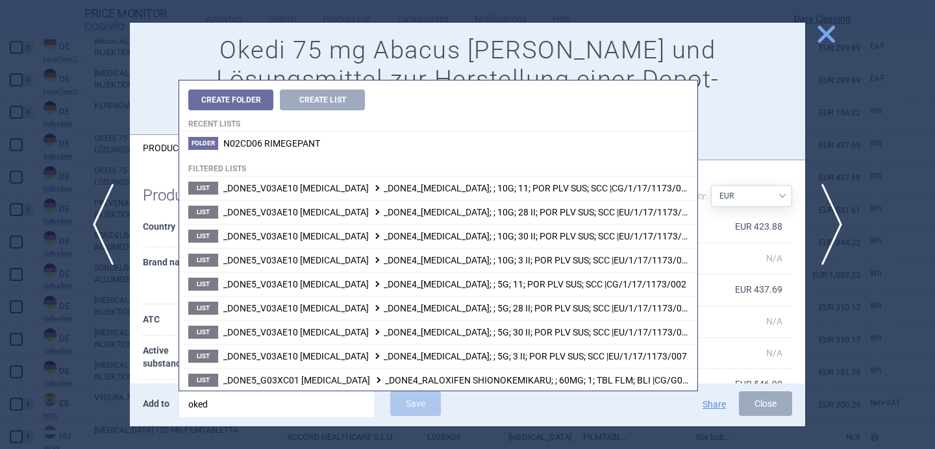
type input "okedi"
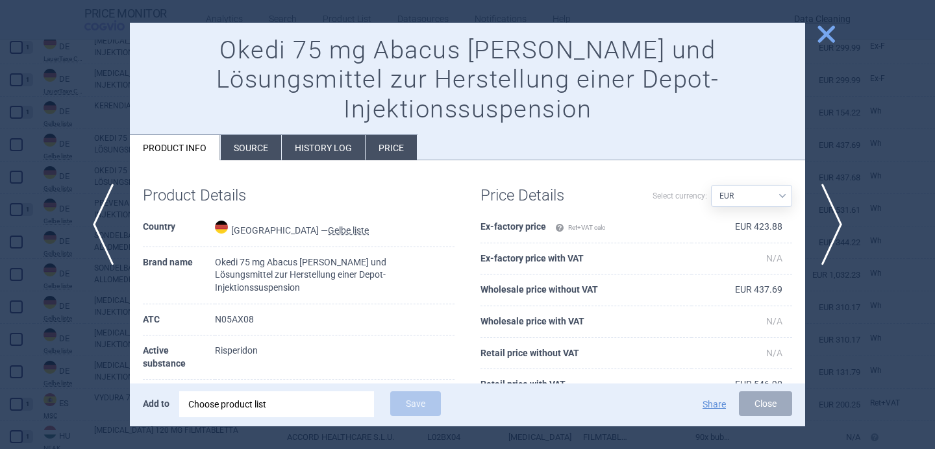
click at [147, 380] on th "Company" at bounding box center [179, 396] width 72 height 32
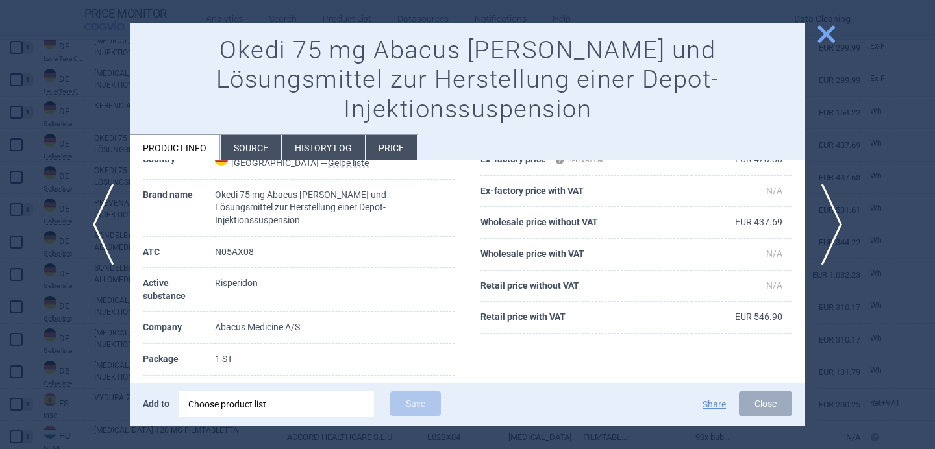
click at [247, 135] on li "Source" at bounding box center [251, 147] width 60 height 25
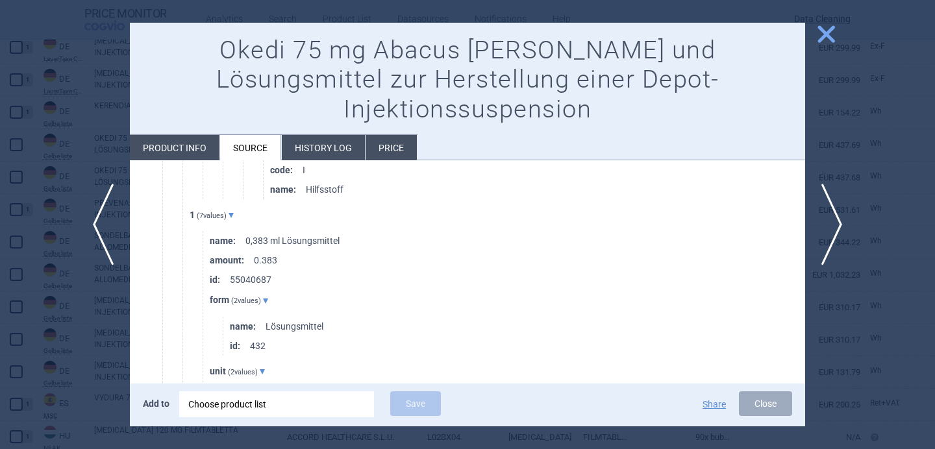
scroll to position [1462, 0]
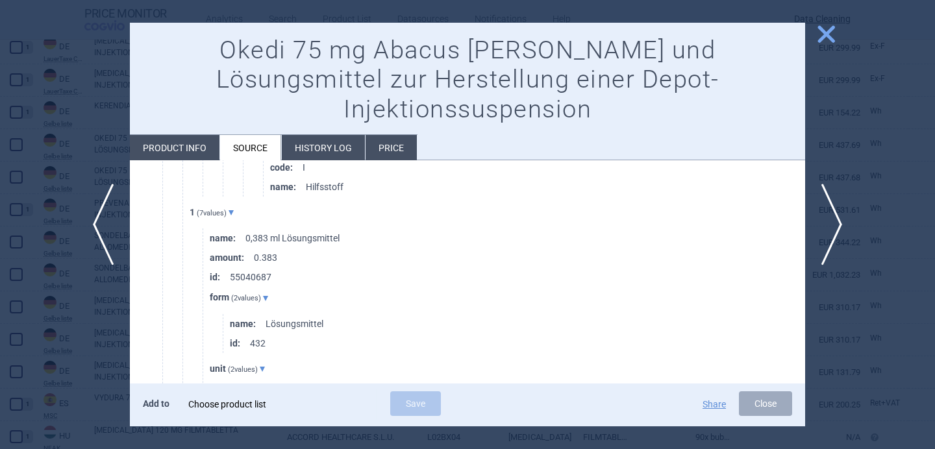
click at [269, 405] on div "Choose product list" at bounding box center [276, 404] width 177 height 26
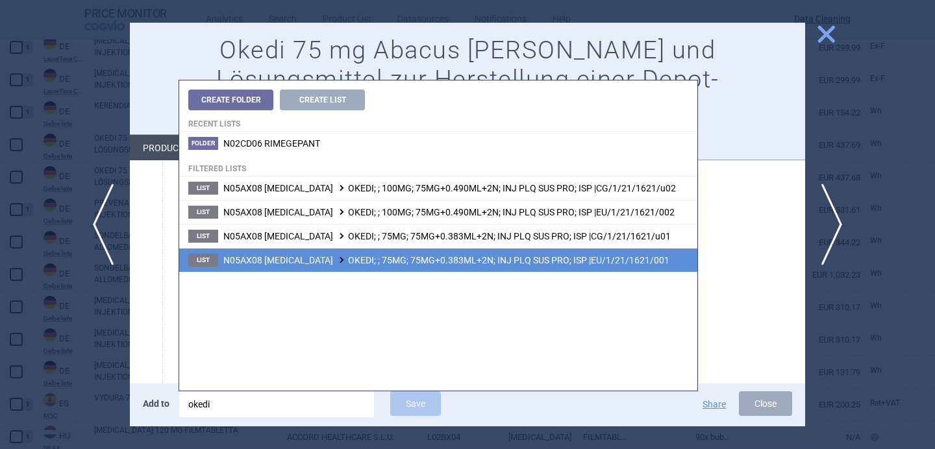
click at [402, 258] on span "N05AX08 [MEDICAL_DATA] OKEDI; ; 75MG; 75MG+0.383ML+2N; INJ PLQ SUS PRO; ISP |EU…" at bounding box center [446, 260] width 446 height 10
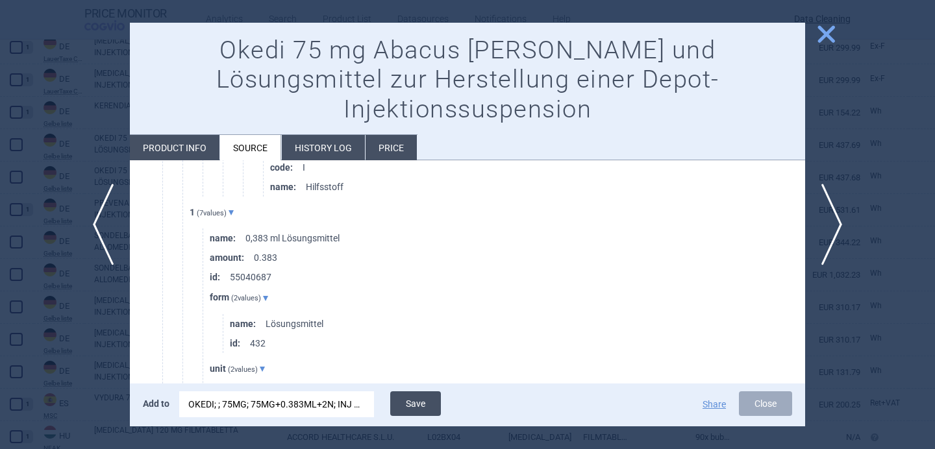
click at [424, 401] on button "Save" at bounding box center [415, 403] width 51 height 25
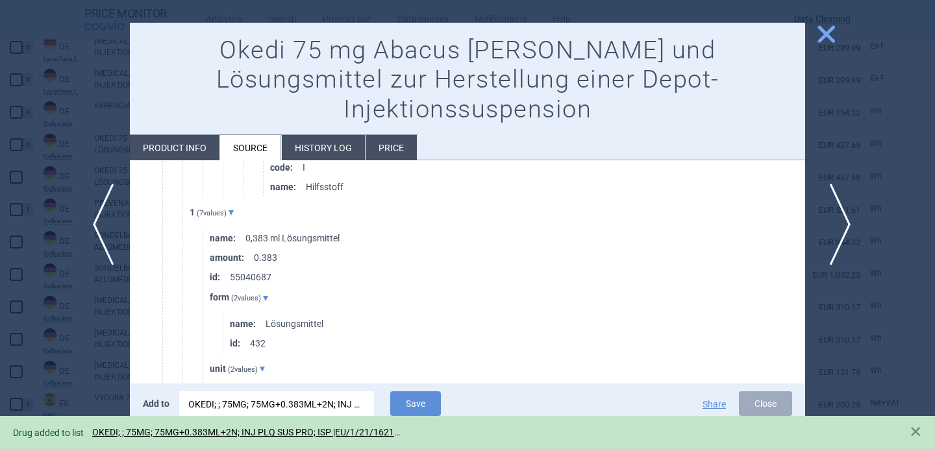
click at [833, 236] on span "next" at bounding box center [835, 225] width 29 height 82
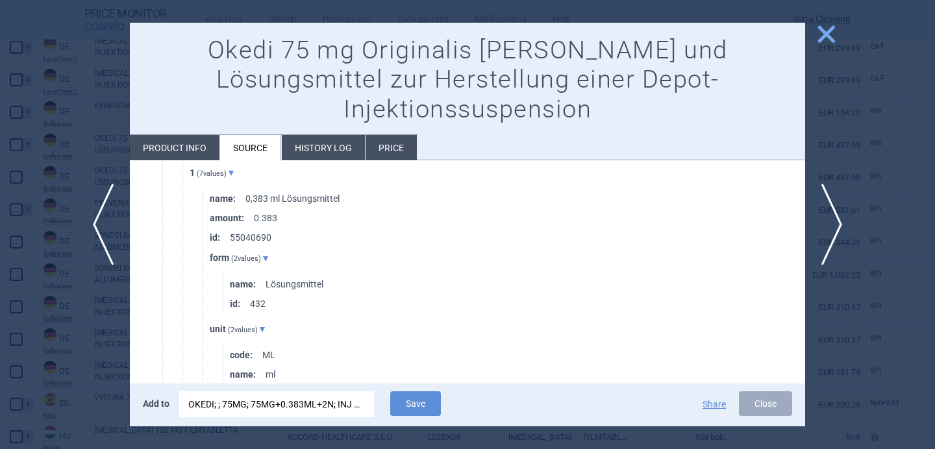
scroll to position [1499, 0]
click at [413, 406] on button "Save" at bounding box center [415, 403] width 51 height 25
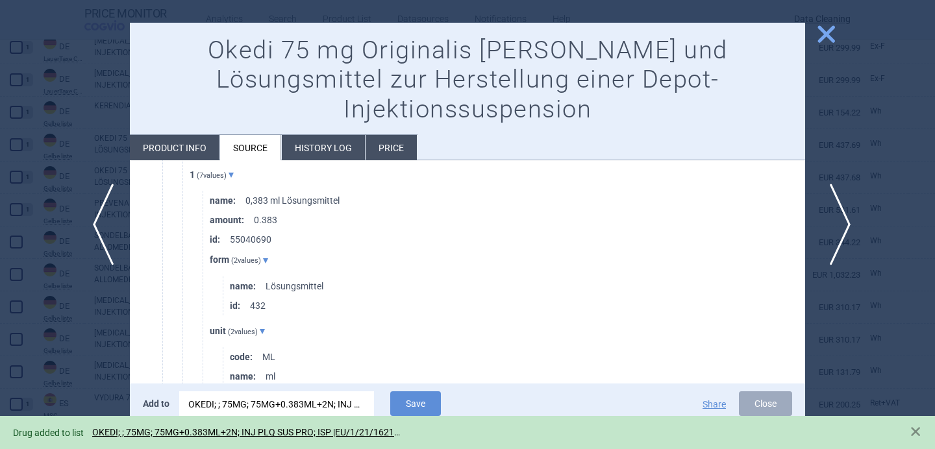
click at [834, 219] on span "next" at bounding box center [835, 225] width 29 height 82
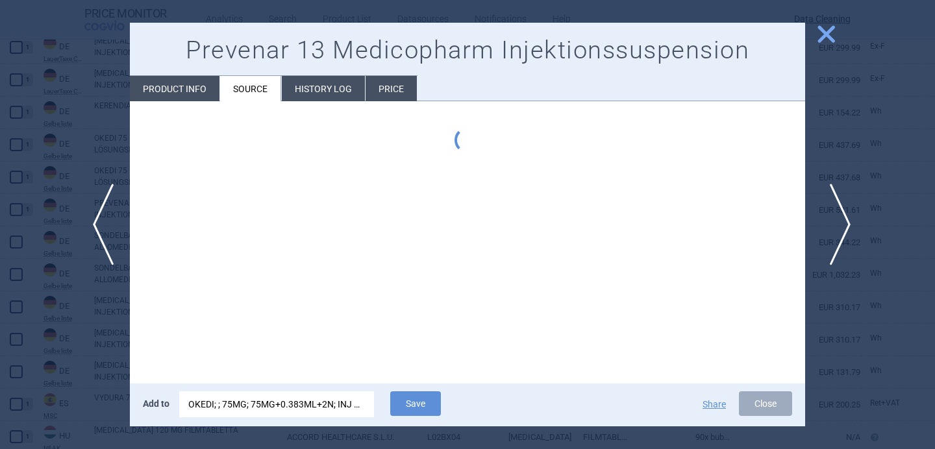
click at [834, 219] on span "next" at bounding box center [835, 225] width 29 height 82
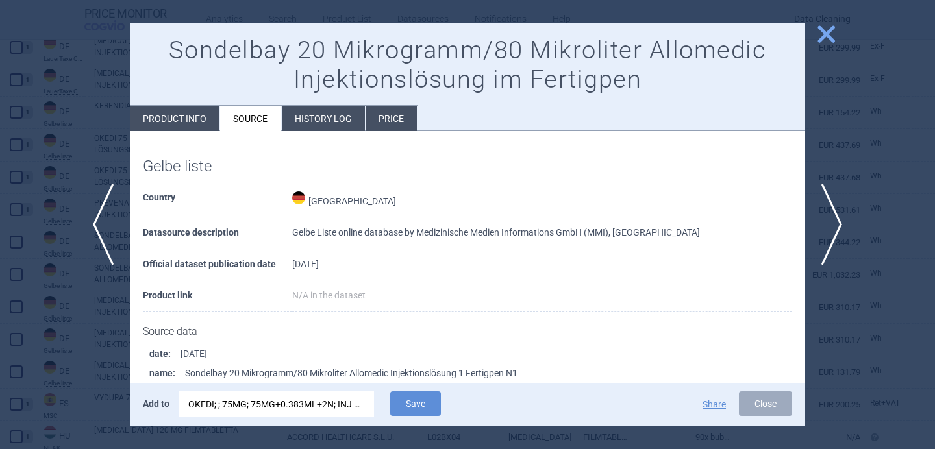
click at [339, 398] on div "OKEDI; ; 75MG; 75MG+0.383ML+2N; INJ PLQ SUS PRO; ISP |EU/1/21/1621/001" at bounding box center [276, 404] width 177 height 26
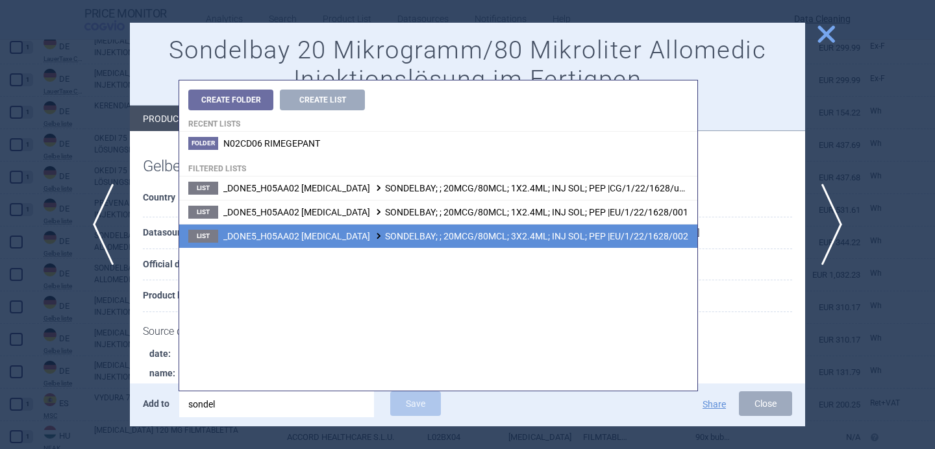
type input "sondel"
click at [526, 240] on span "_DONE5_H05AA02 [MEDICAL_DATA] SONDELBAY; ; 20MCG/80MCL; 3X2.4ML; INJ SOL; PEP |…" at bounding box center [455, 236] width 465 height 10
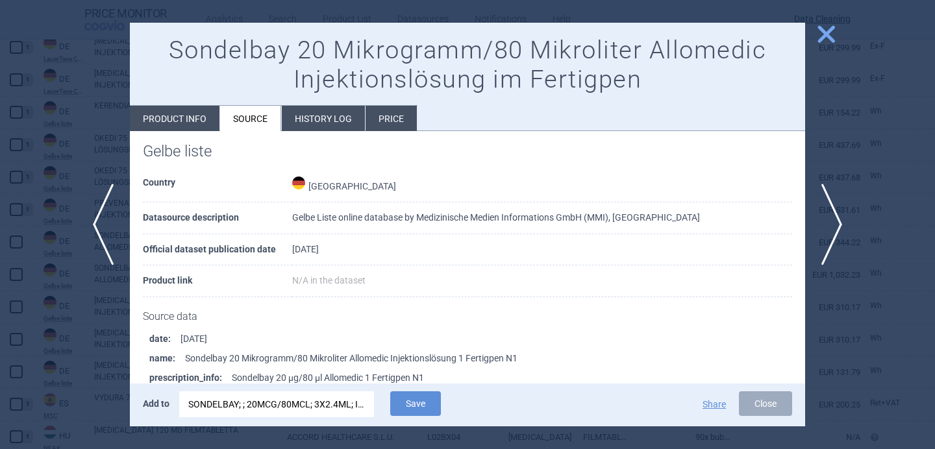
scroll to position [16, 0]
click at [345, 401] on div "SONDELBAY; ; 20MCG/80MCL; 3X2.4ML; INJ SOL; PEP |EU/1/22/1628/002" at bounding box center [276, 404] width 177 height 26
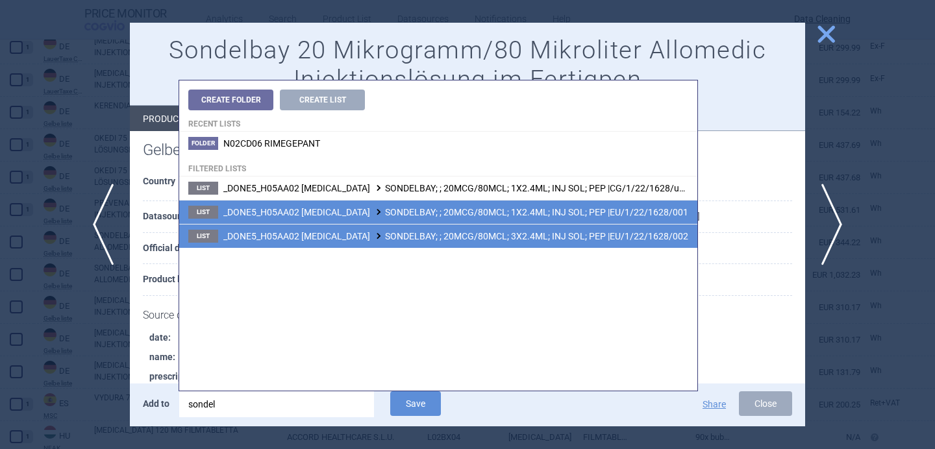
click at [474, 208] on span "_DONE5_H05AA02 [MEDICAL_DATA] SONDELBAY; ; 20MCG/80MCL; 1X2.4ML; INJ SOL; PEP |…" at bounding box center [455, 212] width 465 height 10
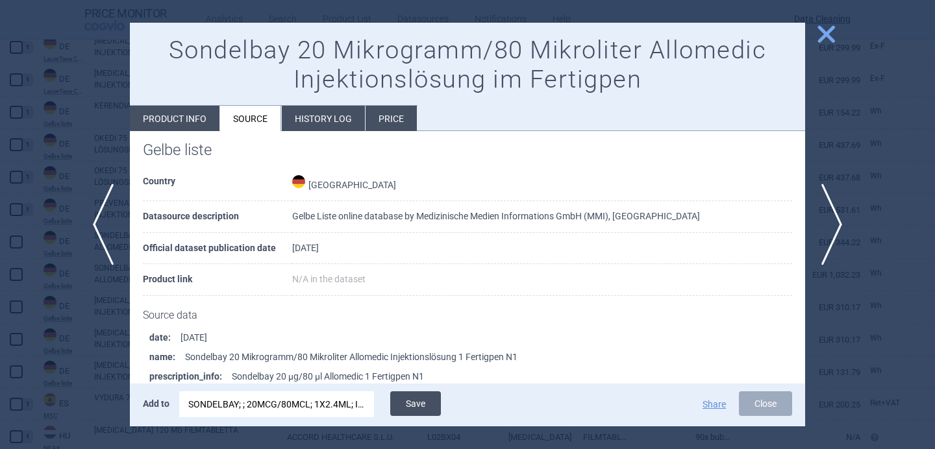
click at [427, 395] on button "Save" at bounding box center [415, 403] width 51 height 25
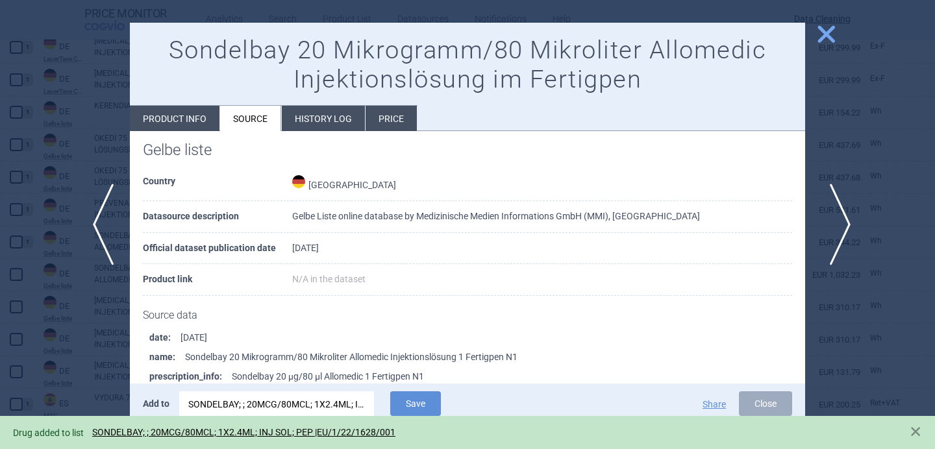
click at [833, 215] on span "next" at bounding box center [835, 225] width 29 height 82
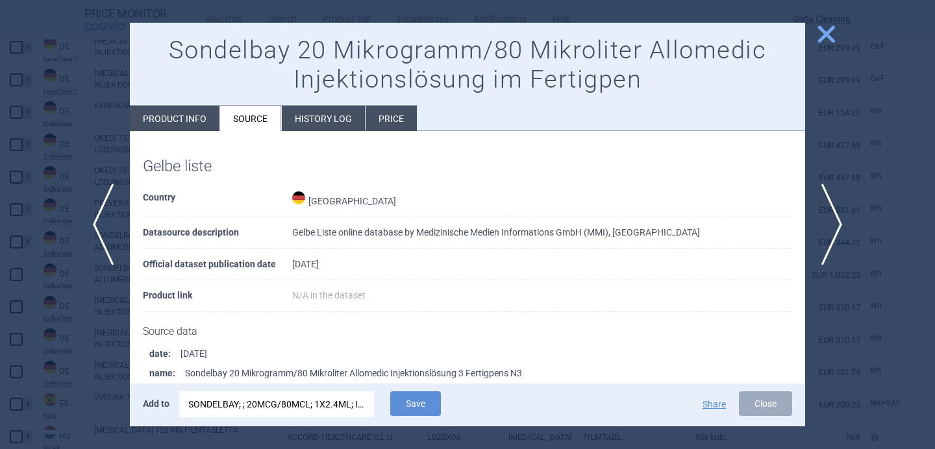
click at [343, 412] on div "SONDELBAY; ; 20MCG/80MCL; 1X2.4ML; INJ SOL; PEP |EU/1/22/1628/001" at bounding box center [276, 404] width 177 height 26
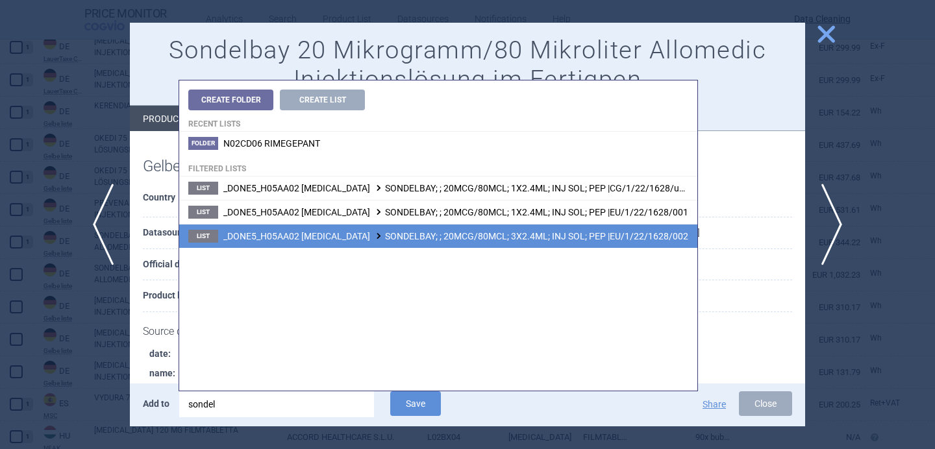
click at [474, 232] on span "_DONE5_H05AA02 [MEDICAL_DATA] SONDELBAY; ; 20MCG/80MCL; 3X2.4ML; INJ SOL; PEP |…" at bounding box center [455, 236] width 465 height 10
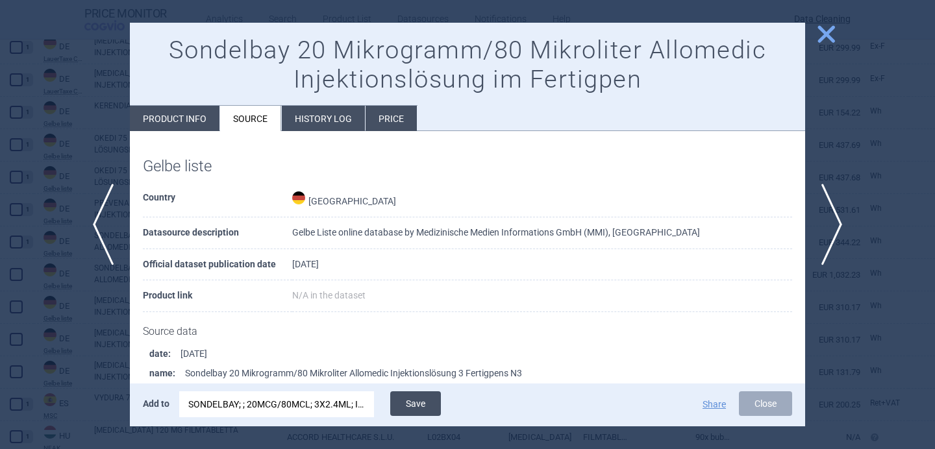
click at [430, 399] on button "Save" at bounding box center [415, 403] width 51 height 25
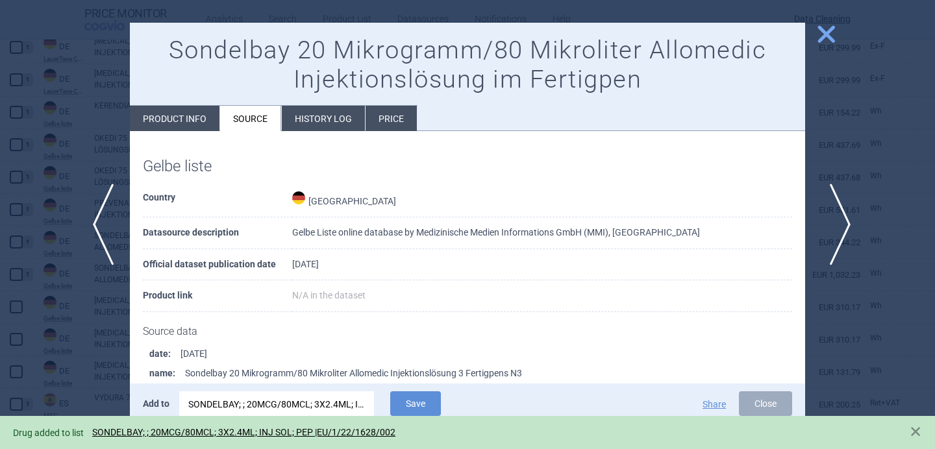
click at [835, 224] on span "next" at bounding box center [835, 225] width 29 height 82
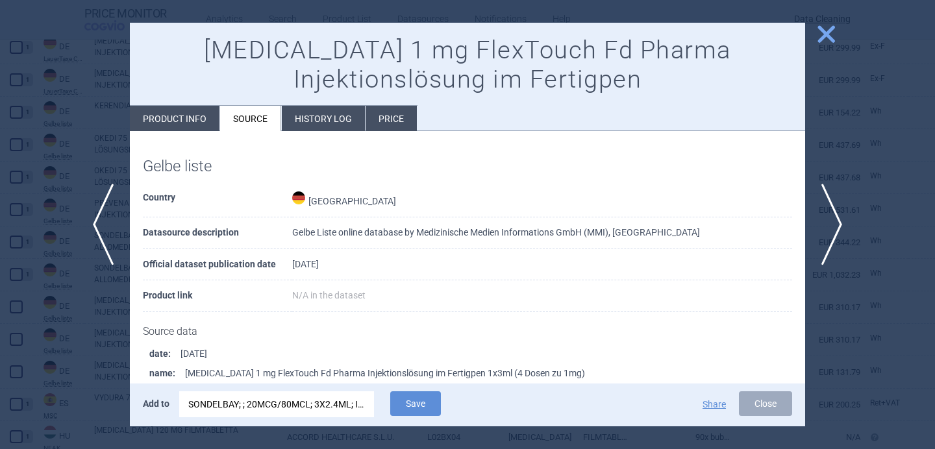
click at [195, 119] on li "Product info" at bounding box center [175, 118] width 90 height 25
select select "EUR"
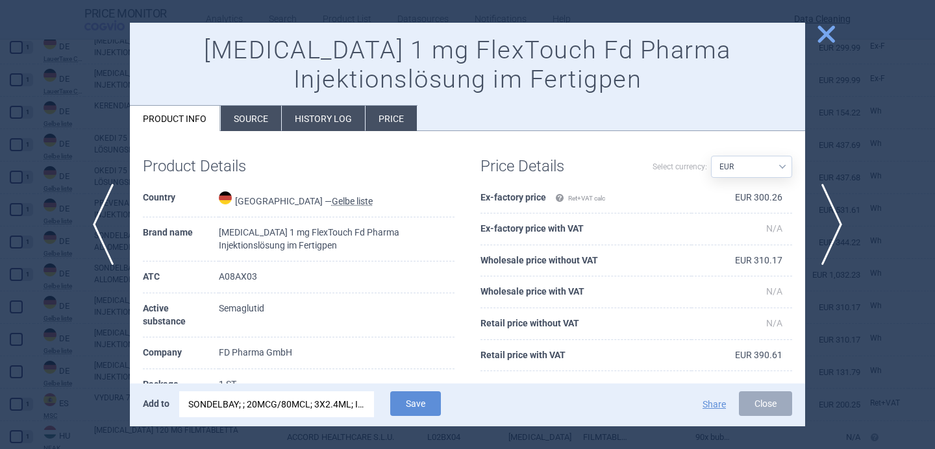
click at [241, 405] on div "SONDELBAY; ; 20MCG/80MCL; 3X2.4ML; INJ SOL; PEP |EU/1/22/1628/002" at bounding box center [276, 404] width 177 height 26
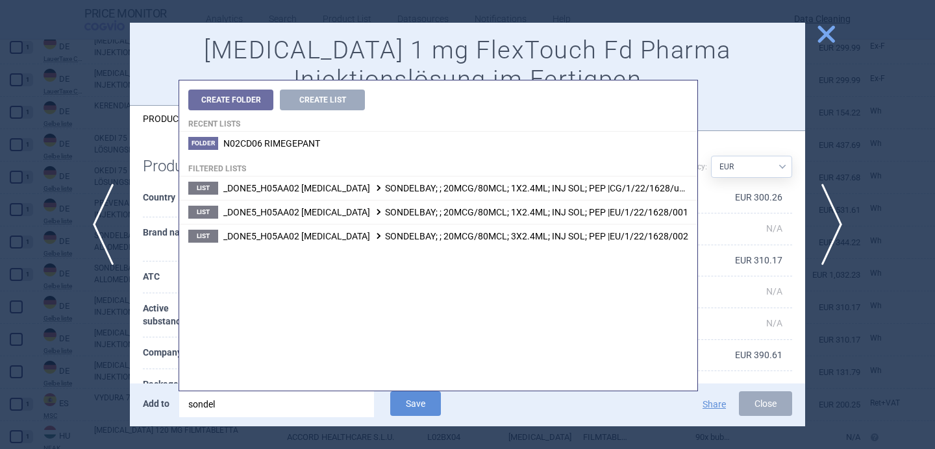
click at [241, 405] on input "sondel" at bounding box center [276, 404] width 195 height 26
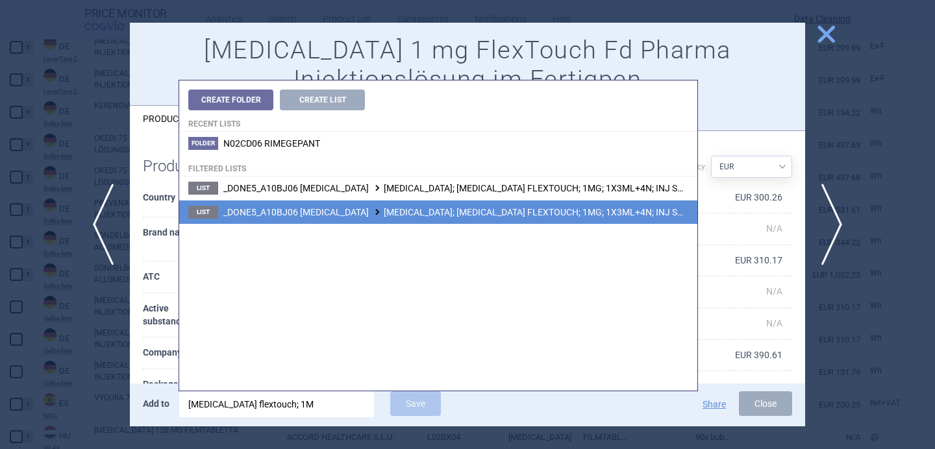
type input "[MEDICAL_DATA] flextouch; 1M"
click at [404, 216] on span "_DONE5_A10BJ06 [MEDICAL_DATA] [MEDICAL_DATA]; [MEDICAL_DATA] FLEXTOUCH; 1MG; 1X…" at bounding box center [507, 212] width 569 height 10
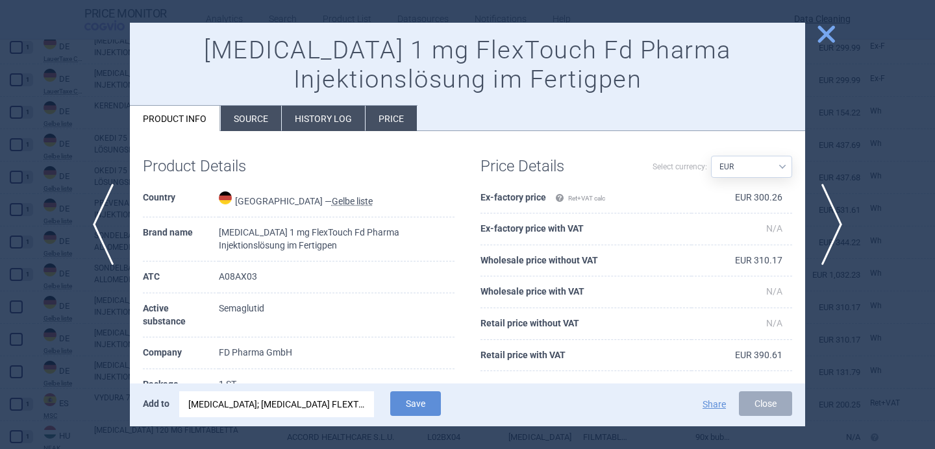
scroll to position [103, 0]
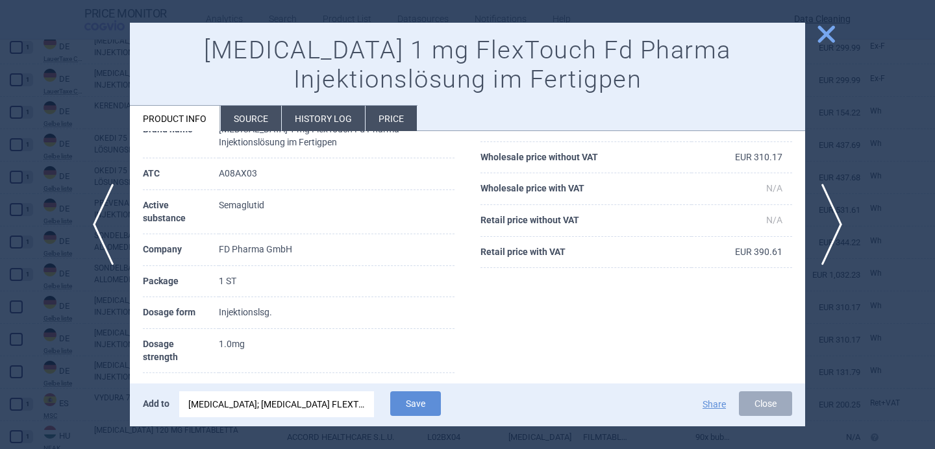
click at [245, 109] on li "Source" at bounding box center [251, 118] width 60 height 25
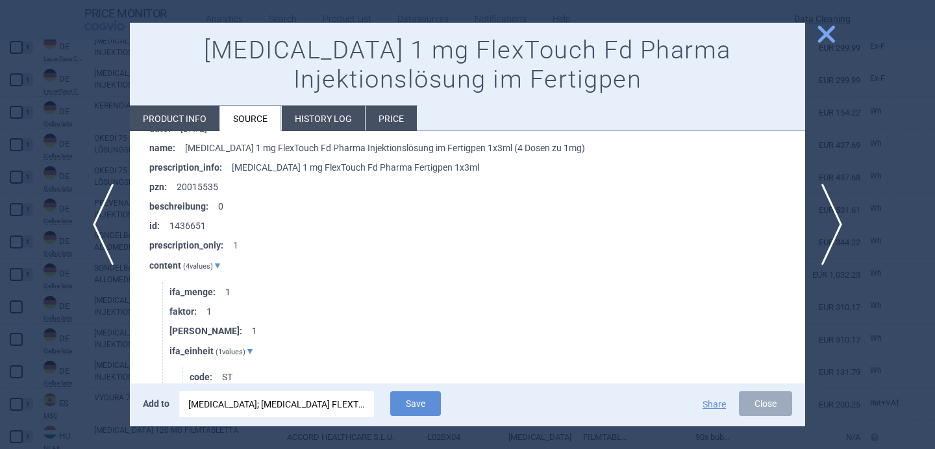
scroll to position [190, 0]
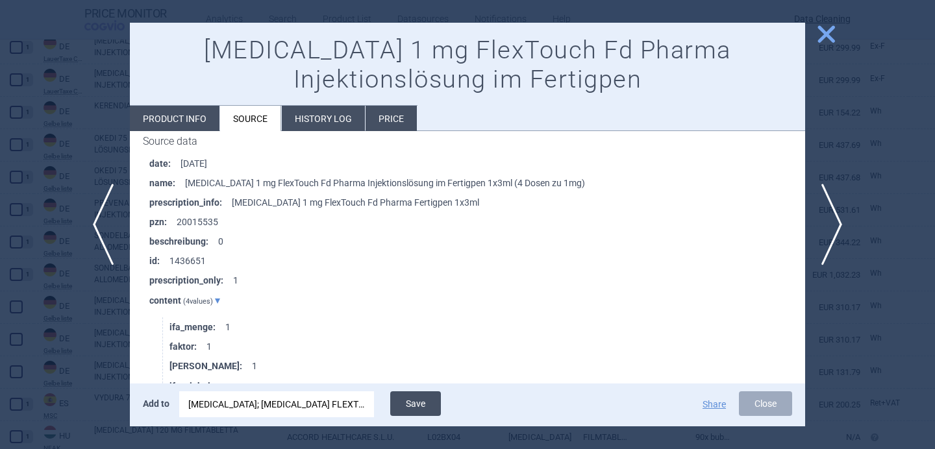
click at [414, 398] on button "Save" at bounding box center [415, 403] width 51 height 25
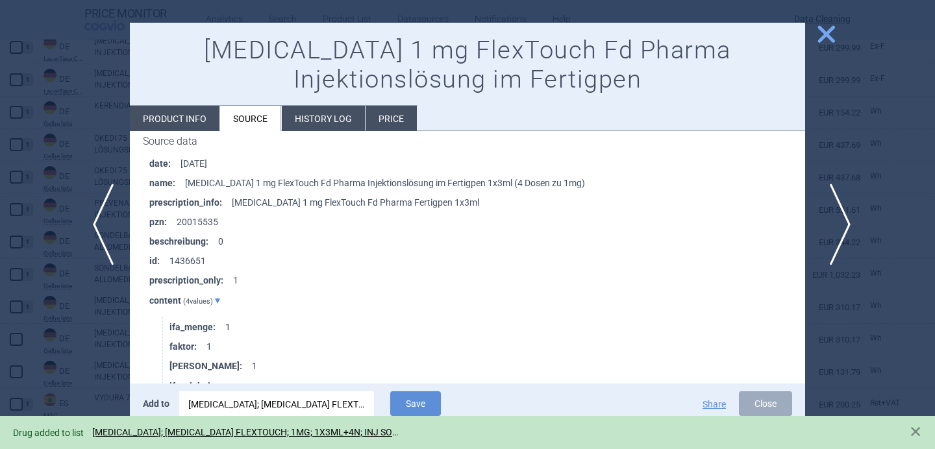
click at [844, 216] on span "next" at bounding box center [835, 225] width 29 height 82
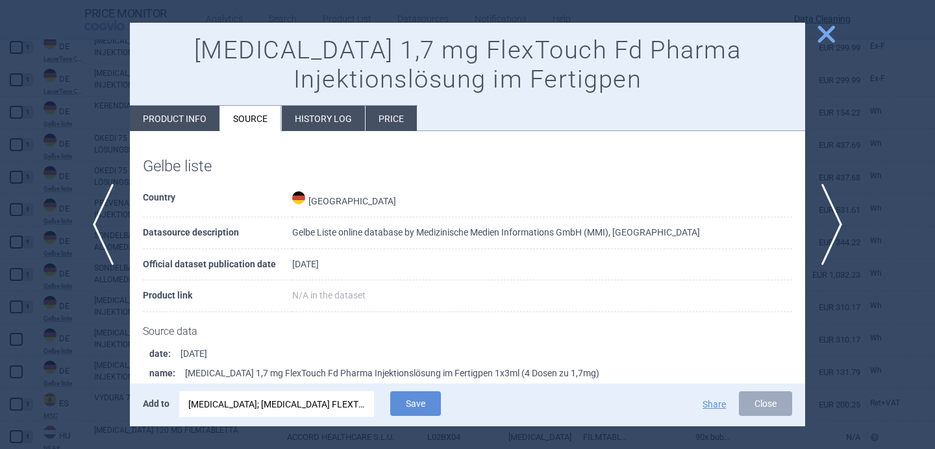
click at [331, 410] on div "[MEDICAL_DATA]; [MEDICAL_DATA] FLEXTOUCH; 1MG; 1X3ML+4N; INJ SOL; PEP |EU/1/21/…" at bounding box center [276, 404] width 177 height 26
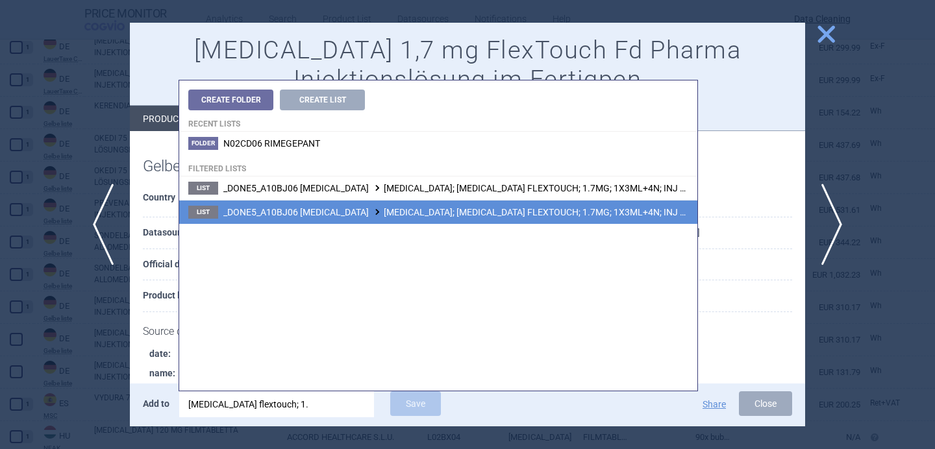
type input "[MEDICAL_DATA] flextouch; 1."
click at [516, 217] on span "_DONE5_A10BJ06 [MEDICAL_DATA] [MEDICAL_DATA]; [MEDICAL_DATA] FLEXTOUCH; 1.7MG; …" at bounding box center [511, 212] width 576 height 10
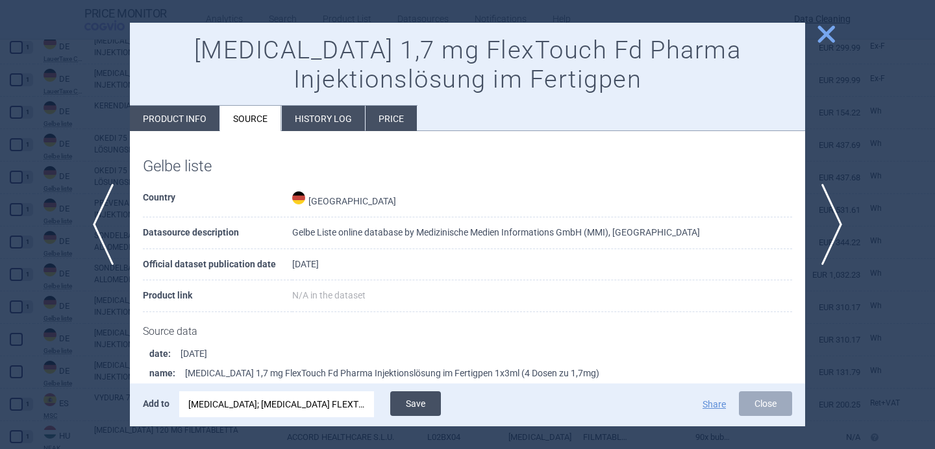
click at [430, 406] on button "Save" at bounding box center [415, 403] width 51 height 25
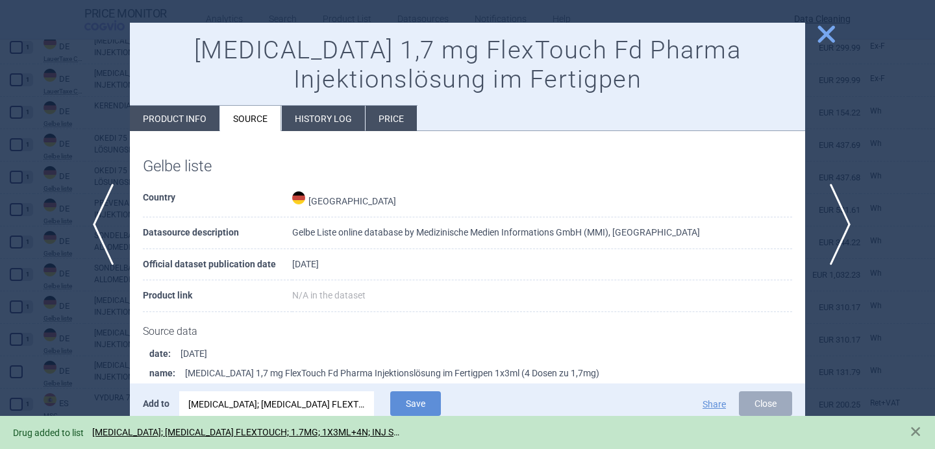
click at [837, 219] on span "next" at bounding box center [835, 225] width 29 height 82
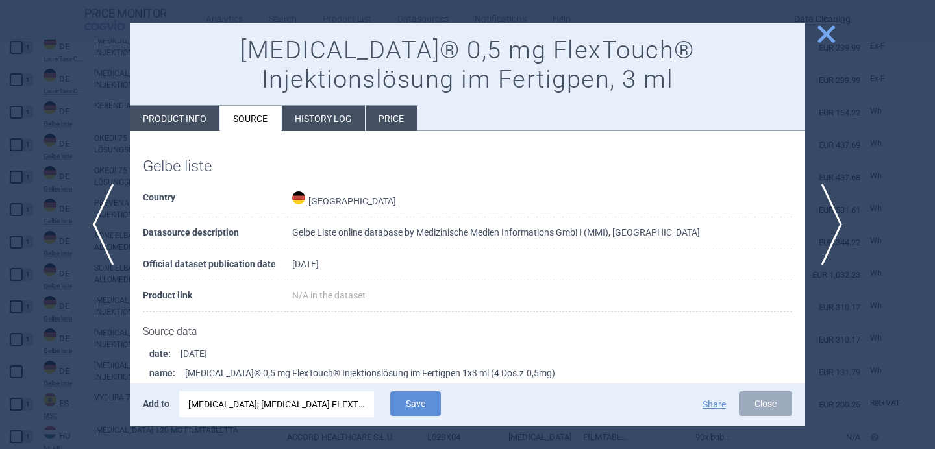
click at [334, 401] on div "[MEDICAL_DATA]; [MEDICAL_DATA] FLEXTOUCH; 1.7MG; 1X3ML+4N; INJ SOL; PEP |EU/1/2…" at bounding box center [276, 404] width 177 height 26
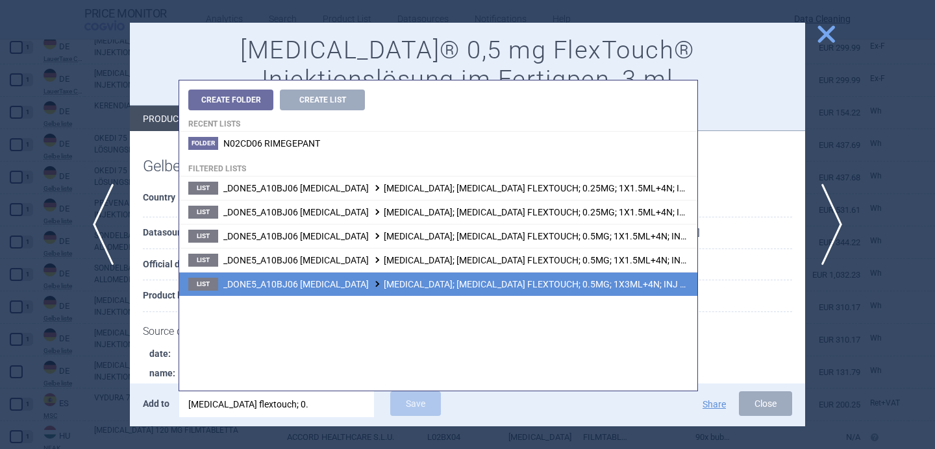
type input "[MEDICAL_DATA] flextouch; 0."
click at [459, 291] on li "List _DONE5_A10BJ06 [MEDICAL_DATA] [MEDICAL_DATA]; [MEDICAL_DATA] FLEXTOUCH; 0.…" at bounding box center [438, 284] width 518 height 24
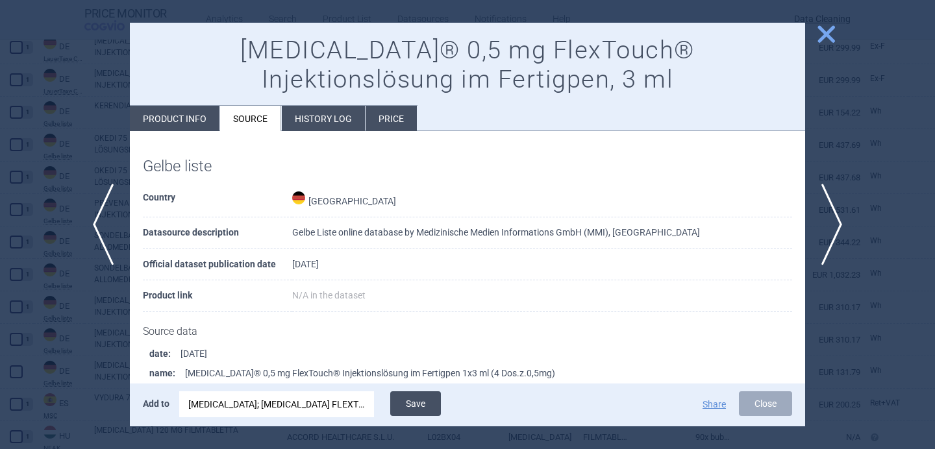
click at [432, 400] on button "Save" at bounding box center [415, 403] width 51 height 25
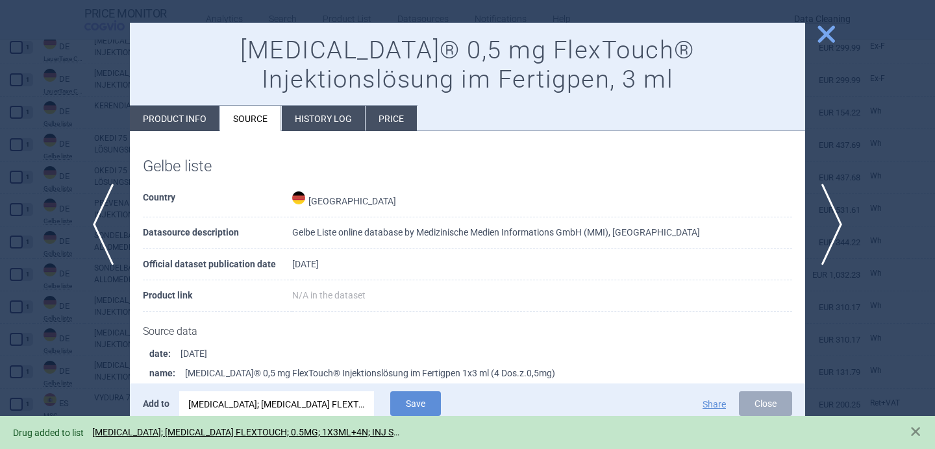
click at [76, 336] on div at bounding box center [467, 224] width 935 height 449
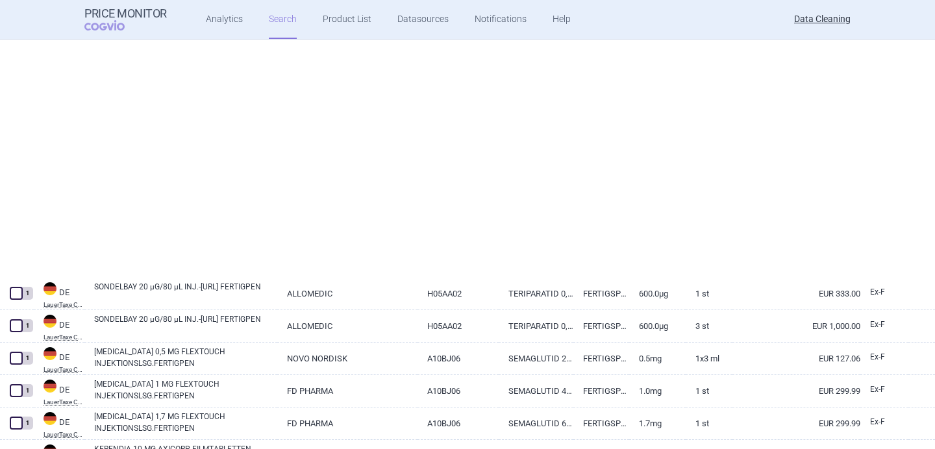
select select "brandName"
select select "newerThan"
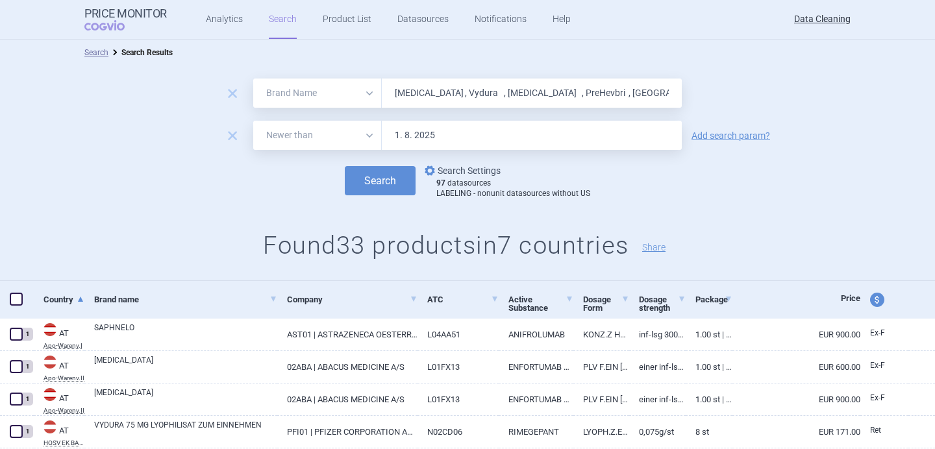
click at [462, 175] on link "options Search Settings" at bounding box center [461, 171] width 79 height 16
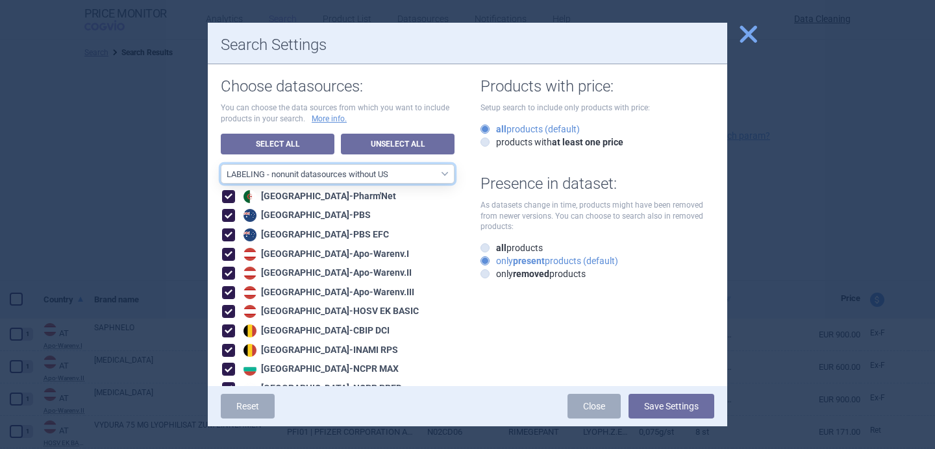
click at [436, 176] on select "All data sources LABELING - unit datasources without US LABELING - nonunit data…" at bounding box center [338, 173] width 234 height 19
select select "8989dc10-0f59-46fa-8fa1-2d950f31f8cb"
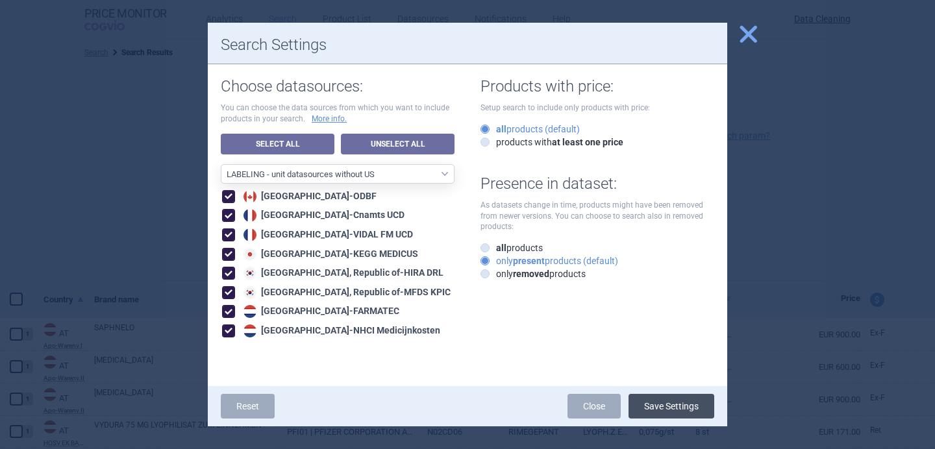
click at [686, 407] on button "Save Settings" at bounding box center [671, 406] width 86 height 25
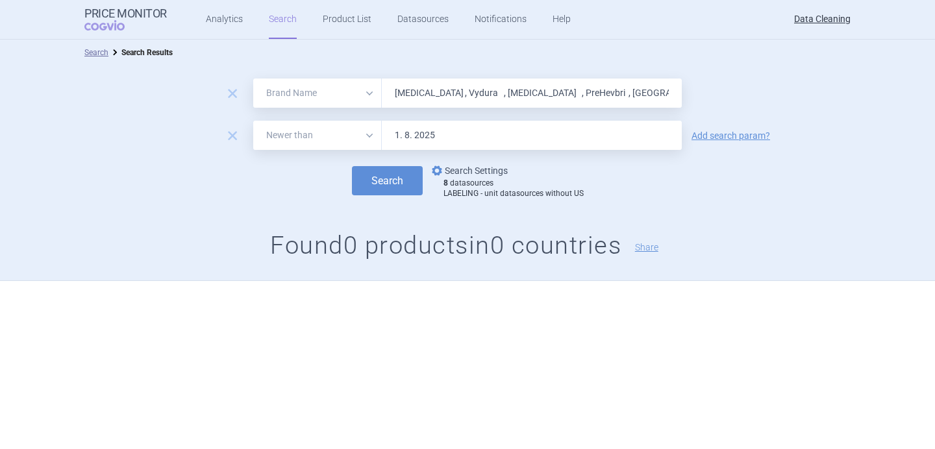
click at [463, 169] on link "options Search Settings" at bounding box center [468, 171] width 79 height 16
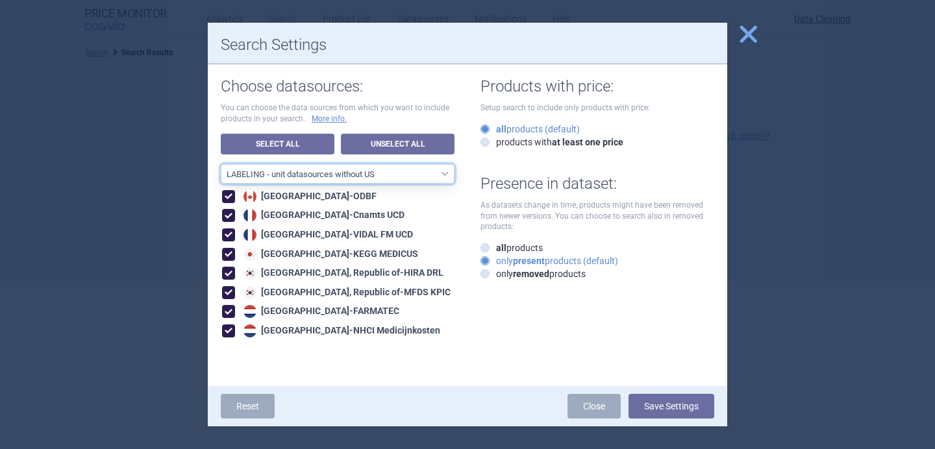
click at [431, 175] on select "All data sources LABELING - unit datasources without US LABELING - nonunit data…" at bounding box center [338, 173] width 234 height 19
select select "194b0200-cf1c-4e35-97df-3b55a106476a"
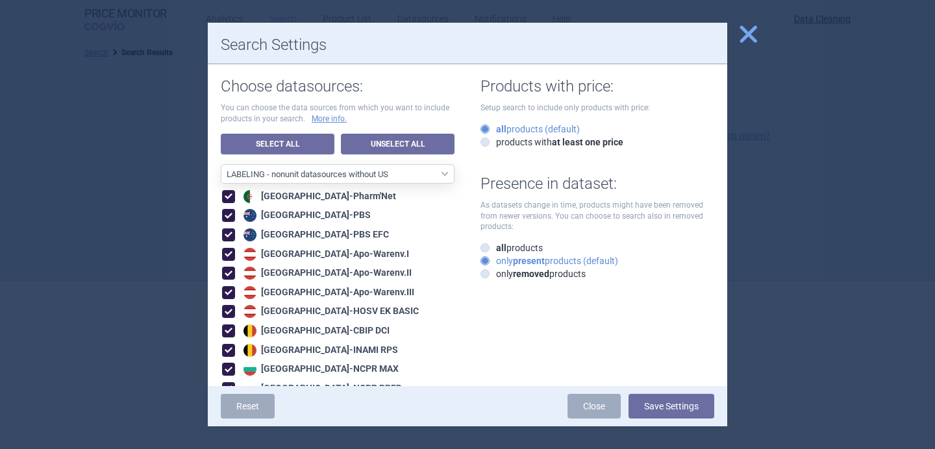
click at [658, 408] on button "Save Settings" at bounding box center [671, 406] width 86 height 25
